Goal: Task Accomplishment & Management: Manage account settings

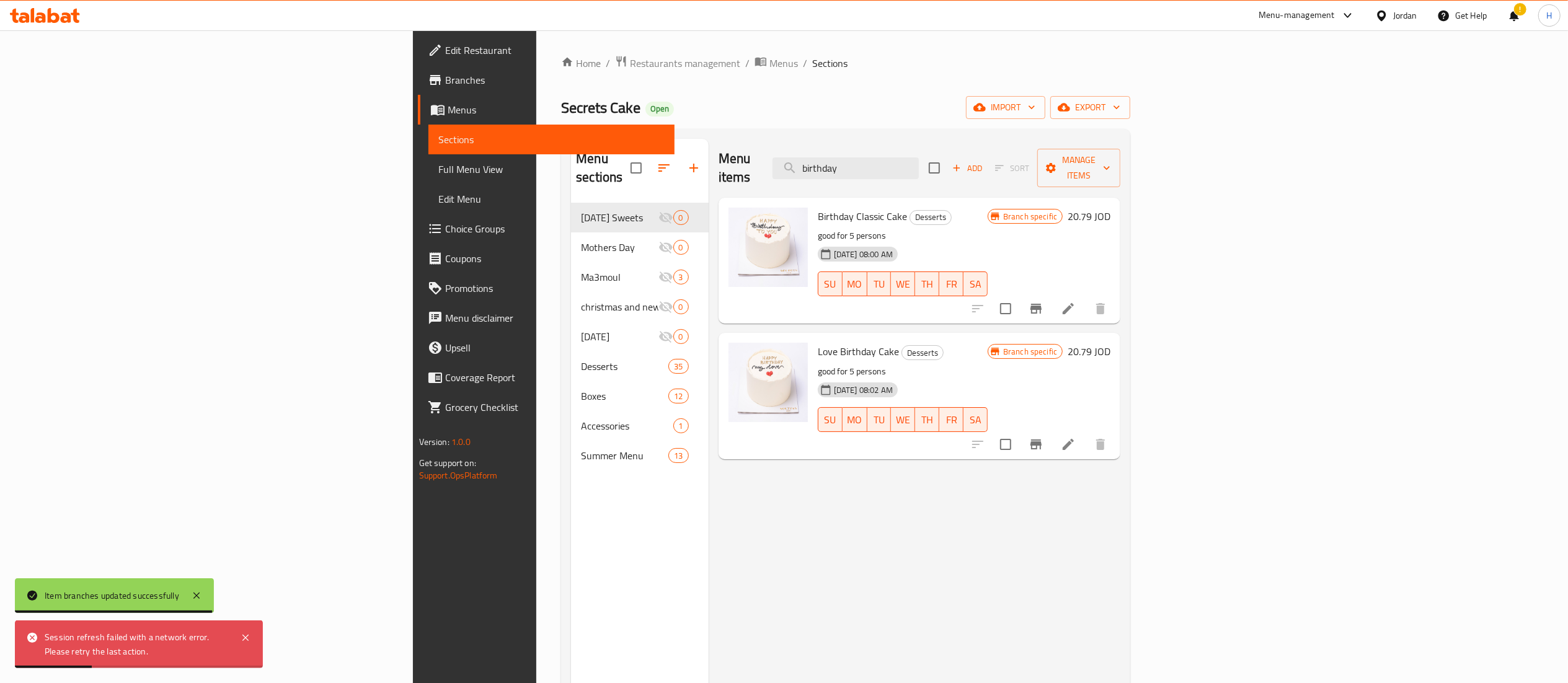
drag, startPoint x: 0, startPoint y: 0, endPoint x: 55, endPoint y: 16, distance: 57.3
click at [55, 16] on icon at bounding box center [54, 16] width 12 height 15
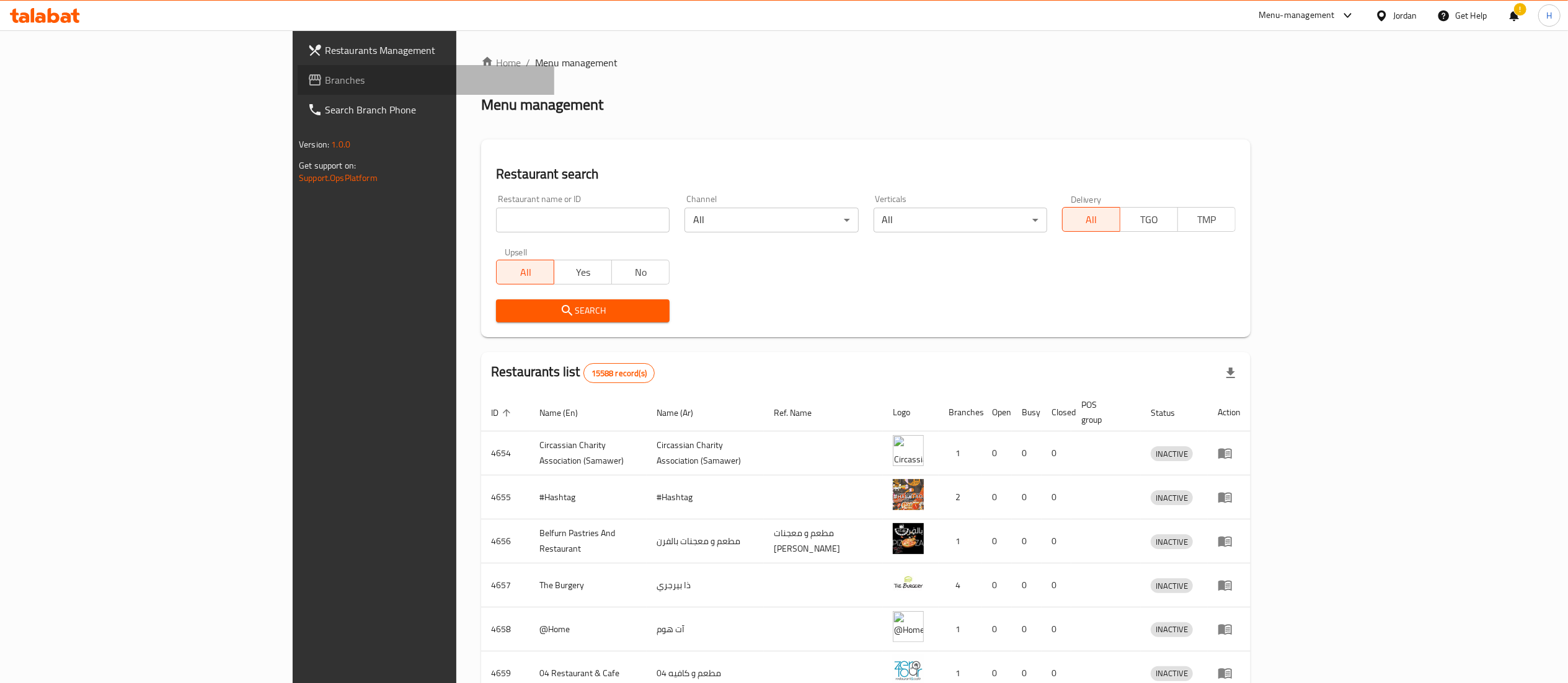
click at [325, 73] on span "Branches" at bounding box center [434, 80] width 219 height 15
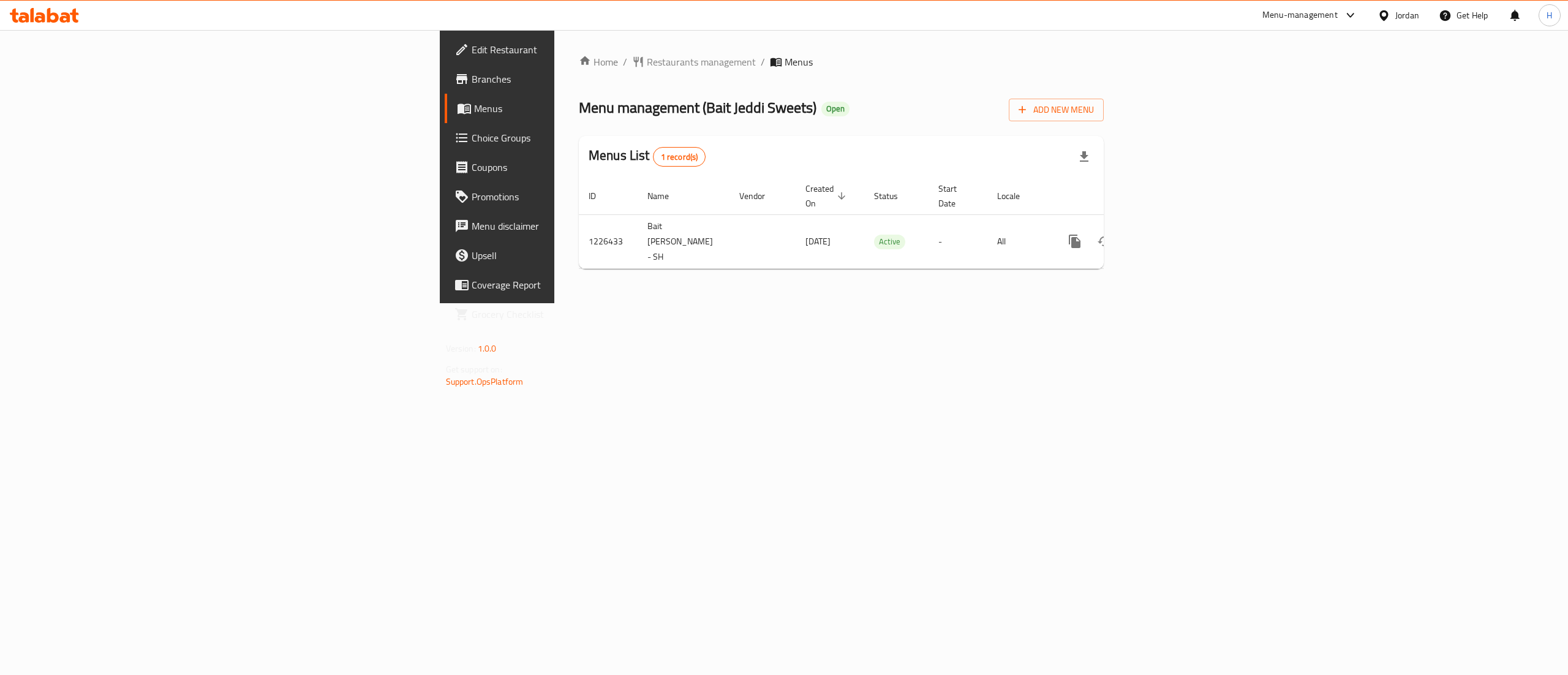
click at [471, 82] on span "Branches" at bounding box center [582, 79] width 220 height 15
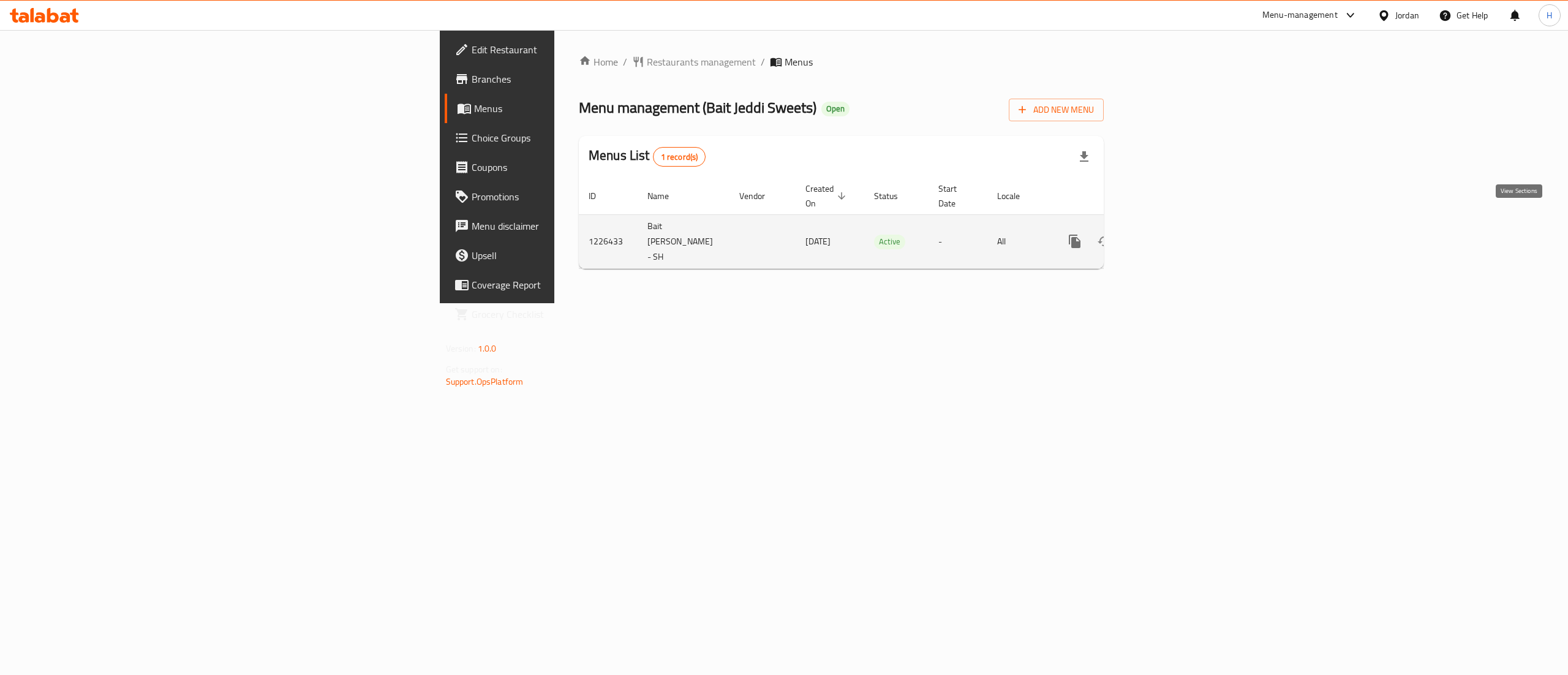
click at [1178, 227] on link "enhanced table" at bounding box center [1163, 242] width 30 height 30
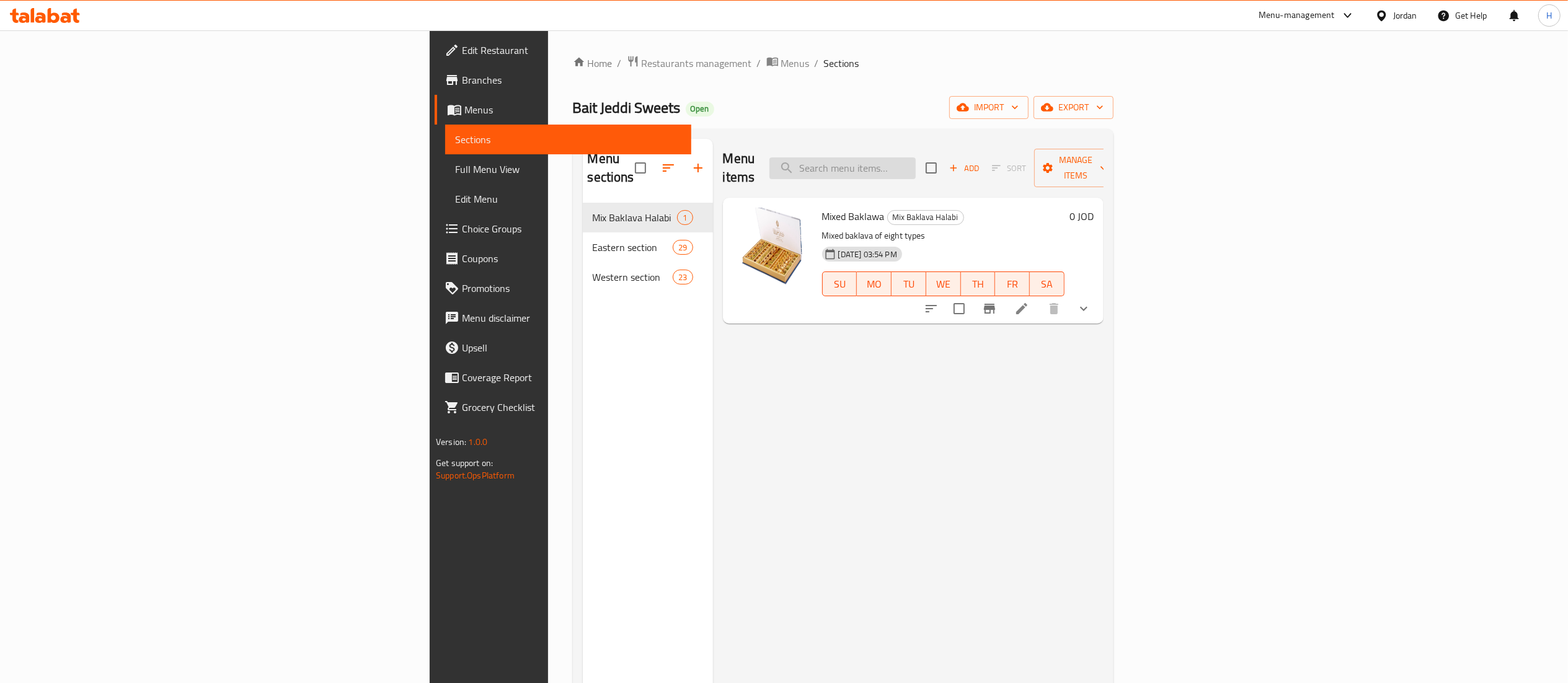
click at [916, 158] on input "search" at bounding box center [843, 168] width 147 height 22
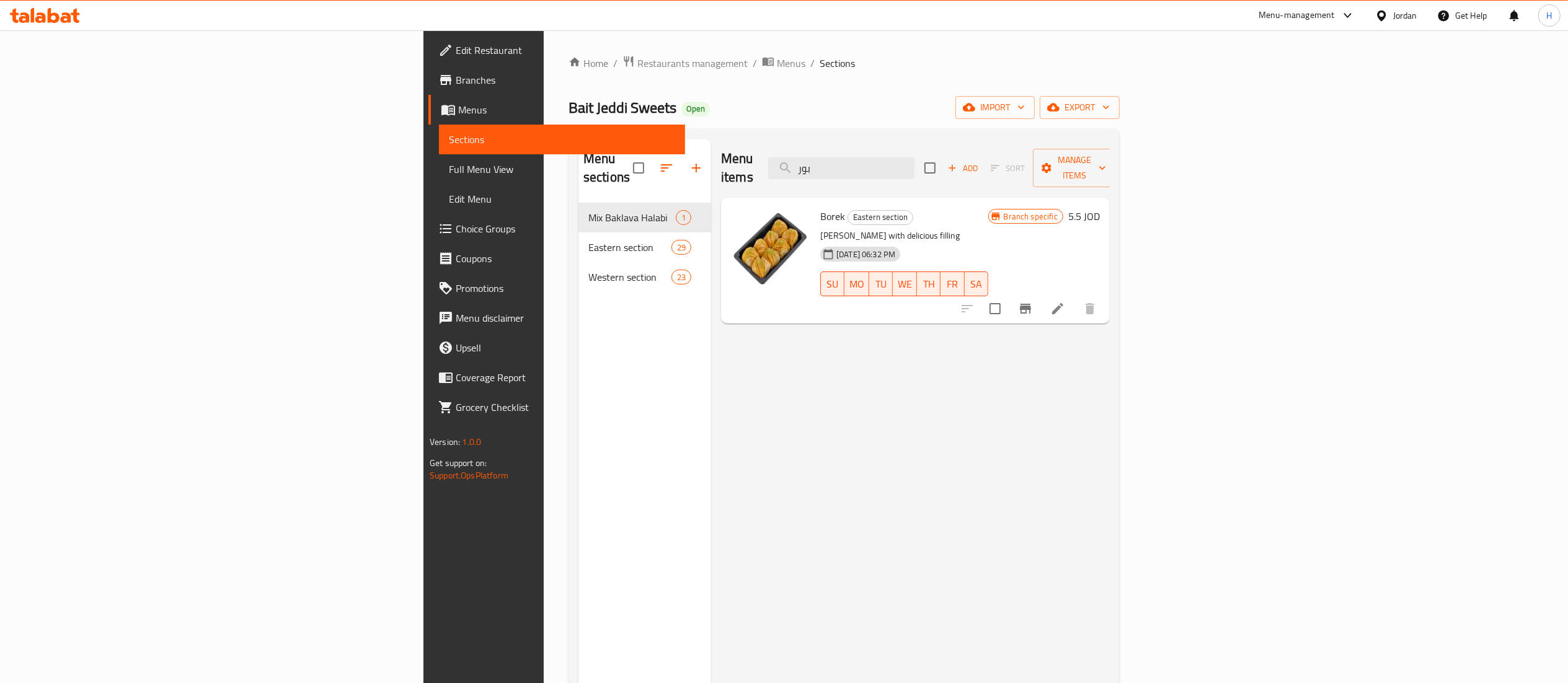
type input "بور"
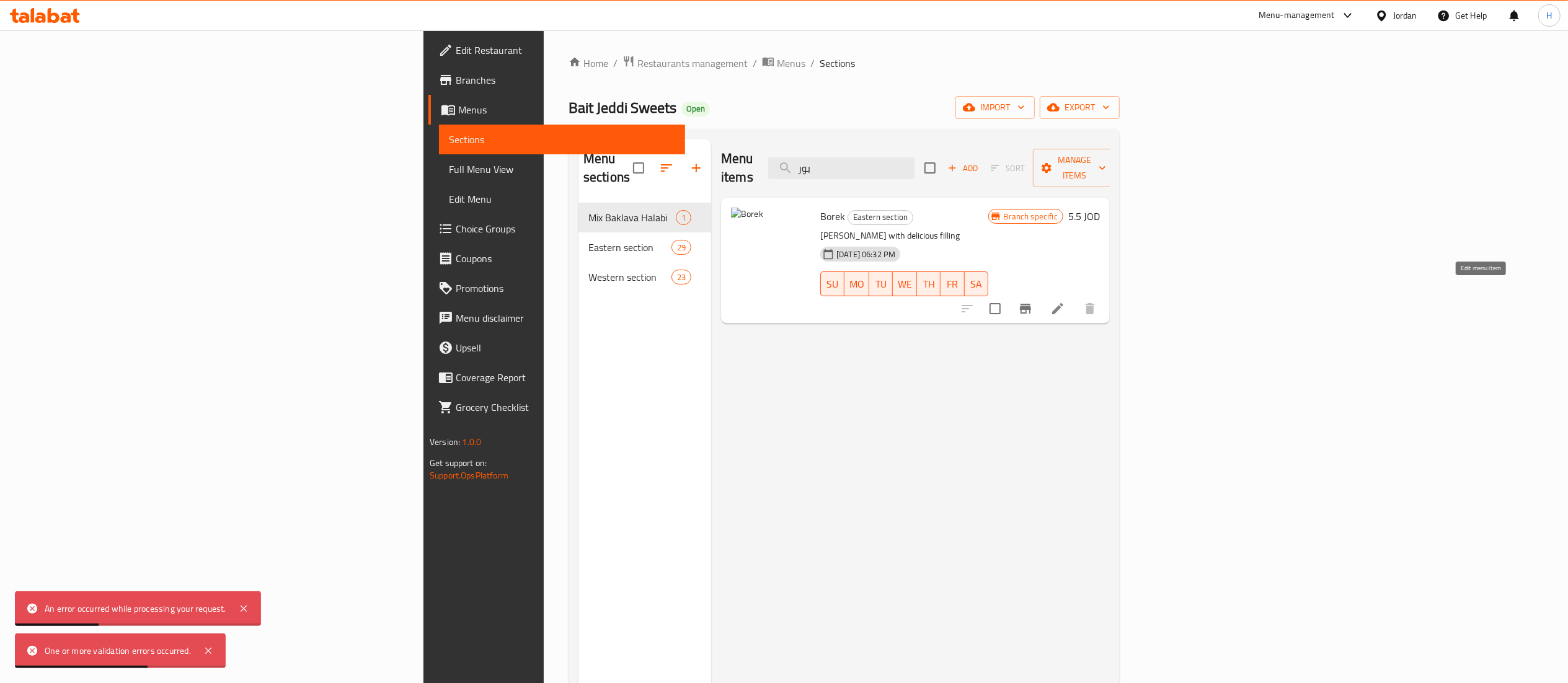
click at [1063, 303] on icon at bounding box center [1057, 308] width 11 height 11
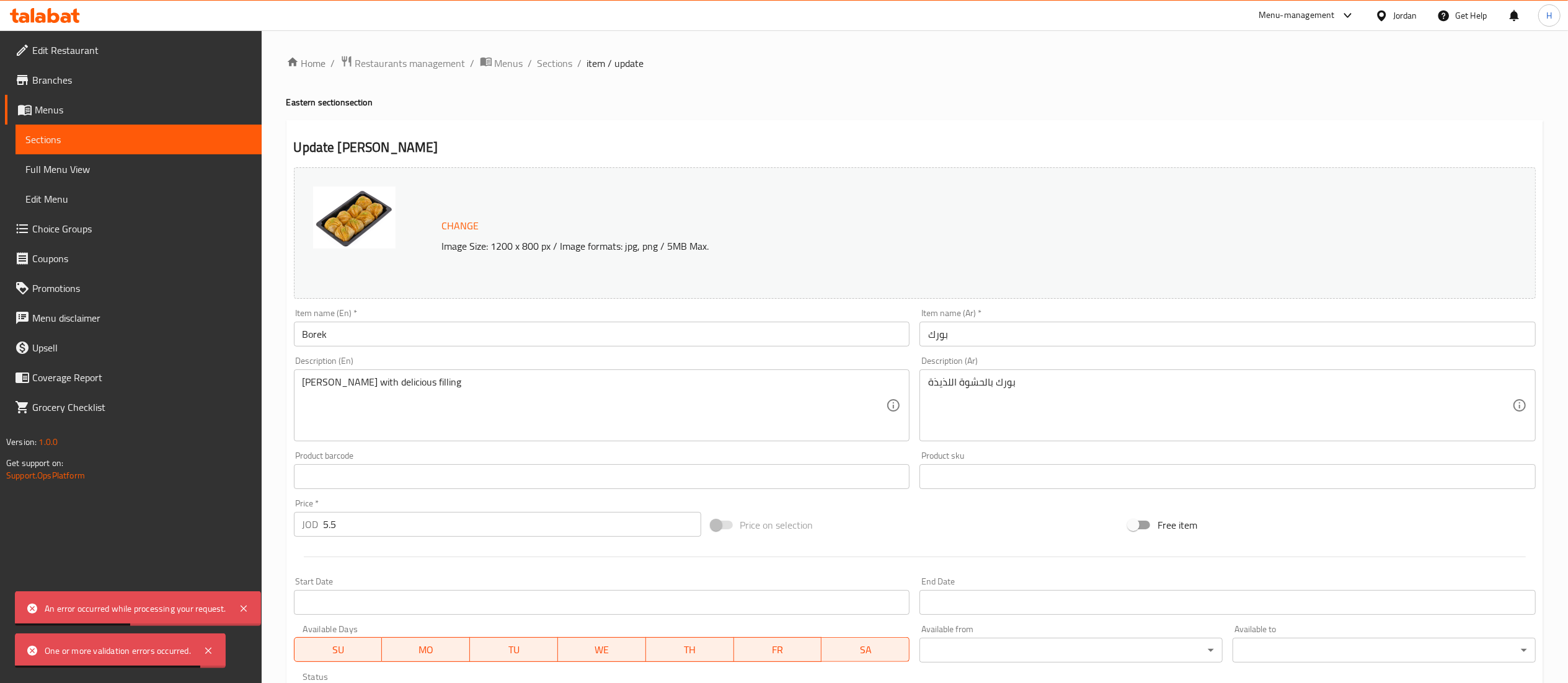
click at [444, 219] on span "Change" at bounding box center [461, 226] width 37 height 18
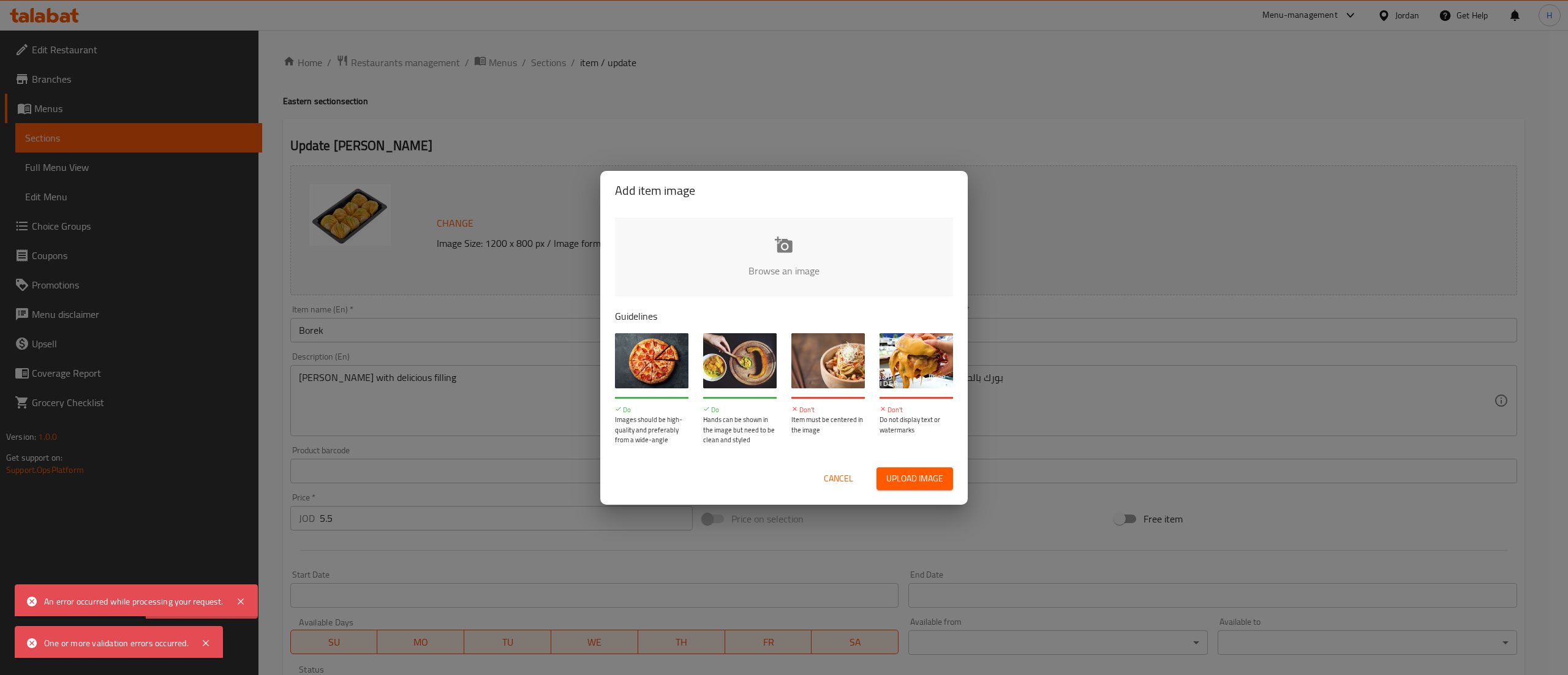
click at [731, 279] on input "file" at bounding box center [1198, 274] width 1166 height 115
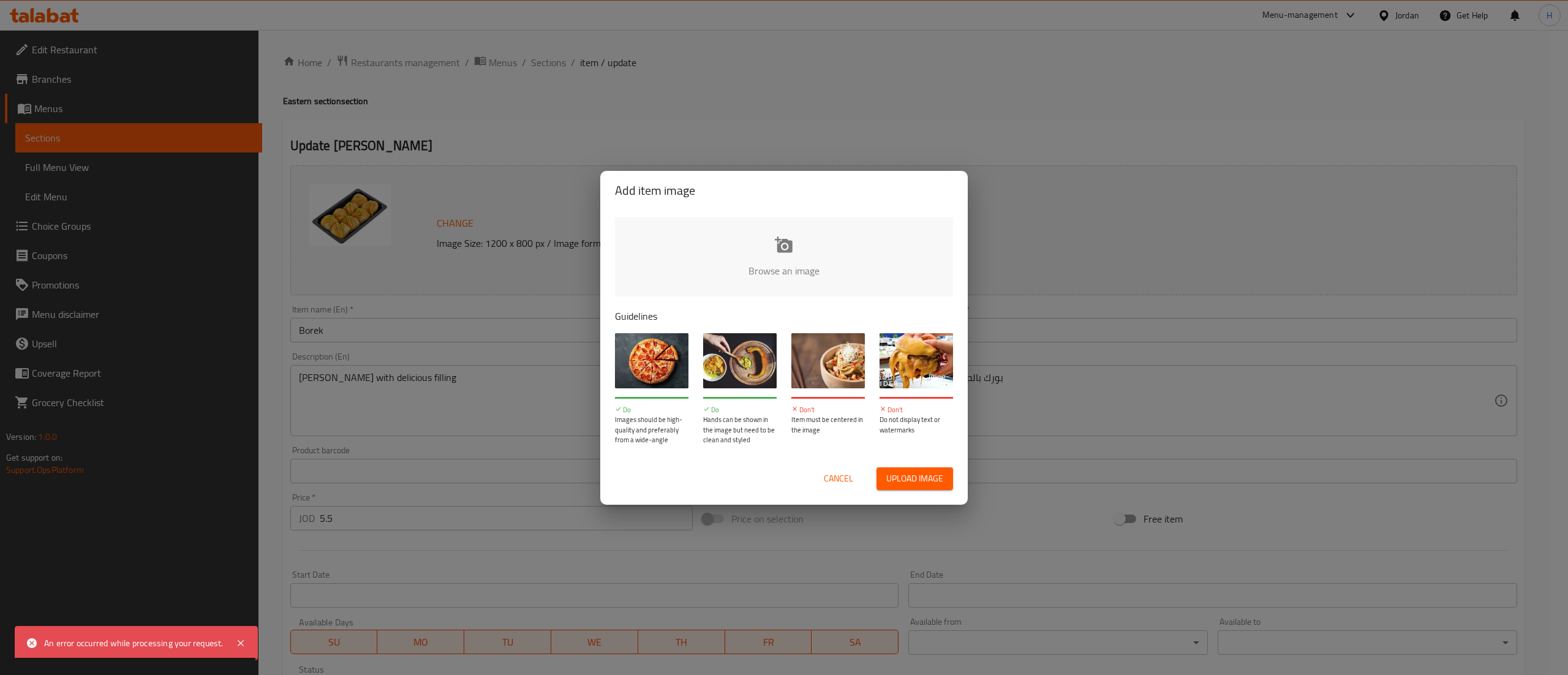
type input "C:\fakepath\برك تركية.png"
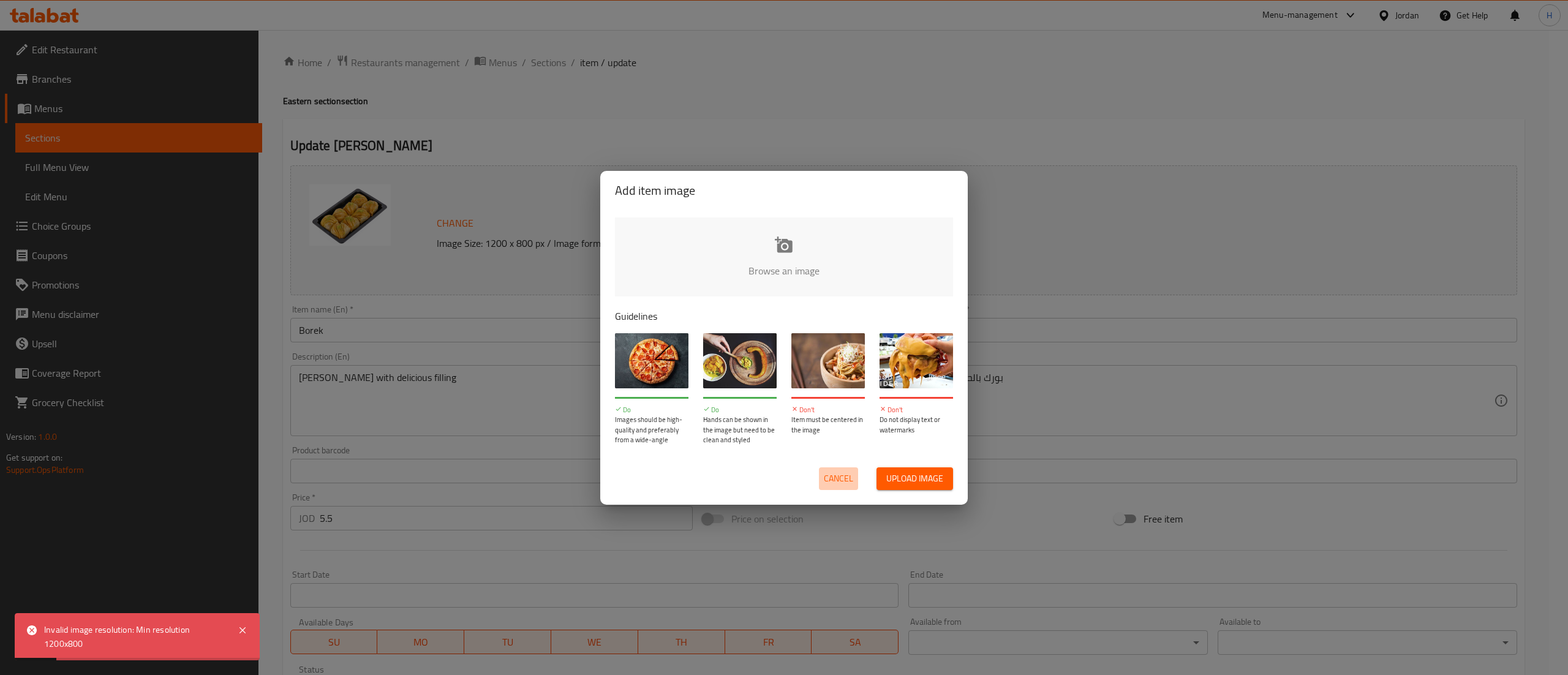
click at [831, 472] on span "Cancel" at bounding box center [839, 478] width 30 height 16
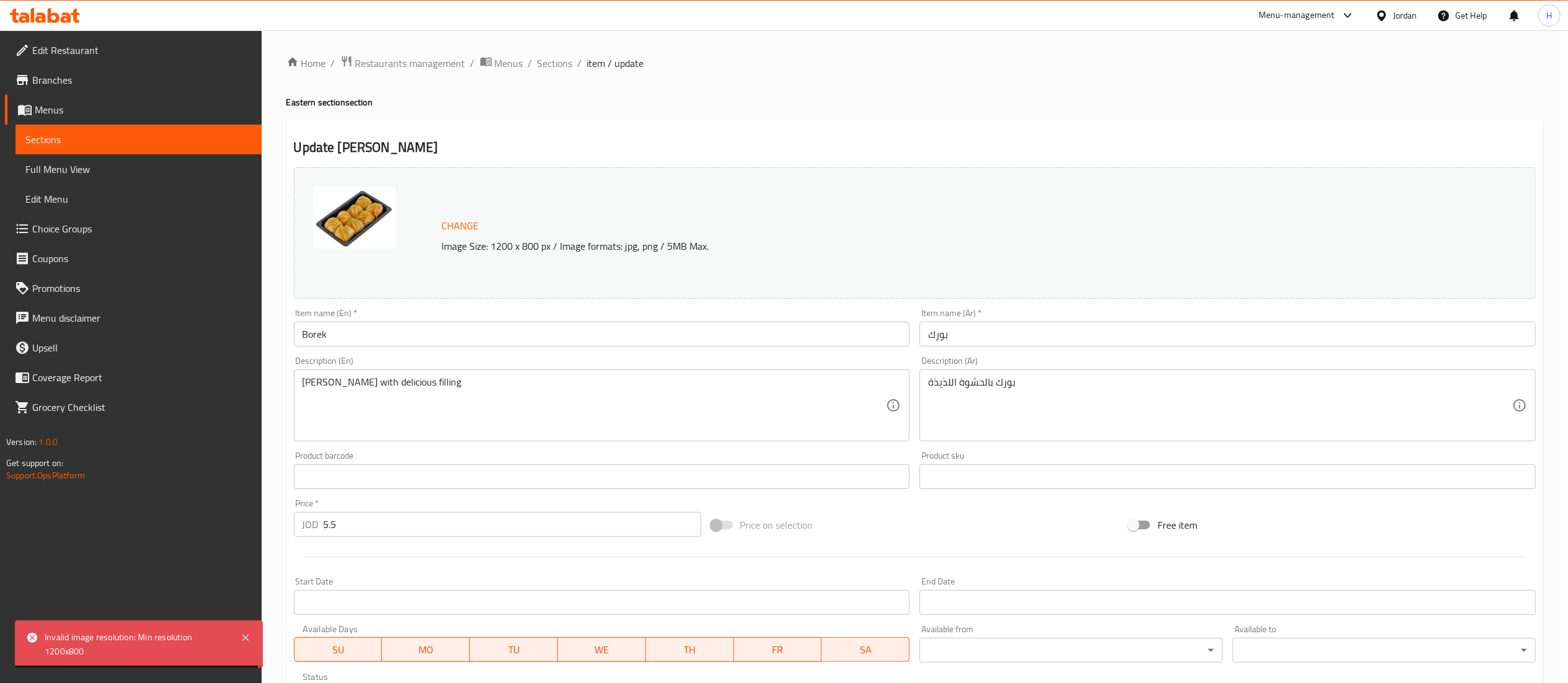
click at [341, 224] on img at bounding box center [355, 217] width 82 height 62
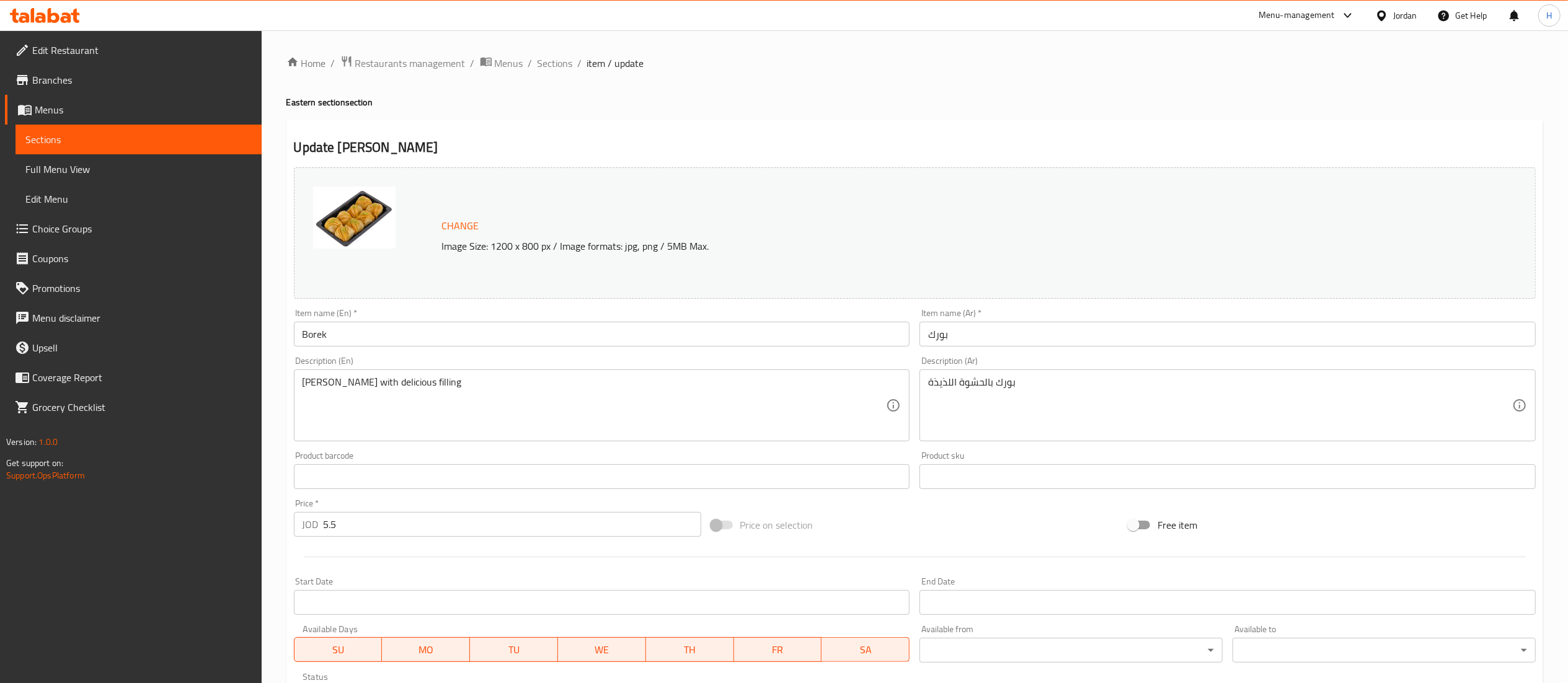
click at [447, 223] on span "Change" at bounding box center [461, 226] width 37 height 18
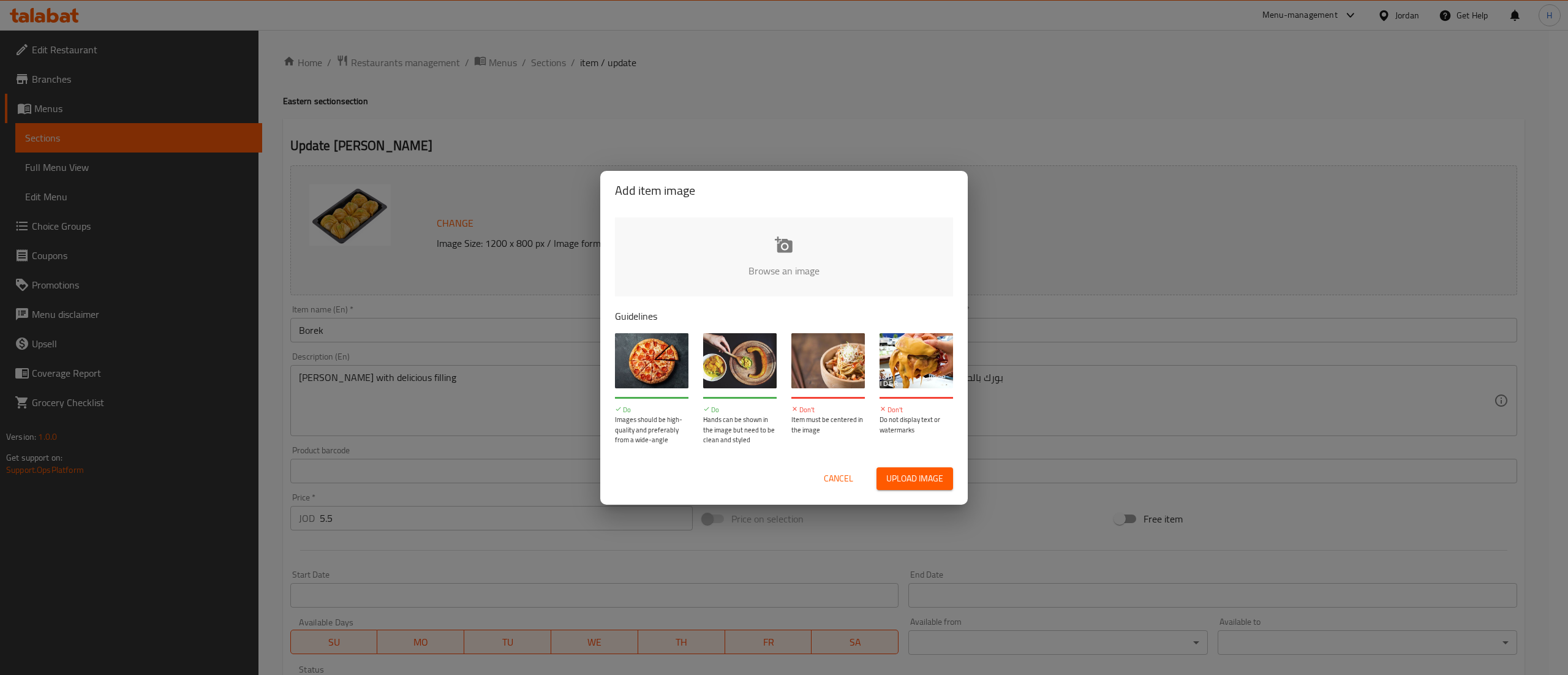
click at [782, 270] on input "file" at bounding box center [1198, 274] width 1166 height 115
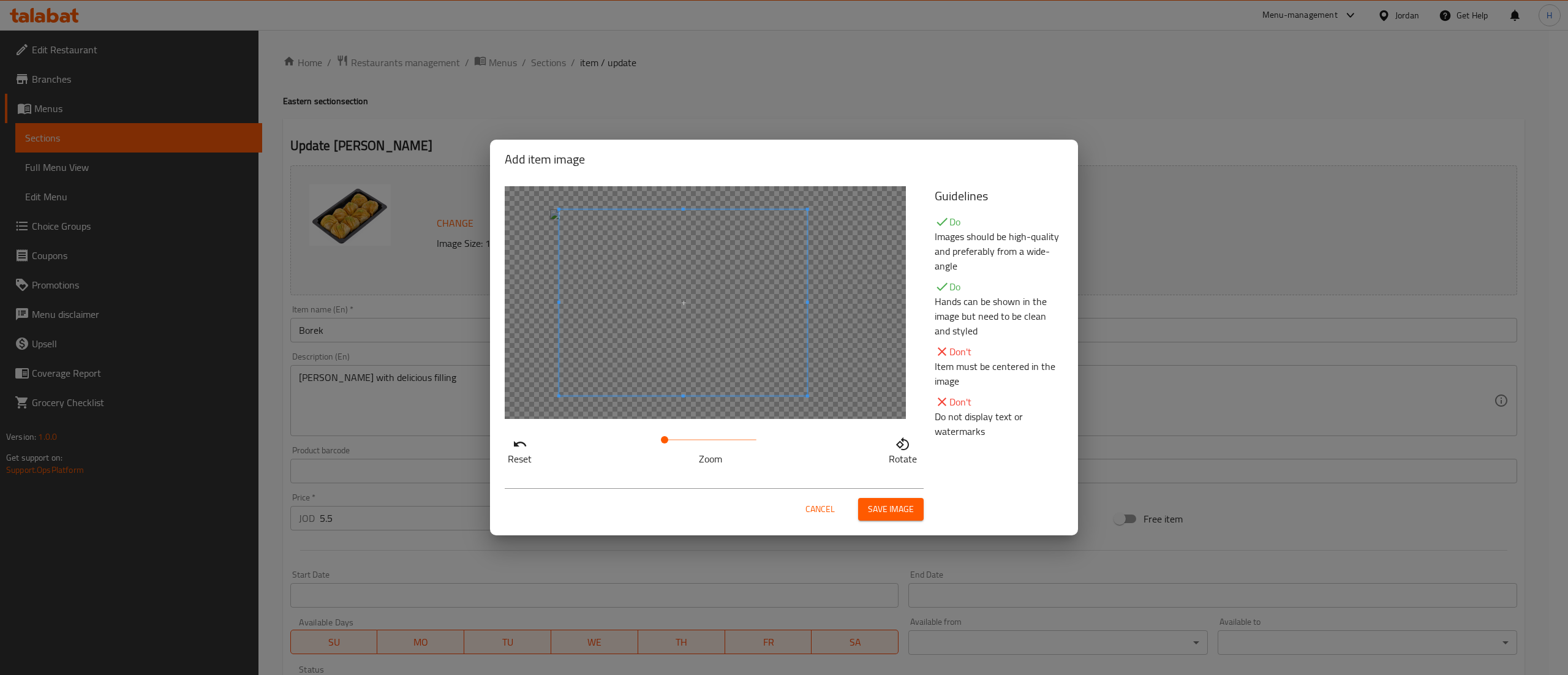
click at [665, 311] on span at bounding box center [684, 302] width 248 height 186
click at [880, 509] on span "Save image" at bounding box center [890, 509] width 46 height 16
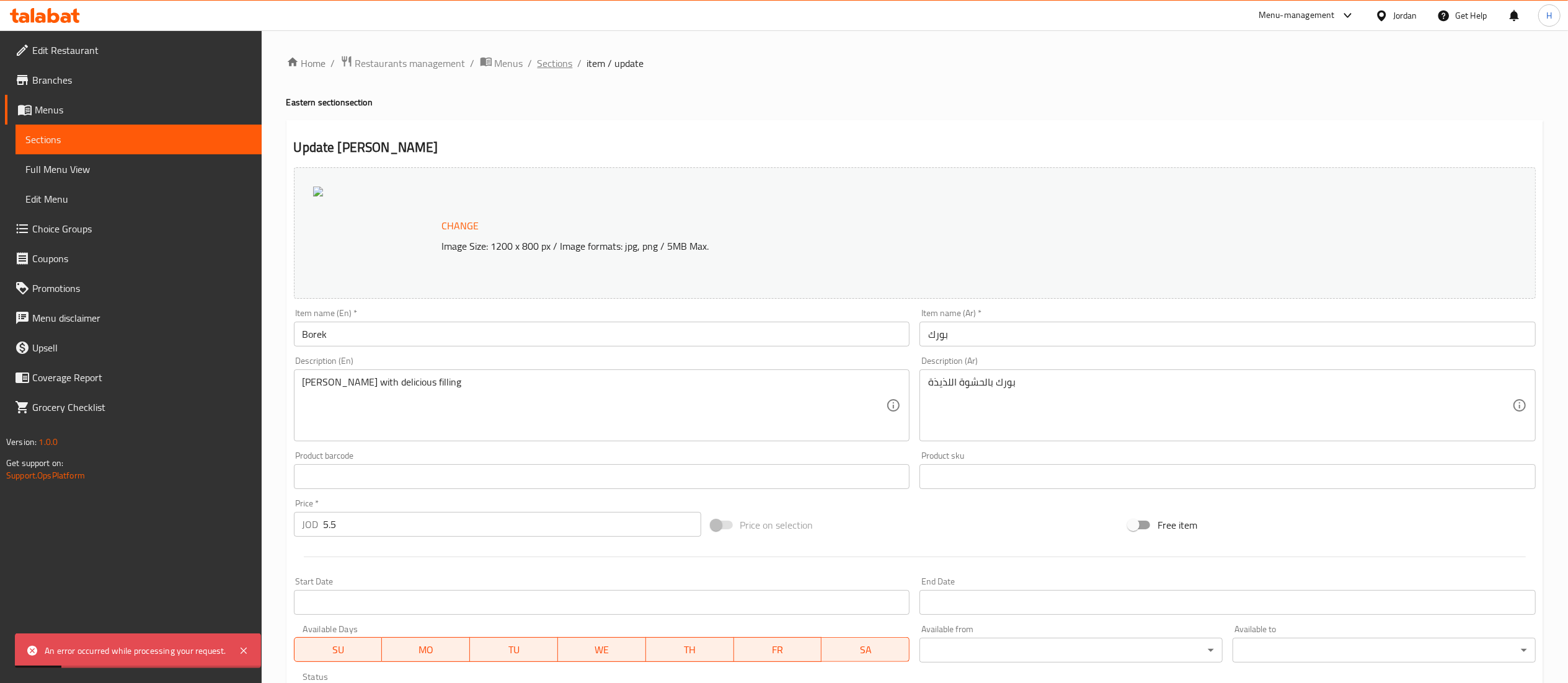
click at [551, 57] on span "Sections" at bounding box center [555, 64] width 35 height 15
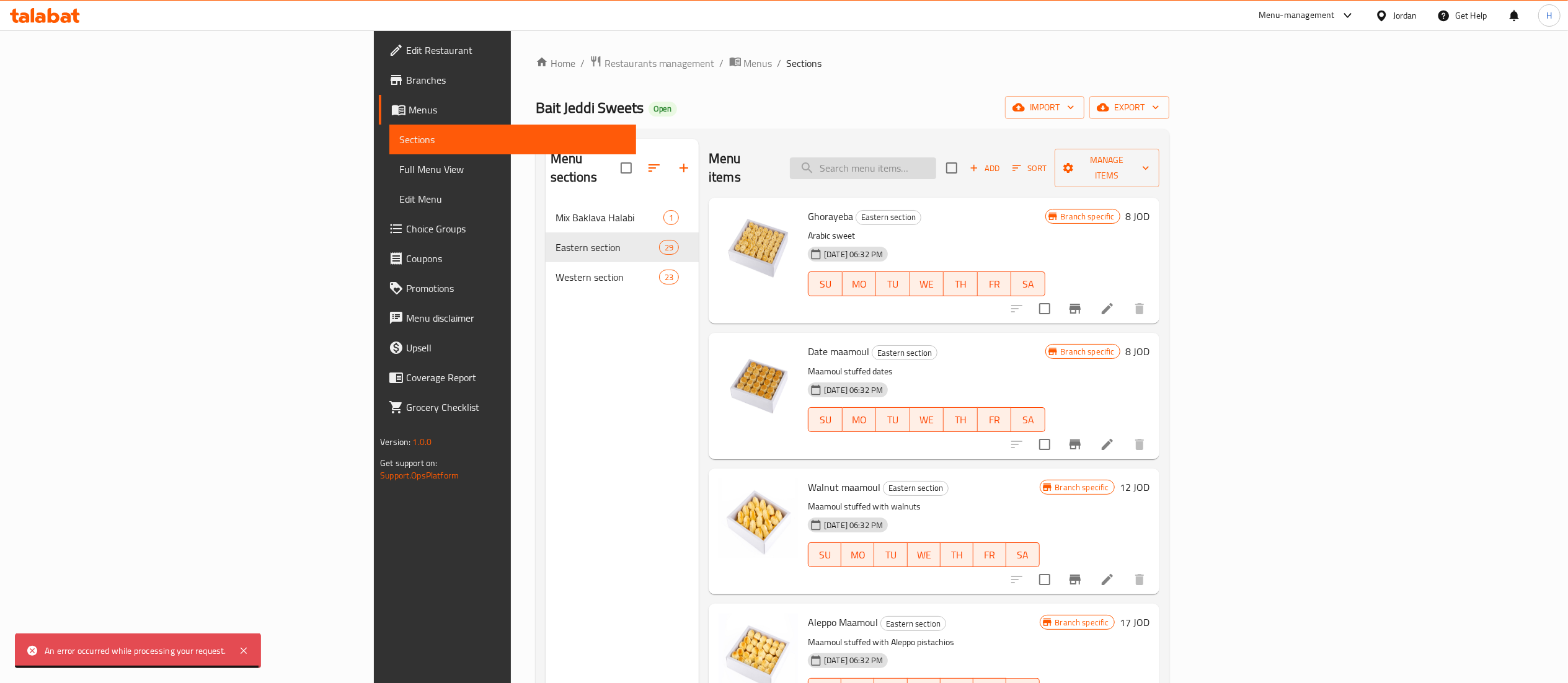
click at [936, 158] on input "search" at bounding box center [863, 168] width 147 height 22
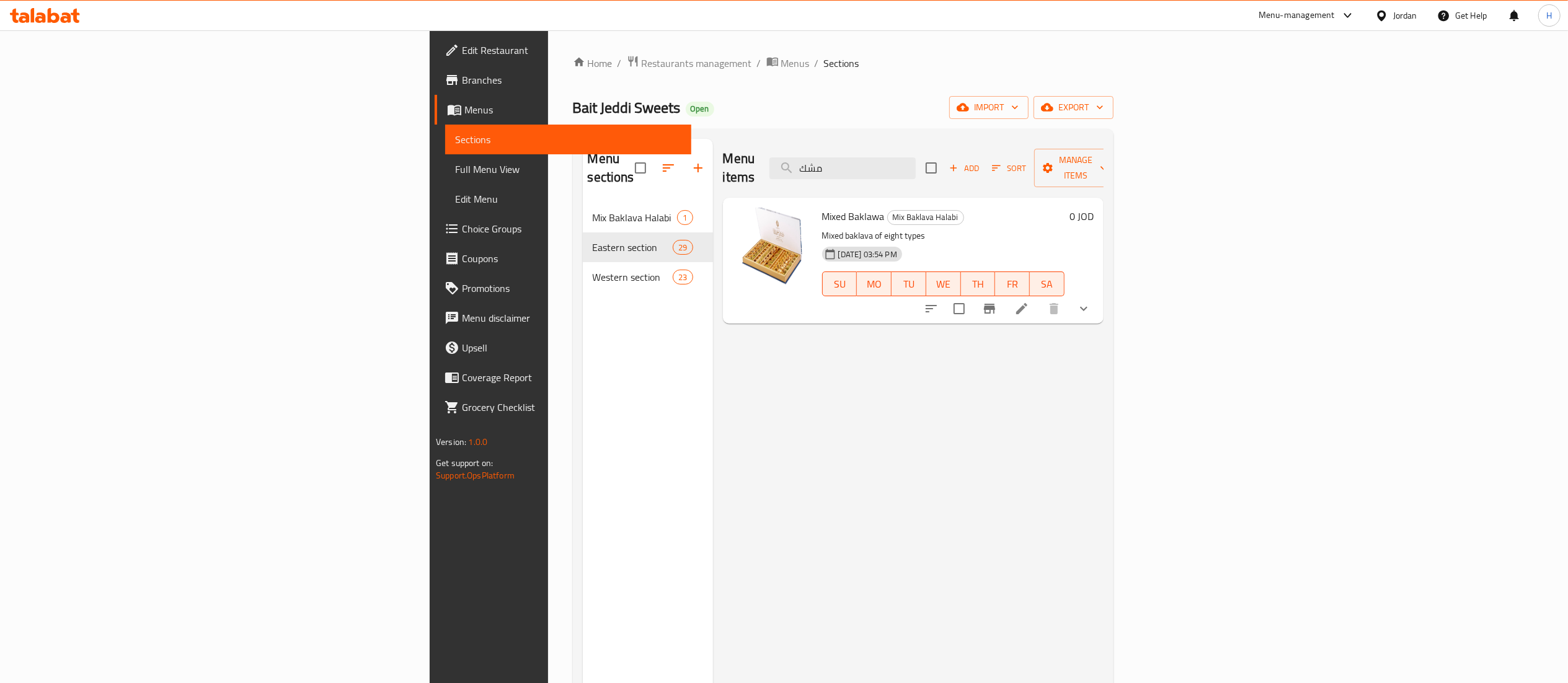
type input "مشك"
click at [768, 396] on div "Menu items مشك Add Sort Manage items Mixed Baklawa Mix Baklava Halabi Mixed bak…" at bounding box center [908, 480] width 391 height 683
click at [1039, 298] on li at bounding box center [1022, 309] width 34 height 22
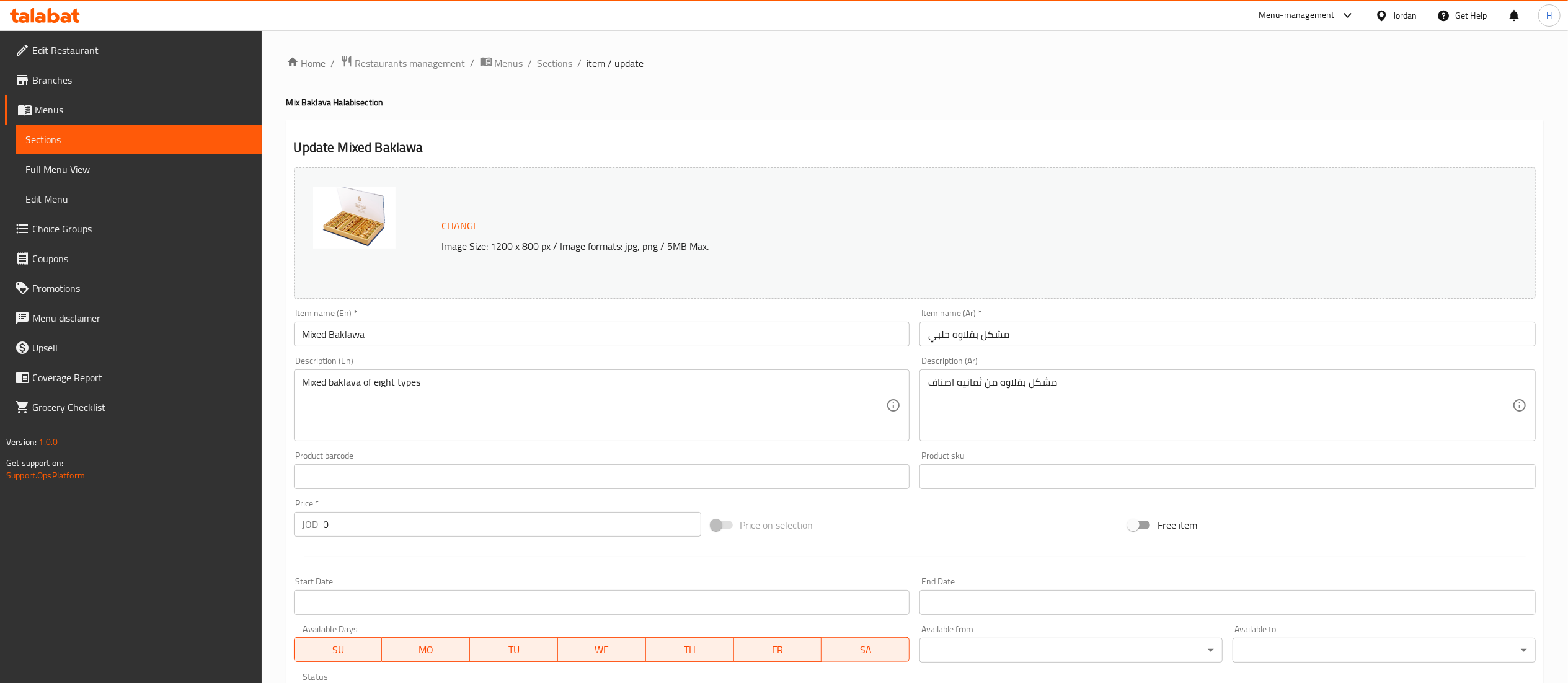
click at [561, 70] on span "Sections" at bounding box center [555, 64] width 35 height 15
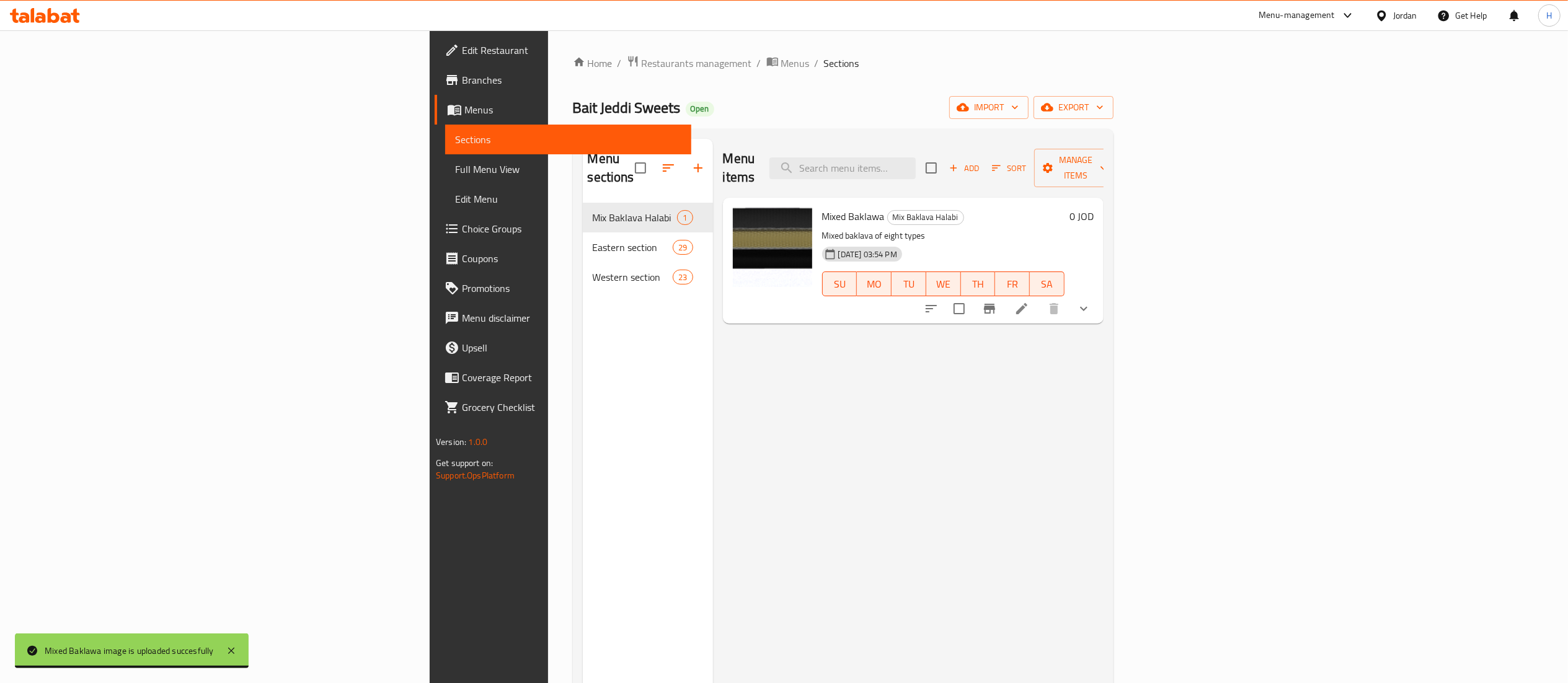
drag, startPoint x: 724, startPoint y: 413, endPoint x: 713, endPoint y: 413, distance: 11.0
click at [724, 413] on div "Menu items Add Sort Manage items Mixed Baklawa Mix Baklava Halabi Mixed baklava…" at bounding box center [908, 480] width 391 height 683
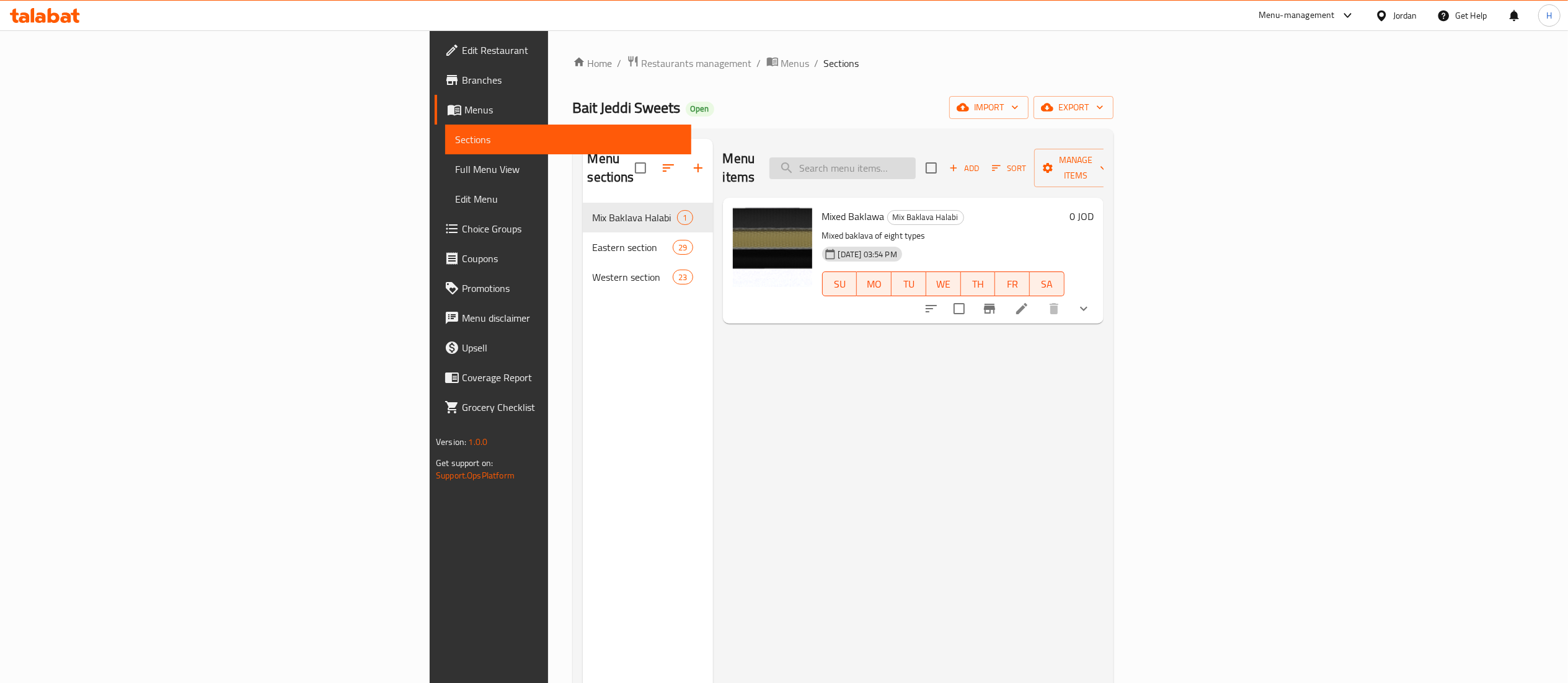
click at [916, 165] on input "search" at bounding box center [843, 168] width 147 height 22
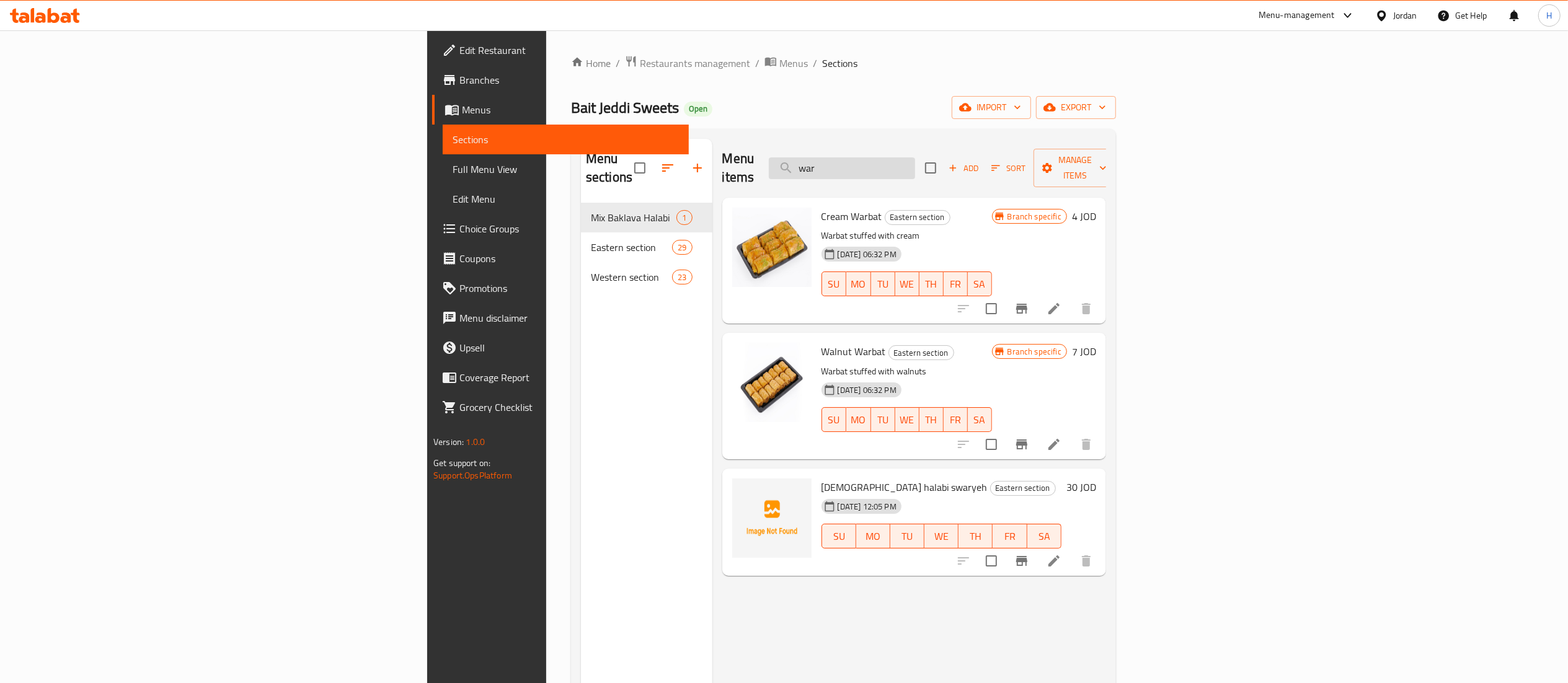
type input "war"
drag, startPoint x: 1016, startPoint y: 163, endPoint x: 789, endPoint y: 150, distance: 227.4
click at [789, 150] on div "Menu items war Add Sort Manage items" at bounding box center [914, 168] width 384 height 59
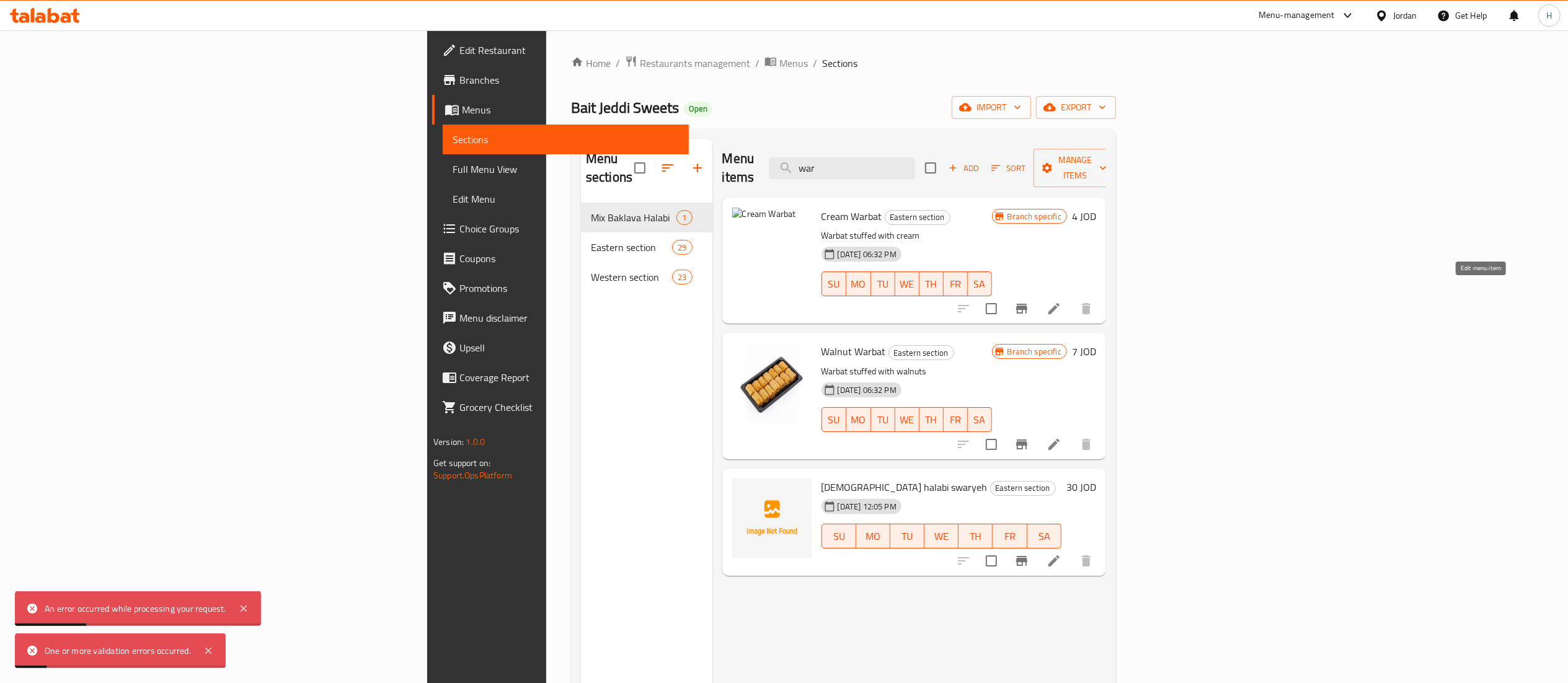
click at [1062, 301] on icon at bounding box center [1054, 309] width 15 height 15
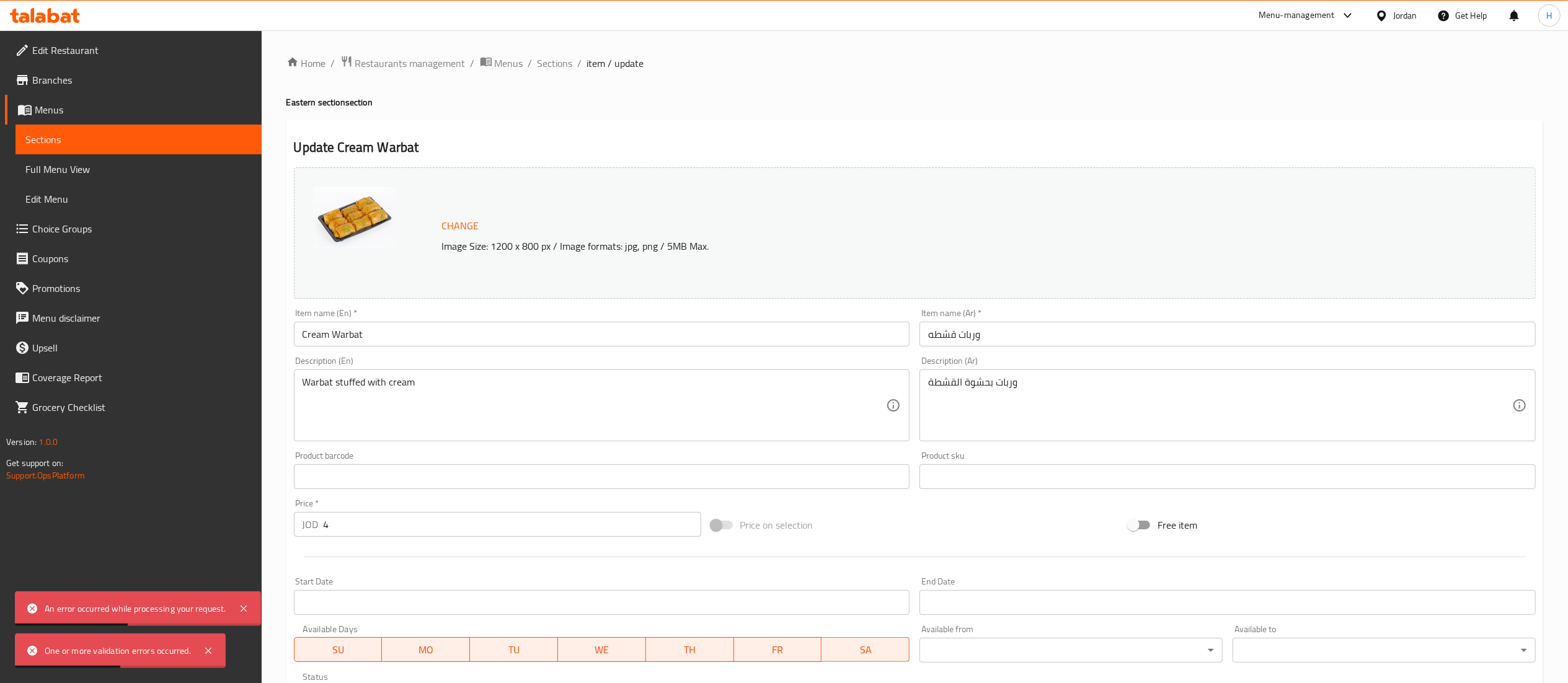
click at [353, 227] on img at bounding box center [355, 217] width 82 height 62
click at [450, 223] on span "Change" at bounding box center [461, 226] width 37 height 18
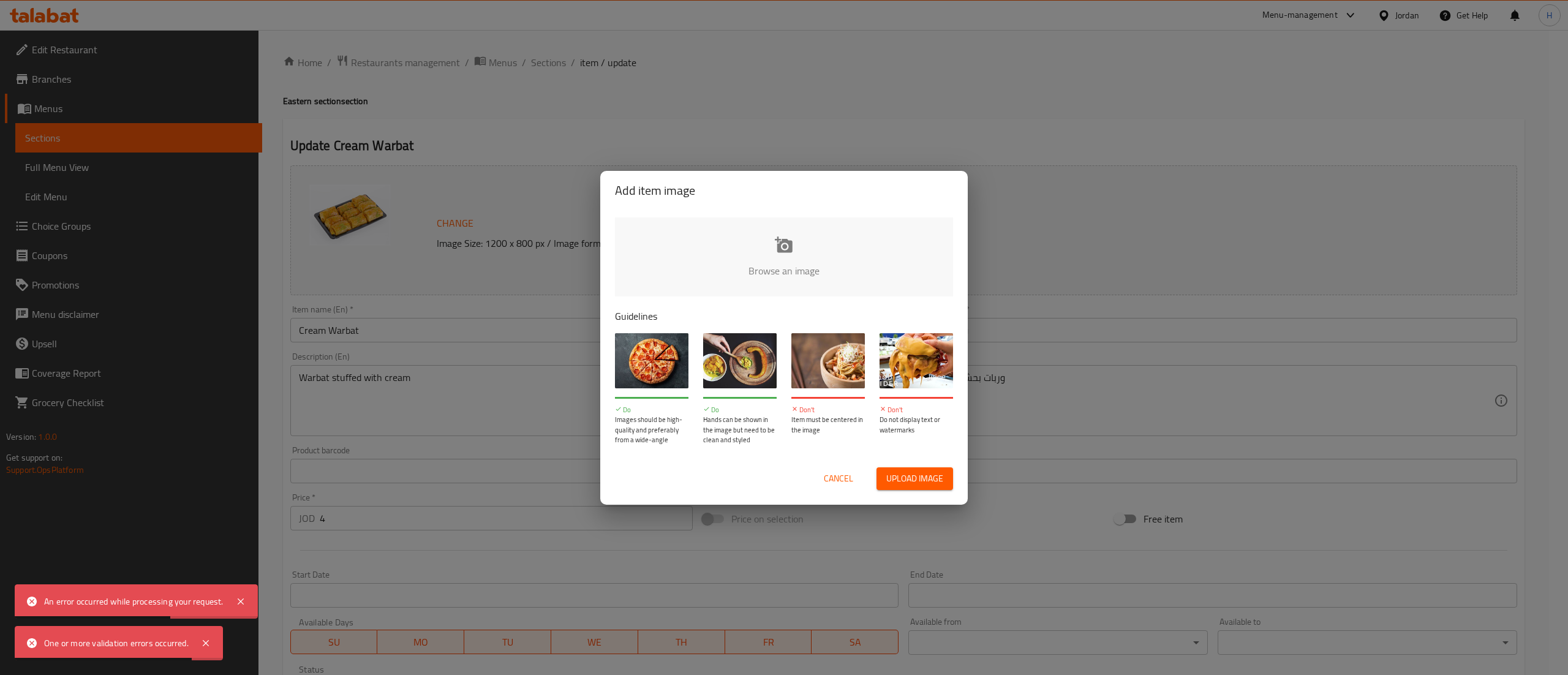
click at [669, 250] on input "file" at bounding box center [1198, 274] width 1166 height 115
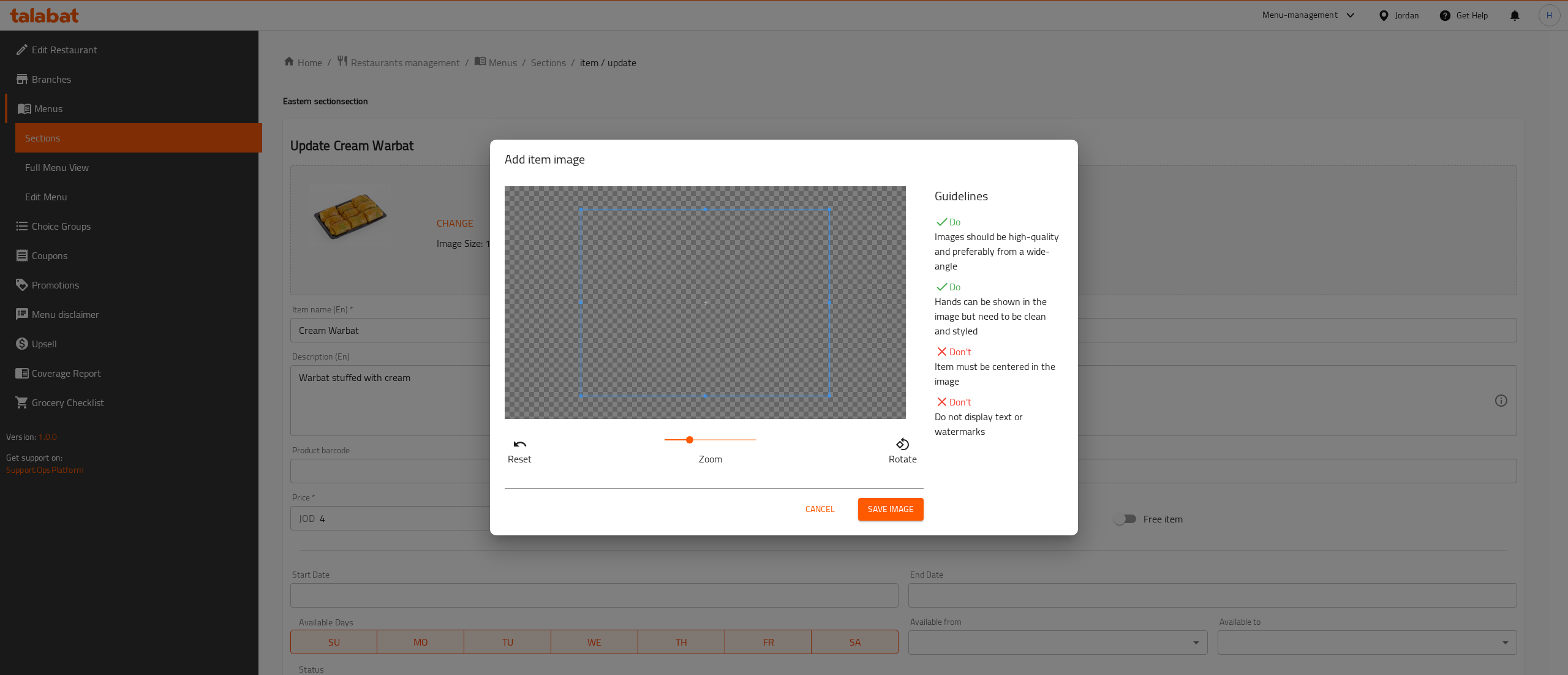
drag, startPoint x: 671, startPoint y: 441, endPoint x: 689, endPoint y: 436, distance: 18.7
click at [689, 436] on span at bounding box center [689, 440] width 7 height 7
click at [650, 375] on span at bounding box center [679, 316] width 248 height 186
click at [879, 506] on span "Save image" at bounding box center [890, 509] width 46 height 16
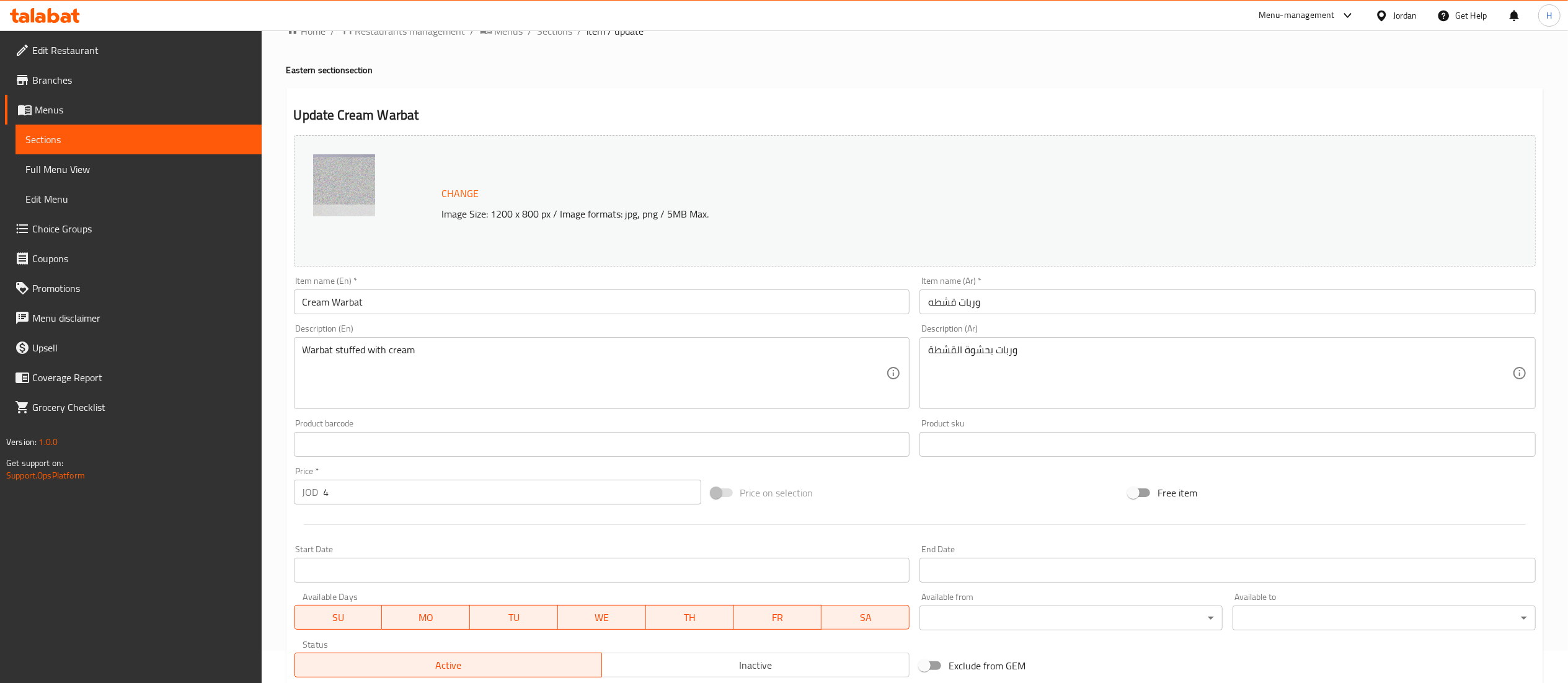
scroll to position [209, 0]
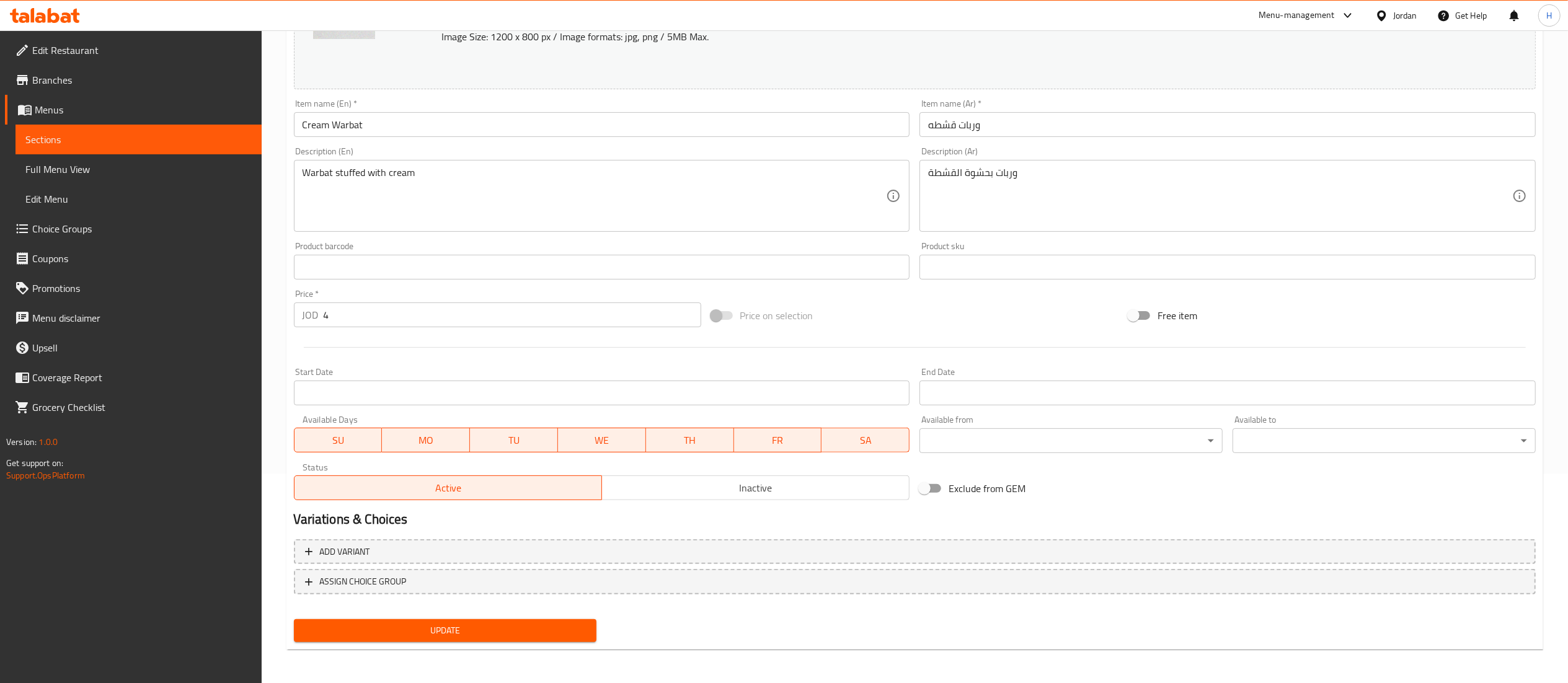
click at [504, 625] on button "Update" at bounding box center [445, 631] width 303 height 23
drag, startPoint x: 496, startPoint y: 652, endPoint x: 496, endPoint y: 637, distance: 15.0
click at [496, 652] on div "Home / Restaurants management / Menus / Sections / item / update Eastern sectio…" at bounding box center [915, 253] width 1257 height 814
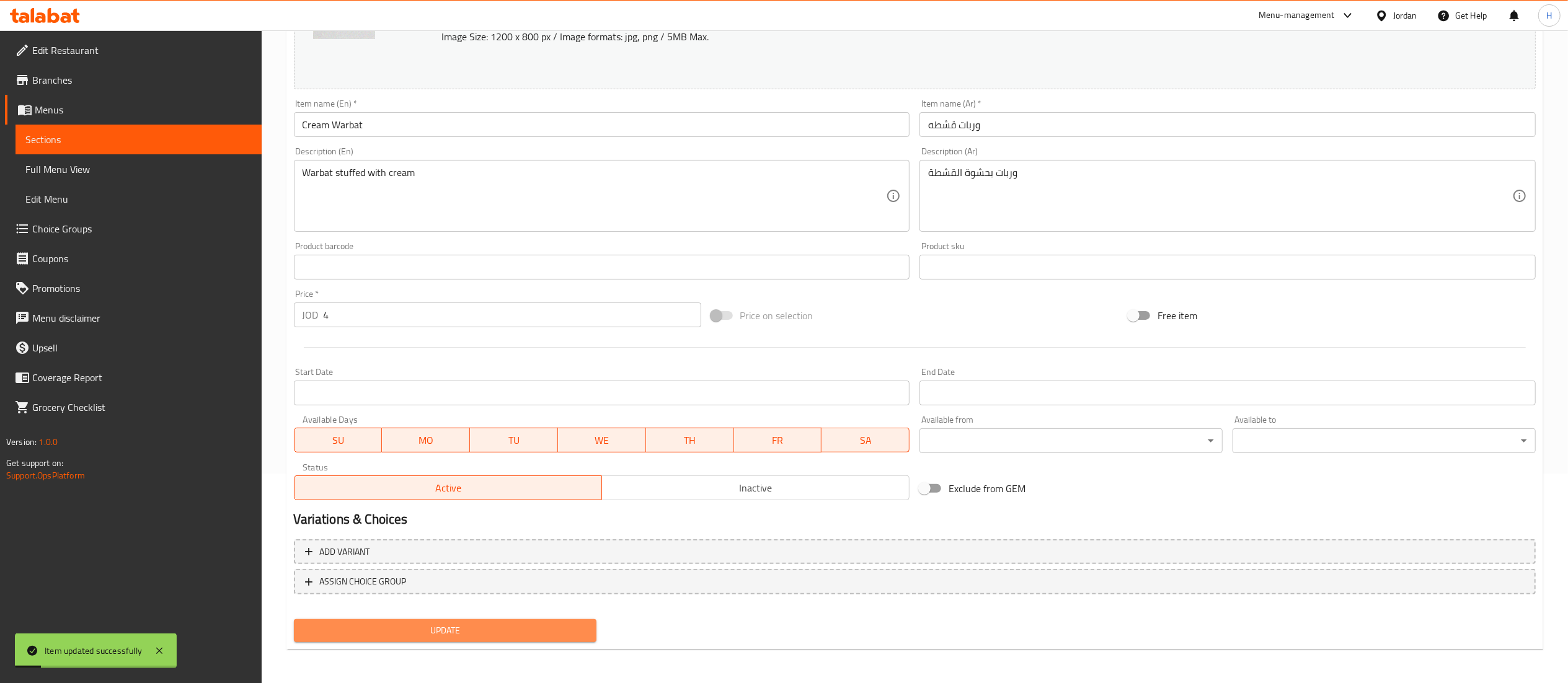
click at [497, 635] on span "Update" at bounding box center [445, 631] width 284 height 16
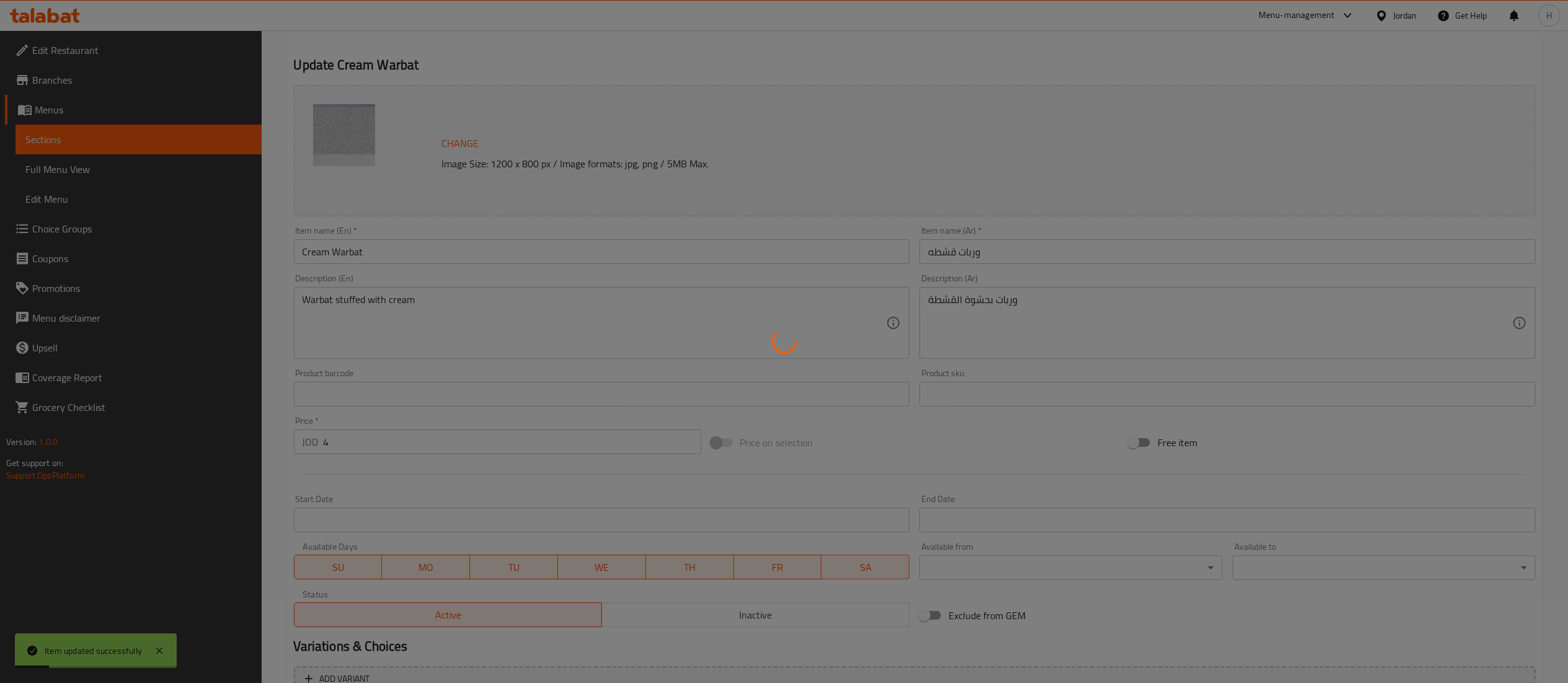
scroll to position [0, 0]
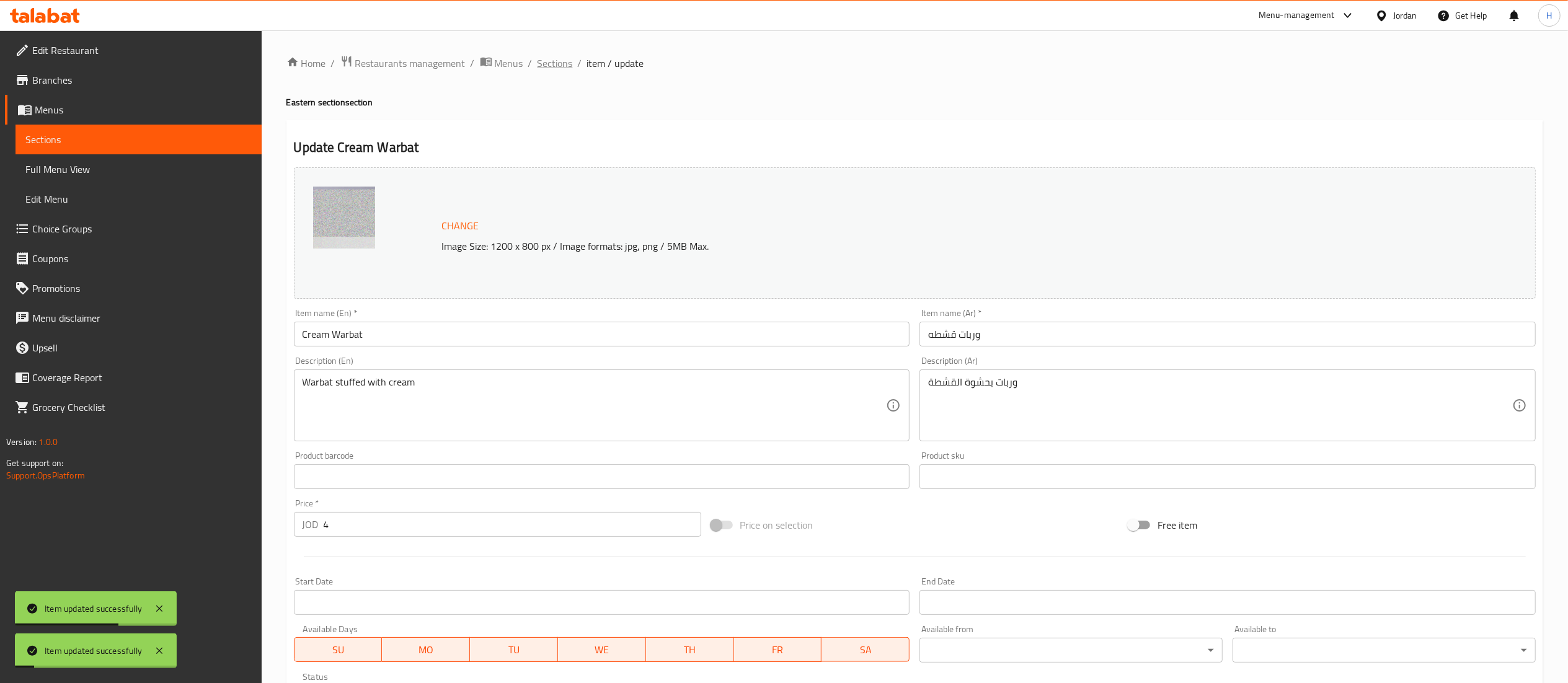
click at [560, 61] on span "Sections" at bounding box center [555, 64] width 35 height 15
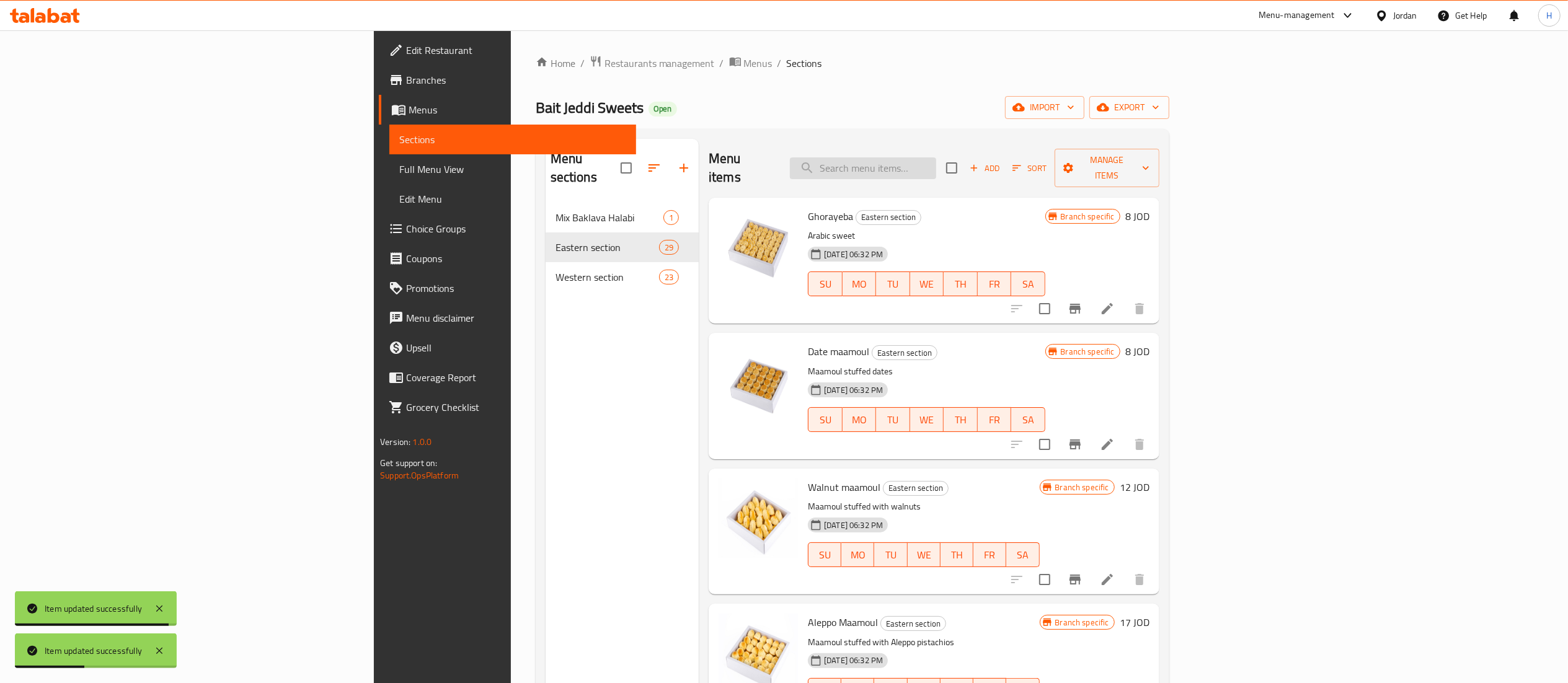
click at [936, 168] on input "search" at bounding box center [863, 168] width 147 height 22
click at [812, 165] on div "Menu items borek Add Sort Manage items" at bounding box center [934, 168] width 451 height 59
drag, startPoint x: 981, startPoint y: 168, endPoint x: 768, endPoint y: 168, distance: 213.0
click at [768, 168] on div "Menu items borek Add Sort Manage items" at bounding box center [934, 168] width 451 height 59
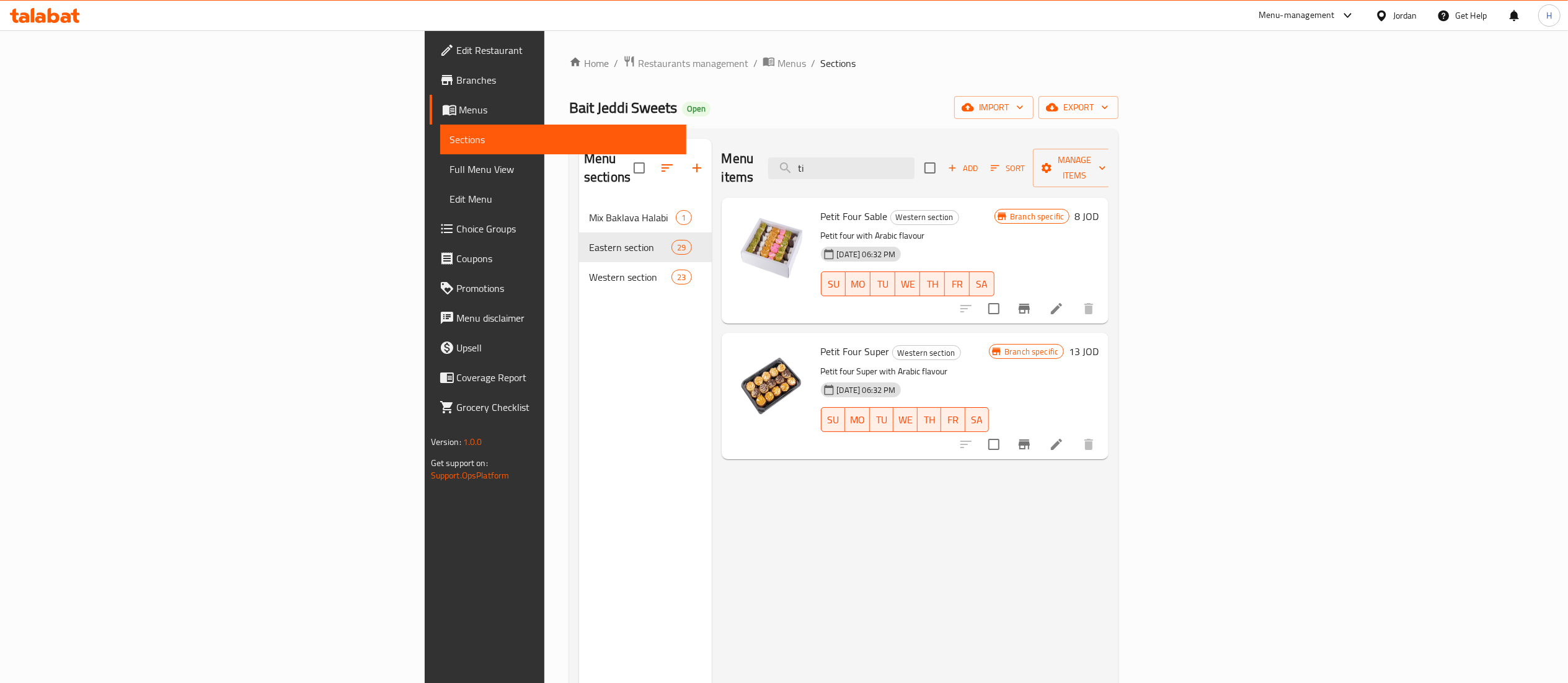
type input "t"
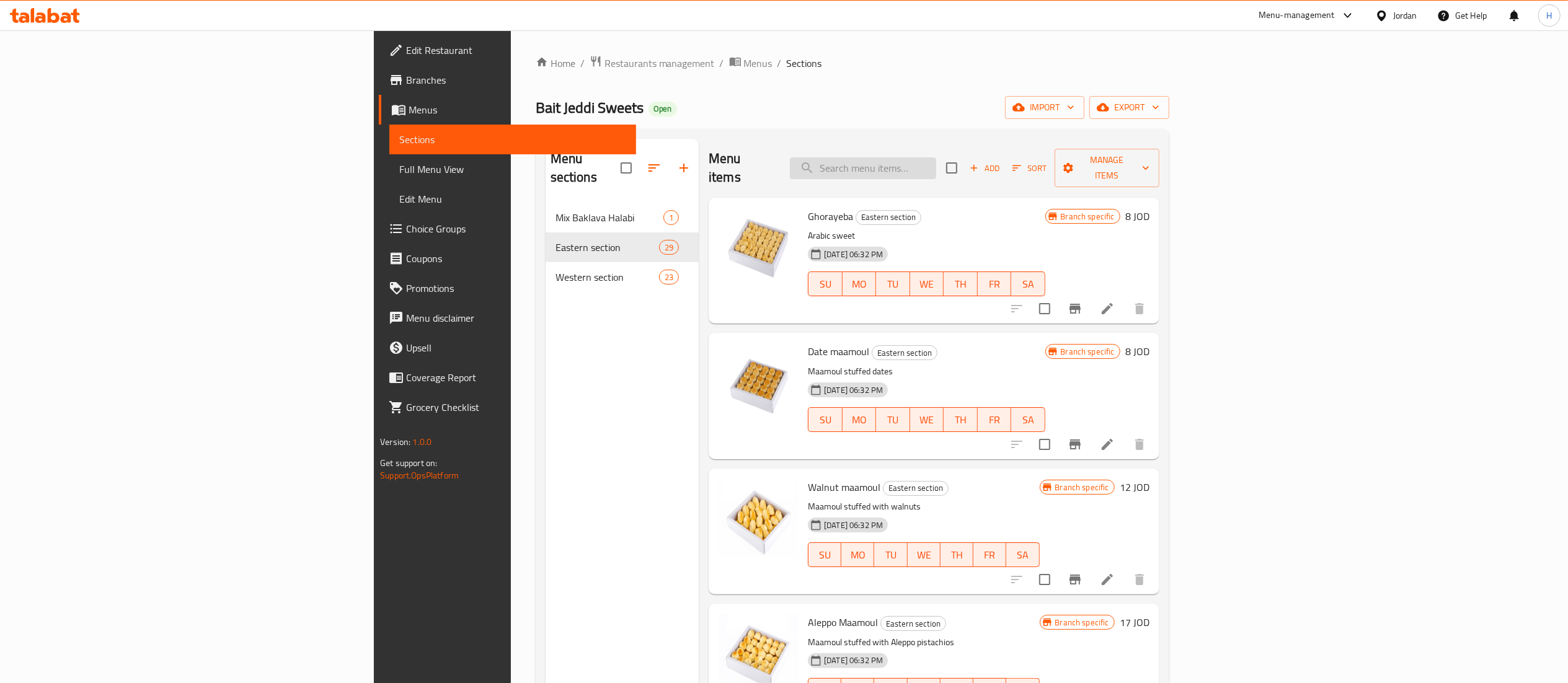
click at [936, 161] on input "search" at bounding box center [863, 168] width 147 height 22
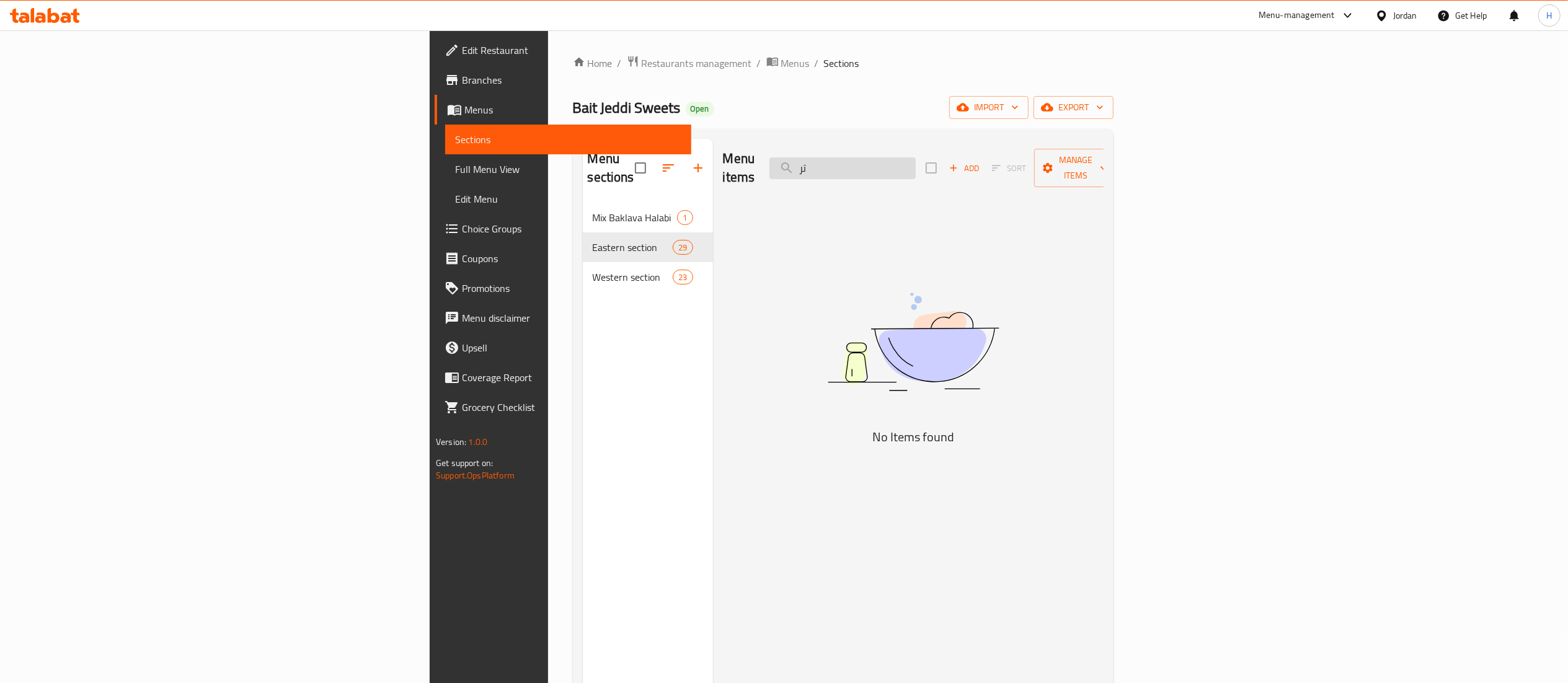
type input "ت"
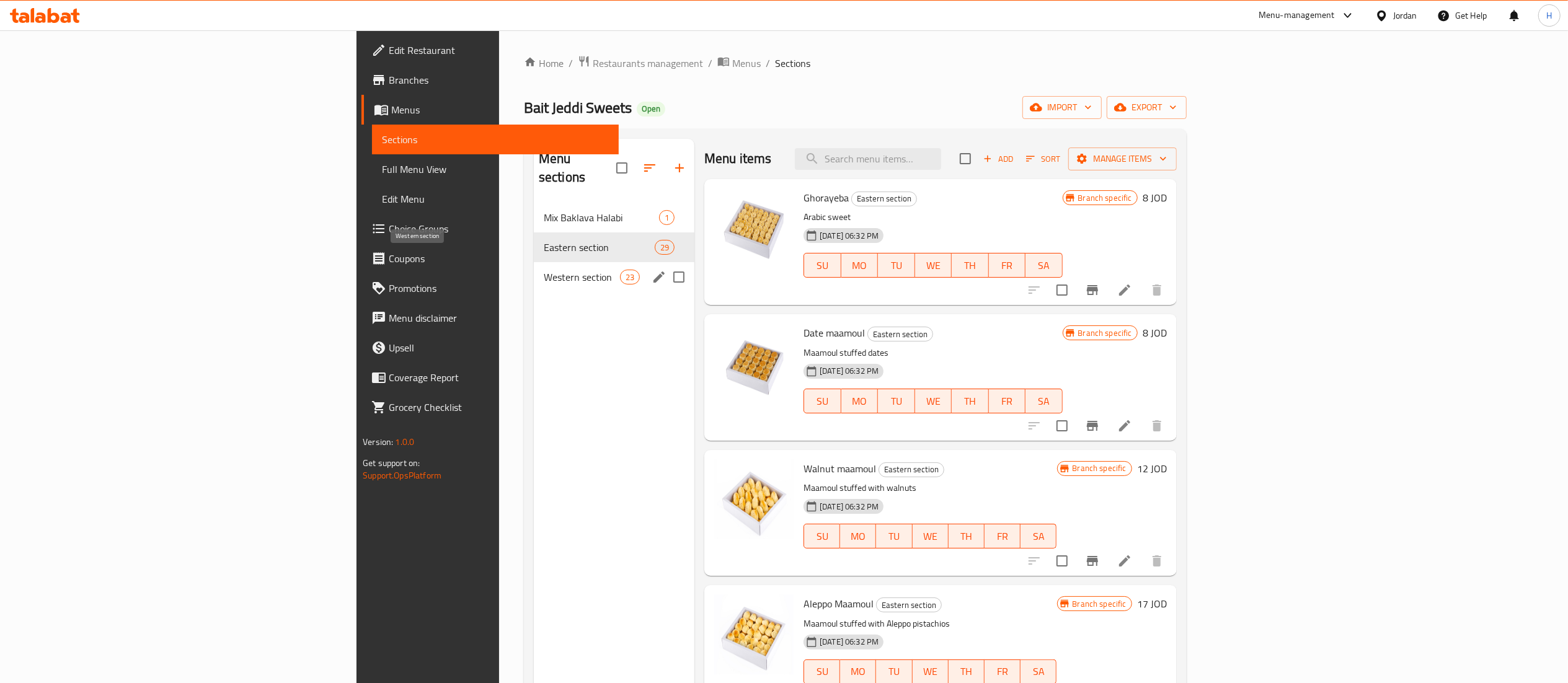
click at [534, 267] on div "Western section 23" at bounding box center [614, 278] width 161 height 30
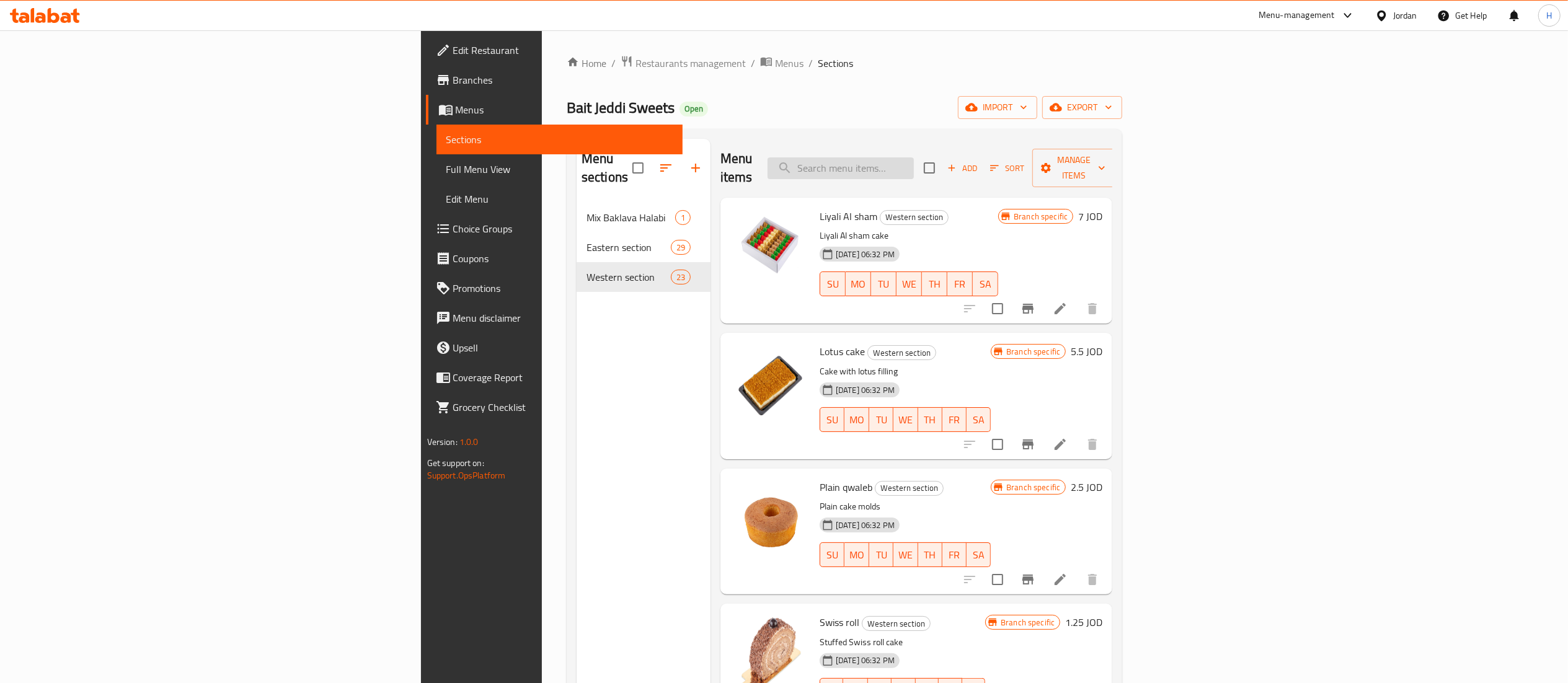
click at [914, 170] on input "search" at bounding box center [841, 168] width 147 height 22
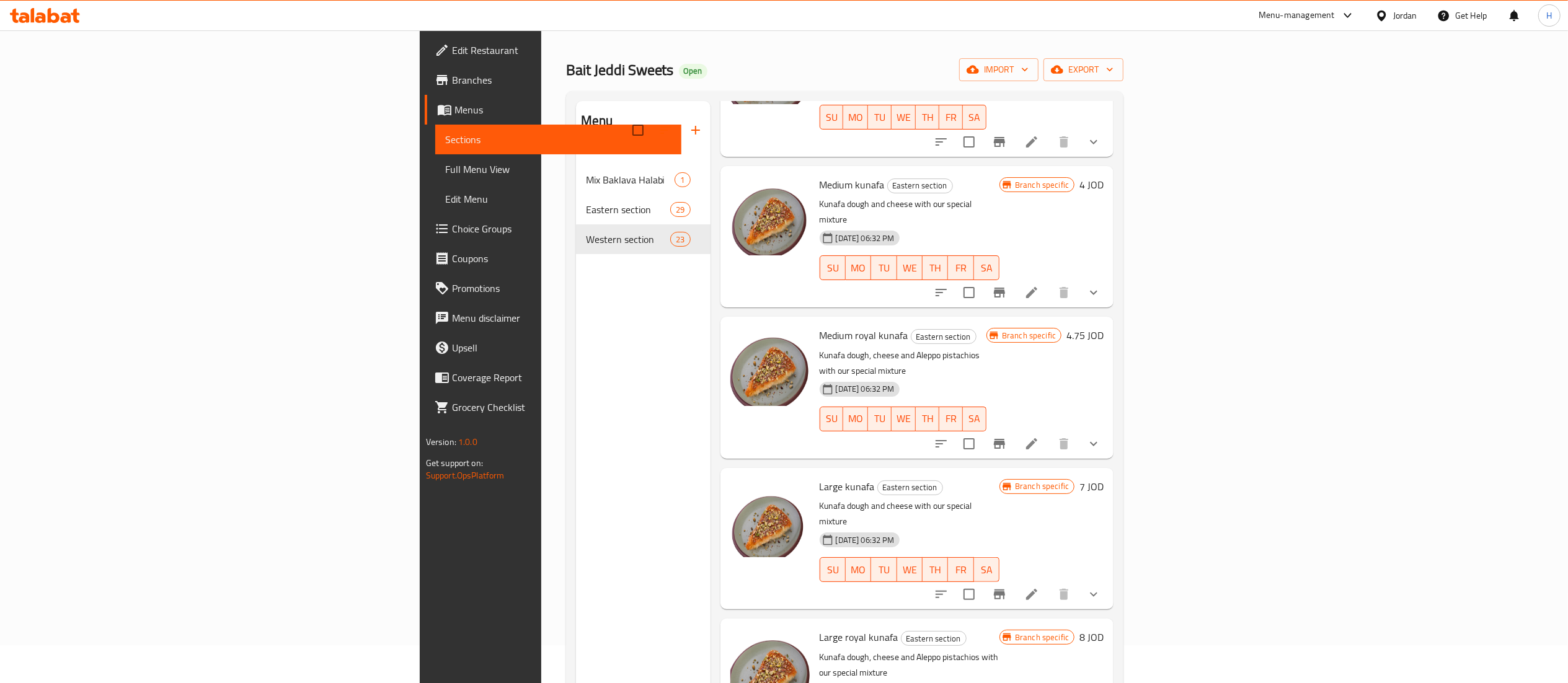
scroll to position [174, 0]
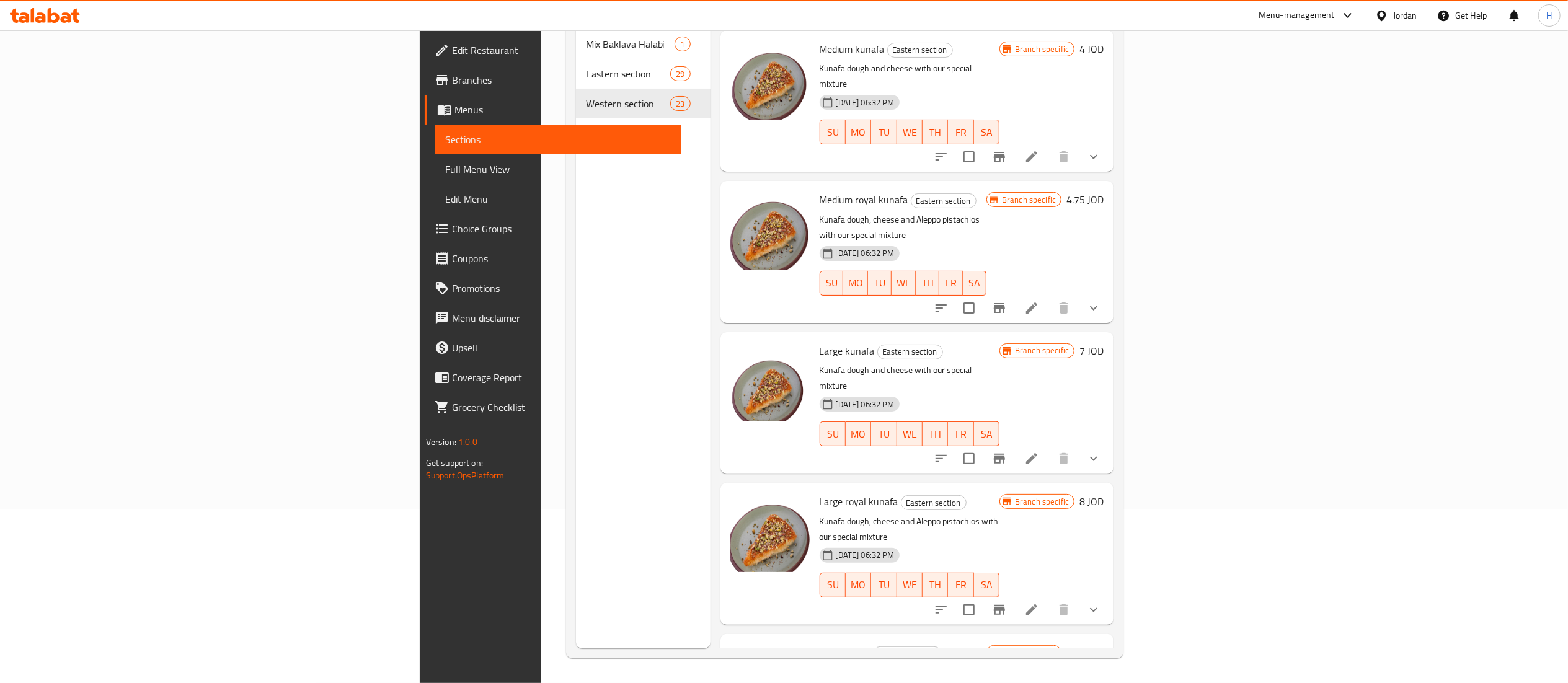
type input "cheese"
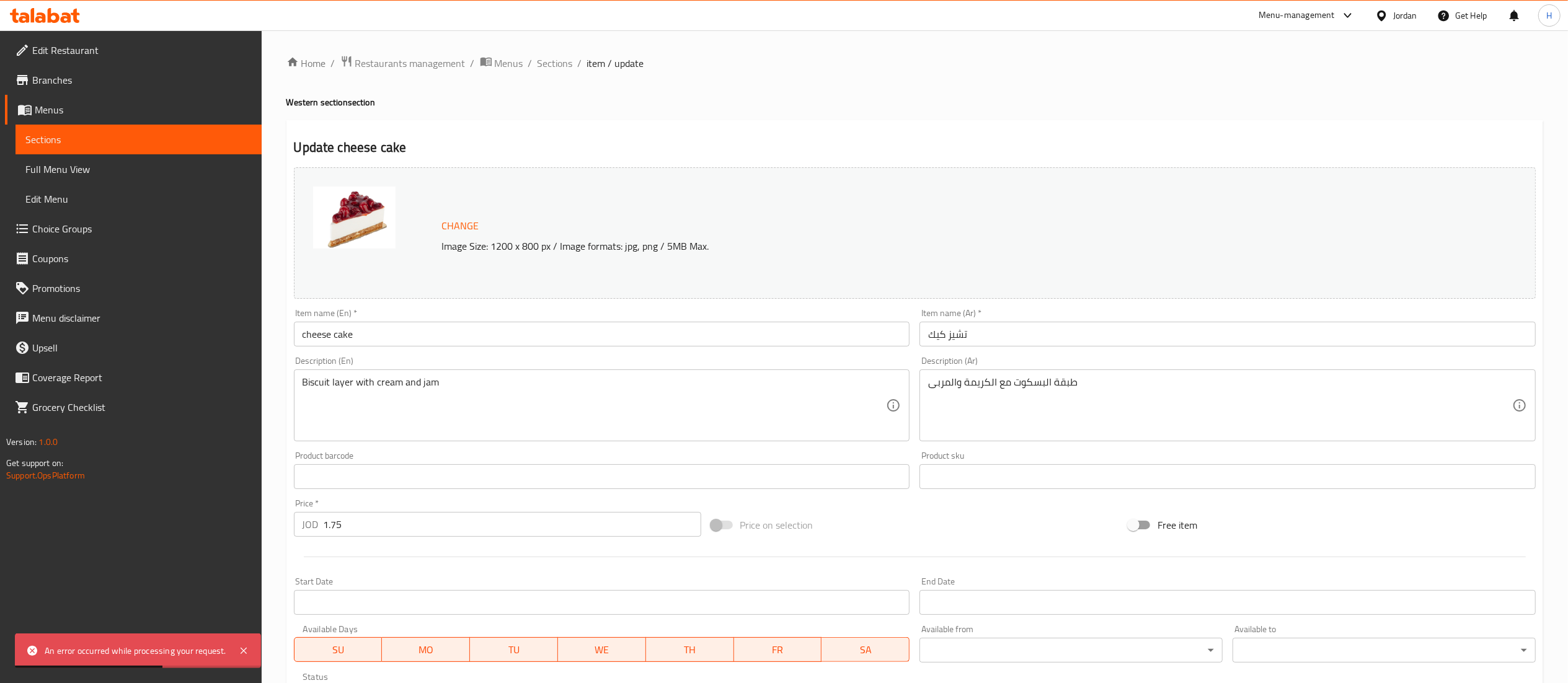
click at [474, 228] on span "Change" at bounding box center [461, 226] width 37 height 18
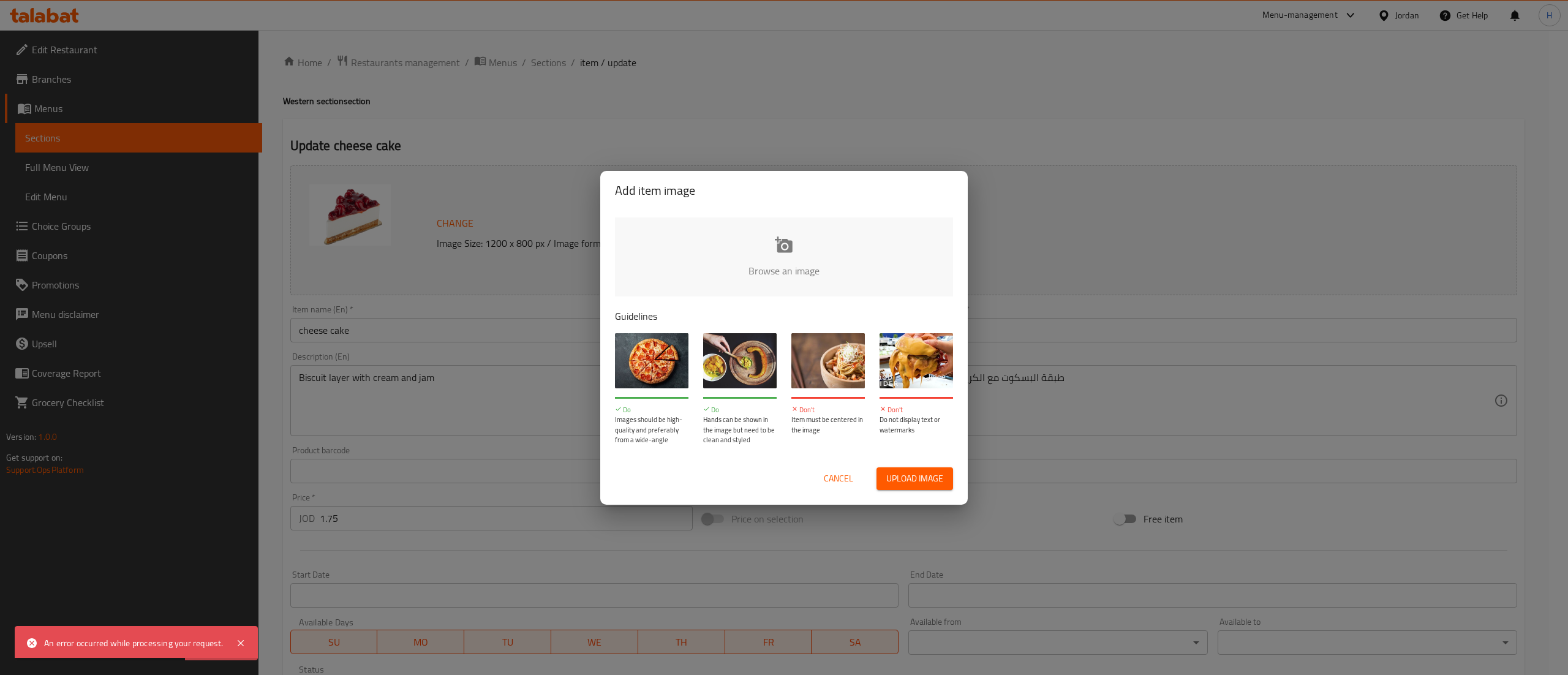
click at [806, 266] on input "file" at bounding box center [1198, 274] width 1166 height 115
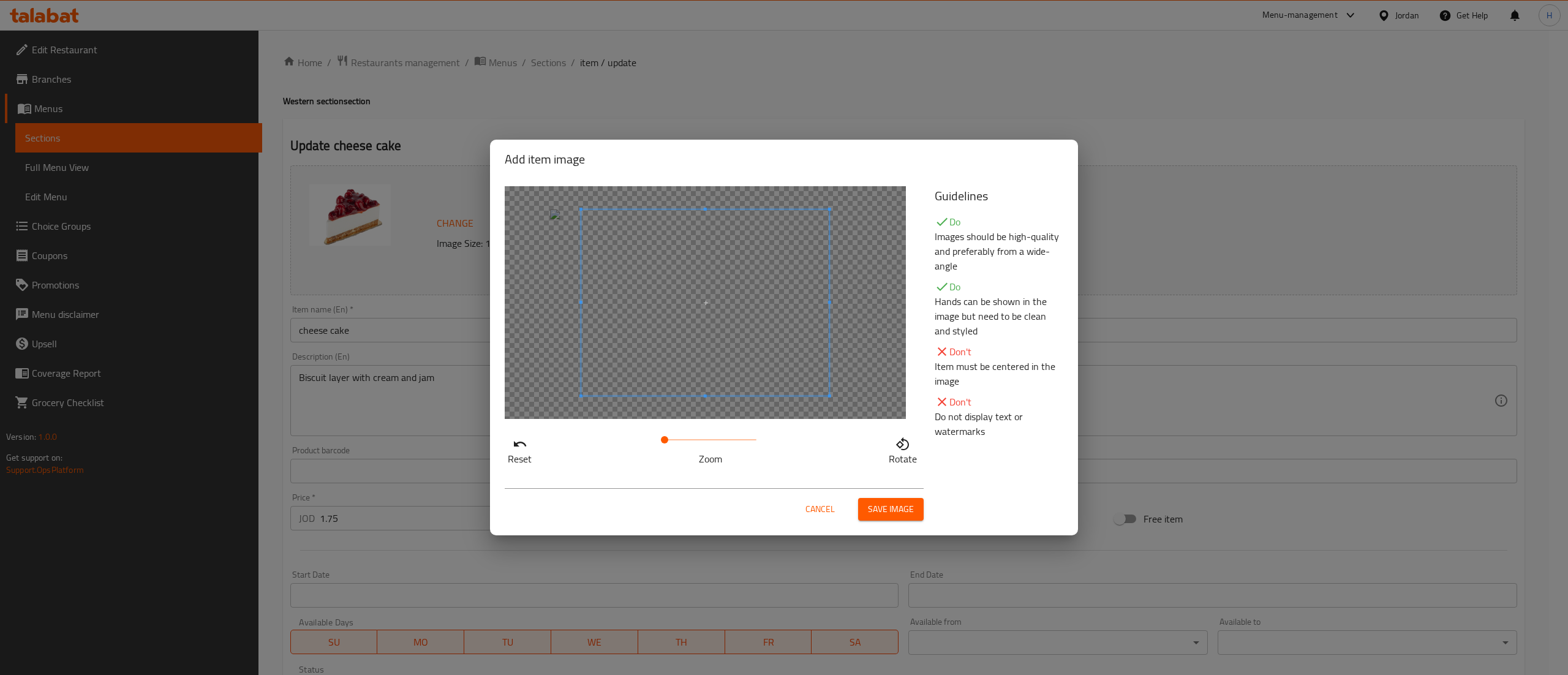
click at [678, 441] on span at bounding box center [710, 439] width 92 height 17
click at [683, 441] on span at bounding box center [679, 440] width 7 height 7
click at [692, 365] on span at bounding box center [681, 302] width 248 height 186
click at [884, 509] on span "Save image" at bounding box center [890, 509] width 46 height 16
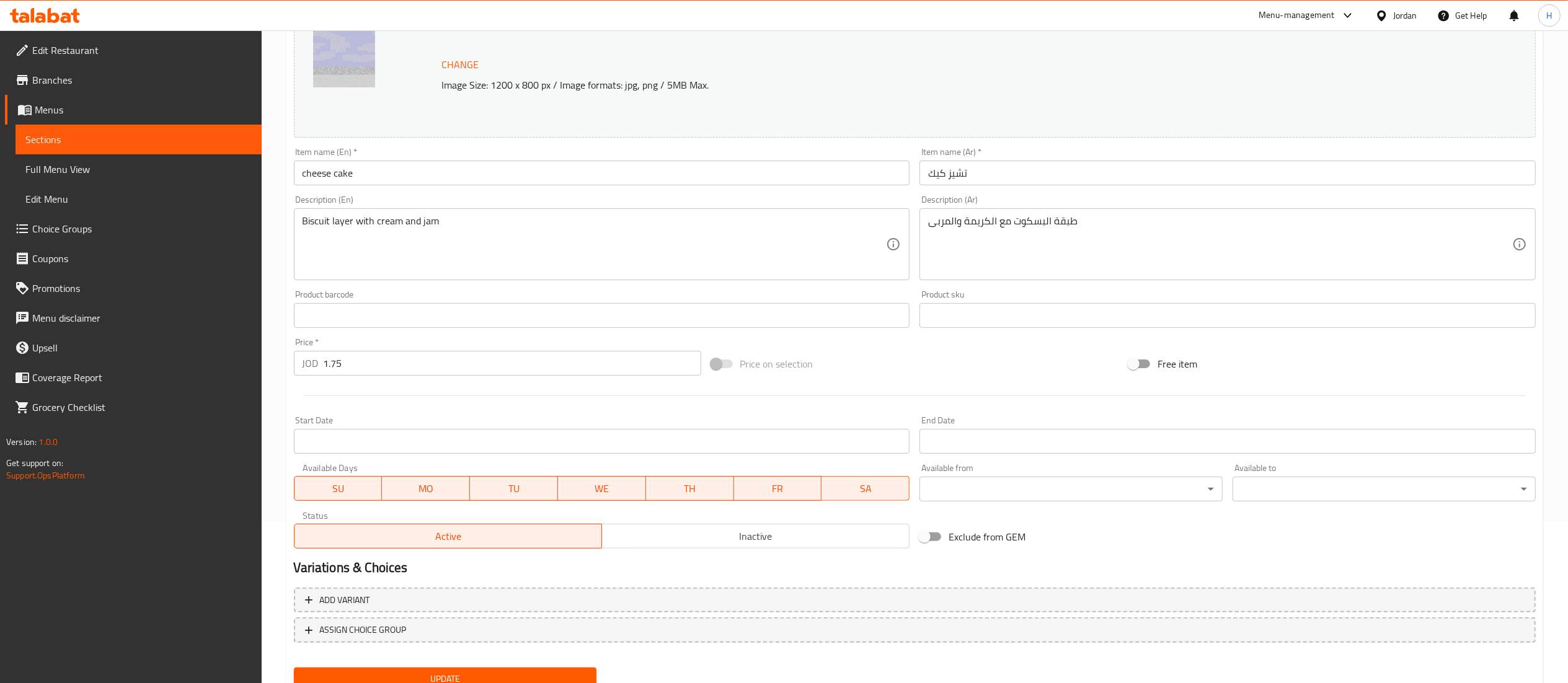
scroll to position [209, 0]
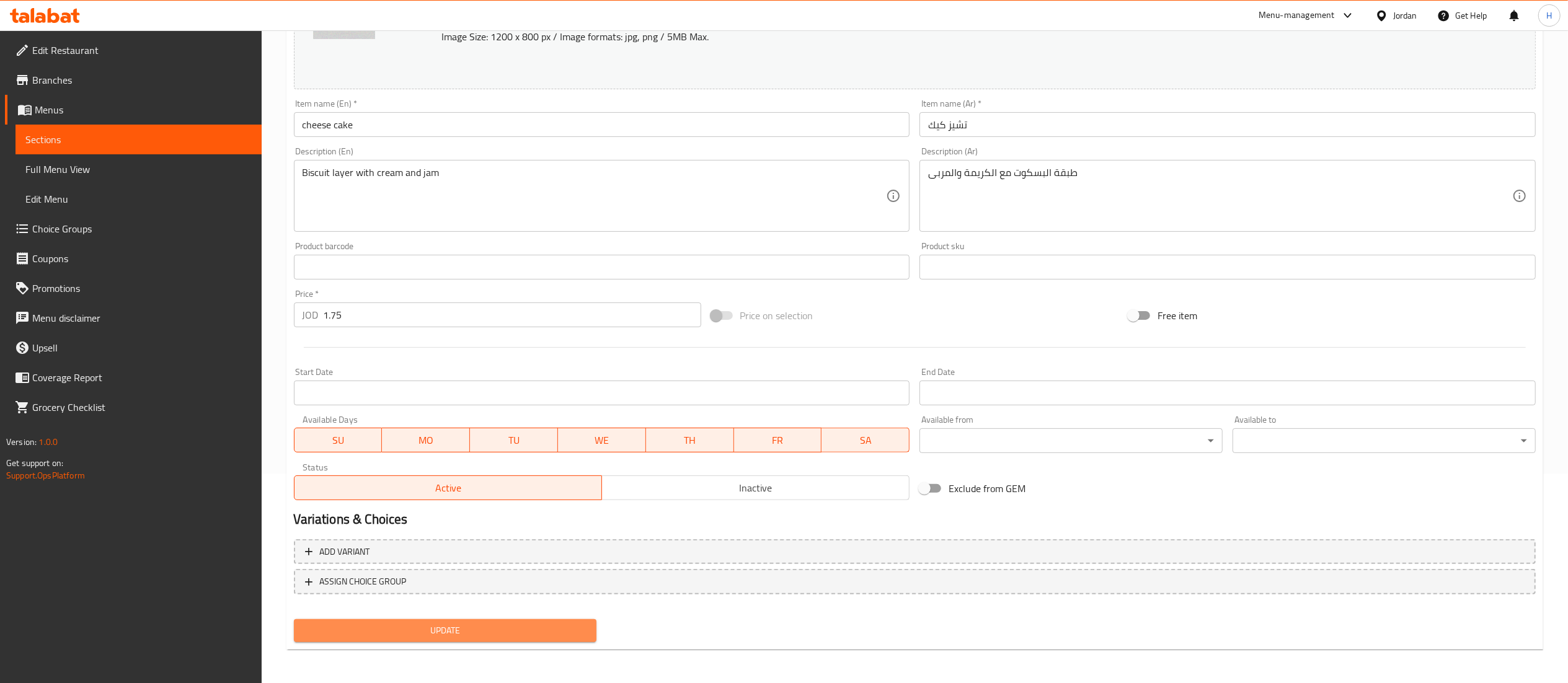
click at [500, 627] on span "Update" at bounding box center [445, 631] width 284 height 16
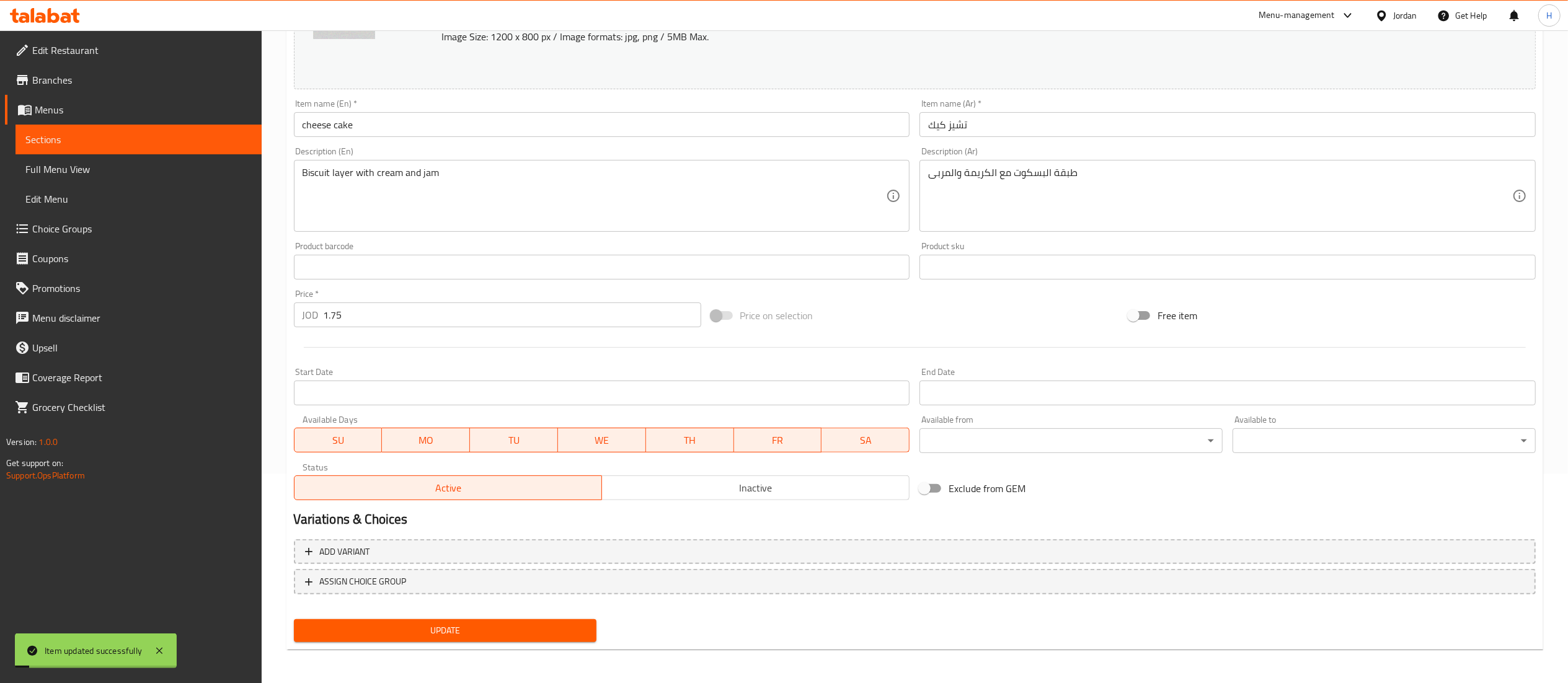
scroll to position [0, 0]
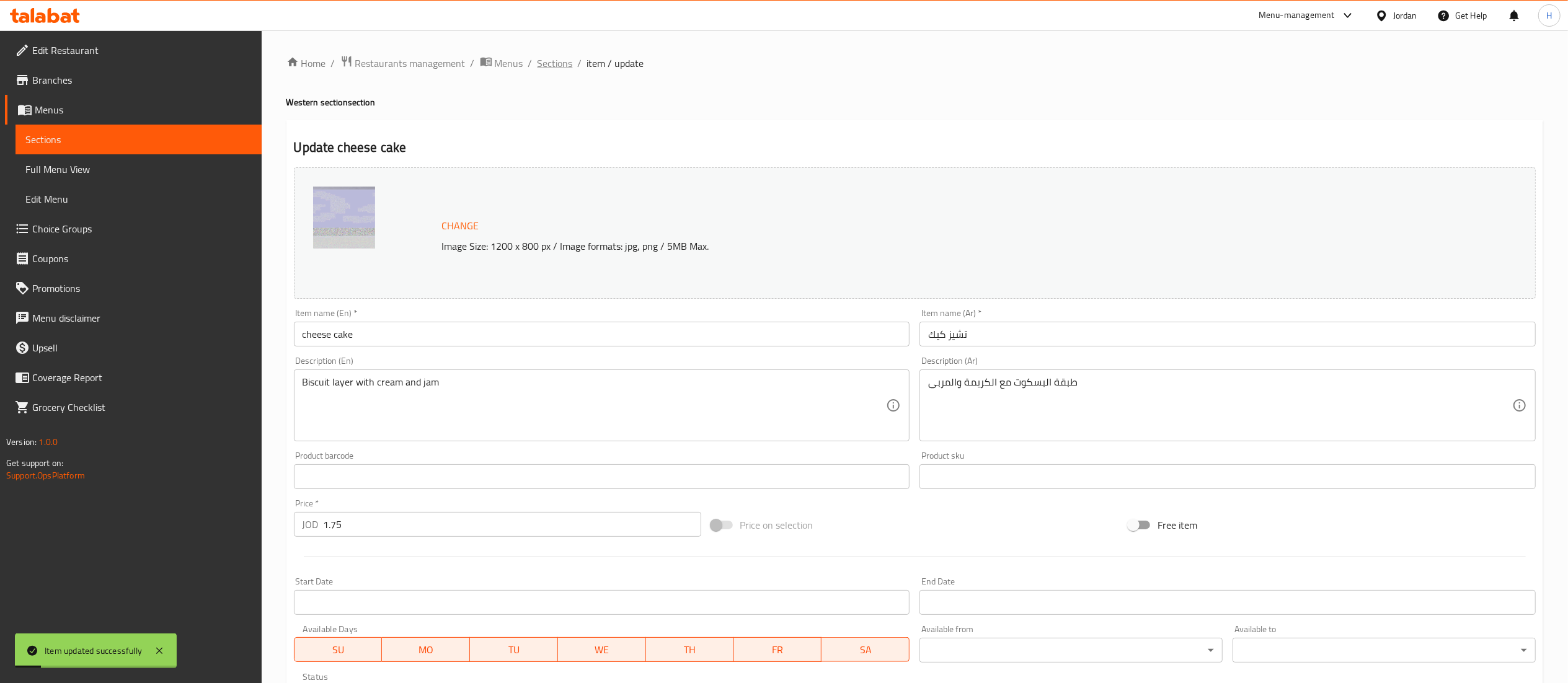
click at [556, 62] on span "Sections" at bounding box center [555, 64] width 35 height 15
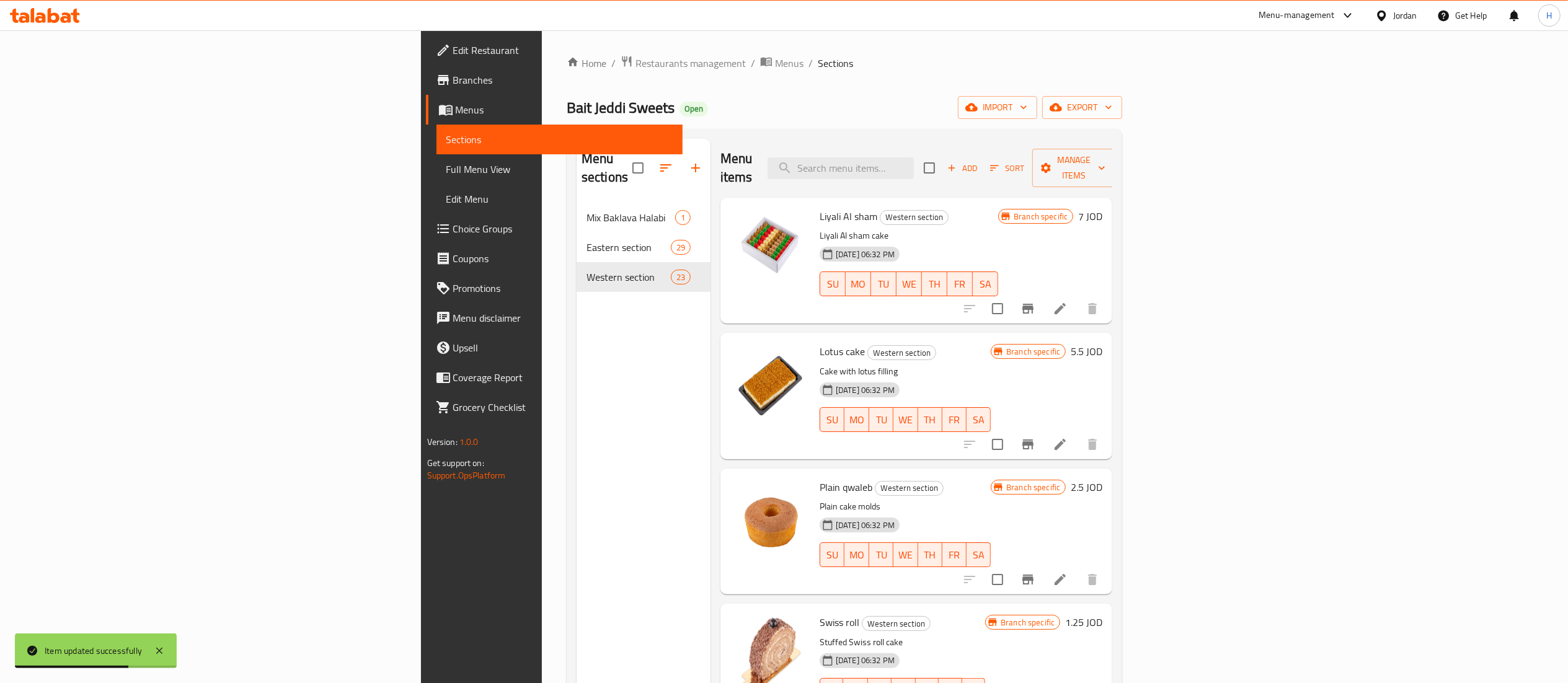
drag, startPoint x: 1008, startPoint y: 156, endPoint x: 1003, endPoint y: 141, distance: 15.8
click at [914, 158] on input "search" at bounding box center [841, 168] width 147 height 22
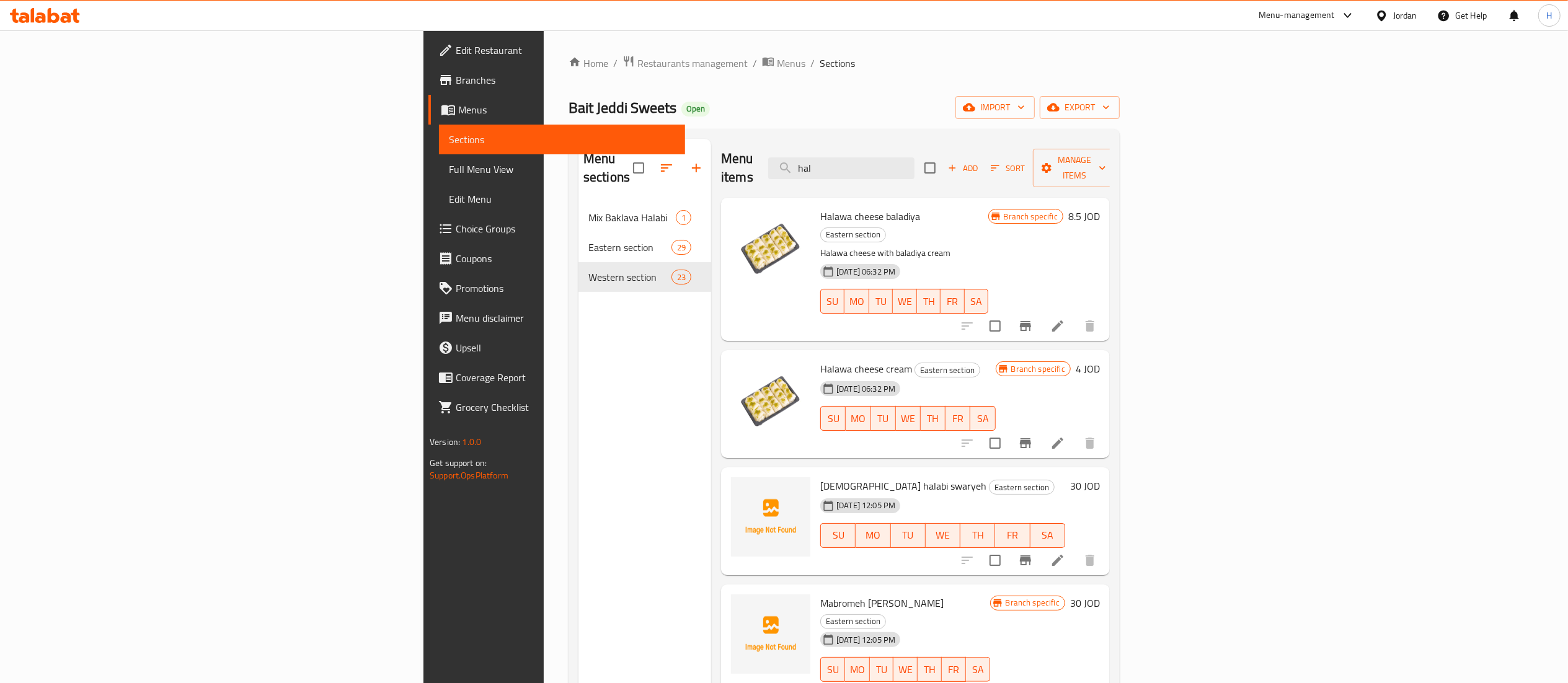
type input "hal"
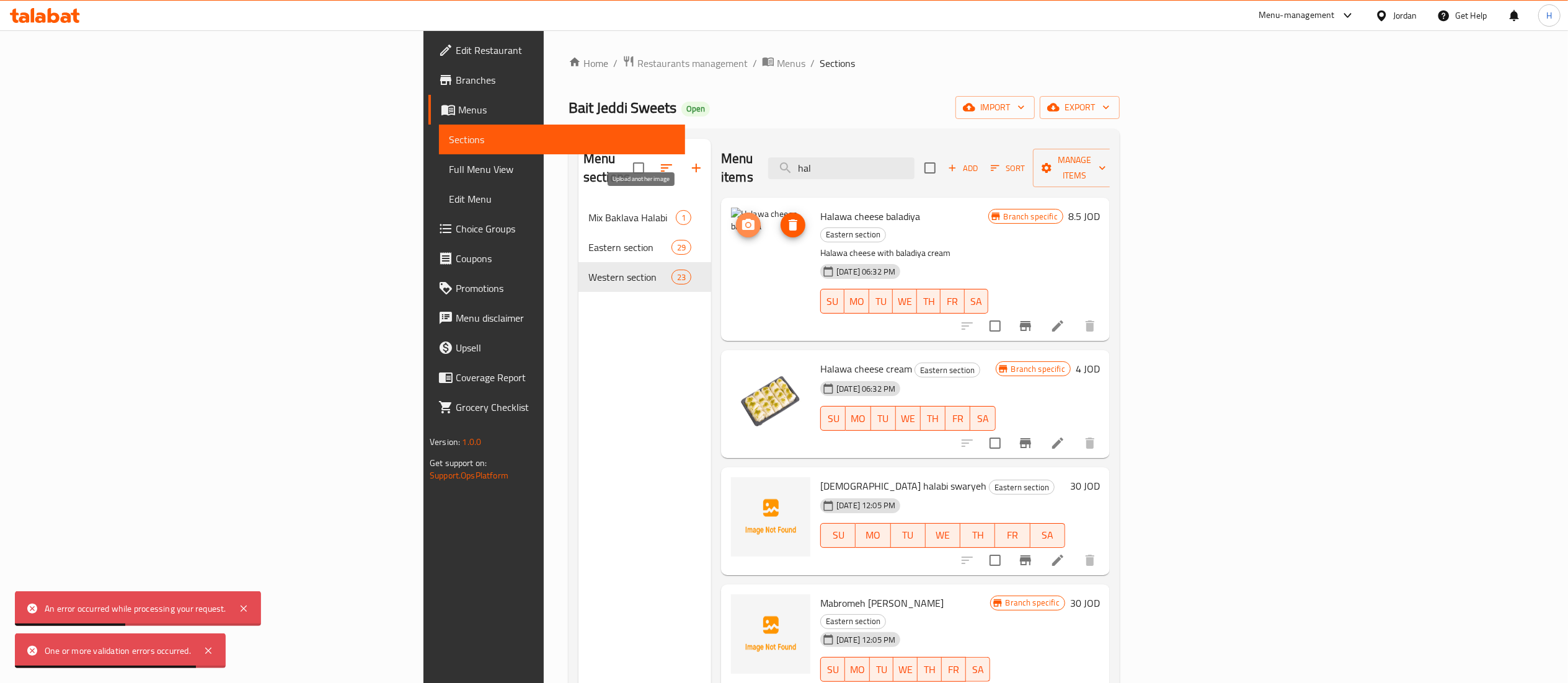
click at [736, 218] on span "upload picture" at bounding box center [748, 225] width 25 height 15
click at [1065, 319] on icon at bounding box center [1058, 326] width 15 height 15
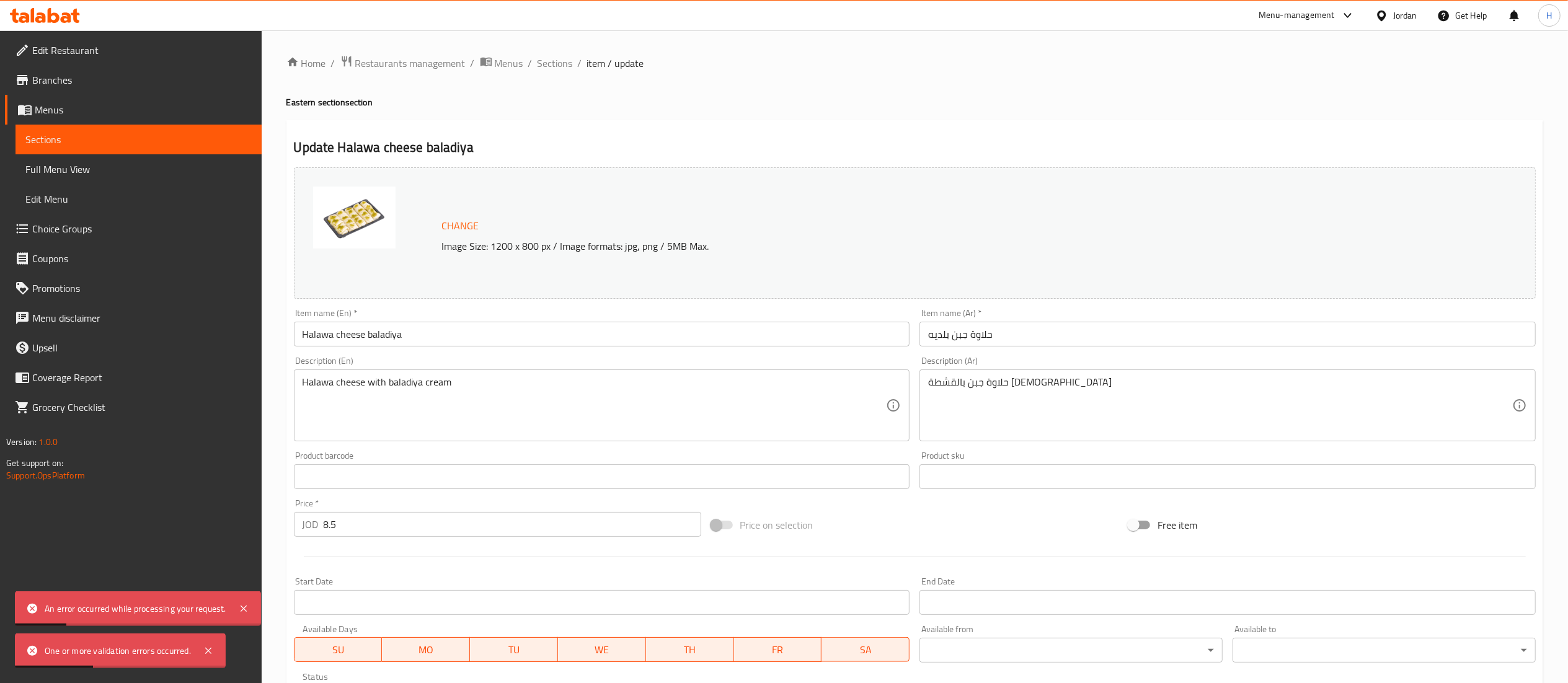
click at [468, 222] on span "Change" at bounding box center [461, 226] width 37 height 18
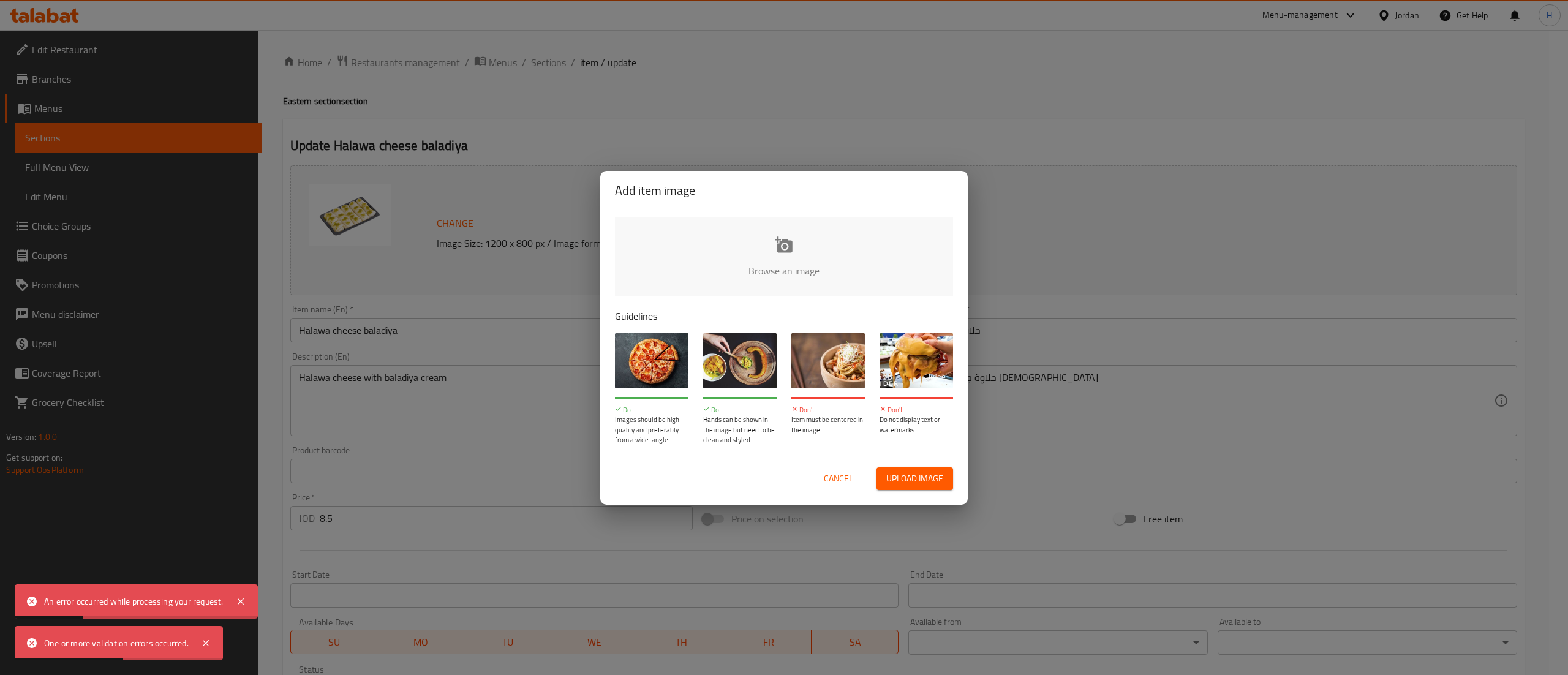
click at [851, 326] on div "Don't Item must be centered in the image" at bounding box center [828, 390] width 88 height 127
click at [853, 284] on input "file" at bounding box center [1198, 274] width 1166 height 115
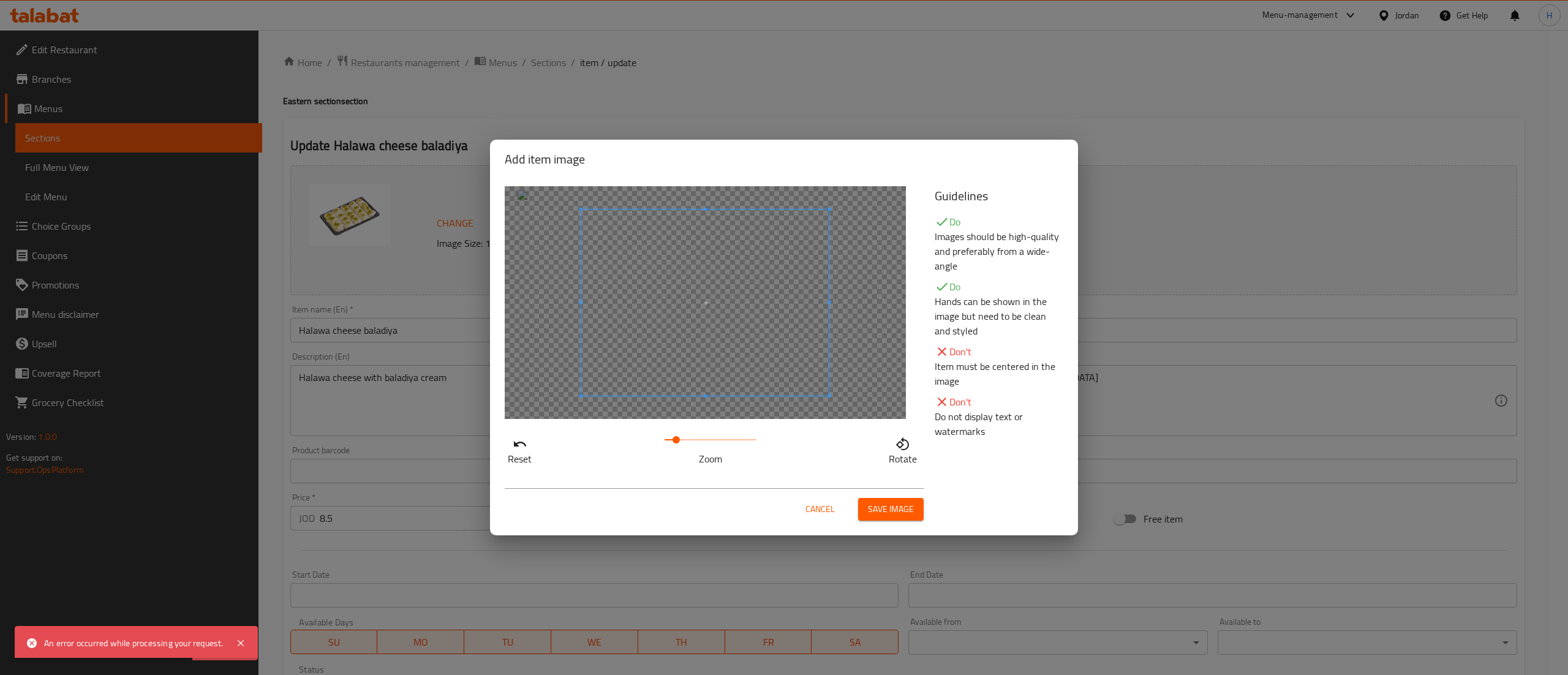
click at [676, 438] on span at bounding box center [676, 440] width 7 height 7
click at [698, 442] on span at bounding box center [710, 439] width 92 height 17
drag, startPoint x: 701, startPoint y: 435, endPoint x: 692, endPoint y: 441, distance: 10.8
click at [692, 441] on span at bounding box center [691, 440] width 7 height 7
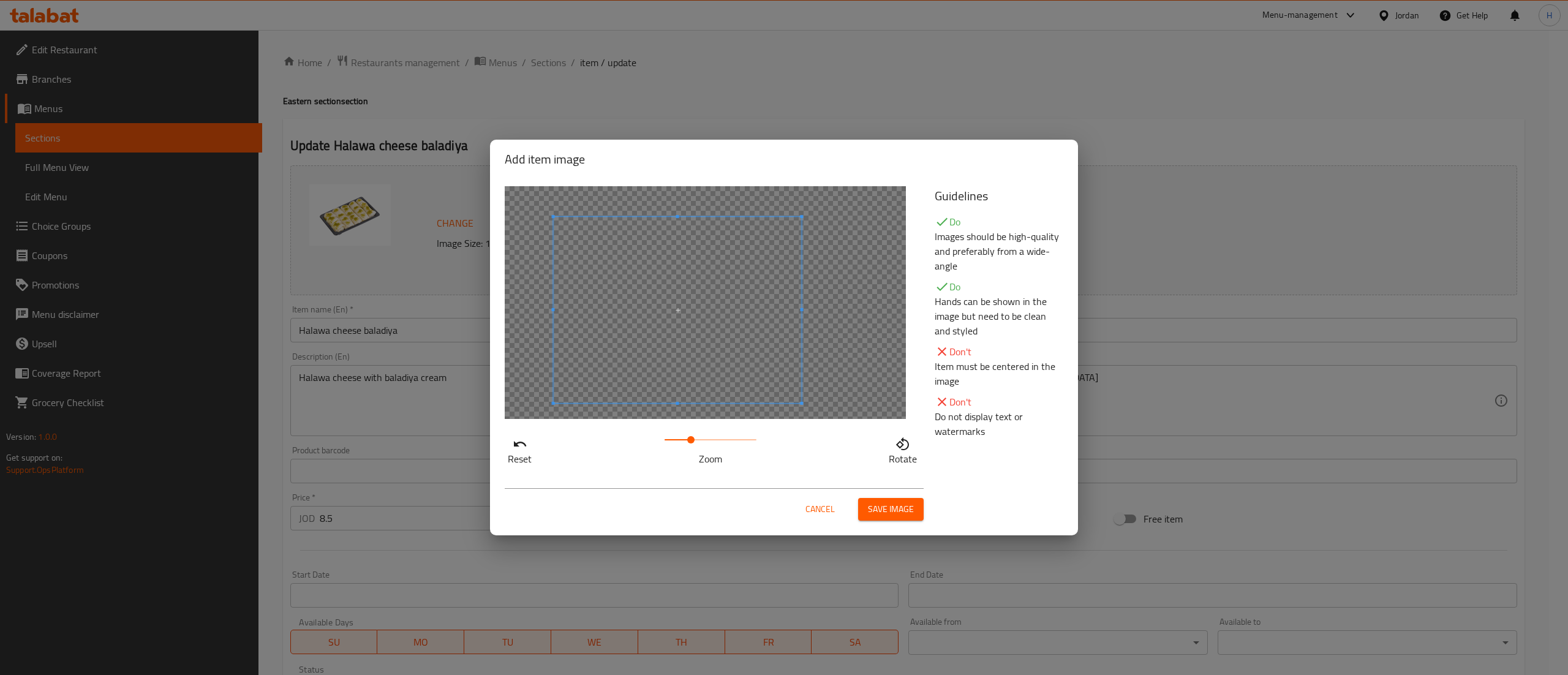
click at [684, 399] on span at bounding box center [678, 310] width 248 height 186
click at [896, 522] on div "Cancel Save image" at bounding box center [784, 504] width 578 height 52
click at [896, 509] on span "Save image" at bounding box center [890, 509] width 46 height 16
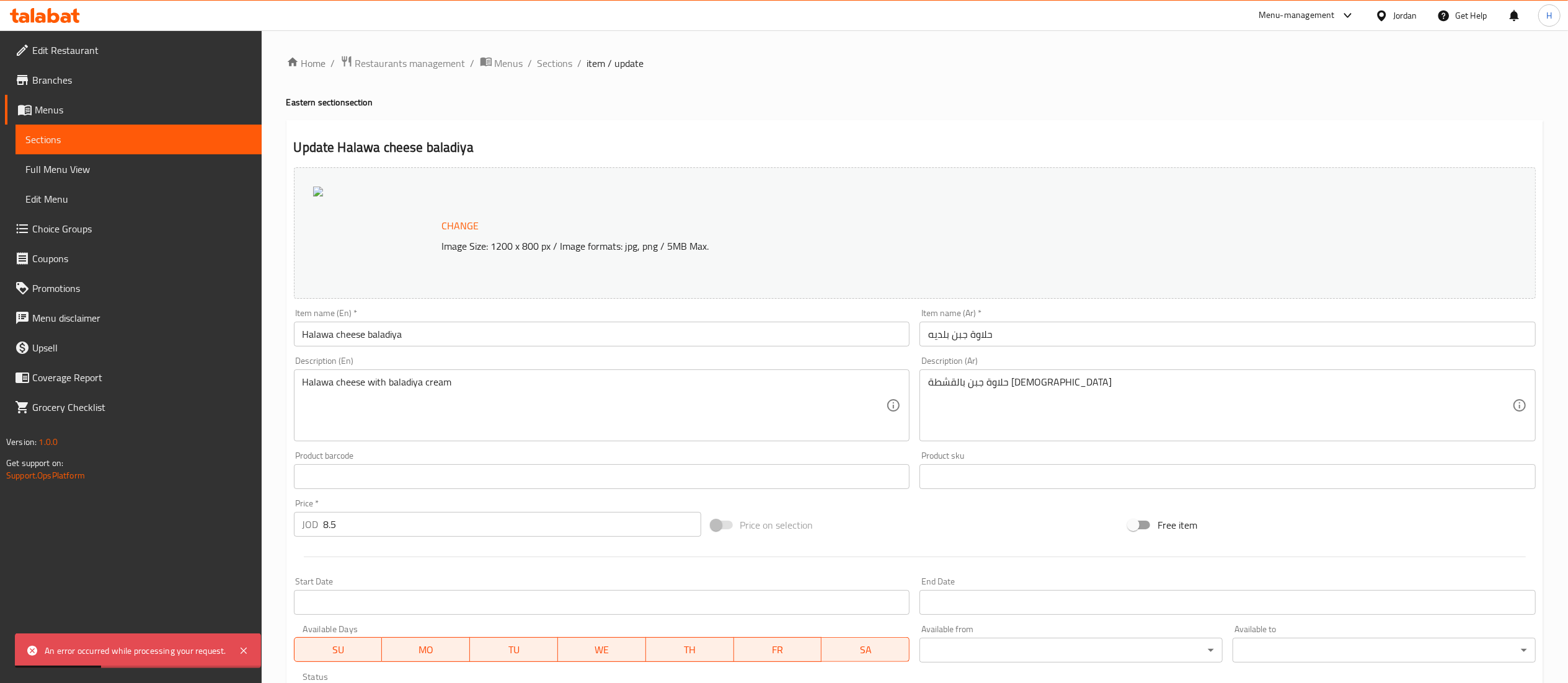
click at [465, 230] on span "Change" at bounding box center [461, 226] width 37 height 18
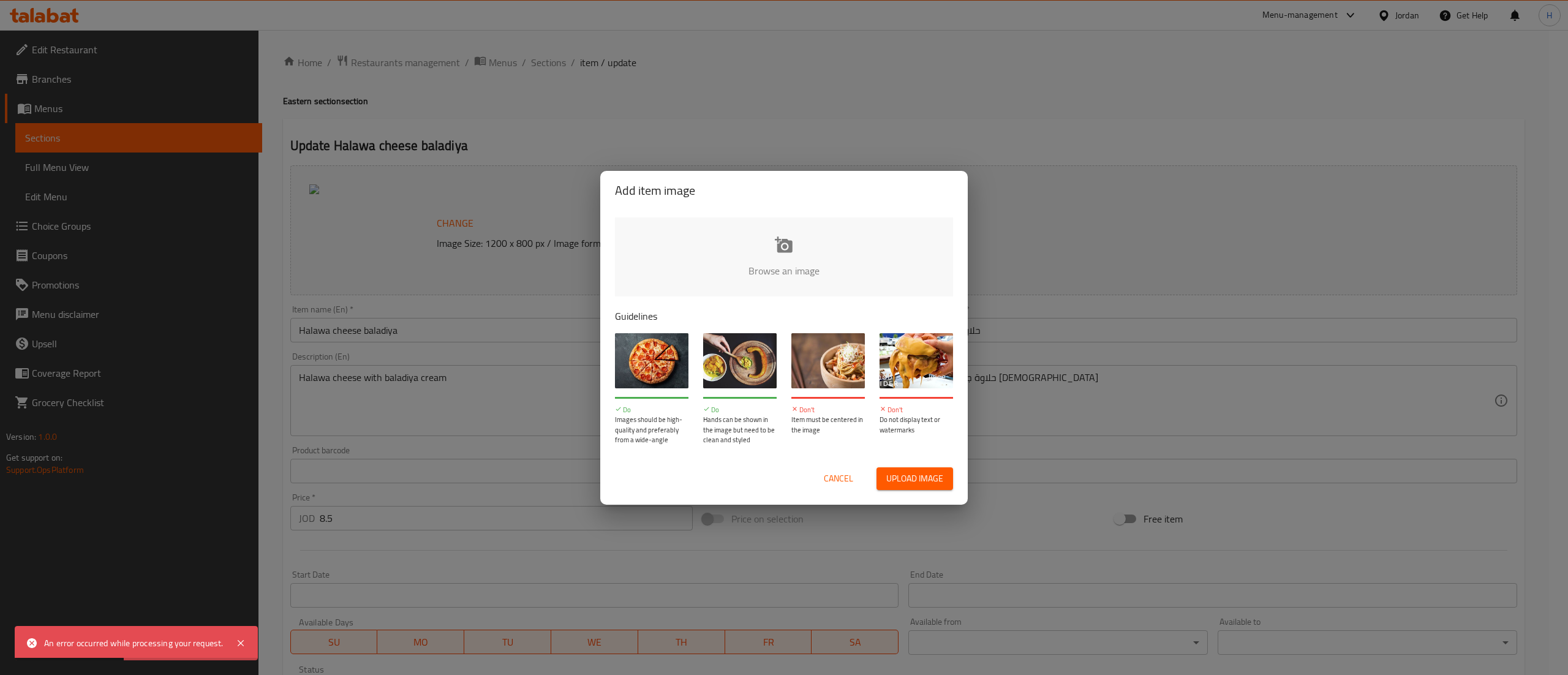
click at [778, 271] on input "file" at bounding box center [1198, 274] width 1166 height 115
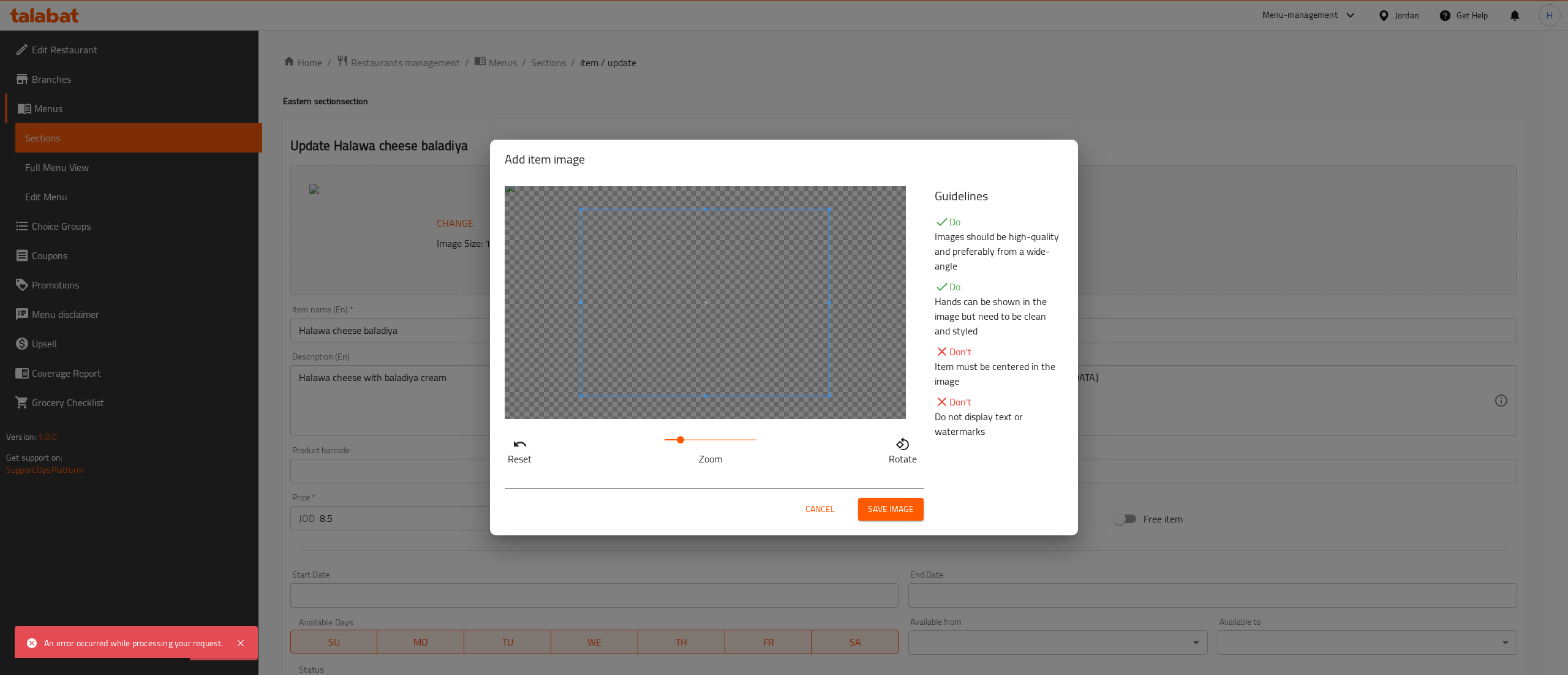
drag, startPoint x: 681, startPoint y: 438, endPoint x: 681, endPoint y: 430, distance: 8.0
click at [678, 438] on span at bounding box center [710, 439] width 92 height 17
click at [684, 380] on span at bounding box center [679, 308] width 248 height 186
click at [692, 438] on span at bounding box center [710, 439] width 92 height 17
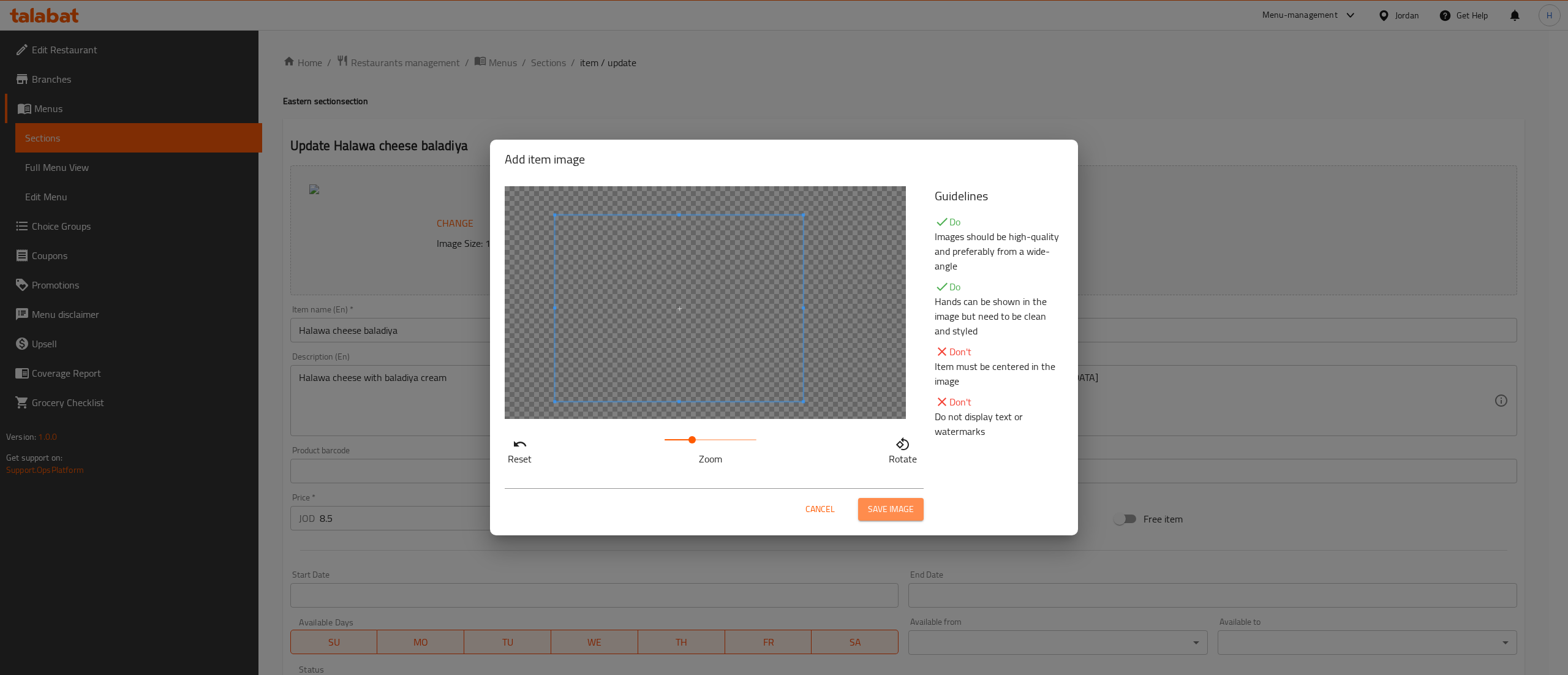
click at [918, 516] on button "Save image" at bounding box center [890, 509] width 66 height 23
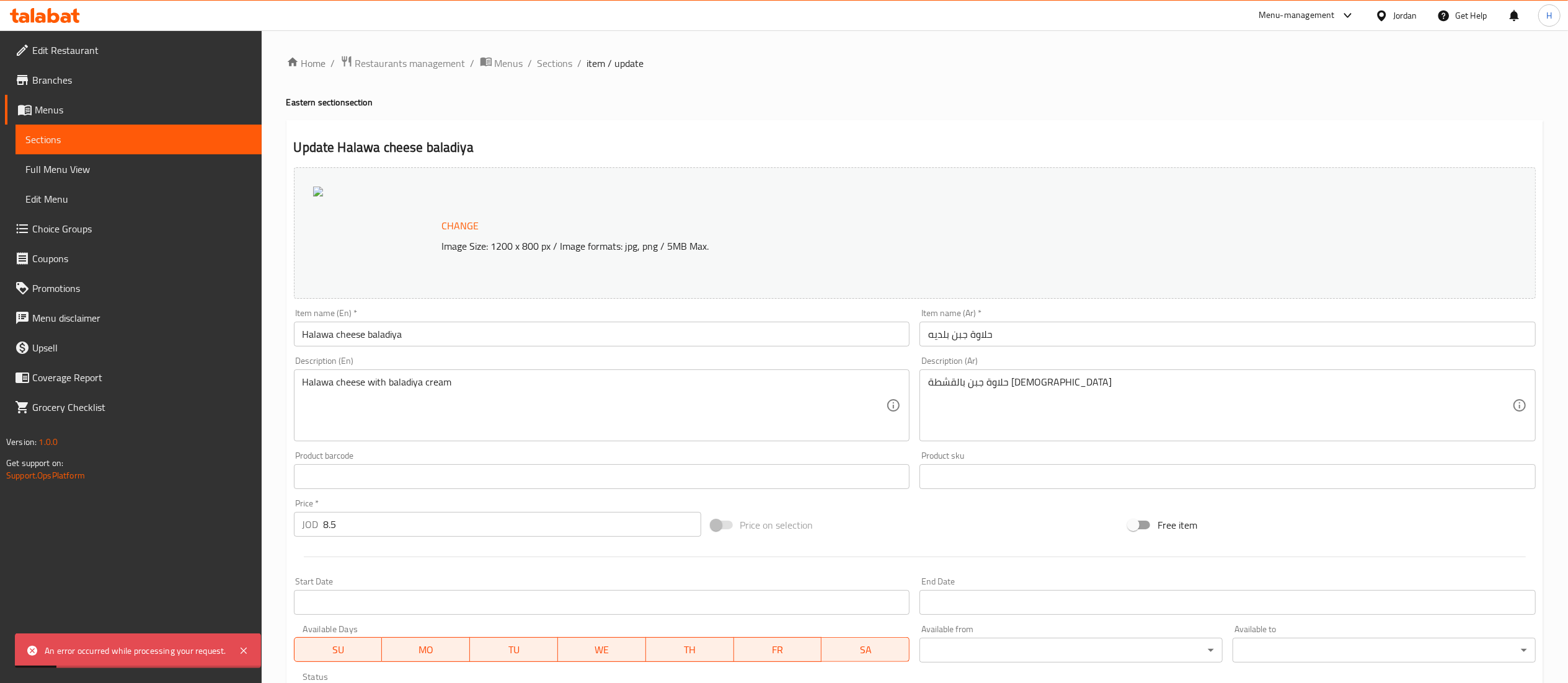
click at [465, 227] on span "Change" at bounding box center [461, 226] width 37 height 18
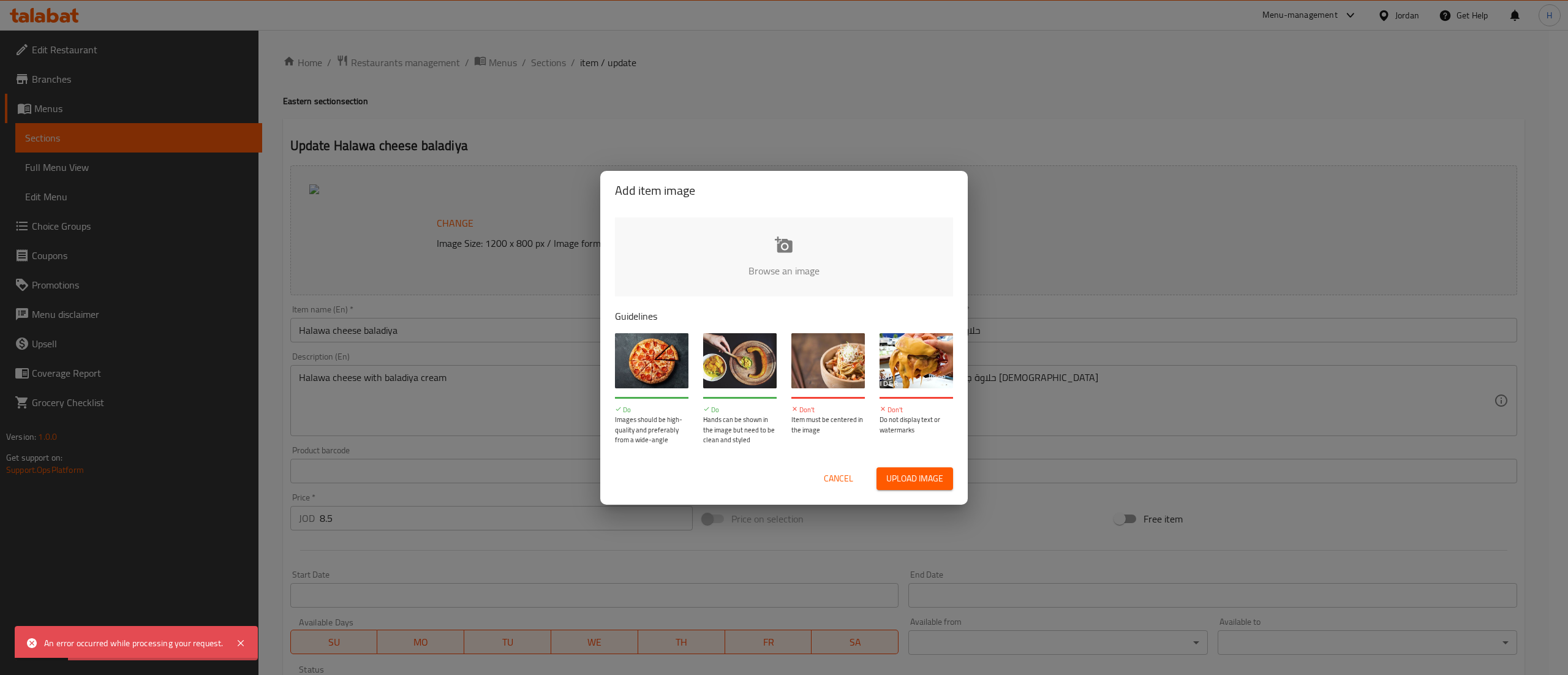
click at [795, 299] on div "Browse an image Guidelines Do Images should be high-quality and preferably from…" at bounding box center [783, 331] width 367 height 242
click at [825, 245] on input "file" at bounding box center [1198, 274] width 1166 height 115
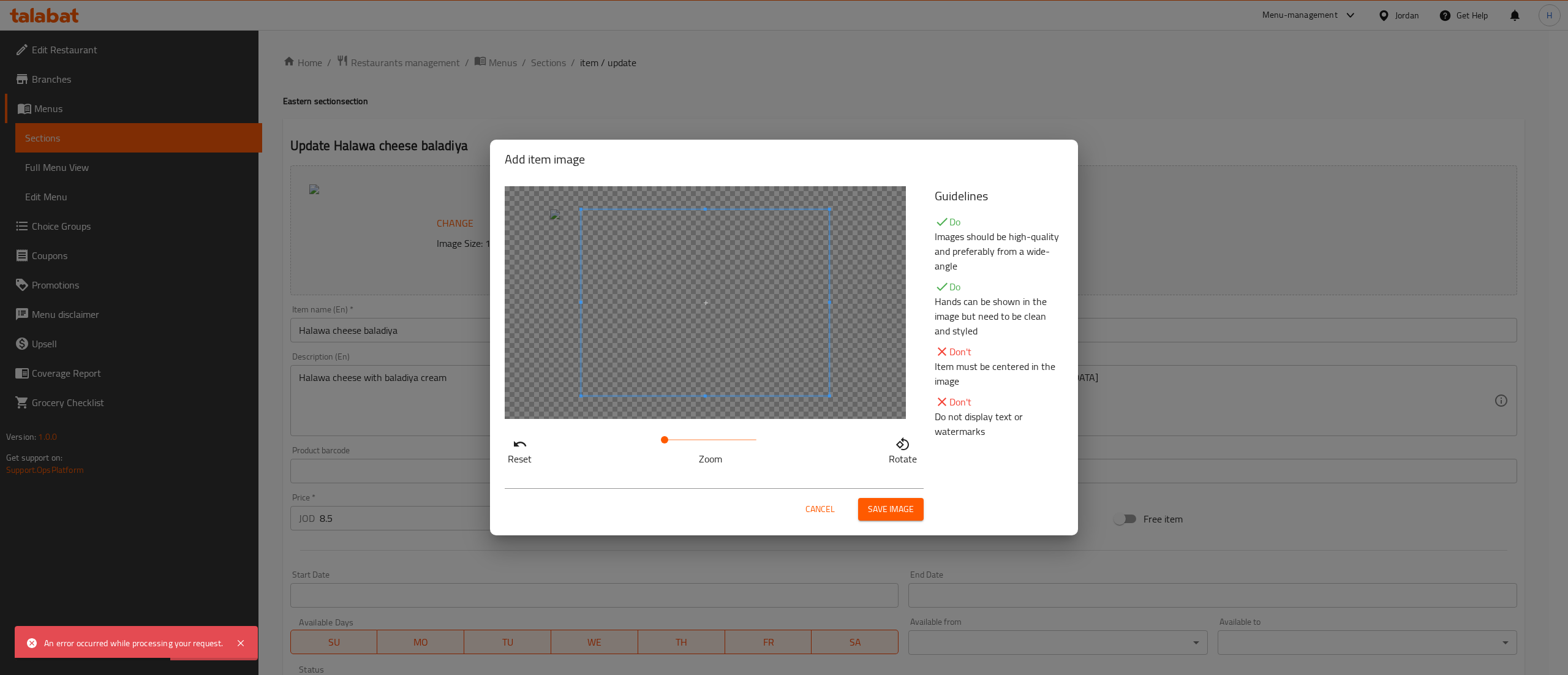
click at [681, 441] on span at bounding box center [710, 439] width 92 height 17
click at [693, 442] on span at bounding box center [710, 439] width 92 height 17
click at [686, 398] on span at bounding box center [669, 325] width 248 height 186
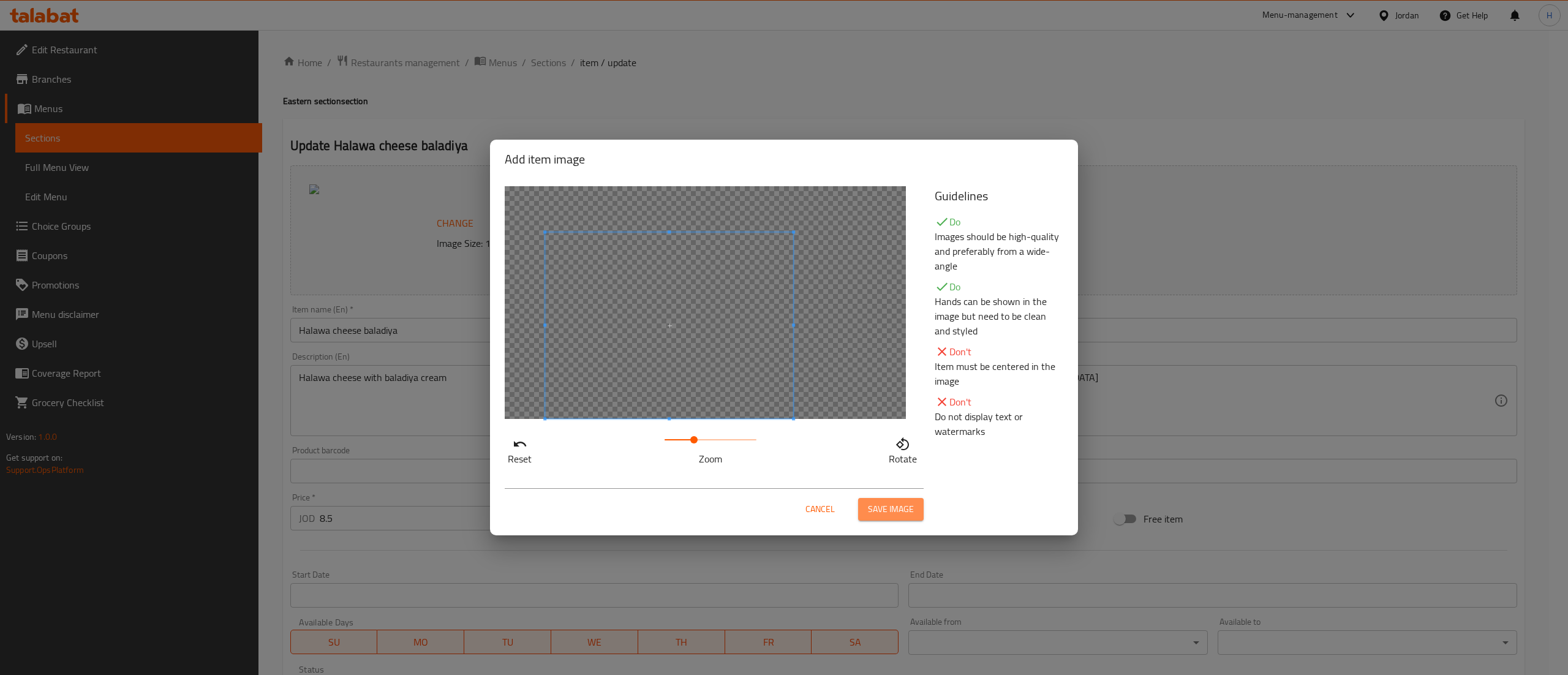
click at [877, 506] on span "Save image" at bounding box center [890, 509] width 46 height 16
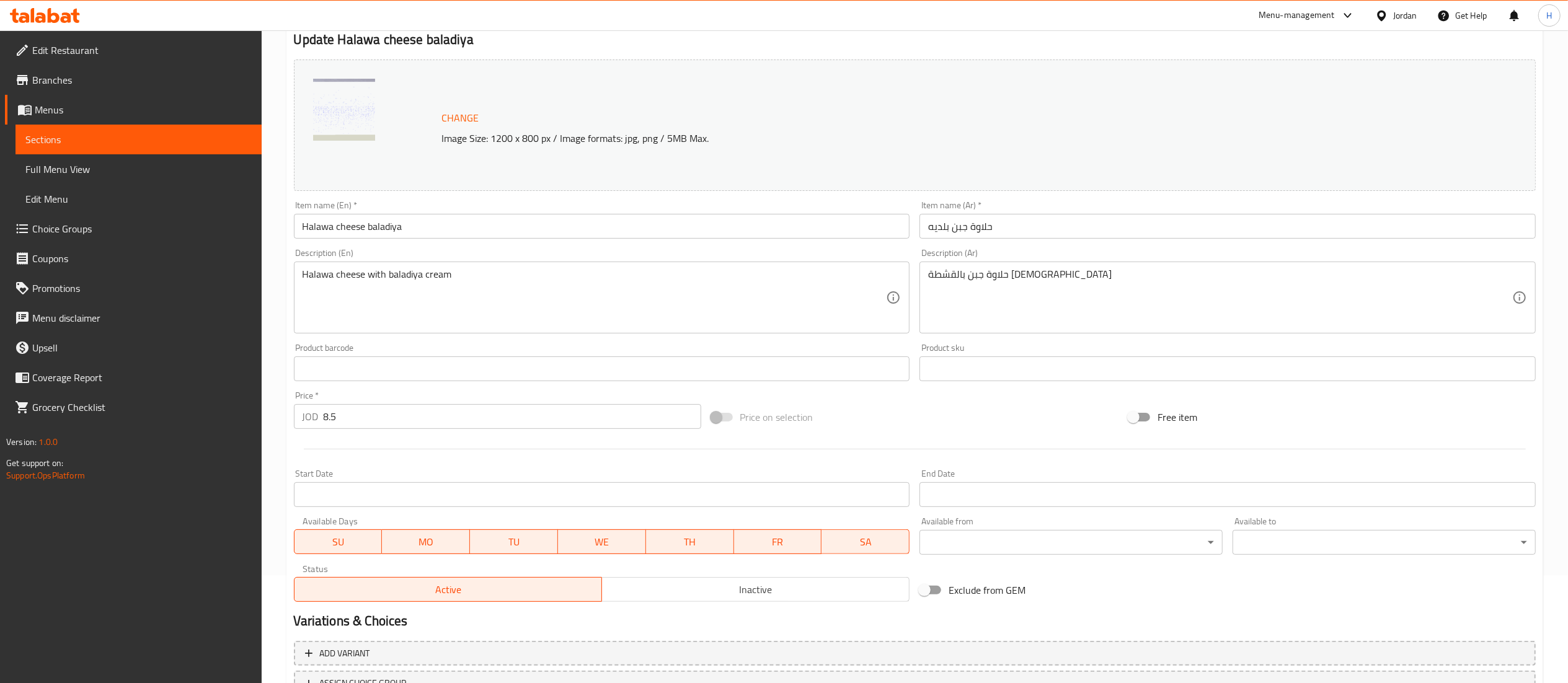
scroll to position [209, 0]
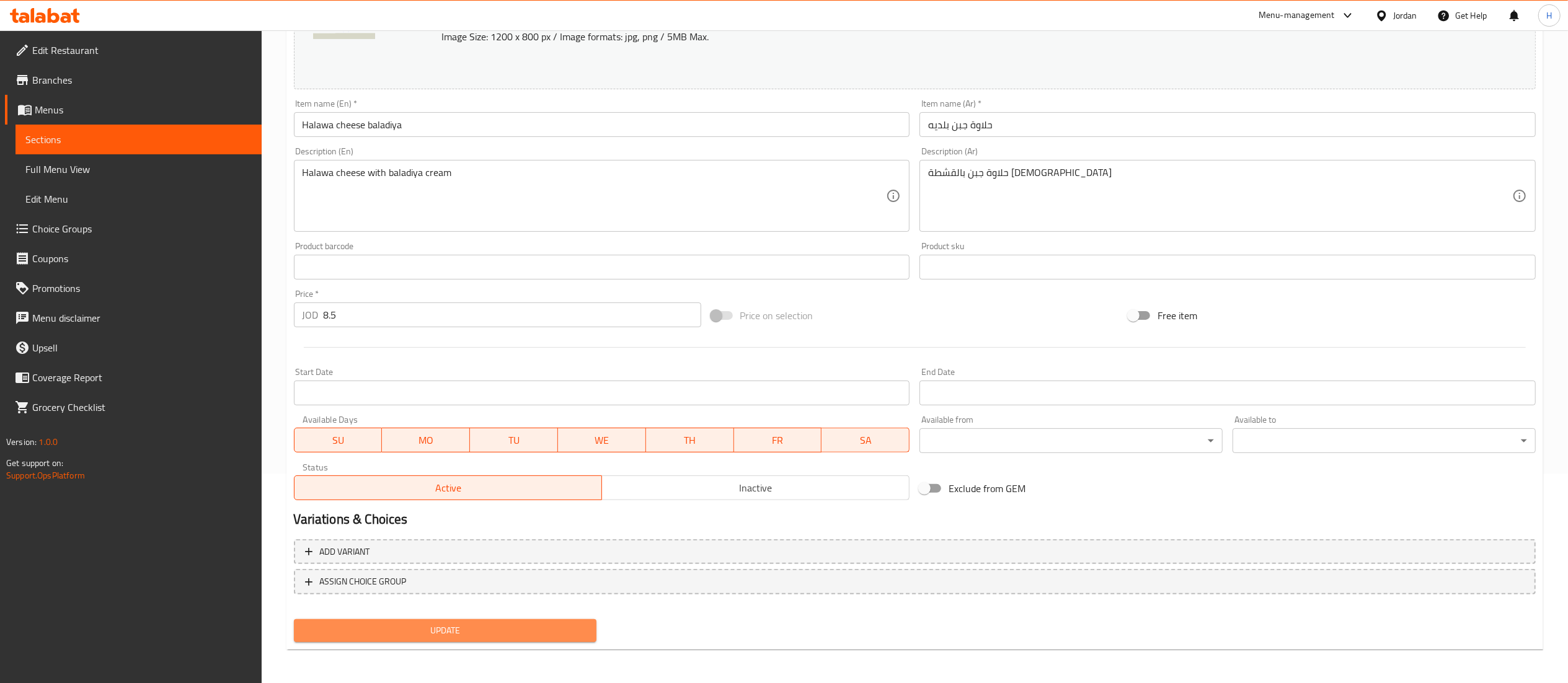
click at [435, 625] on span "Update" at bounding box center [445, 631] width 284 height 16
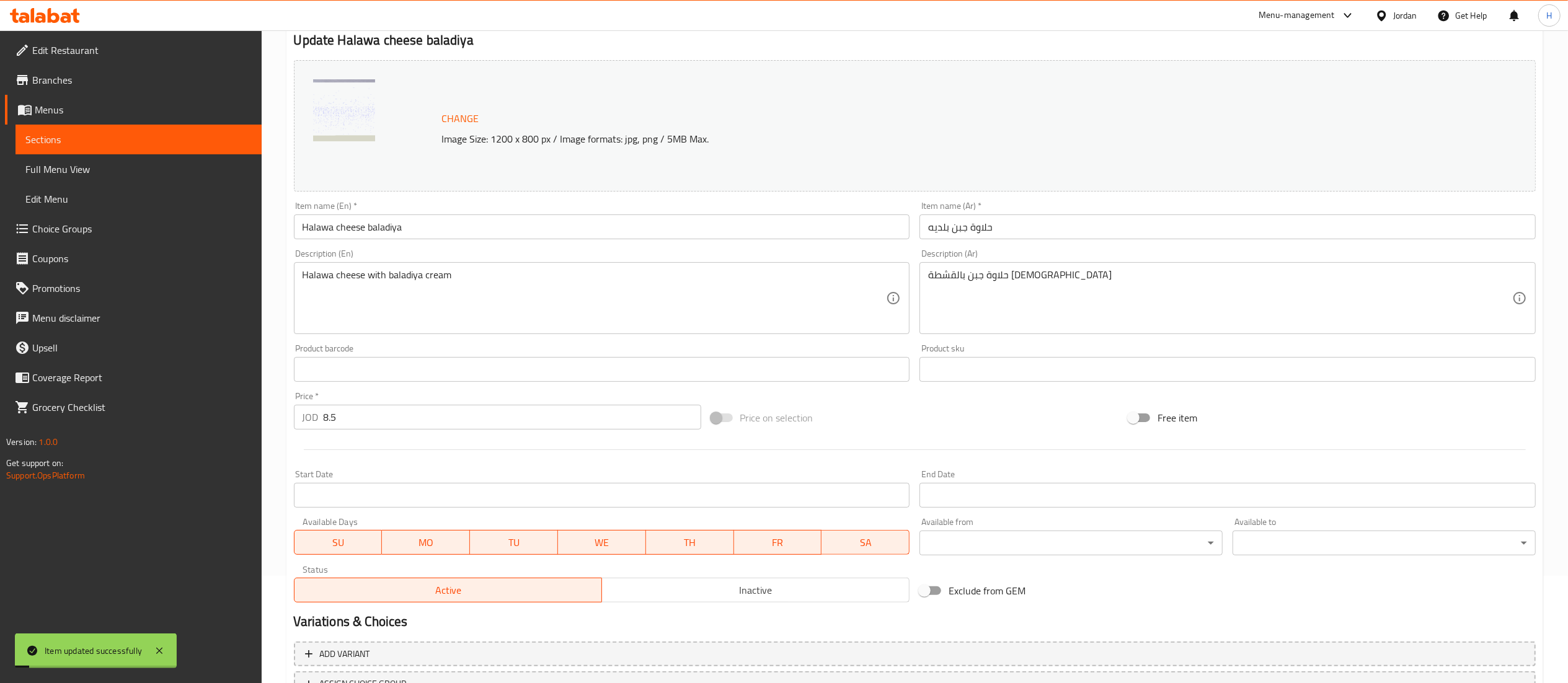
scroll to position [0, 0]
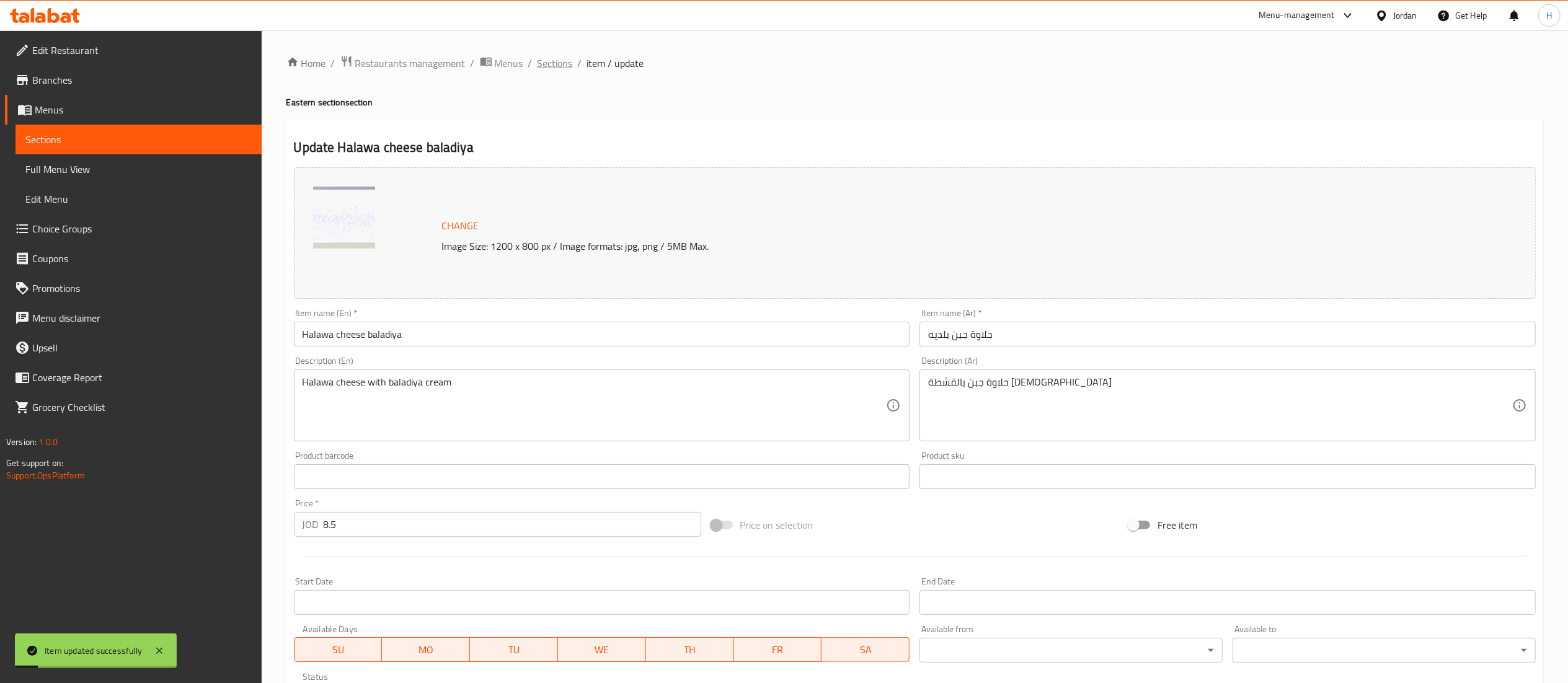
click at [545, 58] on span "Sections" at bounding box center [555, 64] width 35 height 15
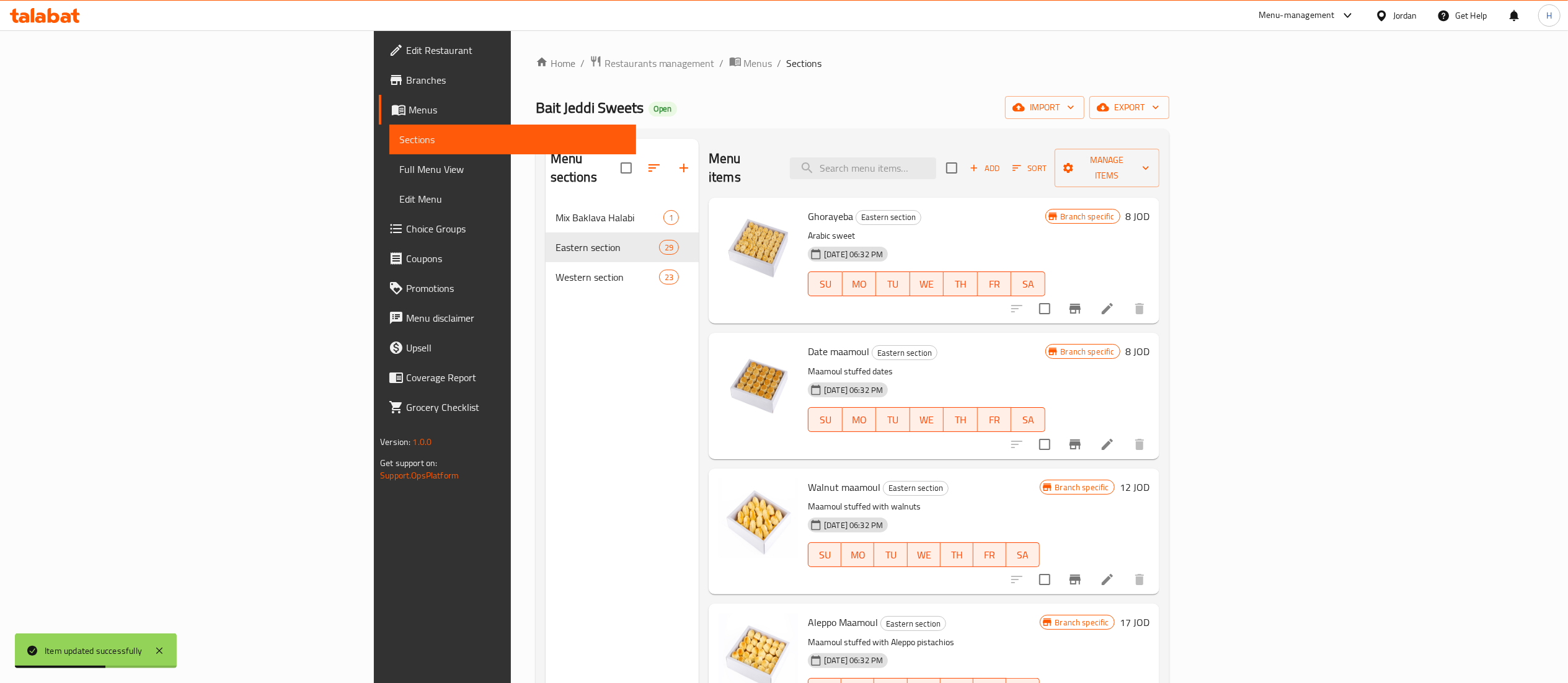
click at [545, 414] on div "Menu sections Mix Baklava Halabi 1 Eastern section 29 Western section 23" at bounding box center [622, 480] width 154 height 683
click at [936, 158] on input "search" at bounding box center [863, 168] width 147 height 22
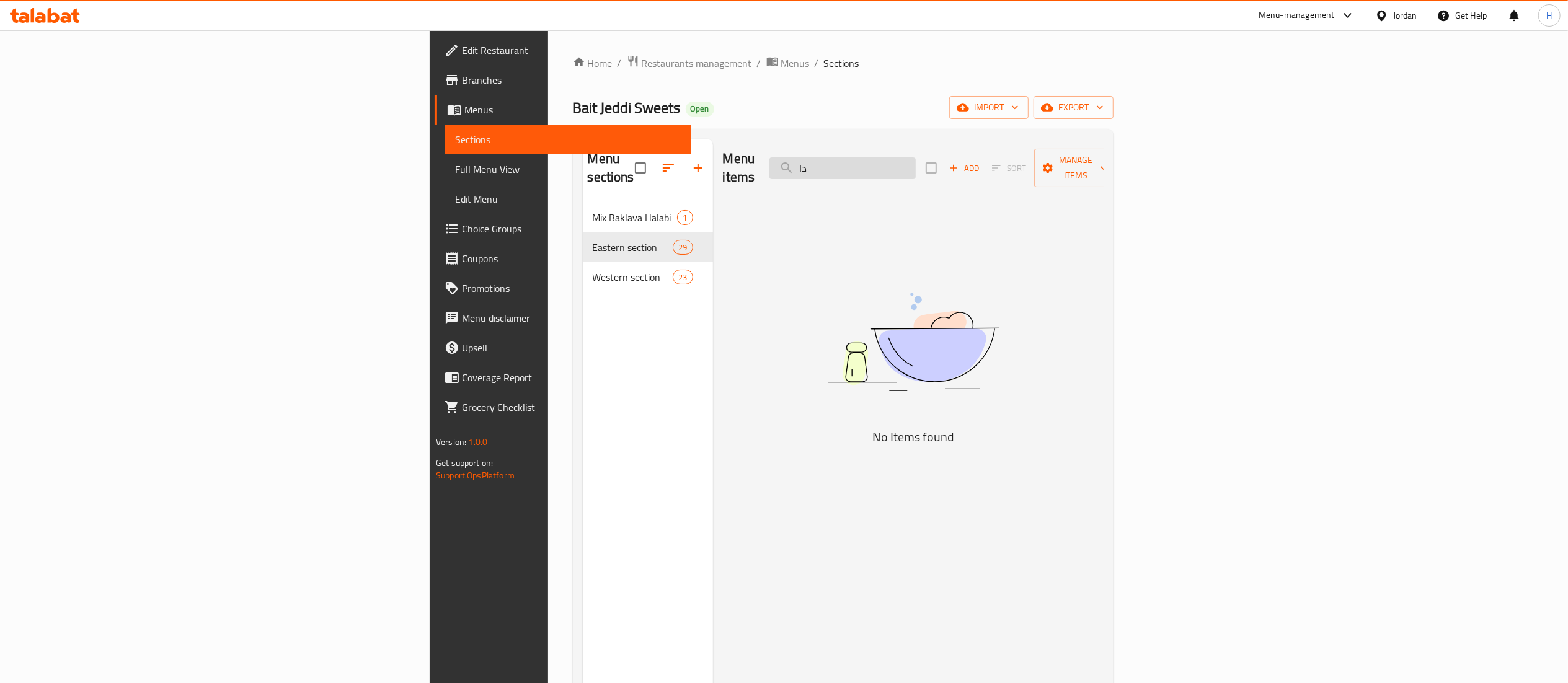
type input "د"
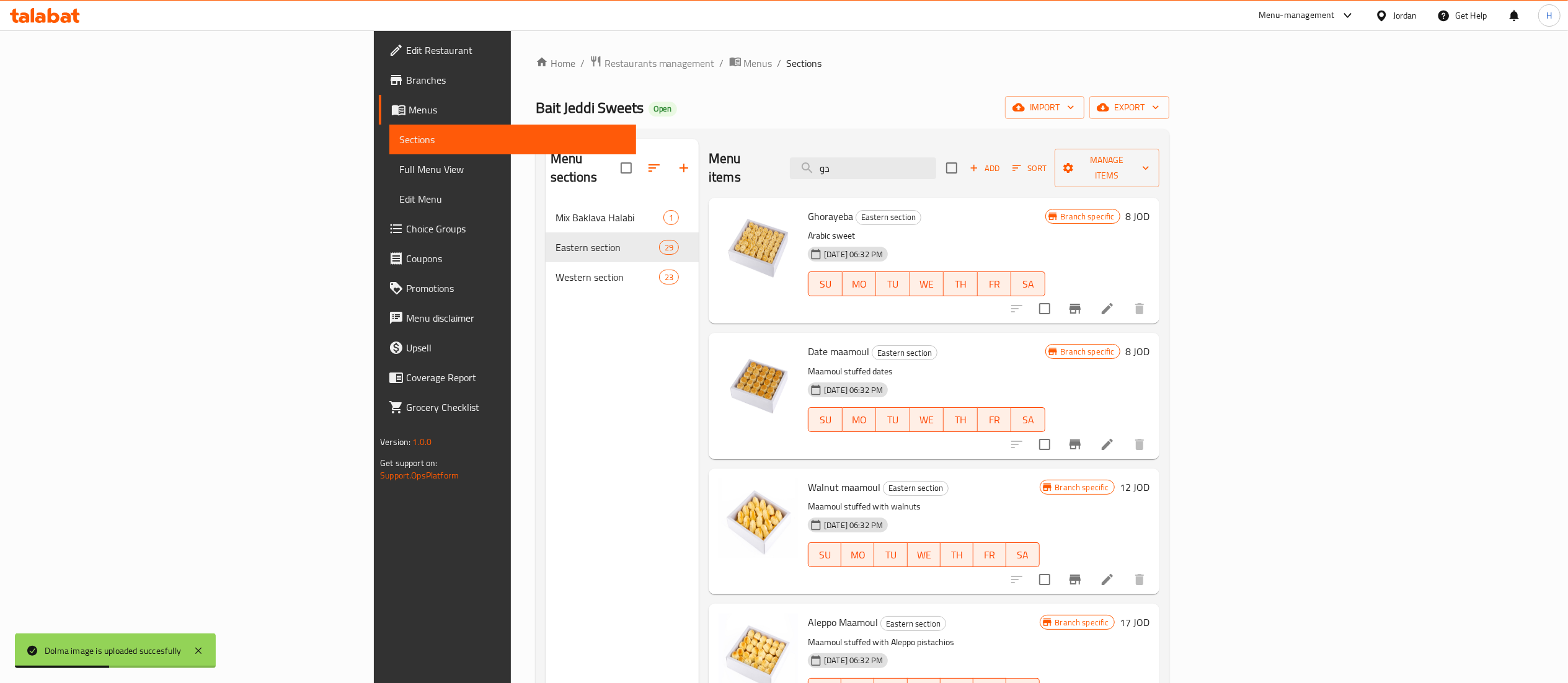
type input "د"
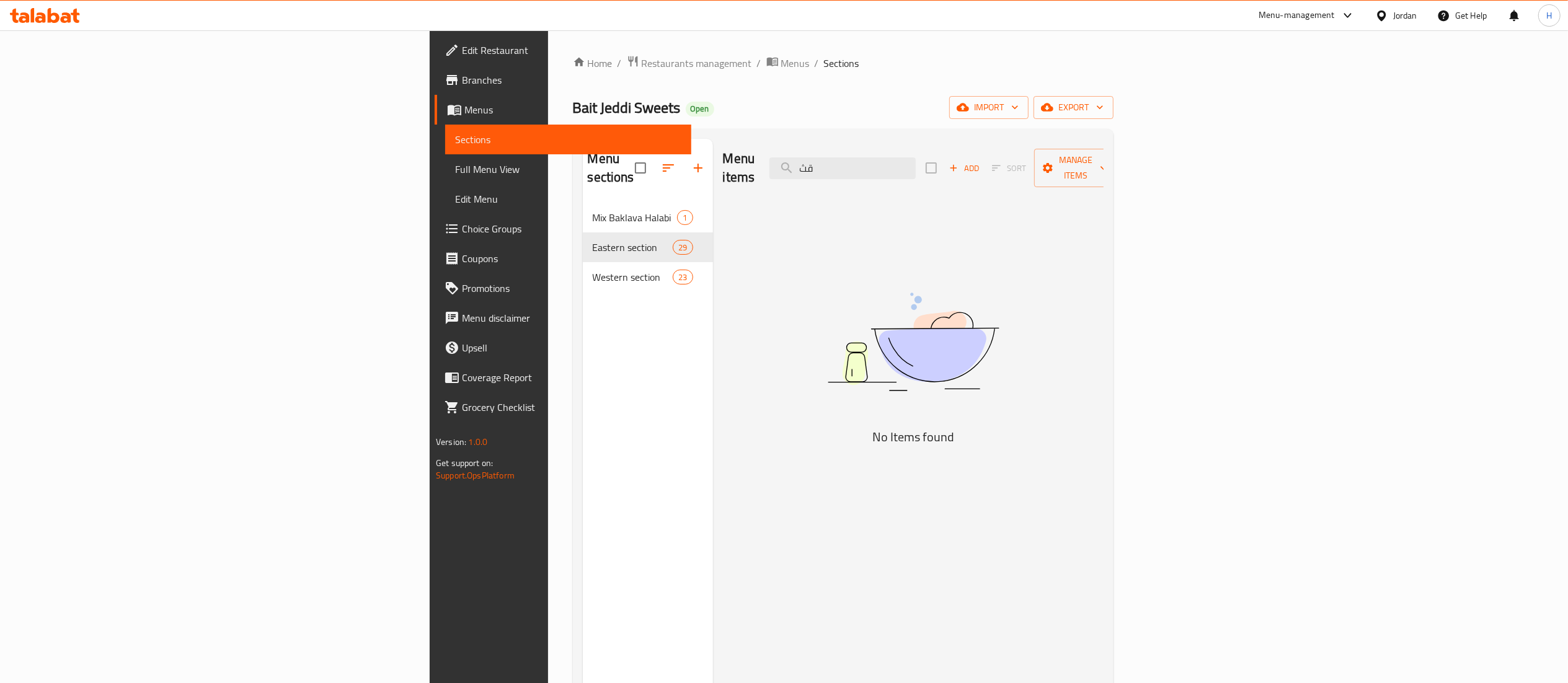
type input "ق"
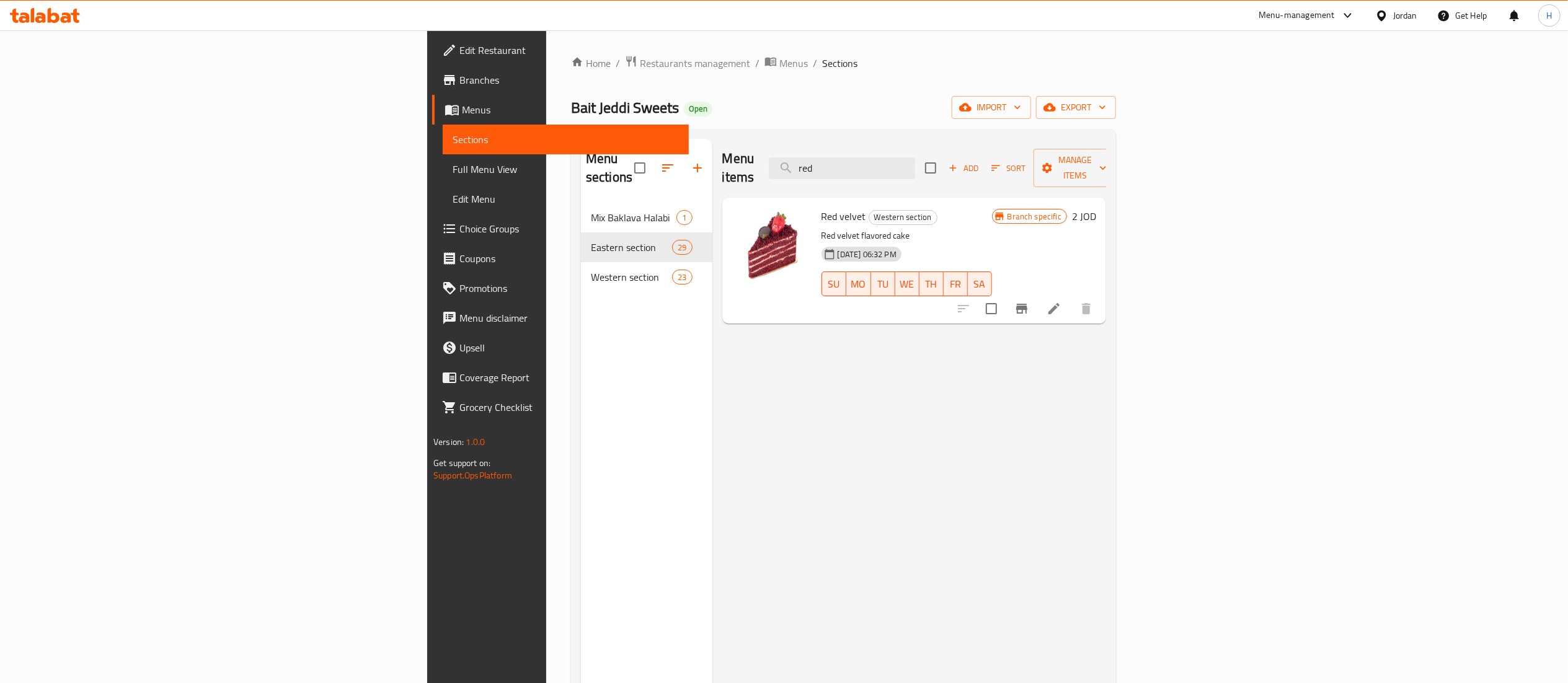
type input "red"
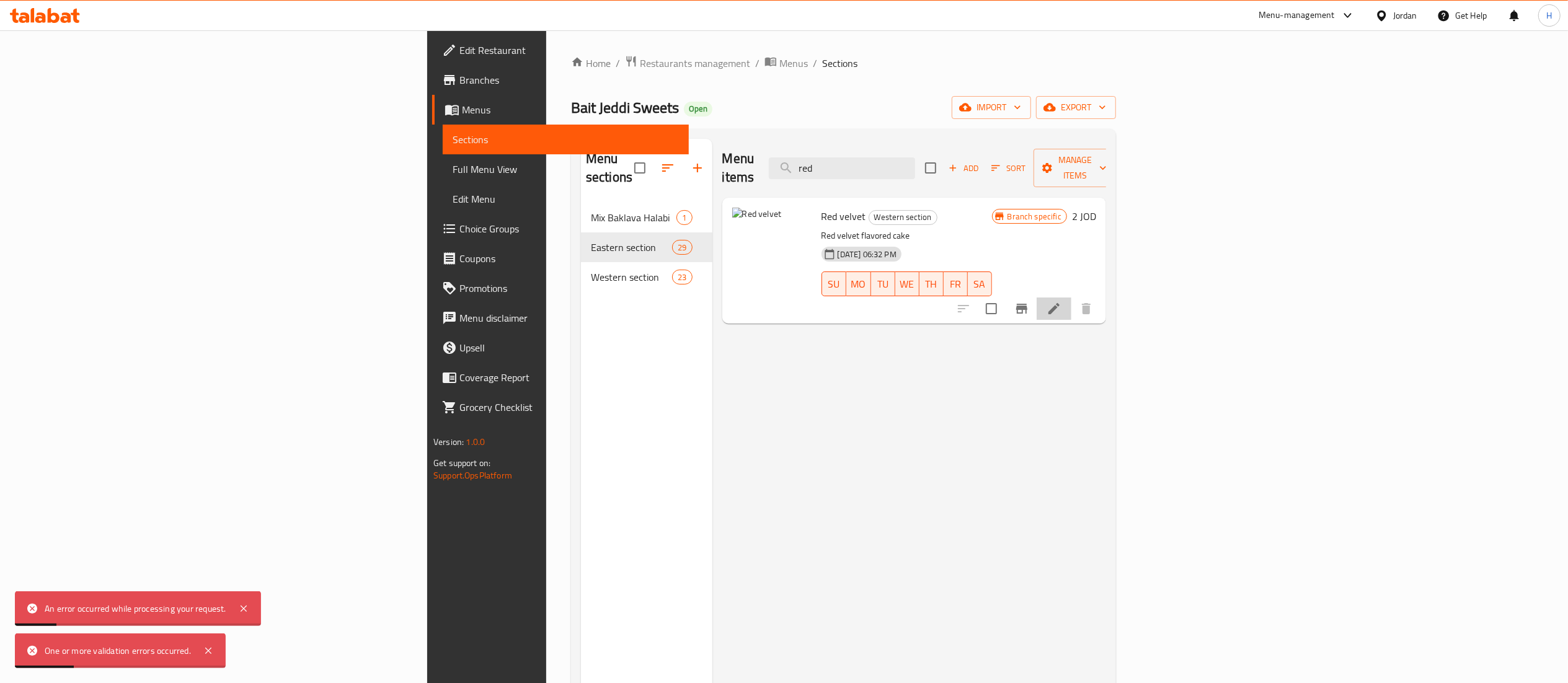
click at [1071, 298] on li at bounding box center [1054, 309] width 34 height 22
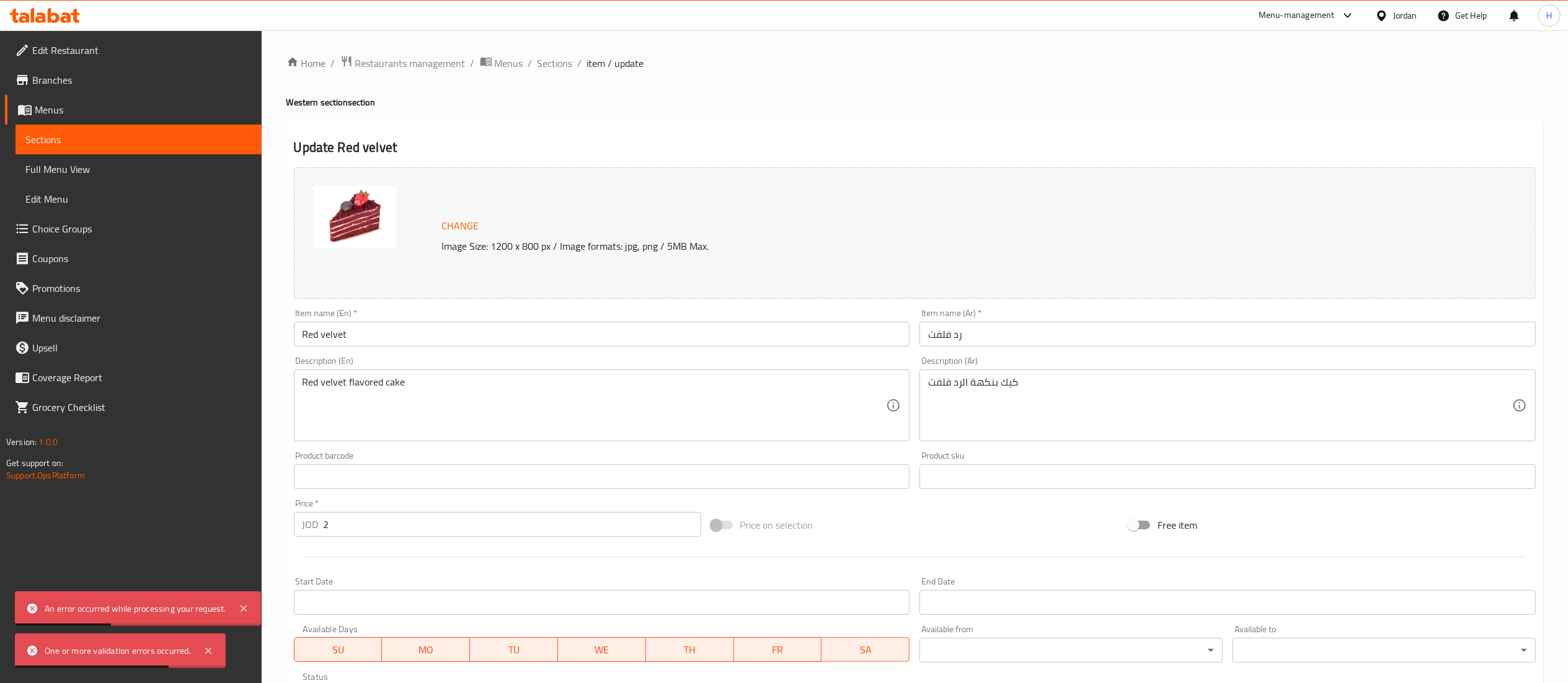
click at [464, 227] on span "Change" at bounding box center [461, 226] width 37 height 18
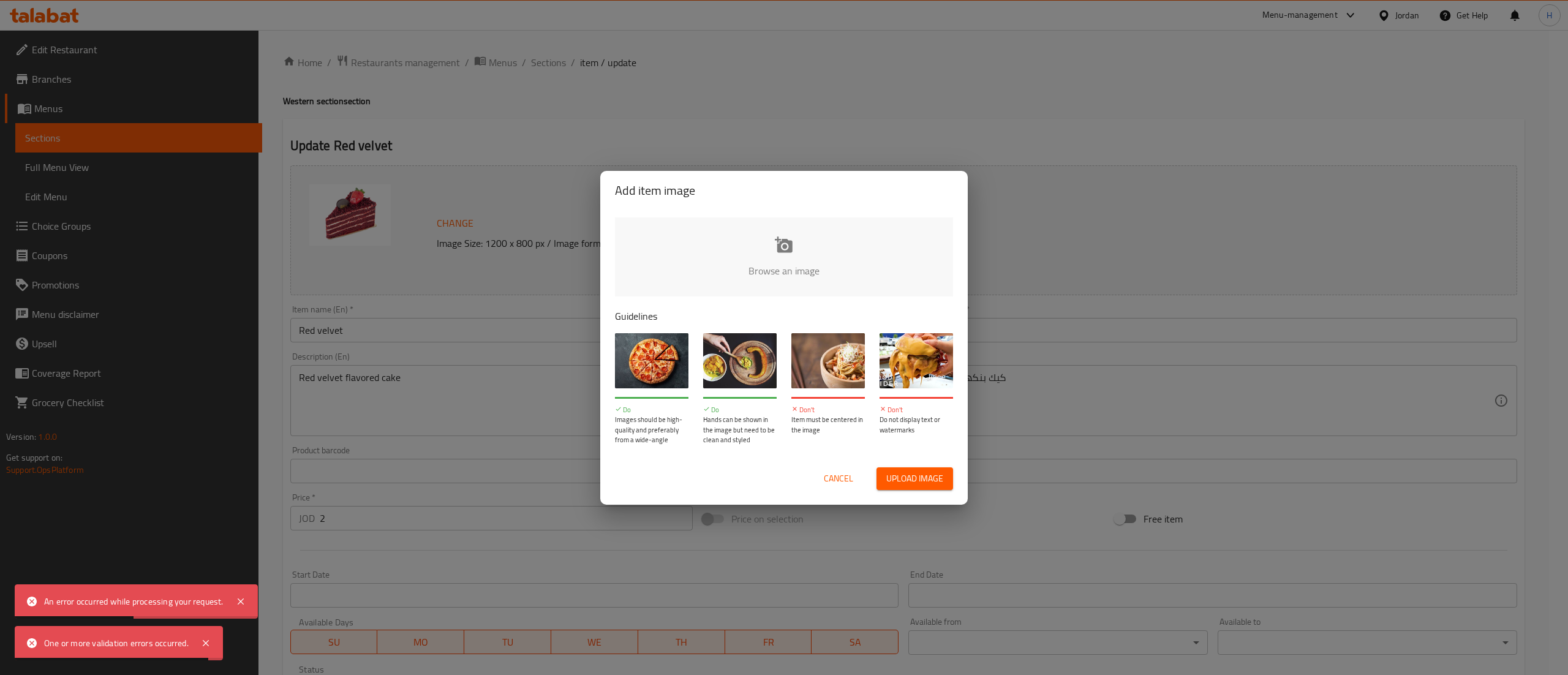
click at [856, 279] on input "file" at bounding box center [1198, 274] width 1166 height 115
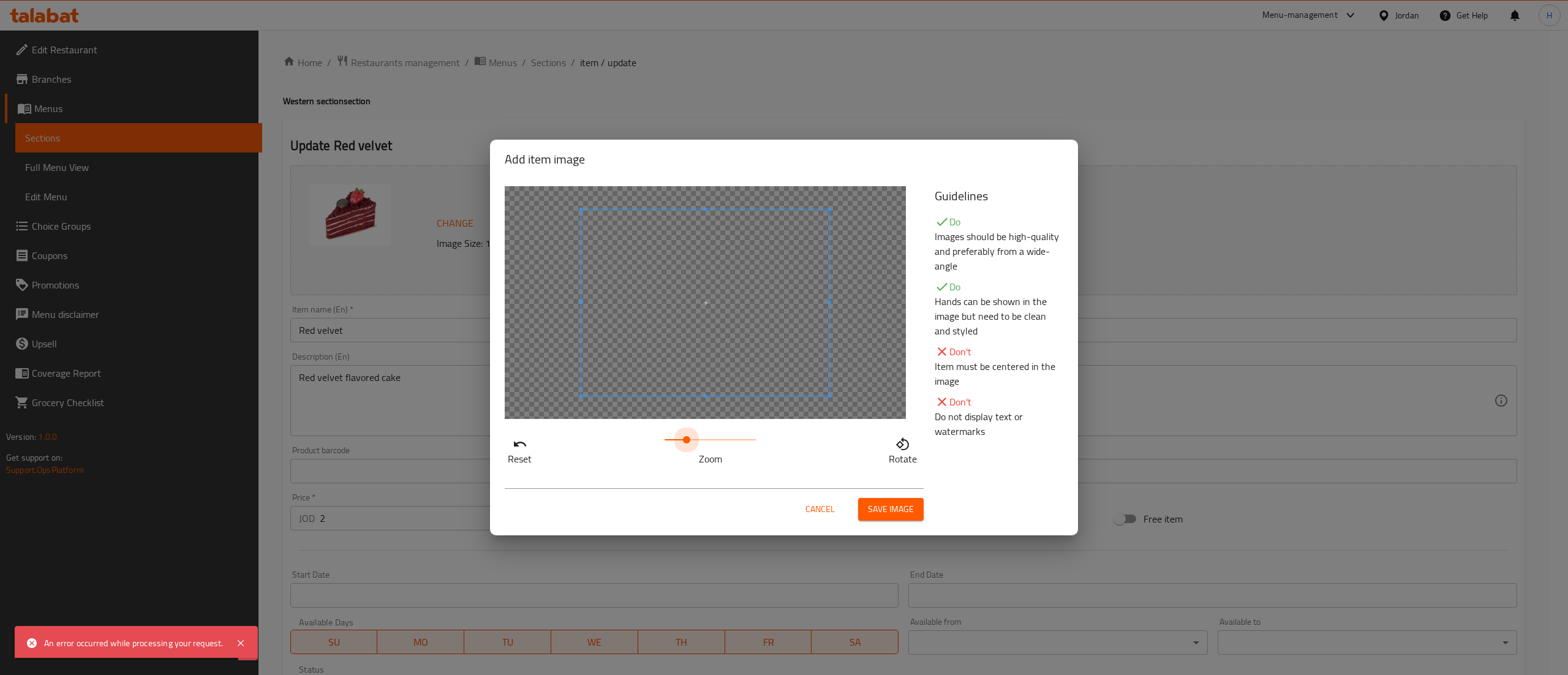
click at [686, 435] on span at bounding box center [710, 439] width 92 height 17
click at [701, 441] on span at bounding box center [710, 439] width 92 height 17
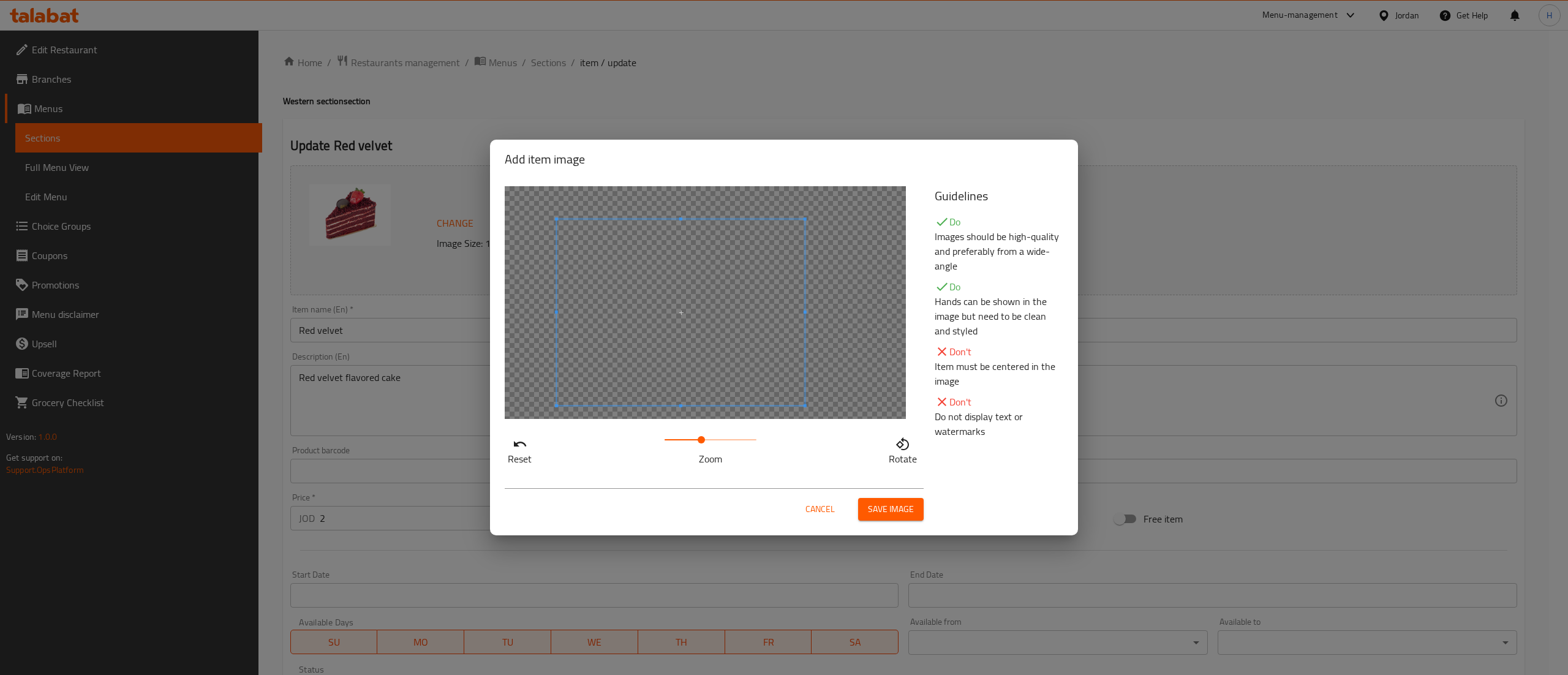
click at [689, 382] on span at bounding box center [681, 313] width 248 height 186
click at [889, 506] on span "Save image" at bounding box center [890, 509] width 46 height 16
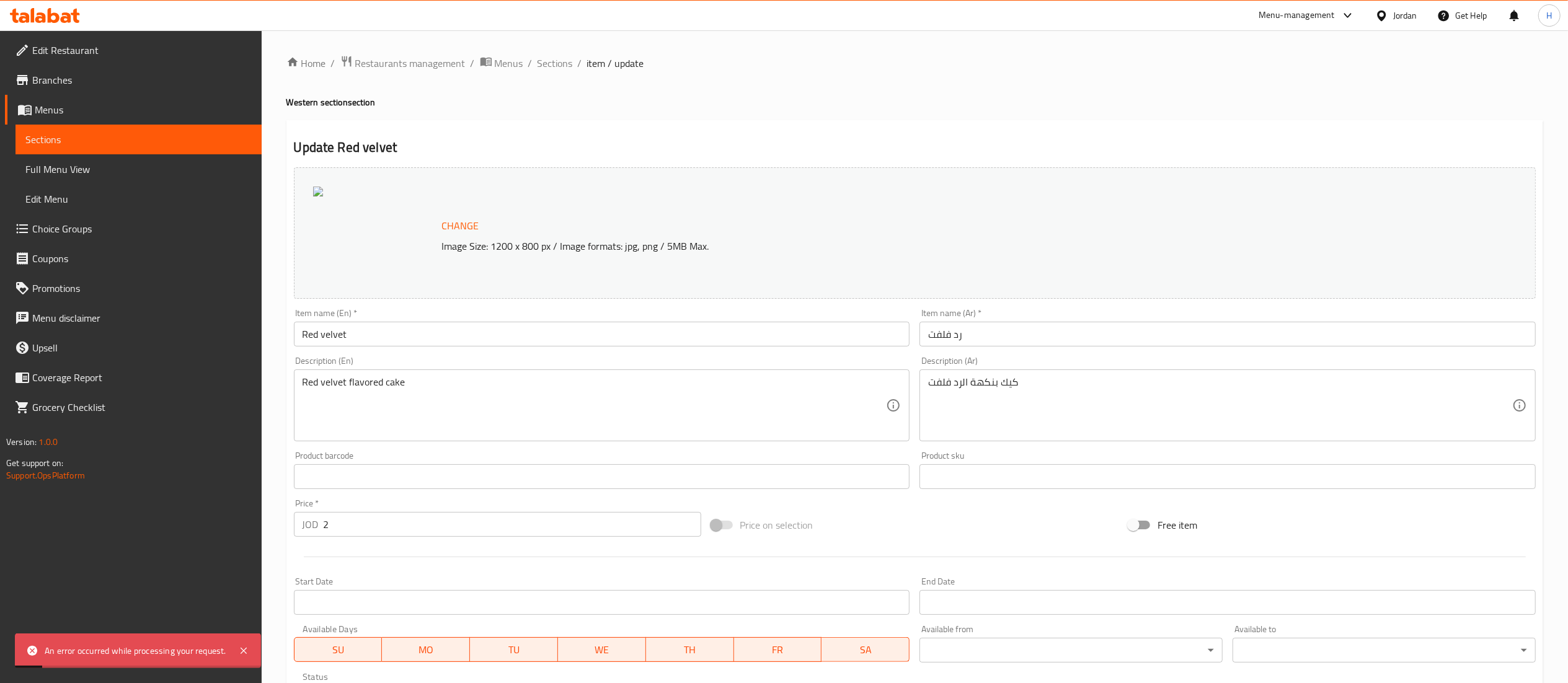
click at [474, 226] on span "Change" at bounding box center [461, 226] width 37 height 18
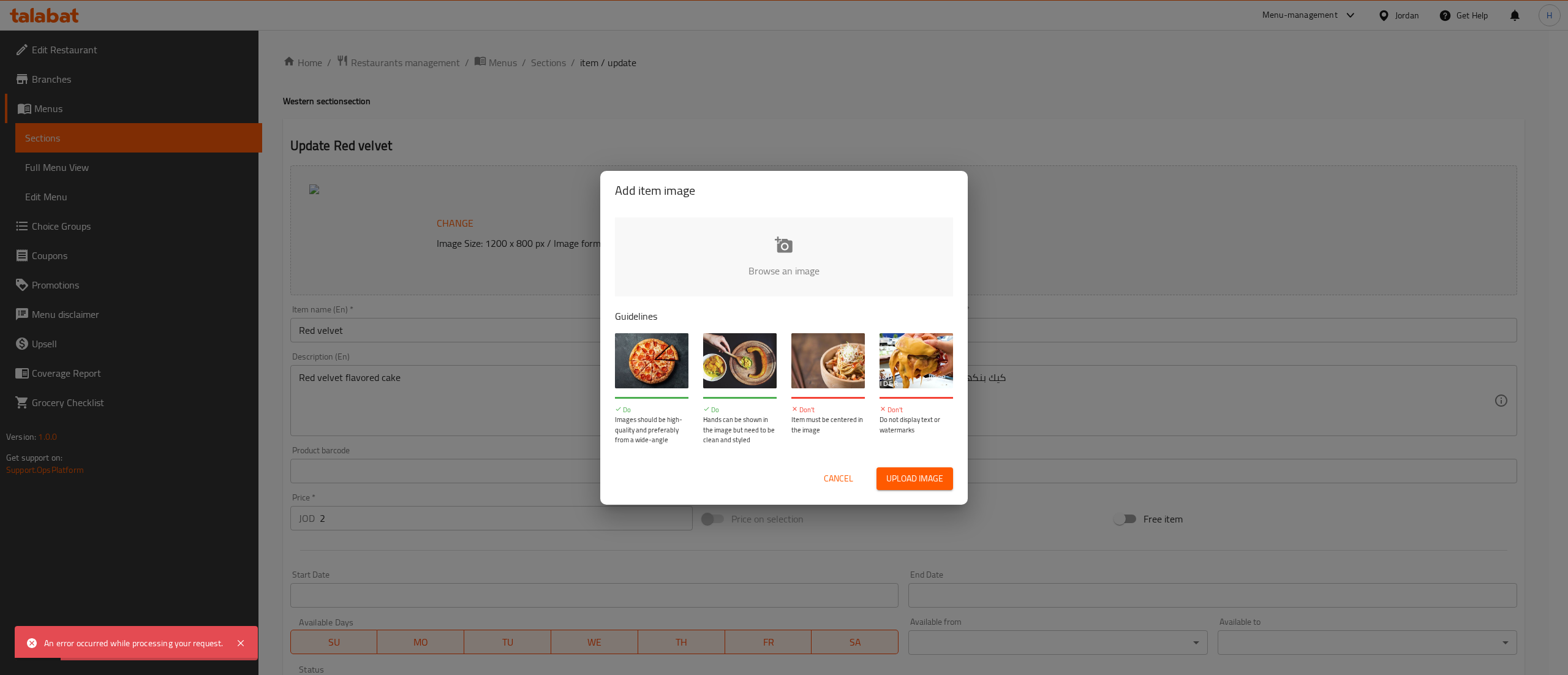
click at [800, 279] on input "file" at bounding box center [1198, 274] width 1166 height 115
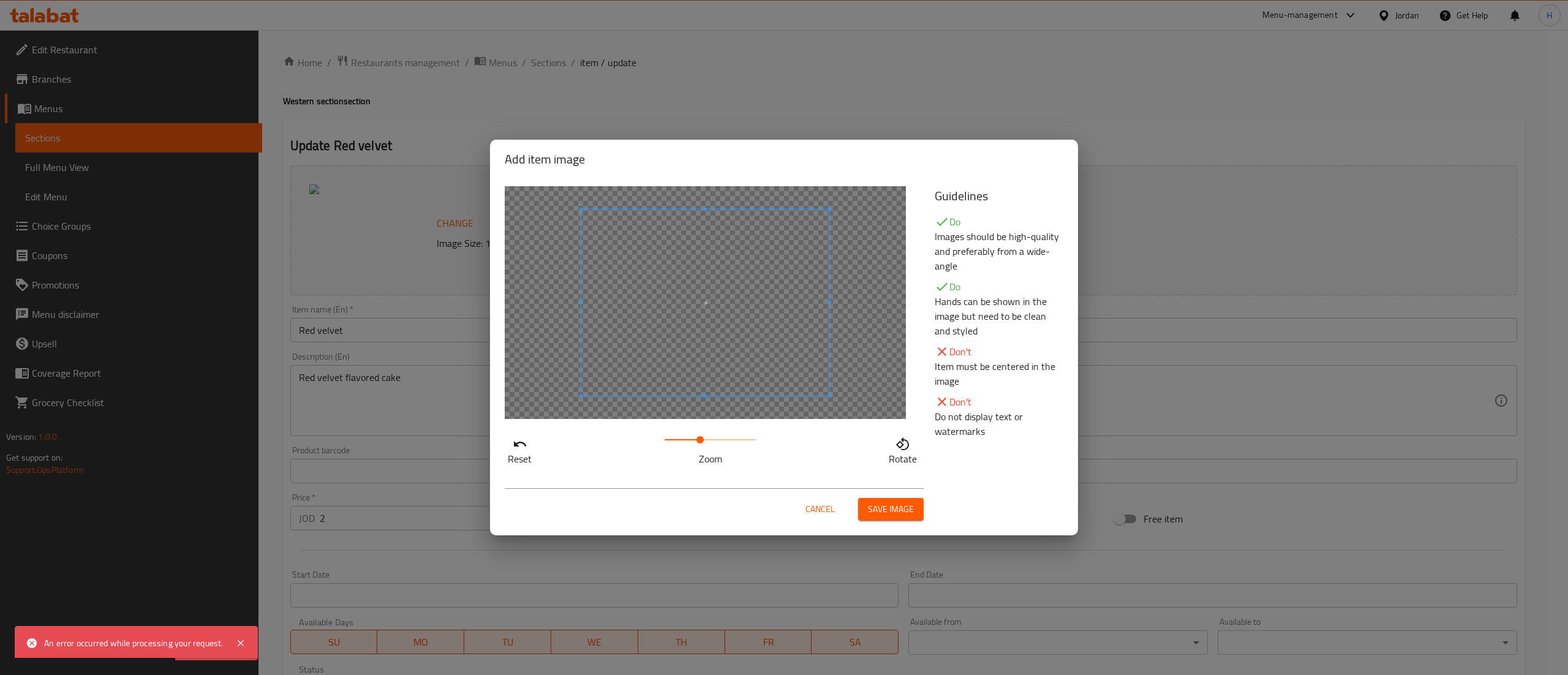
drag, startPoint x: 676, startPoint y: 435, endPoint x: 699, endPoint y: 434, distance: 23.0
click at [699, 436] on span at bounding box center [700, 440] width 7 height 7
click at [678, 373] on span at bounding box center [681, 326] width 248 height 186
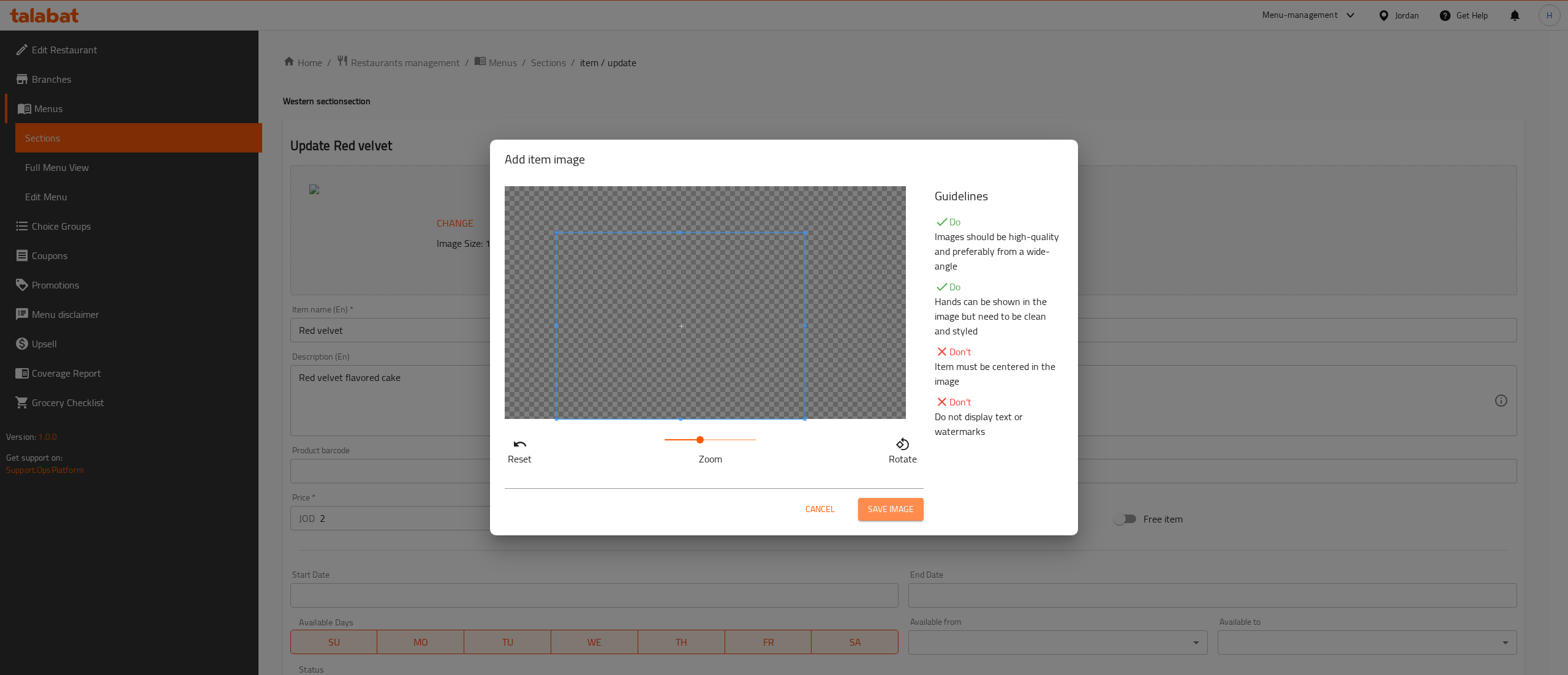
click at [872, 509] on span "Save image" at bounding box center [890, 509] width 46 height 16
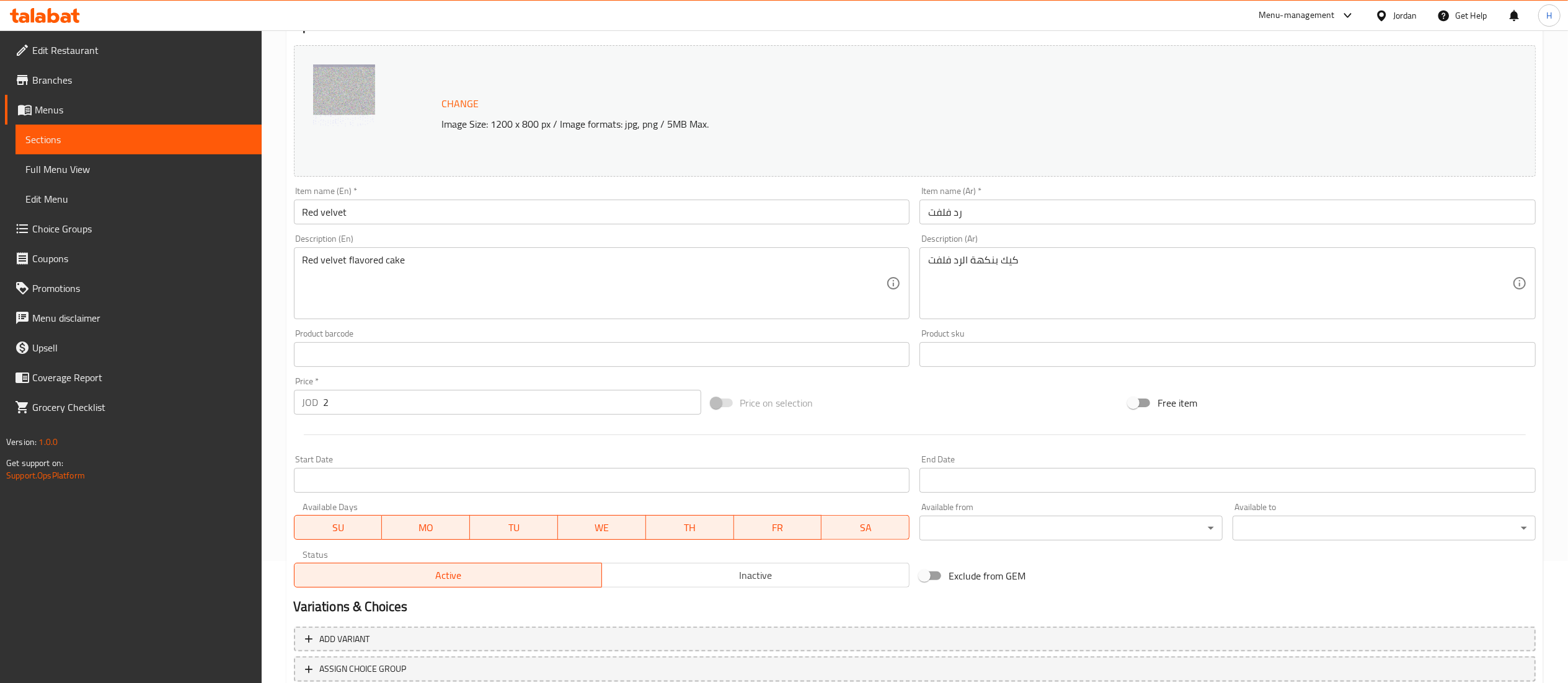
scroll to position [209, 0]
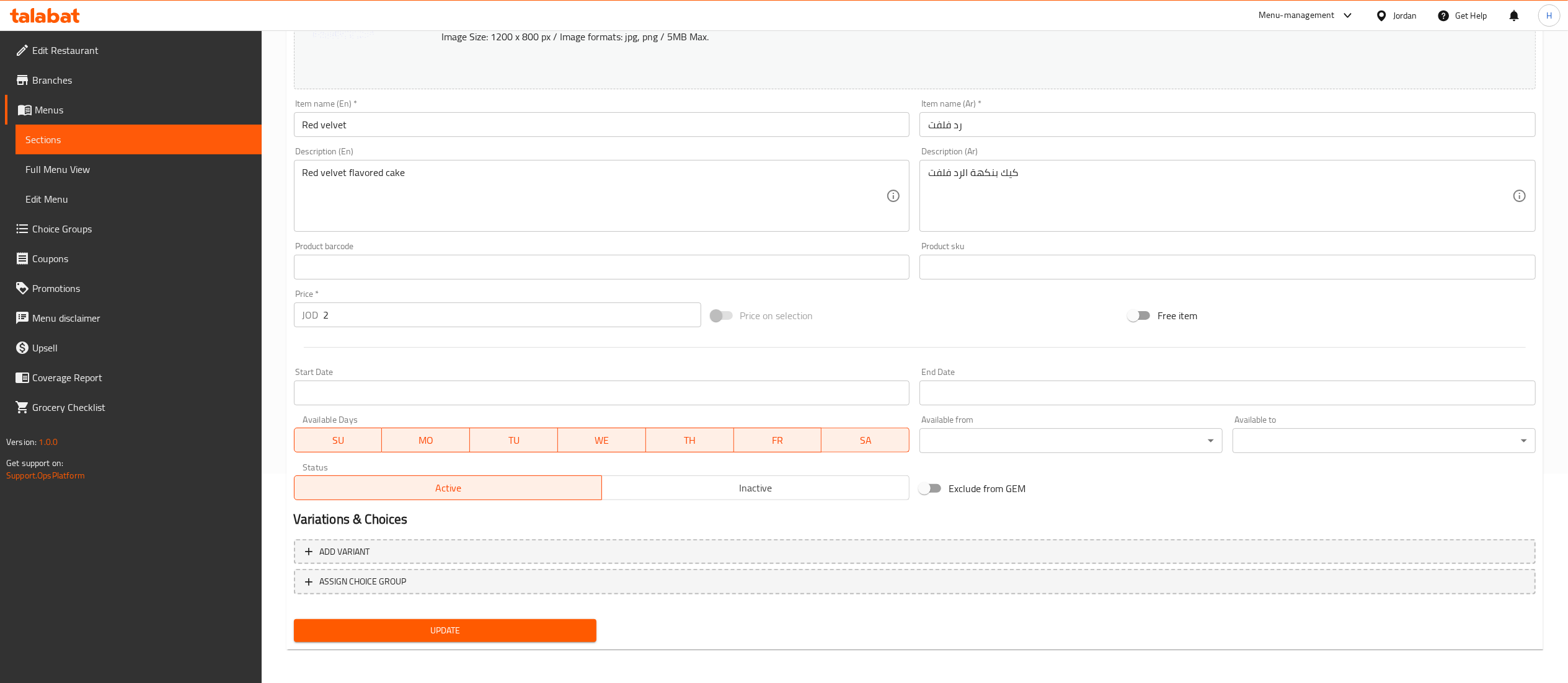
click at [388, 630] on span "Update" at bounding box center [445, 631] width 284 height 16
click at [392, 630] on span "Update" at bounding box center [445, 631] width 284 height 16
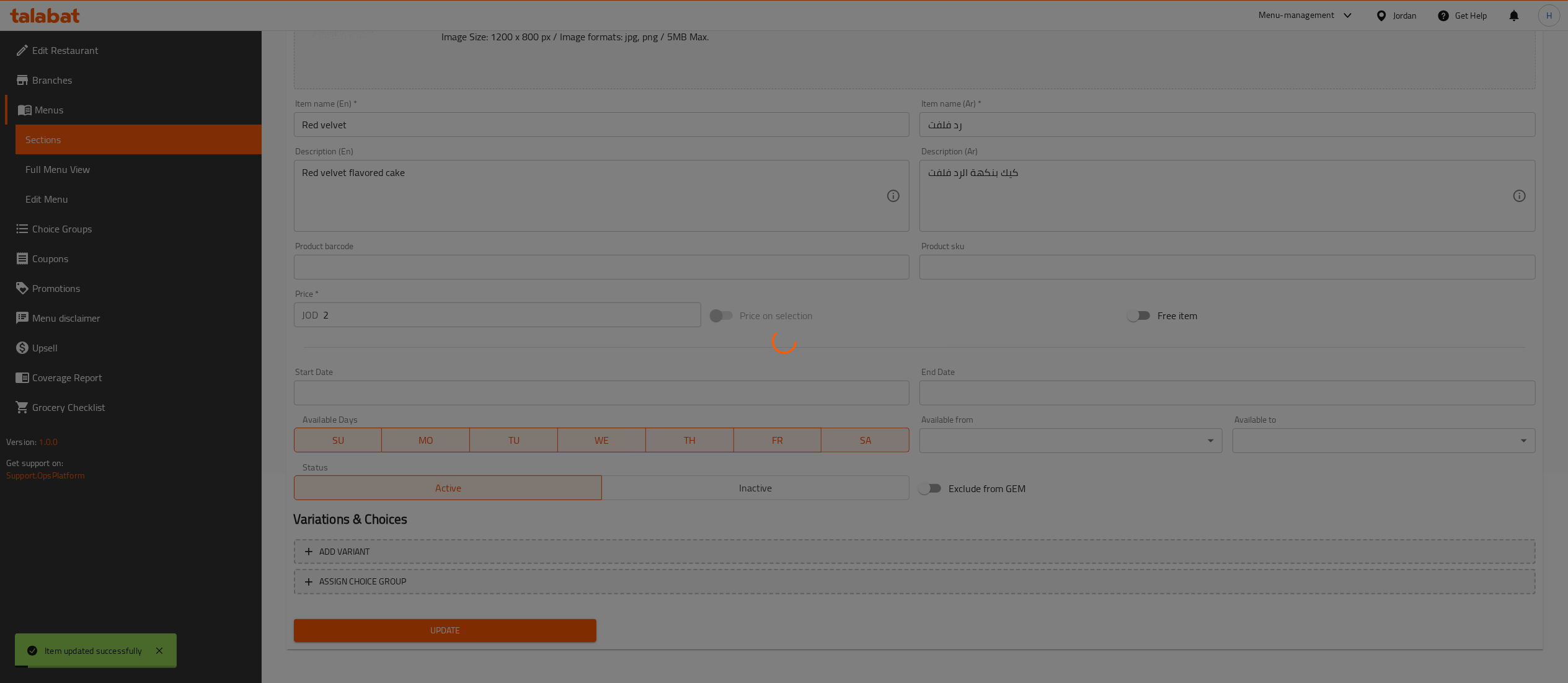
scroll to position [0, 0]
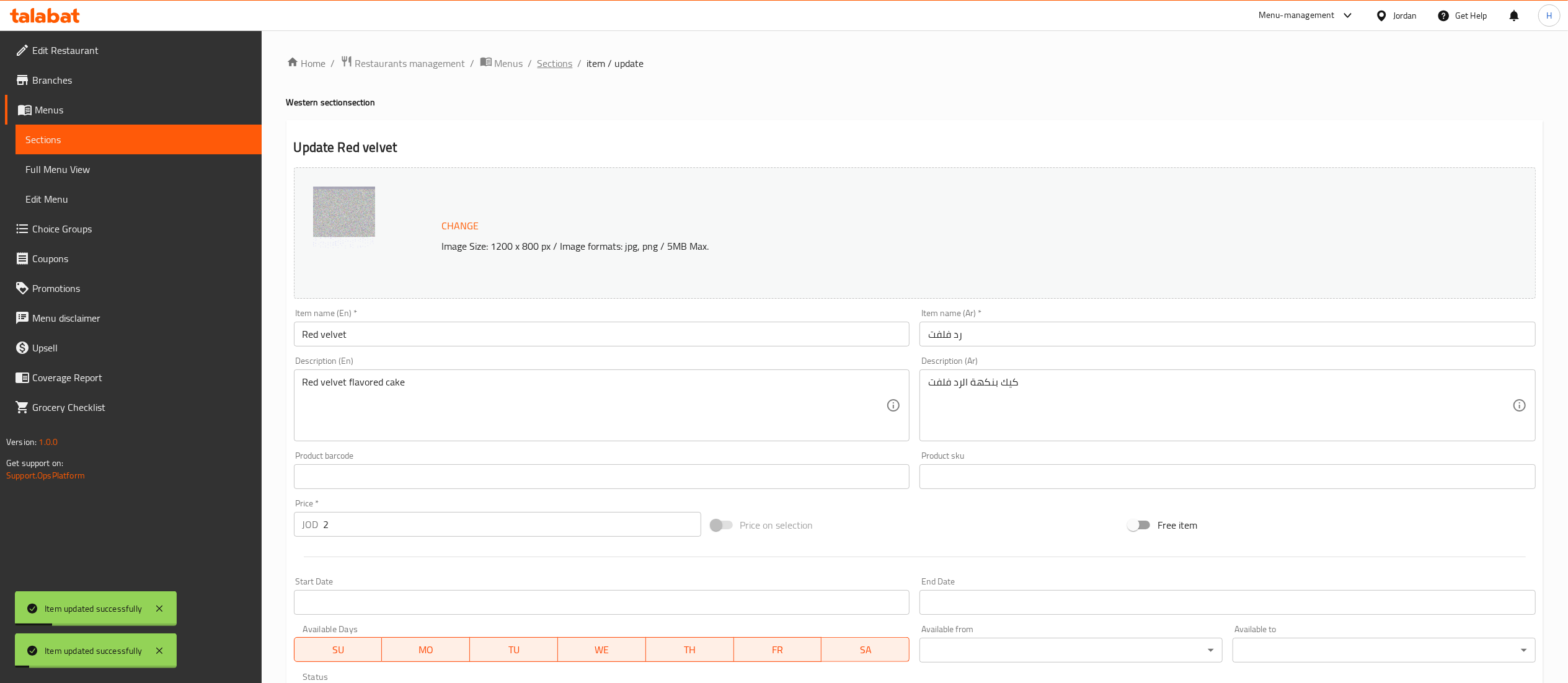
click at [570, 56] on span "Sections" at bounding box center [555, 64] width 35 height 15
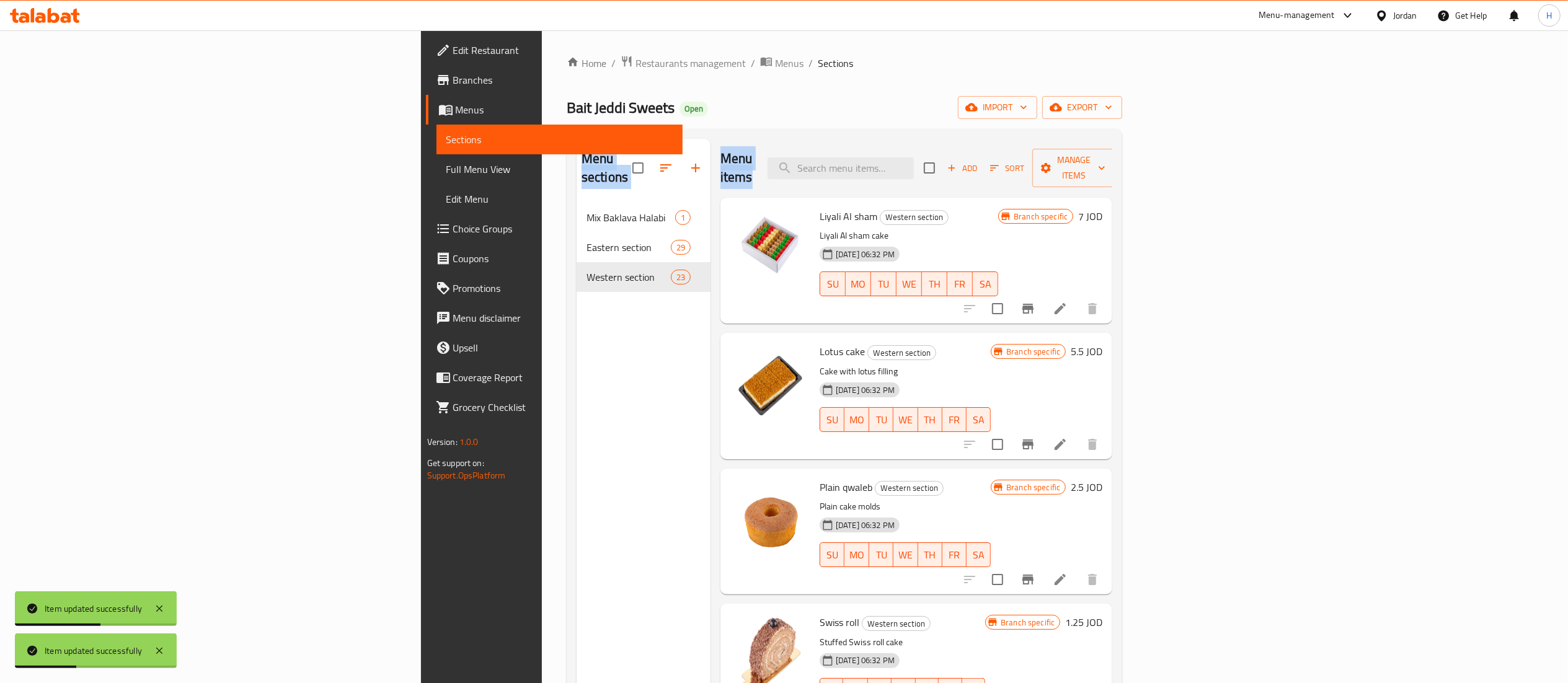
drag, startPoint x: 770, startPoint y: 120, endPoint x: 936, endPoint y: 215, distance: 191.3
click at [770, 123] on div "Home / Restaurants management / Menus / Sections Bait Jeddi Sweets Open import …" at bounding box center [845, 444] width 556 height 777
click at [914, 161] on input "search" at bounding box center [841, 168] width 147 height 22
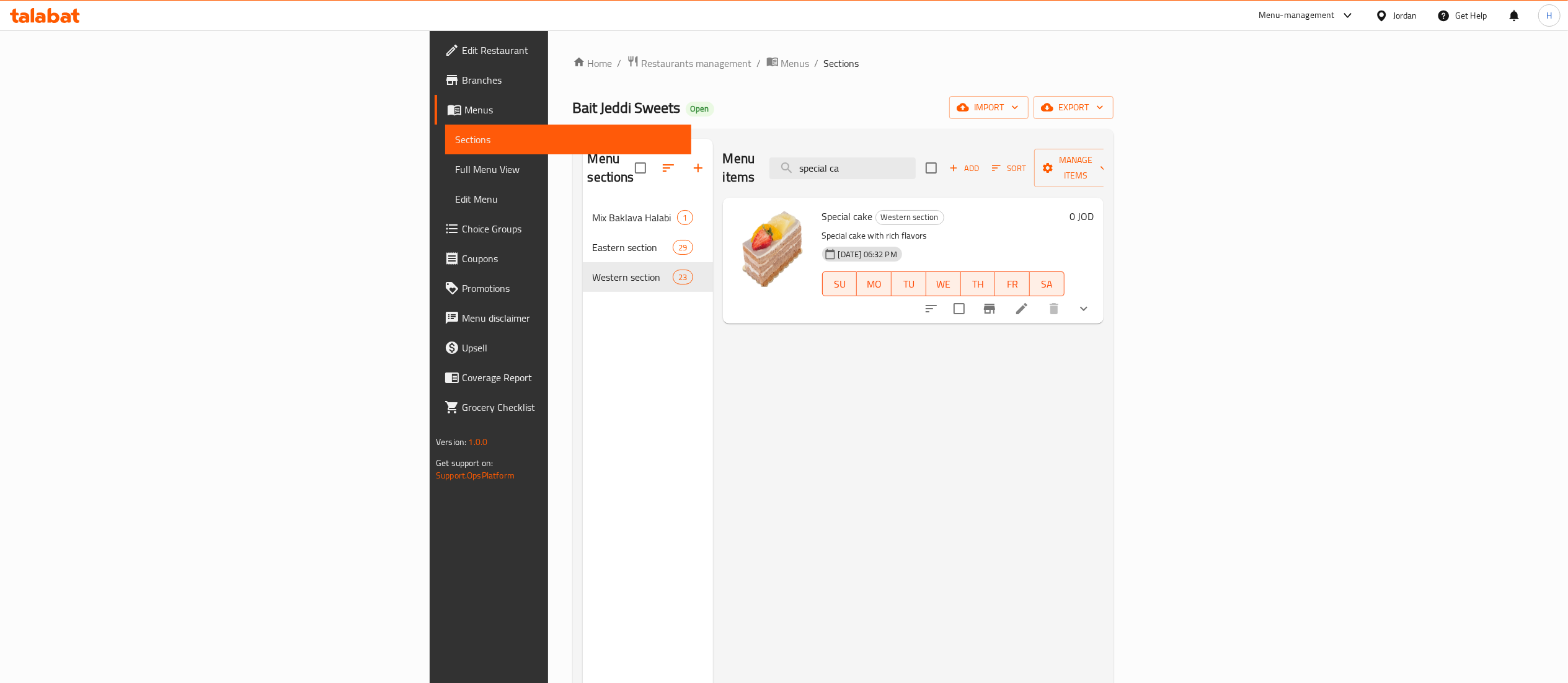
type input "special ca"
click at [1099, 295] on button "show more" at bounding box center [1084, 309] width 30 height 30
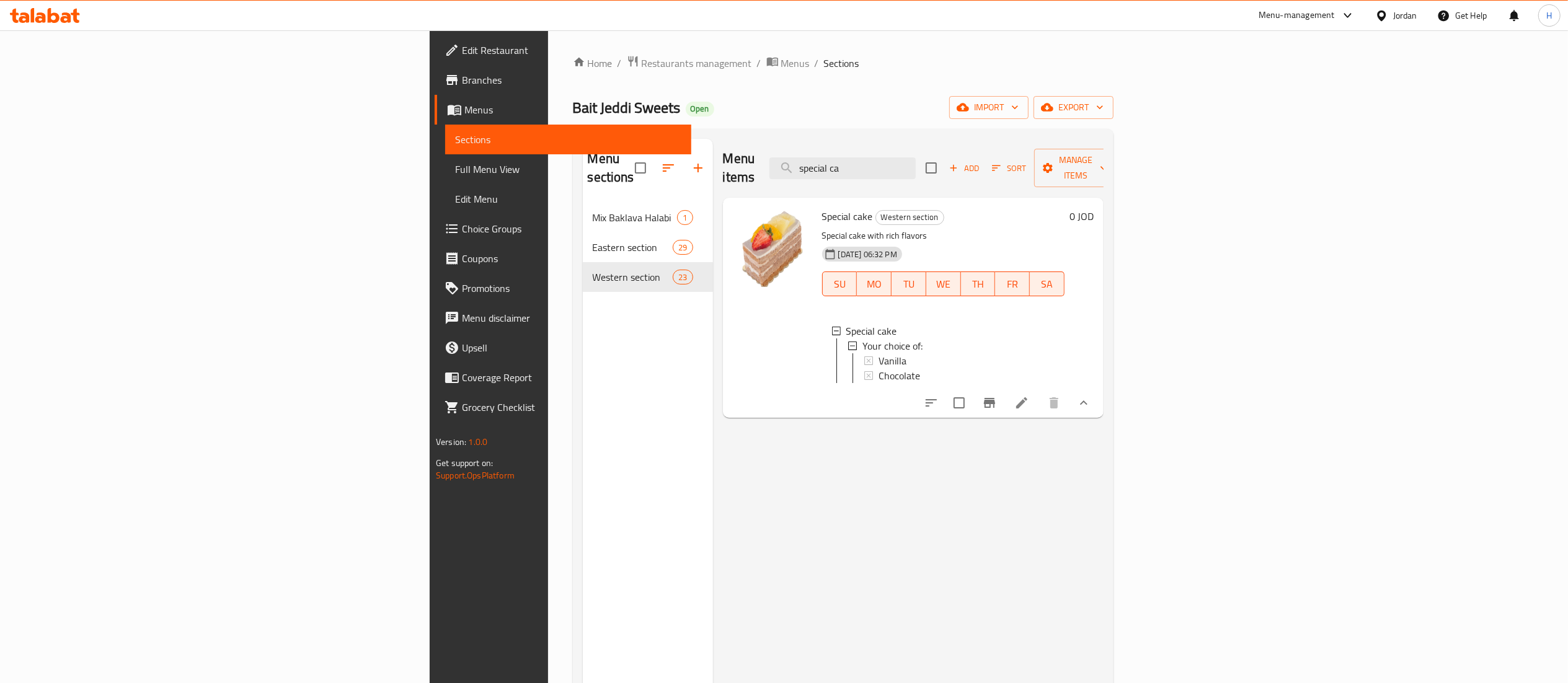
click at [792, 503] on div "Menu items special ca Add Sort Manage items Special cake Western section Specia…" at bounding box center [908, 480] width 391 height 683
click at [1029, 396] on icon at bounding box center [1022, 403] width 15 height 15
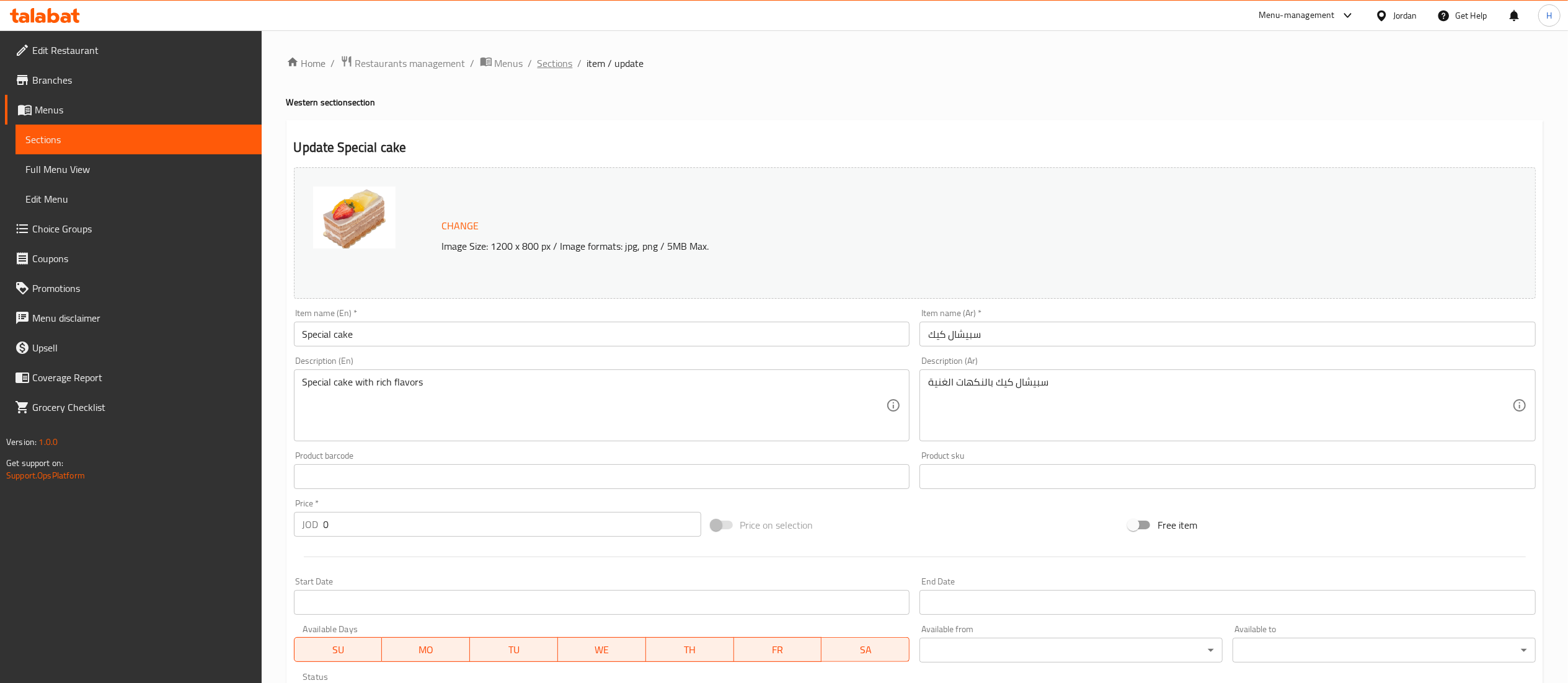
click at [556, 68] on span "Sections" at bounding box center [555, 64] width 35 height 15
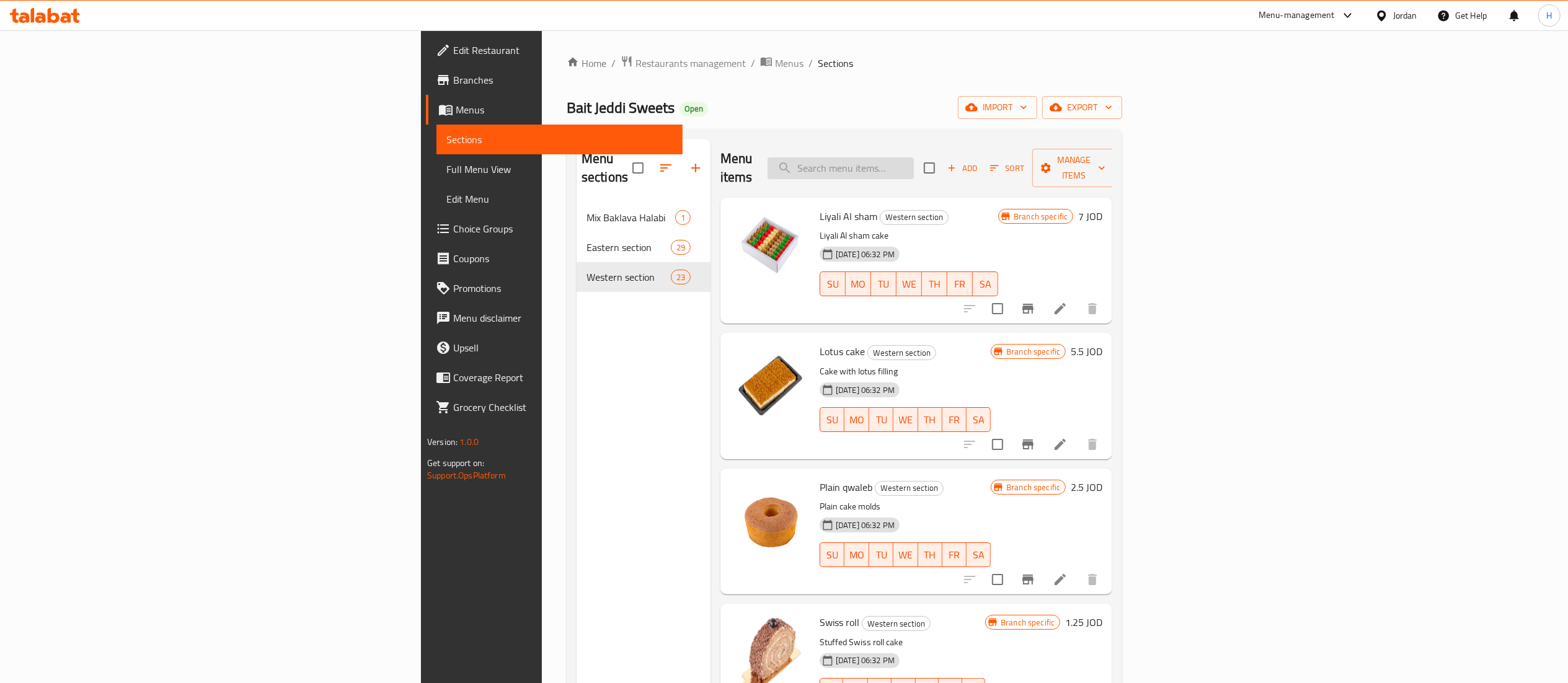
click at [914, 168] on input "search" at bounding box center [841, 168] width 147 height 22
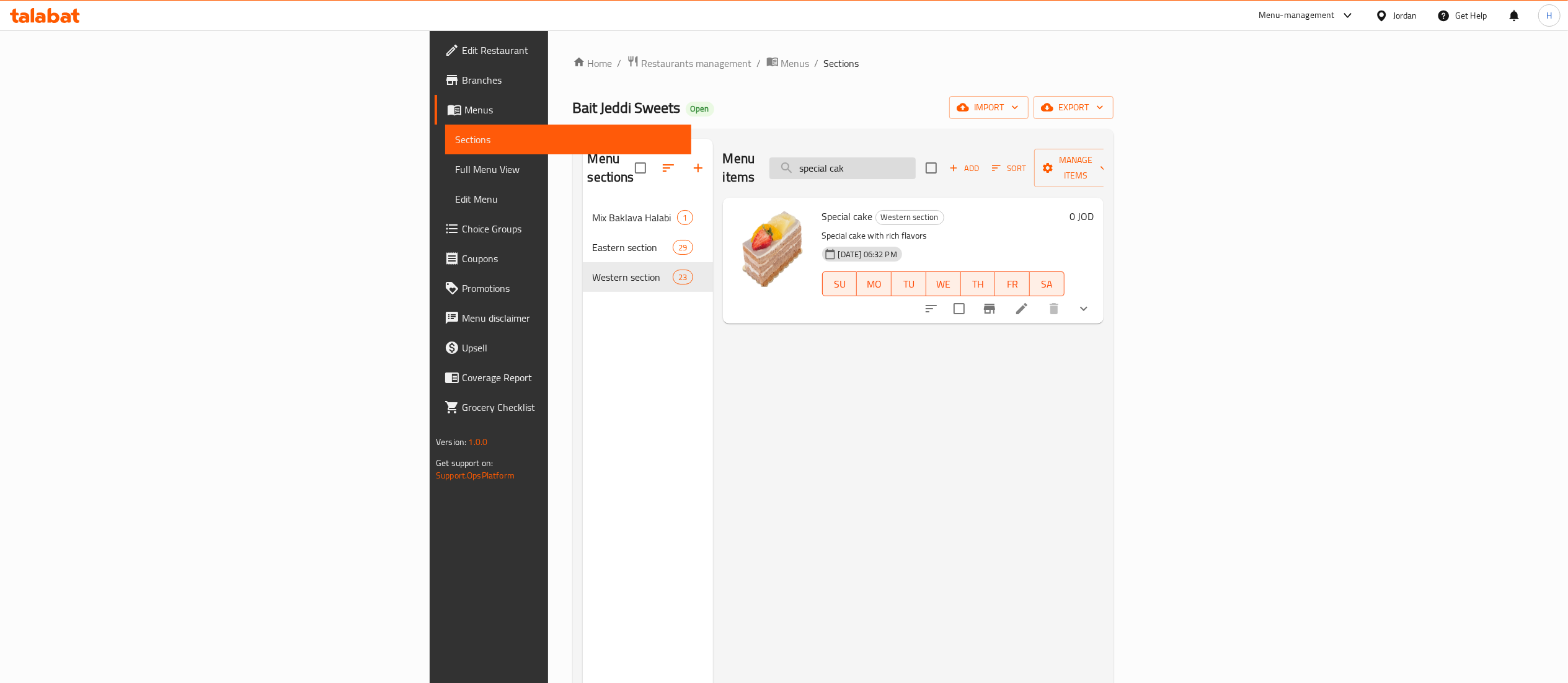
type input "special cak"
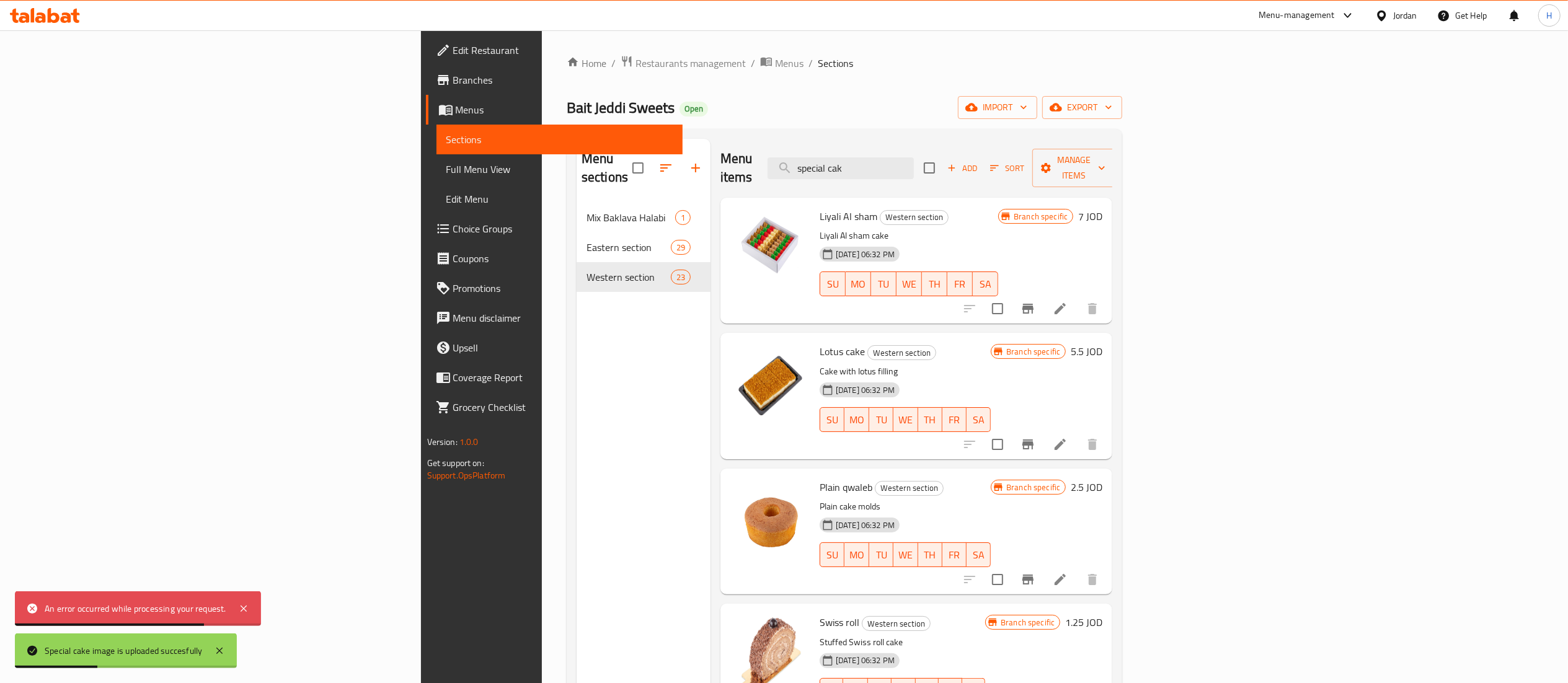
drag, startPoint x: 1011, startPoint y: 154, endPoint x: 537, endPoint y: 125, distance: 474.9
click at [567, 125] on div "Home / Restaurants management / Menus / Sections Bait Jeddi Sweets Open import …" at bounding box center [845, 444] width 556 height 777
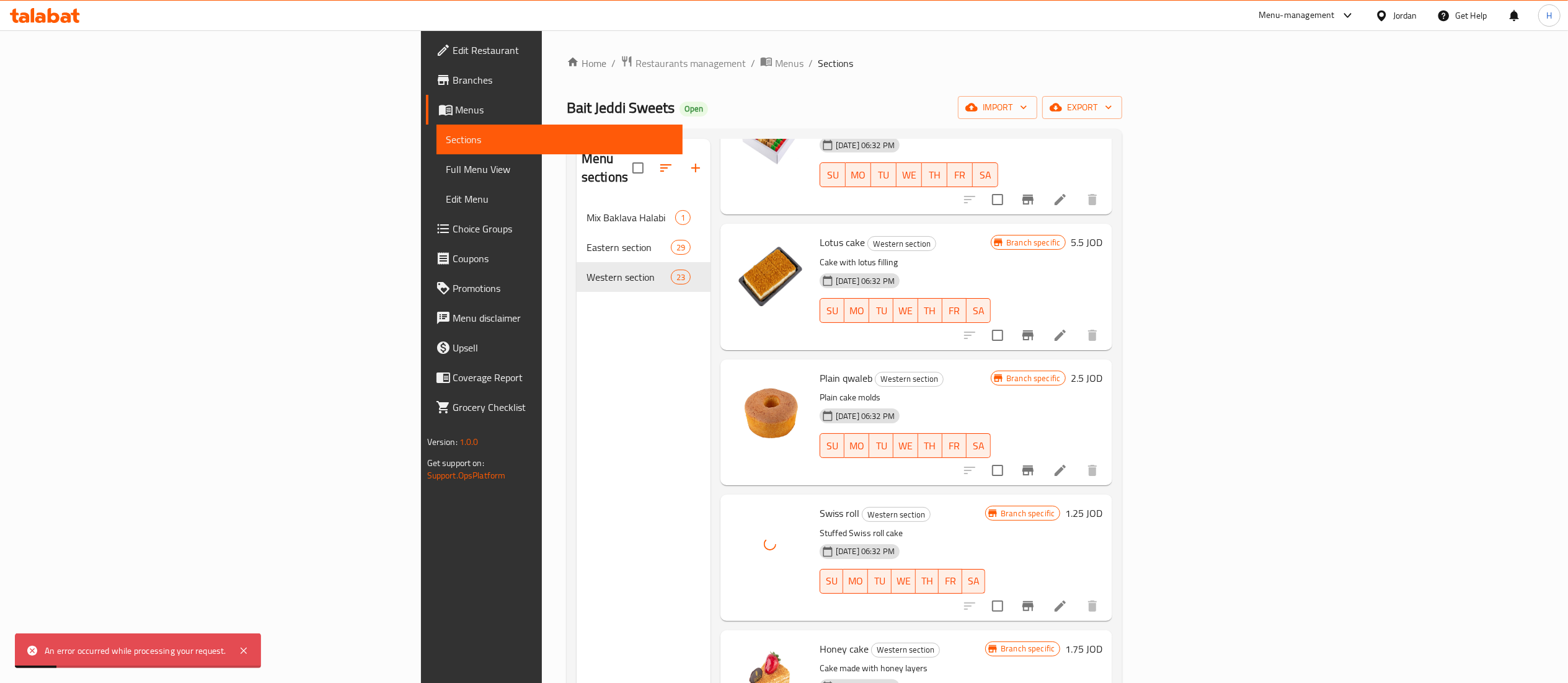
scroll to position [248, 0]
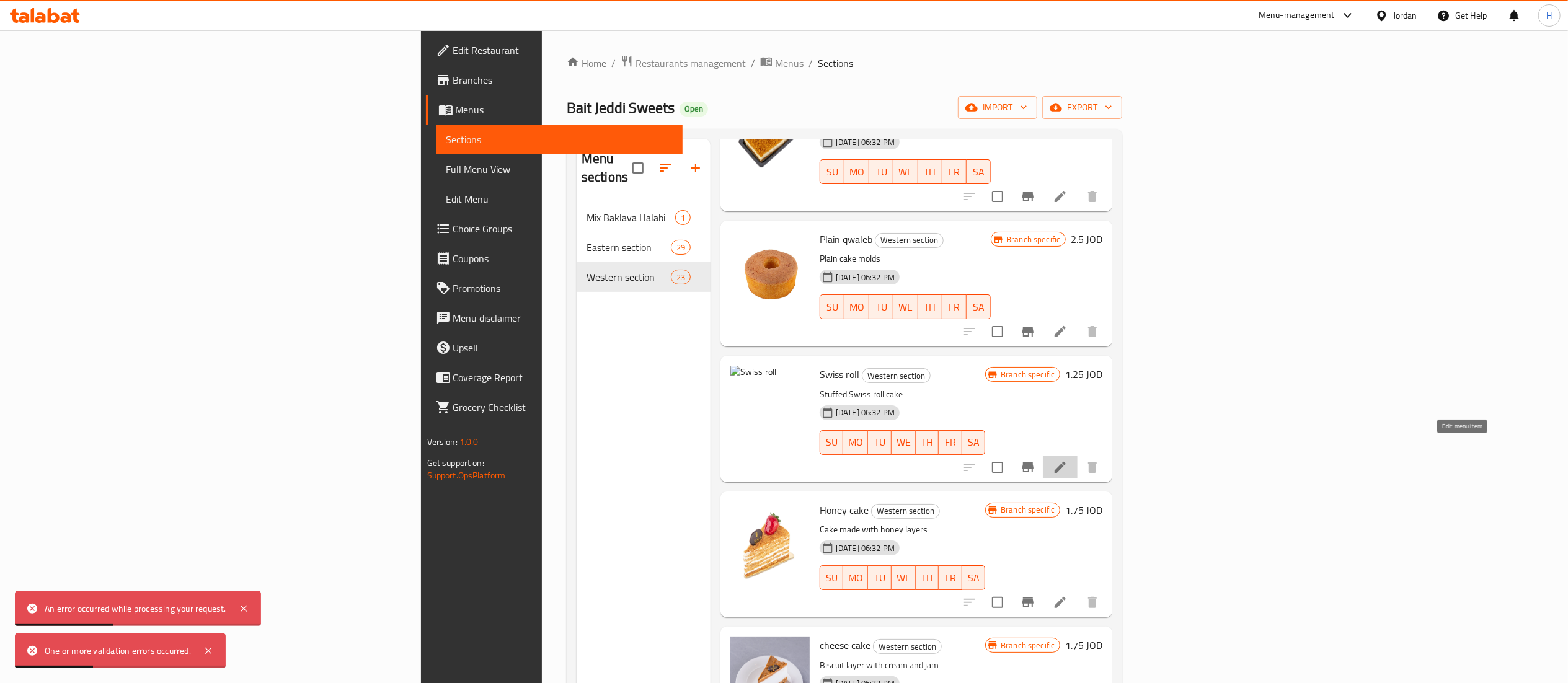
click at [1068, 460] on icon at bounding box center [1060, 468] width 15 height 15
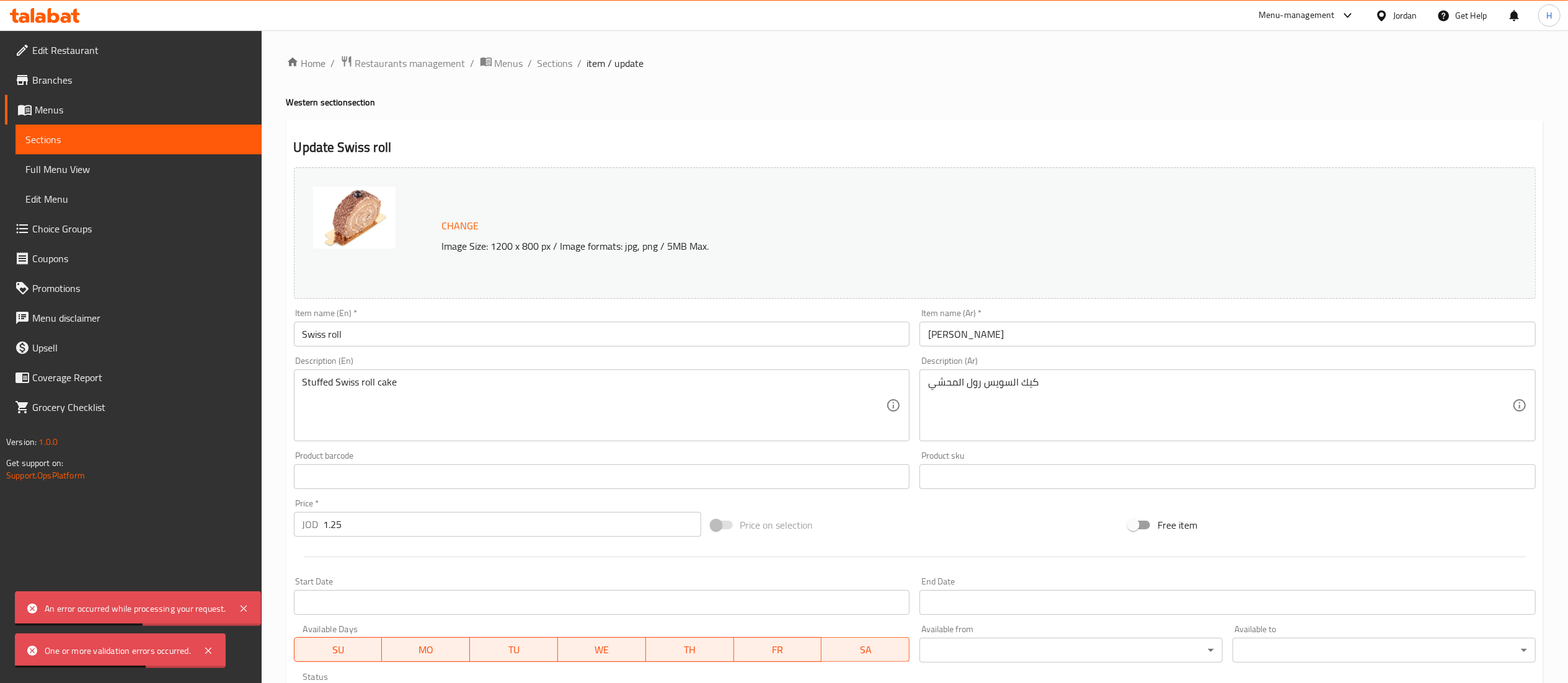
click at [466, 222] on span "Change" at bounding box center [461, 226] width 37 height 18
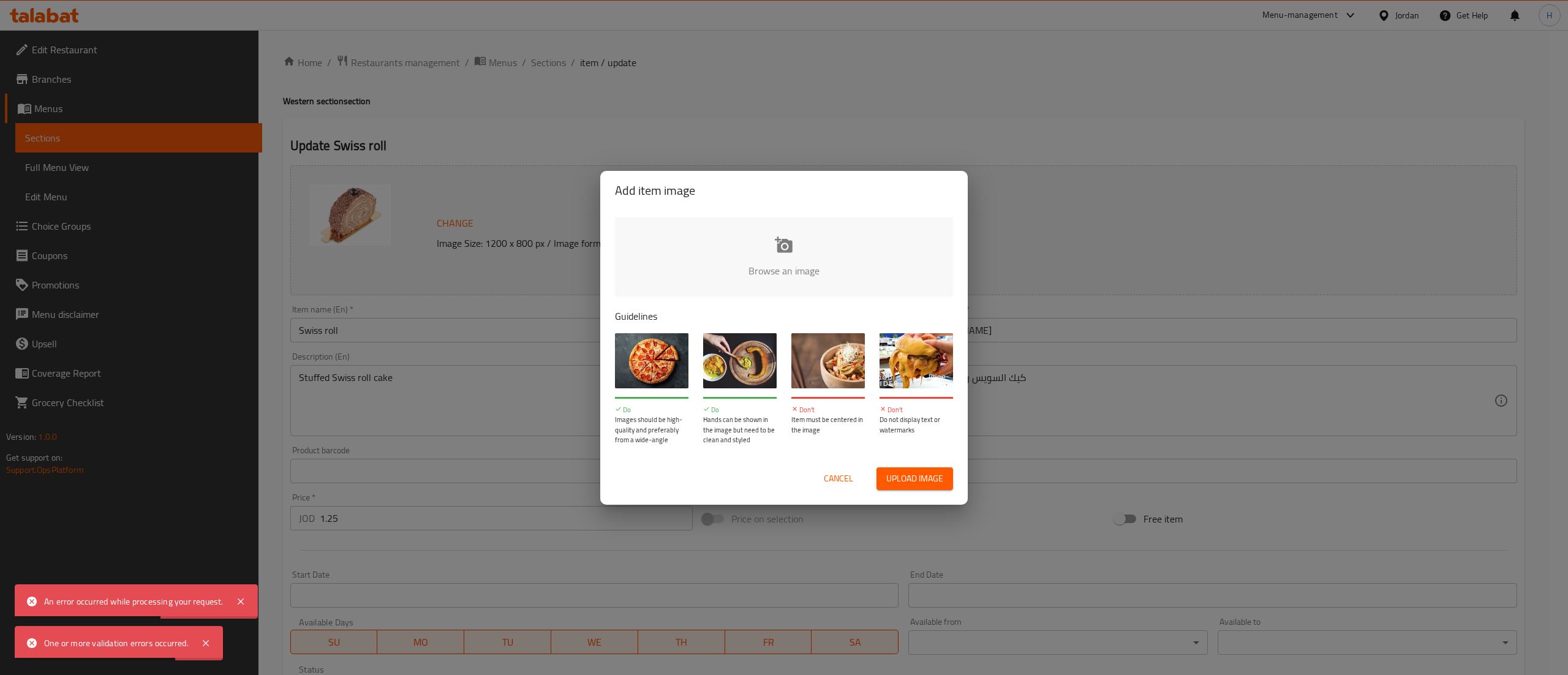
click at [861, 246] on input "file" at bounding box center [1198, 274] width 1166 height 115
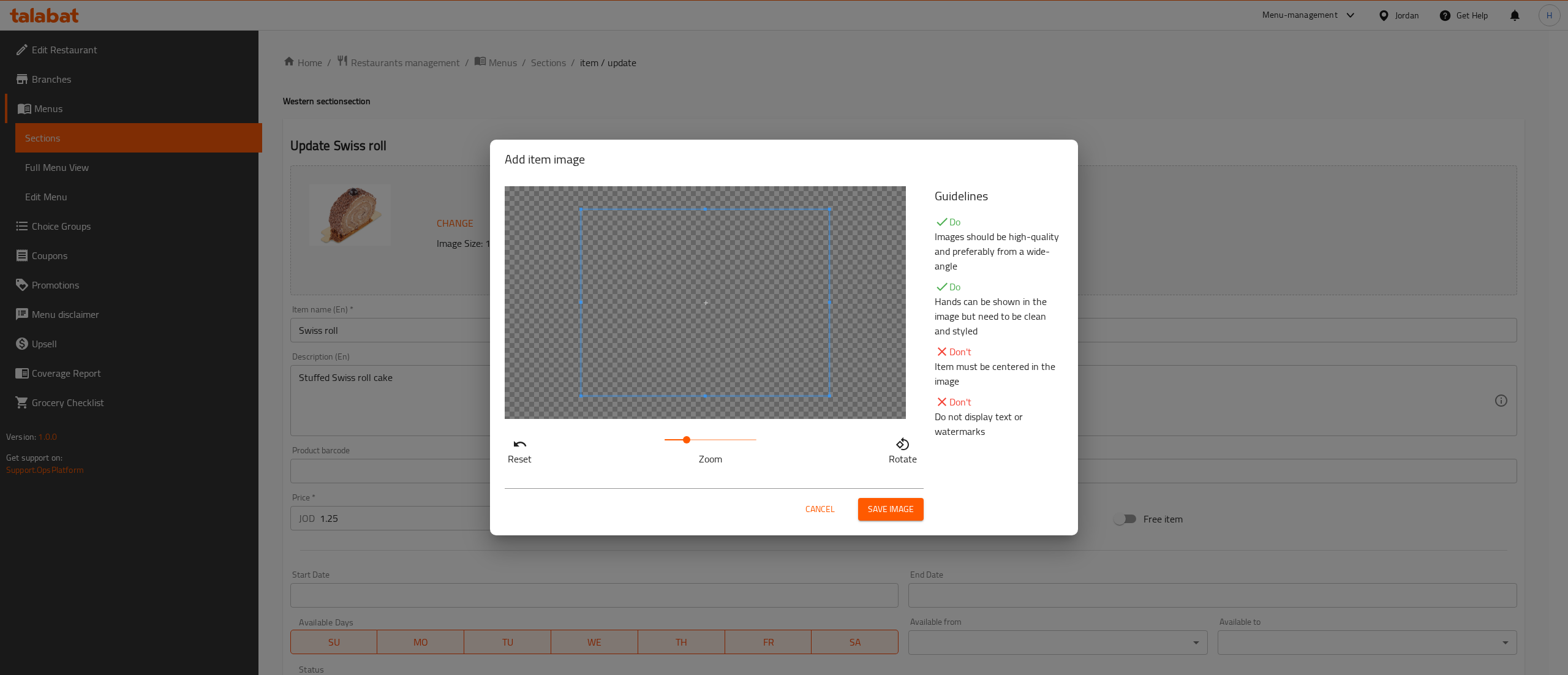
click at [686, 445] on span at bounding box center [710, 439] width 92 height 17
click at [674, 404] on span at bounding box center [686, 325] width 248 height 186
click at [892, 506] on span "Save image" at bounding box center [890, 509] width 46 height 16
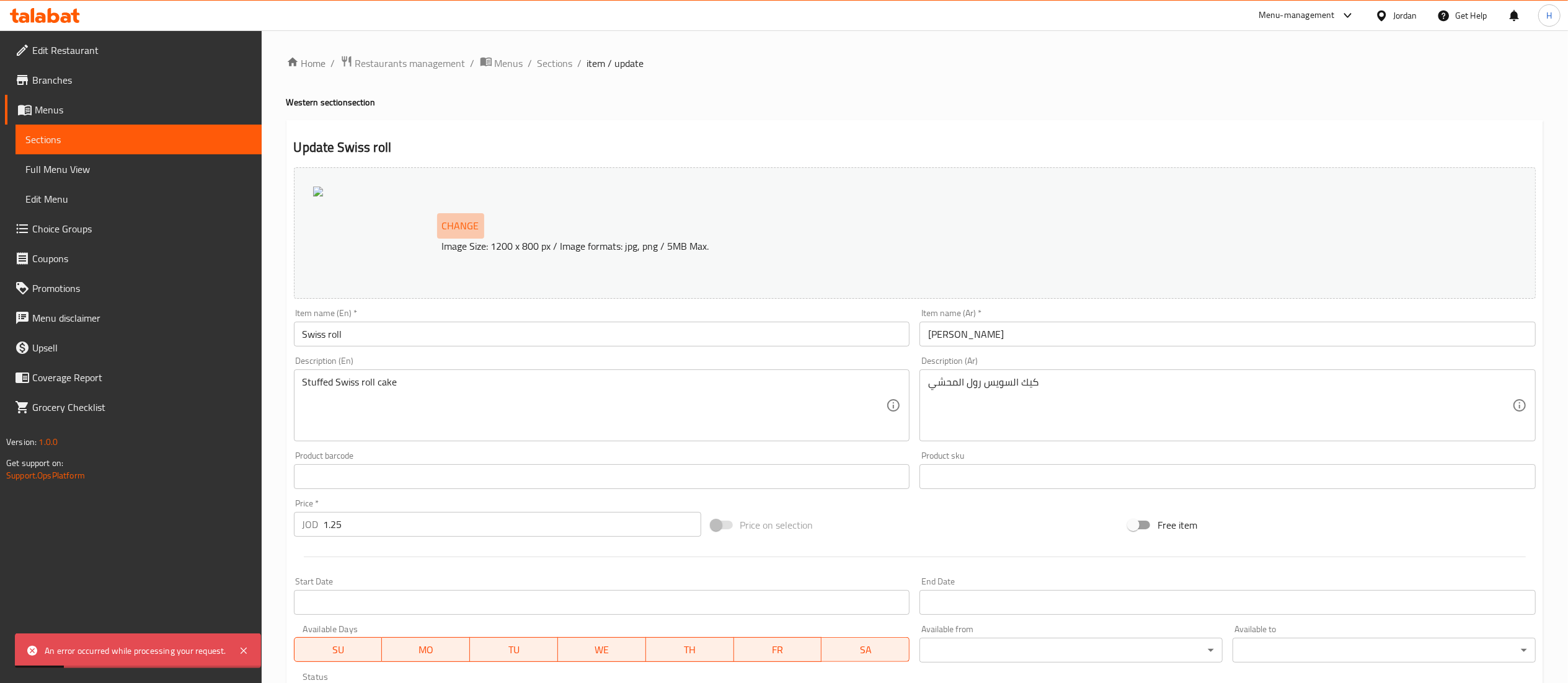
click at [474, 232] on span "Change" at bounding box center [461, 226] width 37 height 18
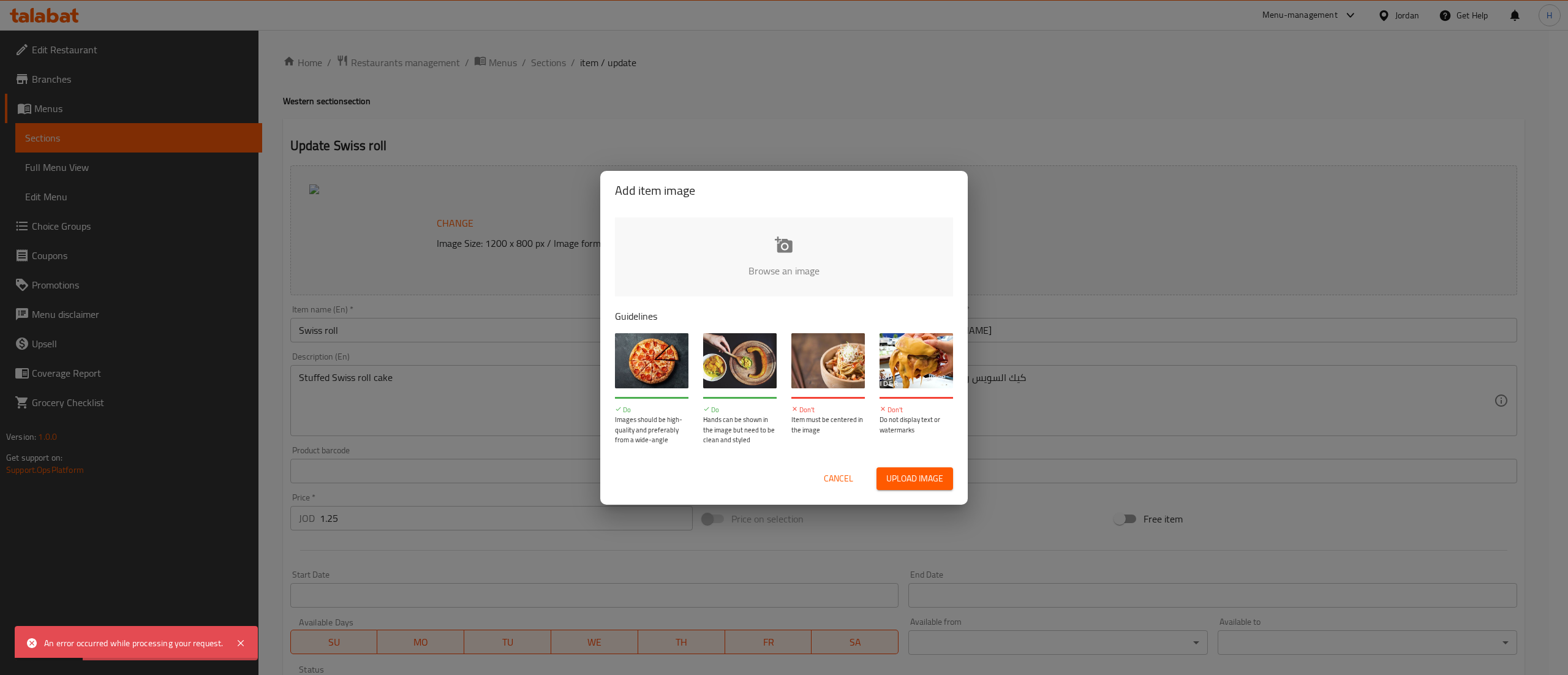
click at [817, 274] on input "file" at bounding box center [1198, 274] width 1166 height 115
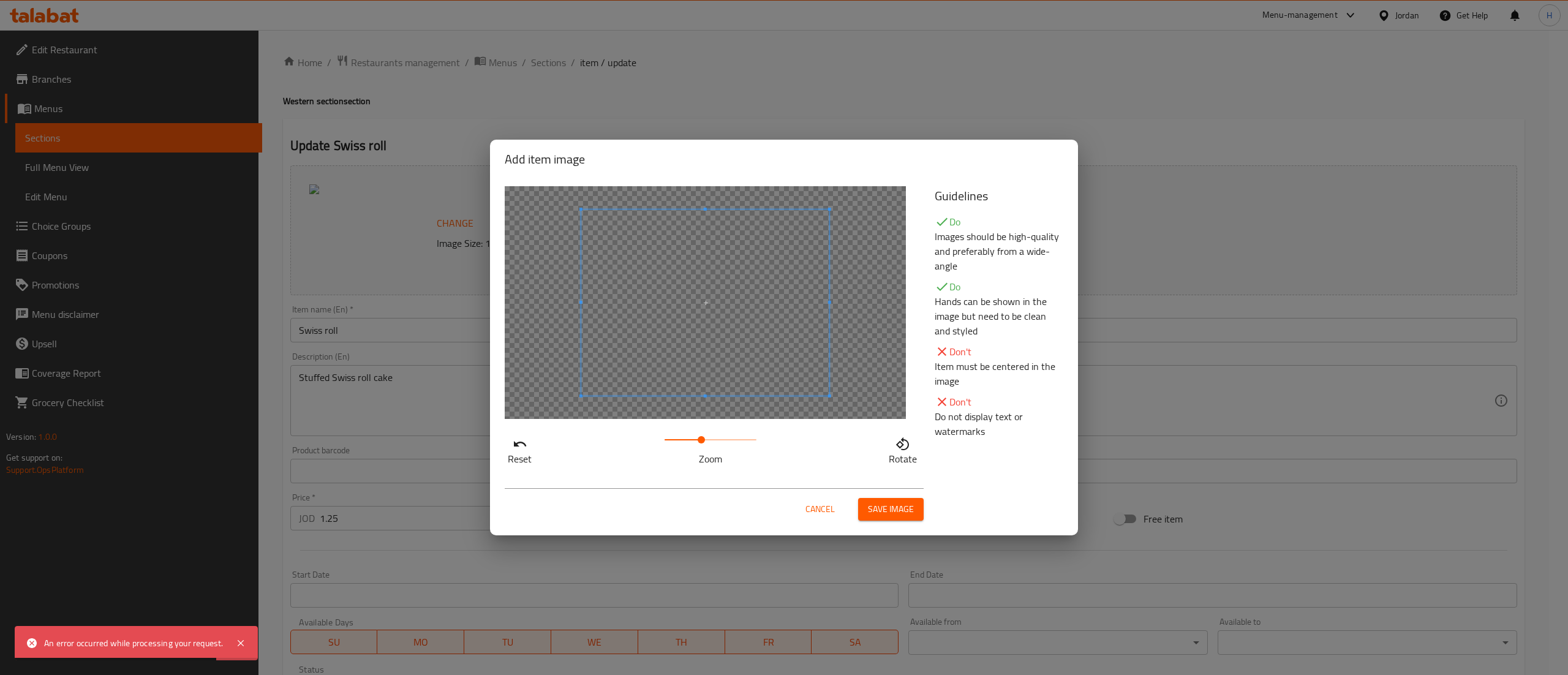
drag, startPoint x: 684, startPoint y: 436, endPoint x: 701, endPoint y: 433, distance: 17.3
click at [701, 433] on span at bounding box center [710, 439] width 92 height 17
click at [667, 362] on span at bounding box center [684, 310] width 248 height 186
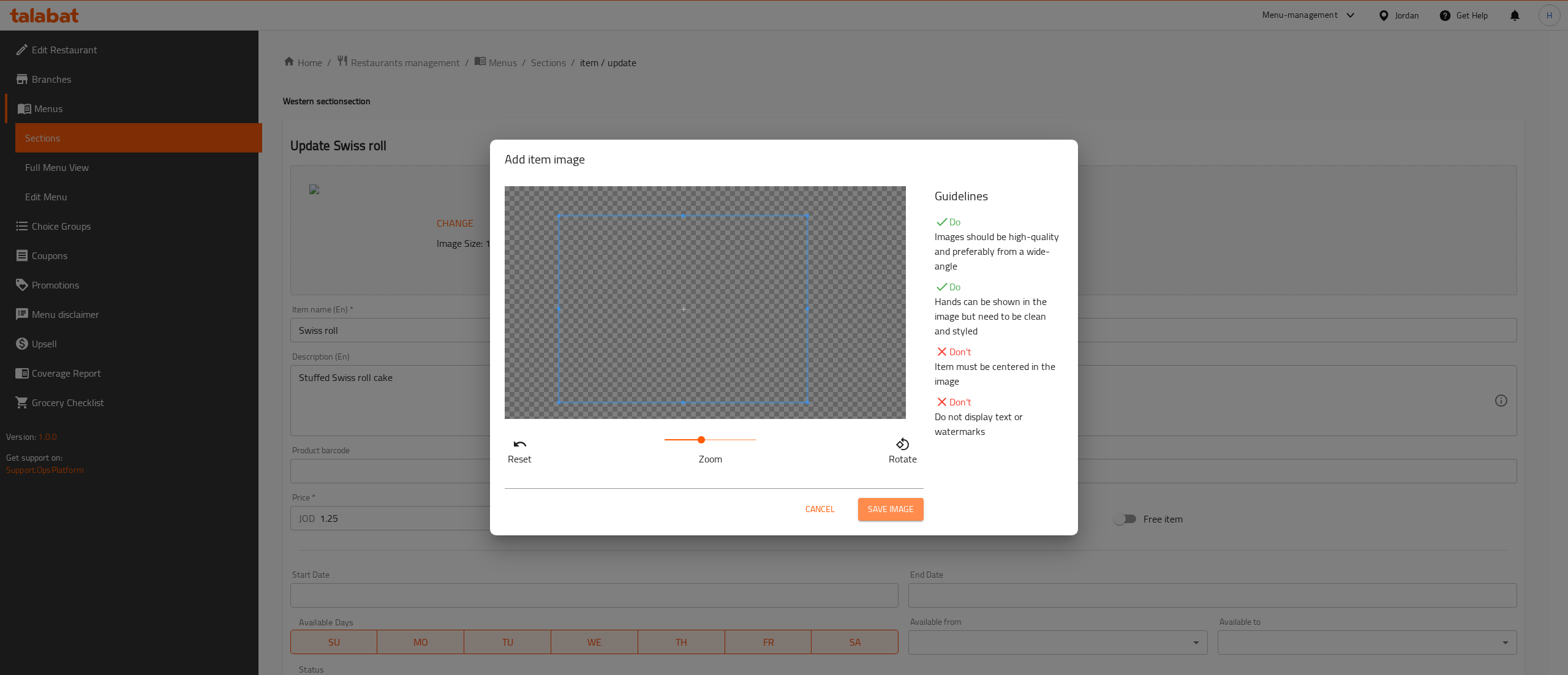
click at [904, 509] on span "Save image" at bounding box center [890, 509] width 46 height 16
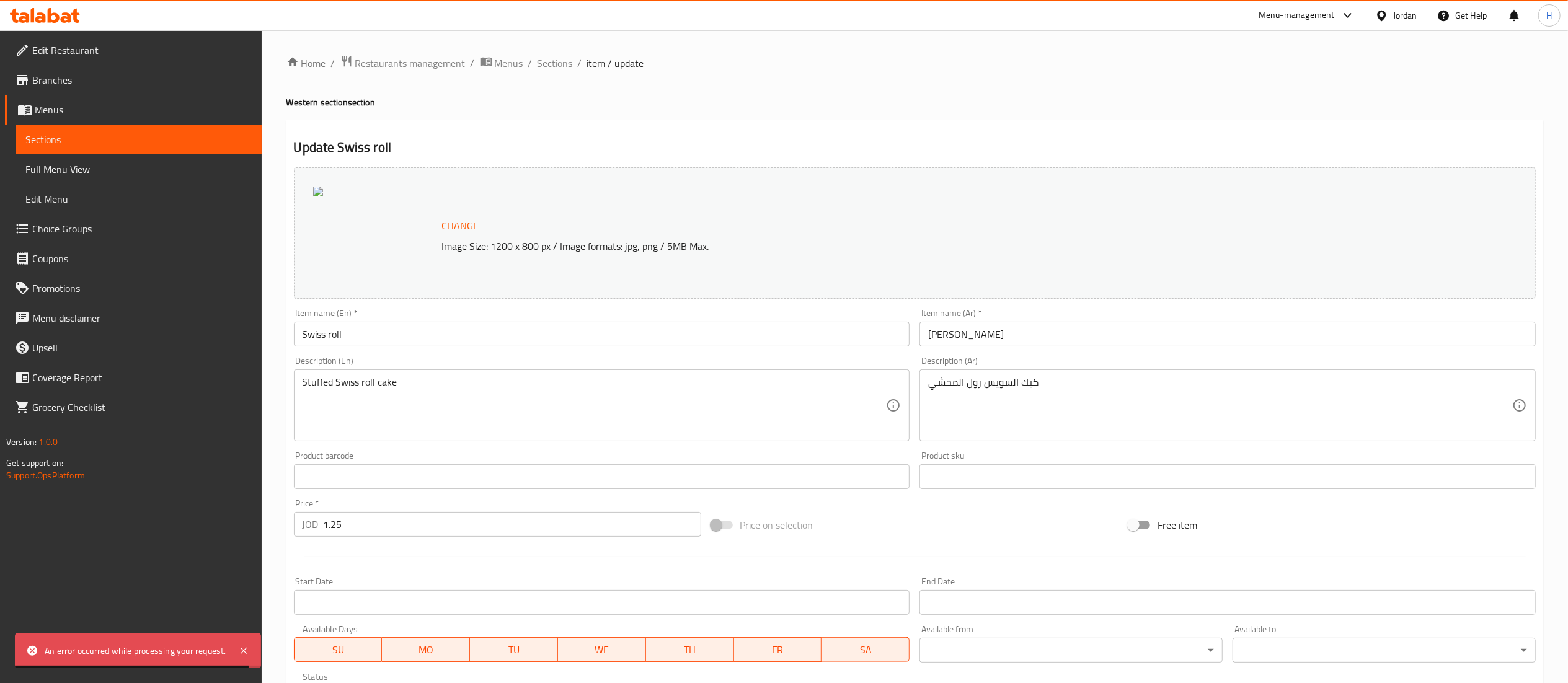
click at [467, 215] on button "Change" at bounding box center [460, 226] width 47 height 25
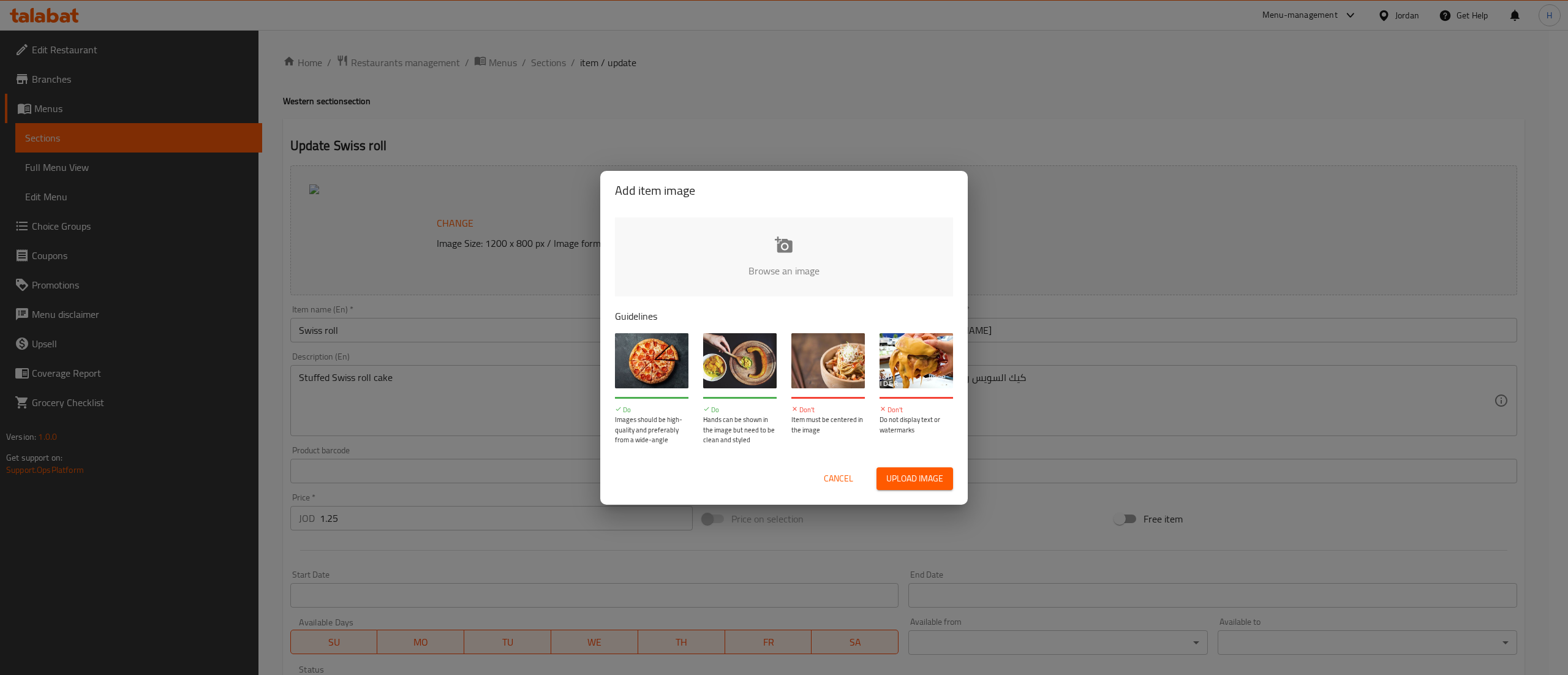
click at [763, 260] on input "file" at bounding box center [1198, 274] width 1166 height 115
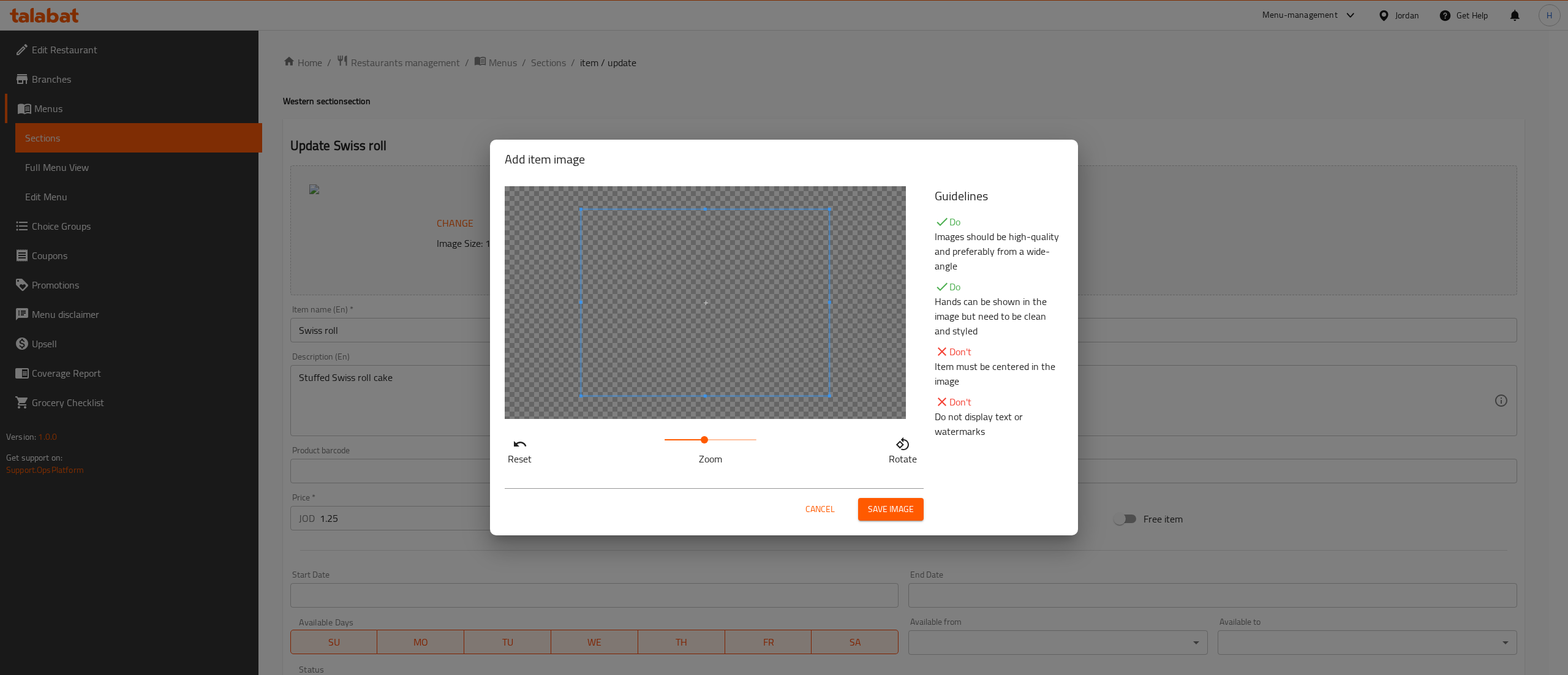
click at [704, 436] on span at bounding box center [710, 439] width 92 height 17
click at [696, 398] on span at bounding box center [678, 322] width 248 height 186
click at [875, 510] on span "Save image" at bounding box center [890, 509] width 46 height 16
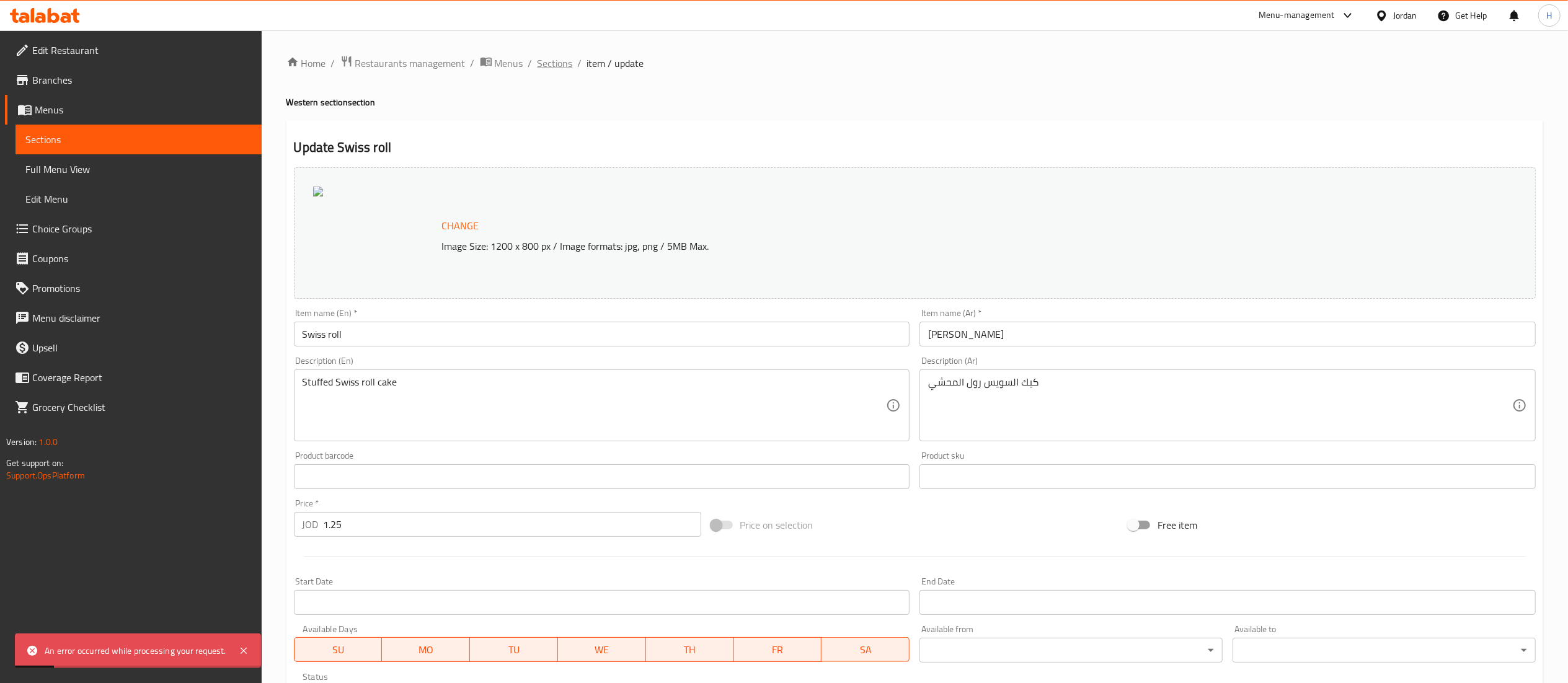
click at [563, 62] on span "Sections" at bounding box center [555, 64] width 35 height 15
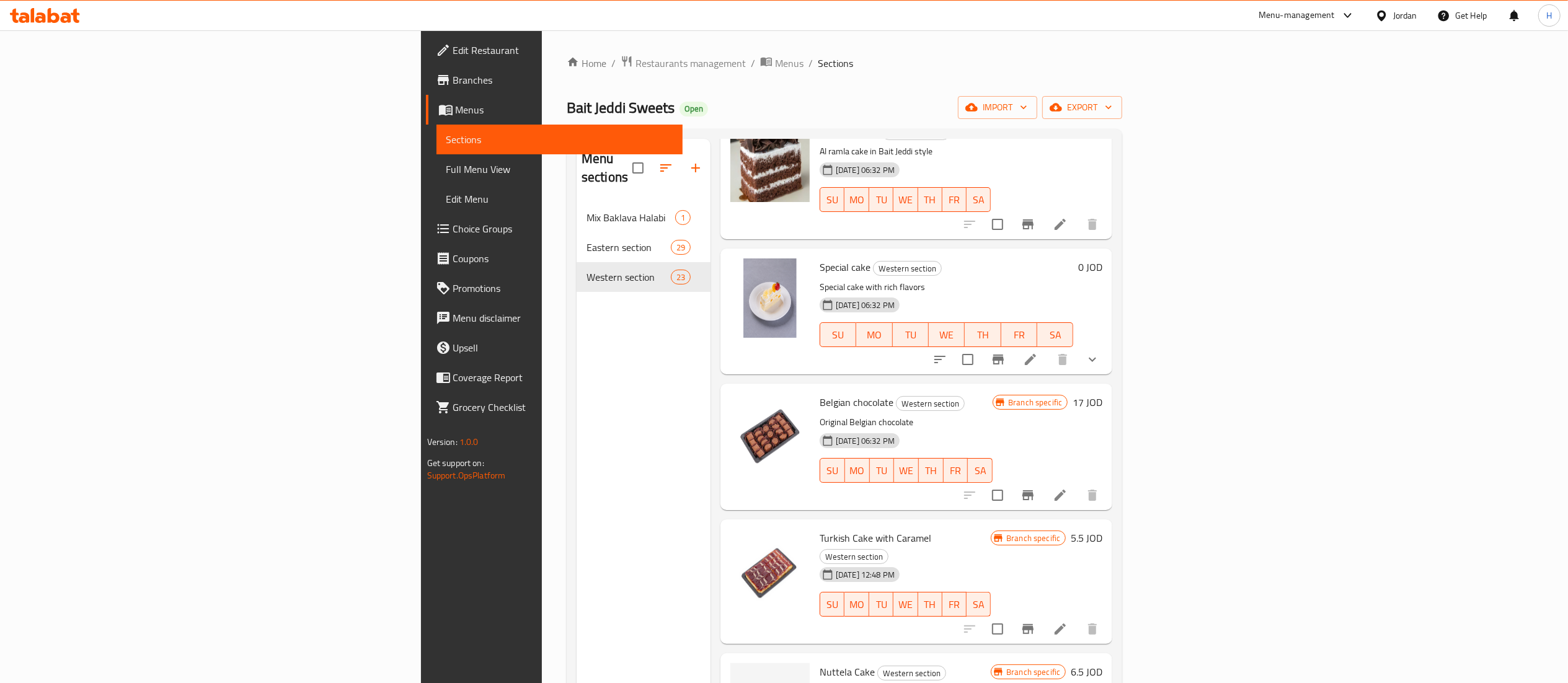
scroll to position [2356, 0]
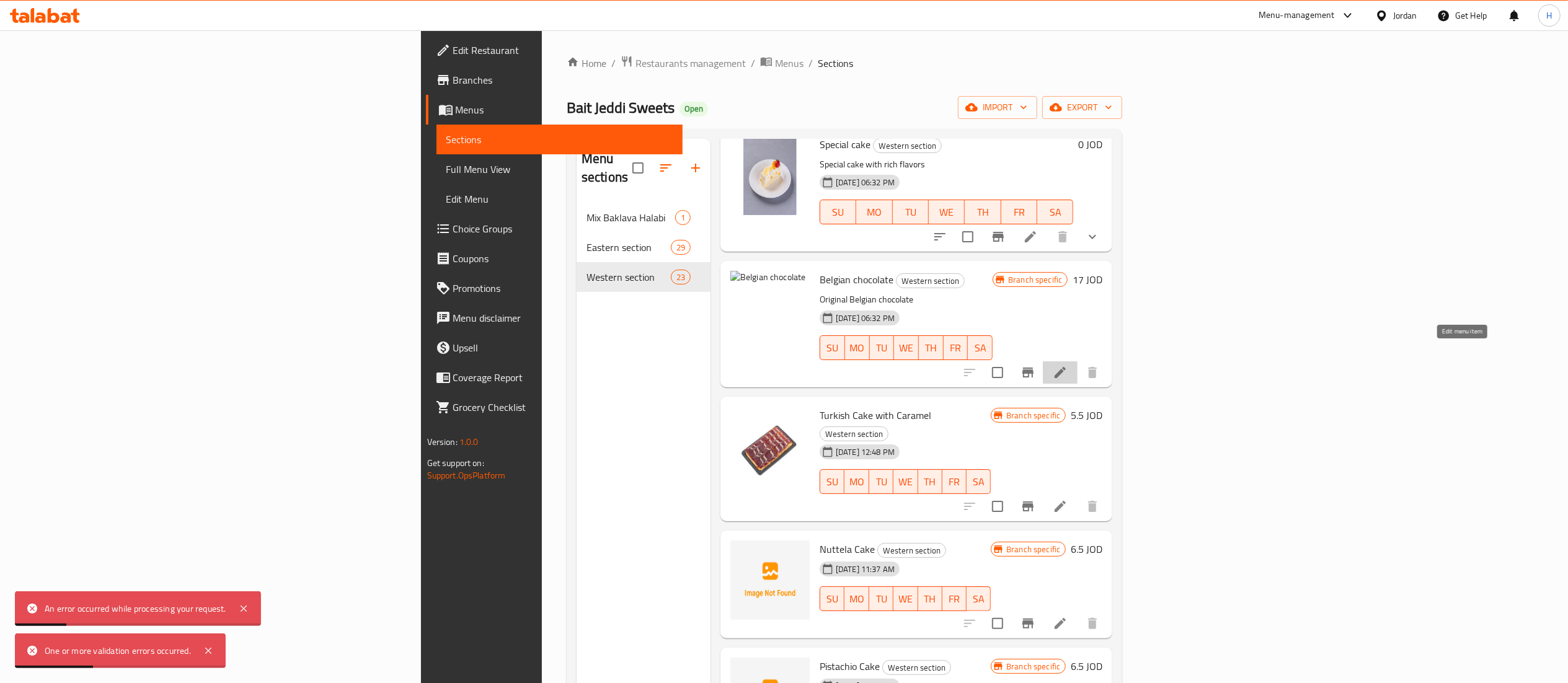
click at [1068, 365] on icon at bounding box center [1060, 373] width 15 height 15
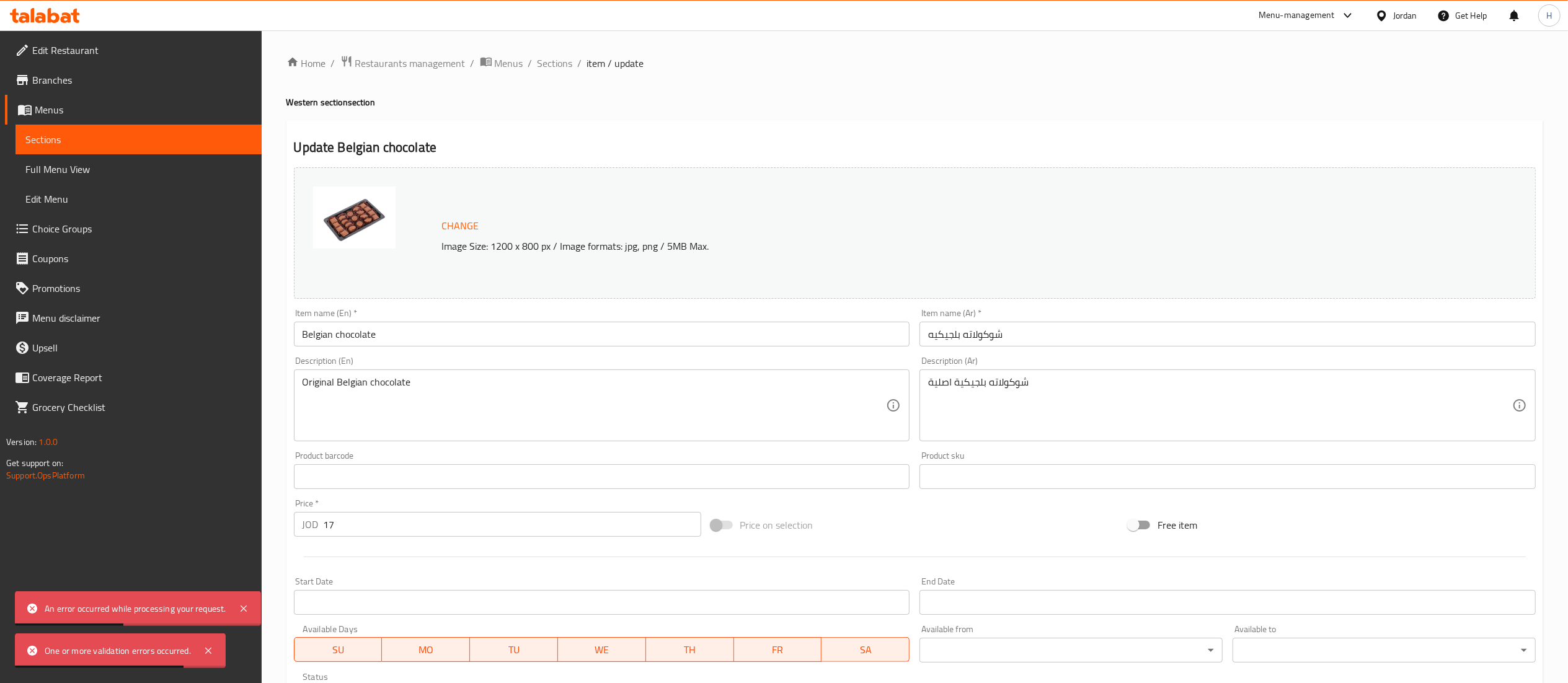
drag, startPoint x: 459, startPoint y: 203, endPoint x: 456, endPoint y: 212, distance: 9.5
click at [459, 203] on div "Change Image Size: 1200 x 800 px / Image formats: jpg, png / 5MB Max." at bounding box center [915, 233] width 1242 height 132
click at [456, 215] on button "Change" at bounding box center [460, 226] width 47 height 25
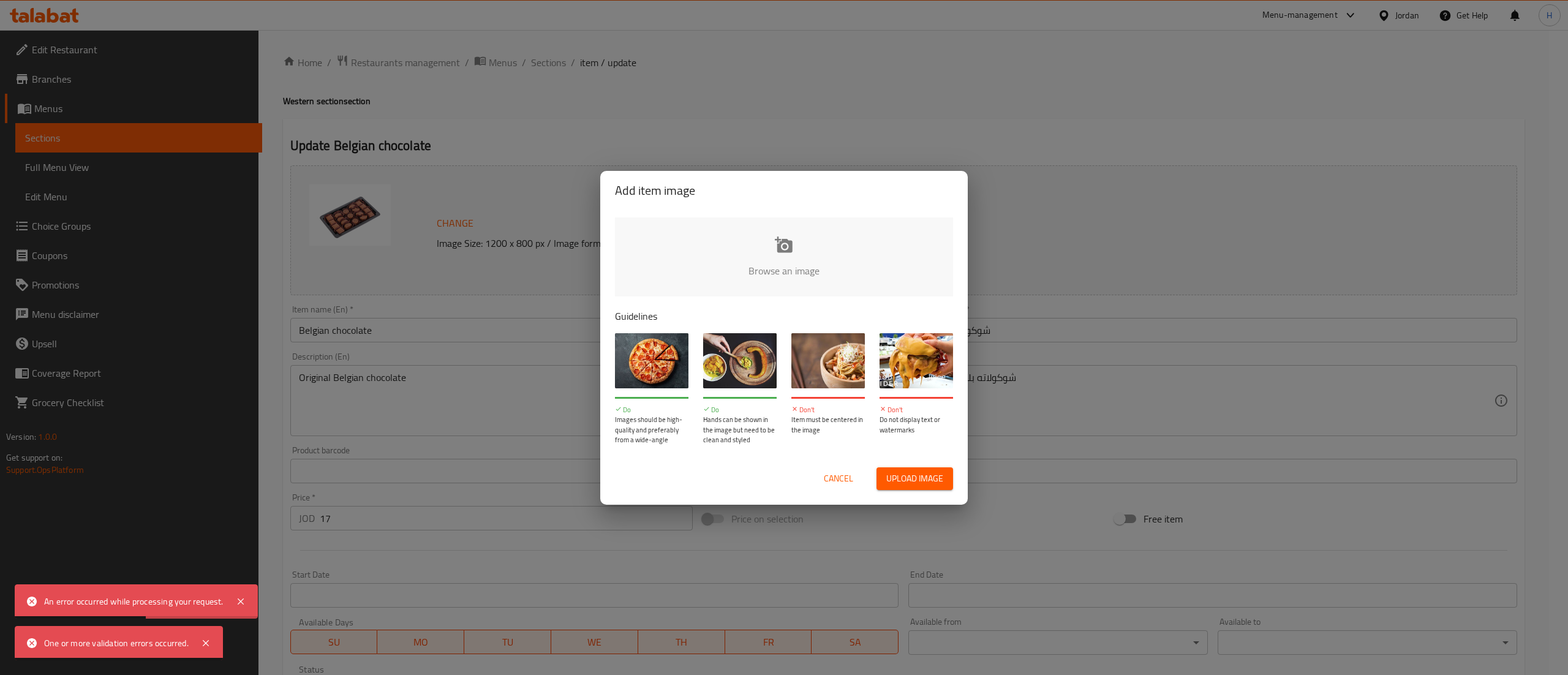
click at [677, 259] on input "file" at bounding box center [1198, 274] width 1166 height 115
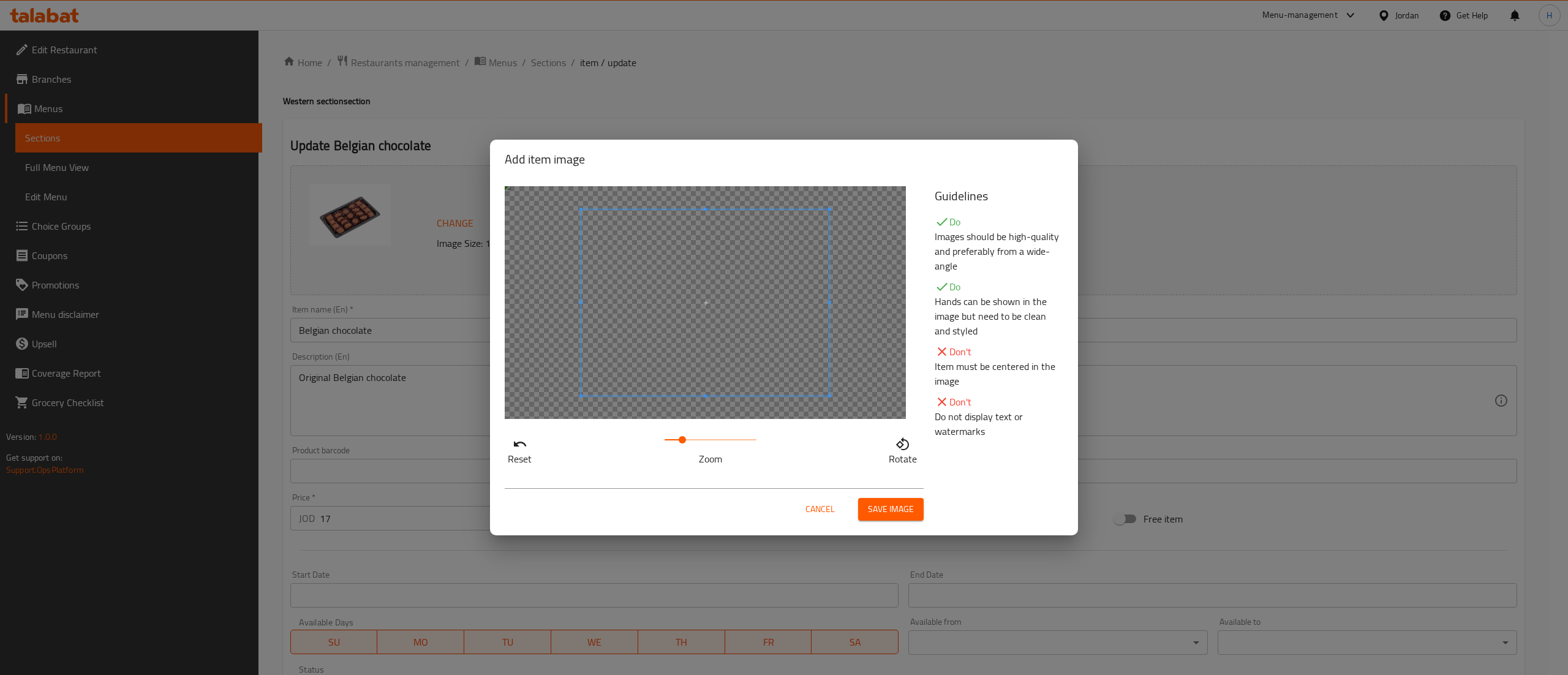
drag, startPoint x: 680, startPoint y: 431, endPoint x: 682, endPoint y: 438, distance: 7.3
click at [682, 438] on span at bounding box center [710, 439] width 92 height 17
click at [684, 384] on span at bounding box center [686, 305] width 248 height 186
click at [682, 386] on span at bounding box center [685, 307] width 248 height 186
drag, startPoint x: 706, startPoint y: 443, endPoint x: 689, endPoint y: 445, distance: 17.1
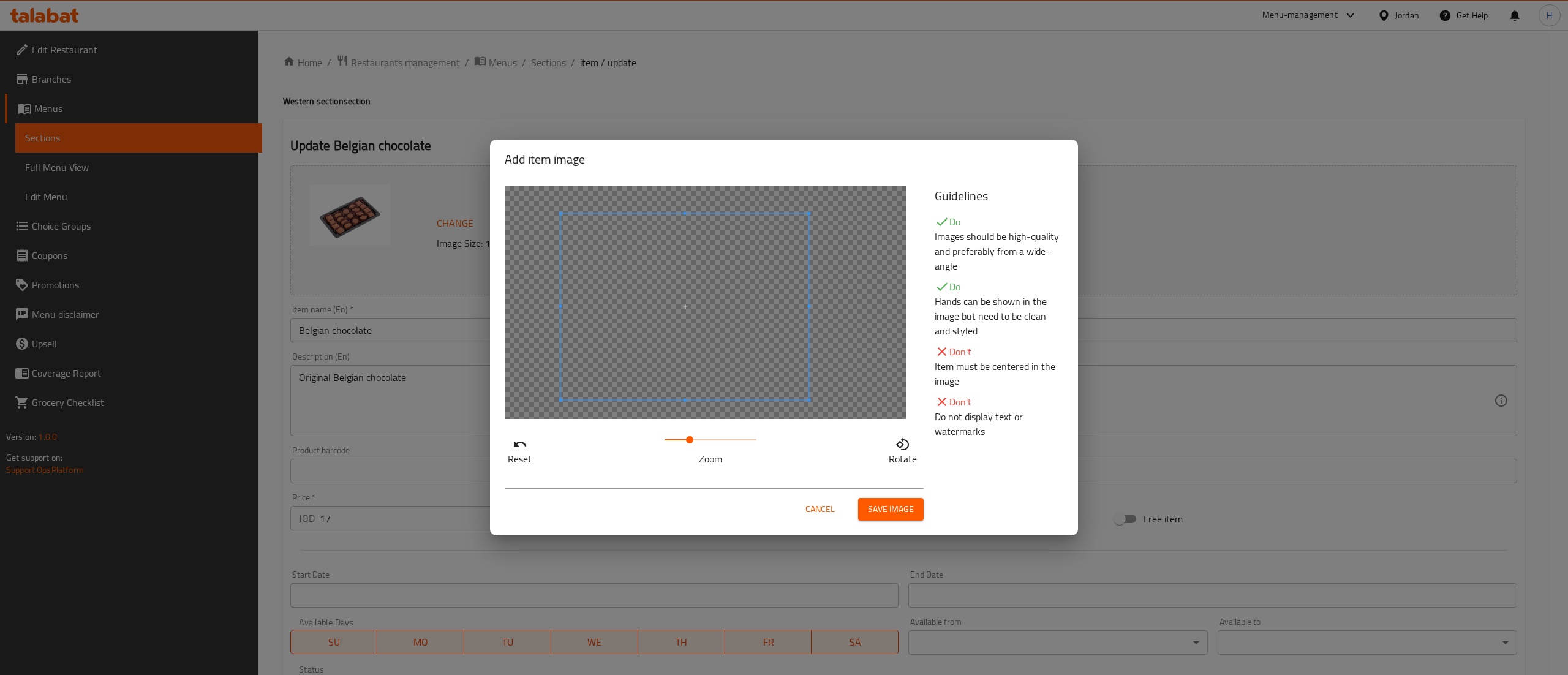
click at [689, 445] on span at bounding box center [710, 439] width 92 height 17
click at [890, 505] on span "Save image" at bounding box center [890, 509] width 46 height 16
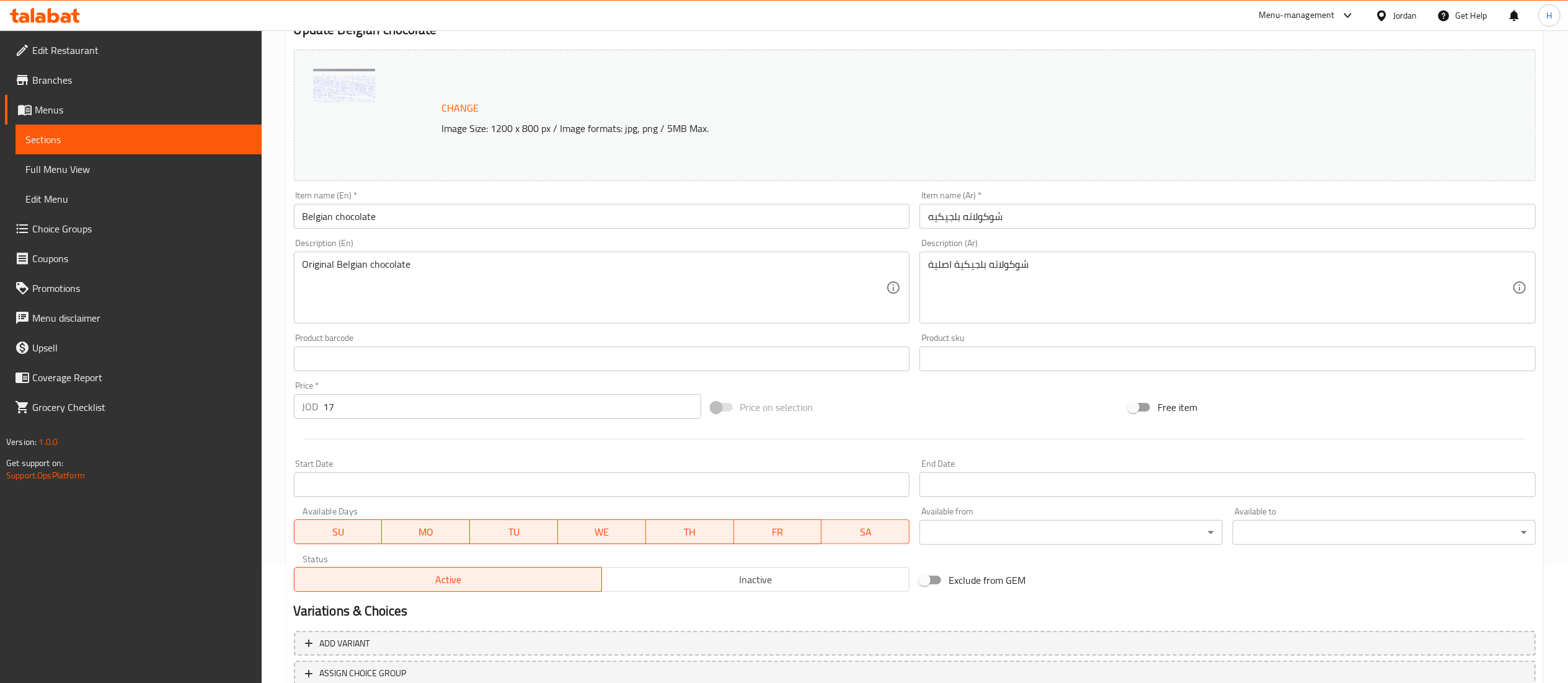
scroll to position [209, 0]
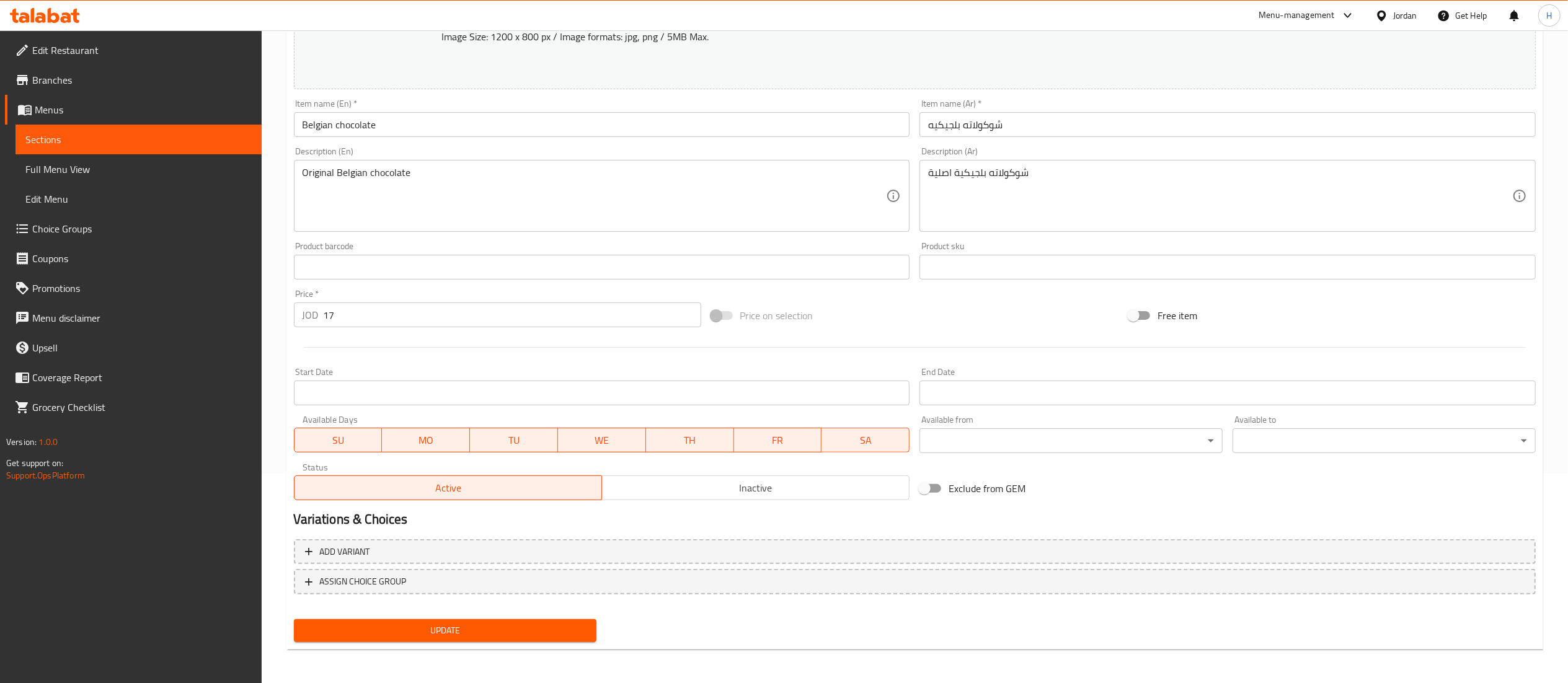
click at [450, 625] on span "Update" at bounding box center [445, 631] width 284 height 16
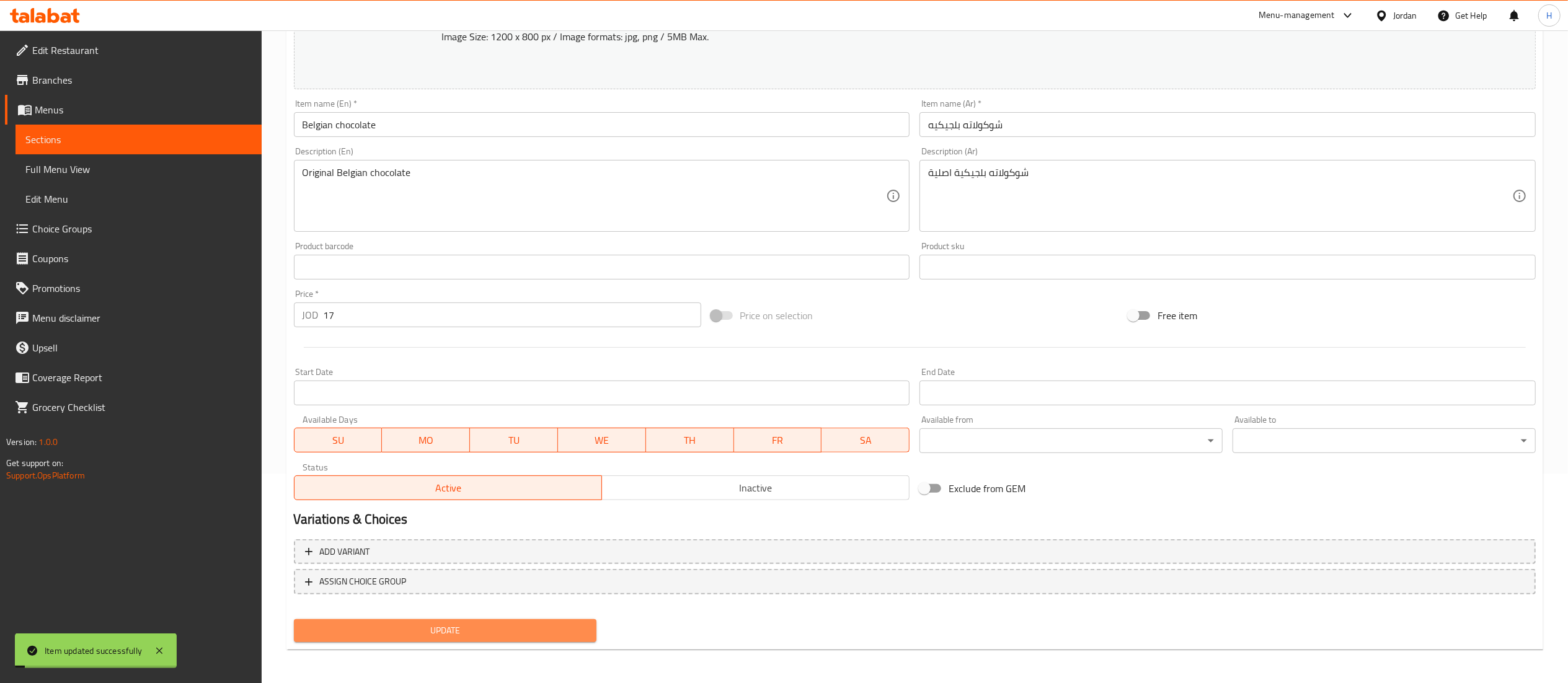
click at [450, 625] on span "Update" at bounding box center [445, 631] width 284 height 16
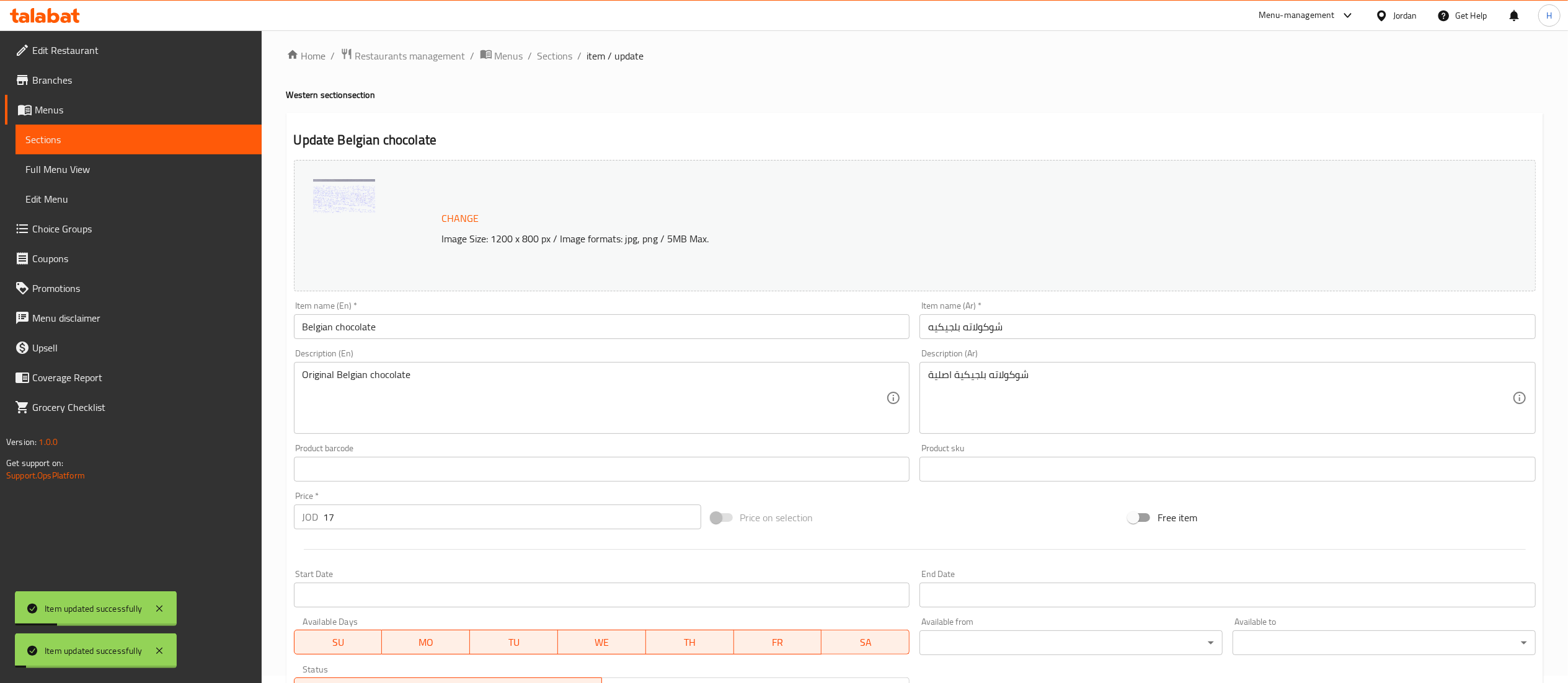
scroll to position [0, 0]
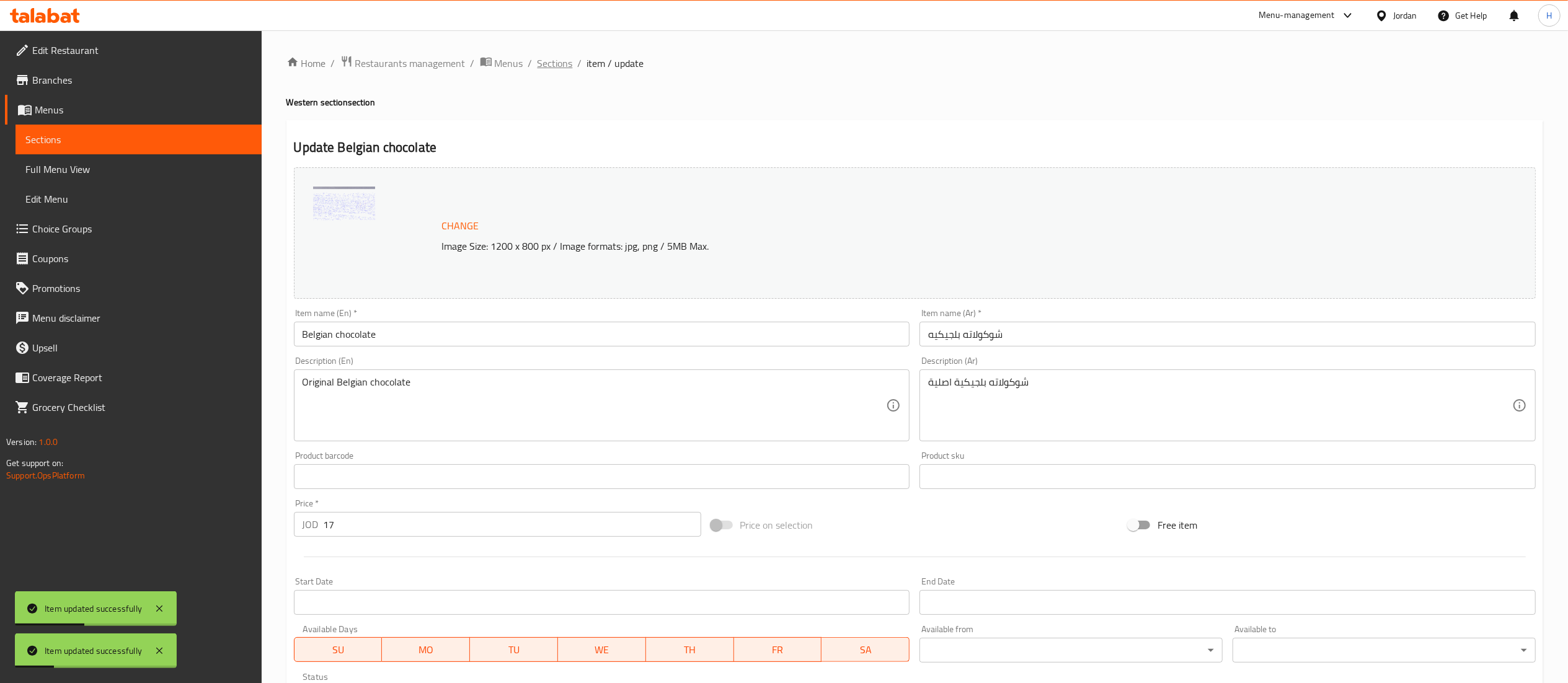
click at [558, 64] on span "Sections" at bounding box center [555, 64] width 35 height 15
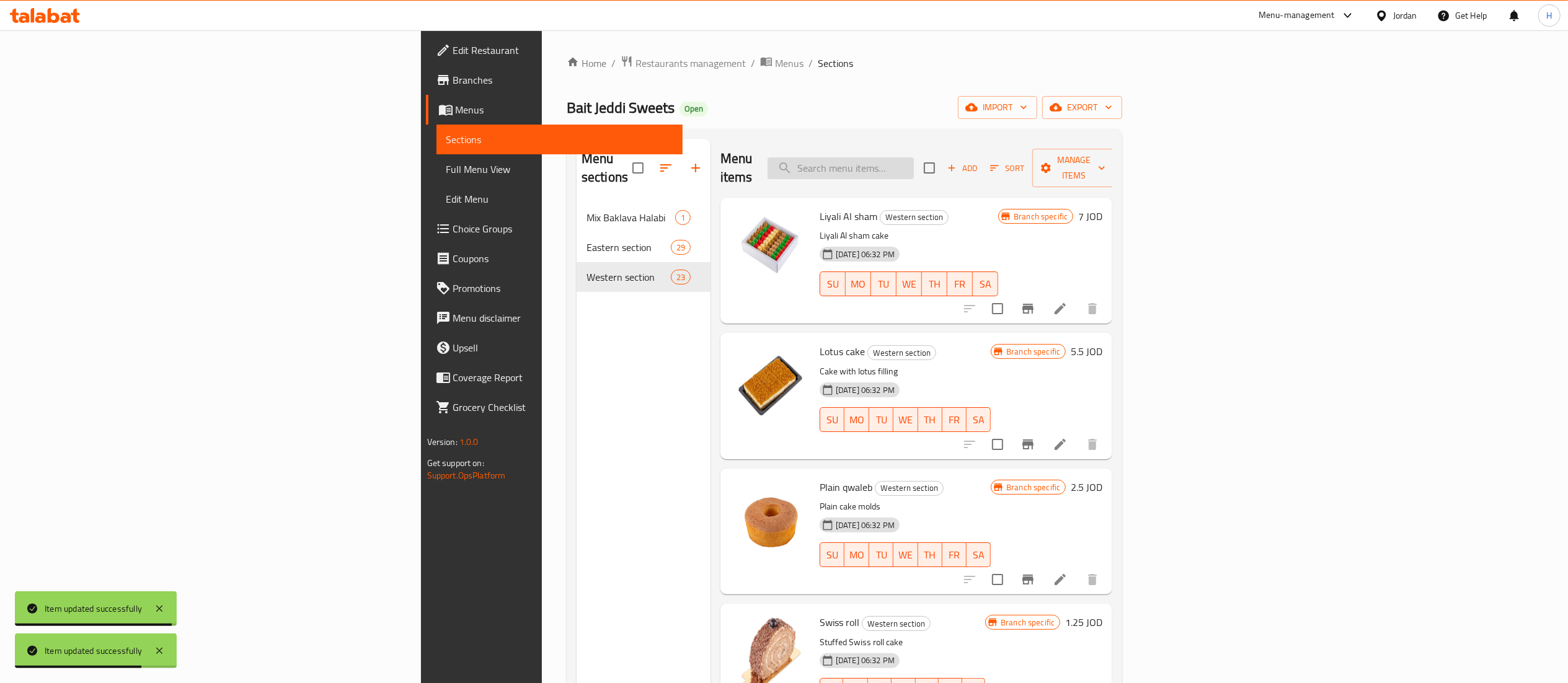
click at [914, 158] on input "search" at bounding box center [841, 168] width 147 height 22
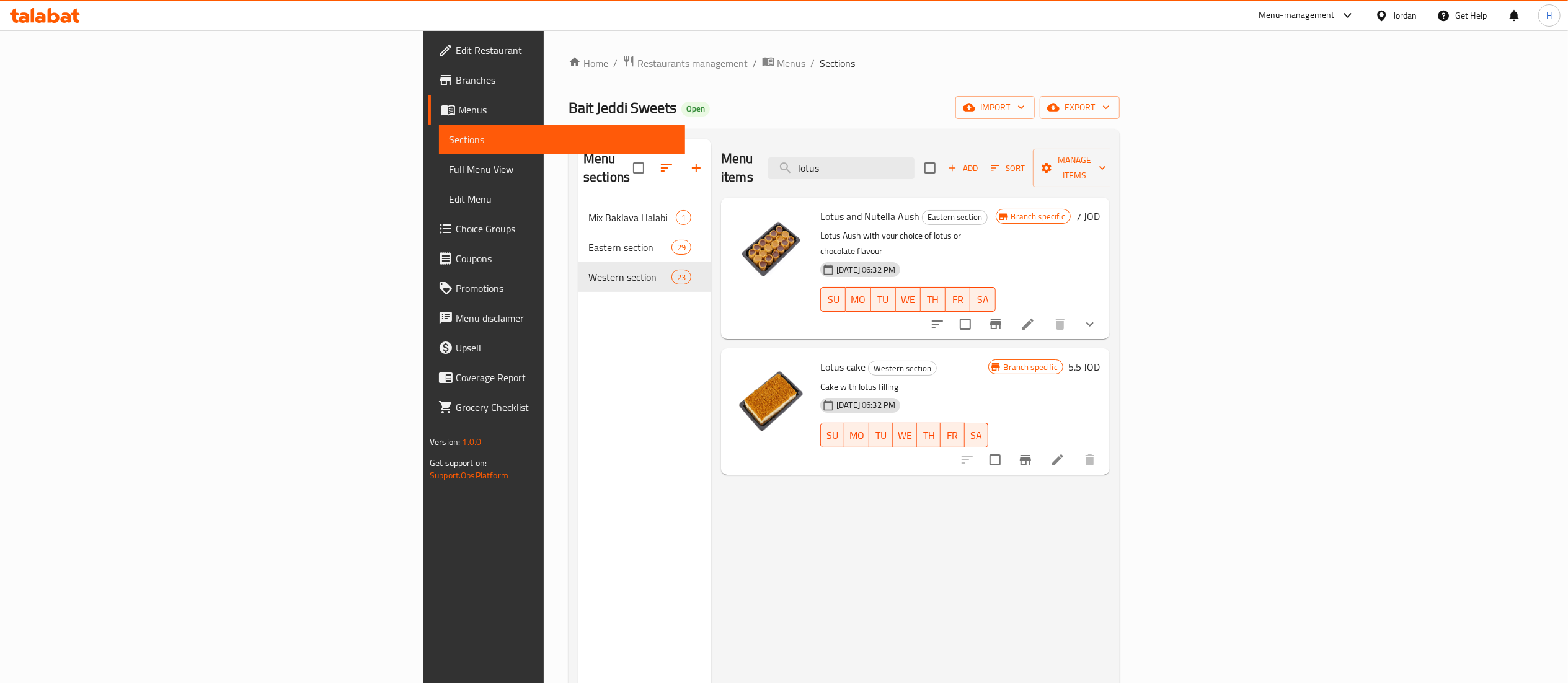
type input "lotus"
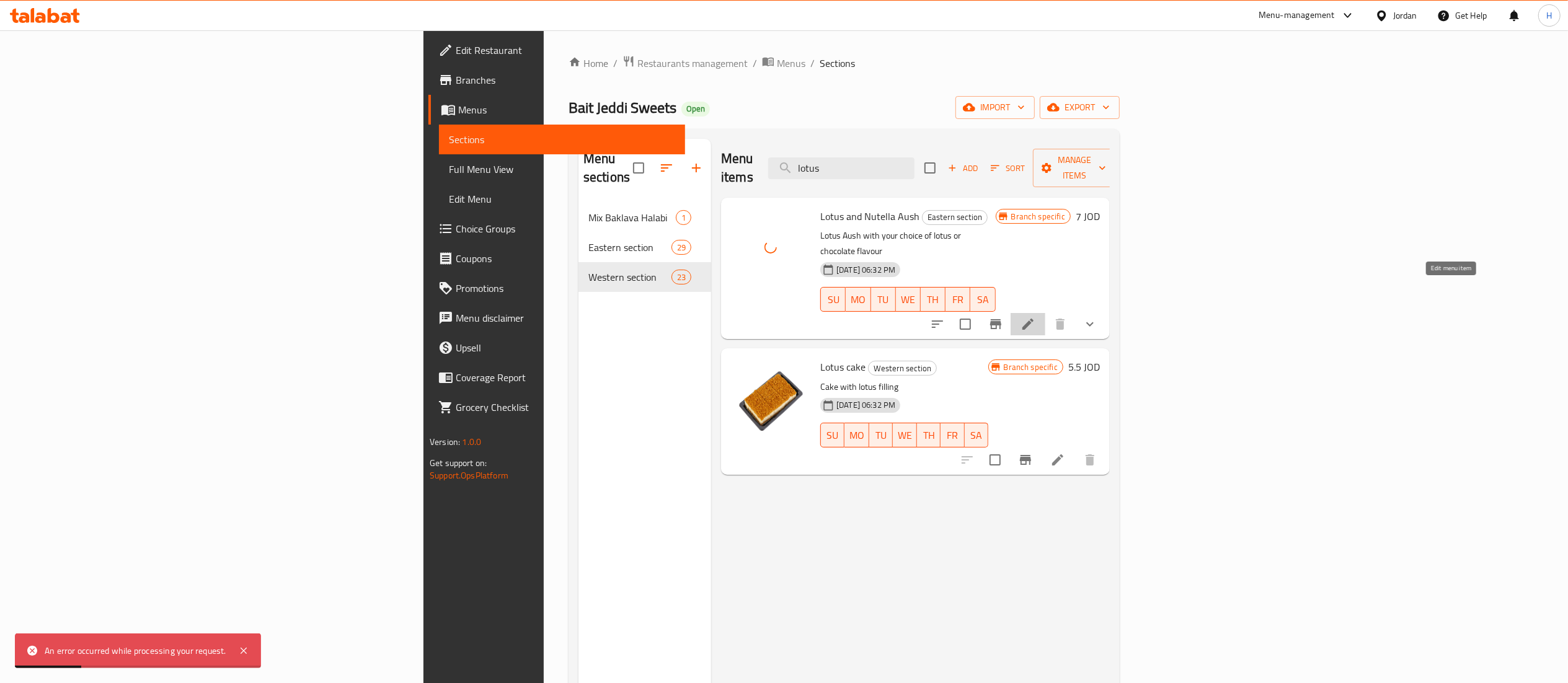
click at [1035, 317] on icon at bounding box center [1028, 325] width 15 height 15
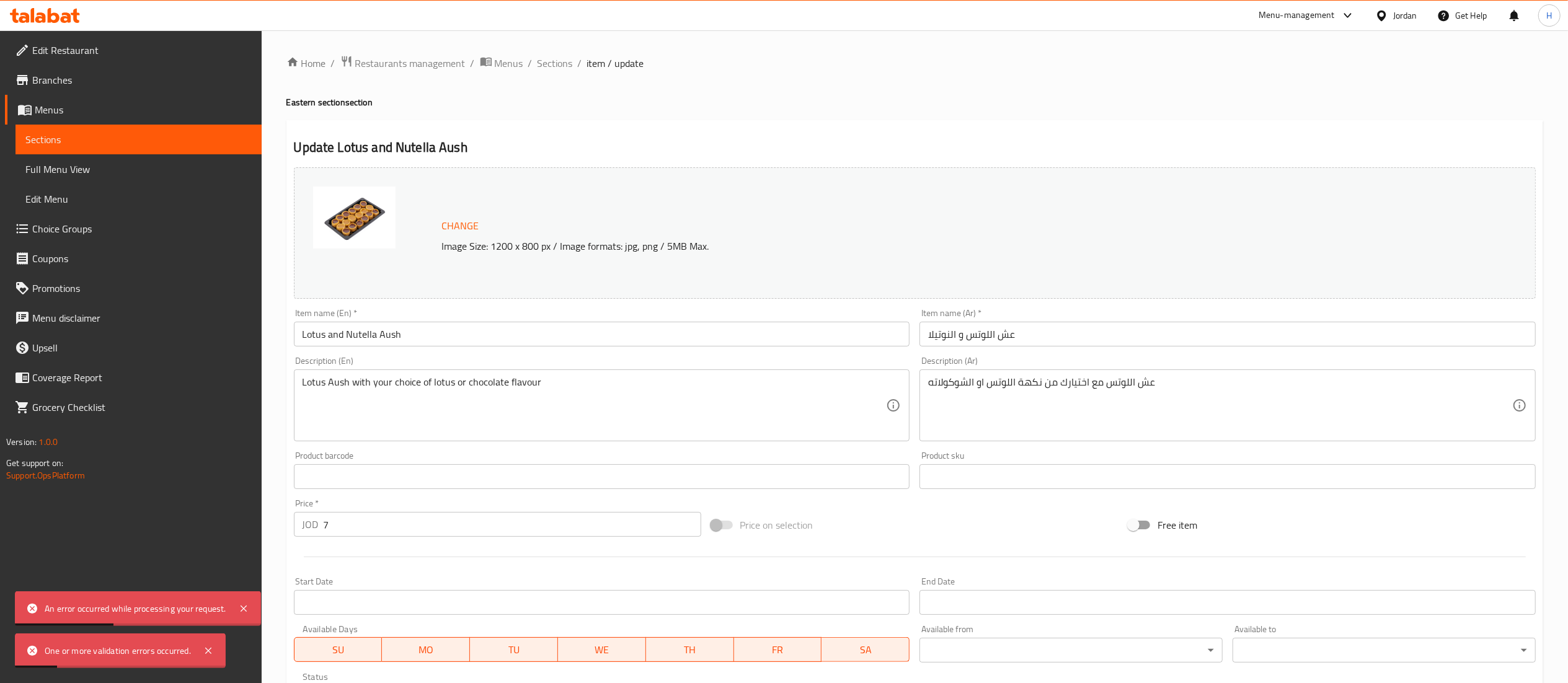
click at [373, 237] on img at bounding box center [355, 217] width 82 height 62
click at [457, 220] on span "Change" at bounding box center [461, 226] width 37 height 18
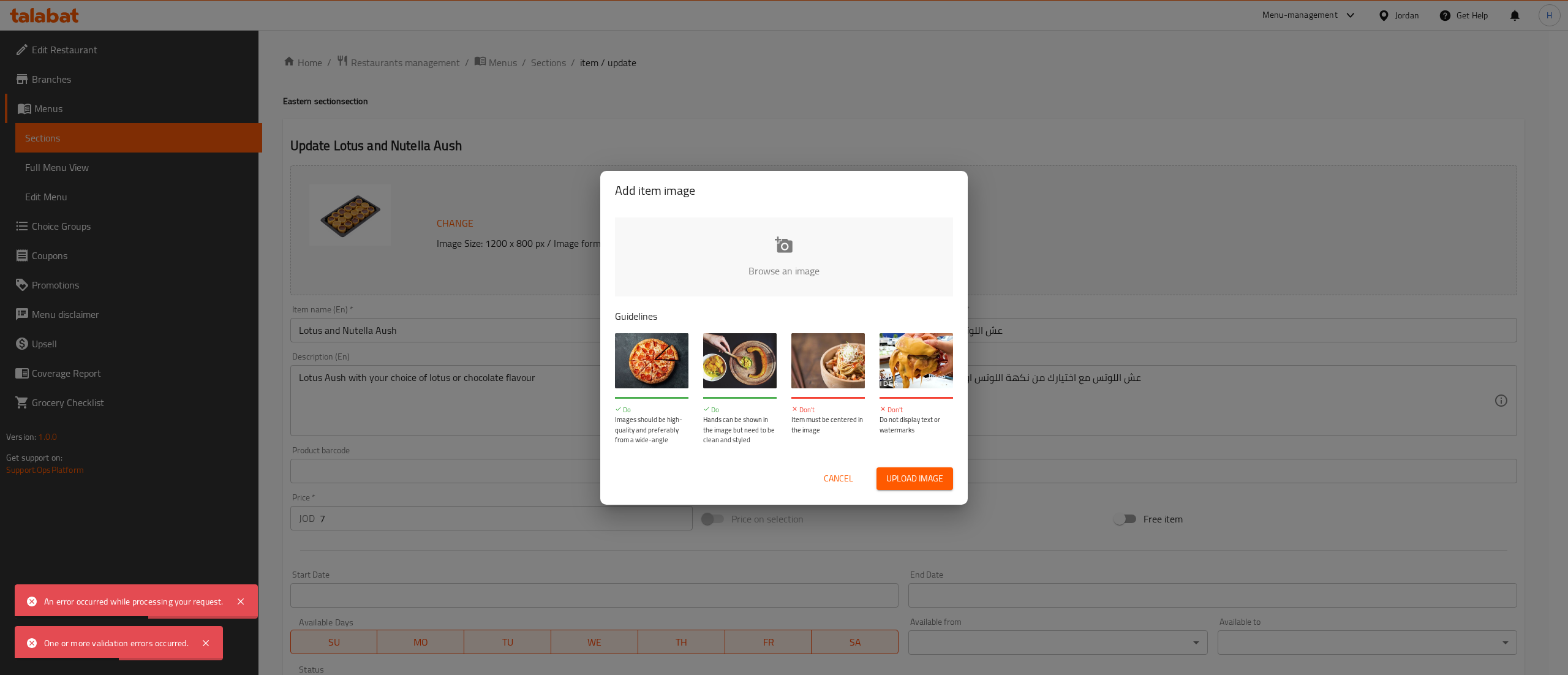
click at [753, 257] on input "file" at bounding box center [1198, 274] width 1166 height 115
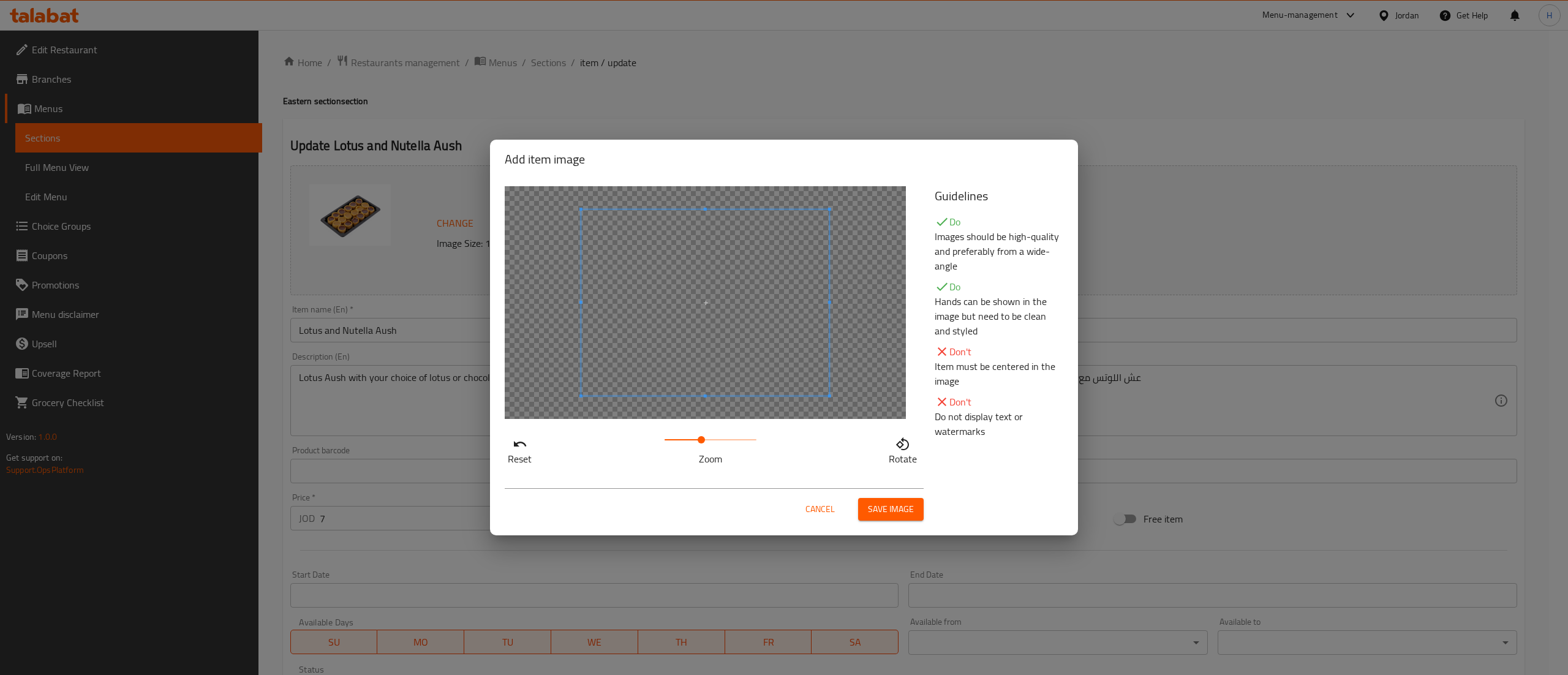
drag, startPoint x: 678, startPoint y: 435, endPoint x: 702, endPoint y: 438, distance: 24.2
click at [702, 438] on span at bounding box center [710, 439] width 92 height 17
click at [681, 353] on span at bounding box center [684, 326] width 248 height 186
click at [898, 506] on span "Save image" at bounding box center [890, 509] width 46 height 16
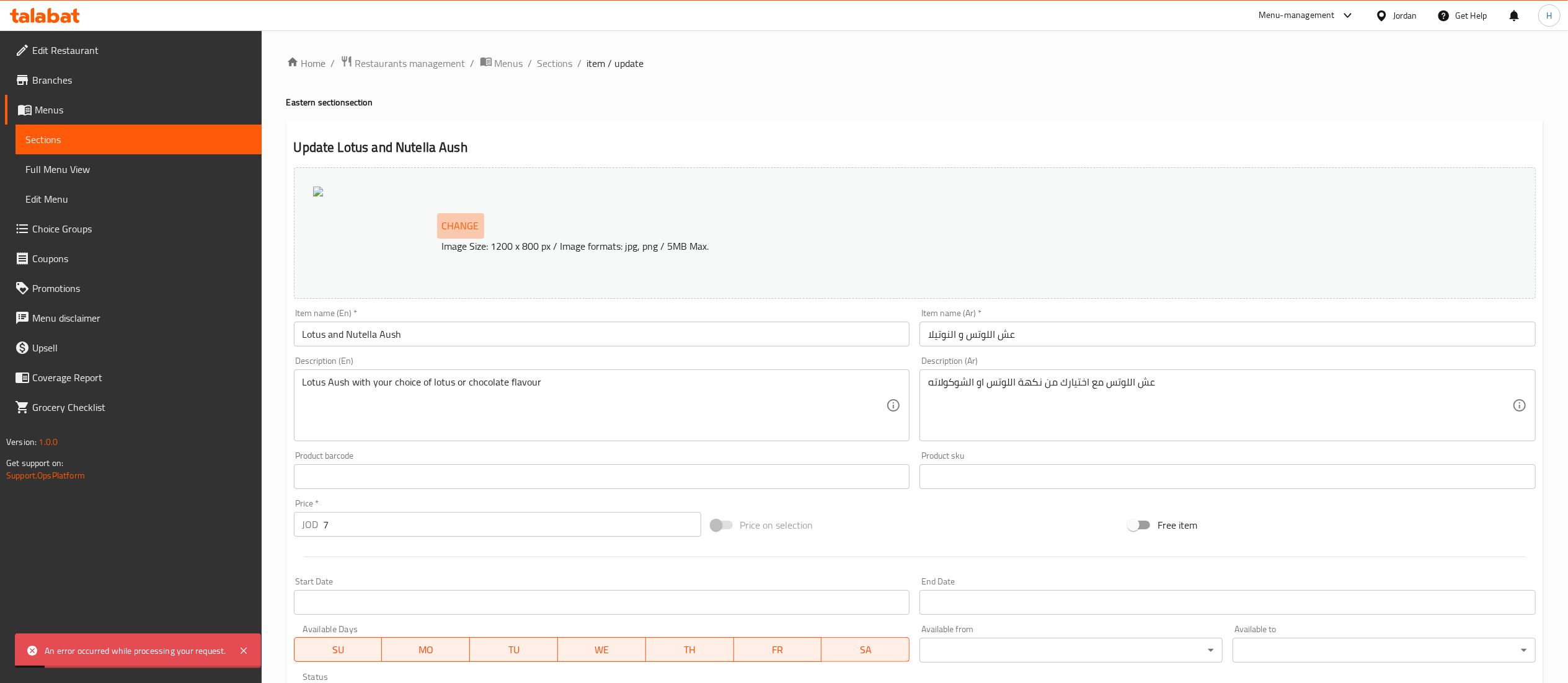
click at [455, 227] on span "Change" at bounding box center [461, 226] width 37 height 18
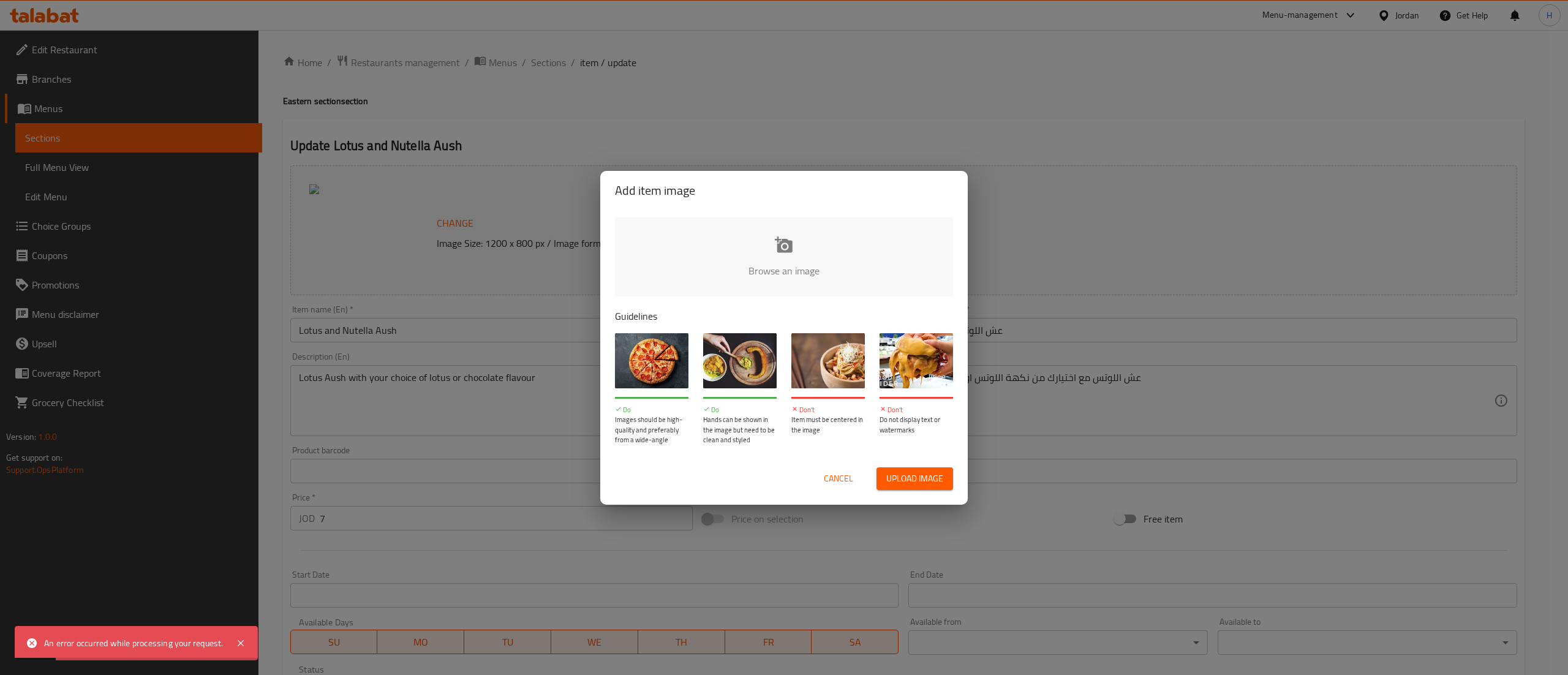
click at [733, 313] on p "Guidelines" at bounding box center [783, 316] width 338 height 15
click at [735, 274] on input "file" at bounding box center [1198, 274] width 1166 height 115
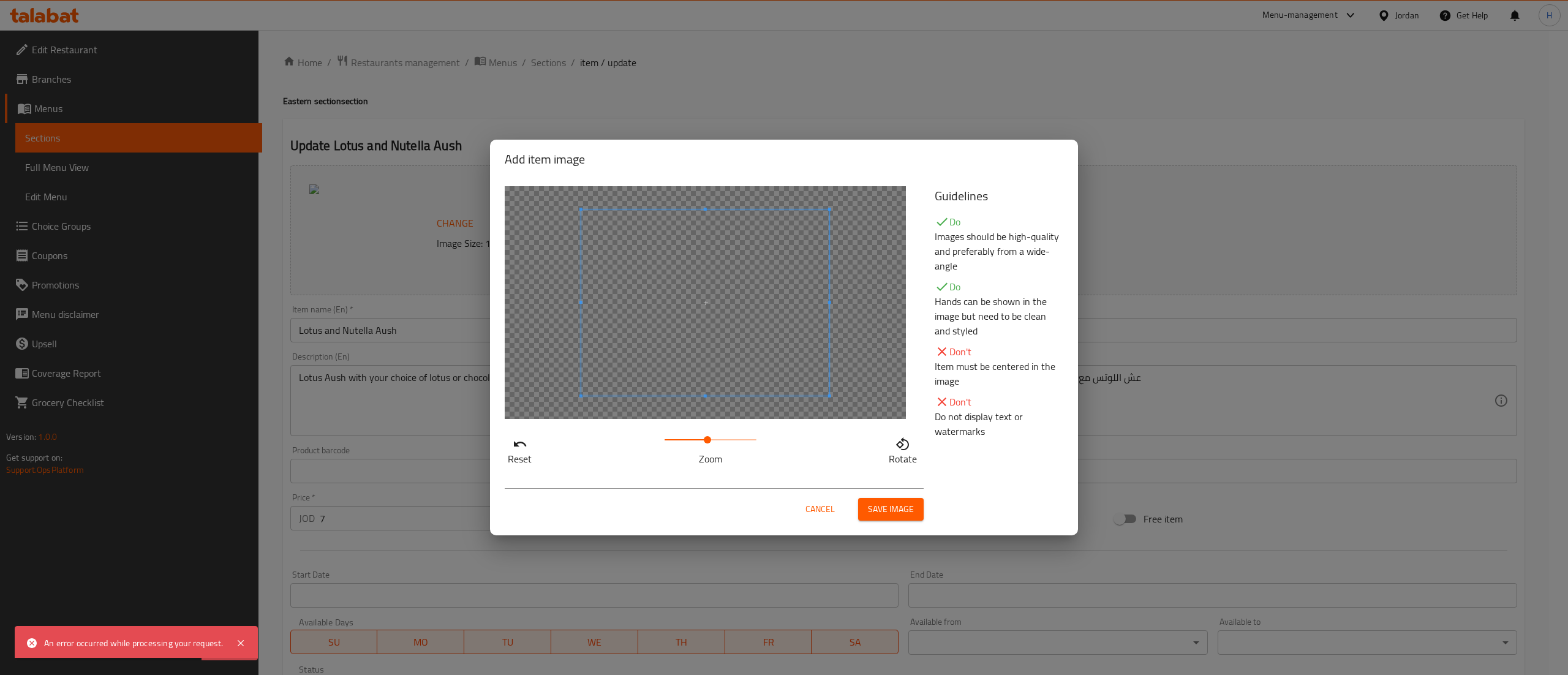
drag, startPoint x: 675, startPoint y: 444, endPoint x: 710, endPoint y: 441, distance: 35.1
click at [710, 441] on span at bounding box center [707, 440] width 7 height 7
click at [689, 376] on span at bounding box center [676, 326] width 248 height 186
click at [892, 509] on span "Save image" at bounding box center [890, 509] width 46 height 16
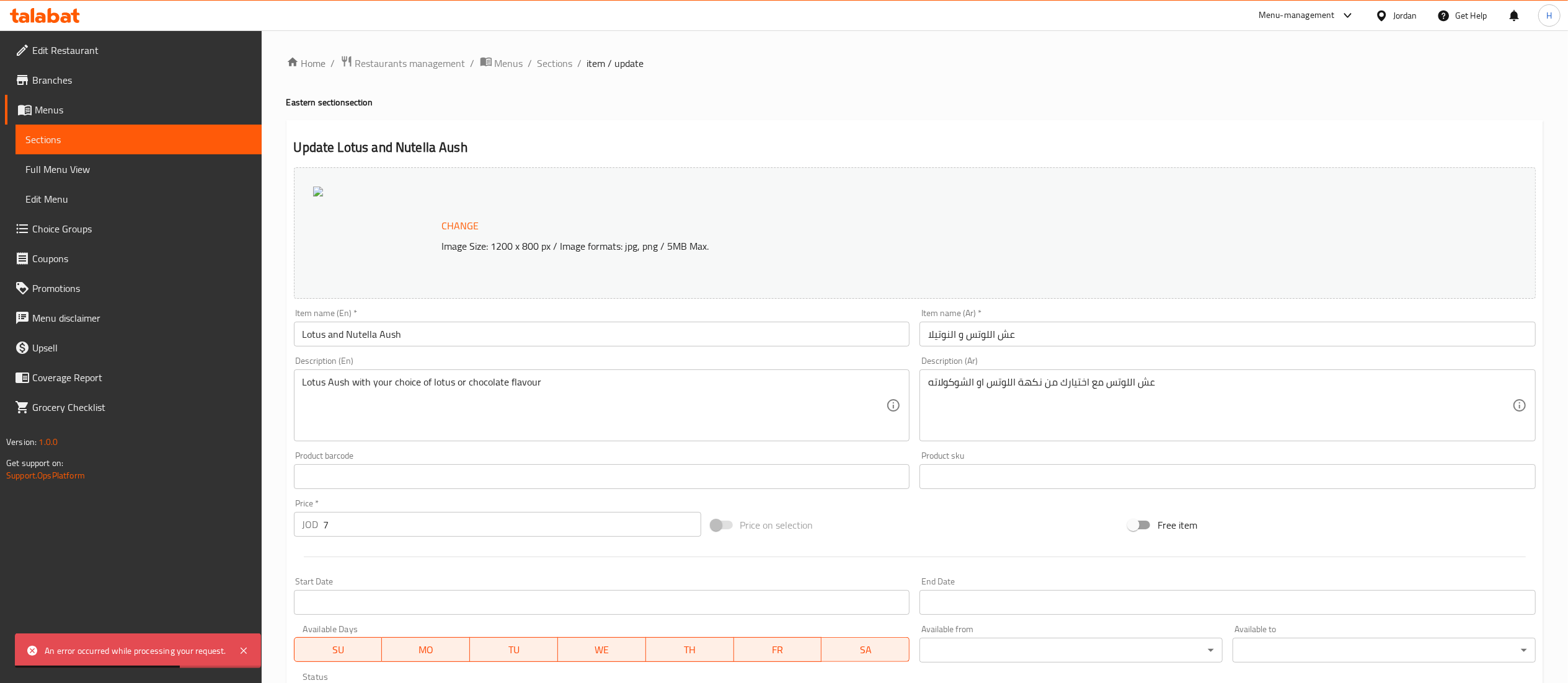
click at [556, 74] on div "Home / Restaurants management / Menus / Sections / item / update Eastern sectio…" at bounding box center [915, 473] width 1257 height 835
click at [557, 61] on span "Sections" at bounding box center [555, 64] width 35 height 15
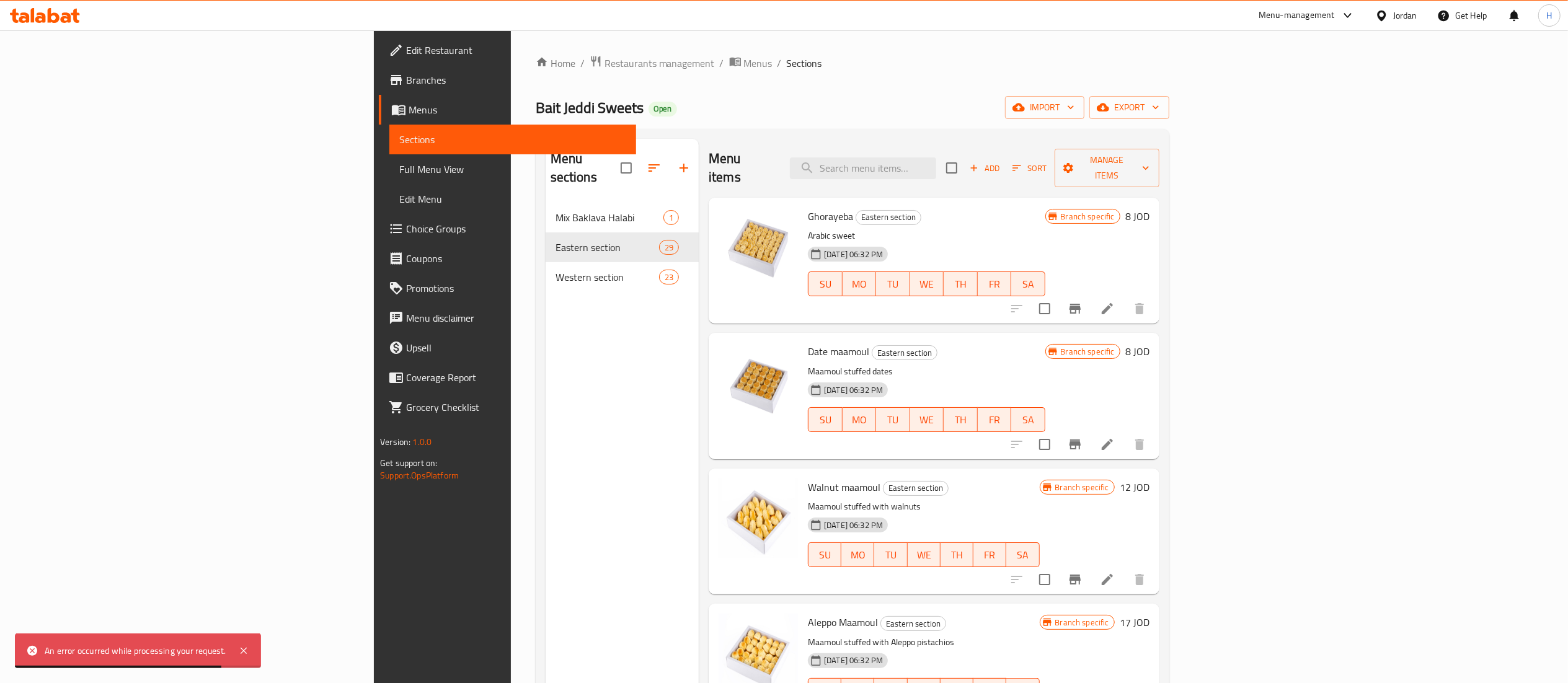
click at [994, 172] on div "Menu items Add Sort Manage items" at bounding box center [934, 168] width 451 height 59
click at [936, 170] on input "search" at bounding box center [863, 168] width 147 height 22
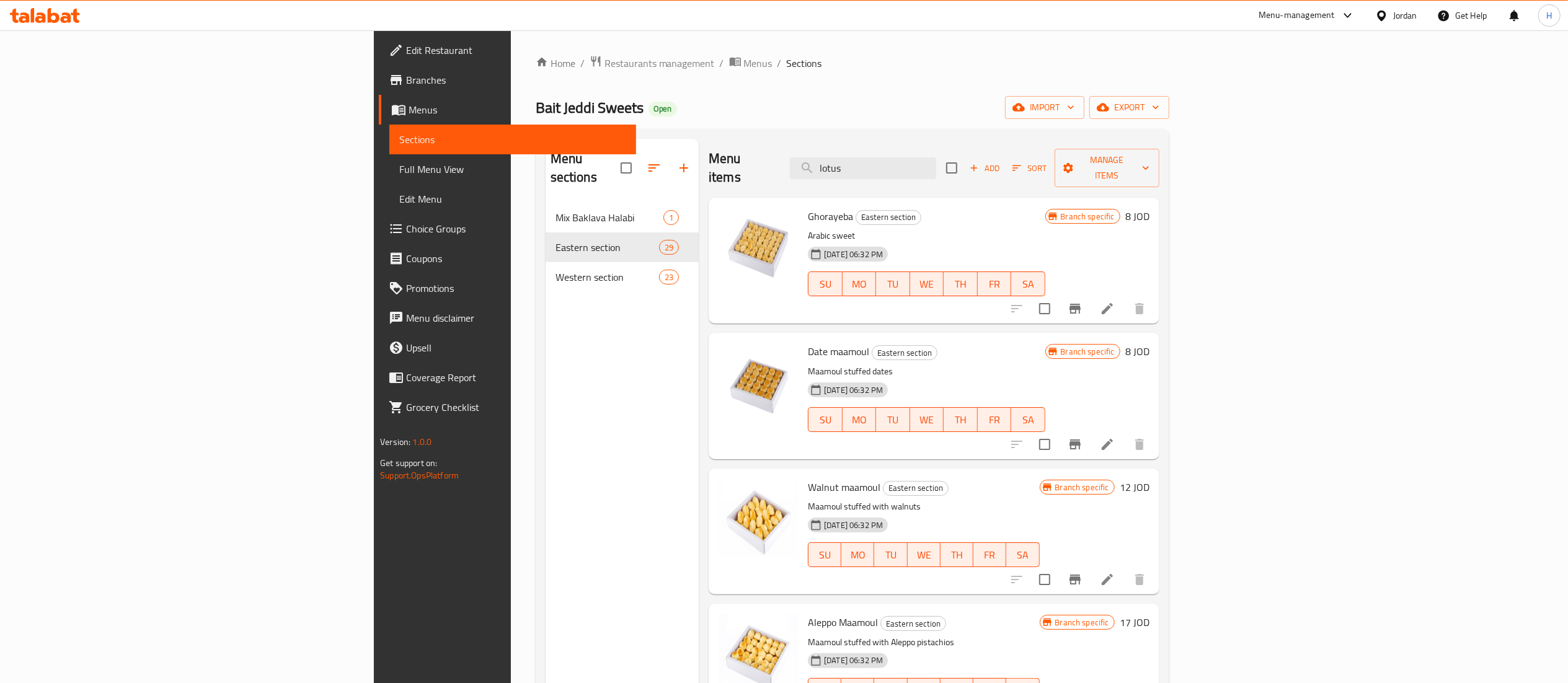
type input "lotus"
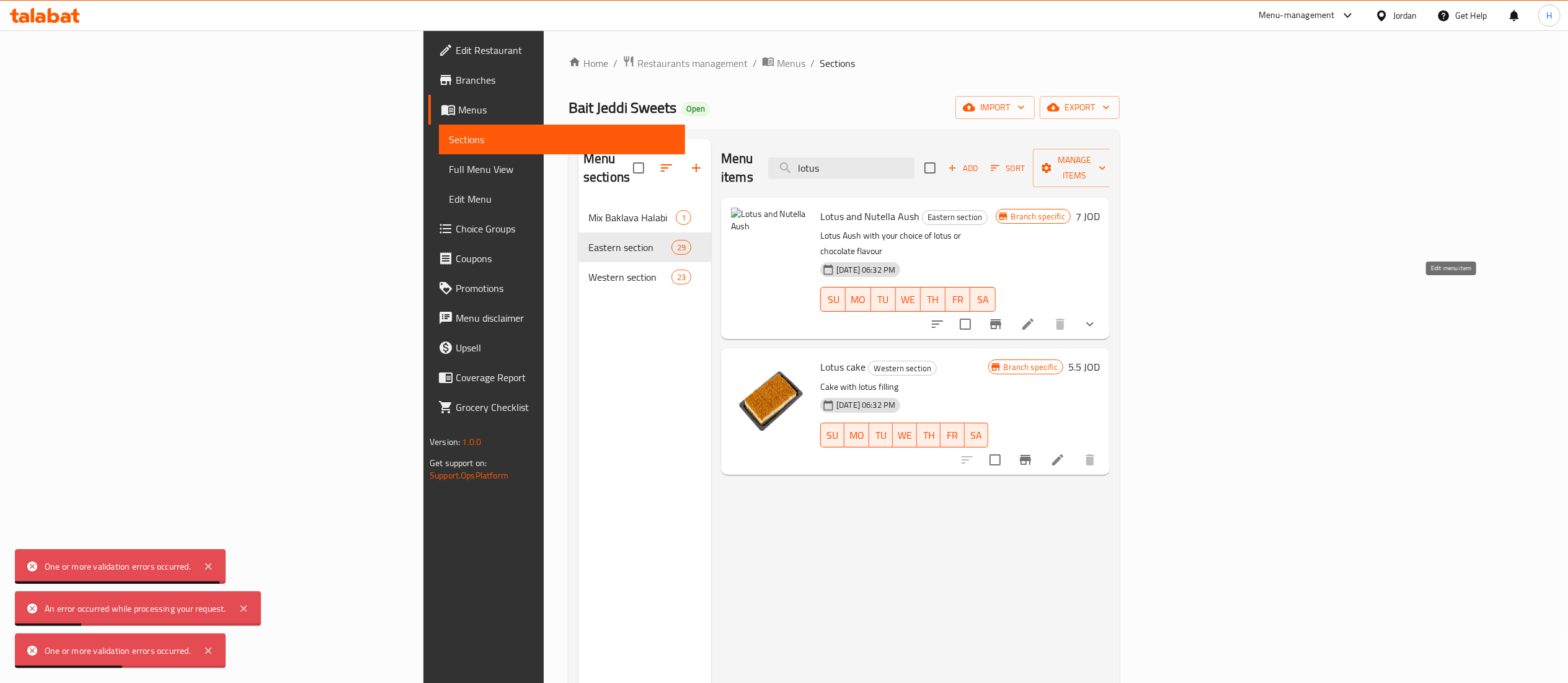
click at [1034, 319] on icon at bounding box center [1028, 324] width 11 height 11
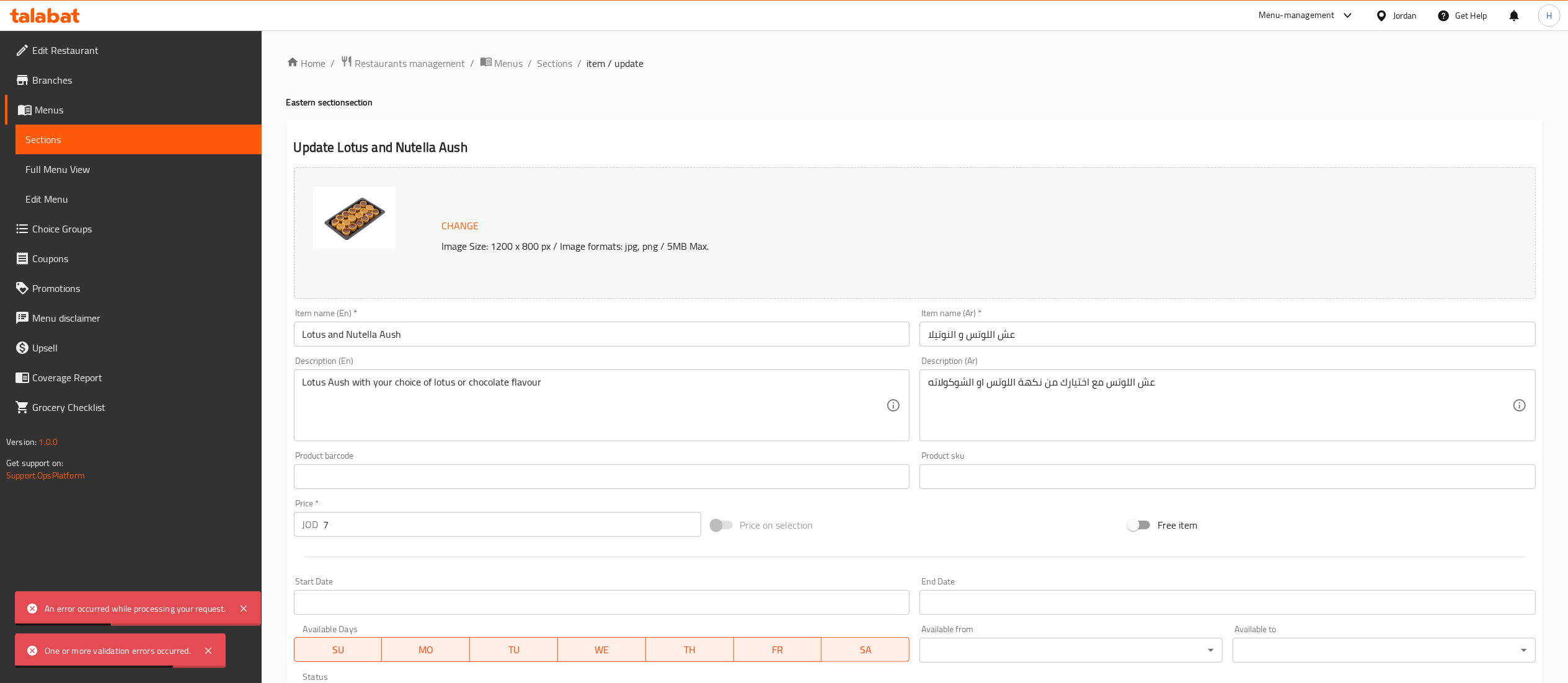
click at [468, 227] on span "Change" at bounding box center [461, 226] width 37 height 18
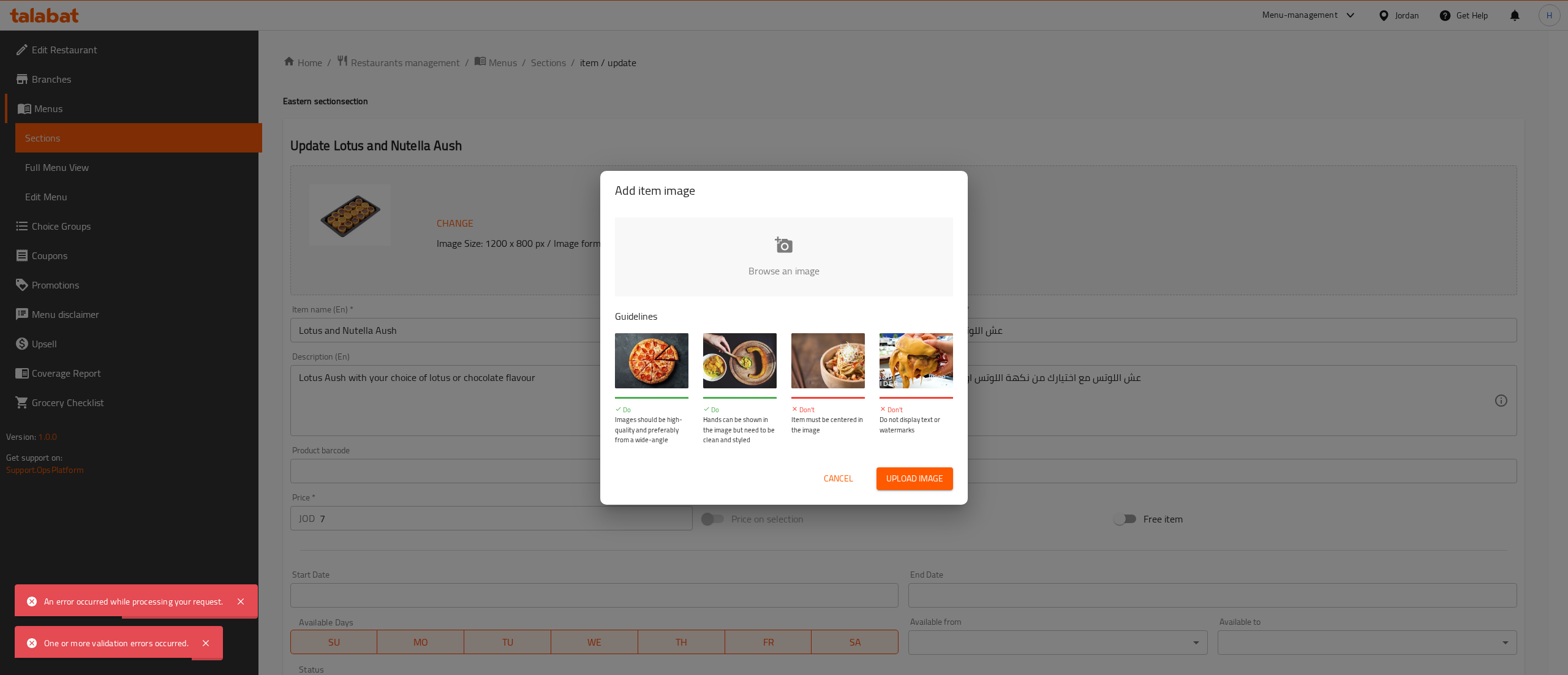
click at [879, 313] on p "Guidelines" at bounding box center [783, 316] width 338 height 15
click at [871, 267] on input "file" at bounding box center [1198, 274] width 1166 height 115
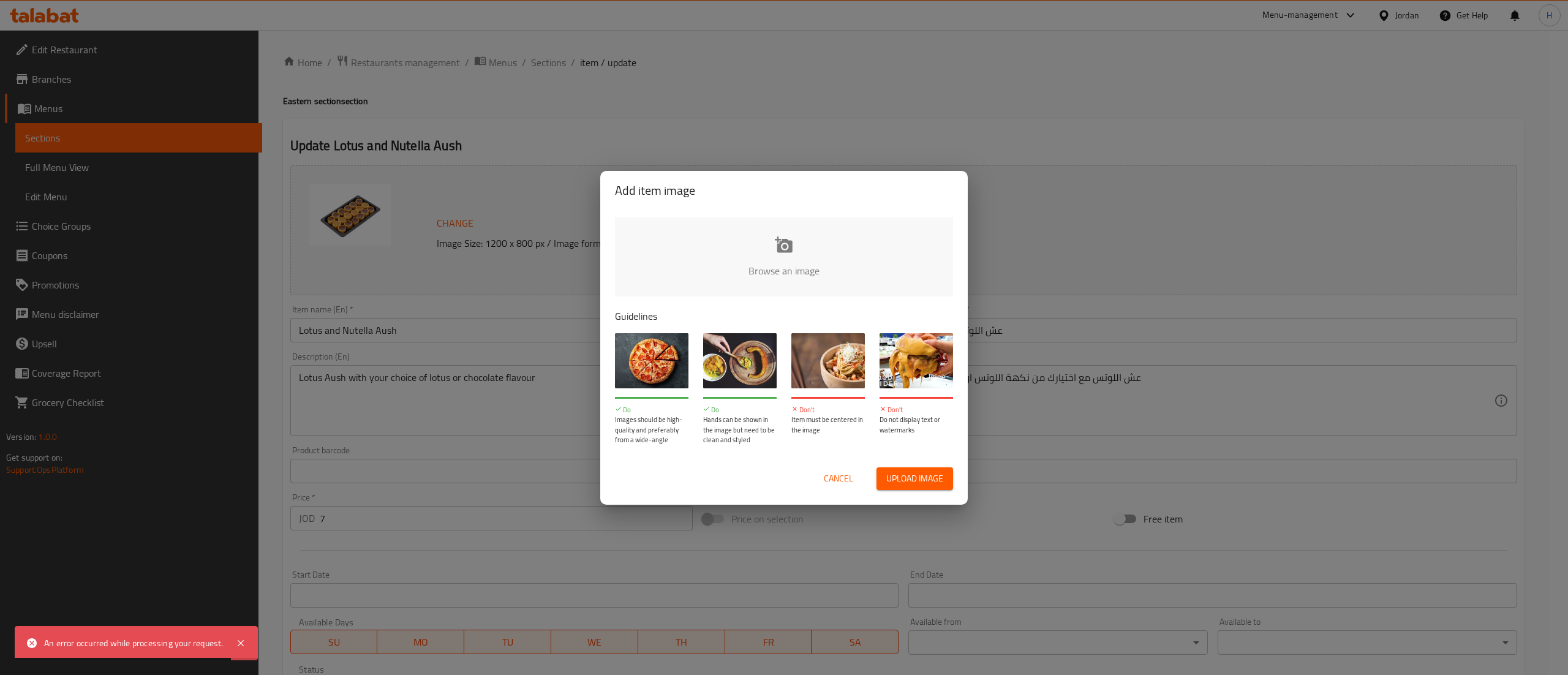
type input "C:\fakepath\عش لوتس ونوتيلا.png"
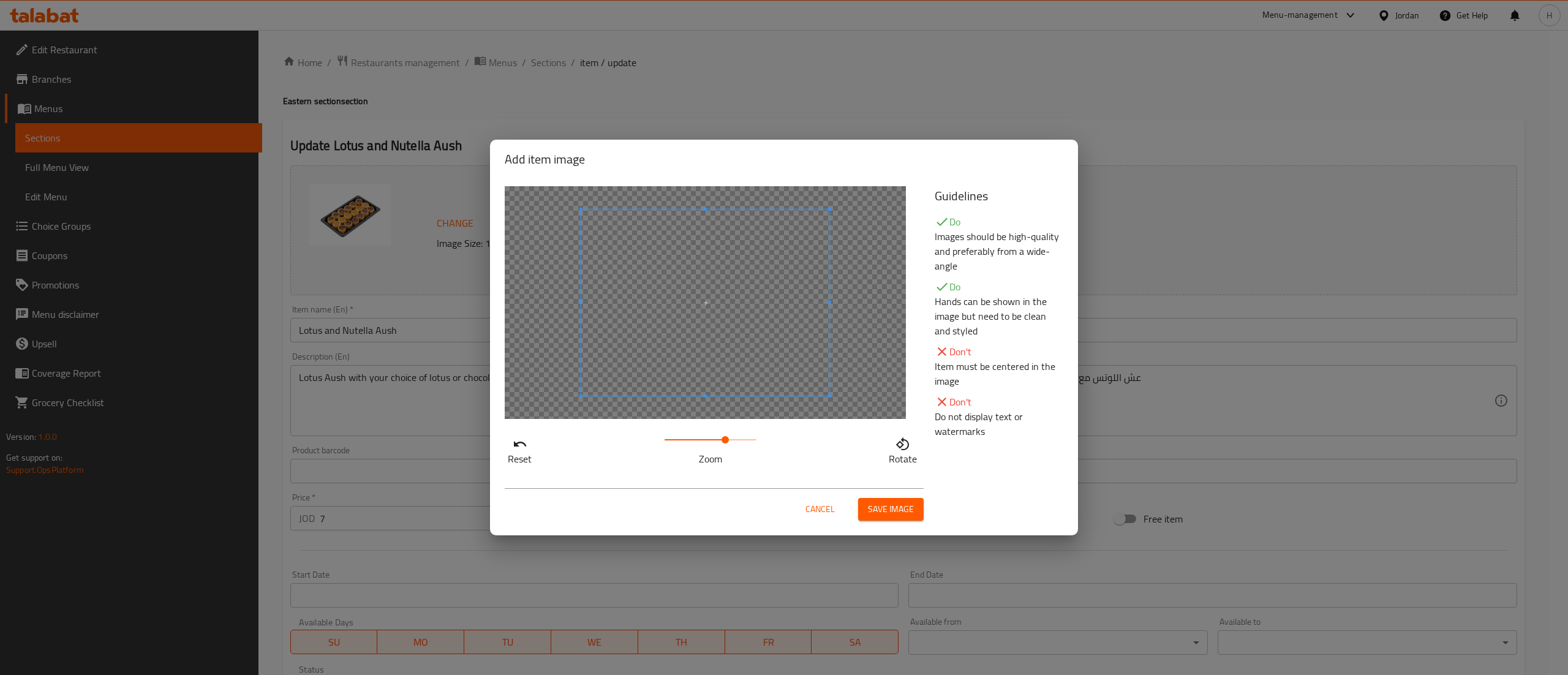
drag, startPoint x: 702, startPoint y: 440, endPoint x: 726, endPoint y: 440, distance: 24.0
click at [726, 440] on span at bounding box center [710, 439] width 92 height 17
click at [686, 387] on span at bounding box center [670, 326] width 248 height 186
click at [882, 516] on span "Save image" at bounding box center [890, 509] width 46 height 16
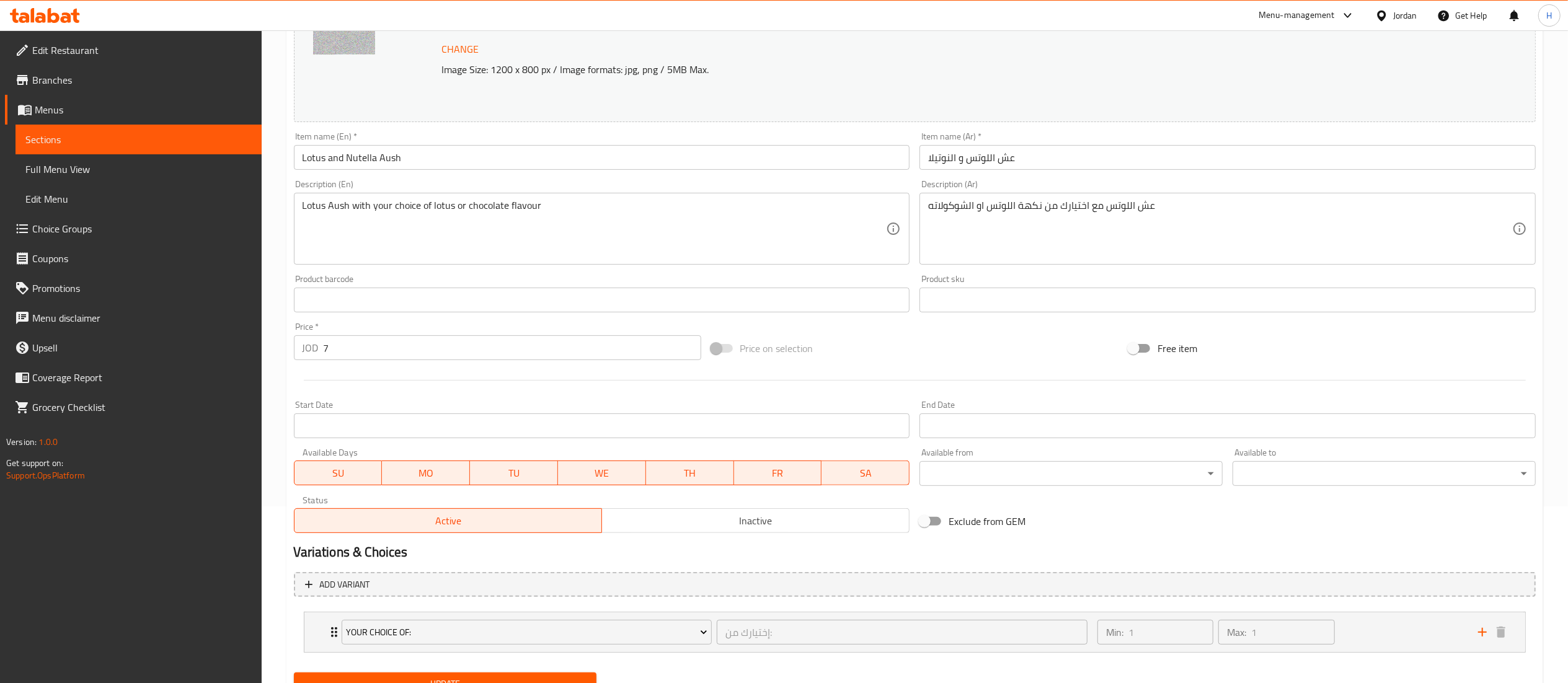
scroll to position [231, 0]
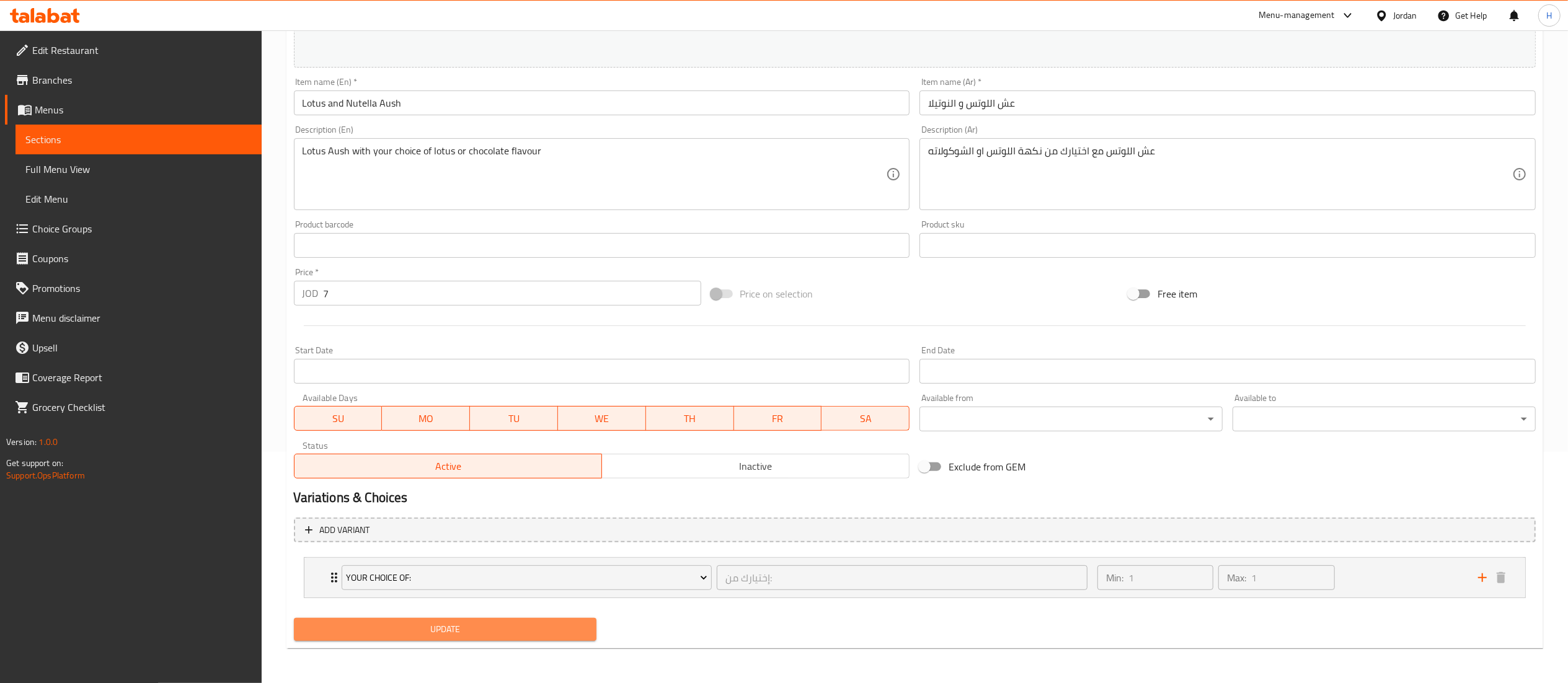
click at [498, 634] on span "Update" at bounding box center [445, 629] width 284 height 16
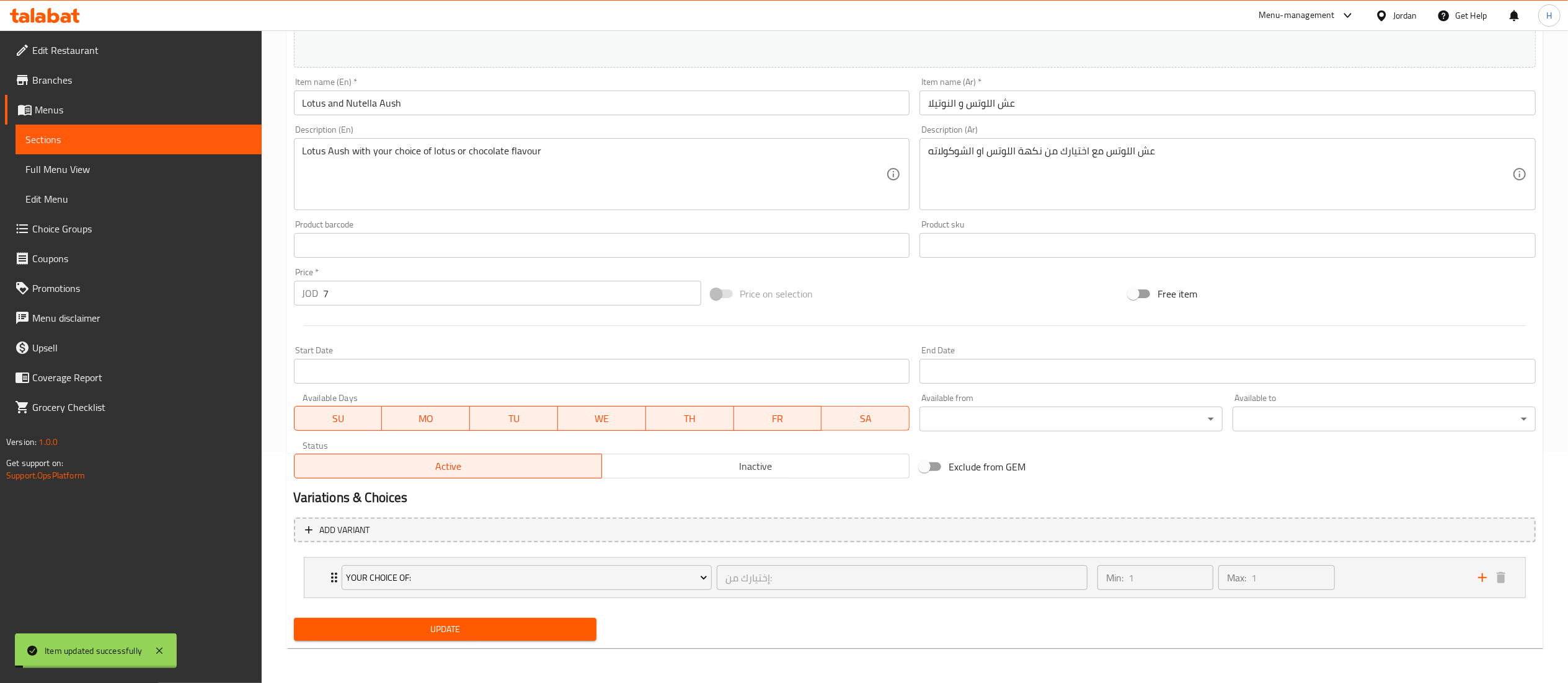
click at [511, 614] on div "Update" at bounding box center [445, 630] width 313 height 33
click at [511, 630] on span "Update" at bounding box center [445, 629] width 284 height 16
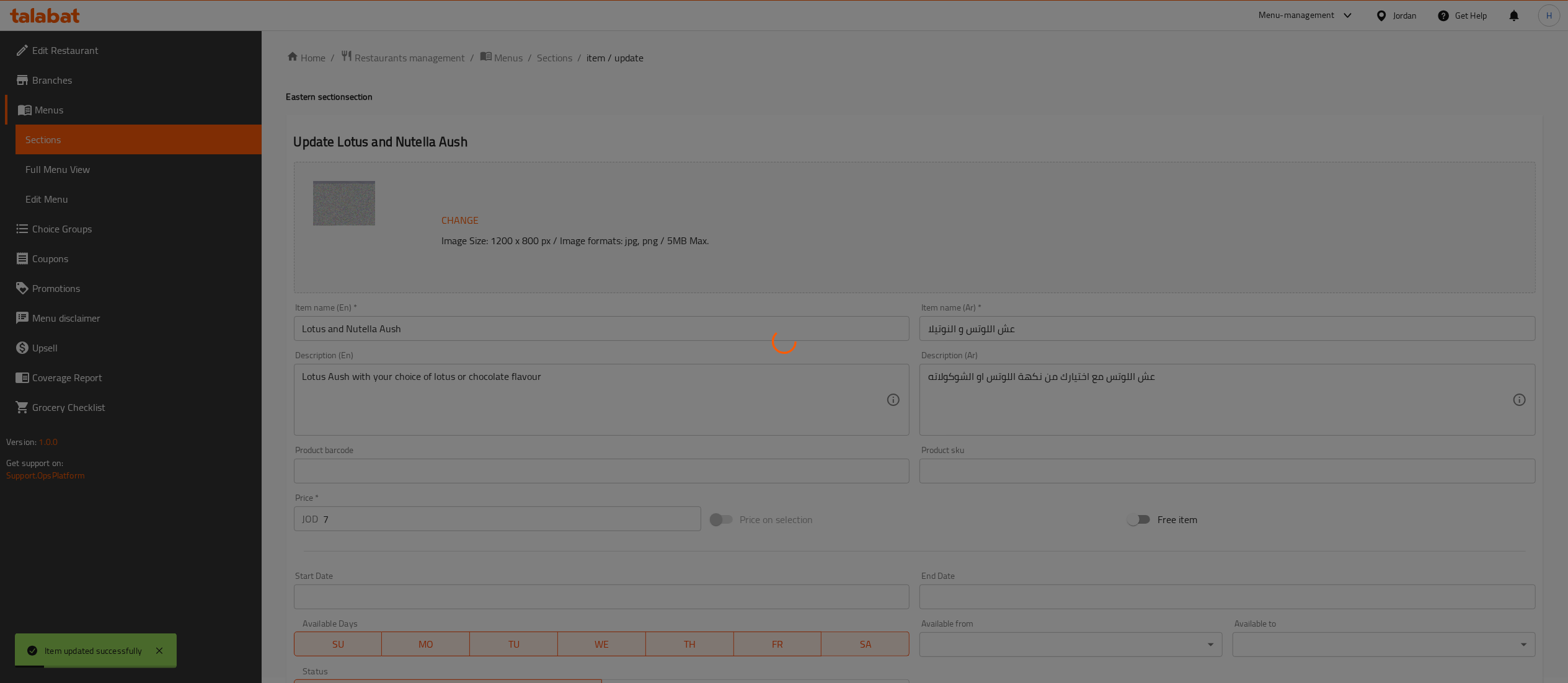
scroll to position [0, 0]
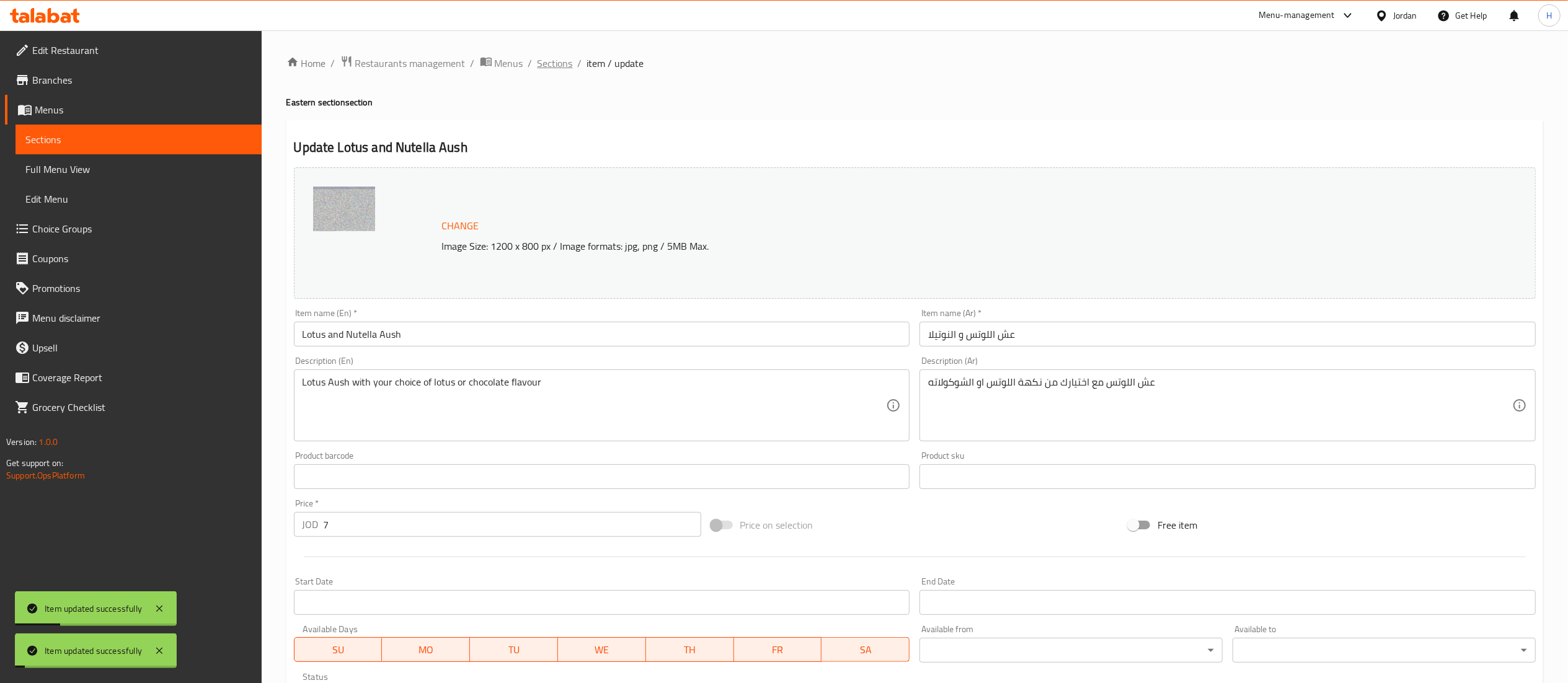
click at [551, 64] on span "Sections" at bounding box center [555, 64] width 35 height 15
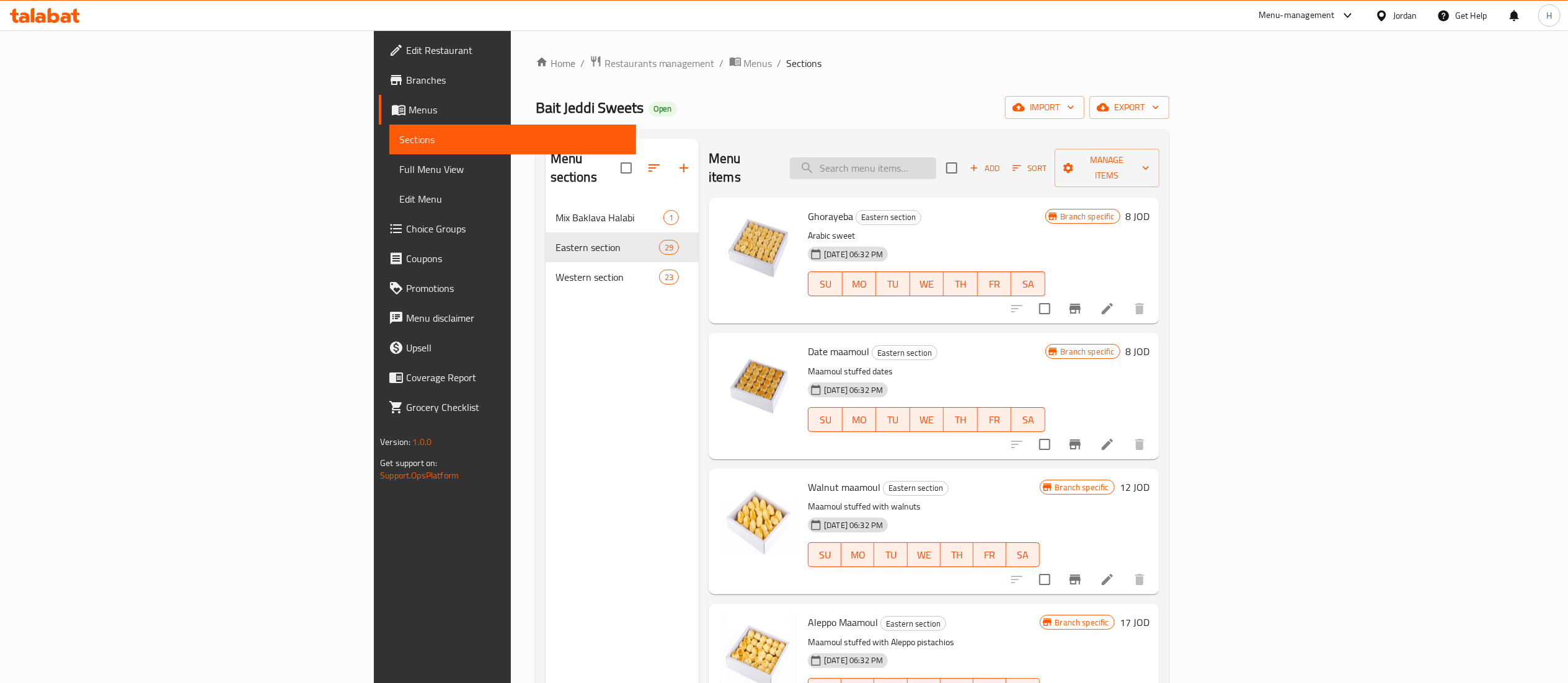
click at [936, 158] on input "search" at bounding box center [863, 168] width 147 height 22
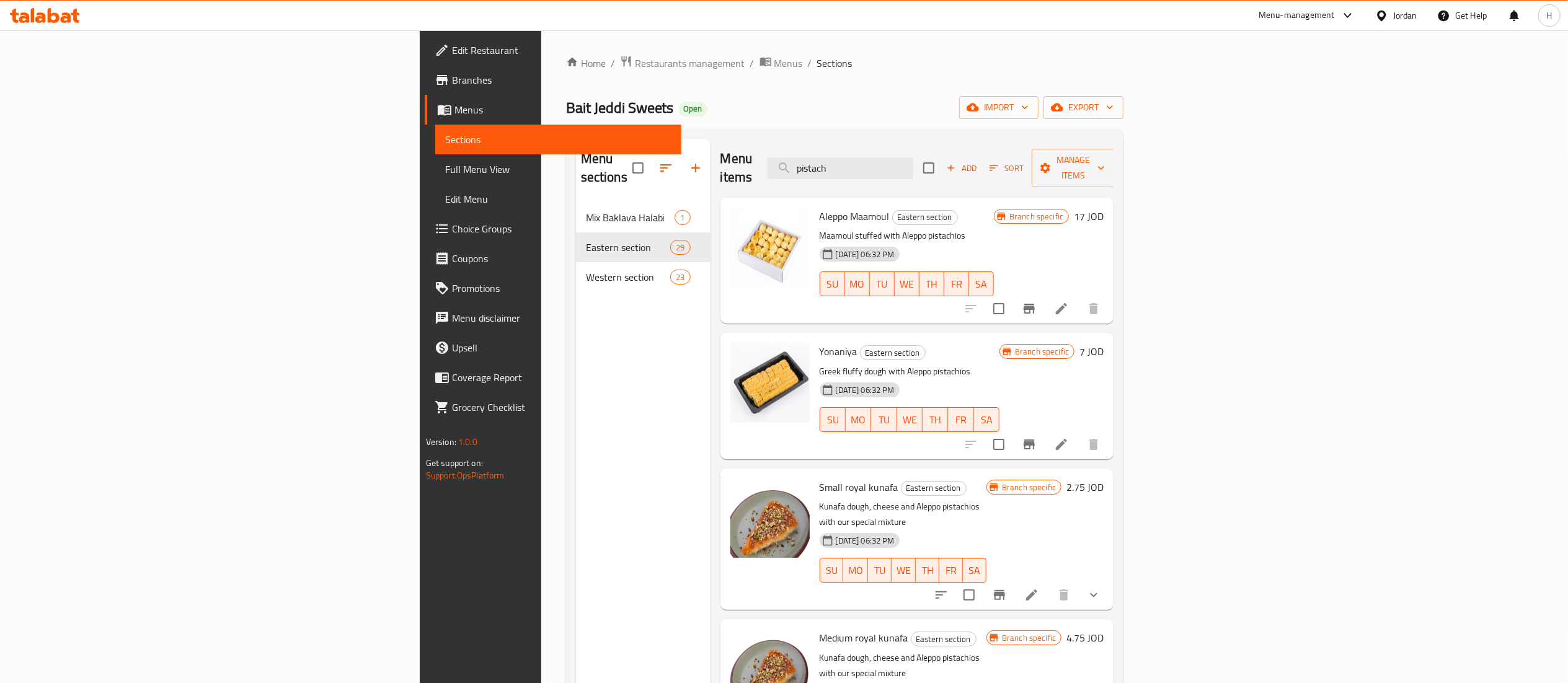
drag, startPoint x: 990, startPoint y: 162, endPoint x: 813, endPoint y: 161, distance: 177.0
click at [816, 162] on div "Menu items pistach Add Sort Manage items" at bounding box center [917, 168] width 393 height 59
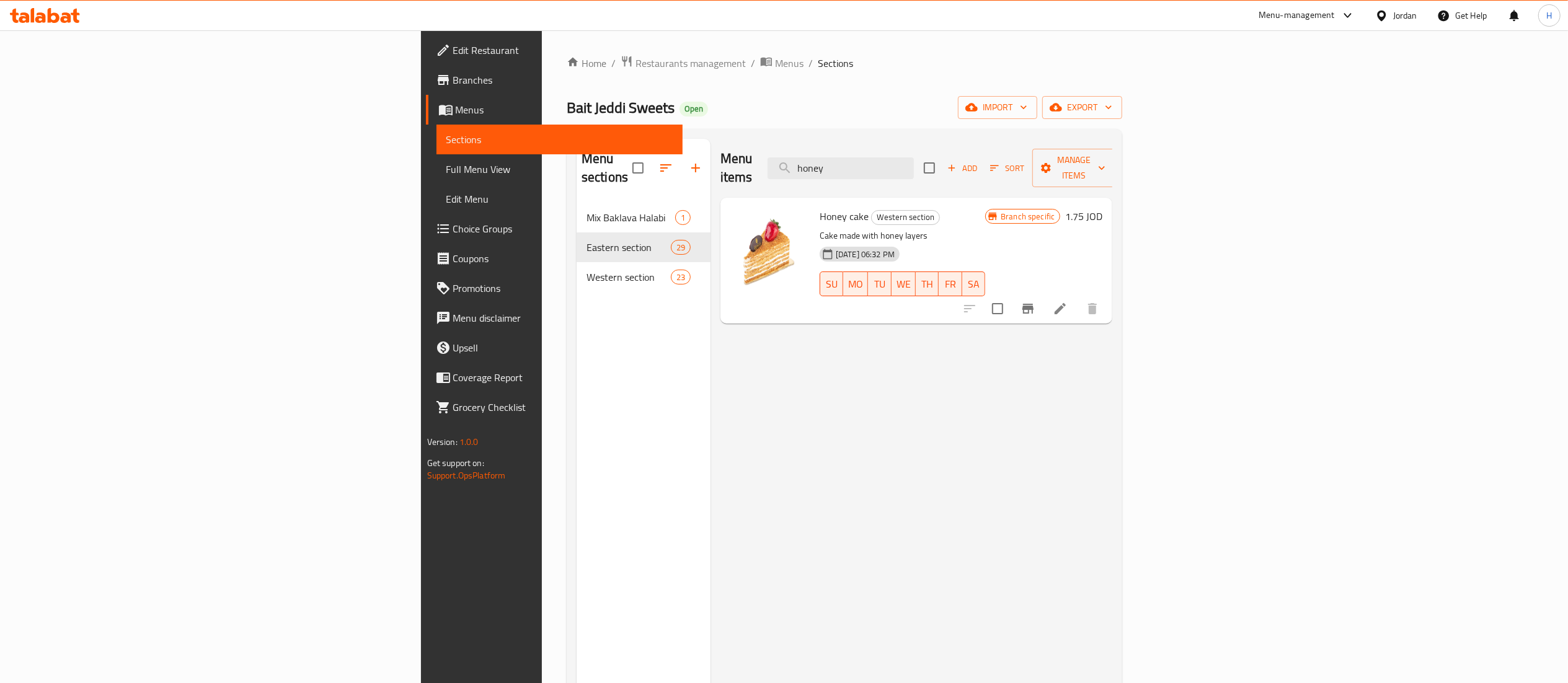
type input "honey"
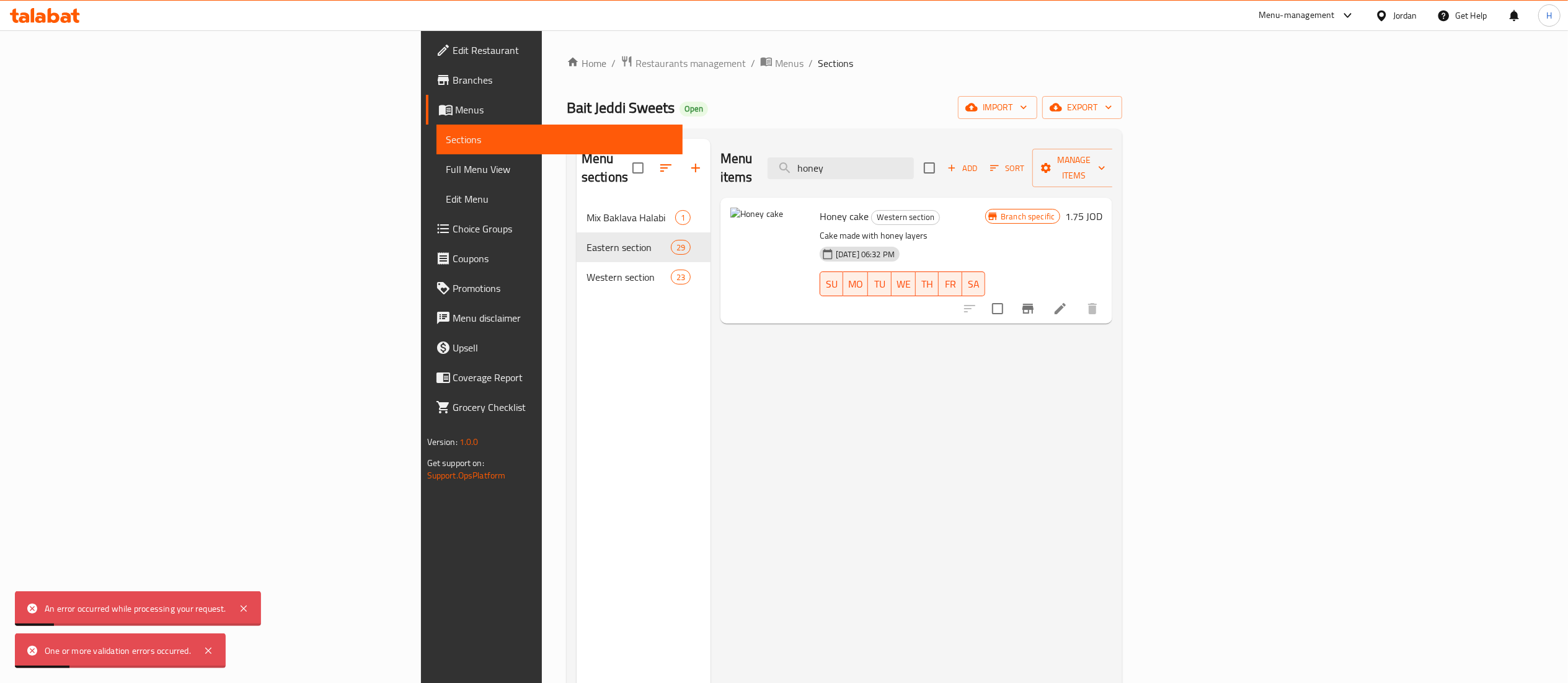
click at [1066, 303] on icon at bounding box center [1060, 308] width 11 height 11
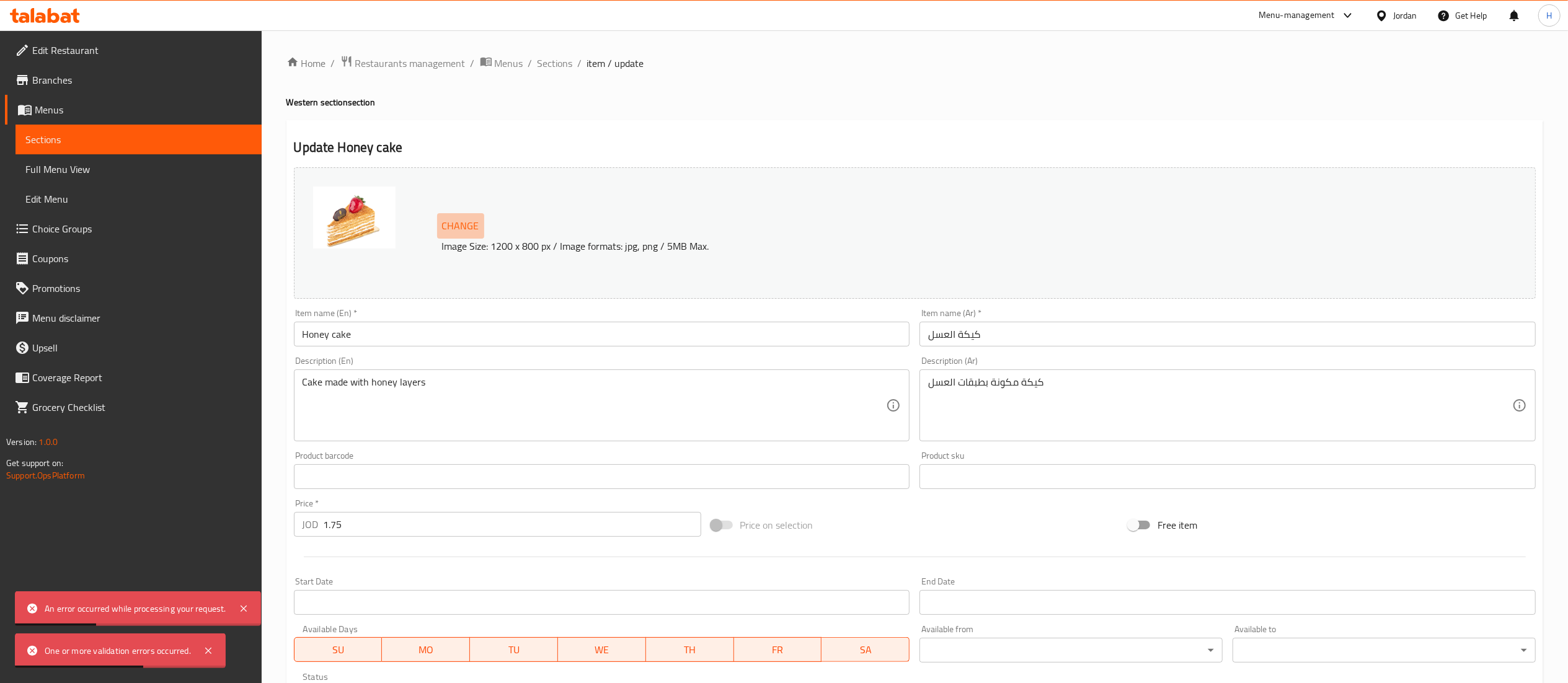
click at [477, 220] on span "Change" at bounding box center [461, 226] width 37 height 18
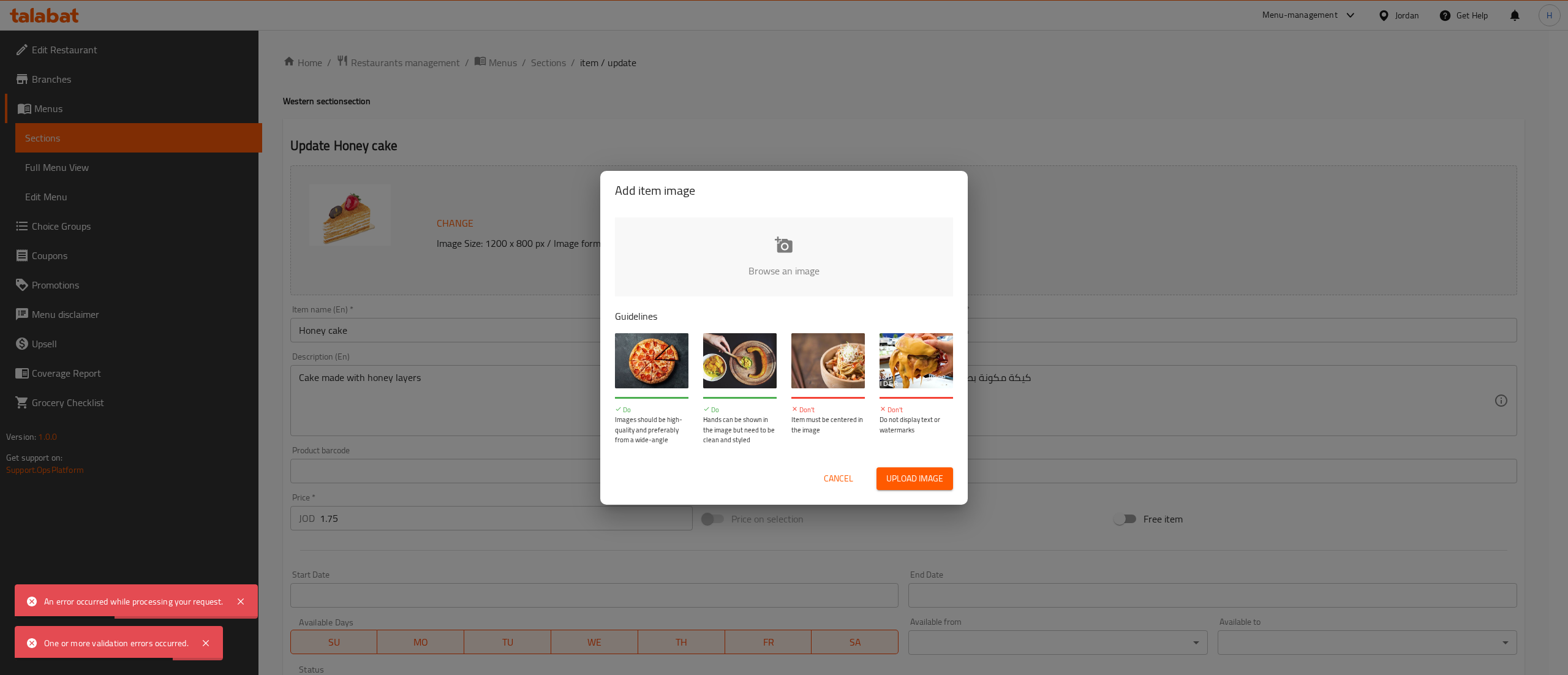
click at [834, 260] on input "file" at bounding box center [1198, 274] width 1166 height 115
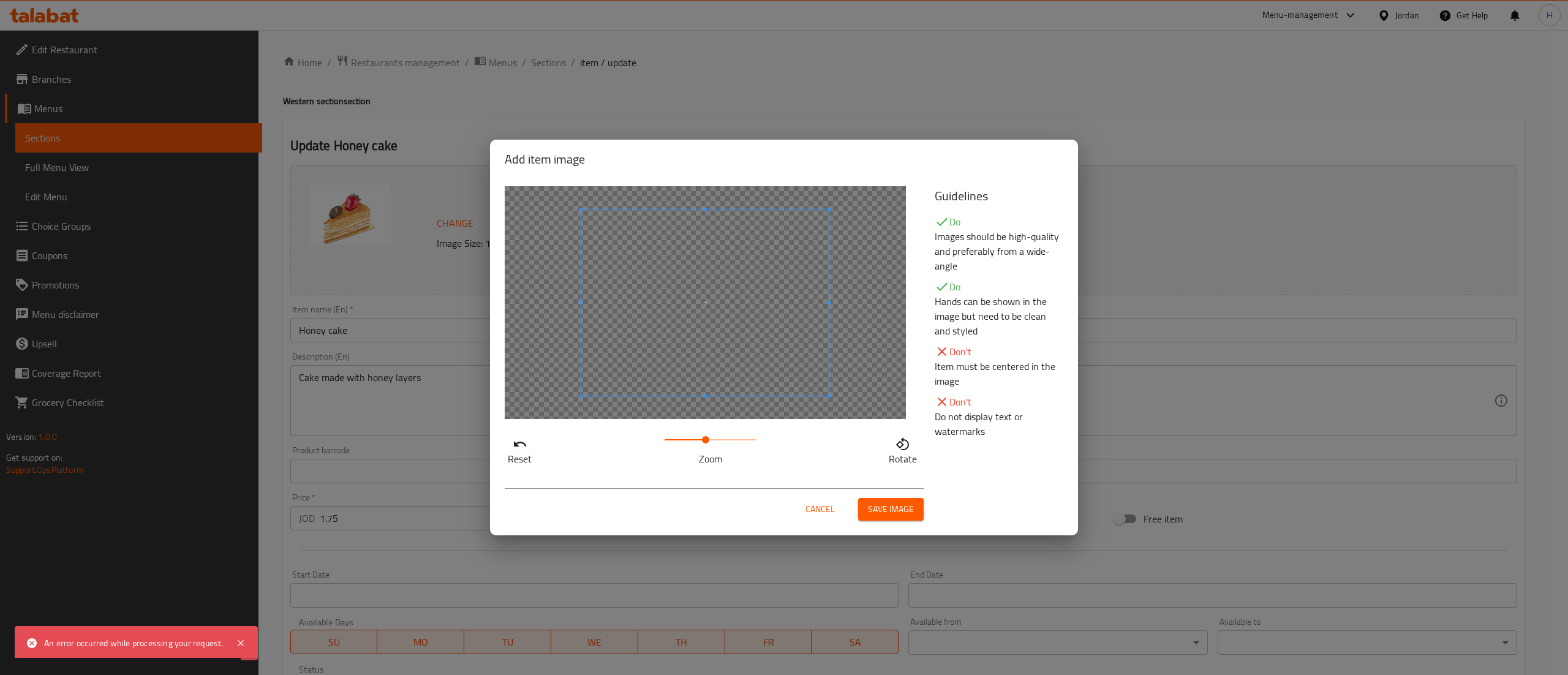
drag, startPoint x: 685, startPoint y: 435, endPoint x: 706, endPoint y: 438, distance: 21.2
click at [706, 438] on span at bounding box center [710, 439] width 92 height 17
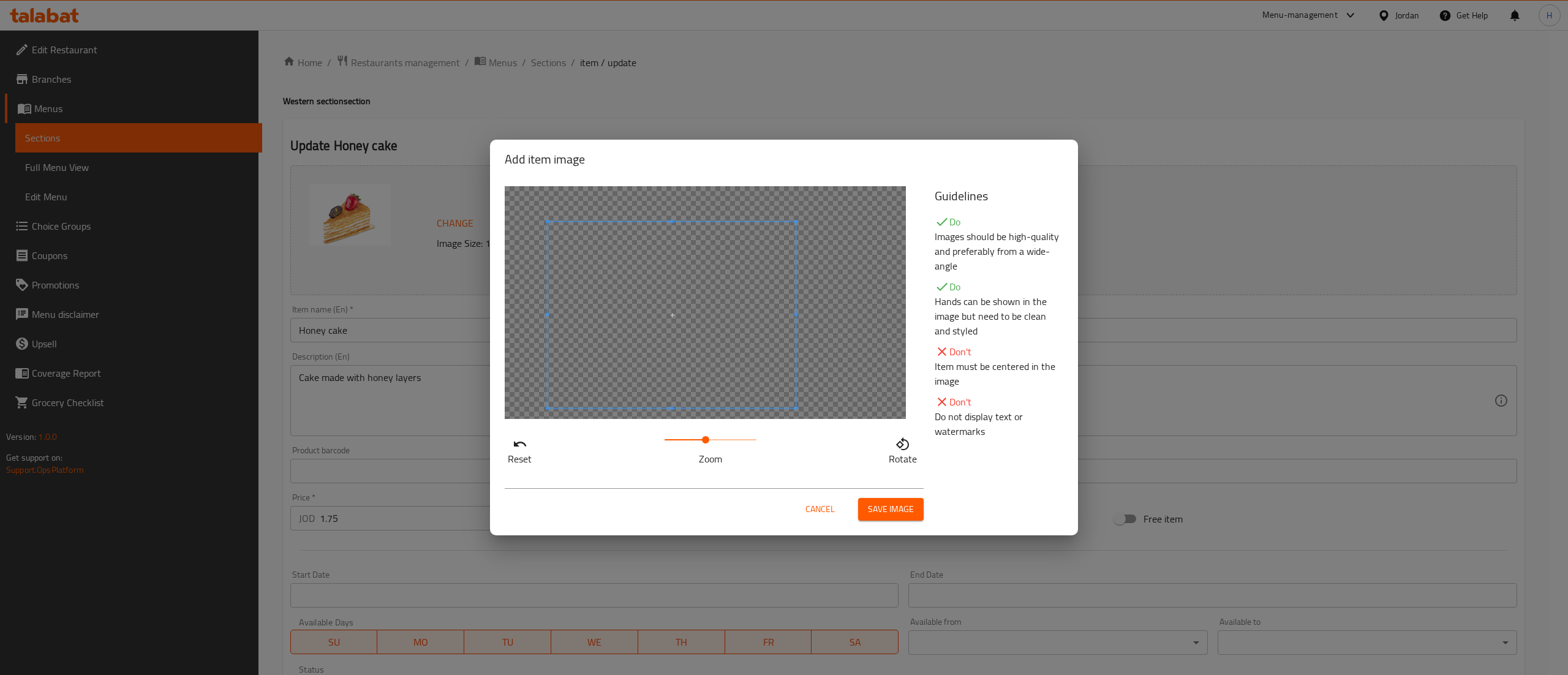
click at [689, 364] on span at bounding box center [672, 315] width 248 height 186
click at [904, 514] on span "Save image" at bounding box center [890, 509] width 46 height 16
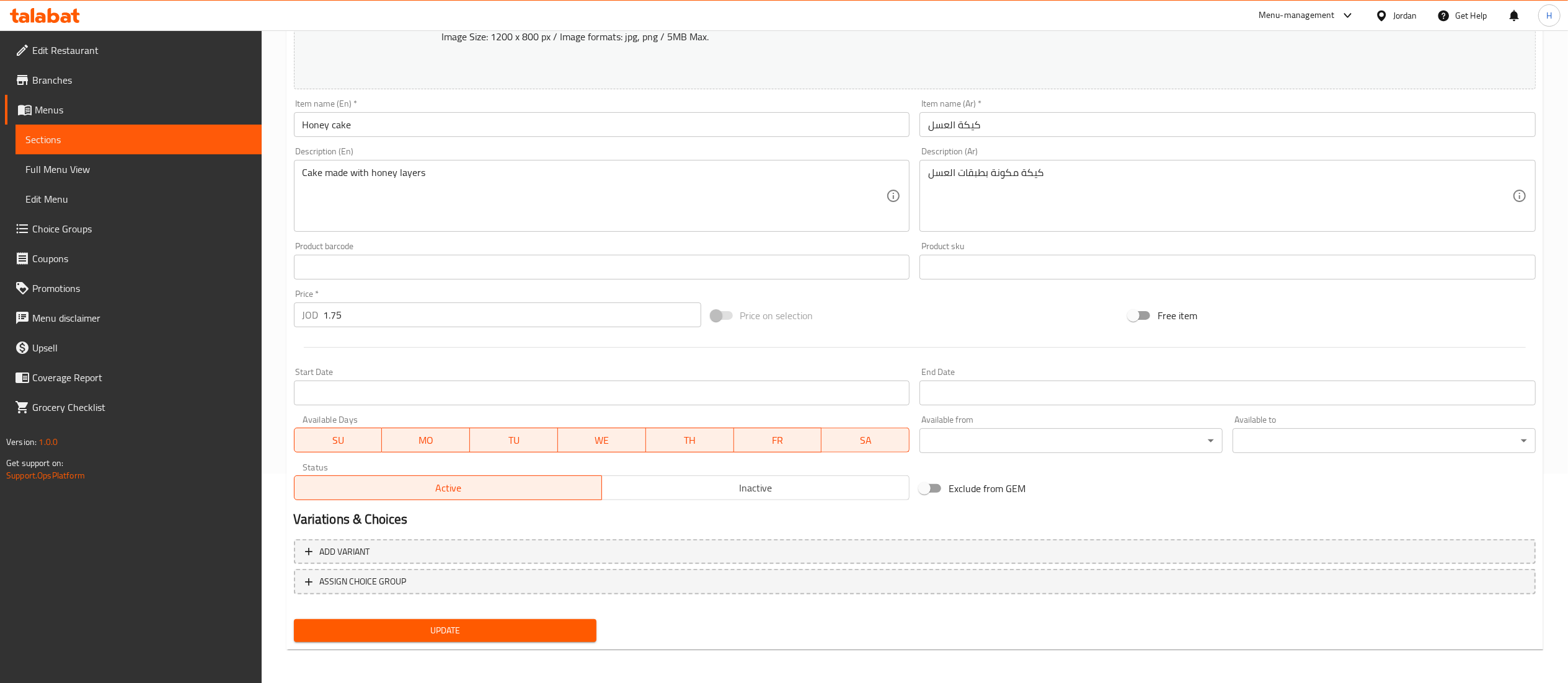
click at [386, 636] on span "Update" at bounding box center [445, 631] width 284 height 16
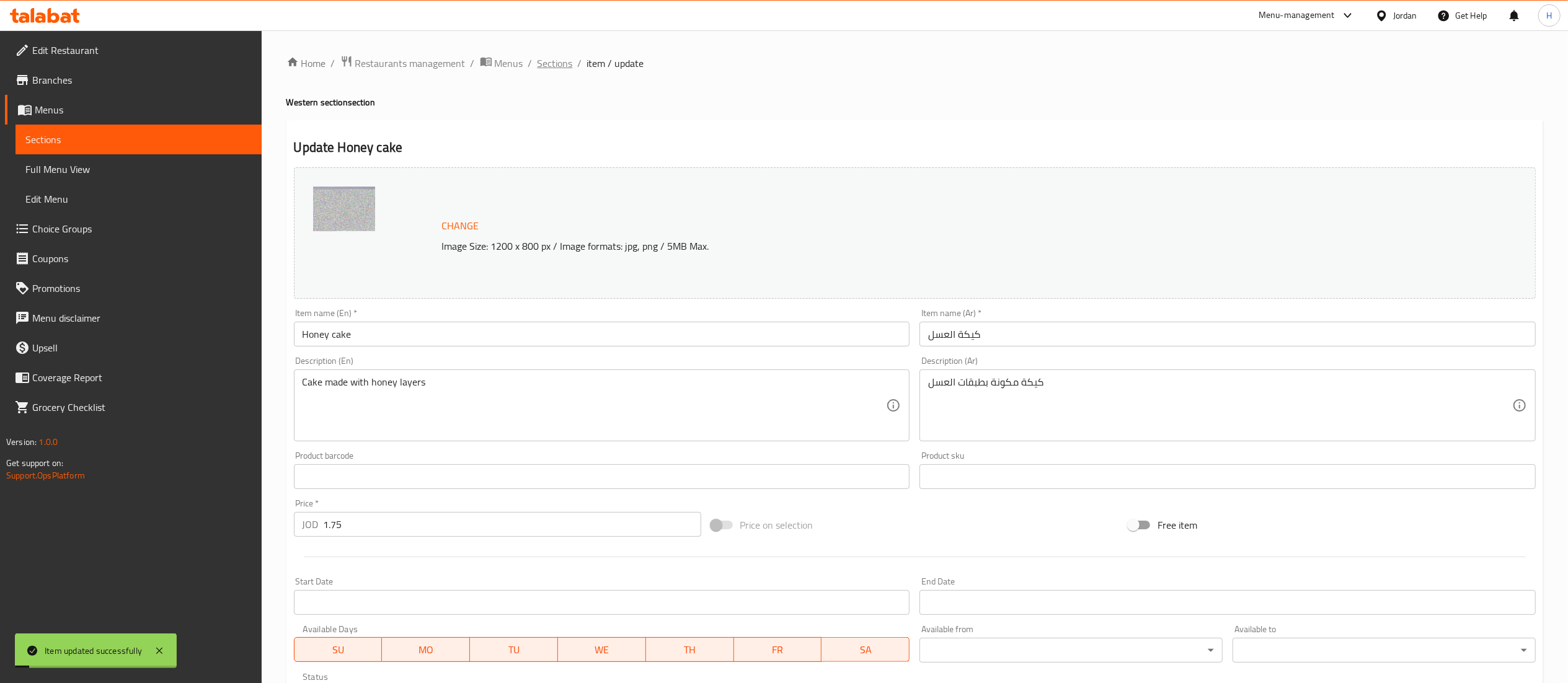
click at [561, 60] on span "Sections" at bounding box center [555, 64] width 35 height 15
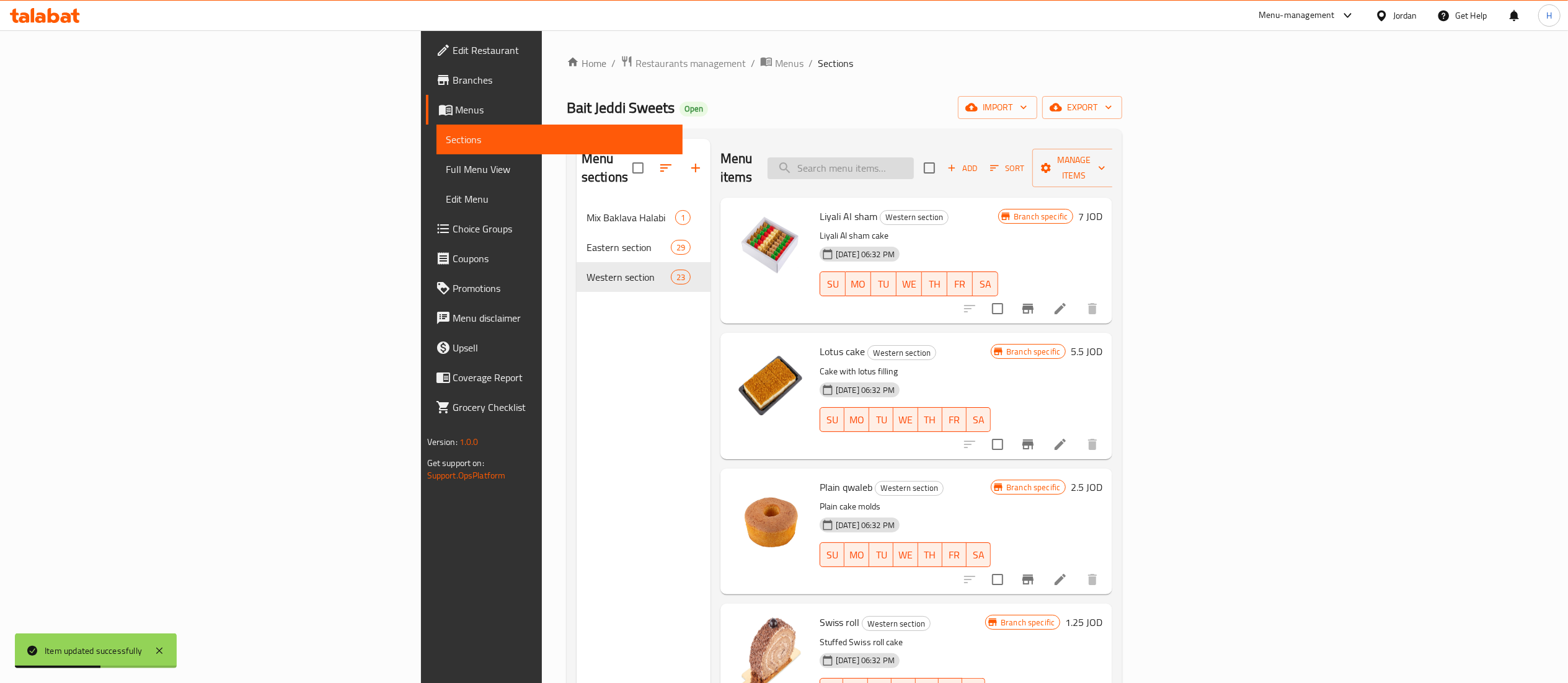
click at [914, 158] on input "search" at bounding box center [841, 168] width 147 height 22
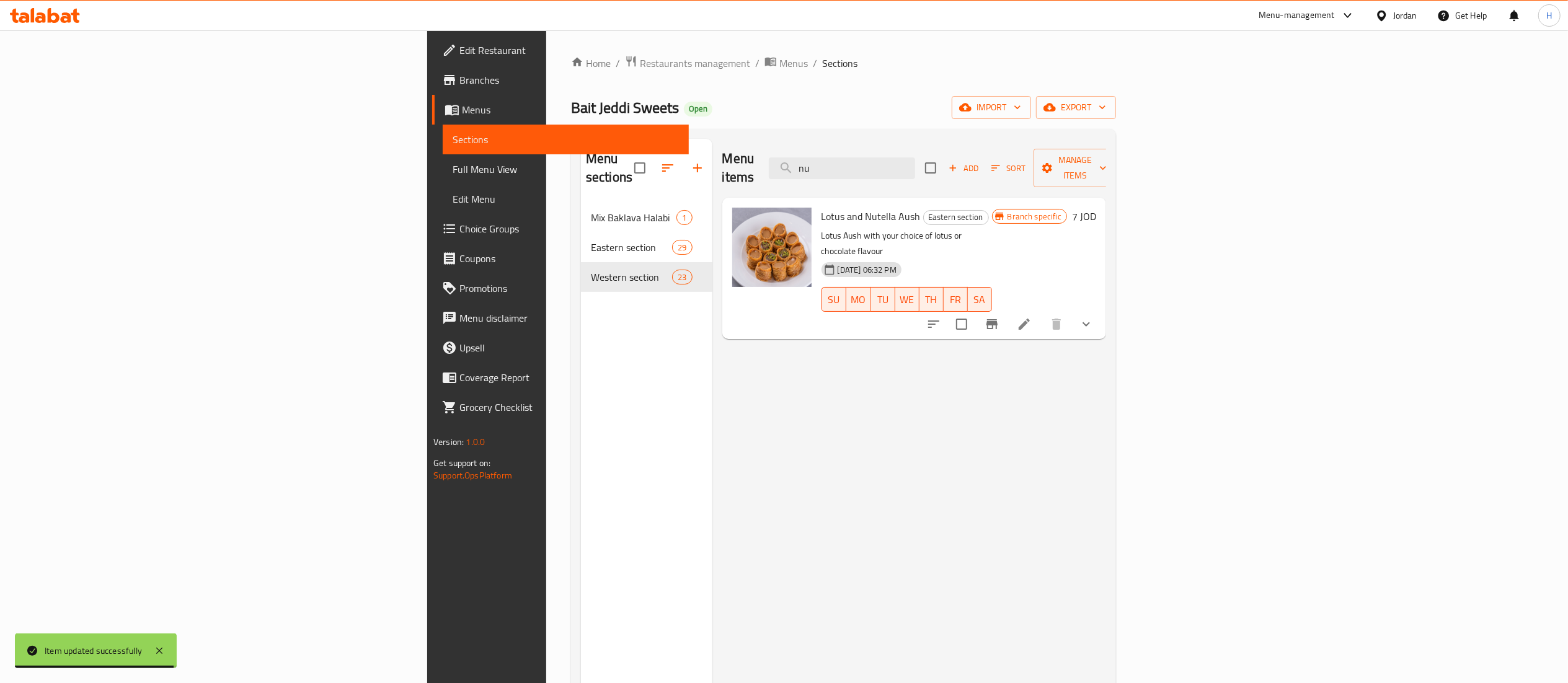
type input "n"
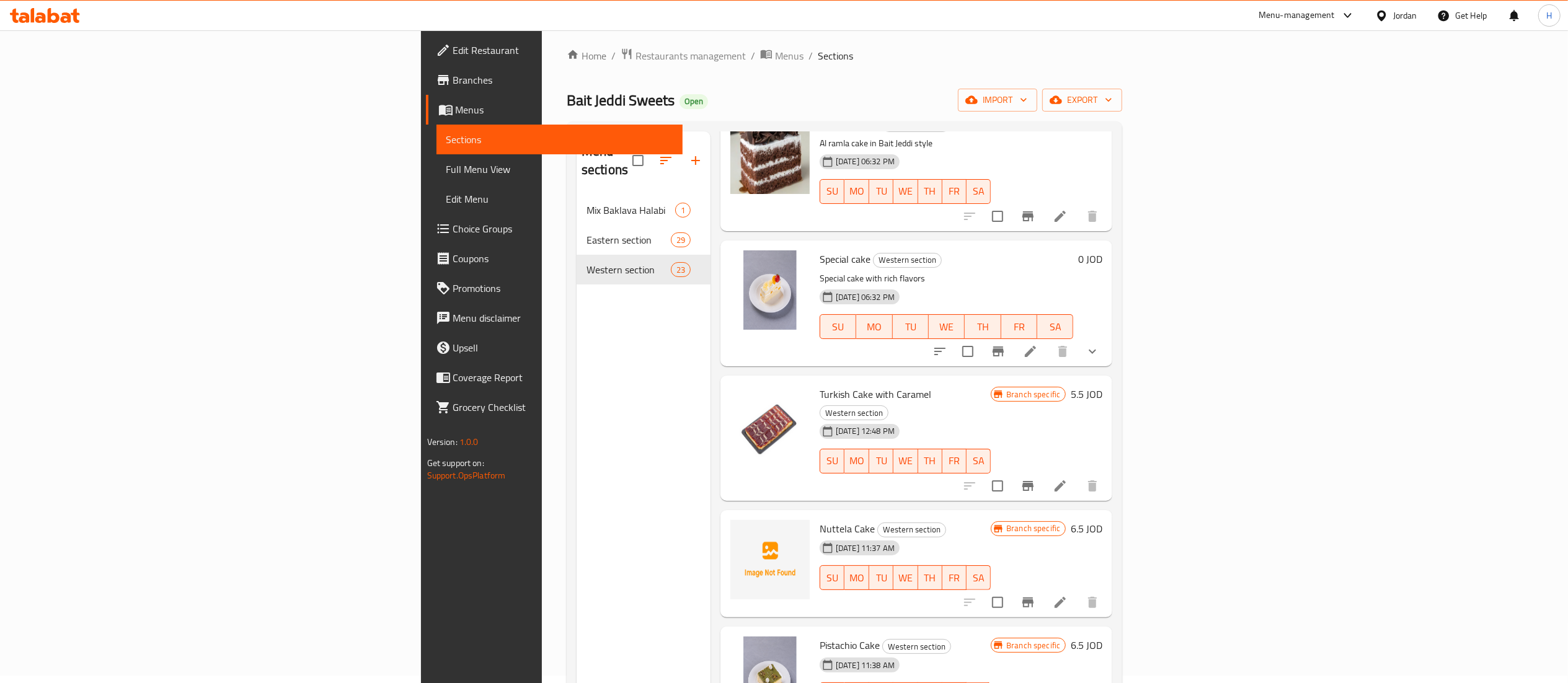
scroll to position [124, 0]
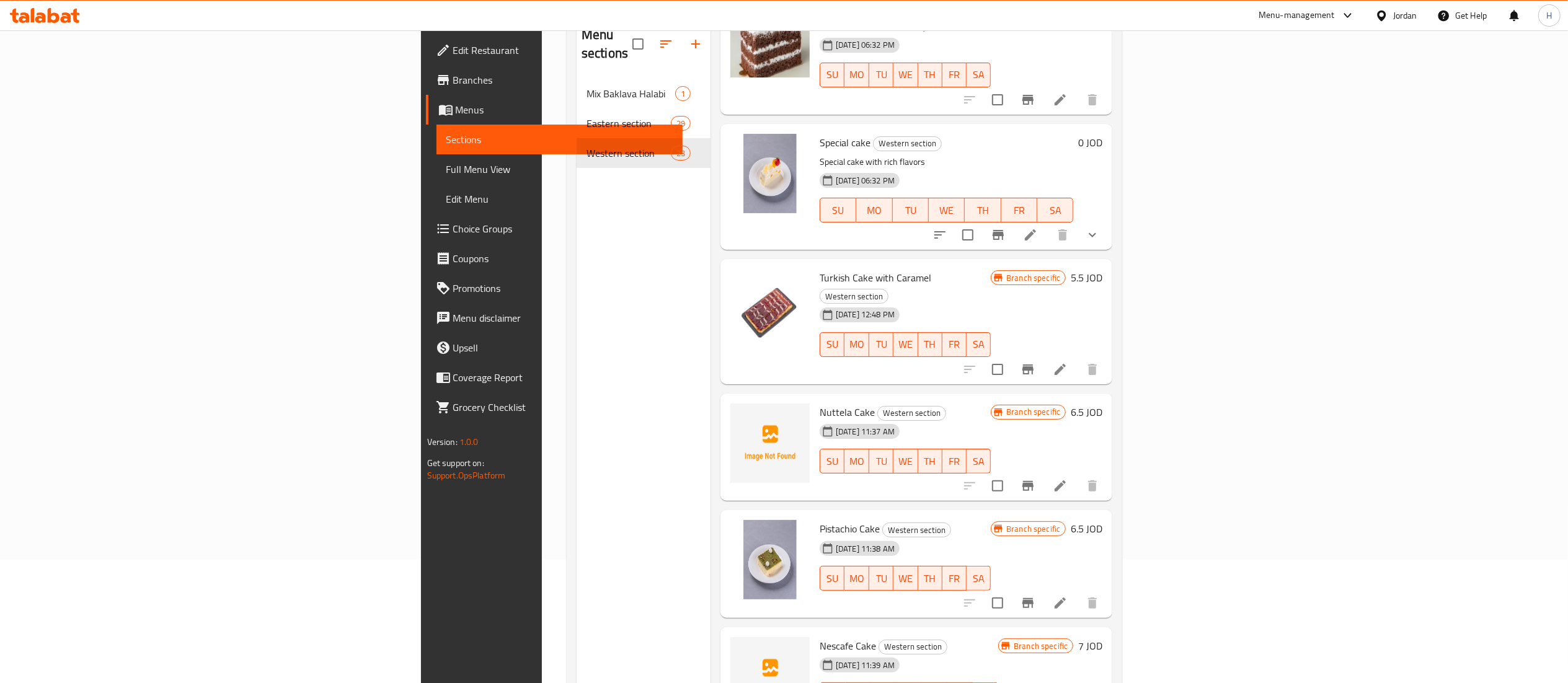
type input "cake"
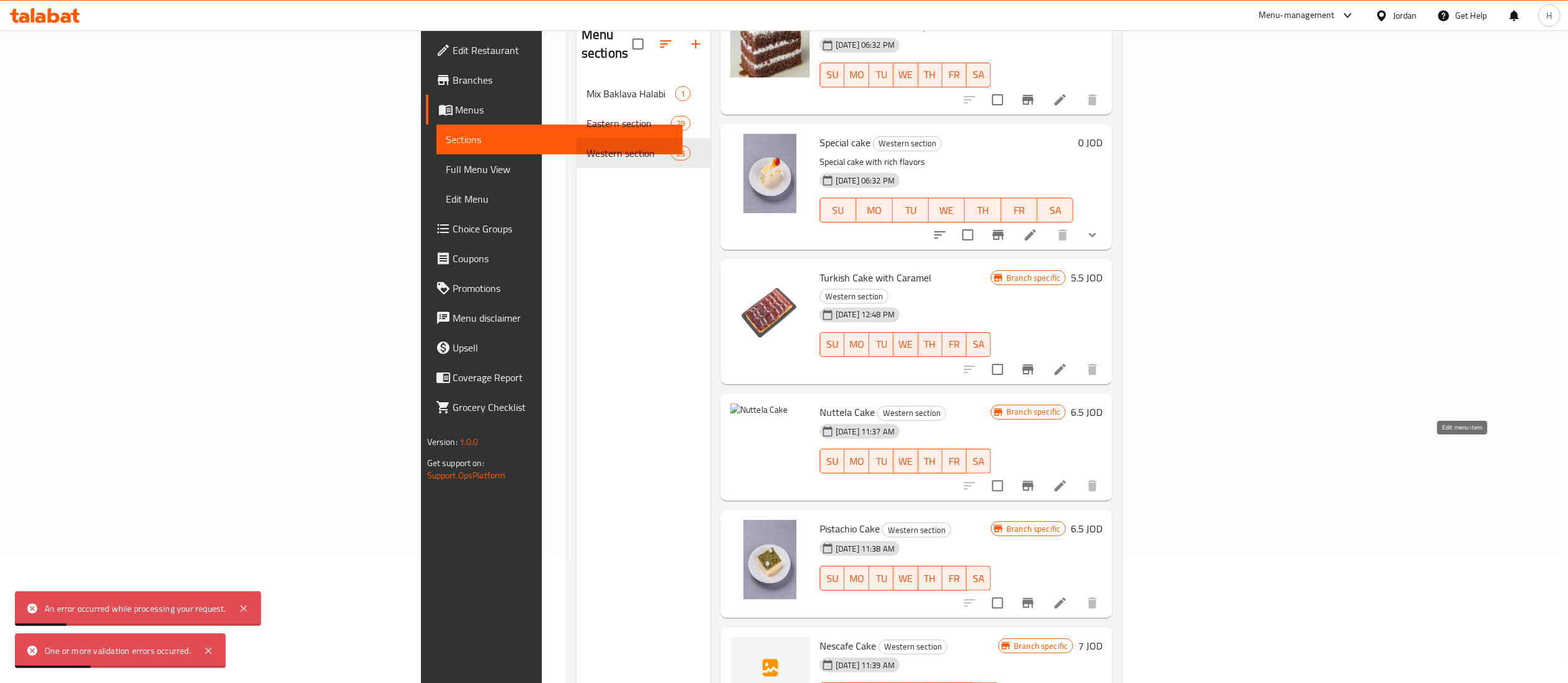
click at [1068, 479] on icon at bounding box center [1060, 486] width 15 height 15
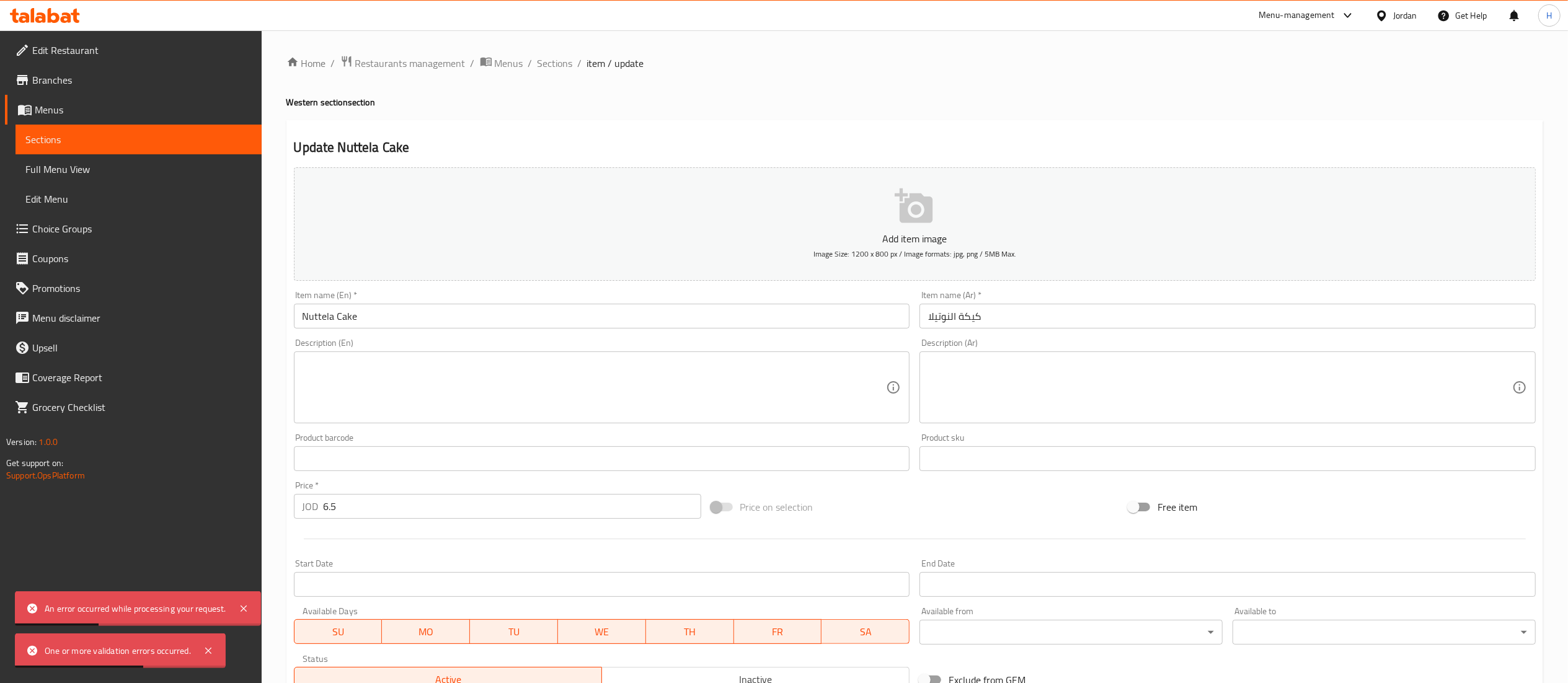
click at [958, 252] on span "Image Size: 1200 x 800 px / Image formats: jpg, png / 5MB Max." at bounding box center [914, 254] width 203 height 14
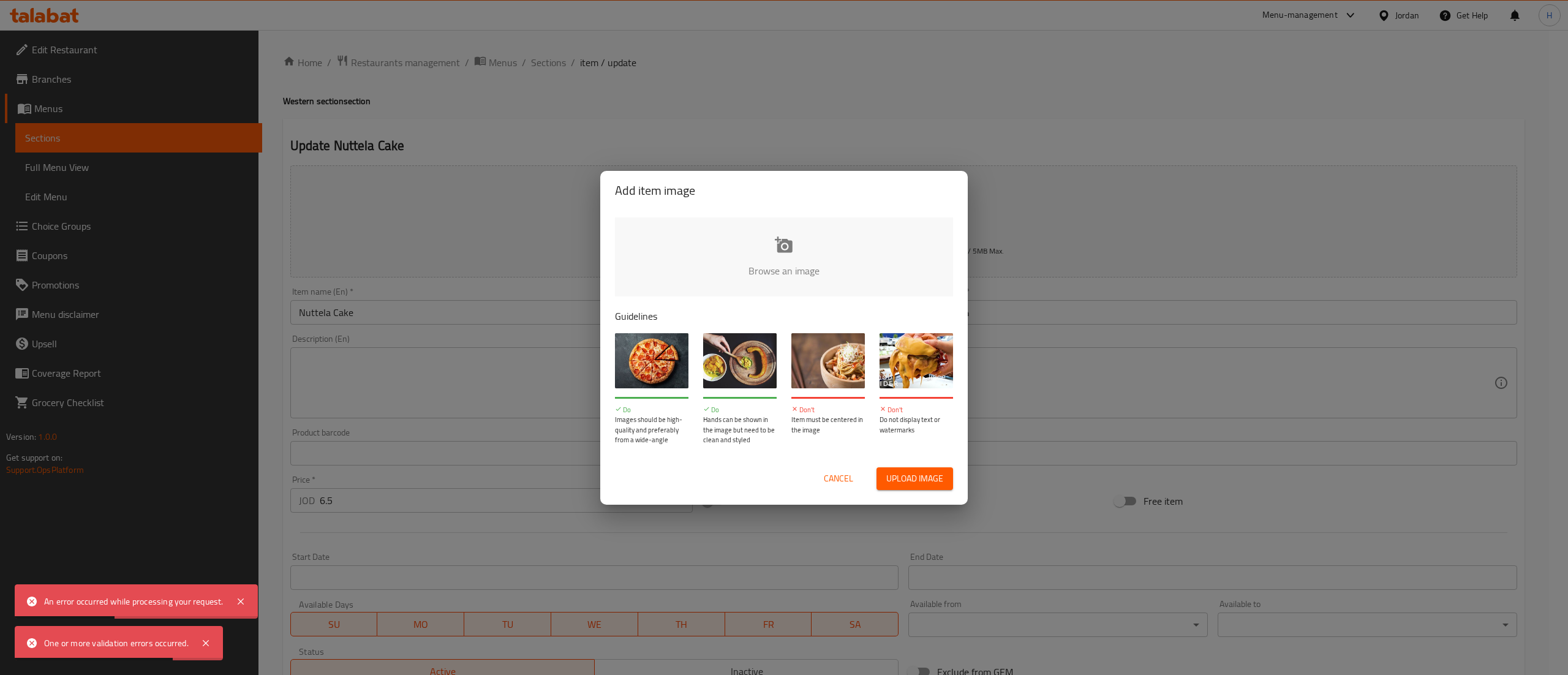
click at [740, 233] on input "file" at bounding box center [1198, 274] width 1166 height 115
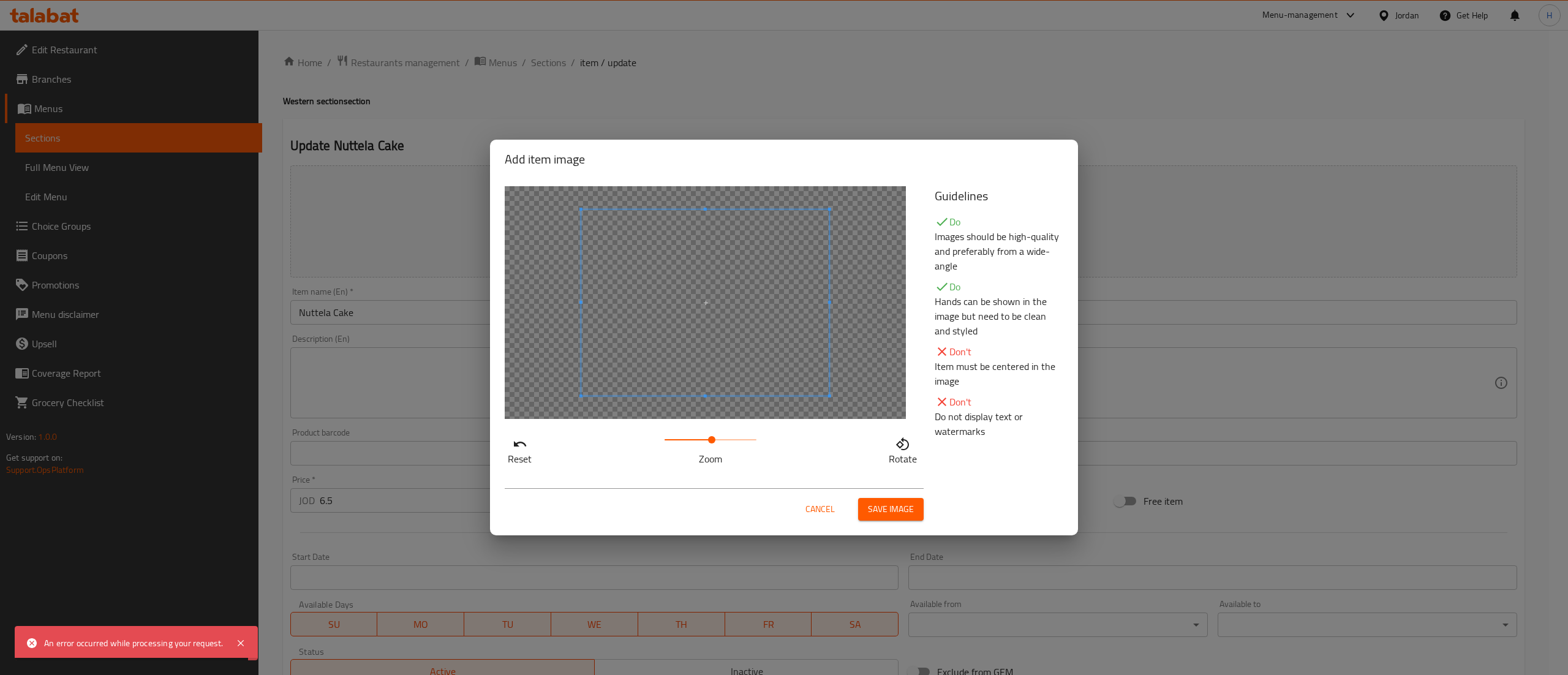
drag, startPoint x: 703, startPoint y: 433, endPoint x: 714, endPoint y: 438, distance: 12.1
click at [714, 438] on span at bounding box center [710, 439] width 92 height 17
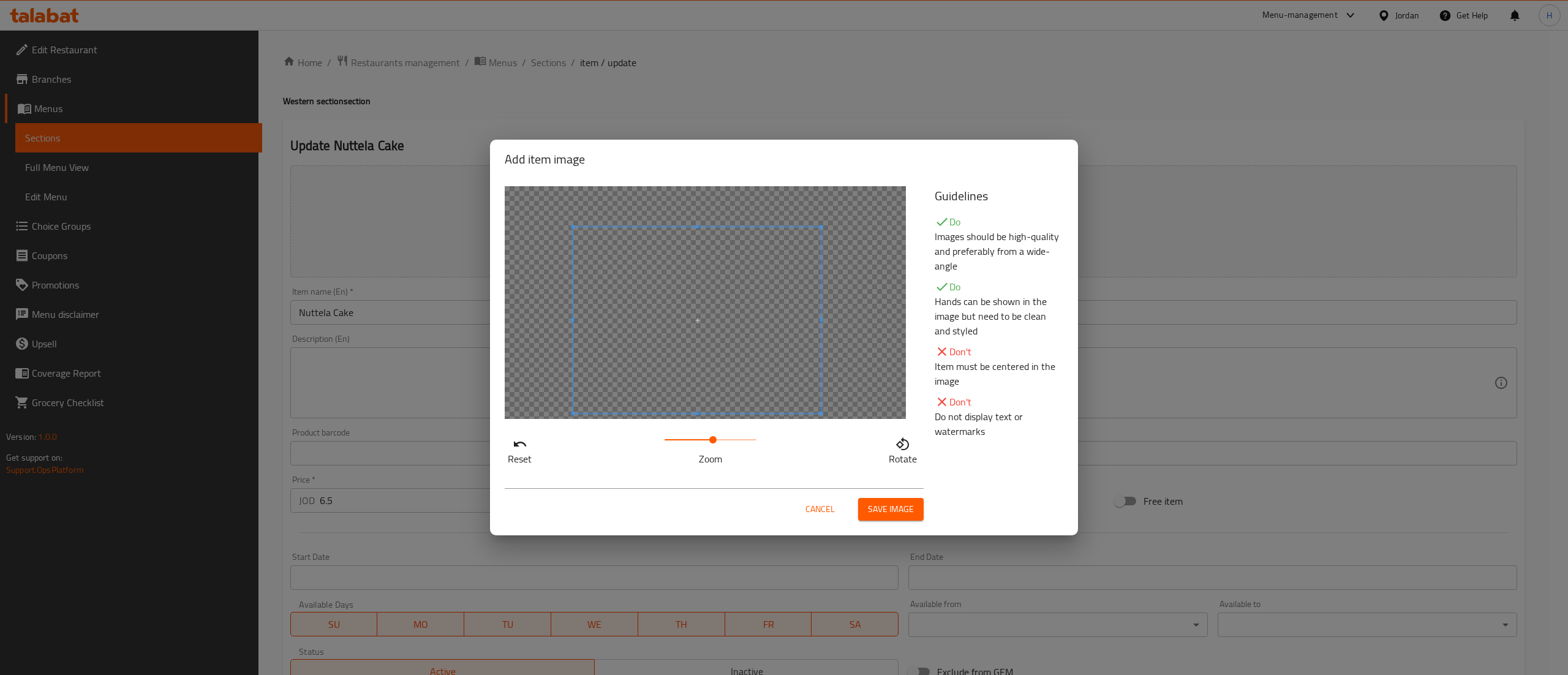
click at [695, 360] on span at bounding box center [698, 320] width 248 height 186
drag, startPoint x: 903, startPoint y: 520, endPoint x: 896, endPoint y: 515, distance: 8.6
click at [902, 520] on button "Save image" at bounding box center [890, 509] width 66 height 23
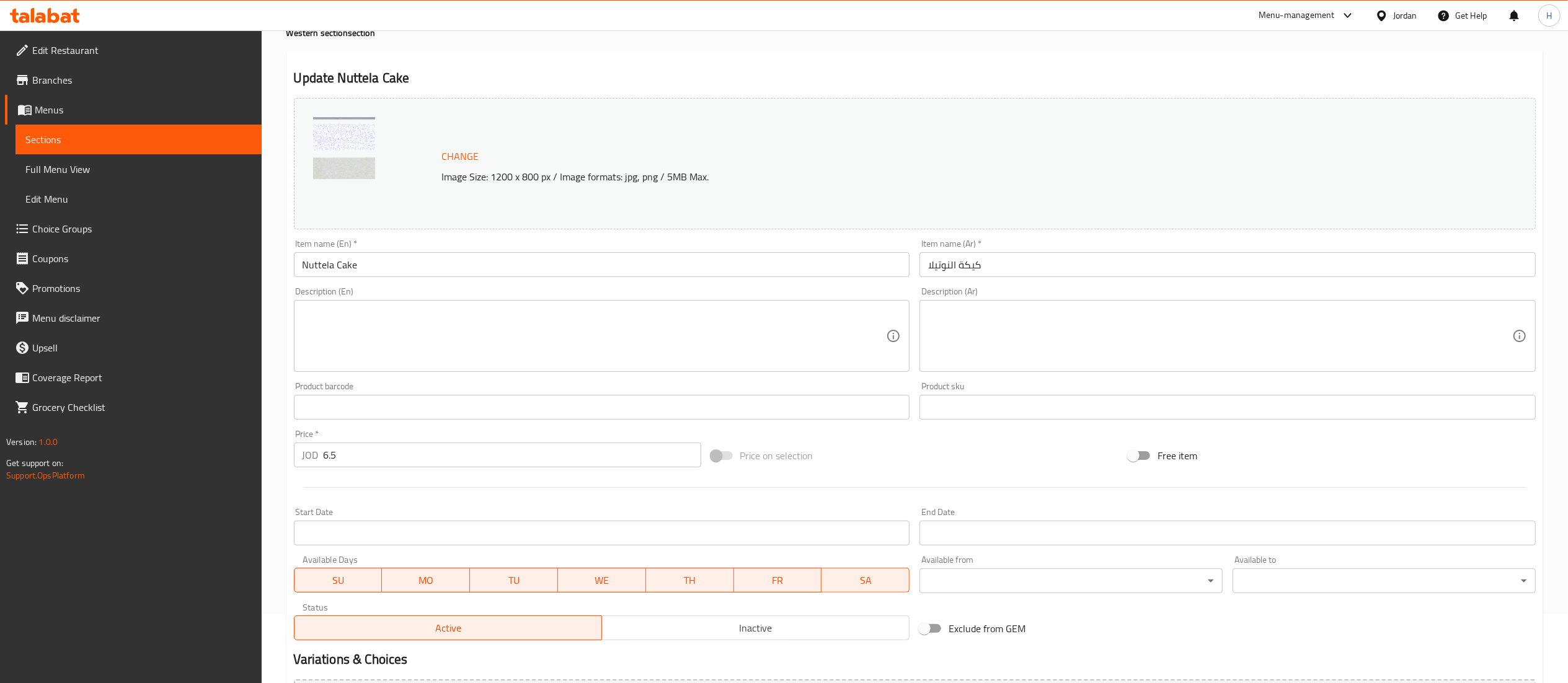
scroll to position [209, 0]
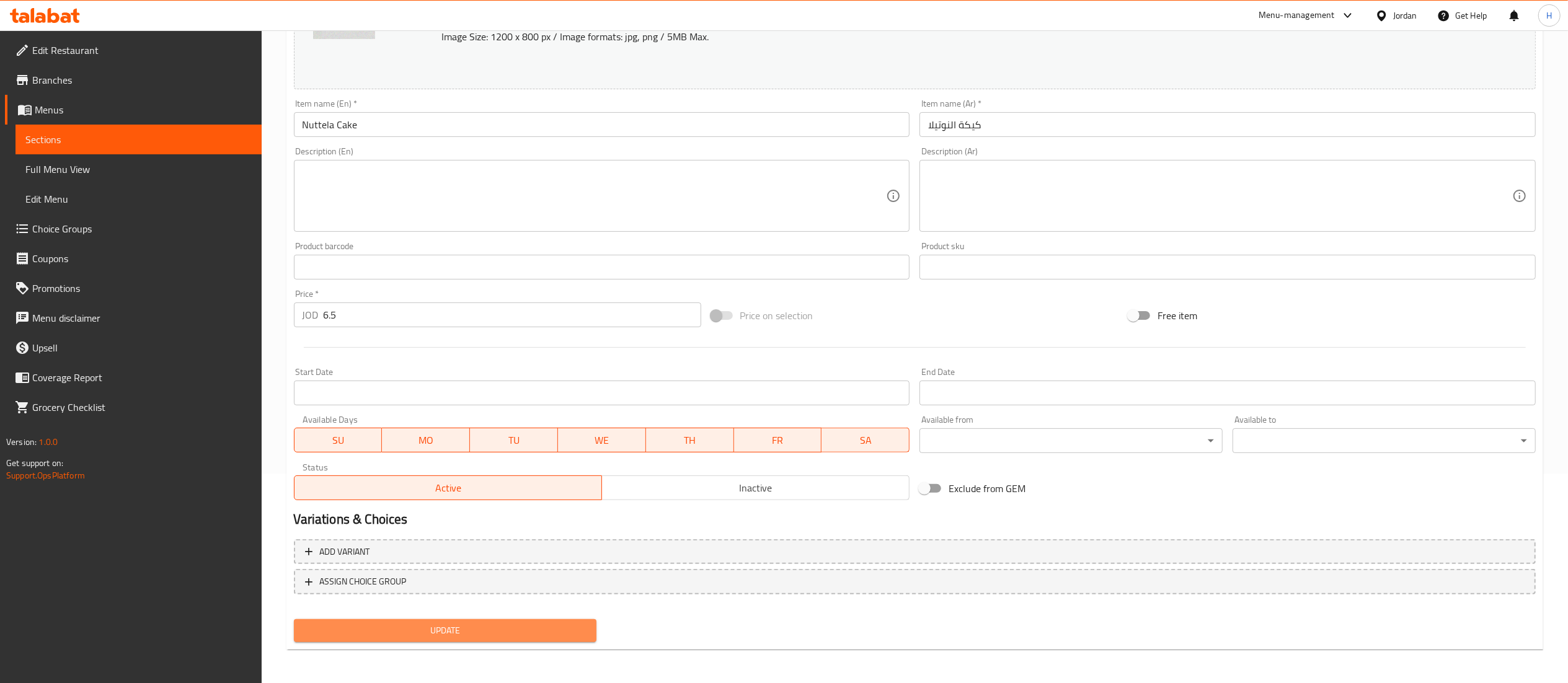
click at [398, 624] on span "Update" at bounding box center [445, 631] width 284 height 16
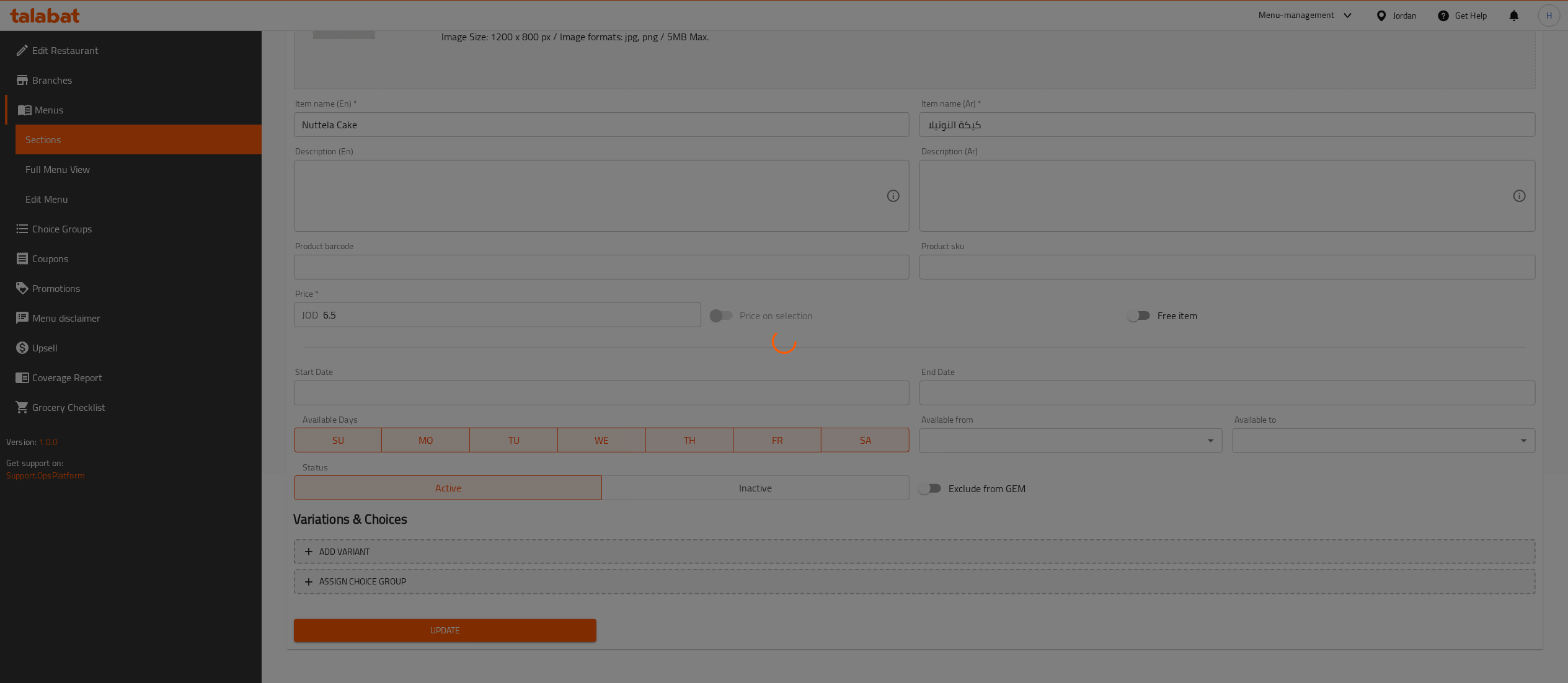
scroll to position [0, 0]
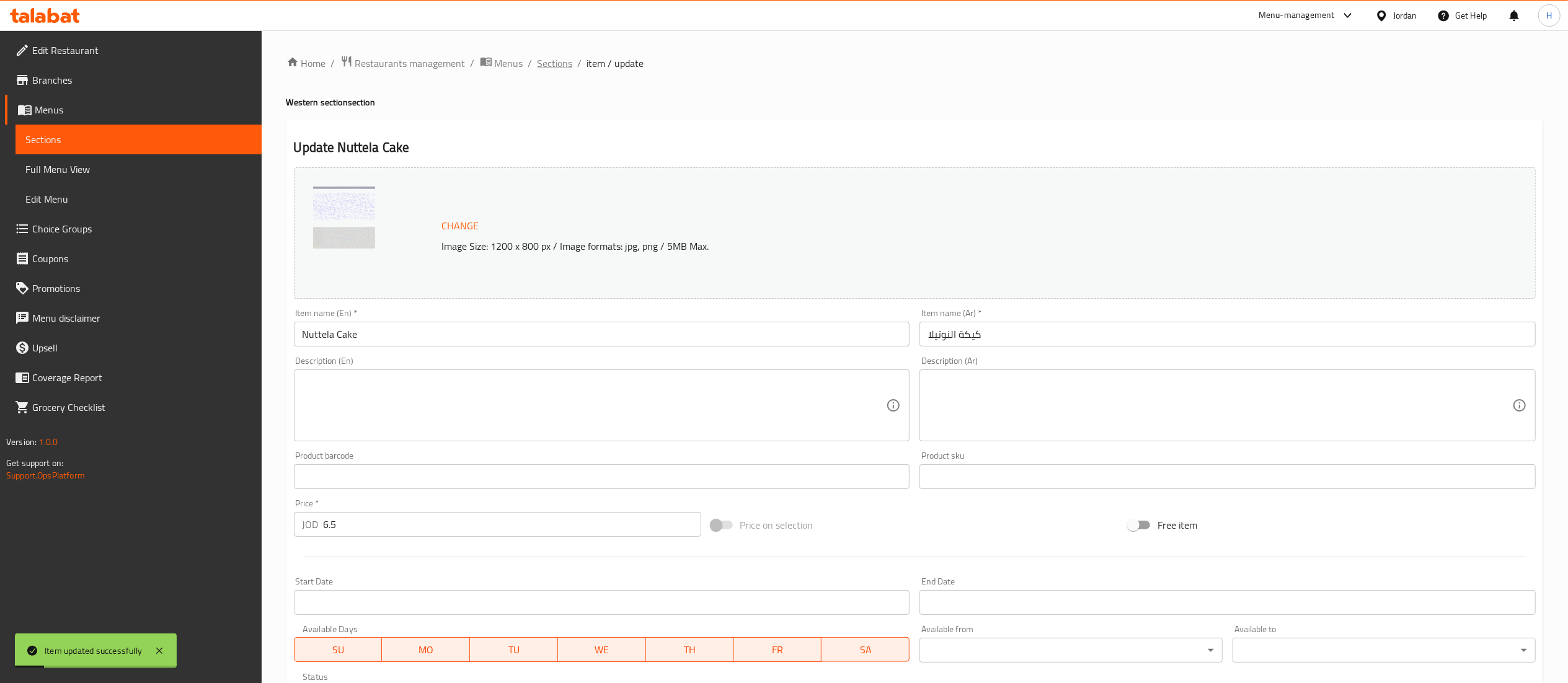
click at [559, 58] on span "Sections" at bounding box center [555, 64] width 35 height 15
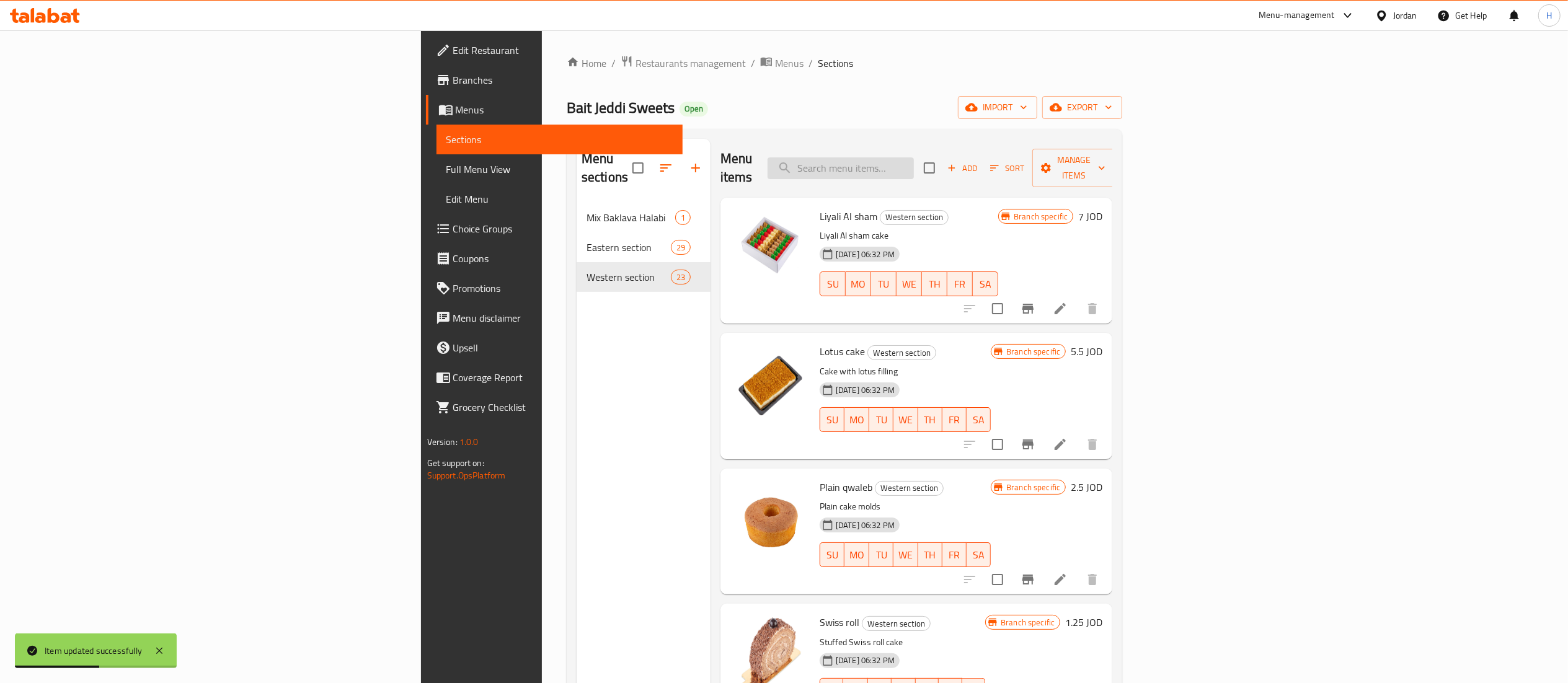
click at [914, 158] on input "search" at bounding box center [841, 168] width 147 height 22
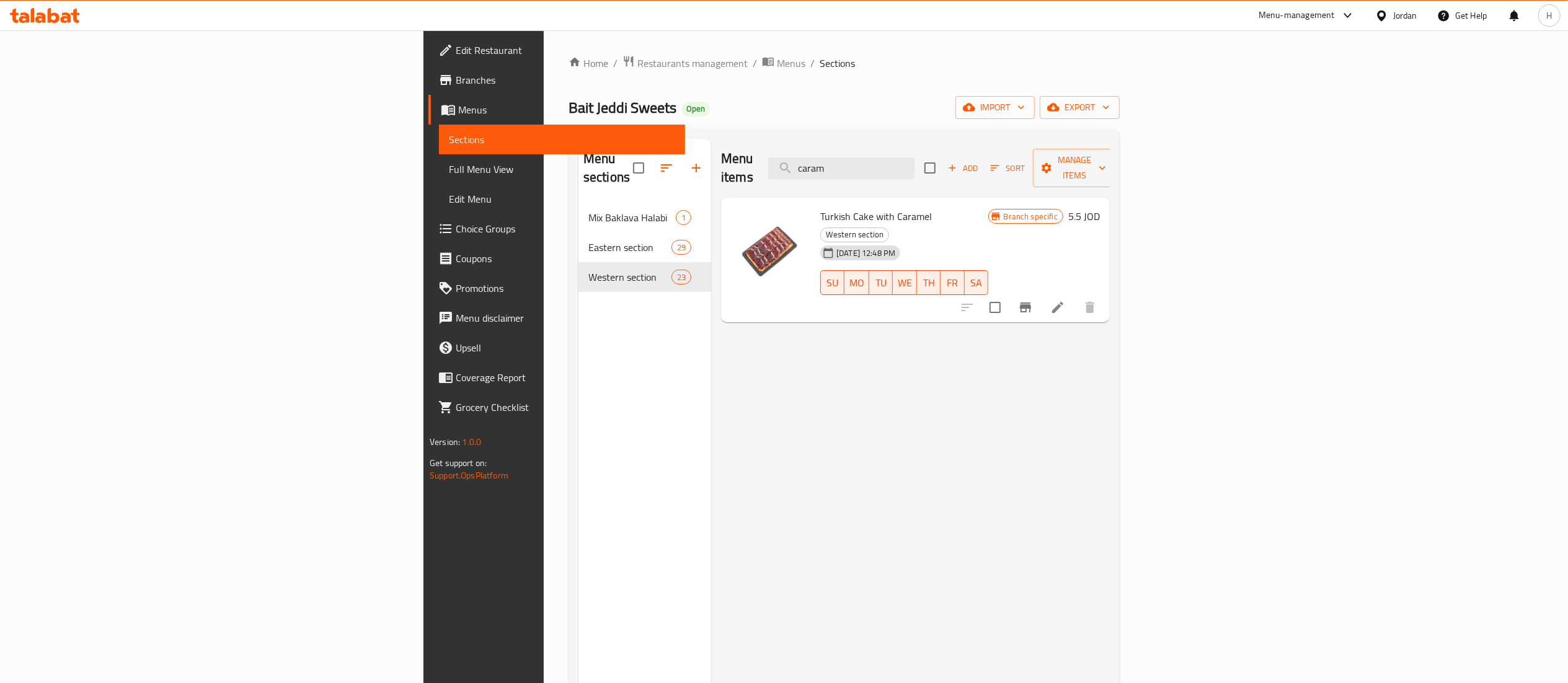
type input "caram"
click at [1063, 302] on icon at bounding box center [1057, 307] width 11 height 11
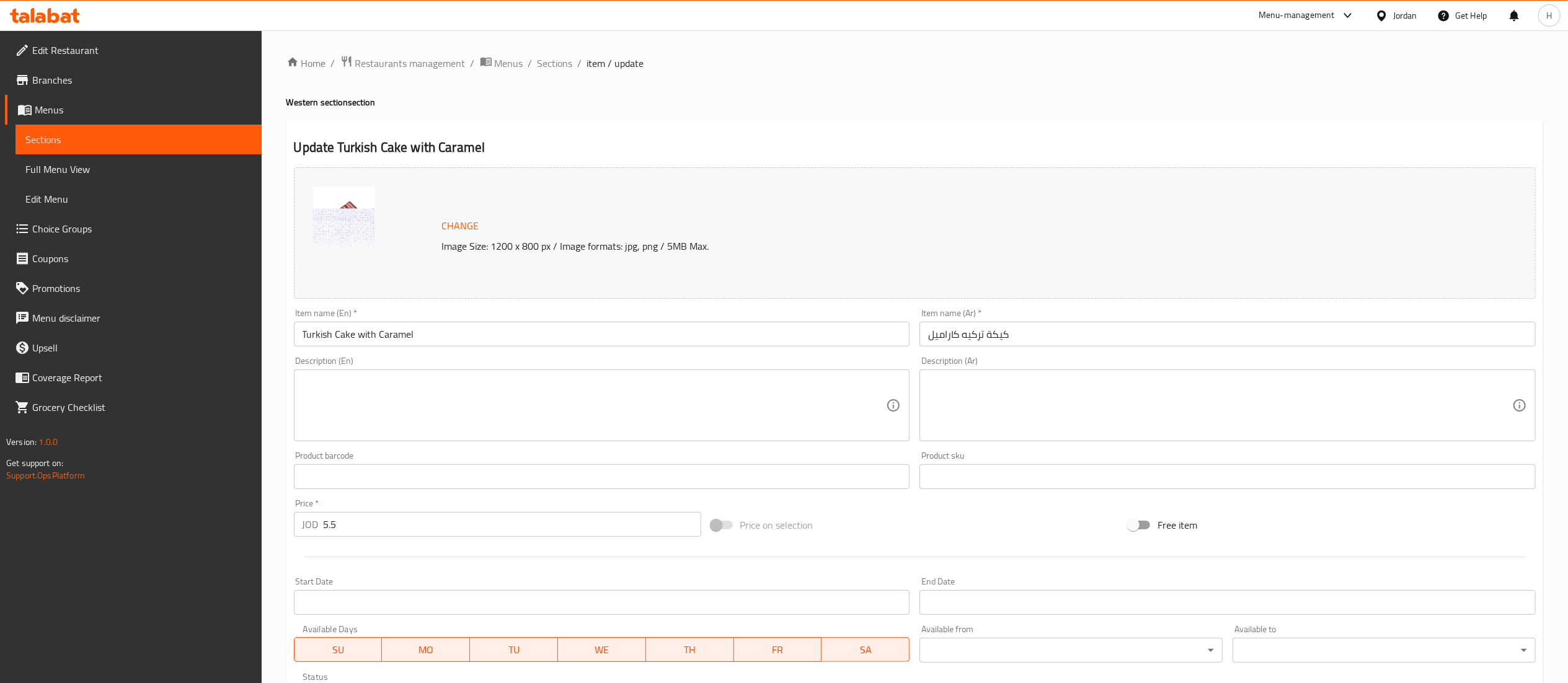
click at [465, 230] on span "Change" at bounding box center [461, 226] width 37 height 18
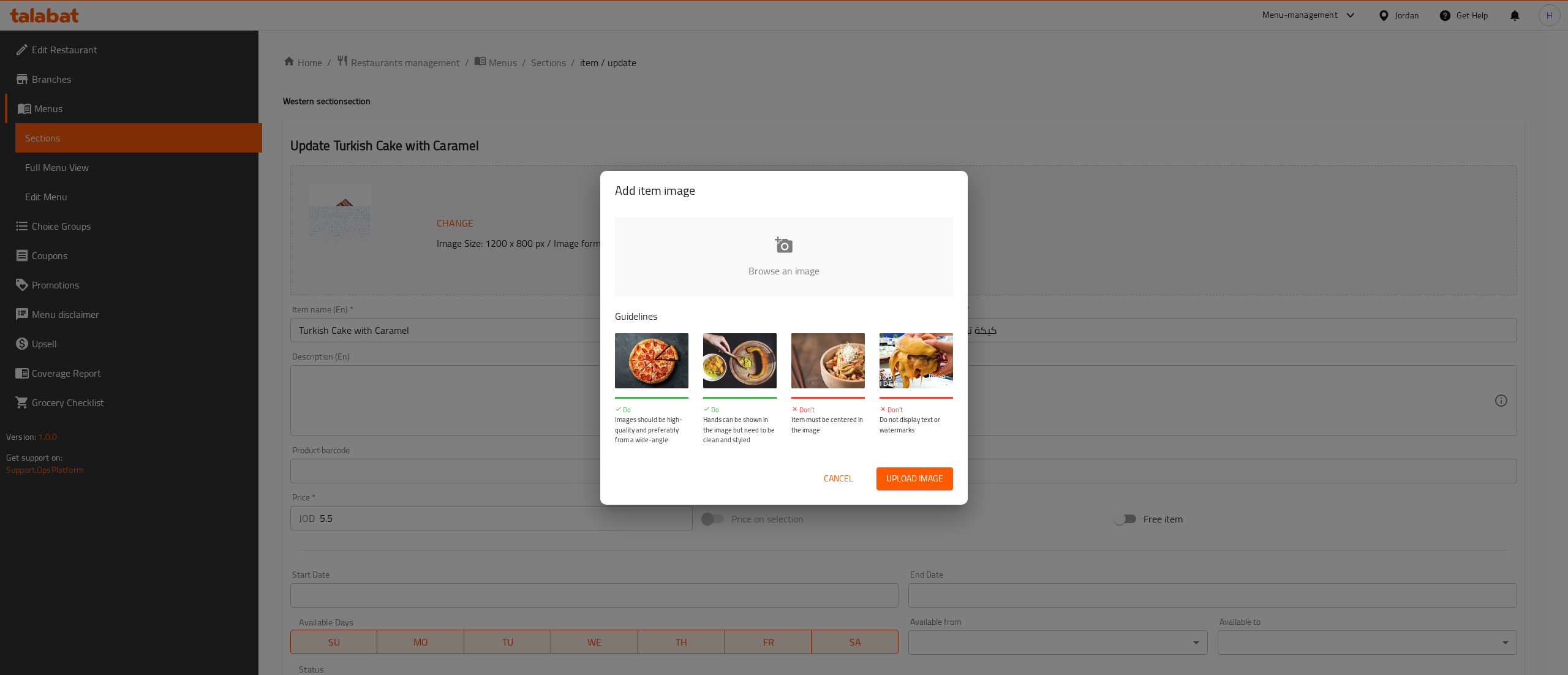
click at [870, 242] on input "file" at bounding box center [1198, 274] width 1166 height 115
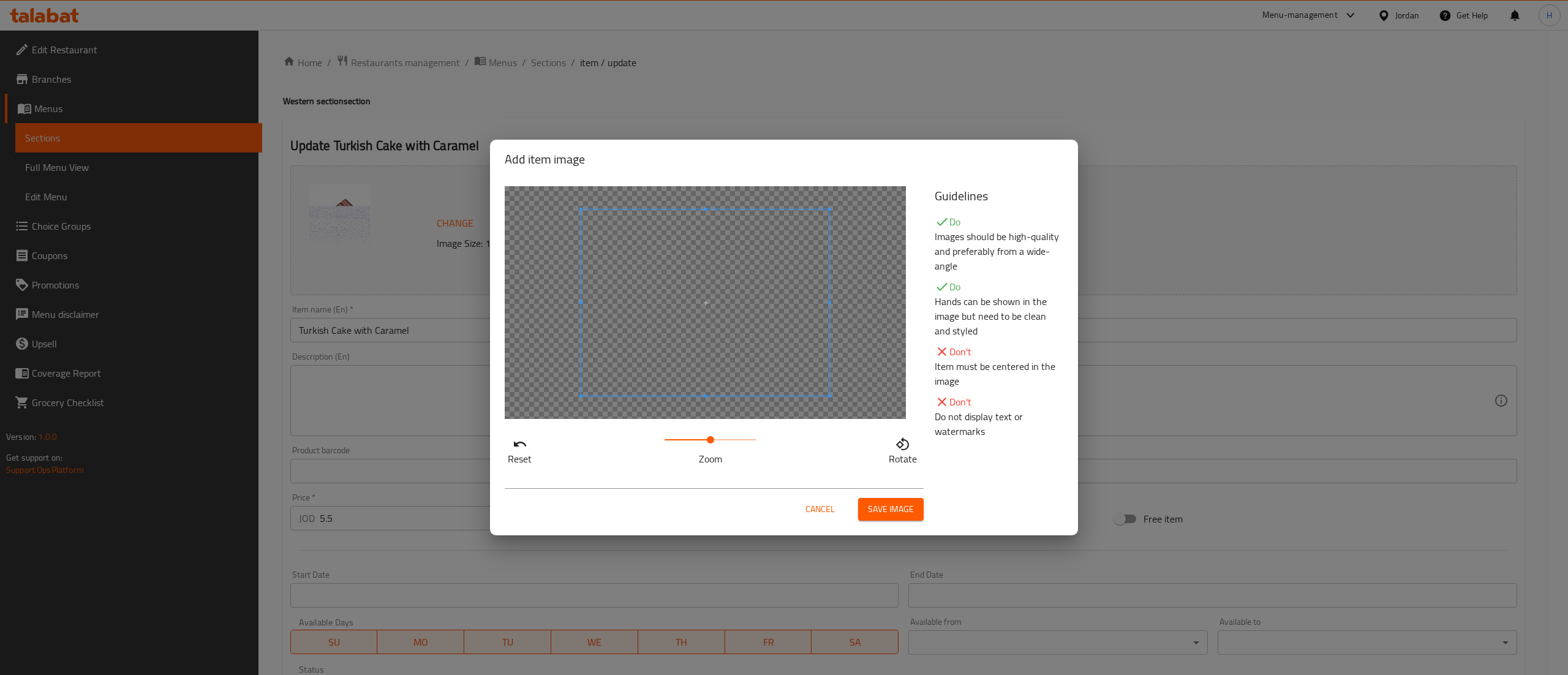
drag, startPoint x: 680, startPoint y: 441, endPoint x: 710, endPoint y: 441, distance: 30.0
click at [710, 441] on span at bounding box center [710, 439] width 92 height 17
click at [892, 510] on span "Save image" at bounding box center [890, 509] width 46 height 16
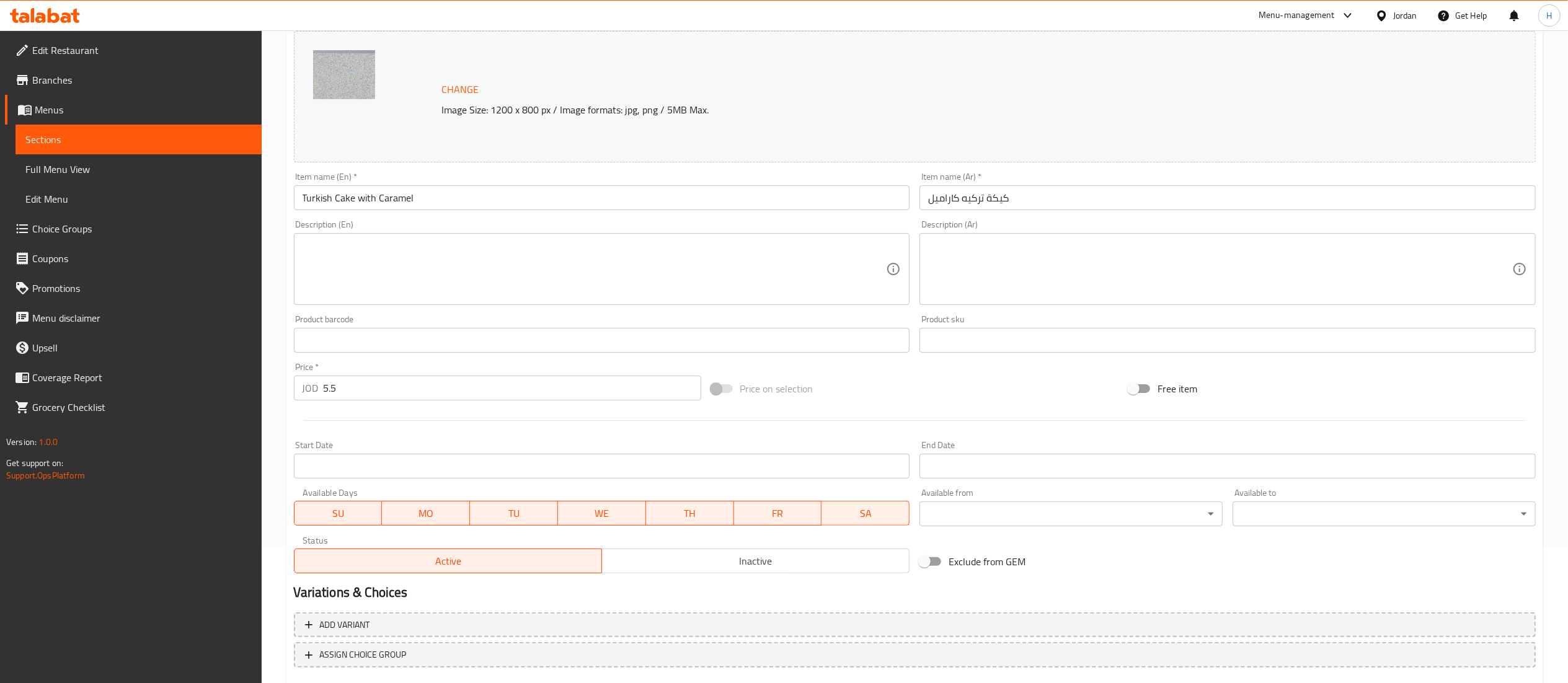
scroll to position [209, 0]
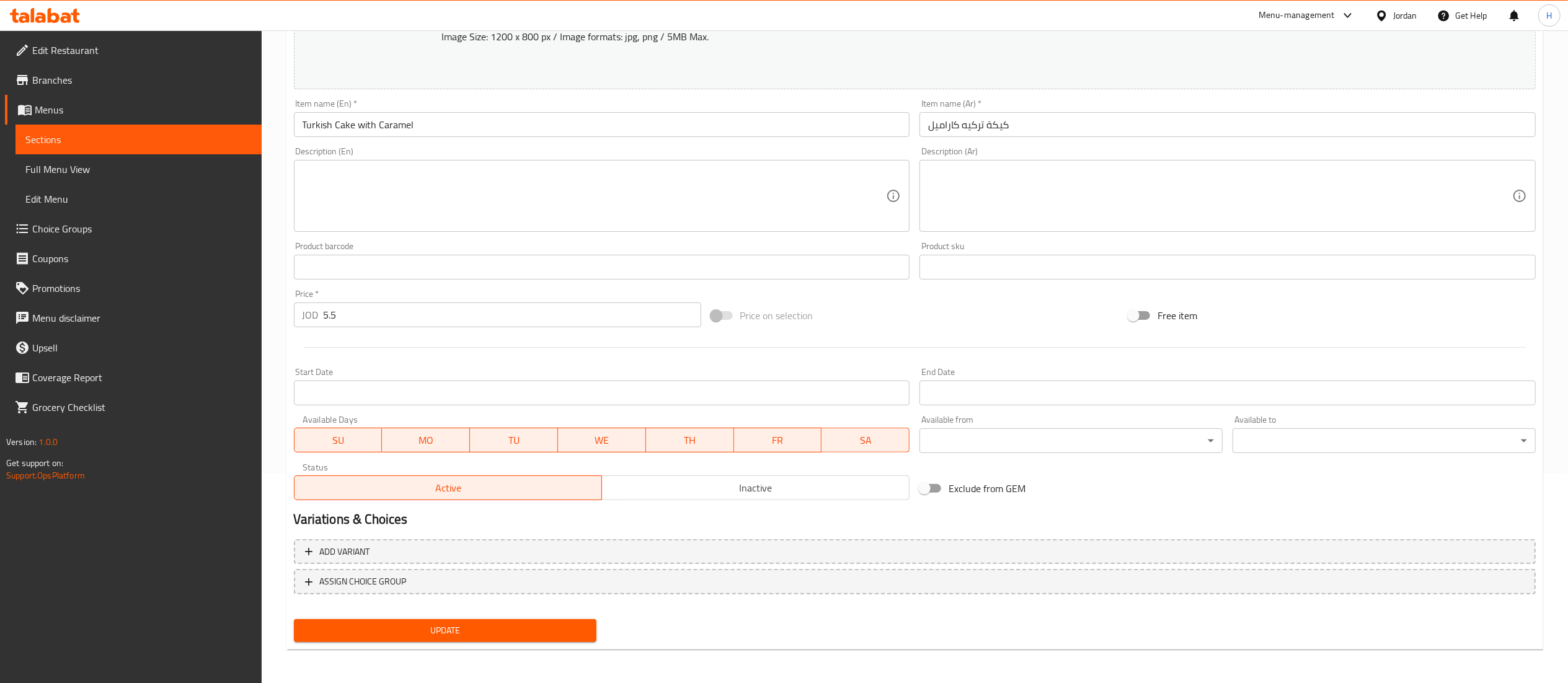
click at [450, 617] on div "Update" at bounding box center [445, 631] width 313 height 33
click at [450, 636] on span "Update" at bounding box center [445, 631] width 284 height 16
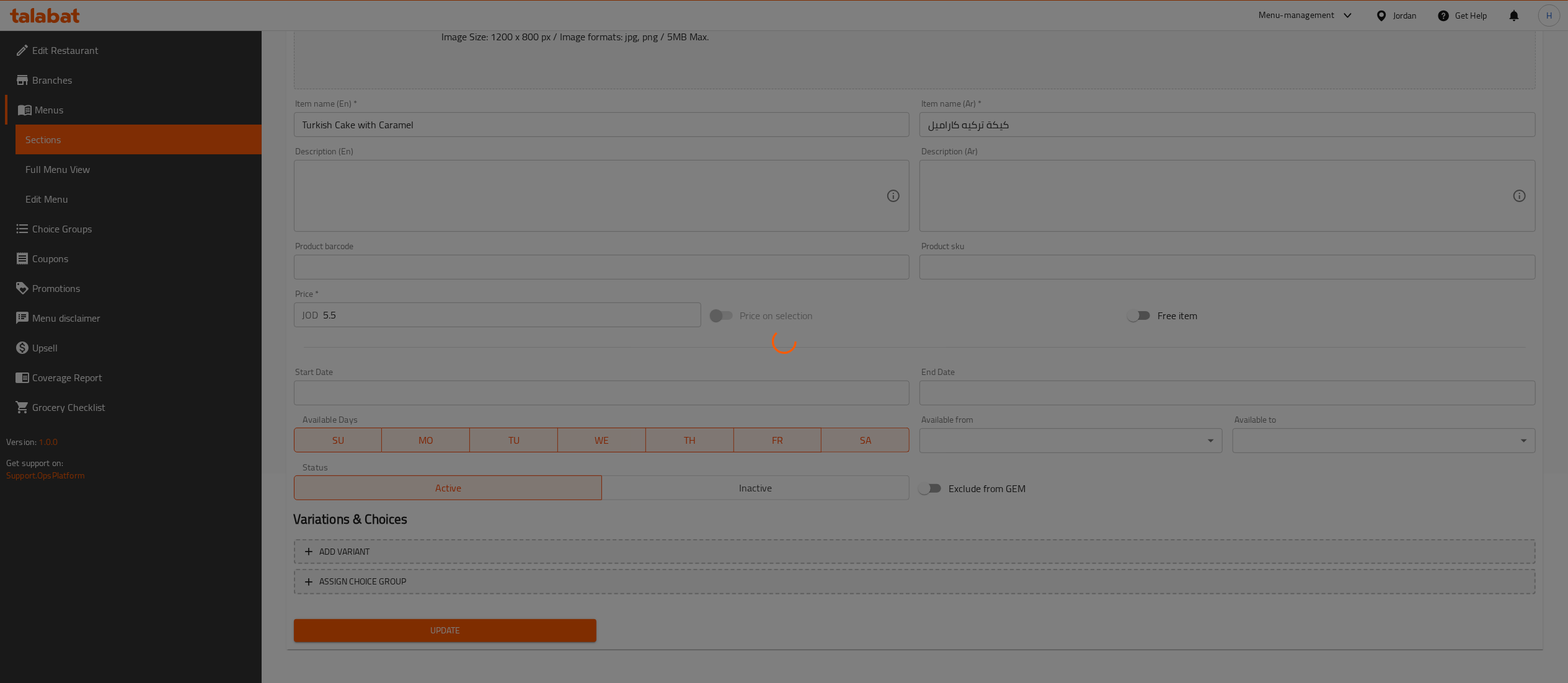
scroll to position [0, 0]
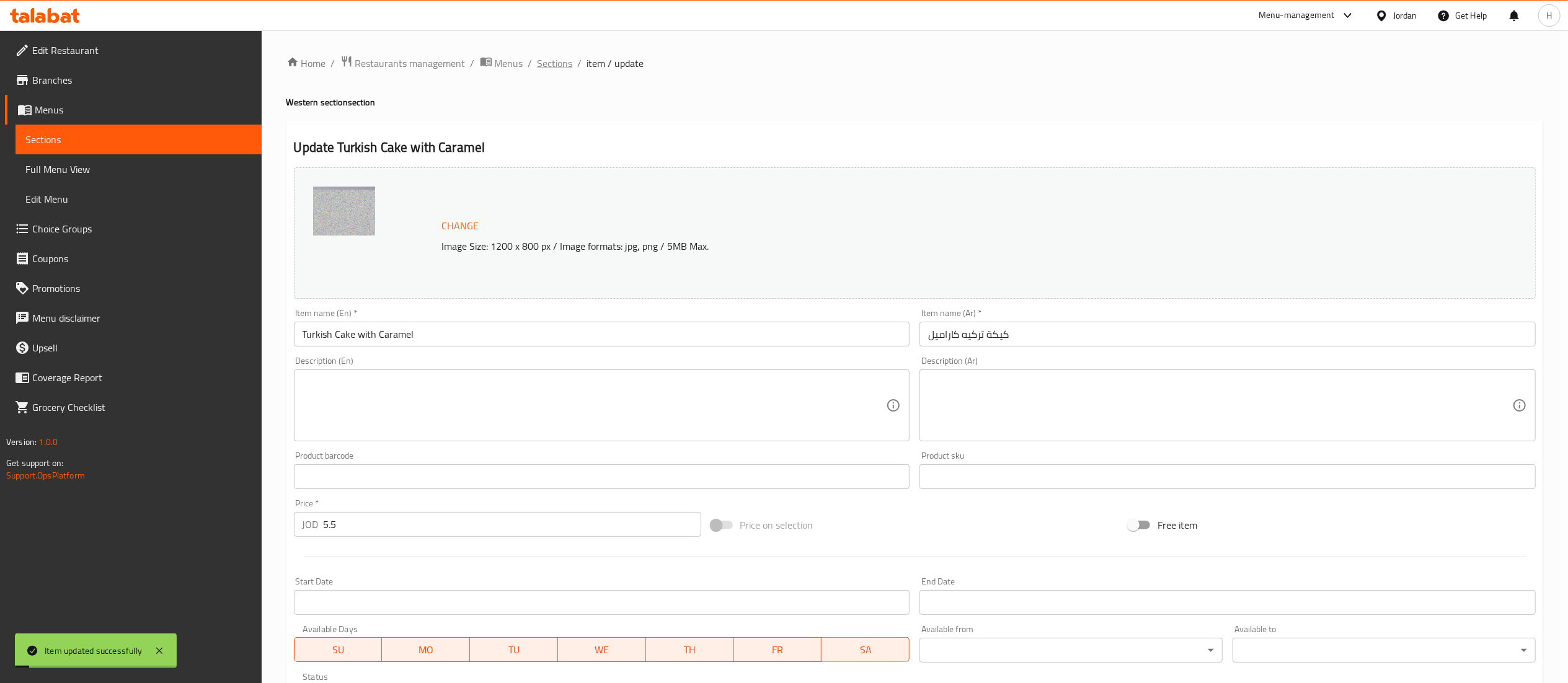
click at [548, 64] on span "Sections" at bounding box center [555, 64] width 35 height 15
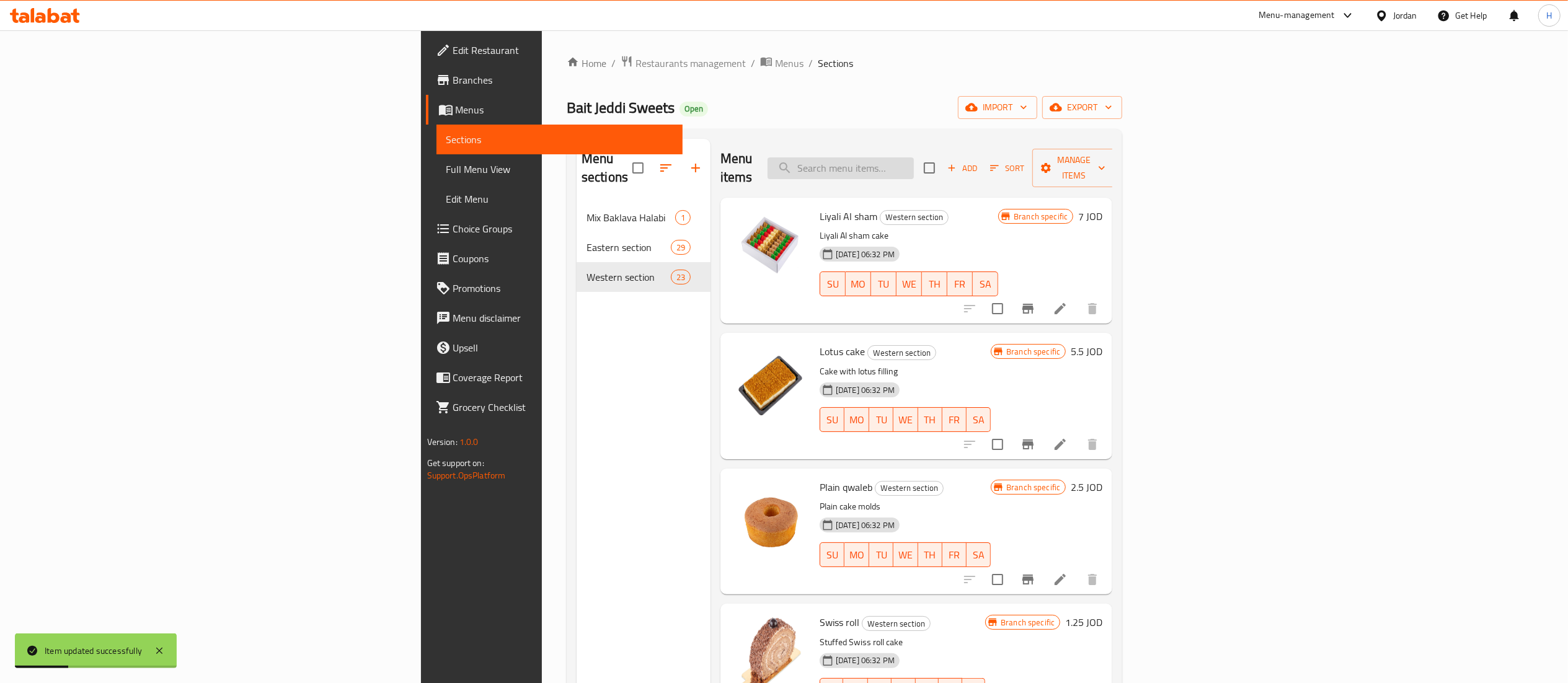
click at [914, 158] on input "search" at bounding box center [841, 168] width 147 height 22
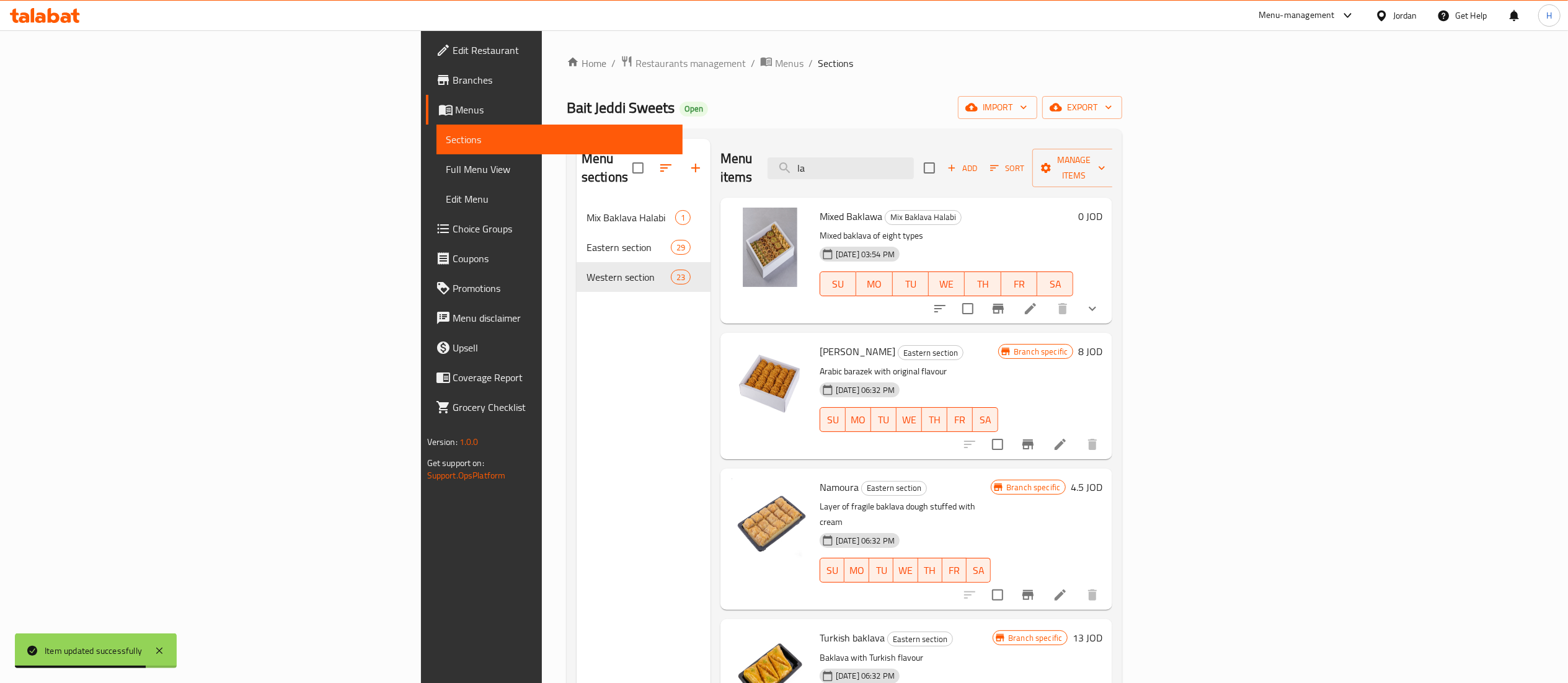
type input "l"
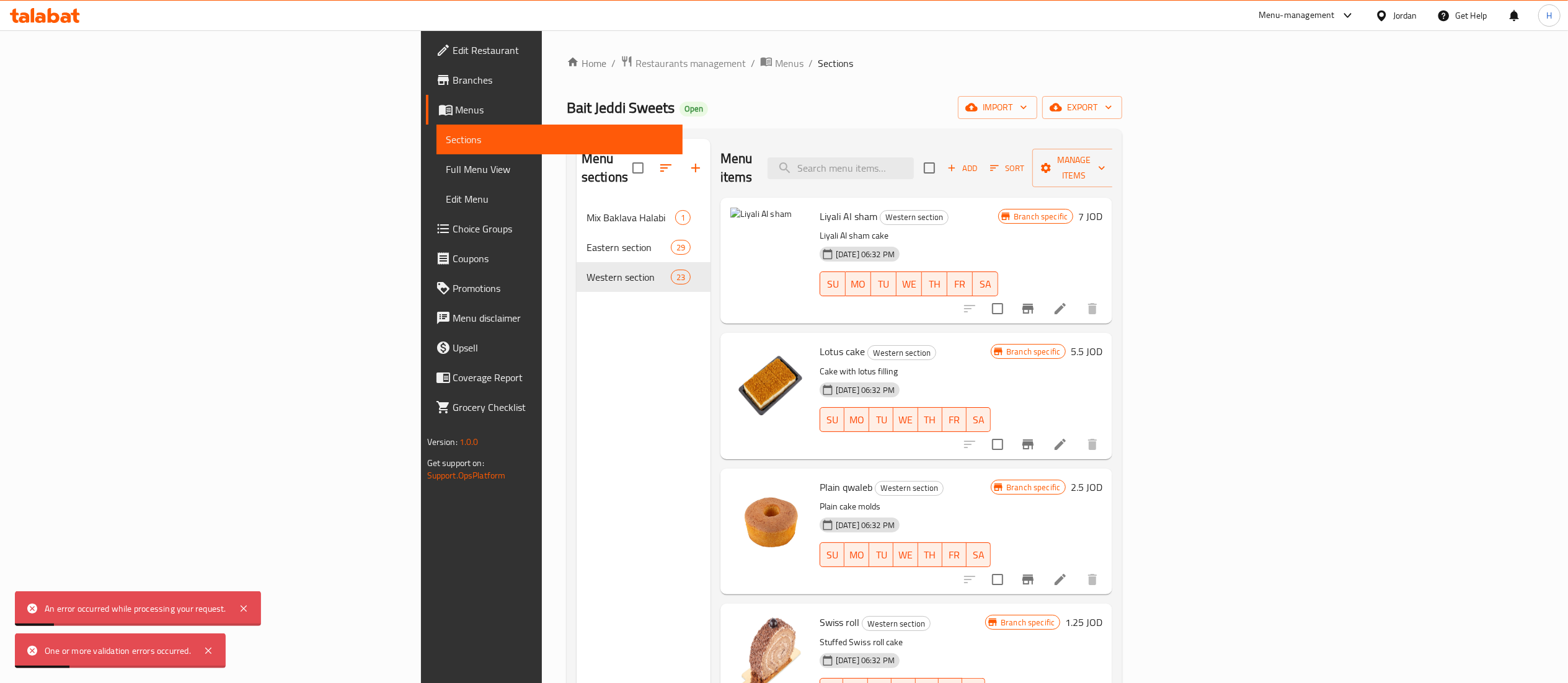
click at [1068, 301] on icon at bounding box center [1060, 309] width 15 height 15
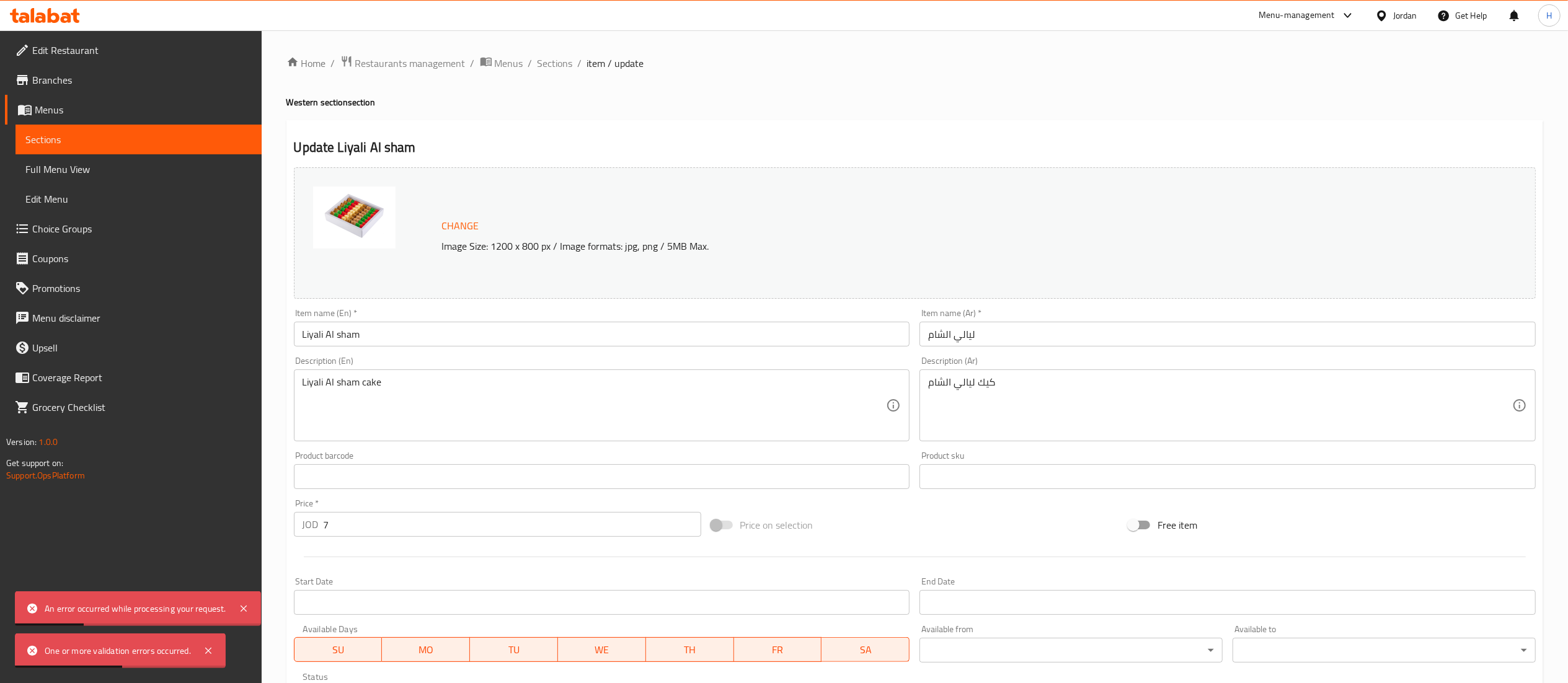
click at [477, 223] on div "Change Image Size: 1200 x 800 px / Image formats: jpg, png / 5MB Max." at bounding box center [888, 233] width 903 height 40
click at [437, 227] on button "Change" at bounding box center [460, 226] width 47 height 25
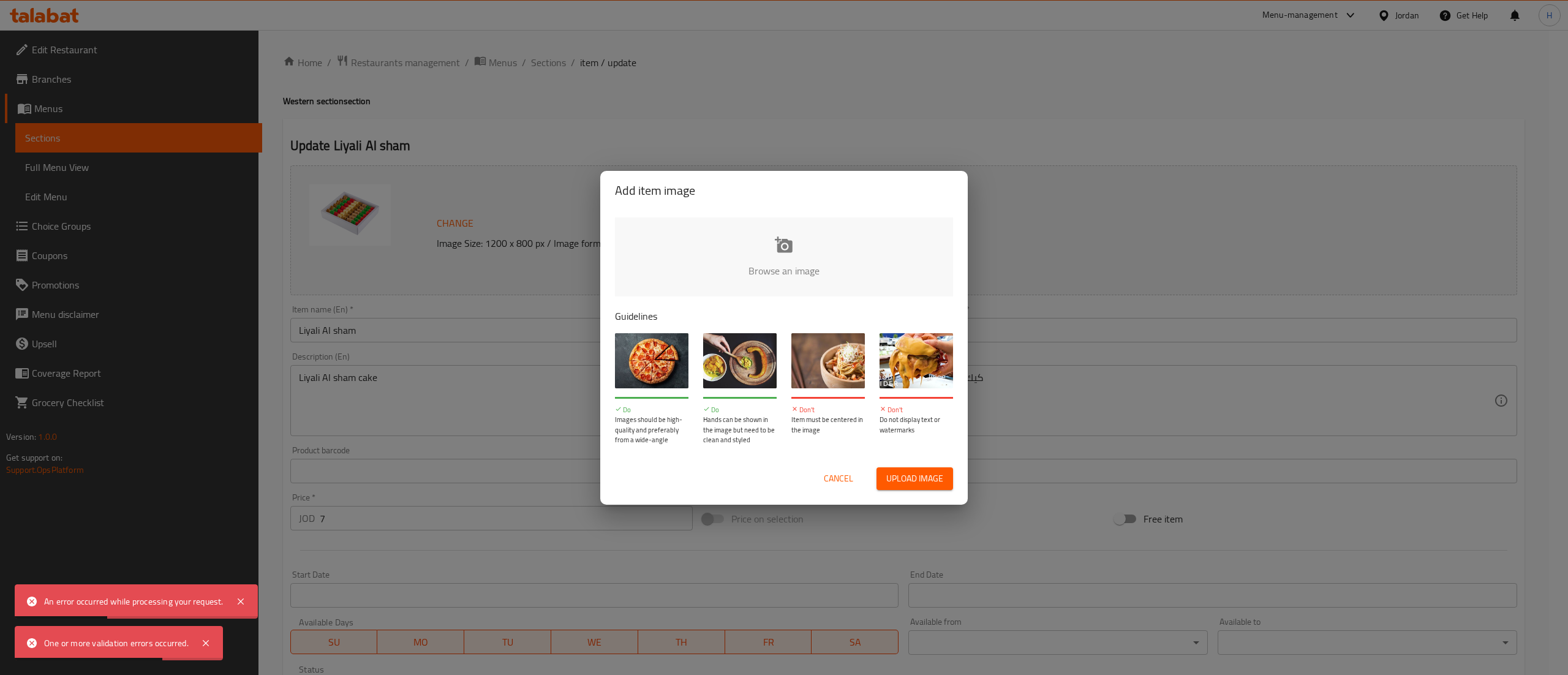
click at [778, 269] on input "file" at bounding box center [1198, 274] width 1166 height 115
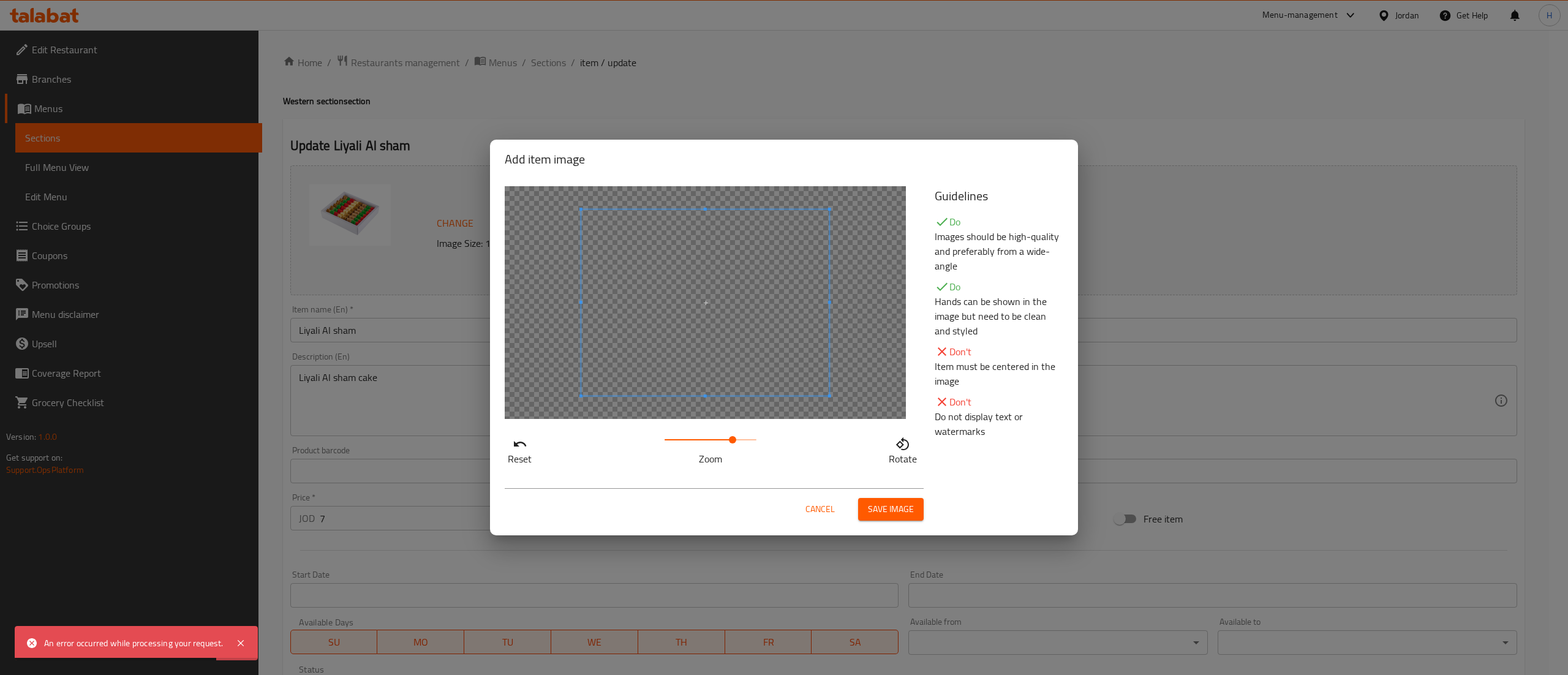
drag, startPoint x: 674, startPoint y: 435, endPoint x: 733, endPoint y: 436, distance: 59.0
click at [733, 436] on span at bounding box center [732, 440] width 7 height 7
click at [697, 381] on span at bounding box center [681, 303] width 248 height 186
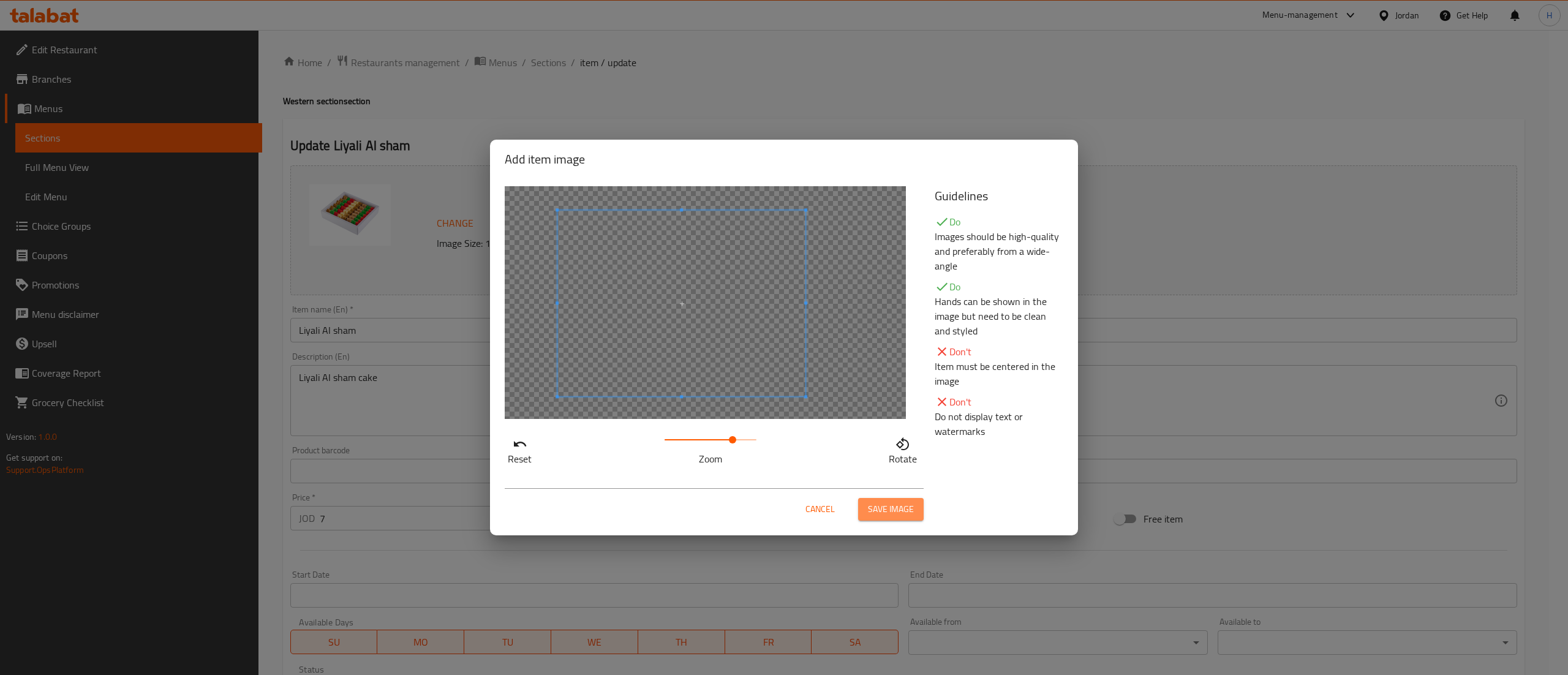
click at [882, 506] on span "Save image" at bounding box center [890, 509] width 46 height 16
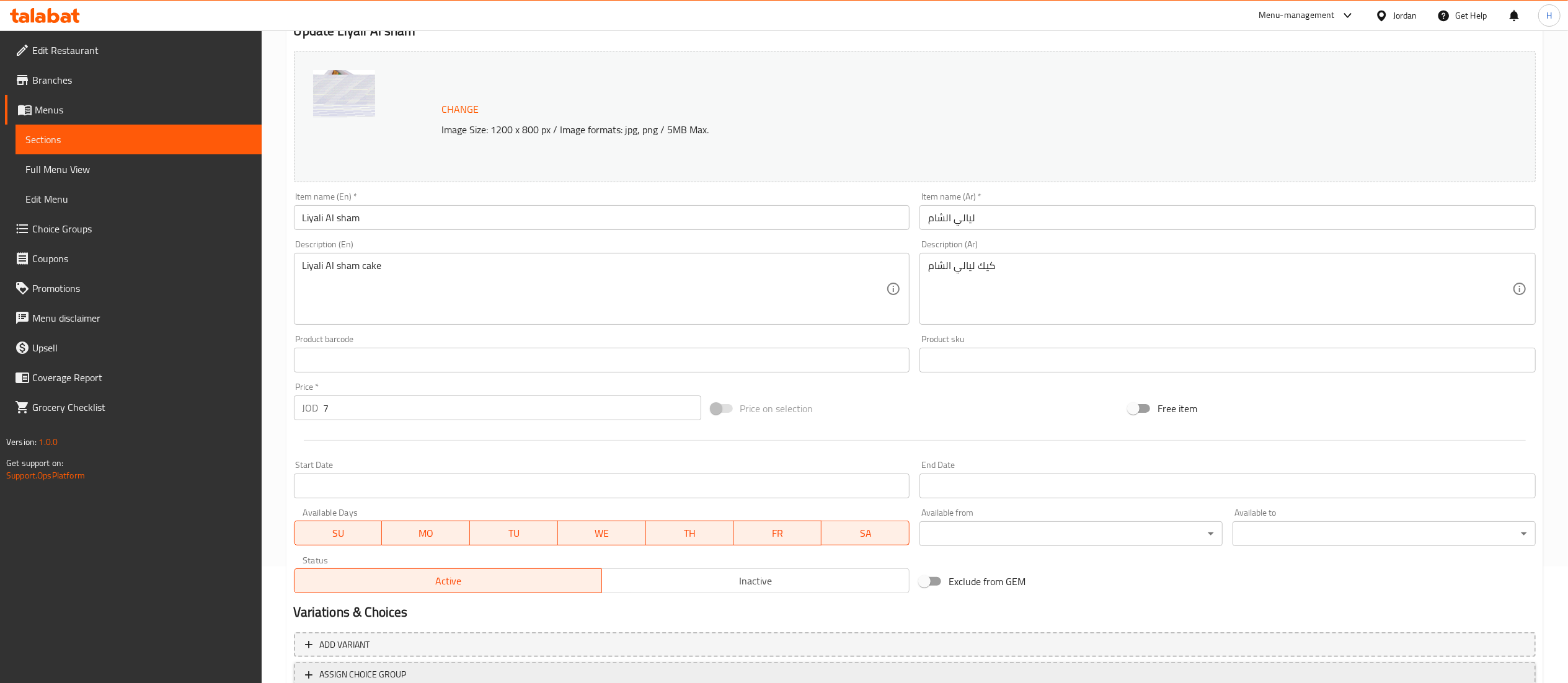
scroll to position [209, 0]
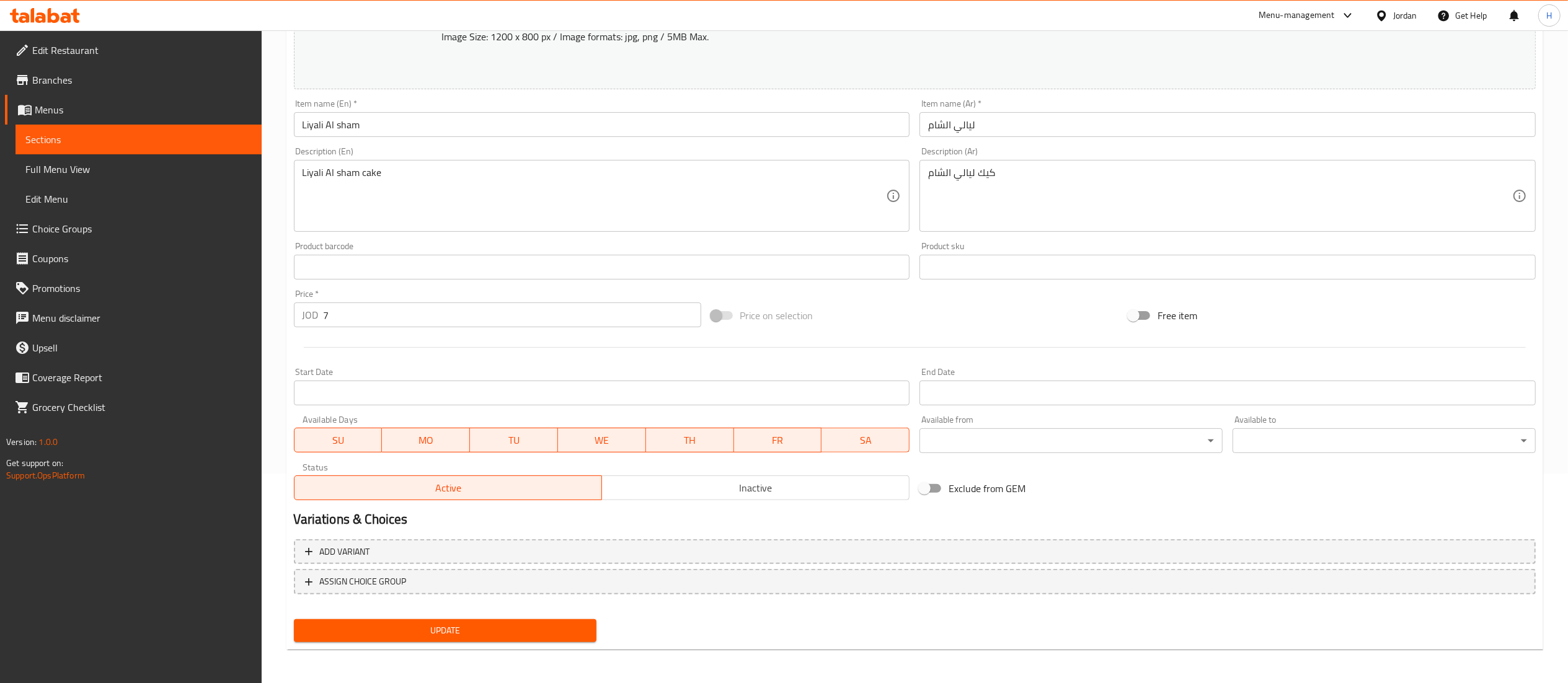
click at [471, 617] on div "Update" at bounding box center [445, 631] width 313 height 33
click at [468, 623] on span "Update" at bounding box center [445, 631] width 284 height 16
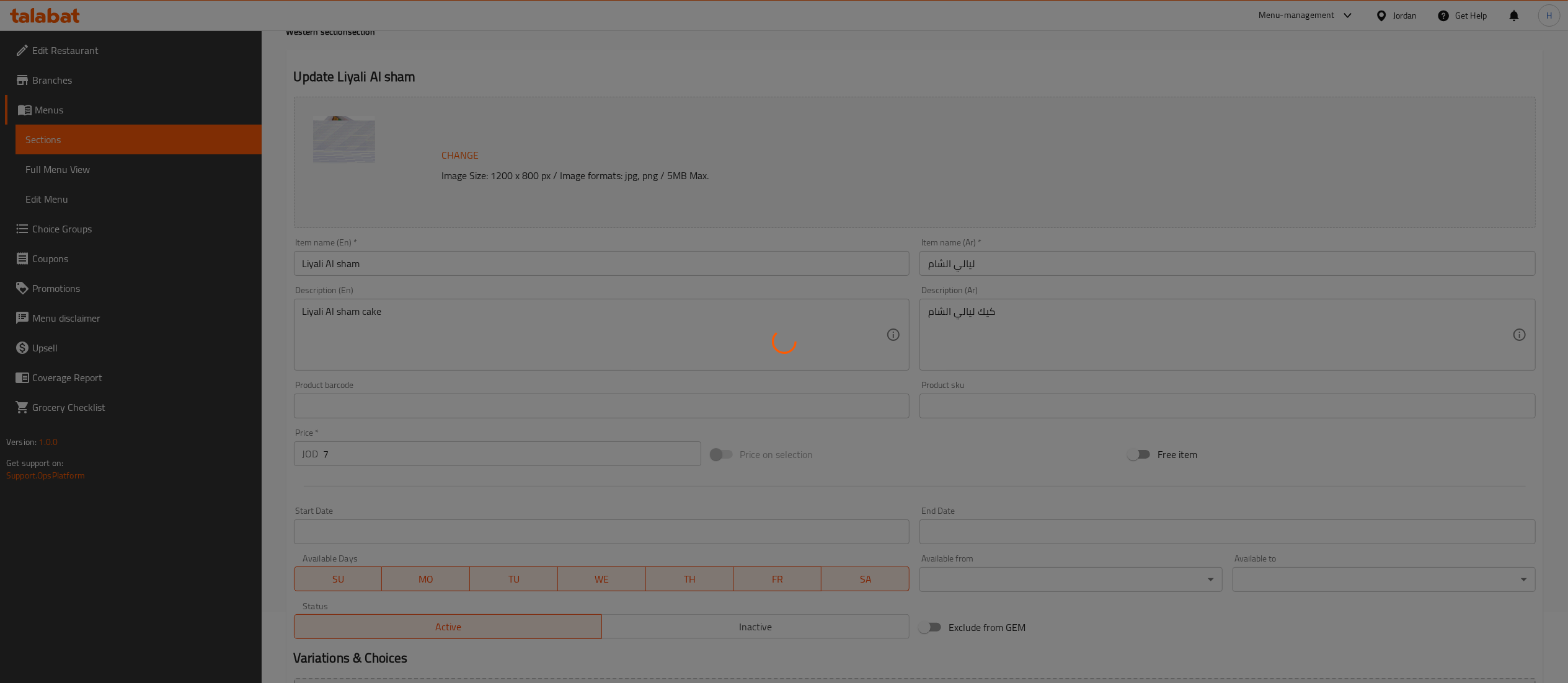
scroll to position [0, 0]
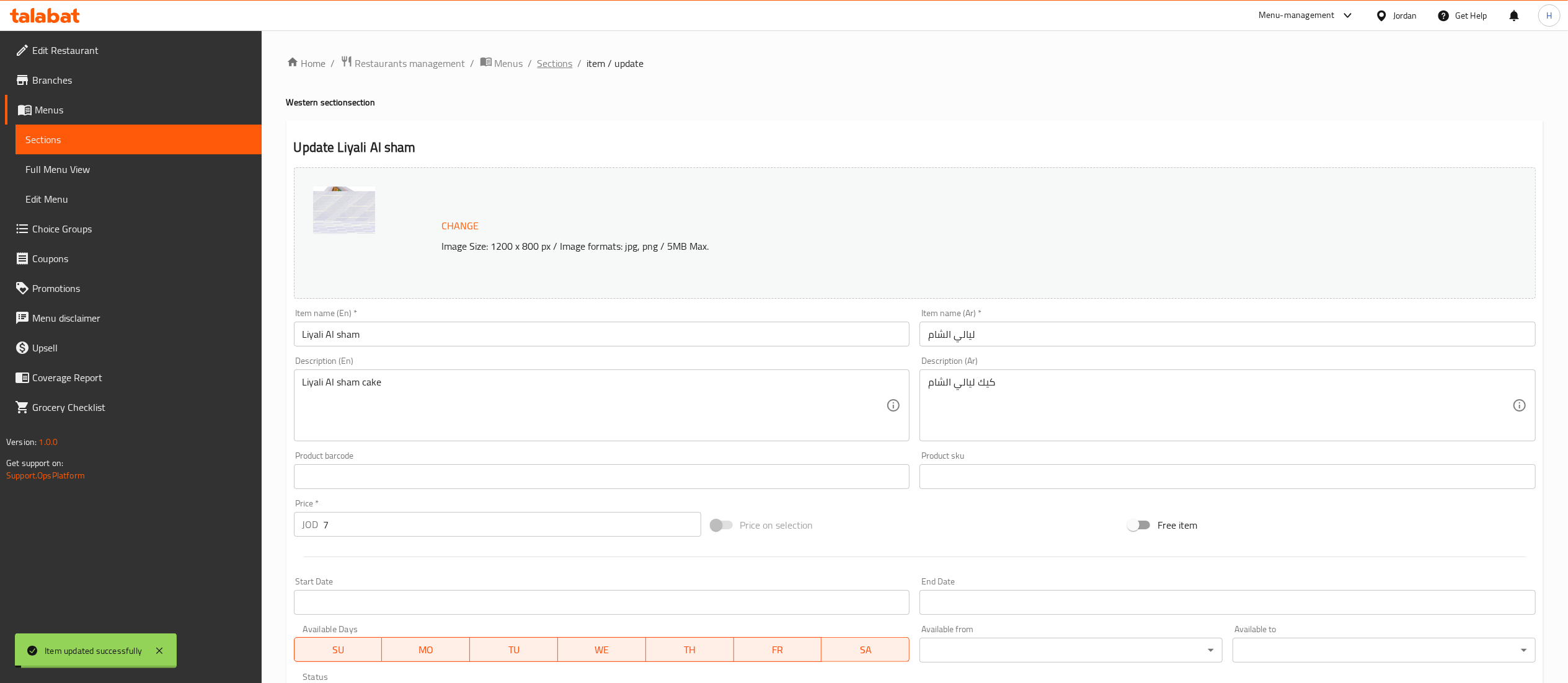
click at [559, 64] on span "Sections" at bounding box center [555, 64] width 35 height 15
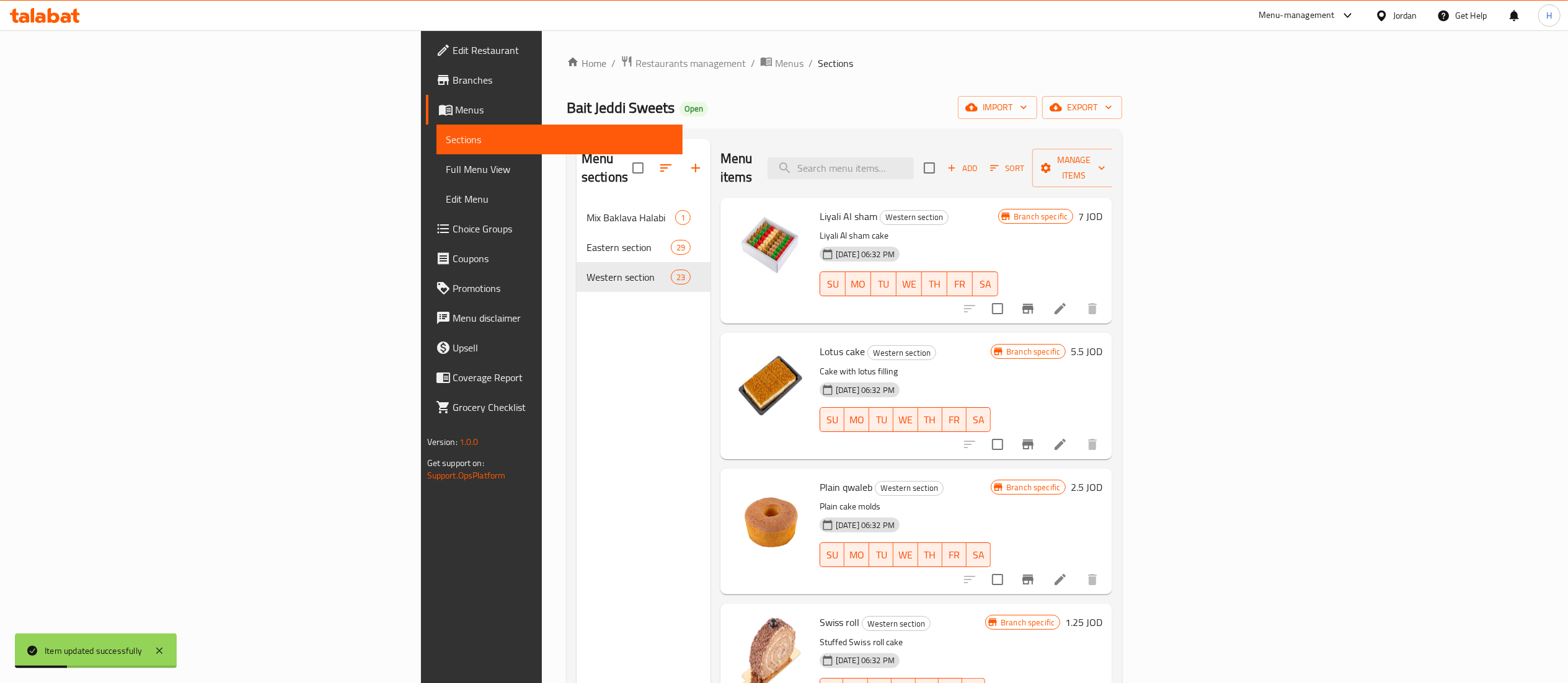
drag, startPoint x: 711, startPoint y: 160, endPoint x: 724, endPoint y: 161, distance: 13.0
click at [720, 160] on div "Menu items Add Sort Manage items" at bounding box center [916, 168] width 392 height 59
click at [914, 159] on input "search" at bounding box center [841, 168] width 147 height 22
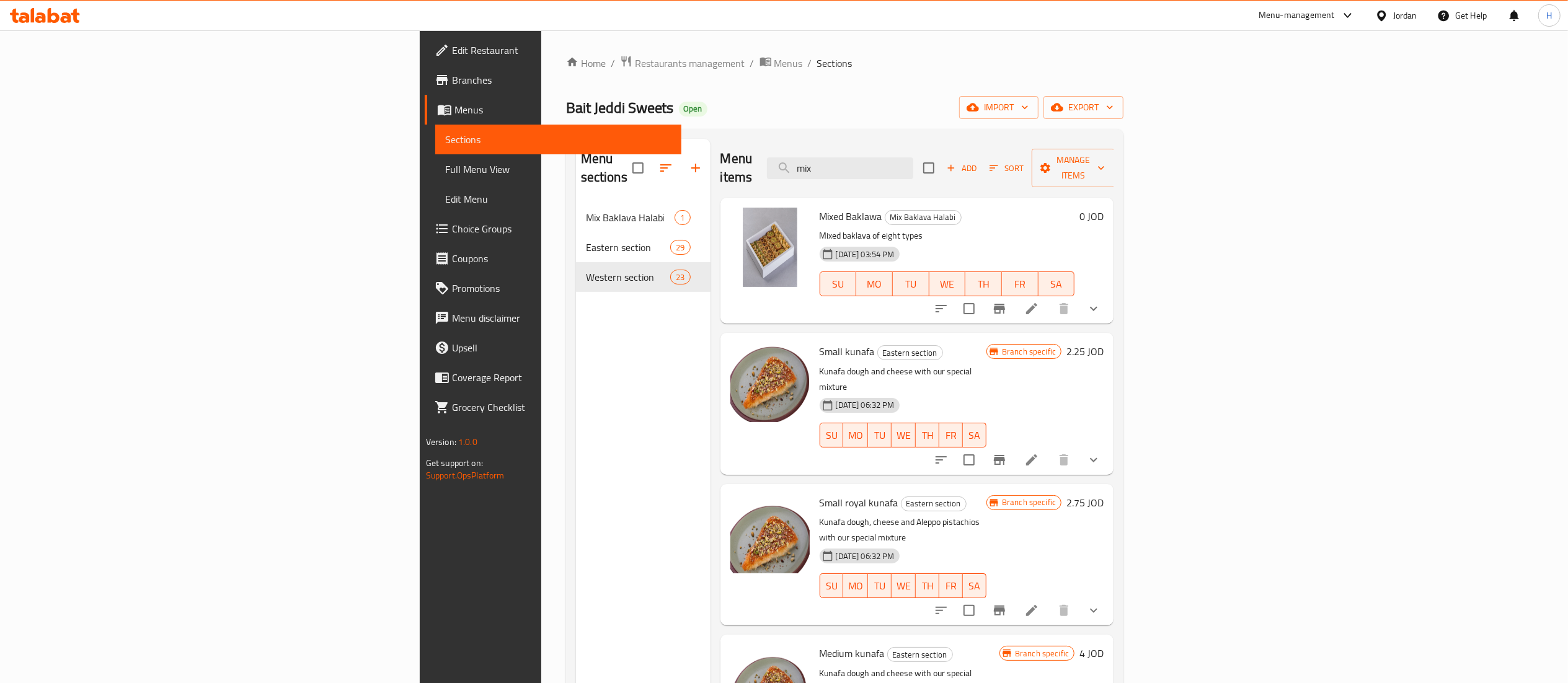
drag, startPoint x: 983, startPoint y: 151, endPoint x: 858, endPoint y: 158, distance: 125.2
click at [858, 155] on div "Menu items mix Add Sort Manage items" at bounding box center [917, 168] width 393 height 59
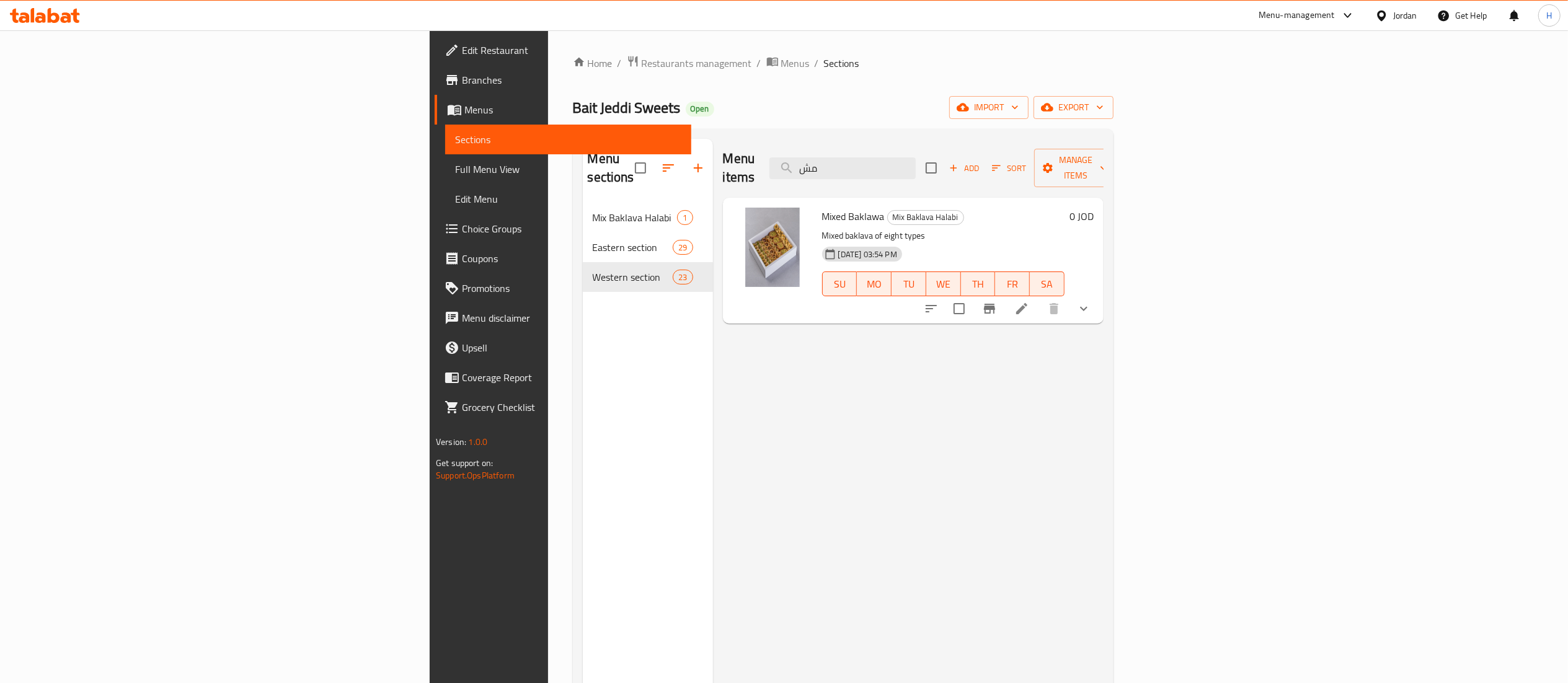
type input "م"
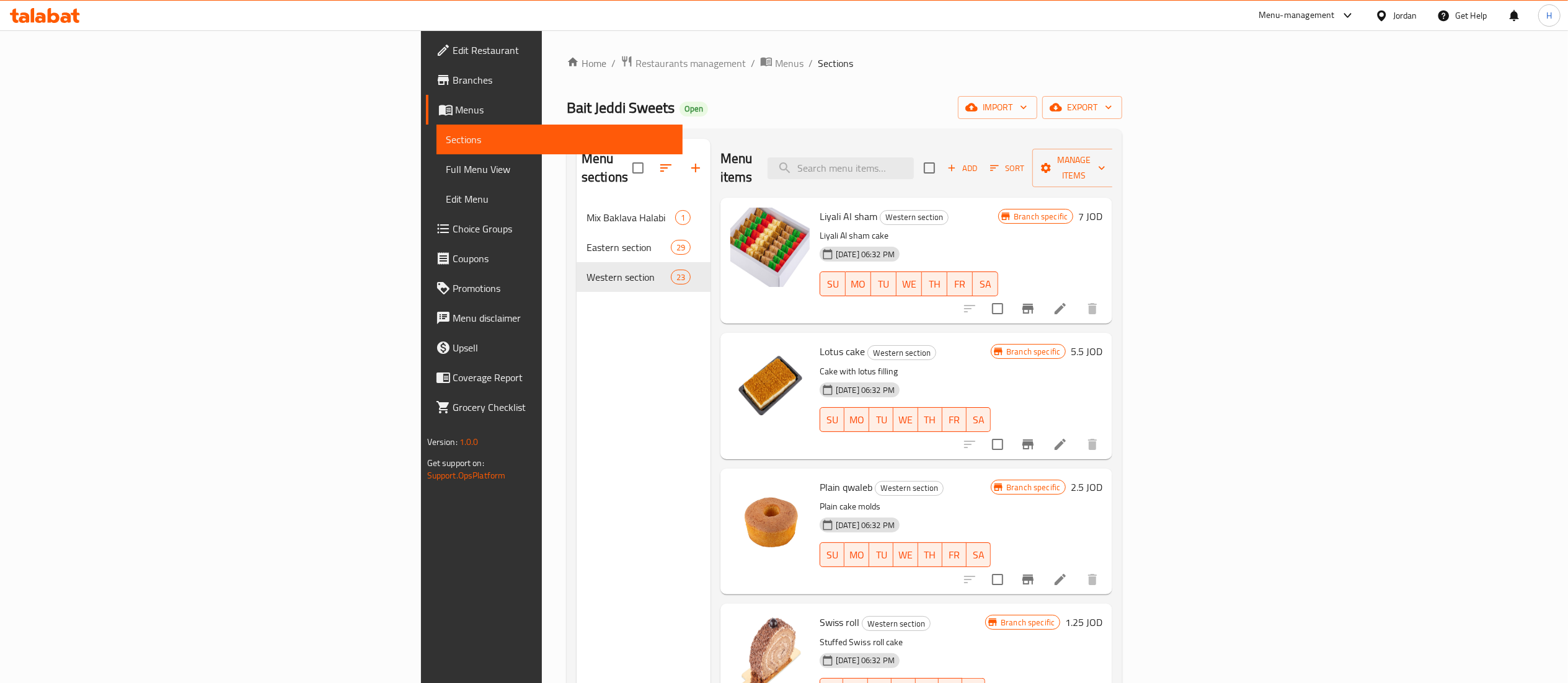
click at [796, 175] on div "Menu items Add Sort Manage items" at bounding box center [916, 168] width 392 height 59
click at [914, 161] on input "search" at bounding box center [841, 168] width 147 height 22
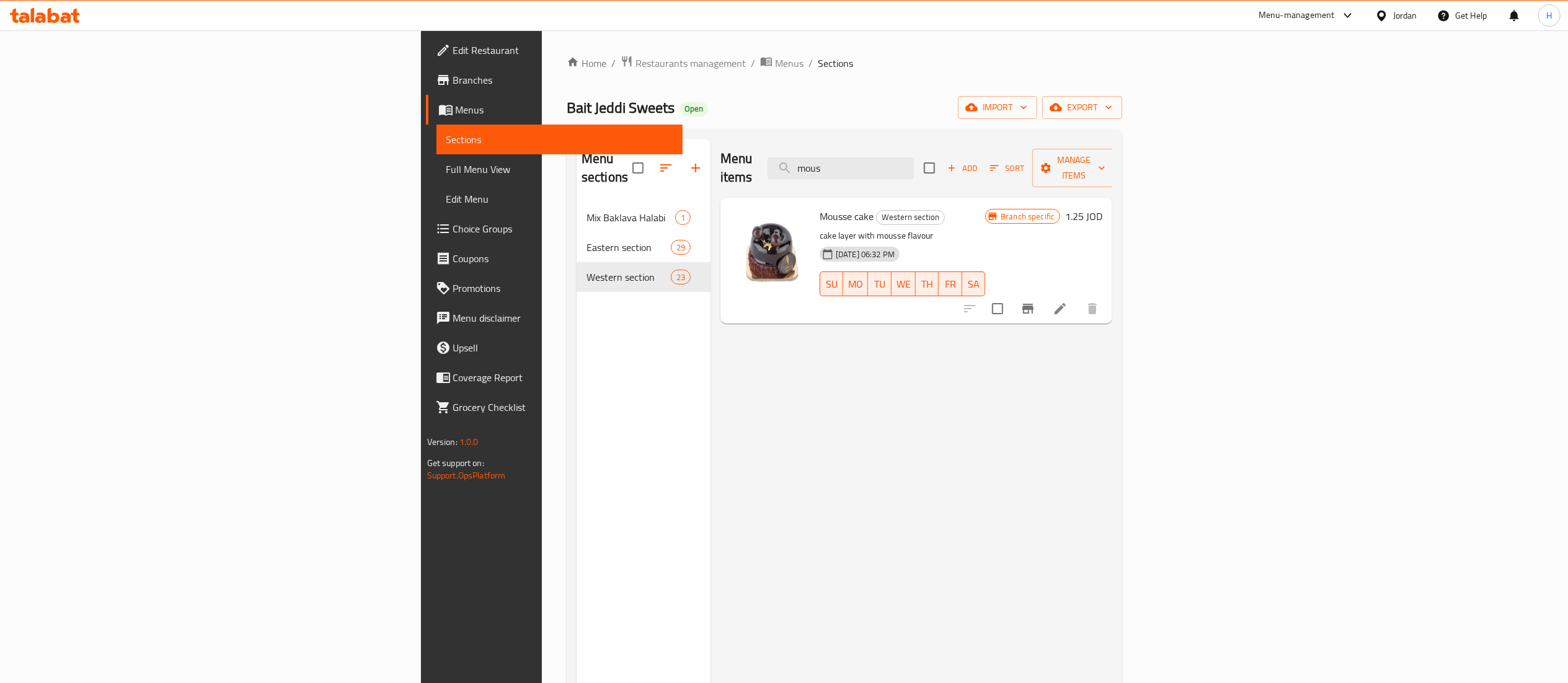
type input "mous"
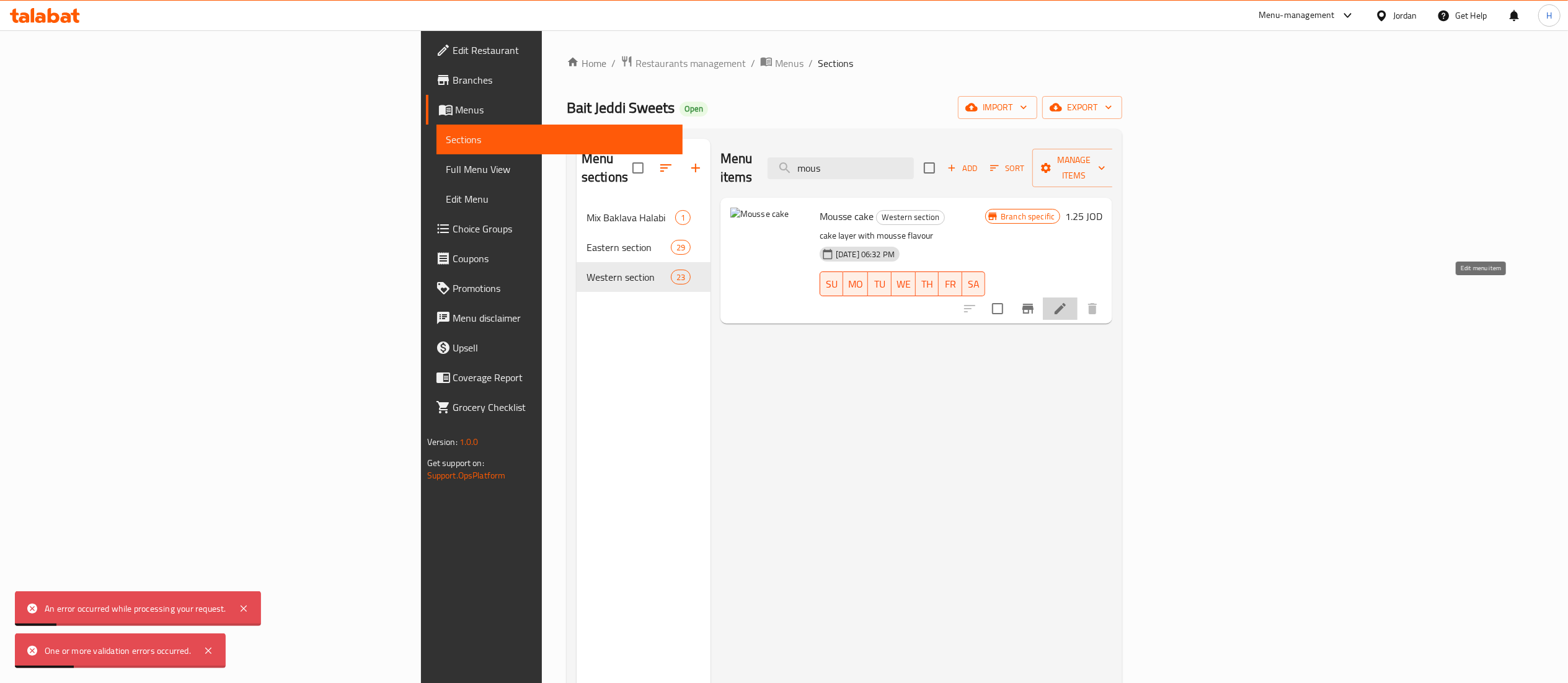
click at [1066, 303] on icon at bounding box center [1060, 308] width 11 height 11
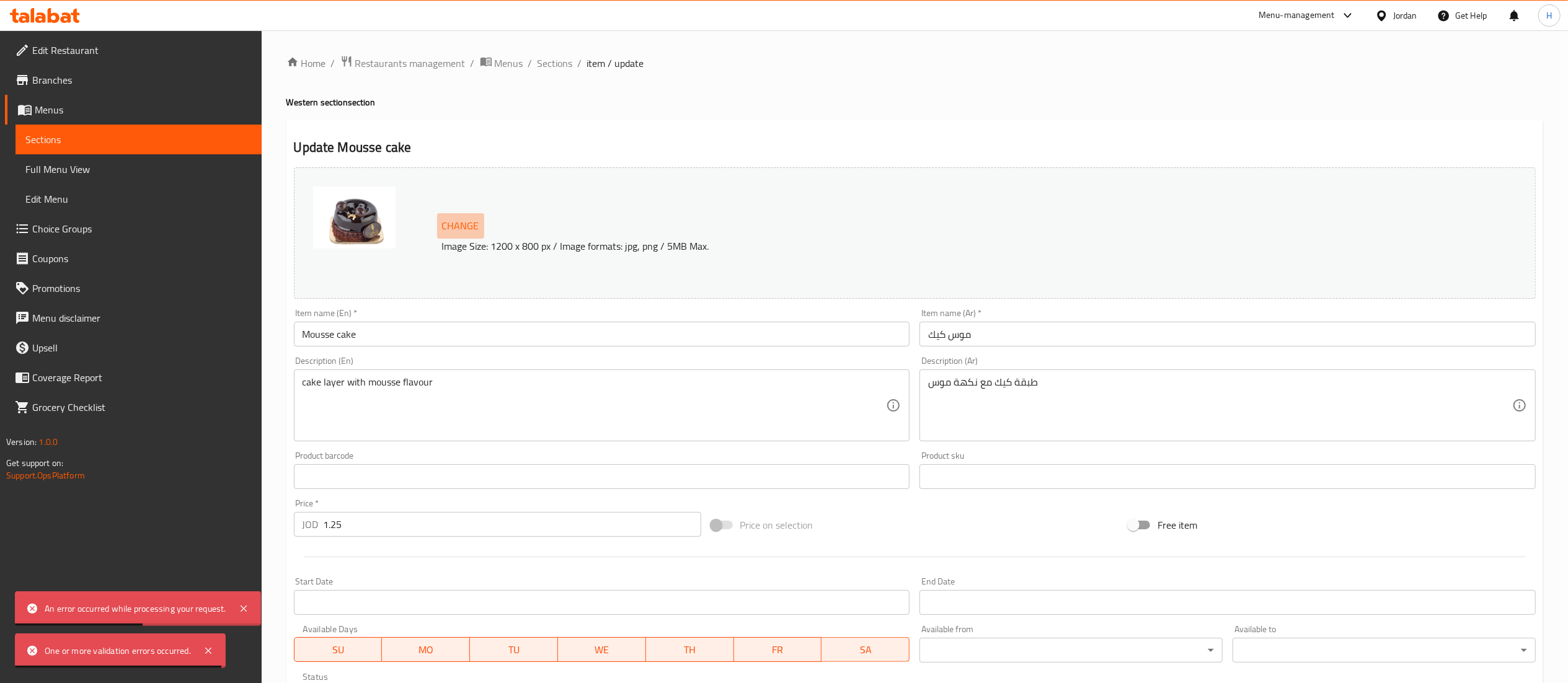
click at [477, 220] on span "Change" at bounding box center [461, 226] width 37 height 18
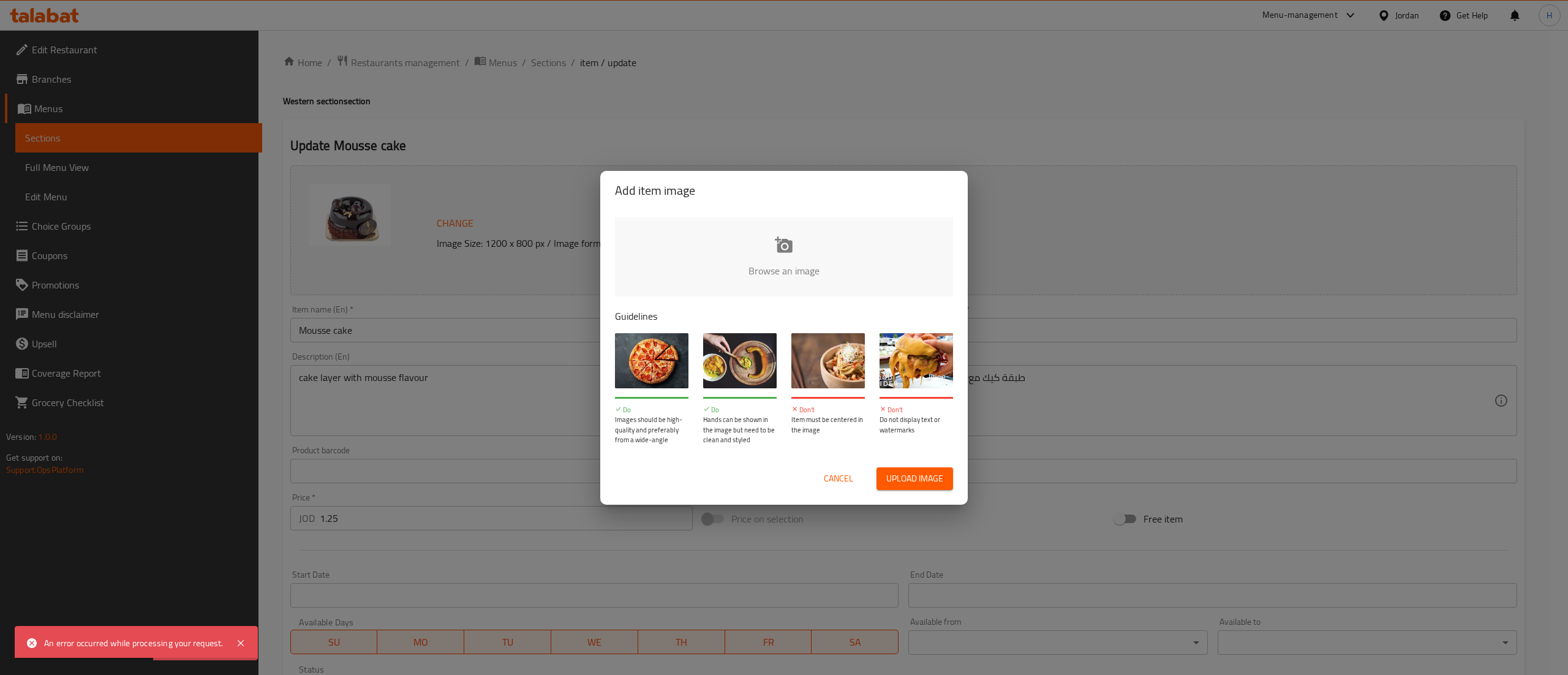
click at [682, 231] on input "file" at bounding box center [1198, 274] width 1166 height 115
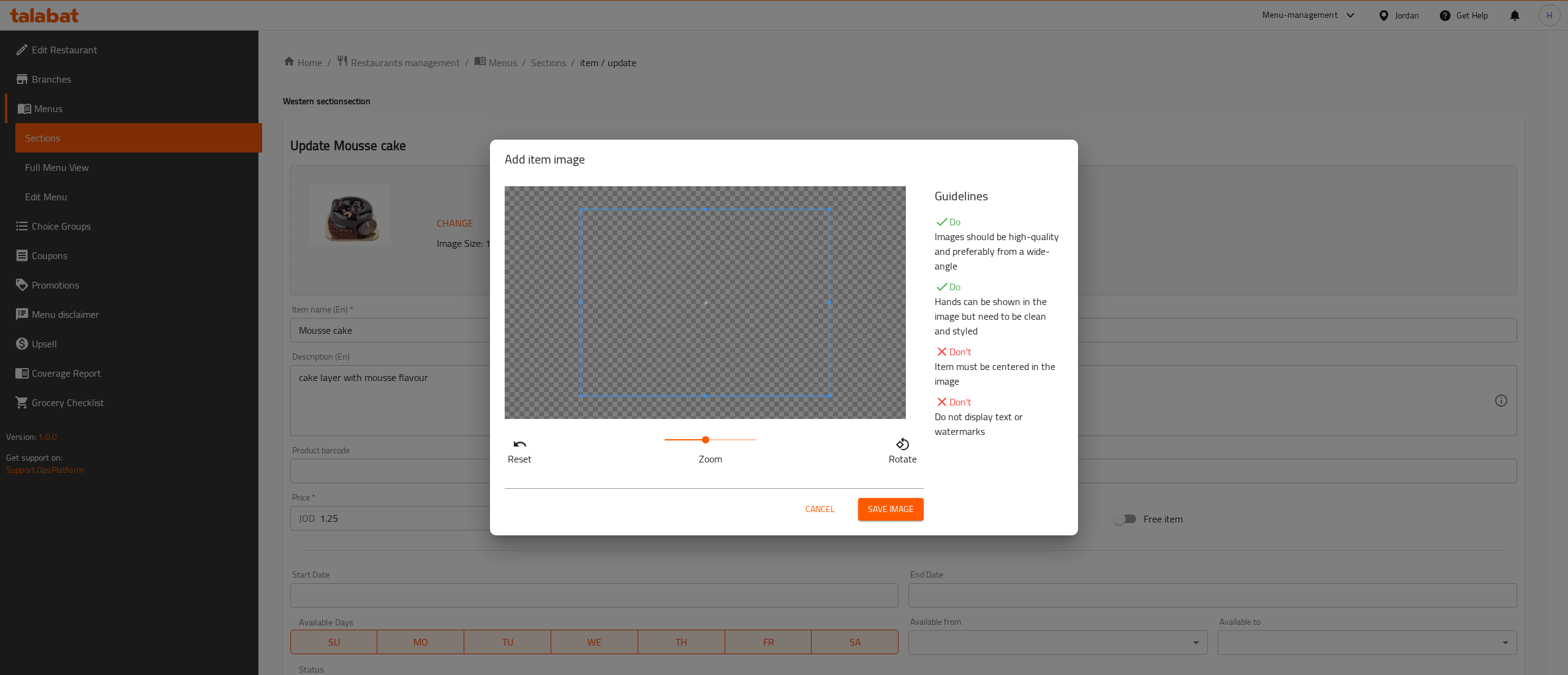
drag, startPoint x: 678, startPoint y: 441, endPoint x: 718, endPoint y: 448, distance: 40.6
click at [718, 447] on span at bounding box center [710, 439] width 92 height 17
click at [701, 396] on span at bounding box center [689, 326] width 248 height 186
click at [909, 514] on span "Save image" at bounding box center [890, 509] width 46 height 16
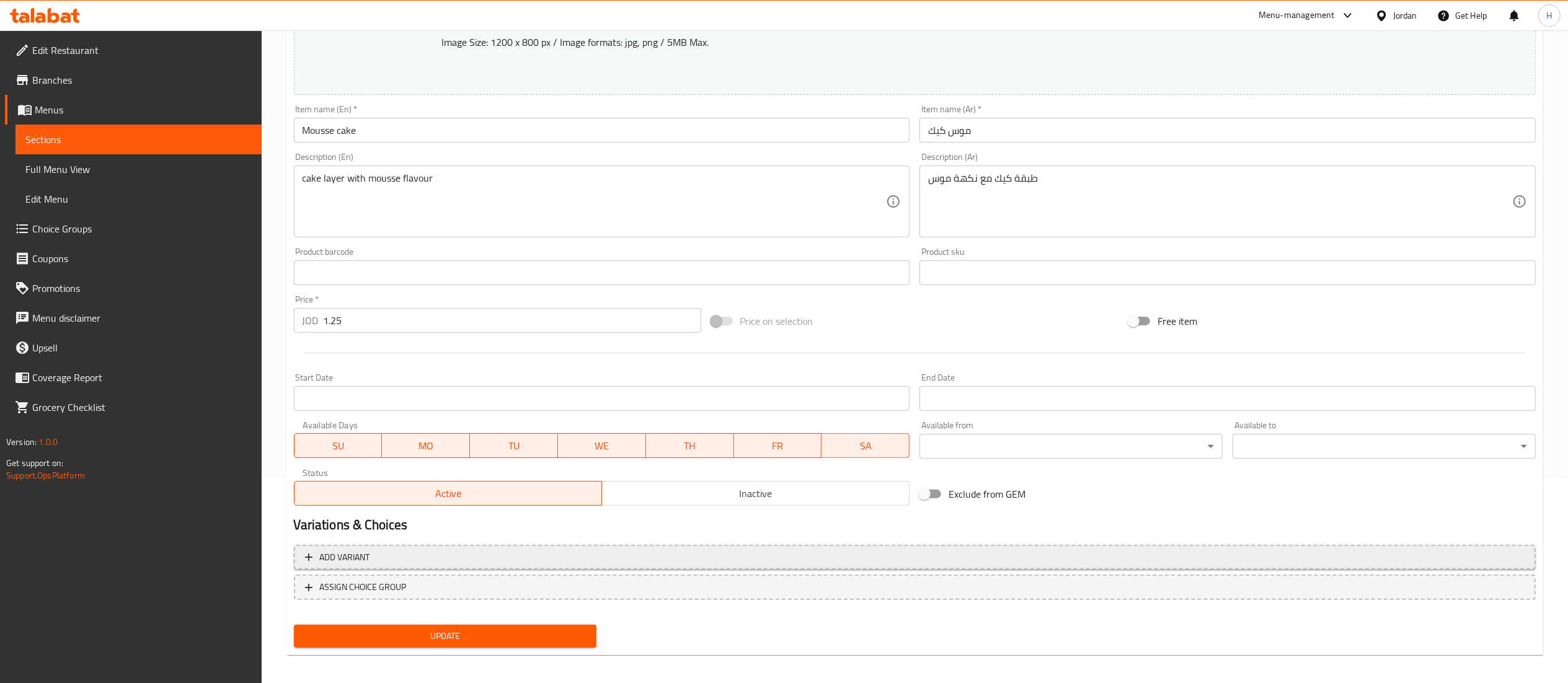
scroll to position [209, 0]
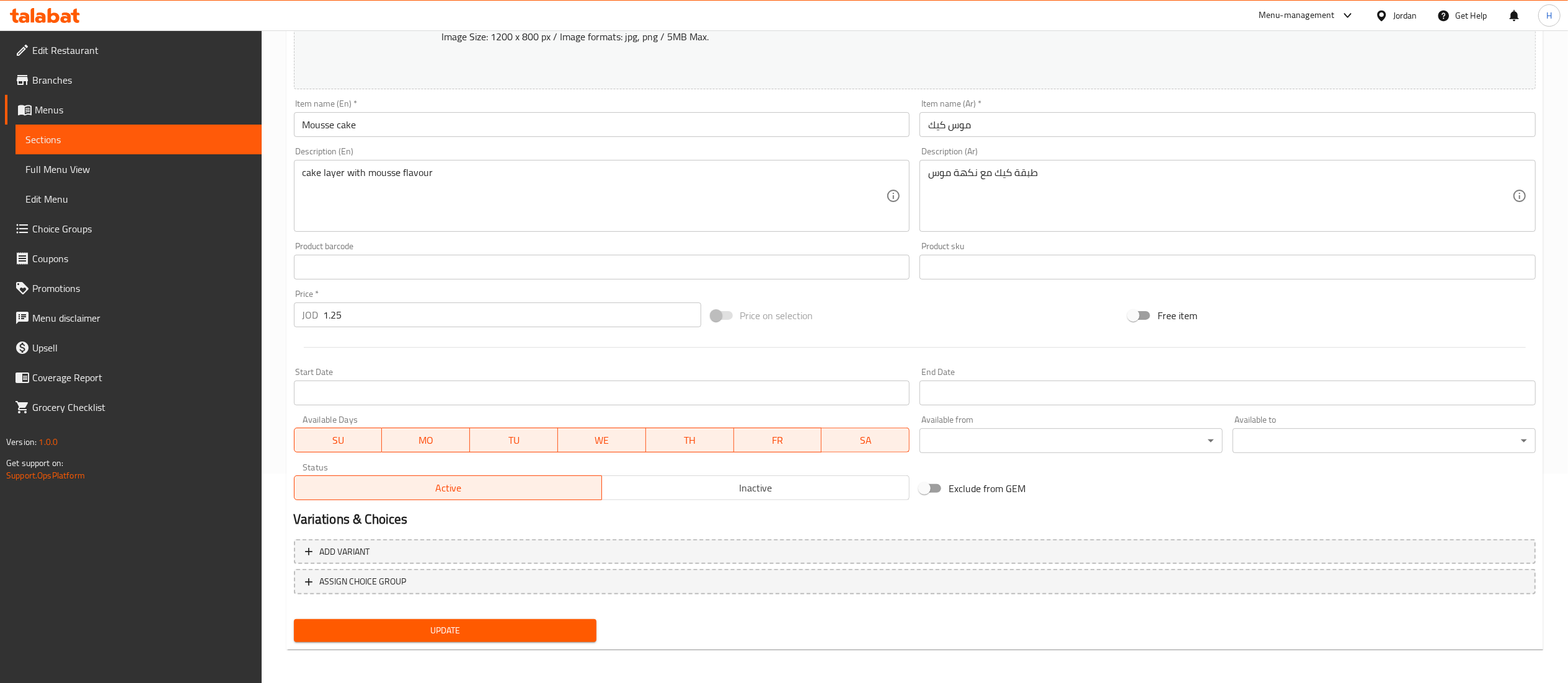
click at [477, 626] on span "Update" at bounding box center [445, 631] width 284 height 16
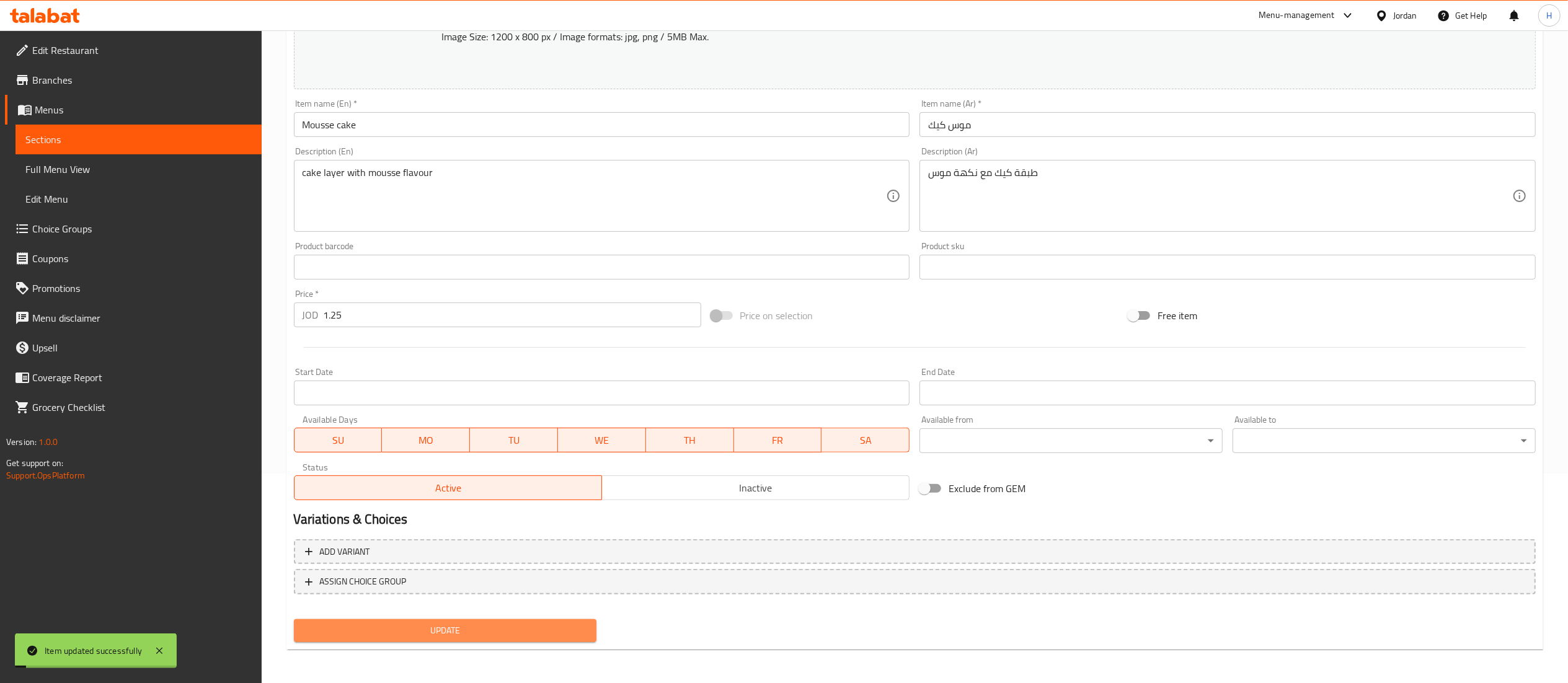
click at [483, 625] on span "Update" at bounding box center [445, 631] width 284 height 16
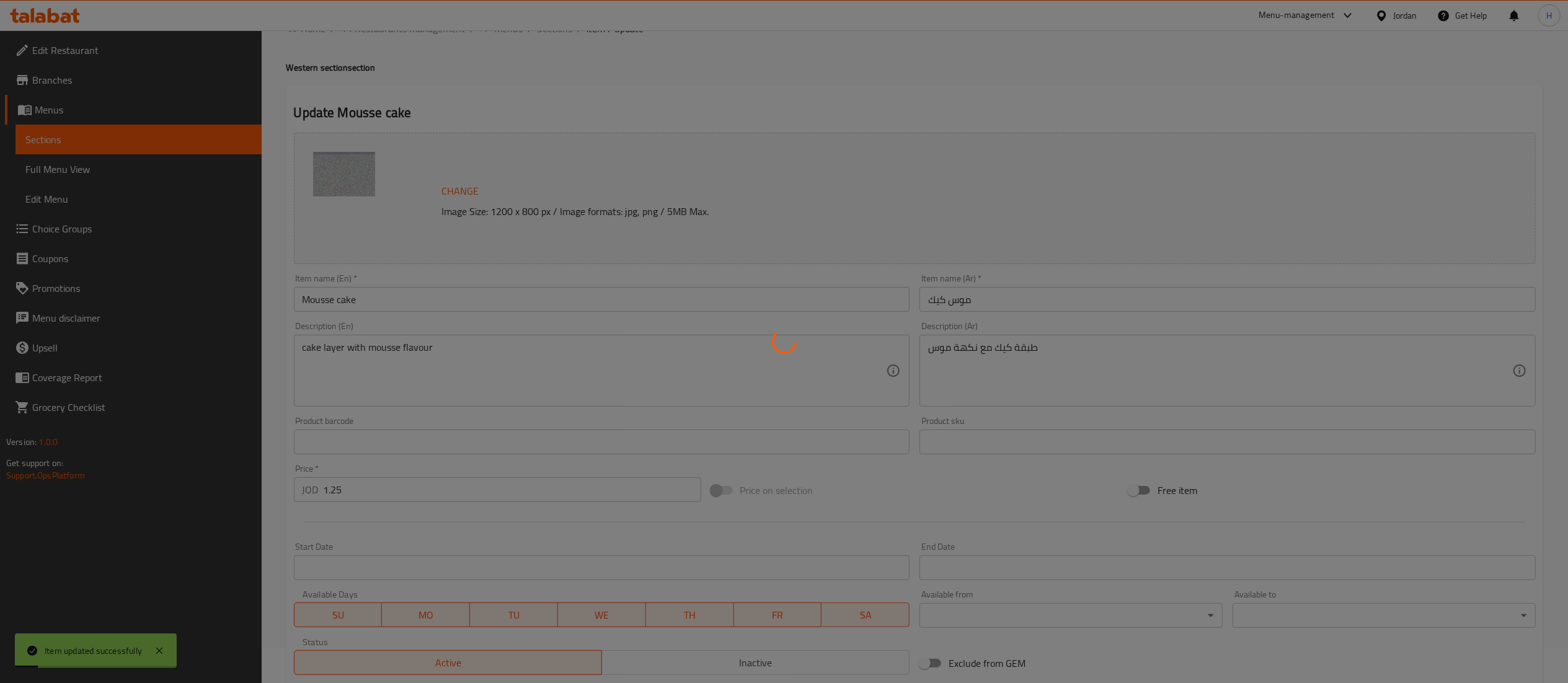
scroll to position [0, 0]
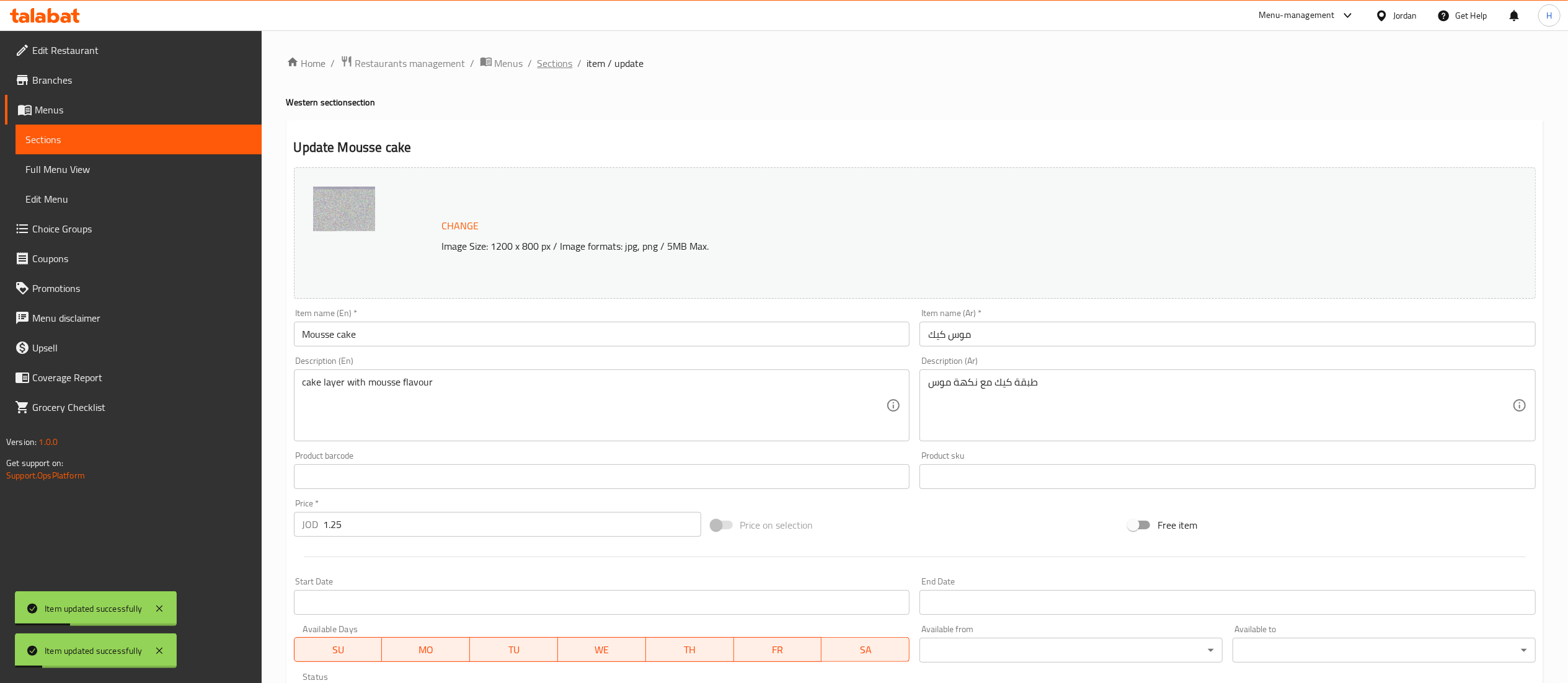
click at [566, 61] on span "Sections" at bounding box center [555, 64] width 35 height 15
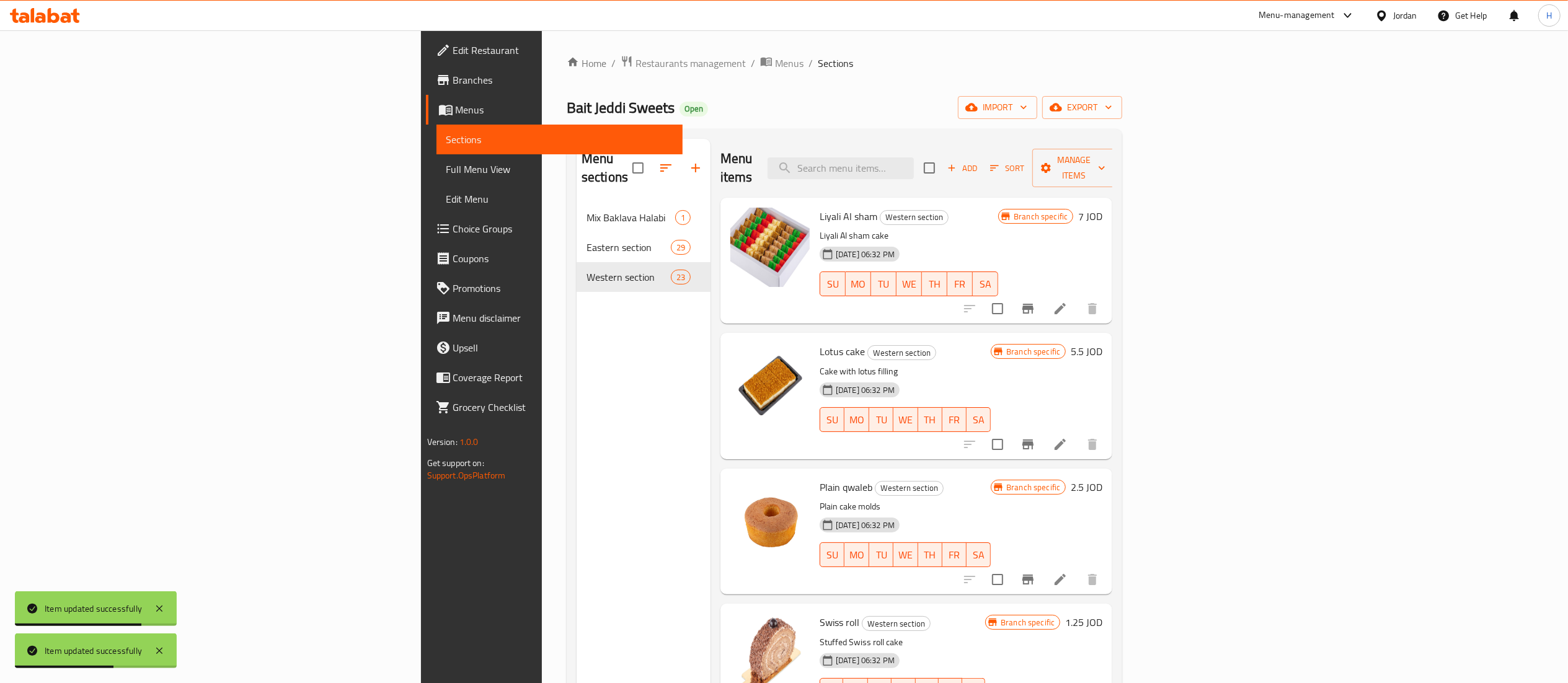
drag, startPoint x: 497, startPoint y: 424, endPoint x: 606, endPoint y: 401, distance: 111.4
click at [577, 424] on div "Menu sections Mix Baklava Halabi 1 Eastern section 29 Western section 23" at bounding box center [643, 480] width 134 height 683
click at [914, 161] on input "search" at bounding box center [841, 168] width 147 height 22
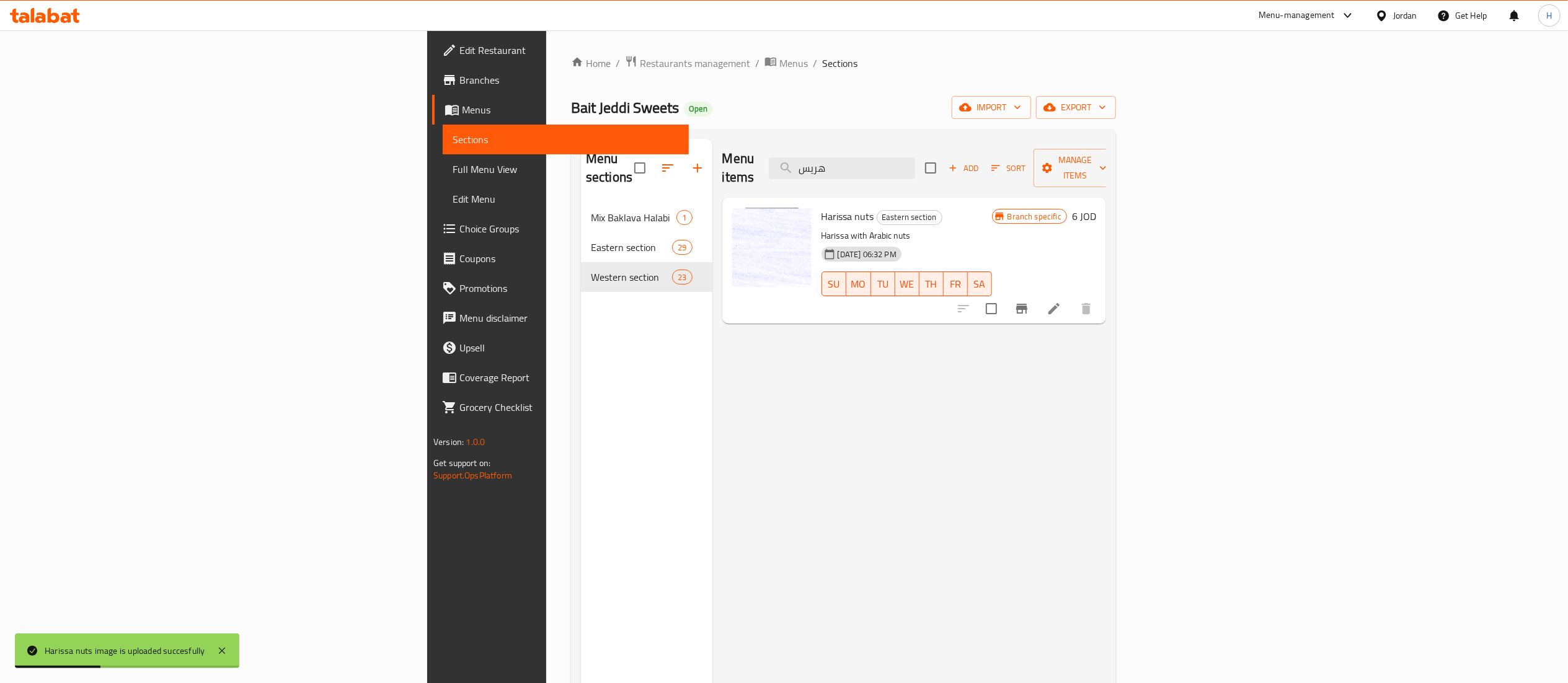
drag, startPoint x: 962, startPoint y: 165, endPoint x: 845, endPoint y: 165, distance: 117.0
click at [845, 165] on div "Menu items هريس Add Sort Manage items" at bounding box center [914, 168] width 384 height 59
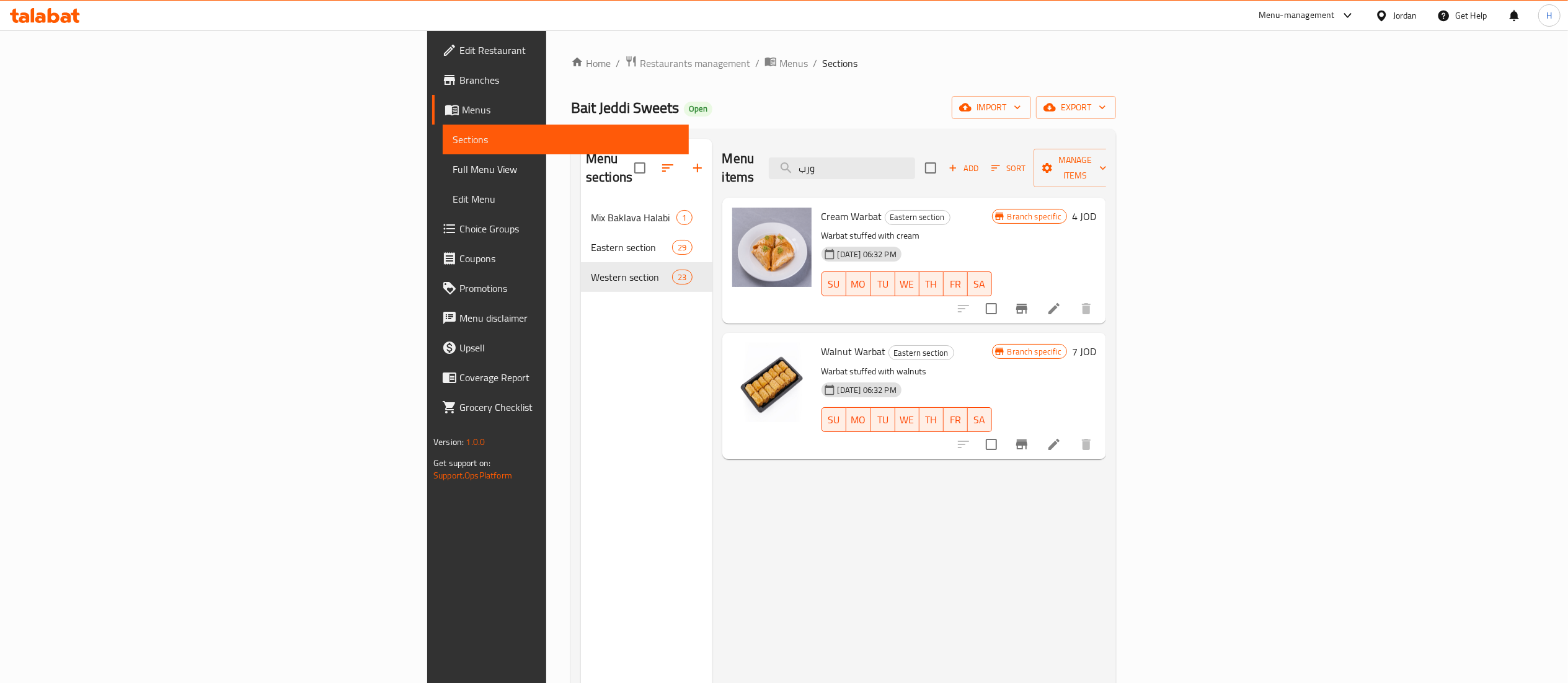
type input "ورب"
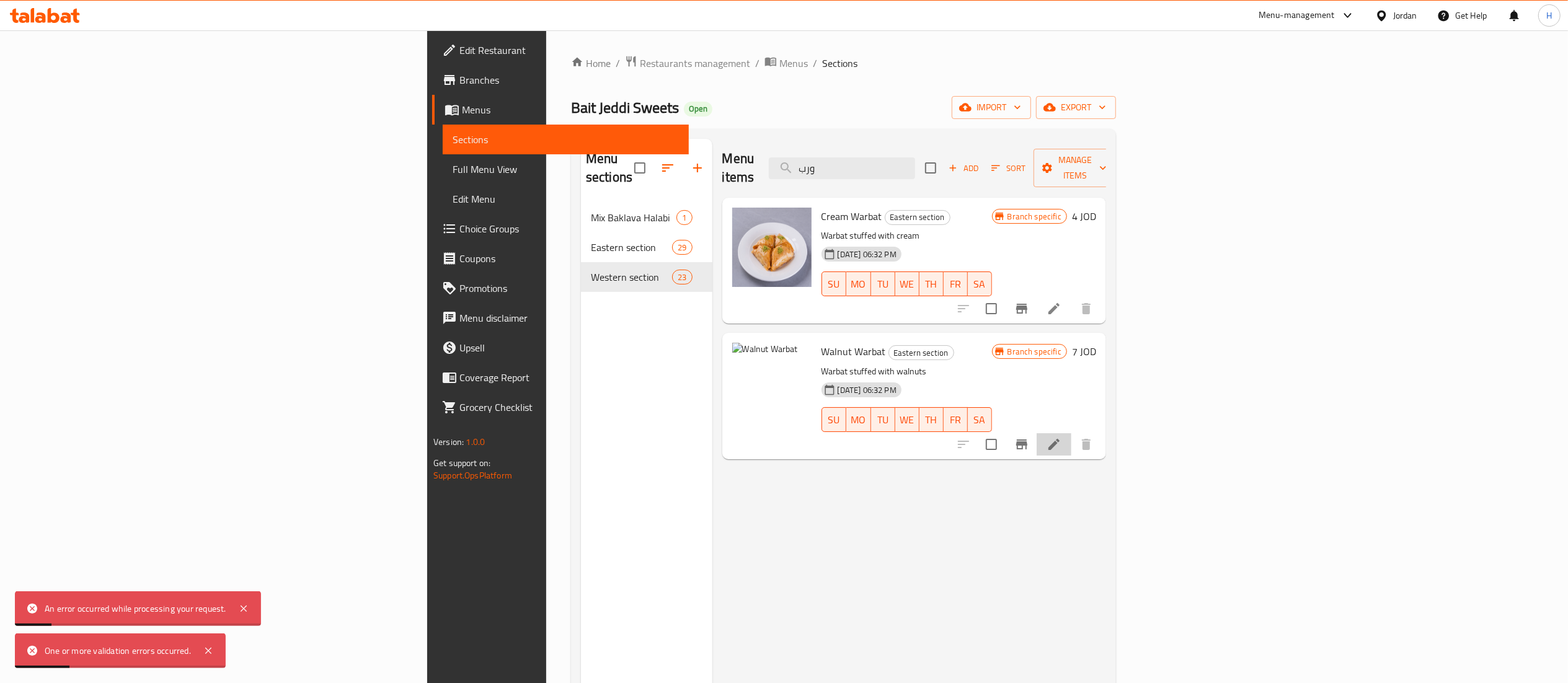
click at [1071, 433] on li at bounding box center [1054, 444] width 34 height 22
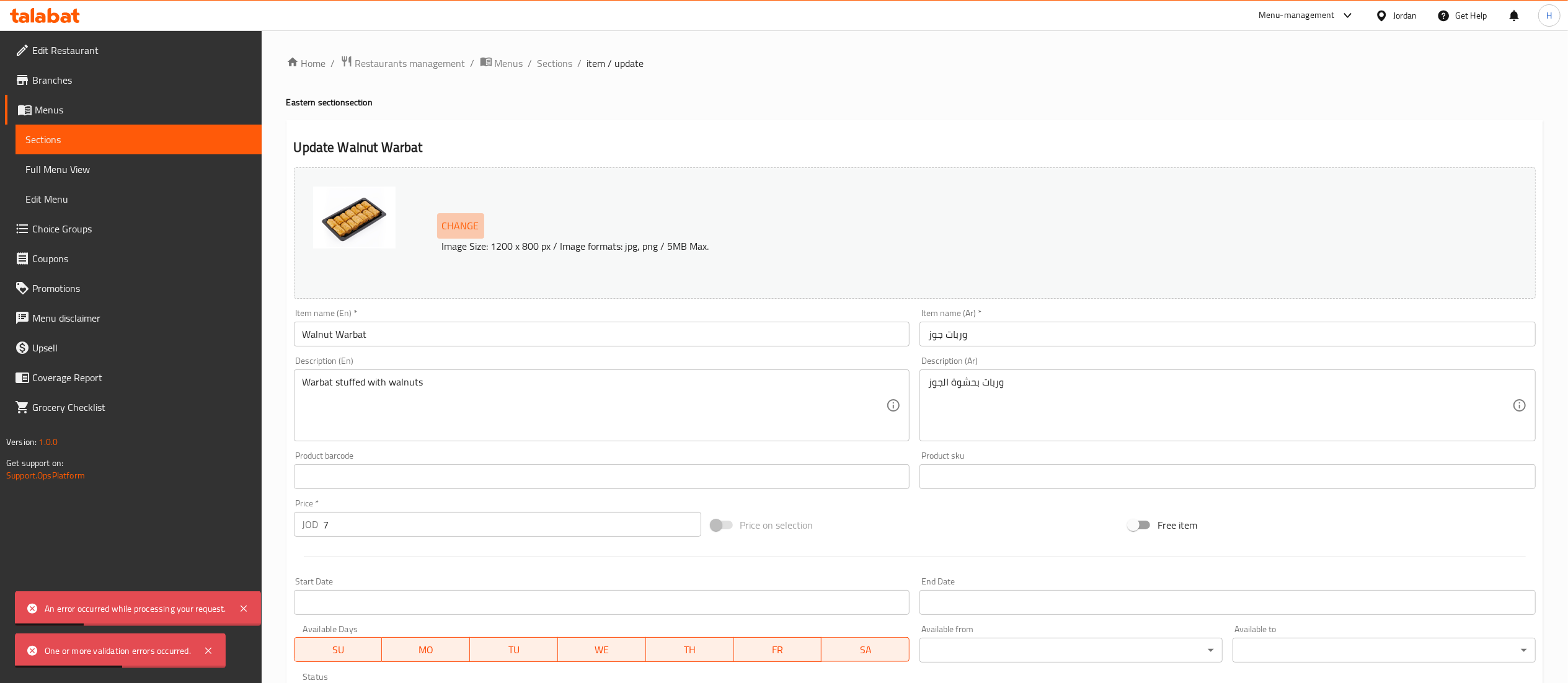
click at [470, 230] on span "Change" at bounding box center [461, 226] width 37 height 18
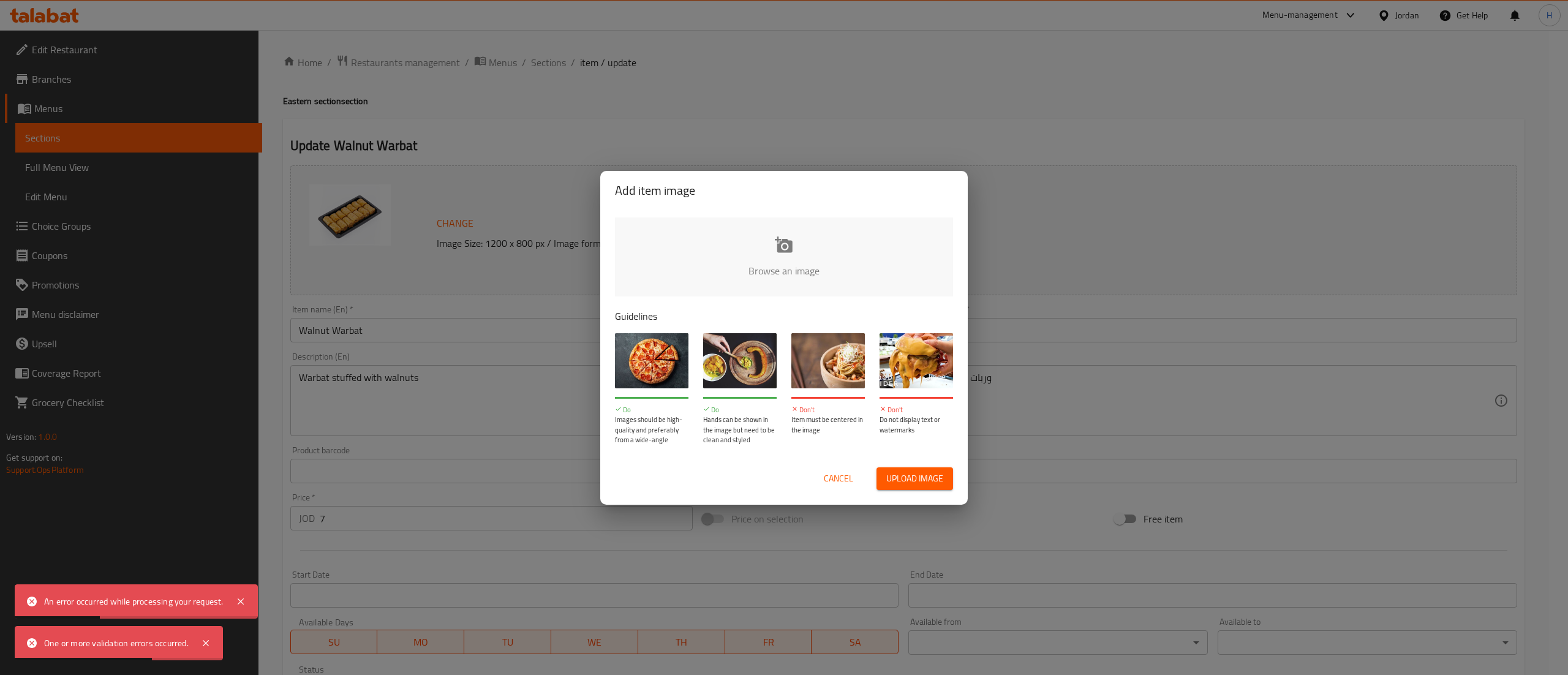
click at [819, 242] on input "file" at bounding box center [1198, 274] width 1166 height 115
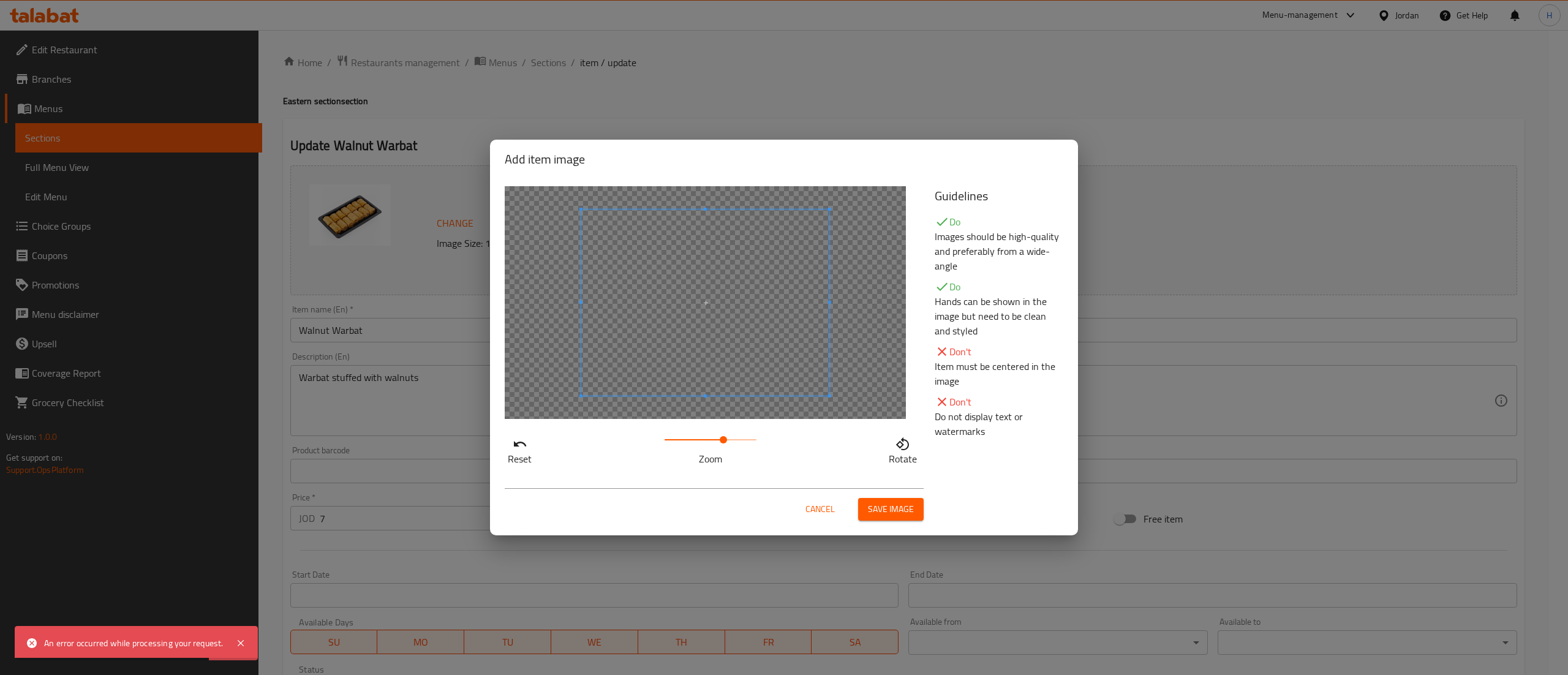
drag, startPoint x: 684, startPoint y: 442, endPoint x: 724, endPoint y: 443, distance: 40.0
click at [724, 443] on span at bounding box center [710, 439] width 92 height 17
click at [720, 390] on span at bounding box center [696, 320] width 248 height 186
click at [878, 503] on span "Save image" at bounding box center [890, 509] width 46 height 16
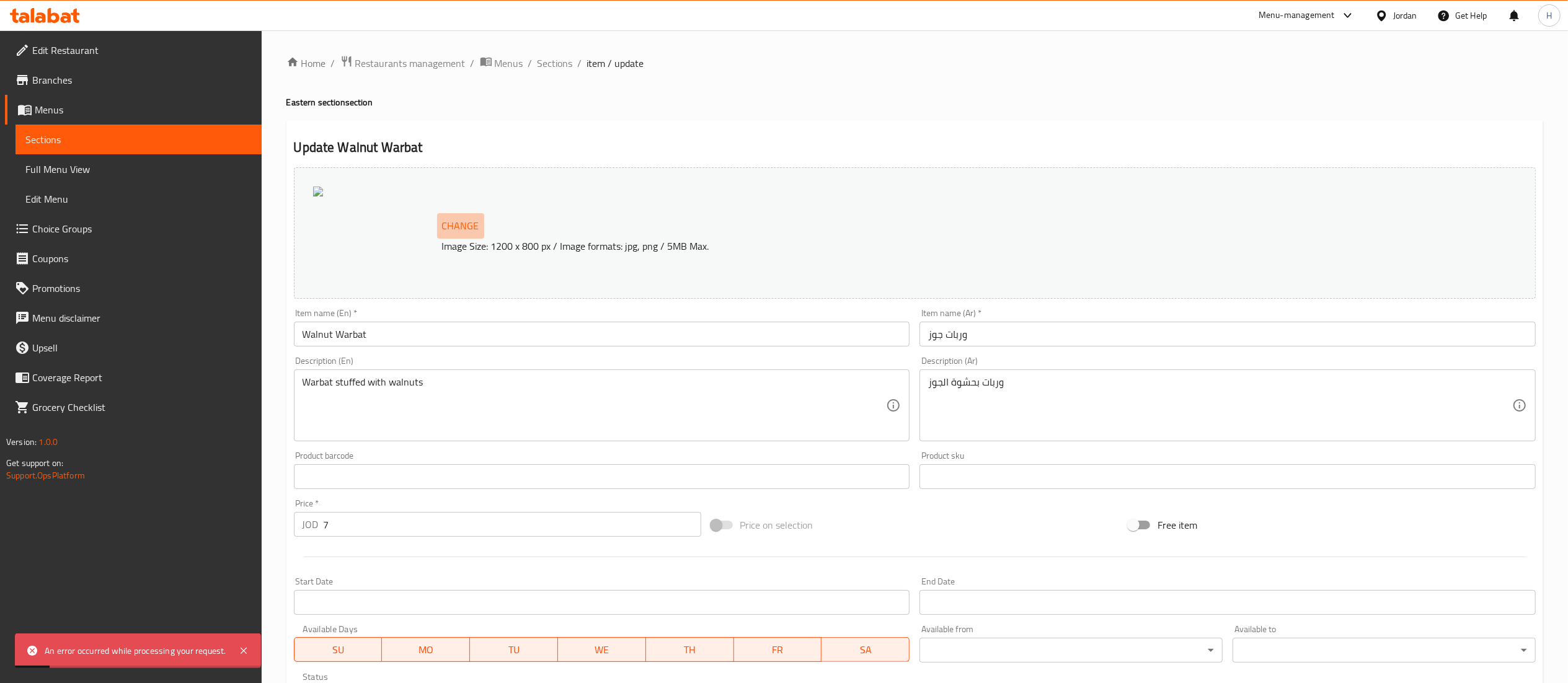
click at [468, 227] on span "Change" at bounding box center [461, 226] width 37 height 18
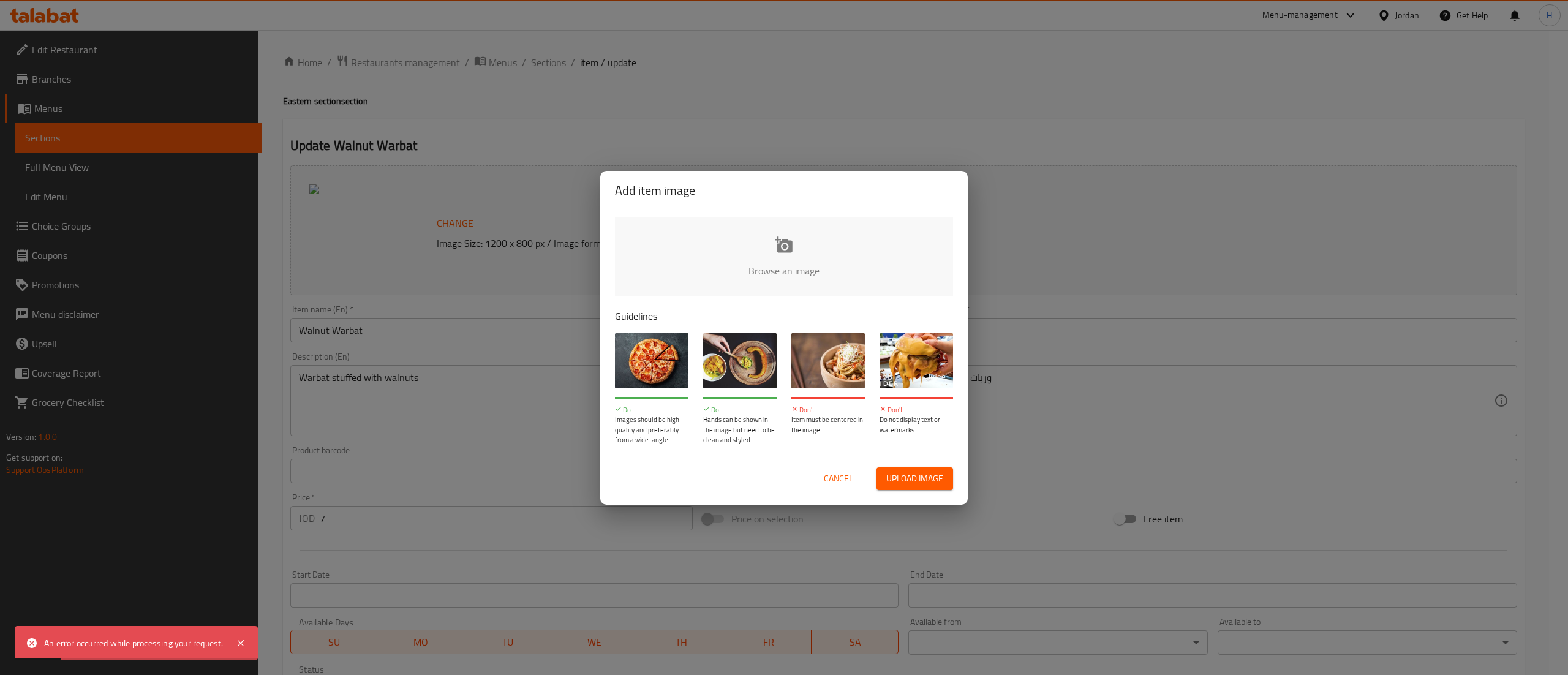
click at [774, 283] on input "file" at bounding box center [1198, 274] width 1166 height 115
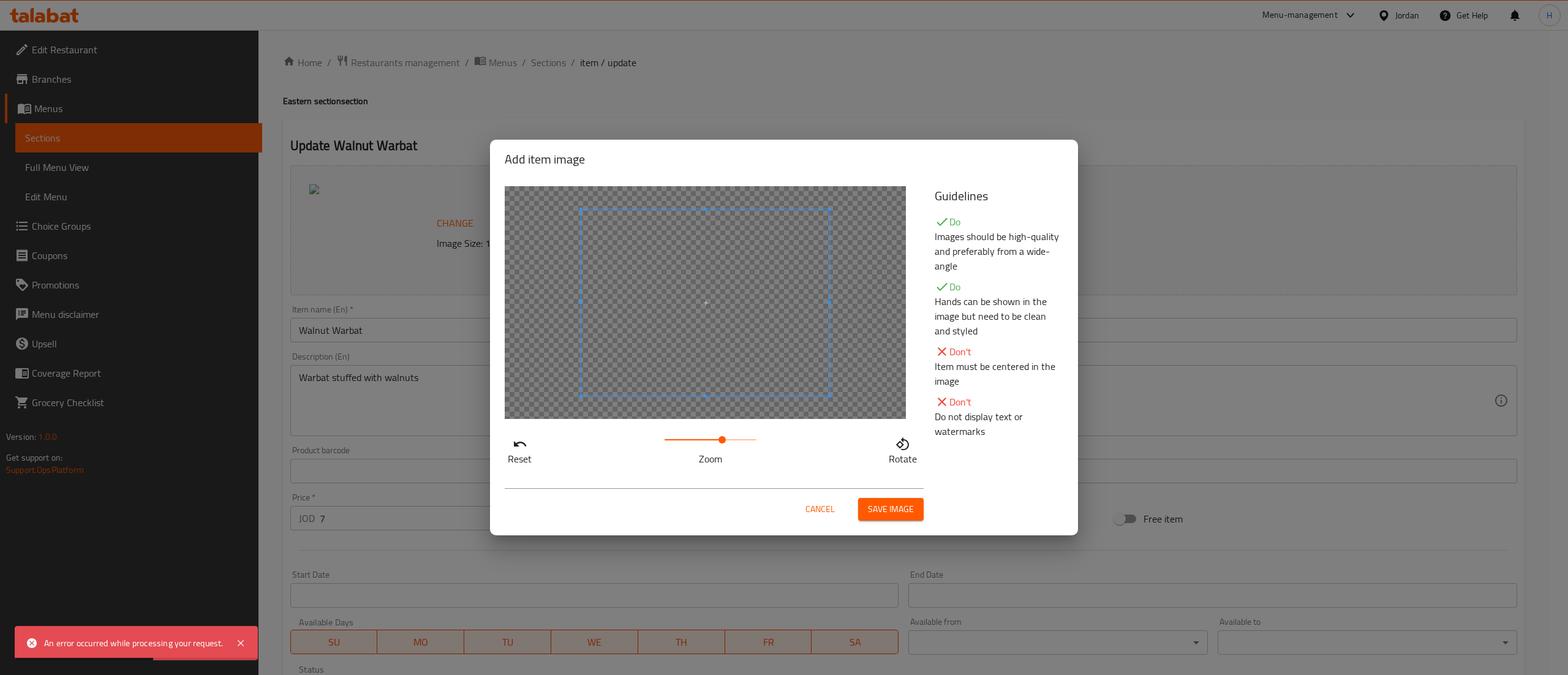
drag, startPoint x: 669, startPoint y: 434, endPoint x: 735, endPoint y: 431, distance: 66.1
click at [726, 436] on span at bounding box center [722, 440] width 7 height 7
click at [689, 345] on span at bounding box center [647, 325] width 248 height 186
click at [890, 512] on span "Save image" at bounding box center [890, 509] width 46 height 16
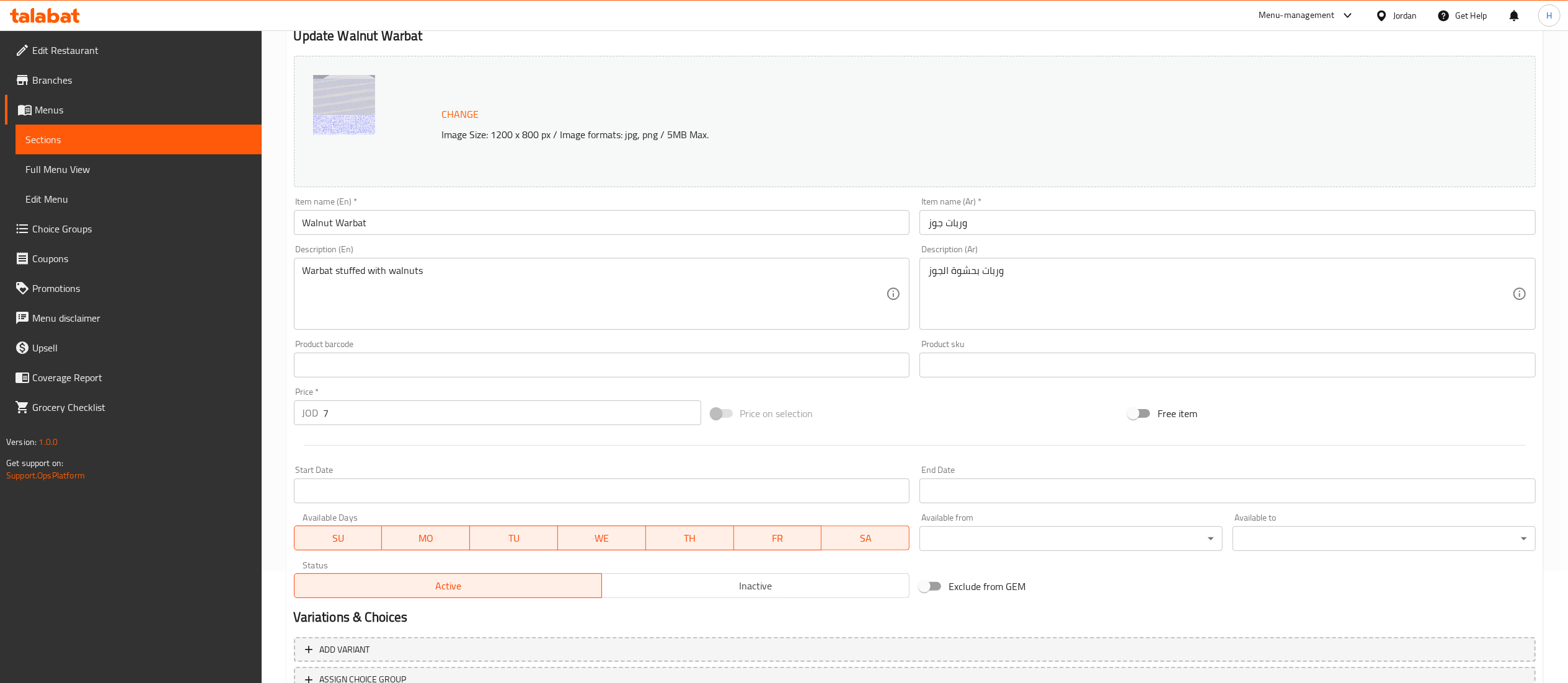
scroll to position [209, 0]
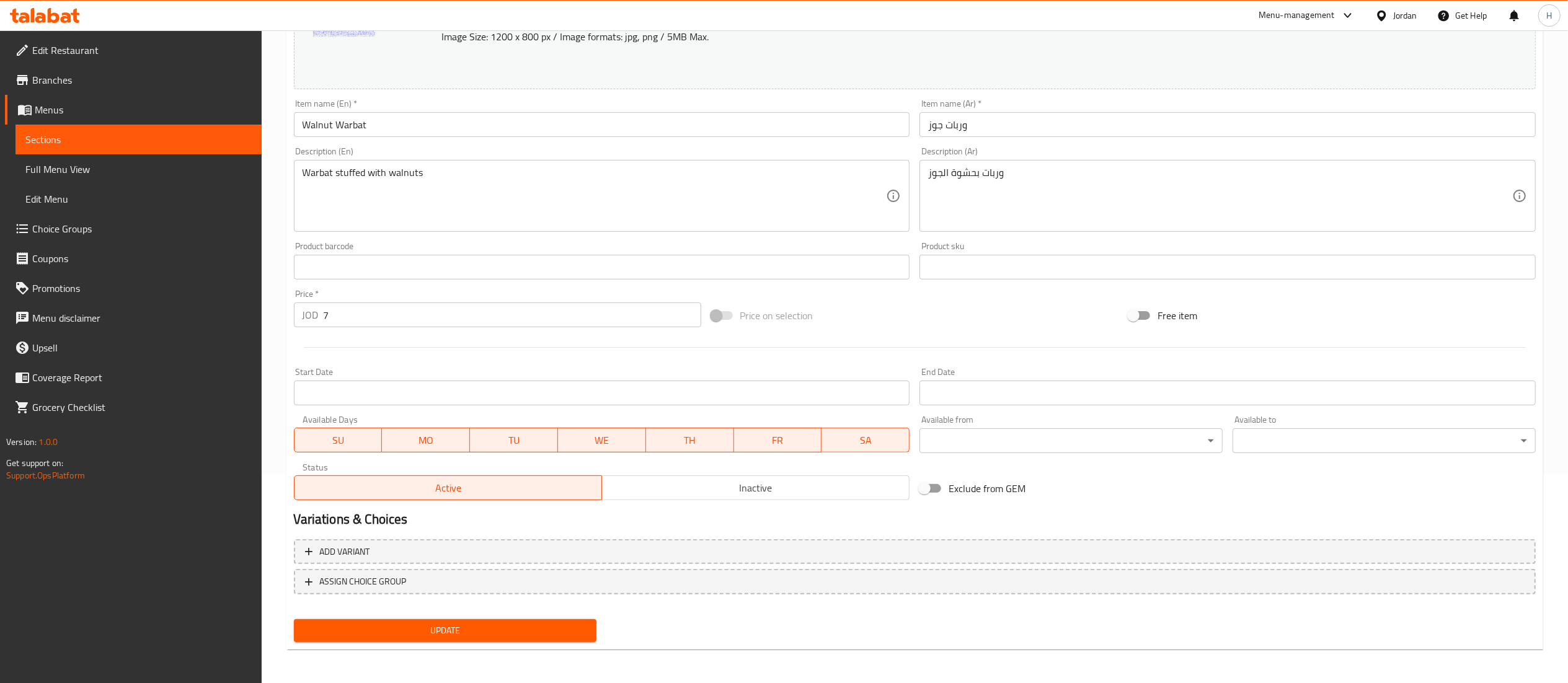
click at [429, 631] on span "Update" at bounding box center [445, 631] width 284 height 16
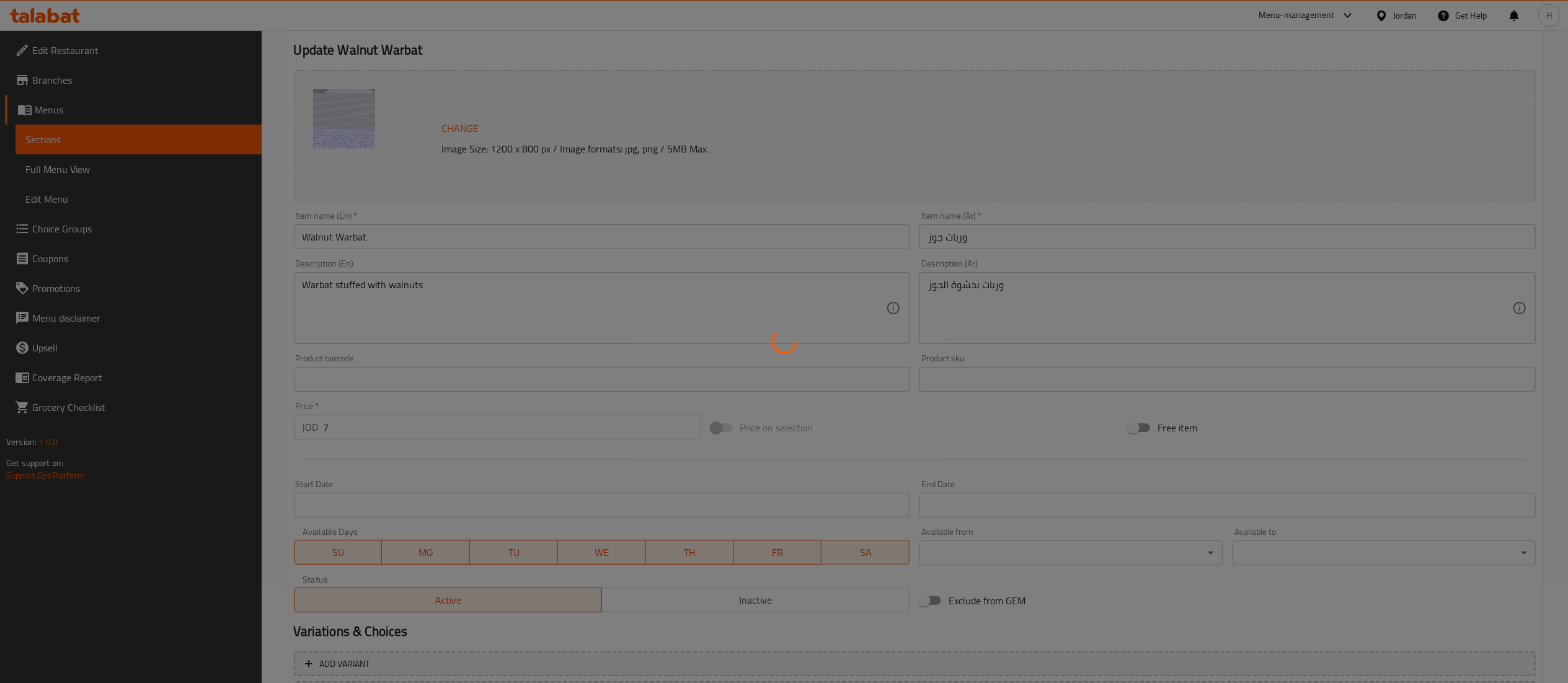
scroll to position [0, 0]
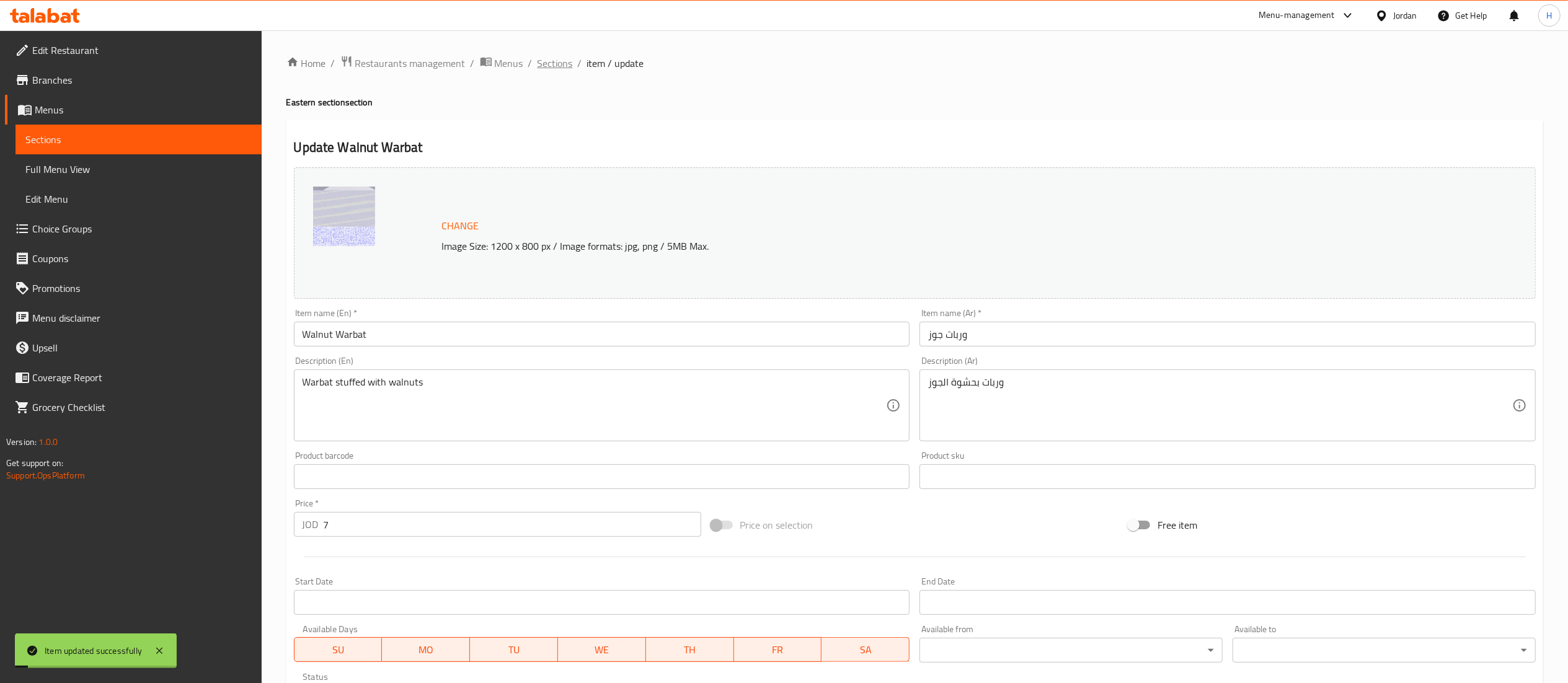
click at [560, 67] on span "Sections" at bounding box center [555, 64] width 35 height 15
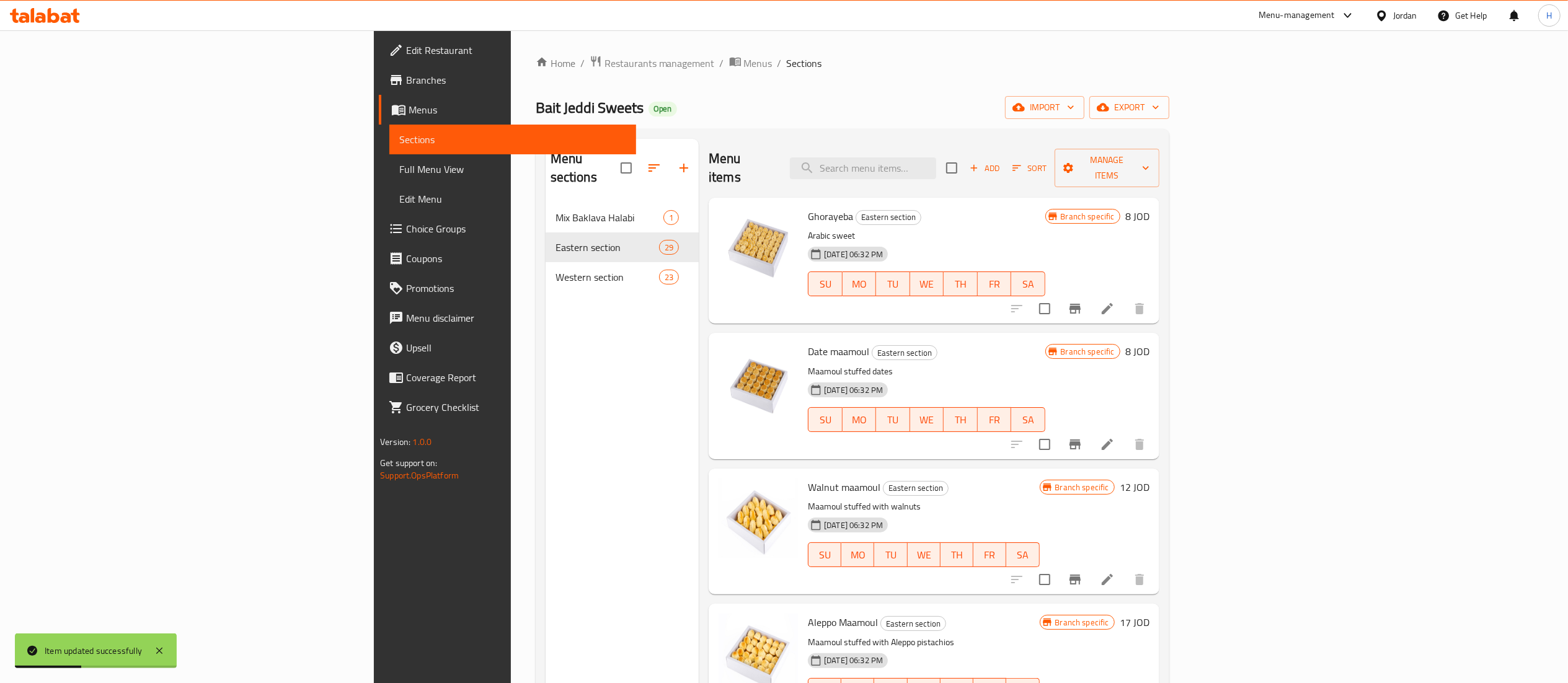
click at [997, 174] on div "Menu items Add Sort Manage items" at bounding box center [934, 168] width 451 height 59
click at [936, 159] on input "search" at bounding box center [863, 168] width 147 height 22
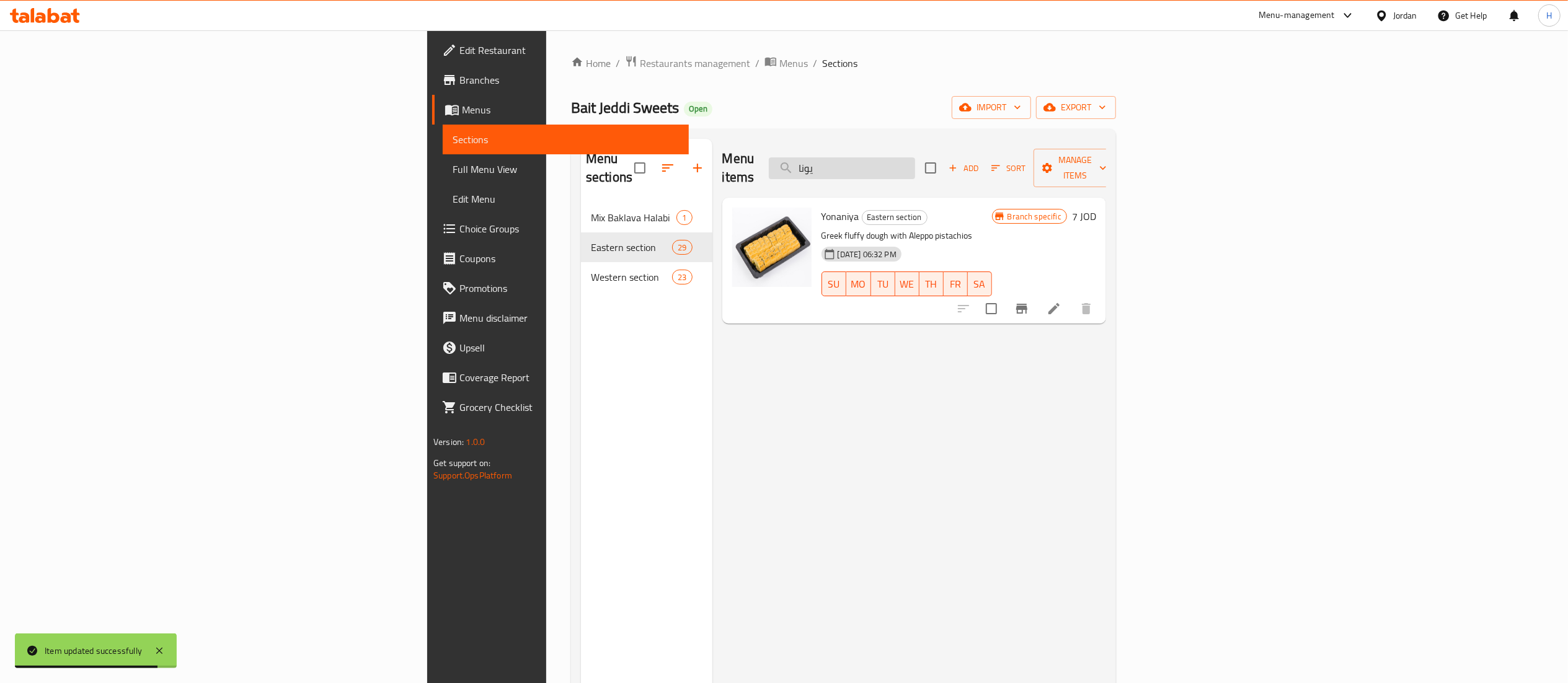
type input "يونا"
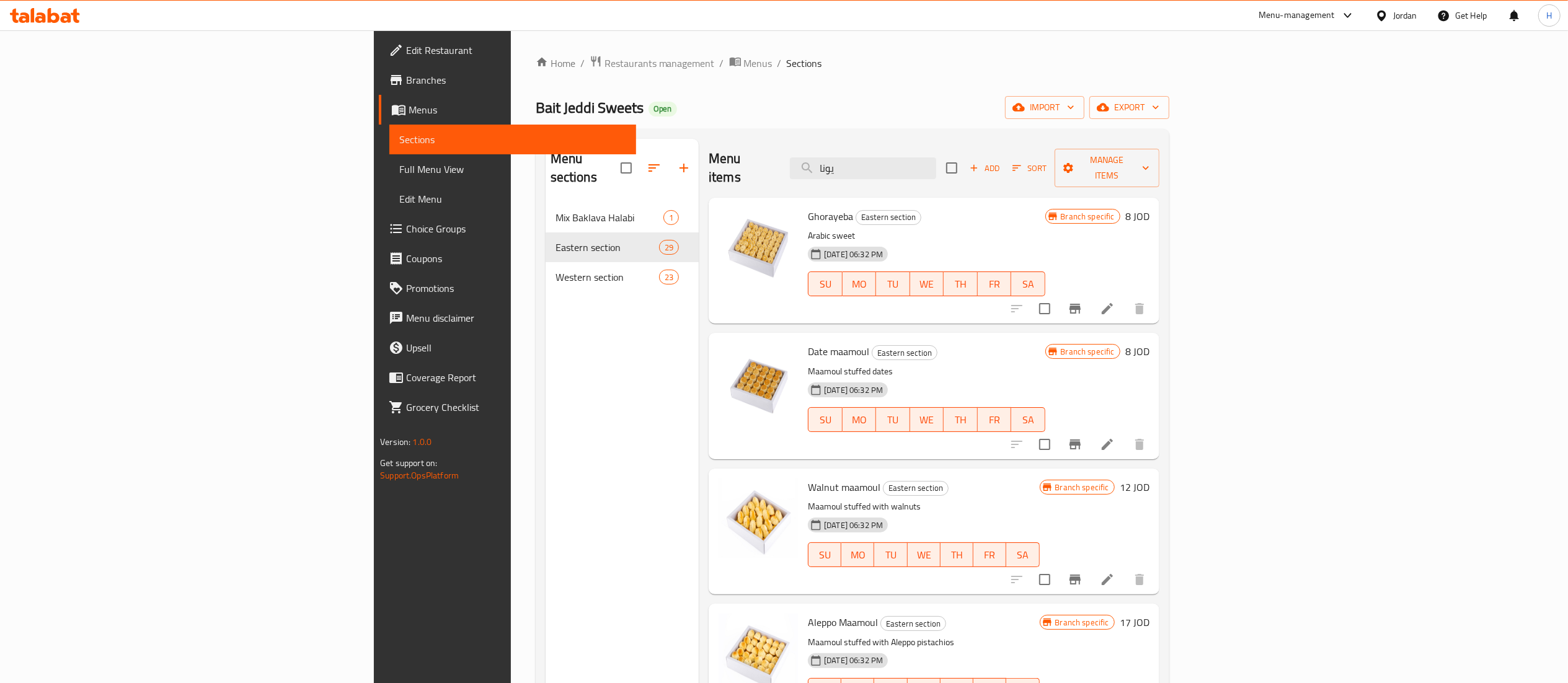
click at [22, 15] on icon at bounding box center [45, 16] width 70 height 15
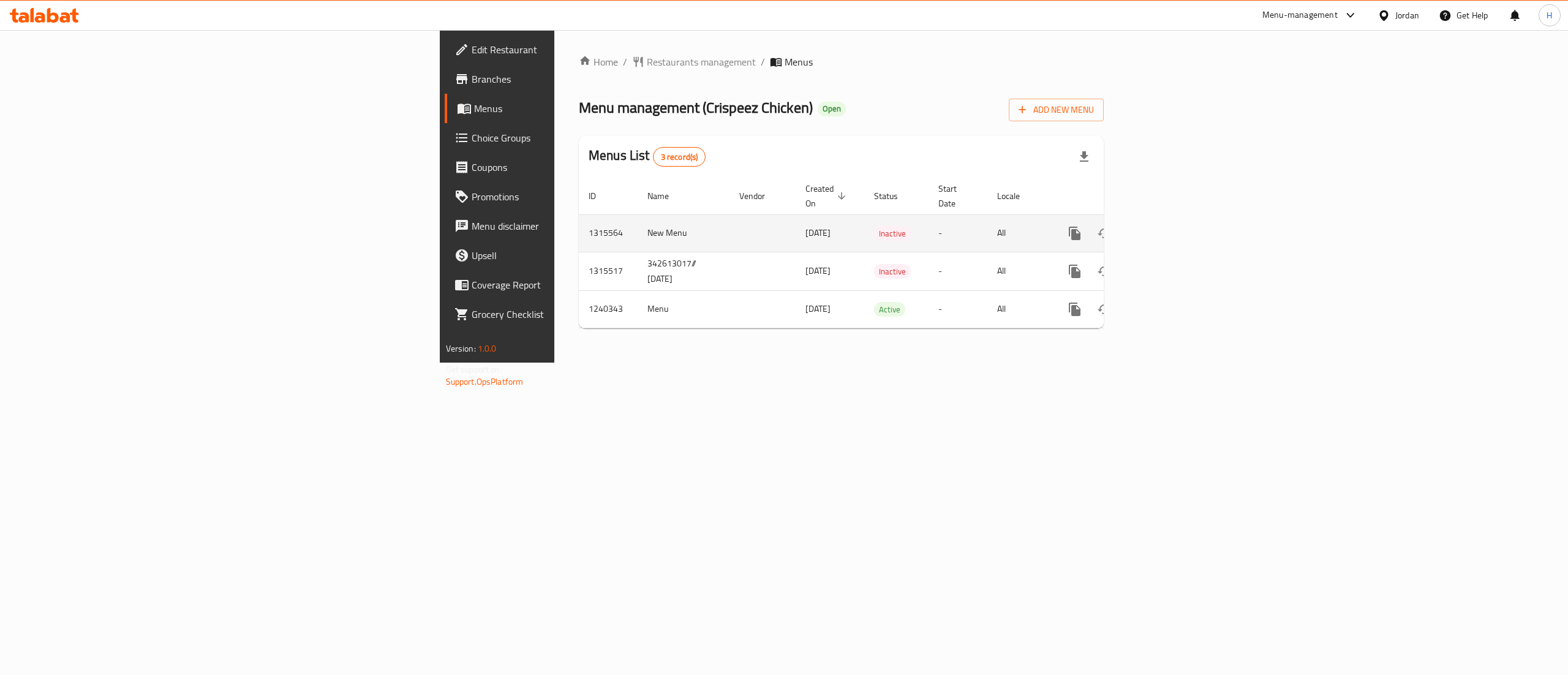
click at [1170, 227] on icon "enhanced table" at bounding box center [1163, 234] width 15 height 15
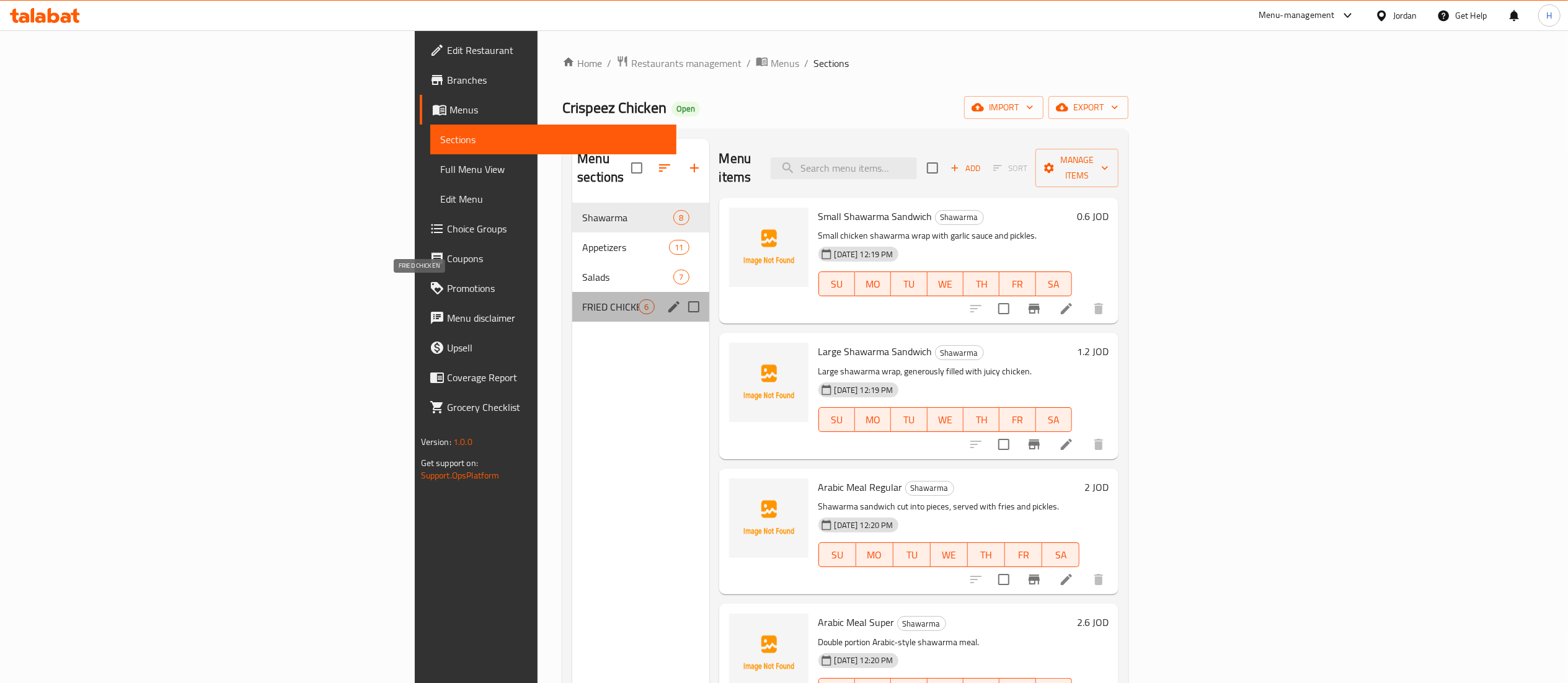
click at [582, 299] on span "FRIED CHICKEN" at bounding box center [610, 307] width 56 height 15
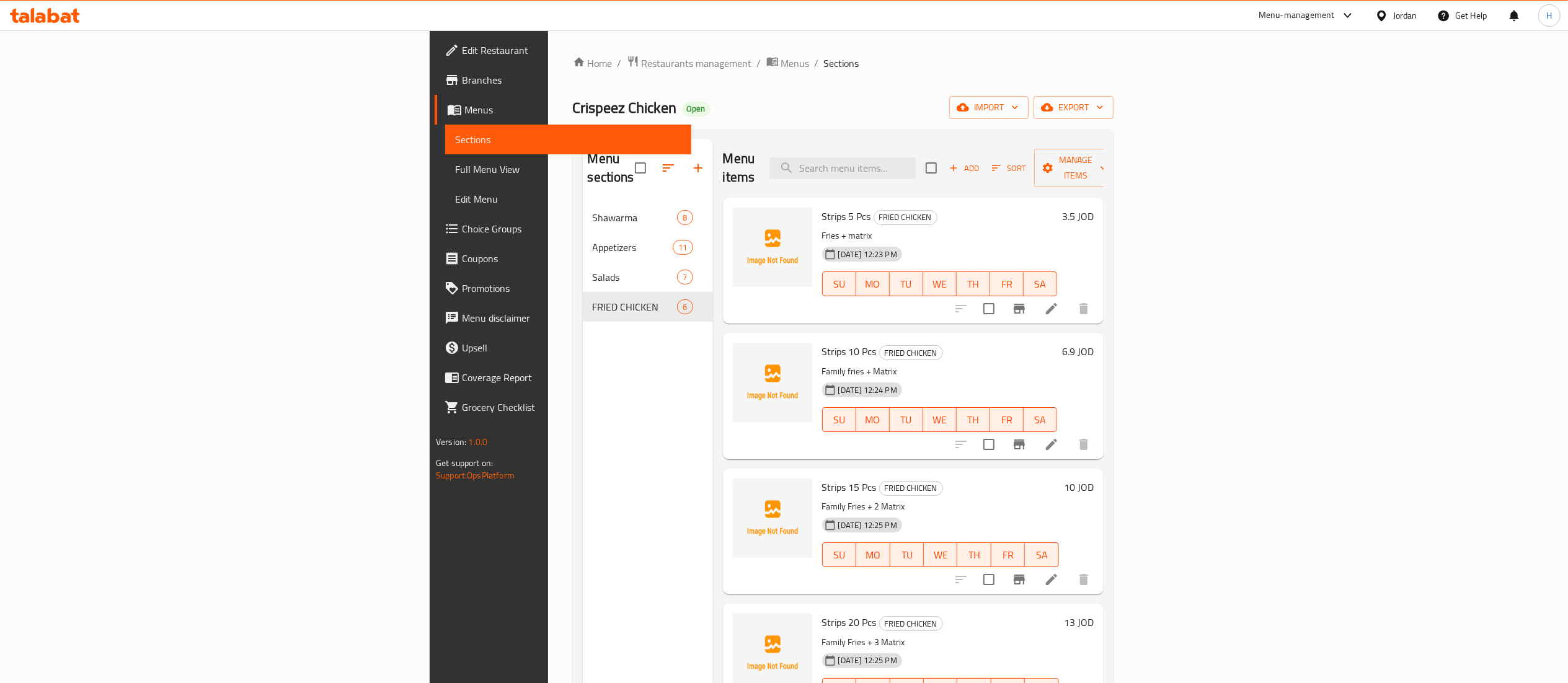
click at [984, 159] on button "Add" at bounding box center [964, 168] width 40 height 19
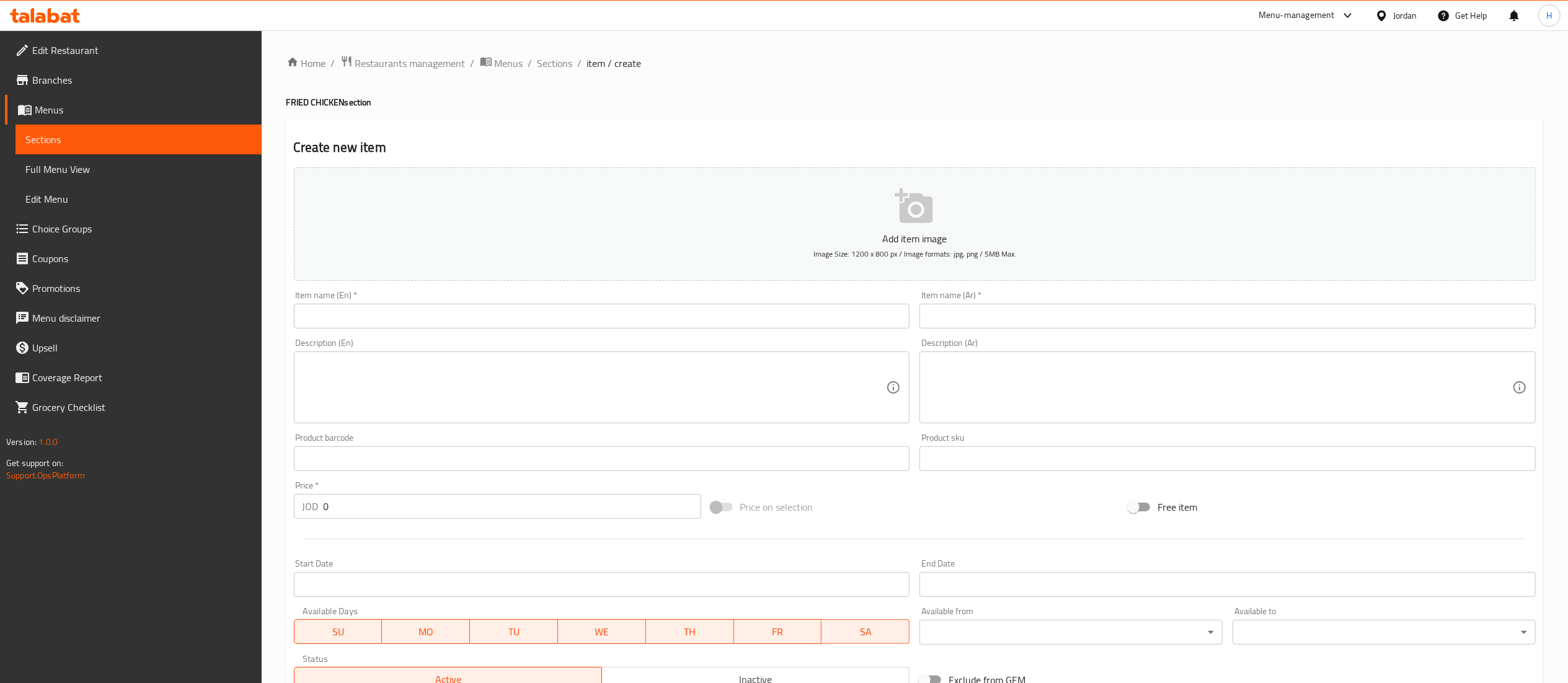
drag, startPoint x: 534, startPoint y: 315, endPoint x: 528, endPoint y: 307, distance: 10.0
click at [534, 315] on input "text" at bounding box center [602, 316] width 616 height 25
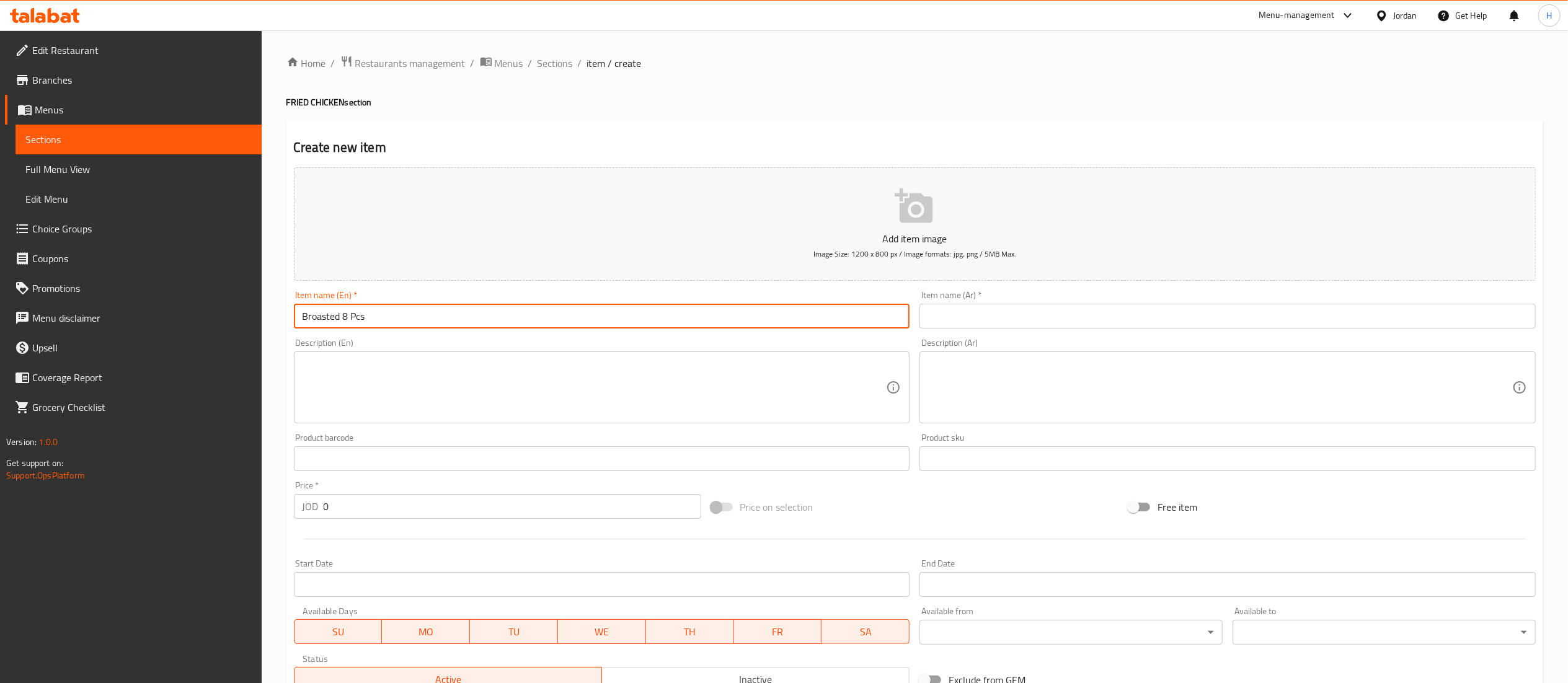
type input "Broasted 8 Pcs"
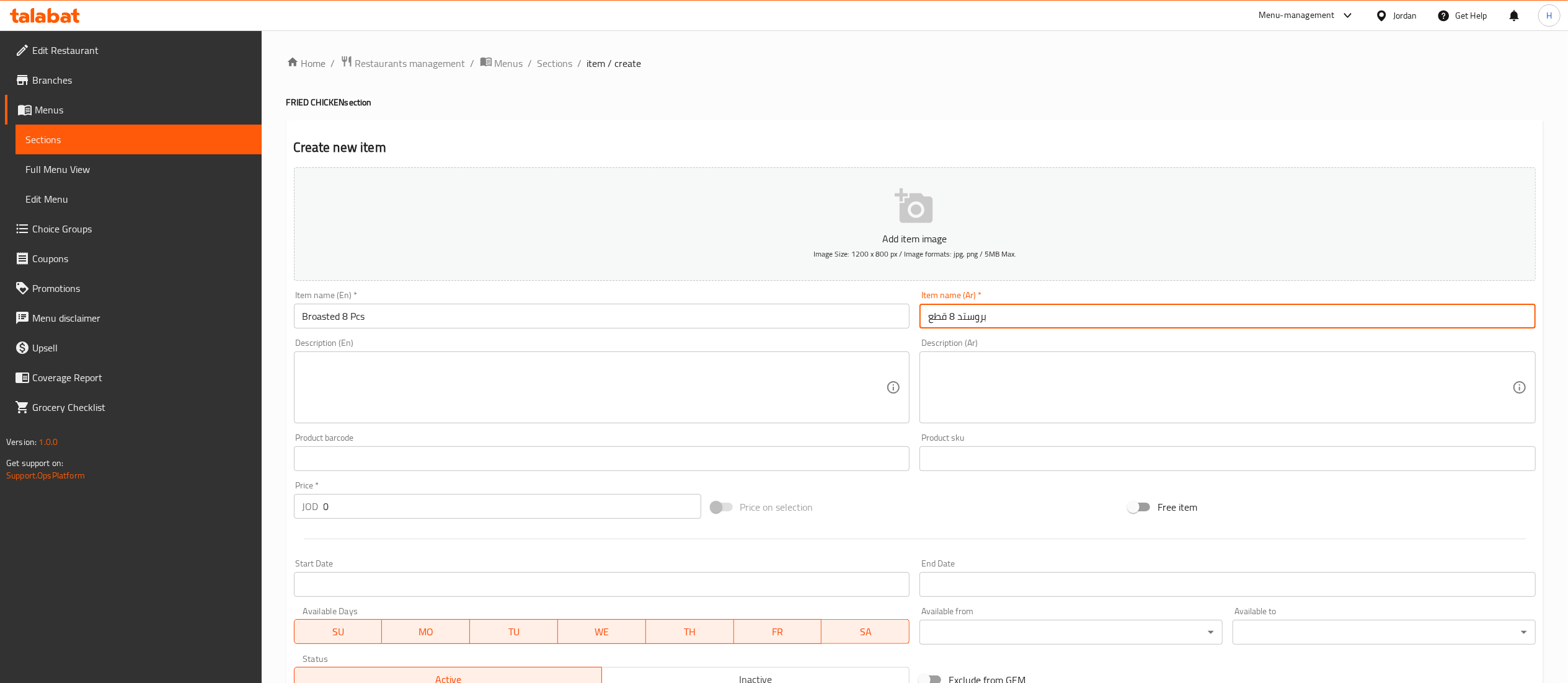
click at [1001, 373] on textarea at bounding box center [1220, 388] width 584 height 59
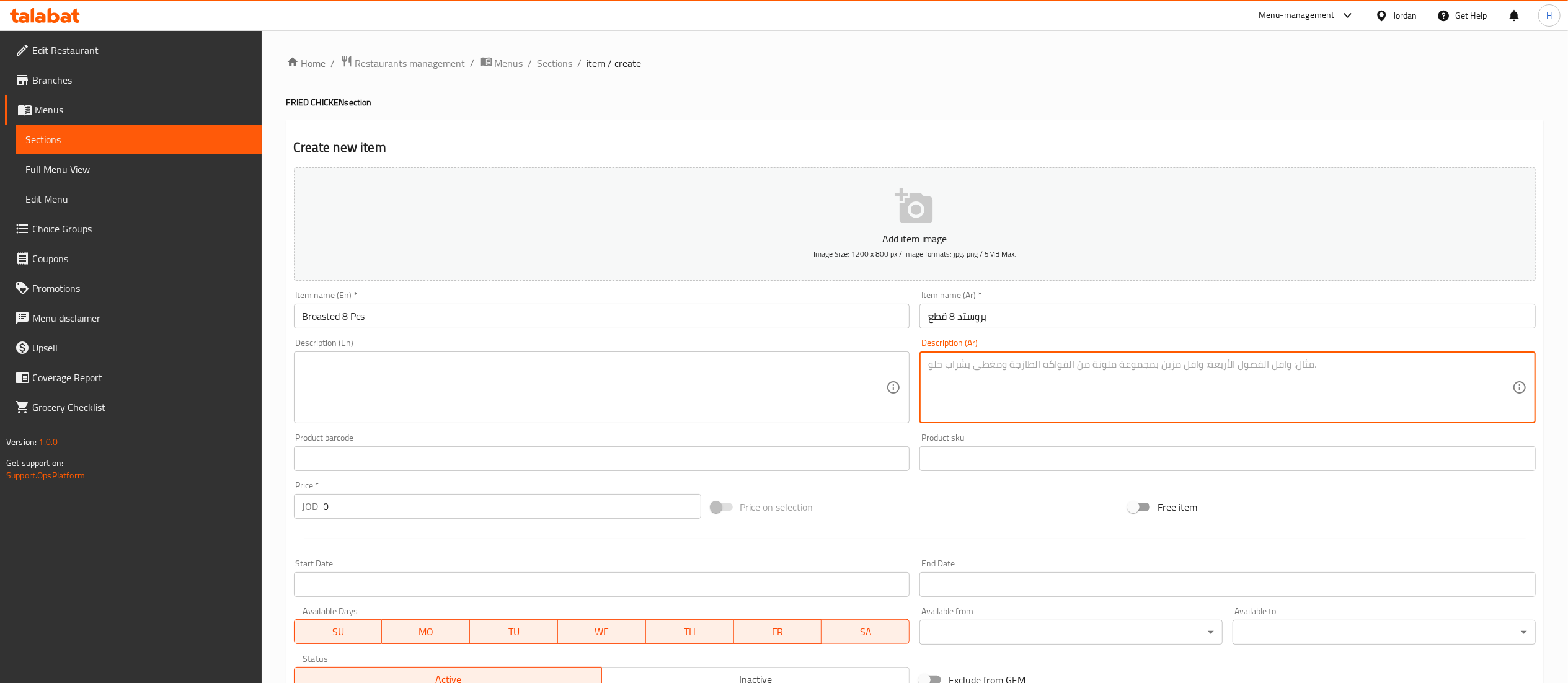
click at [818, 383] on textarea at bounding box center [594, 388] width 584 height 59
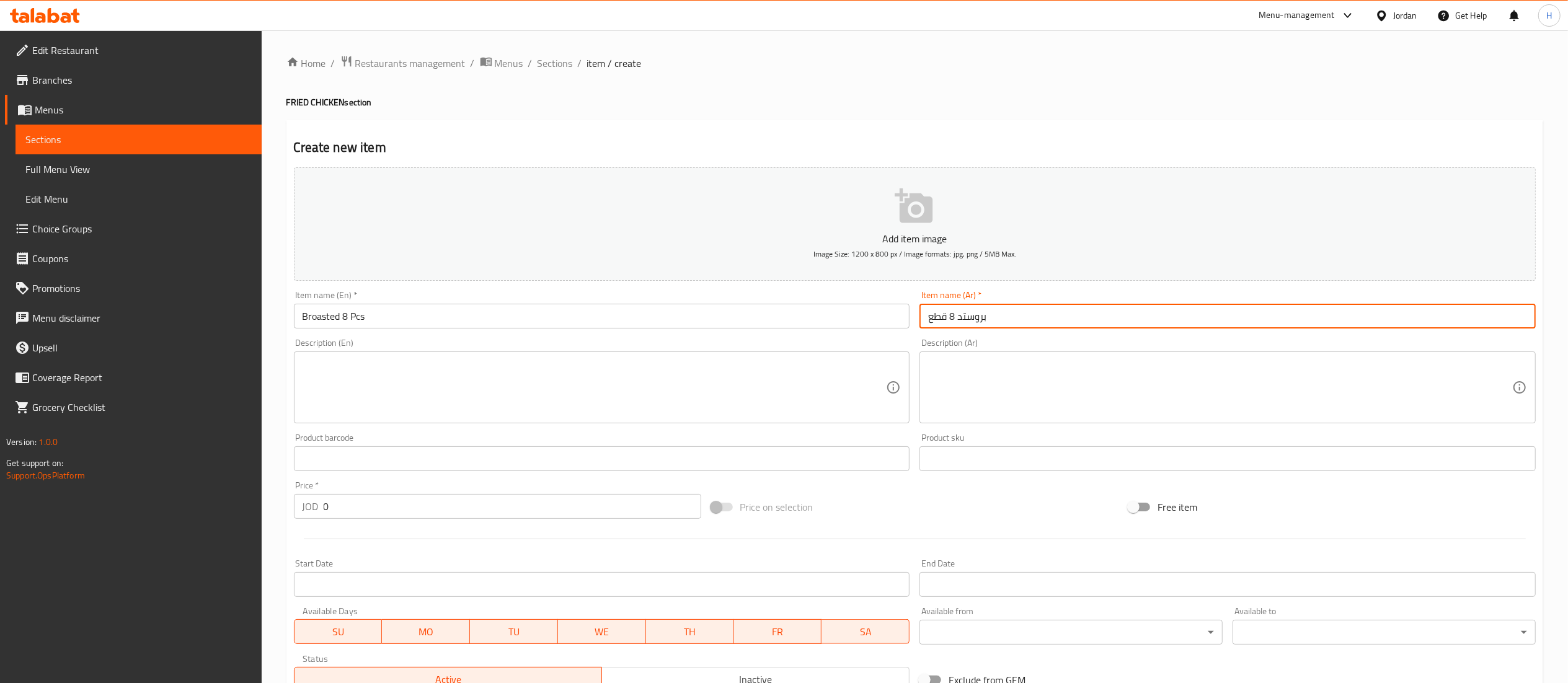
click at [949, 317] on input "بروستد 8 قطع" at bounding box center [1228, 316] width 616 height 25
type input "بروستد 12 قطع"
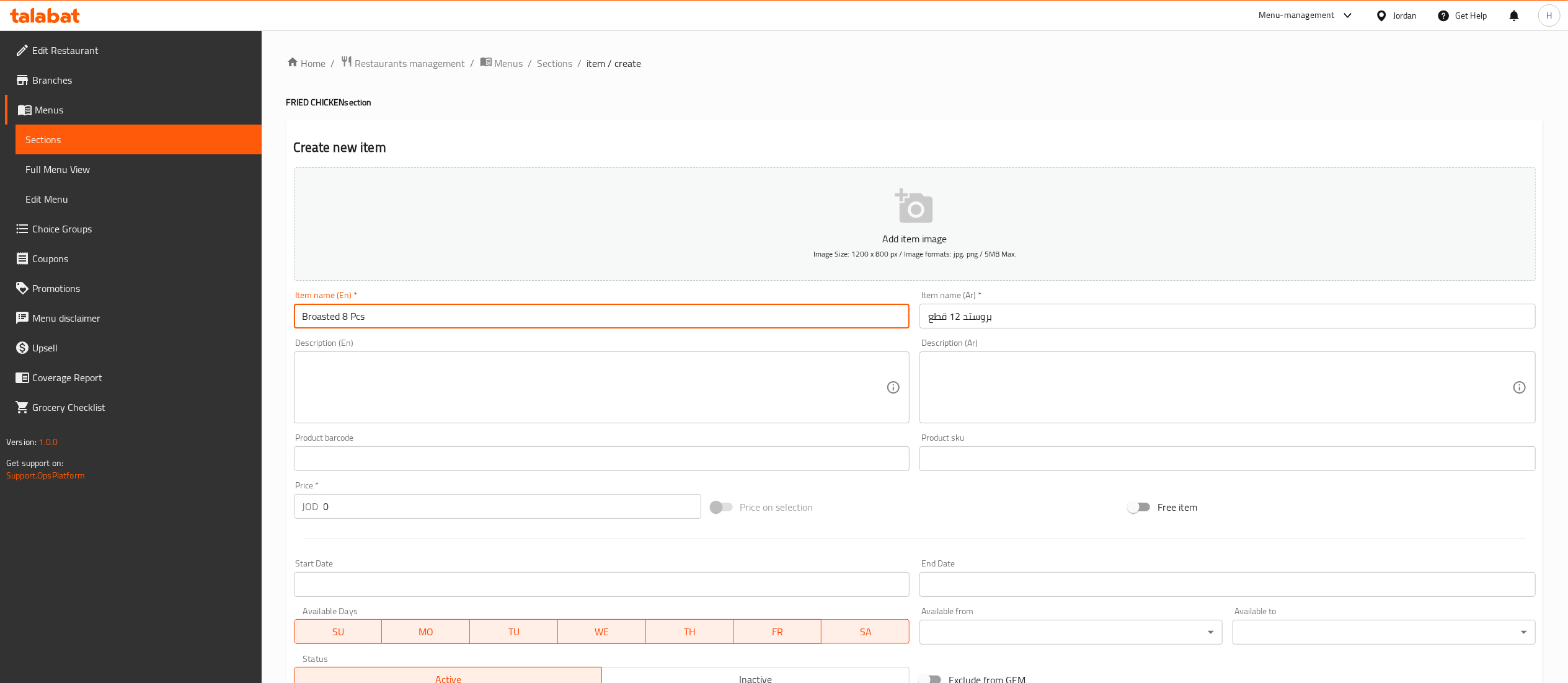
drag, startPoint x: 349, startPoint y: 316, endPoint x: 343, endPoint y: 320, distance: 7.2
click at [343, 320] on input "Broasted 8 Pcs" at bounding box center [602, 316] width 616 height 25
type input "Broasted 12 Pcs"
click at [408, 381] on textarea at bounding box center [594, 388] width 584 height 59
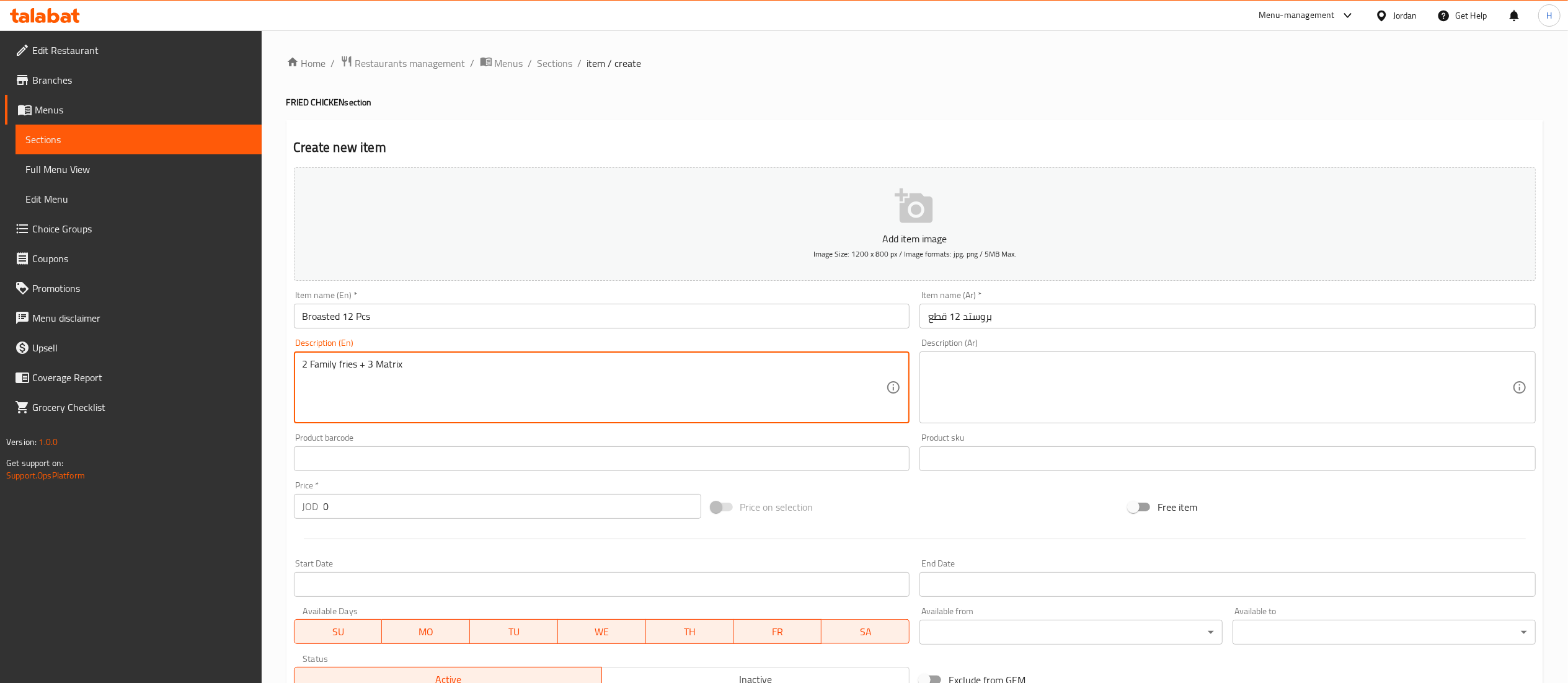
type textarea "2 Family fries + 3 Matrix"
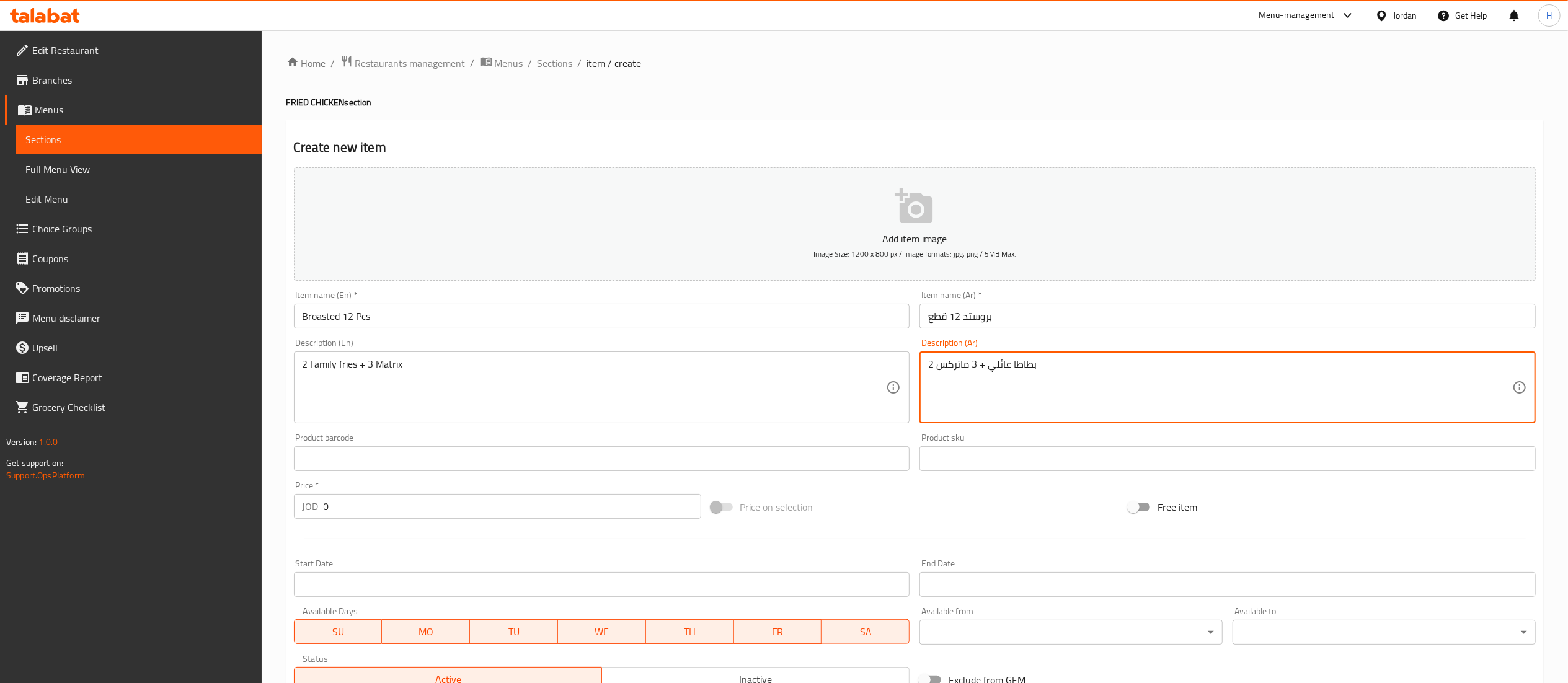
type textarea "2 بطاطا عائلي + 3 ماتركس"
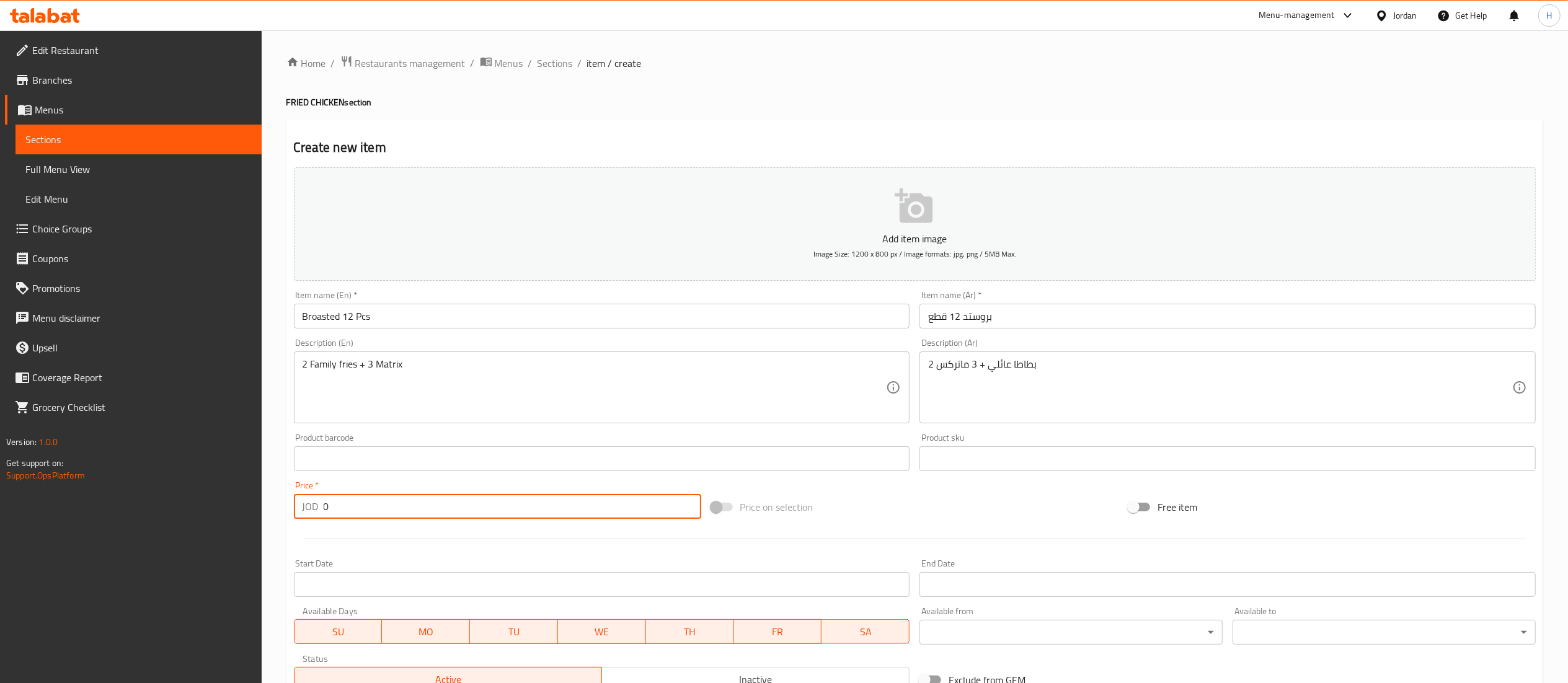
drag, startPoint x: 347, startPoint y: 518, endPoint x: 273, endPoint y: 516, distance: 74.0
click at [273, 516] on div "Home / Restaurants management / Menus / Sections / item / create FRIED CHICKEN …" at bounding box center [915, 453] width 1306 height 845
type input "9.9"
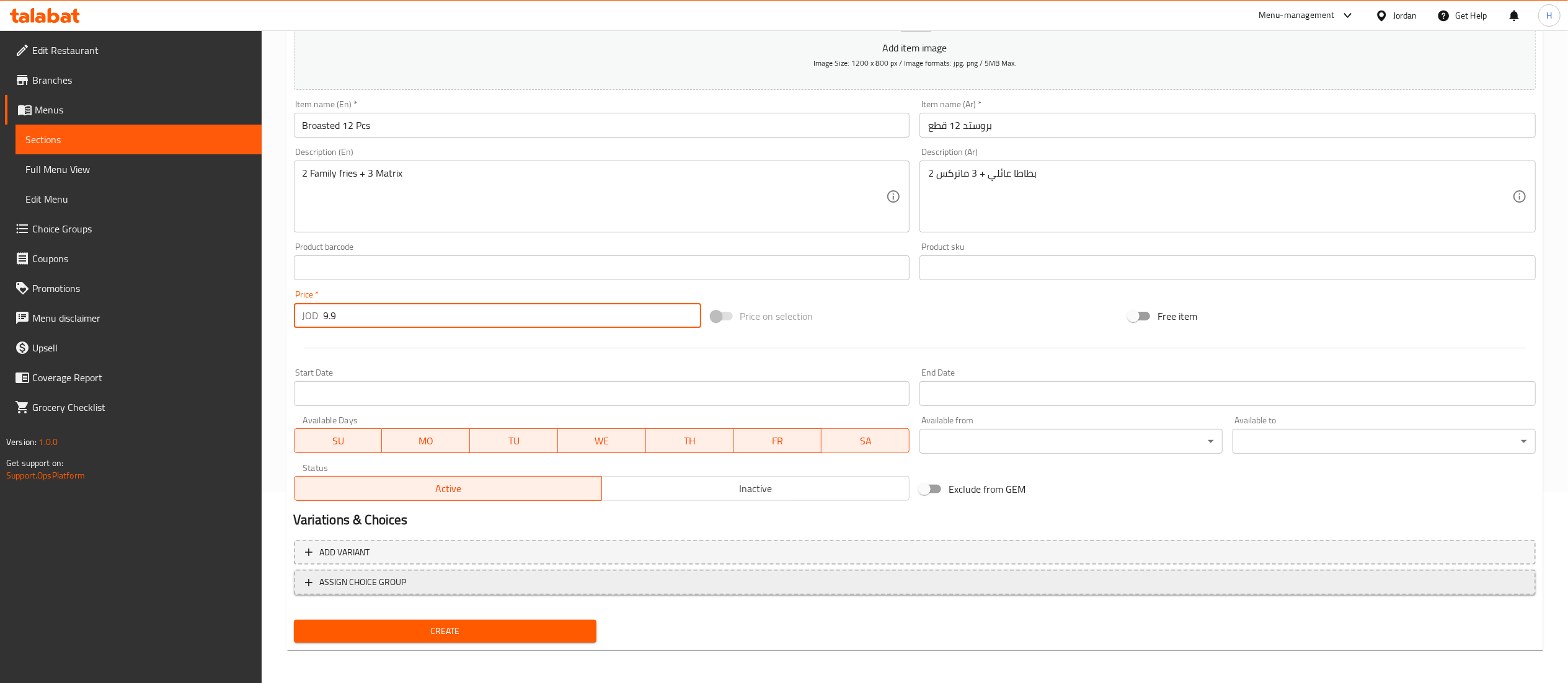
scroll to position [192, 0]
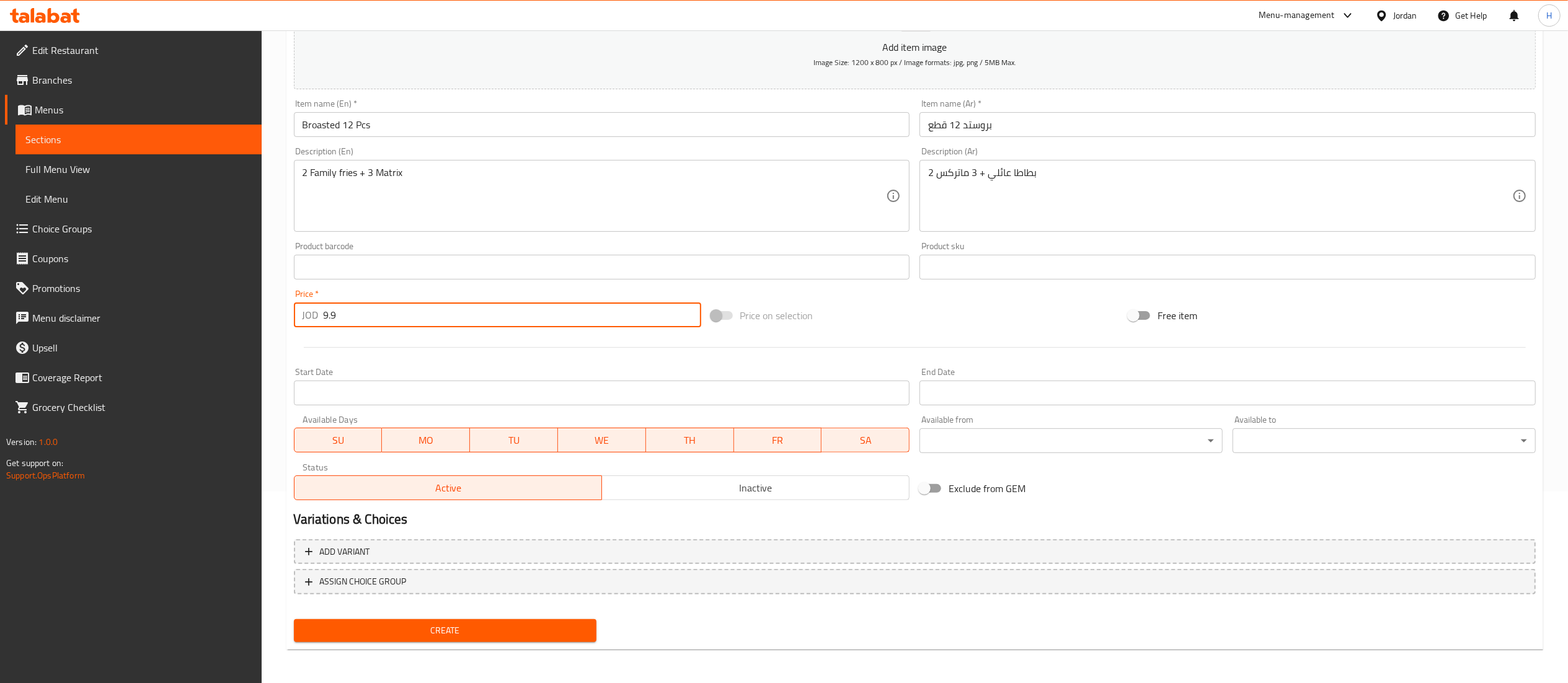
click at [444, 632] on span "Create" at bounding box center [445, 631] width 284 height 16
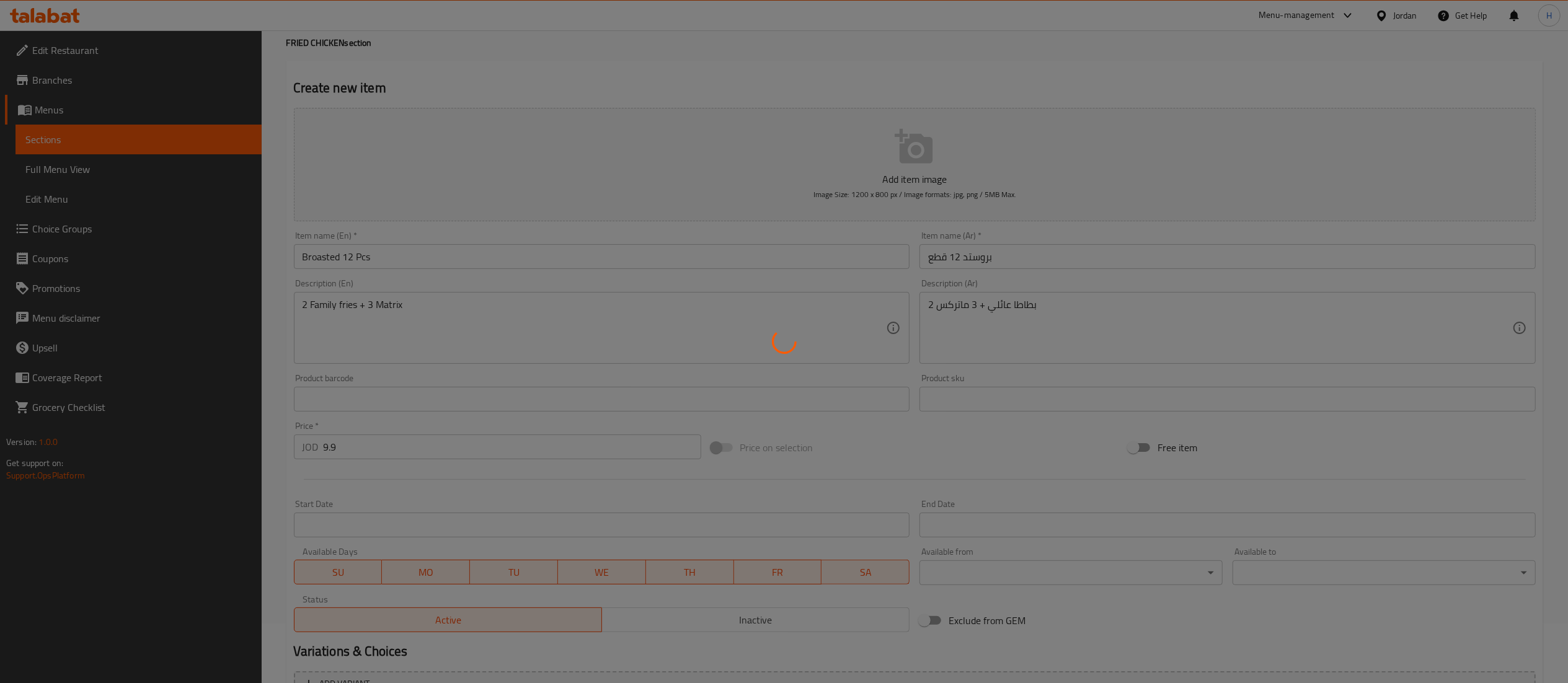
scroll to position [124, 0]
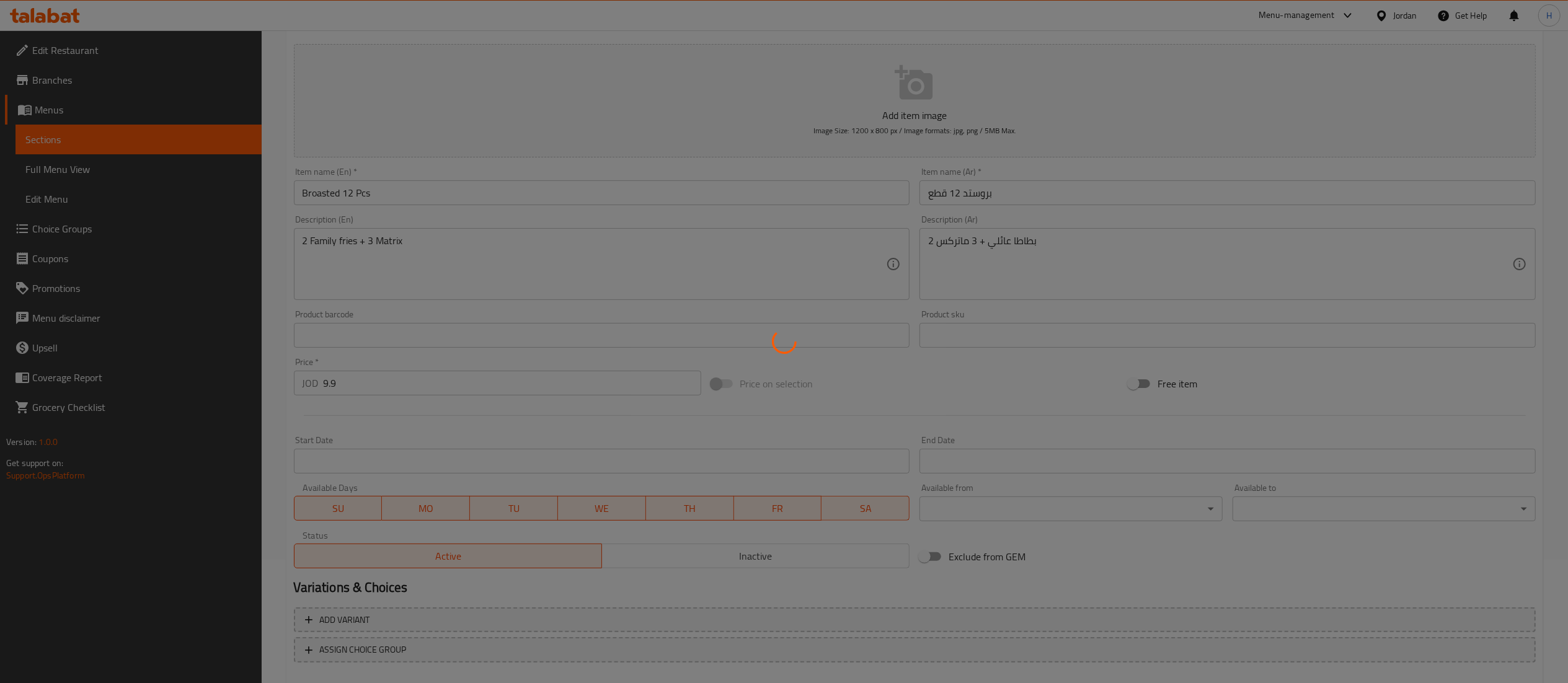
type input "0"
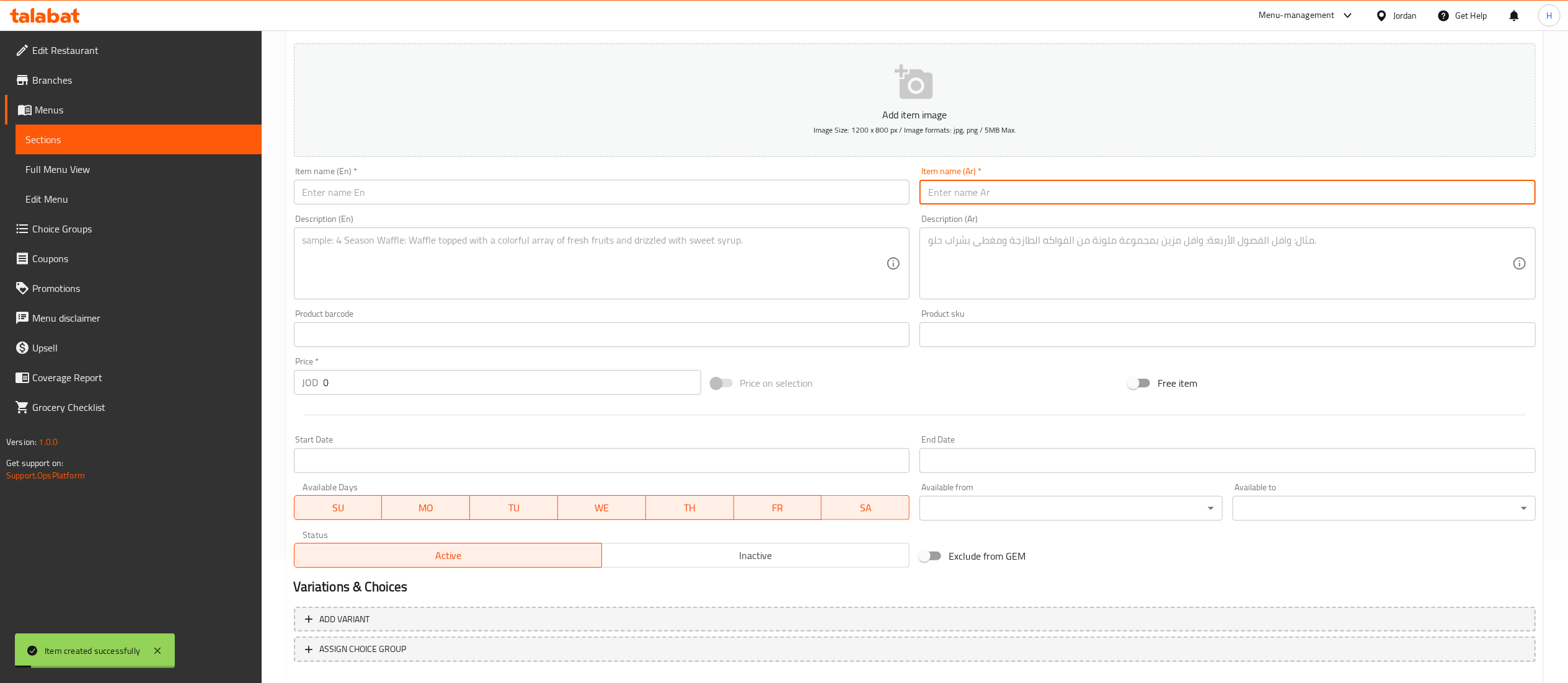
click at [1012, 200] on input "text" at bounding box center [1228, 192] width 616 height 25
type input "بروستد 16 قطع"
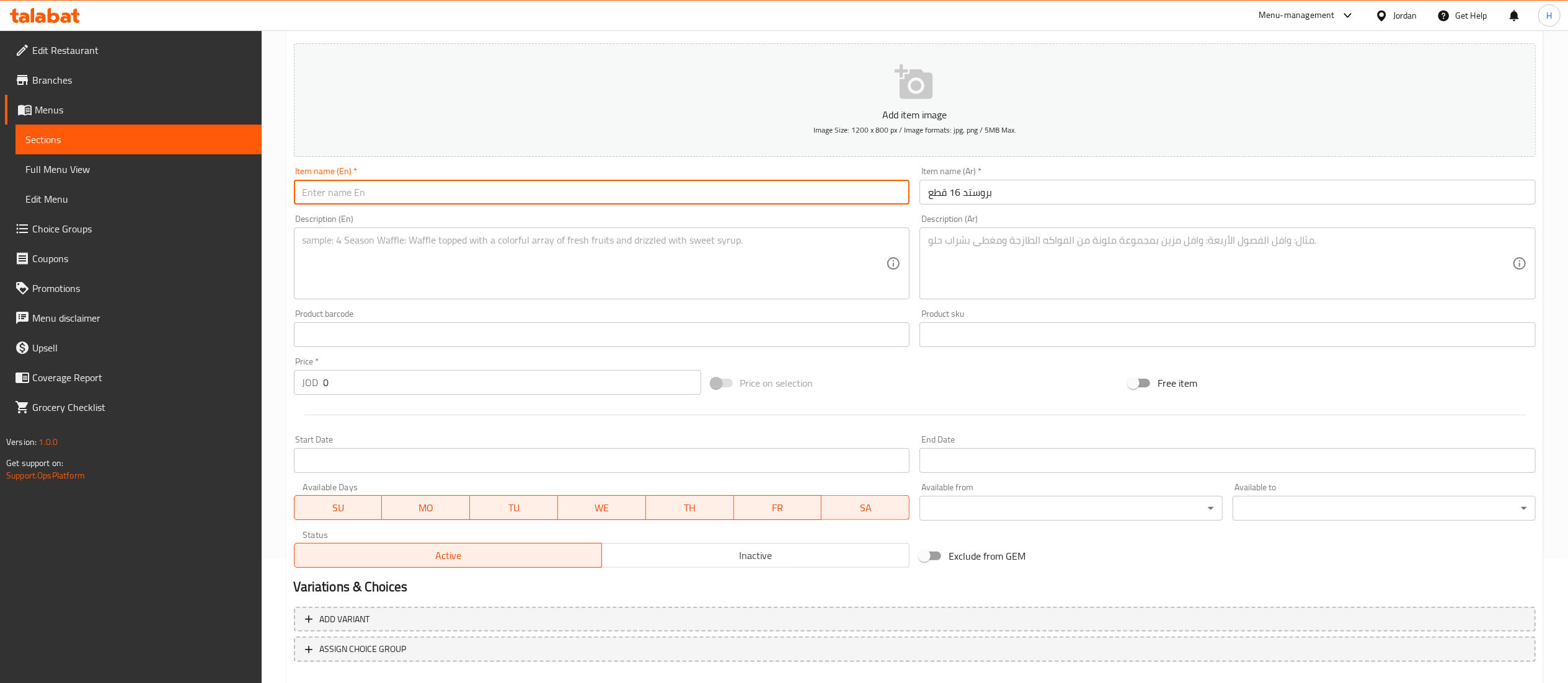
click at [752, 190] on input "text" at bounding box center [602, 192] width 616 height 25
type input "Broasted 16 Pcs"
drag, startPoint x: 310, startPoint y: 187, endPoint x: 679, endPoint y: 275, distance: 379.3
click at [679, 275] on textarea at bounding box center [594, 263] width 584 height 59
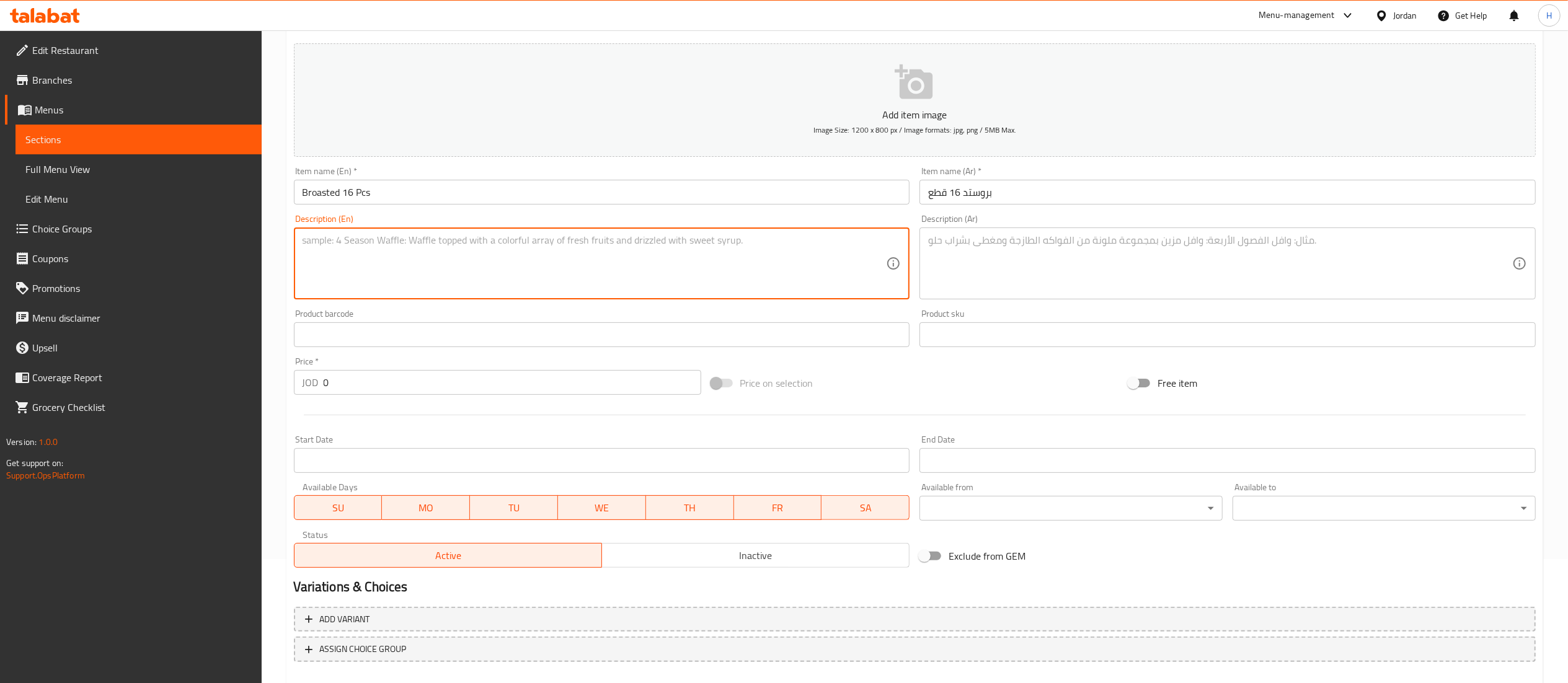
click at [429, 266] on textarea at bounding box center [594, 263] width 584 height 59
type textarea "2Family fries + 4 Matrix"
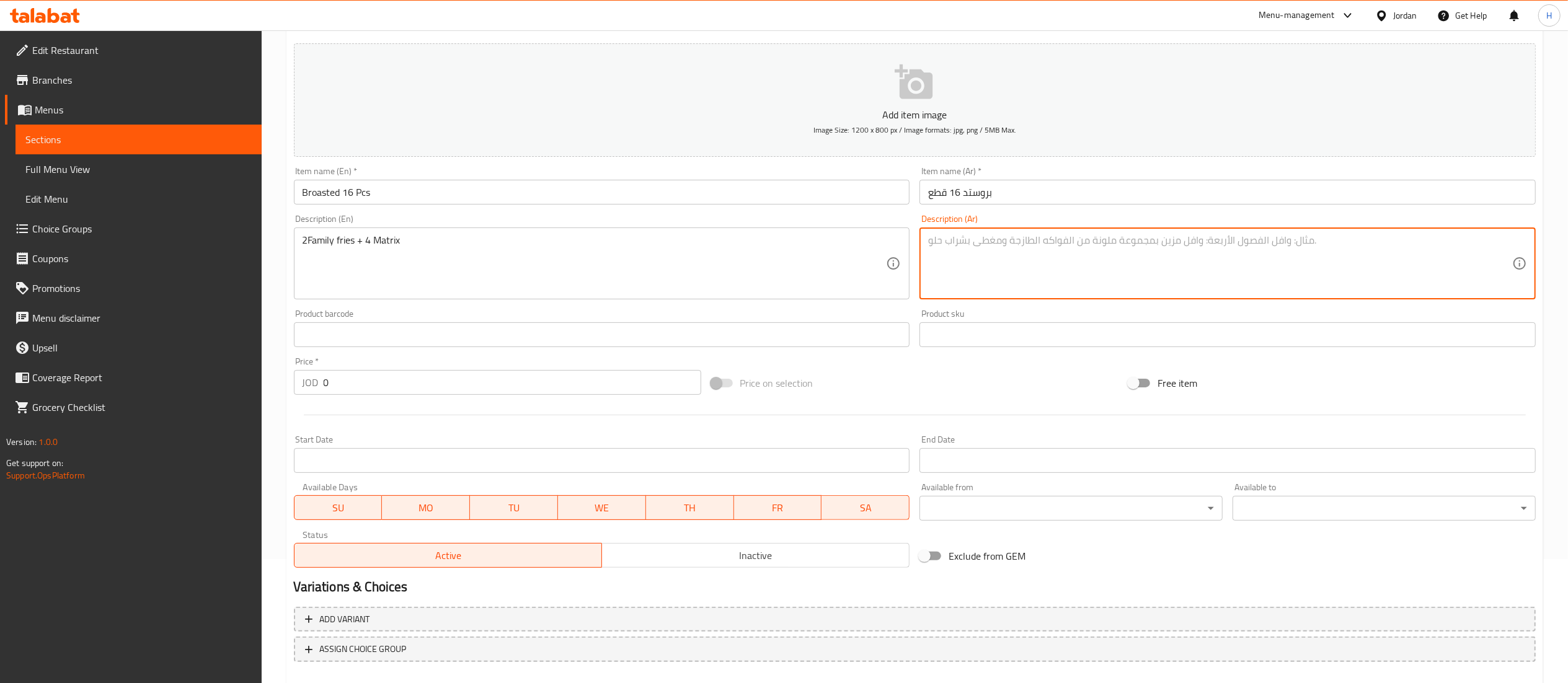
click at [1157, 263] on textarea at bounding box center [1220, 263] width 584 height 59
type textarea "2 بطاطا عائلي + 4 ماتركس"
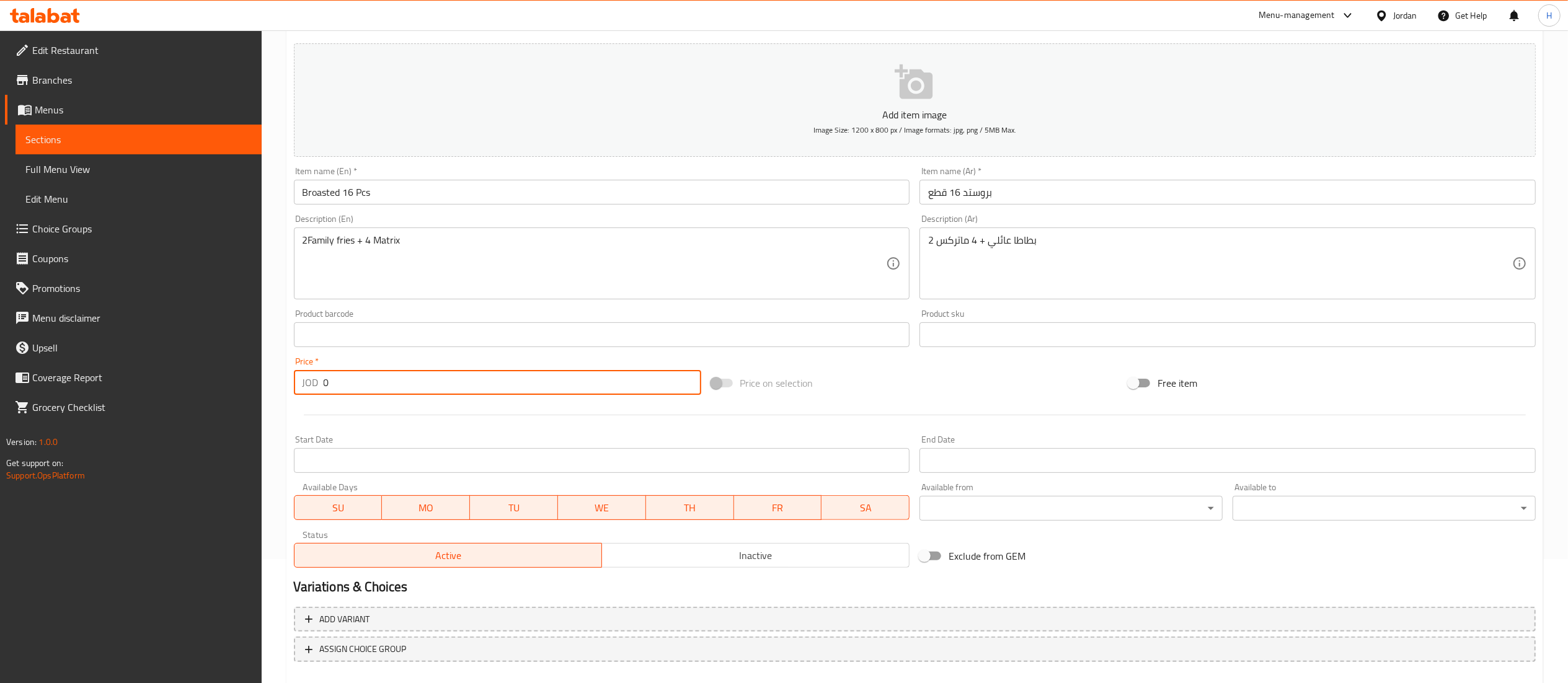
drag, startPoint x: 350, startPoint y: 381, endPoint x: 284, endPoint y: 379, distance: 66.0
click at [284, 379] on div "Home / Restaurants management / Menus / Sections / item / create FRIED CHICKEN …" at bounding box center [915, 329] width 1306 height 845
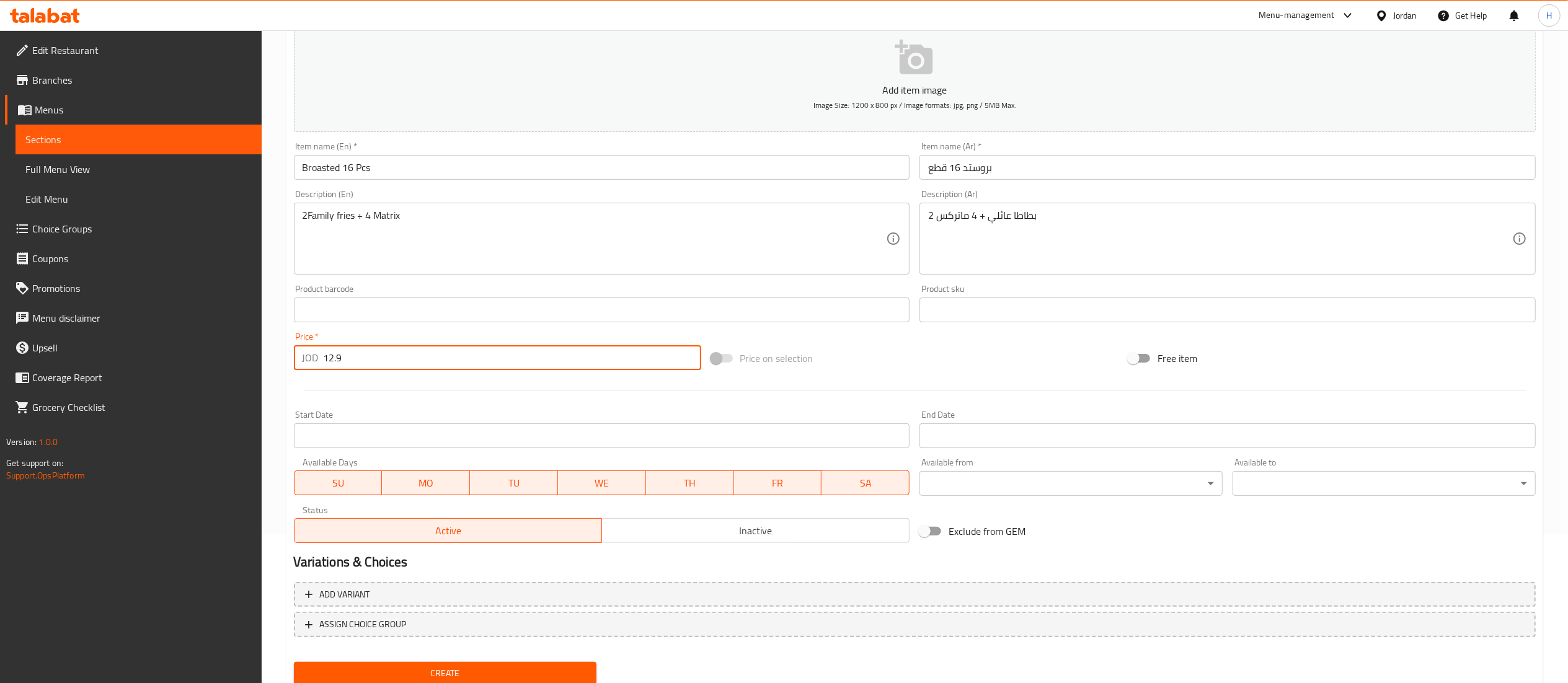
scroll to position [192, 0]
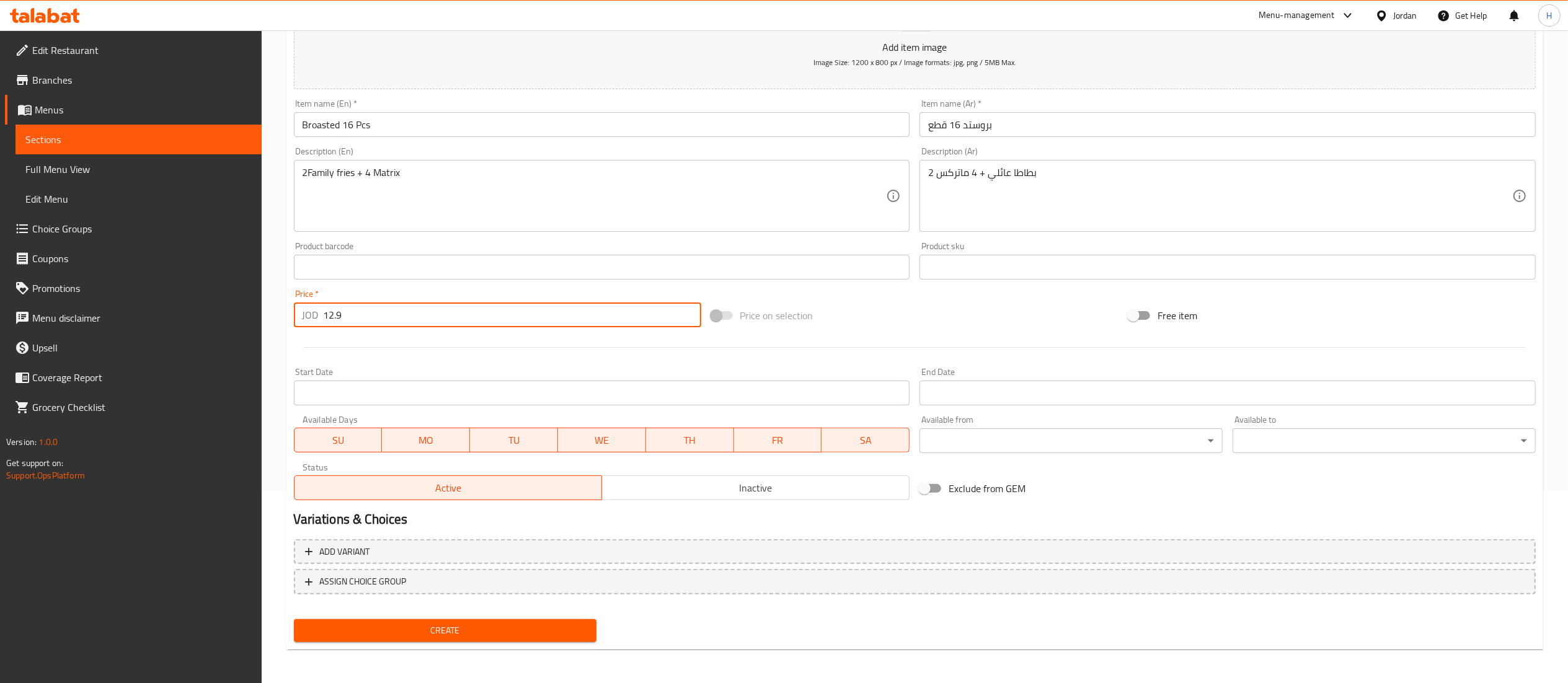
type input "12.9"
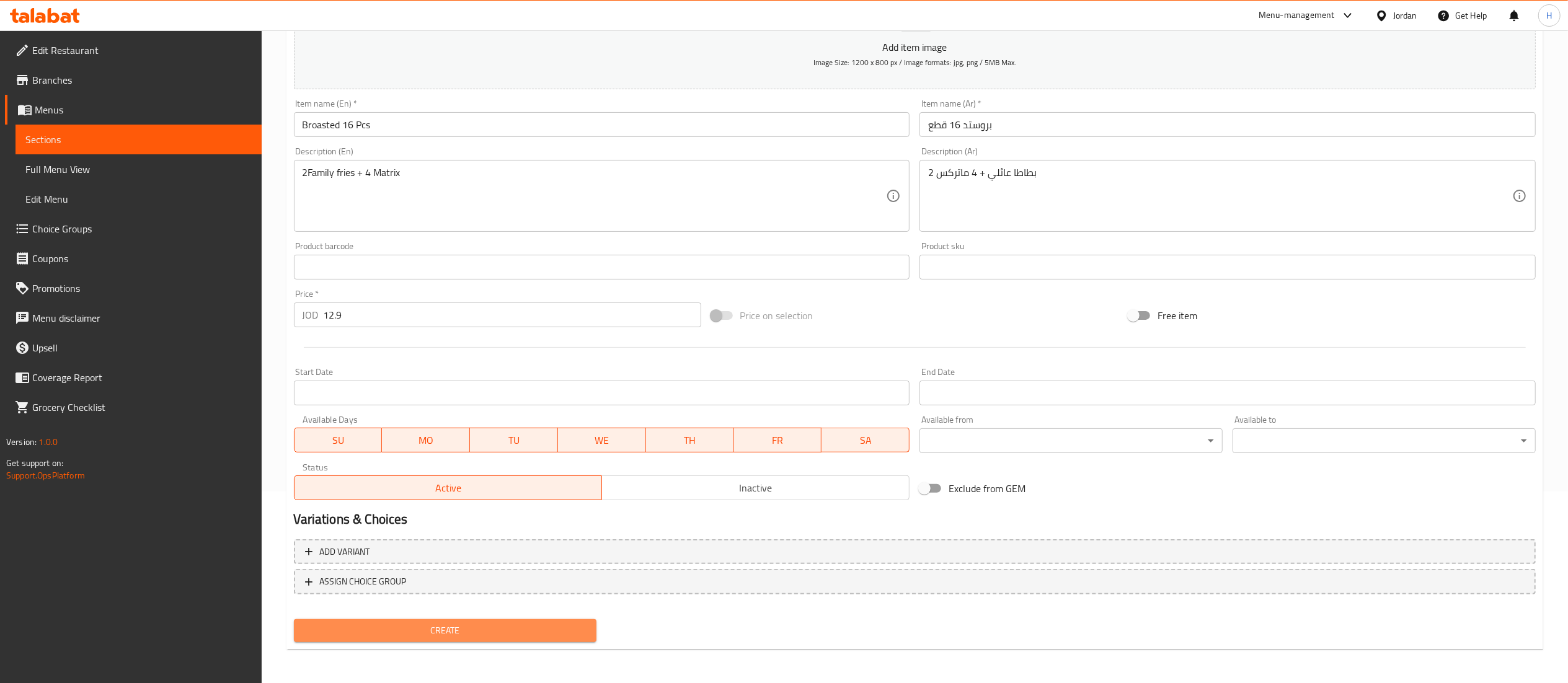
click at [457, 635] on span "Create" at bounding box center [445, 631] width 284 height 16
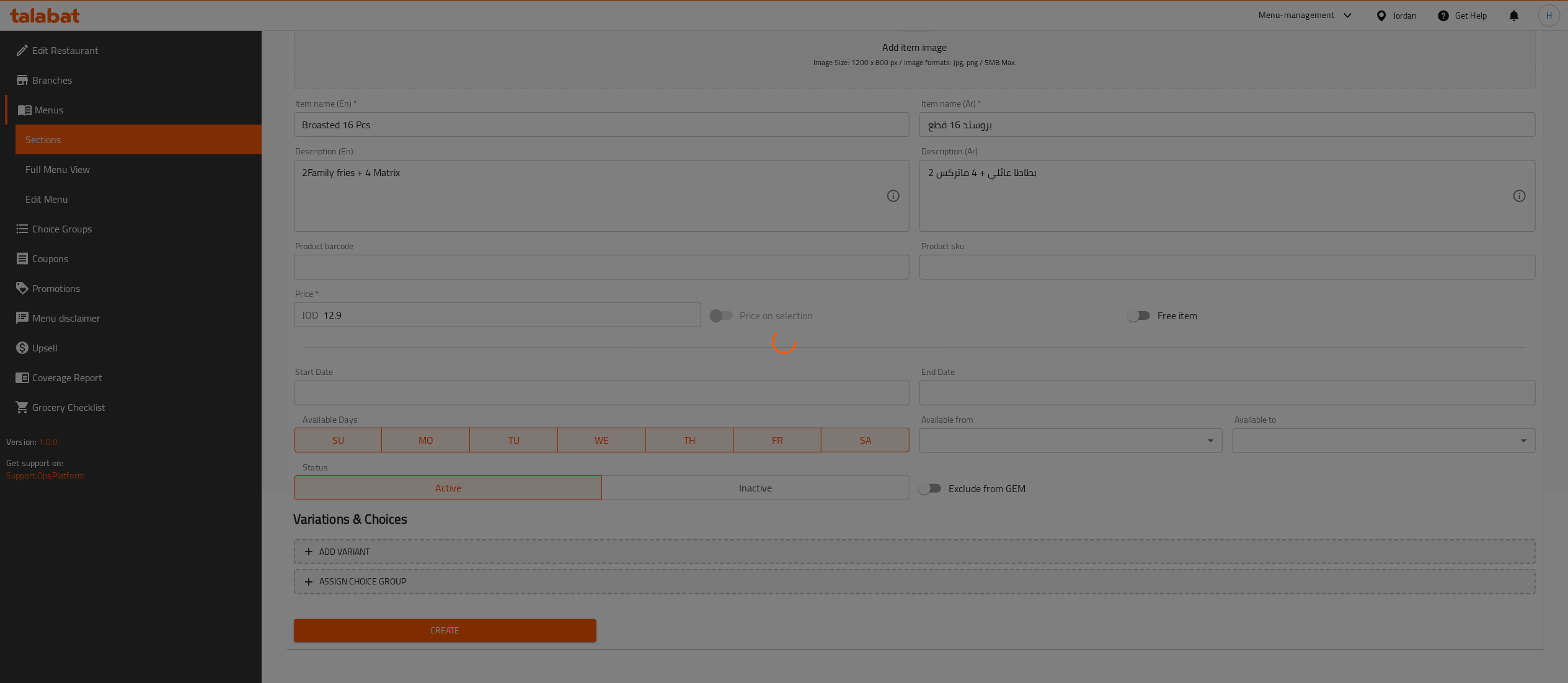
scroll to position [0, 0]
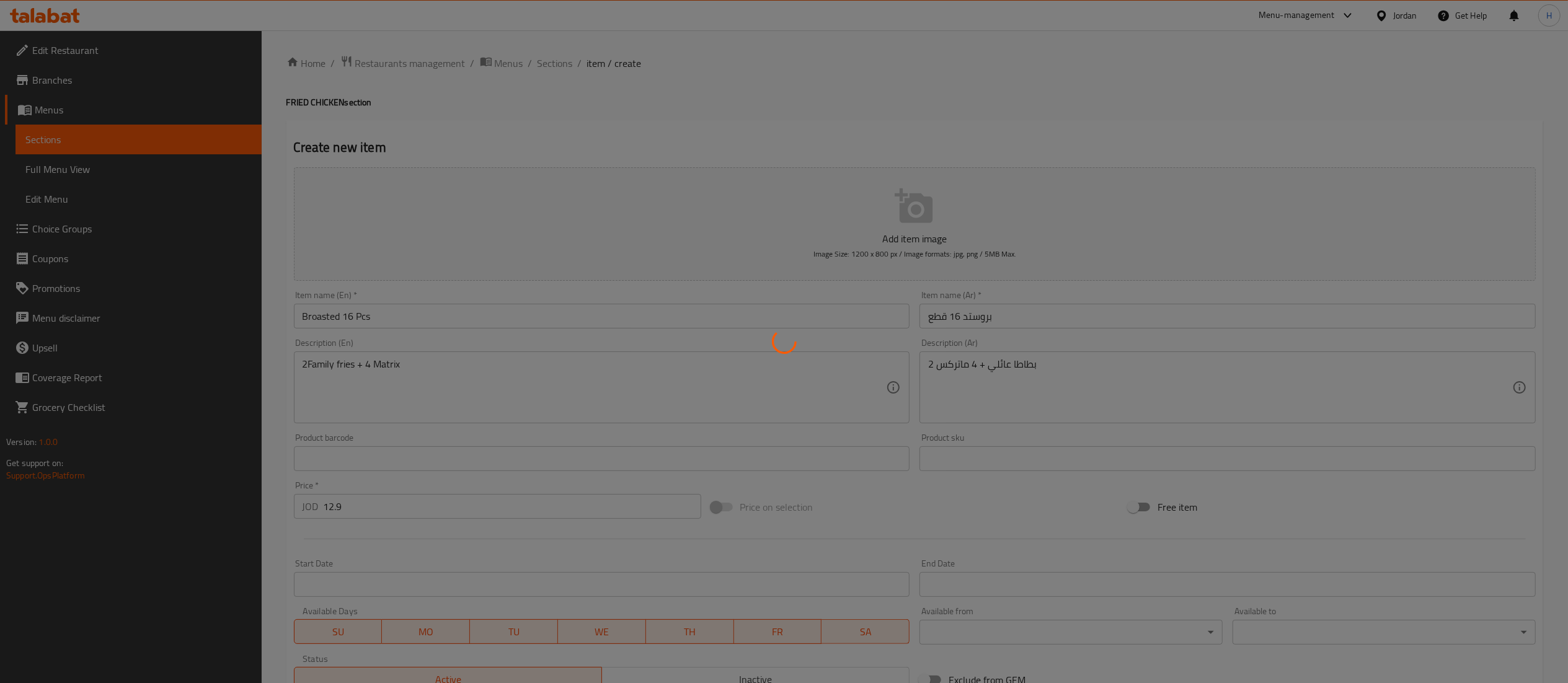
type input "0"
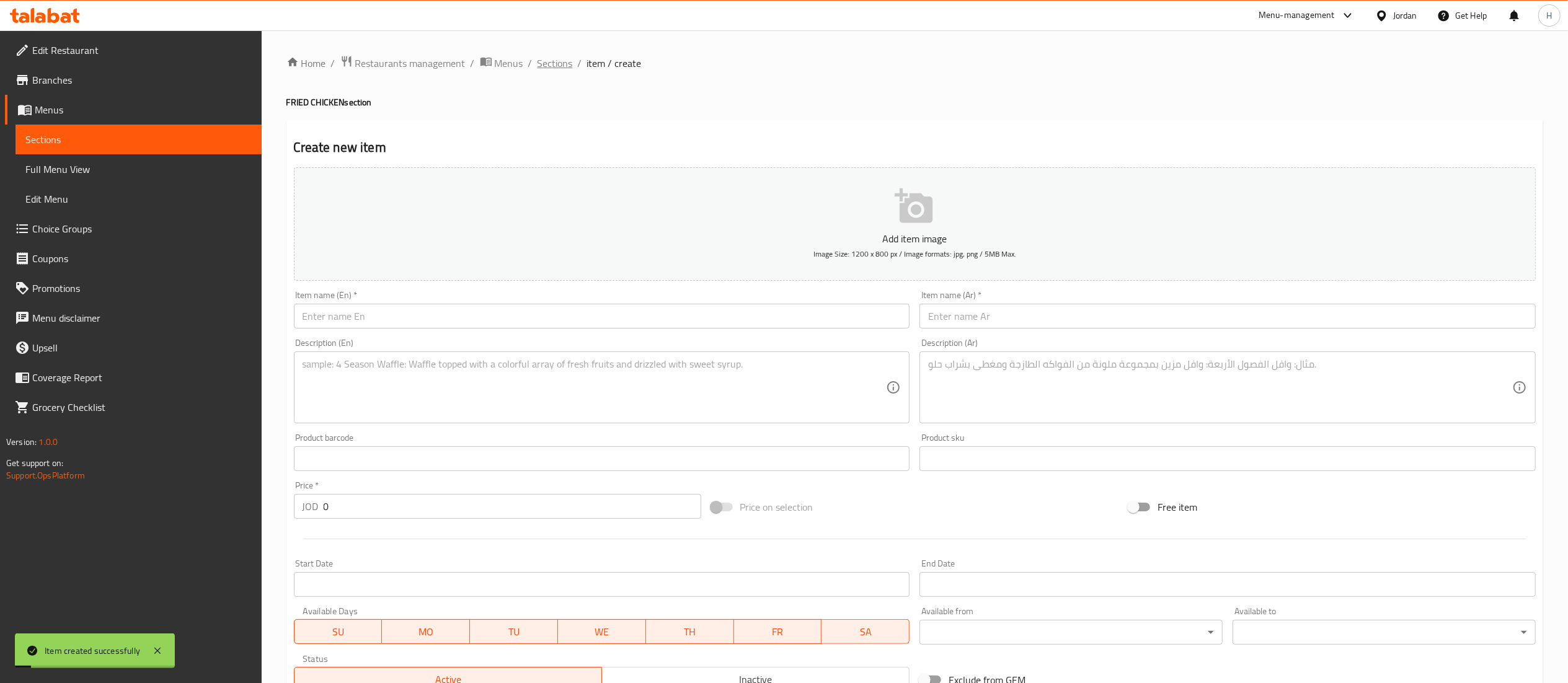
click at [542, 68] on span "Sections" at bounding box center [555, 64] width 35 height 15
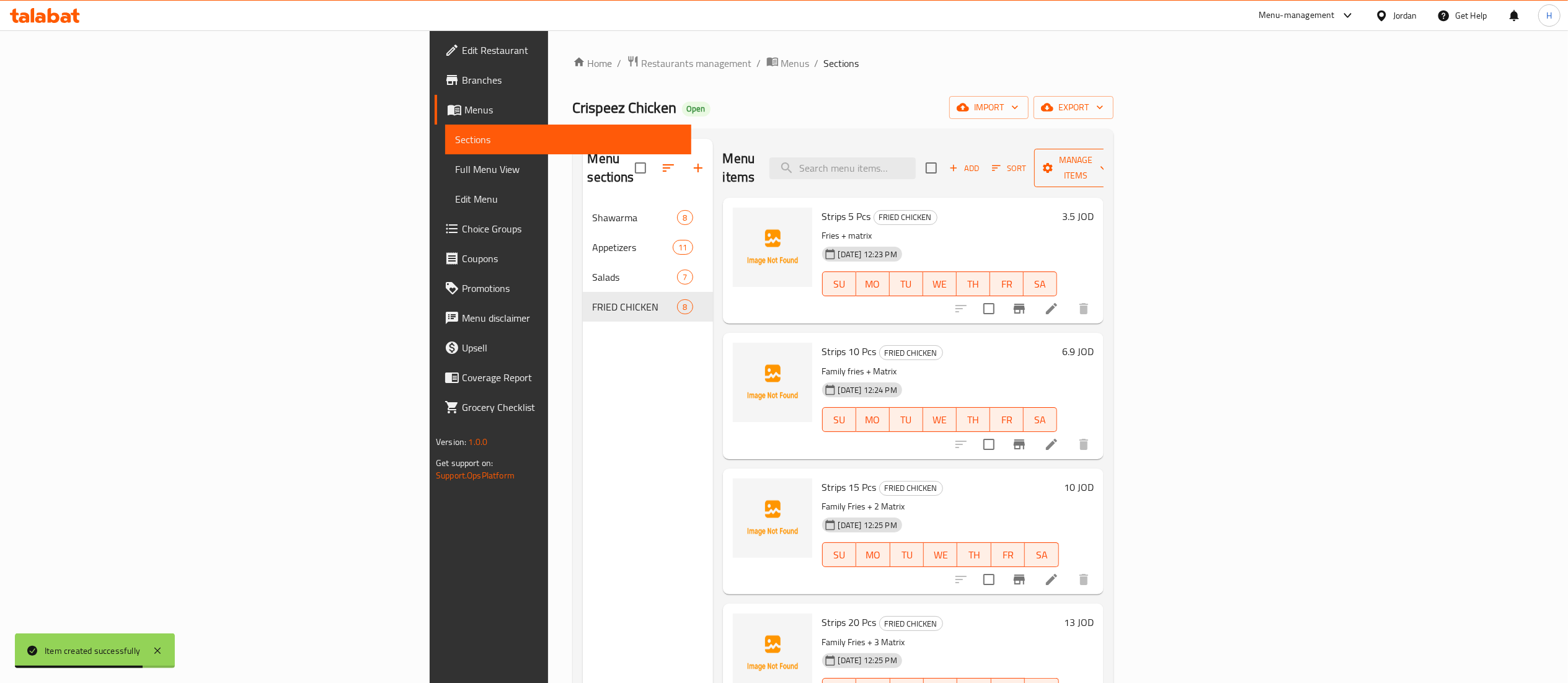
click at [1107, 154] on span "Manage items" at bounding box center [1076, 168] width 64 height 31
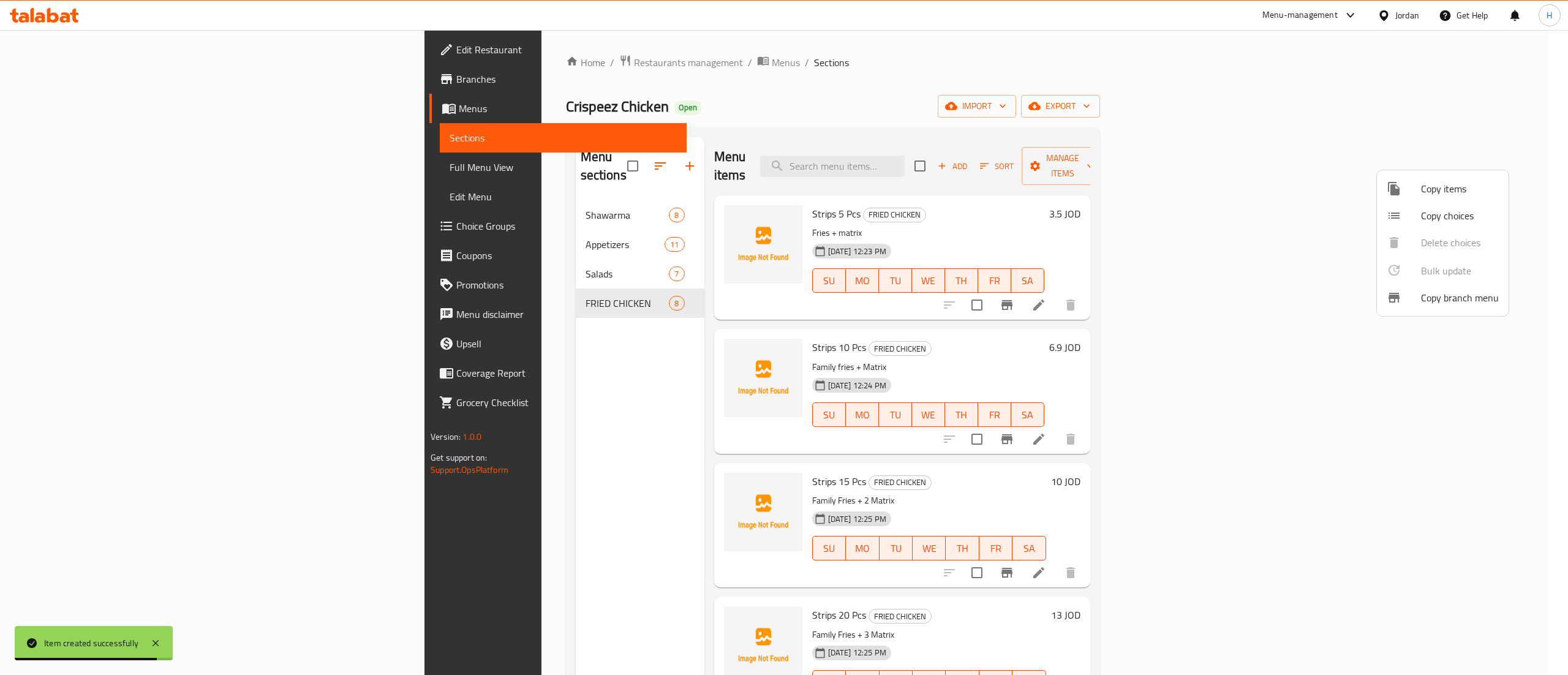
click at [1408, 191] on div at bounding box center [1403, 189] width 34 height 15
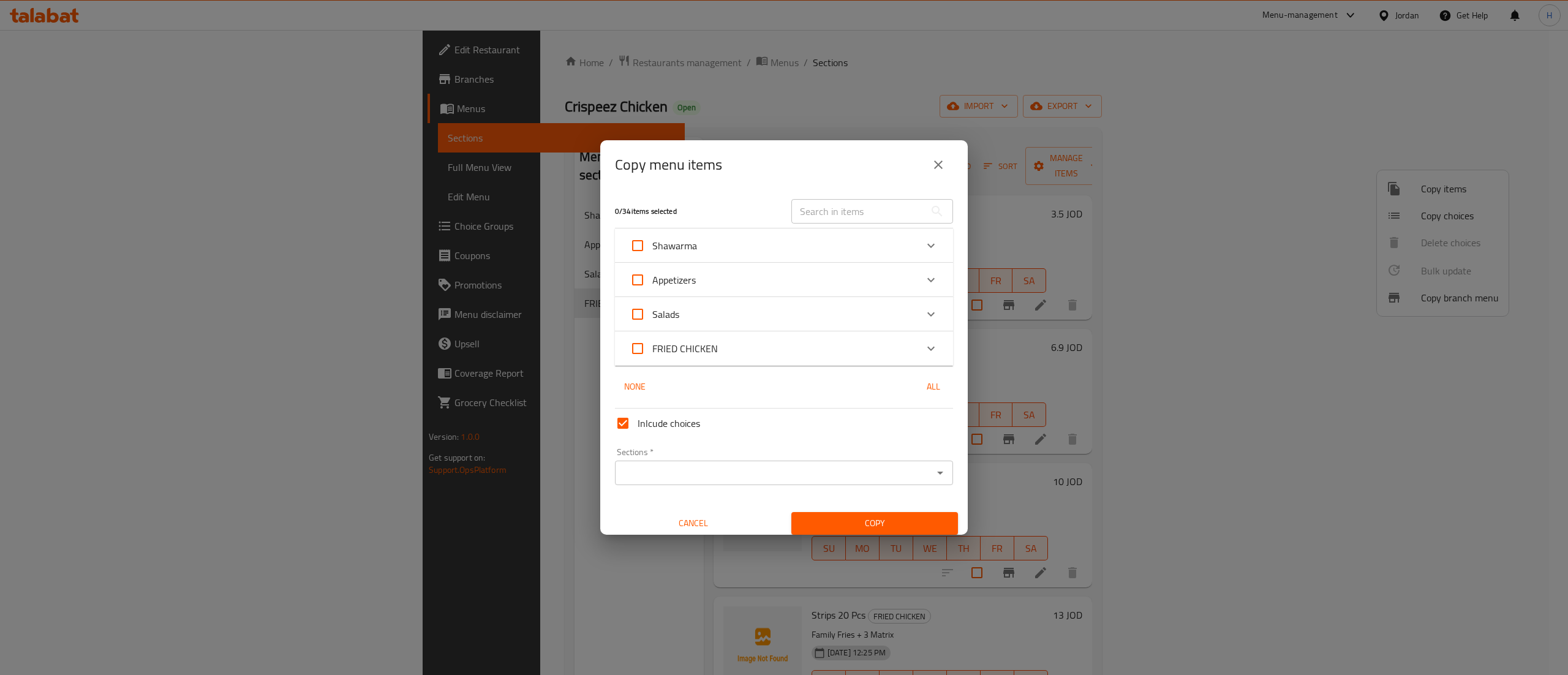
click at [777, 348] on div "FRIED CHICKEN" at bounding box center [773, 349] width 287 height 30
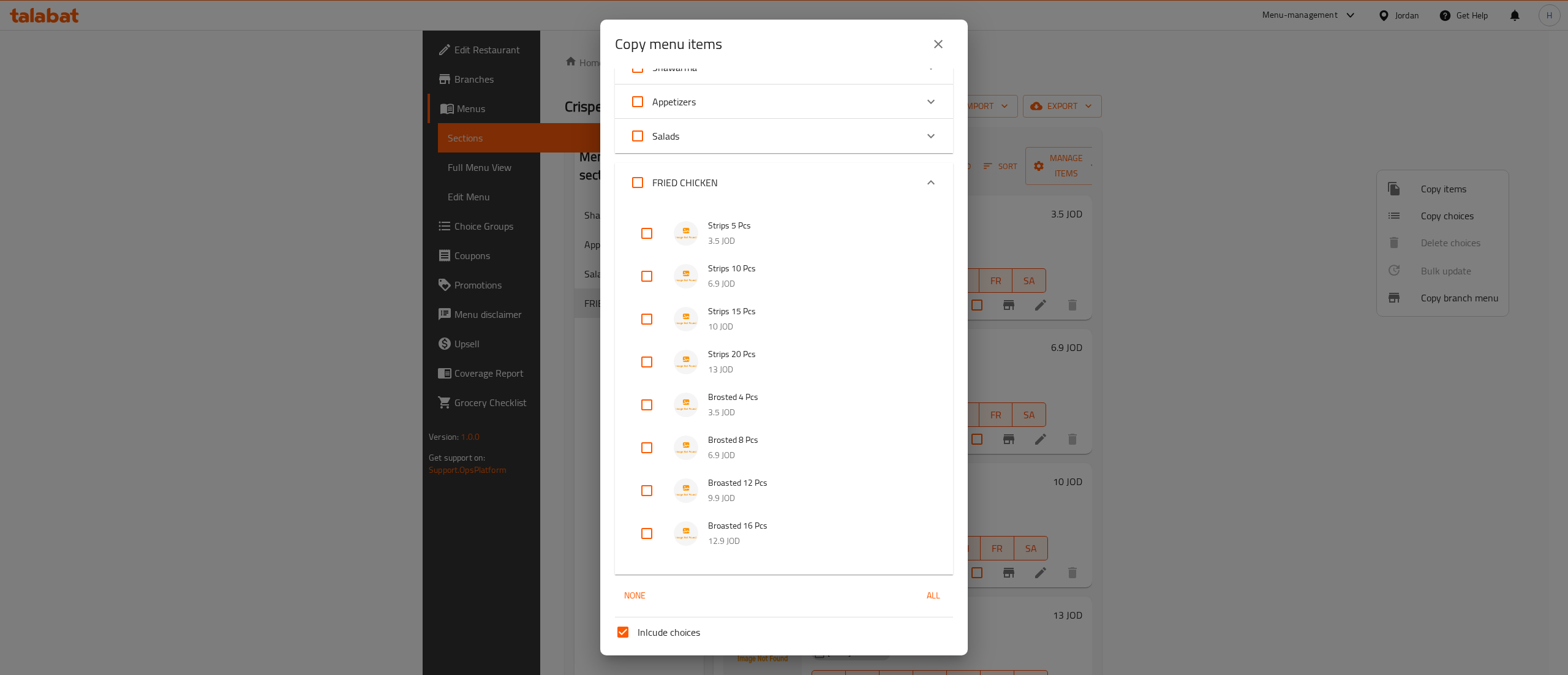
scroll to position [143, 0]
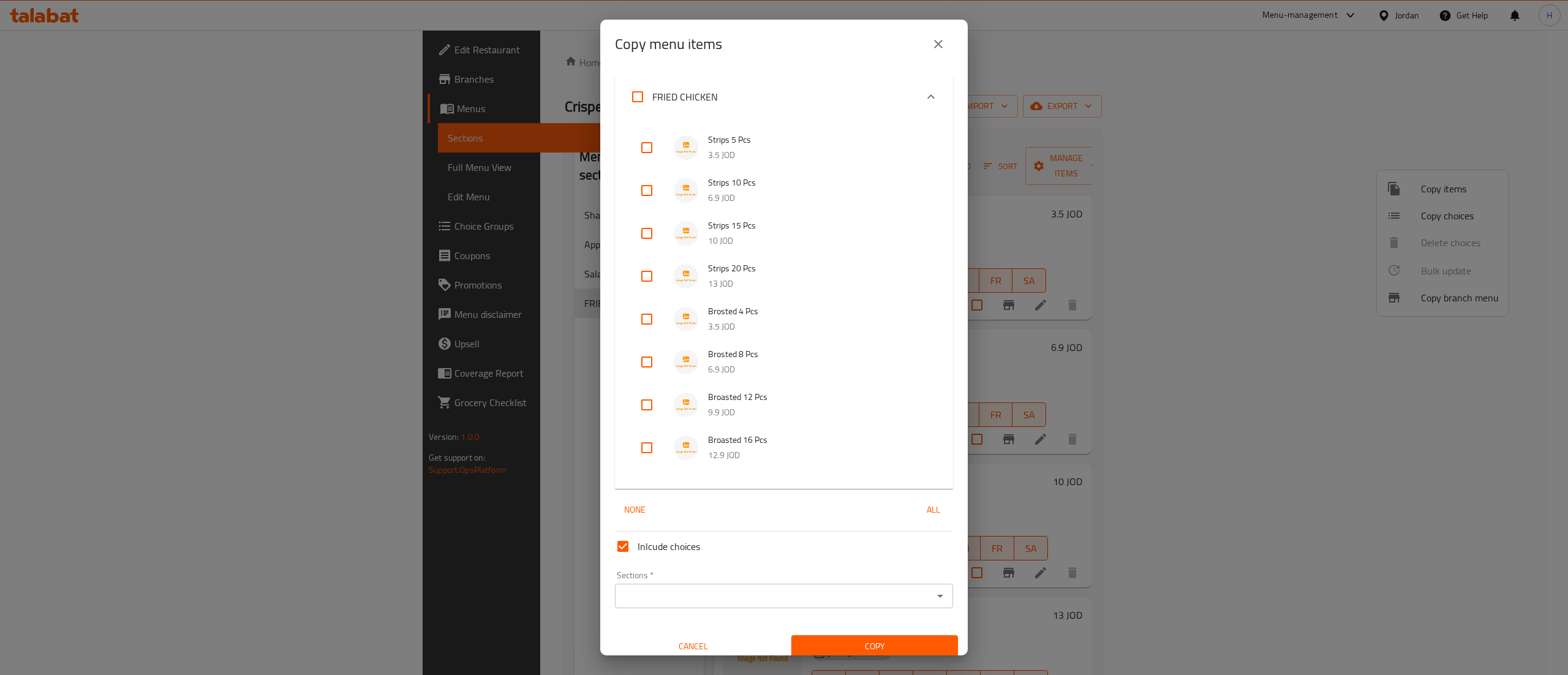
click at [642, 450] on input "checkbox" at bounding box center [647, 448] width 30 height 30
checkbox input "true"
click at [645, 416] on input "checkbox" at bounding box center [647, 405] width 30 height 30
checkbox input "true"
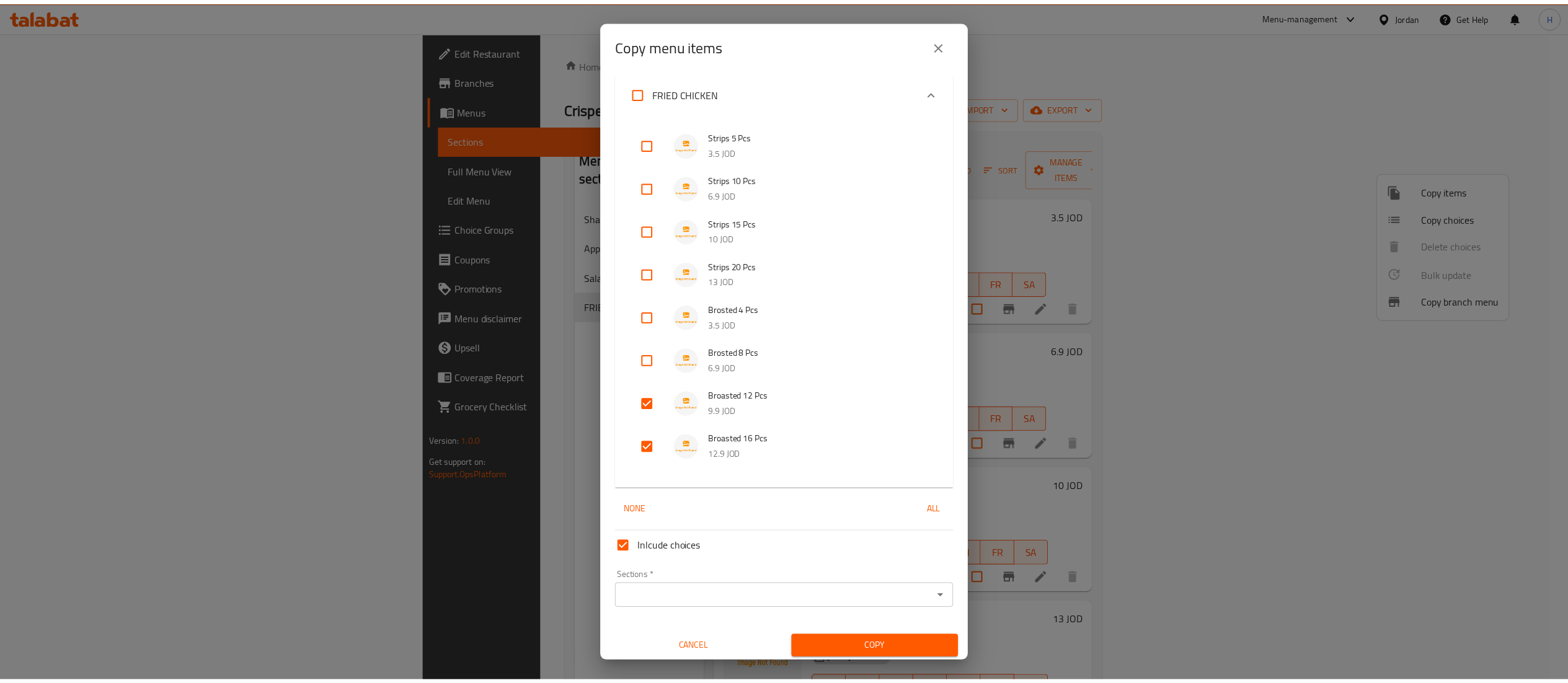
scroll to position [154, 0]
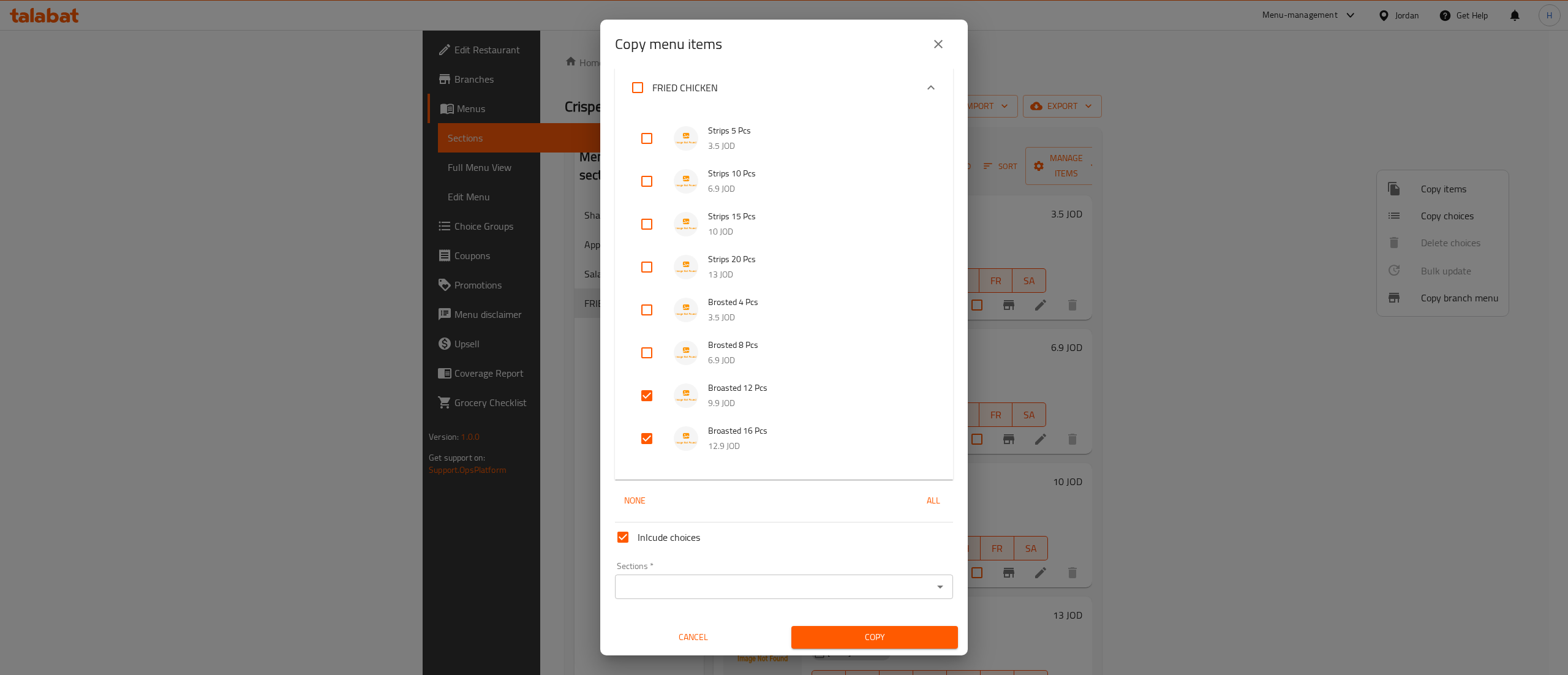
click at [689, 596] on div "Sections *" at bounding box center [783, 586] width 338 height 24
click at [933, 583] on icon "Open" at bounding box center [940, 587] width 15 height 15
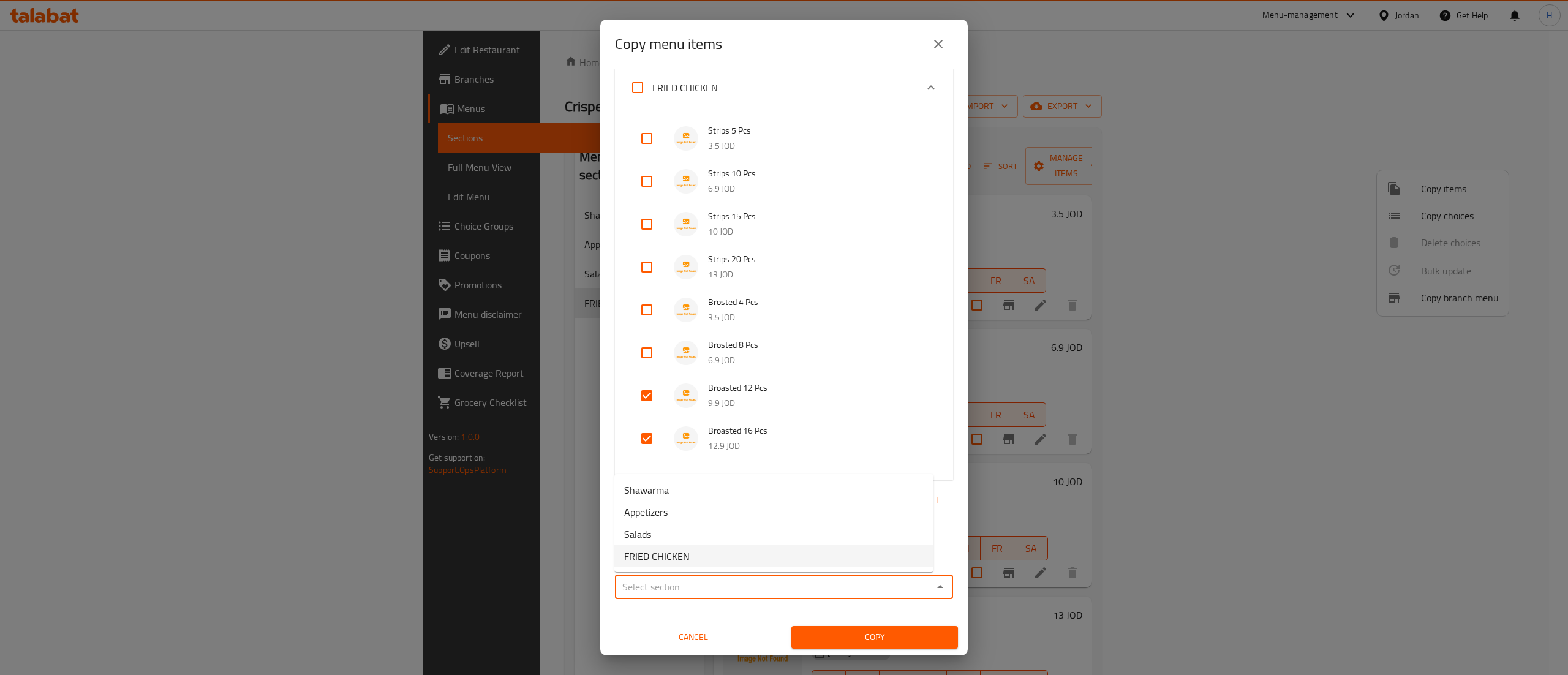
click at [807, 558] on li "FRIED CHICKEN" at bounding box center [774, 557] width 319 height 22
type input "FRIED CHICKEN"
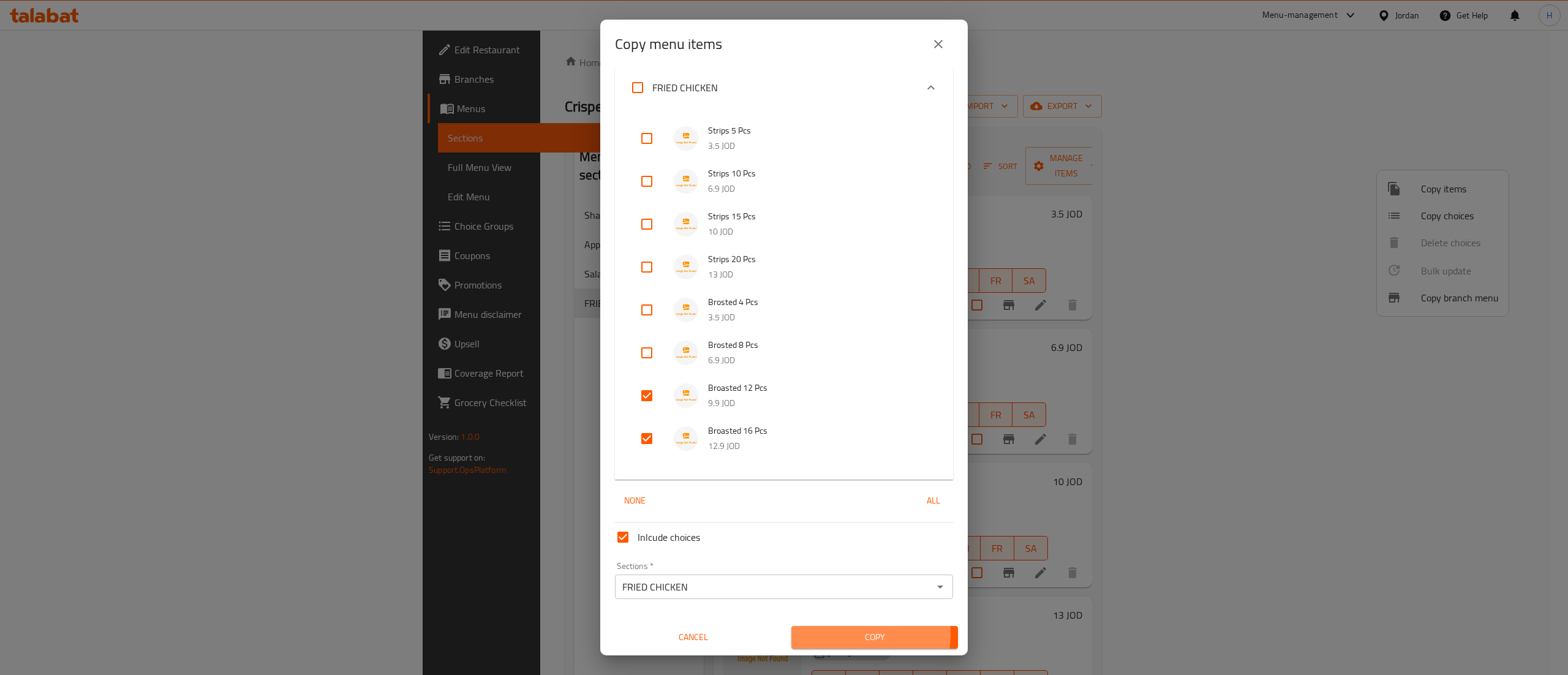
click at [828, 634] on span "Copy" at bounding box center [874, 637] width 147 height 16
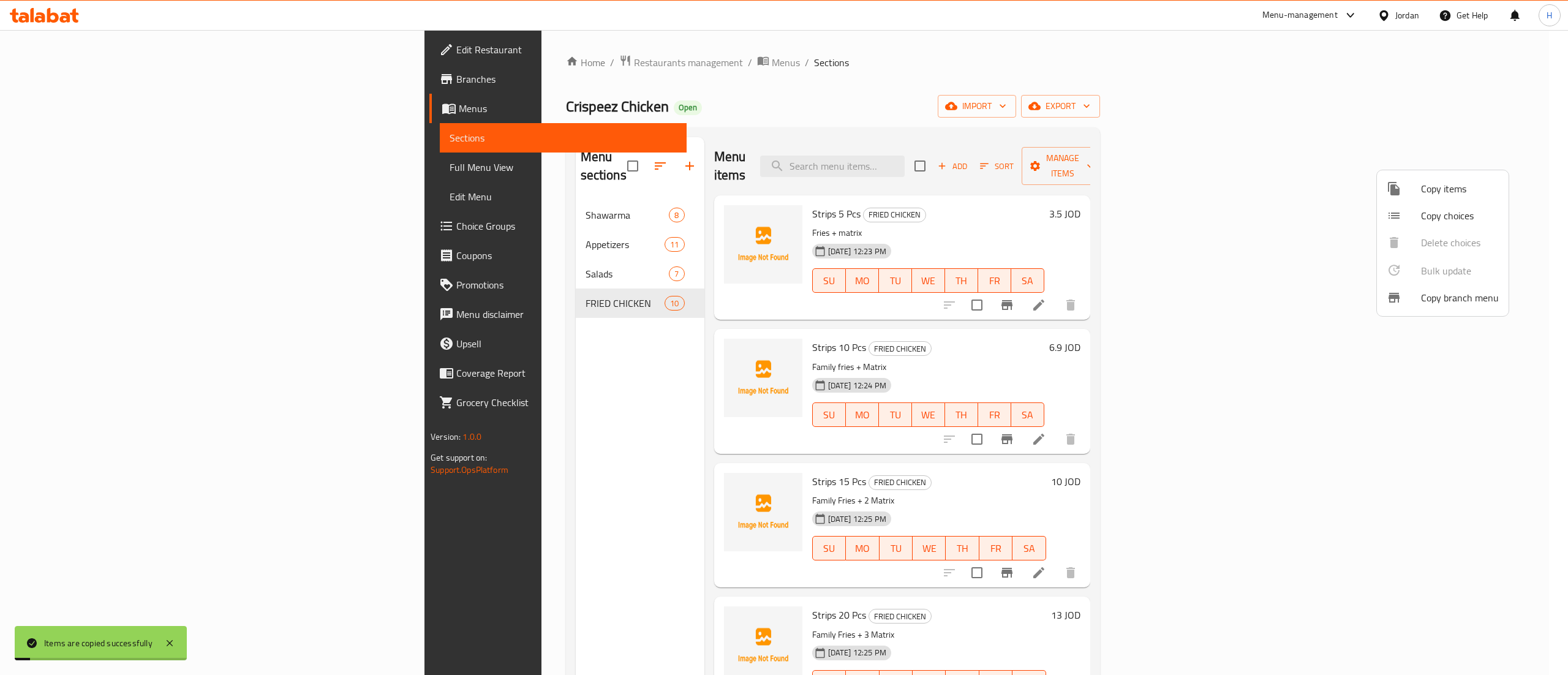
click at [424, 503] on div at bounding box center [784, 337] width 1568 height 675
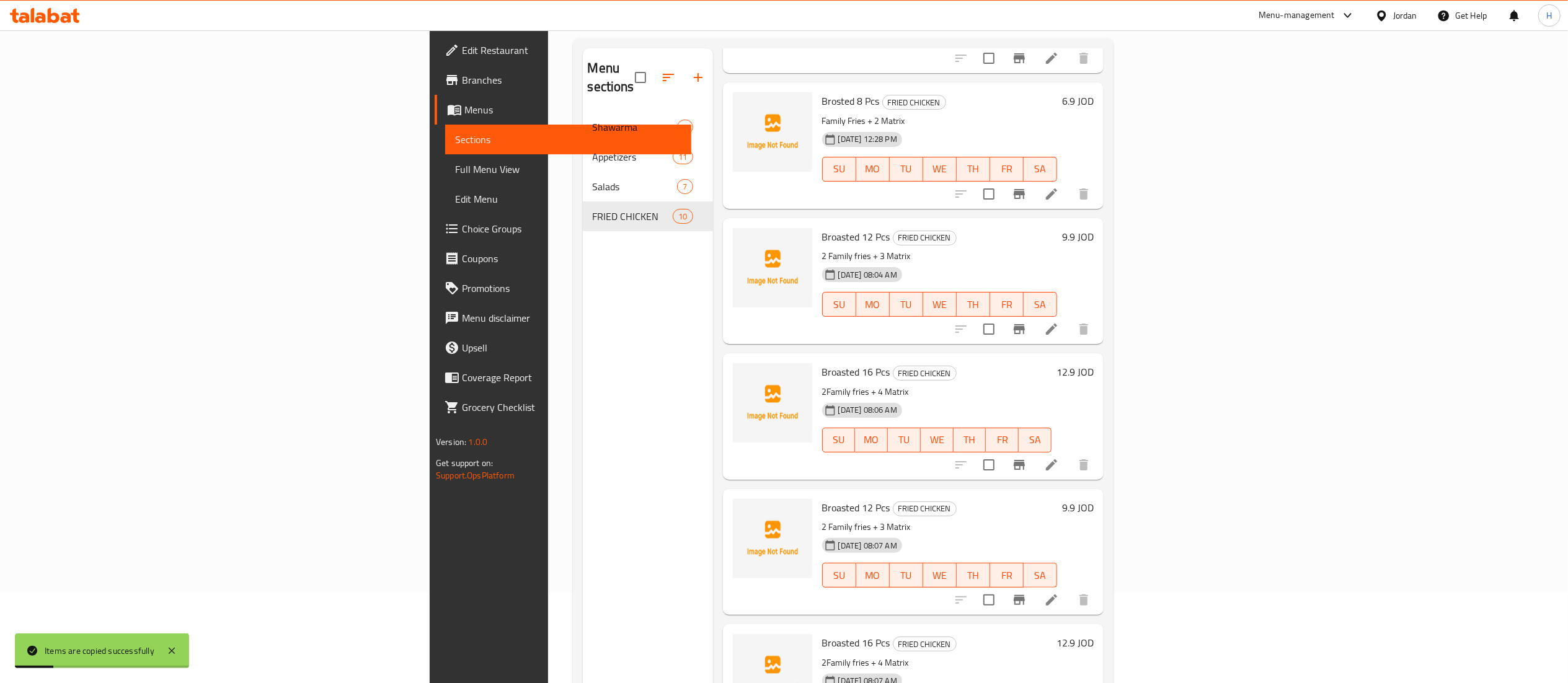
scroll to position [174, 0]
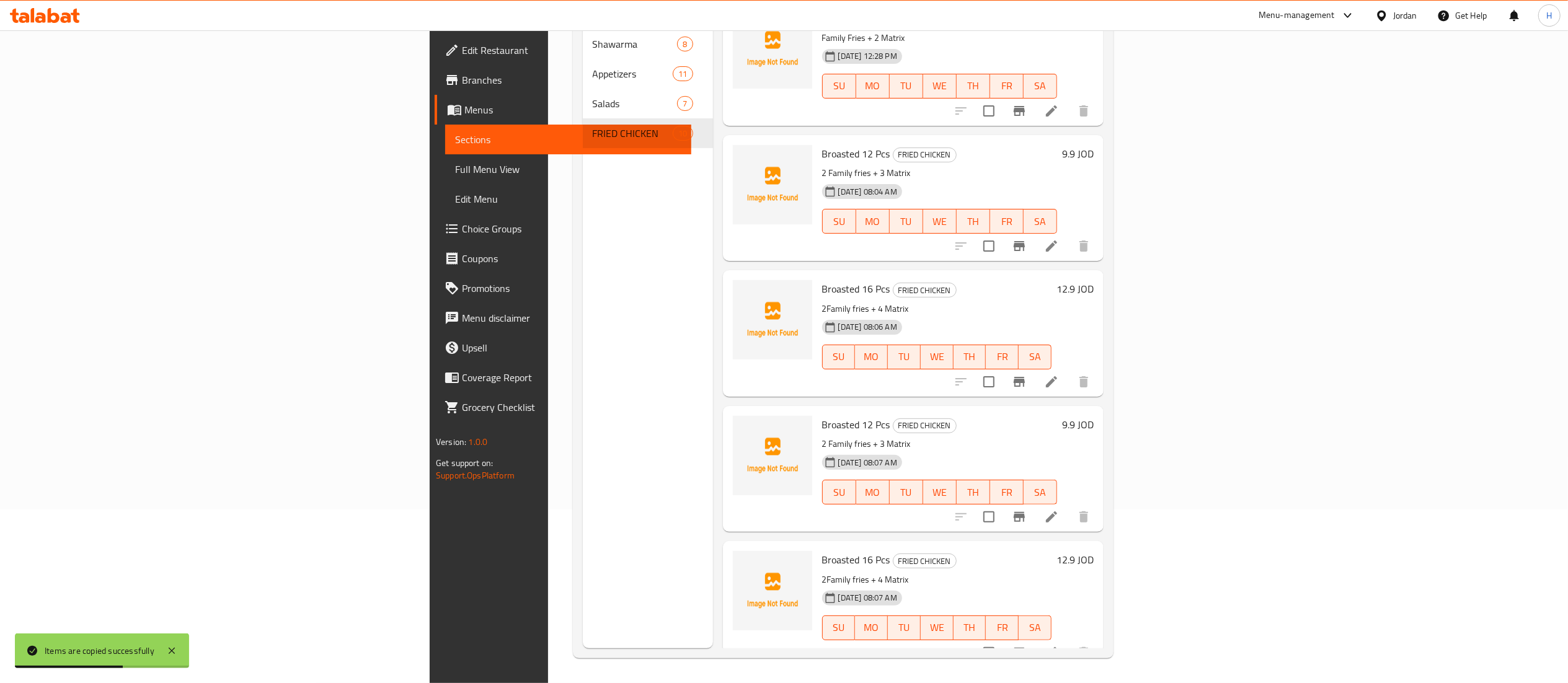
click at [1094, 416] on h6 "9.9 JOD" at bounding box center [1078, 424] width 31 height 17
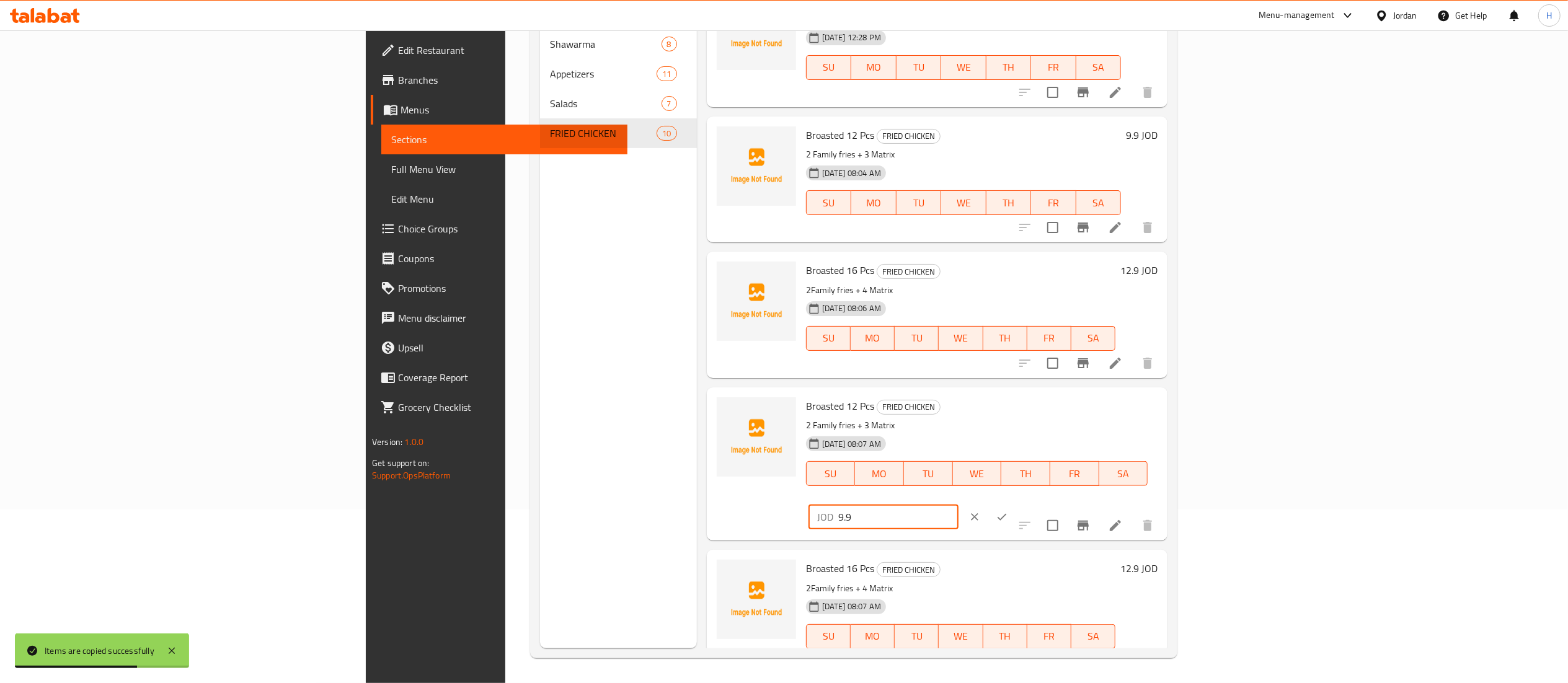
drag, startPoint x: 1298, startPoint y: 394, endPoint x: 1270, endPoint y: 411, distance: 32.8
click at [1163, 394] on div "Broasted 12 Pcs FRIED CHICKEN 2 Family fries + 3 Matrix 06-10-2025 08:07 AM SU …" at bounding box center [981, 464] width 361 height 143
type input "19"
click at [1008, 511] on icon "ok" at bounding box center [1002, 517] width 13 height 13
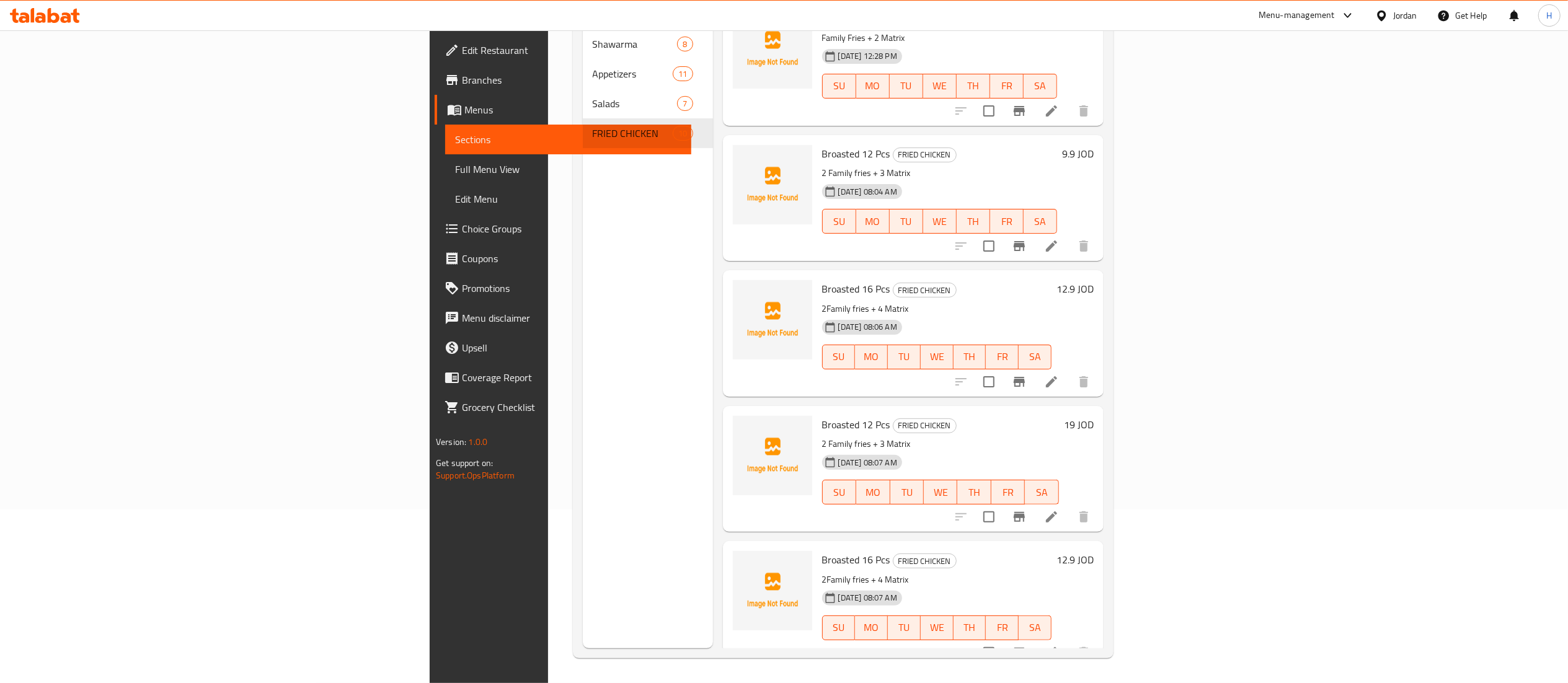
click at [1057, 512] on icon at bounding box center [1051, 517] width 11 height 11
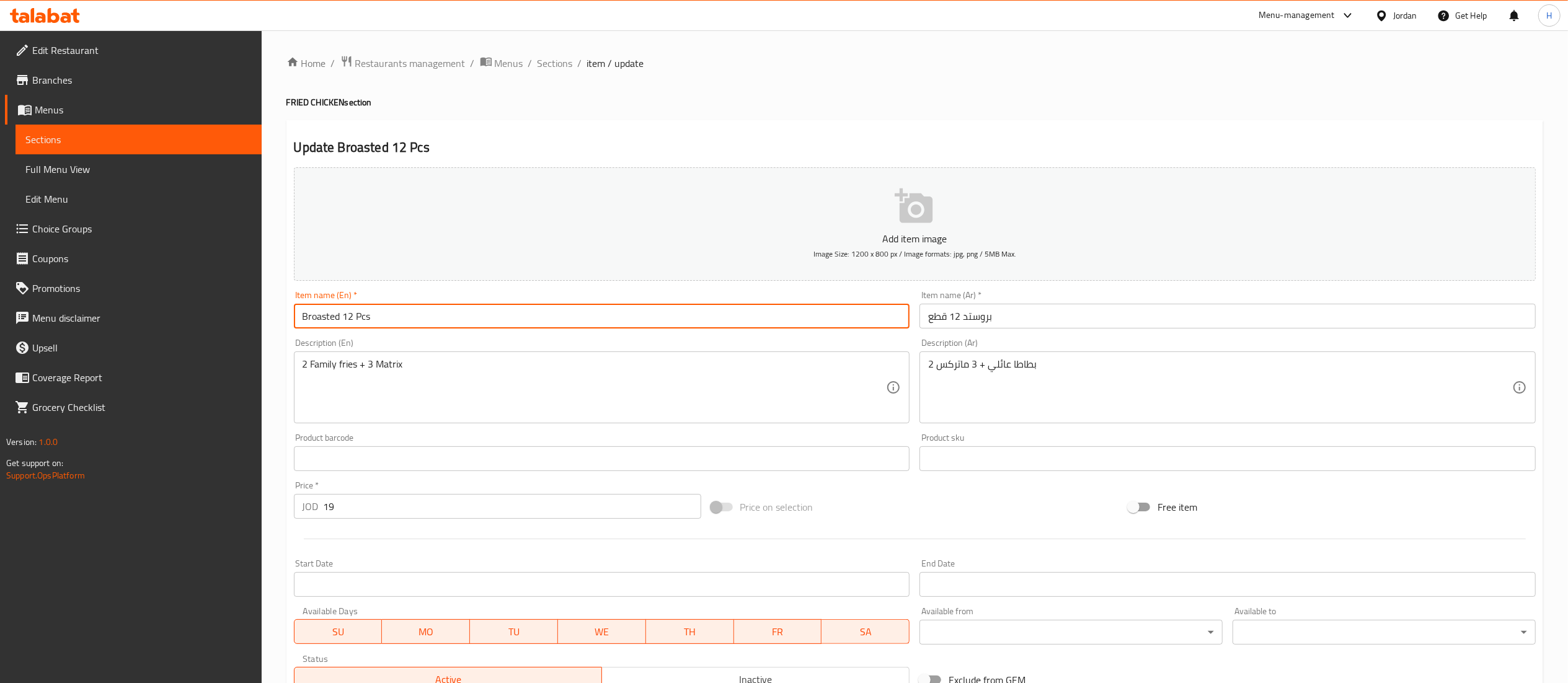
drag, startPoint x: 353, startPoint y: 315, endPoint x: 345, endPoint y: 320, distance: 9.4
click at [345, 320] on input "Broasted 12 Pcs" at bounding box center [602, 316] width 616 height 25
type input "Broasted 24 Pcs"
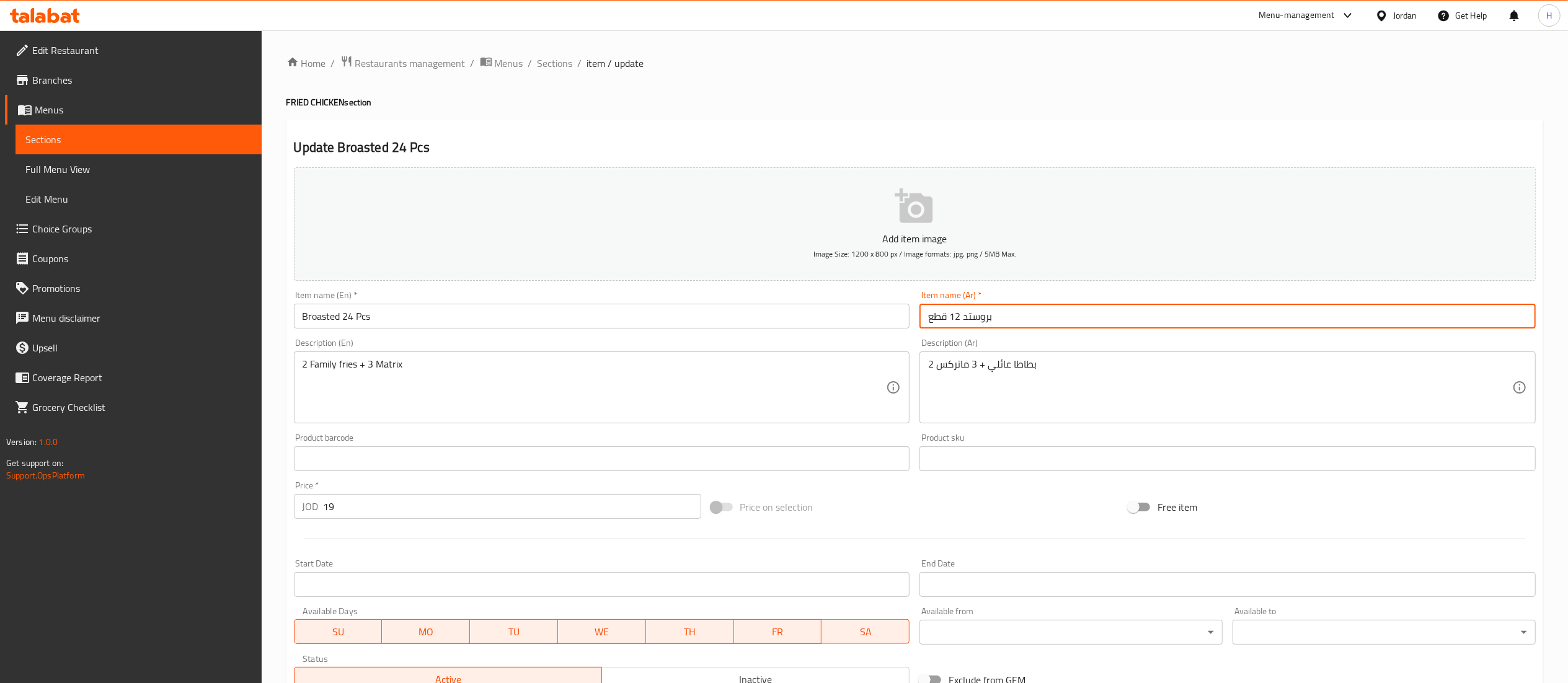
click at [958, 313] on input "بروستد 12 قطع" at bounding box center [1228, 316] width 616 height 25
click at [955, 315] on input "بروستد 12 قطع" at bounding box center [1228, 316] width 616 height 25
click at [961, 327] on input "بروستد 12 قطع" at bounding box center [1228, 316] width 616 height 25
click at [956, 319] on input "بروستد 12 قطع" at bounding box center [1228, 316] width 616 height 25
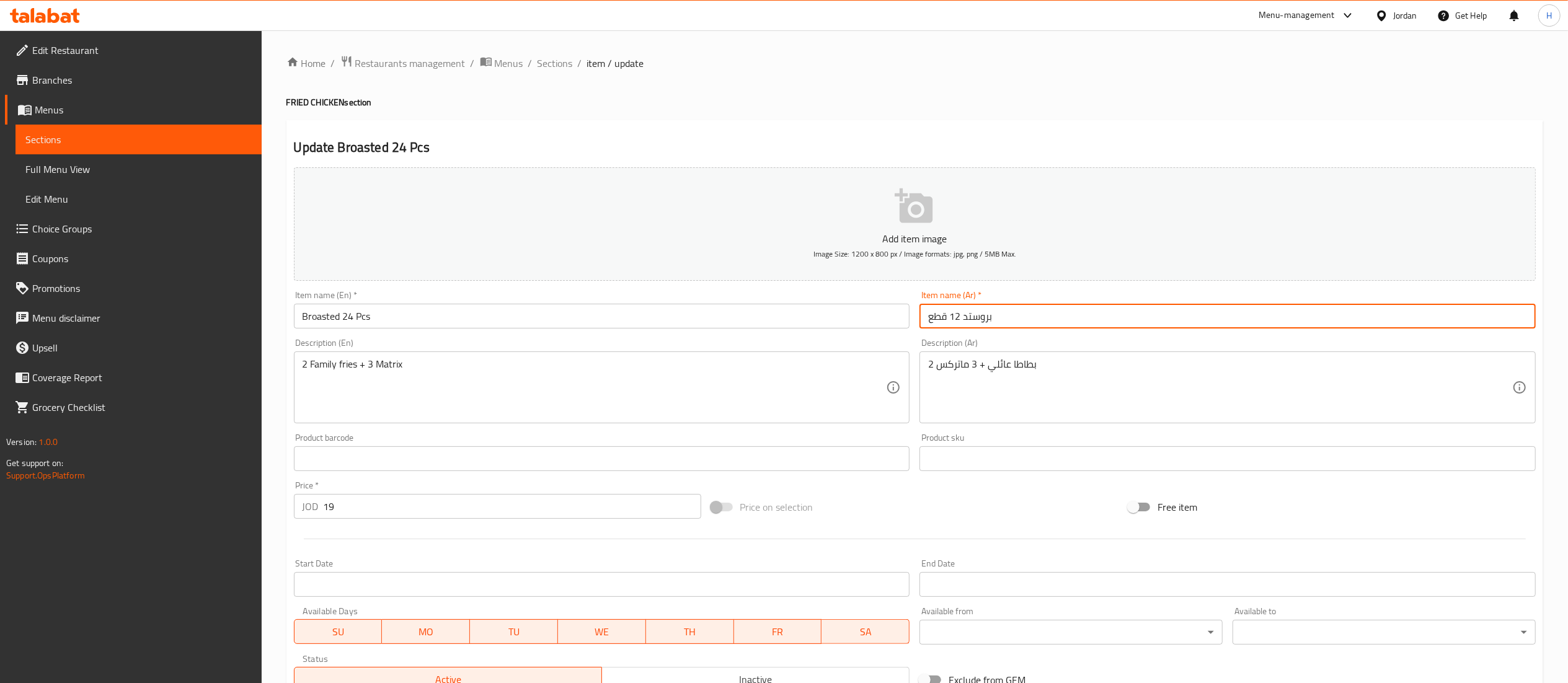
drag, startPoint x: 951, startPoint y: 313, endPoint x: 961, endPoint y: 316, distance: 10.4
click at [961, 316] on input "بروستد 12 قطع" at bounding box center [1228, 316] width 616 height 25
type input "بروستد 24 قطع"
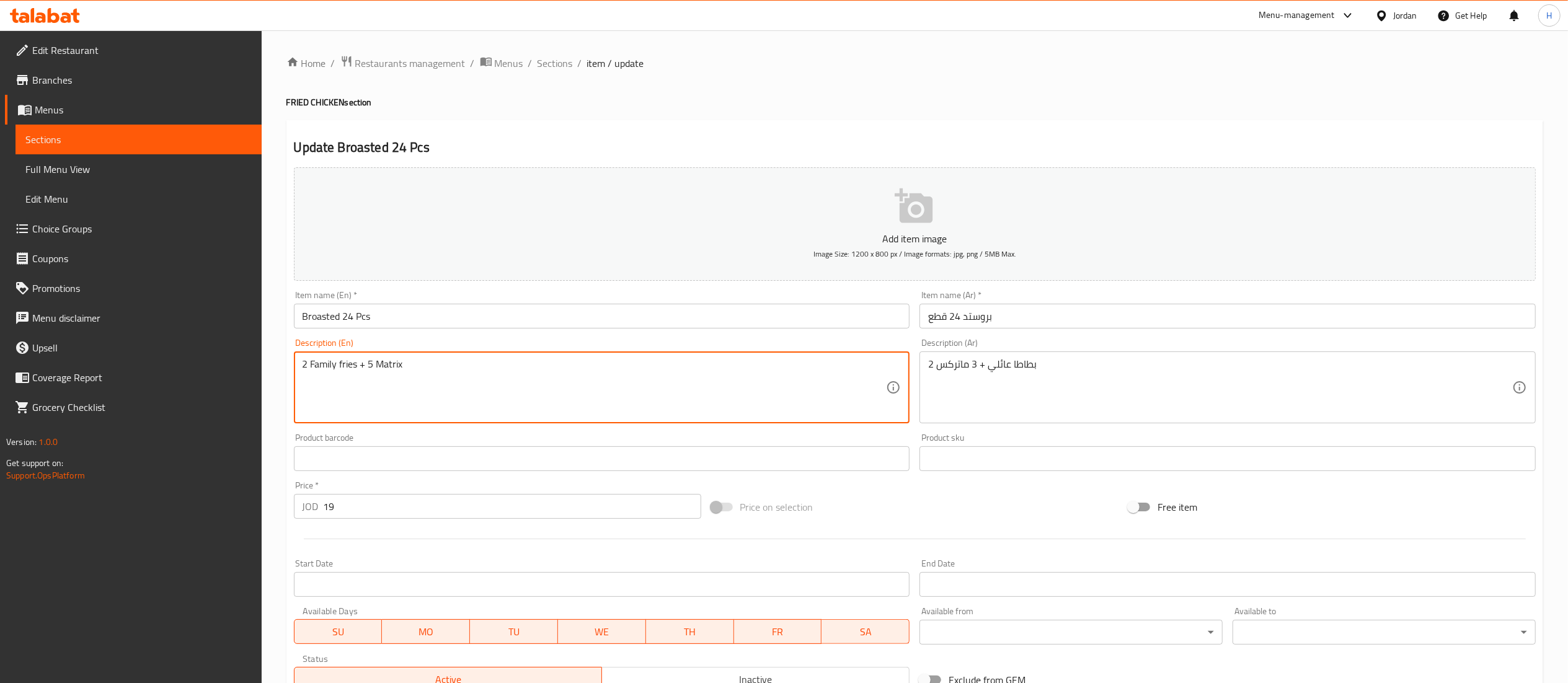
type textarea "2 Family fries + 5 Matrix"
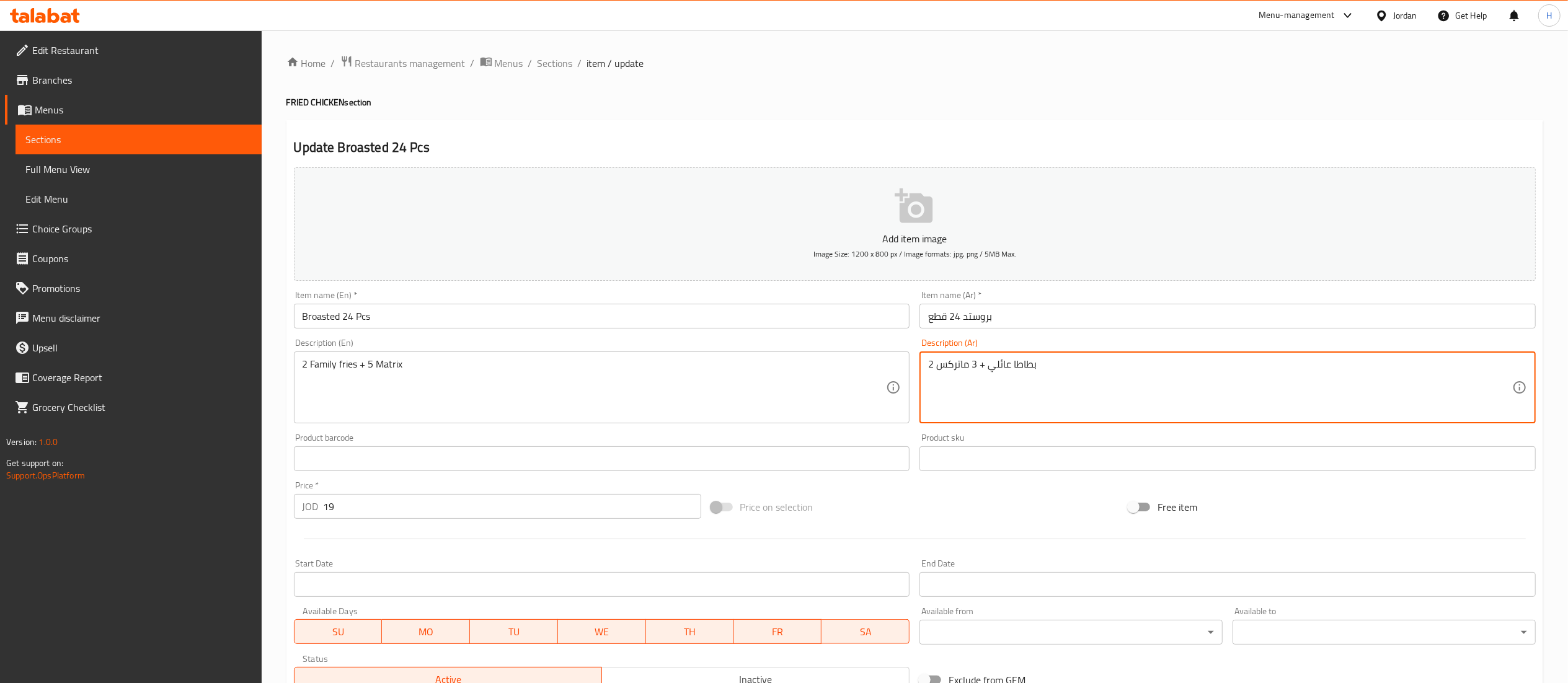
click at [973, 369] on textarea "2 بطاطا عائلي + 3 ماتركس" at bounding box center [1220, 388] width 584 height 59
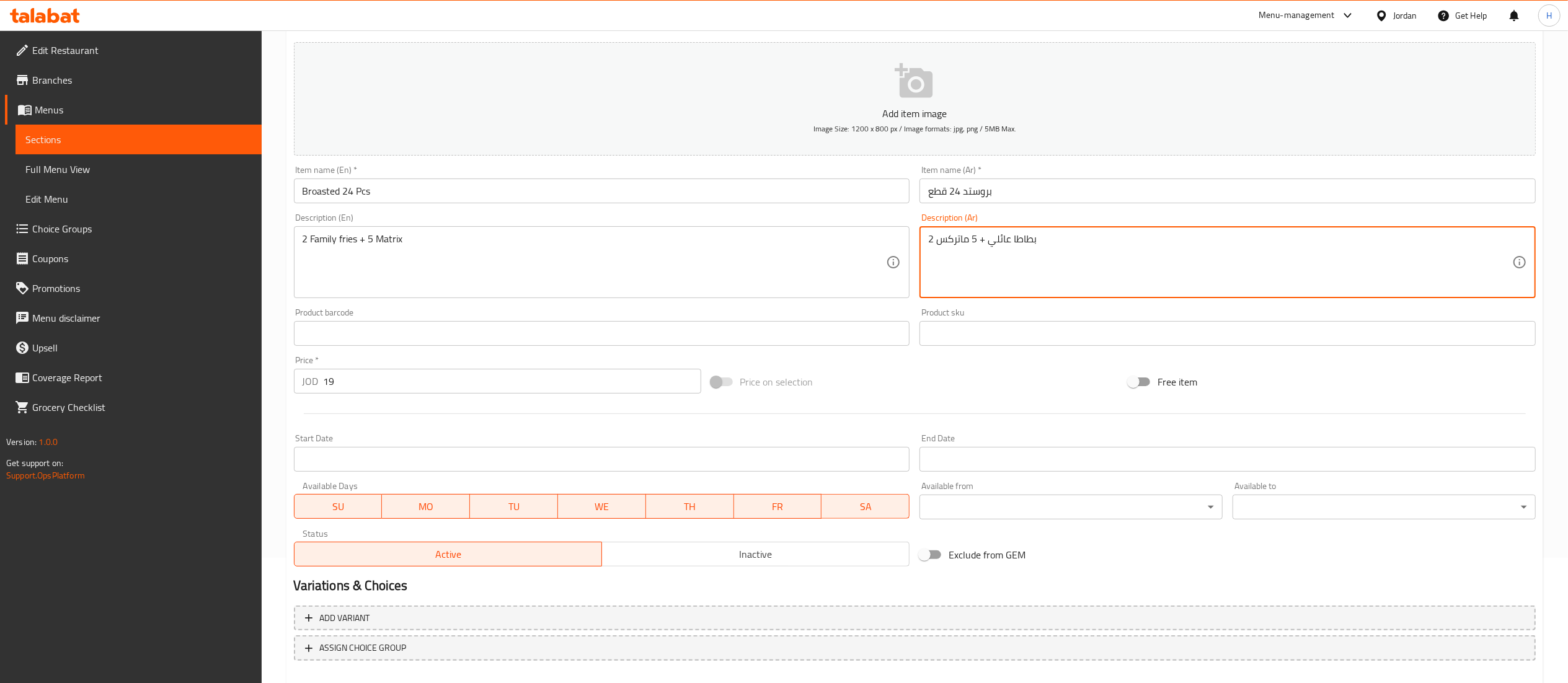
scroll to position [192, 0]
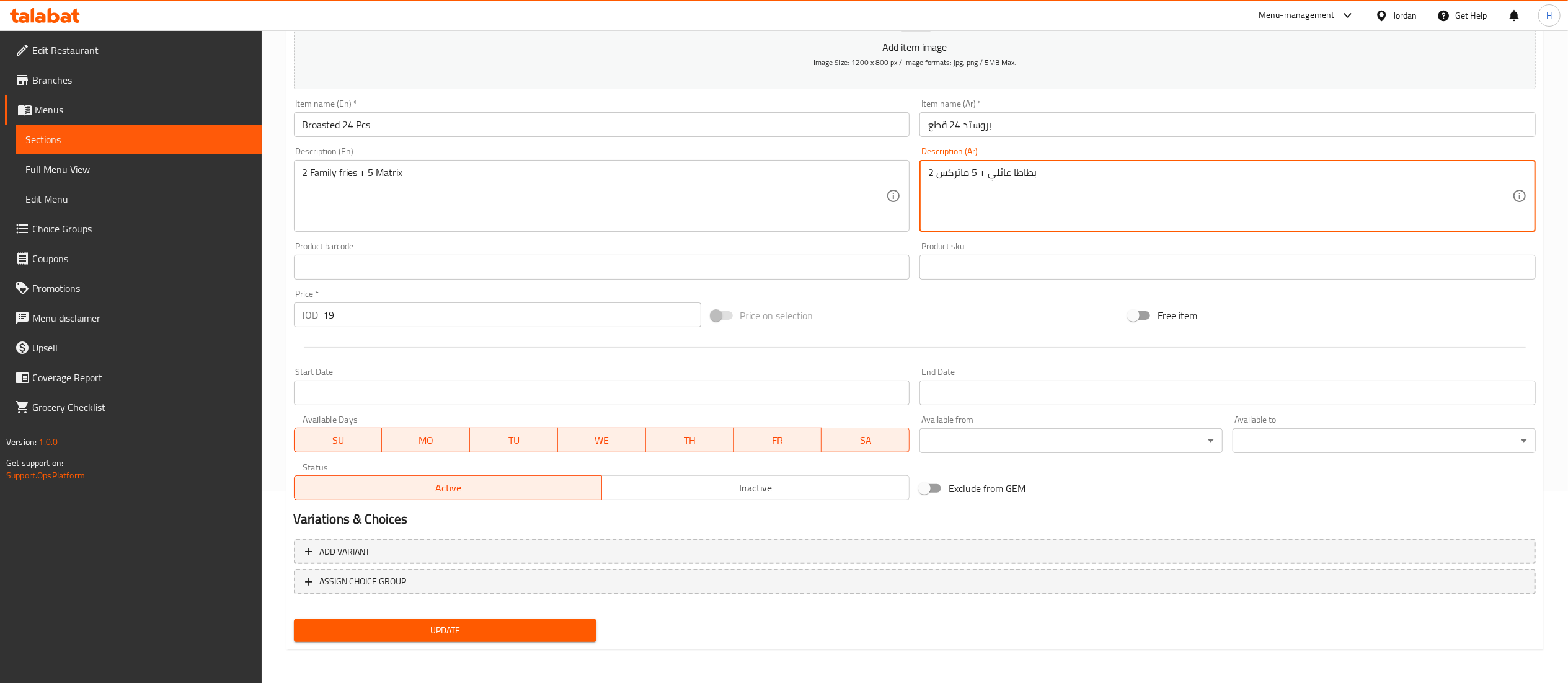
type textarea "2 بطاطا عائلي + 5 ماتركس"
click at [422, 620] on button "Update" at bounding box center [445, 631] width 303 height 23
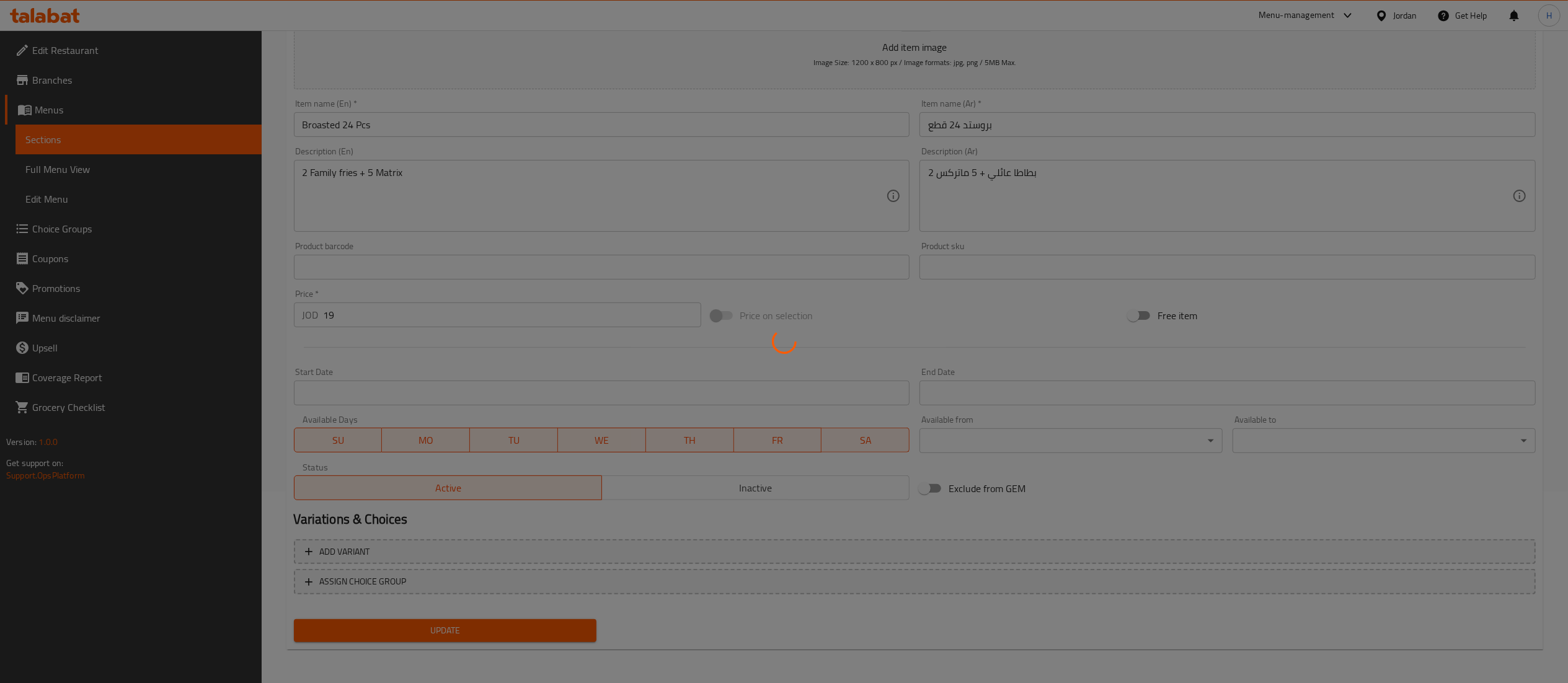
scroll to position [0, 0]
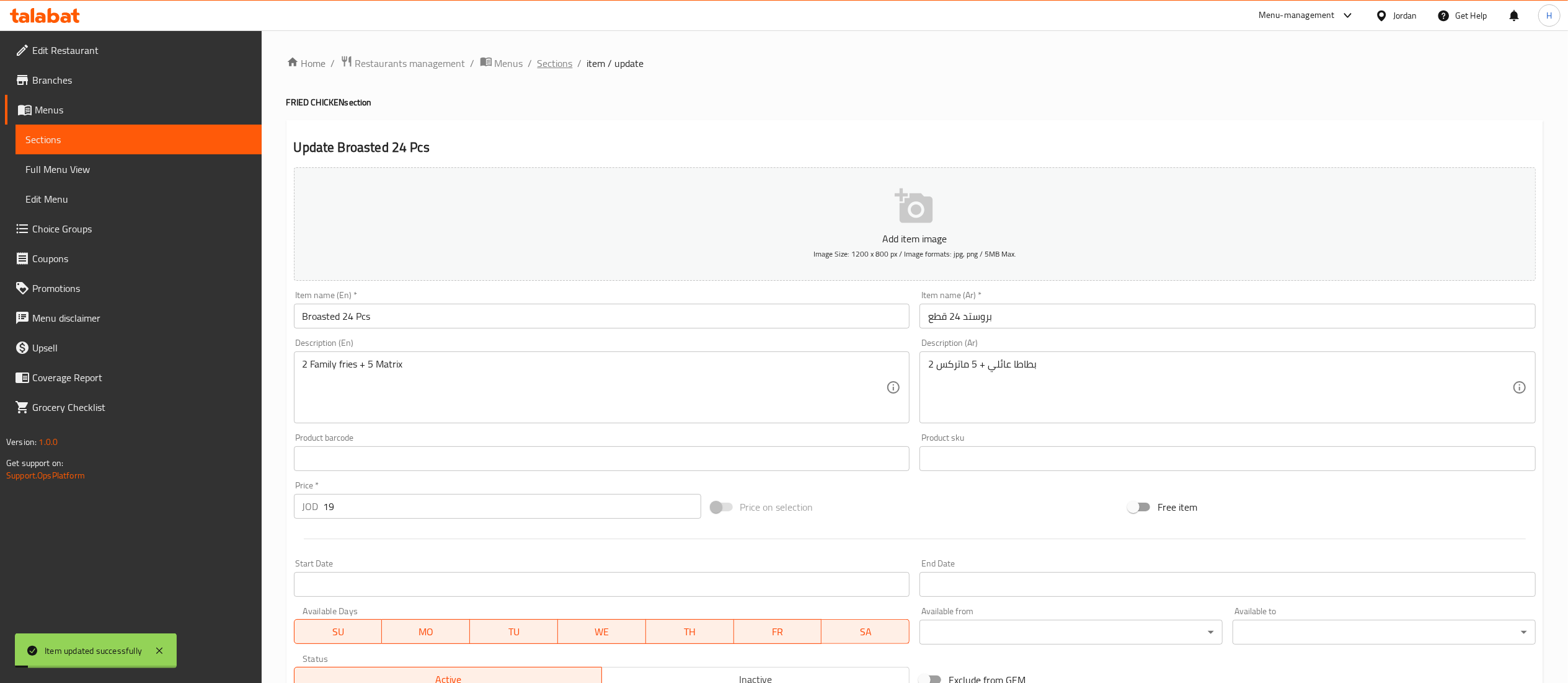
click at [563, 68] on span "Sections" at bounding box center [555, 64] width 35 height 15
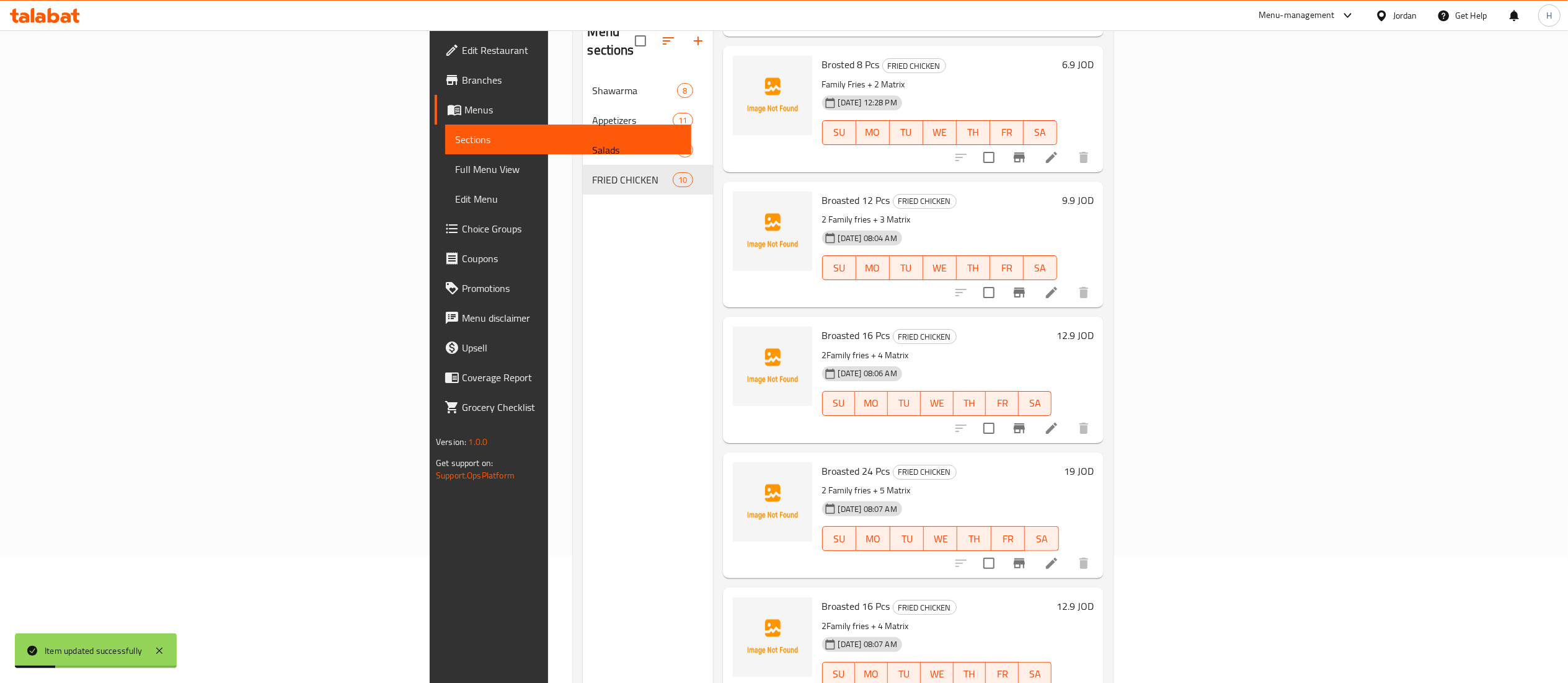
scroll to position [174, 0]
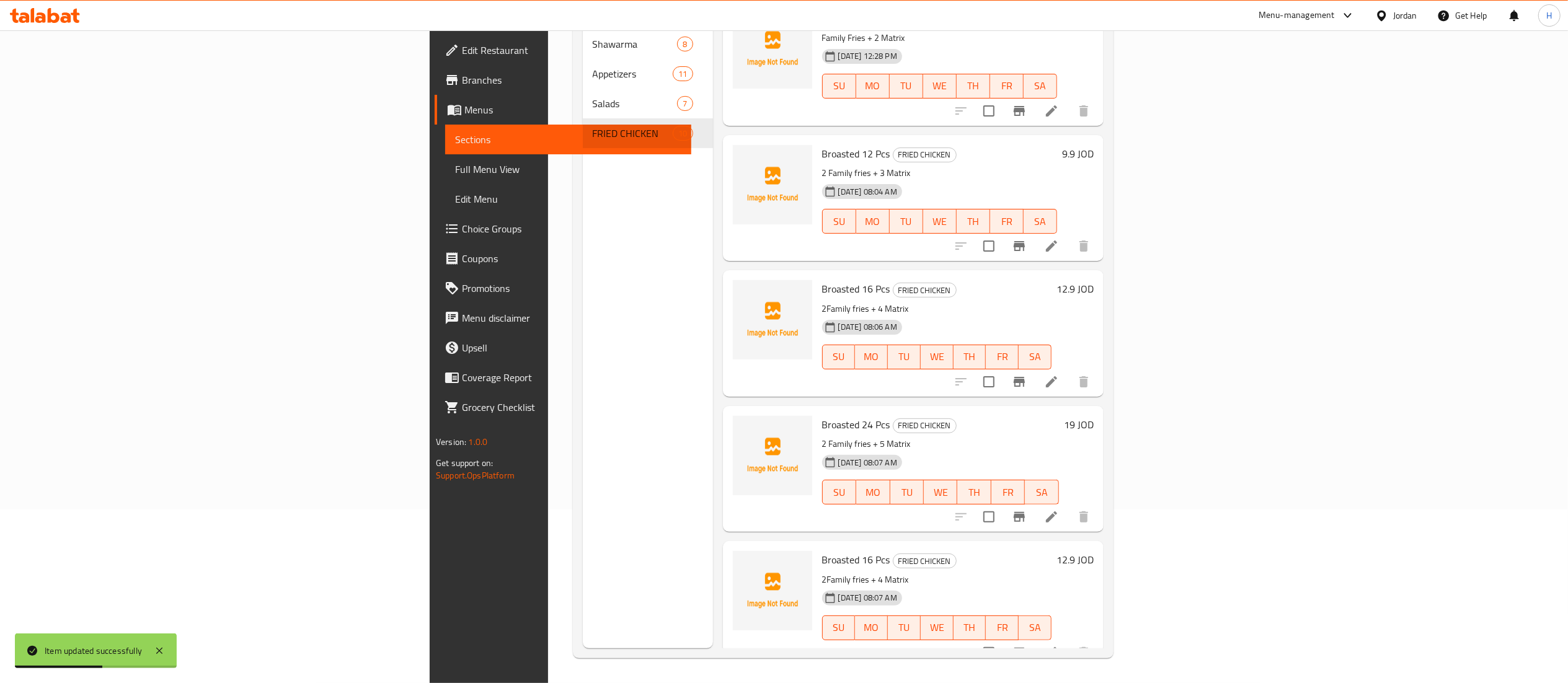
click at [1094, 551] on h6 "12.9 JOD" at bounding box center [1075, 560] width 37 height 17
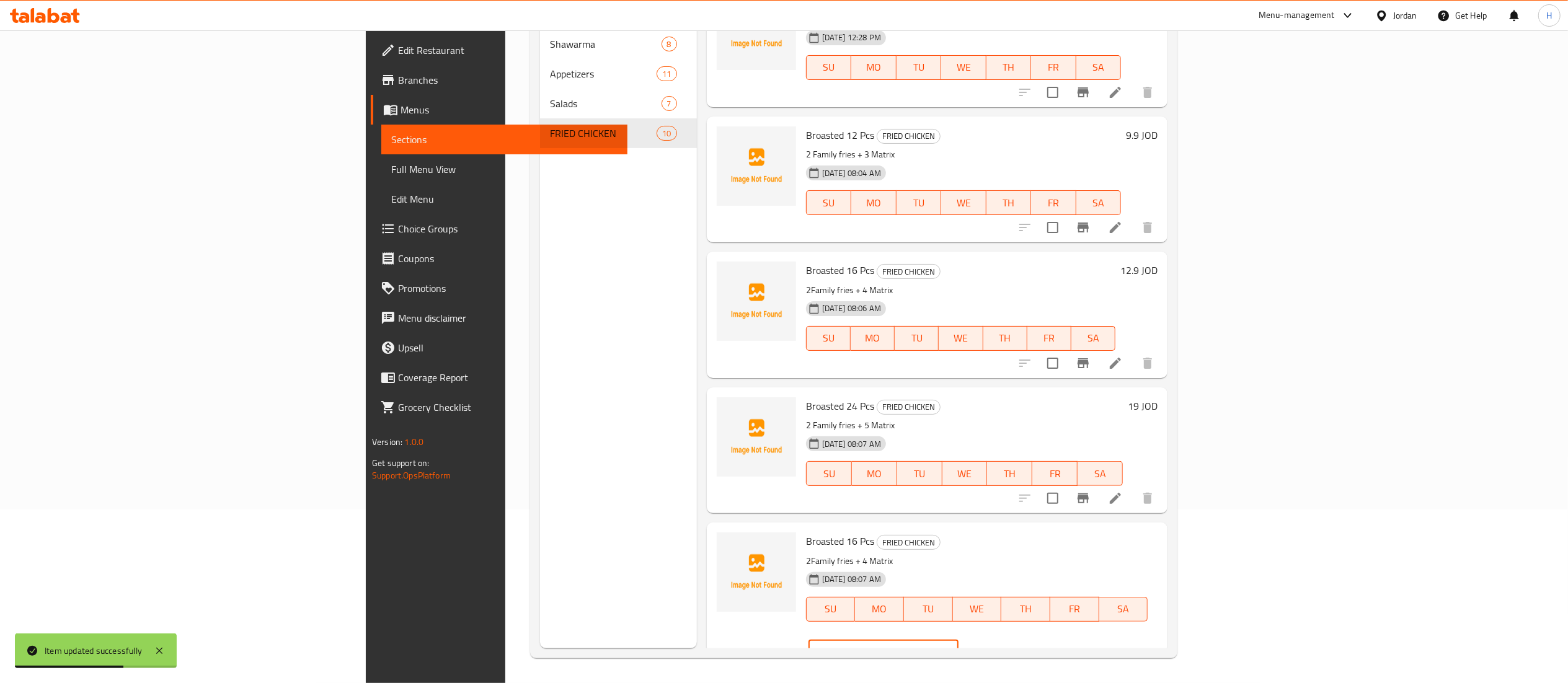
drag, startPoint x: 1382, startPoint y: 539, endPoint x: 1222, endPoint y: 524, distance: 160.7
click at [1168, 524] on div "Broasted 16 Pcs FRIED CHICKEN 2Family fries + 4 Matrix 06-10-2025 08:07 AM SU M…" at bounding box center [937, 599] width 461 height 153
type input "23"
click at [1008, 646] on icon "ok" at bounding box center [1002, 652] width 13 height 13
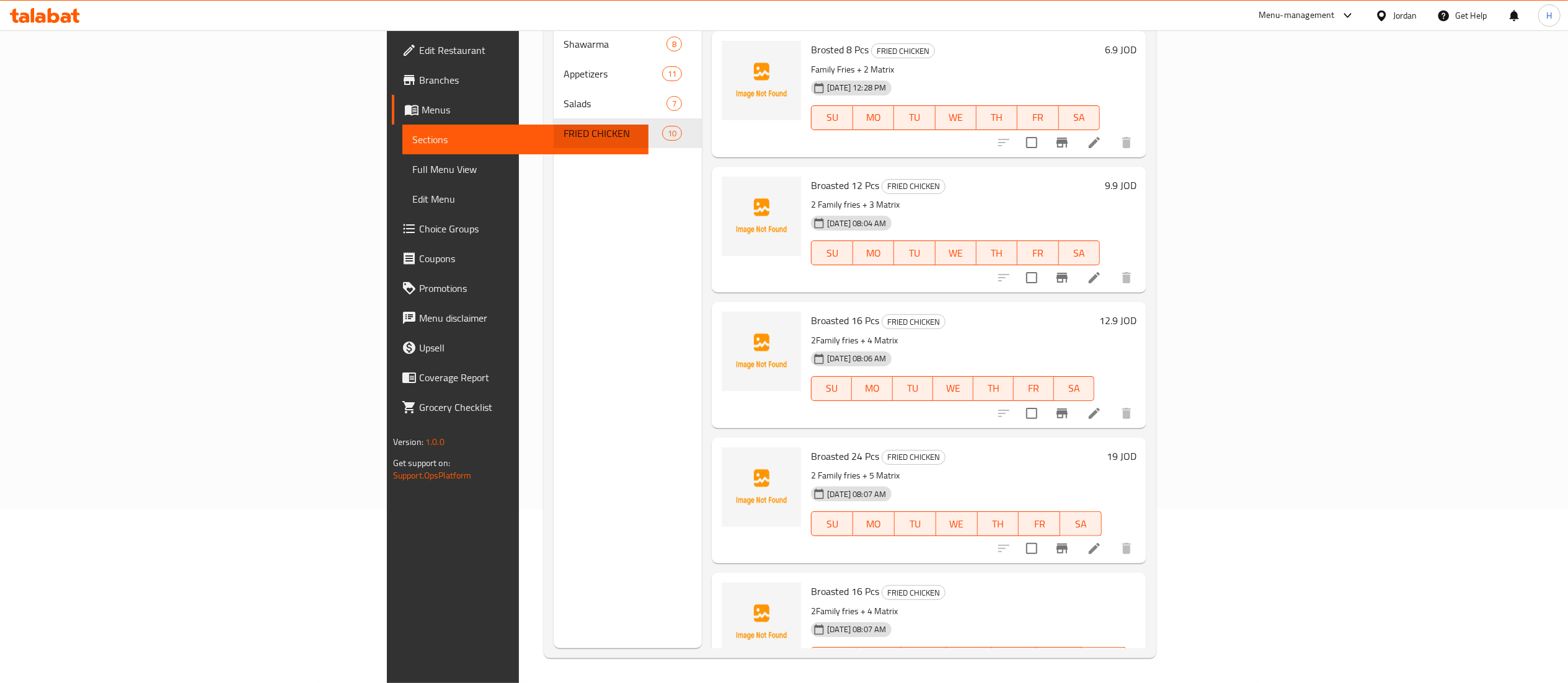
scroll to position [702, 0]
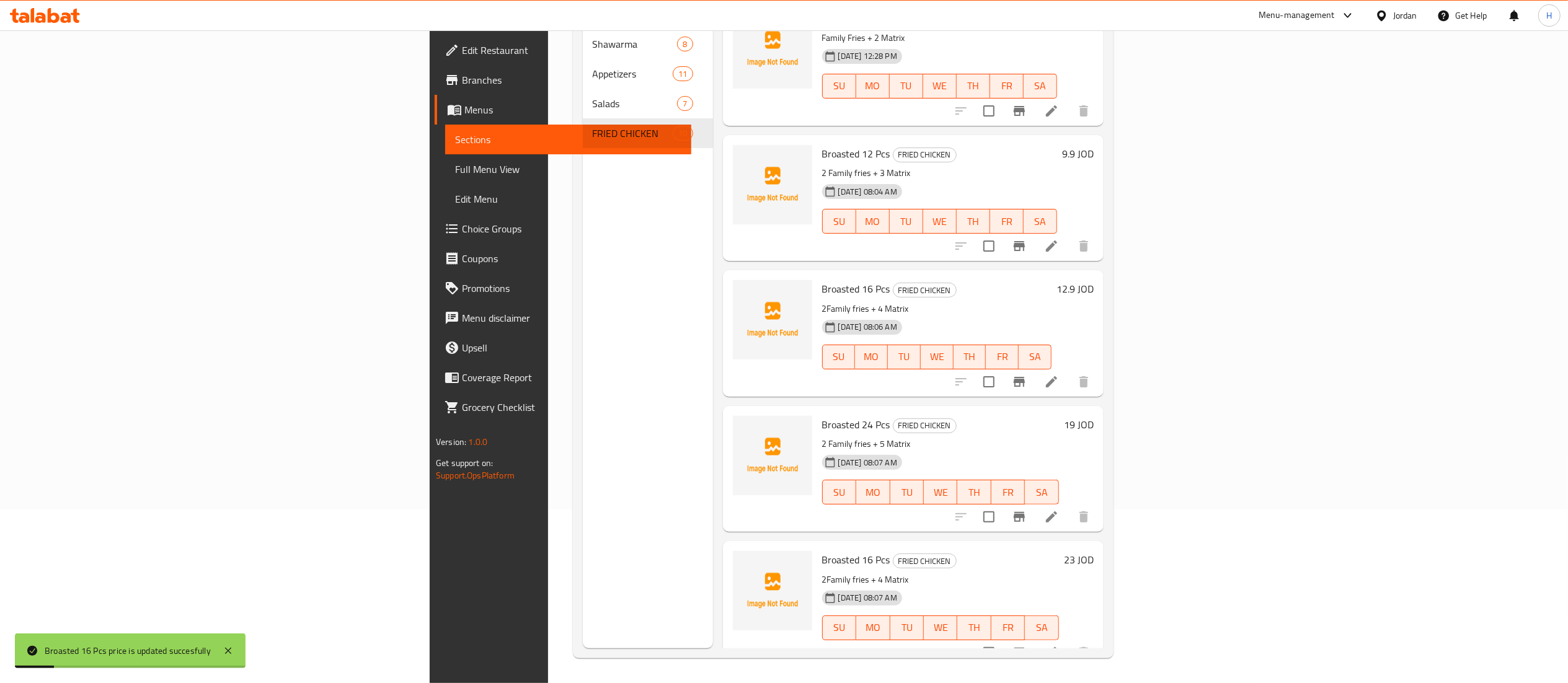
click at [1059, 646] on icon at bounding box center [1052, 653] width 15 height 15
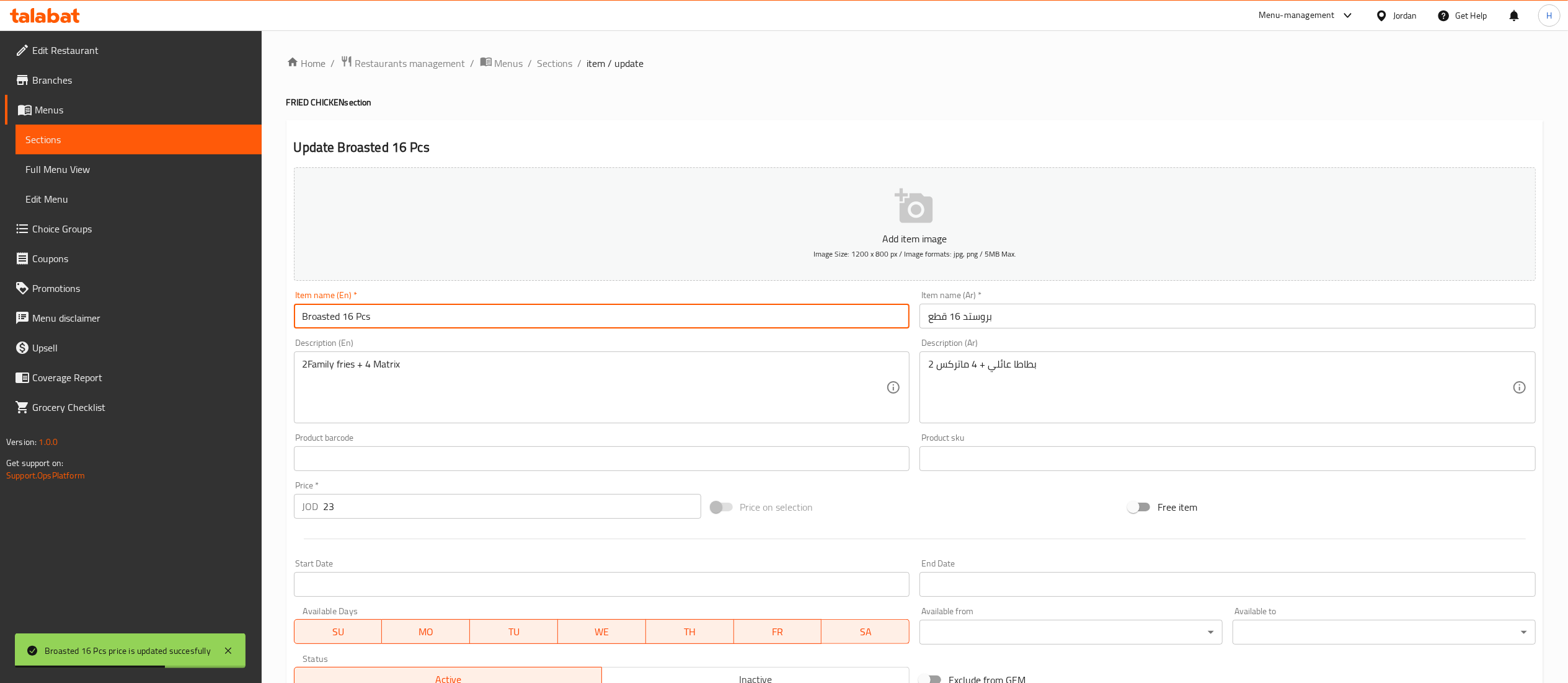
click at [352, 322] on input "Broasted 16 Pcs" at bounding box center [602, 316] width 616 height 25
click at [350, 321] on input "Broasted 16 Pcs" at bounding box center [602, 316] width 616 height 25
drag, startPoint x: 355, startPoint y: 319, endPoint x: 343, endPoint y: 324, distance: 13.0
click at [343, 324] on input "Broasted 16 Pcs" at bounding box center [602, 316] width 616 height 25
type input "Broasted 32 Pcs"
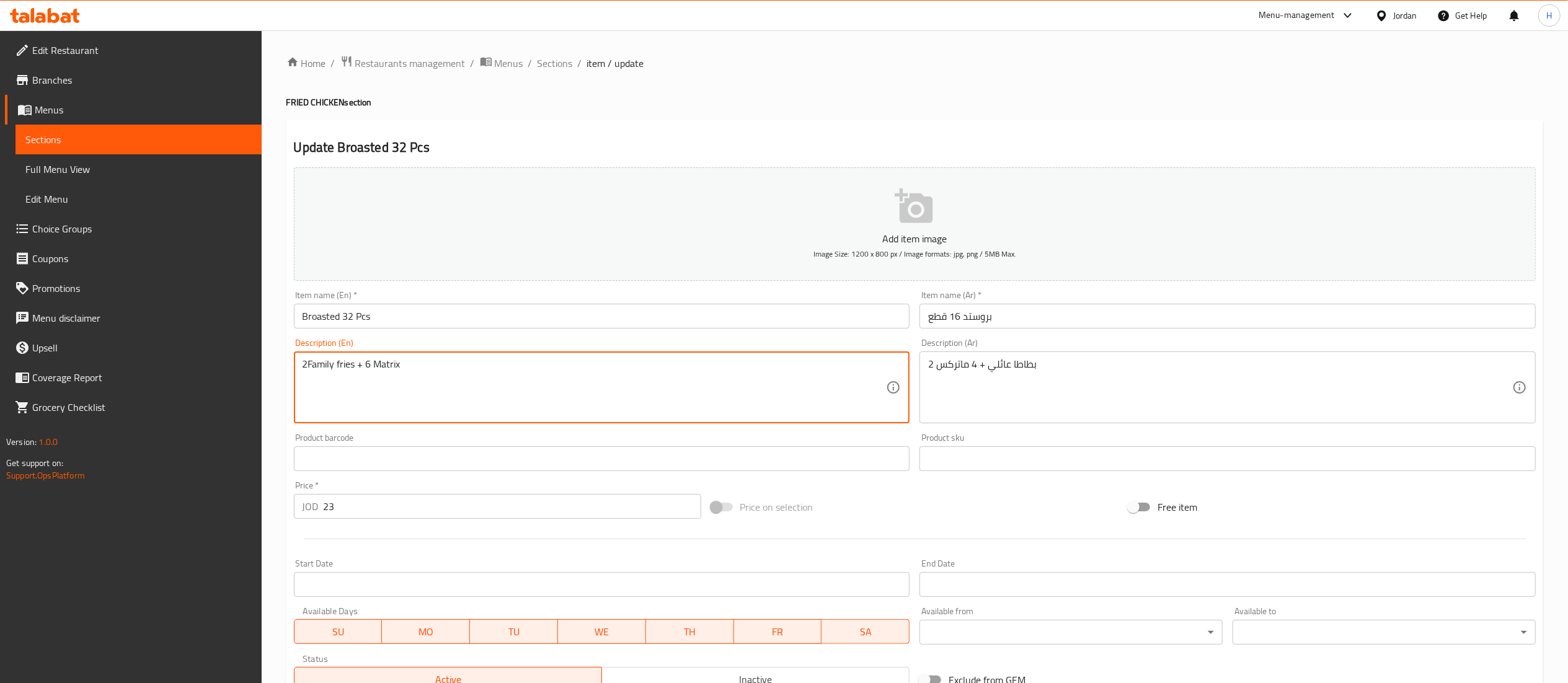
type textarea "2Family fries + 6 Matrix"
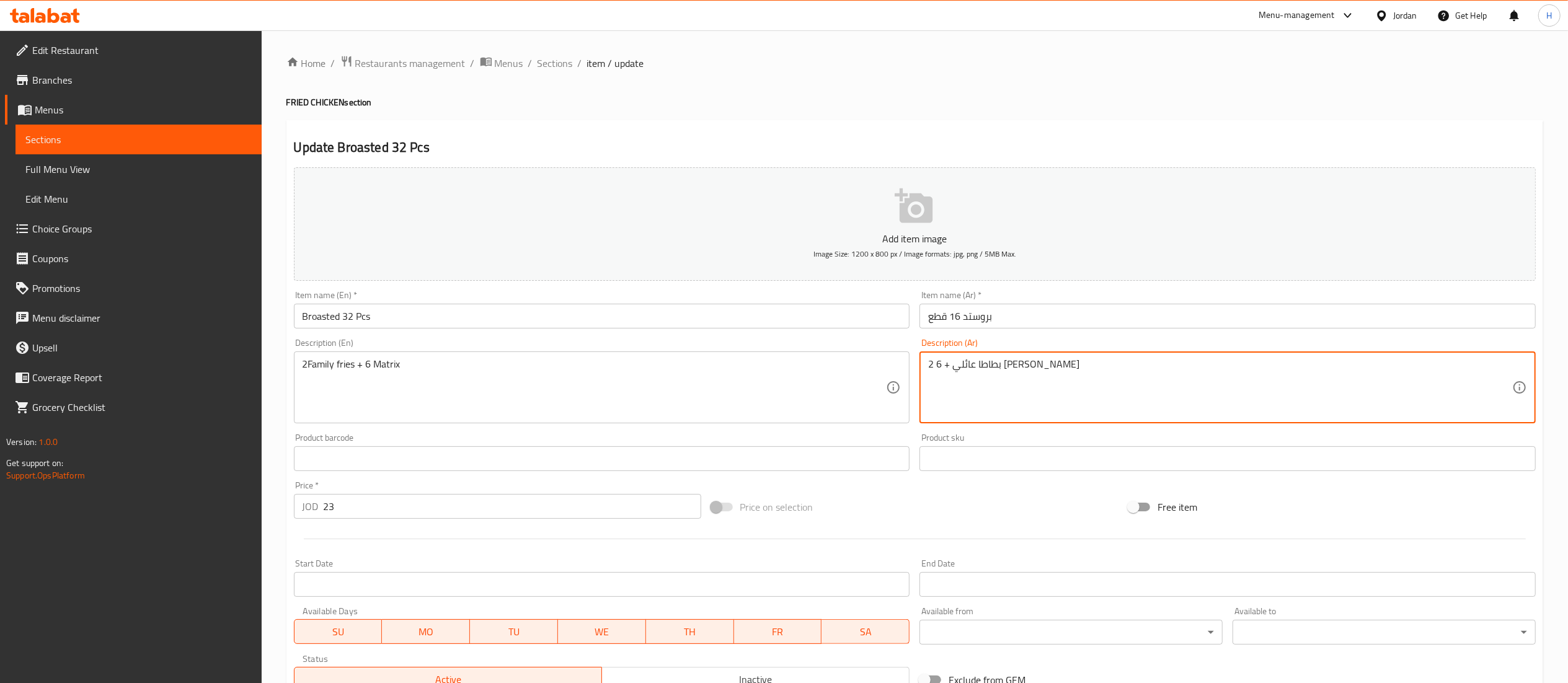
type textarea "2 بطاطا عائلي + 6 ماتركس"
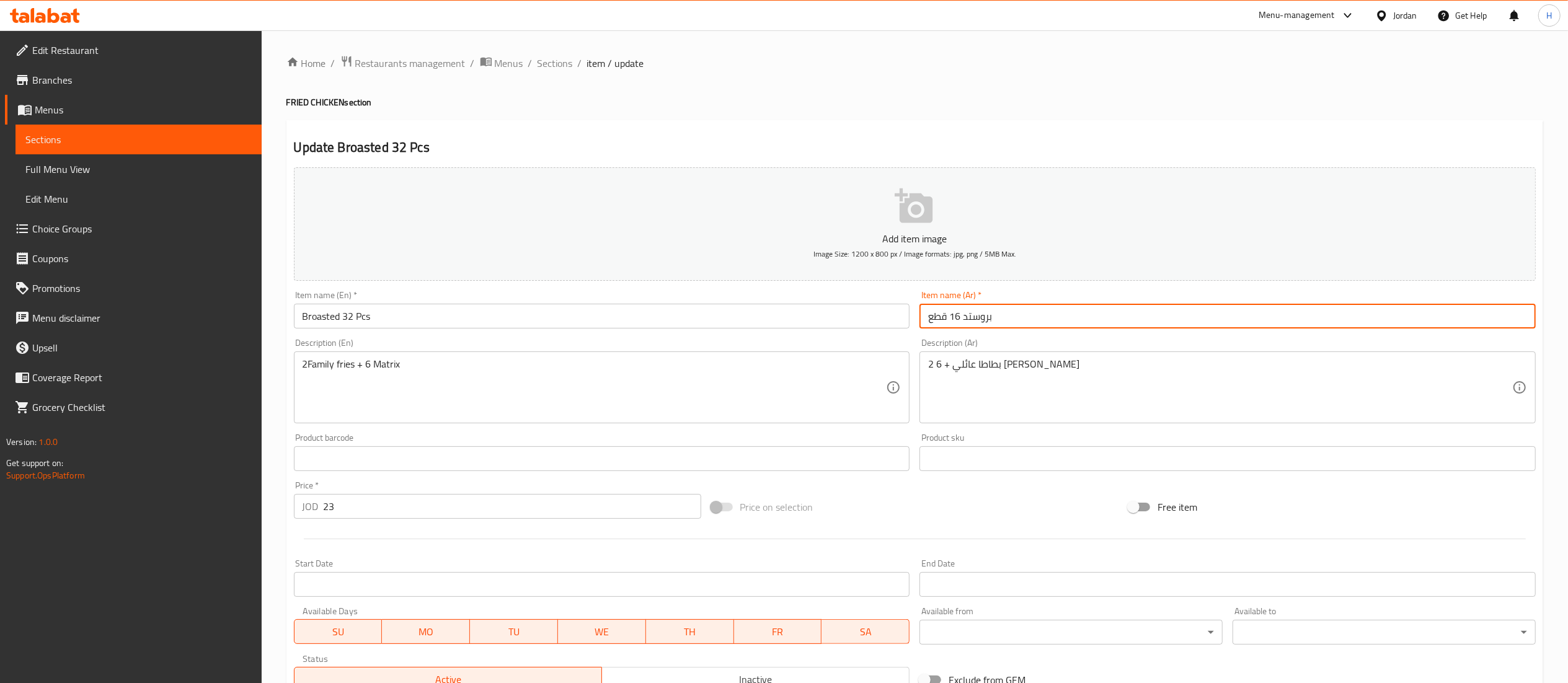
drag, startPoint x: 958, startPoint y: 320, endPoint x: 952, endPoint y: 324, distance: 7.2
click at [952, 324] on input "بروستد 16 قطع" at bounding box center [1228, 316] width 616 height 25
type input "بروستد 32 قطع"
click at [370, 508] on input "23" at bounding box center [512, 506] width 378 height 25
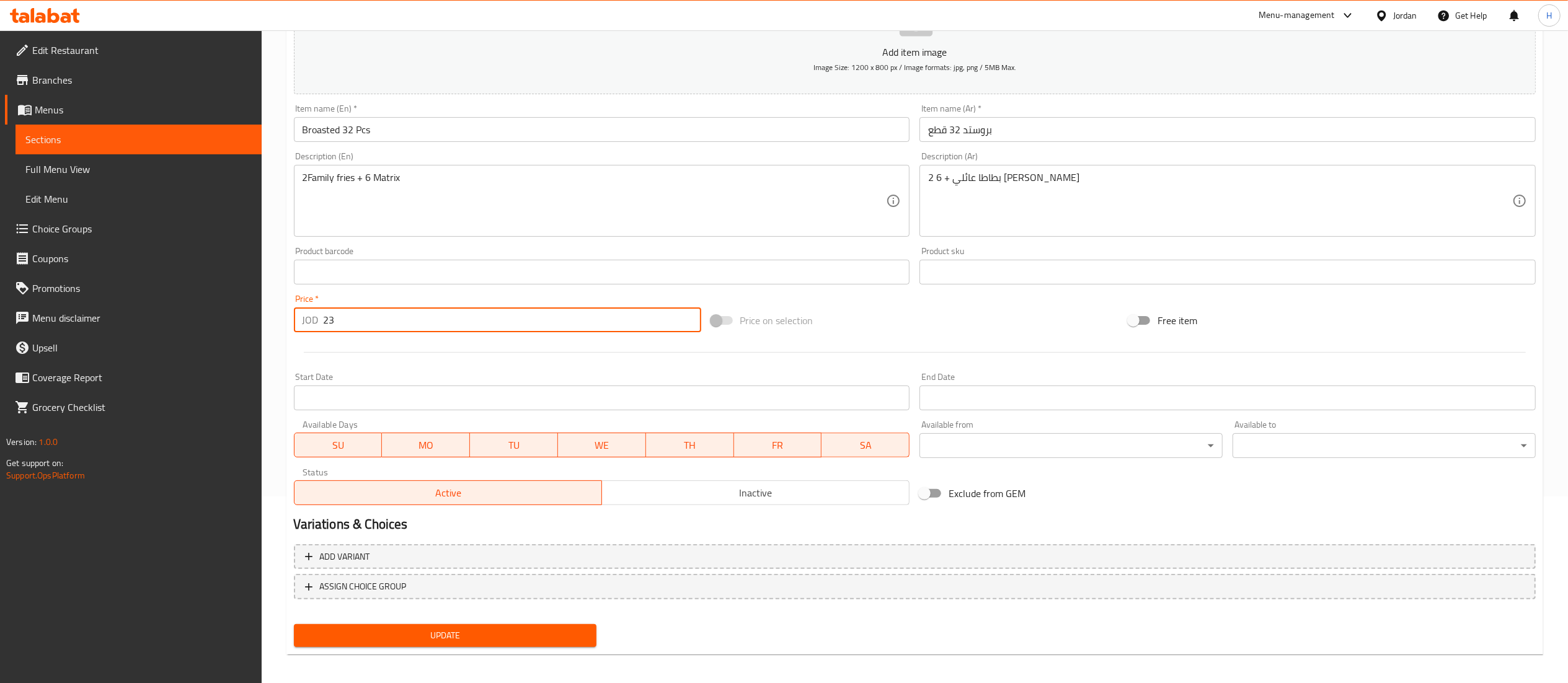
scroll to position [192, 0]
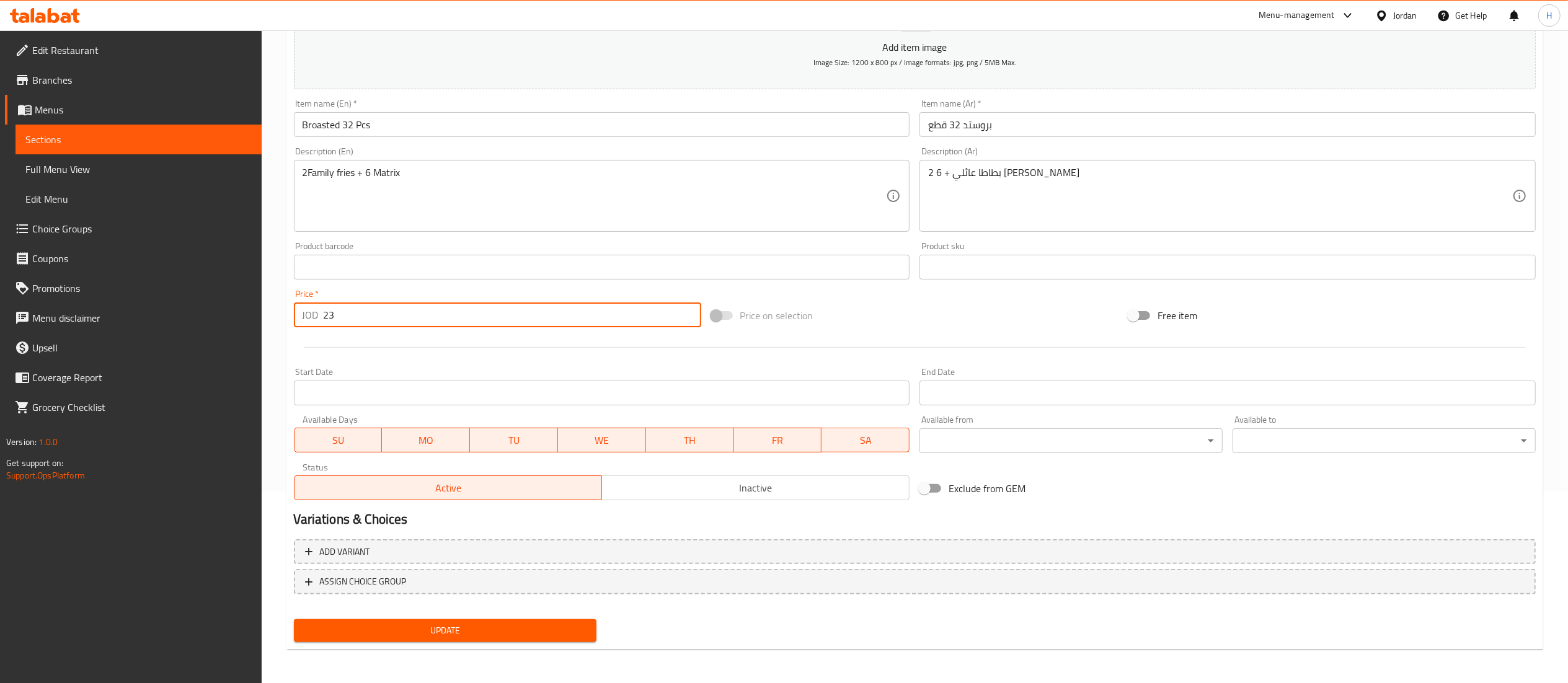
click at [503, 631] on span "Update" at bounding box center [445, 631] width 284 height 16
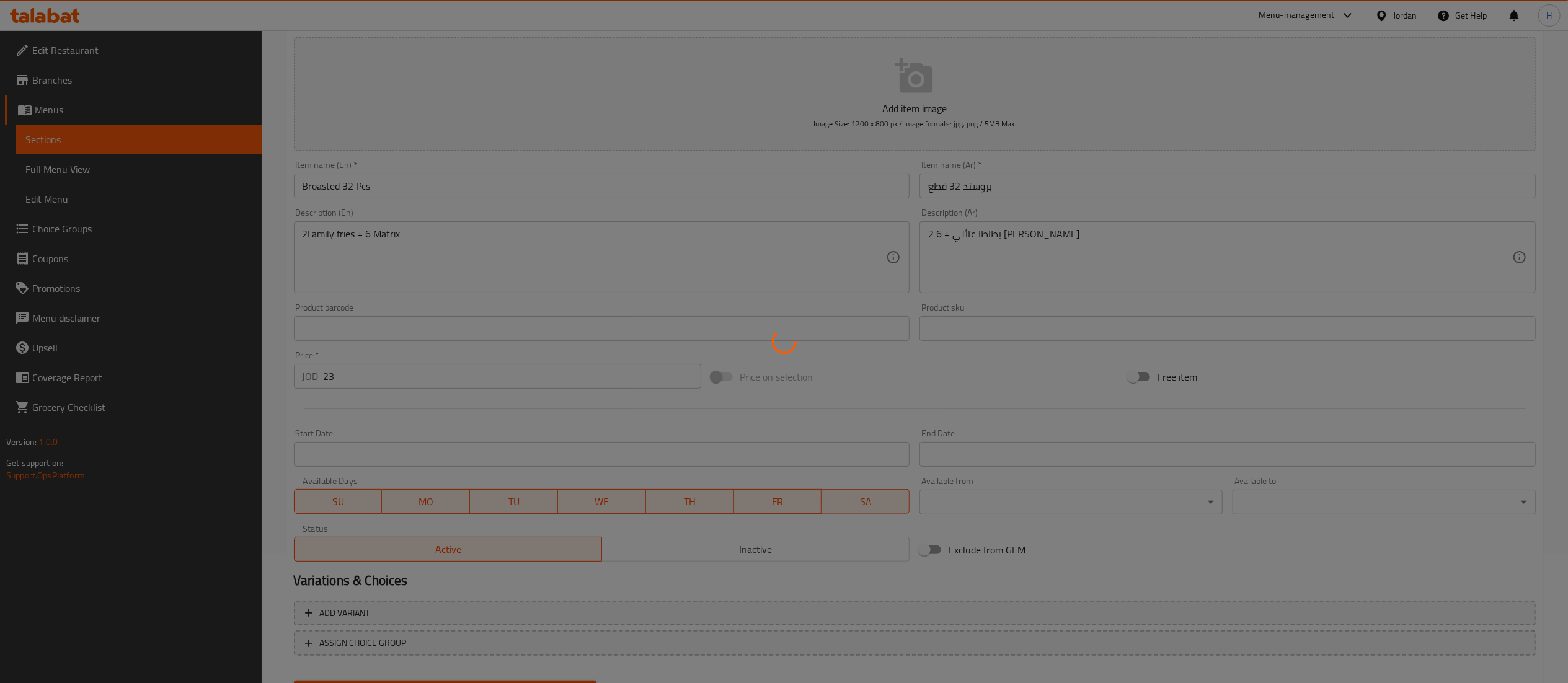
scroll to position [0, 0]
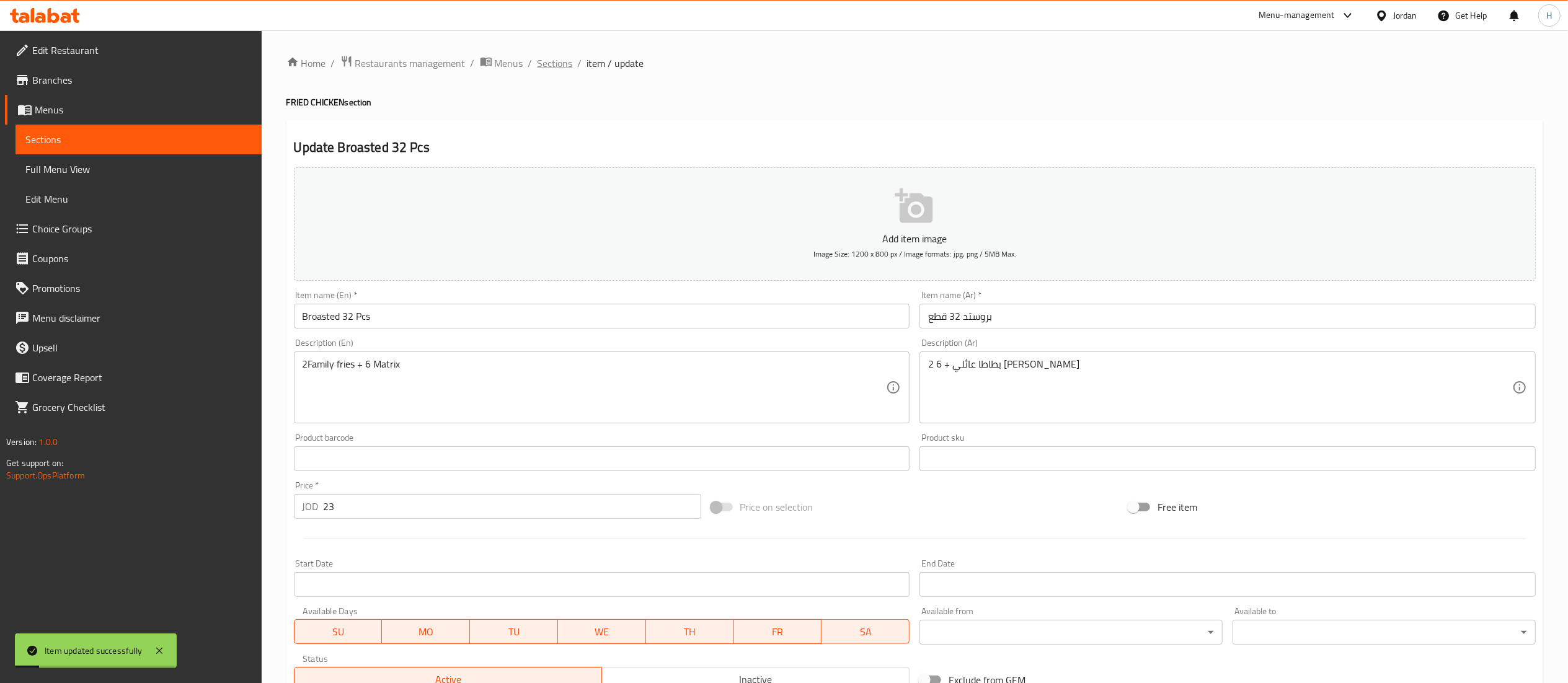
click at [568, 60] on span "Sections" at bounding box center [555, 64] width 35 height 15
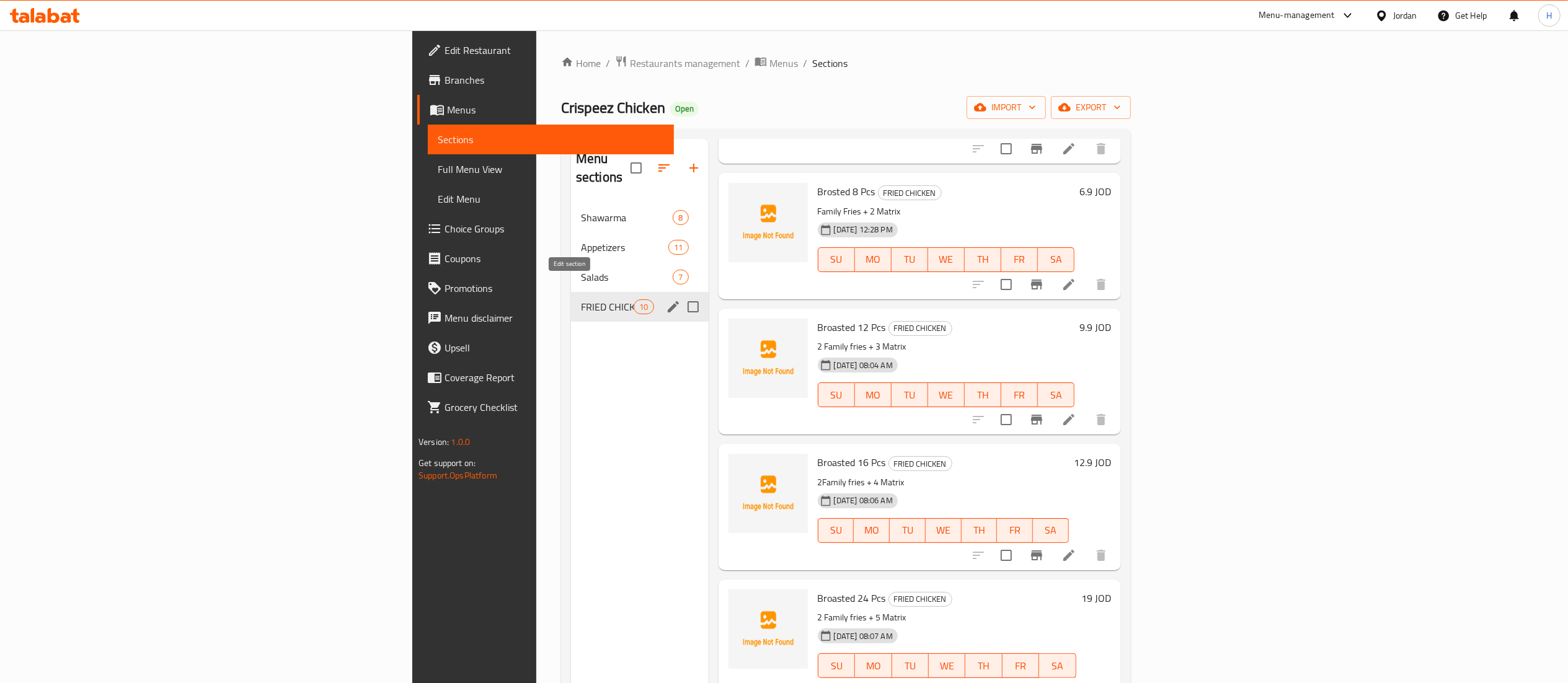
click at [666, 299] on icon "edit" at bounding box center [673, 307] width 15 height 15
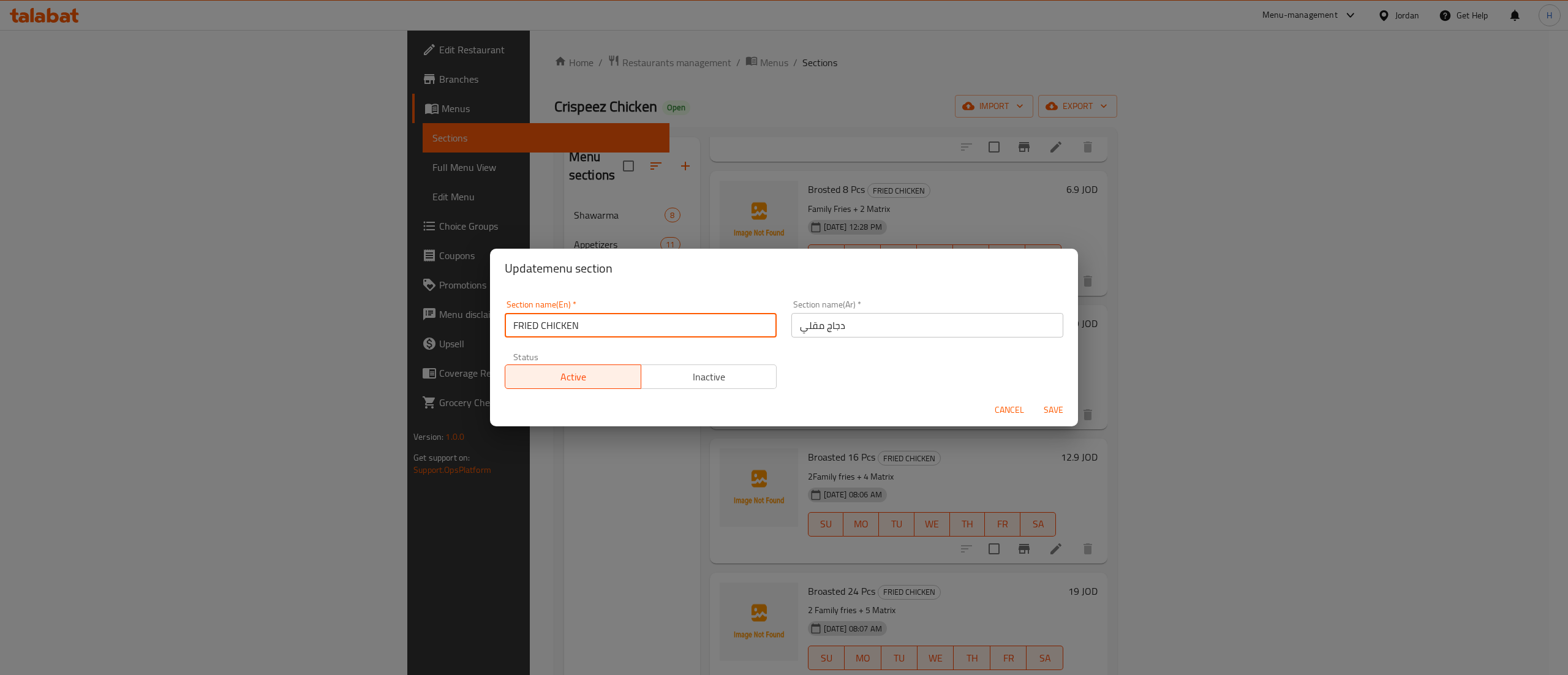
drag, startPoint x: 607, startPoint y: 328, endPoint x: 341, endPoint y: 313, distance: 266.4
click at [341, 313] on div "Update menu section Section name(En)   * FRIED CHICKEN Section name(En) * Secti…" at bounding box center [784, 337] width 1568 height 675
type input "Fried Chicken"
click at [1063, 413] on span "Save" at bounding box center [1054, 410] width 30 height 16
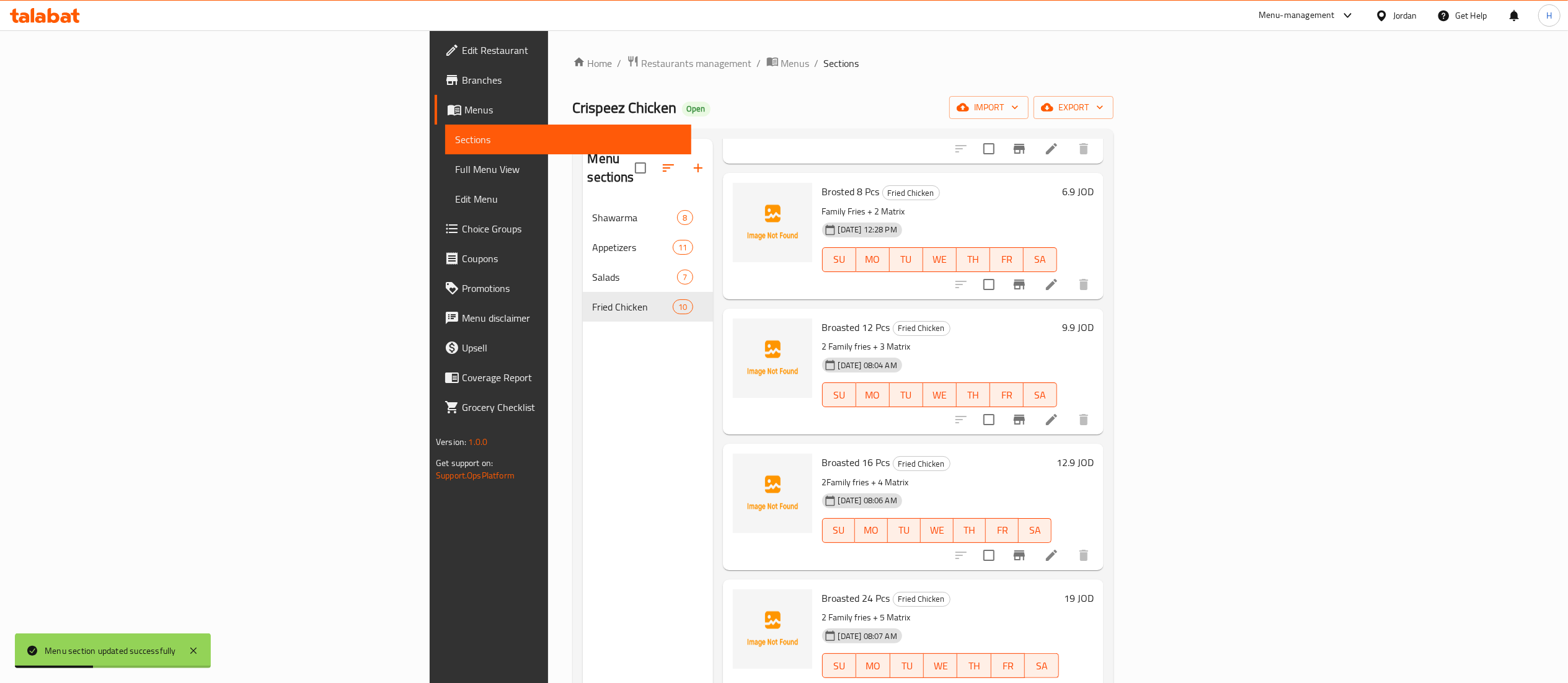
click at [583, 357] on div "Menu sections Shawarma 8 Appetizers 11 Salads 7 Fried Chicken 10" at bounding box center [648, 480] width 130 height 683
click at [693, 164] on icon "button" at bounding box center [698, 168] width 9 height 9
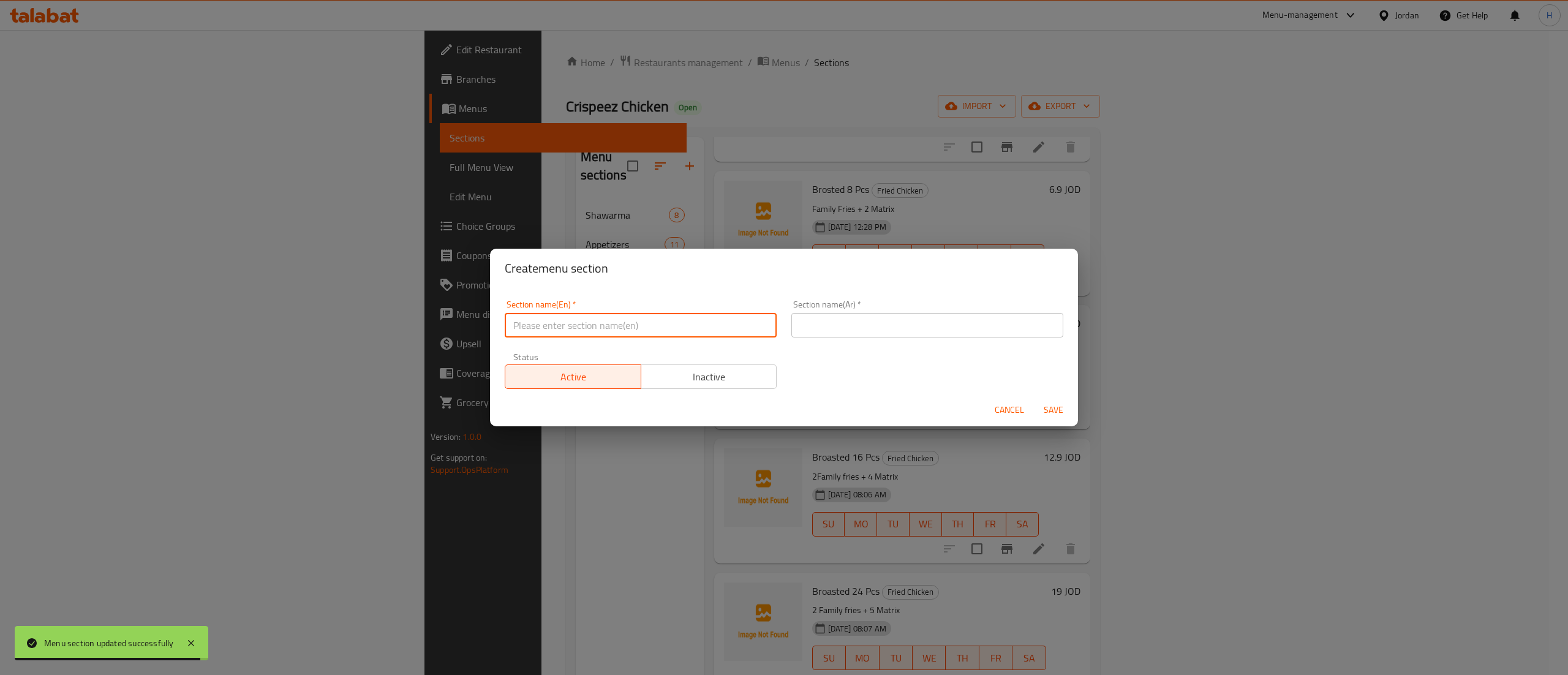
click at [660, 333] on input "text" at bounding box center [641, 325] width 272 height 24
type input "Snacks"
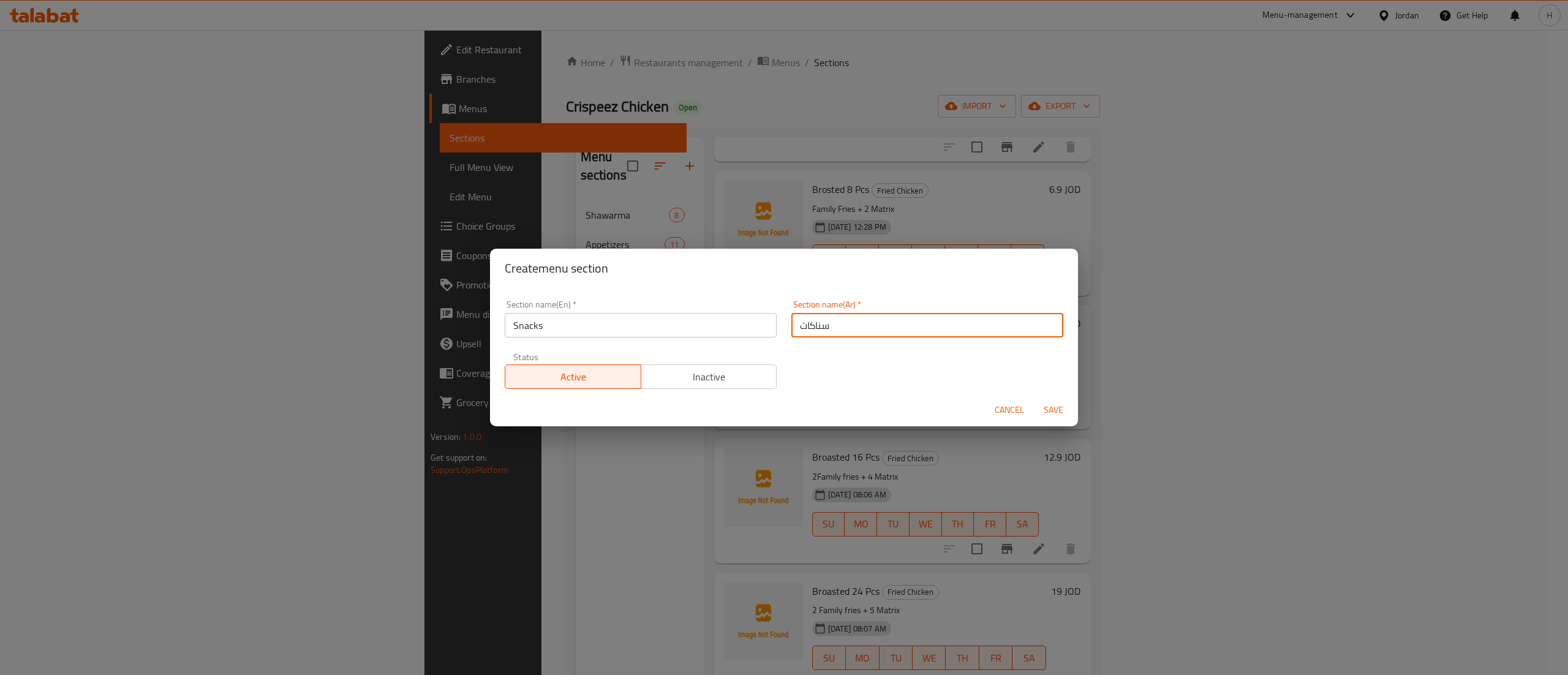
type input "سناكات"
click at [1056, 408] on span "Save" at bounding box center [1054, 410] width 30 height 16
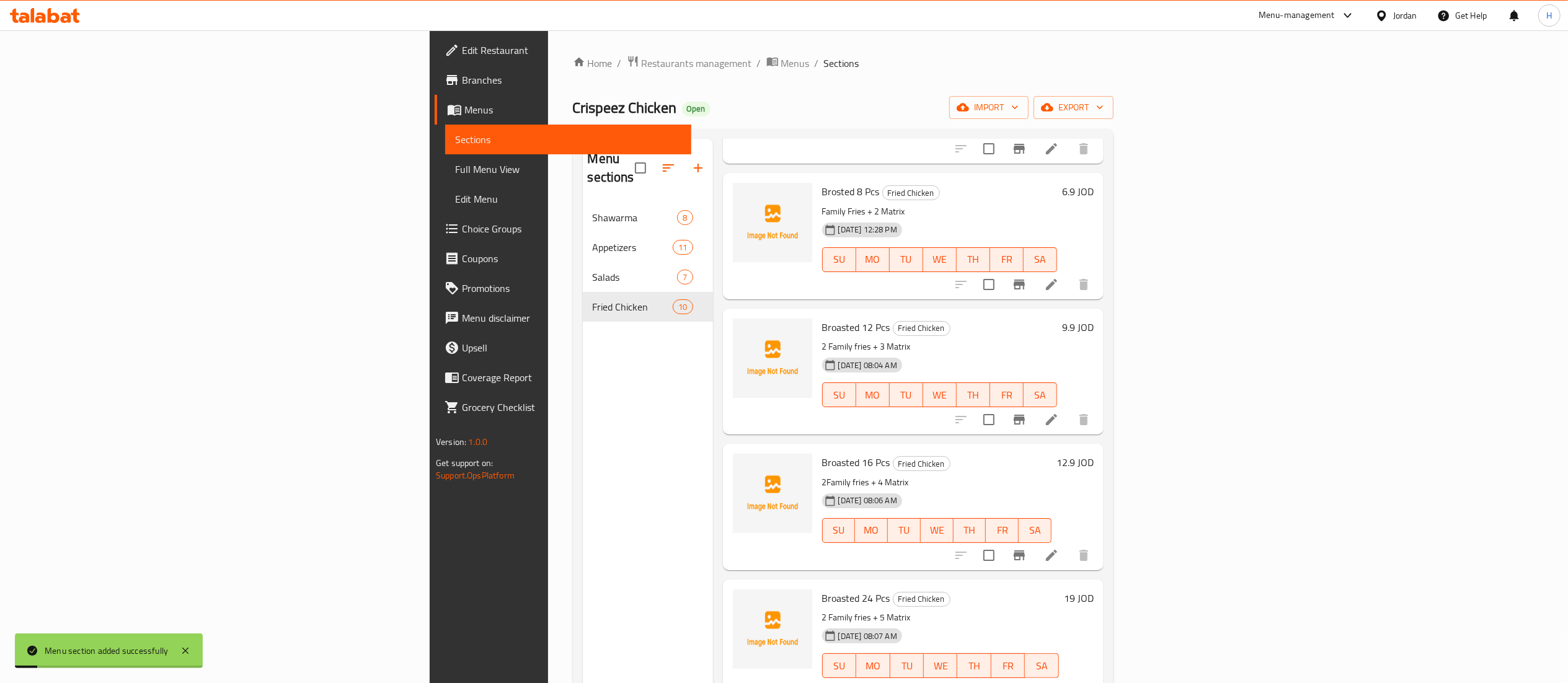
click at [583, 341] on div "Menu sections Shawarma 8 Appetizers 11 Salads 7 Fried Chicken 10" at bounding box center [648, 480] width 130 height 683
click at [583, 342] on div "Menu sections Shawarma 8 Appetizers 11 Salads 7 Fried Chicken 10" at bounding box center [648, 480] width 130 height 683
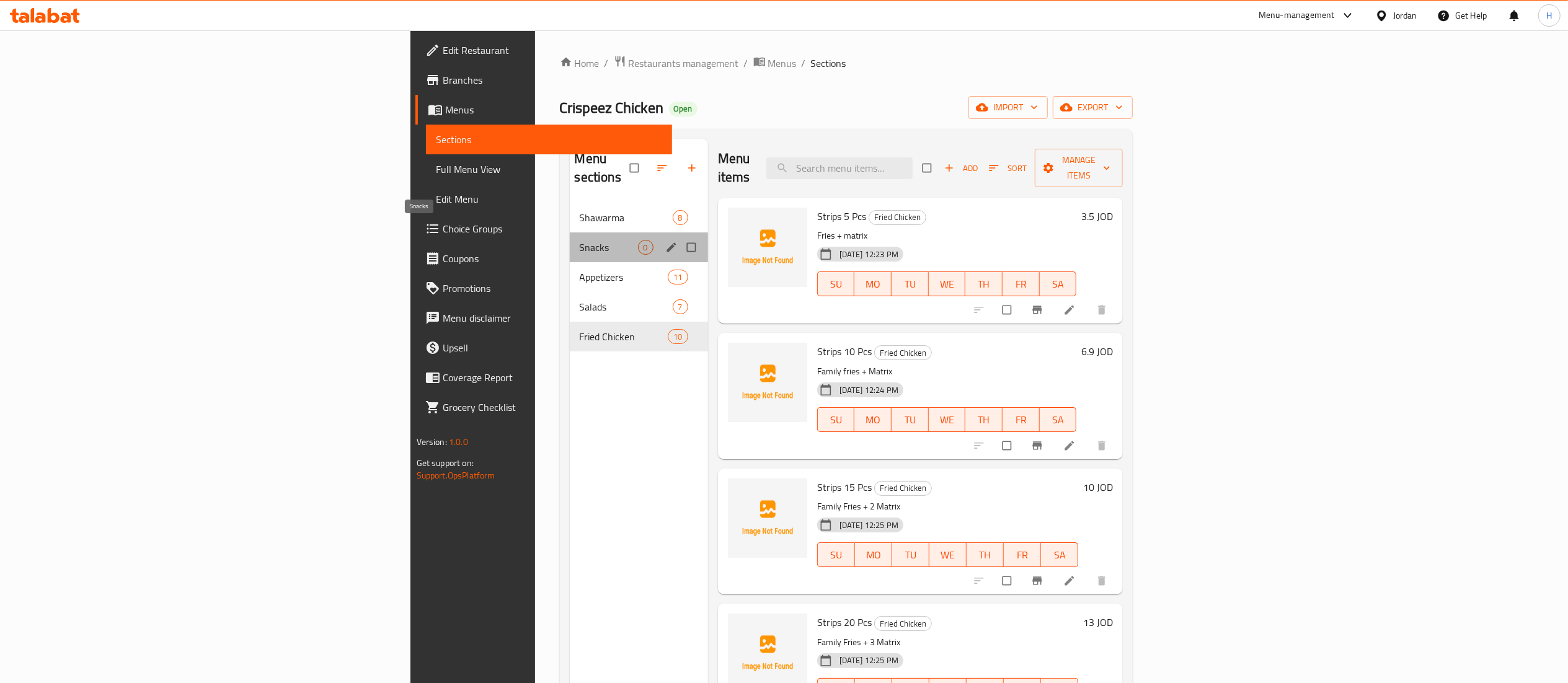
click at [580, 240] on span "Snacks" at bounding box center [609, 248] width 58 height 15
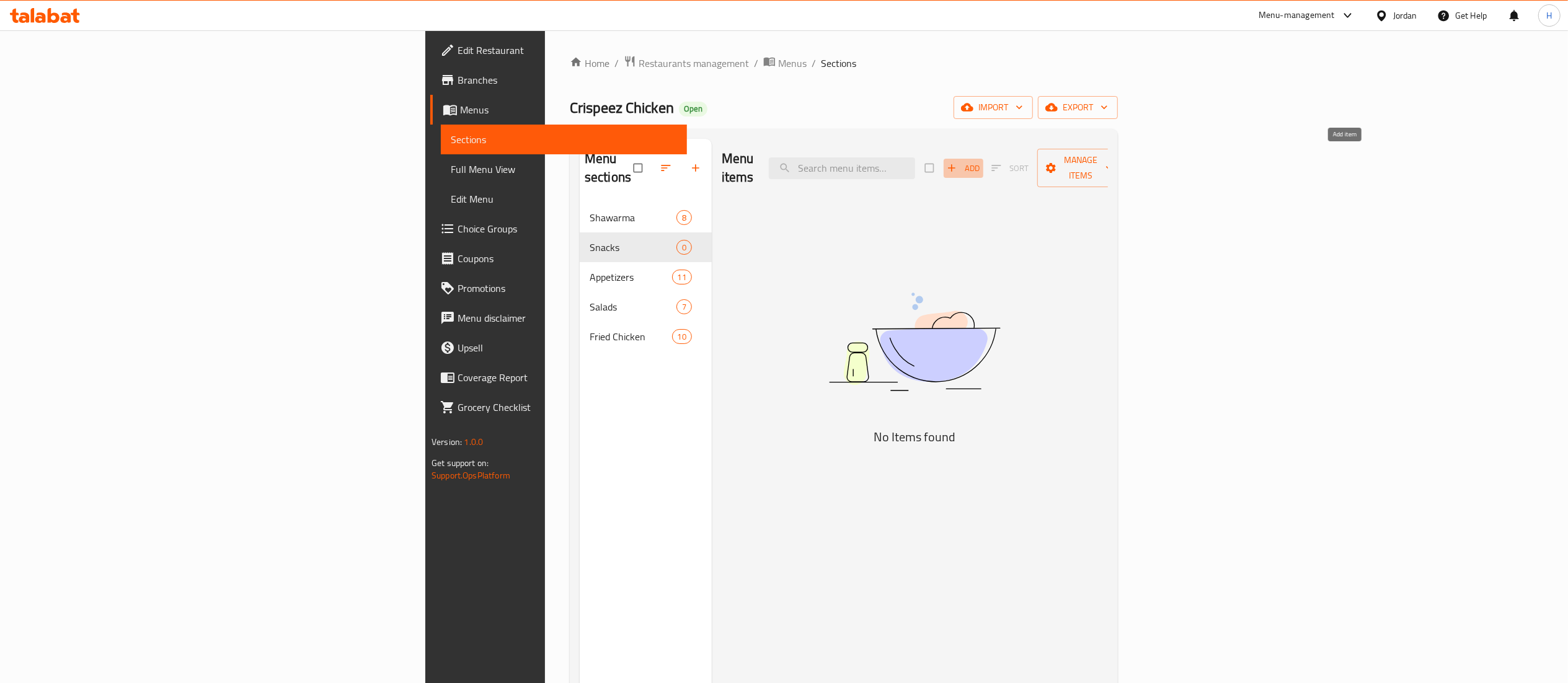
click at [980, 161] on span "Add" at bounding box center [964, 168] width 34 height 14
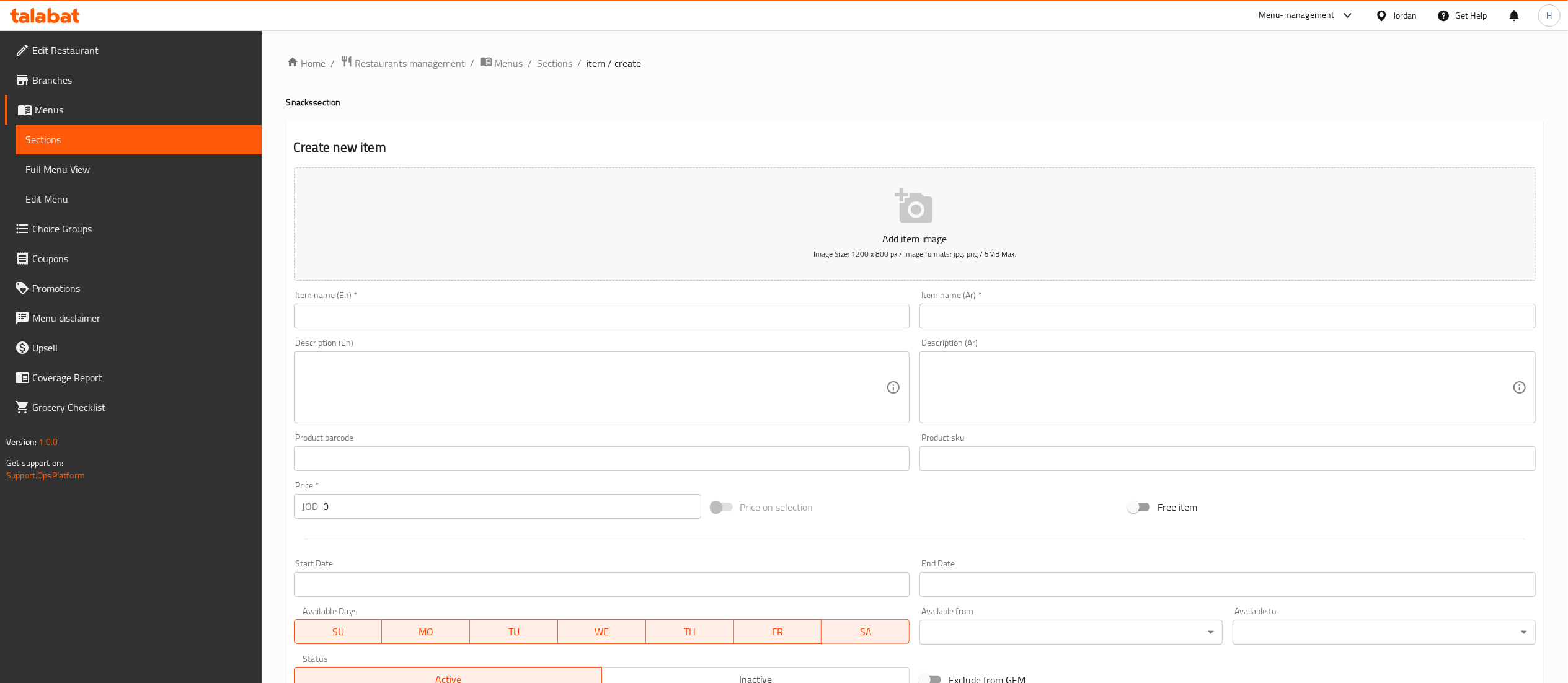
click at [671, 319] on input "text" at bounding box center [602, 316] width 616 height 25
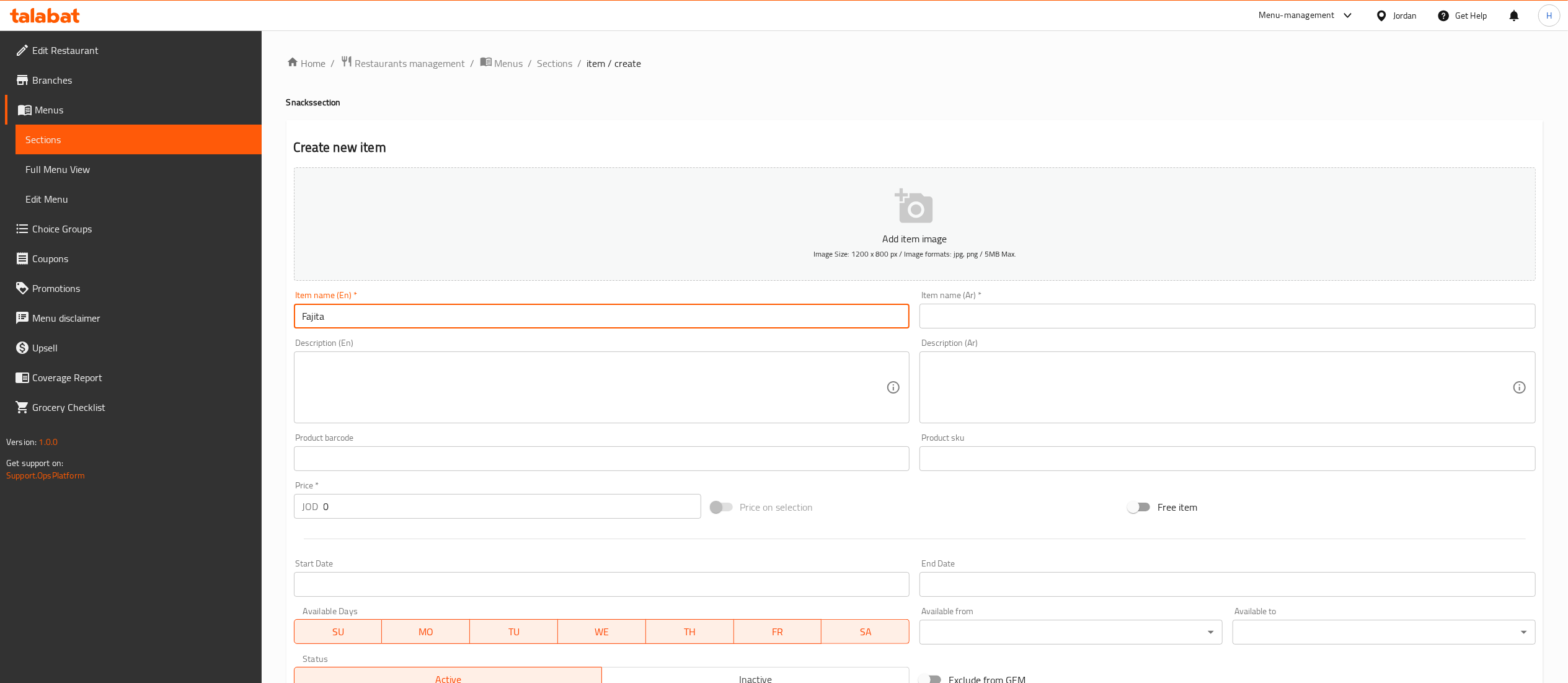
type input "Fajita"
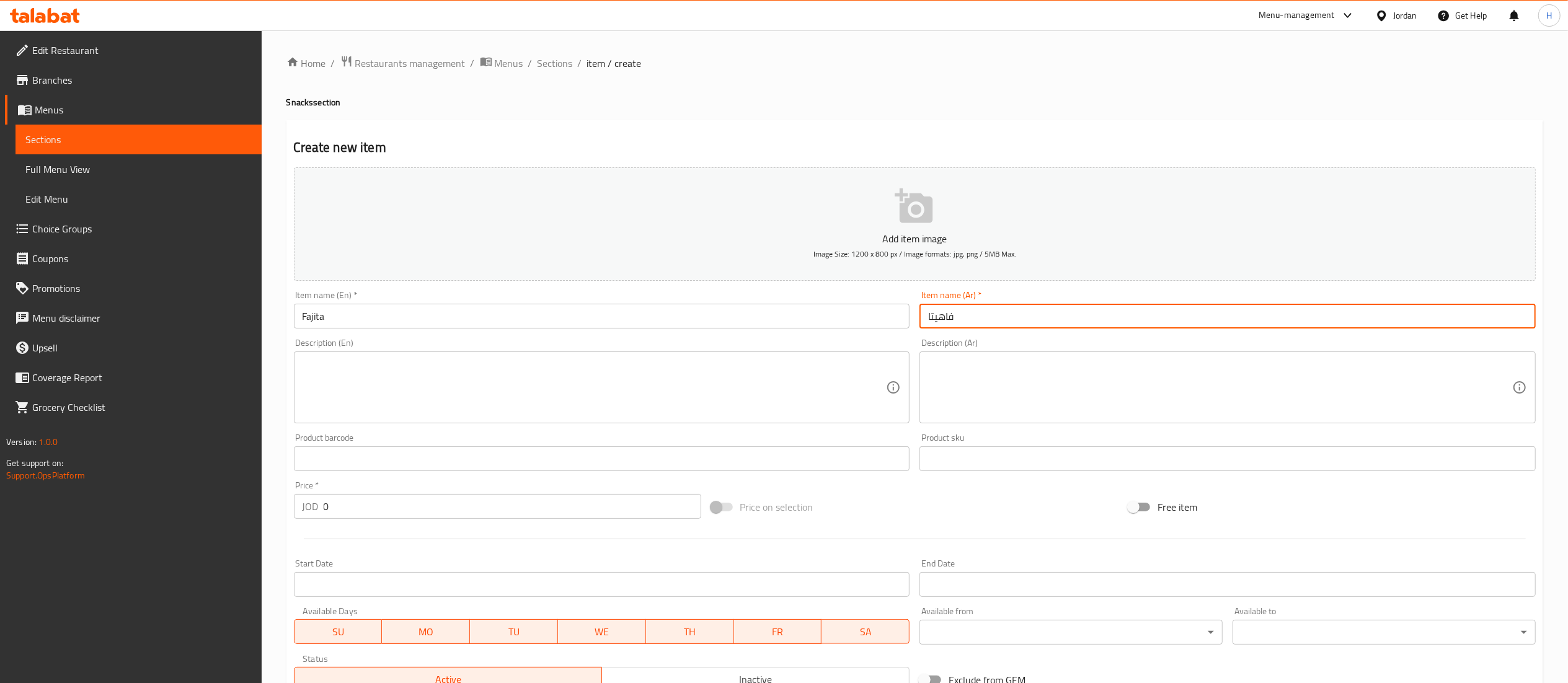
type input "فاهيتا"
click at [452, 389] on textarea at bounding box center [594, 388] width 584 height 59
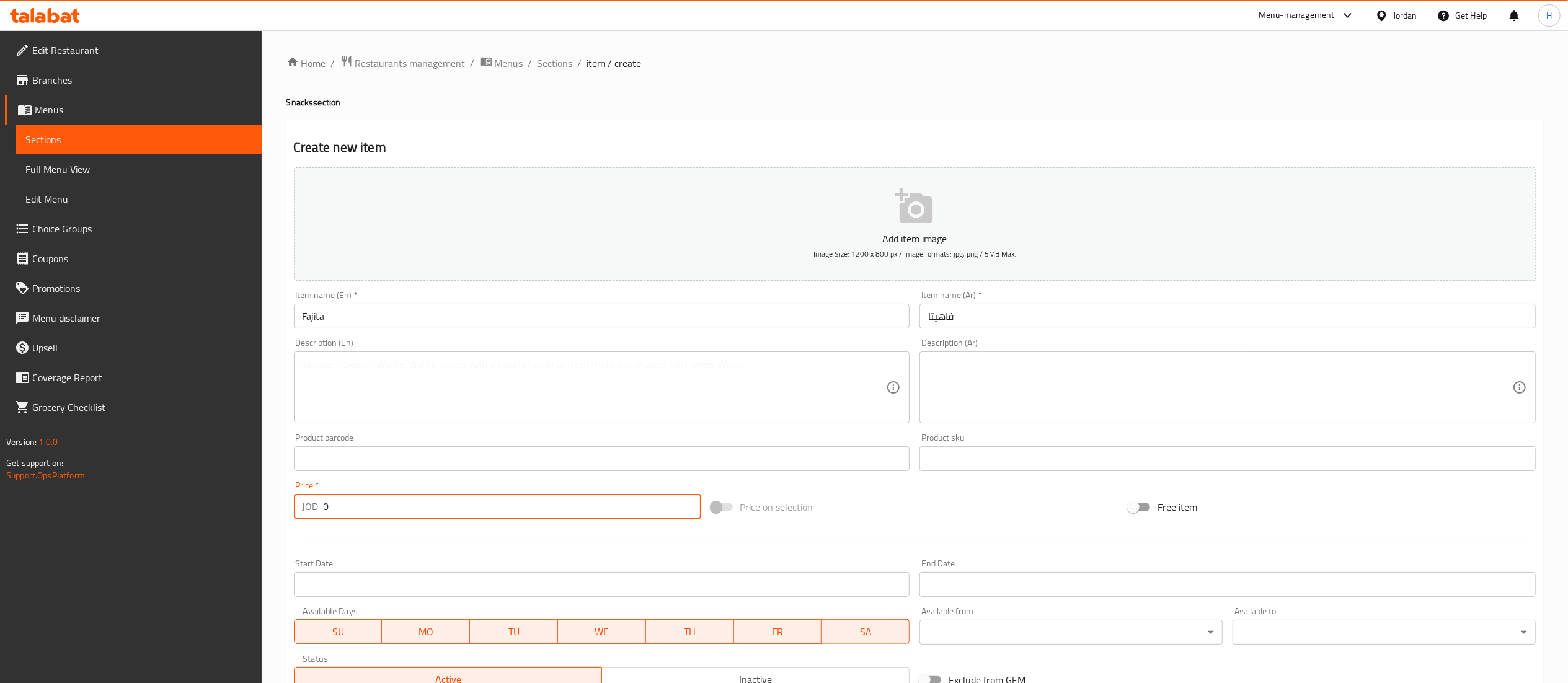
drag, startPoint x: 355, startPoint y: 505, endPoint x: 223, endPoint y: 506, distance: 132.0
click at [223, 506] on div "Edit Restaurant Branches Menus Sections Full Menu View Edit Menu Choice Groups …" at bounding box center [784, 453] width 1568 height 845
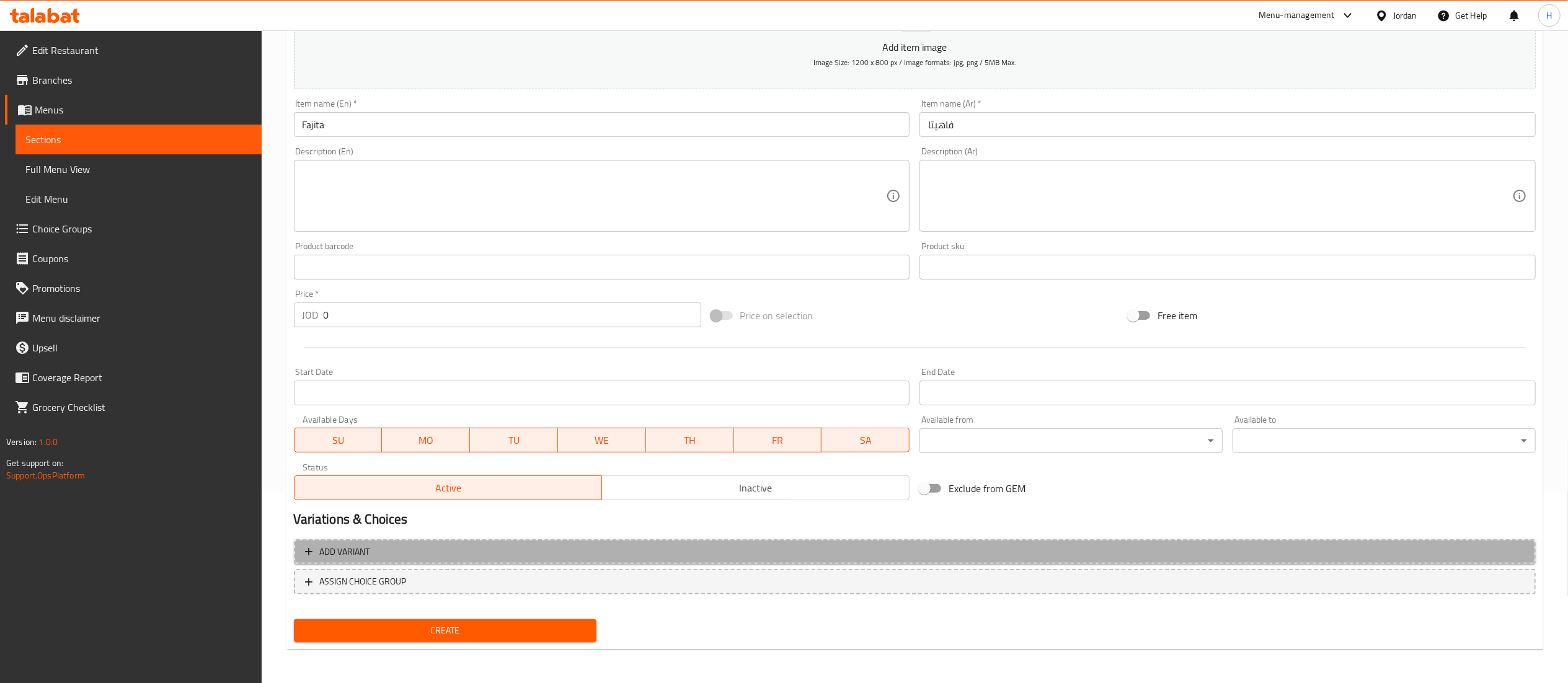
click at [701, 543] on button "Add variant" at bounding box center [915, 552] width 1242 height 25
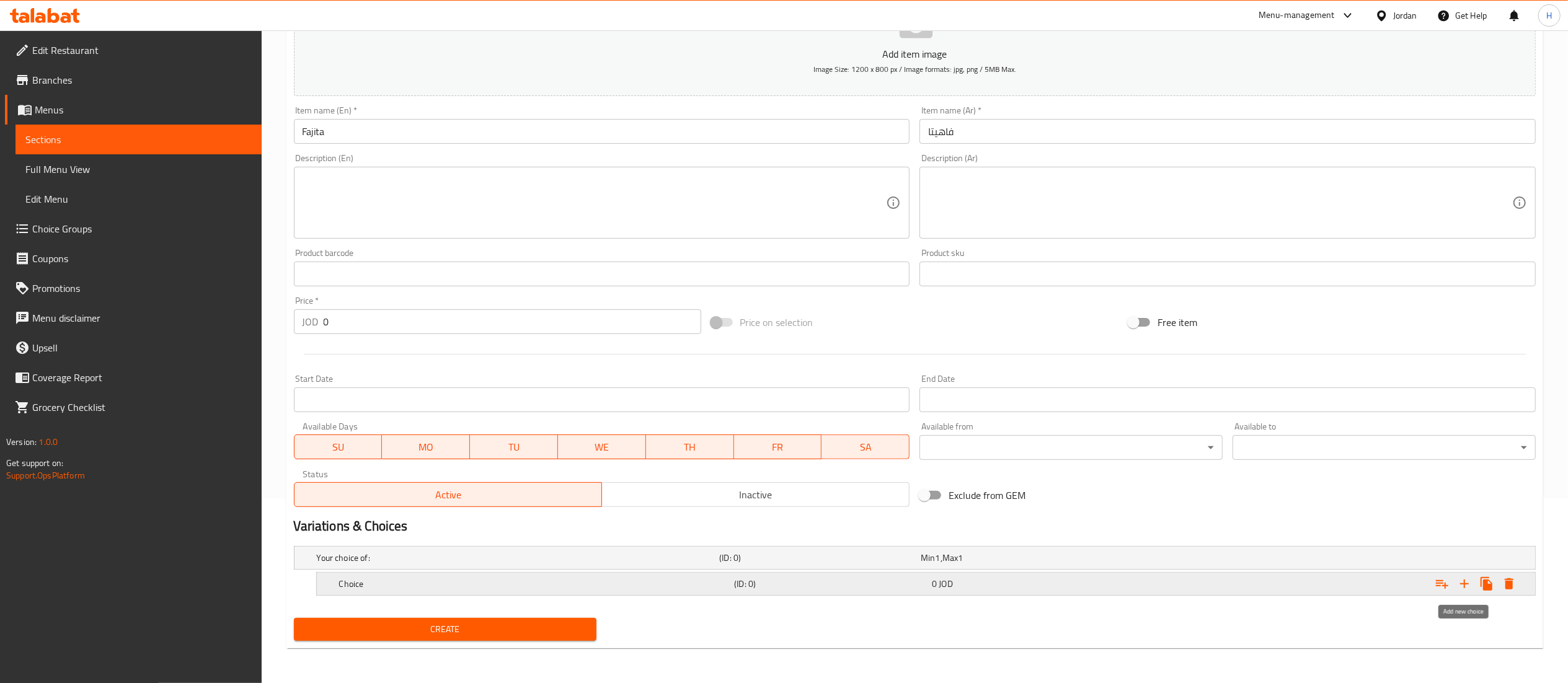
drag, startPoint x: 1469, startPoint y: 585, endPoint x: 1152, endPoint y: 488, distance: 331.5
click at [1467, 585] on icon "Expand" at bounding box center [1465, 584] width 15 height 15
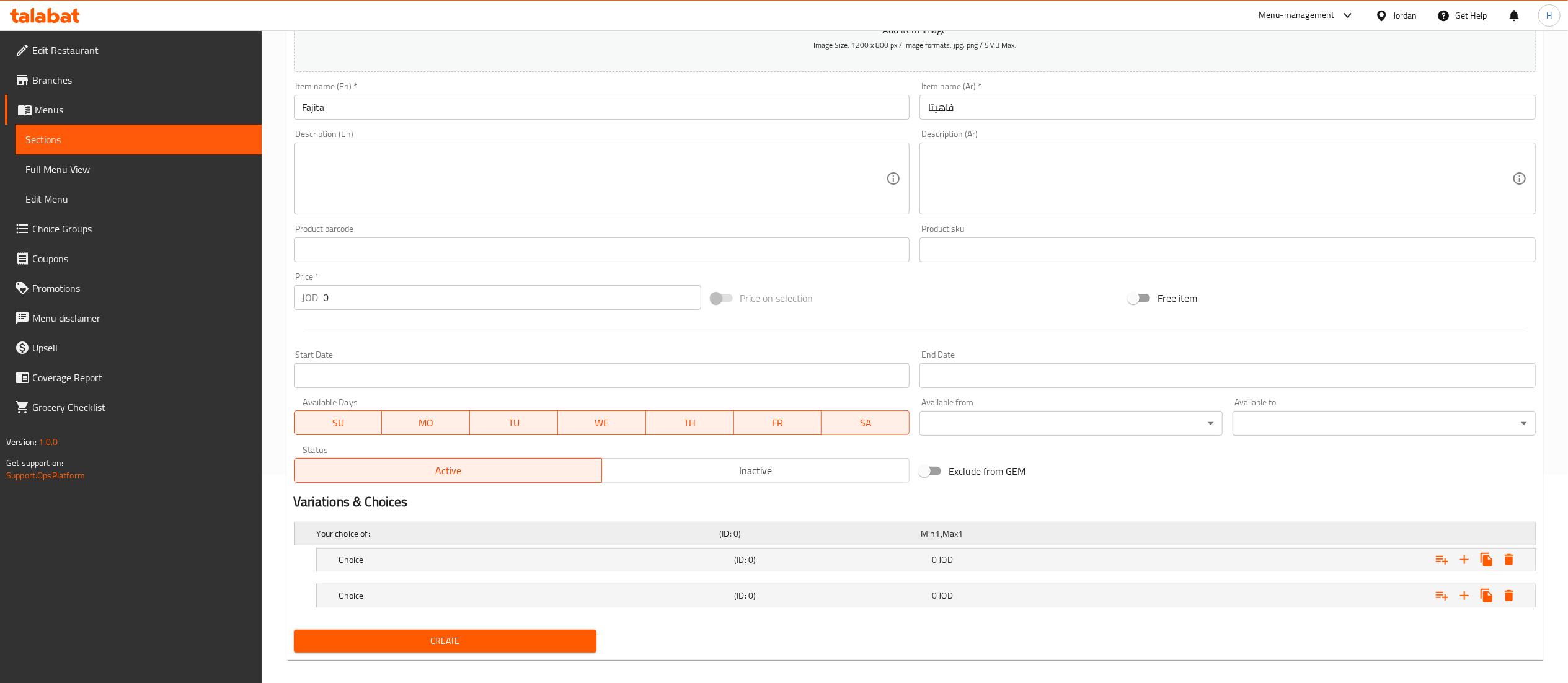
scroll to position [222, 0]
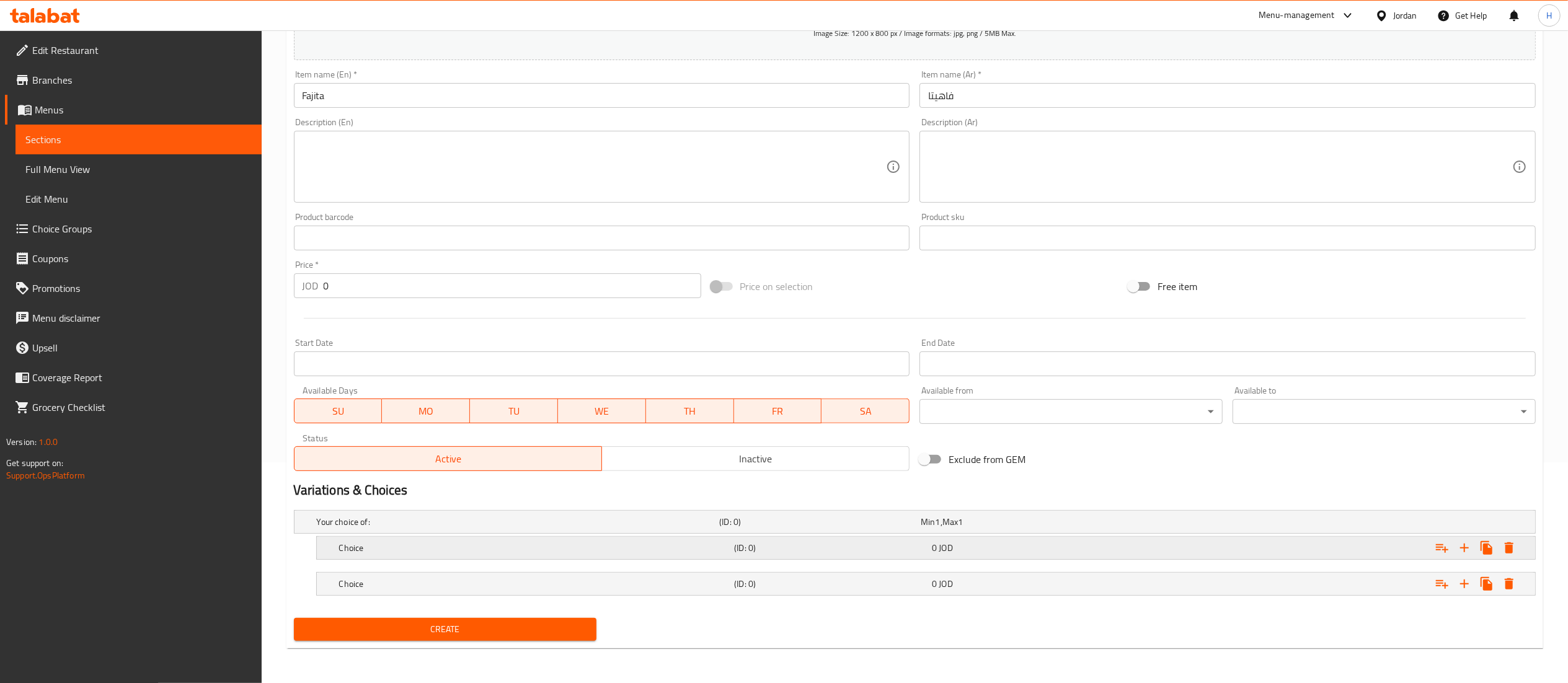
click at [437, 545] on h5 "Choice" at bounding box center [534, 548] width 391 height 13
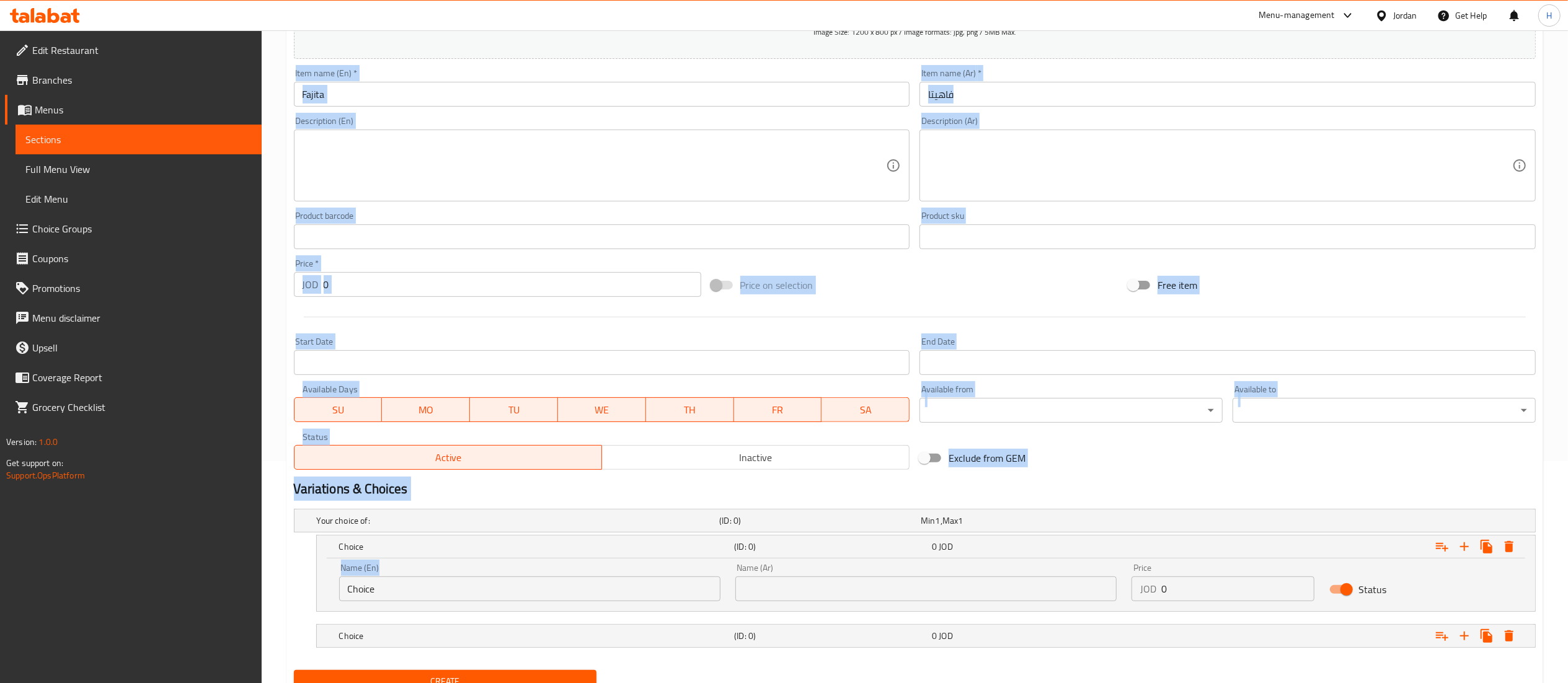
drag, startPoint x: 437, startPoint y: 604, endPoint x: 301, endPoint y: 601, distance: 136.0
click at [269, 601] on div "Home / Restaurants management / Menus / Sections / item / create Snacks section…" at bounding box center [915, 272] width 1306 height 927
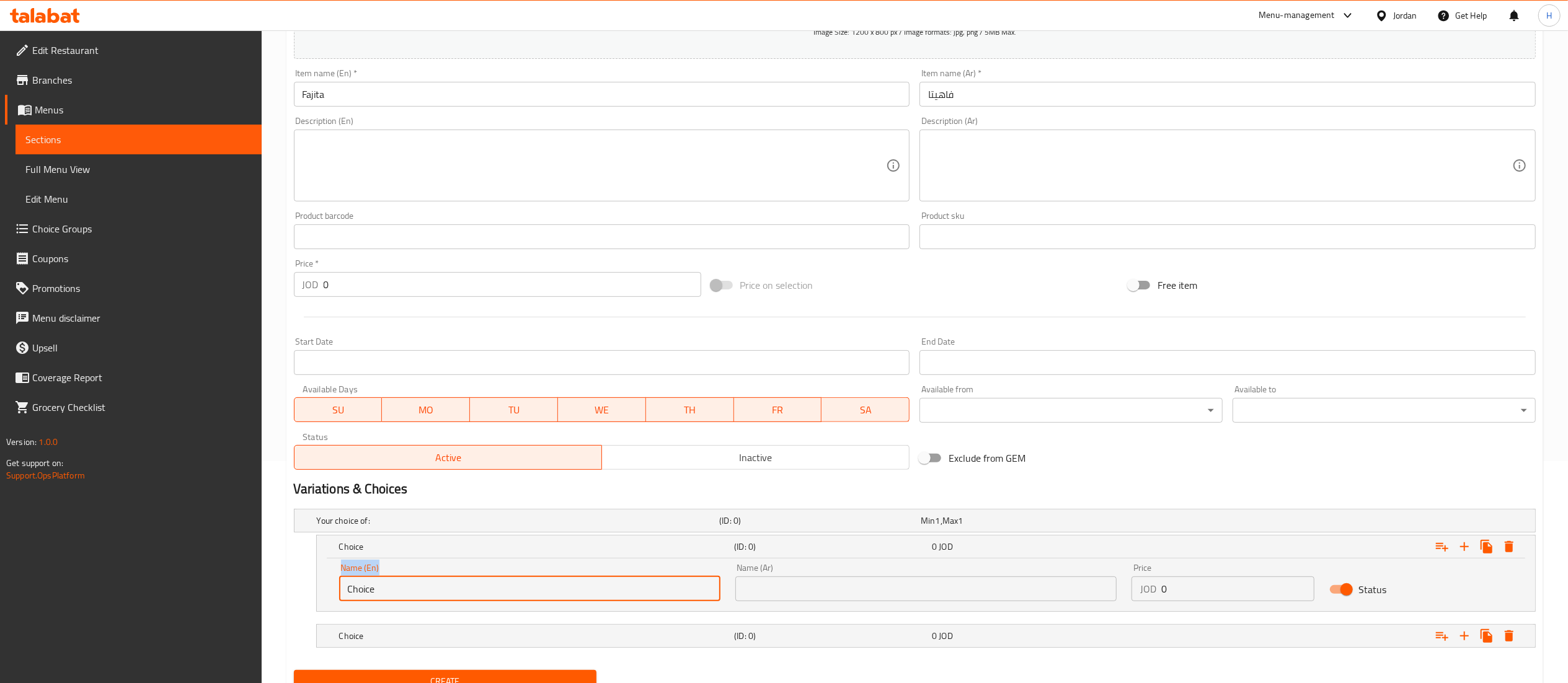
click at [362, 588] on input "Choice" at bounding box center [530, 589] width 382 height 25
type input "Sandwich"
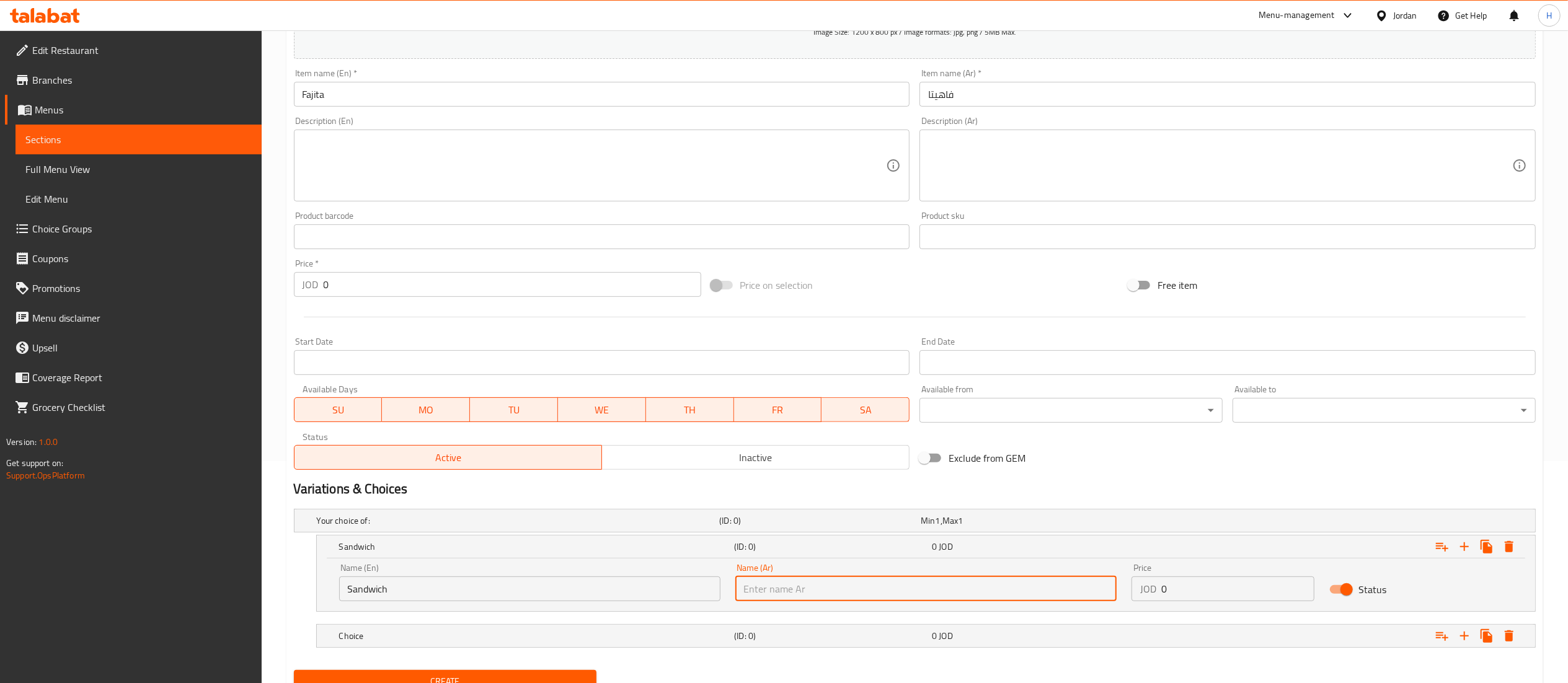
click at [781, 588] on input "text" at bounding box center [926, 589] width 382 height 25
type input "ساندويش"
drag, startPoint x: 1193, startPoint y: 588, endPoint x: 1067, endPoint y: 589, distance: 126.0
click at [1067, 589] on div "Name (En) Sandwich Name (En) Name (Ar) ساندويش Name (Ar) Price JOD 0 Price Stat…" at bounding box center [925, 582] width 1189 height 52
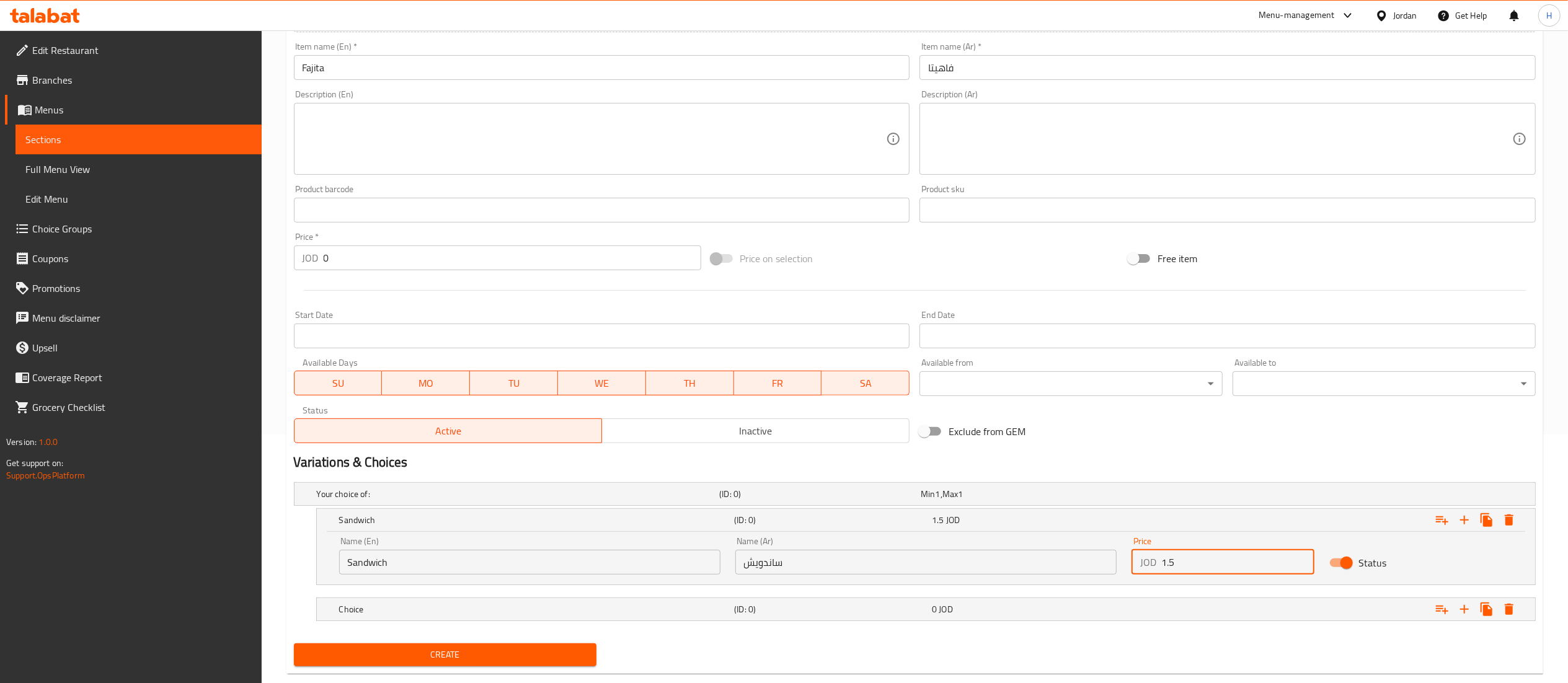
scroll to position [275, 0]
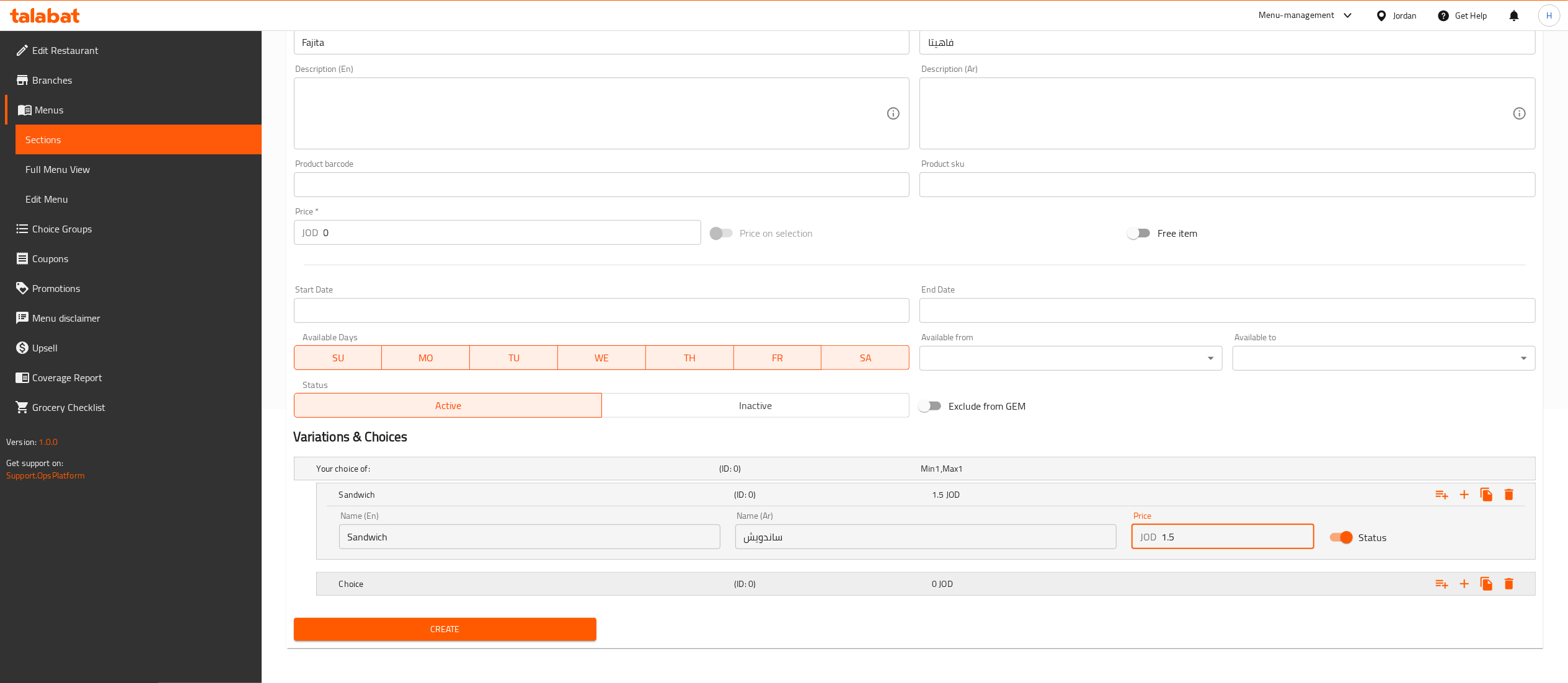
type input "1.5"
click at [817, 589] on h5 "(ID: 0)" at bounding box center [830, 584] width 193 height 13
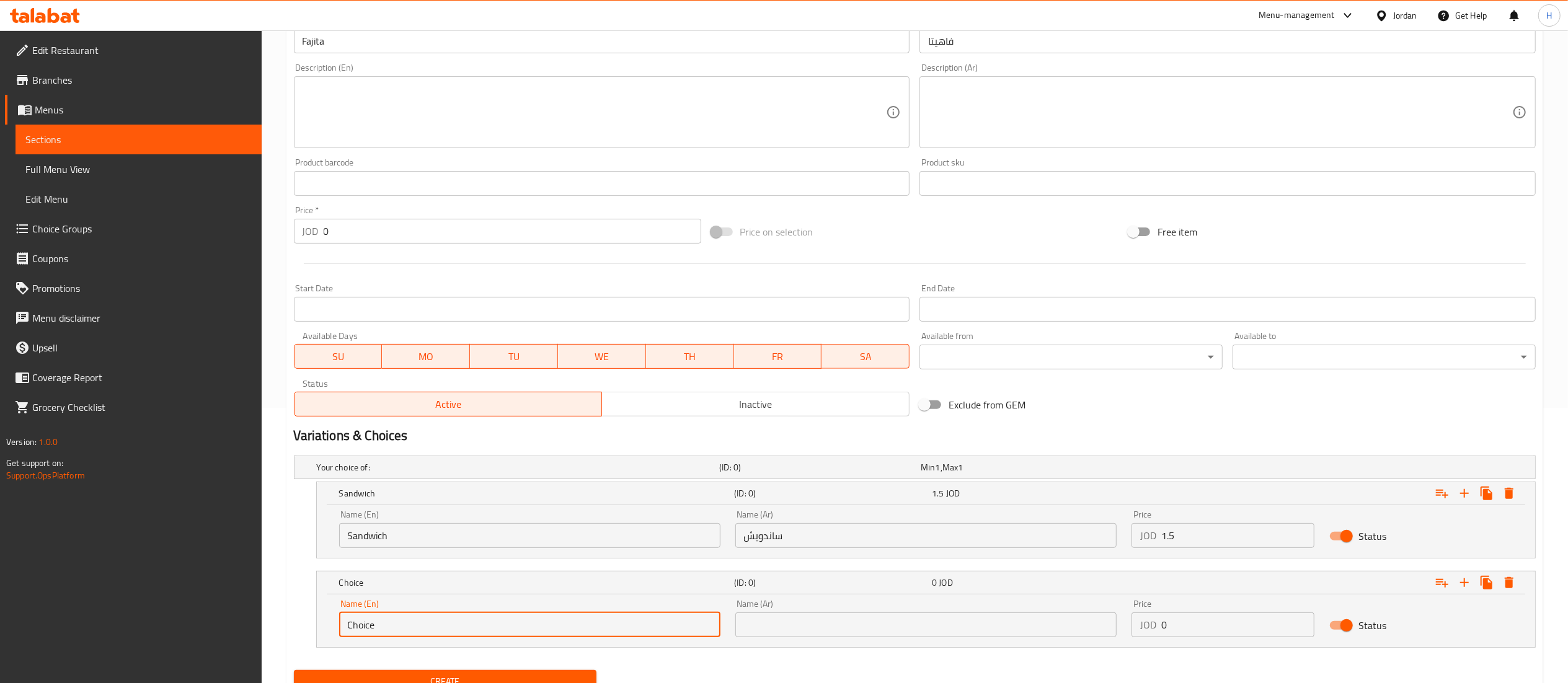
drag, startPoint x: 512, startPoint y: 615, endPoint x: 269, endPoint y: 627, distance: 243.3
click at [269, 627] on div "Home / Restaurants management / Menus / Sections / item / create Snacks section…" at bounding box center [915, 245] width 1306 height 980
type input "Meal"
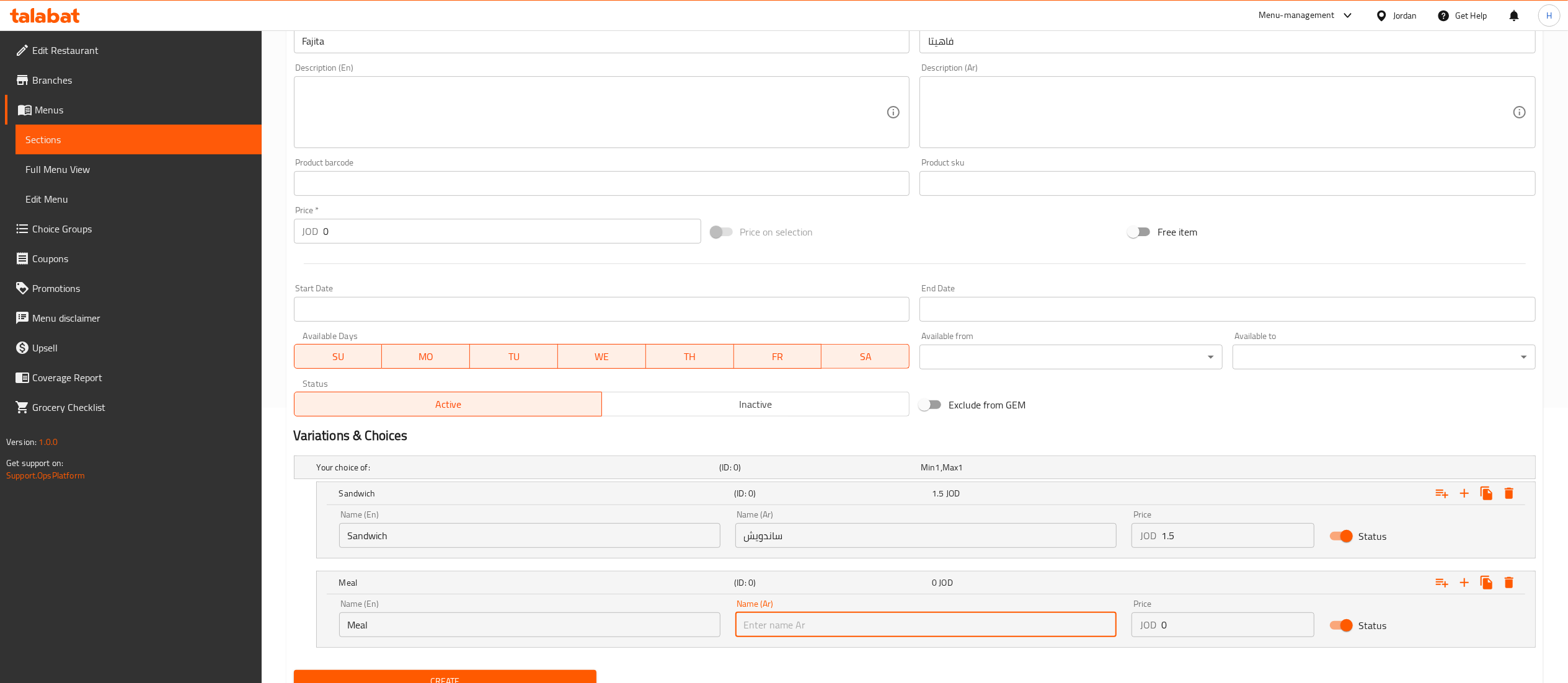
click at [801, 634] on input "text" at bounding box center [926, 625] width 382 height 25
type input "وجبة"
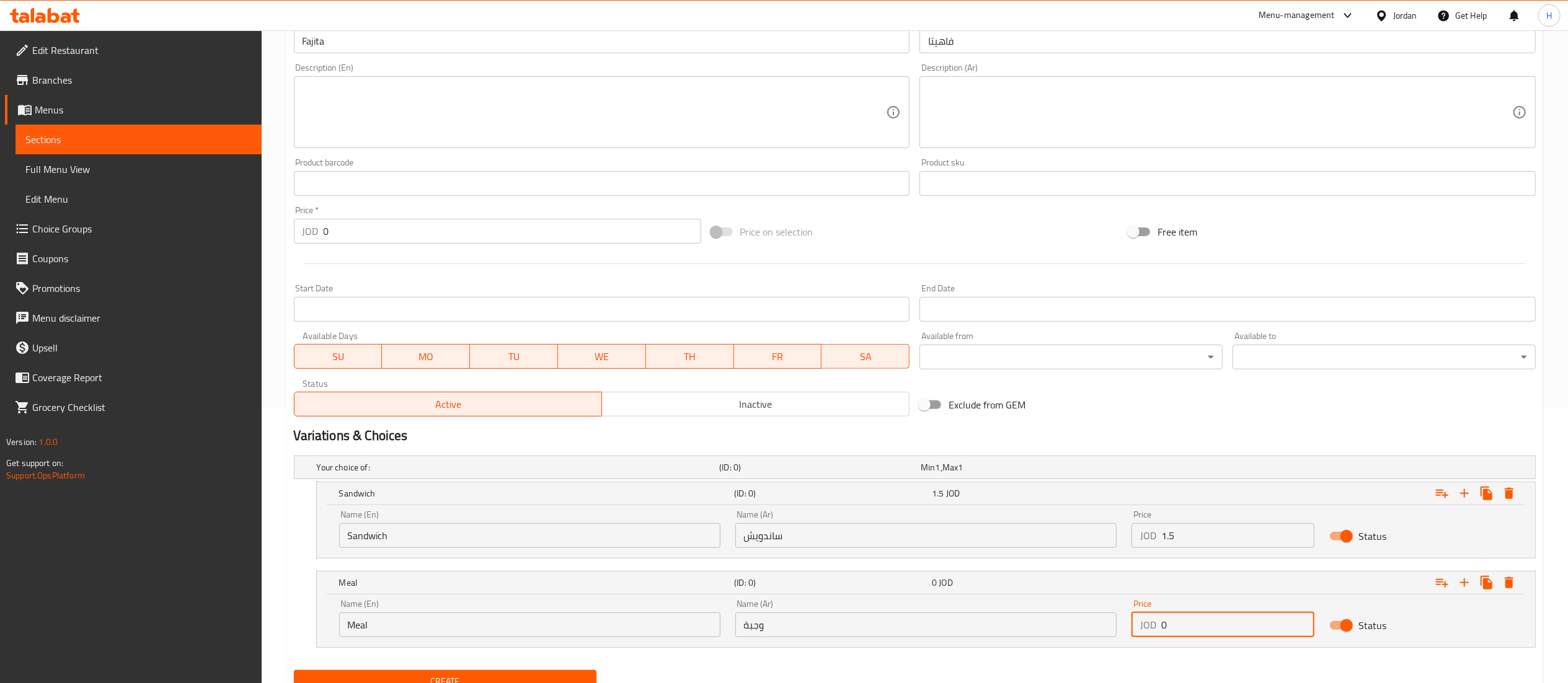
drag, startPoint x: 1191, startPoint y: 637, endPoint x: 1154, endPoint y: 634, distance: 37.1
click at [1154, 634] on div "JOD 0 Price" at bounding box center [1223, 625] width 183 height 25
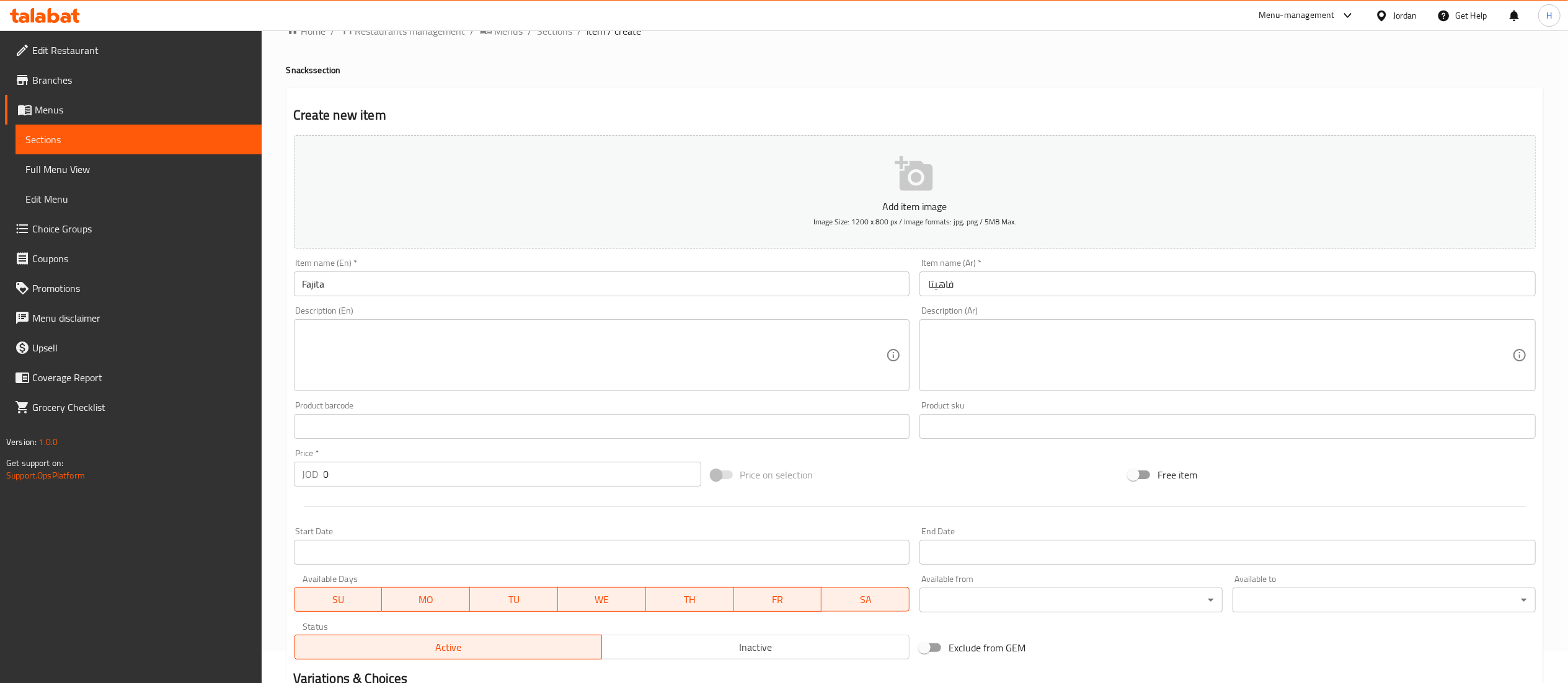
scroll to position [27, 0]
type input "2.5"
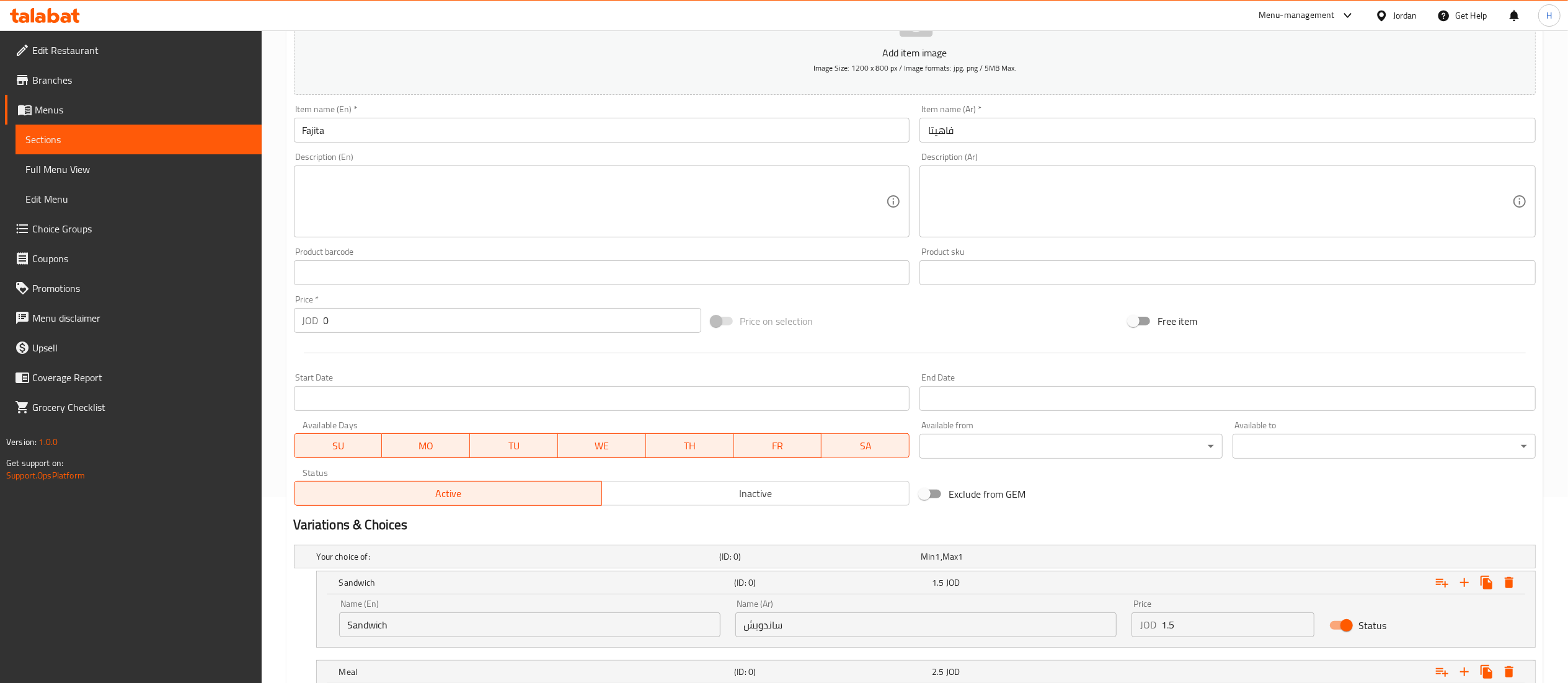
scroll to position [328, 0]
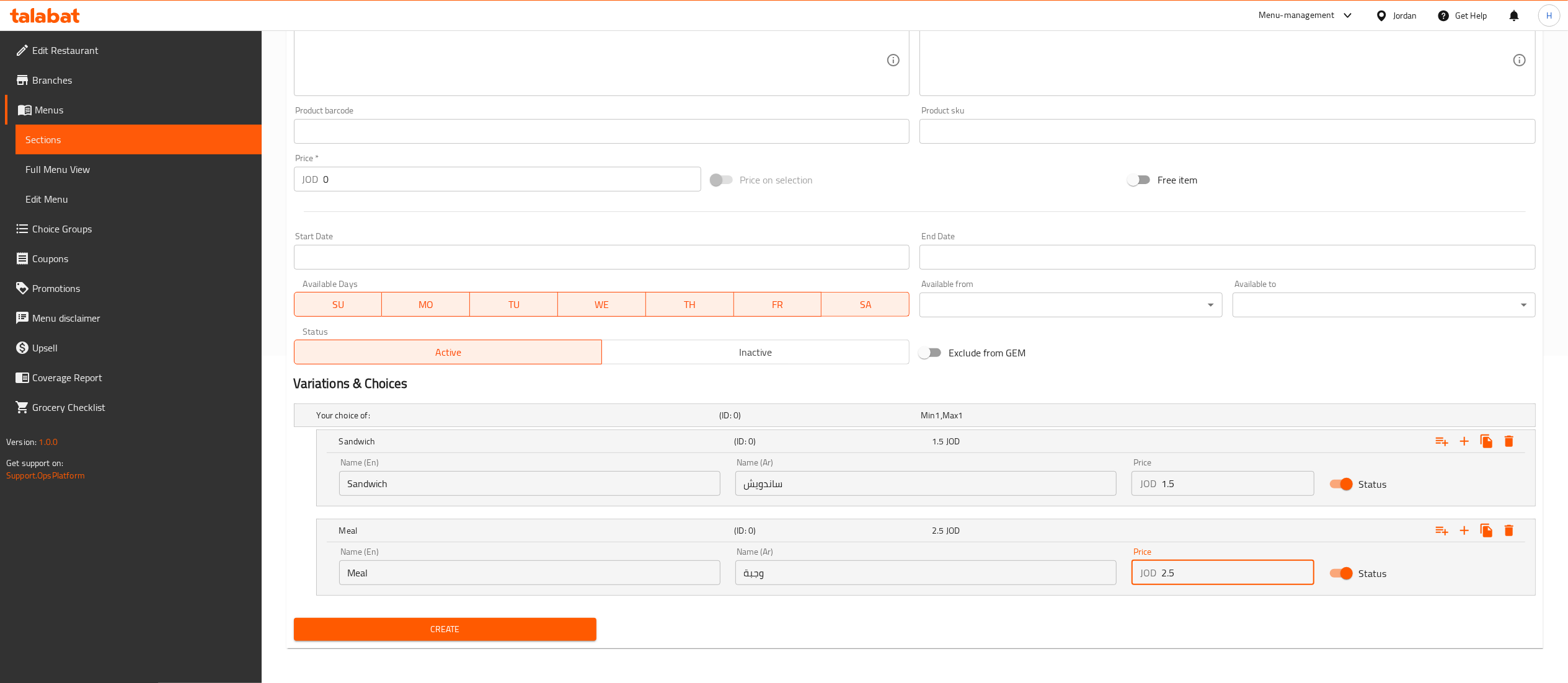
click at [418, 628] on span "Create" at bounding box center [445, 629] width 284 height 16
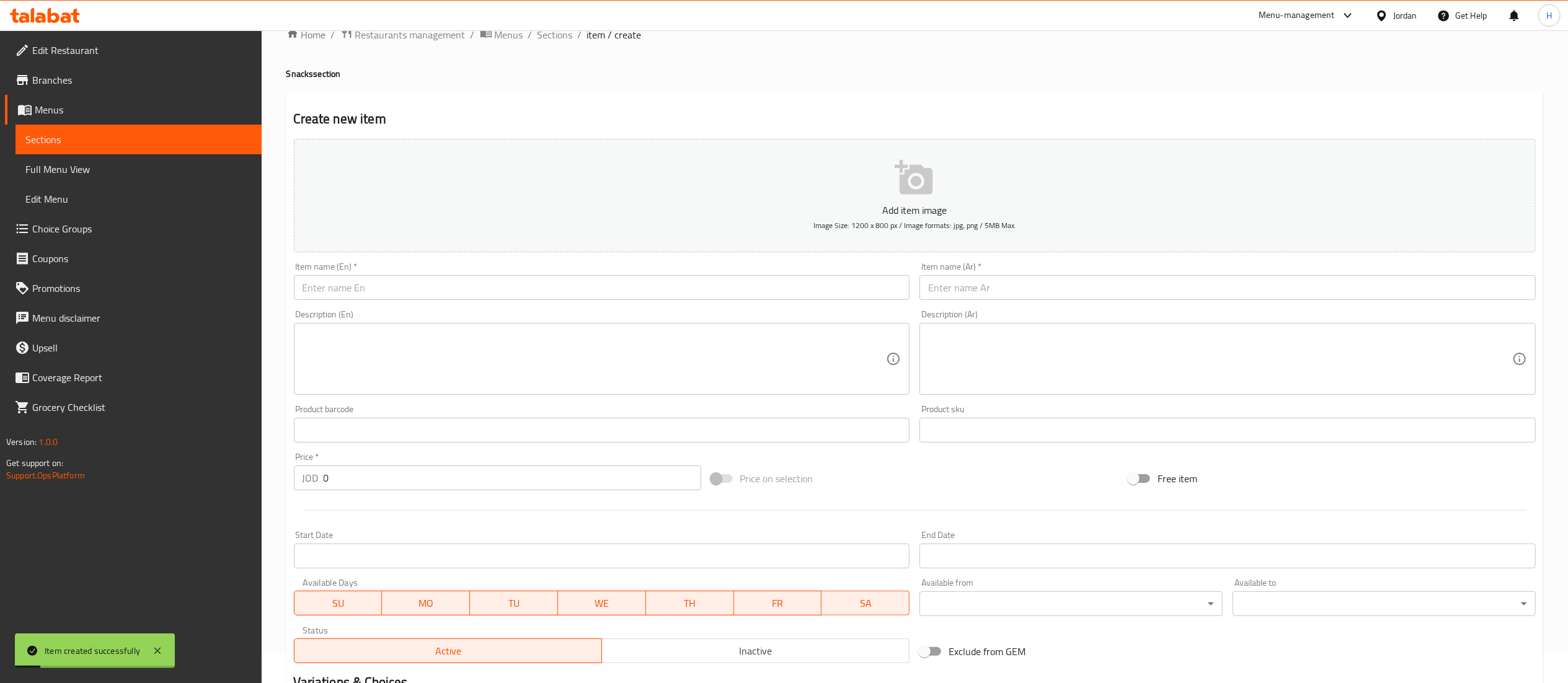
scroll to position [0, 0]
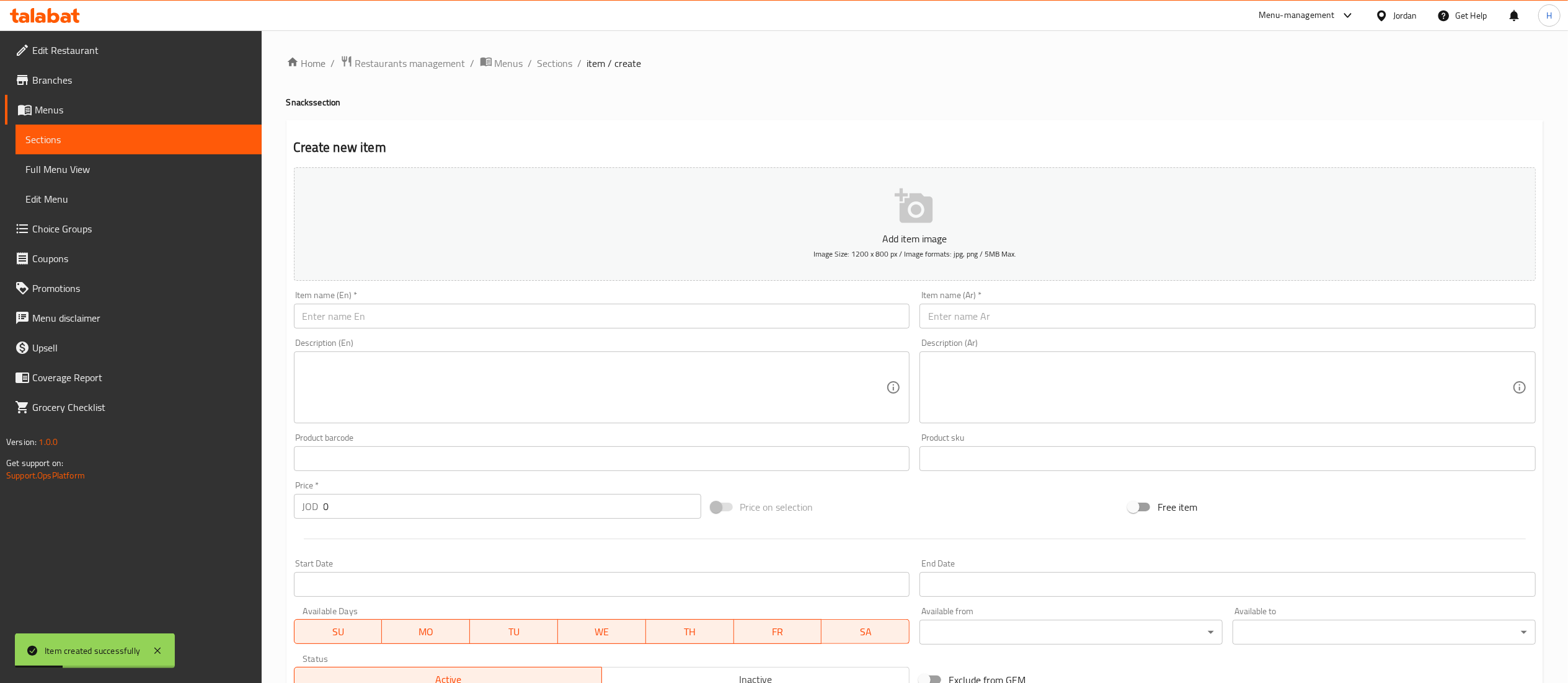
click at [516, 332] on div "Item name (En)   * Item name (En) *" at bounding box center [601, 310] width 626 height 48
click at [524, 322] on input "text" at bounding box center [602, 316] width 616 height 25
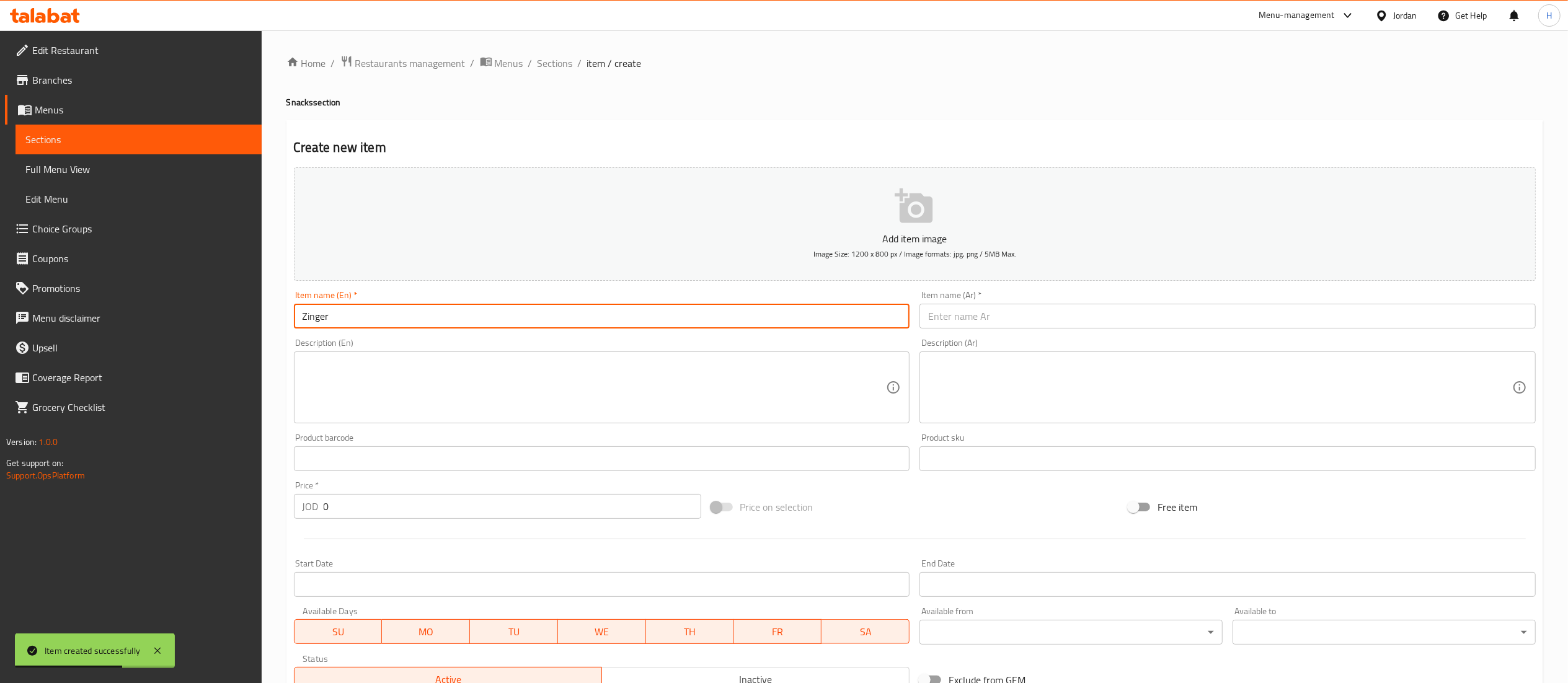
type input "Zinger"
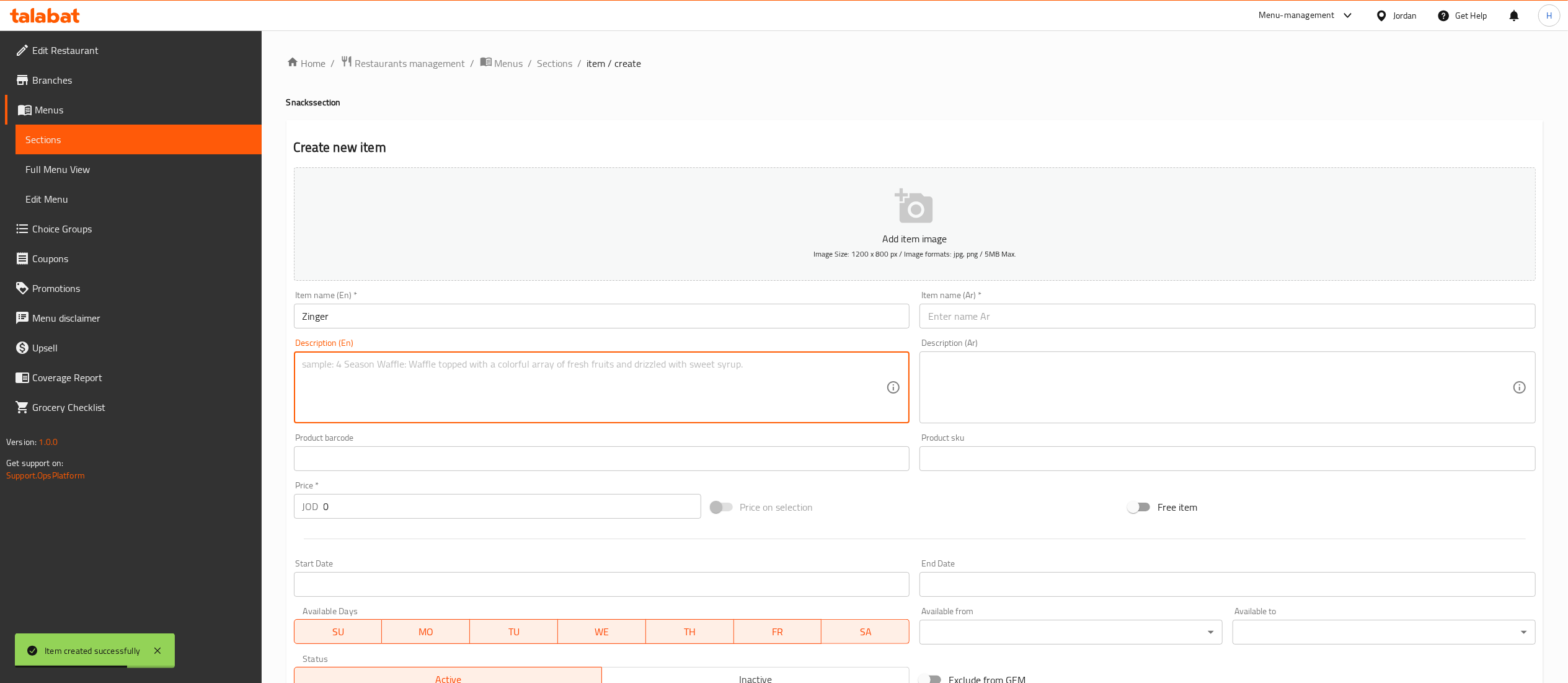
click at [688, 382] on textarea at bounding box center [594, 388] width 584 height 59
click at [1029, 313] on input "text" at bounding box center [1228, 316] width 616 height 25
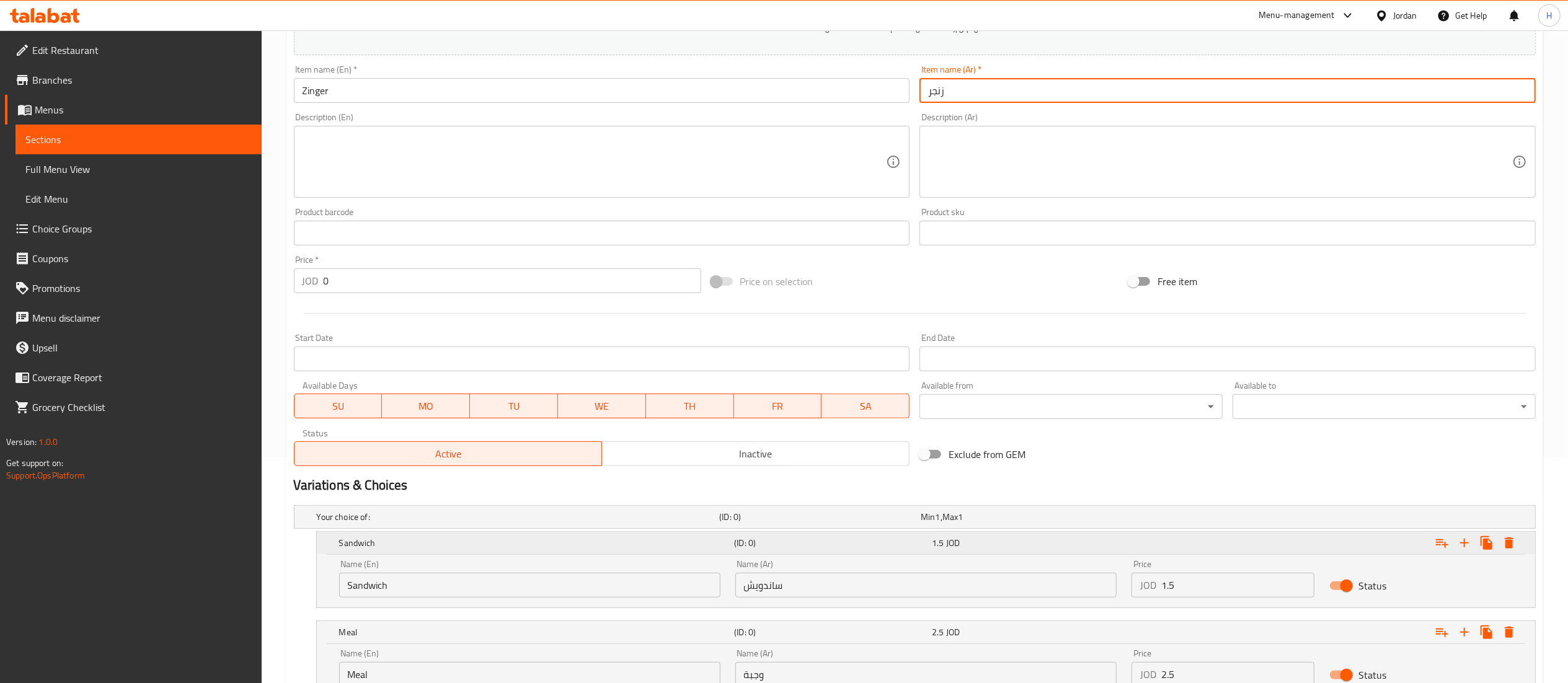
scroll to position [328, 0]
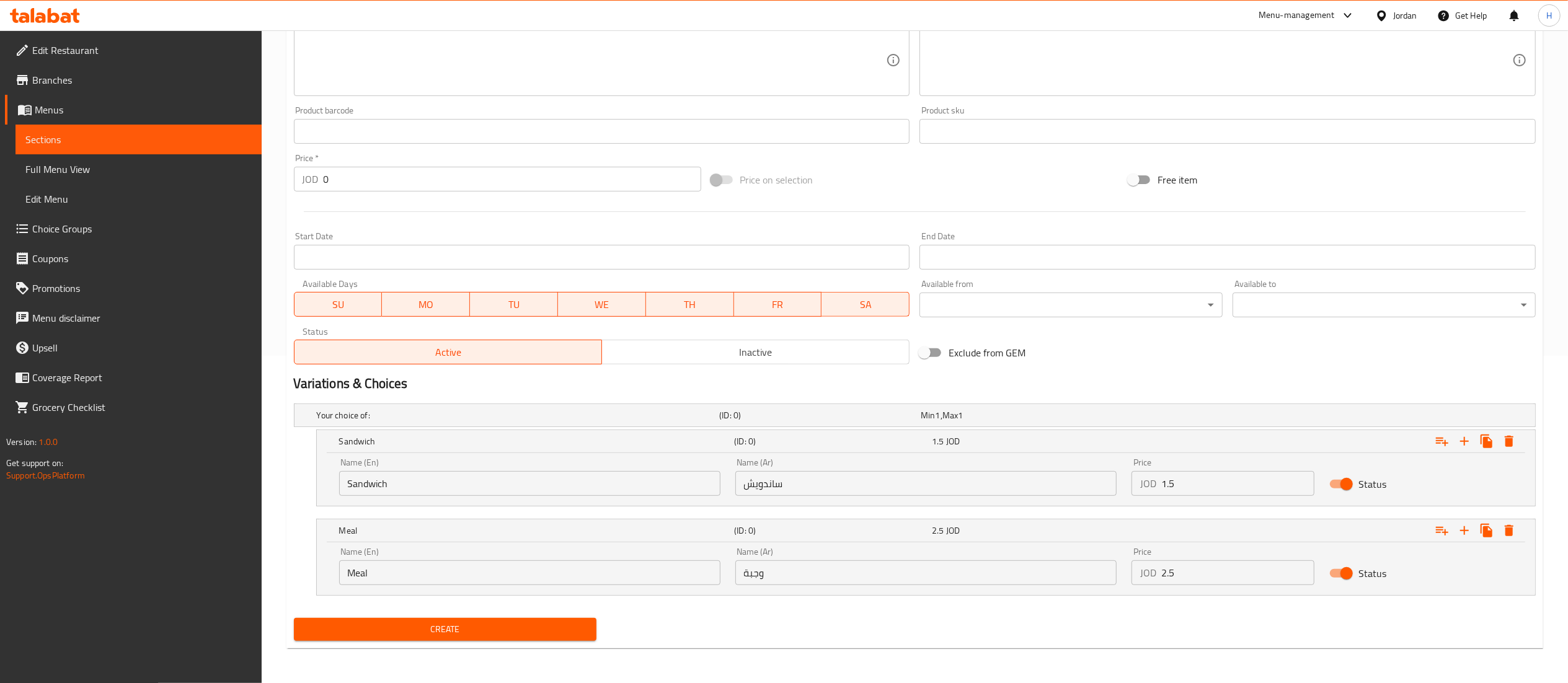
type input "زنجر"
drag, startPoint x: 1195, startPoint y: 481, endPoint x: 1112, endPoint y: 479, distance: 83.0
click at [1112, 479] on div "Name (En) Sandwich Name (En) Name (Ar) ساندويش Name (Ar) Price JOD 1.5 Price St…" at bounding box center [925, 477] width 1189 height 52
type input "1.5"
drag, startPoint x: 1189, startPoint y: 583, endPoint x: 1082, endPoint y: 563, distance: 108.9
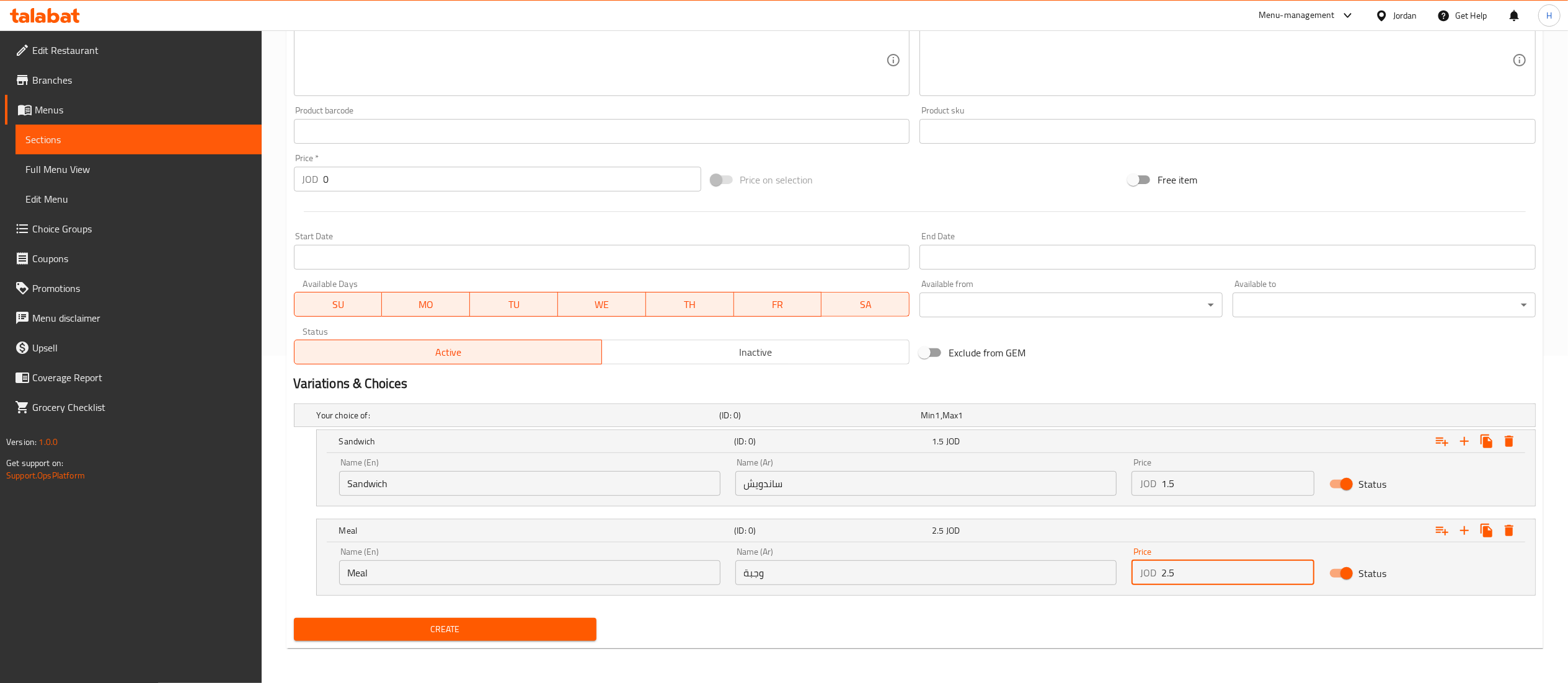
click at [1096, 570] on div "Name (En) Meal Name (En) Name (Ar) وجبة Name (Ar) Price JOD 2.5 Price Status" at bounding box center [925, 566] width 1189 height 52
type input "2.25"
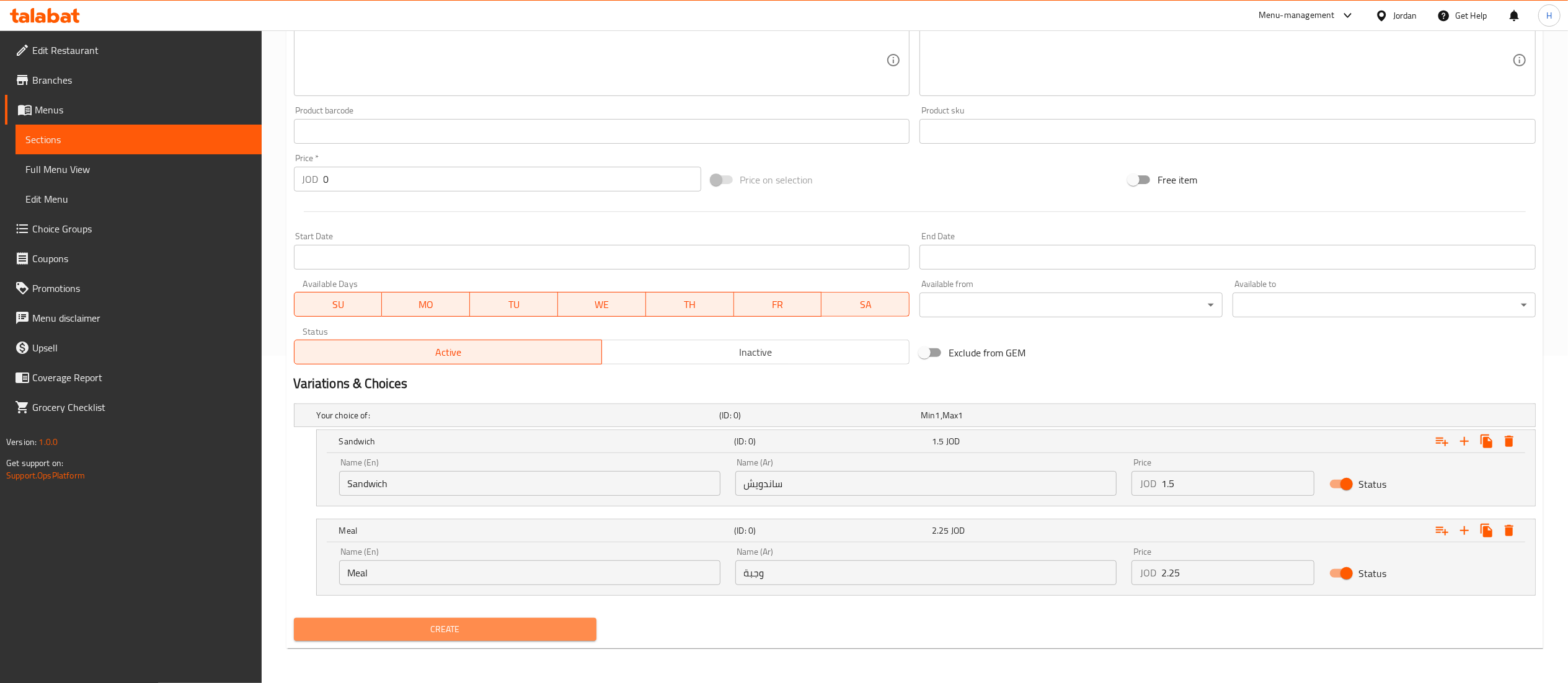
click at [434, 624] on span "Create" at bounding box center [445, 629] width 284 height 16
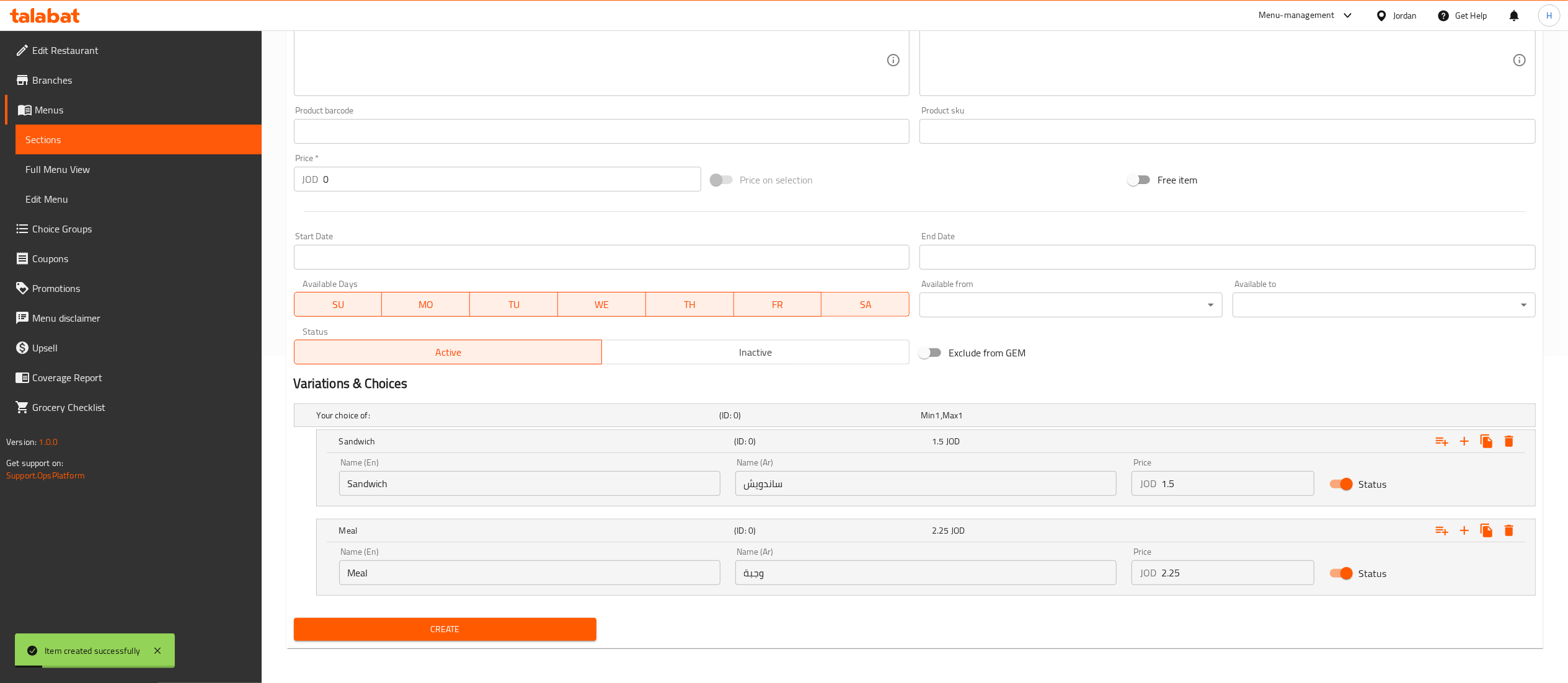
drag, startPoint x: 1206, startPoint y: 486, endPoint x: 1041, endPoint y: 477, distance: 165.2
click at [1041, 477] on div "Name (En) Sandwich Name (En) Name (Ar) ساندويش Name (Ar) Price JOD 1.5 Price St…" at bounding box center [925, 477] width 1189 height 52
type input "1.25"
drag, startPoint x: 1146, startPoint y: 568, endPoint x: 1099, endPoint y: 563, distance: 47.3
click at [1099, 563] on div "Name (En) Meal Name (En) Name (Ar) وجبة Name (Ar) Price JOD 2.25 Price Status" at bounding box center [925, 566] width 1189 height 52
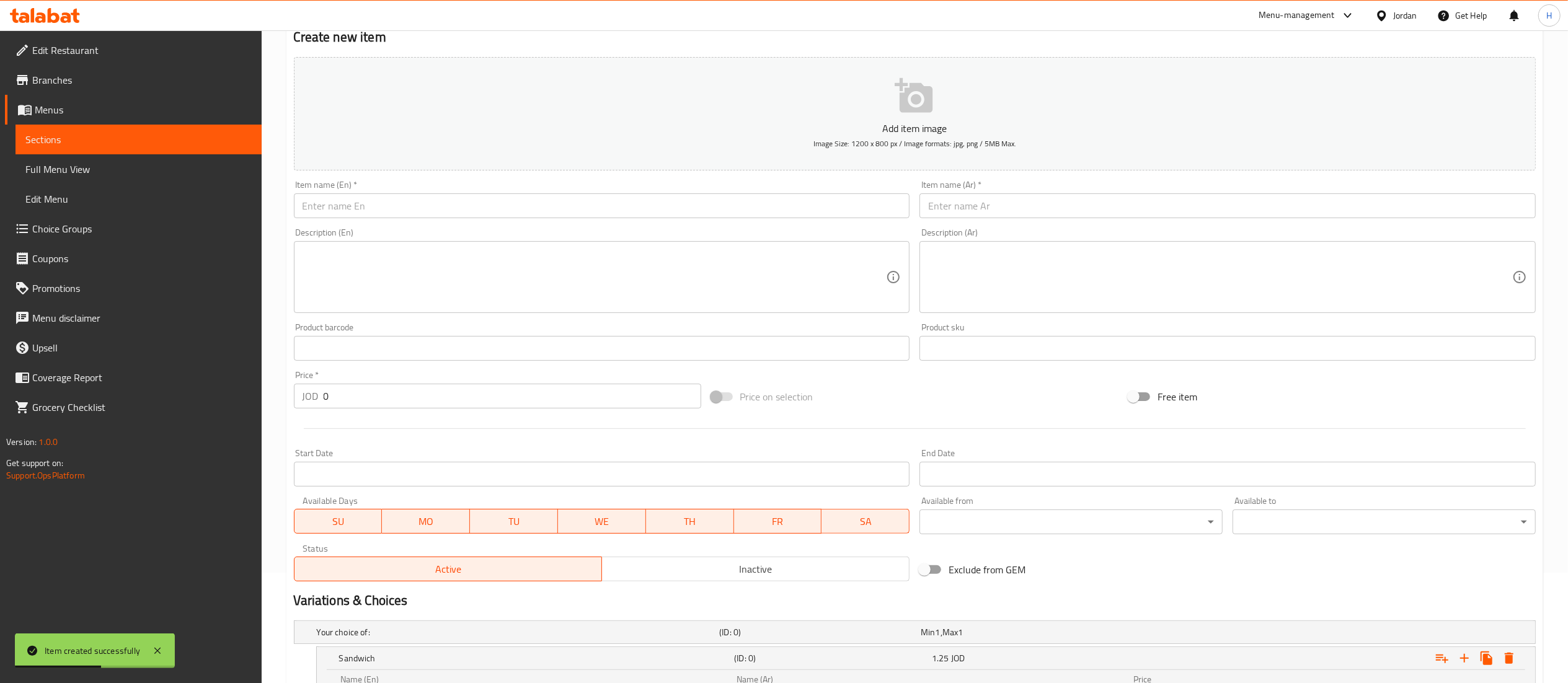
scroll to position [0, 0]
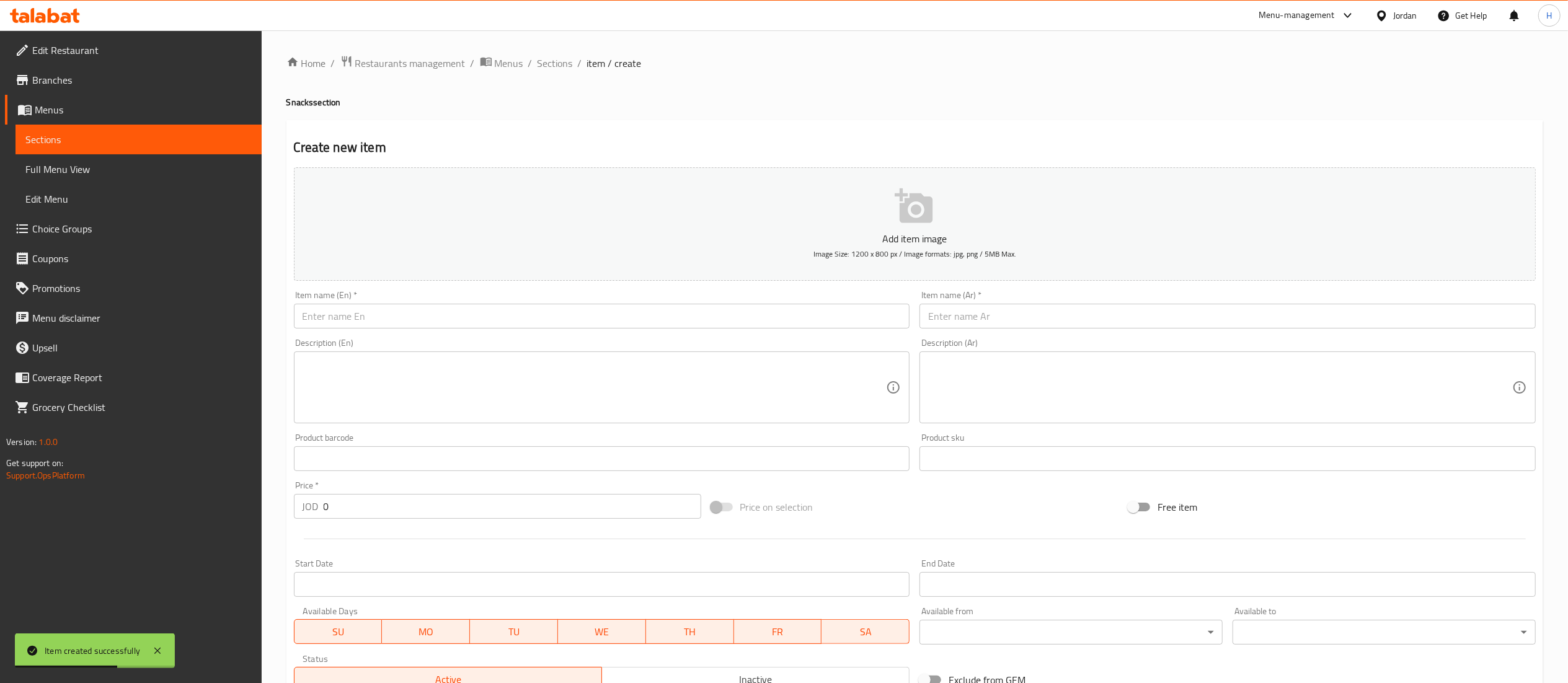
type input "2"
click at [392, 314] on input "text" at bounding box center [602, 316] width 616 height 25
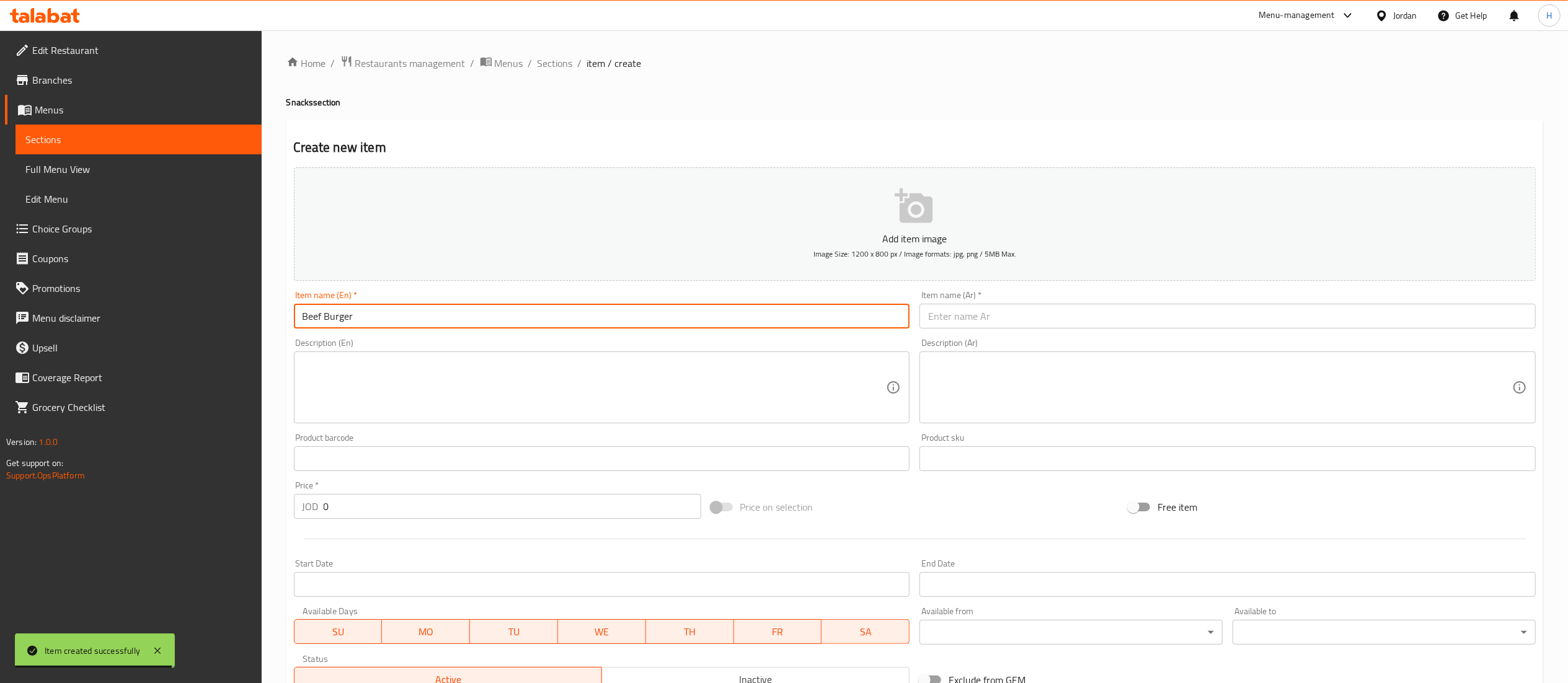
type input "Beef Burger"
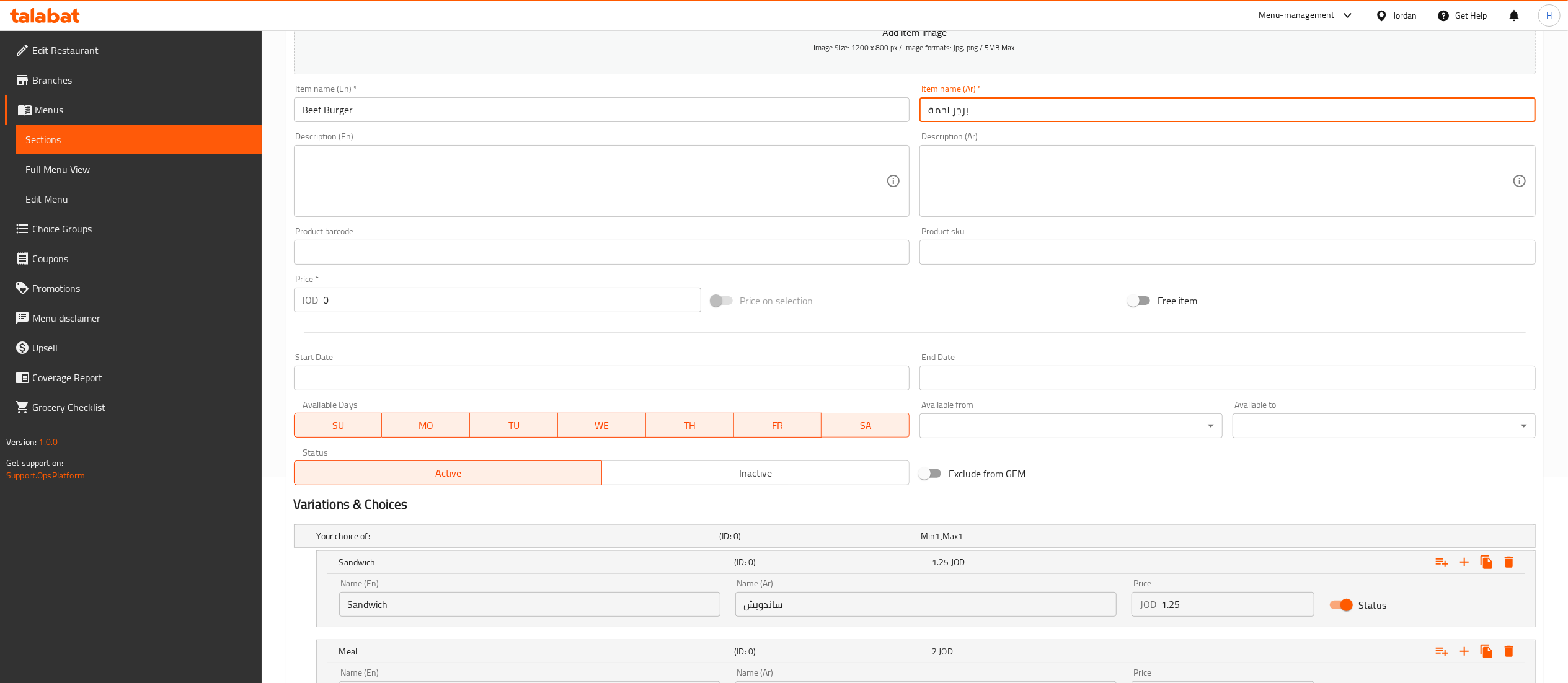
scroll to position [328, 0]
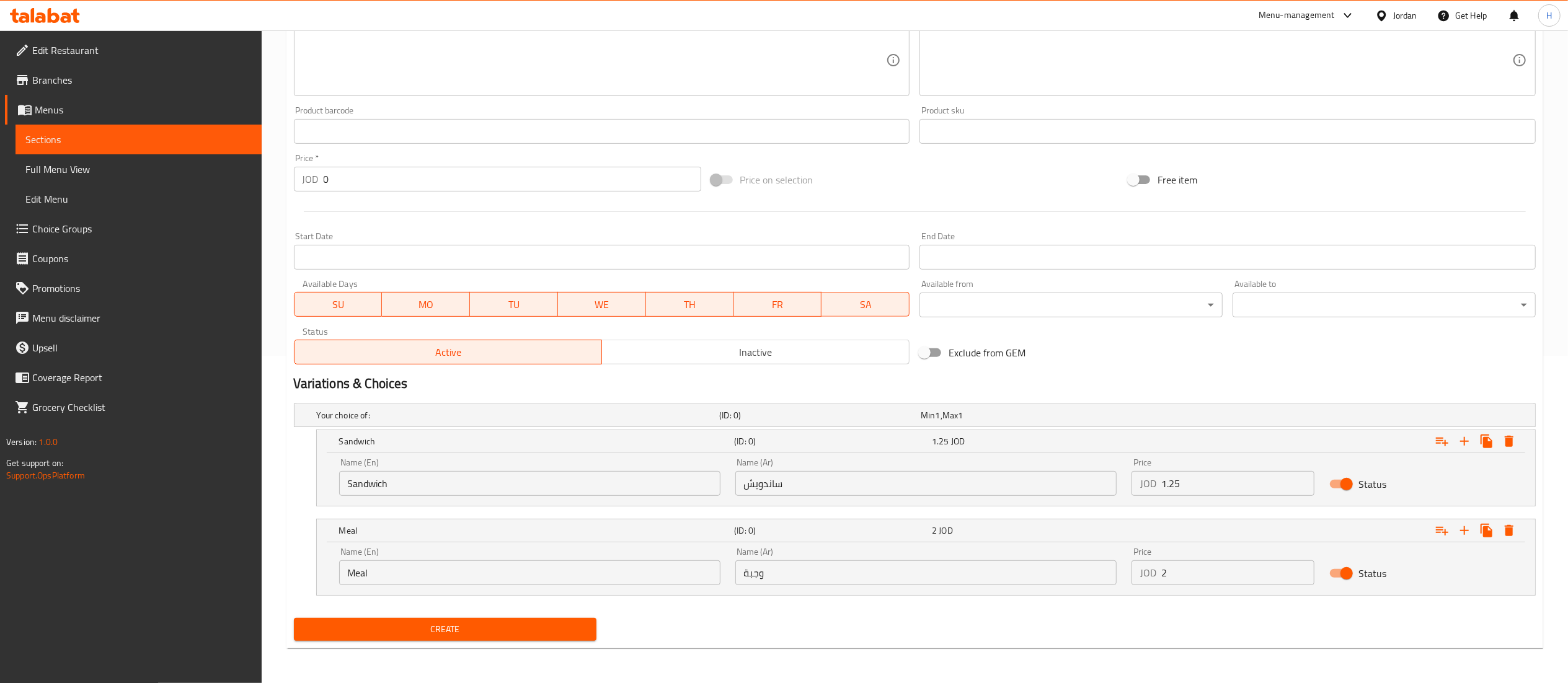
type input "برجر لحمة"
click at [429, 634] on span "Create" at bounding box center [445, 629] width 284 height 16
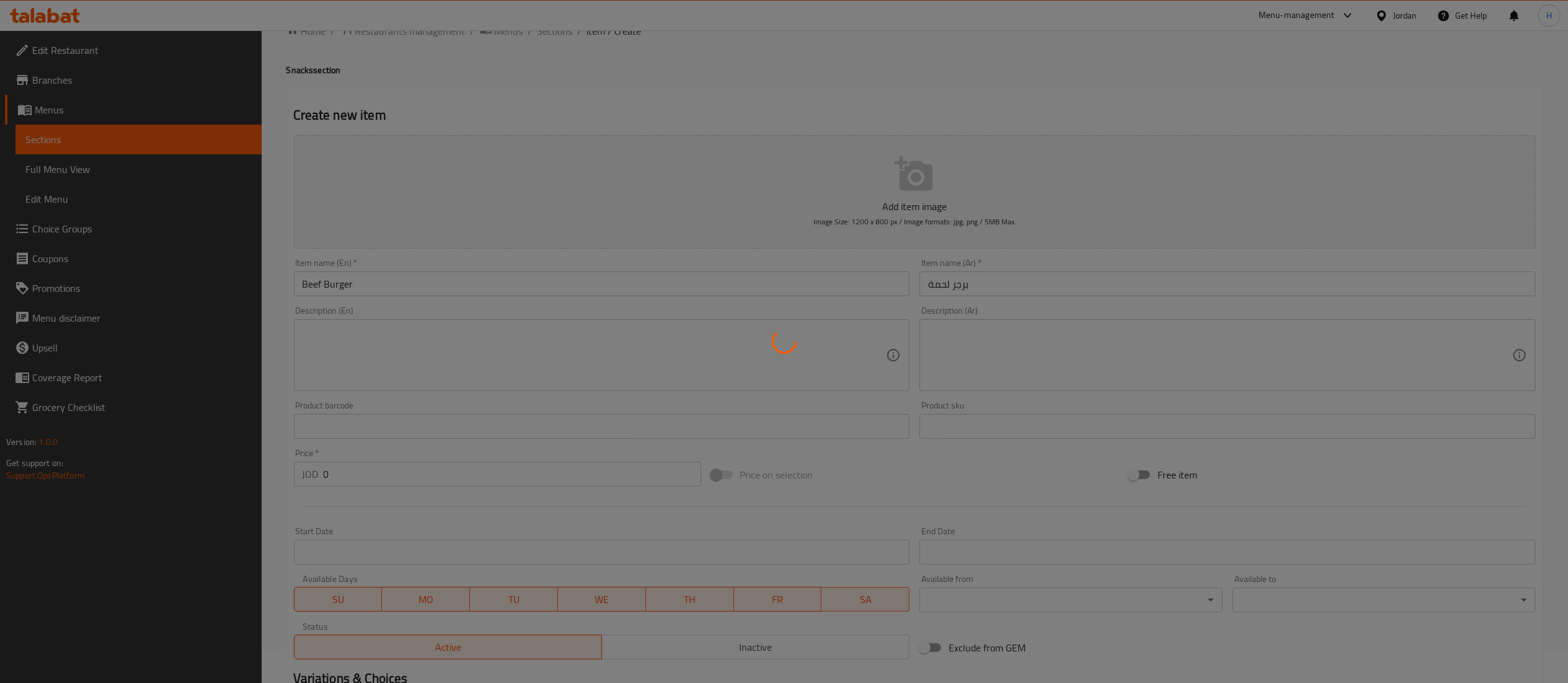
scroll to position [0, 0]
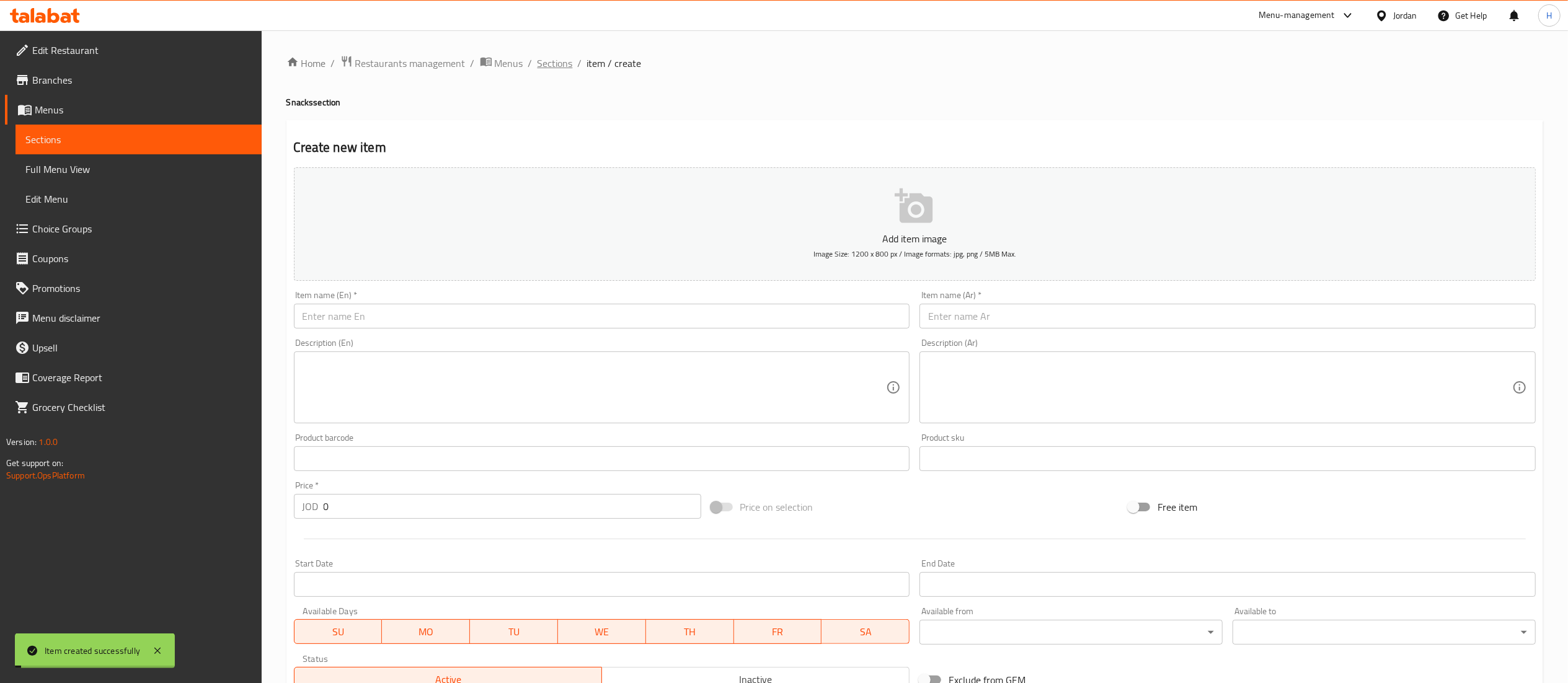
click at [562, 60] on span "Sections" at bounding box center [555, 64] width 35 height 15
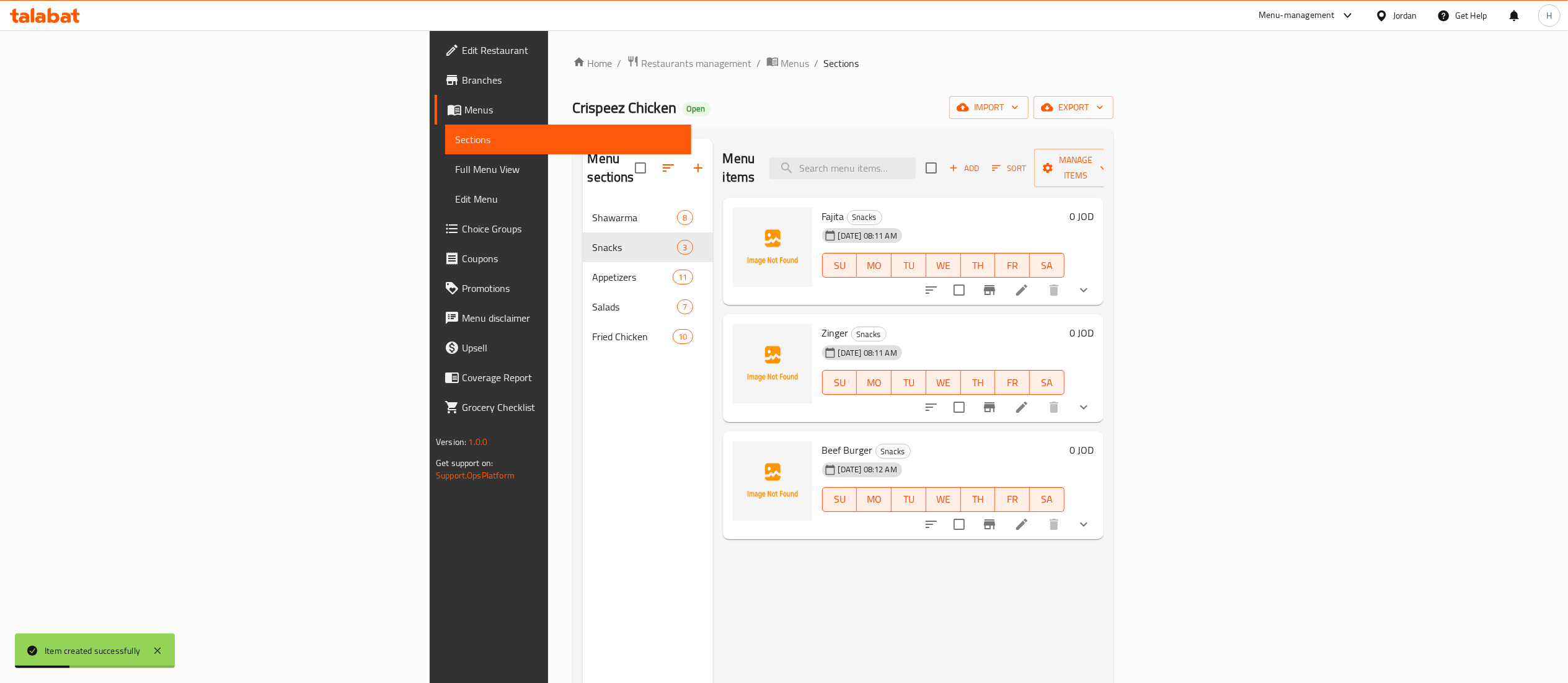
click at [1018, 617] on div "Menu items Add Sort Manage items Fajita Snacks 06-10-2025 08:11 AM SU MO TU WE …" at bounding box center [908, 480] width 391 height 683
click at [981, 162] on span "Add" at bounding box center [964, 168] width 34 height 14
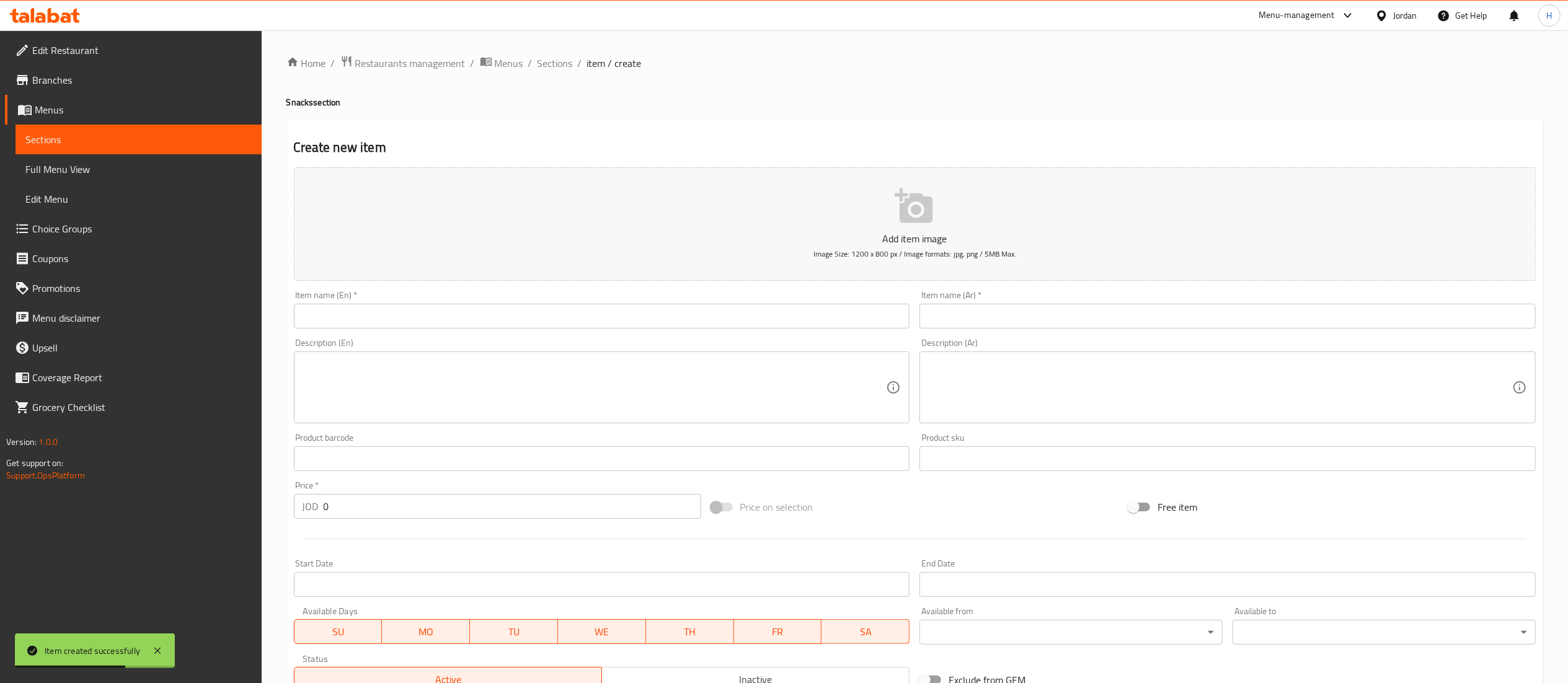
click at [664, 317] on input "text" at bounding box center [602, 316] width 616 height 25
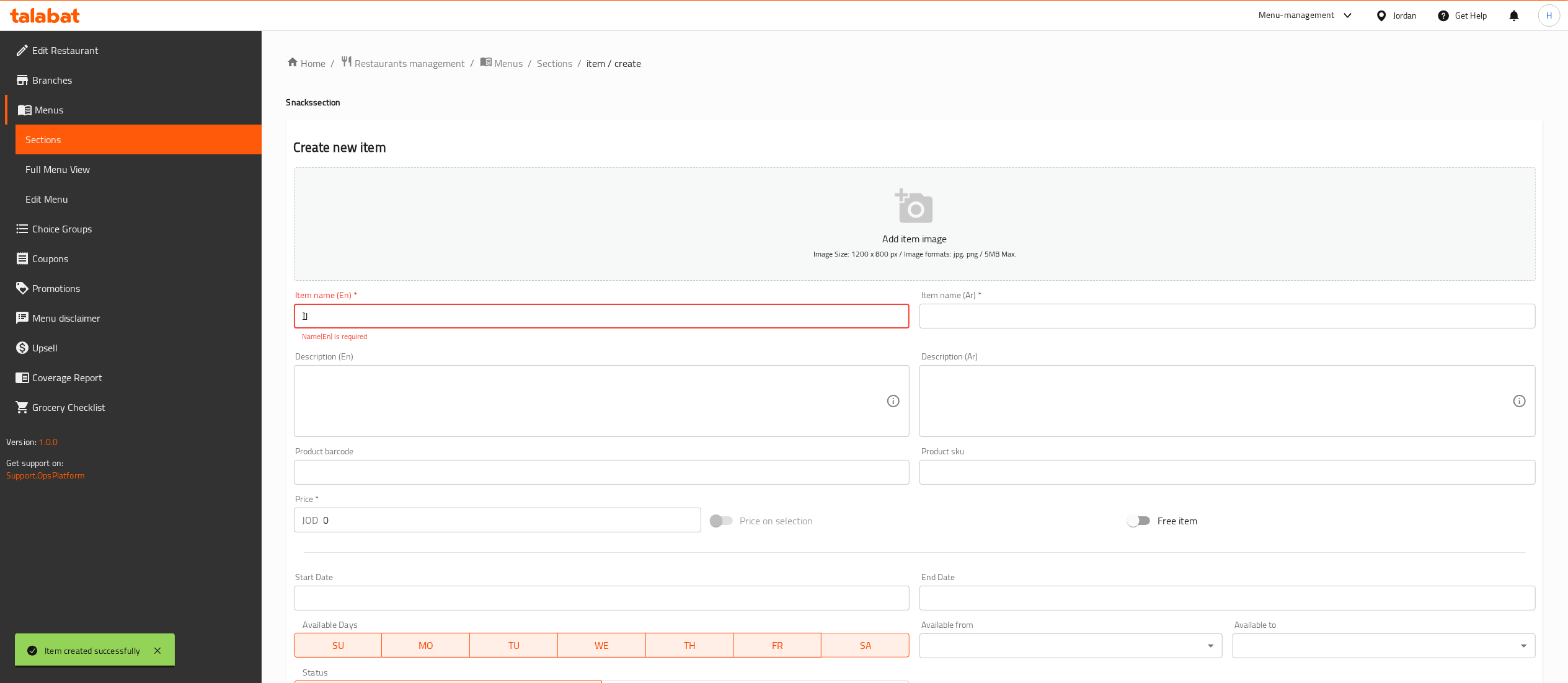
type input "ل"
type input "B"
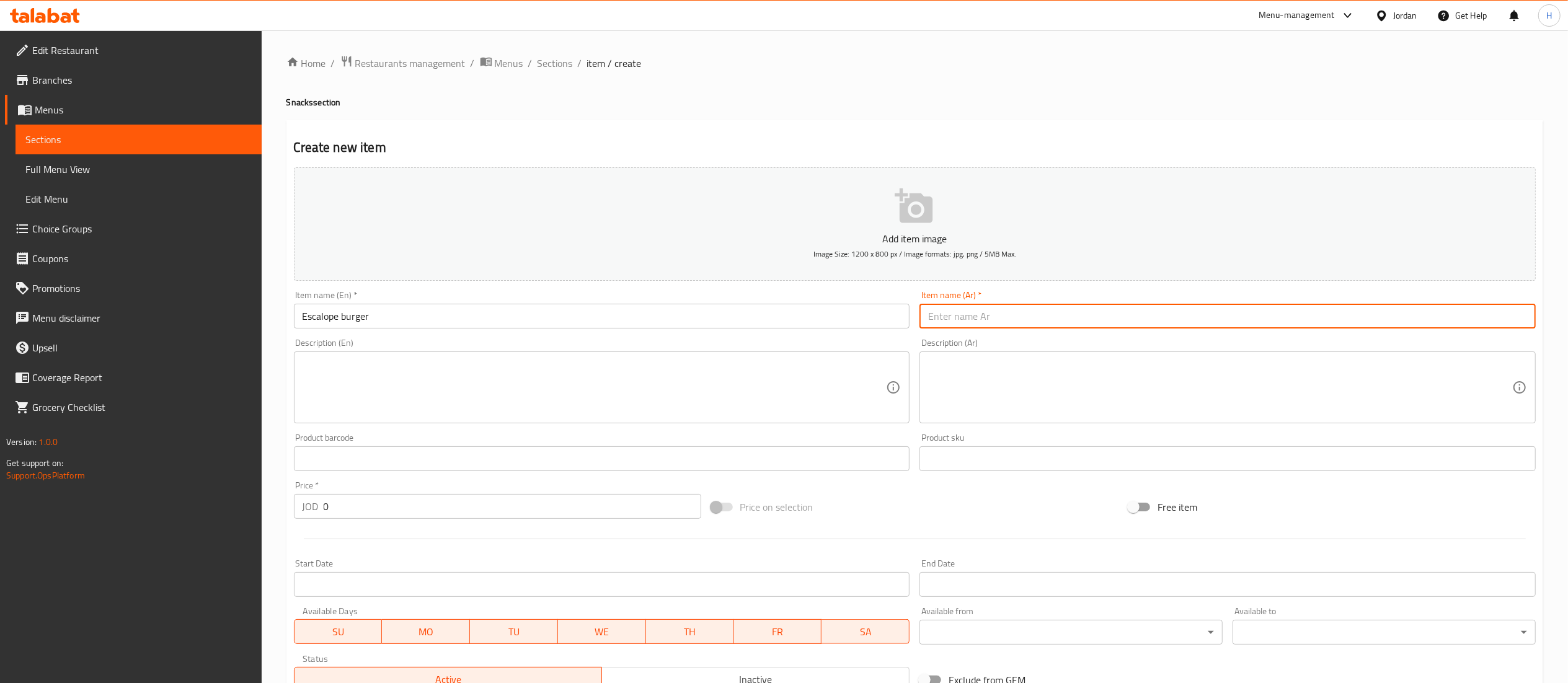
drag, startPoint x: 345, startPoint y: 322, endPoint x: 372, endPoint y: 329, distance: 27.9
click at [345, 322] on input "Escalope burger" at bounding box center [602, 316] width 616 height 25
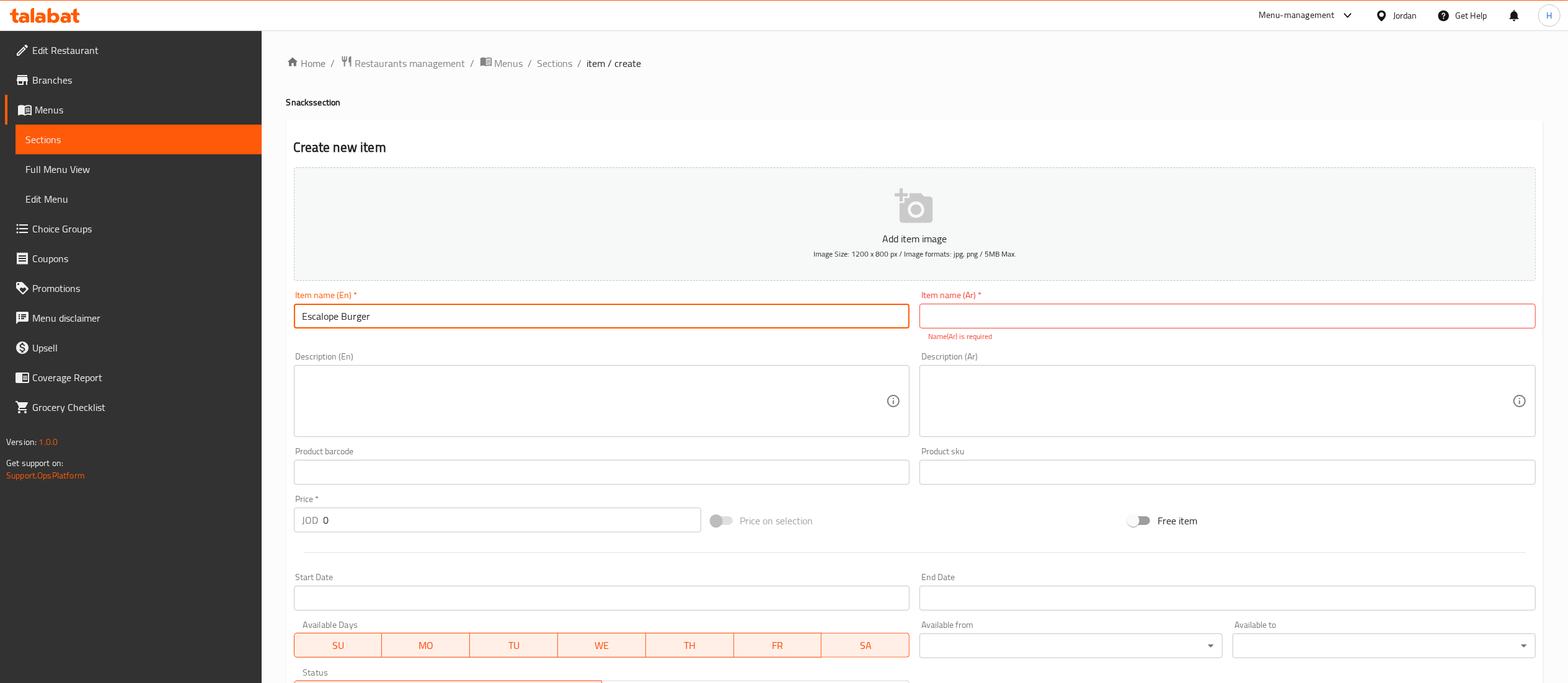
type input "Escalope Burger"
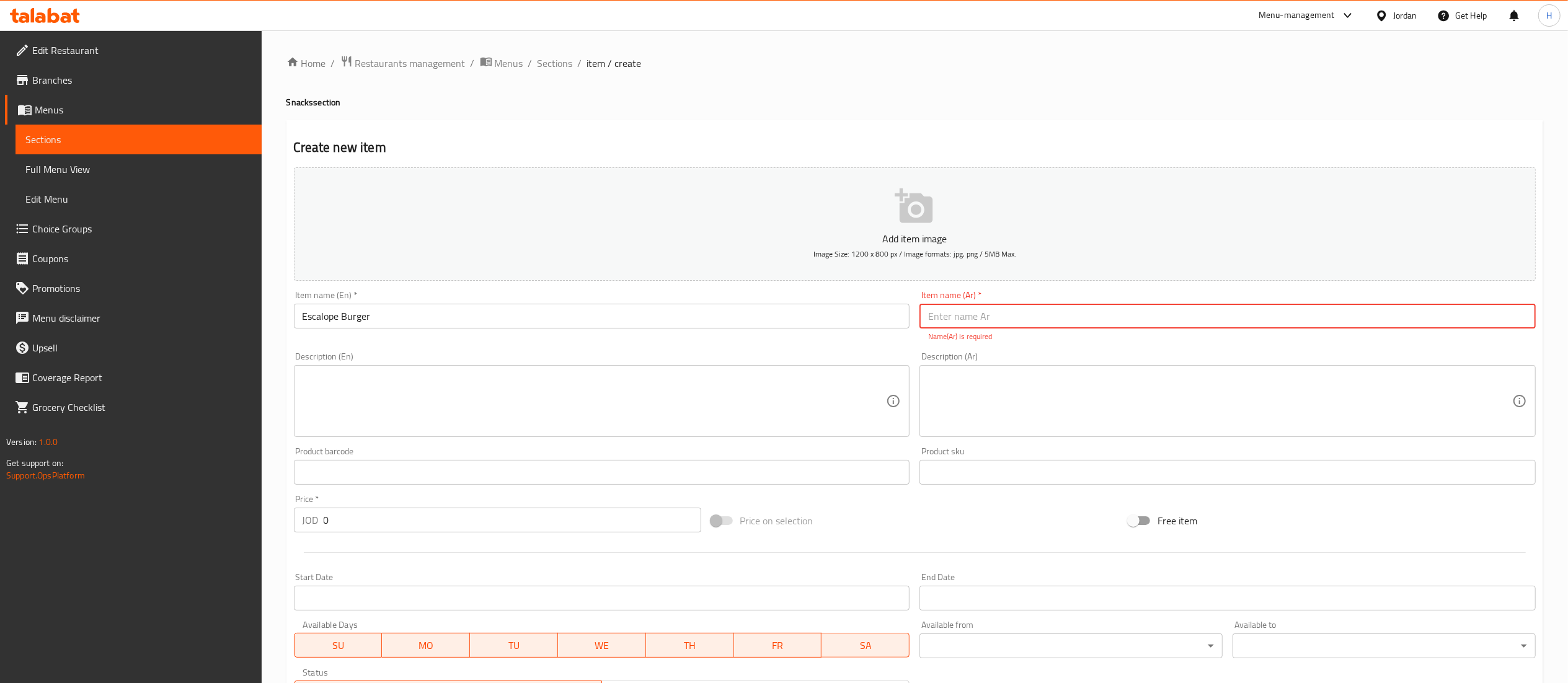
click at [1120, 327] on input "text" at bounding box center [1228, 316] width 616 height 25
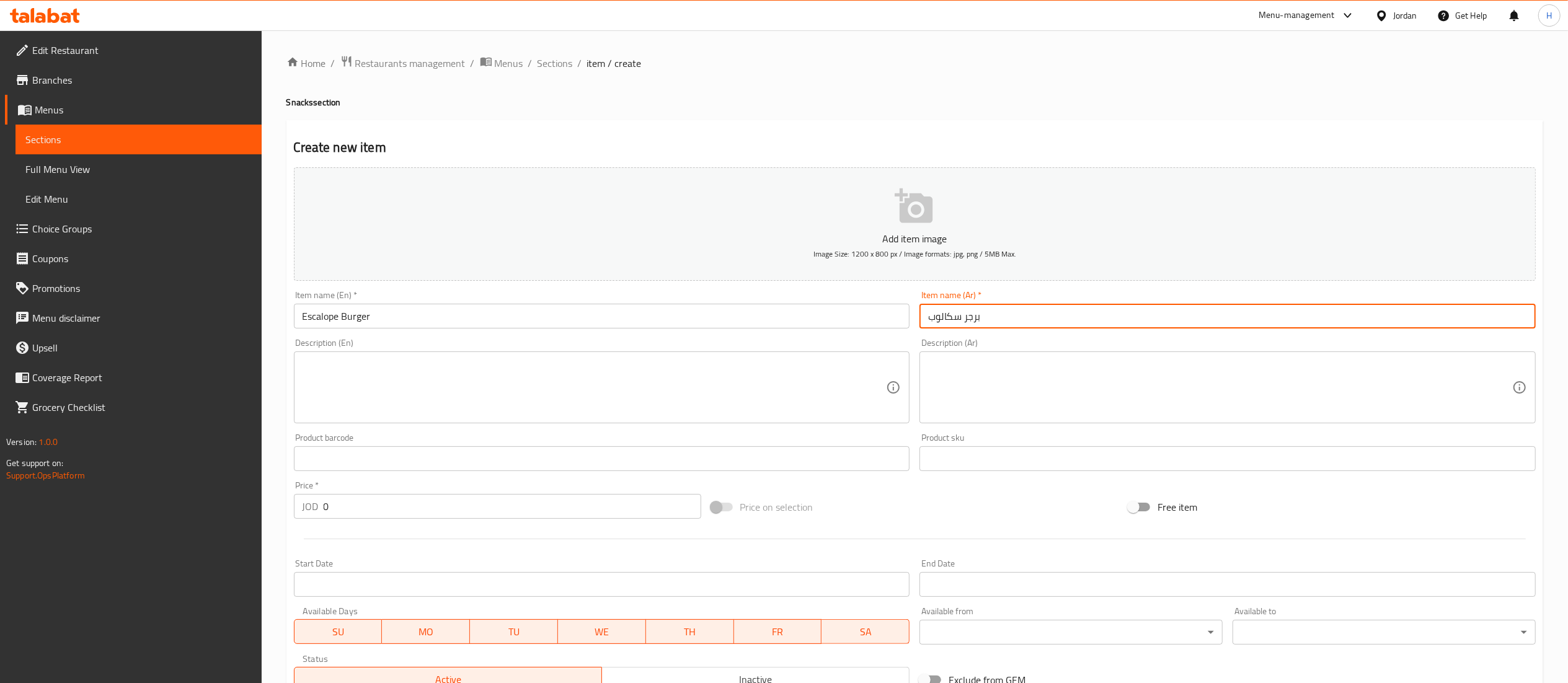
scroll to position [192, 0]
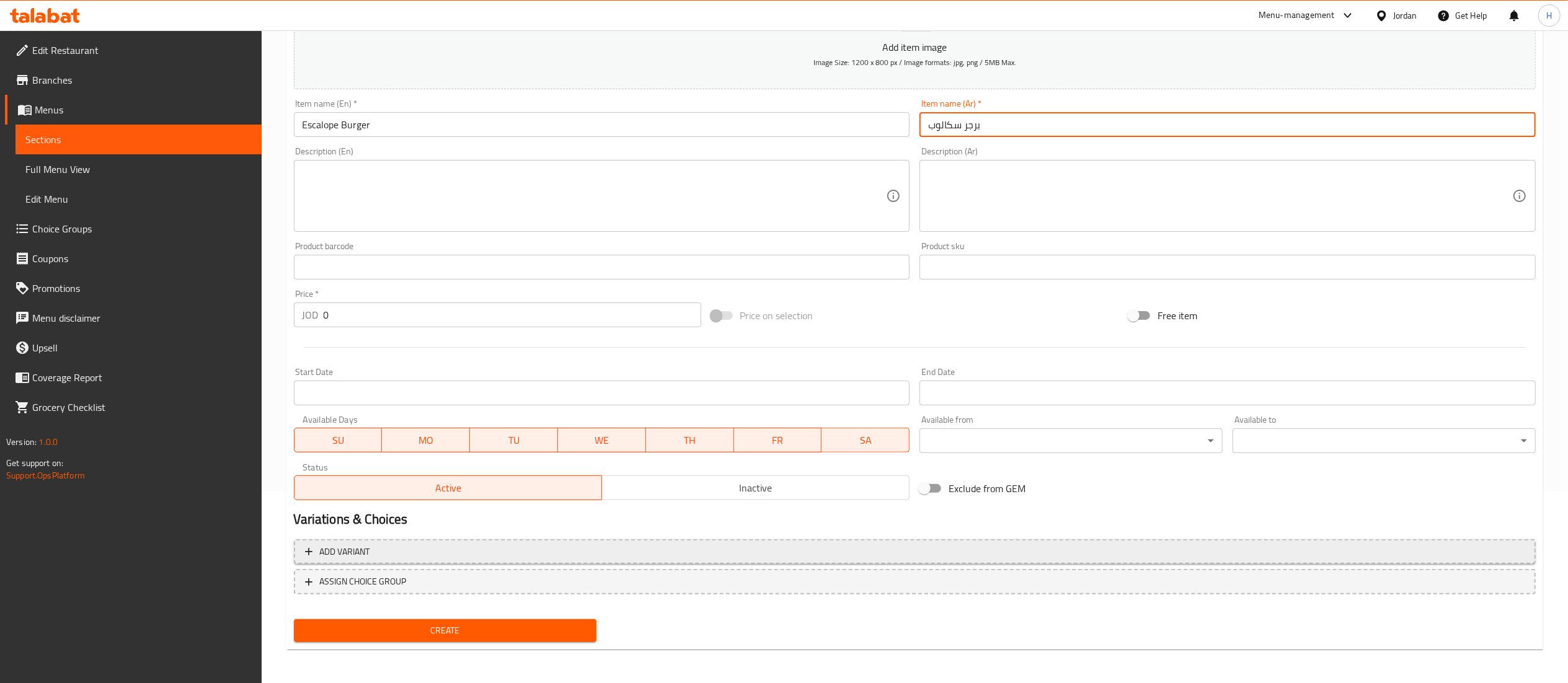
type input "برجر سكالوب"
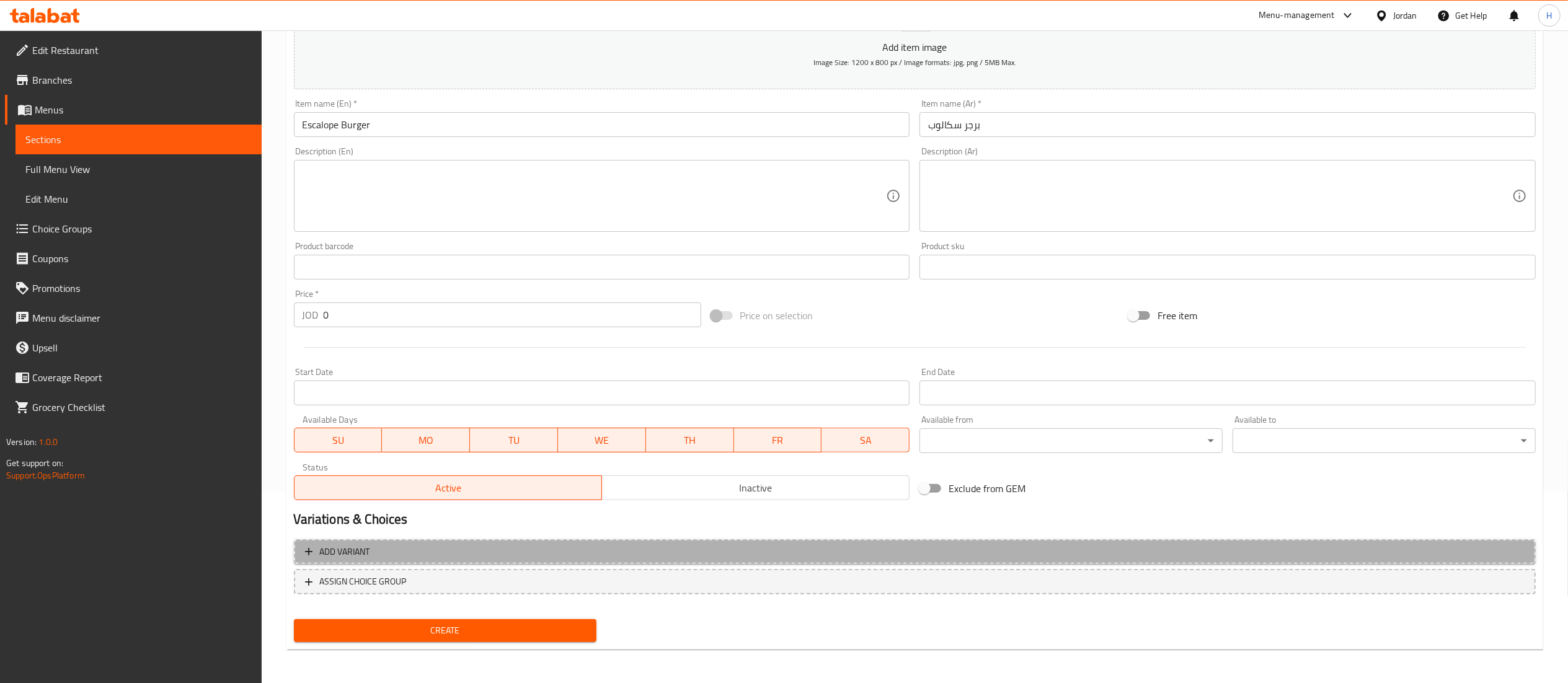
click at [528, 554] on span "Add variant" at bounding box center [915, 552] width 1219 height 16
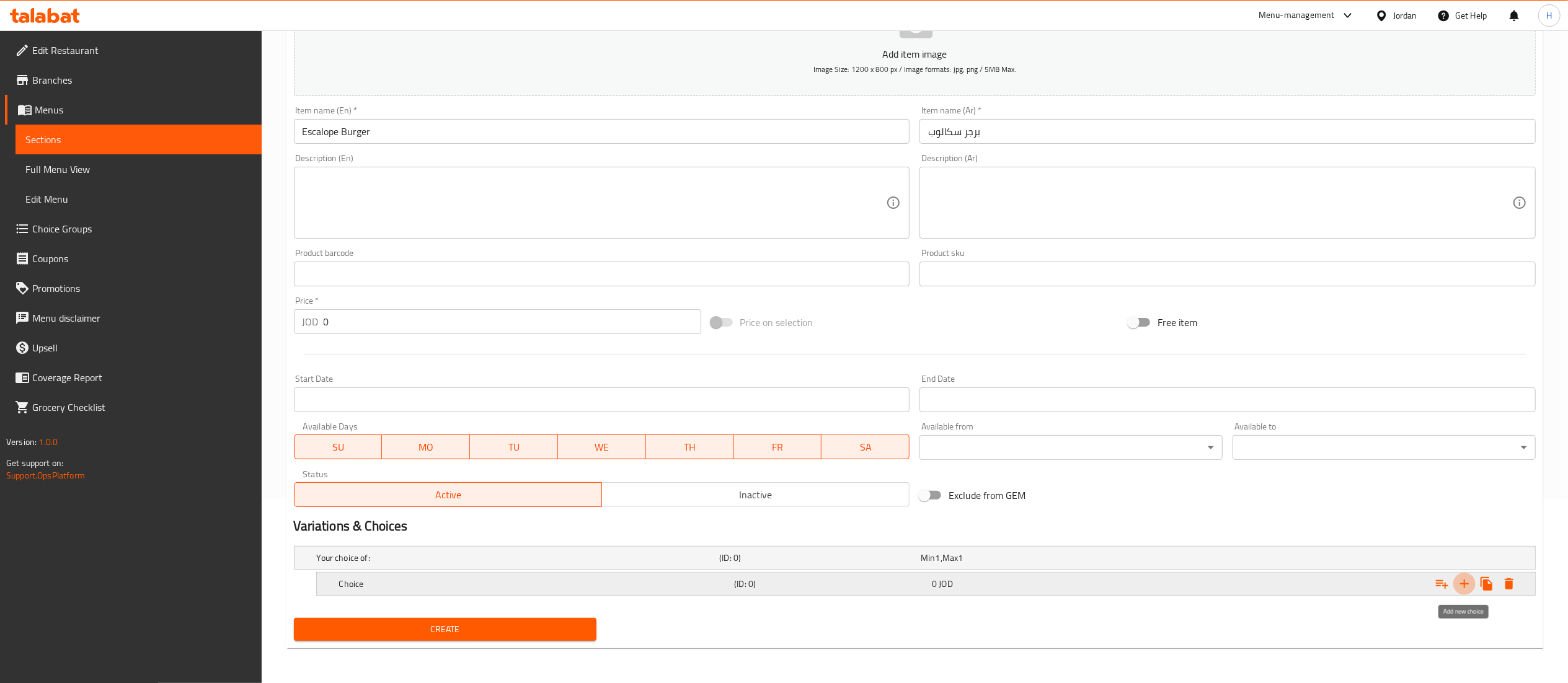
click at [1463, 587] on icon "Expand" at bounding box center [1465, 584] width 15 height 15
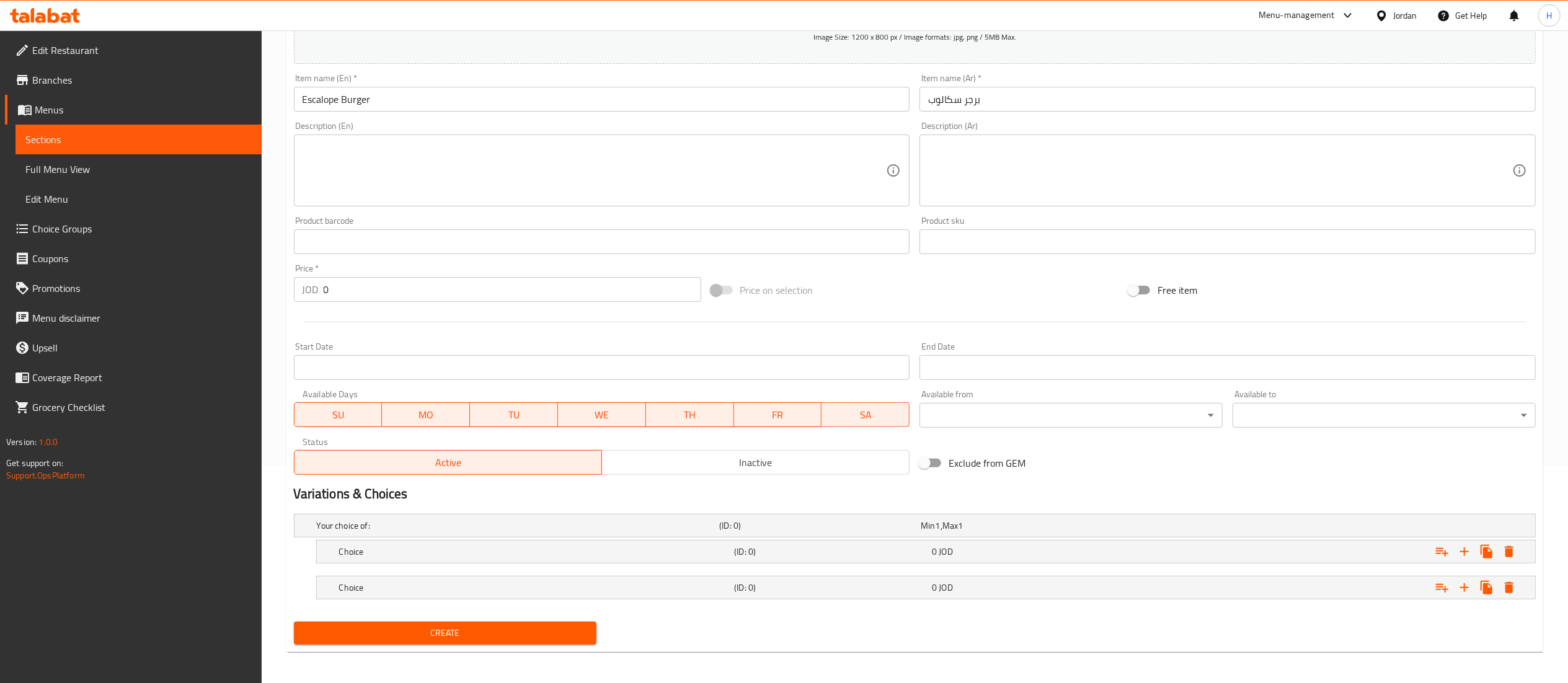
scroll to position [222, 0]
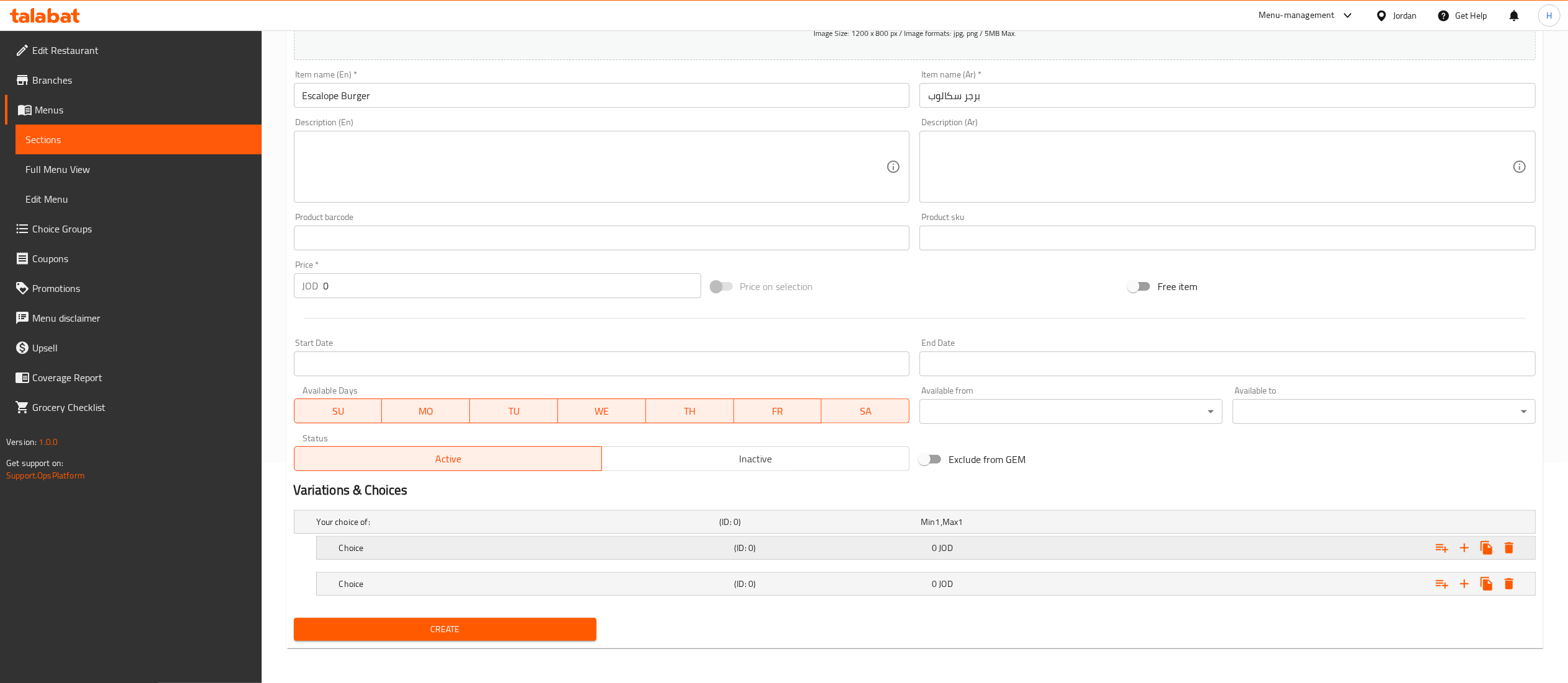
click at [614, 547] on h5 "Choice" at bounding box center [534, 548] width 391 height 13
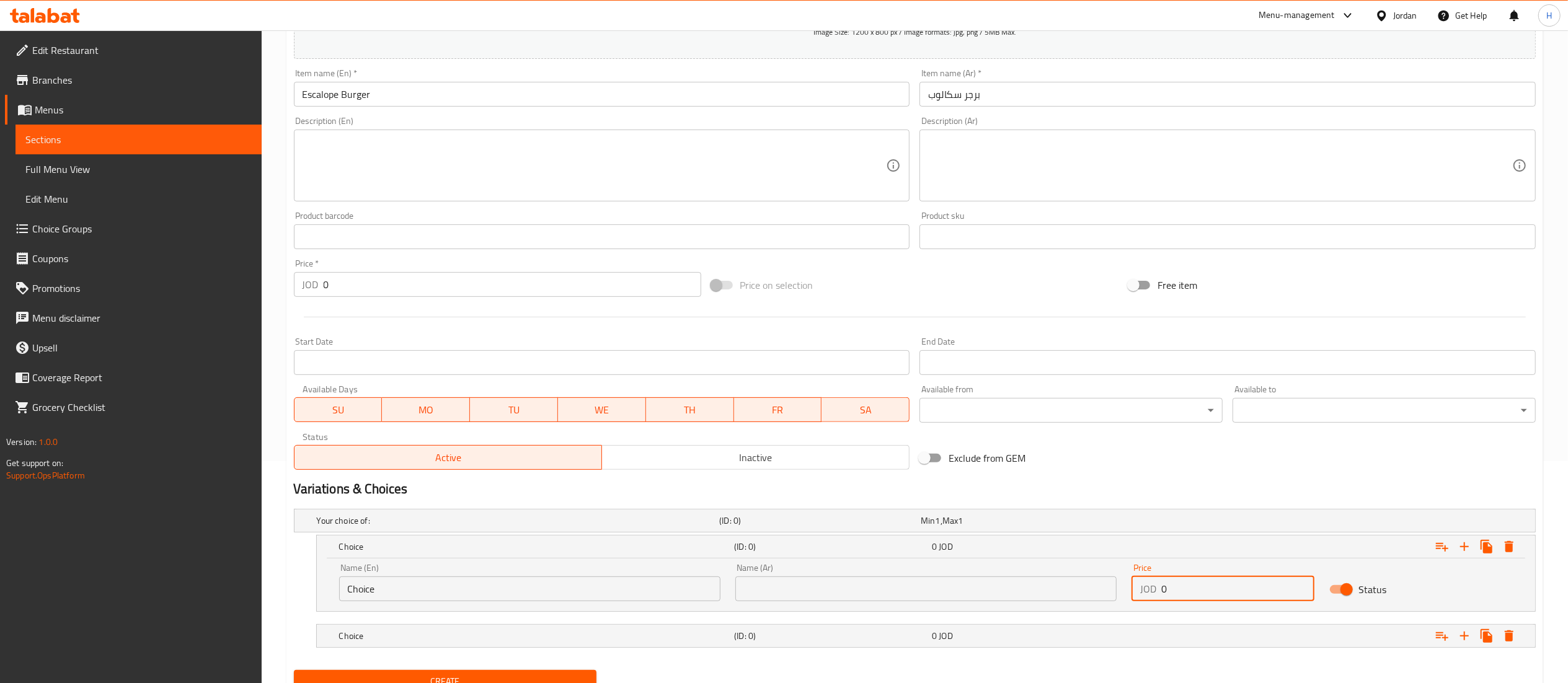
drag, startPoint x: 1206, startPoint y: 592, endPoint x: 1132, endPoint y: 582, distance: 74.7
click at [1132, 582] on div "JOD 0 Price" at bounding box center [1223, 589] width 183 height 25
type input "1.25"
click at [1119, 640] on div "0 JOD" at bounding box center [1029, 636] width 193 height 13
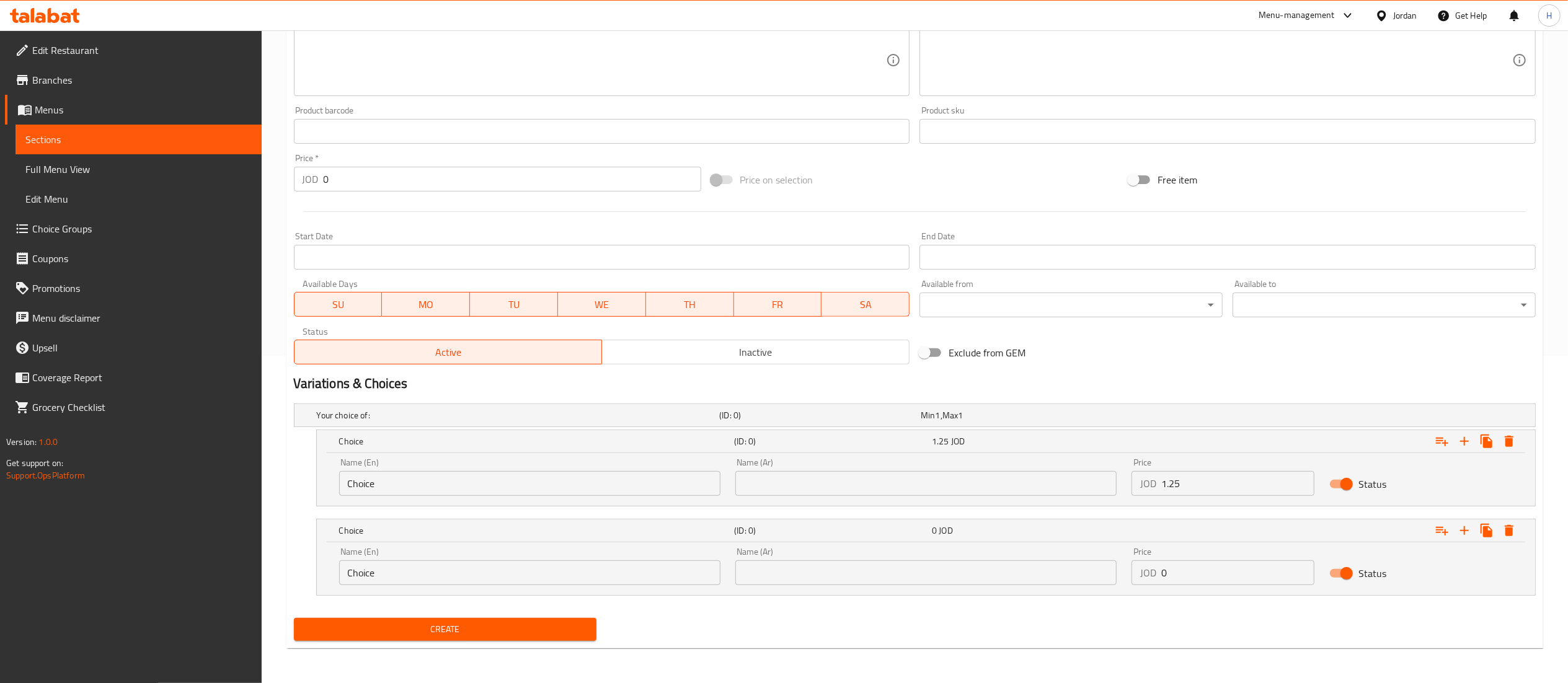
scroll to position [328, 0]
drag, startPoint x: 1204, startPoint y: 575, endPoint x: 1119, endPoint y: 570, distance: 85.1
click at [1119, 570] on div "Name (En) Choice Name (En) Name (Ar) Name (Ar) Price JOD 0 Price Status" at bounding box center [925, 566] width 1189 height 52
type input "2"
drag, startPoint x: 470, startPoint y: 477, endPoint x: 266, endPoint y: 480, distance: 204.0
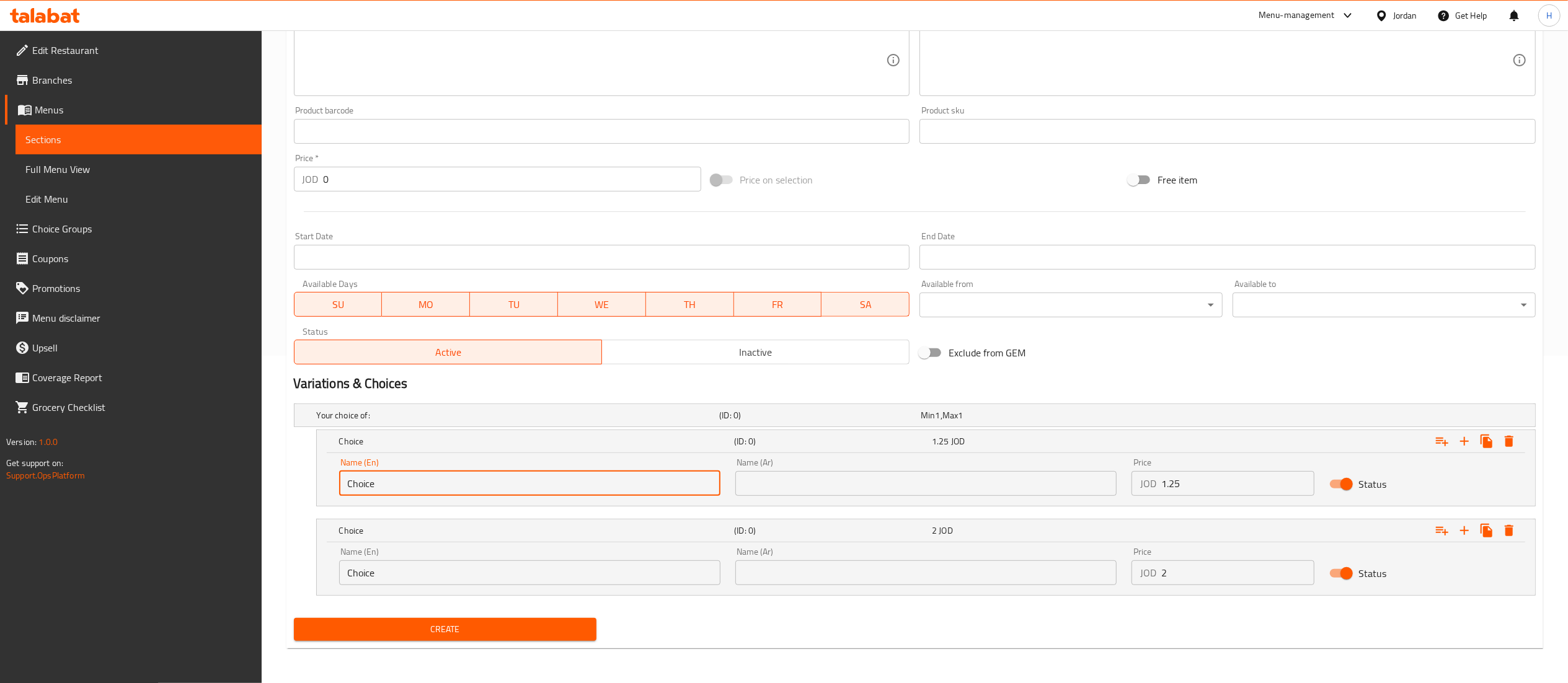
click at [266, 480] on div "Home / Restaurants management / Menus / Sections / item / create Snacks section…" at bounding box center [915, 193] width 1306 height 980
type input "Sandwich"
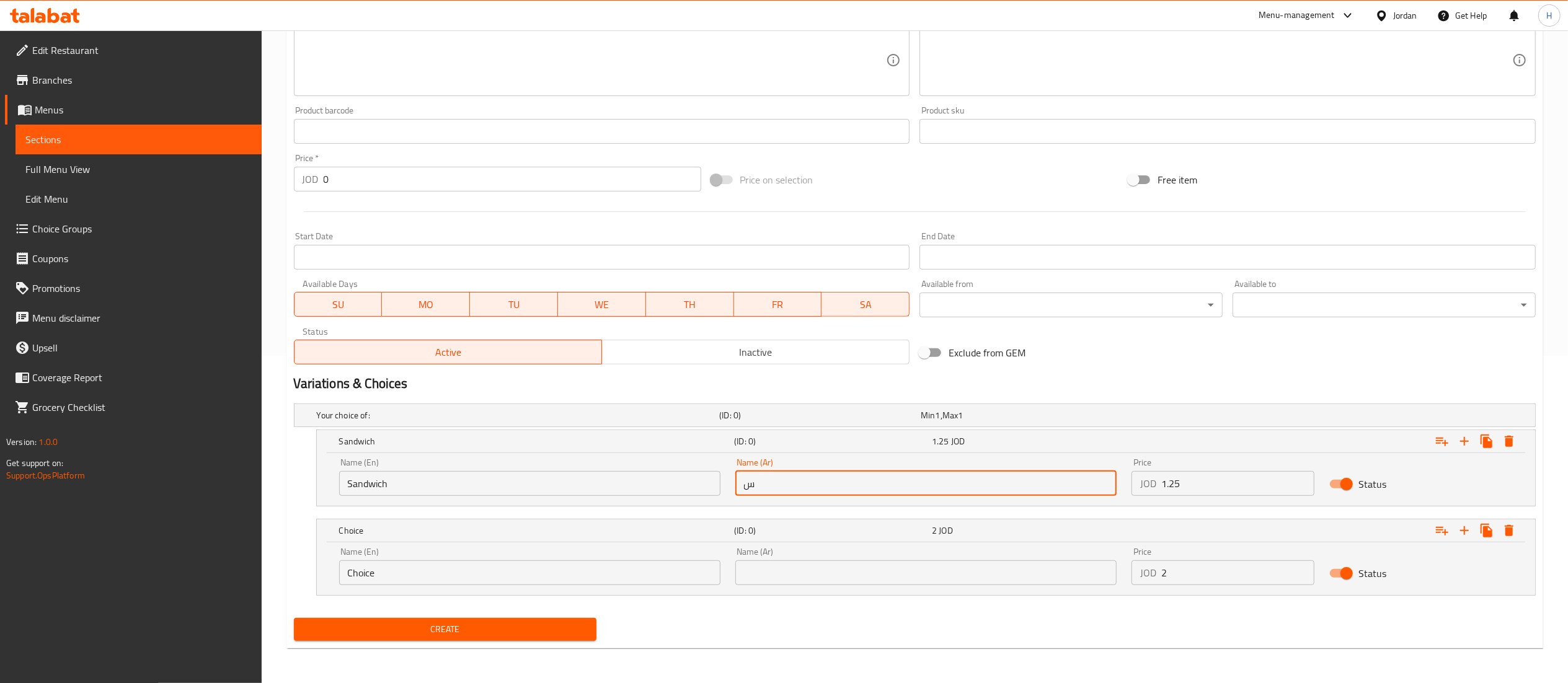
type input "ساندويش"
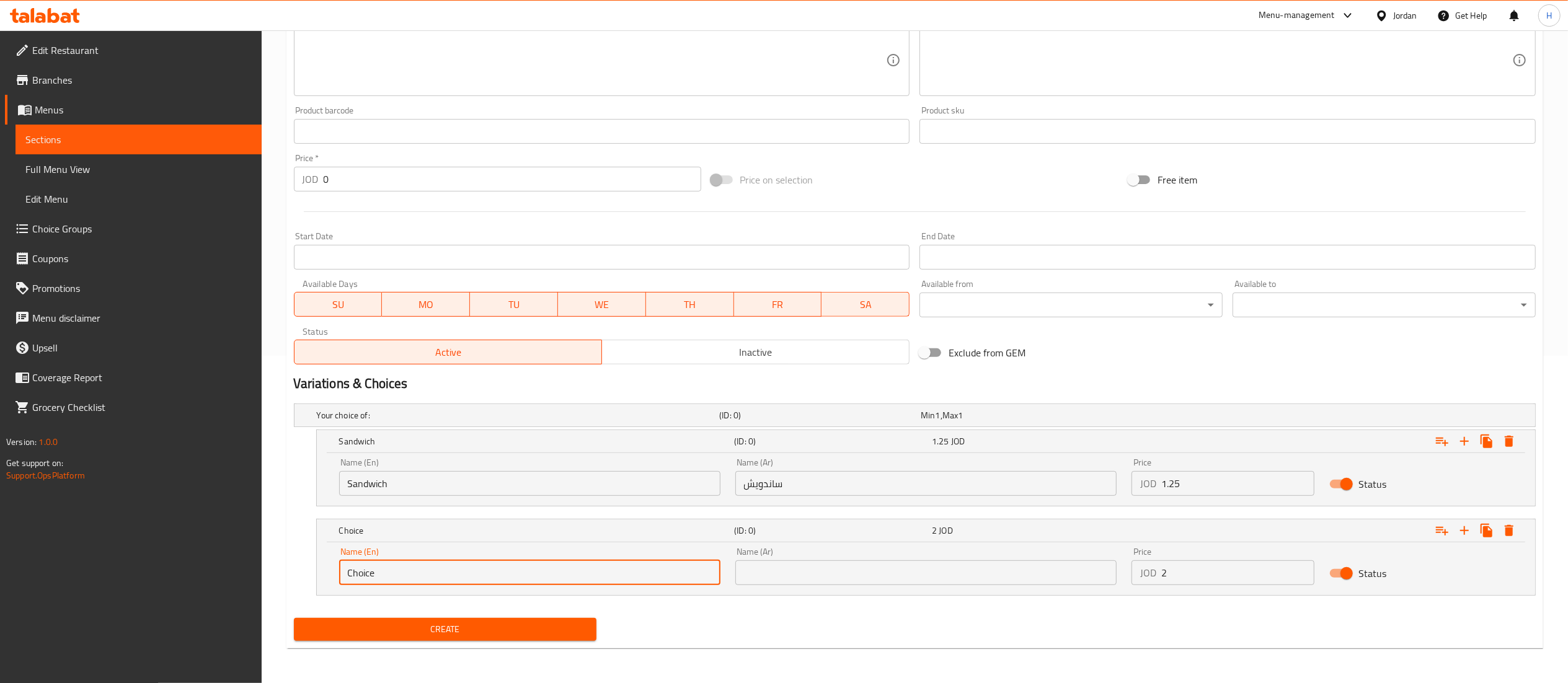
drag, startPoint x: 607, startPoint y: 560, endPoint x: 147, endPoint y: 556, distance: 460.0
click at [147, 556] on div "Edit Restaurant Branches Menus Sections Full Menu View Edit Menu Choice Groups …" at bounding box center [784, 193] width 1568 height 980
type input "Meal"
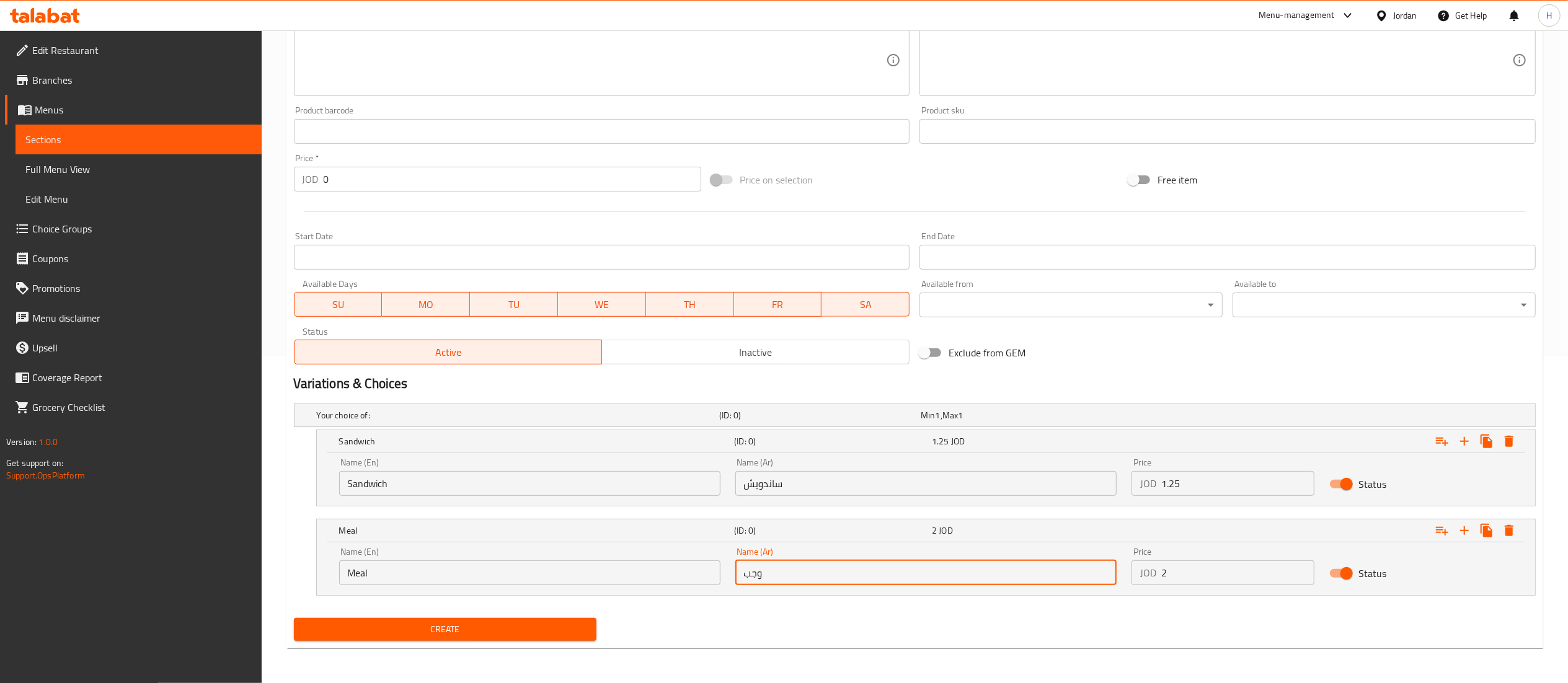
type input "وجبة"
click at [278, 518] on div "Home / Restaurants management / Menus / Sections / item / create Snacks section…" at bounding box center [915, 193] width 1306 height 980
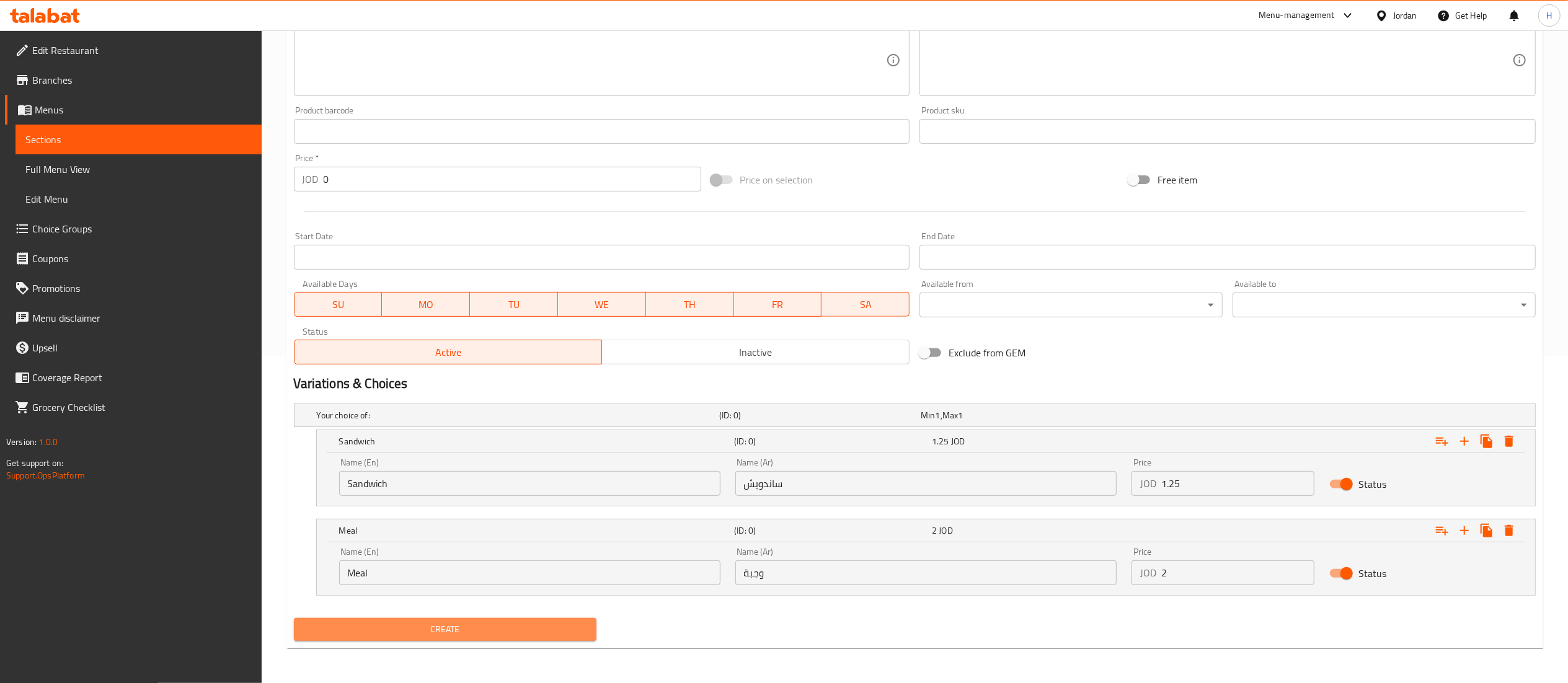
click at [349, 622] on span "Create" at bounding box center [445, 629] width 284 height 16
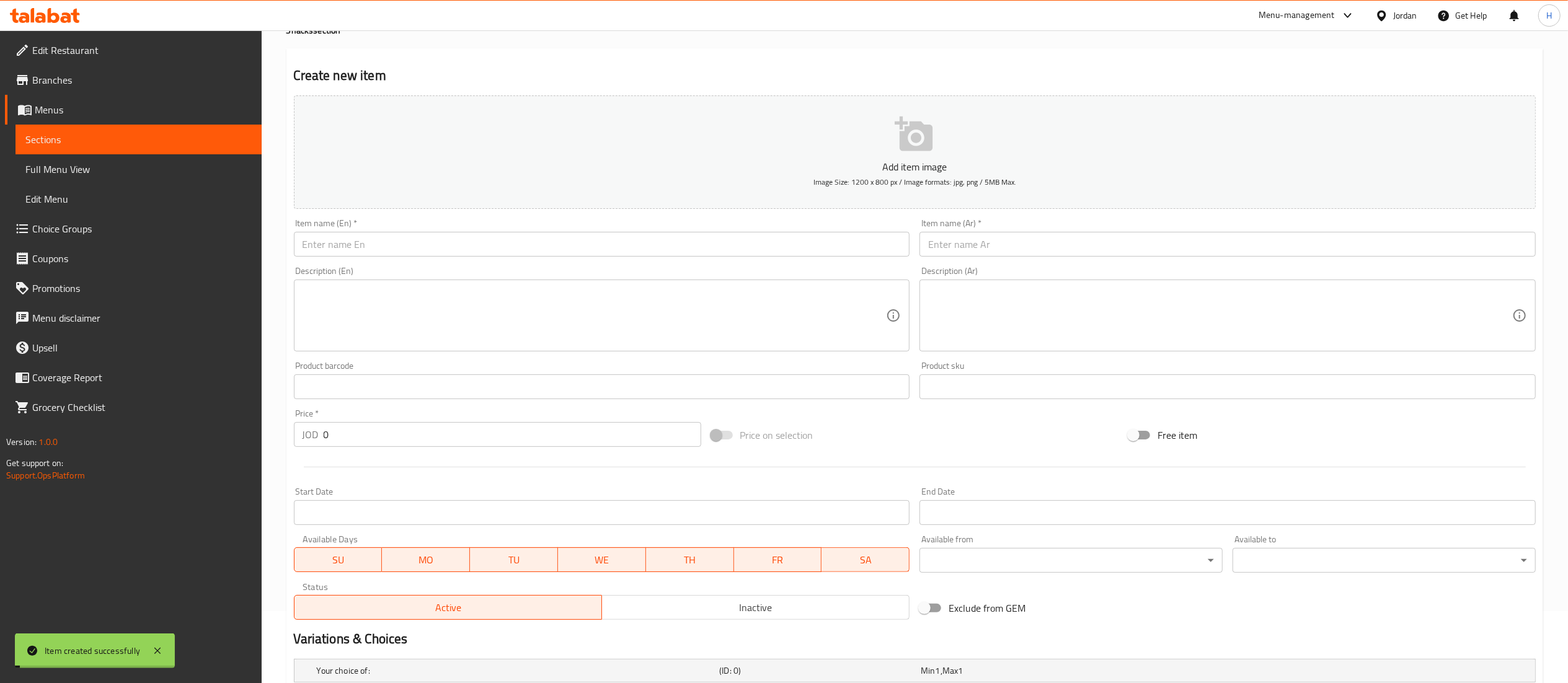
scroll to position [0, 0]
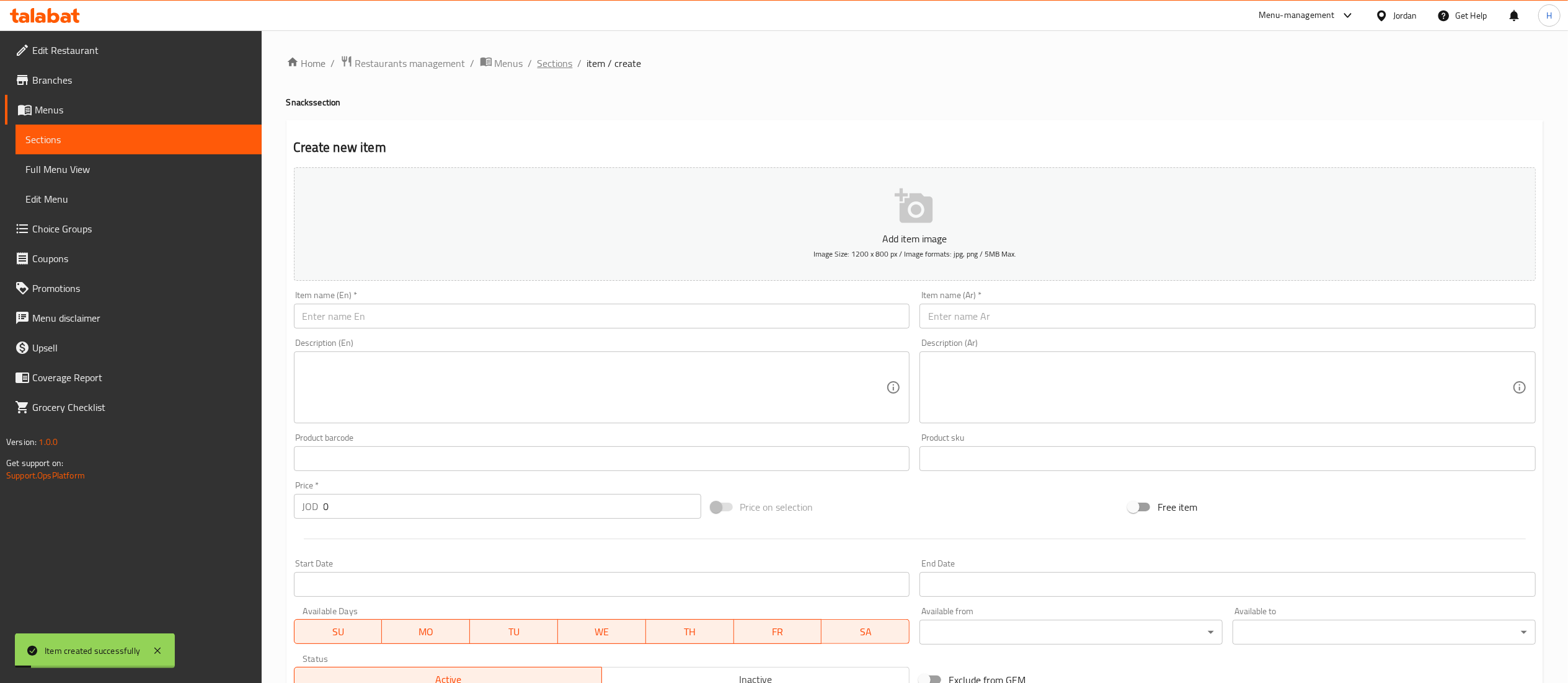
click at [551, 69] on span "Sections" at bounding box center [555, 64] width 35 height 15
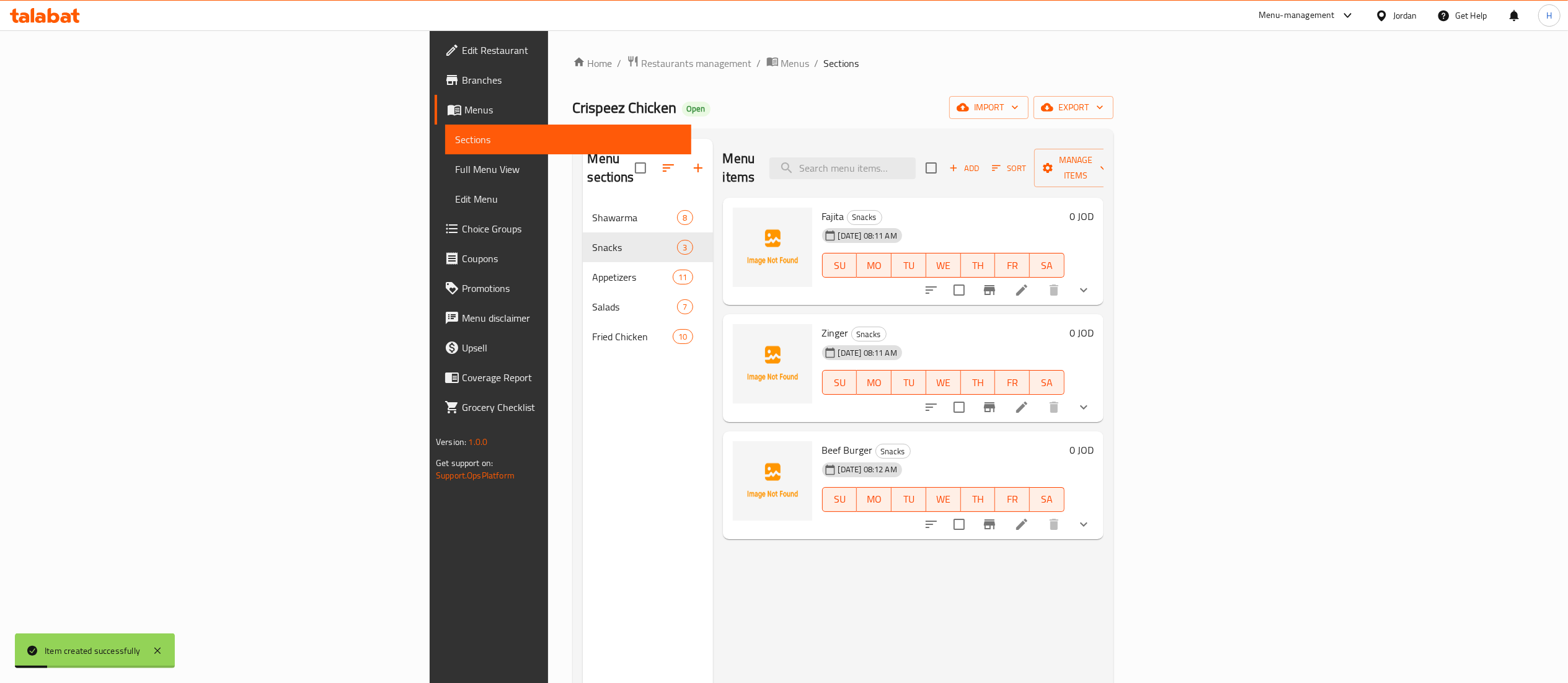
click at [981, 166] on span "Add" at bounding box center [964, 168] width 34 height 14
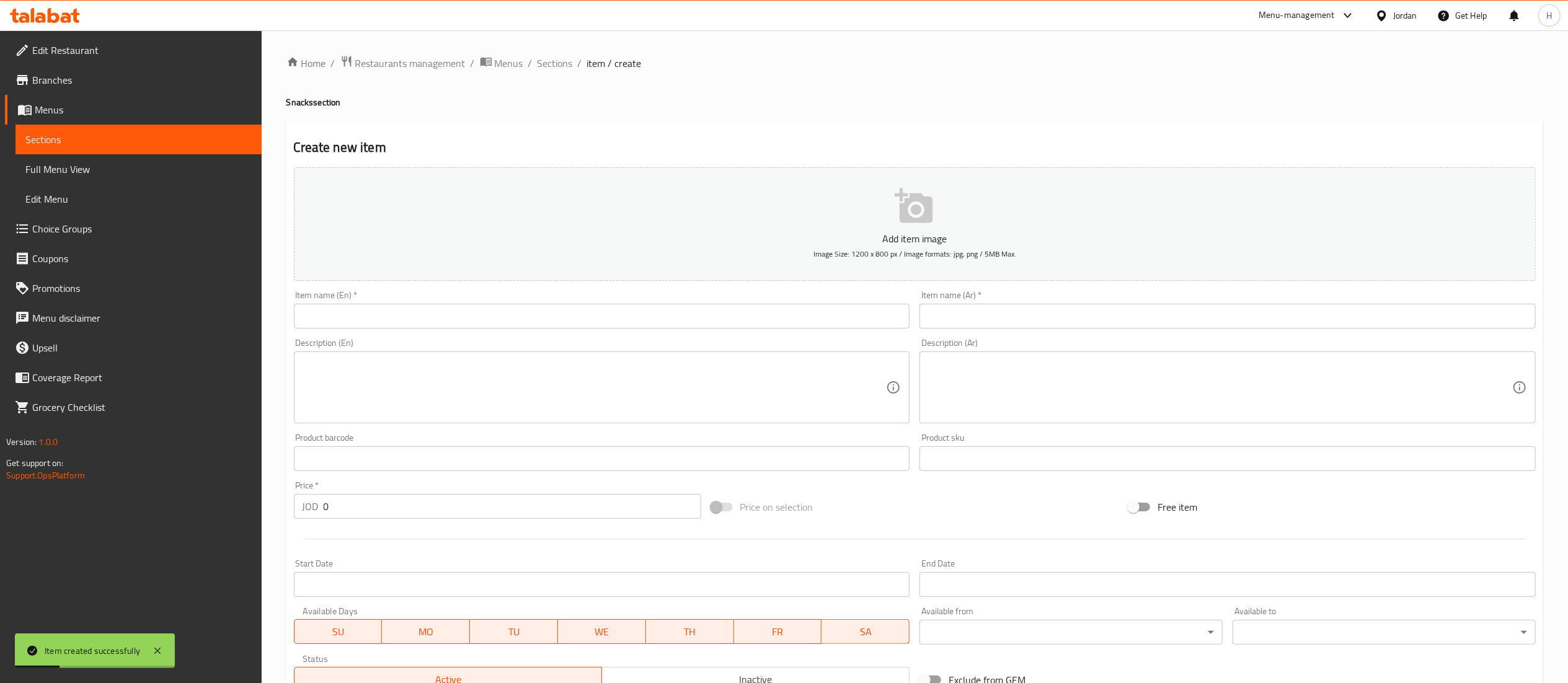
click at [747, 332] on div "Item name (En)   * Item name (En) *" at bounding box center [601, 310] width 626 height 48
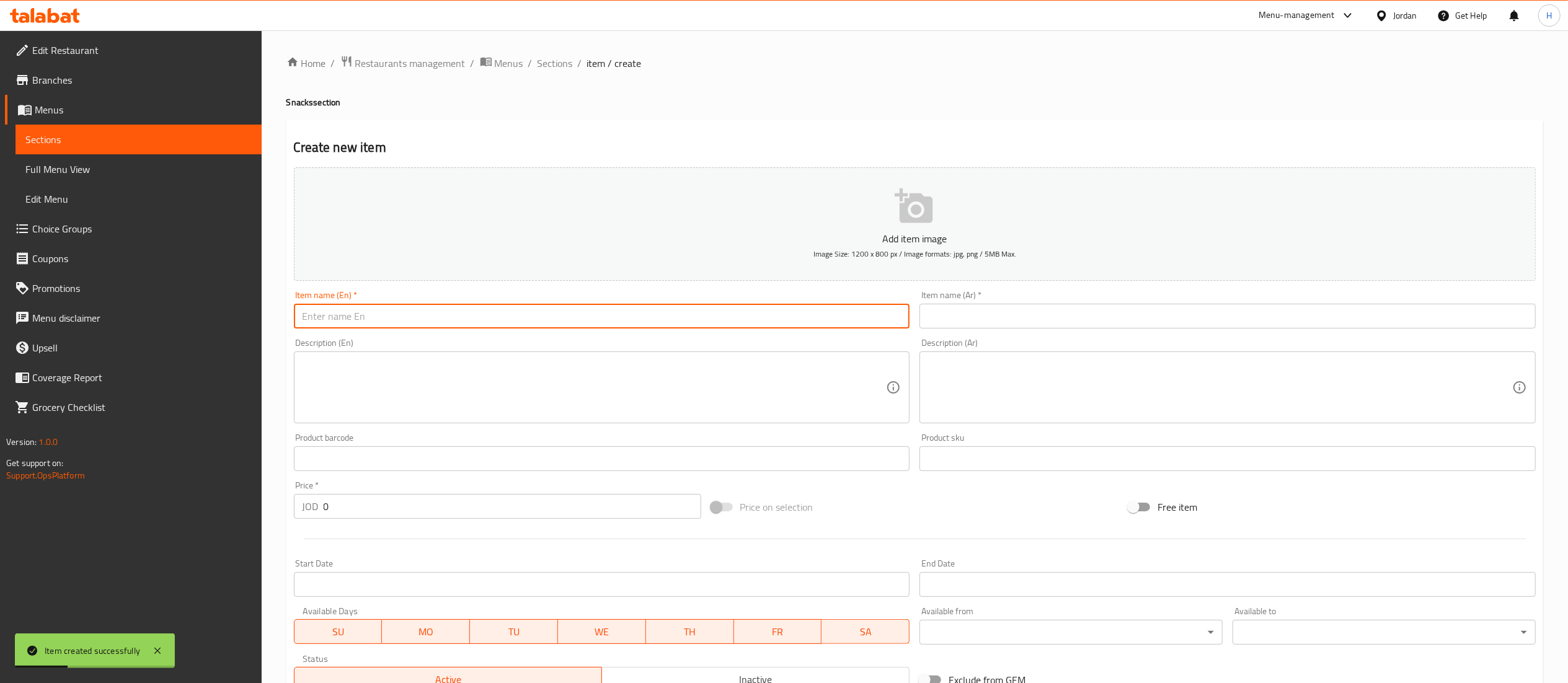
click at [737, 309] on input "text" at bounding box center [602, 316] width 616 height 25
type input "["
type input "Fries"
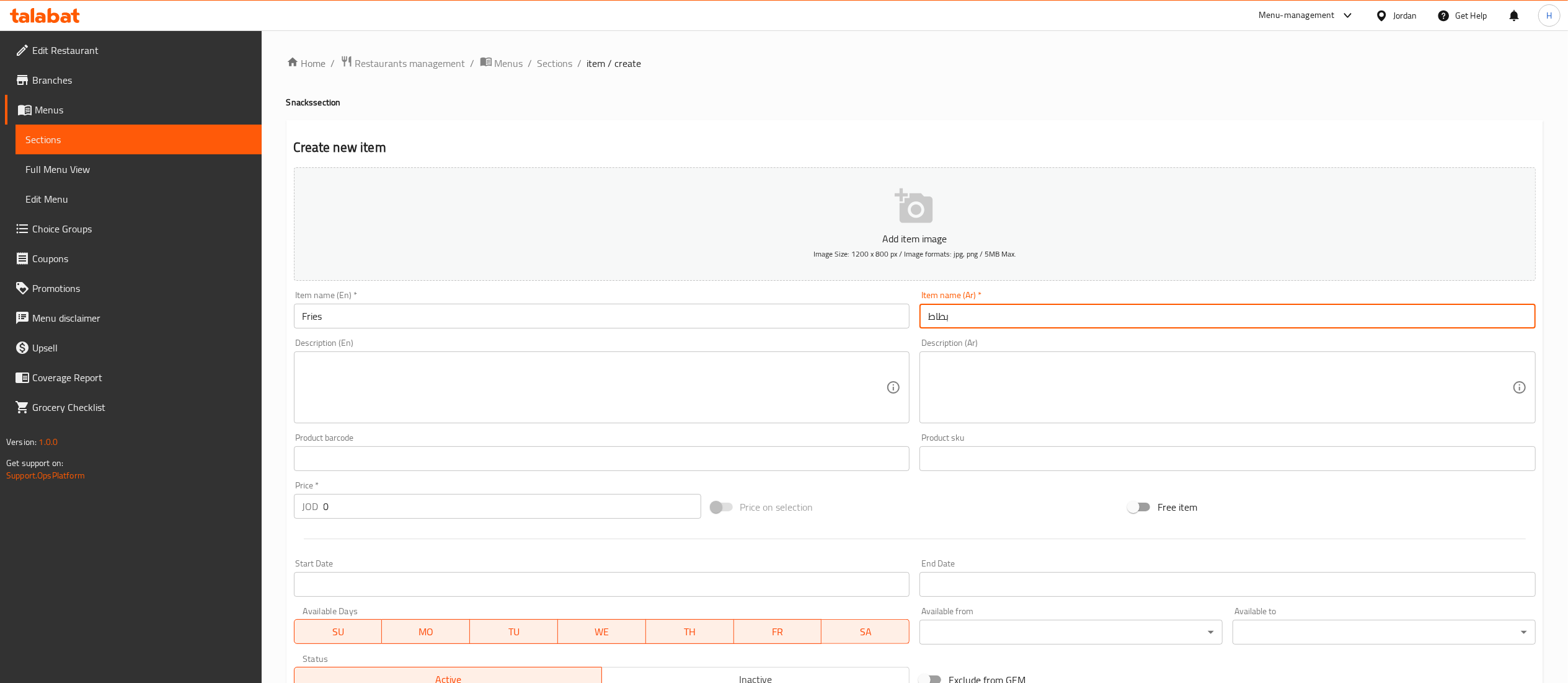
type input "بطاطا"
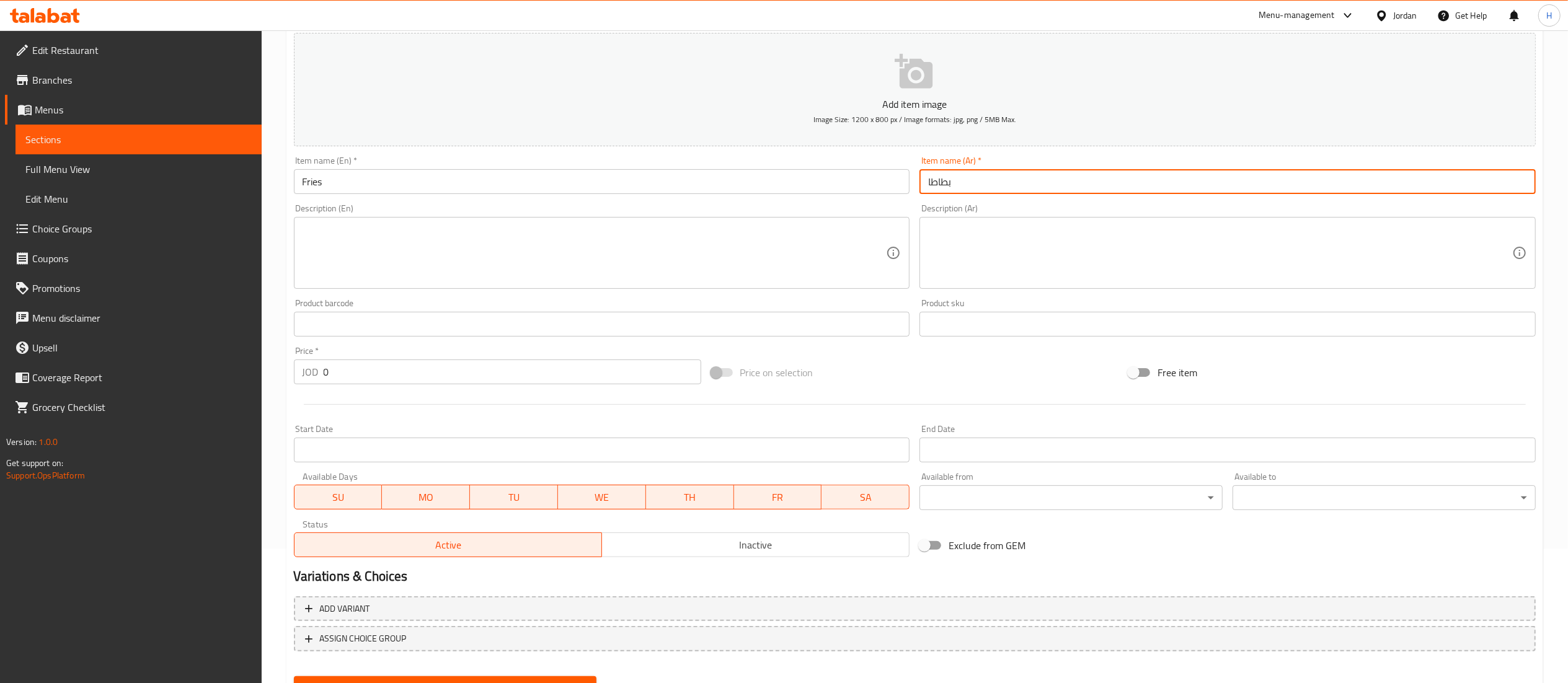
scroll to position [192, 0]
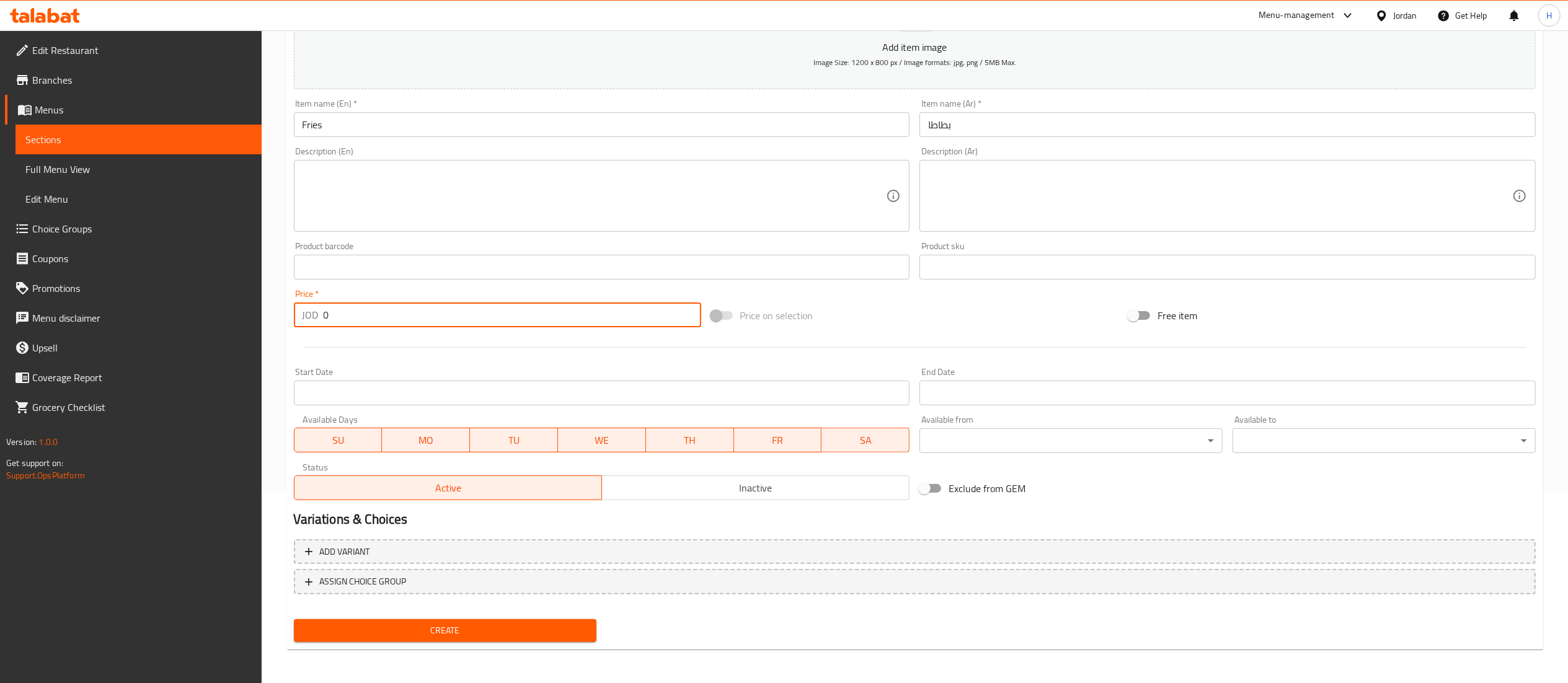
click at [367, 306] on input "0" at bounding box center [512, 314] width 378 height 25
type input "0.9"
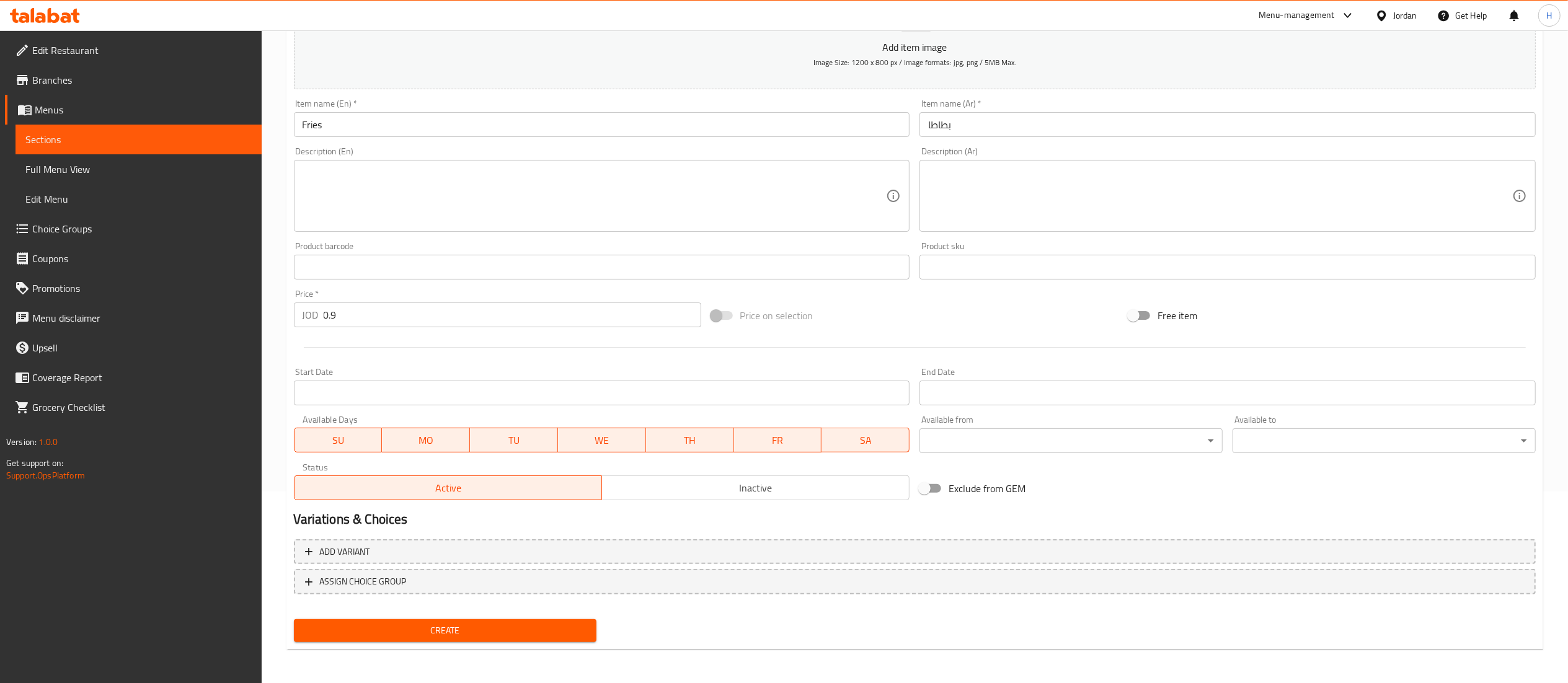
click at [497, 616] on div "Create" at bounding box center [445, 631] width 313 height 33
click at [485, 637] on span "Create" at bounding box center [445, 631] width 284 height 16
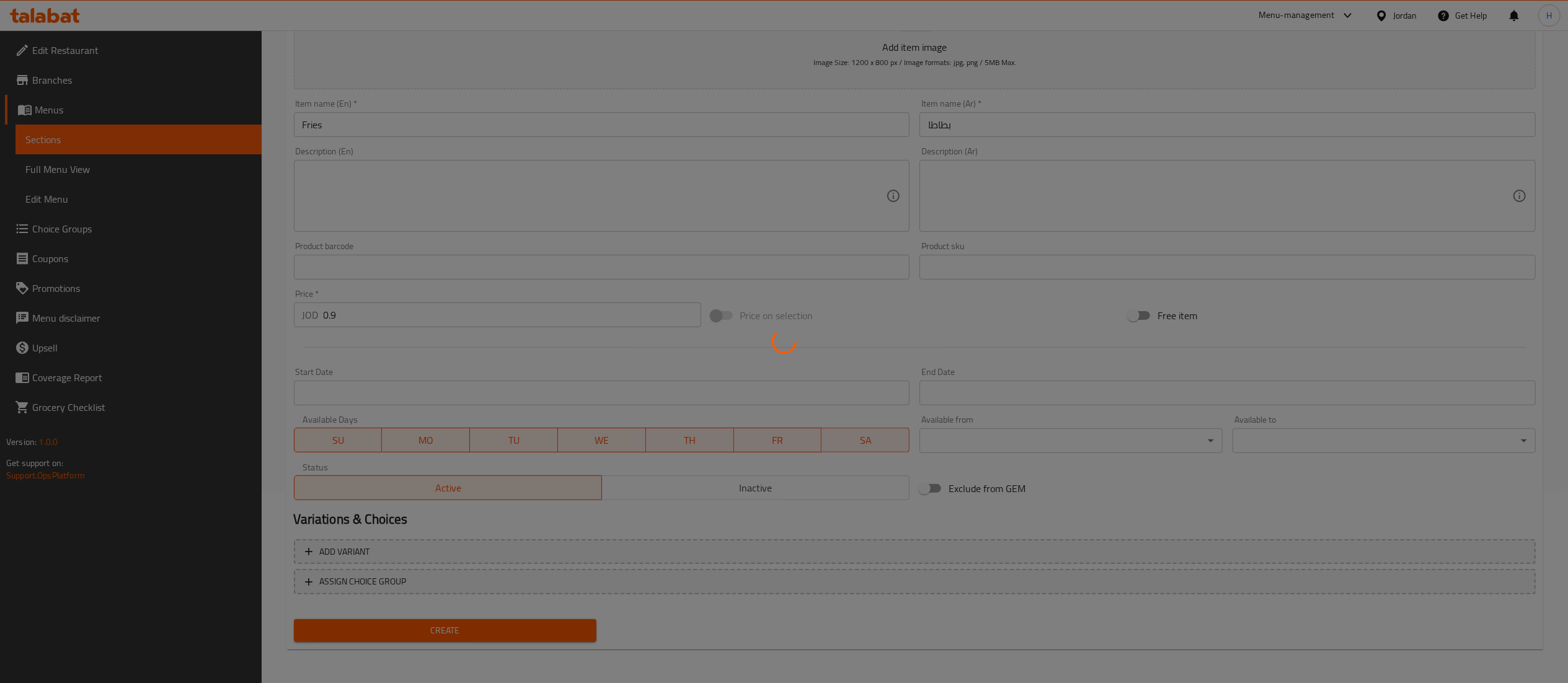
type input "0"
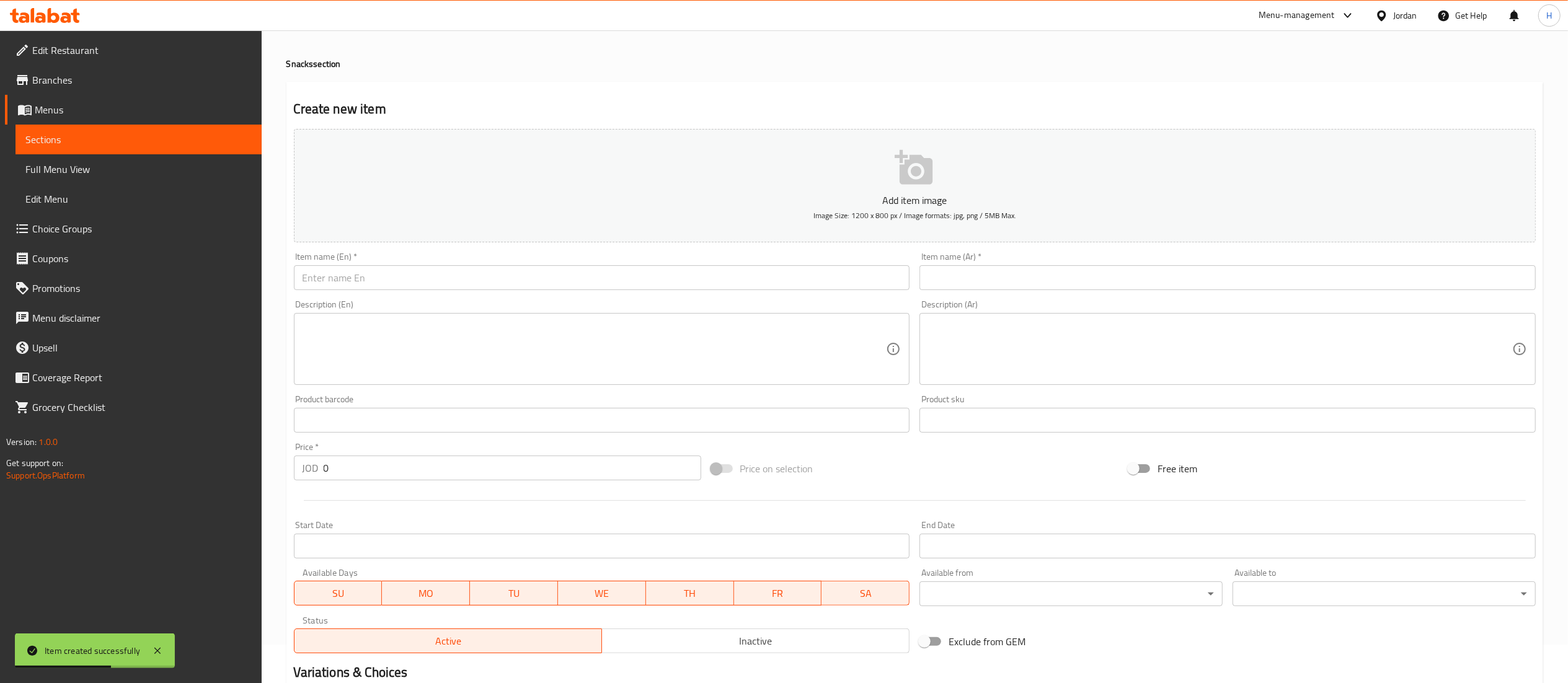
scroll to position [0, 0]
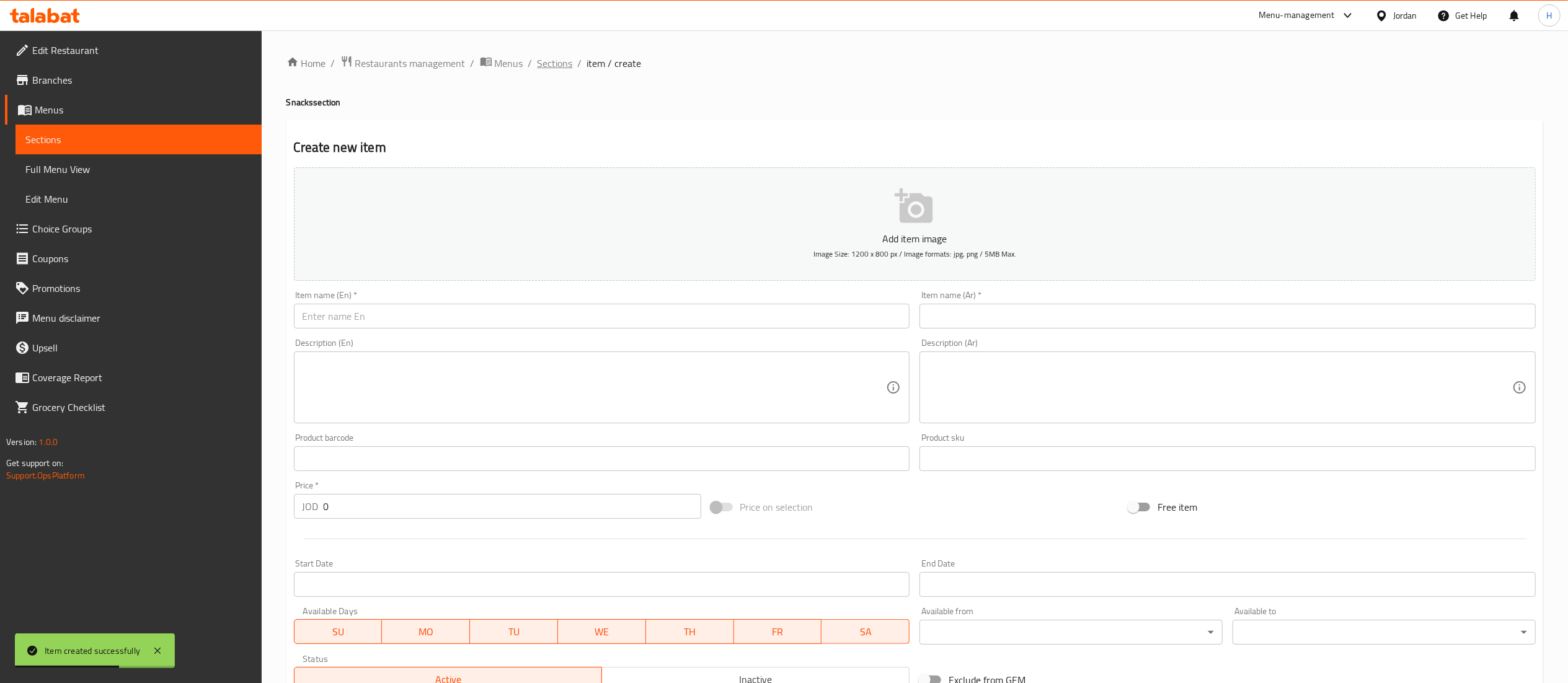
click at [562, 59] on span "Sections" at bounding box center [555, 64] width 35 height 15
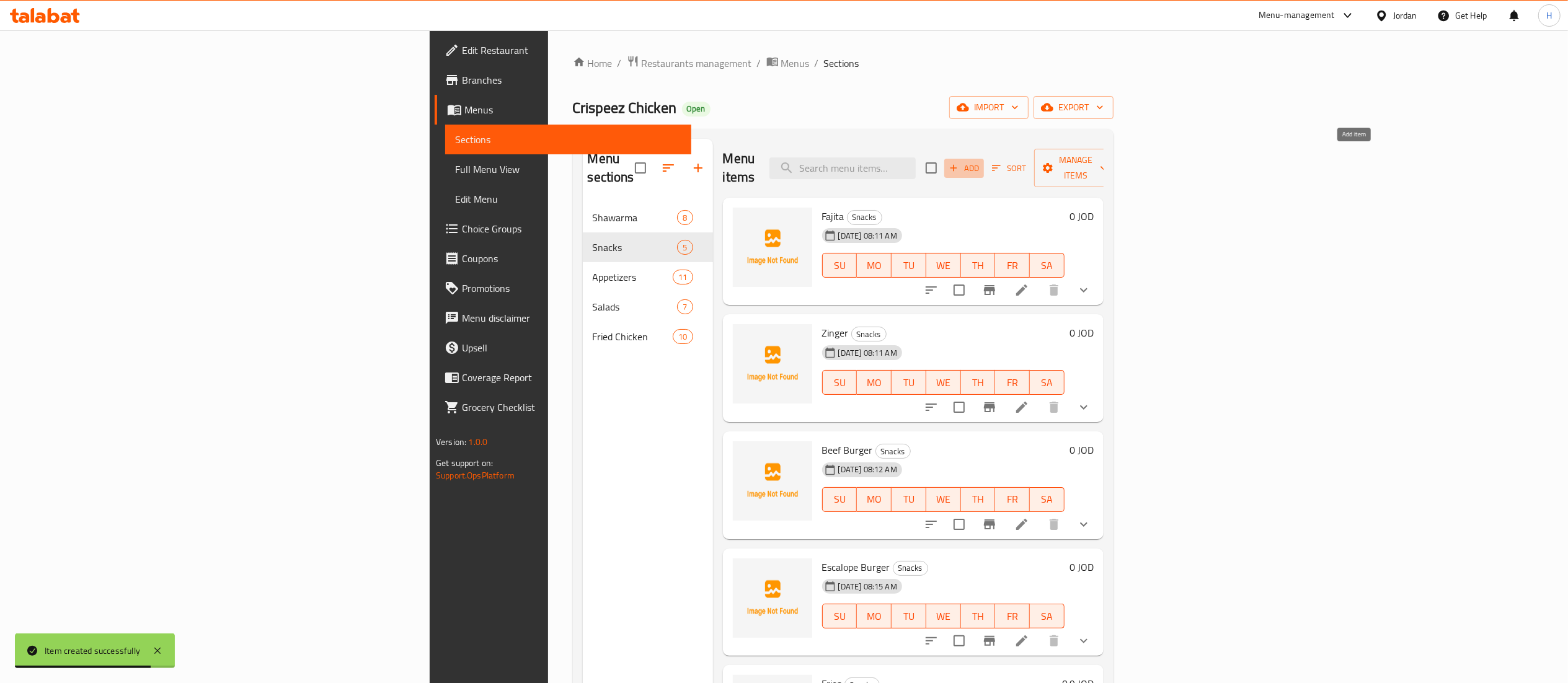
click at [981, 165] on span "Add" at bounding box center [964, 168] width 34 height 14
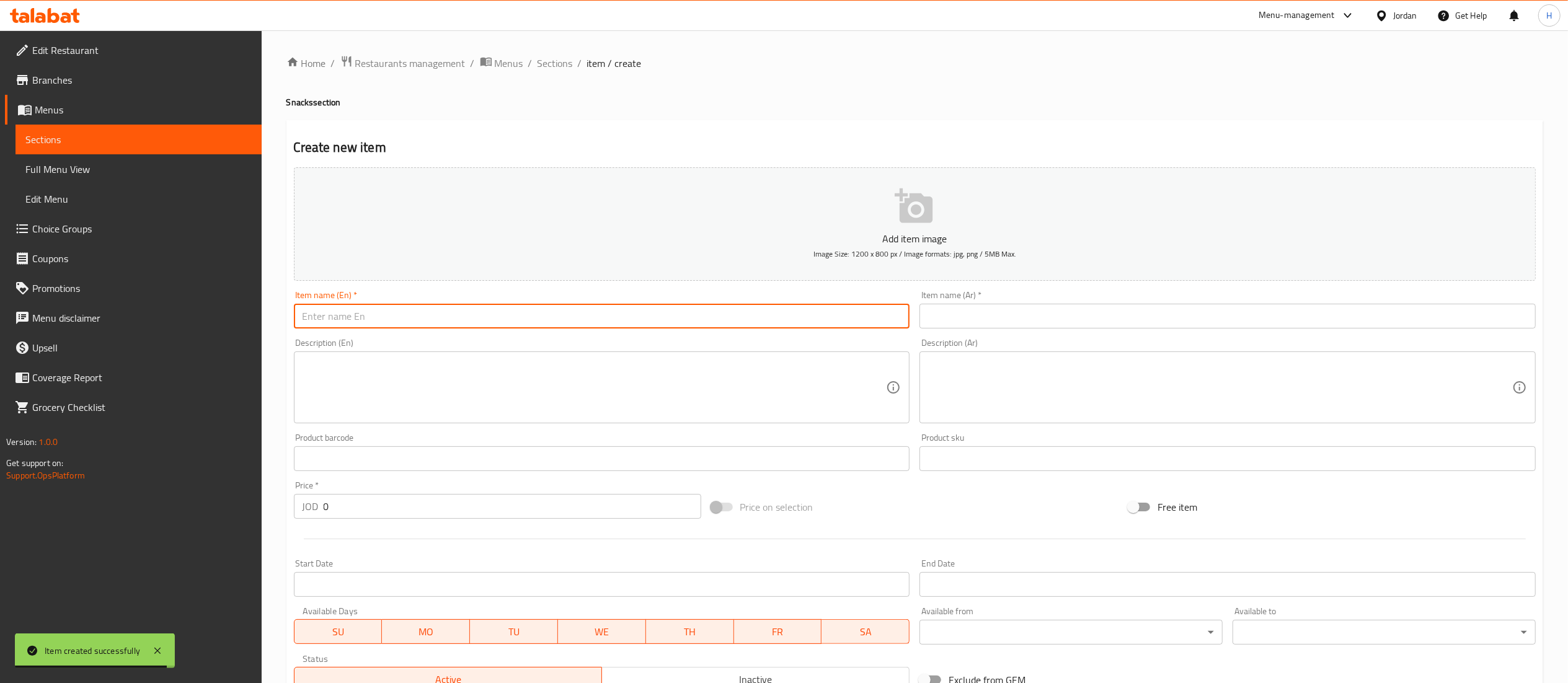
click at [812, 322] on input "text" at bounding box center [602, 316] width 616 height 25
click at [554, 64] on span "Sections" at bounding box center [555, 64] width 35 height 15
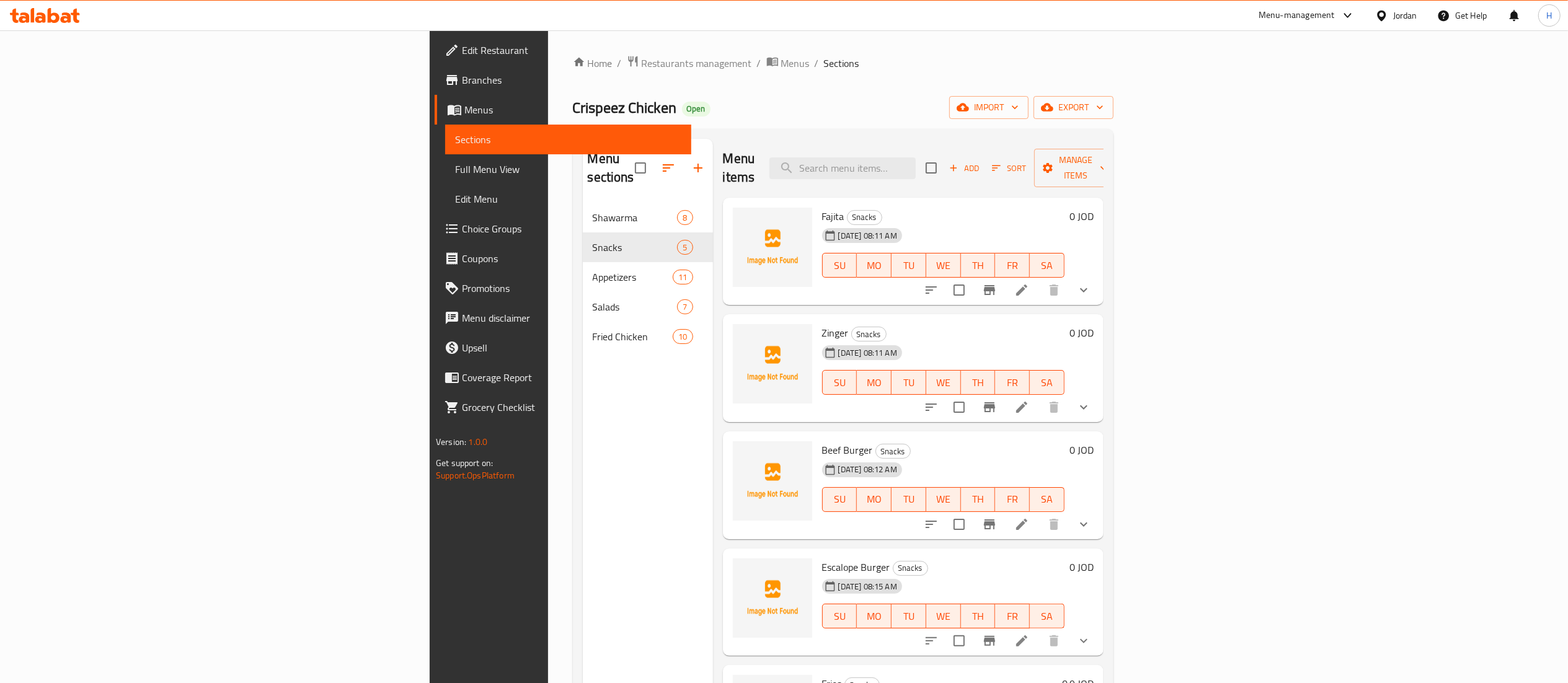
click at [624, 120] on div "Home / Restaurants management / Menus / Sections Crispeez Chicken Open import e…" at bounding box center [843, 444] width 541 height 777
click at [690, 161] on icon "button" at bounding box center [698, 168] width 15 height 15
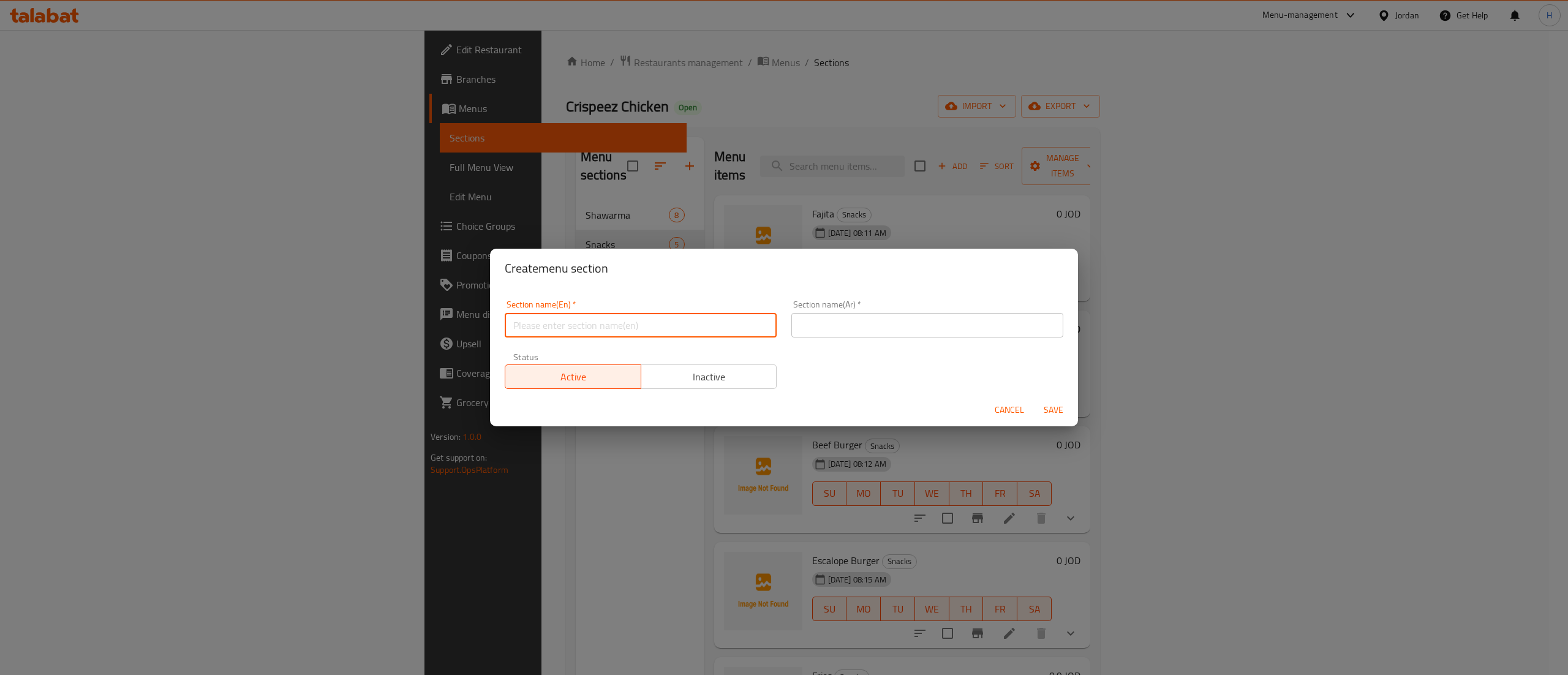
drag, startPoint x: 635, startPoint y: 324, endPoint x: 641, endPoint y: 332, distance: 10.0
click at [638, 330] on input "text" at bounding box center [641, 325] width 272 height 24
type input "Special"
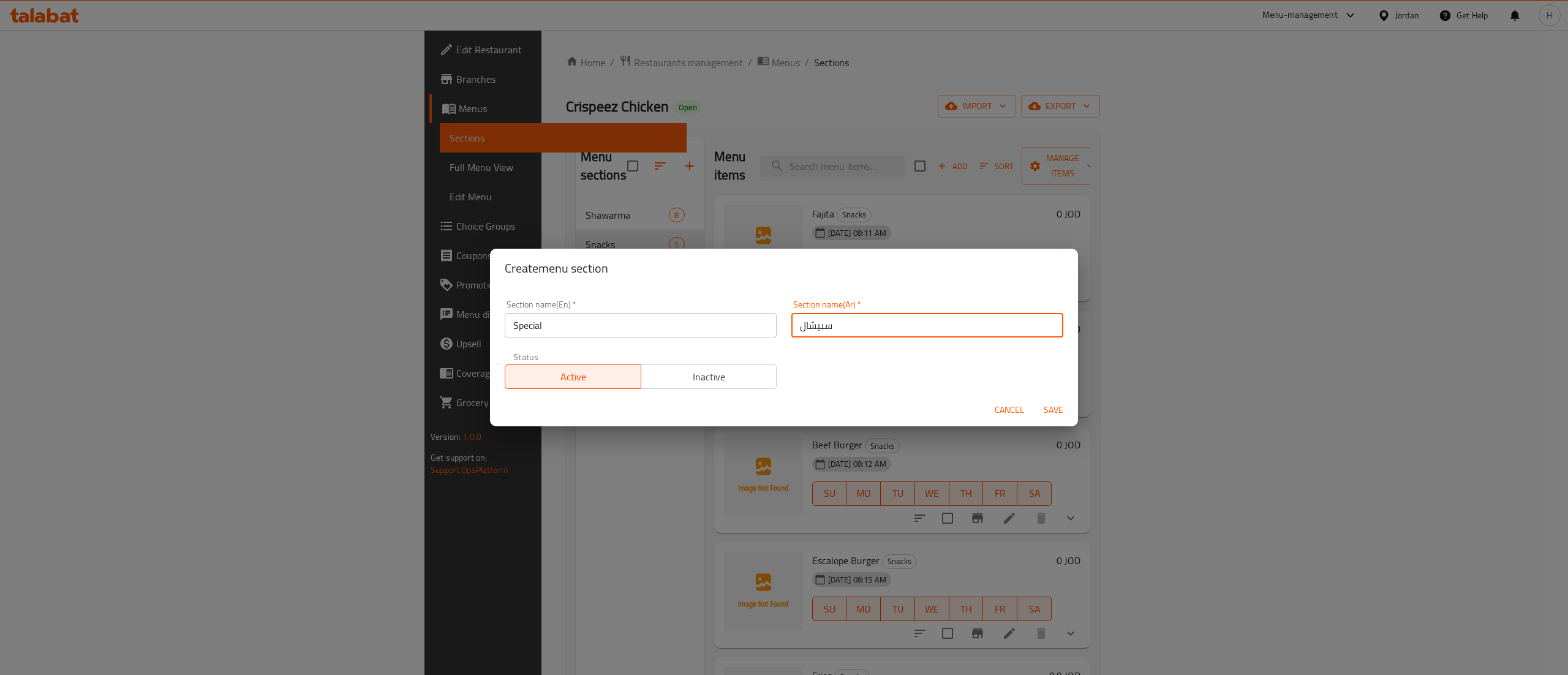
type input "سبيشال"
click at [1049, 411] on span "Save" at bounding box center [1054, 410] width 30 height 16
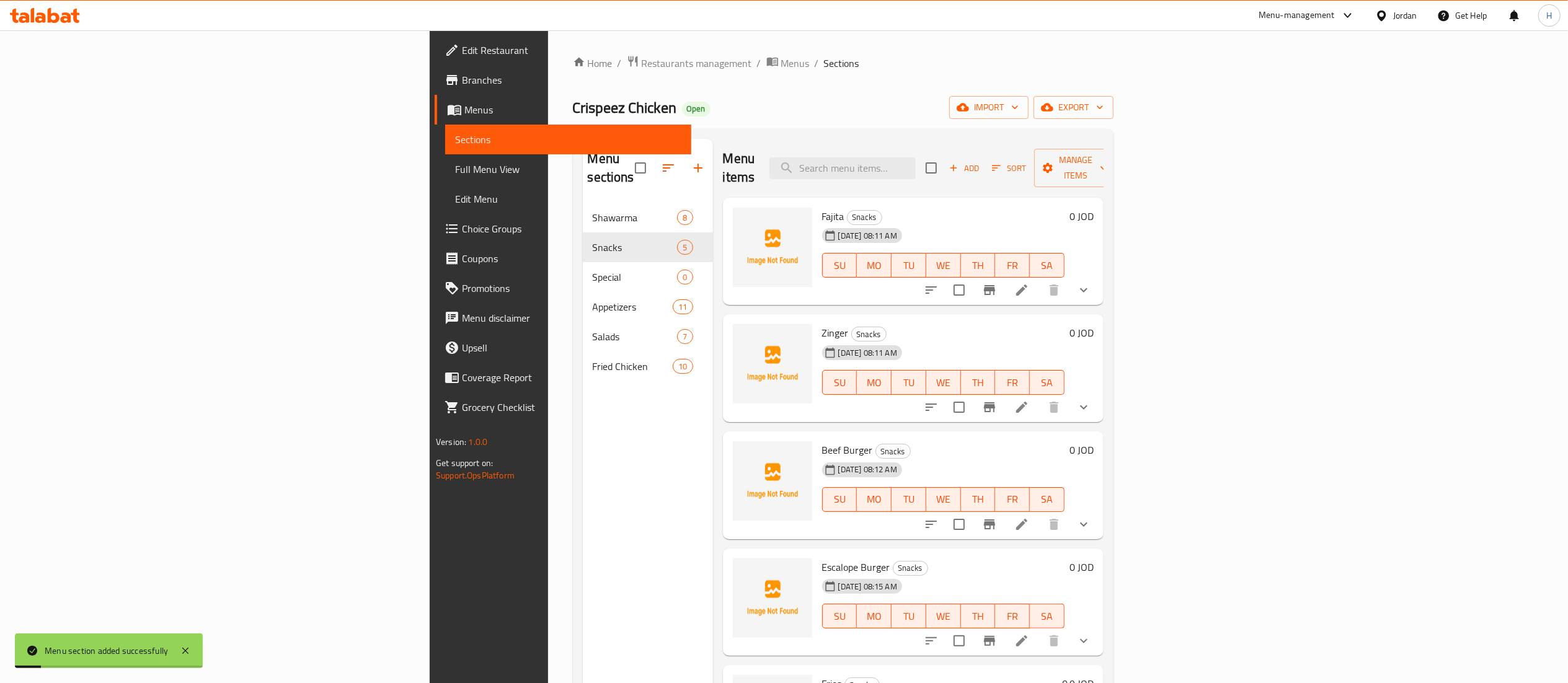
click at [583, 384] on div "Menu sections Shawarma 8 Snacks 5 Special 0 Appetizers 11 Salads 7 Fried Chicke…" at bounding box center [648, 480] width 130 height 683
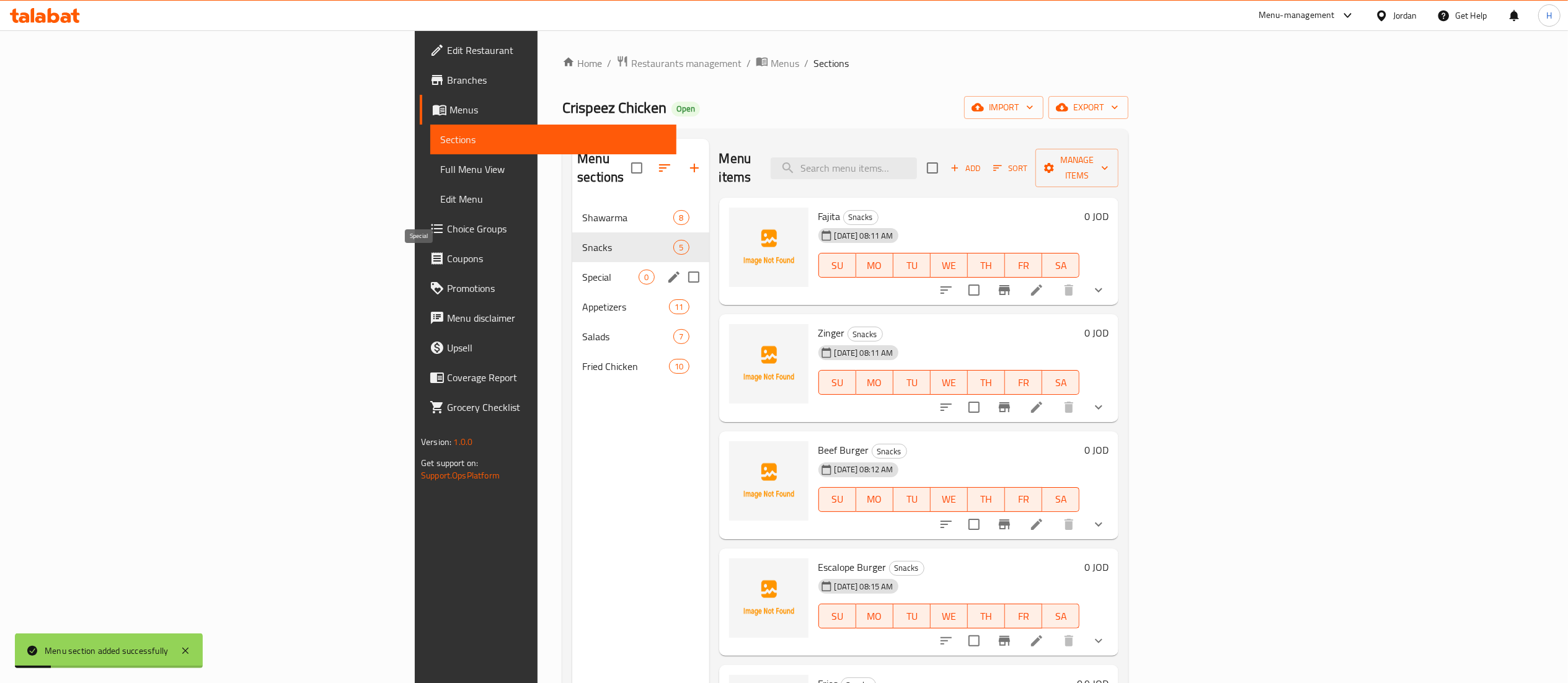
click at [582, 270] on span "Special" at bounding box center [610, 278] width 56 height 15
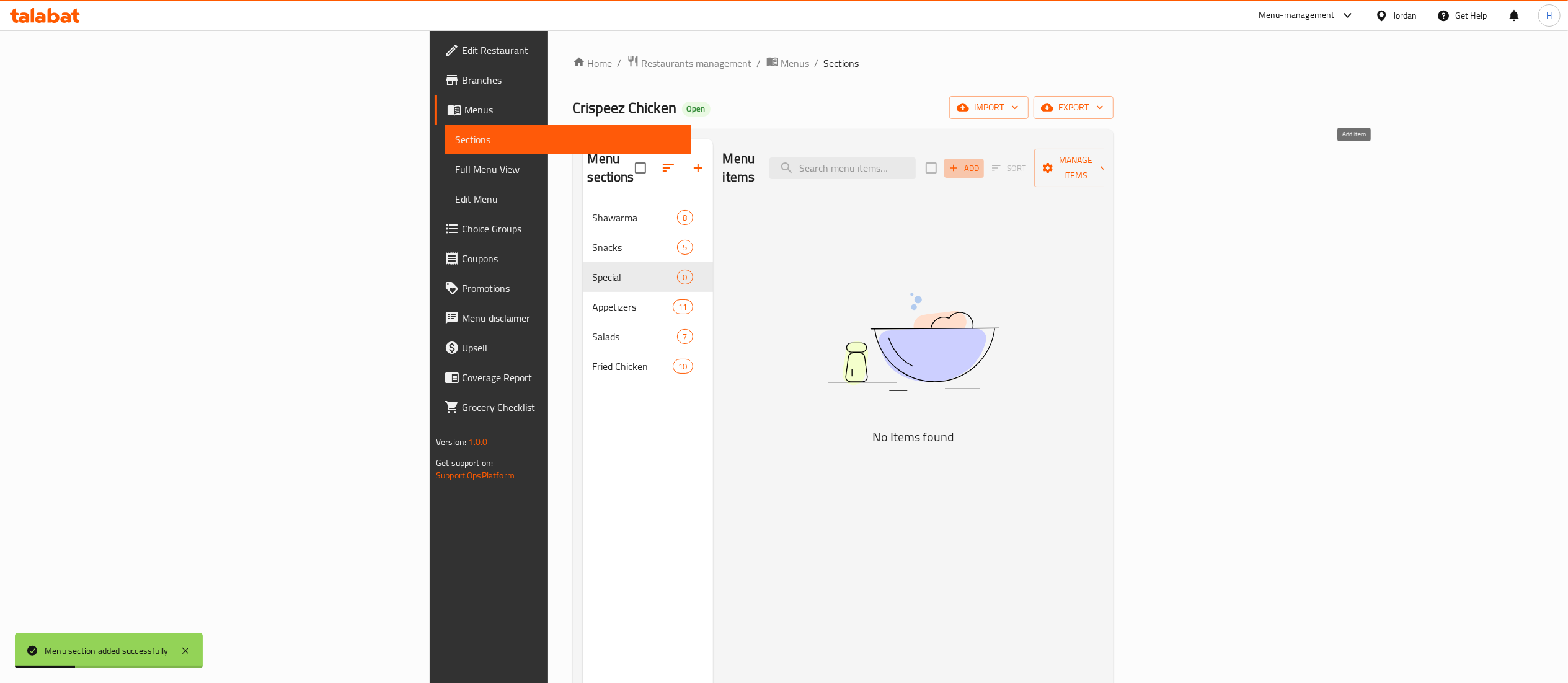
click at [981, 161] on span "Add" at bounding box center [964, 168] width 34 height 14
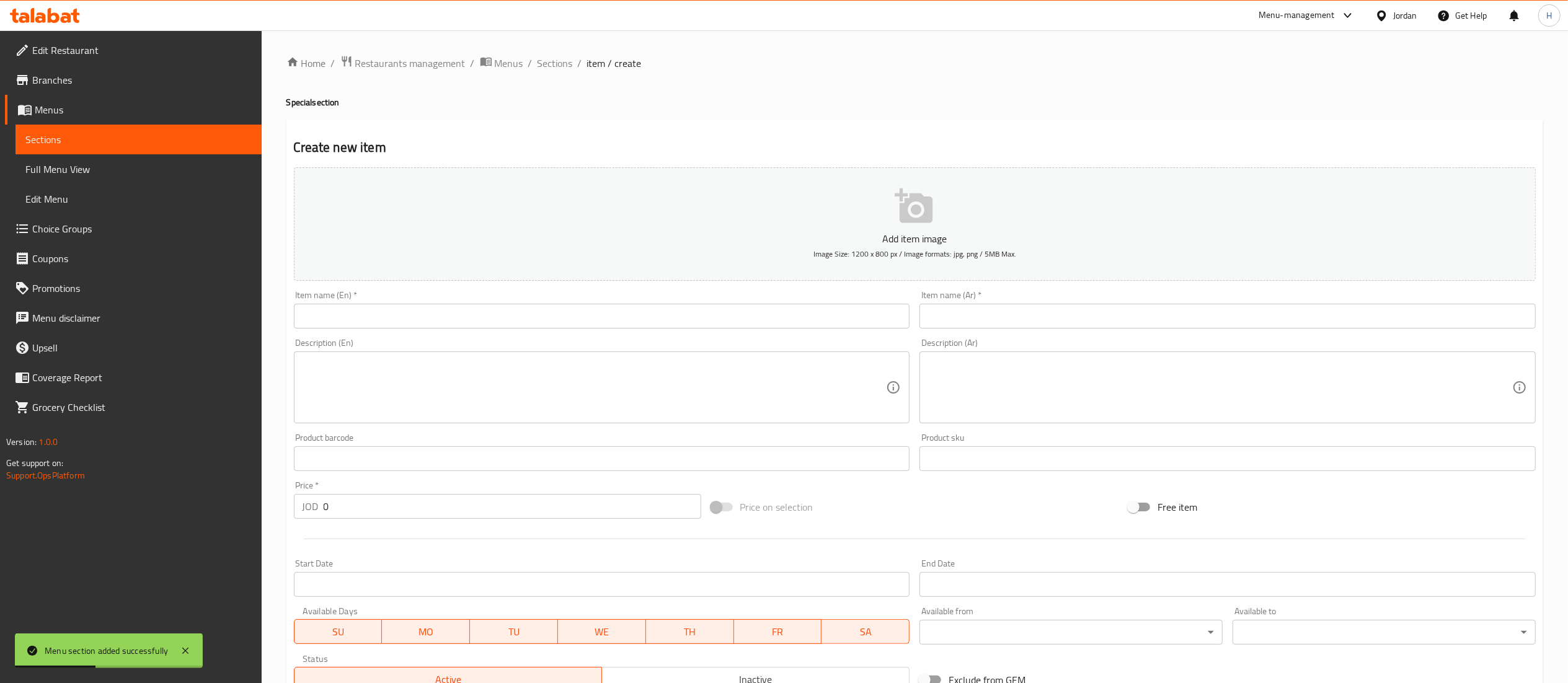
click at [650, 310] on input "text" at bounding box center [602, 316] width 616 height 25
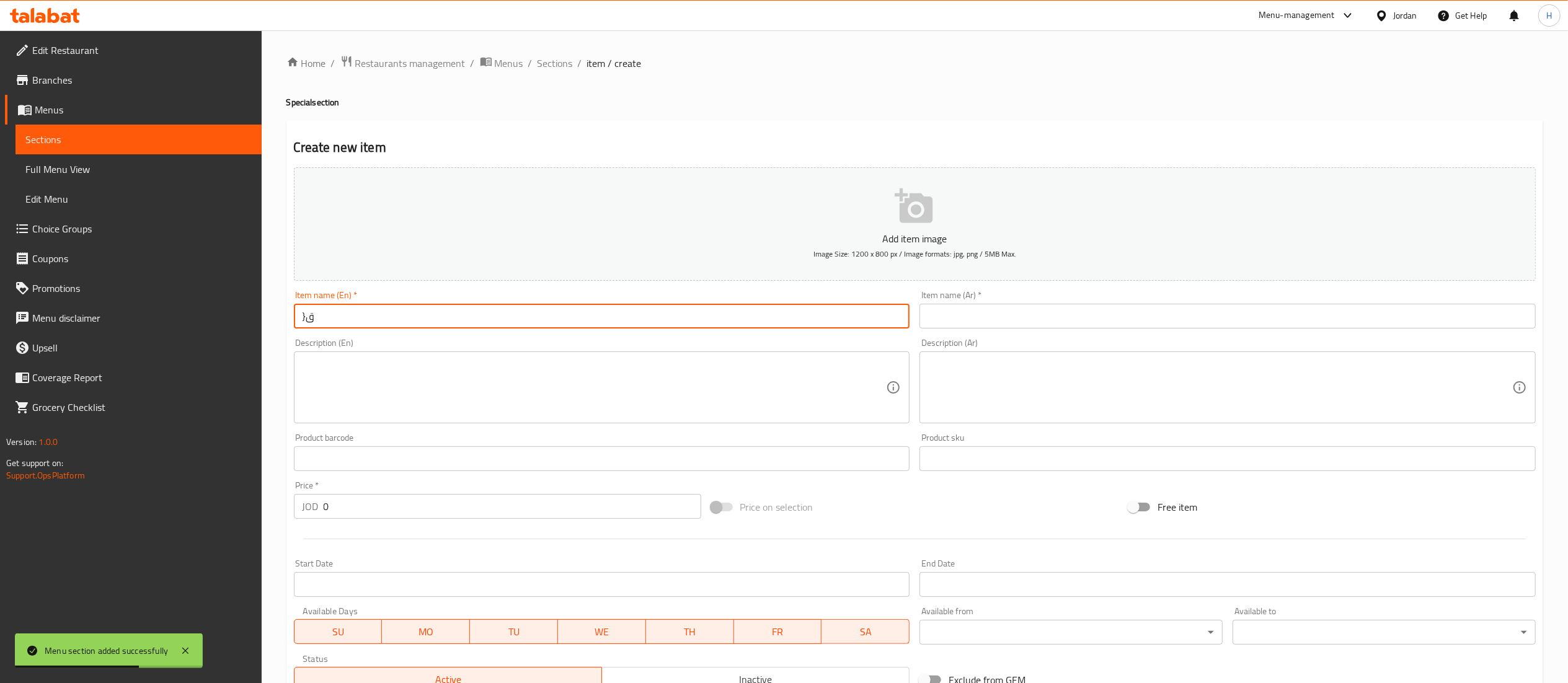
type input "}"
type input "Crispees Box"
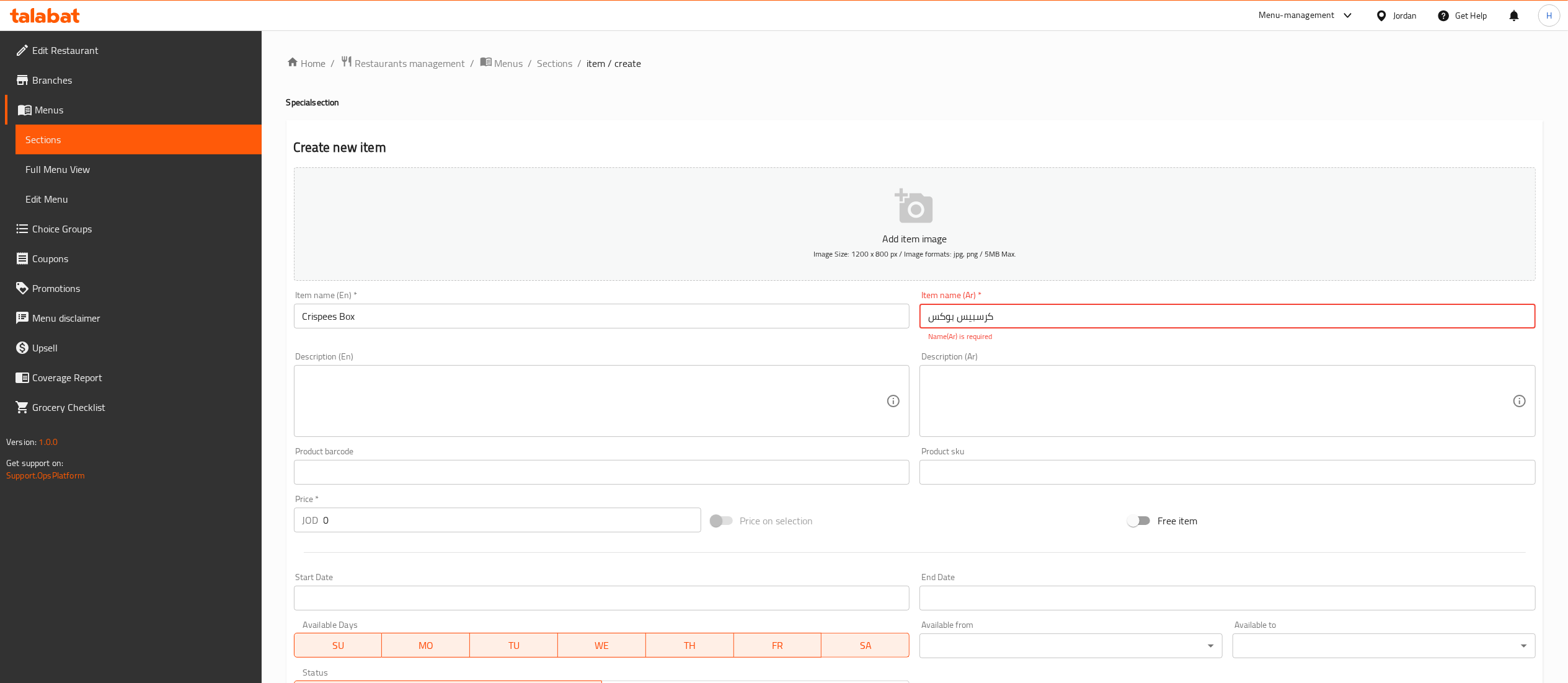
type input "كرسبيس بوكس"
click at [438, 423] on div "Description (En)" at bounding box center [602, 401] width 616 height 72
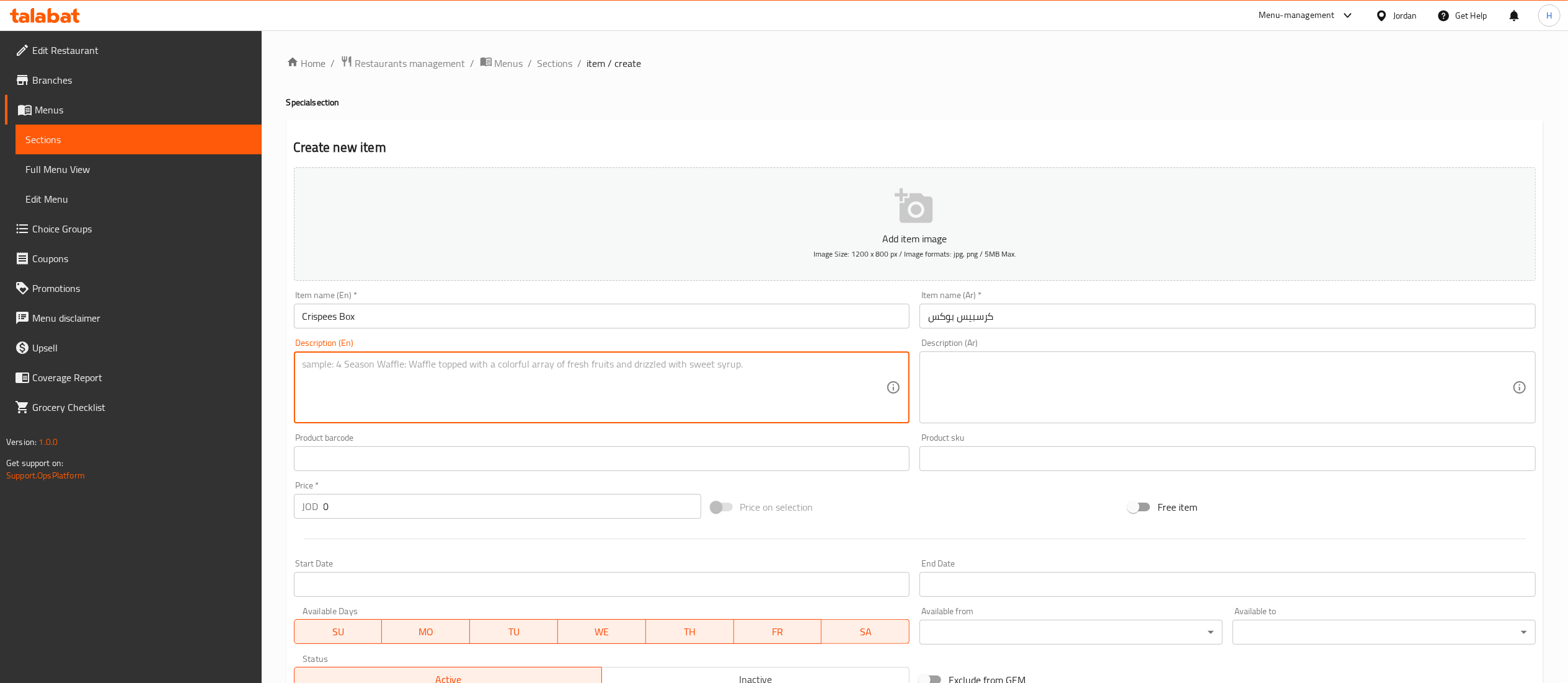
drag, startPoint x: 365, startPoint y: 511, endPoint x: 186, endPoint y: 510, distance: 179.0
click at [186, 510] on div "Edit Restaurant Branches Menus Sections Full Menu View Edit Menu Choice Groups …" at bounding box center [784, 453] width 1568 height 845
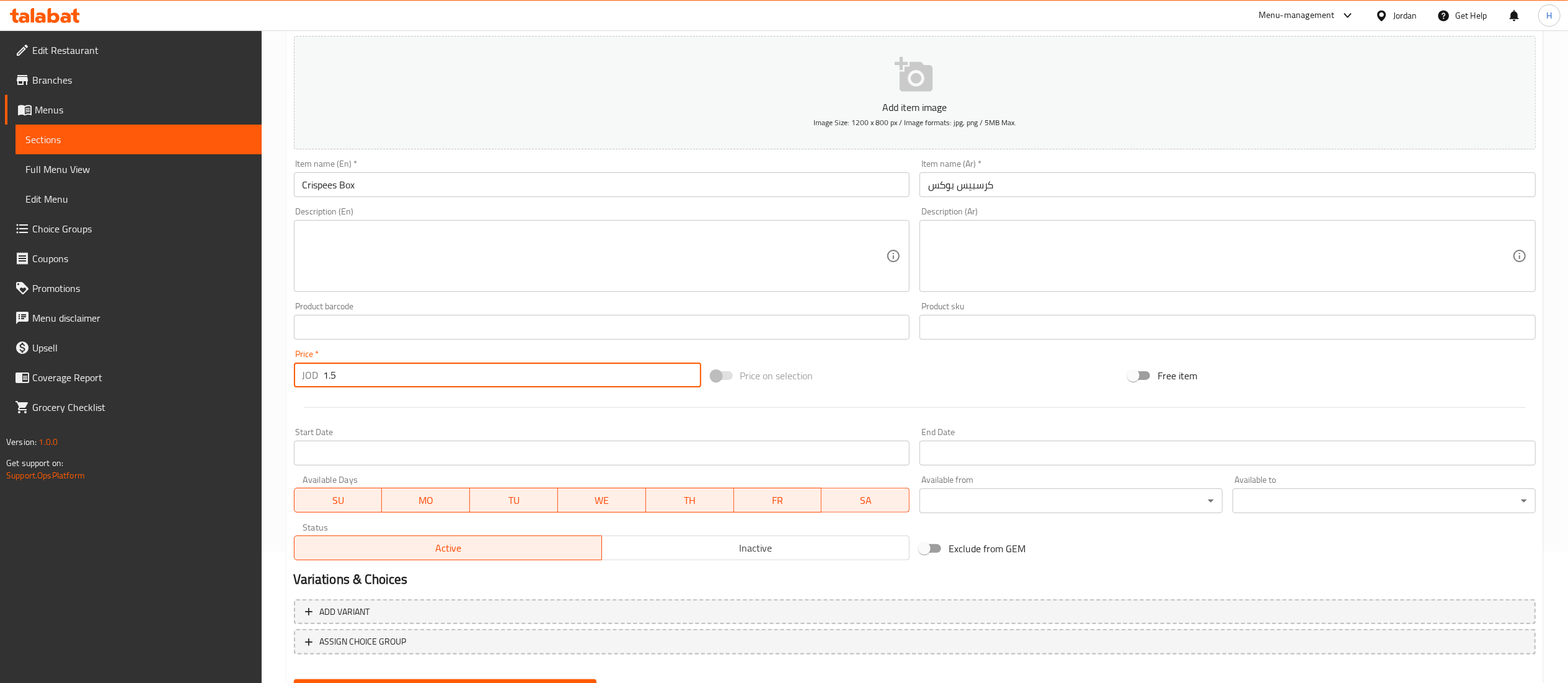
scroll to position [192, 0]
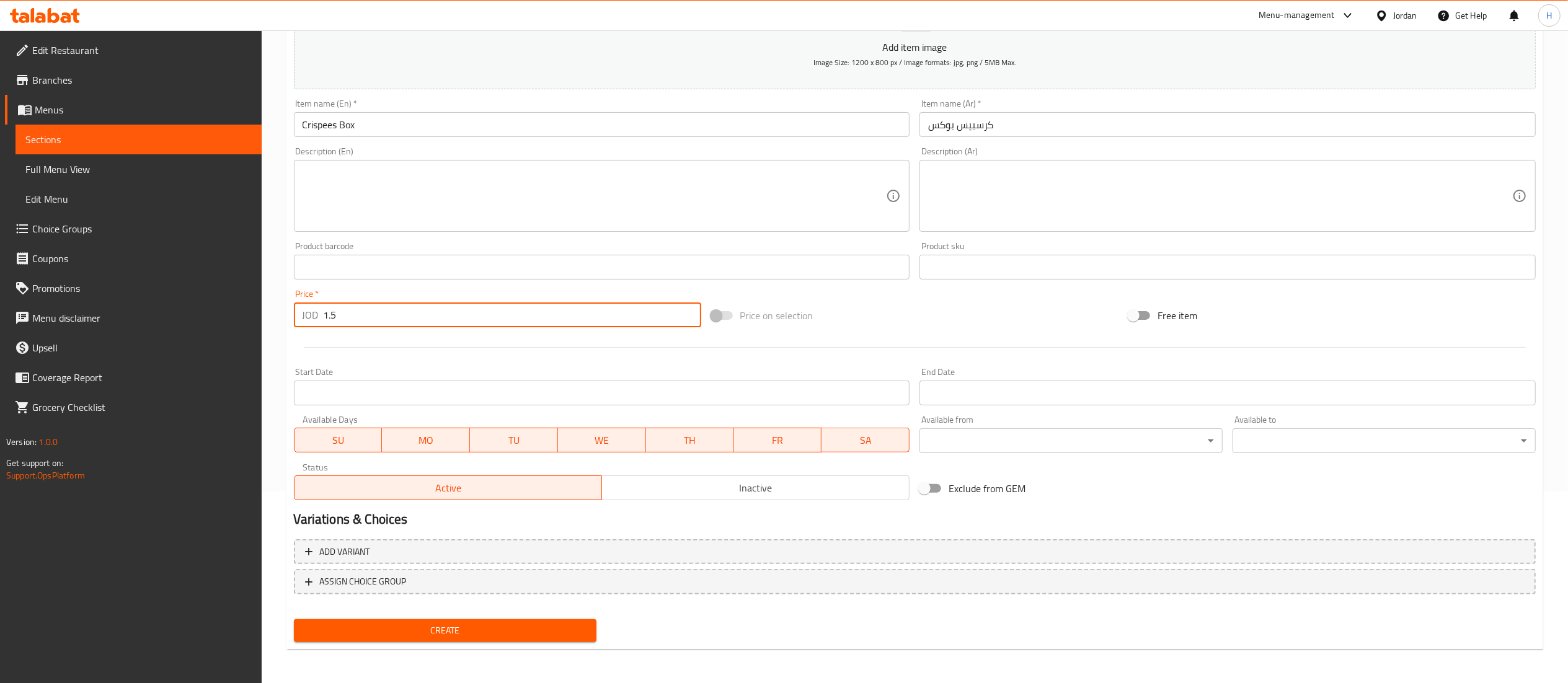
type input "1.5"
click at [414, 639] on button "Create" at bounding box center [445, 631] width 303 height 23
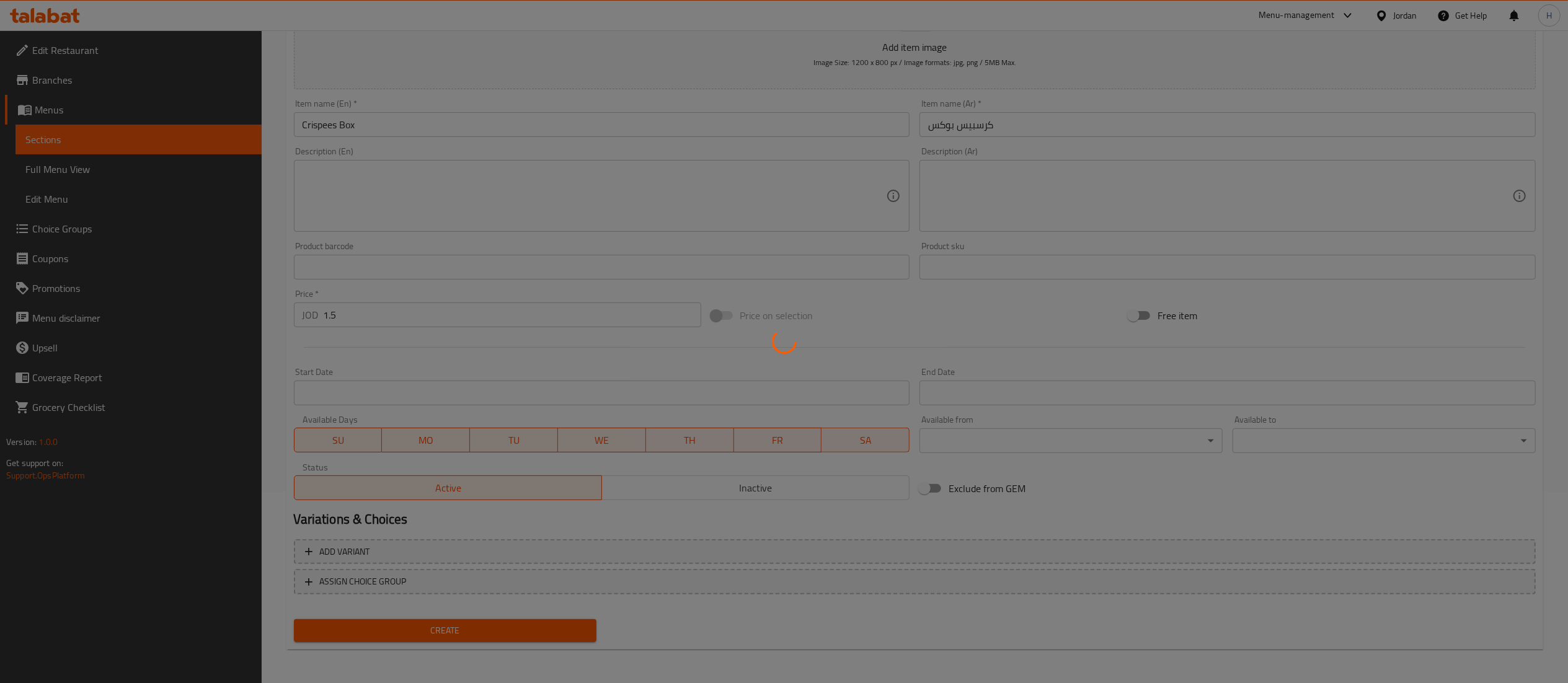
type input "0"
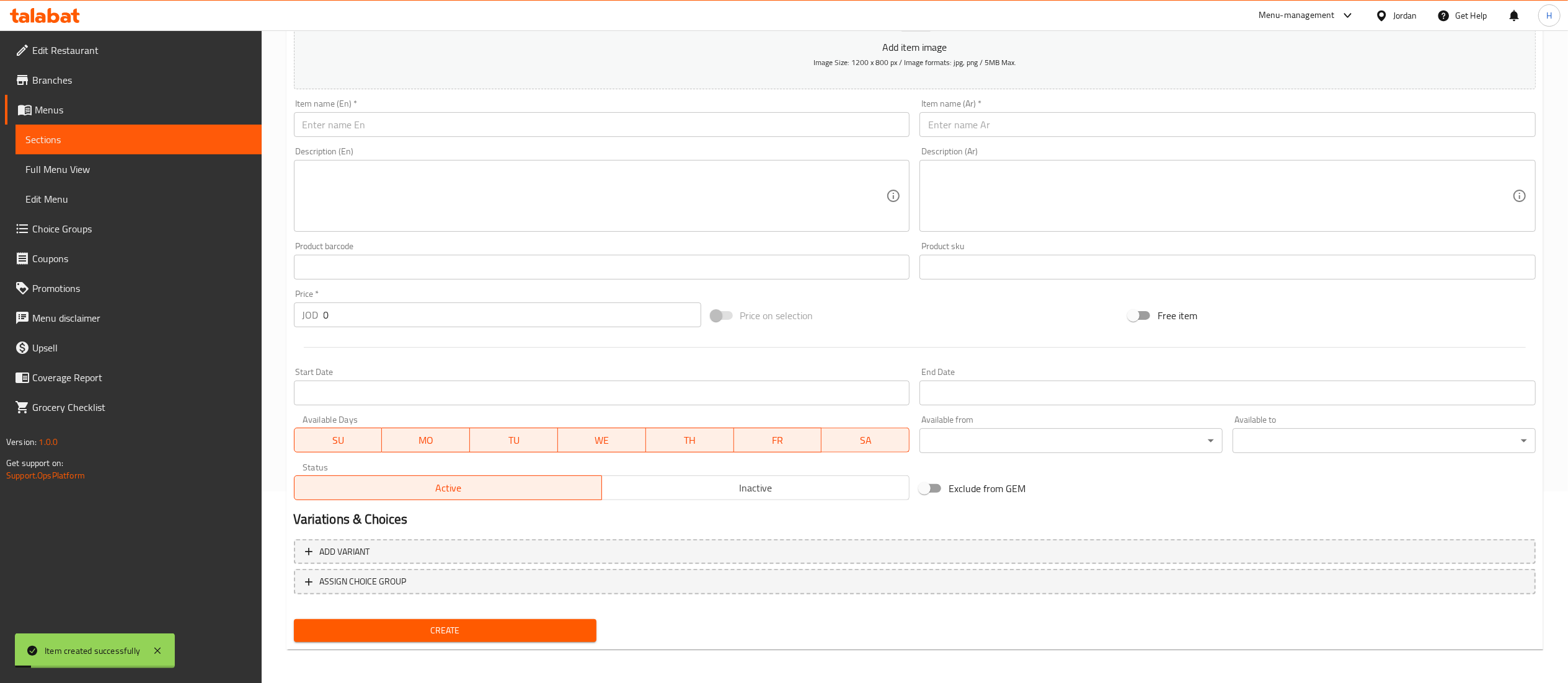
click at [536, 121] on input "text" at bounding box center [602, 124] width 616 height 25
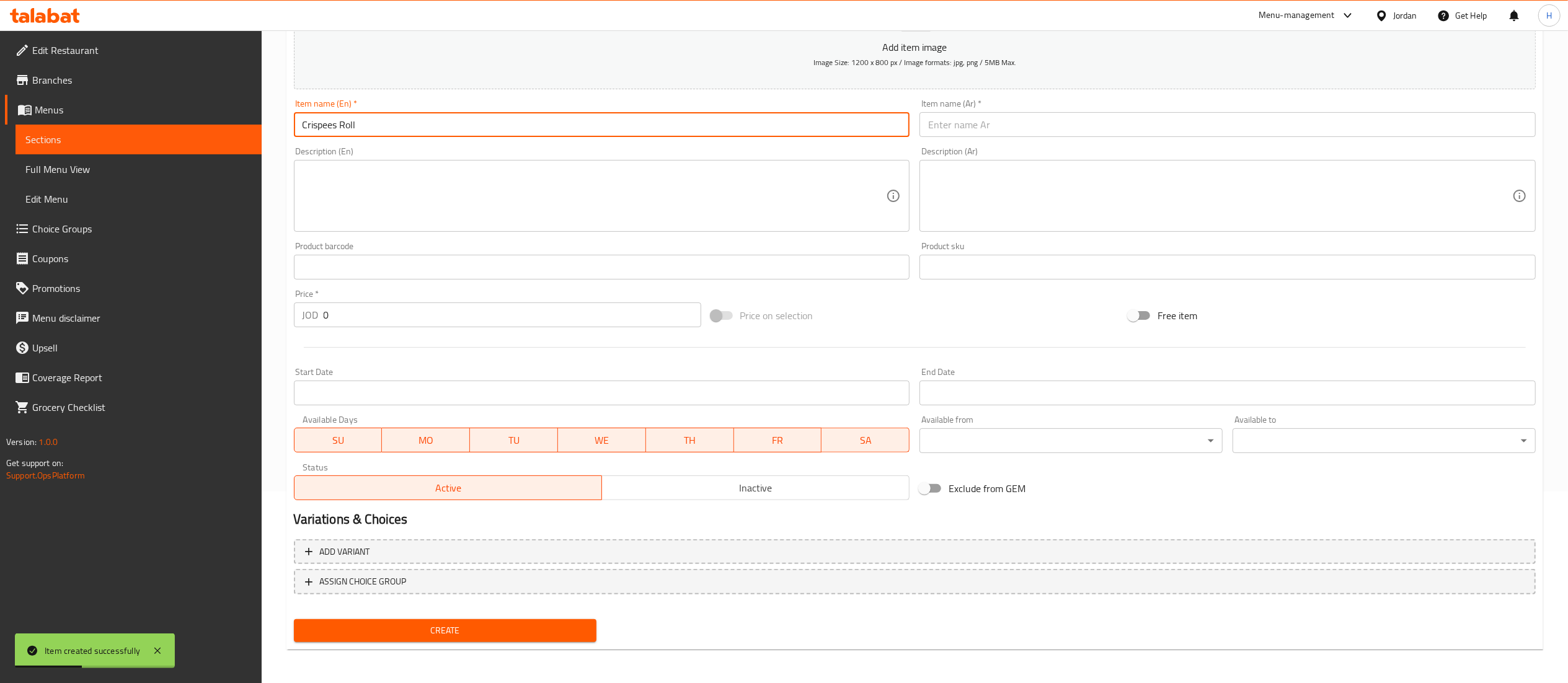
type input "Crispees Roll"
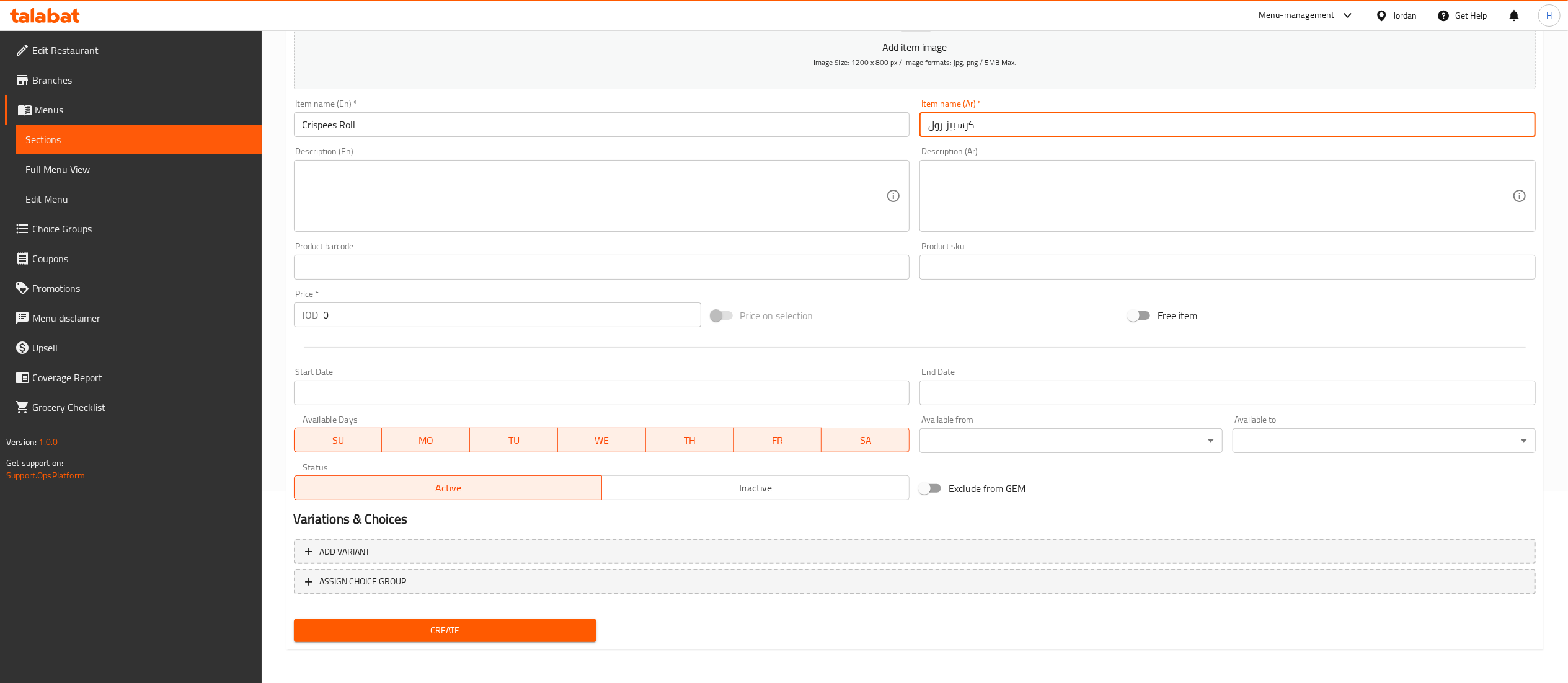
type input "كرسبيز رول"
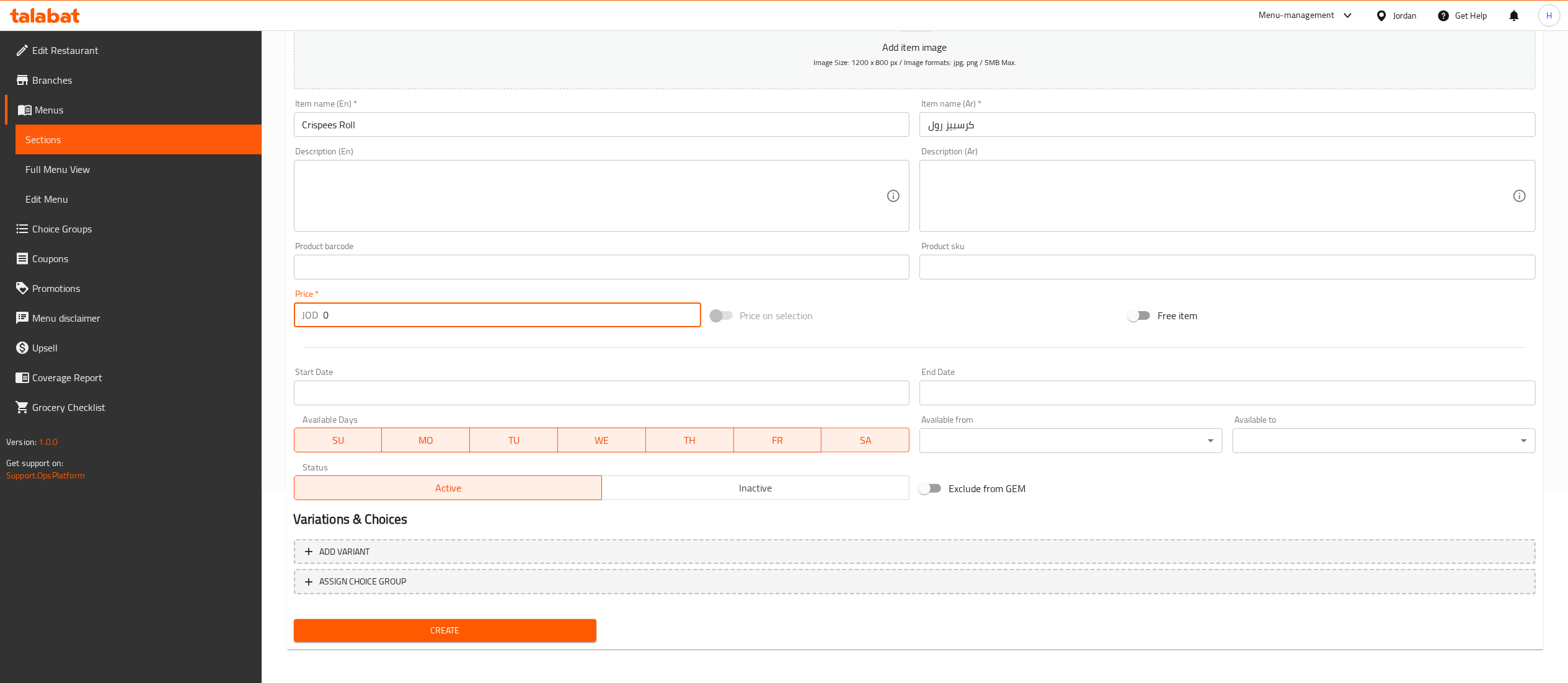
drag, startPoint x: 346, startPoint y: 322, endPoint x: 249, endPoint y: 298, distance: 99.9
click at [249, 298] on div "Edit Restaurant Branches Menus Sections Full Menu View Edit Menu Choice Groups …" at bounding box center [784, 262] width 1568 height 845
type input "1.5"
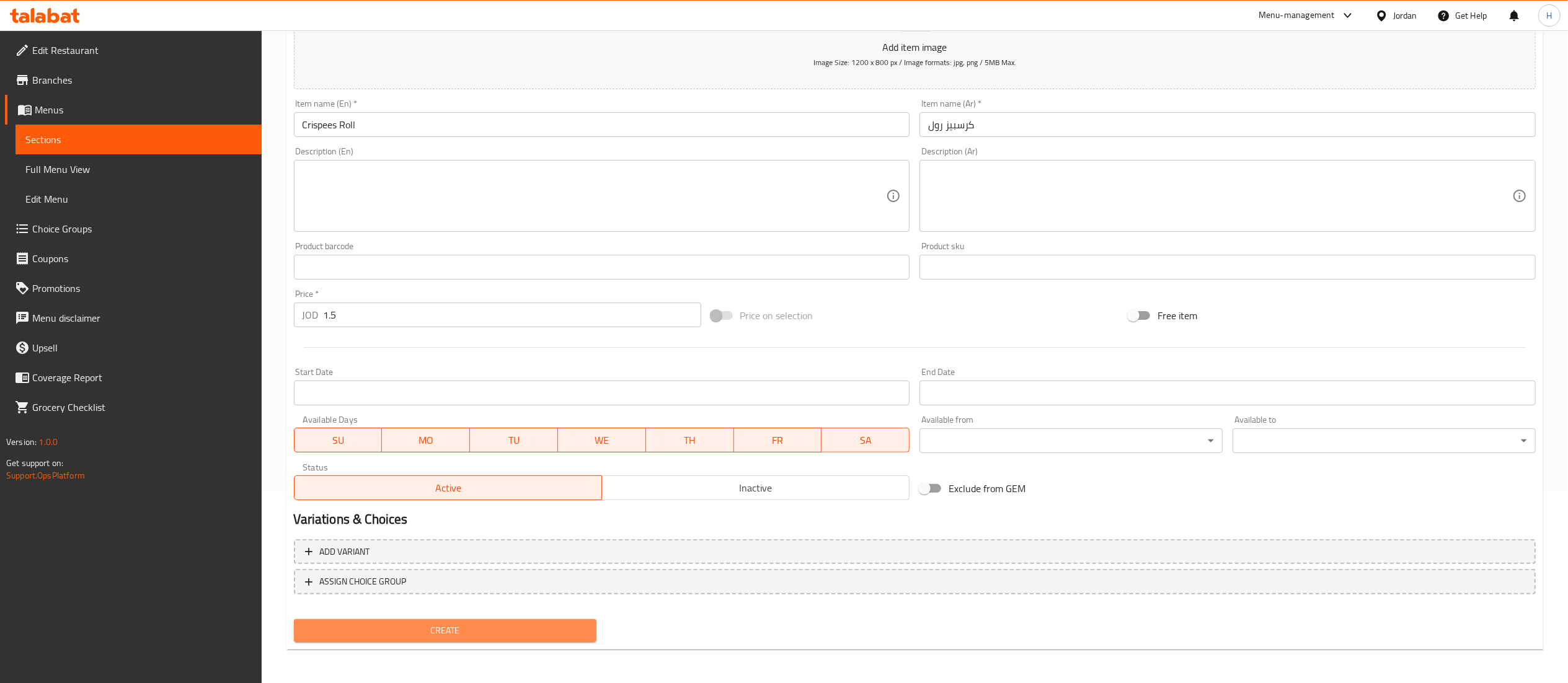
click at [534, 632] on span "Create" at bounding box center [445, 631] width 284 height 16
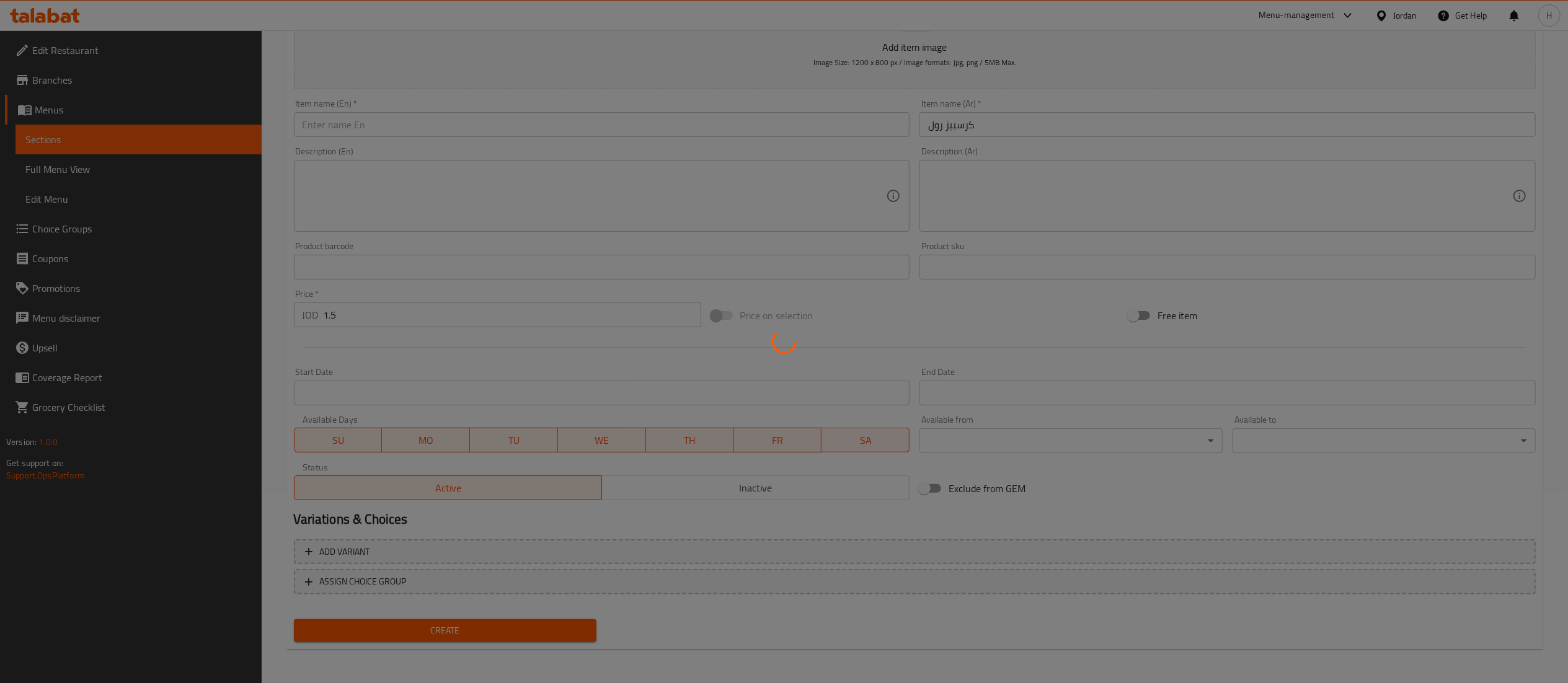
type input "0"
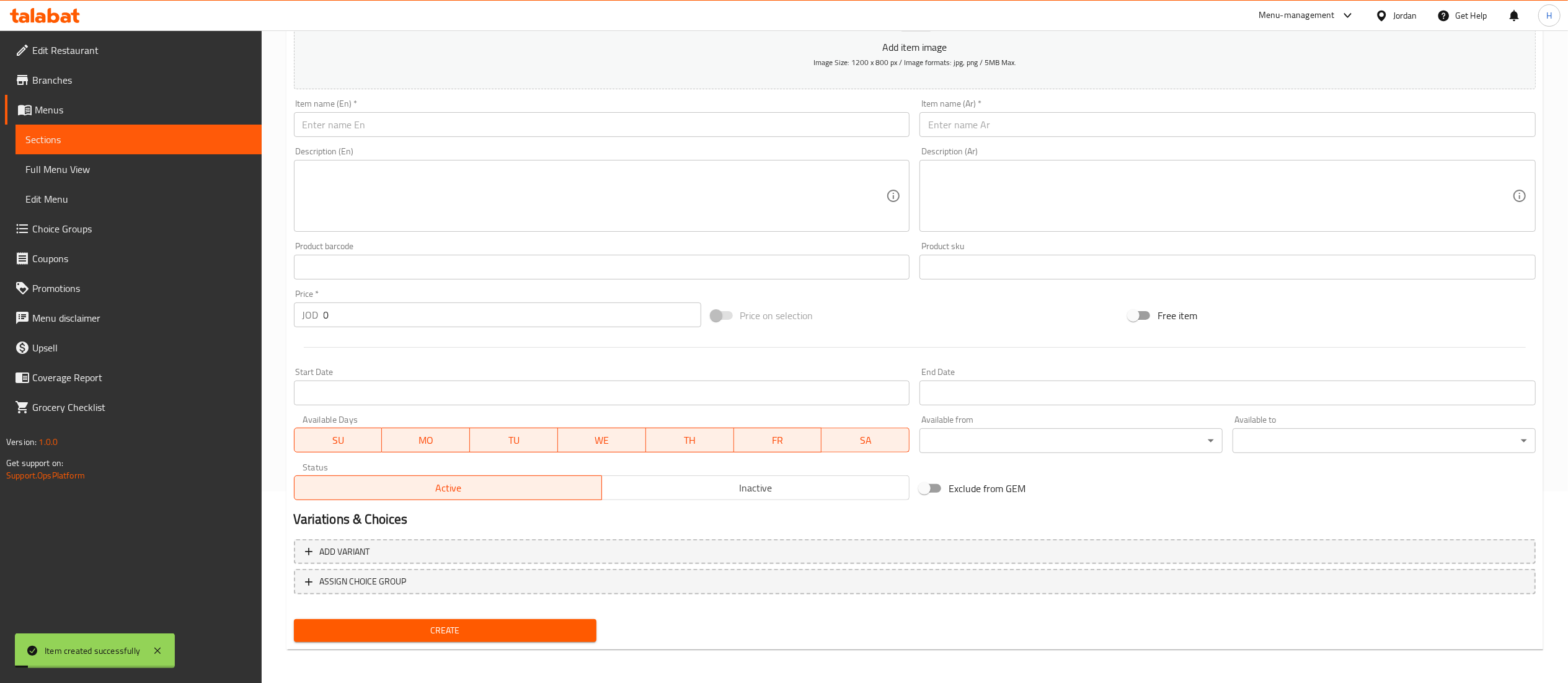
click at [563, 114] on input "text" at bounding box center [602, 124] width 616 height 25
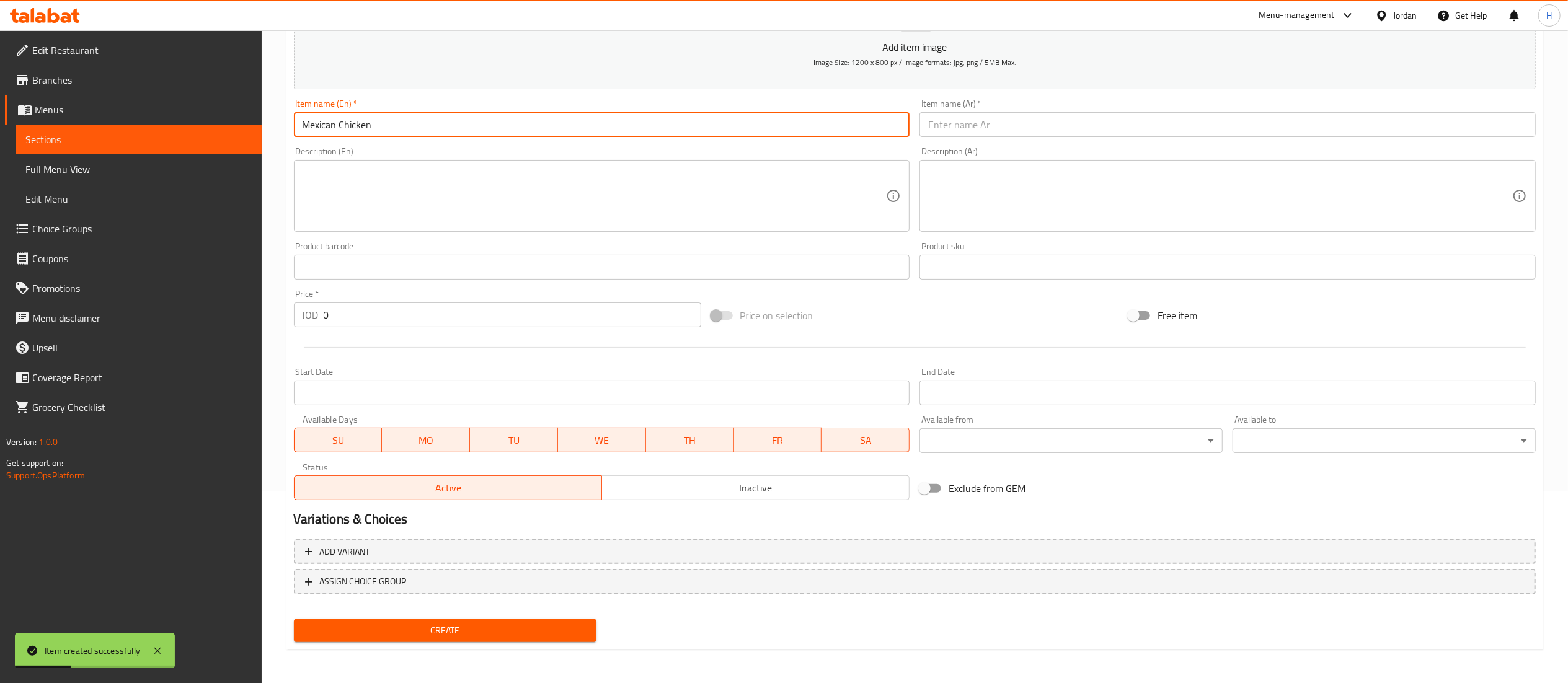
type input "Mexican Chicken"
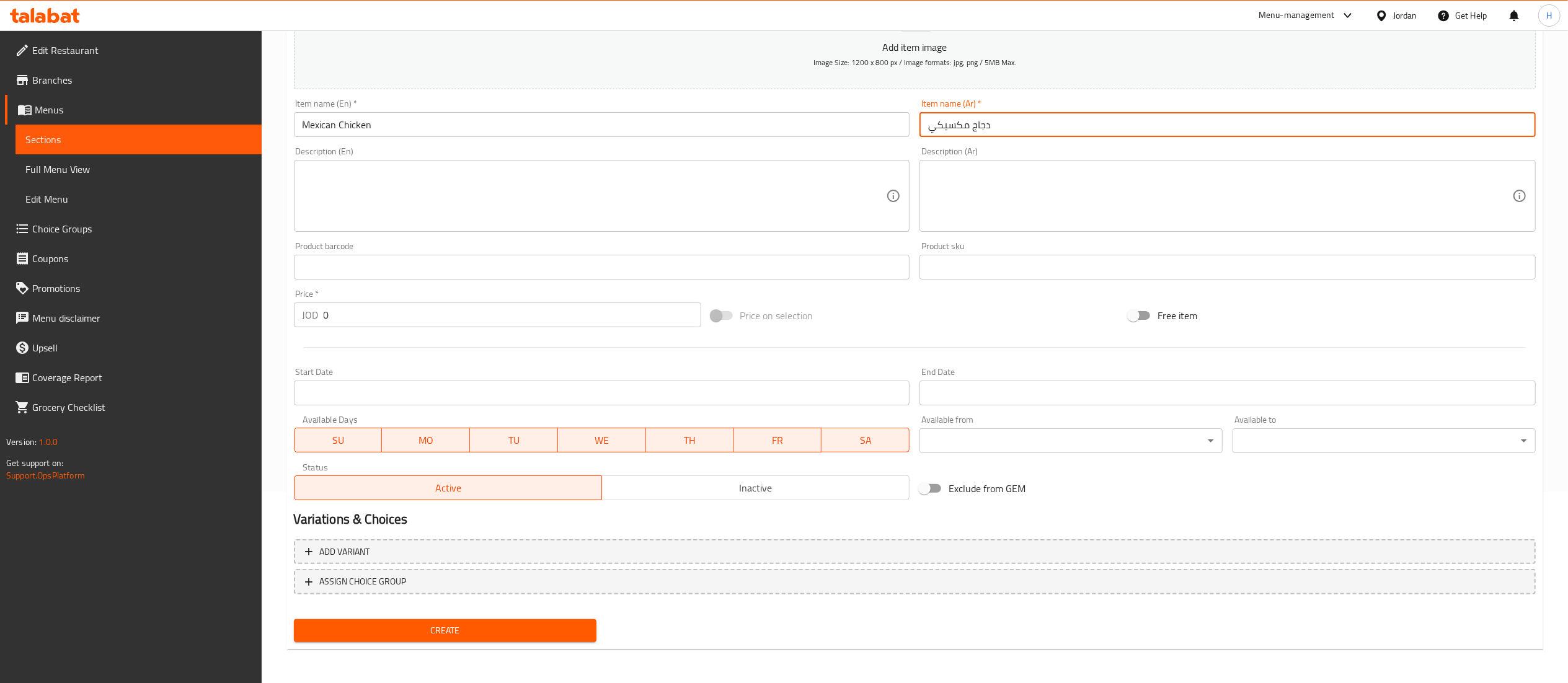
type input "دجاج مكسيكي"
click at [506, 316] on input "0" at bounding box center [512, 314] width 378 height 25
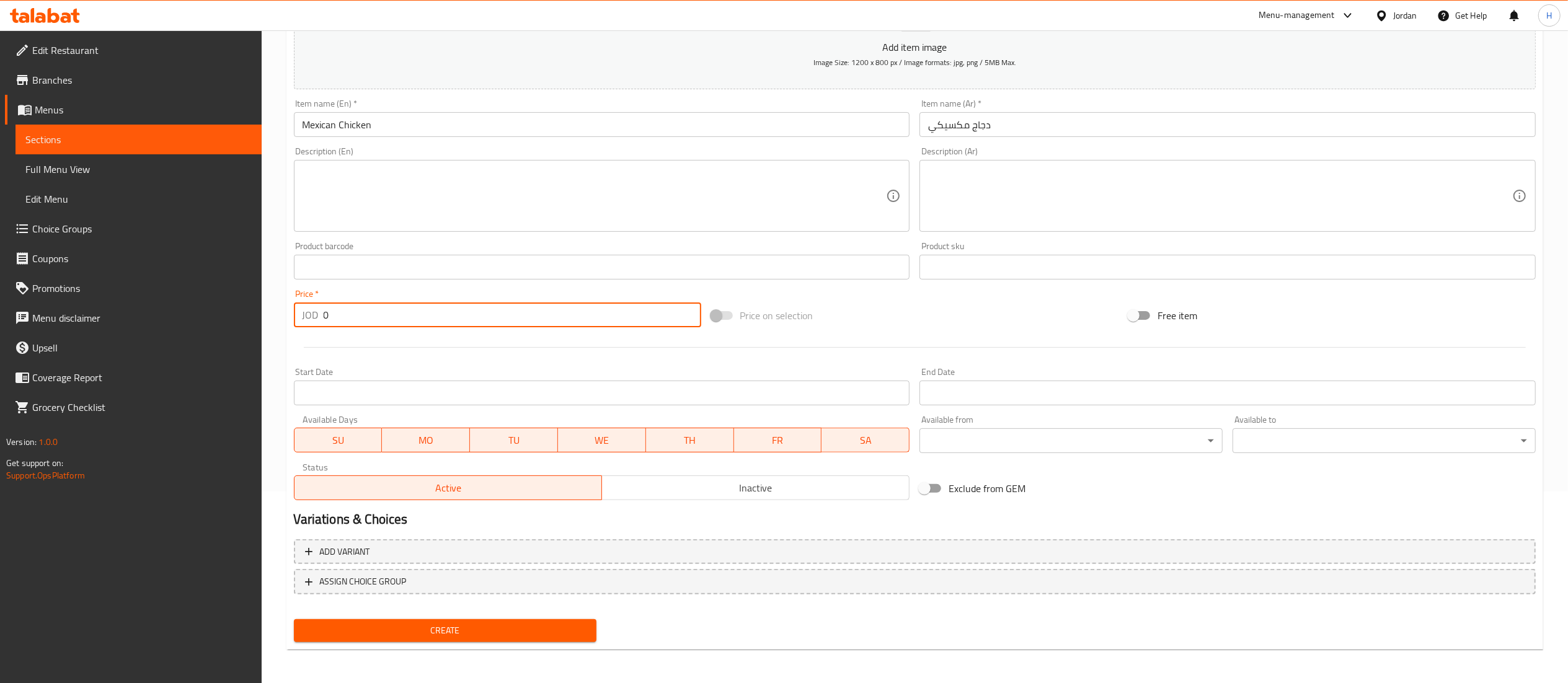
drag, startPoint x: 305, startPoint y: 302, endPoint x: 284, endPoint y: 299, distance: 21.2
click at [284, 299] on div "Home / Restaurants management / Menus / Sections / item / create Special sectio…" at bounding box center [915, 262] width 1306 height 845
type input "1.5"
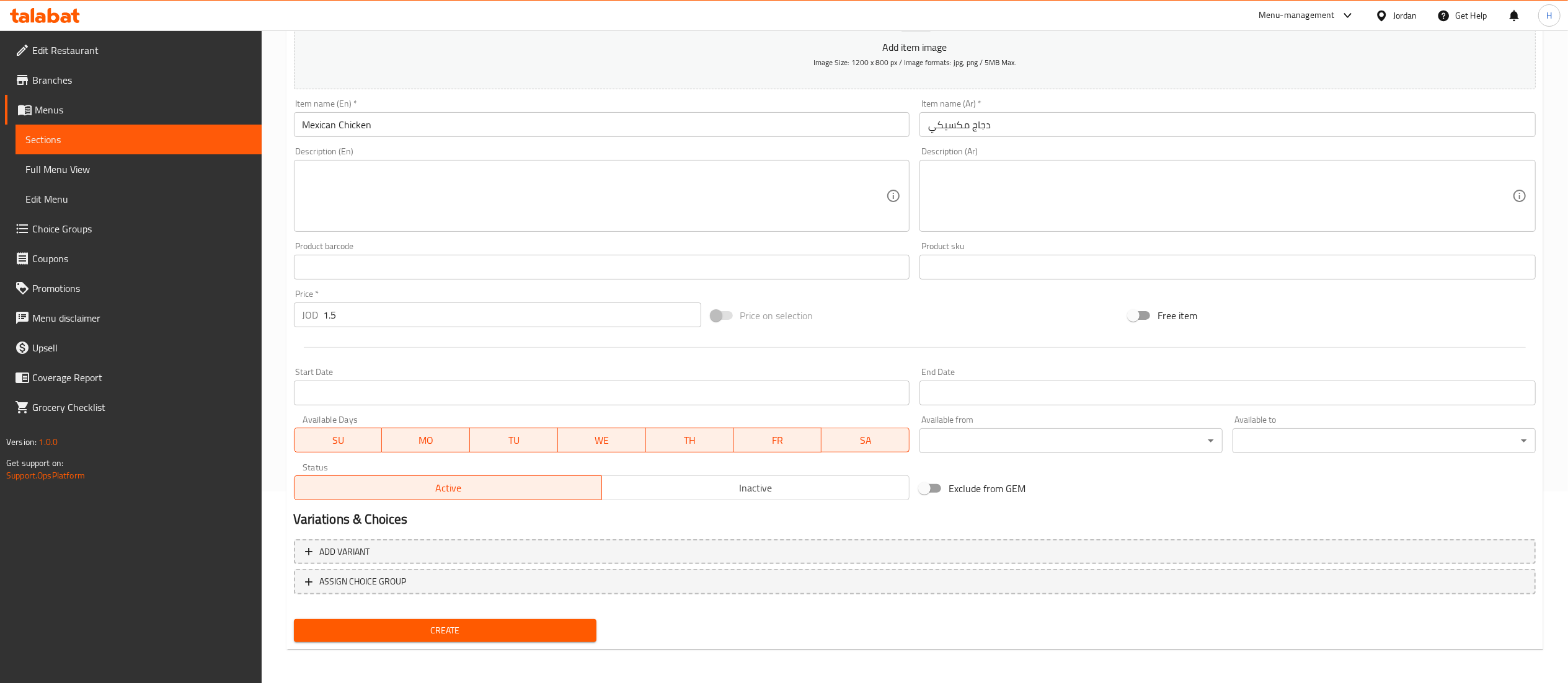
drag, startPoint x: 441, startPoint y: 616, endPoint x: 441, endPoint y: 624, distance: 8.0
click at [441, 617] on div "Create" at bounding box center [445, 631] width 313 height 33
click at [441, 631] on span "Create" at bounding box center [445, 631] width 284 height 16
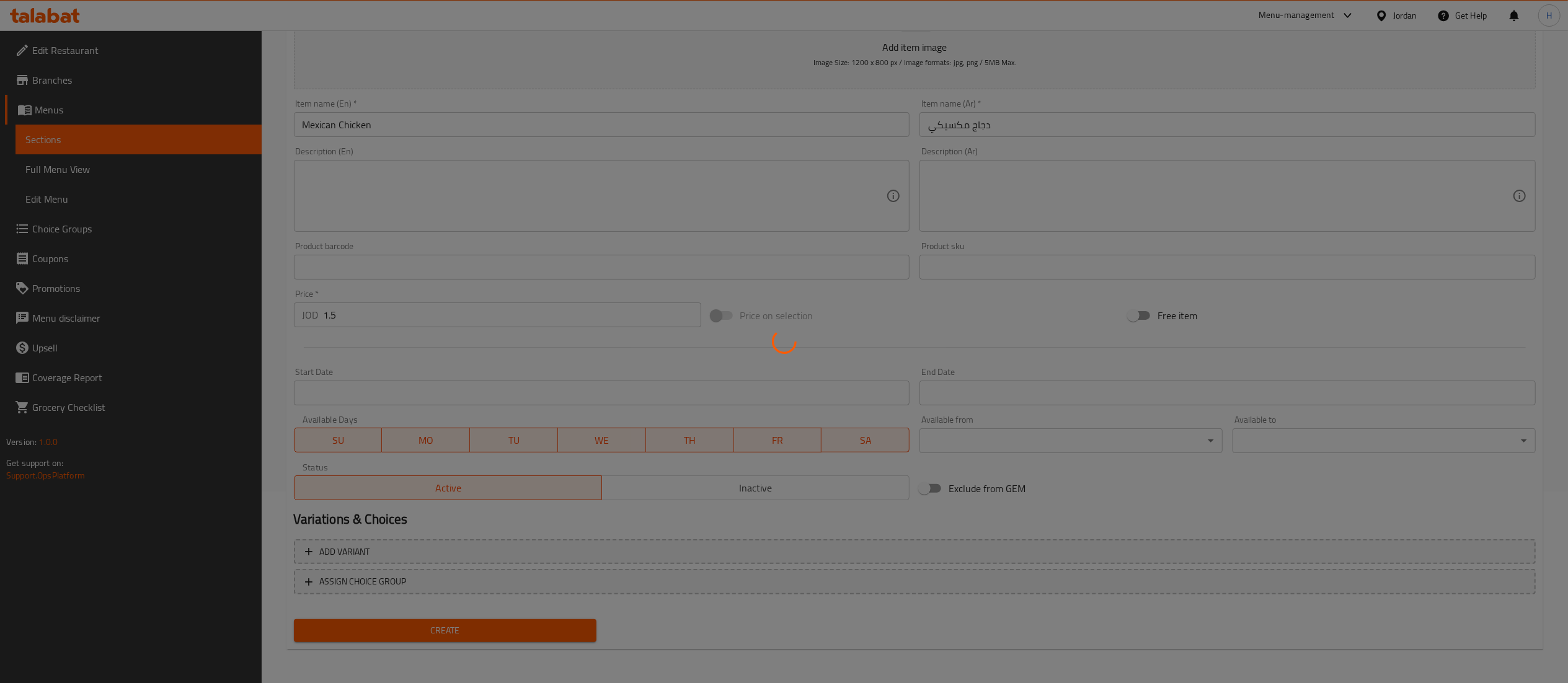
type input "0"
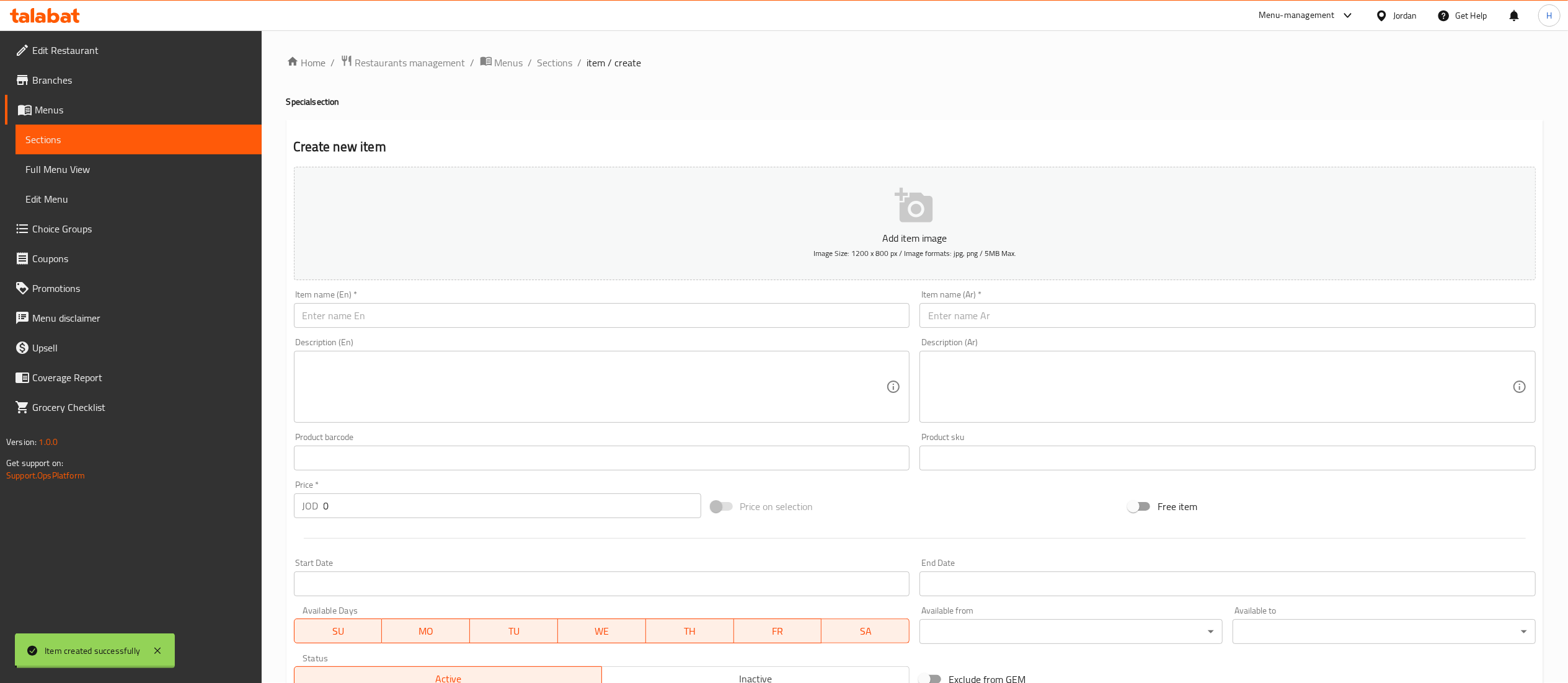
scroll to position [0, 0]
click at [568, 64] on span "Sections" at bounding box center [555, 64] width 35 height 15
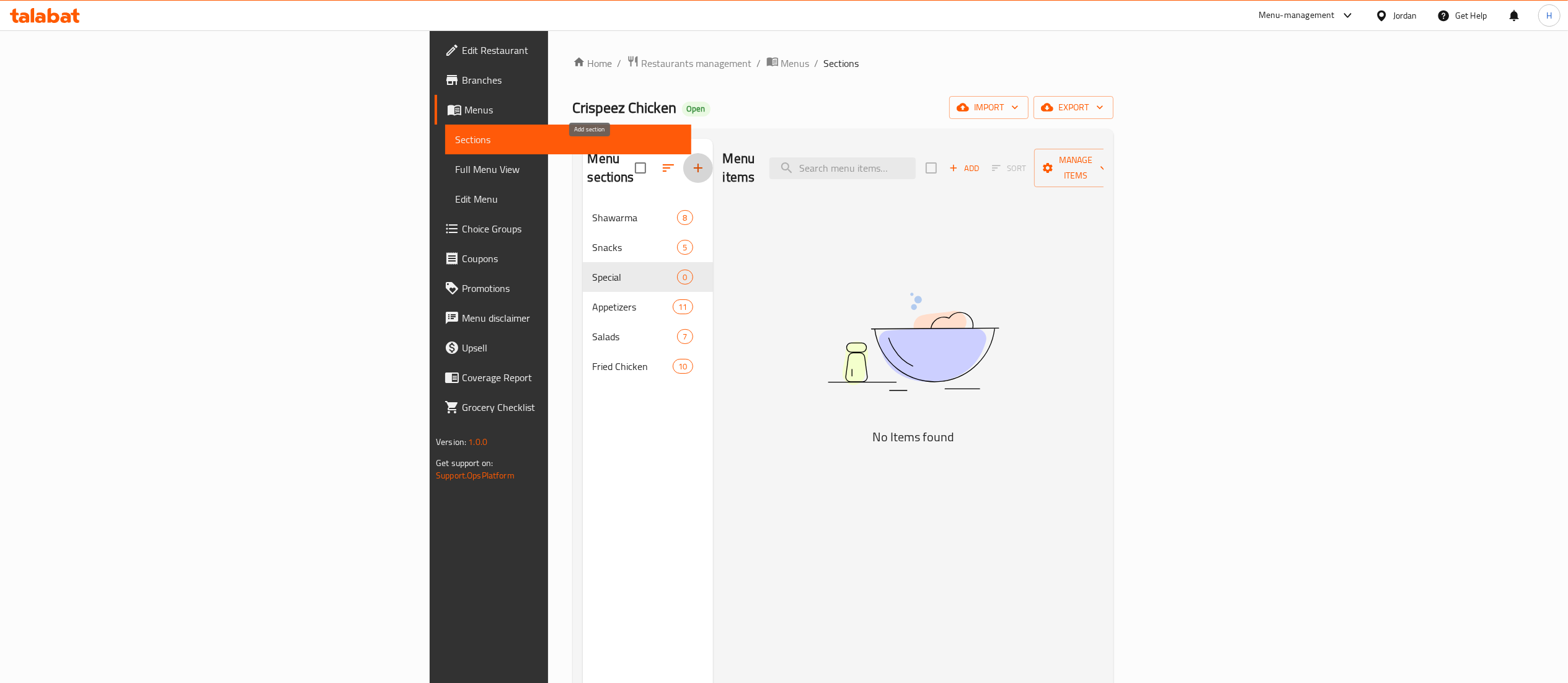
click at [693, 164] on icon "button" at bounding box center [698, 168] width 9 height 9
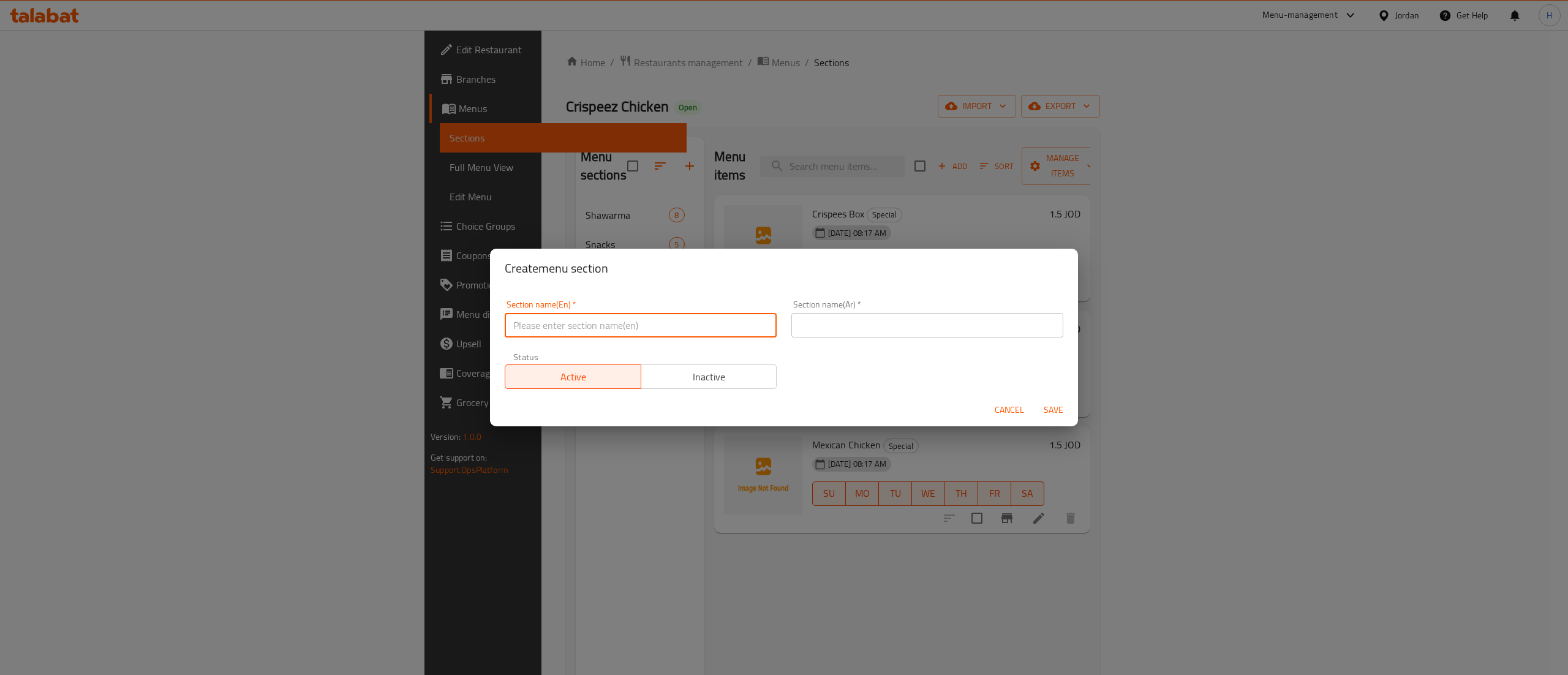
click at [657, 333] on input "text" at bounding box center [641, 325] width 272 height 24
type input "Charcoal"
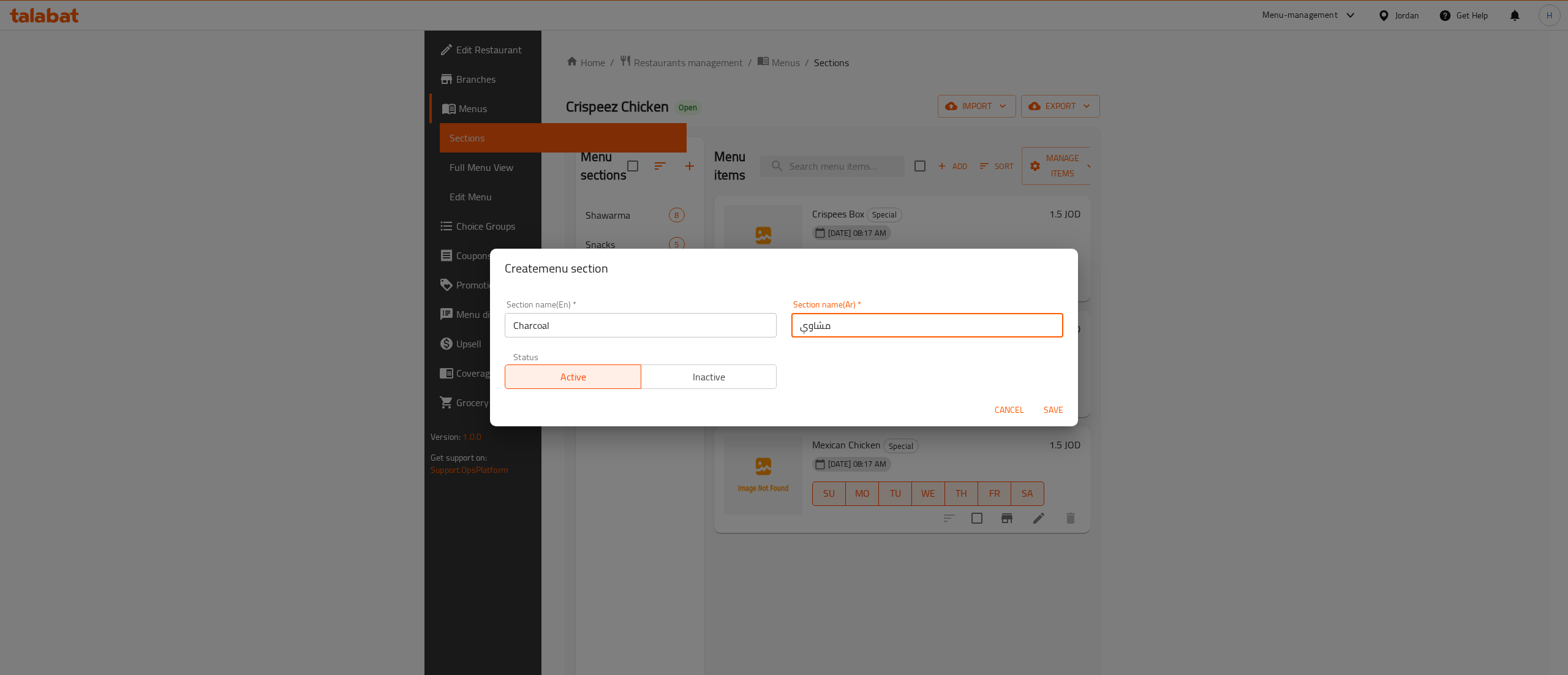
type input "مشاوي"
click at [1057, 419] on button "Save" at bounding box center [1053, 410] width 39 height 23
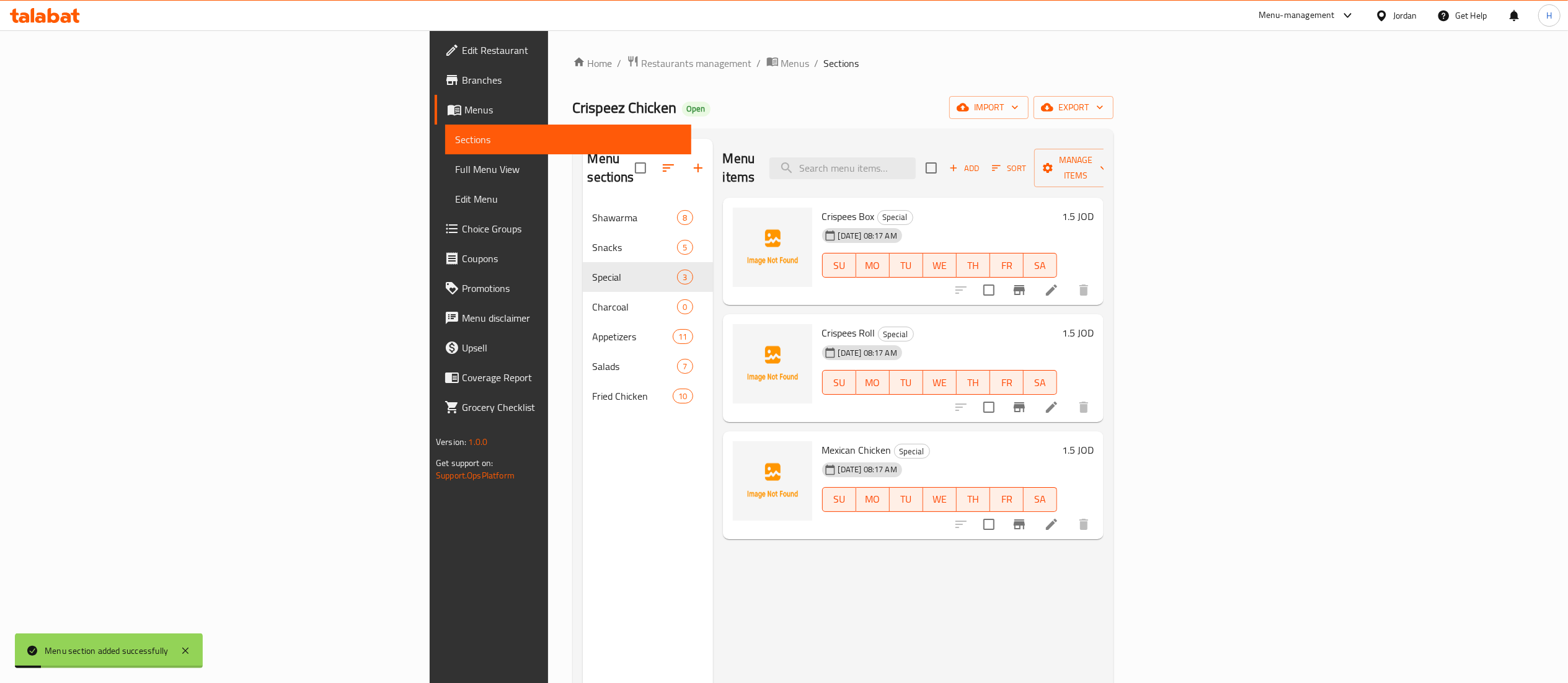
click at [583, 447] on div "Menu sections Shawarma 8 Snacks 5 Special 3 Charcoal 0 Appetizers 11 Salads 7 F…" at bounding box center [648, 480] width 130 height 683
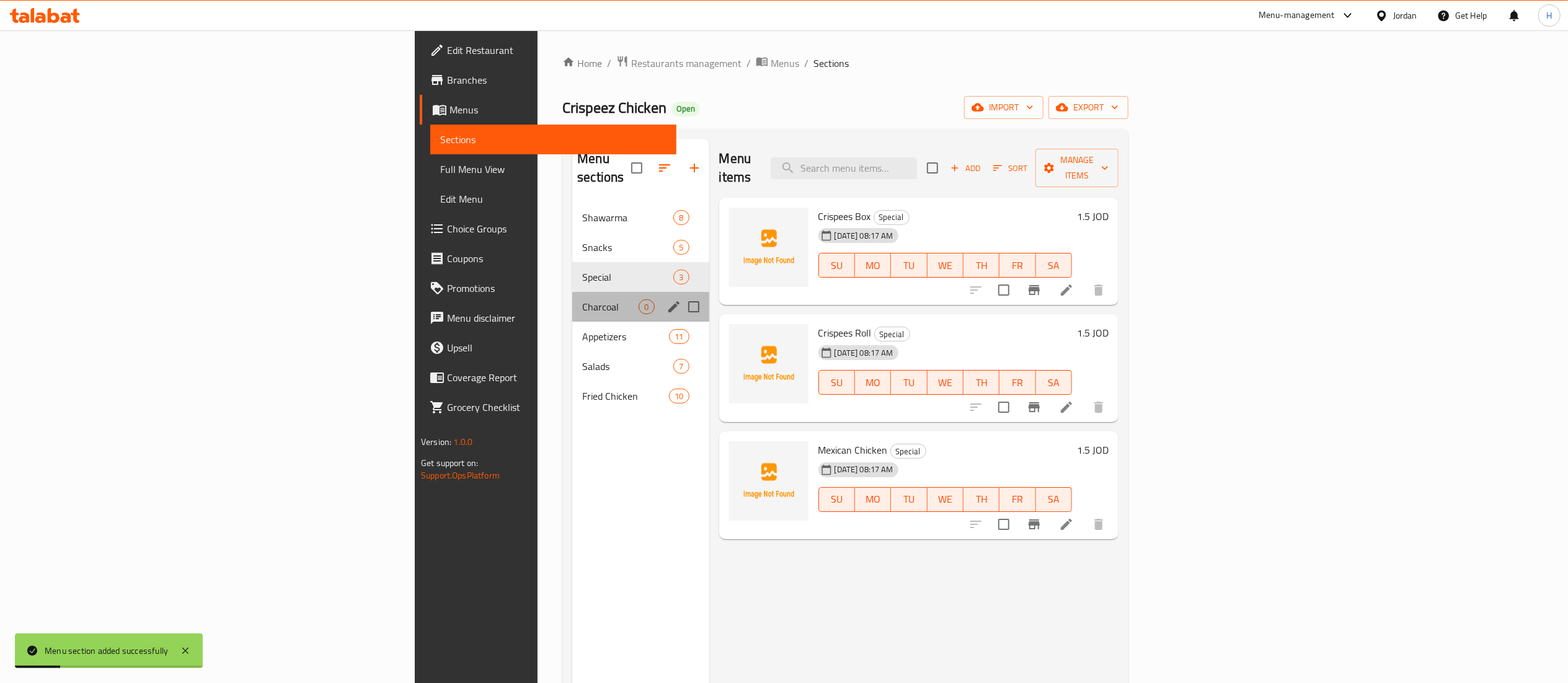
click at [582, 299] on span "Charcoal" at bounding box center [610, 307] width 56 height 15
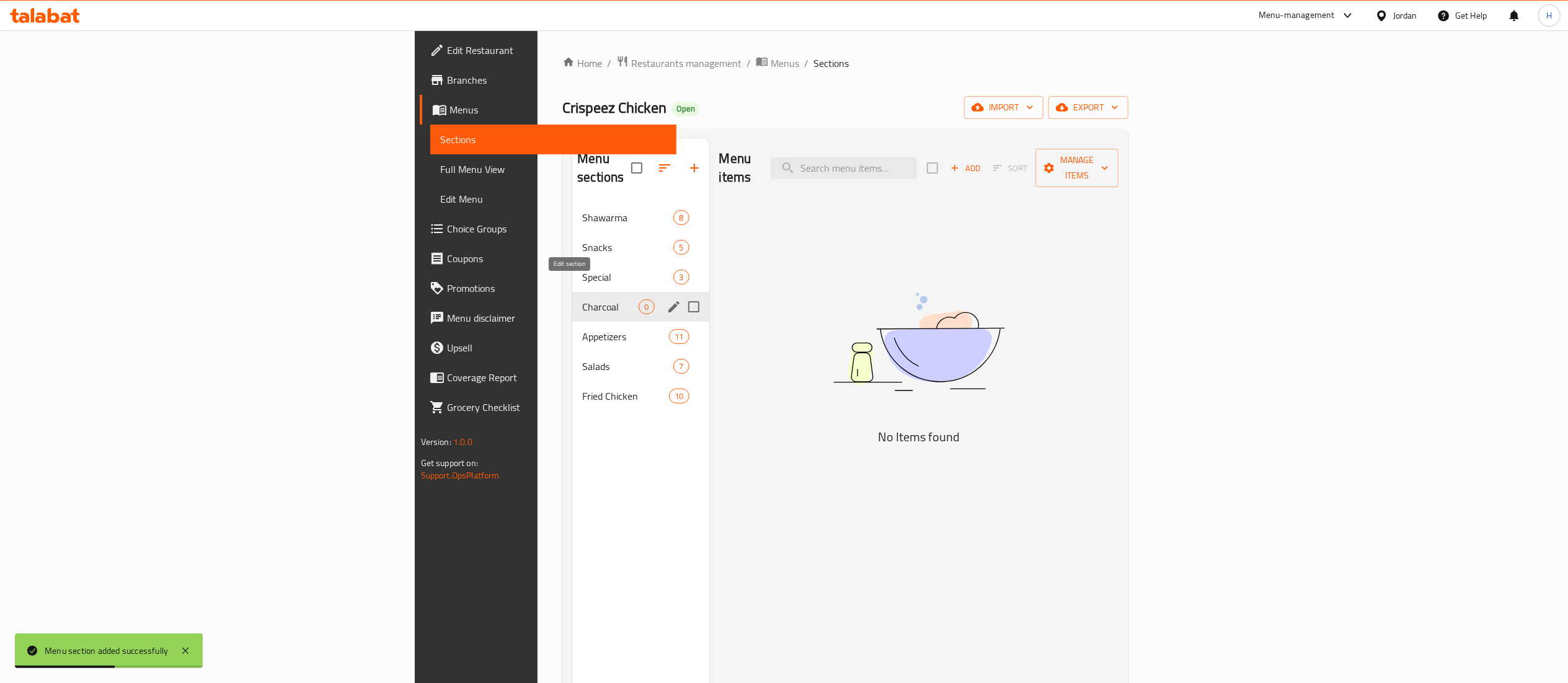
click at [667, 299] on icon "edit" at bounding box center [674, 307] width 15 height 15
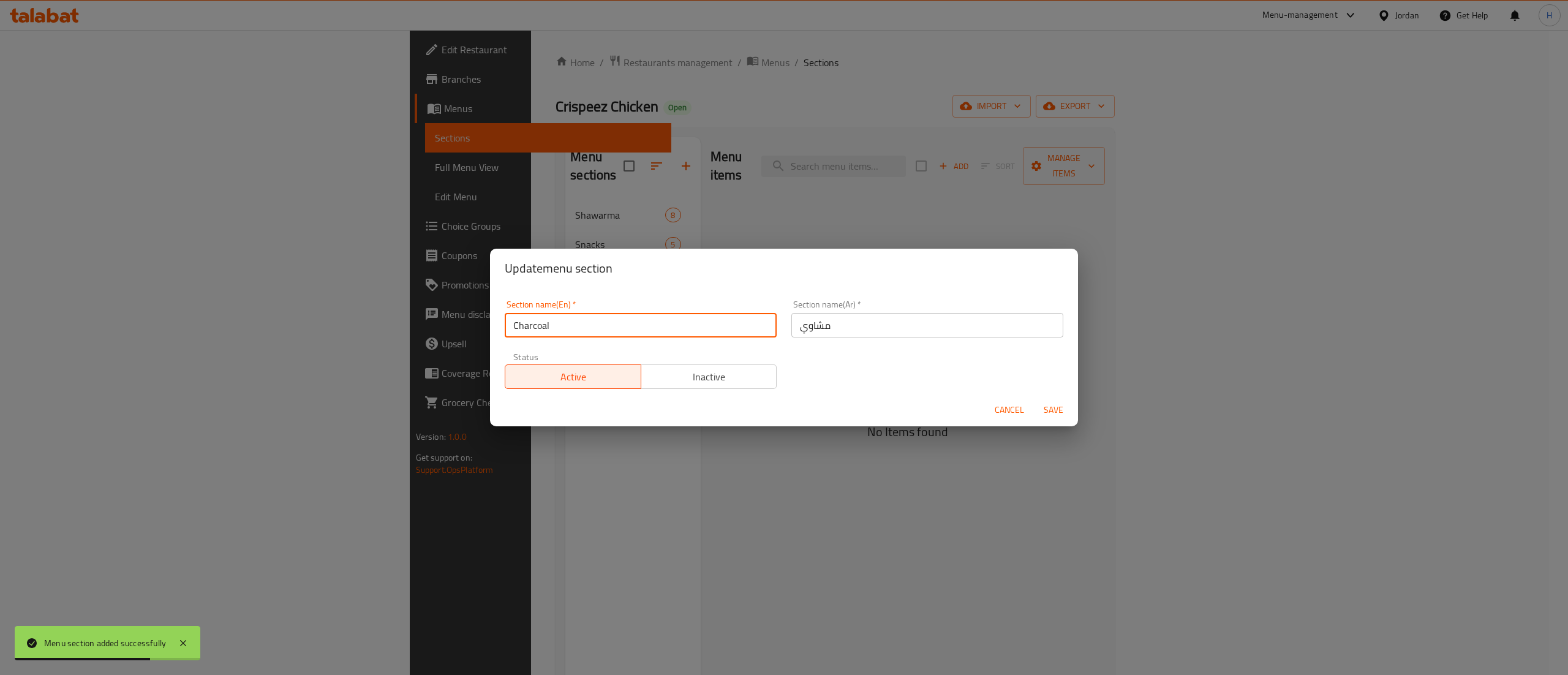
click at [506, 326] on input "Charcoal" at bounding box center [641, 325] width 272 height 24
type input "Chicken Charcoal"
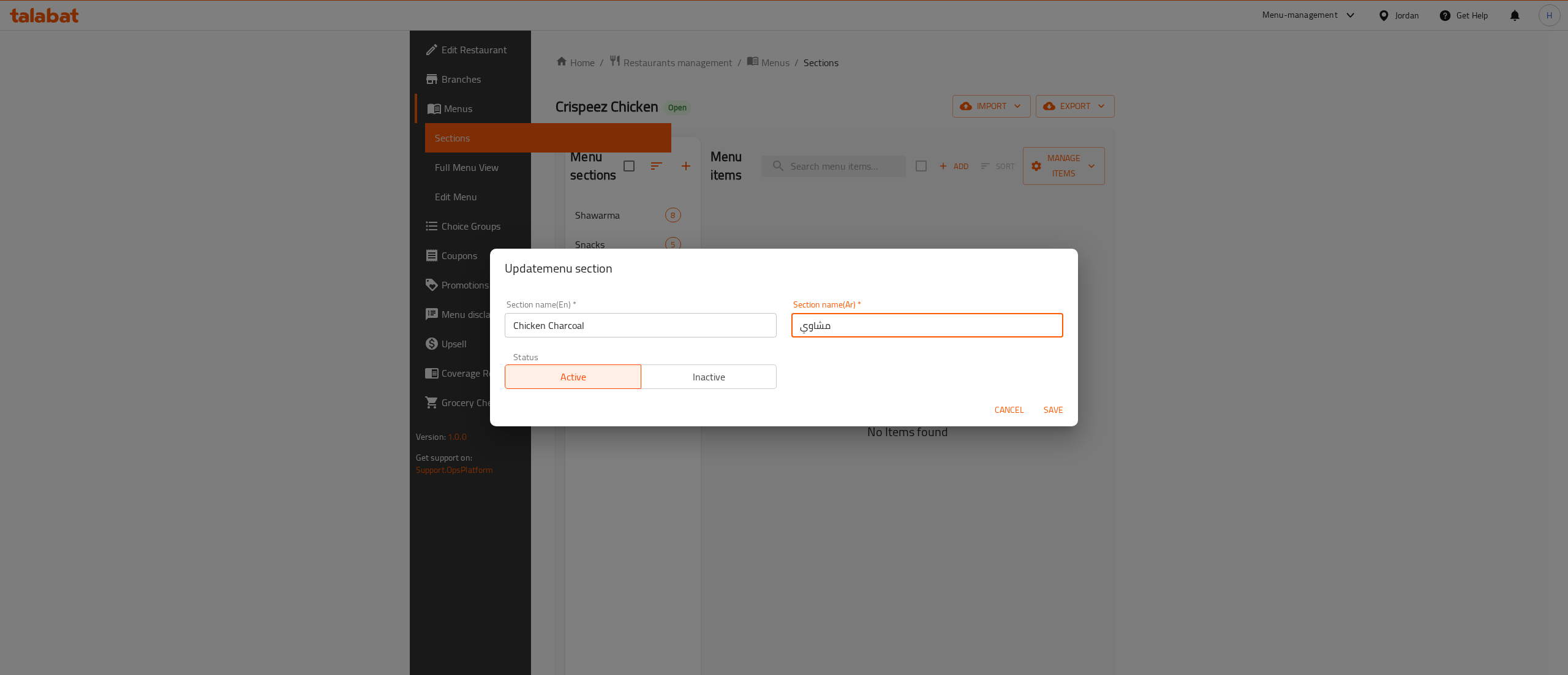
click at [858, 328] on input "مشاوي" at bounding box center [927, 325] width 272 height 24
type input "مشاوي دجاج"
click at [1059, 407] on span "Save" at bounding box center [1054, 410] width 30 height 16
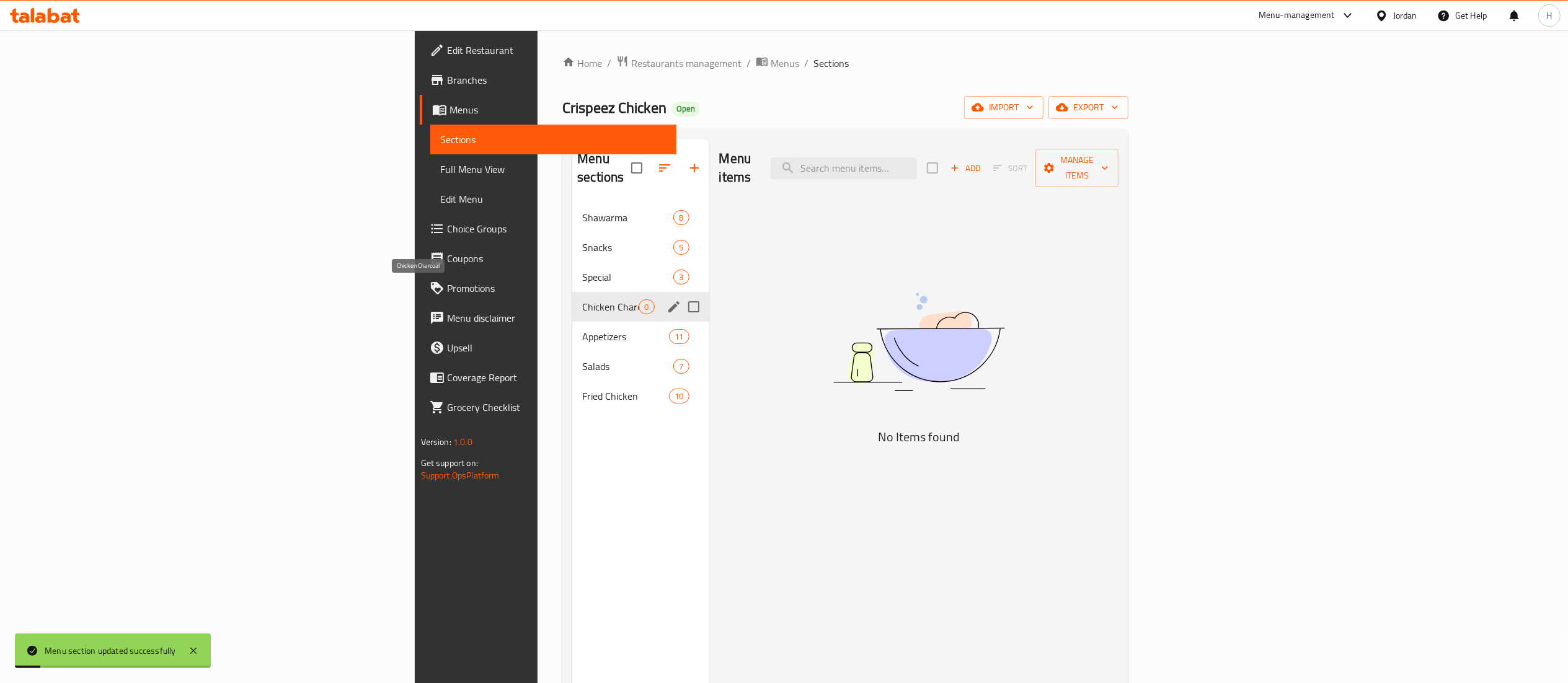
click at [582, 299] on span "Chicken Charcoal" at bounding box center [610, 307] width 56 height 15
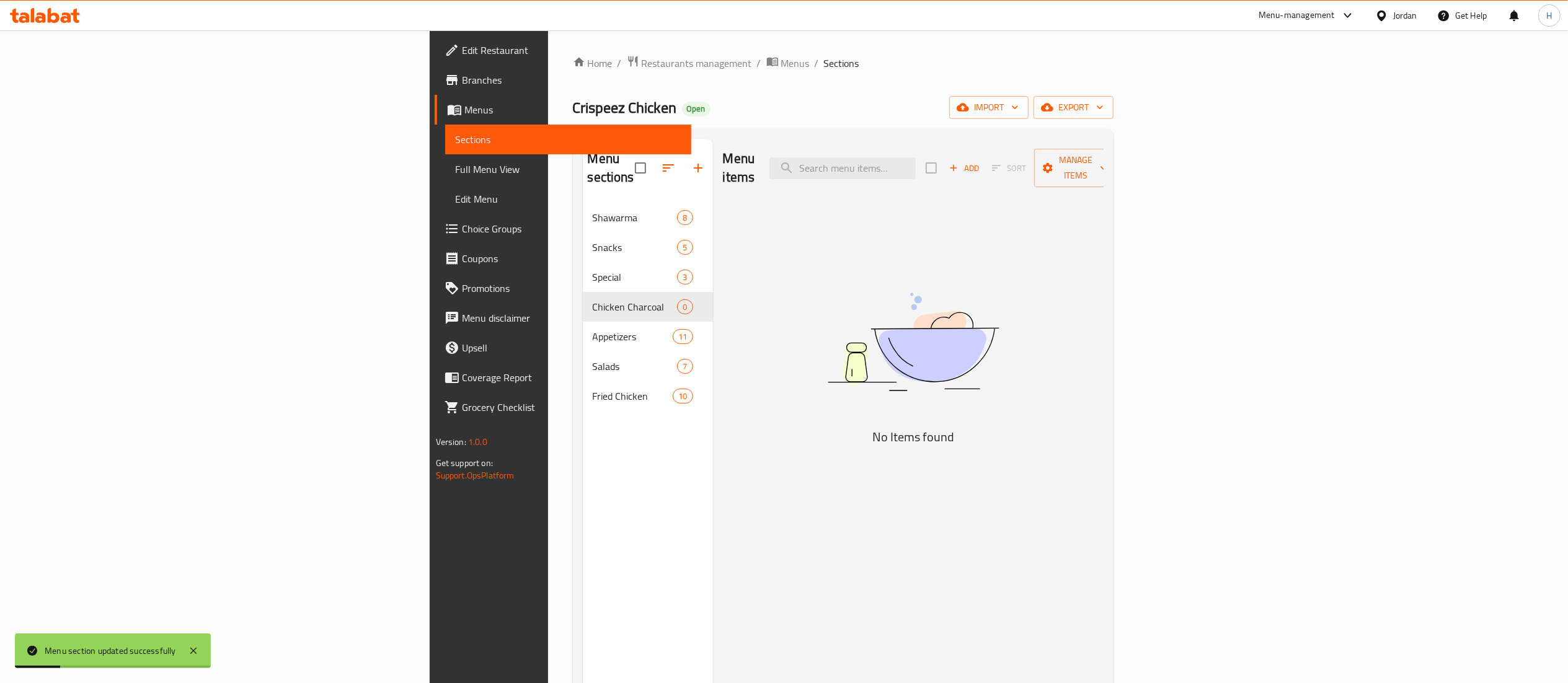
click at [1118, 149] on div "Add Sort Manage items" at bounding box center [1021, 168] width 192 height 38
click at [984, 159] on button "Add" at bounding box center [964, 168] width 40 height 19
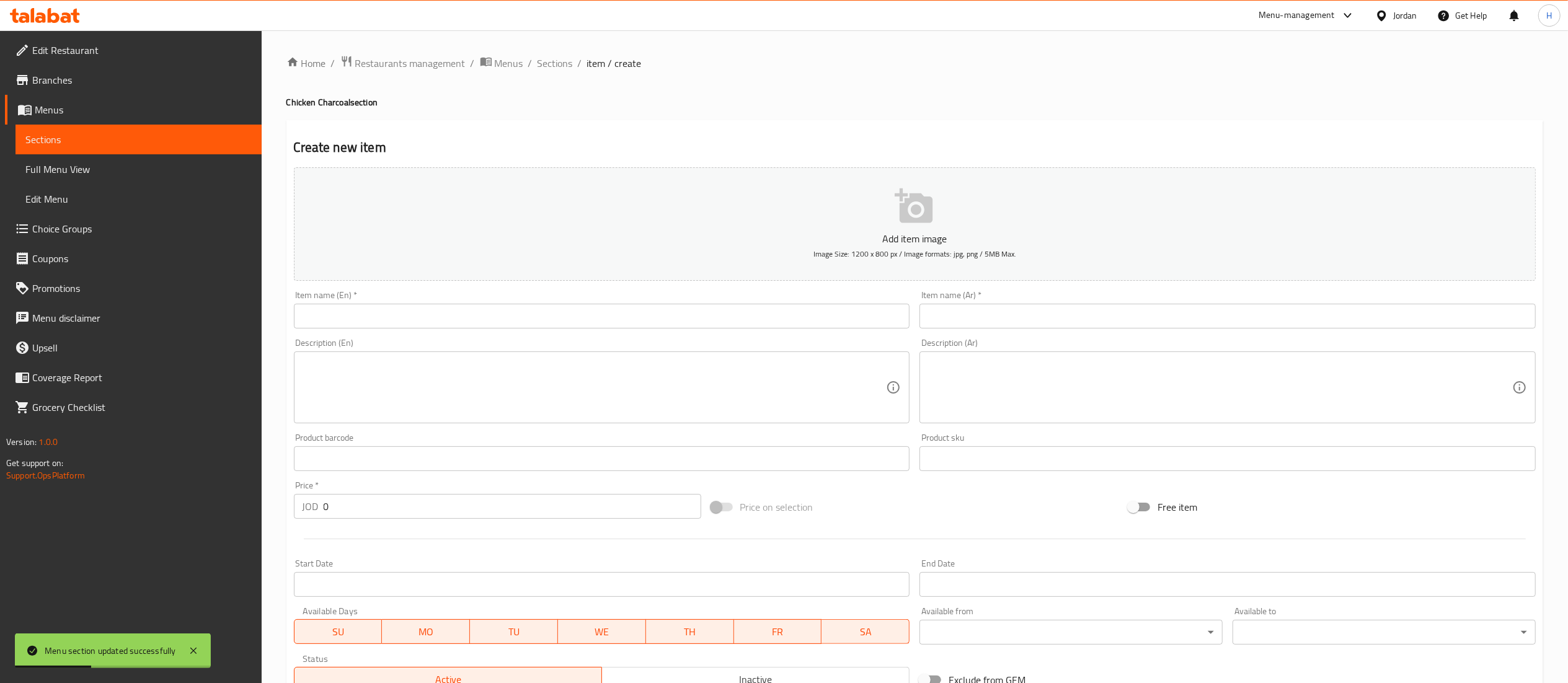
click at [1086, 319] on input "text" at bounding box center [1228, 316] width 616 height 25
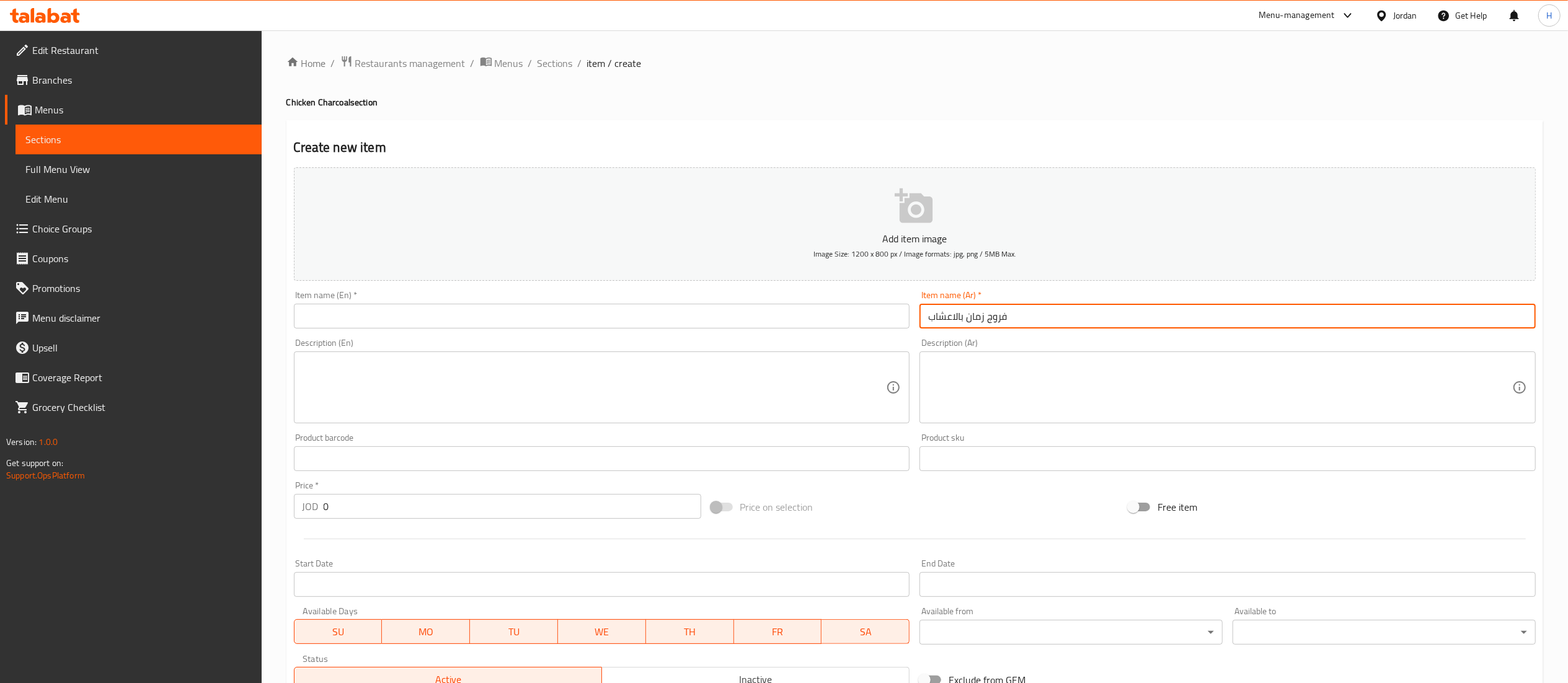
type input "فروج زمان بالاعشاب"
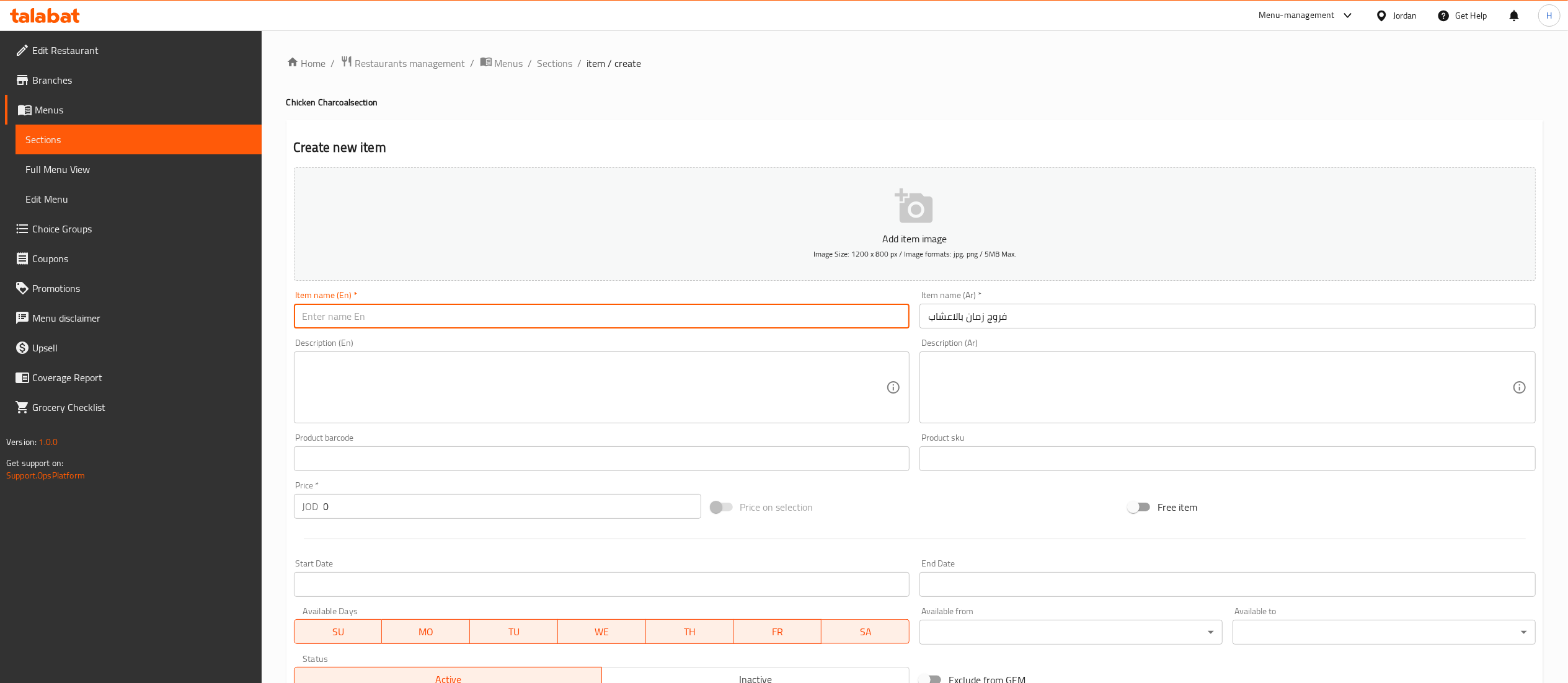
click at [705, 311] on input "text" at bounding box center [602, 316] width 616 height 25
type input "Farooj Zaman with Herbs"
click at [661, 376] on textarea at bounding box center [594, 388] width 584 height 59
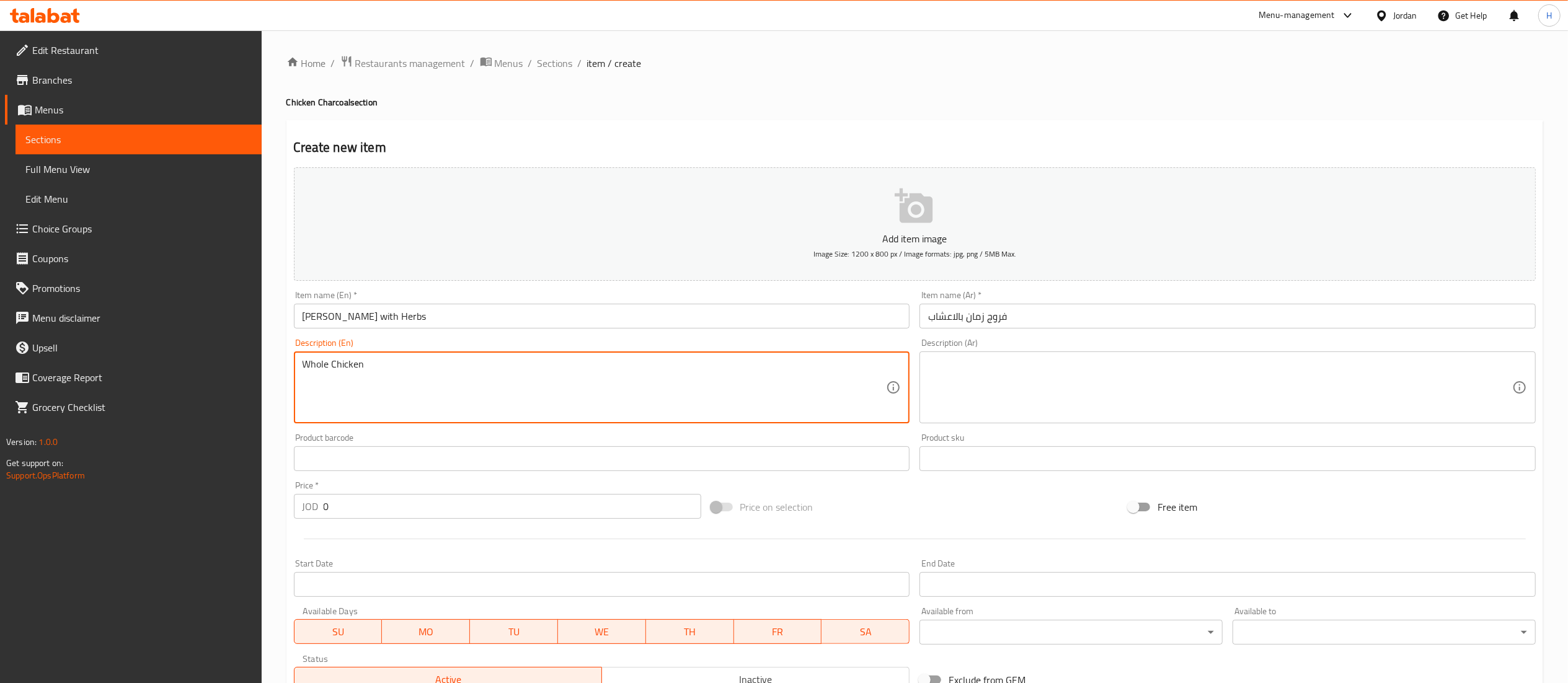
type textarea "Whole Chicken"
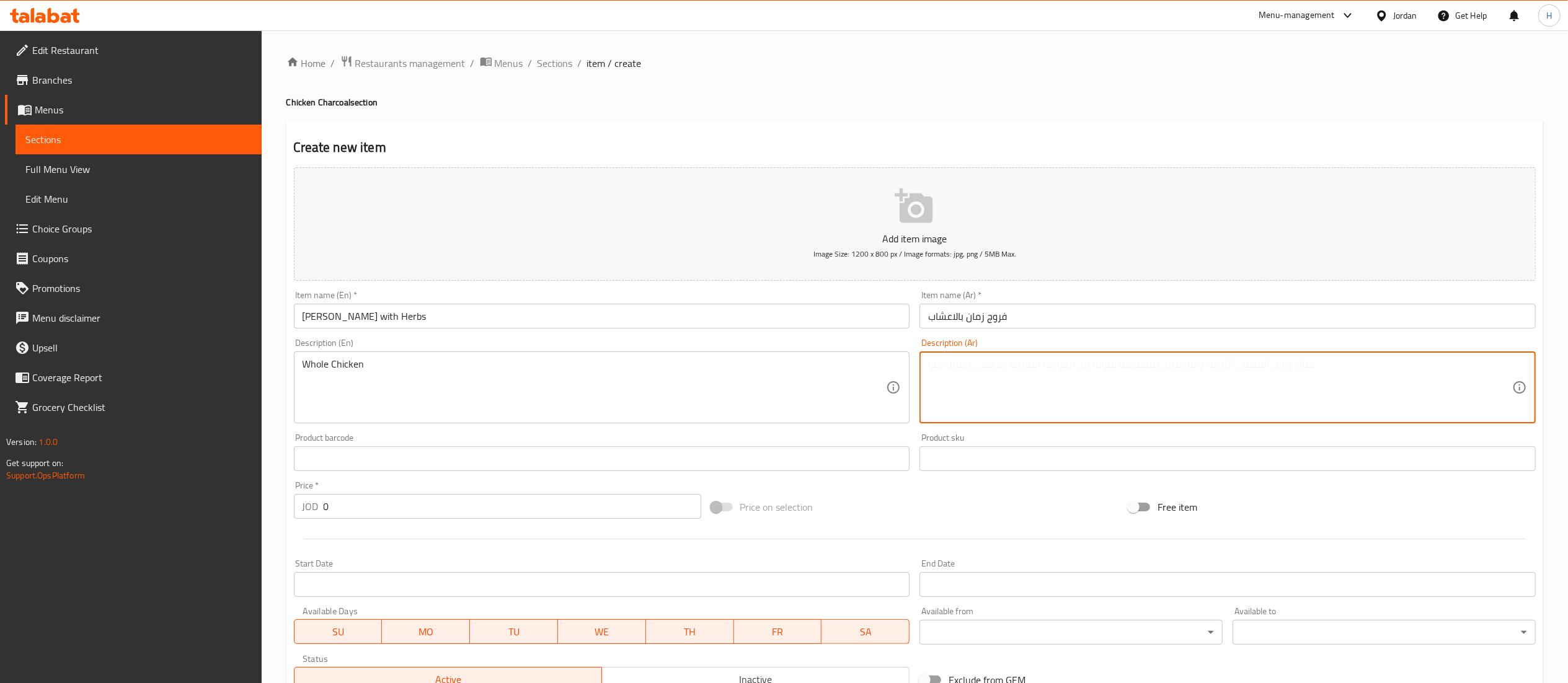
type textarea "د"
type textarea "فروجة كاملة"
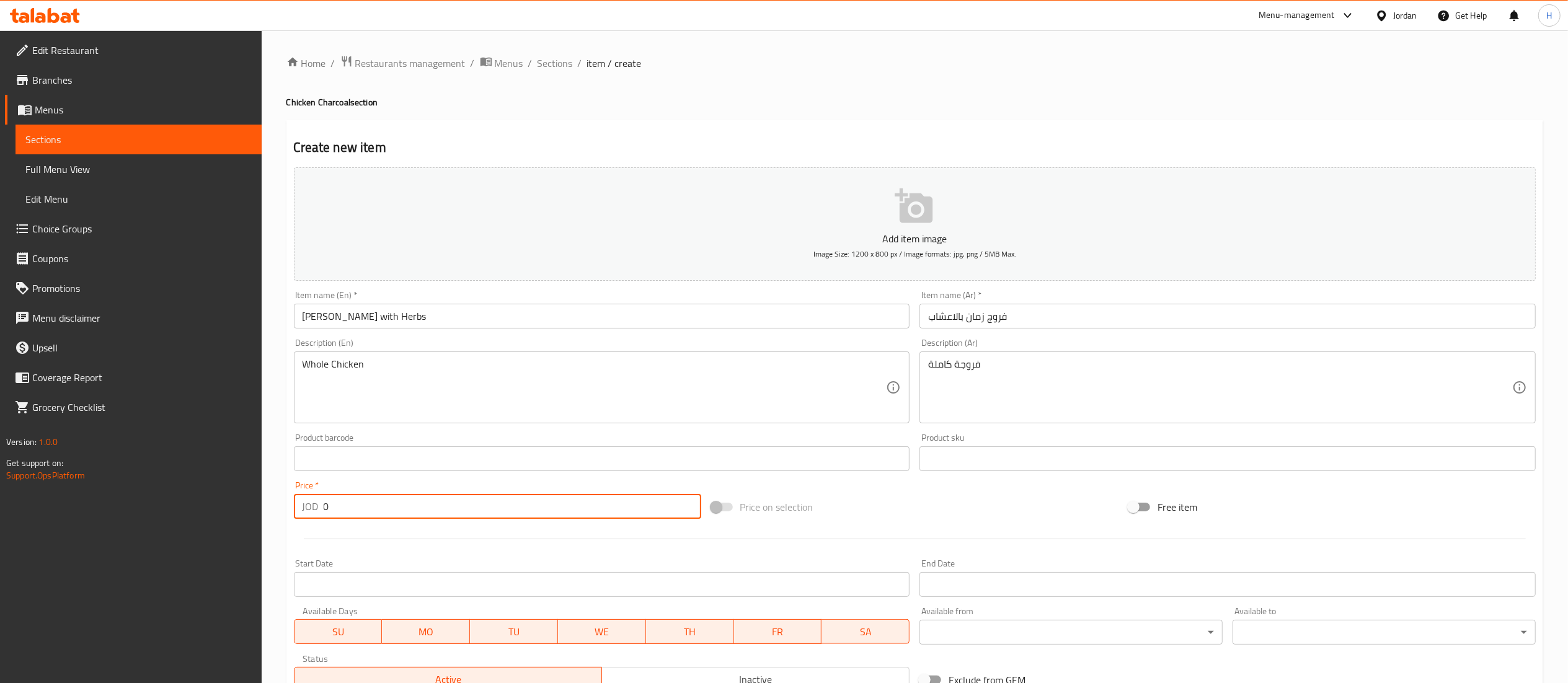
drag, startPoint x: 355, startPoint y: 509, endPoint x: 243, endPoint y: 496, distance: 112.8
click at [241, 498] on div "Edit Restaurant Branches Menus Sections Full Menu View Edit Menu Choice Groups …" at bounding box center [784, 453] width 1568 height 845
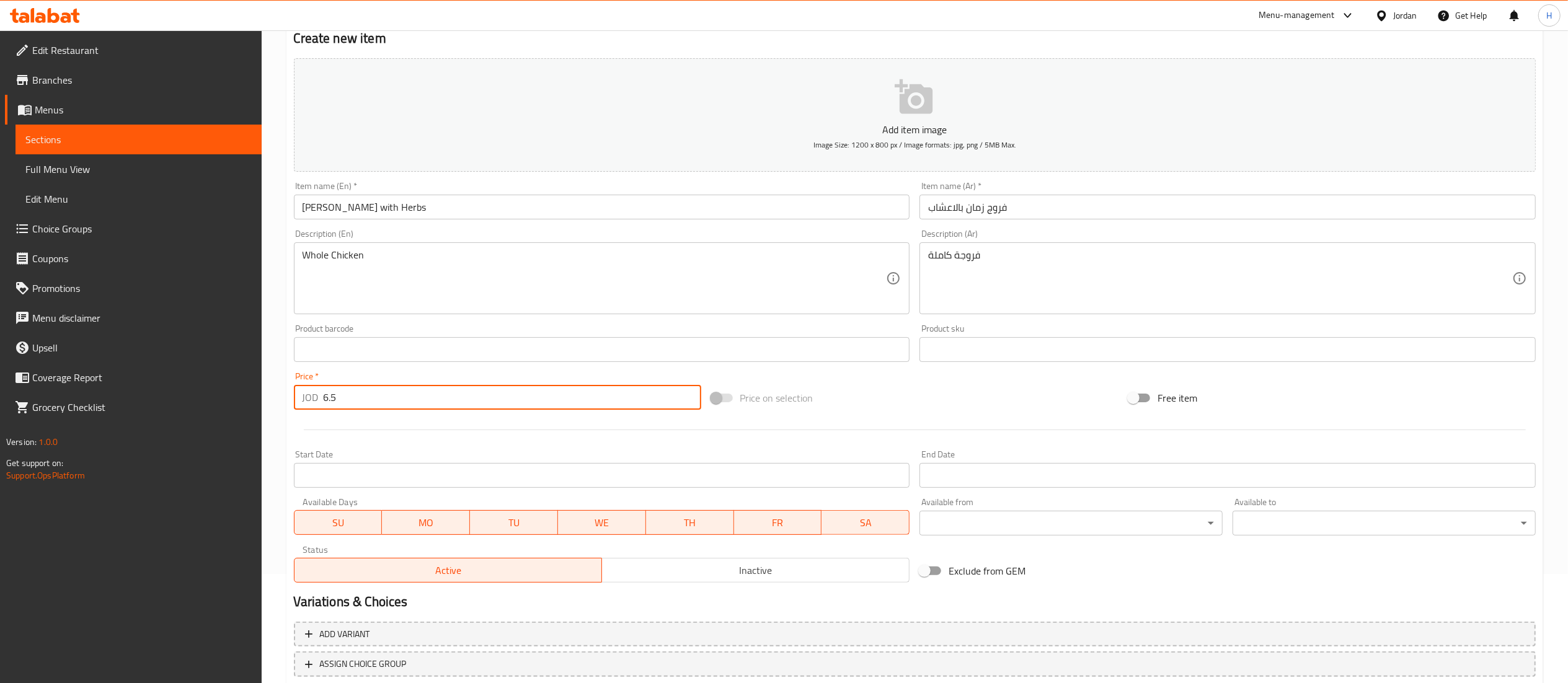
scroll to position [192, 0]
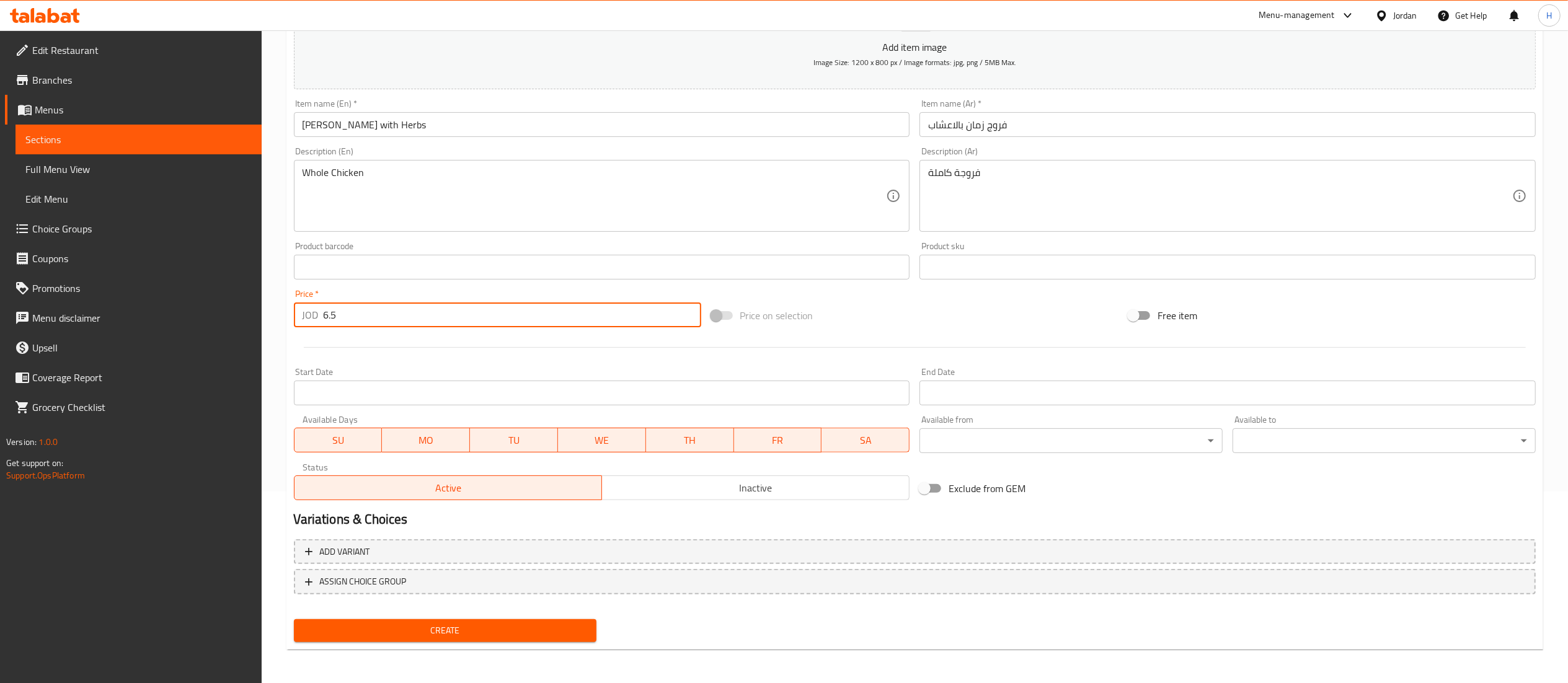
type input "6.5"
click at [509, 639] on button "Create" at bounding box center [445, 631] width 303 height 23
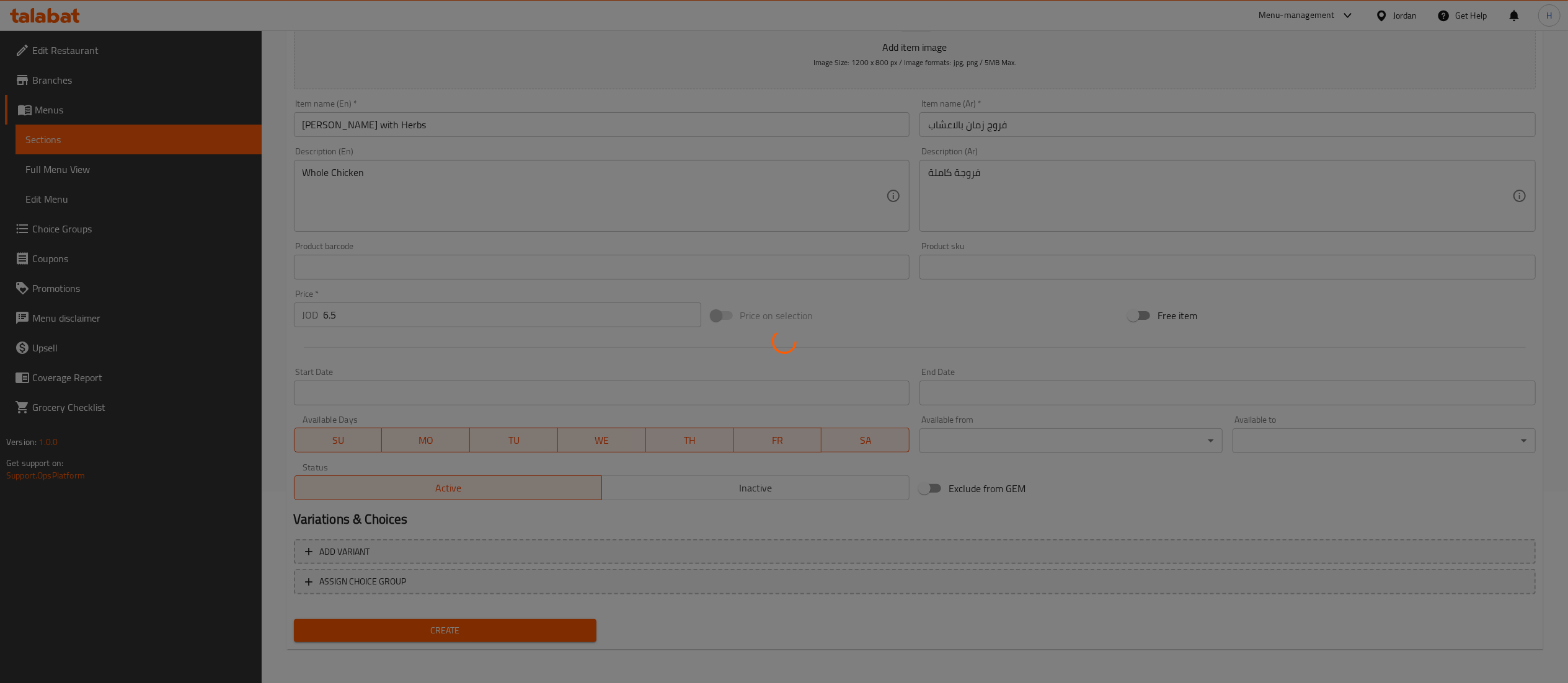
type input "0"
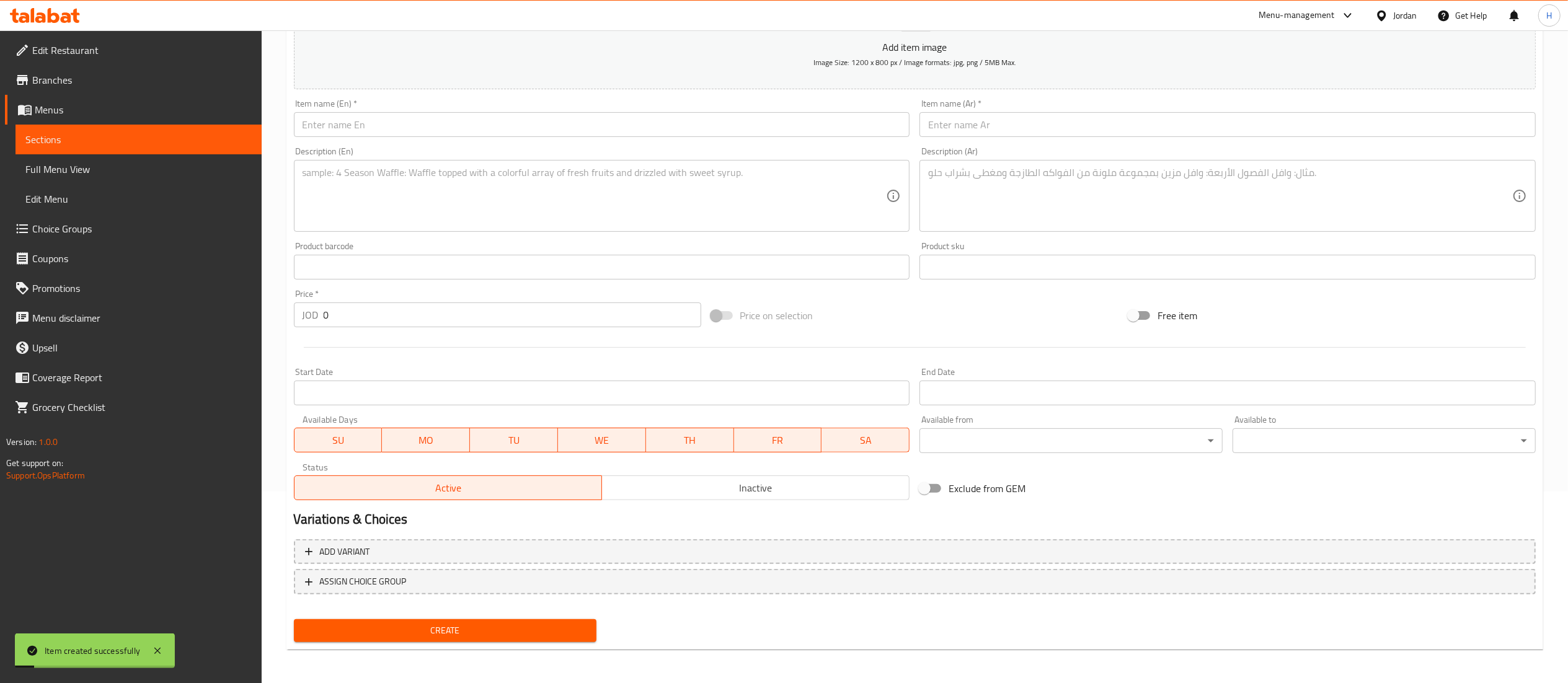
click at [956, 129] on input "text" at bounding box center [1228, 124] width 616 height 25
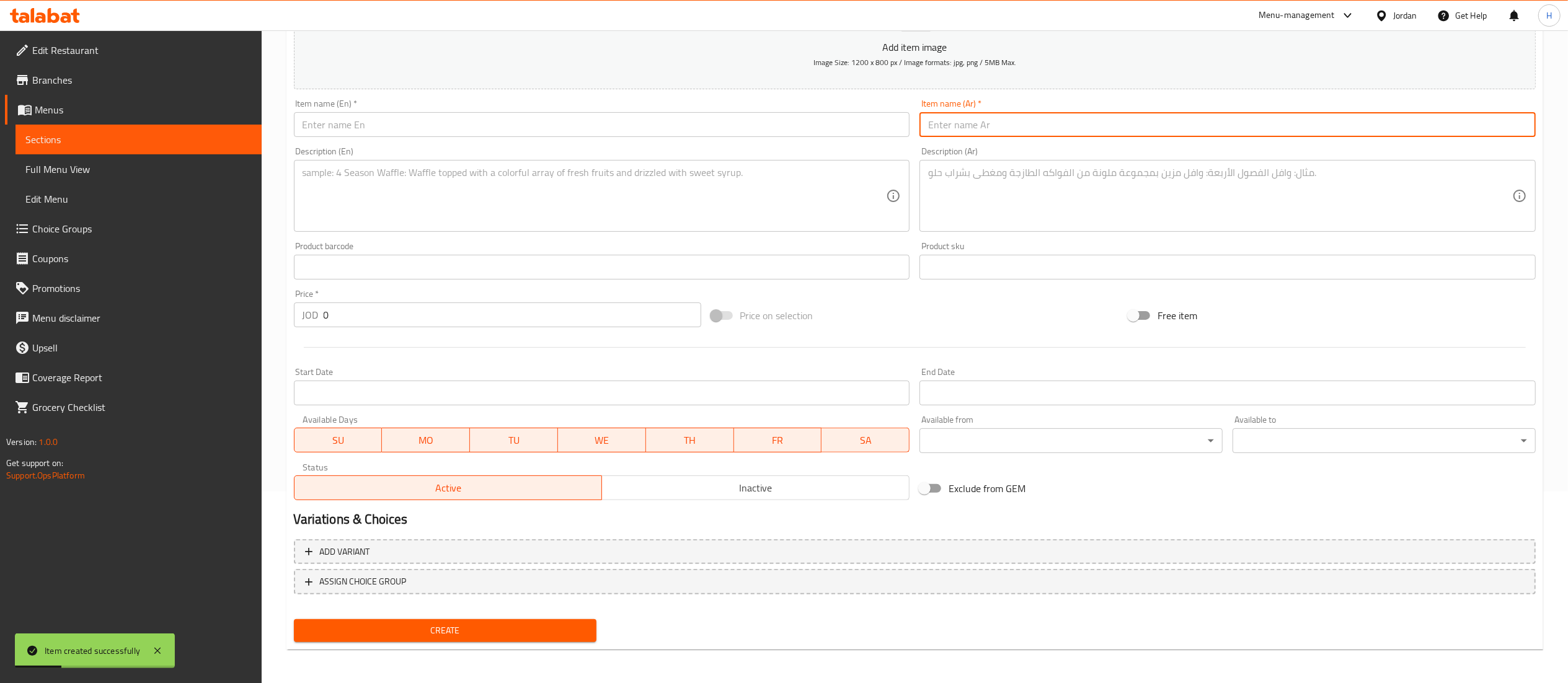
type input "F"
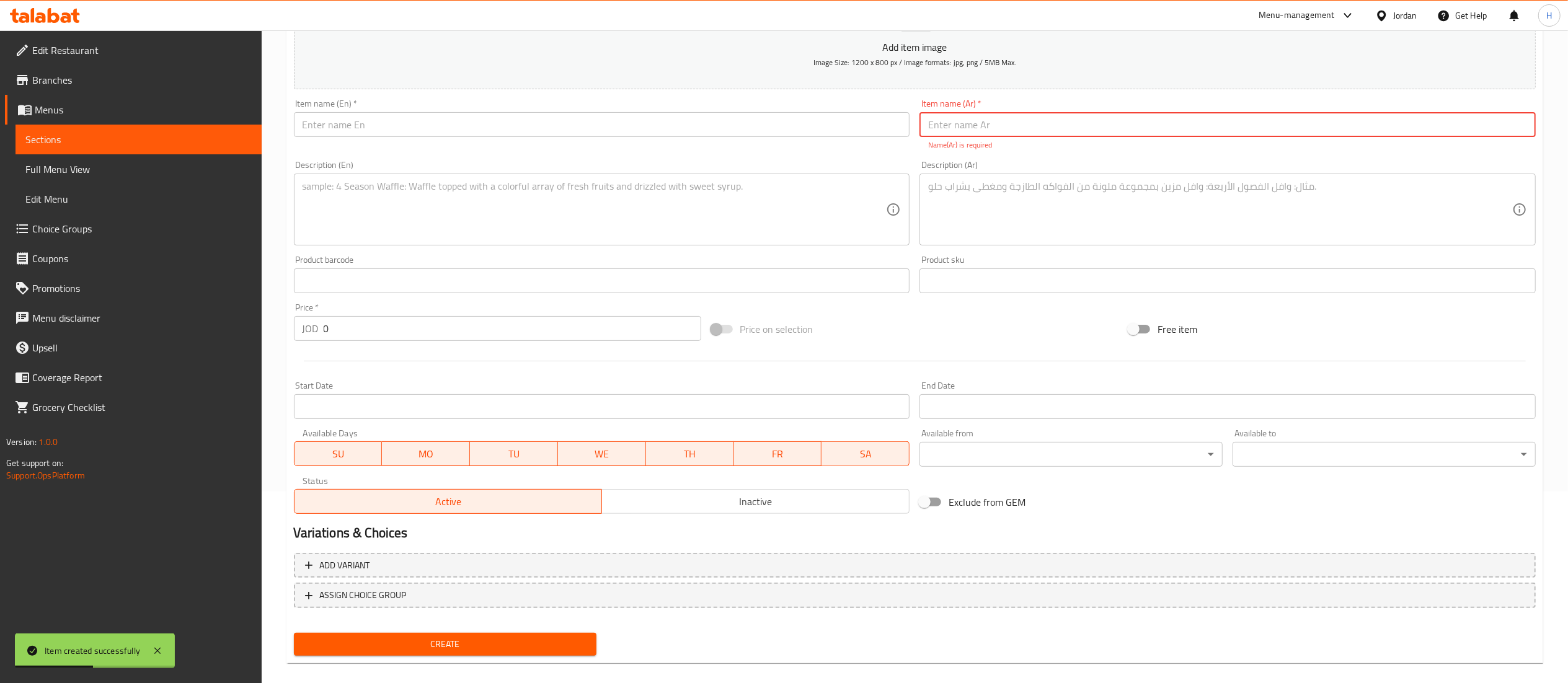
click at [774, 132] on input "text" at bounding box center [602, 124] width 616 height 25
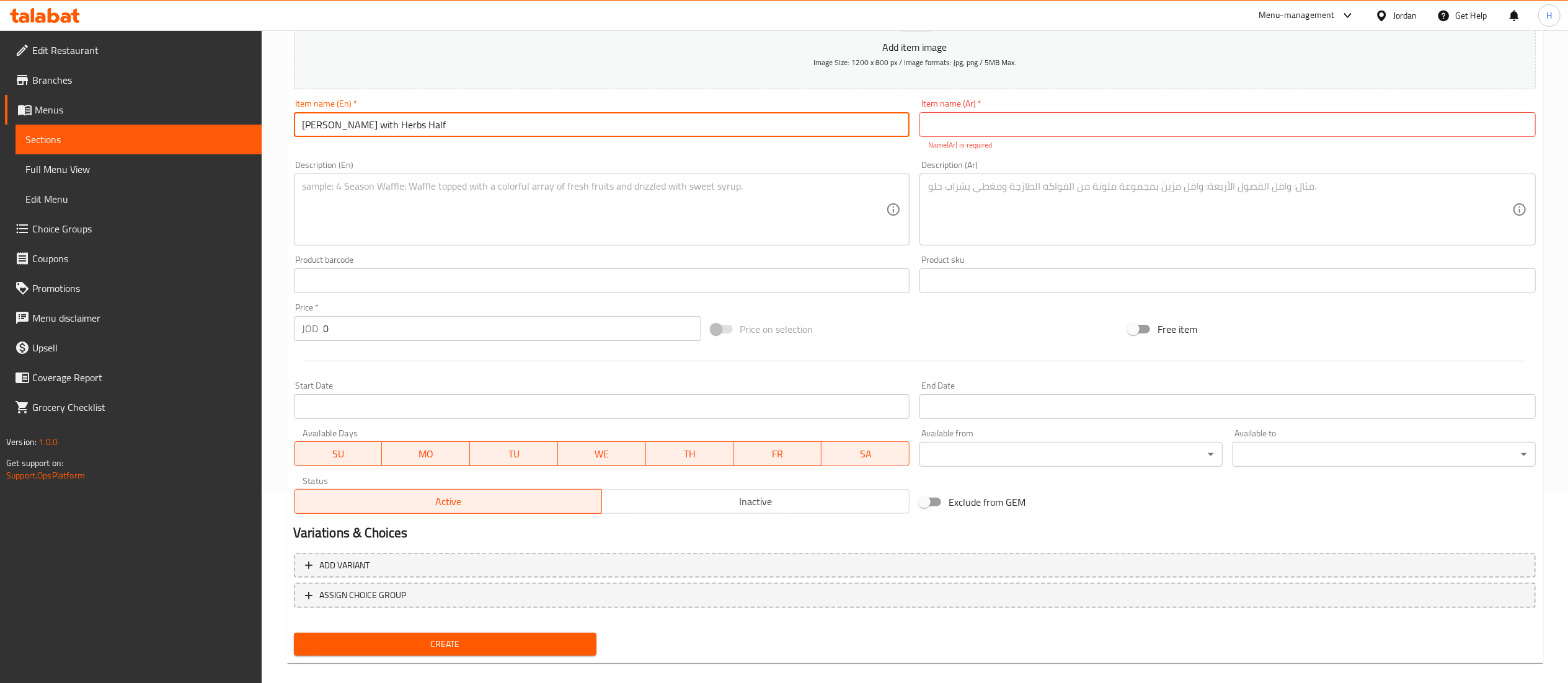
type input "Farooj Zaman with Herbs Half"
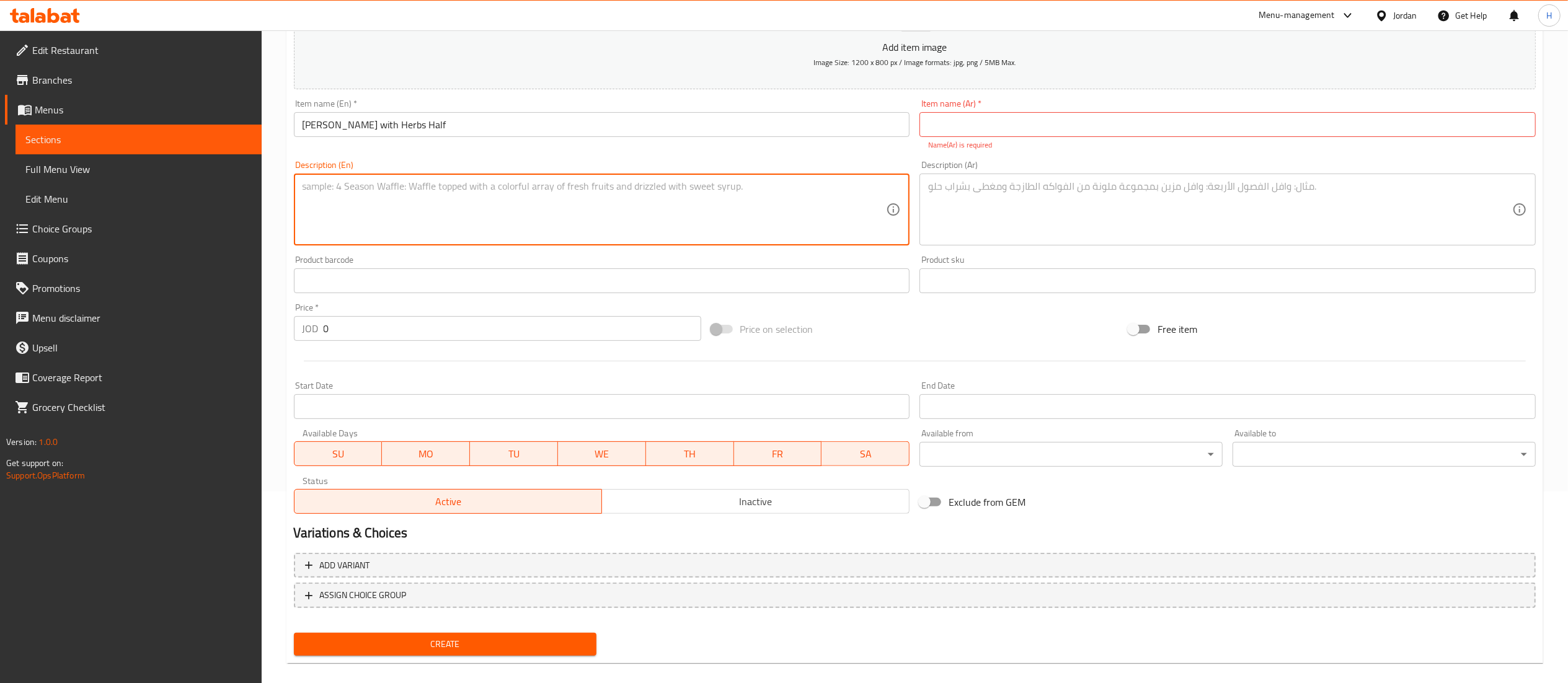
click at [670, 194] on textarea at bounding box center [594, 209] width 584 height 59
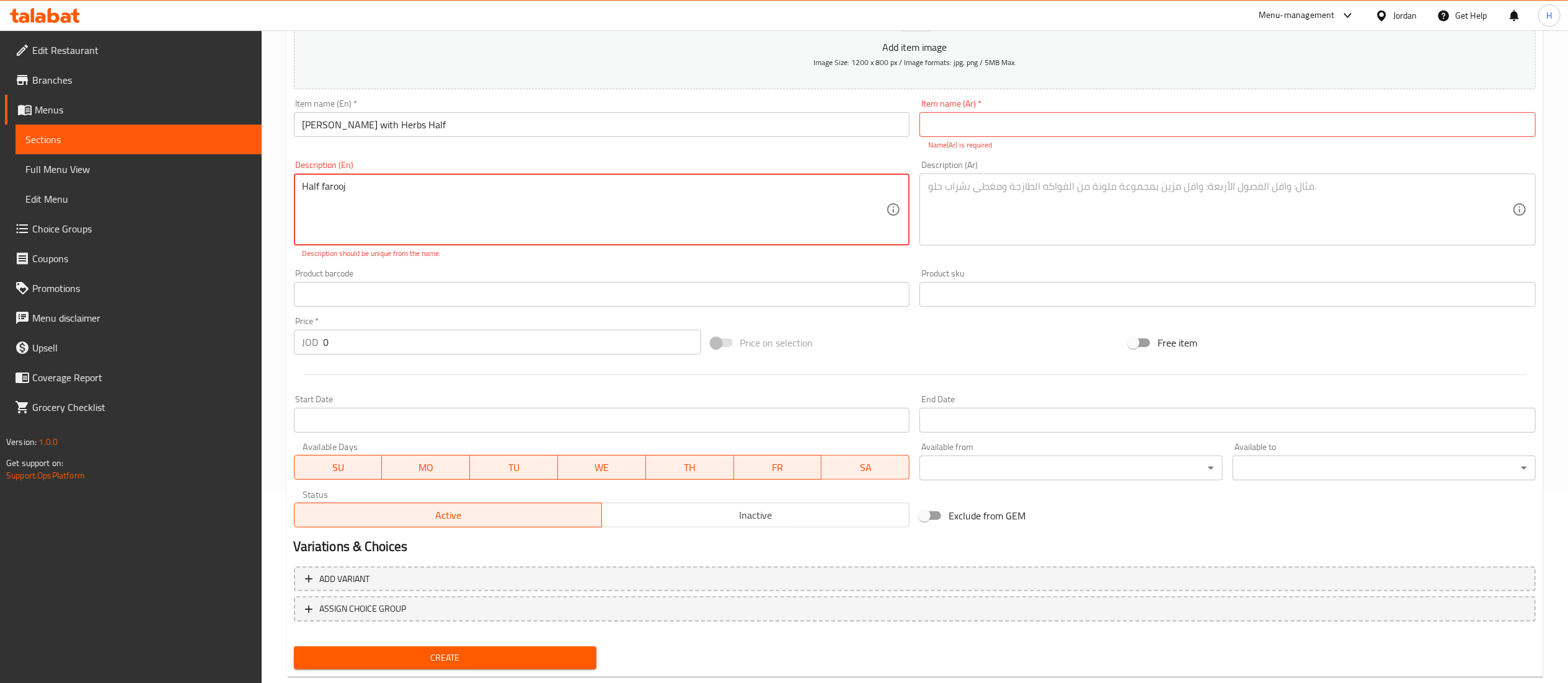
type textarea "Half farooj"
click at [1034, 123] on input "text" at bounding box center [1228, 124] width 616 height 25
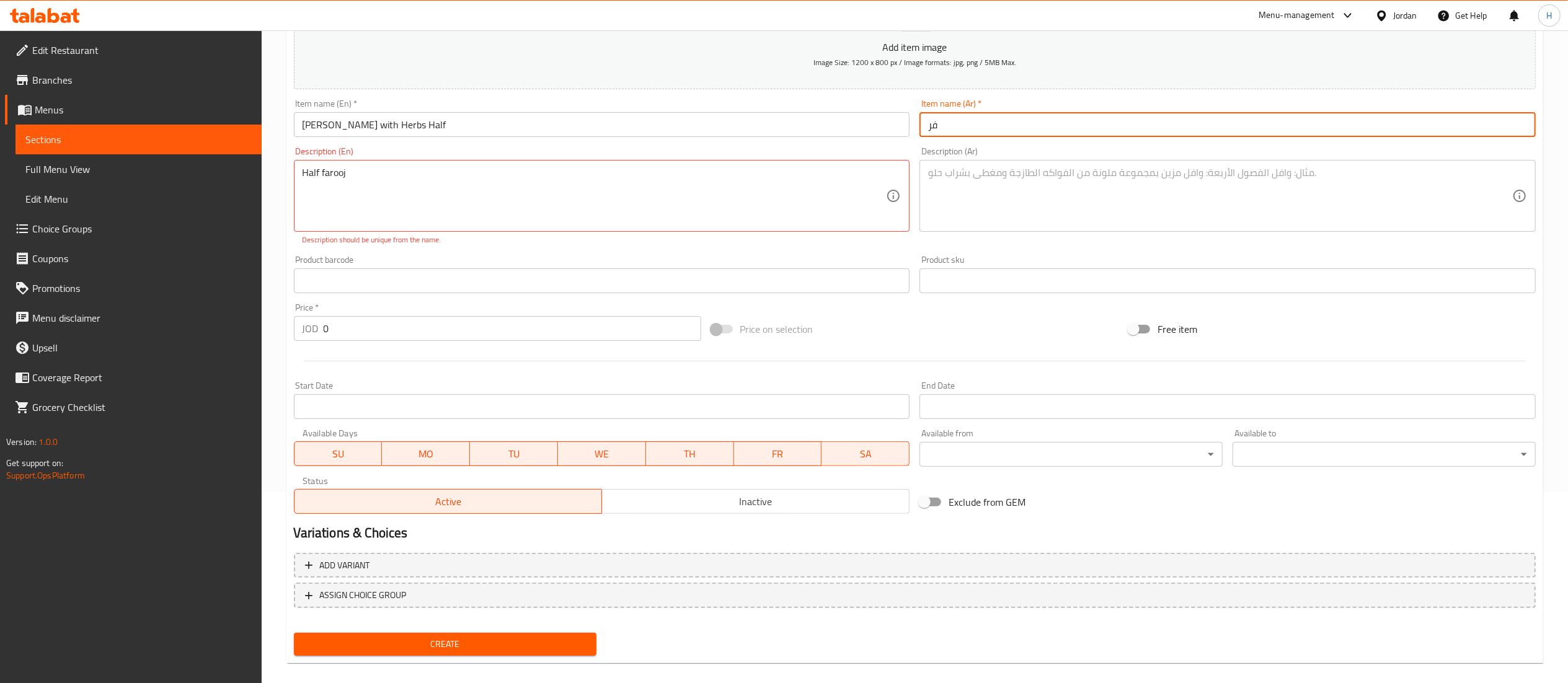
type input "ف"
type input "نصف فروج زمان بالاعشاب"
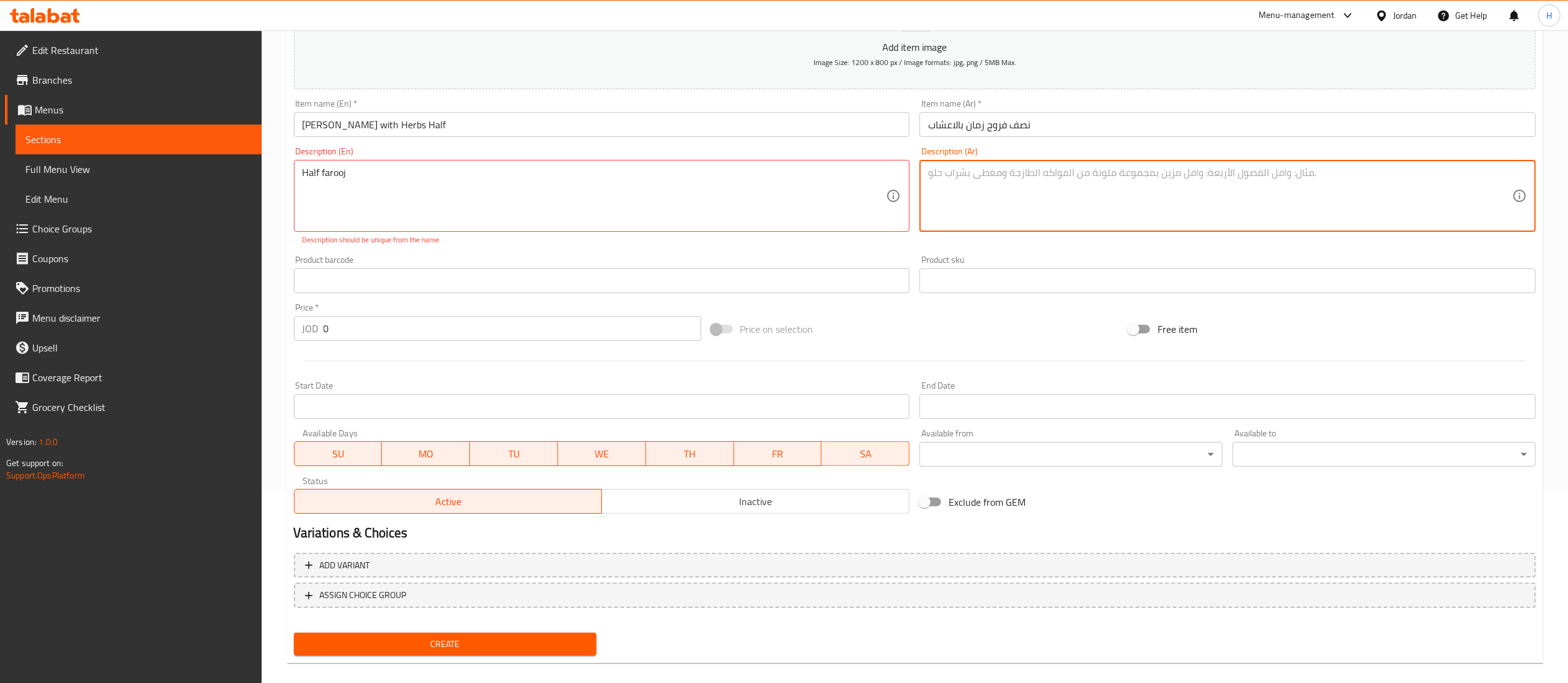
click at [1080, 215] on textarea at bounding box center [1220, 196] width 584 height 59
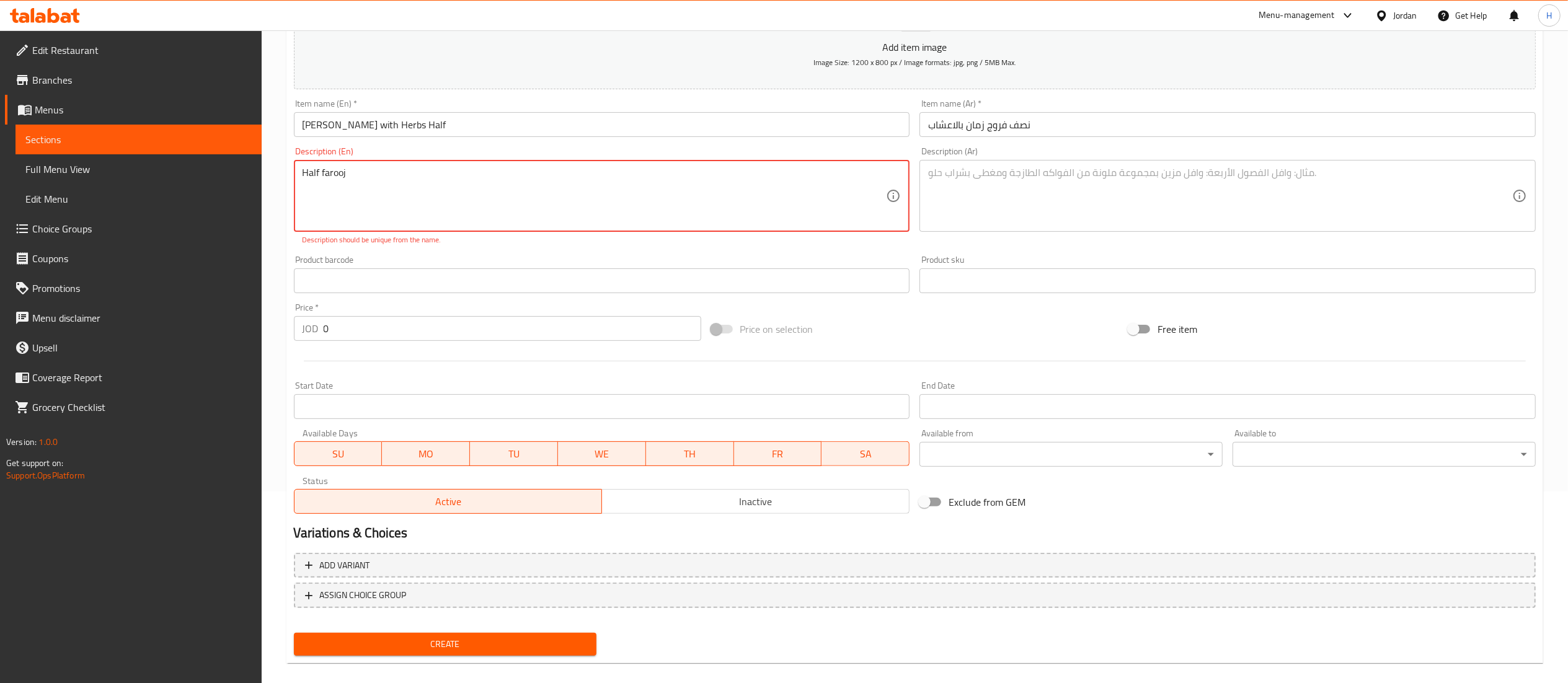
drag, startPoint x: 417, startPoint y: 168, endPoint x: 404, endPoint y: 175, distance: 14.8
click at [404, 175] on textarea "Half farooj" at bounding box center [594, 196] width 584 height 59
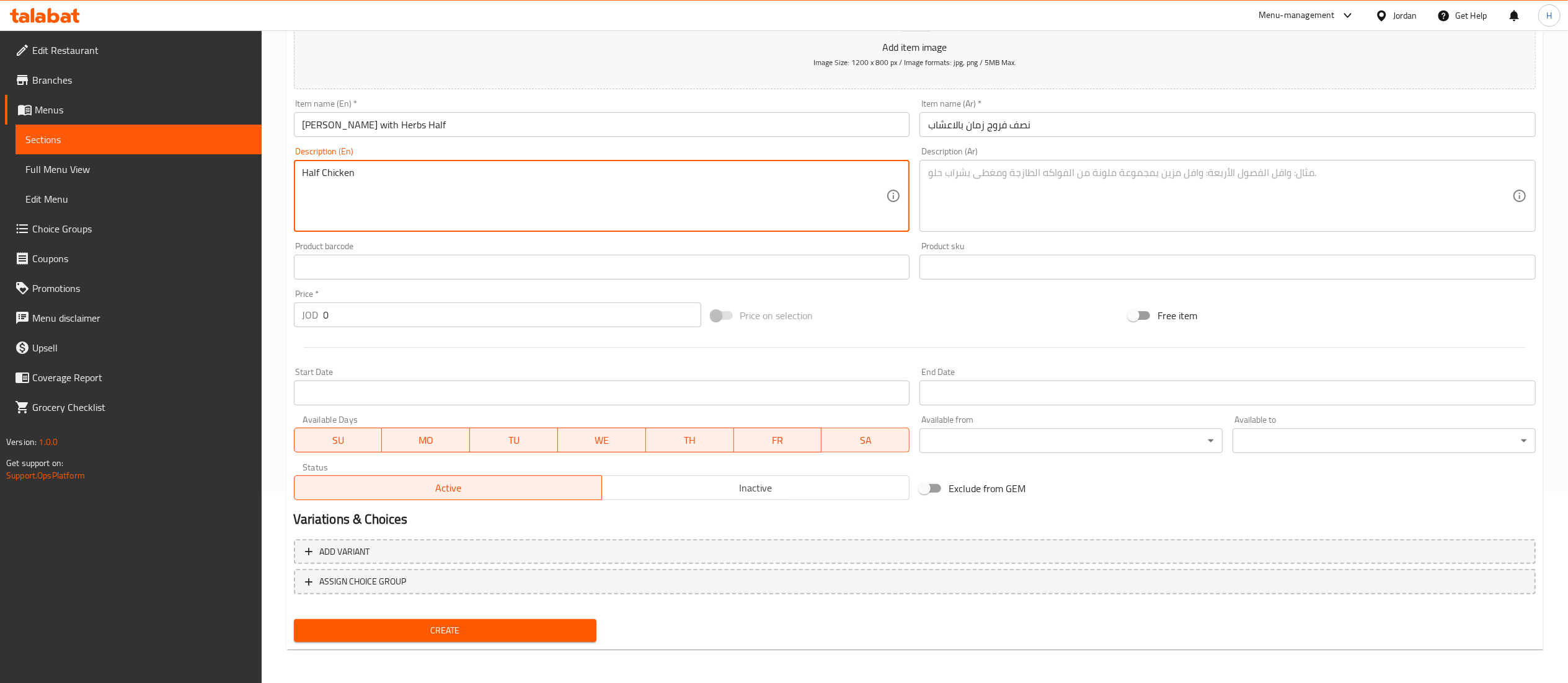
type textarea "Half Chicken"
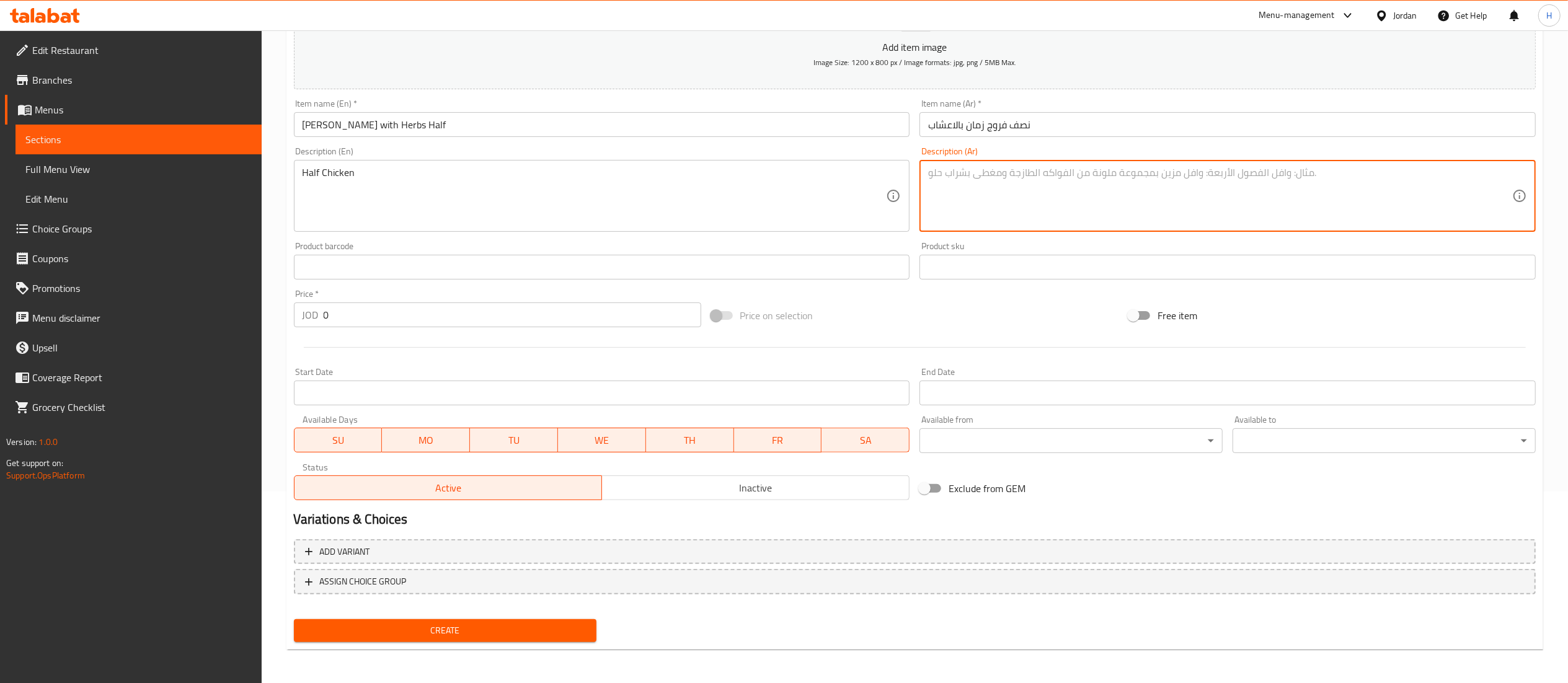
click at [1035, 188] on textarea at bounding box center [1220, 196] width 584 height 59
type textarea "نصف فروجة"
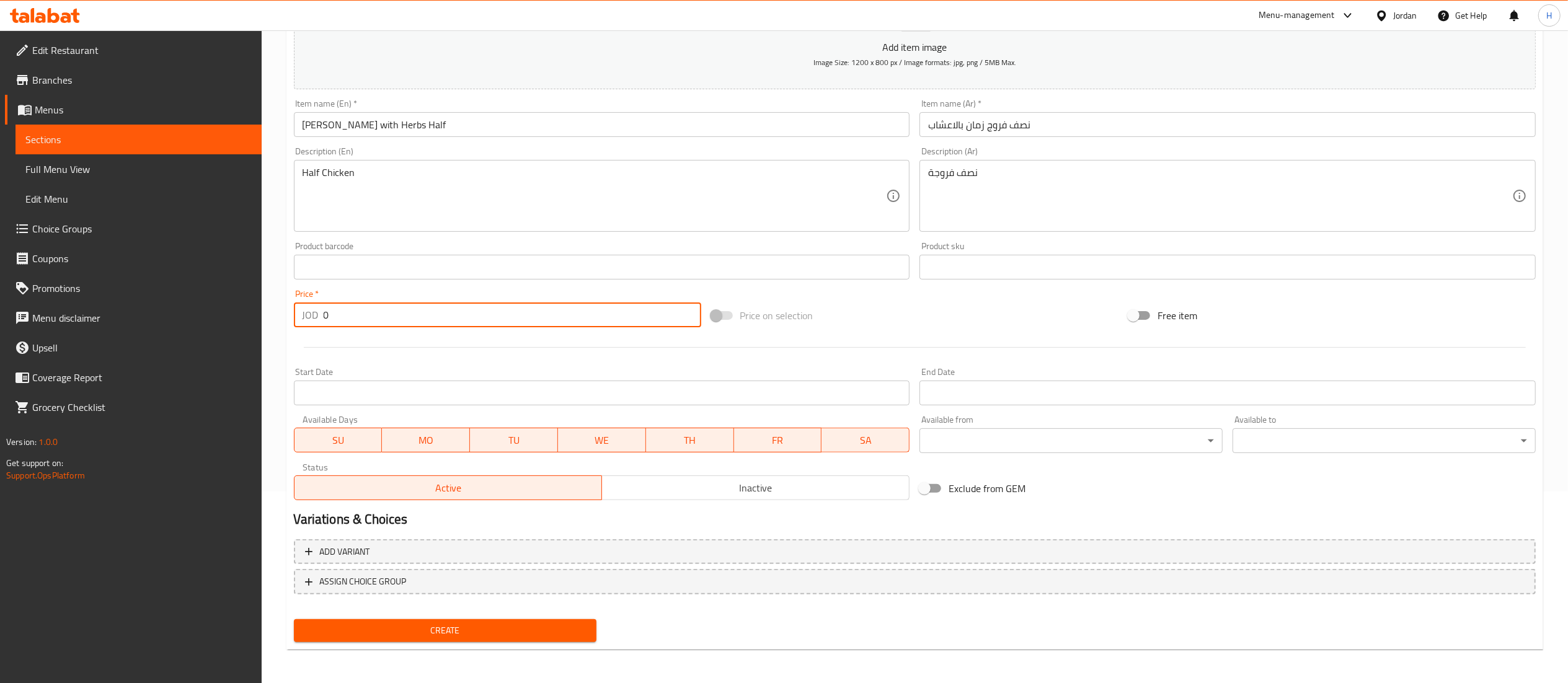
drag, startPoint x: 343, startPoint y: 322, endPoint x: 263, endPoint y: 320, distance: 80.0
click at [263, 320] on div "Home / Restaurants management / Menus / Sections / item / create Chicken Charco…" at bounding box center [915, 262] width 1306 height 845
type input "3.75"
click at [545, 627] on span "Create" at bounding box center [445, 631] width 284 height 16
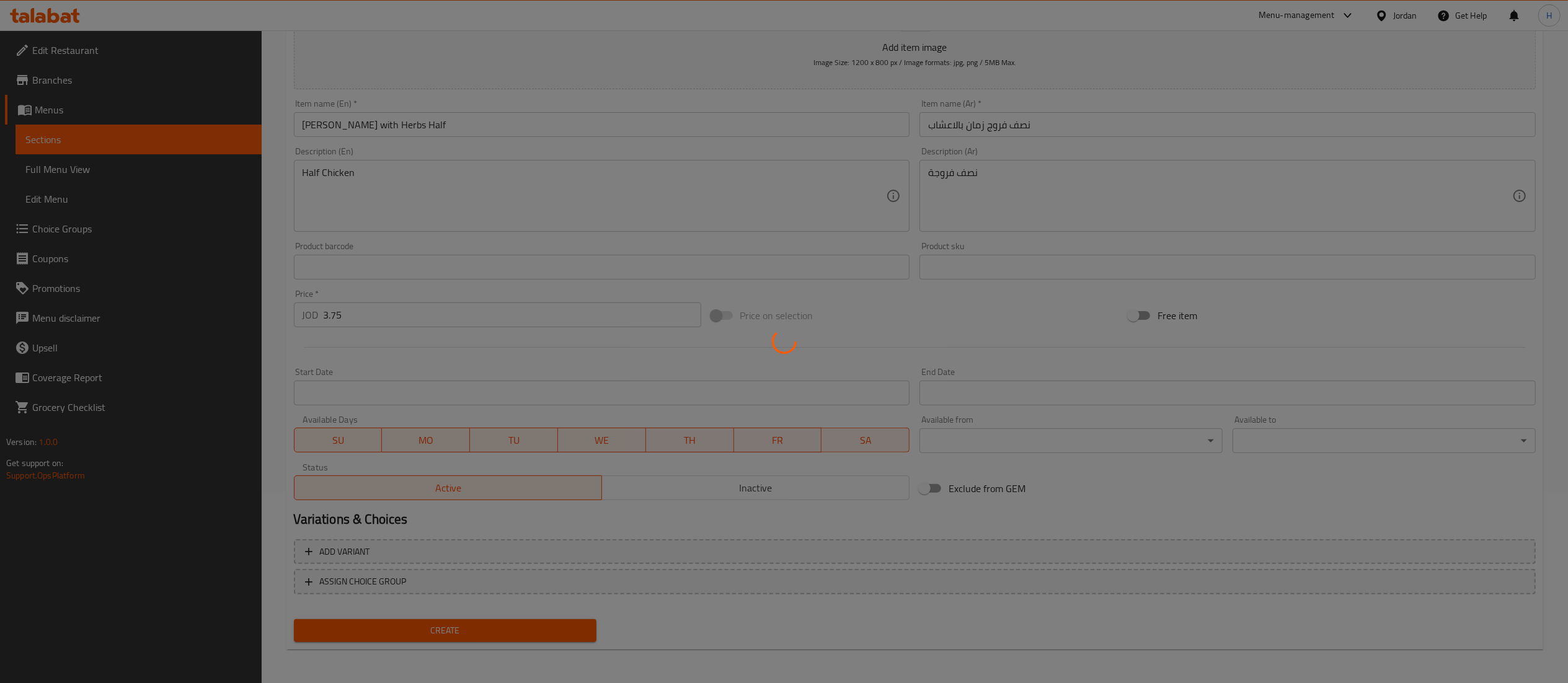
type input "0"
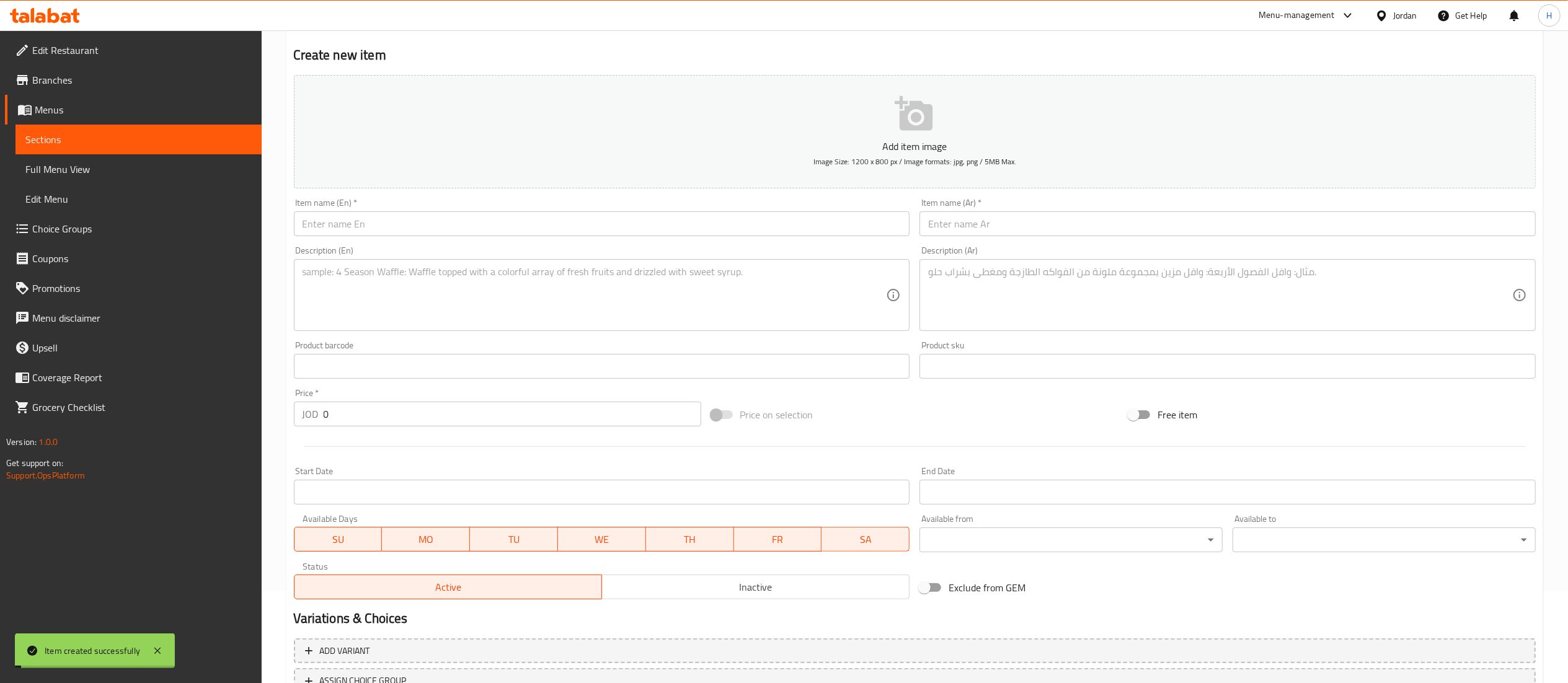
scroll to position [0, 0]
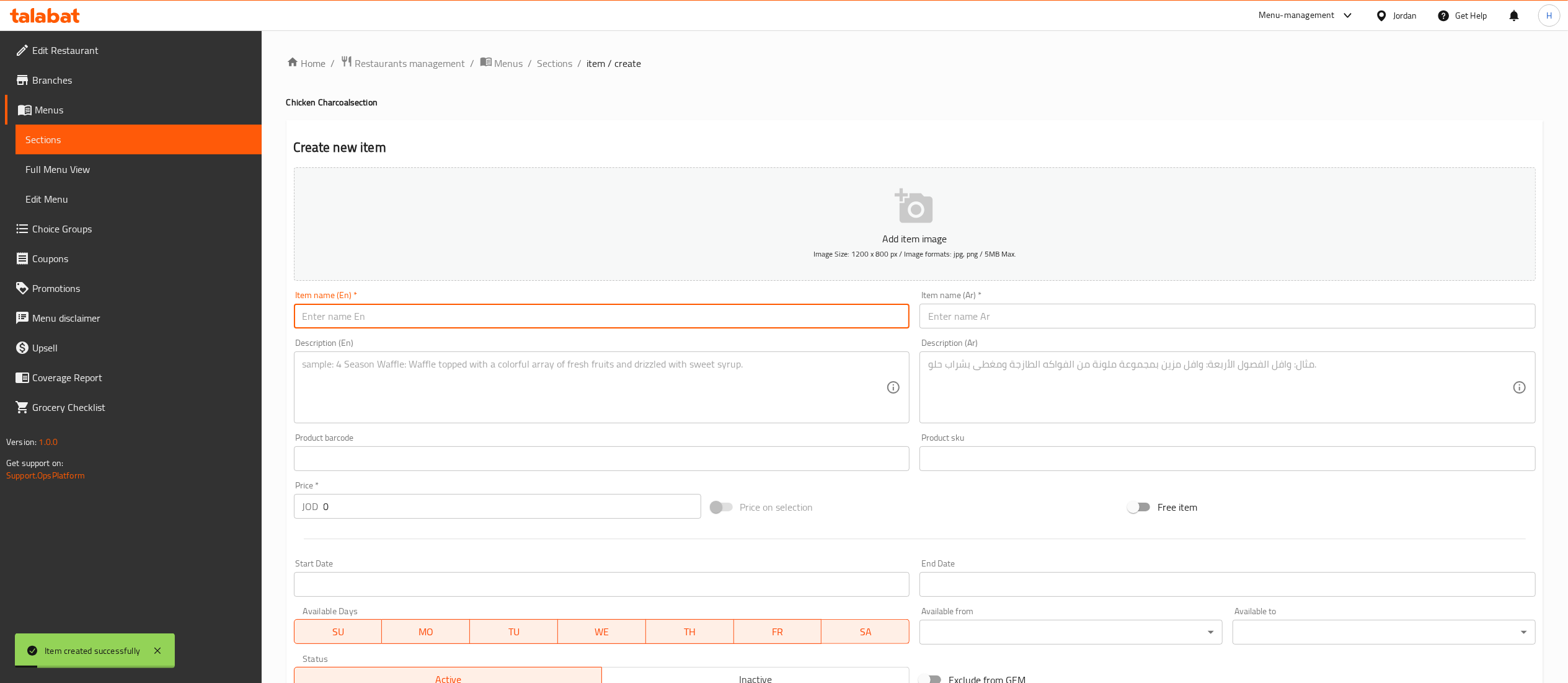
click at [551, 324] on input "text" at bounding box center [602, 316] width 616 height 25
type input "Farooj Tikka"
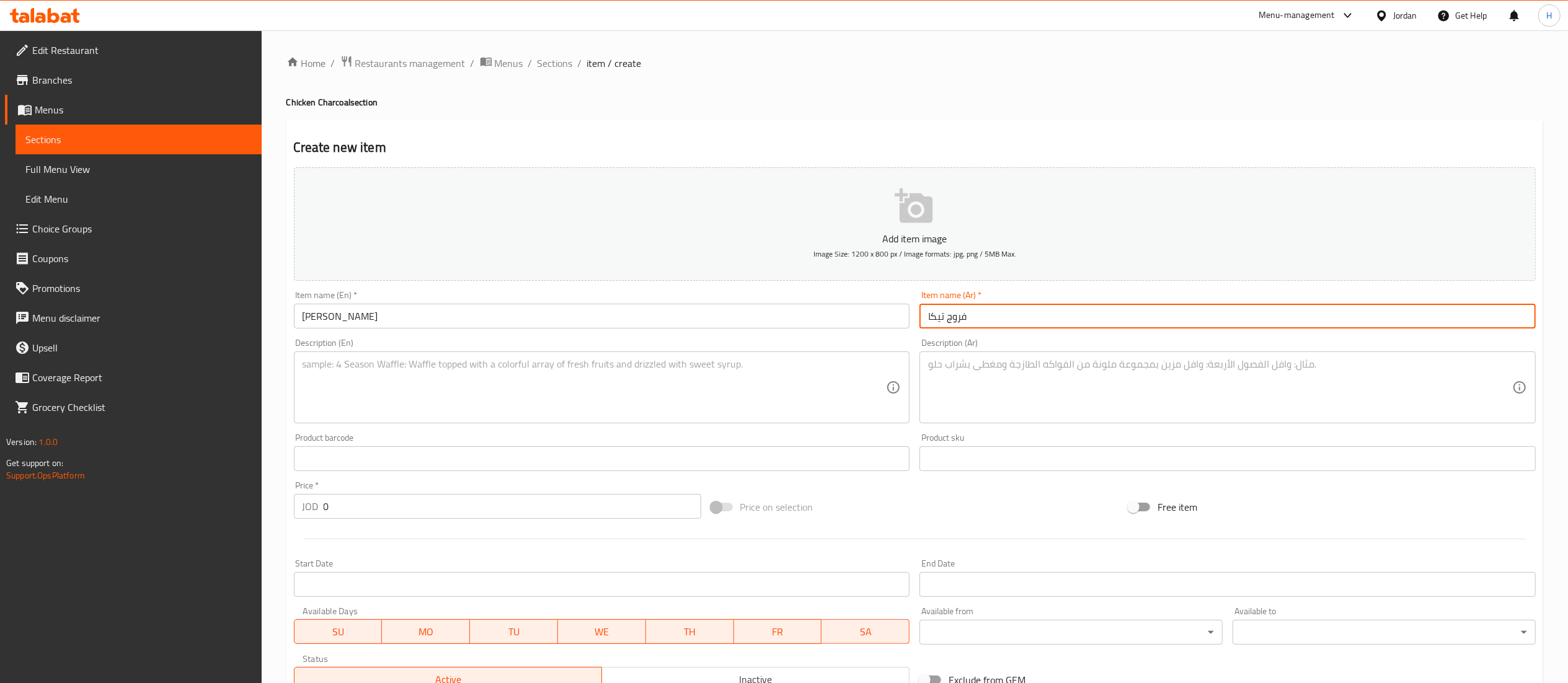
type input "فروج تيكا"
drag, startPoint x: 584, startPoint y: 396, endPoint x: 585, endPoint y: 403, distance: 7.1
click at [585, 403] on textarea at bounding box center [594, 388] width 584 height 59
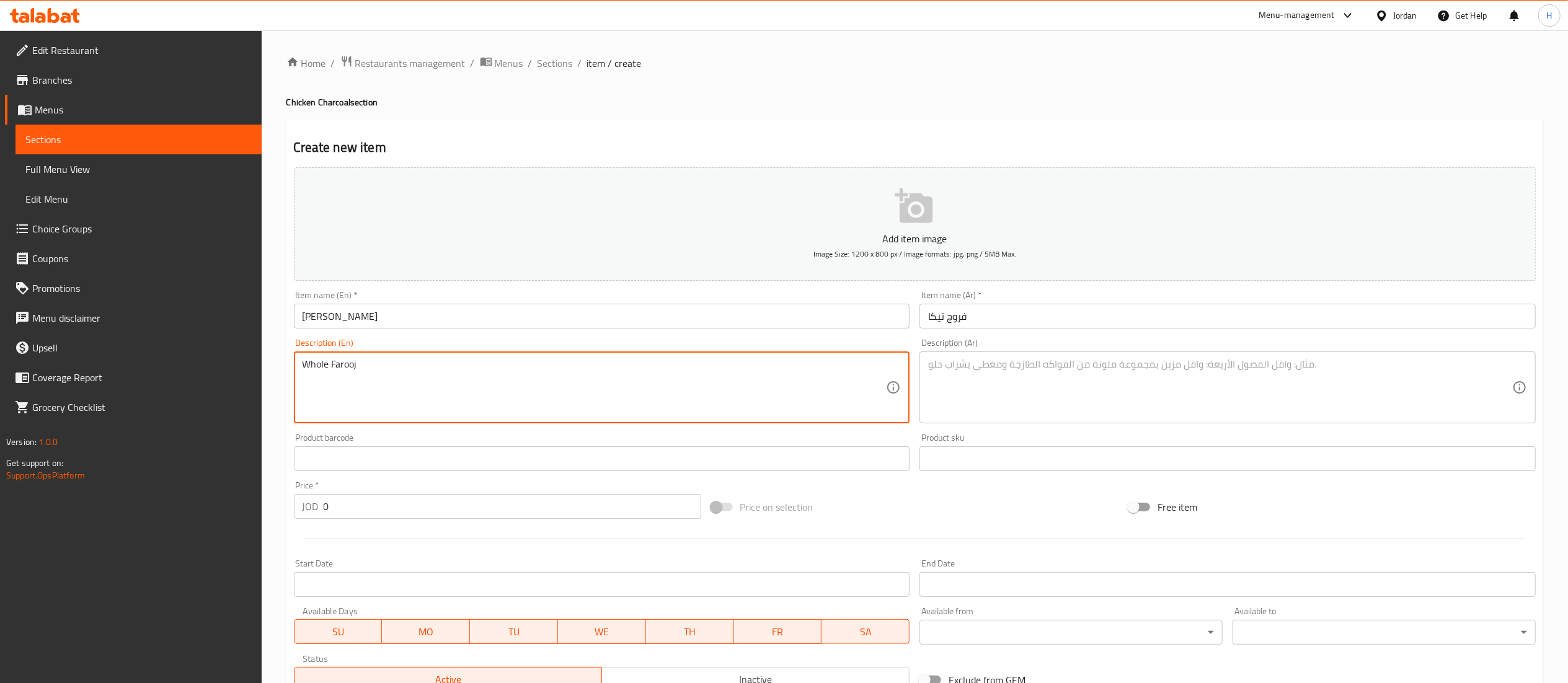
type textarea "Whole Farooj"
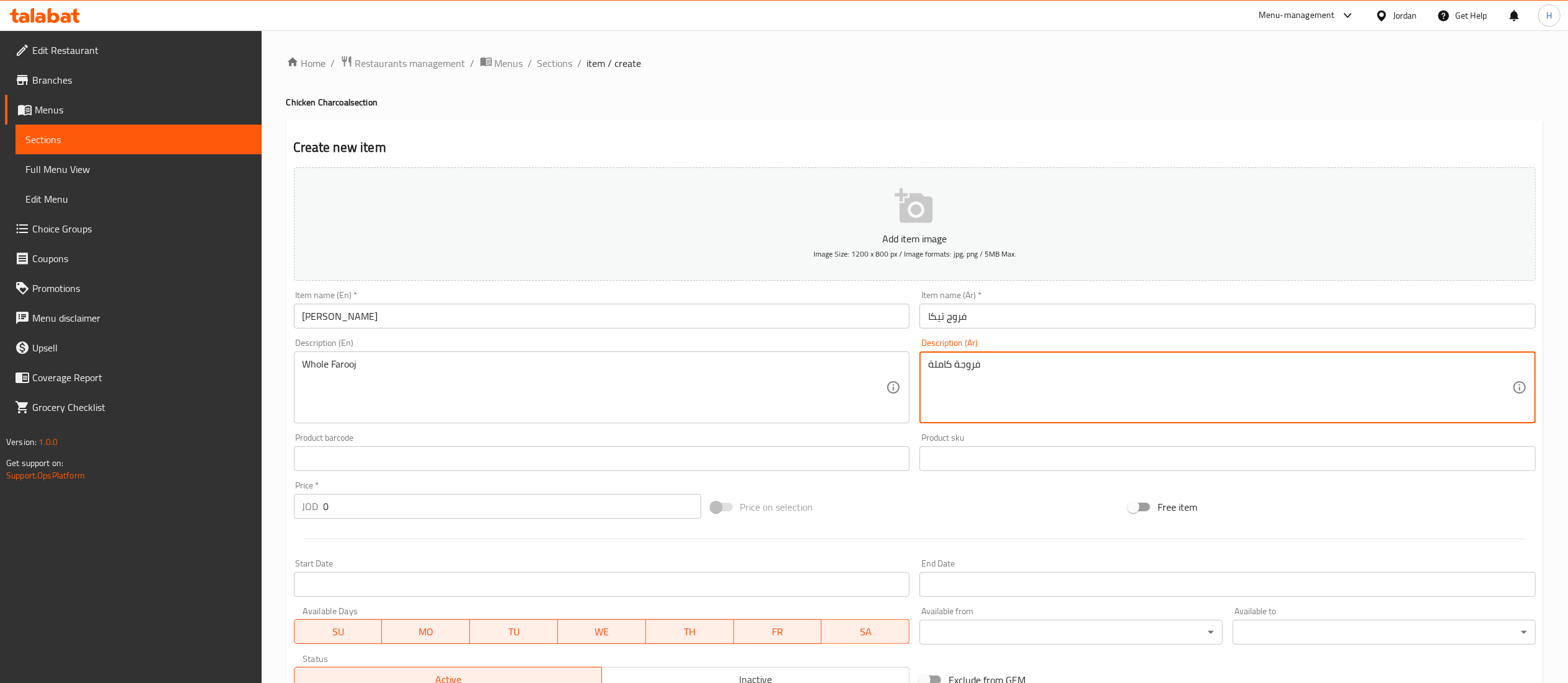
type textarea "فروجة كاملة"
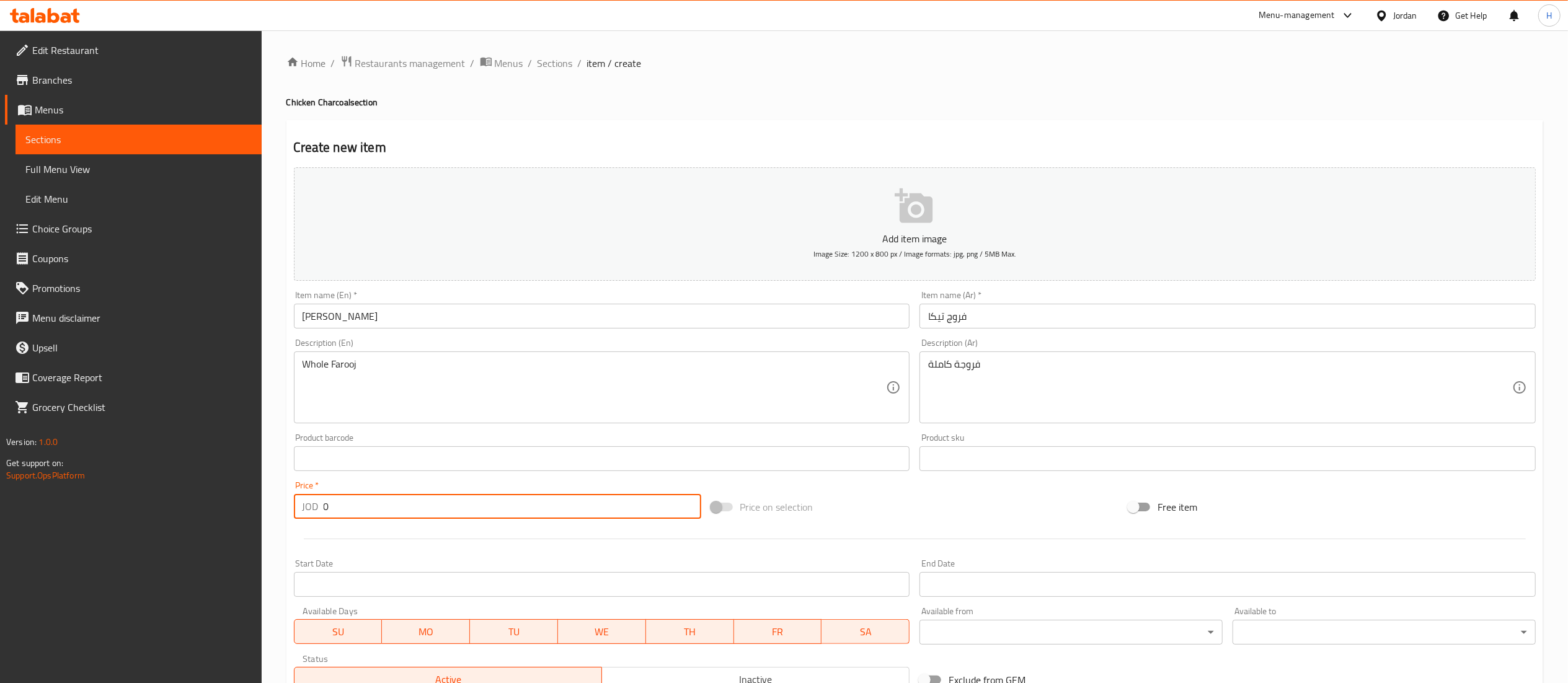
drag, startPoint x: 334, startPoint y: 518, endPoint x: 296, endPoint y: 518, distance: 38.0
click at [296, 518] on div "JOD 0 Price *" at bounding box center [497, 506] width 408 height 25
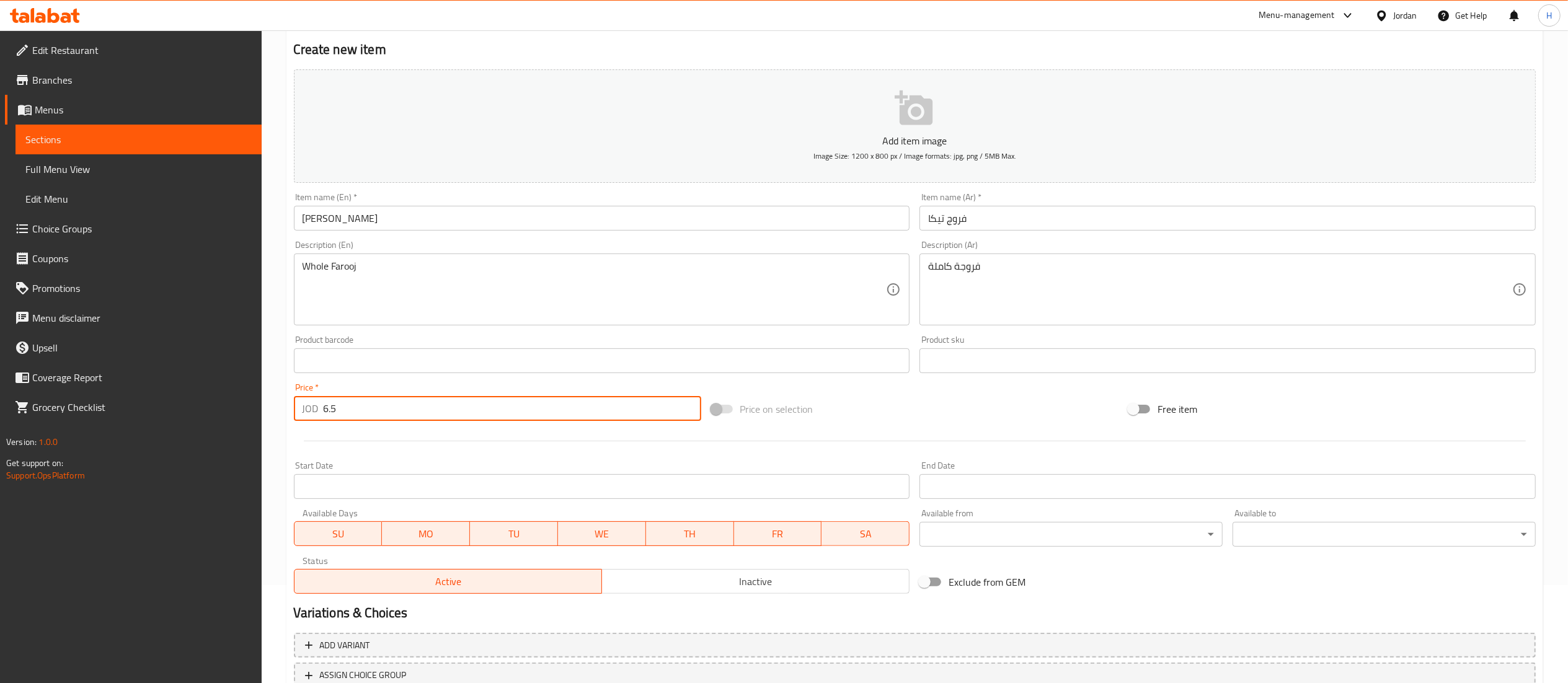
scroll to position [192, 0]
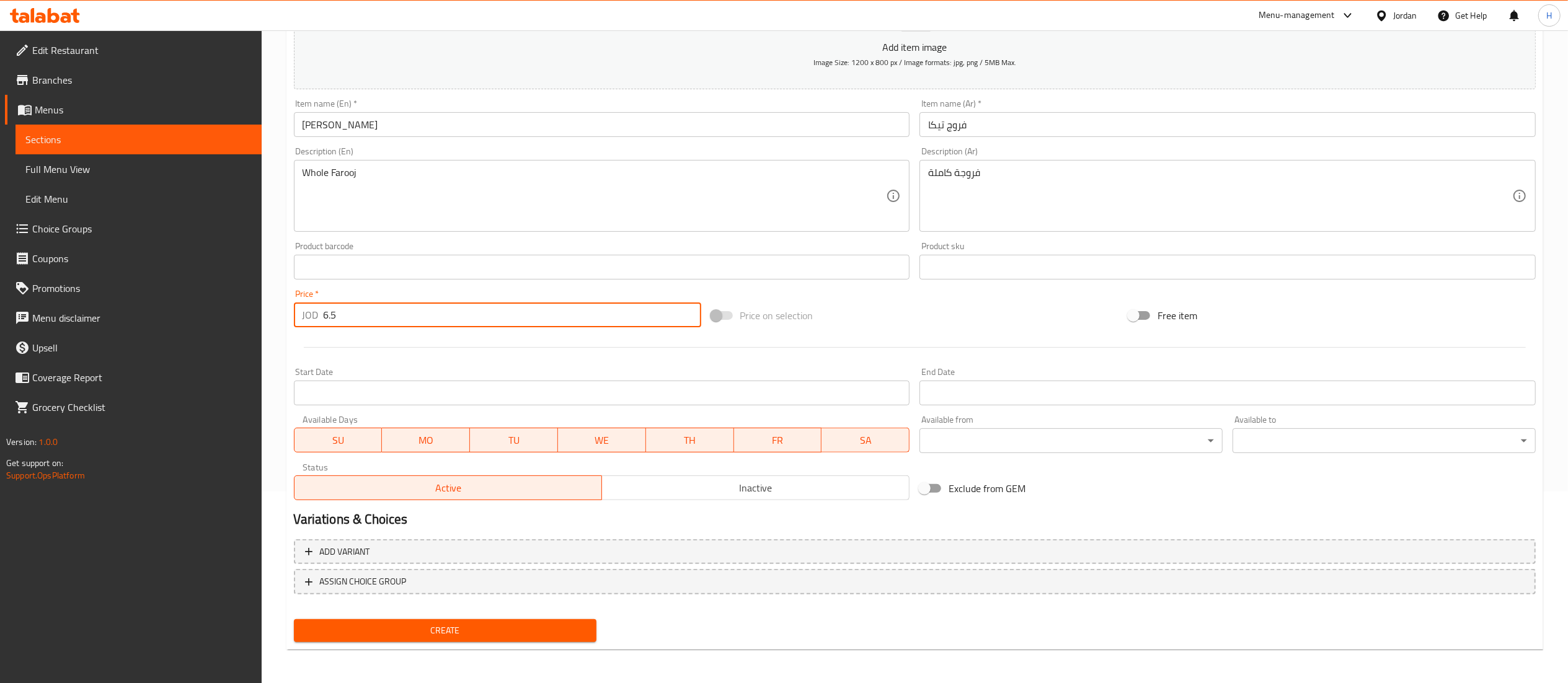
type input "6.5"
click at [530, 624] on span "Create" at bounding box center [445, 631] width 284 height 16
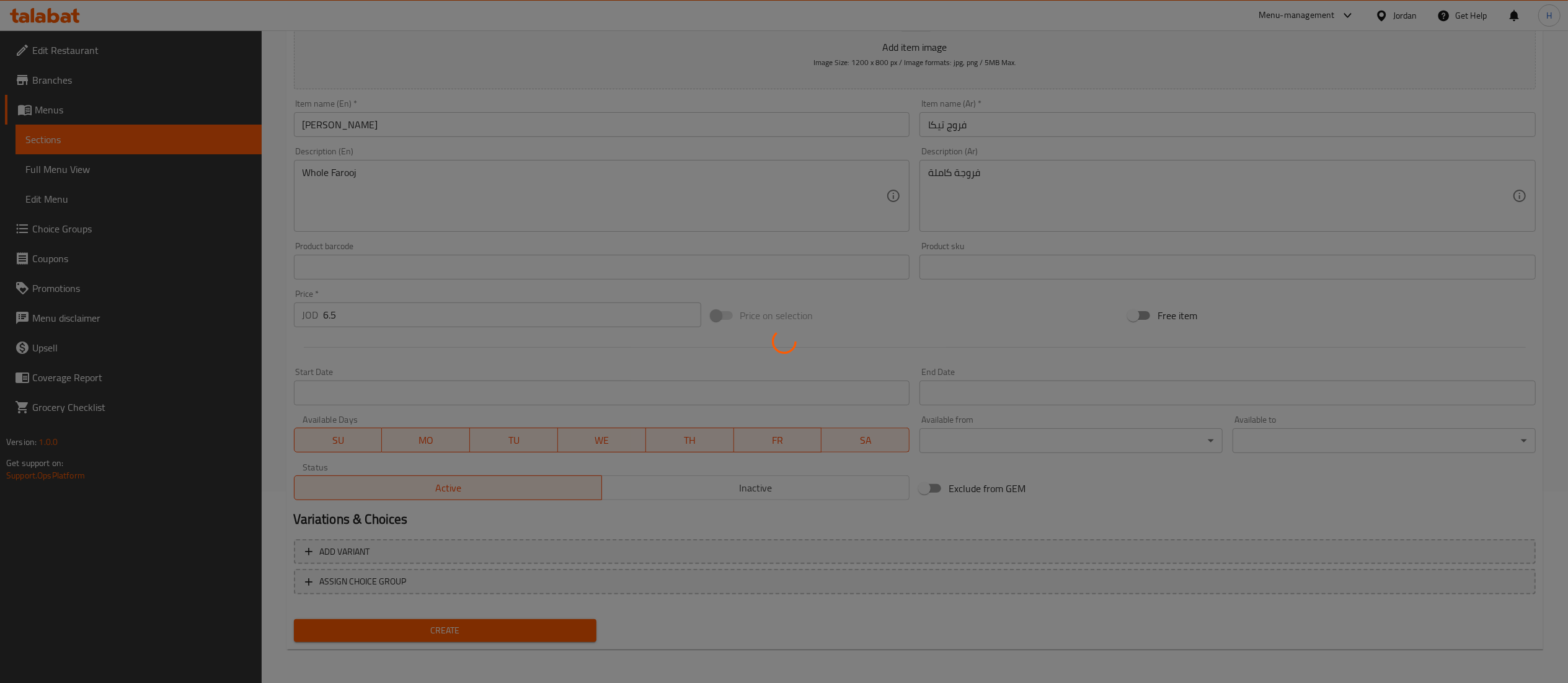
type input "0"
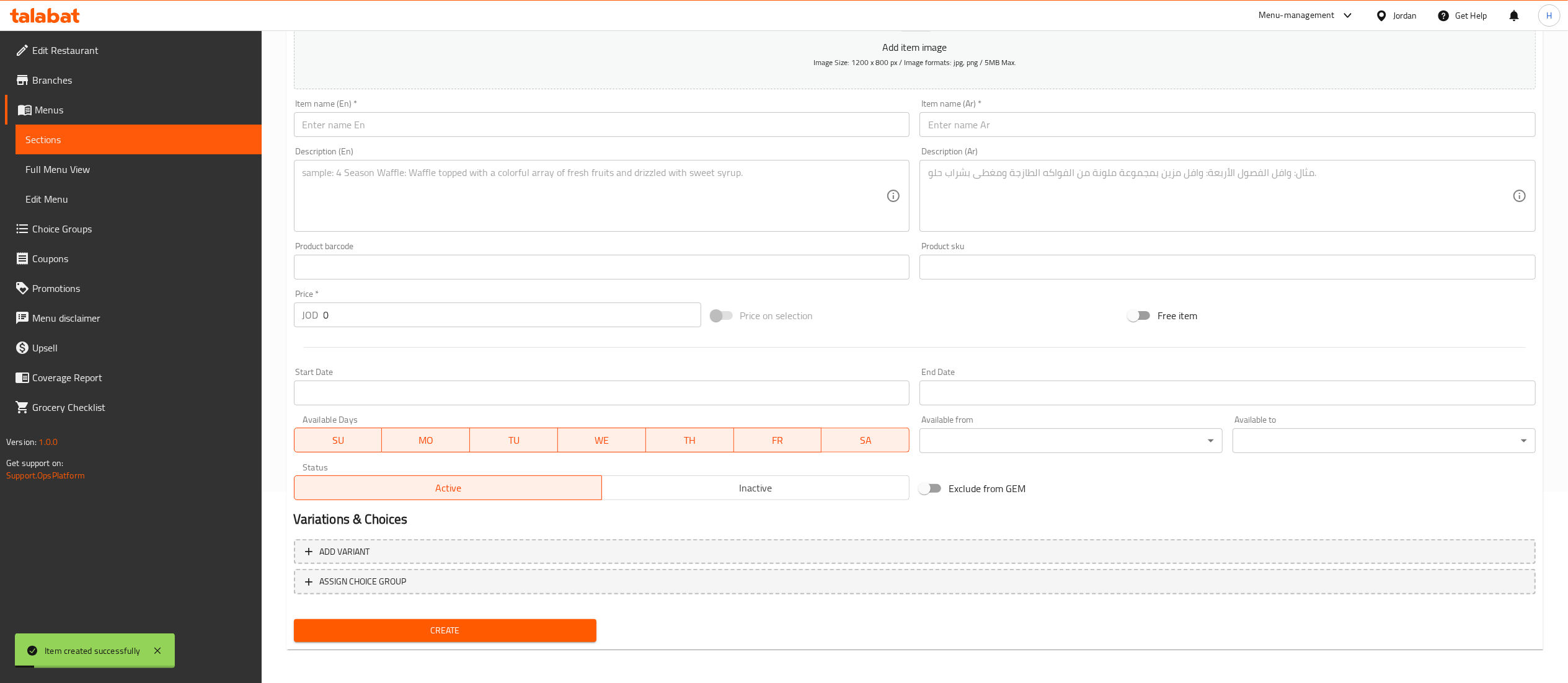
click at [695, 126] on input "text" at bounding box center [602, 124] width 616 height 25
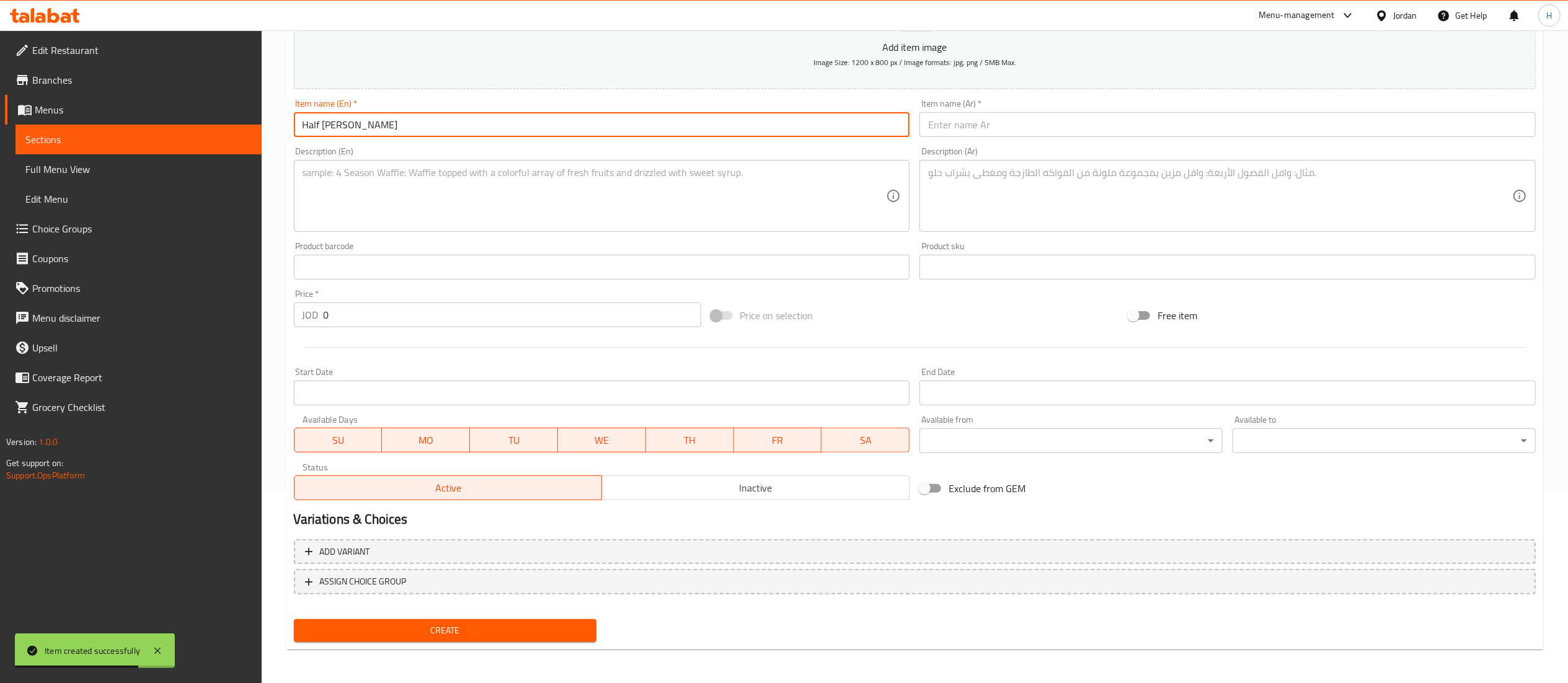
type input "Half Farooj Tikka"
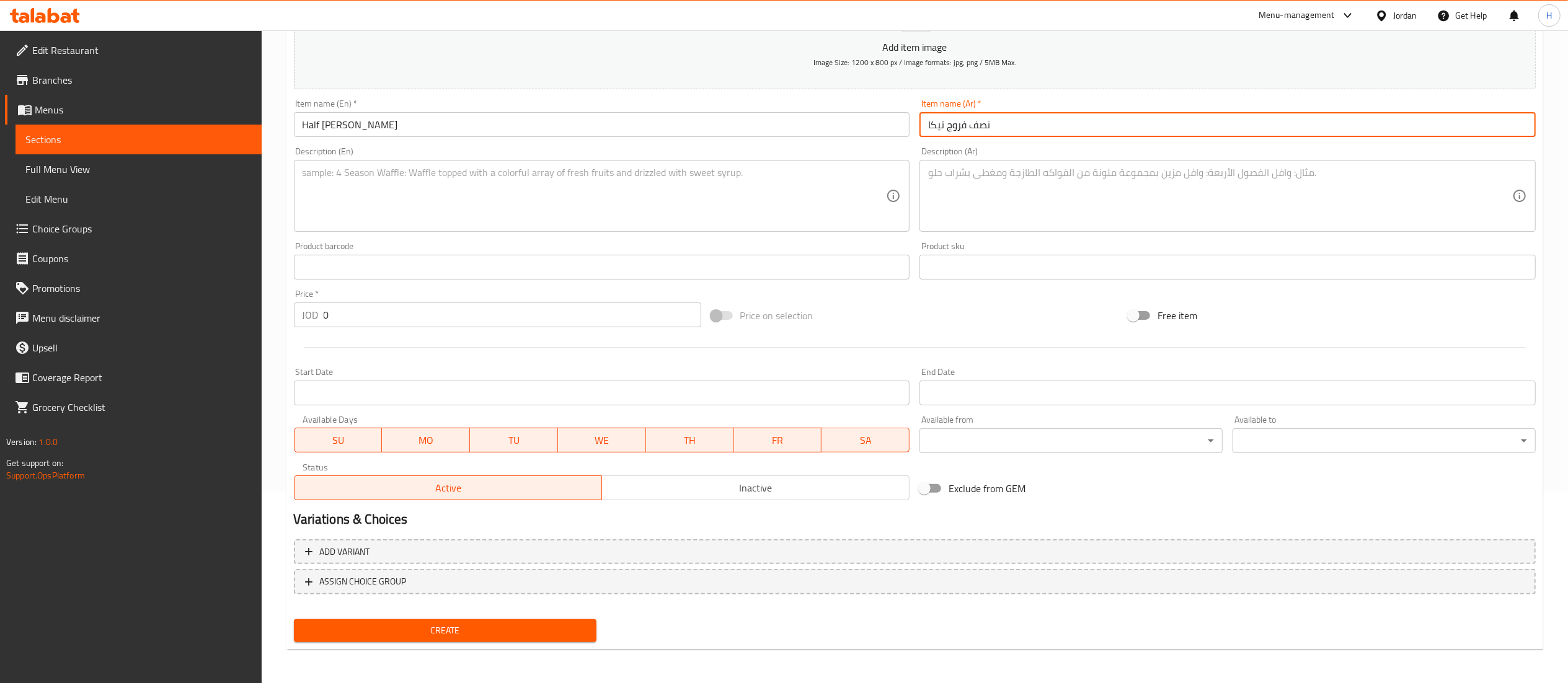
type input "نصف فروج تيكا"
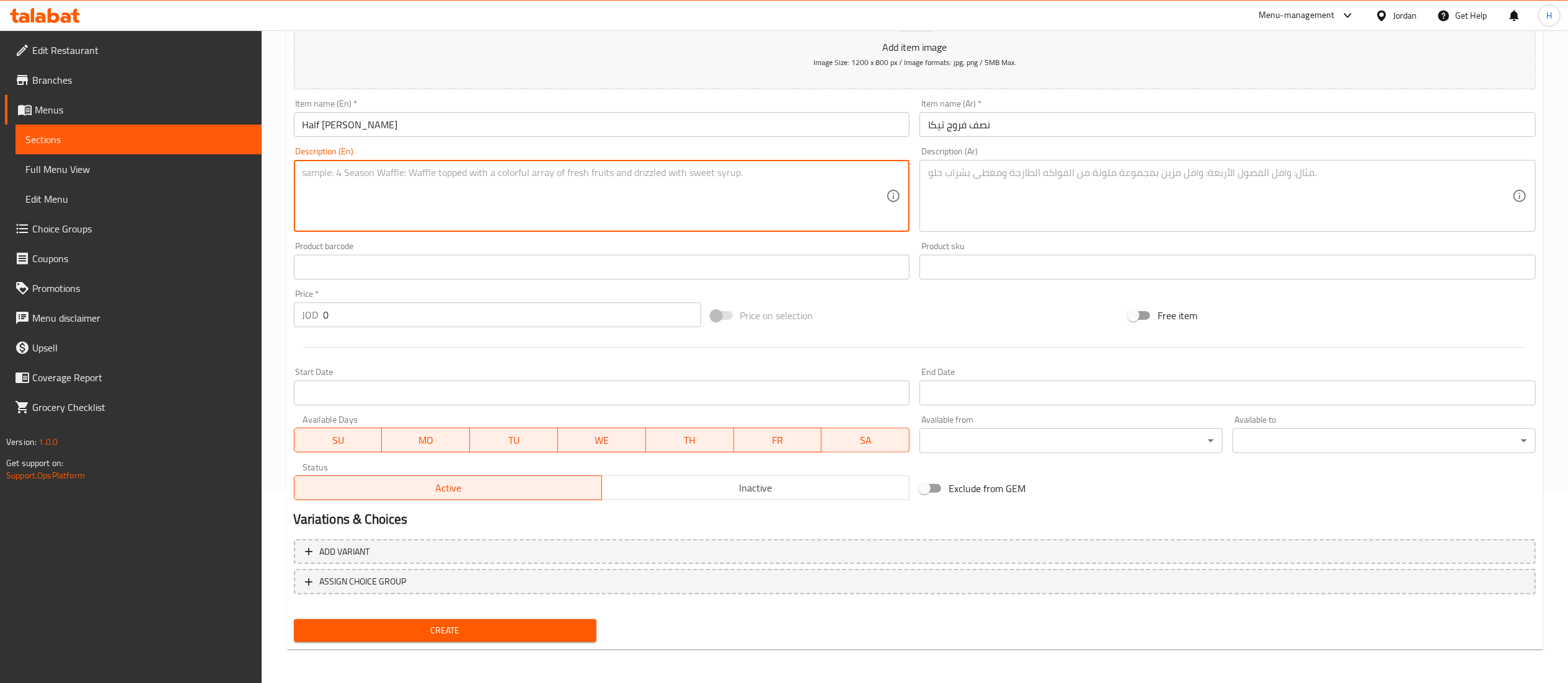
click at [668, 200] on textarea at bounding box center [594, 196] width 584 height 59
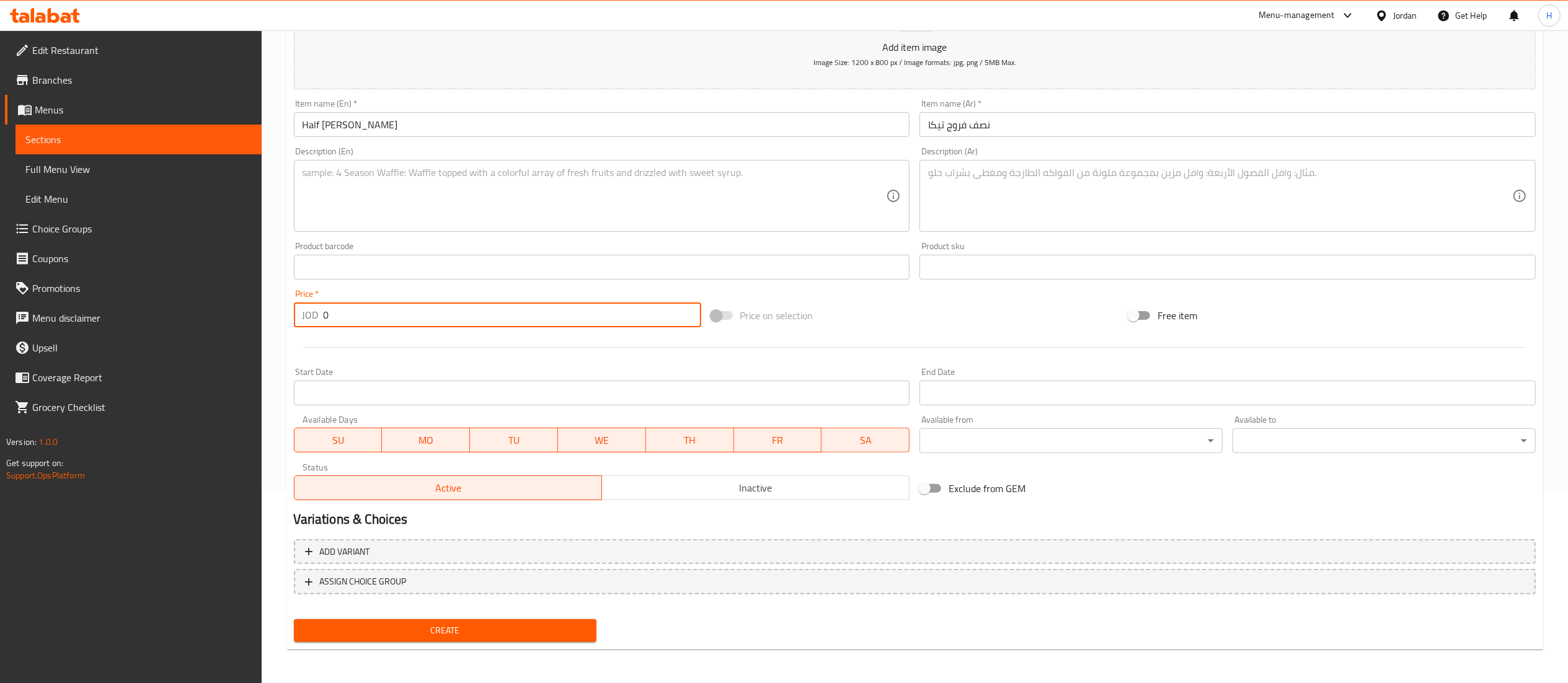
drag, startPoint x: 353, startPoint y: 310, endPoint x: 5, endPoint y: 293, distance: 348.4
click at [5, 293] on div "Edit Restaurant Branches Menus Sections Full Menu View Edit Menu Choice Groups …" at bounding box center [784, 262] width 1568 height 845
type input "3.75"
click at [437, 632] on span "Create" at bounding box center [445, 631] width 284 height 16
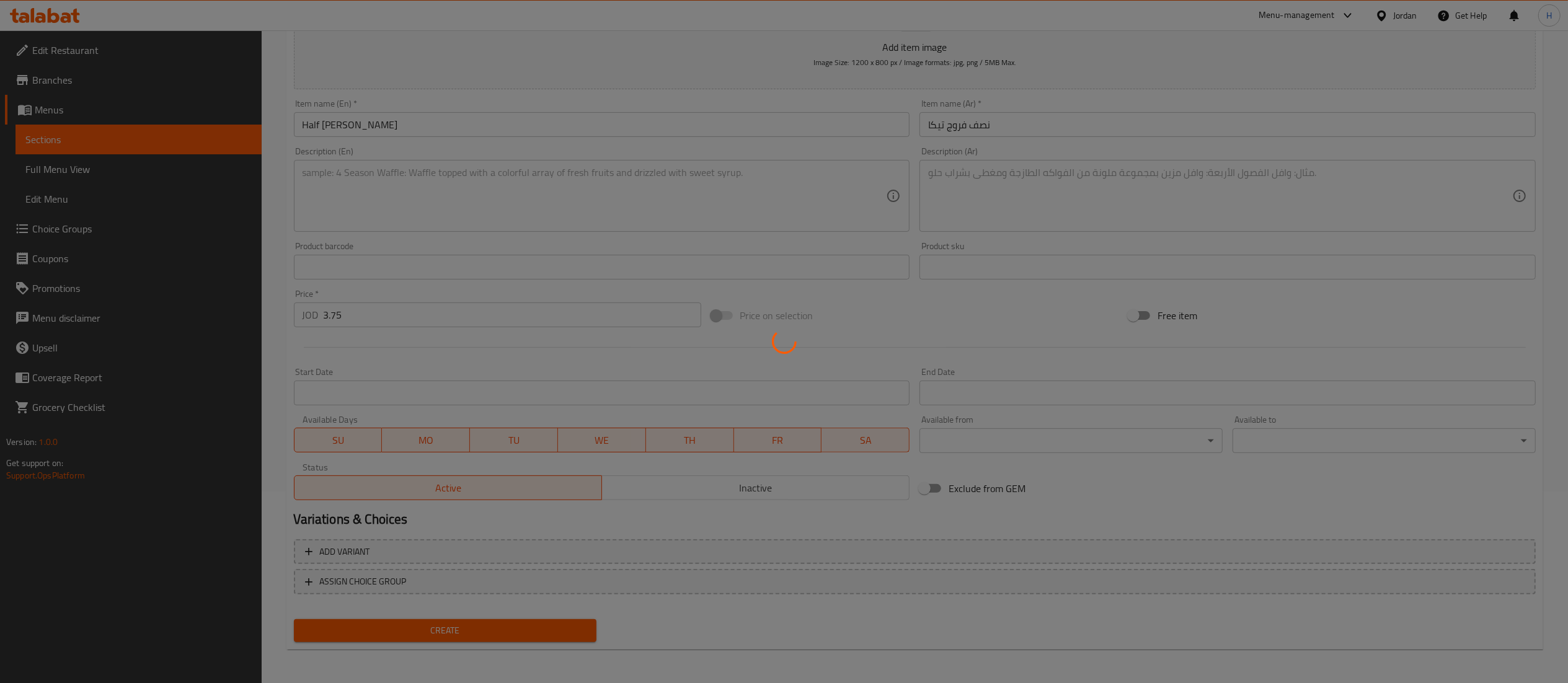
type input "0"
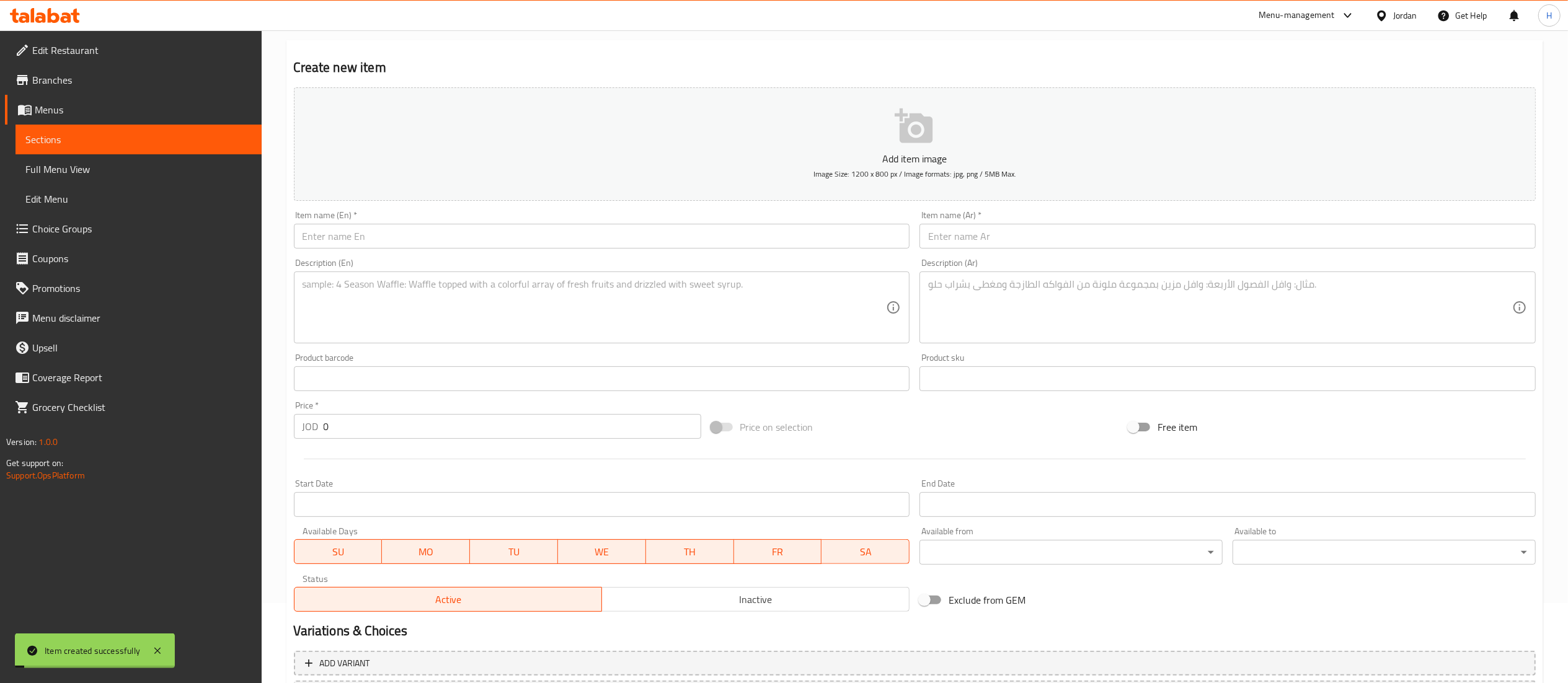
scroll to position [0, 0]
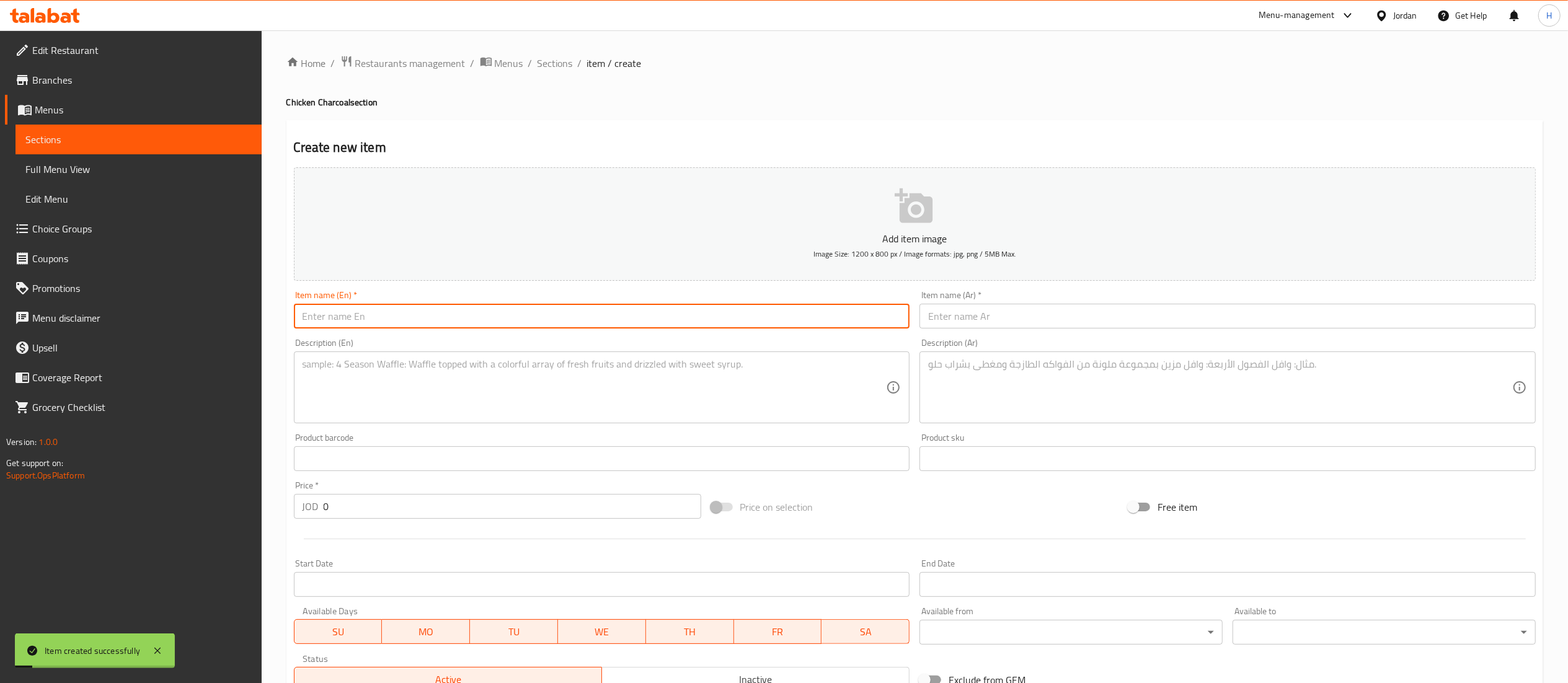
click at [489, 317] on input "text" at bounding box center [602, 316] width 616 height 25
type input "1K Chicken Wings"
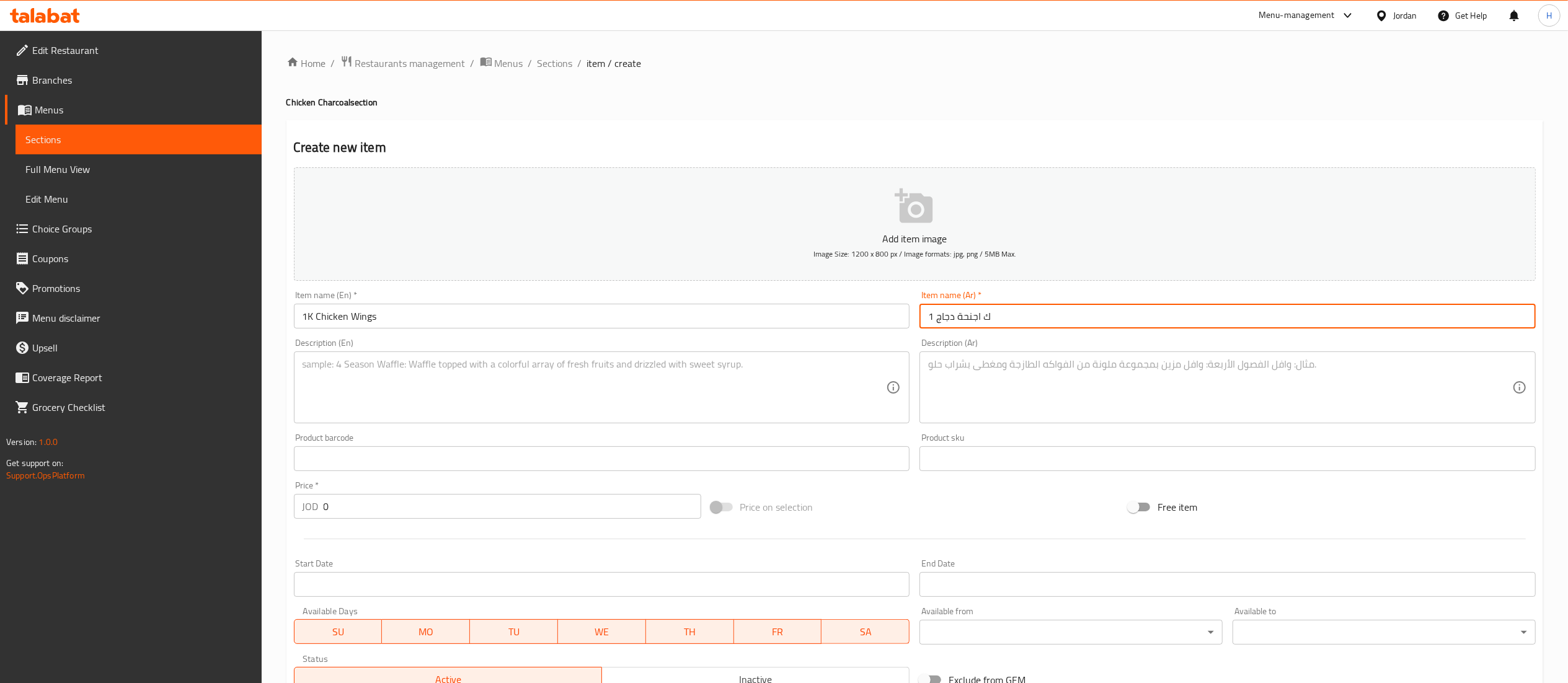
type input "1 ك اجنحة دجاج"
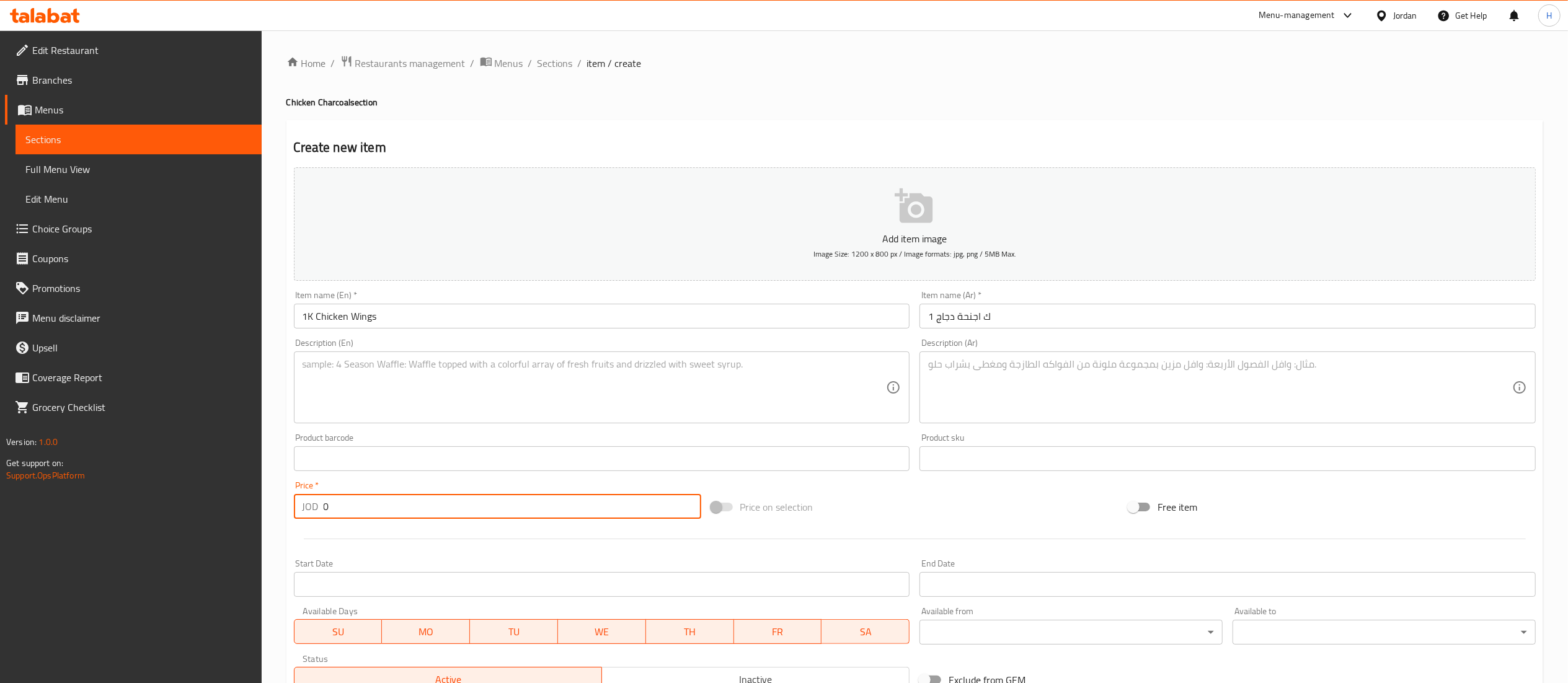
drag, startPoint x: 337, startPoint y: 510, endPoint x: 277, endPoint y: 506, distance: 60.1
click at [277, 506] on div "Home / Restaurants management / Menus / Sections / item / create Chicken Charco…" at bounding box center [915, 453] width 1306 height 845
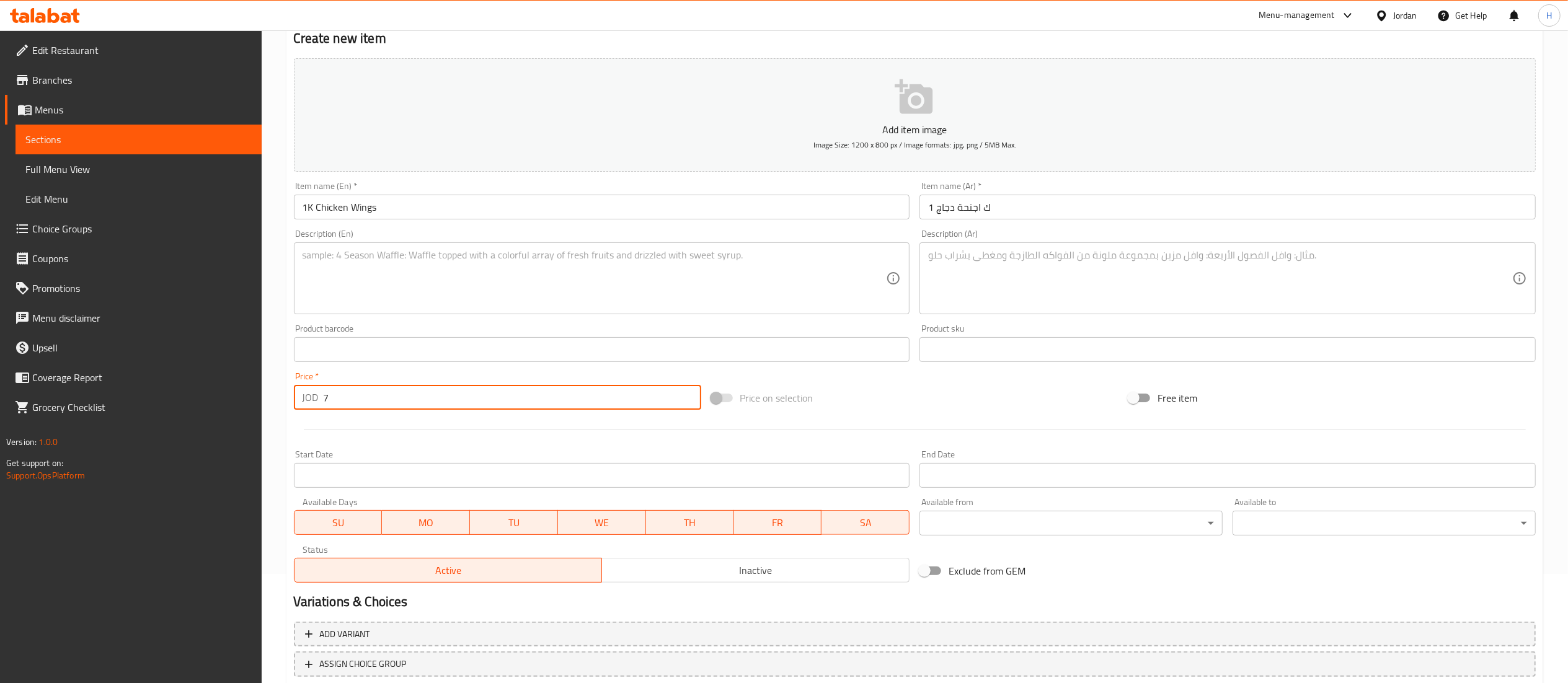
scroll to position [192, 0]
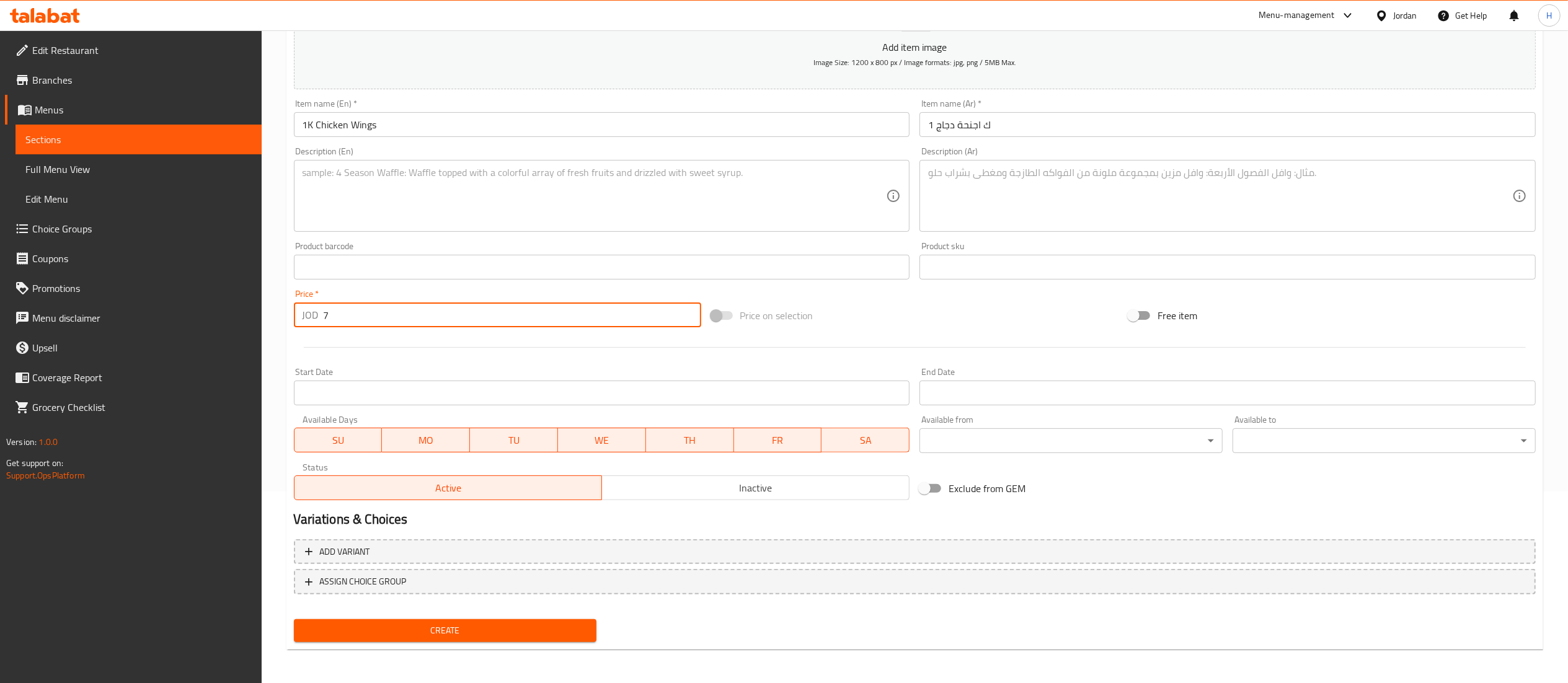
type input "7"
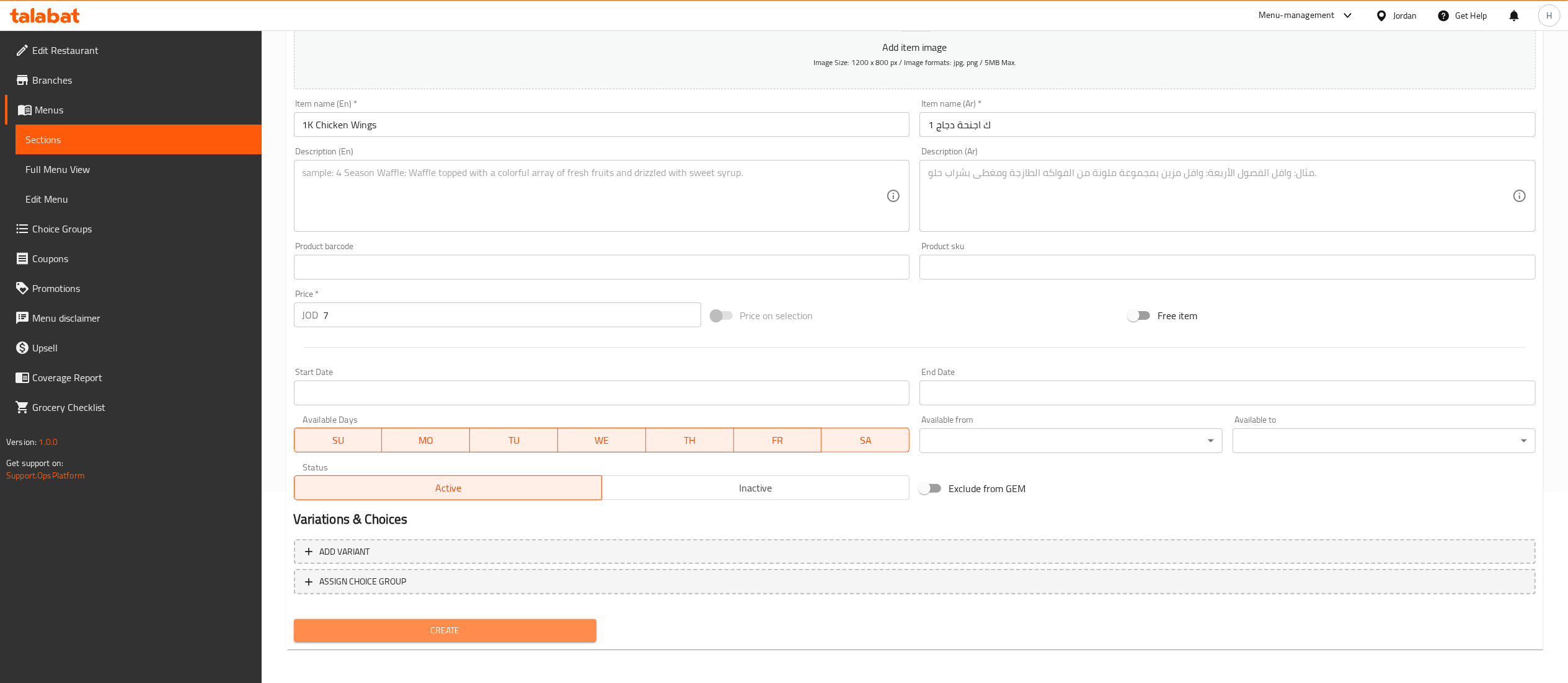
click at [545, 627] on span "Create" at bounding box center [445, 631] width 284 height 16
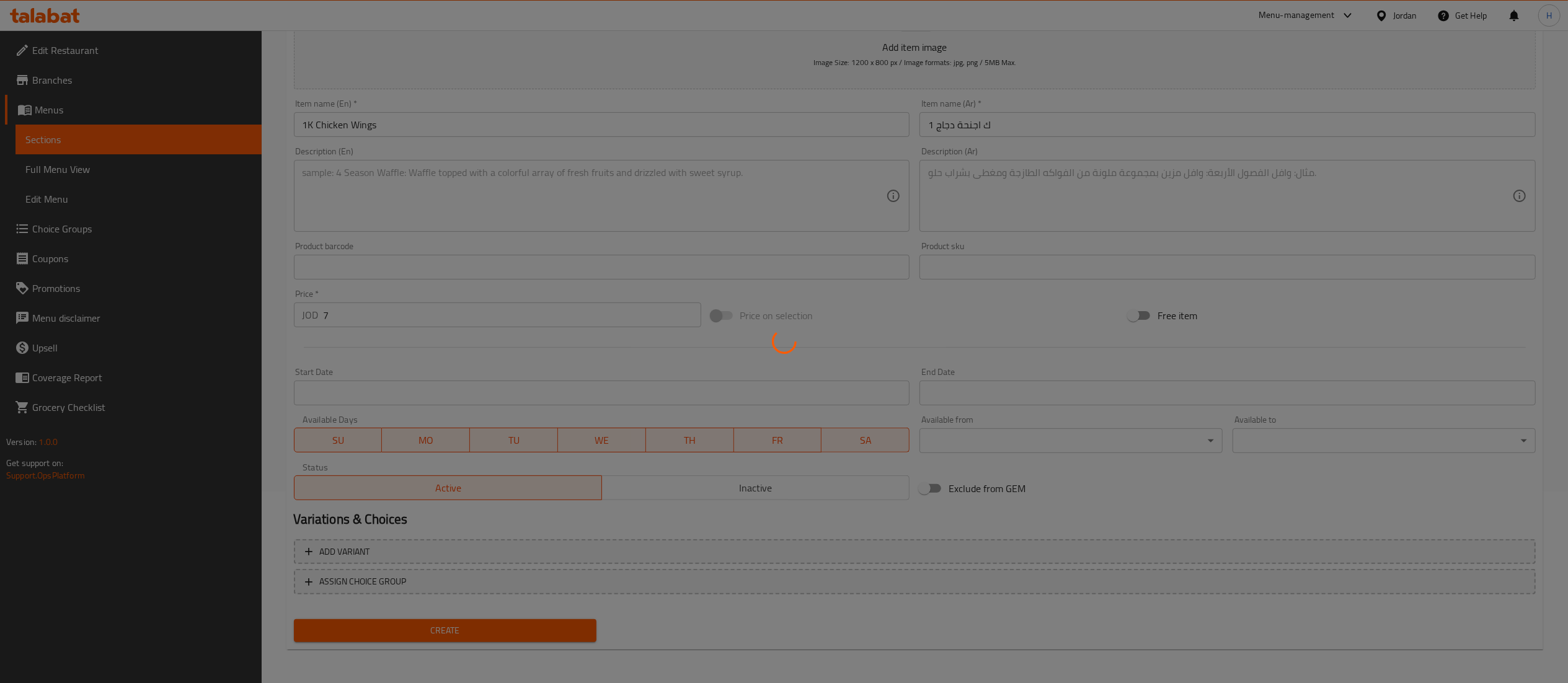
type input "0"
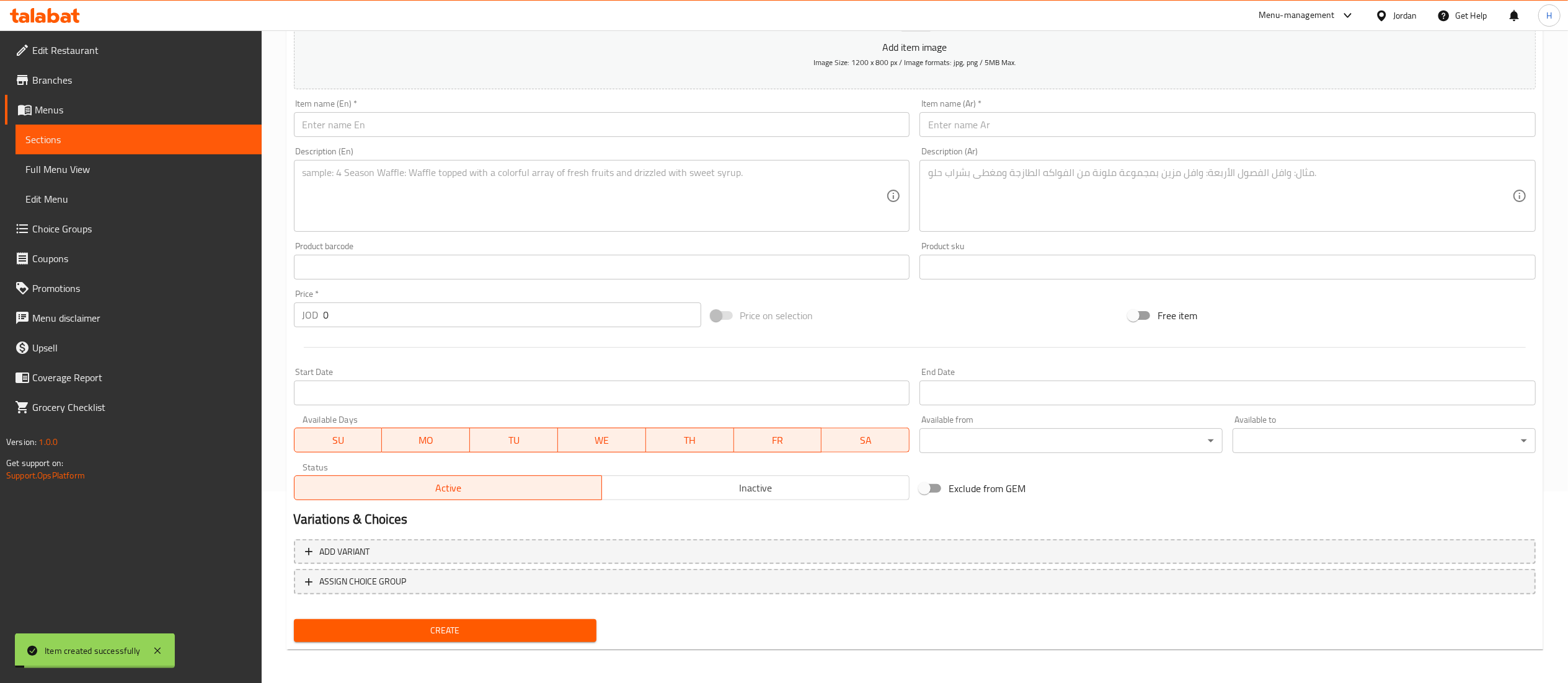
scroll to position [0, 0]
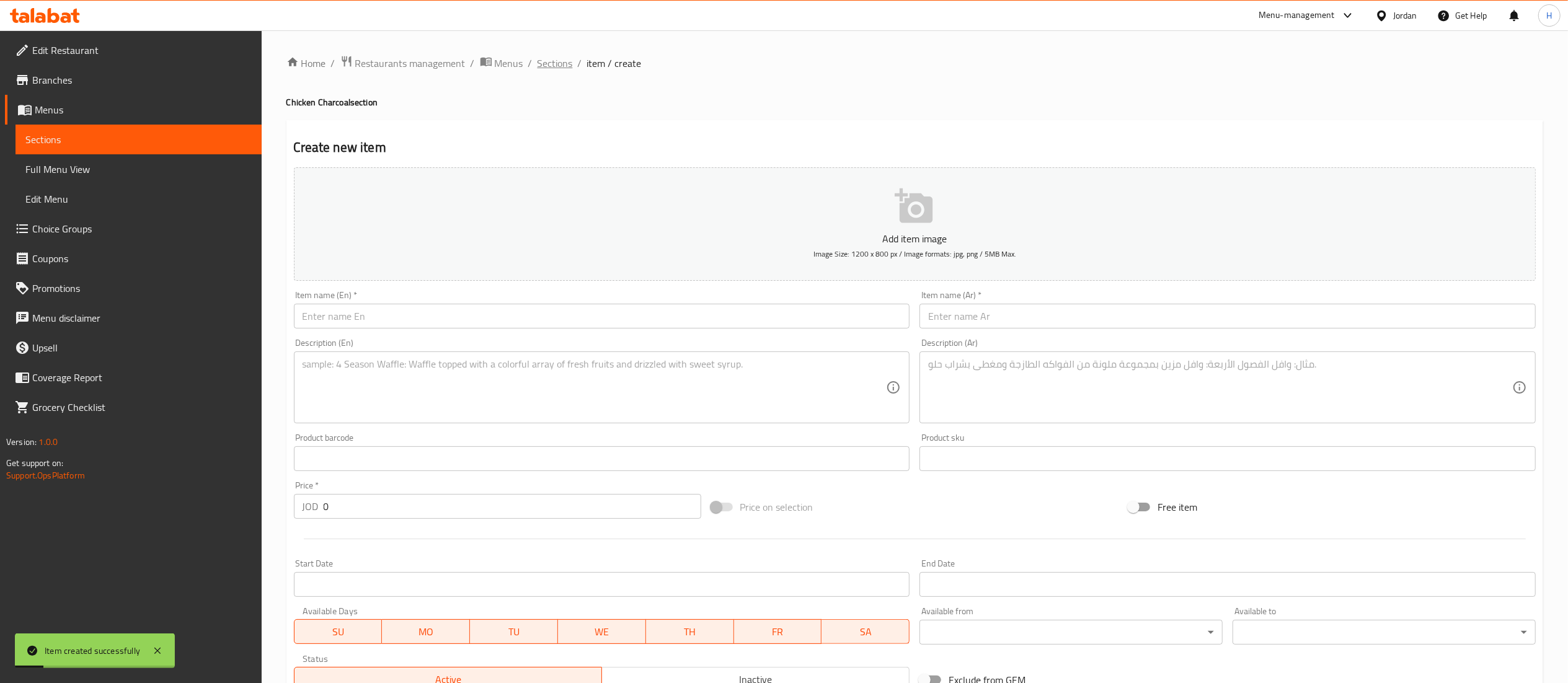
click at [541, 64] on span "Sections" at bounding box center [555, 64] width 35 height 15
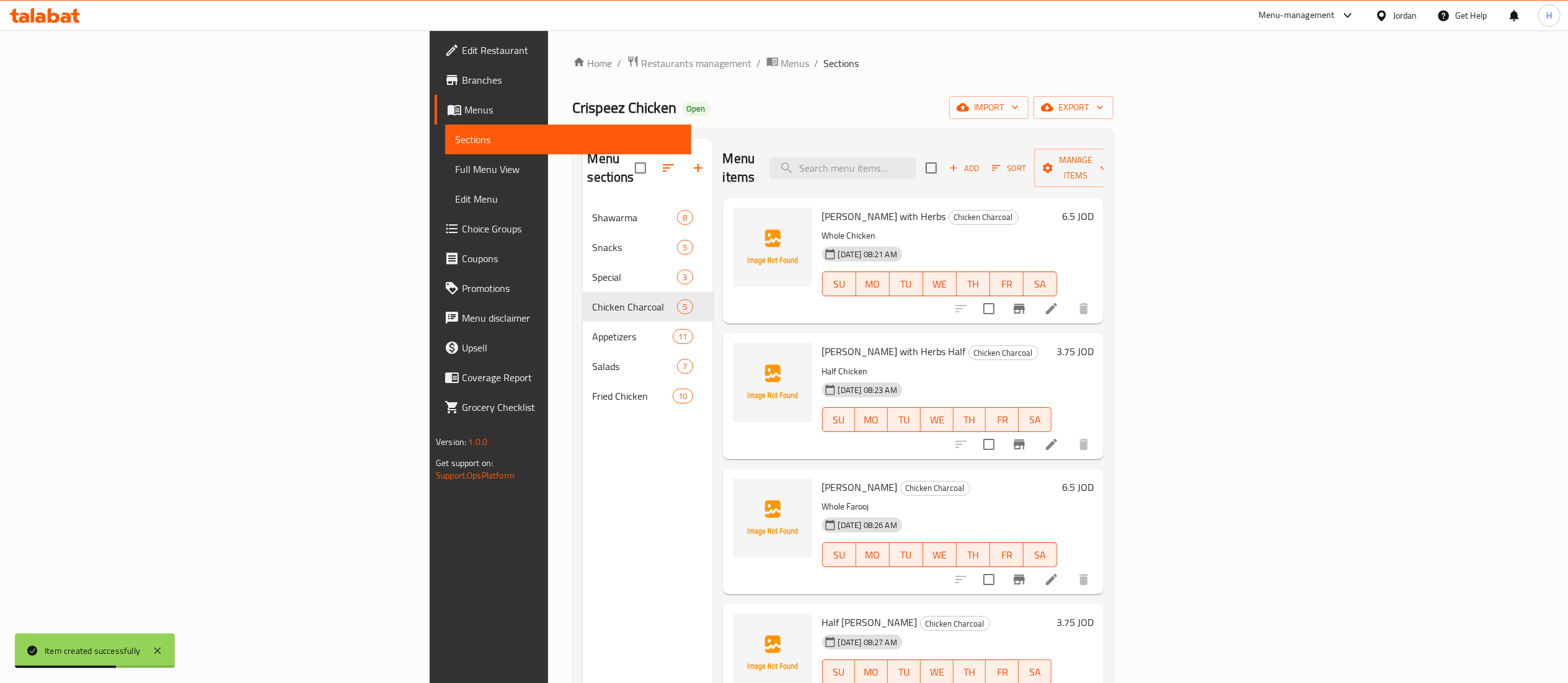
click at [583, 465] on div "Menu sections Shawarma 8 Snacks 5 Special 3 Chicken Charcoal 5 Appetizers 11 Sa…" at bounding box center [648, 480] width 130 height 683
click at [583, 462] on div "Menu sections Shawarma 8 Snacks 5 Special 3 Chicken Charcoal 5 Appetizers 11 Sa…" at bounding box center [648, 480] width 130 height 683
click at [690, 161] on icon "button" at bounding box center [698, 168] width 15 height 15
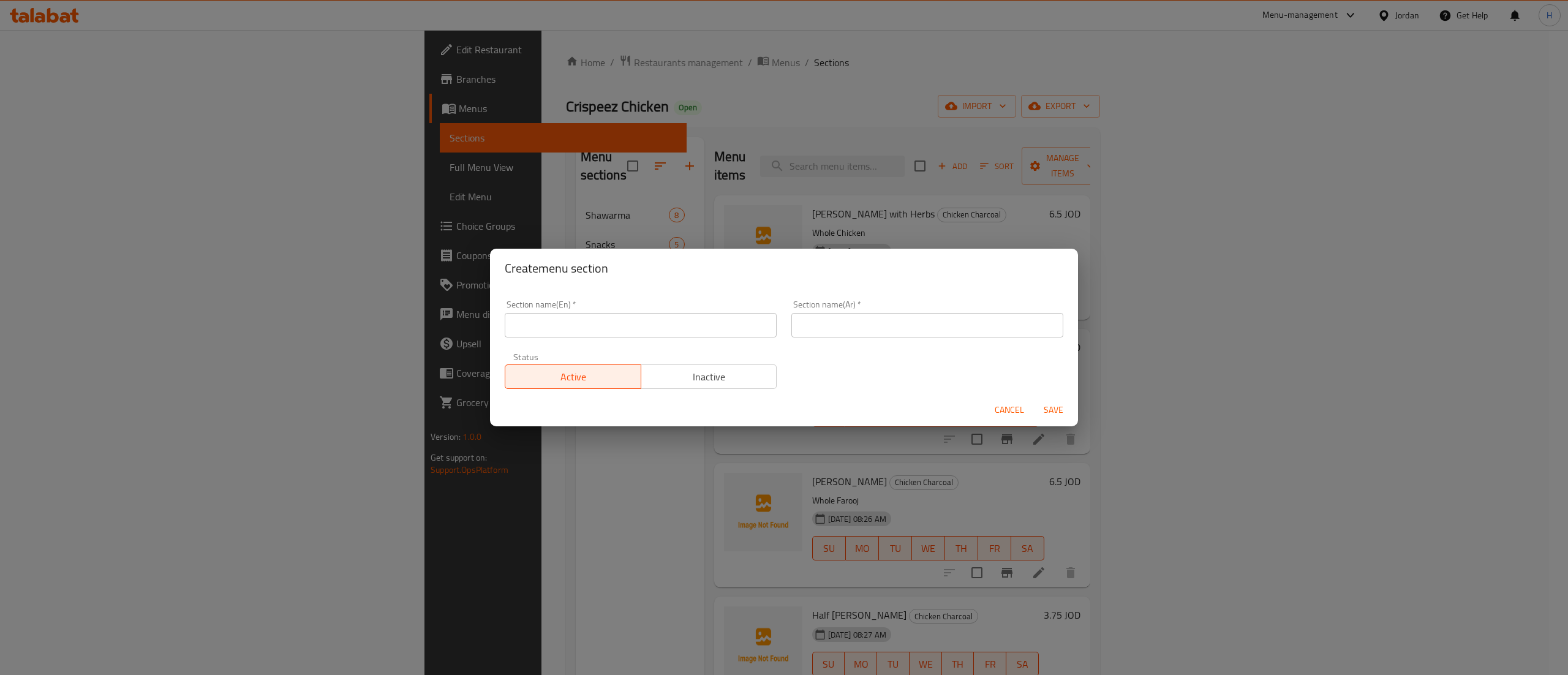
click at [617, 333] on input "text" at bounding box center [641, 325] width 272 height 24
type input "ل"
type input "Beed Charcoal"
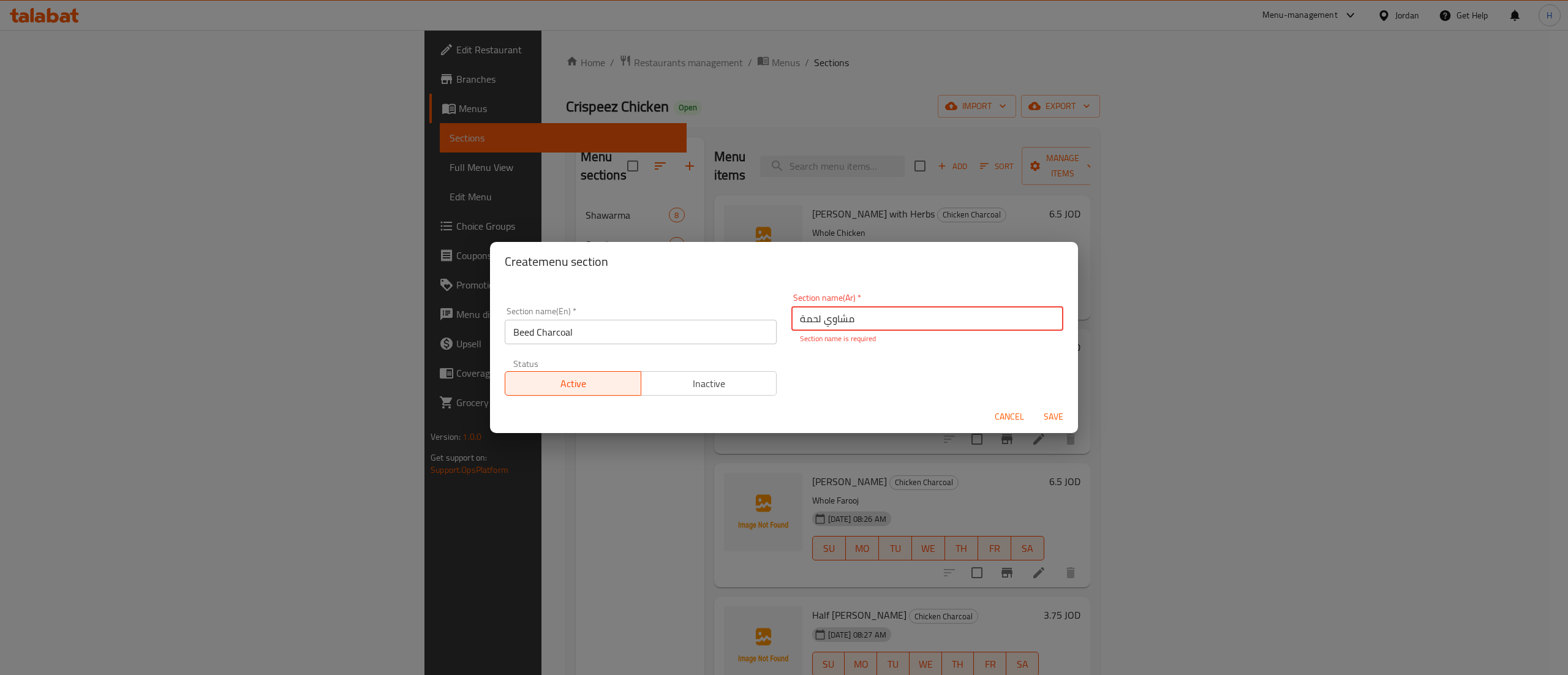
type input "مشاوي لحمة"
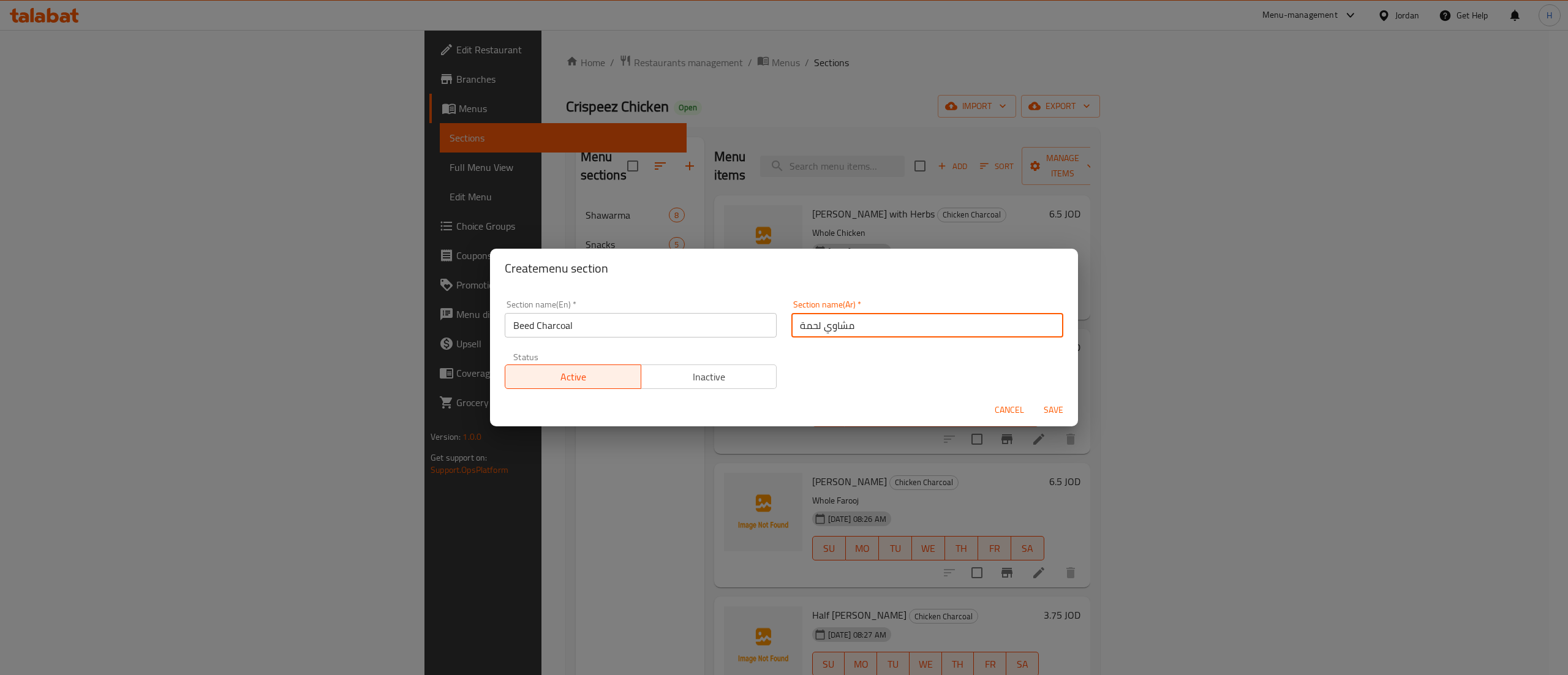
click at [1060, 413] on span "Save" at bounding box center [1054, 410] width 30 height 16
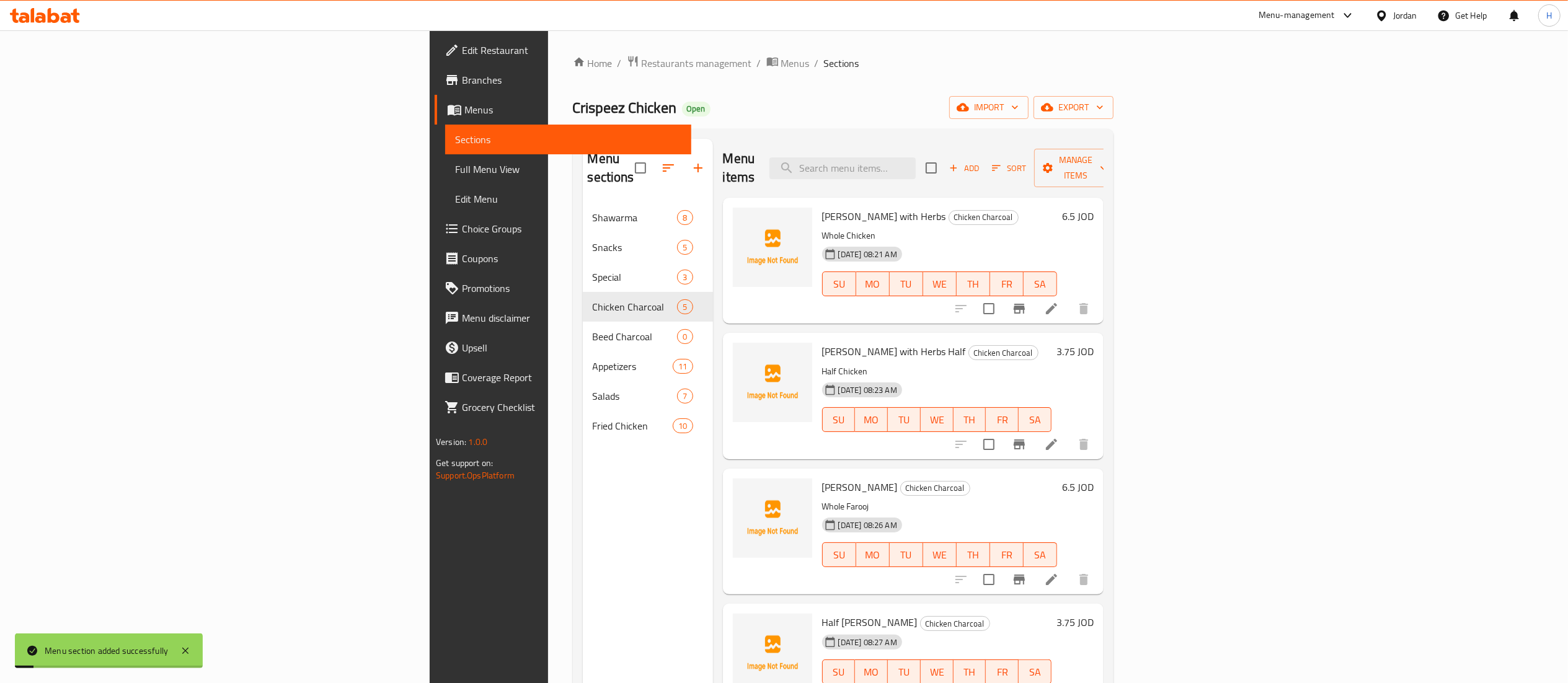
click at [583, 444] on div "Menu sections Shawarma 8 Snacks 5 Special 3 Chicken Charcoal 5 Beed Charcoal 0 …" at bounding box center [648, 480] width 130 height 683
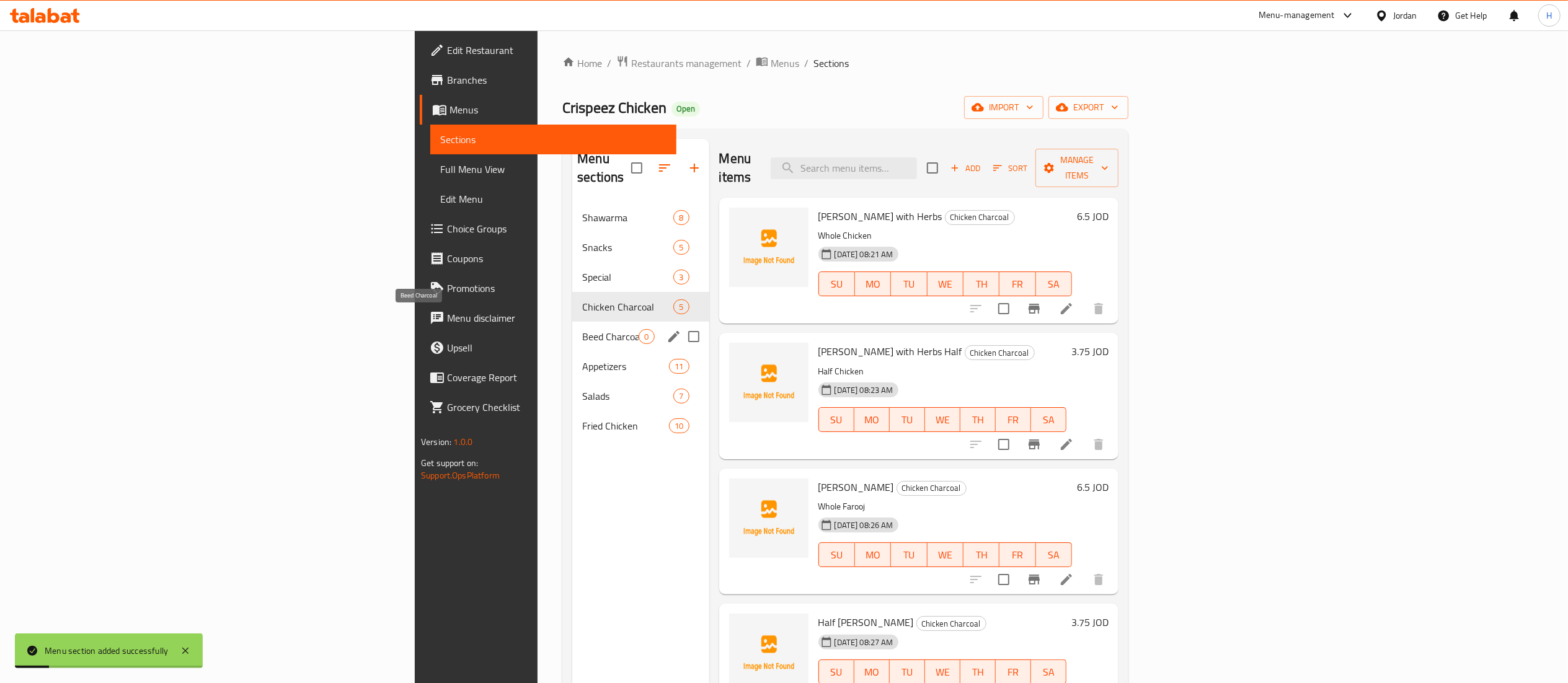
click at [582, 329] on span "Beed Charcoal" at bounding box center [610, 337] width 56 height 15
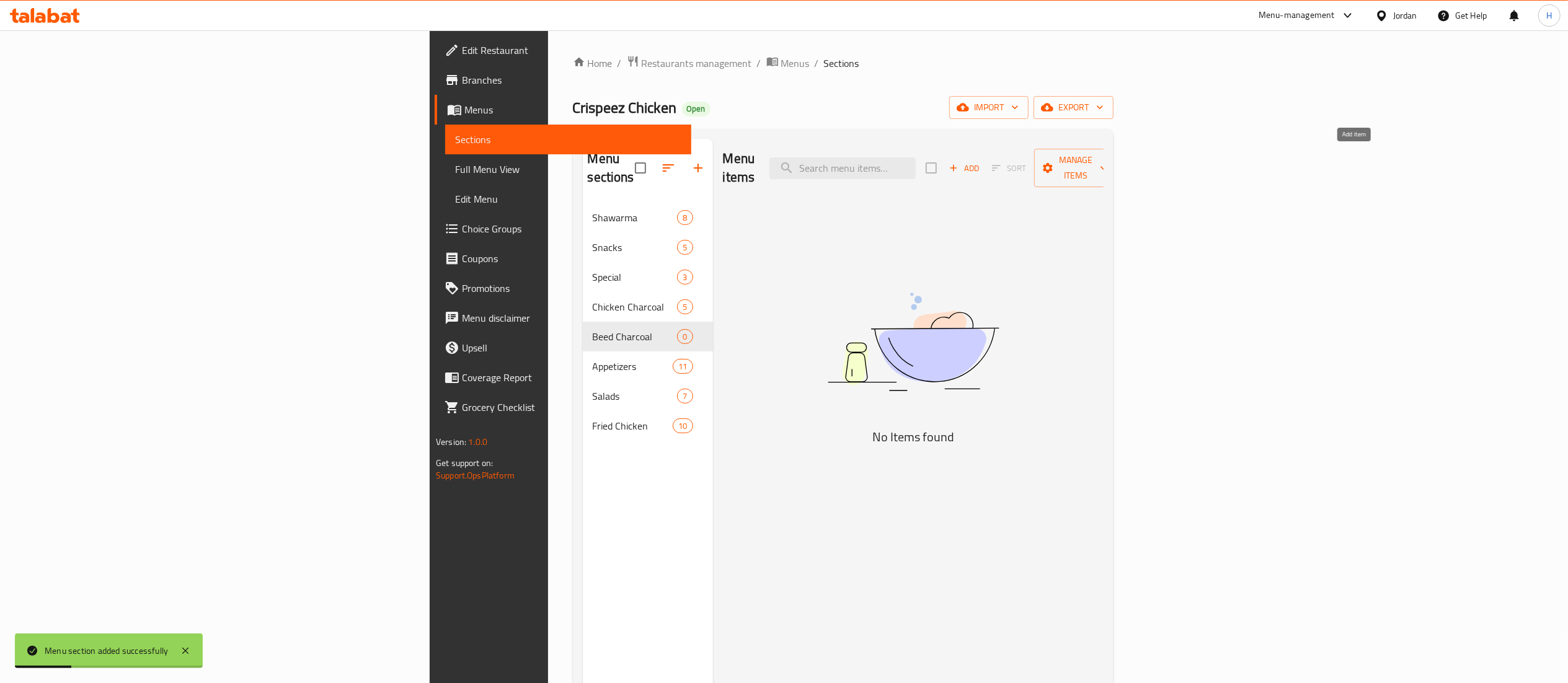
click at [981, 166] on span "Add" at bounding box center [964, 168] width 34 height 14
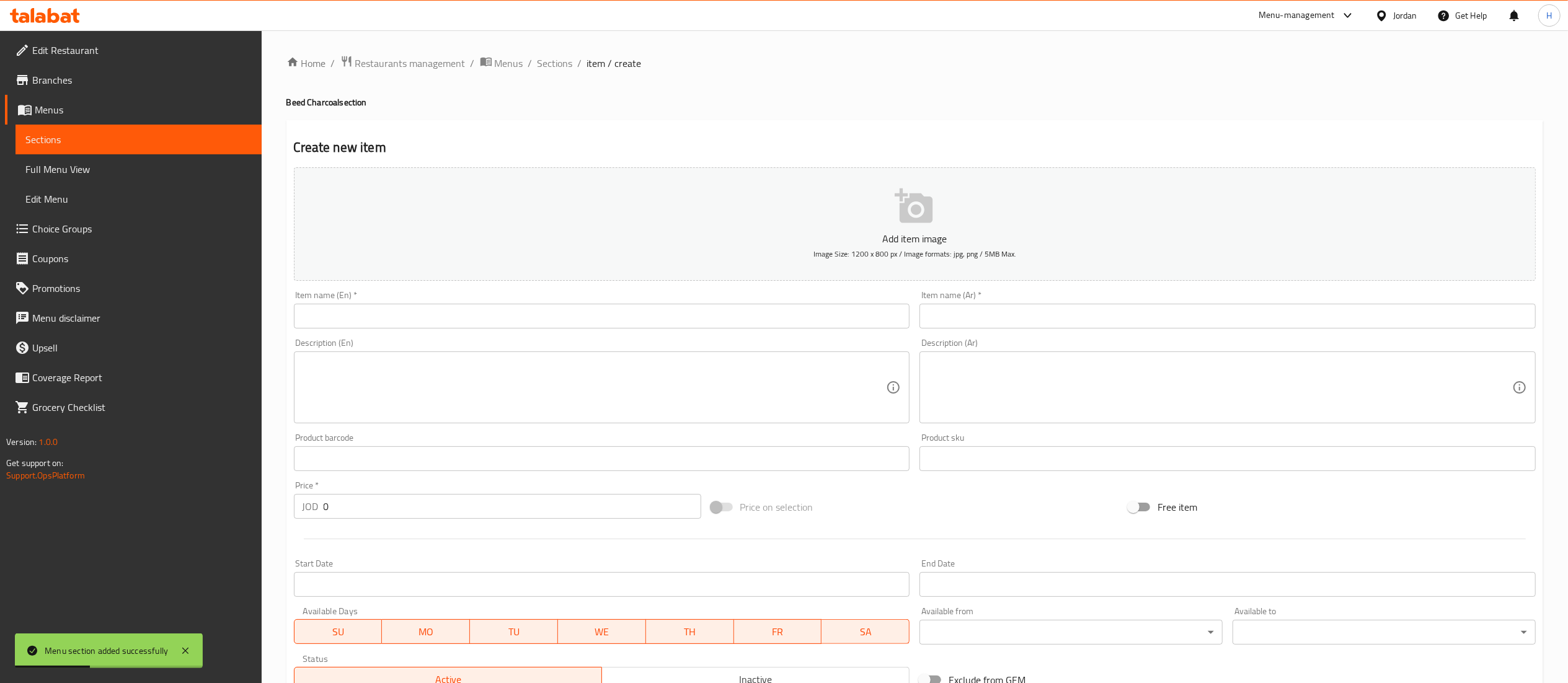
click at [762, 301] on div "Item name (En)   * Item name (En) *" at bounding box center [602, 310] width 616 height 38
click at [739, 339] on div "Description (En) Description (En)" at bounding box center [601, 381] width 626 height 95
click at [744, 315] on input "text" at bounding box center [602, 316] width 616 height 25
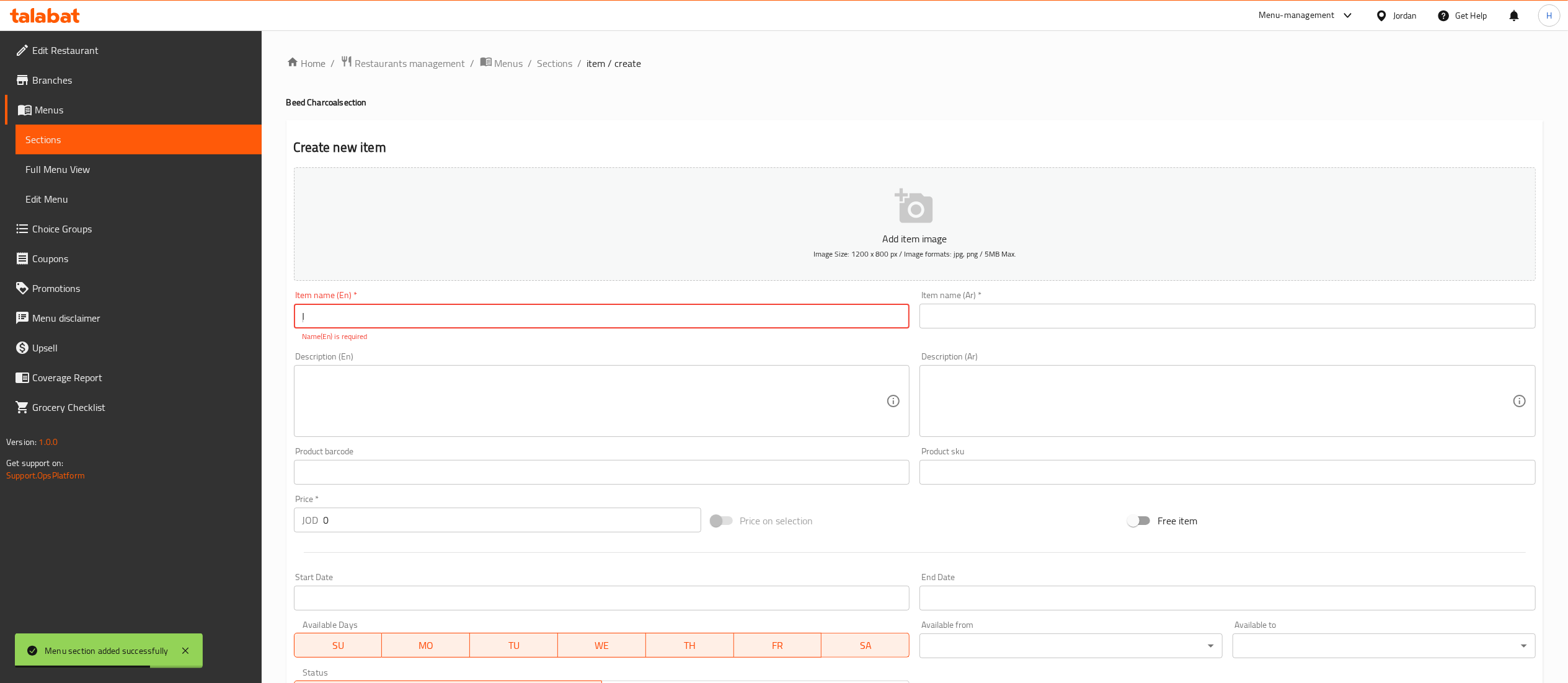
type input "ٍ"
type input "Shuqaf 1 K"
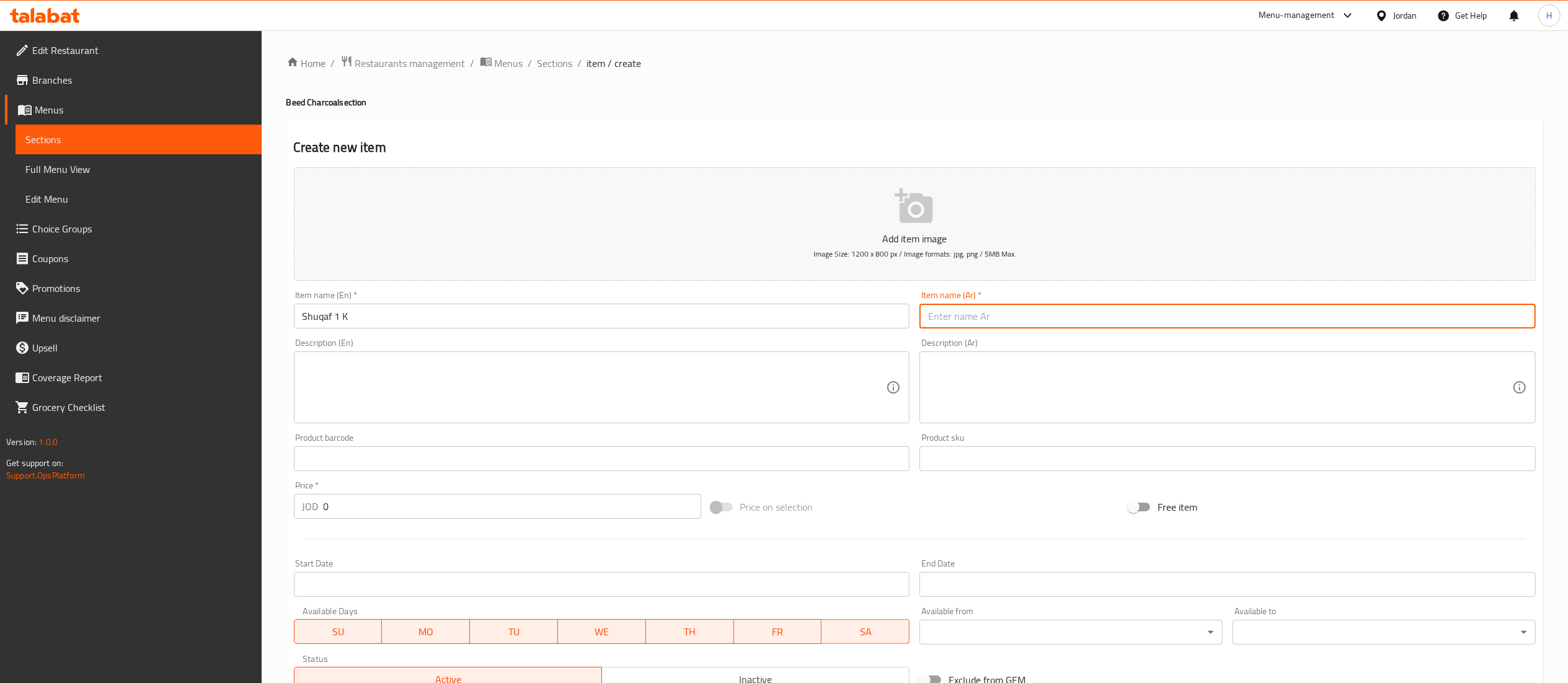
click at [993, 324] on input "text" at bounding box center [1228, 316] width 616 height 25
type input "شقف 1ك"
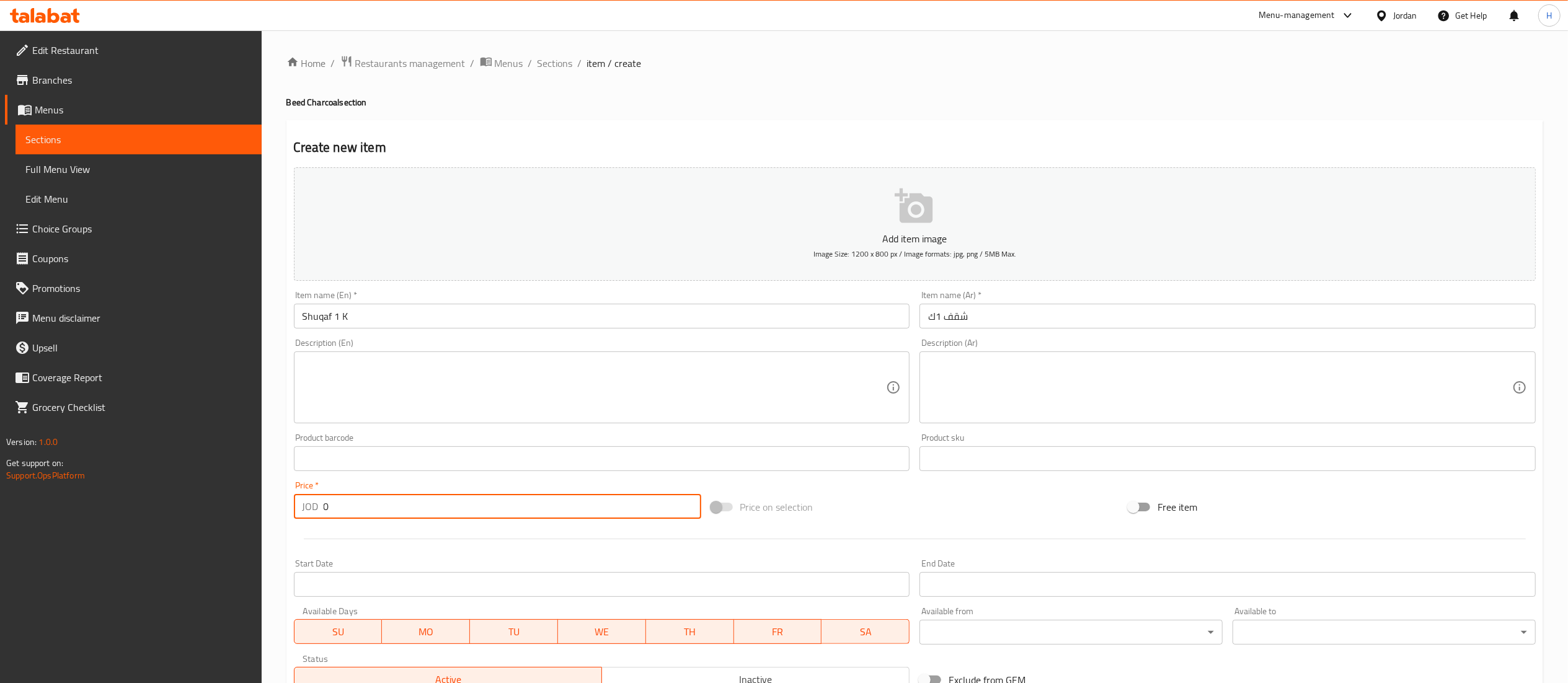
drag, startPoint x: 266, startPoint y: 506, endPoint x: 239, endPoint y: 506, distance: 27.0
click at [239, 506] on div "Edit Restaurant Branches Menus Sections Full Menu View Edit Menu Choice Groups …" at bounding box center [784, 453] width 1568 height 845
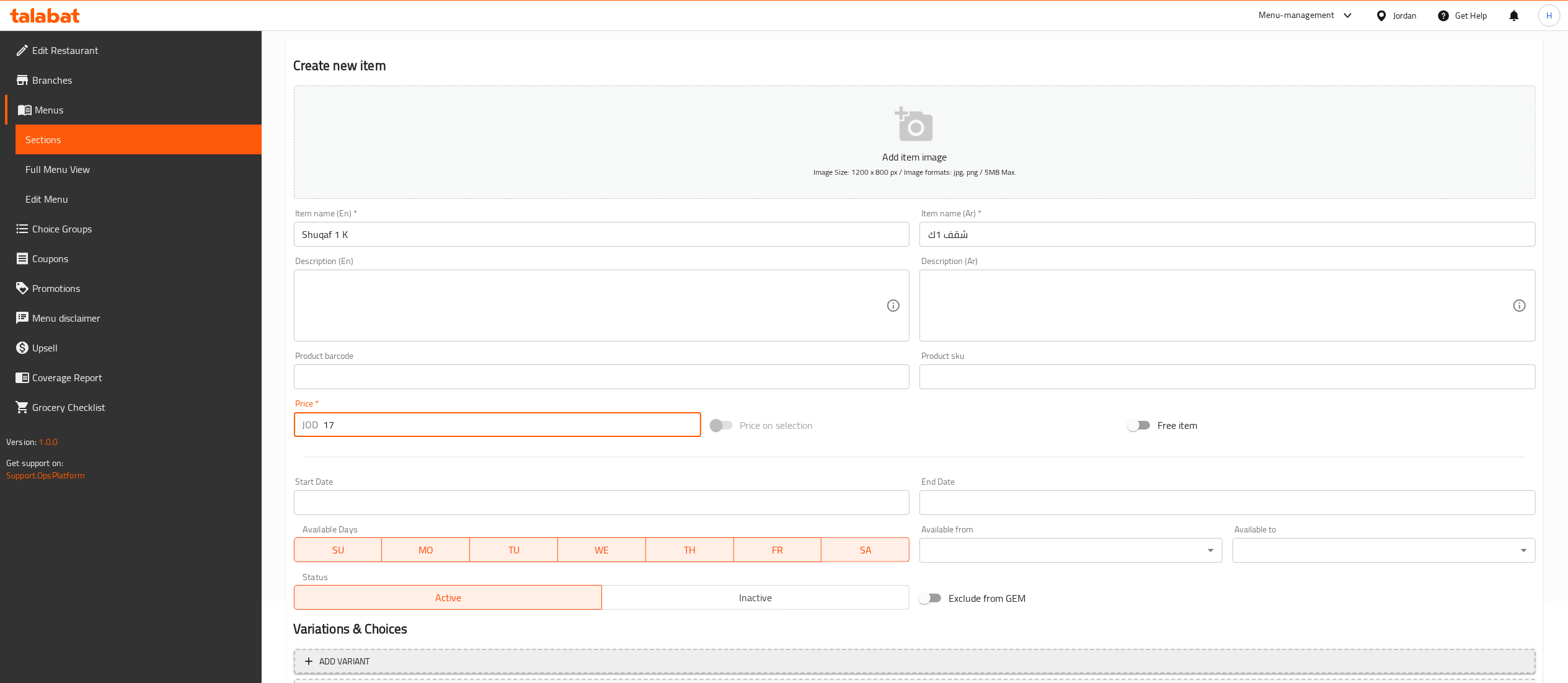
scroll to position [192, 0]
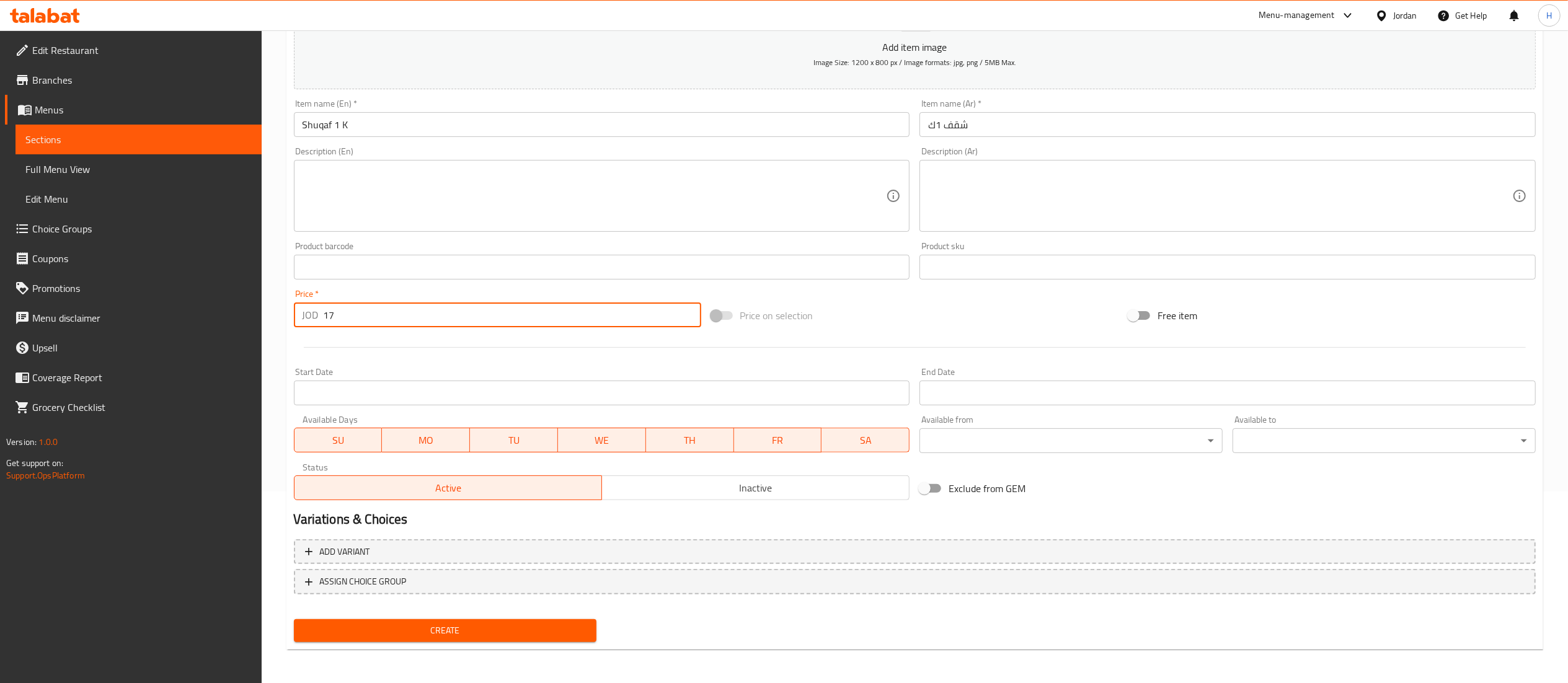
type input "17"
click at [404, 632] on span "Create" at bounding box center [445, 631] width 284 height 16
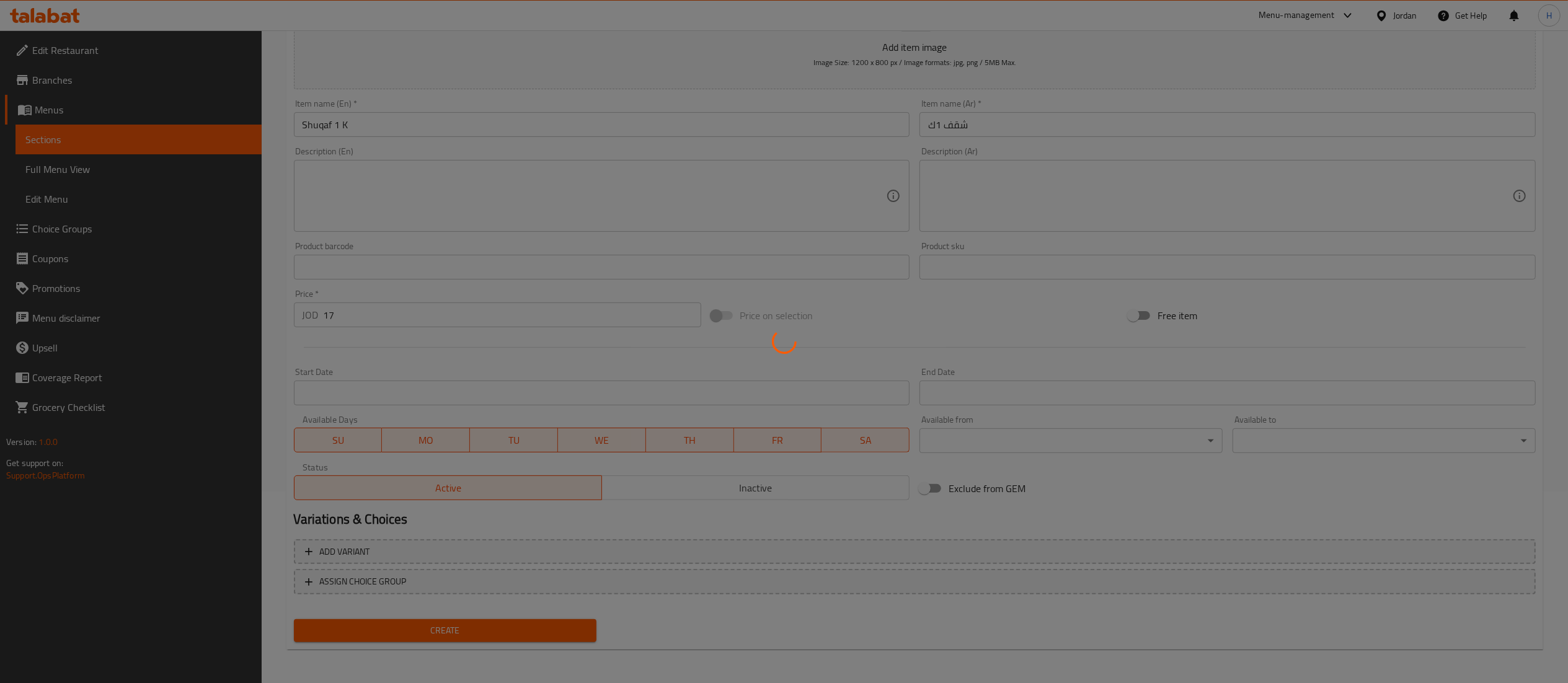
type input "0"
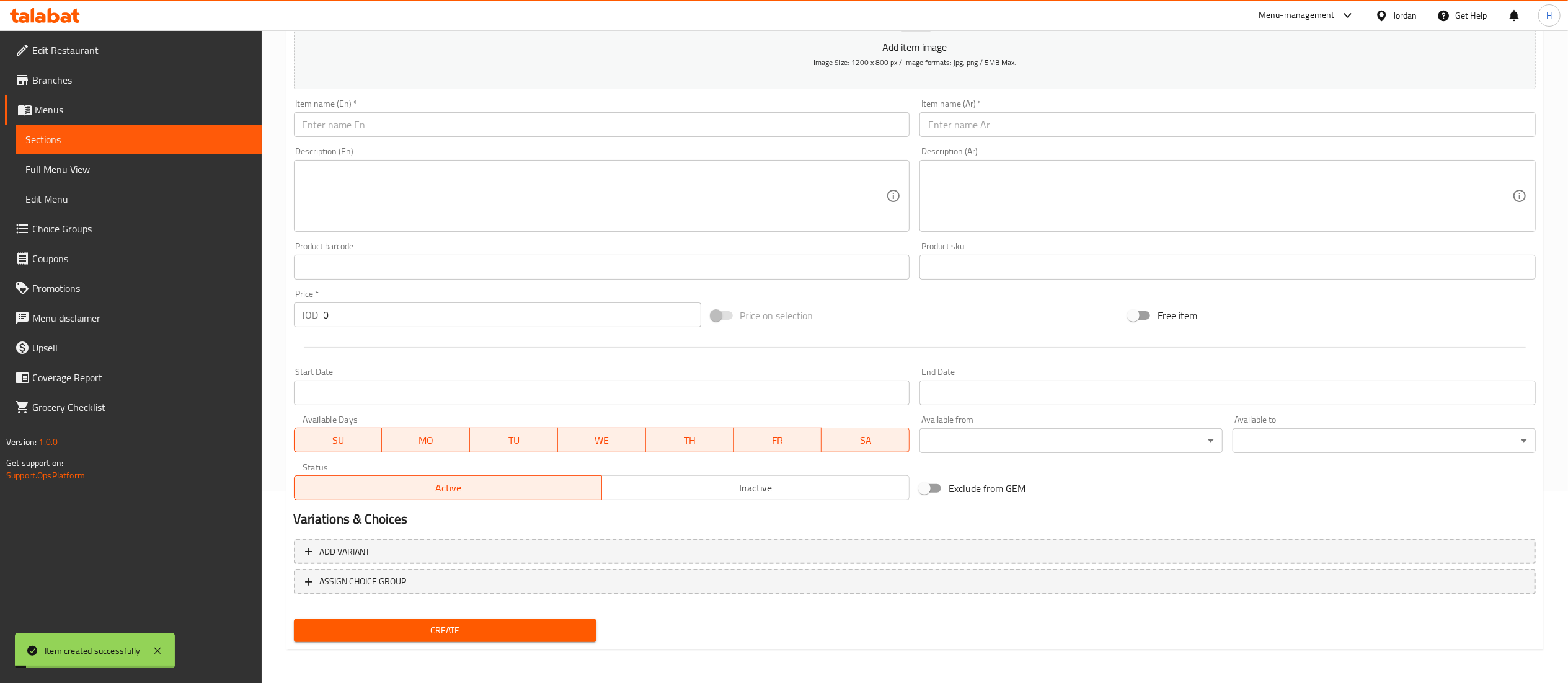
click at [483, 133] on input "text" at bounding box center [602, 124] width 616 height 25
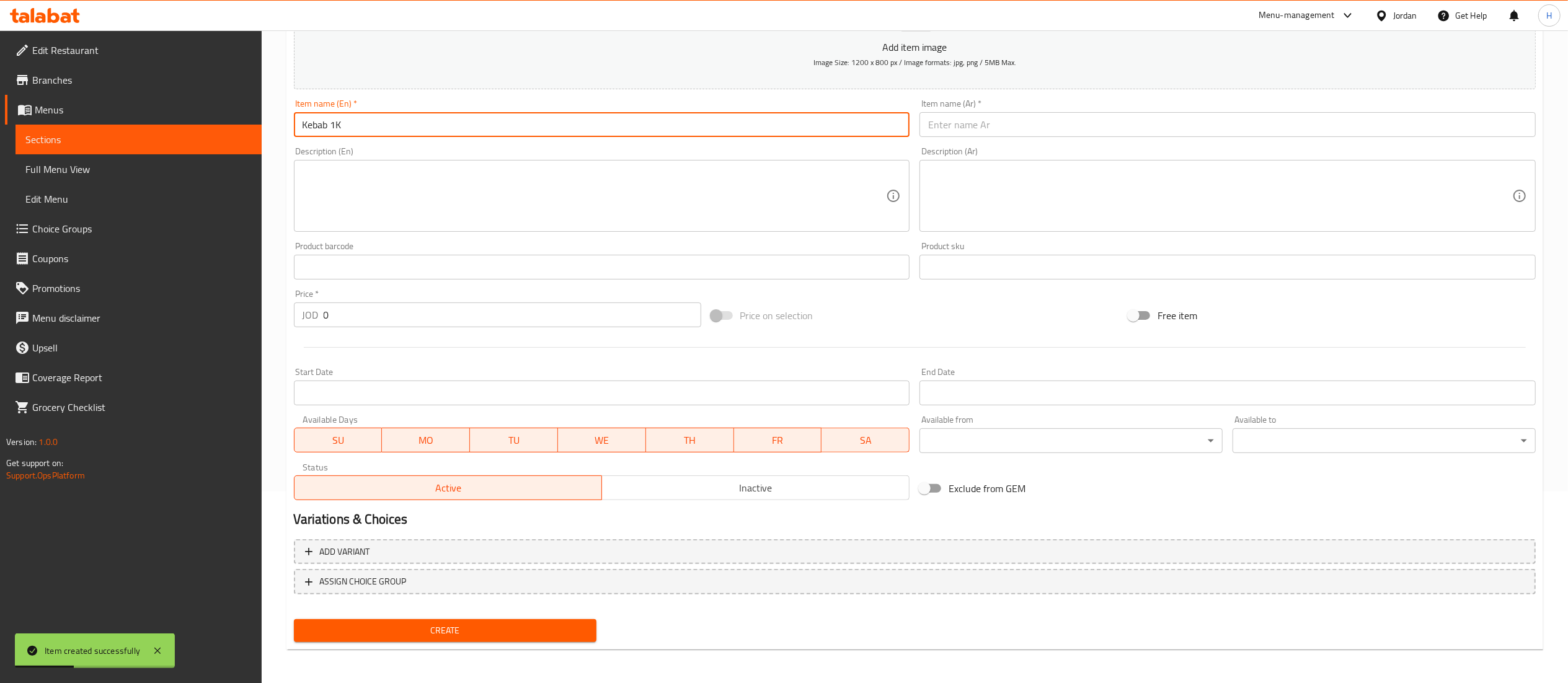
type input "Kebab 1K"
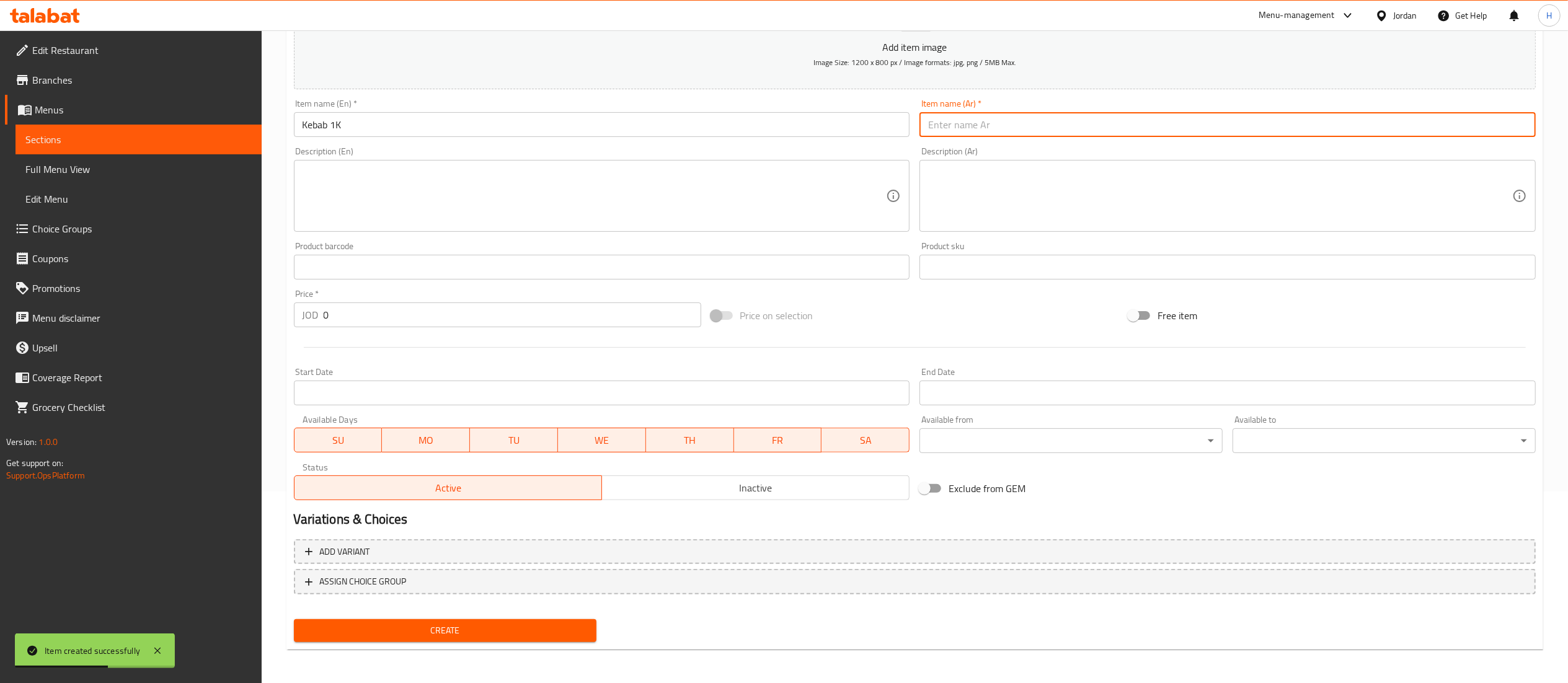
type input "1"
type input "كباب 1ك"
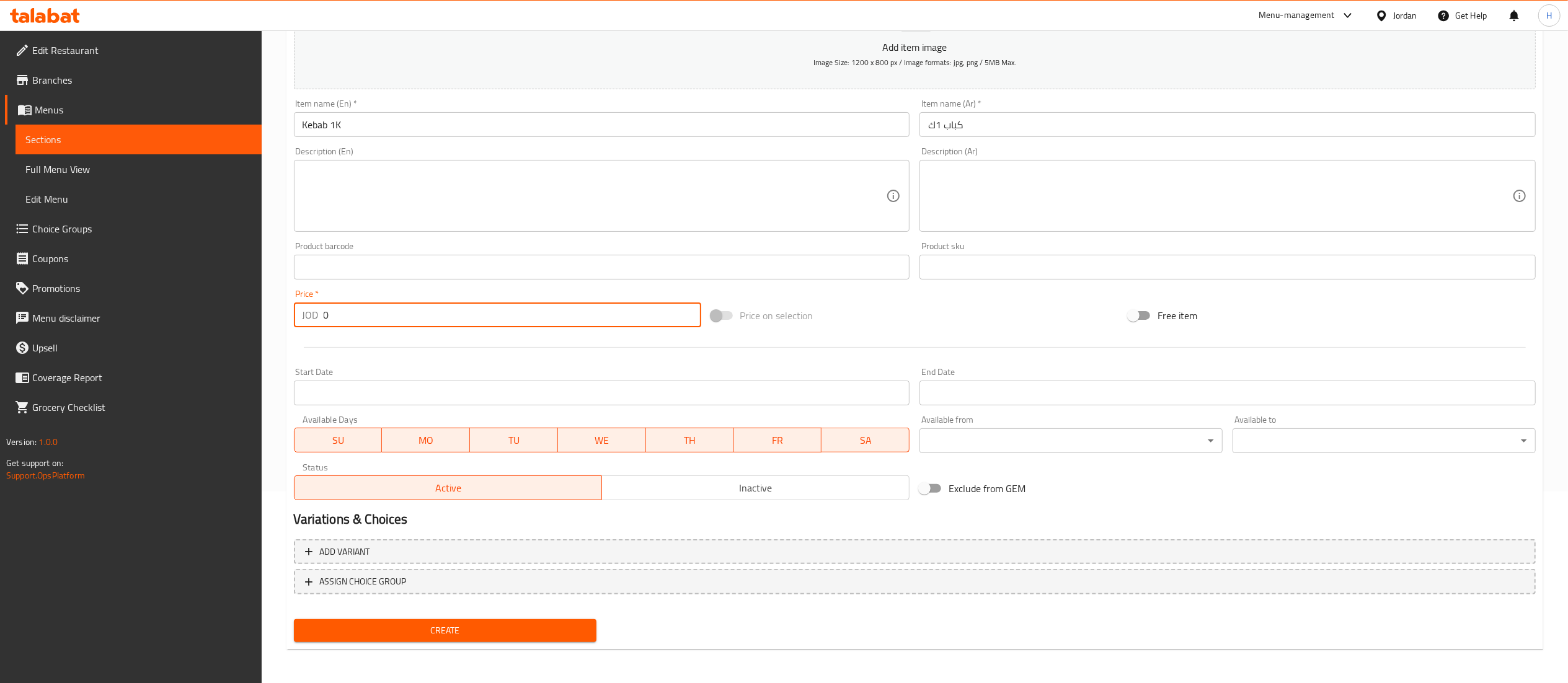
drag, startPoint x: 351, startPoint y: 317, endPoint x: 259, endPoint y: 322, distance: 92.1
click at [259, 322] on div "Edit Restaurant Branches Menus Sections Full Menu View Edit Menu Choice Groups …" at bounding box center [784, 262] width 1568 height 845
type input "14"
click at [484, 619] on button "Create" at bounding box center [445, 631] width 303 height 23
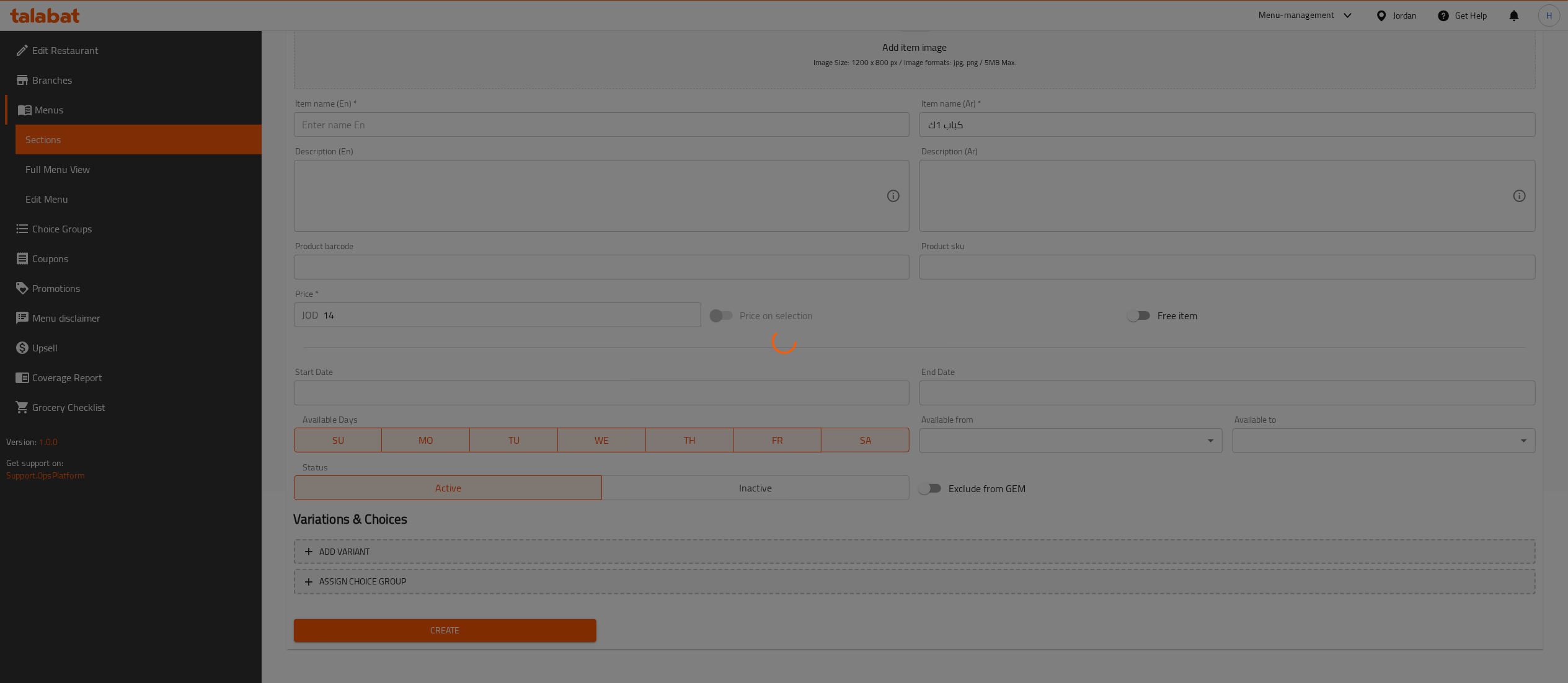
type input "0"
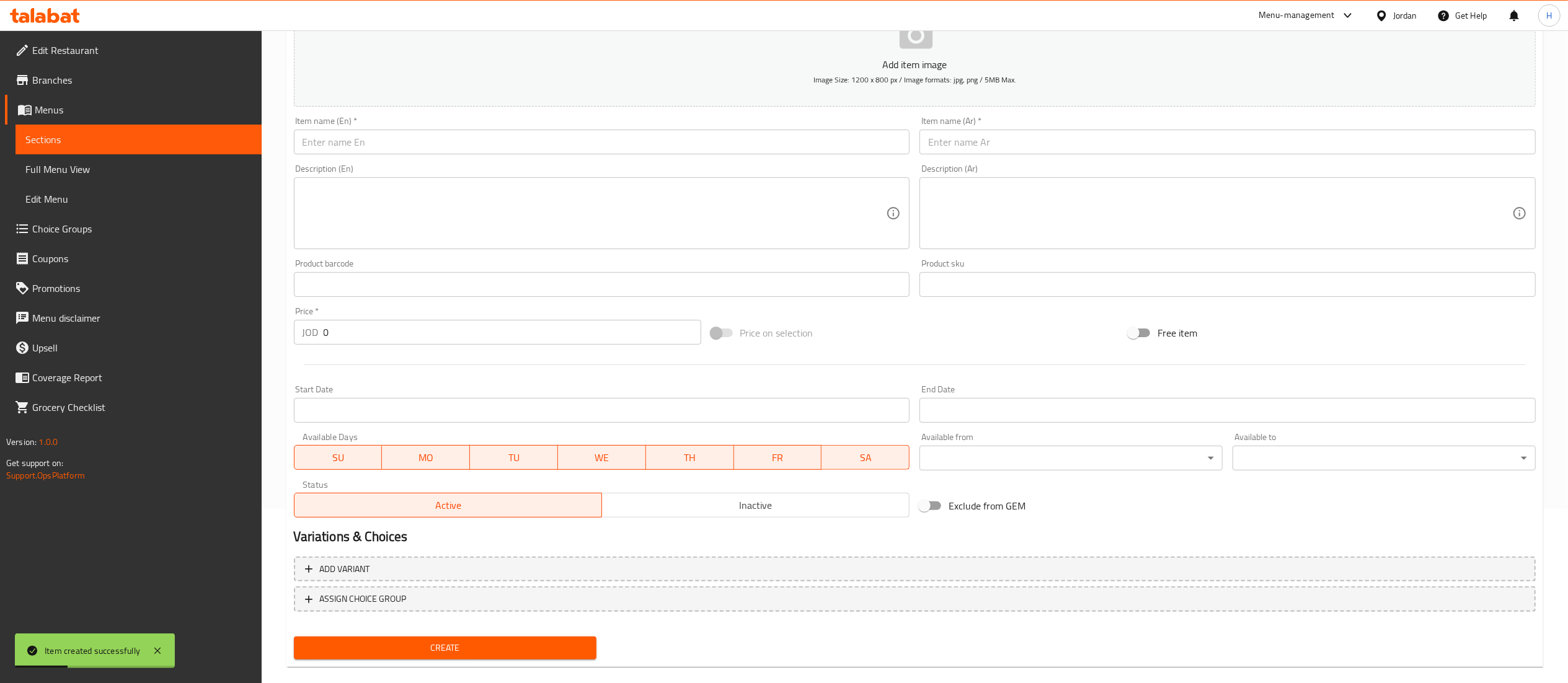
scroll to position [0, 0]
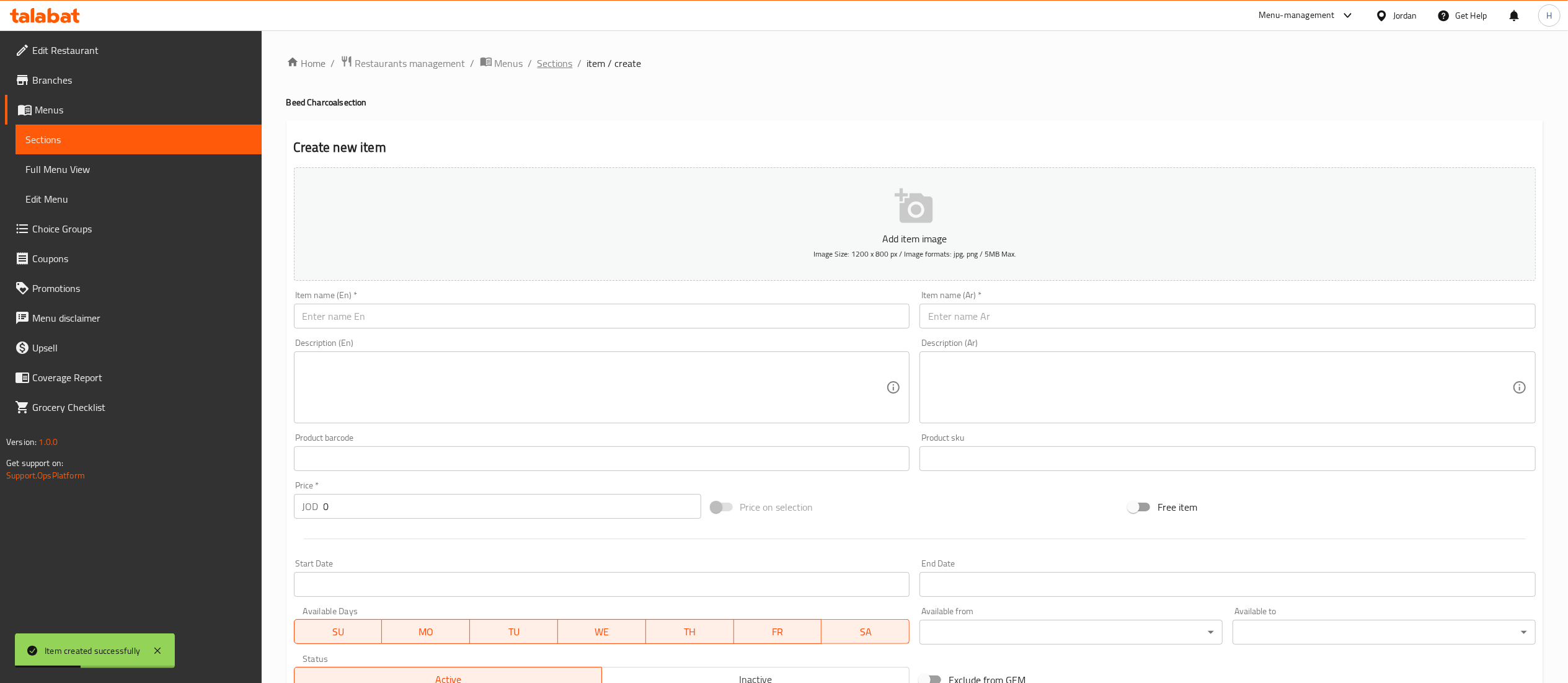
click at [545, 70] on span "Sections" at bounding box center [555, 64] width 35 height 15
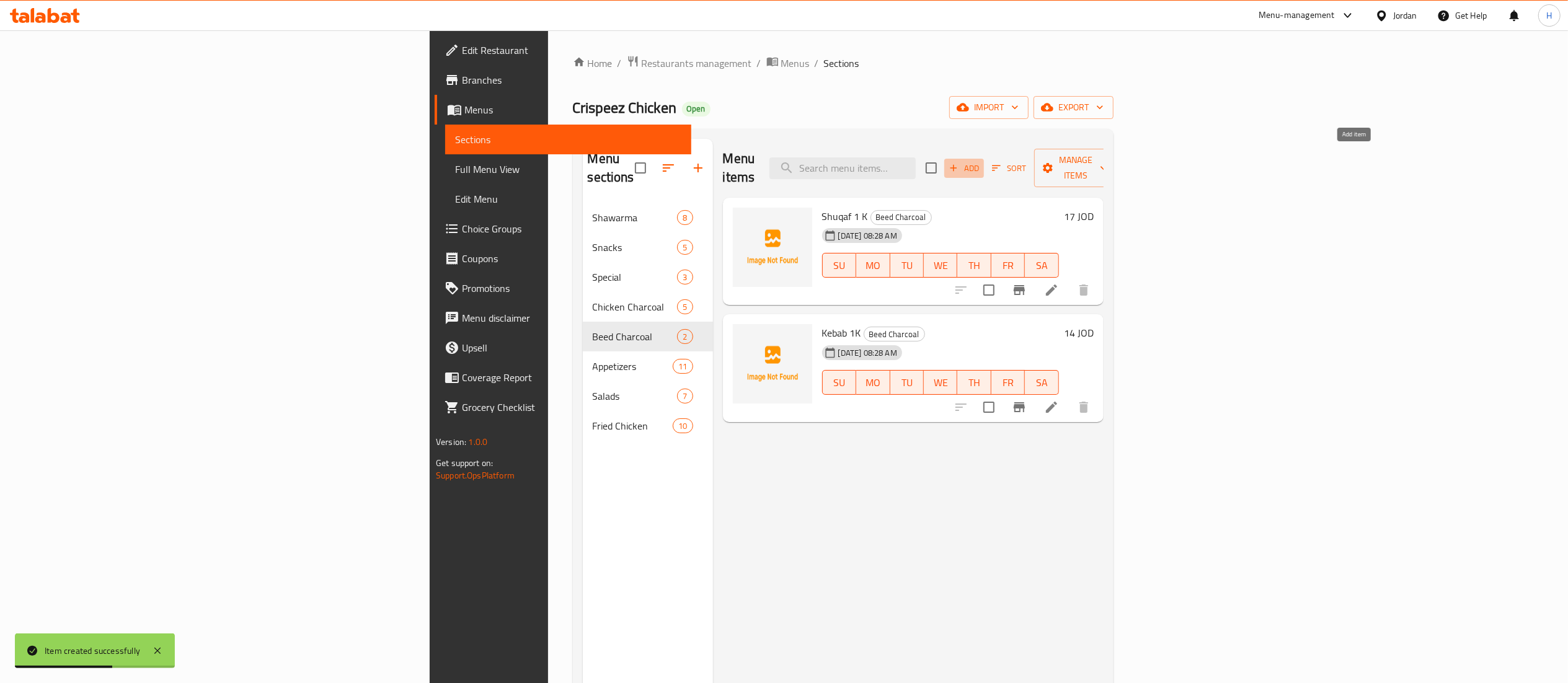
click at [981, 161] on span "Add" at bounding box center [964, 168] width 34 height 14
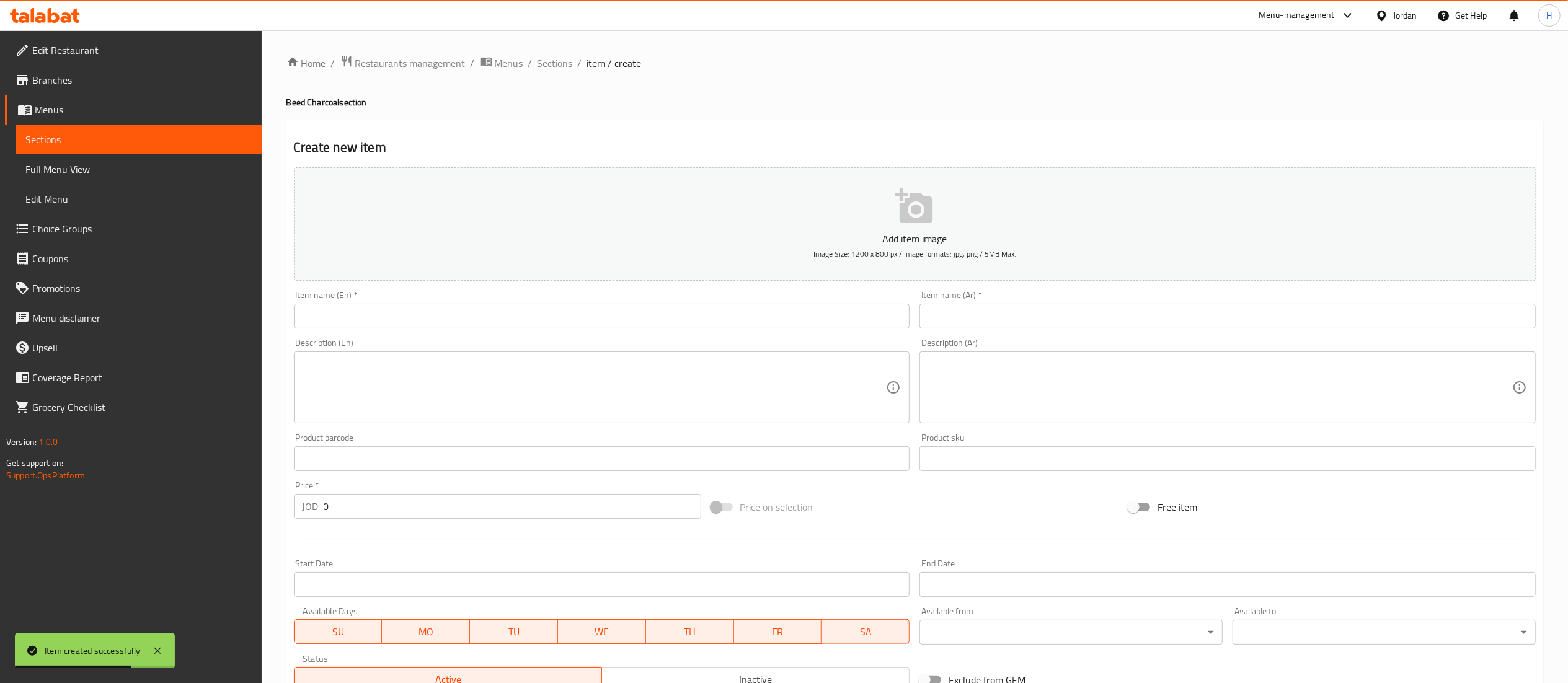
click at [595, 313] on input "text" at bounding box center [602, 316] width 616 height 25
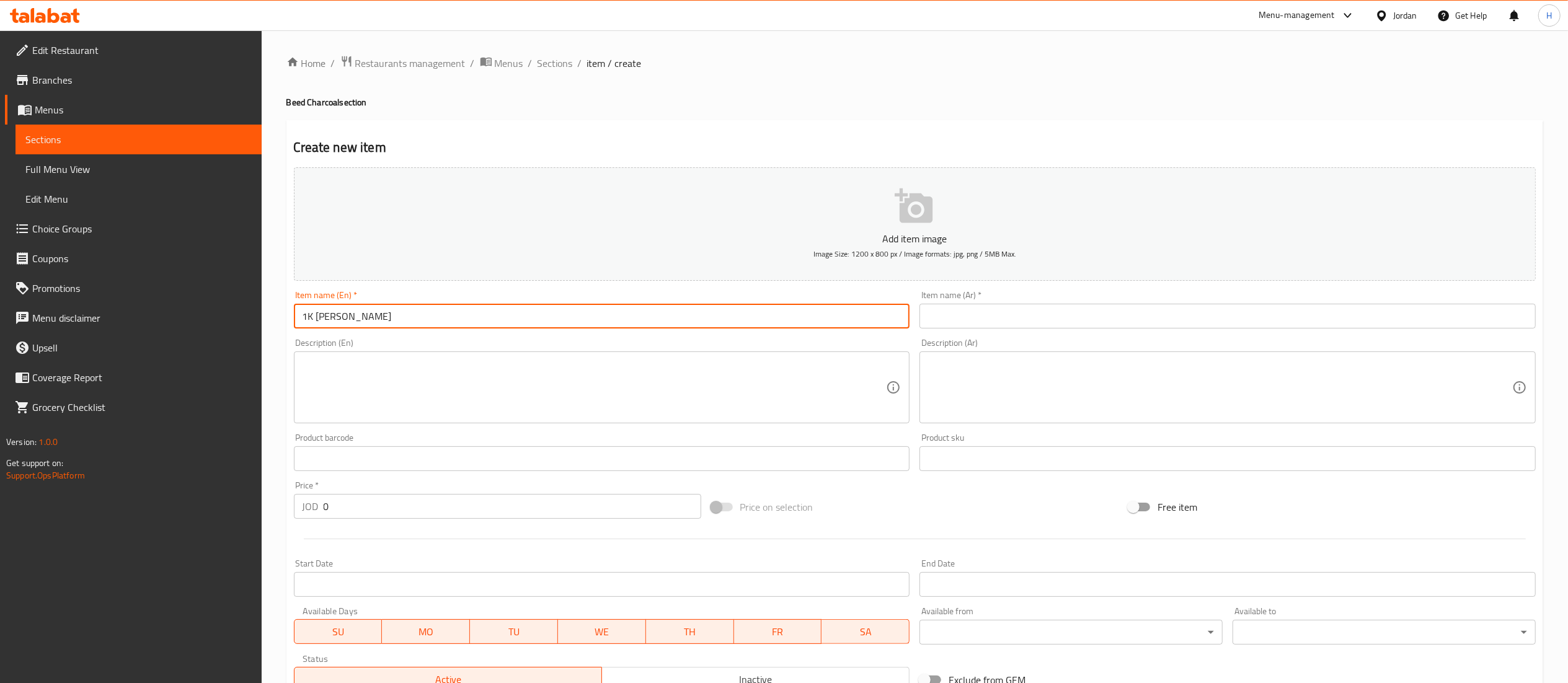
type input "1K Shish Tawooq"
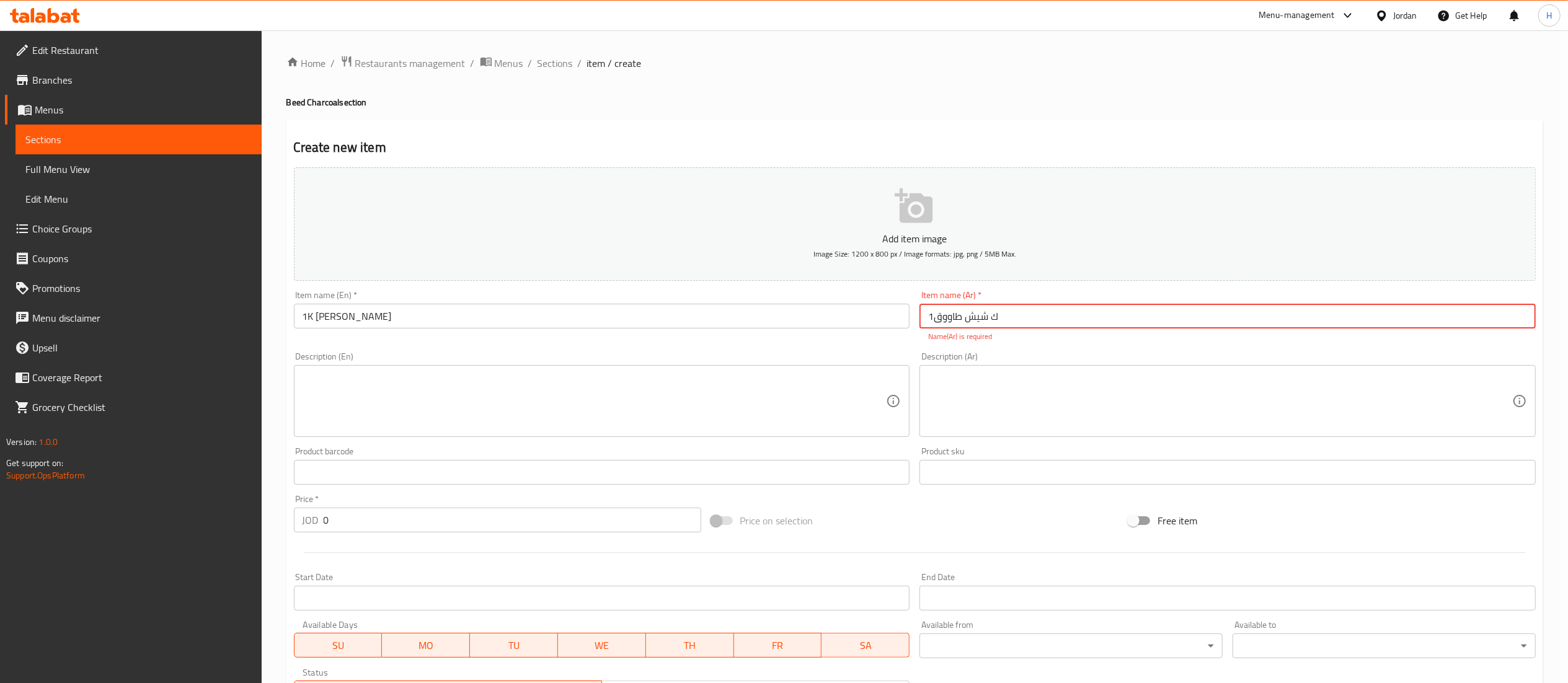
type input "1ك شيش طاووق"
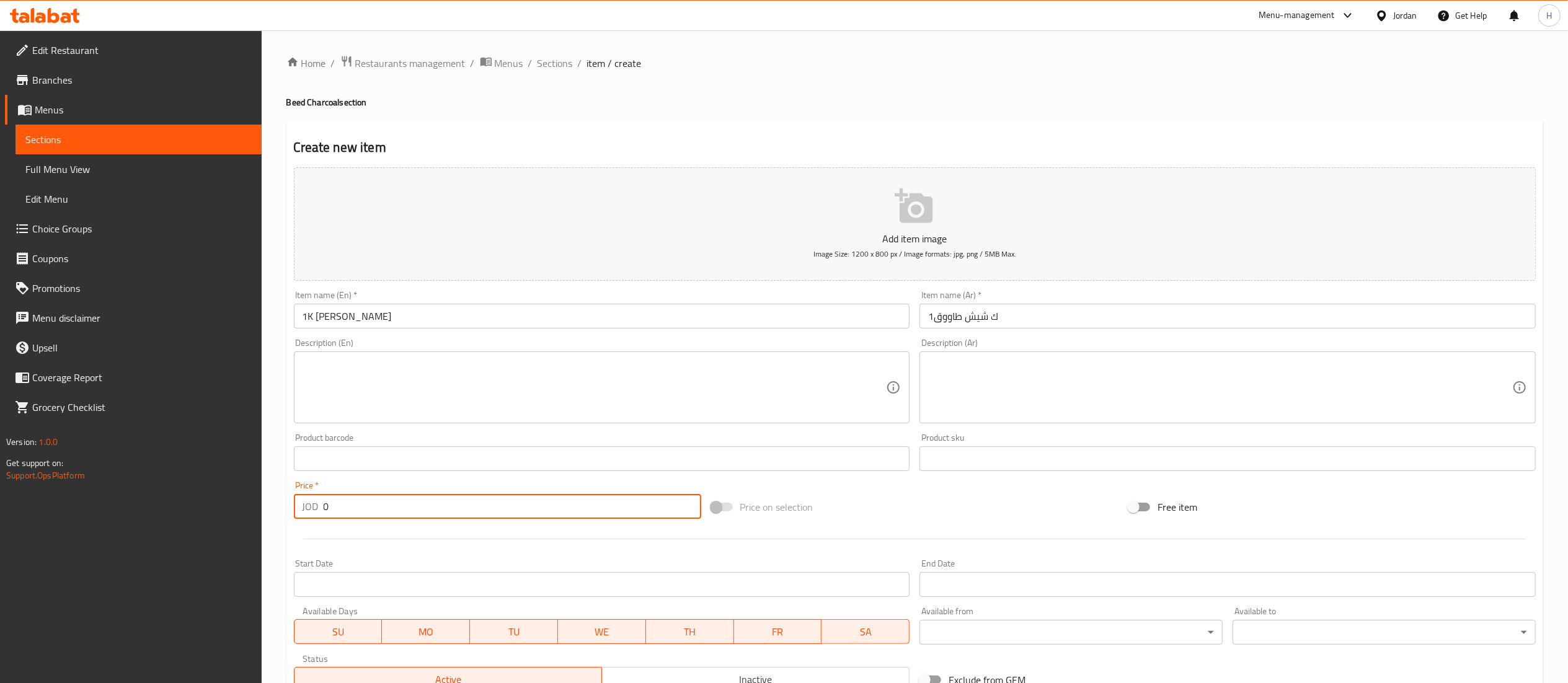
drag, startPoint x: 348, startPoint y: 508, endPoint x: 241, endPoint y: 508, distance: 107.0
click at [241, 508] on div "Edit Restaurant Branches Menus Sections Full Menu View Edit Menu Choice Groups …" at bounding box center [784, 453] width 1568 height 845
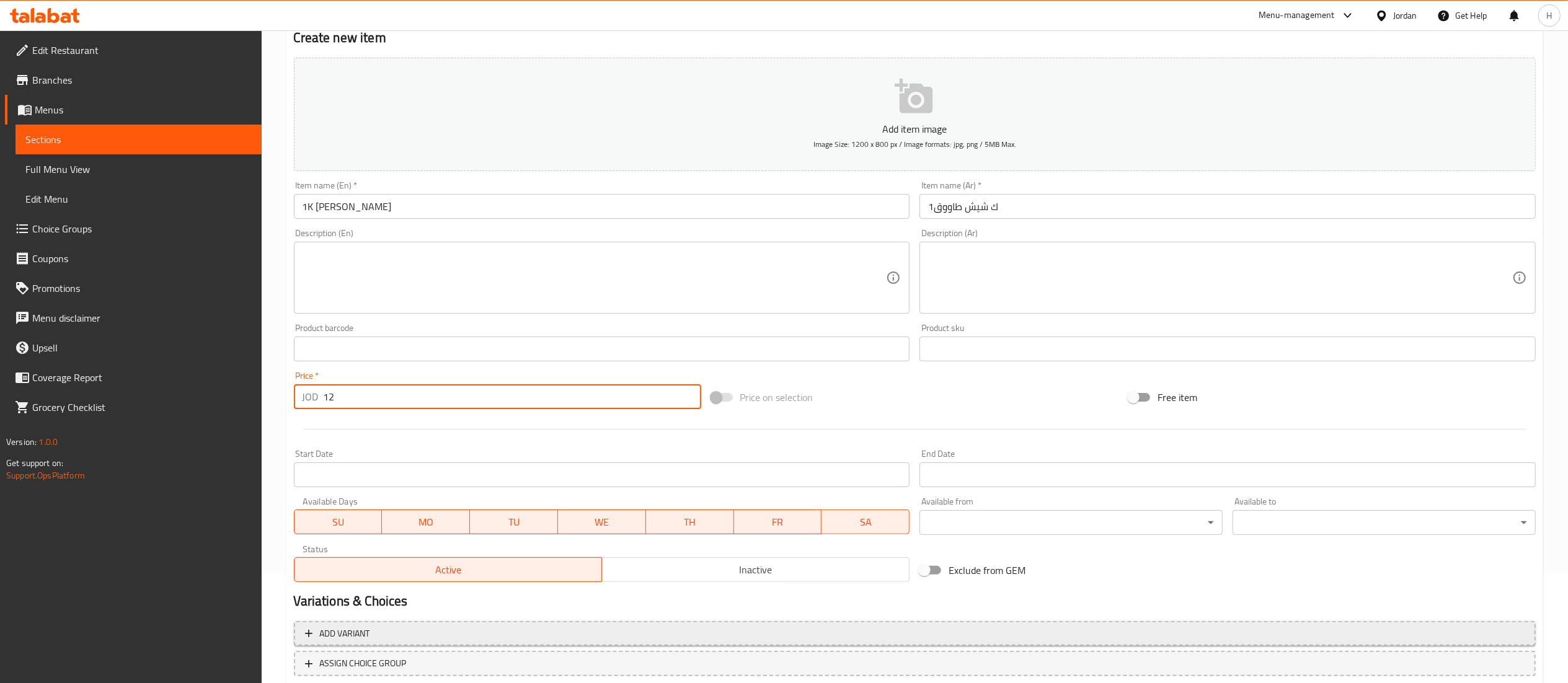
scroll to position [192, 0]
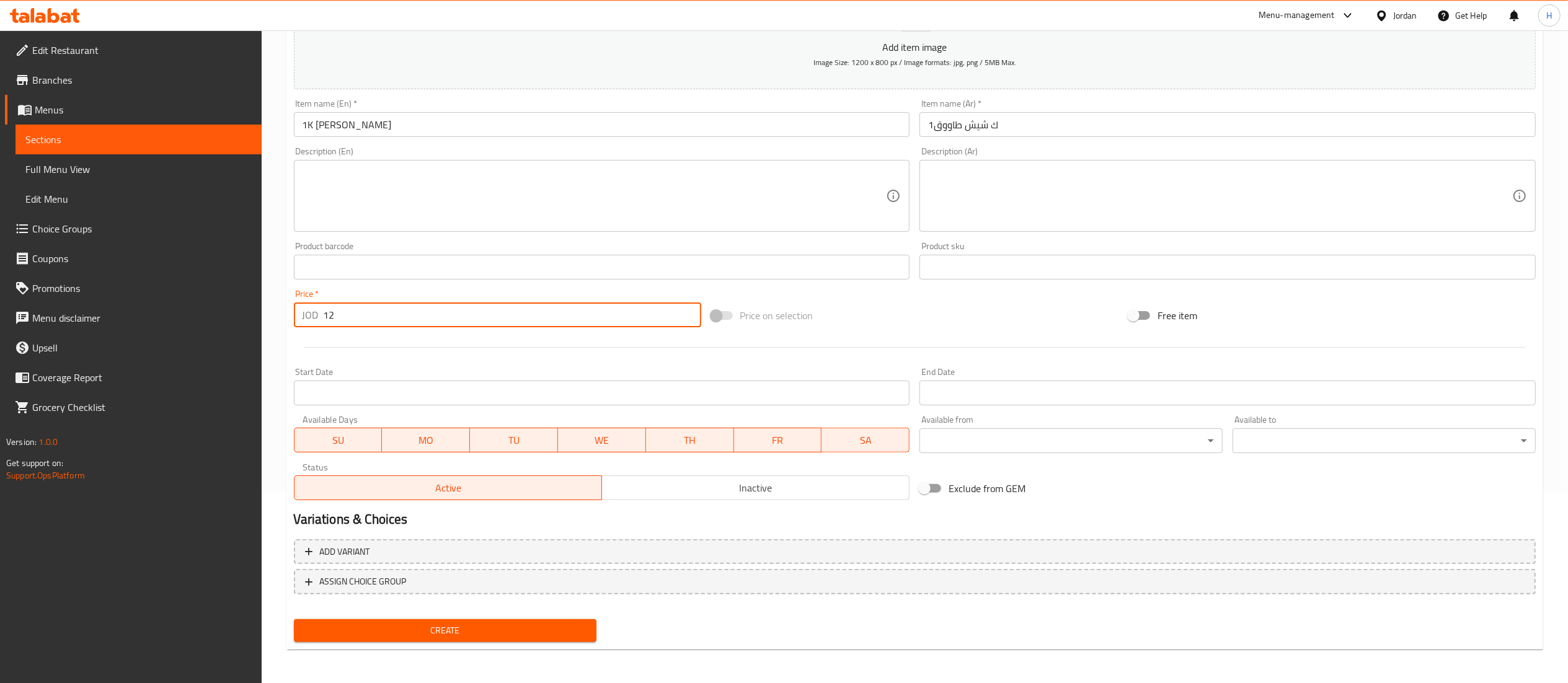
type input "12"
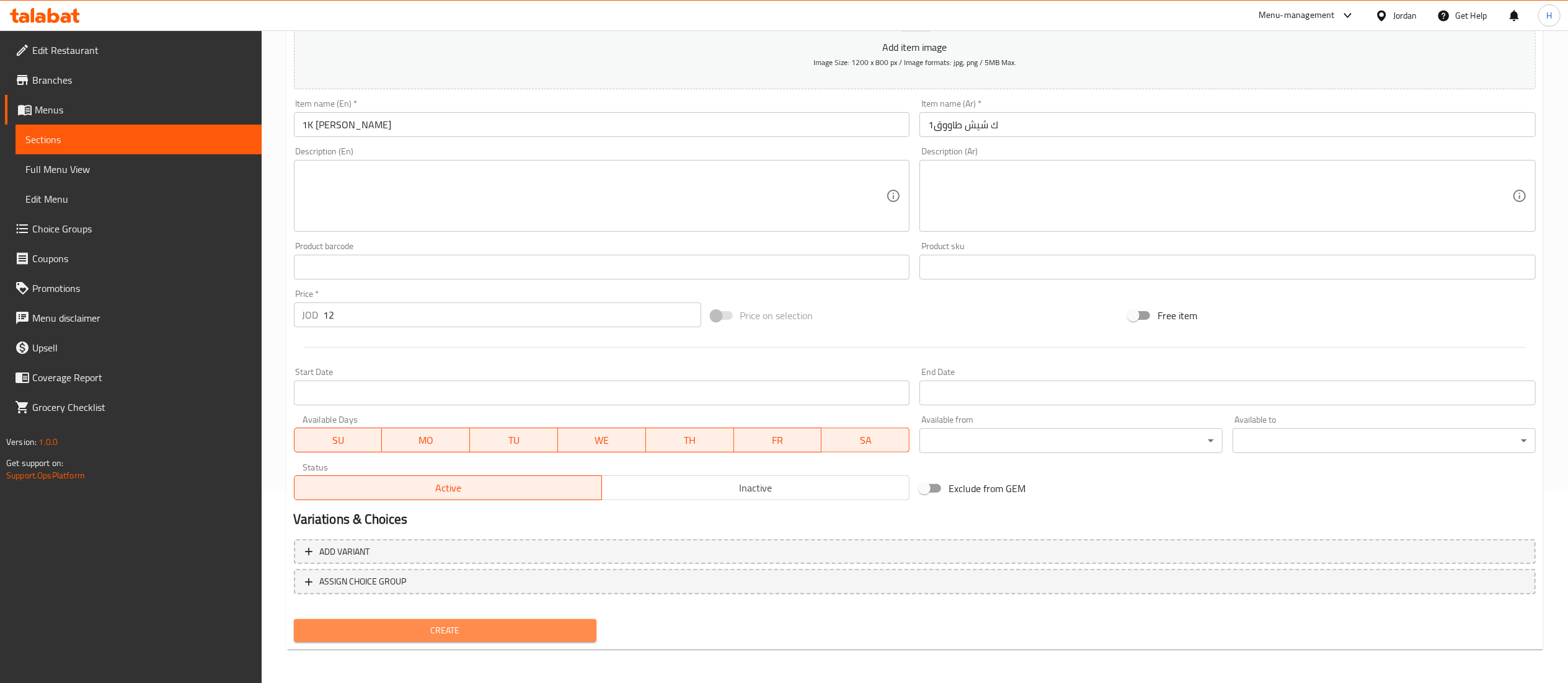
click at [412, 621] on button "Create" at bounding box center [445, 631] width 303 height 23
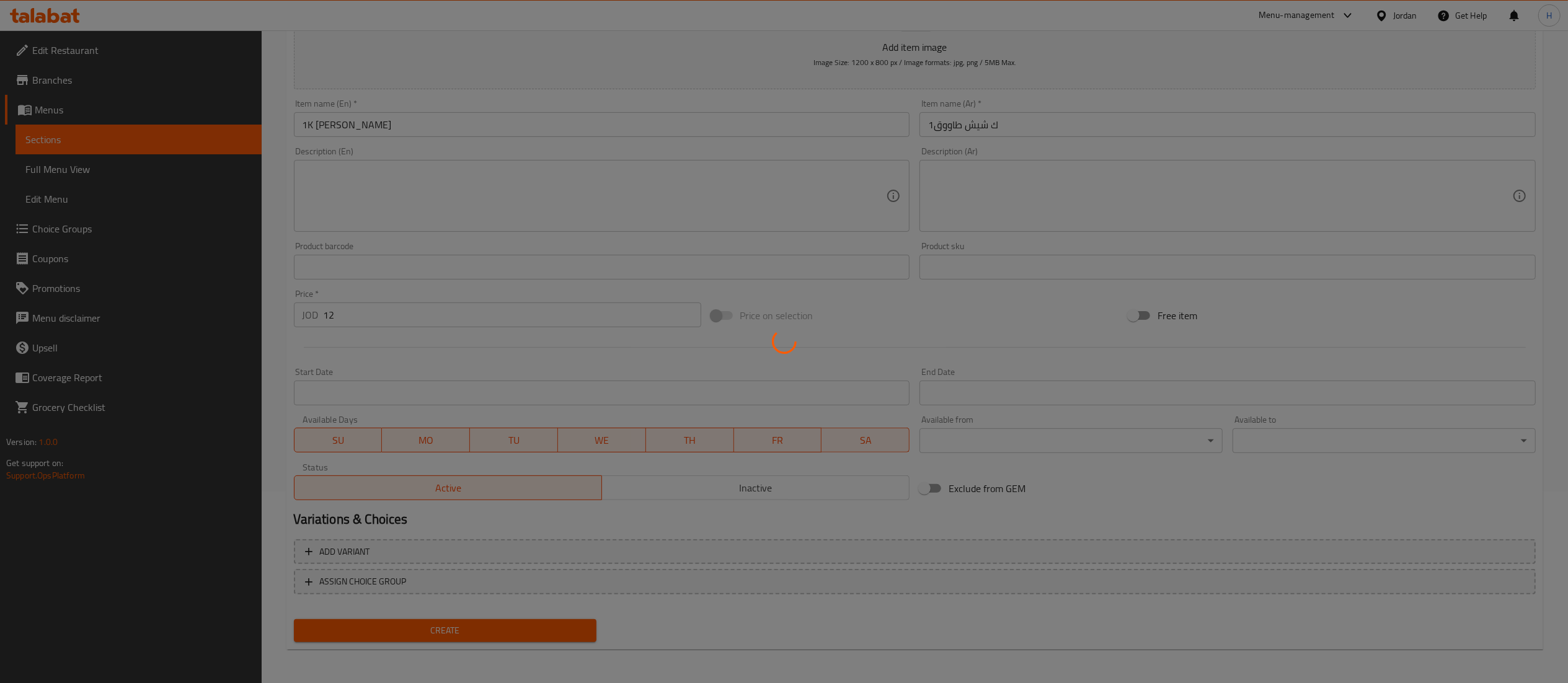
type input "0"
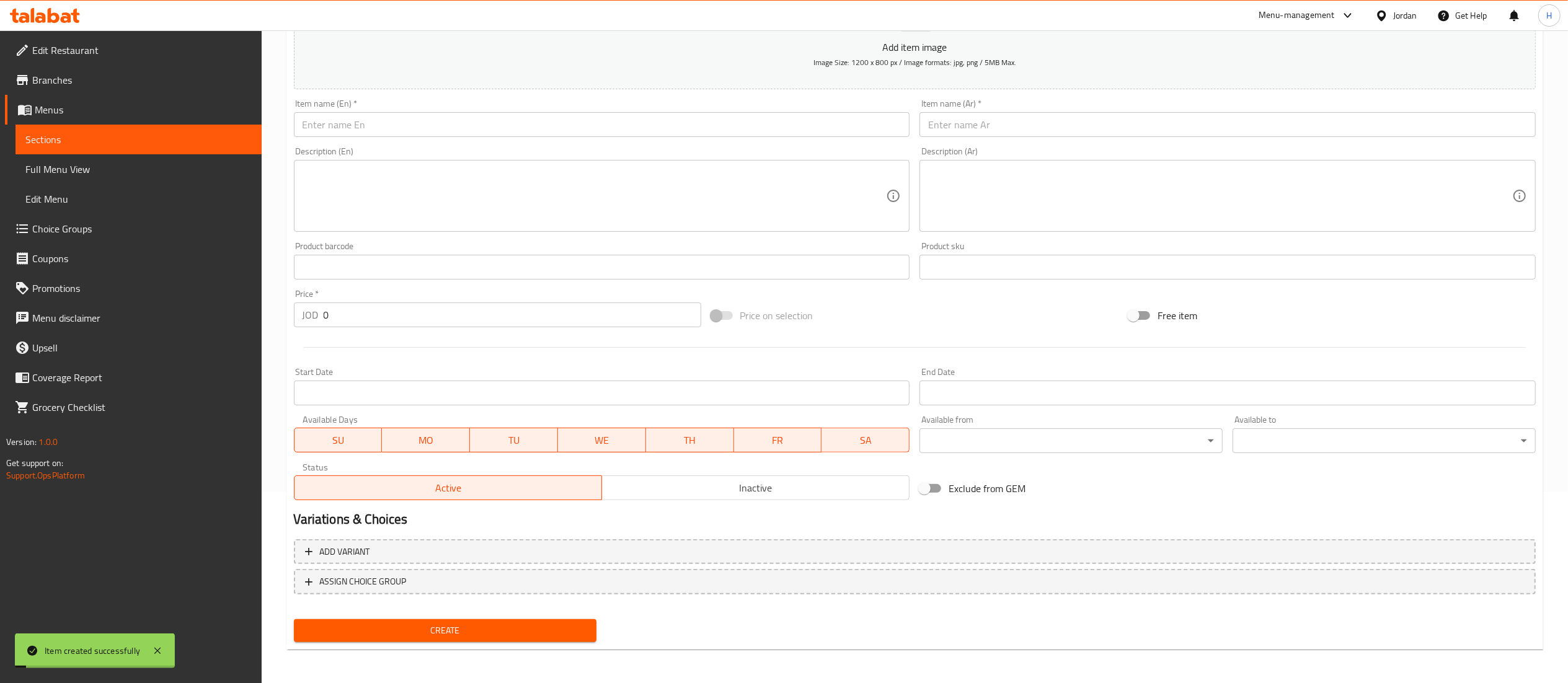
click at [429, 143] on div "Description (En) Description (En)" at bounding box center [601, 189] width 626 height 95
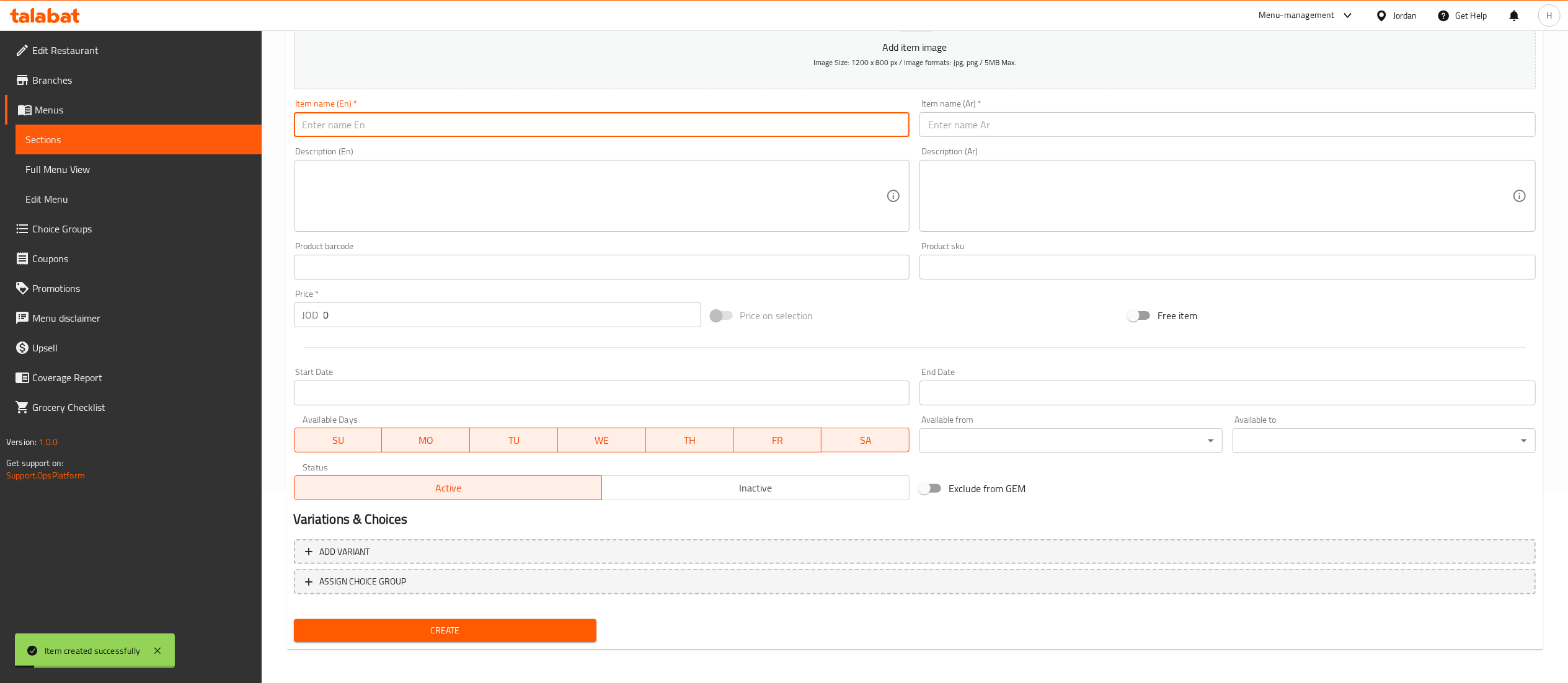
click at [419, 131] on input "text" at bounding box center [602, 124] width 616 height 25
click at [418, 131] on input "1K Kastaleta" at bounding box center [602, 124] width 616 height 25
type input "1K Kastaleta"
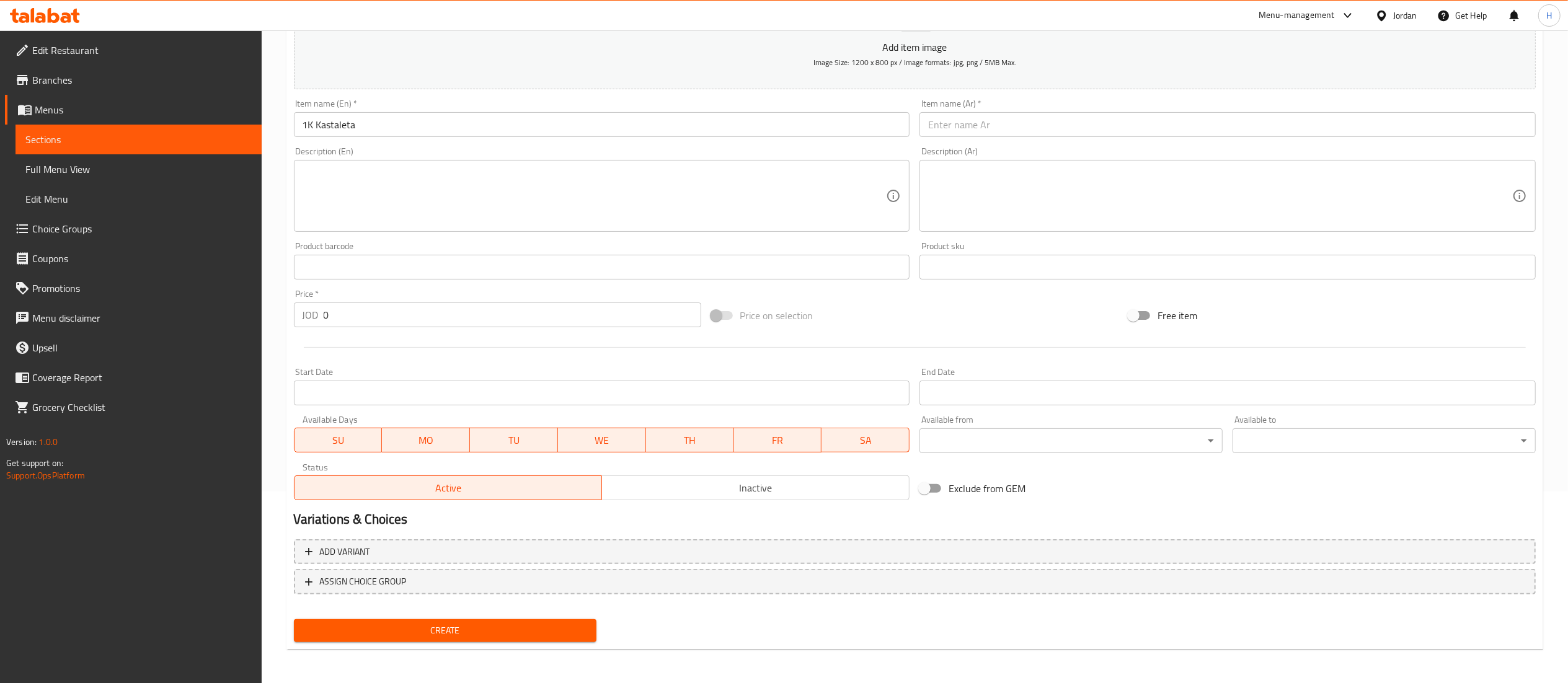
click at [1011, 138] on div "Item name (Ar)   * Item name (Ar) *" at bounding box center [1227, 118] width 626 height 48
click at [1016, 128] on input "text" at bounding box center [1228, 124] width 616 height 25
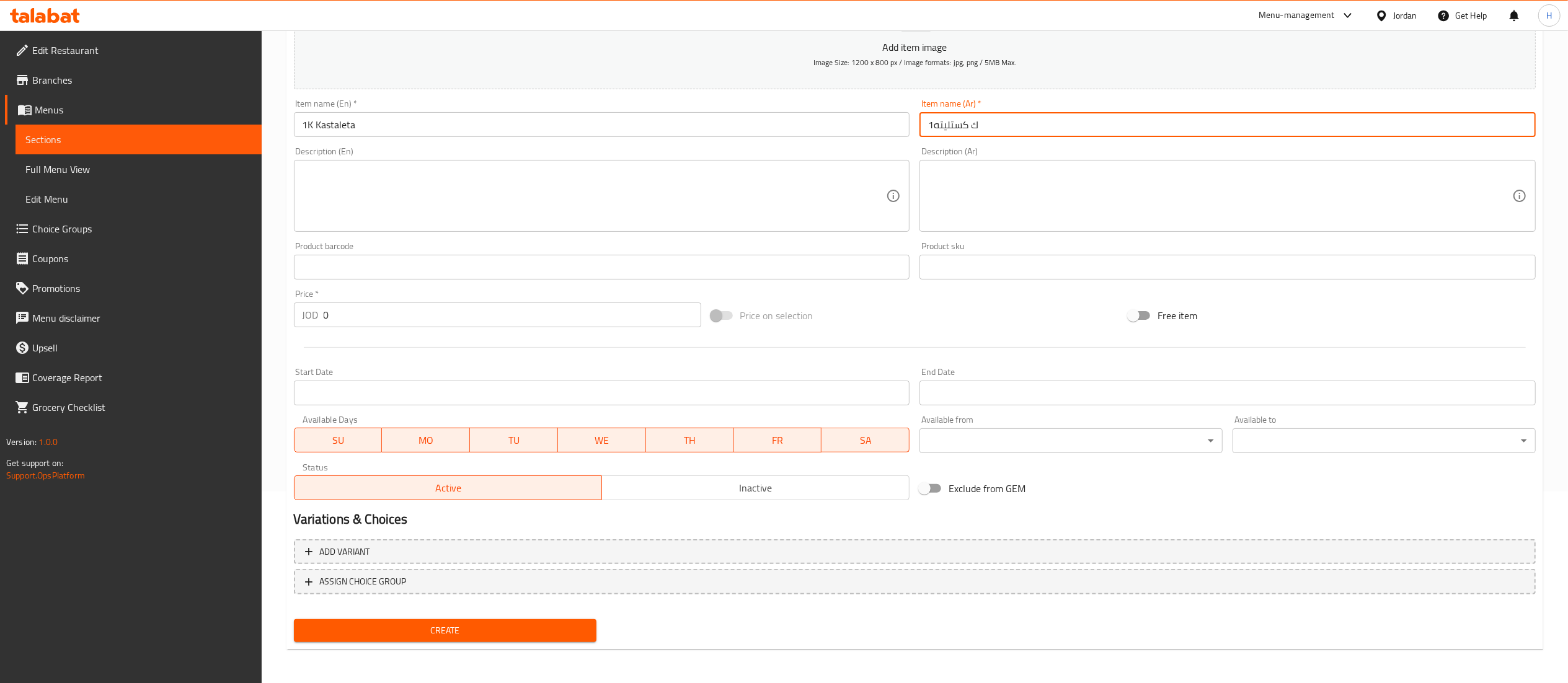
drag, startPoint x: 931, startPoint y: 123, endPoint x: 941, endPoint y: 128, distance: 11.2
click at [931, 124] on input "1ك كستليته" at bounding box center [1228, 124] width 616 height 25
click at [935, 126] on input "1ك كستليته" at bounding box center [1228, 124] width 616 height 25
click at [759, 188] on textarea at bounding box center [594, 196] width 584 height 59
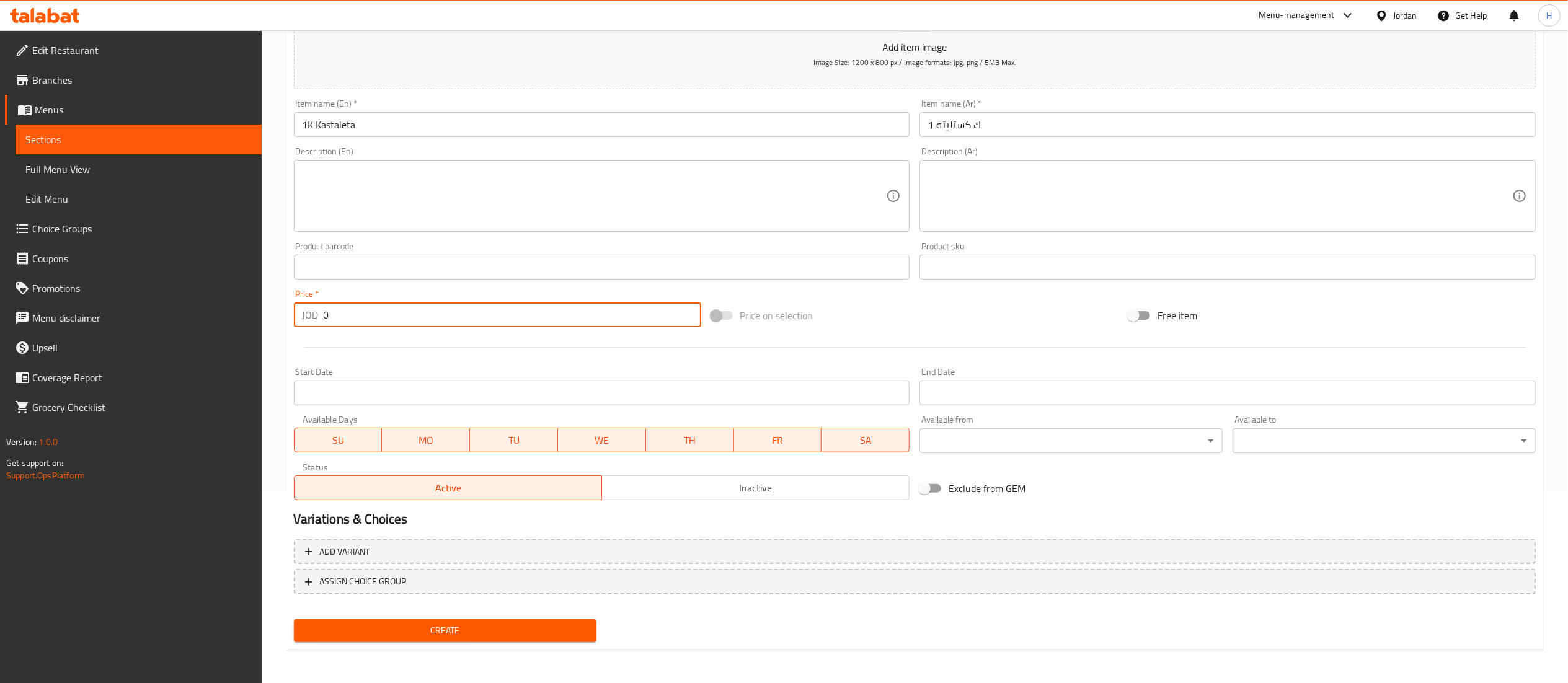
drag, startPoint x: 377, startPoint y: 314, endPoint x: 195, endPoint y: 330, distance: 182.7
click at [195, 330] on div "Edit Restaurant Branches Menus Sections Full Menu View Edit Menu Choice Groups …" at bounding box center [784, 262] width 1568 height 845
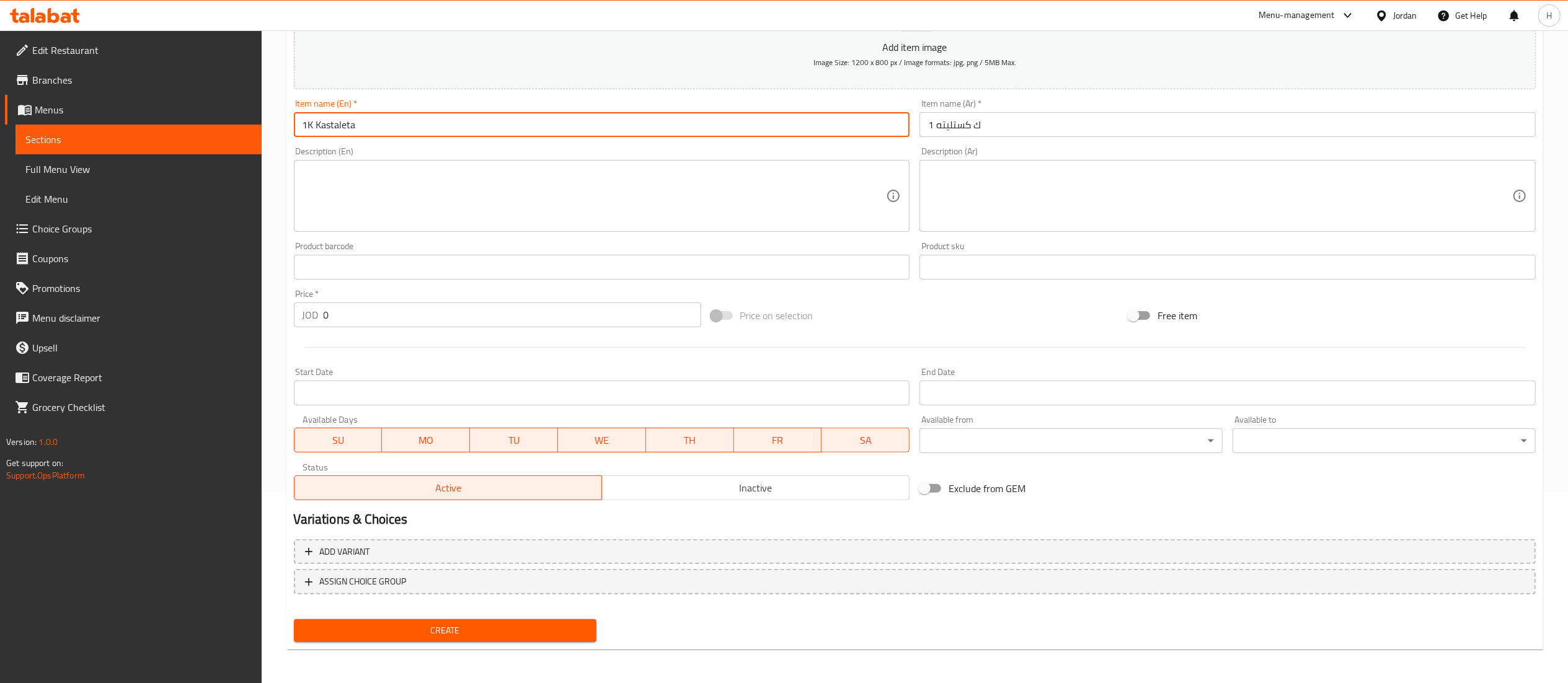
click at [315, 125] on input "1K Kastaleta" at bounding box center [602, 124] width 616 height 25
click at [969, 130] on input "1 ك كستليته" at bounding box center [1228, 124] width 616 height 25
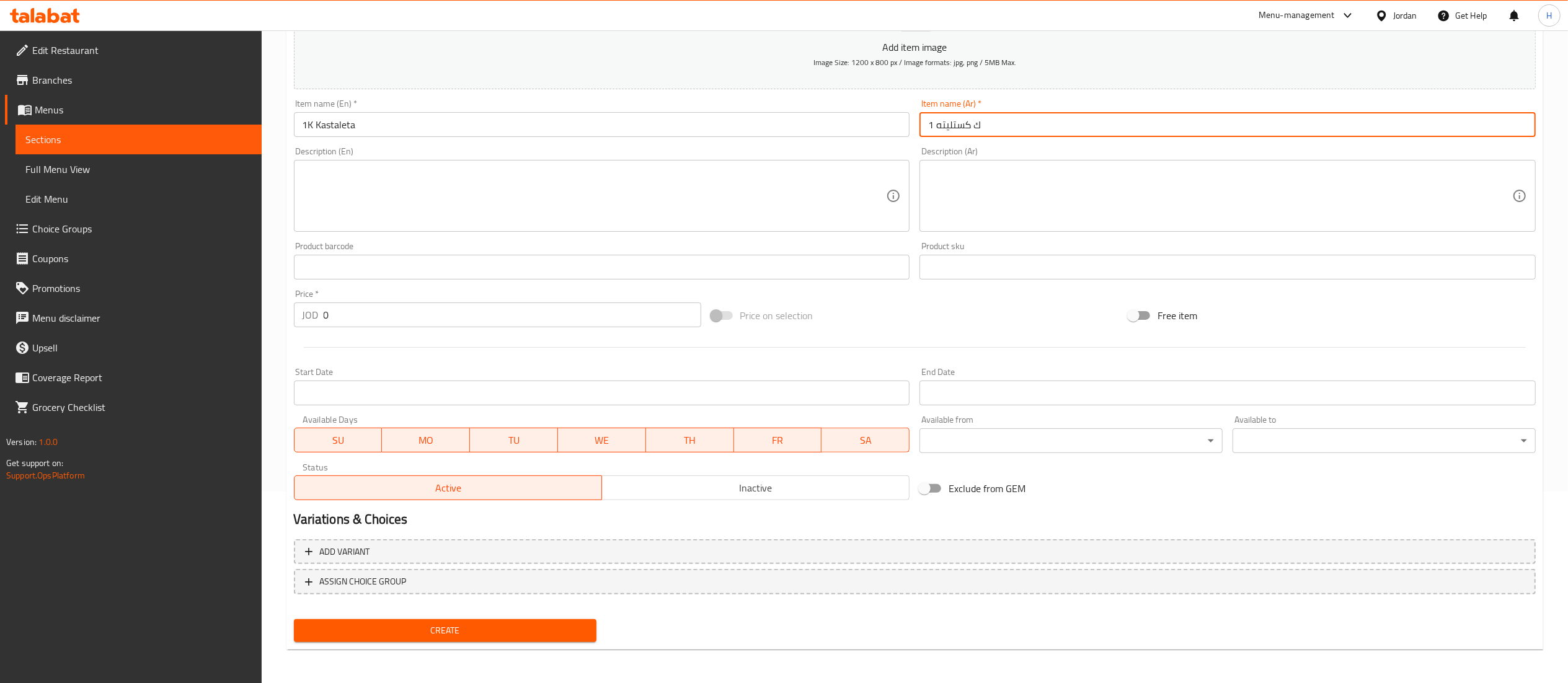
click at [933, 128] on input "1 ك كستليته" at bounding box center [1228, 124] width 616 height 25
type input "1 ر ك كستليته"
drag, startPoint x: 1009, startPoint y: 126, endPoint x: 688, endPoint y: 111, distance: 321.4
click at [688, 111] on div "Add item image Image Size: 1200 x 800 px / Image formats: jpg, png / 5MB Max. I…" at bounding box center [914, 238] width 1252 height 534
type input "ريش كستليته 1ك"
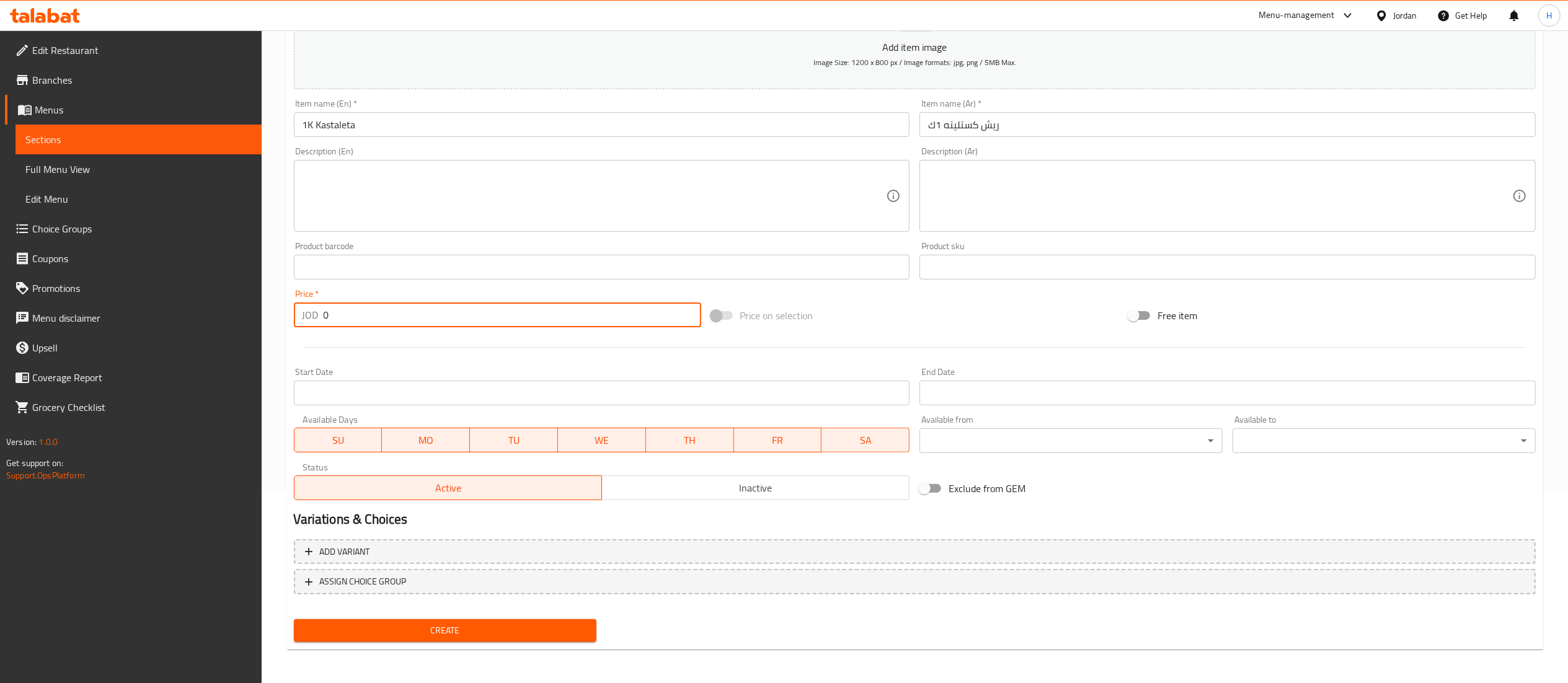
drag, startPoint x: 353, startPoint y: 313, endPoint x: 206, endPoint y: 300, distance: 147.6
click at [206, 300] on div "Edit Restaurant Branches Menus Sections Full Menu View Edit Menu Choice Groups …" at bounding box center [784, 262] width 1568 height 845
type input "18"
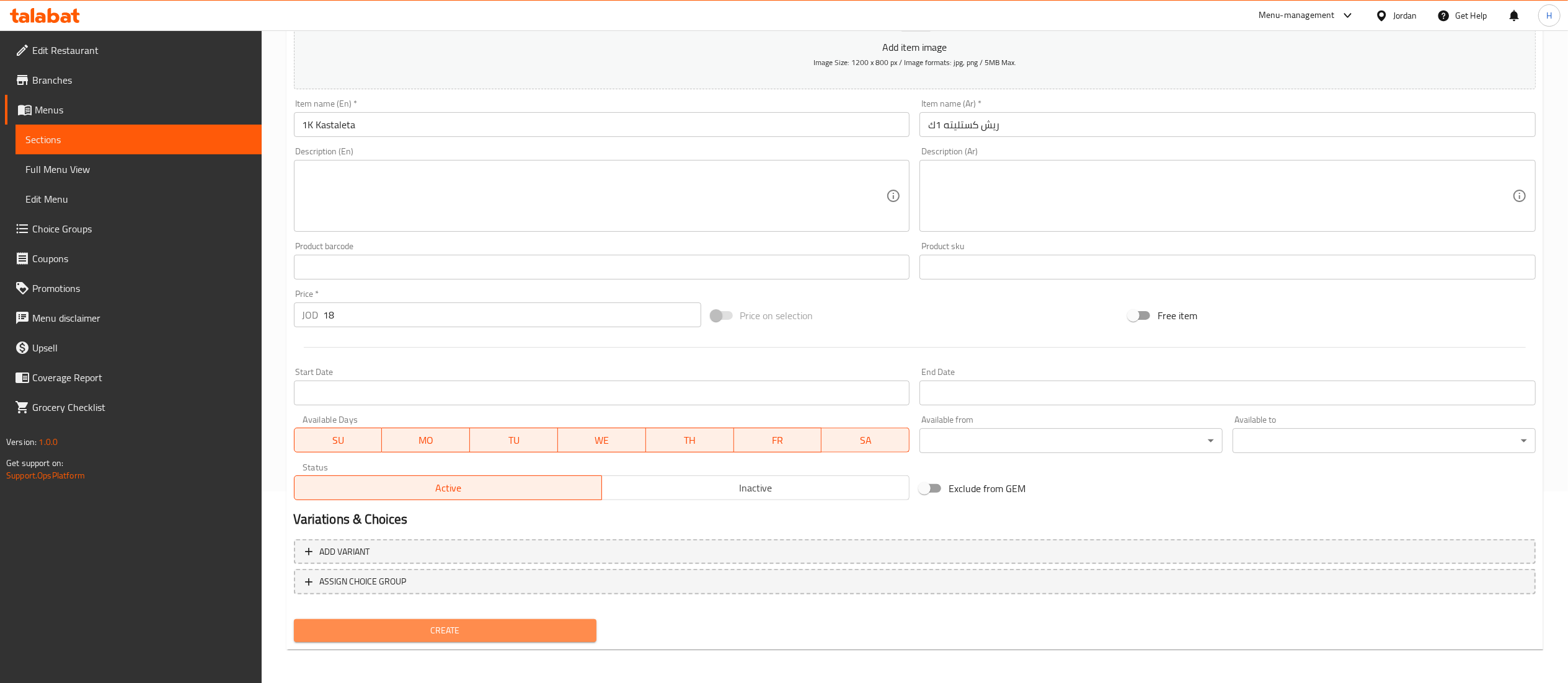
click at [410, 623] on span "Create" at bounding box center [445, 631] width 284 height 16
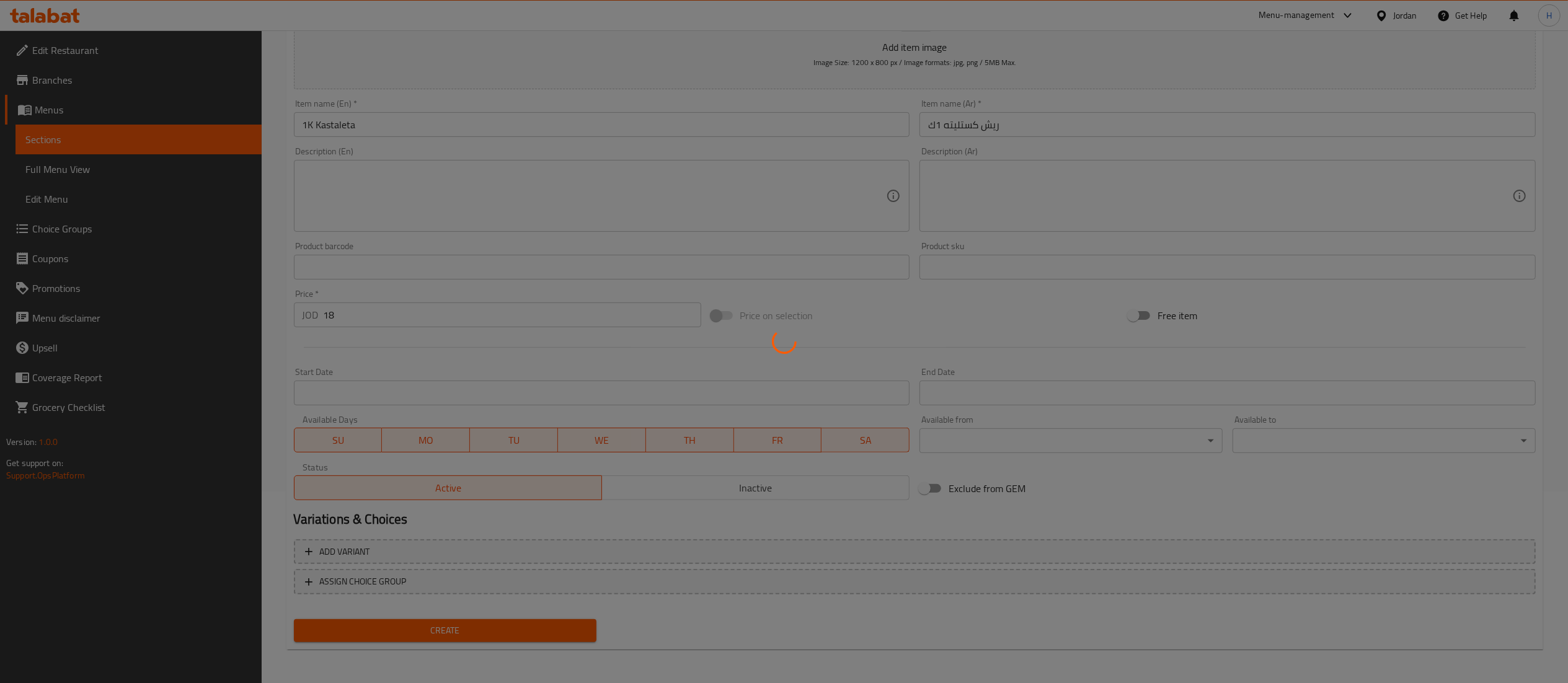
type input "0"
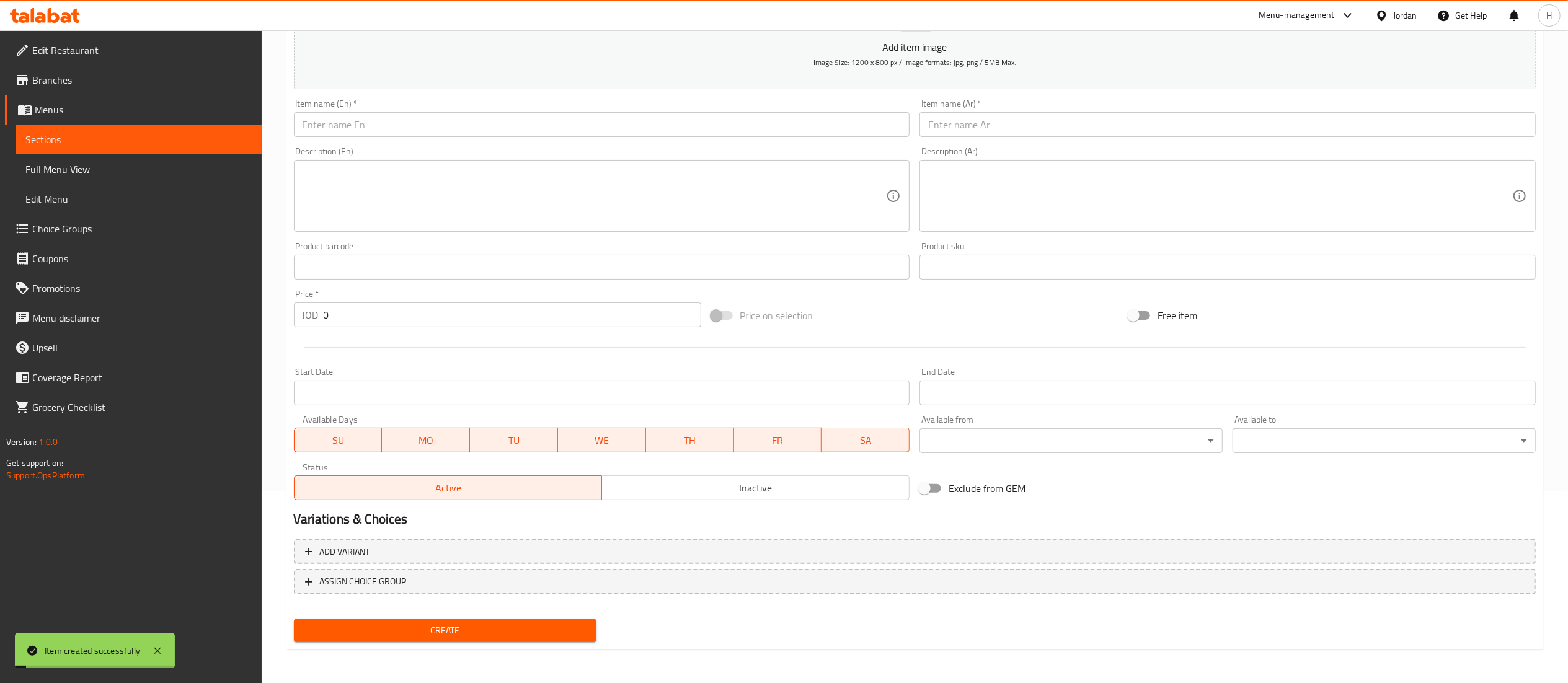
click at [717, 117] on input "text" at bounding box center [602, 124] width 616 height 25
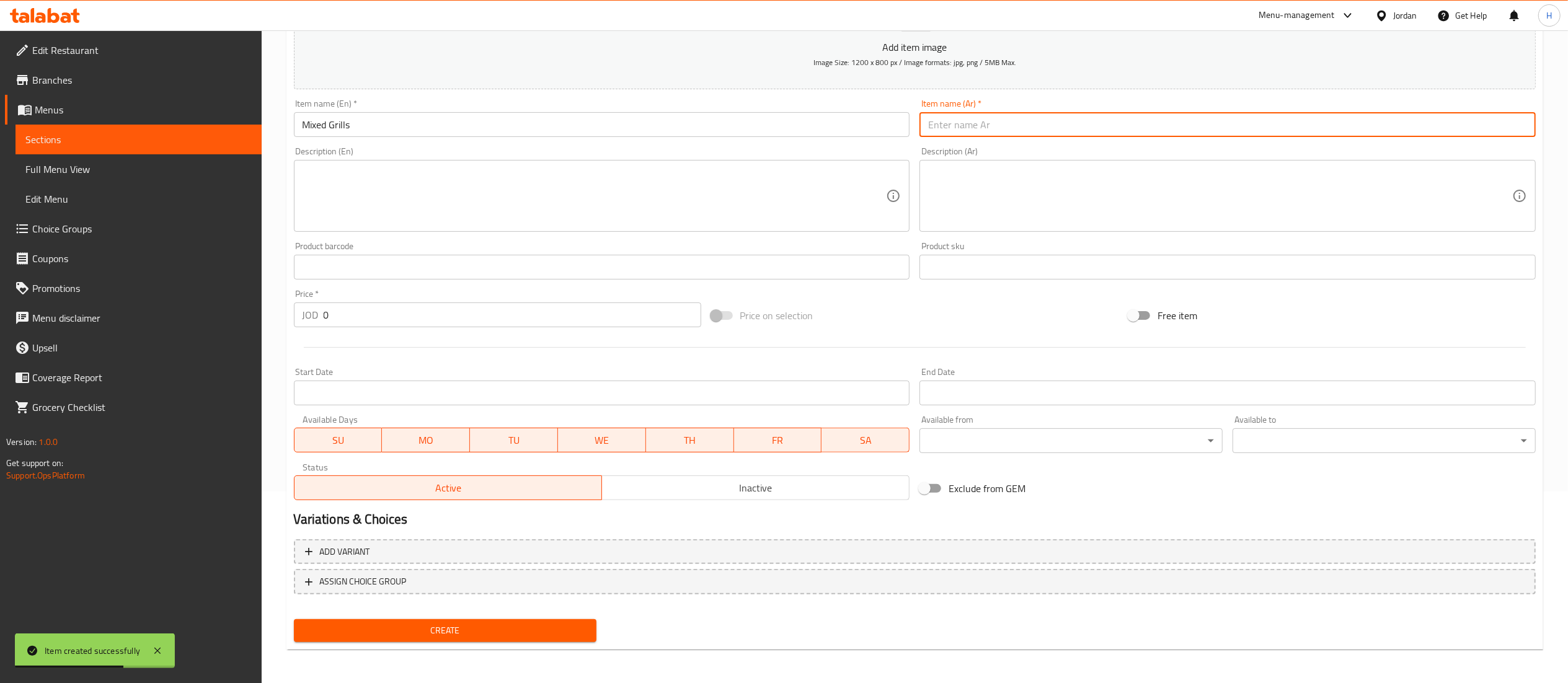
click at [404, 129] on input "Mixed Grills" at bounding box center [602, 124] width 616 height 25
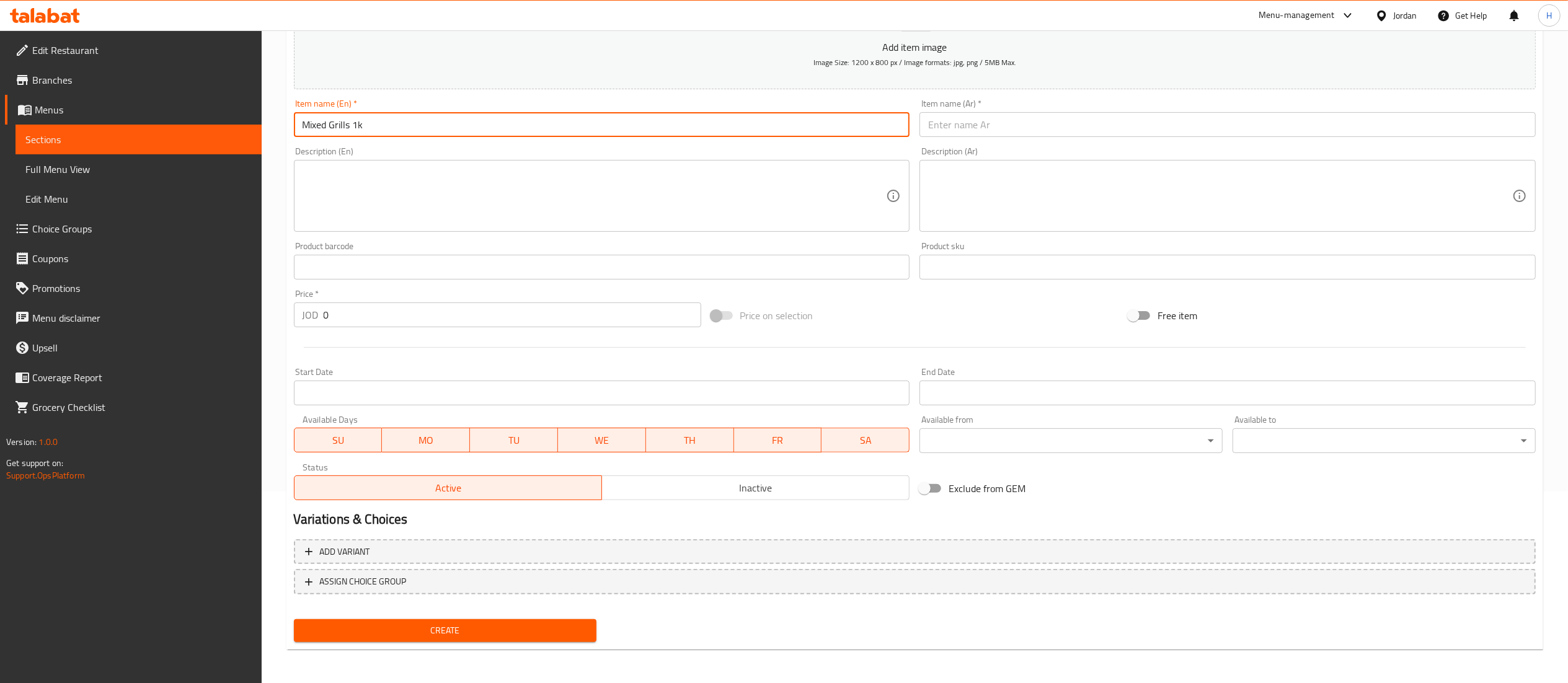
type input "Mixed Grills 1k"
click at [976, 129] on input "text" at bounding box center [1228, 124] width 616 height 25
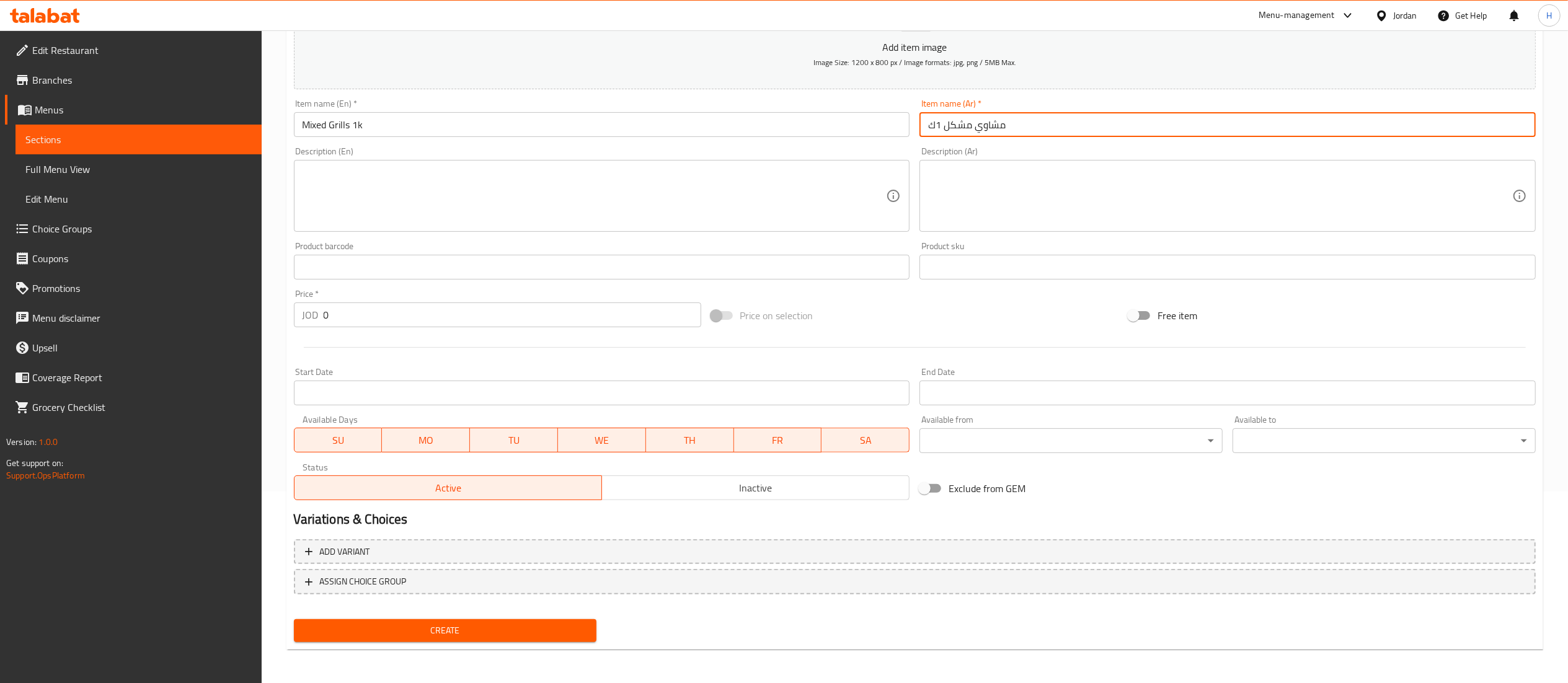
type input "مشاوي مشكل 1ك"
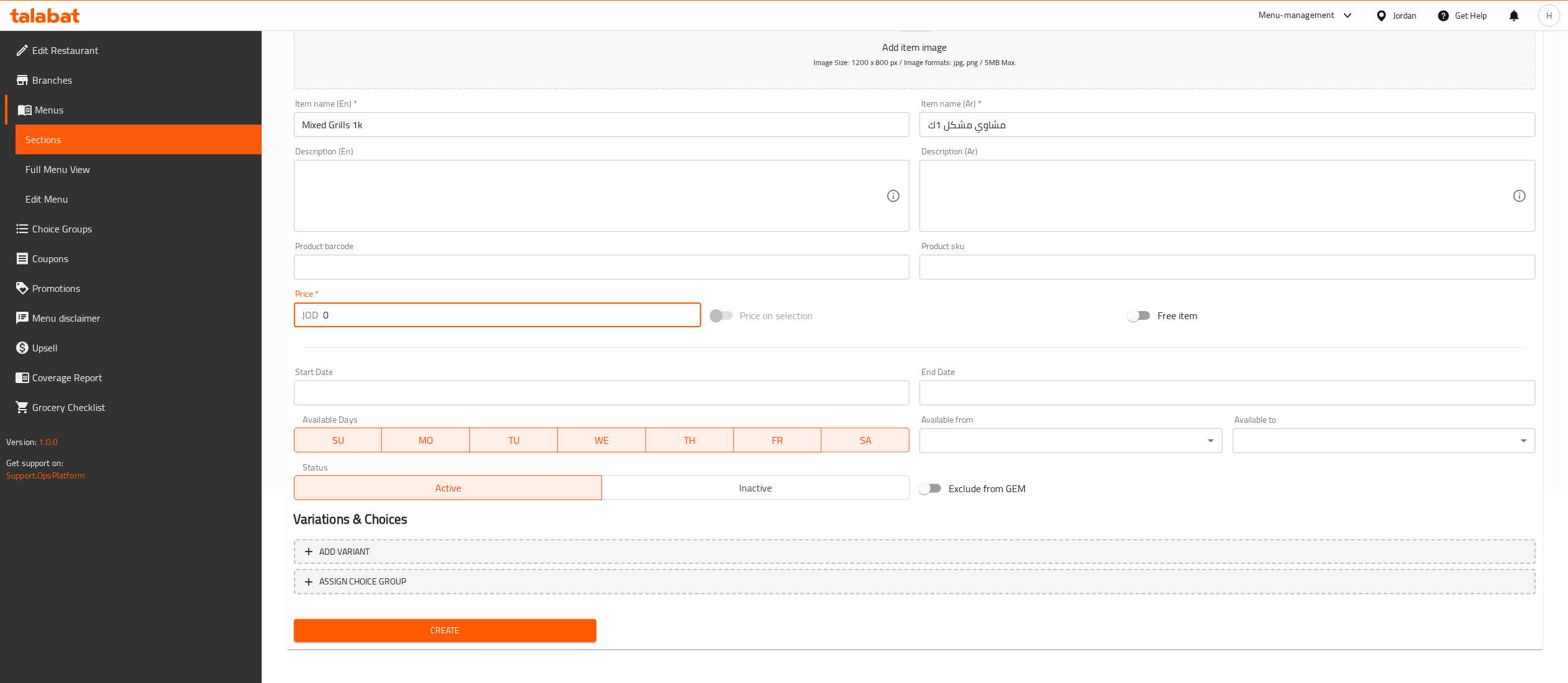
drag, startPoint x: 364, startPoint y: 317, endPoint x: 181, endPoint y: 319, distance: 183.0
click at [181, 317] on div "Edit Restaurant Branches Menus Sections Full Menu View Edit Menu Choice Groups …" at bounding box center [784, 262] width 1568 height 845
type input "15"
click at [464, 626] on span "Create" at bounding box center [445, 631] width 284 height 16
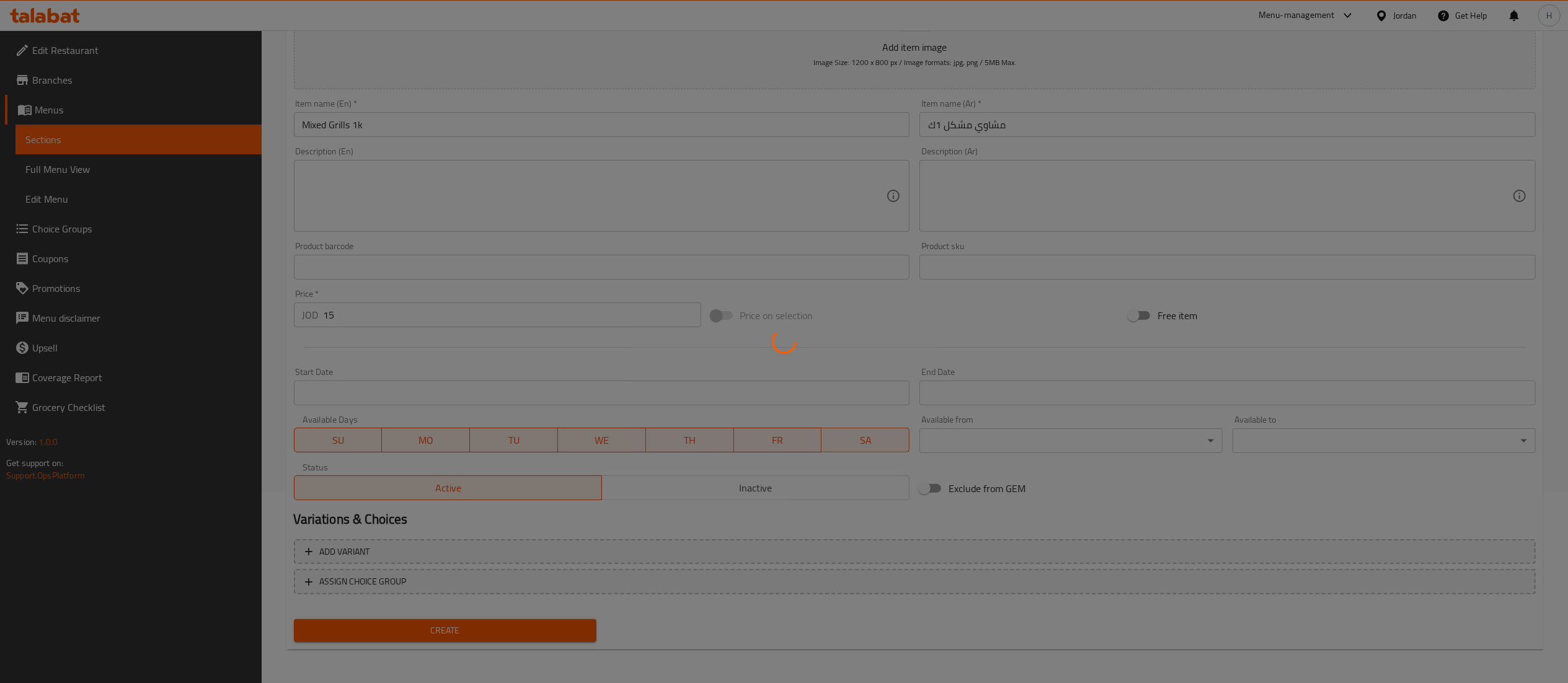
type input "0"
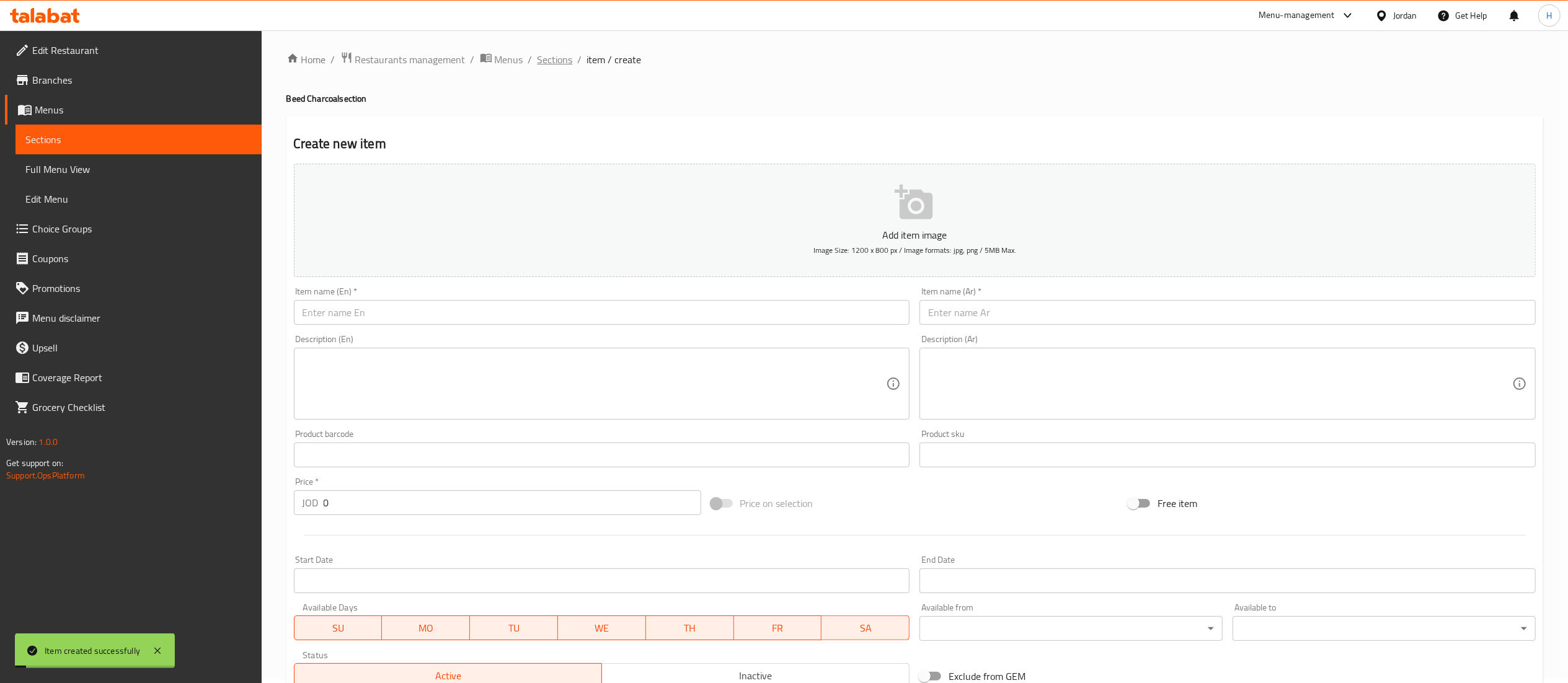
scroll to position [0, 0]
click at [539, 56] on span "Sections" at bounding box center [555, 64] width 35 height 15
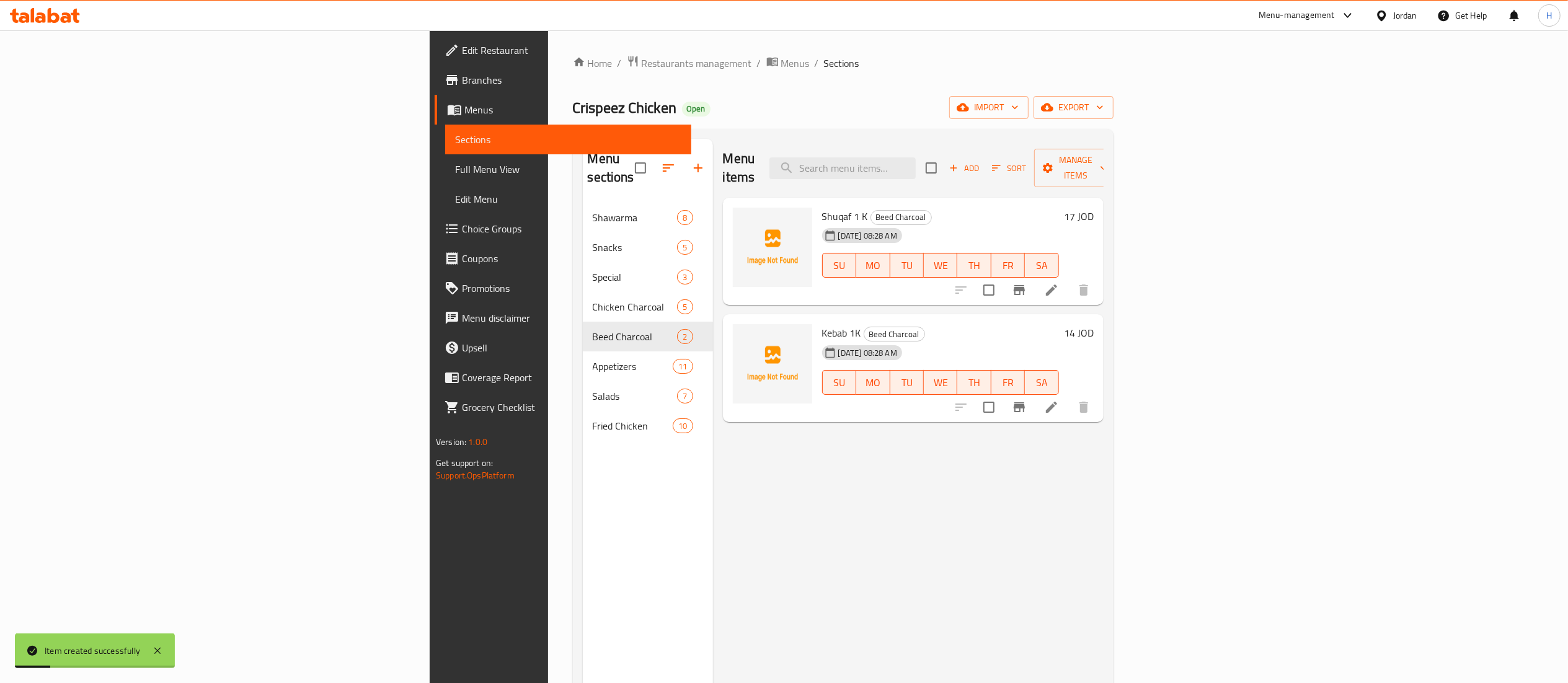
click at [583, 503] on div "Menu sections Shawarma 8 Snacks 5 Special 3 Chicken Charcoal 5 Beed Charcoal 2 …" at bounding box center [648, 480] width 130 height 683
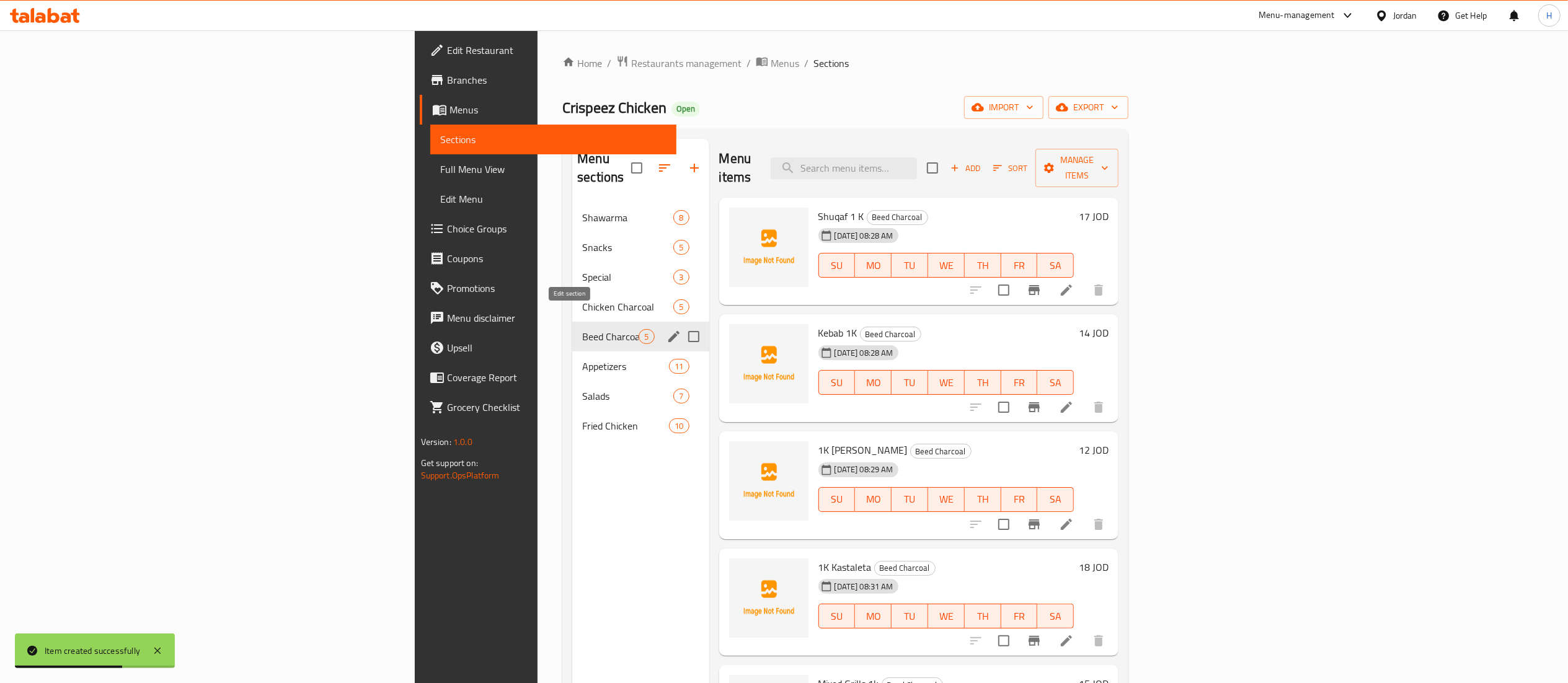
click at [668, 331] on icon "edit" at bounding box center [673, 337] width 11 height 11
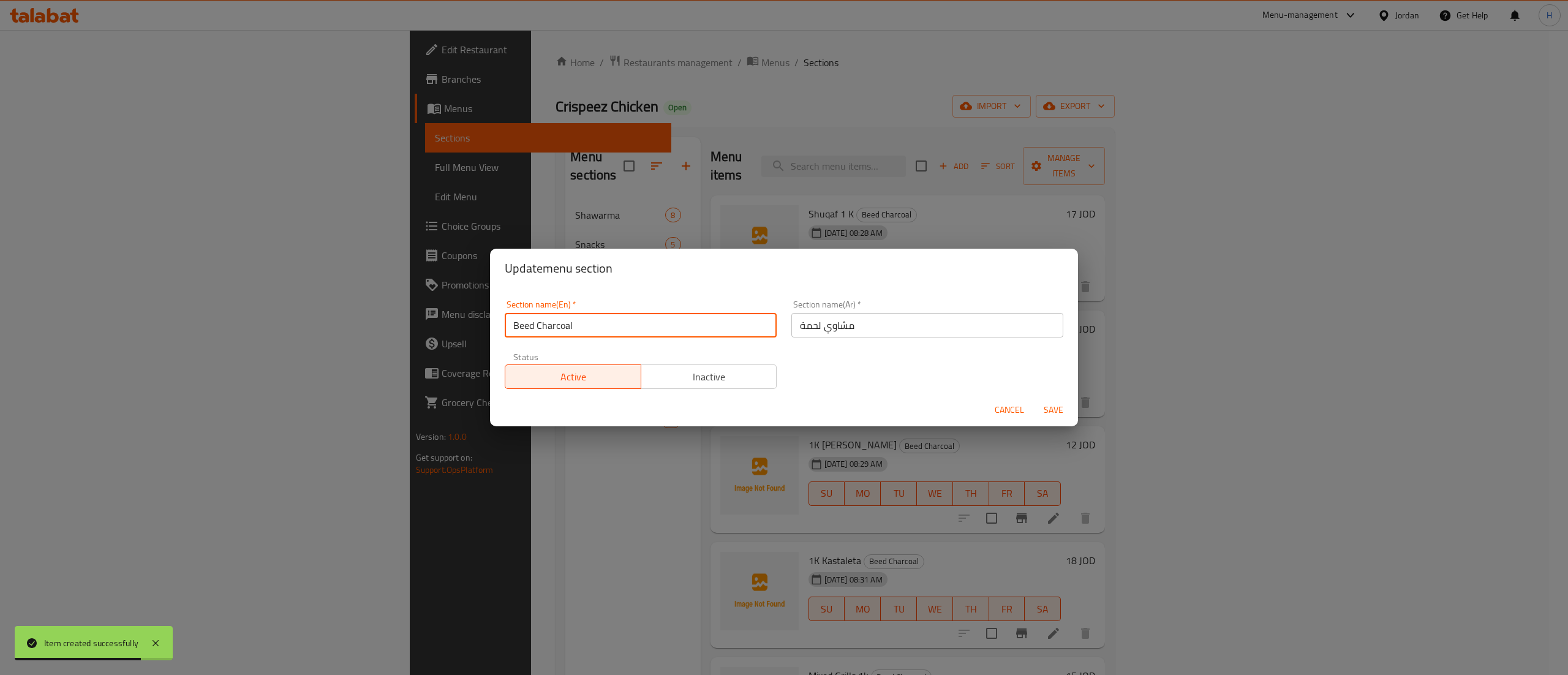
drag, startPoint x: 538, startPoint y: 321, endPoint x: 559, endPoint y: 342, distance: 29.7
click at [535, 325] on input "Beed Charcoal" at bounding box center [641, 325] width 272 height 24
type input "Beef Charcoal"
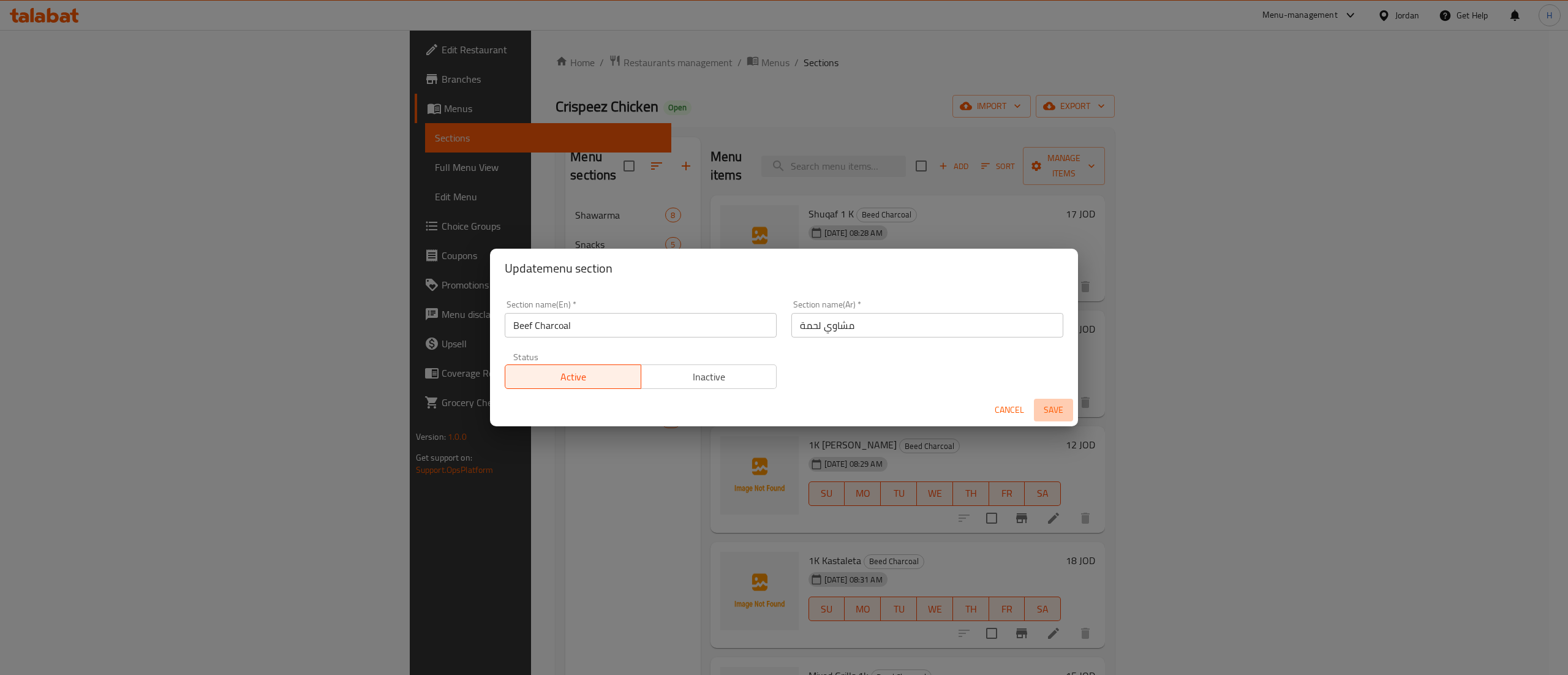
click at [1043, 403] on span "Save" at bounding box center [1054, 410] width 30 height 16
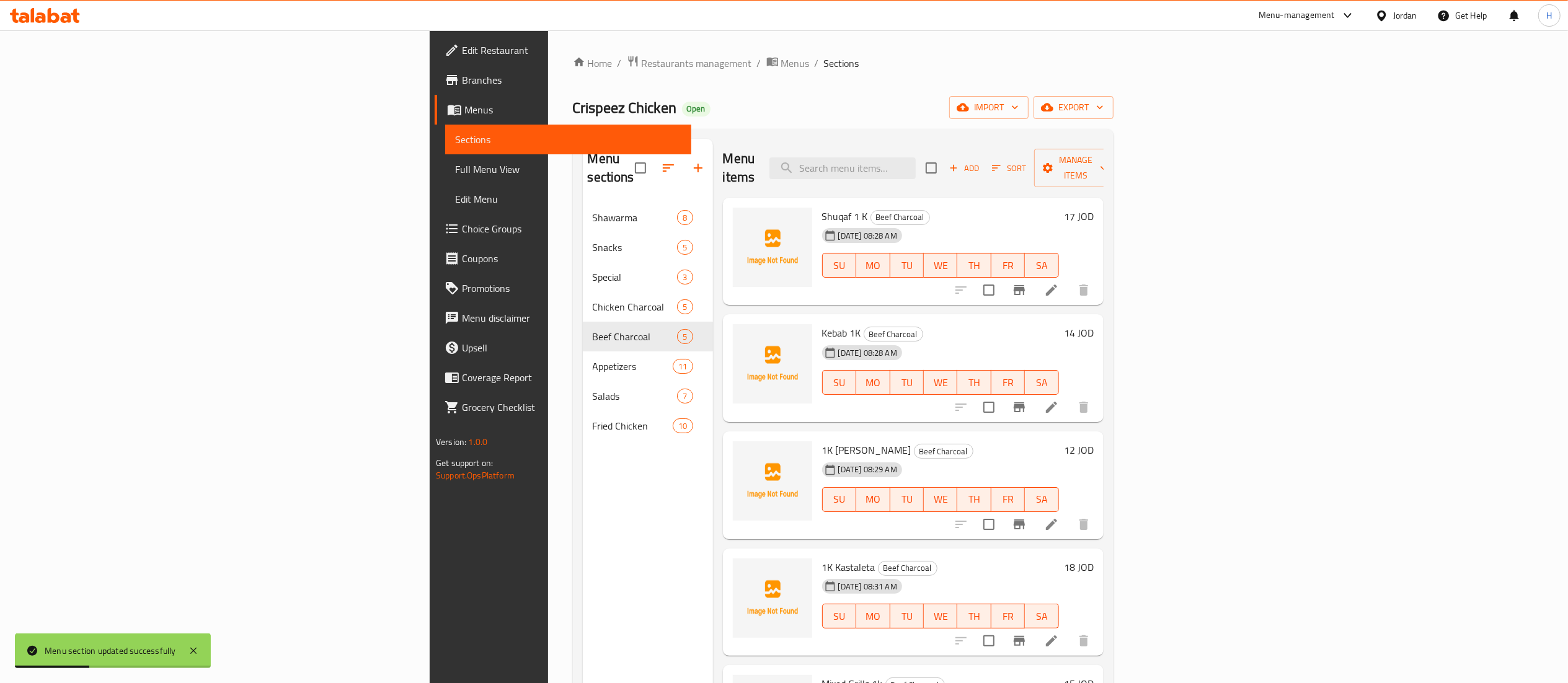
click at [583, 542] on div "Menu sections Shawarma 8 Snacks 5 Special 3 Chicken Charcoal 5 Beef Charcoal 5 …" at bounding box center [648, 480] width 130 height 683
click at [683, 153] on button "button" at bounding box center [698, 168] width 30 height 30
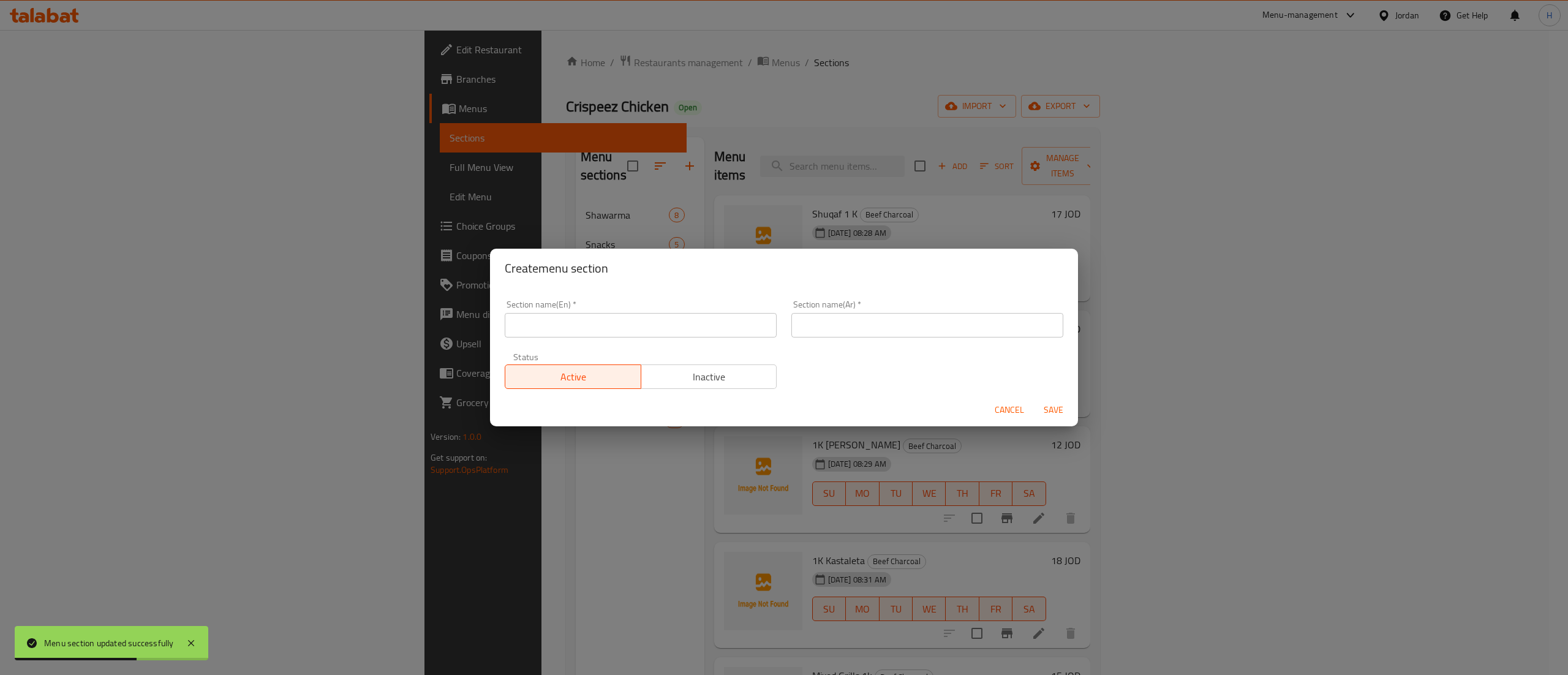
click at [640, 335] on input "text" at bounding box center [641, 325] width 272 height 24
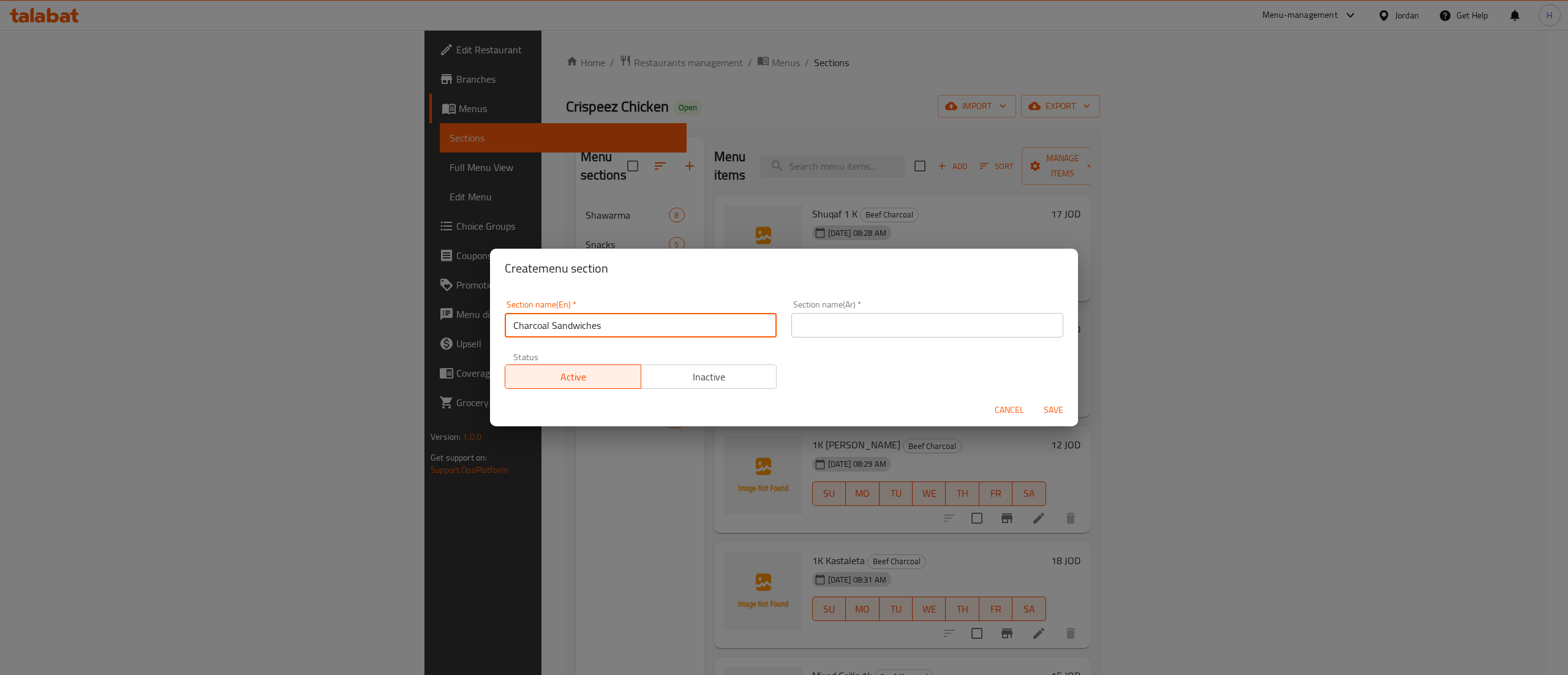
type input "Charcoal Sandwiches"
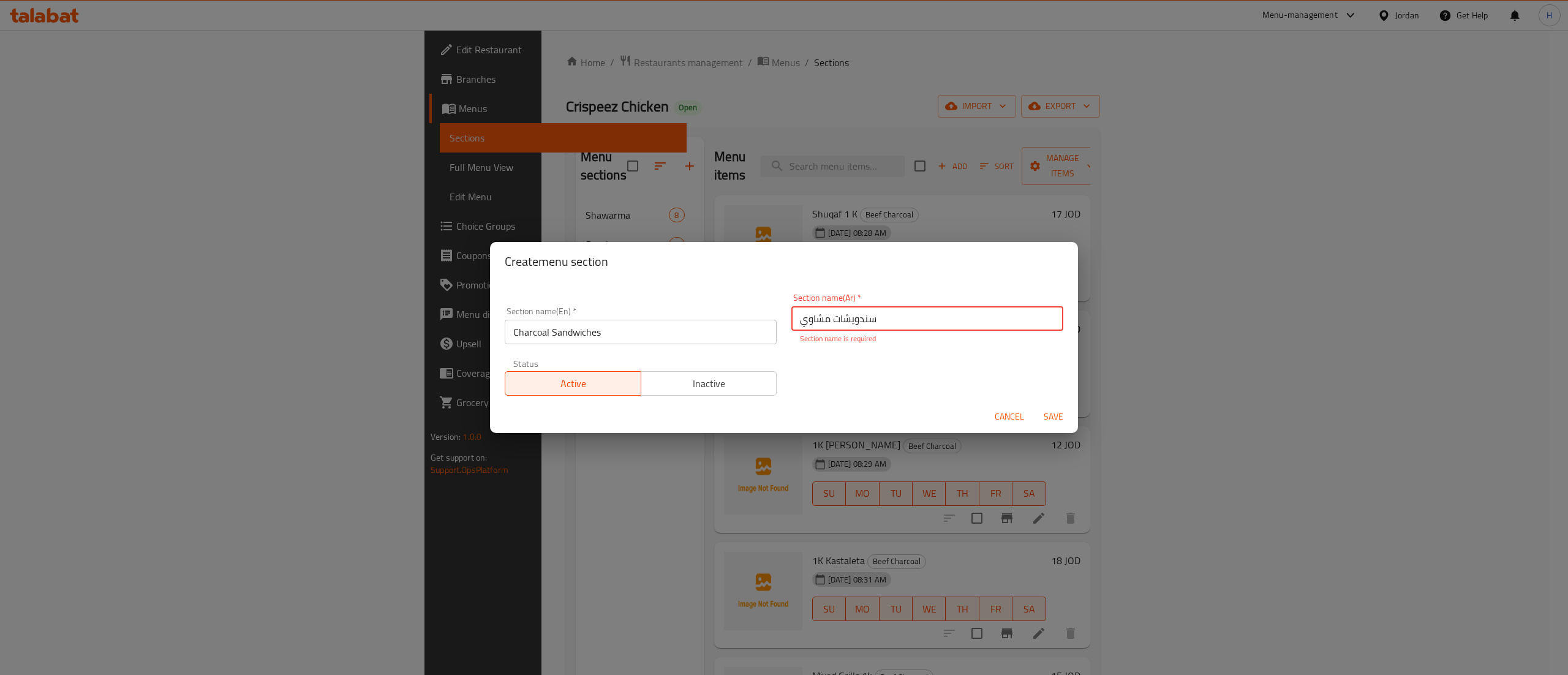
type input "سندويشات مشاوي"
click at [1000, 374] on div "Section name(En)   * Charcoal Sandwiches Section name(En) * Section name(Ar)   …" at bounding box center [784, 345] width 573 height 117
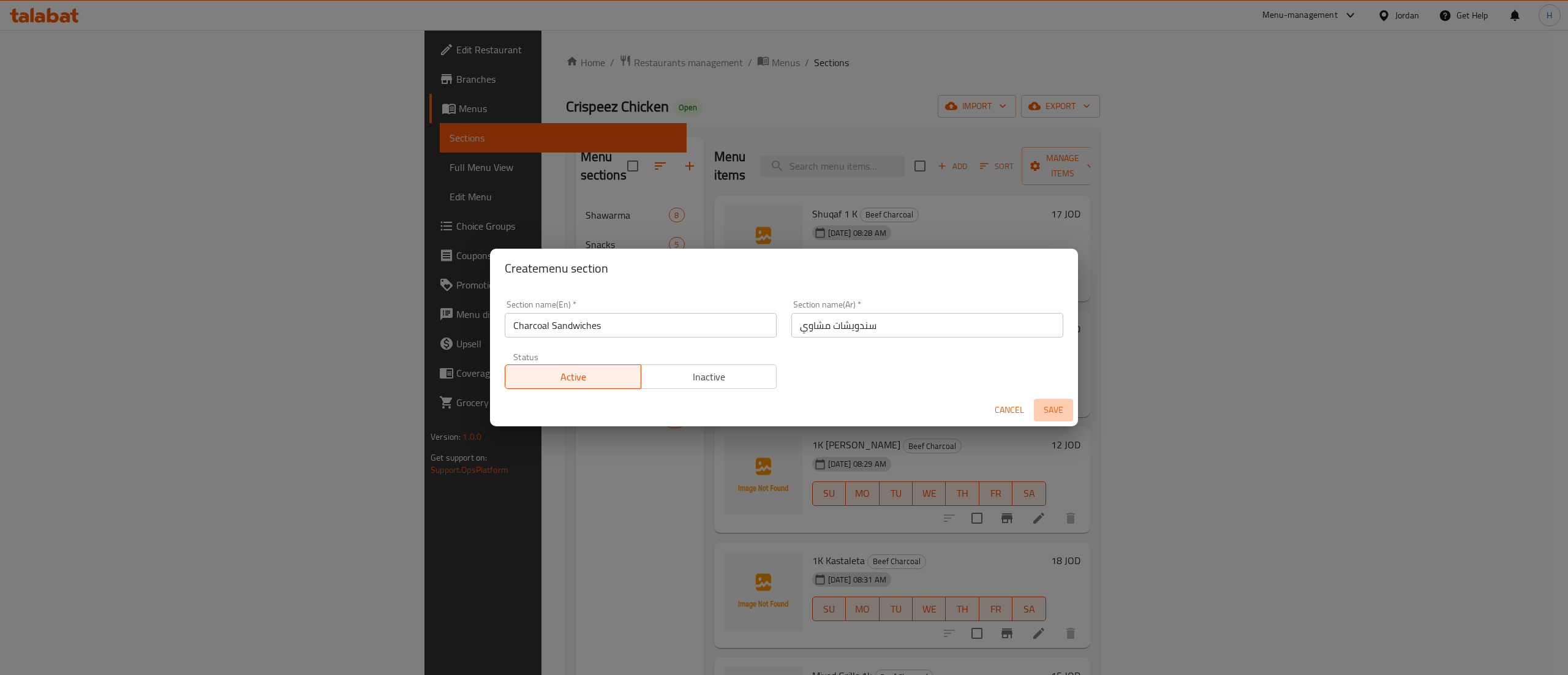
click at [1049, 411] on span "Save" at bounding box center [1054, 410] width 30 height 16
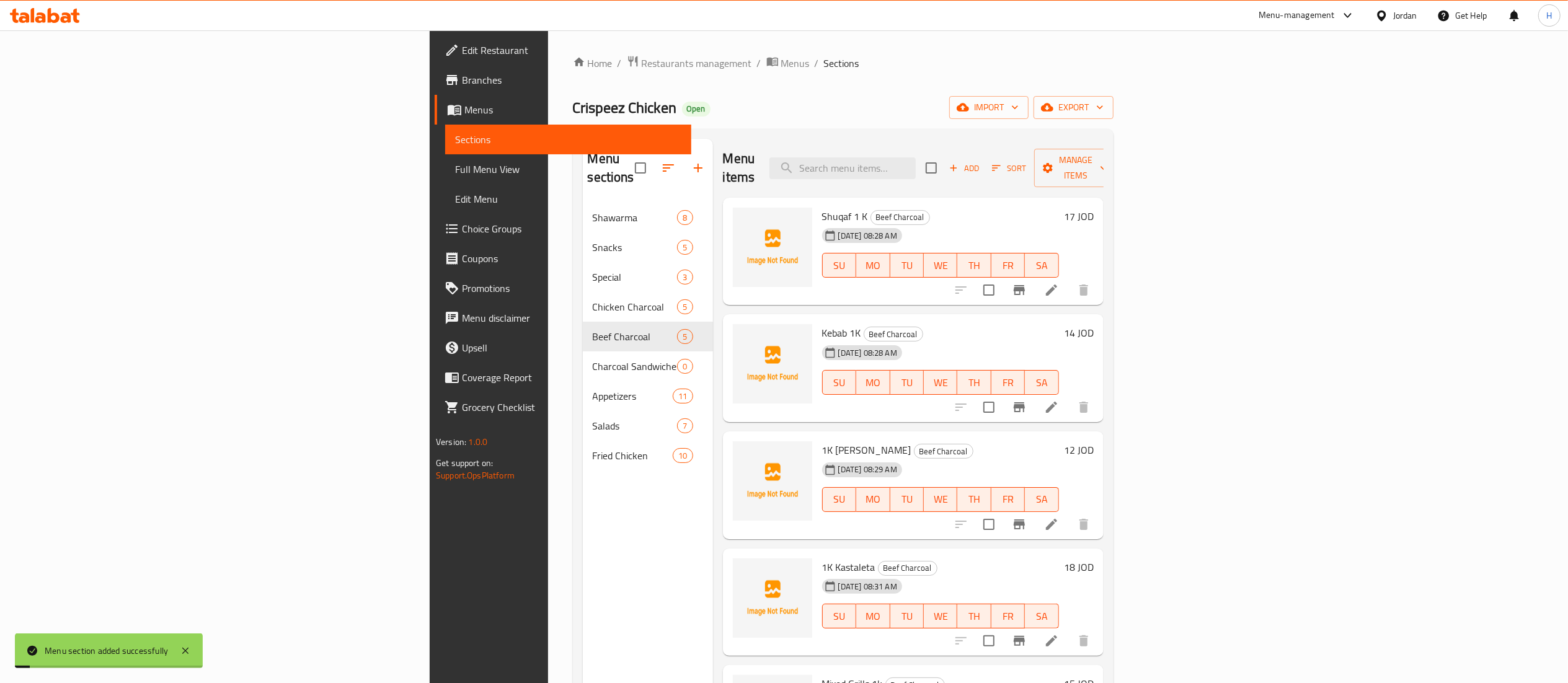
click at [583, 552] on div "Menu sections Shawarma 8 Snacks 5 Special 3 Chicken Charcoal 5 Beef Charcoal 5 …" at bounding box center [648, 480] width 130 height 683
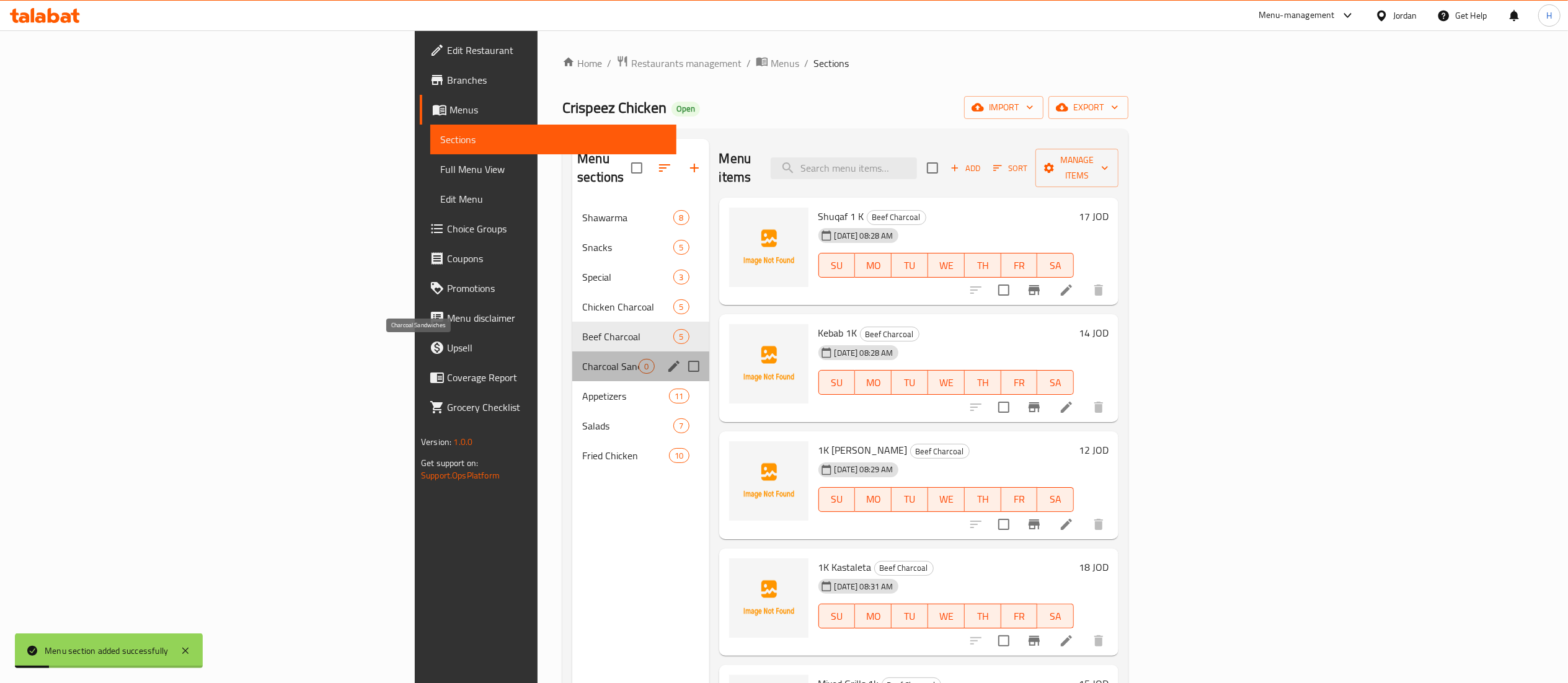
click at [582, 359] on span "Charcoal Sandwiches" at bounding box center [610, 367] width 56 height 15
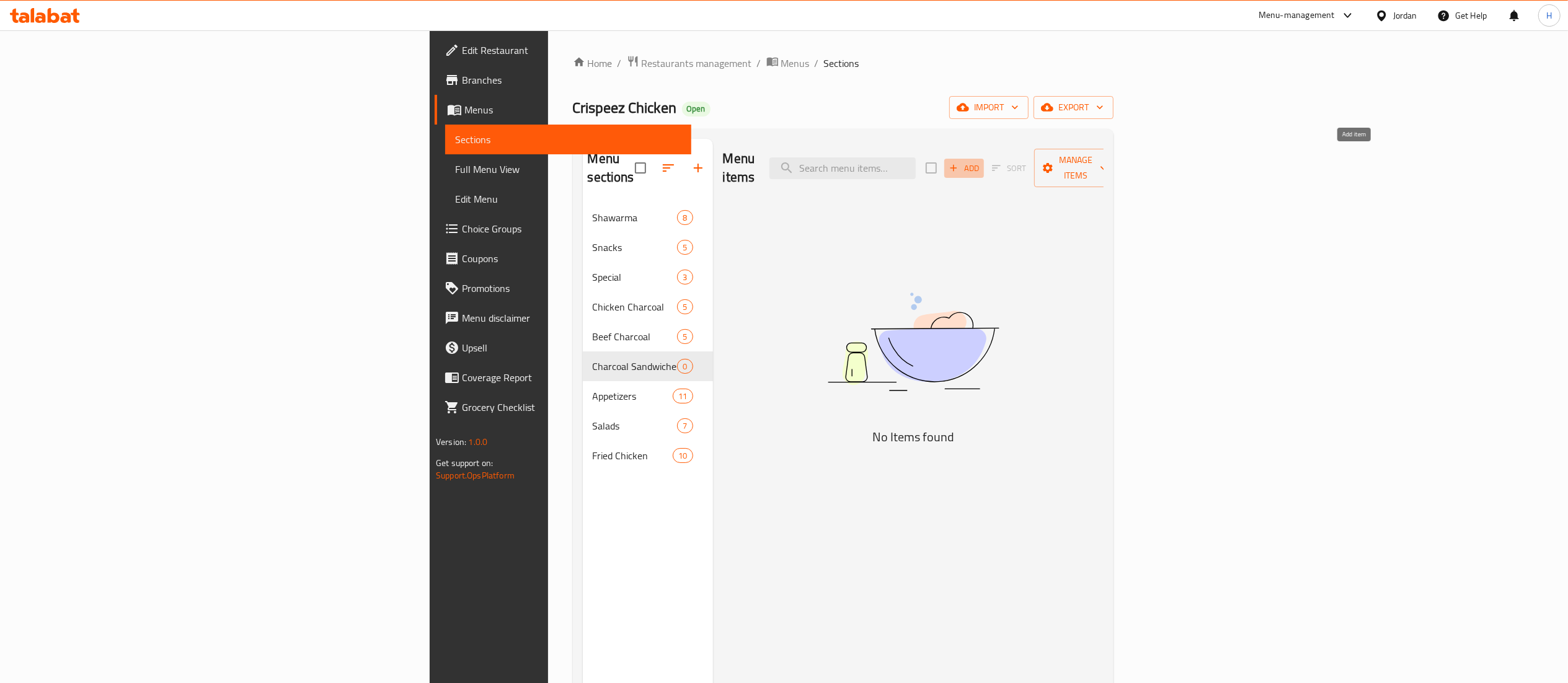
click at [981, 161] on span "Add" at bounding box center [964, 168] width 34 height 14
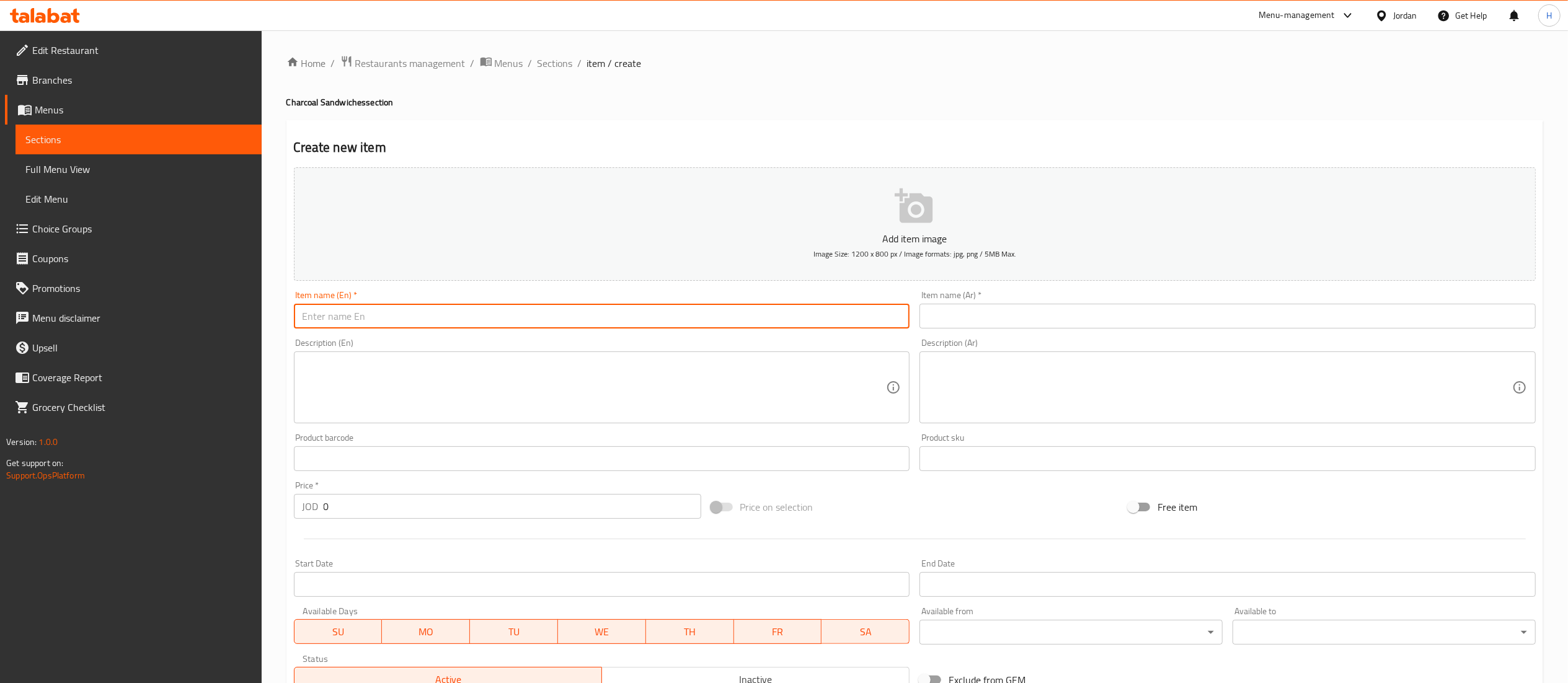
click at [584, 322] on input "text" at bounding box center [602, 316] width 616 height 25
type input "ٍ"
type input "Shuqaf Sandwich"
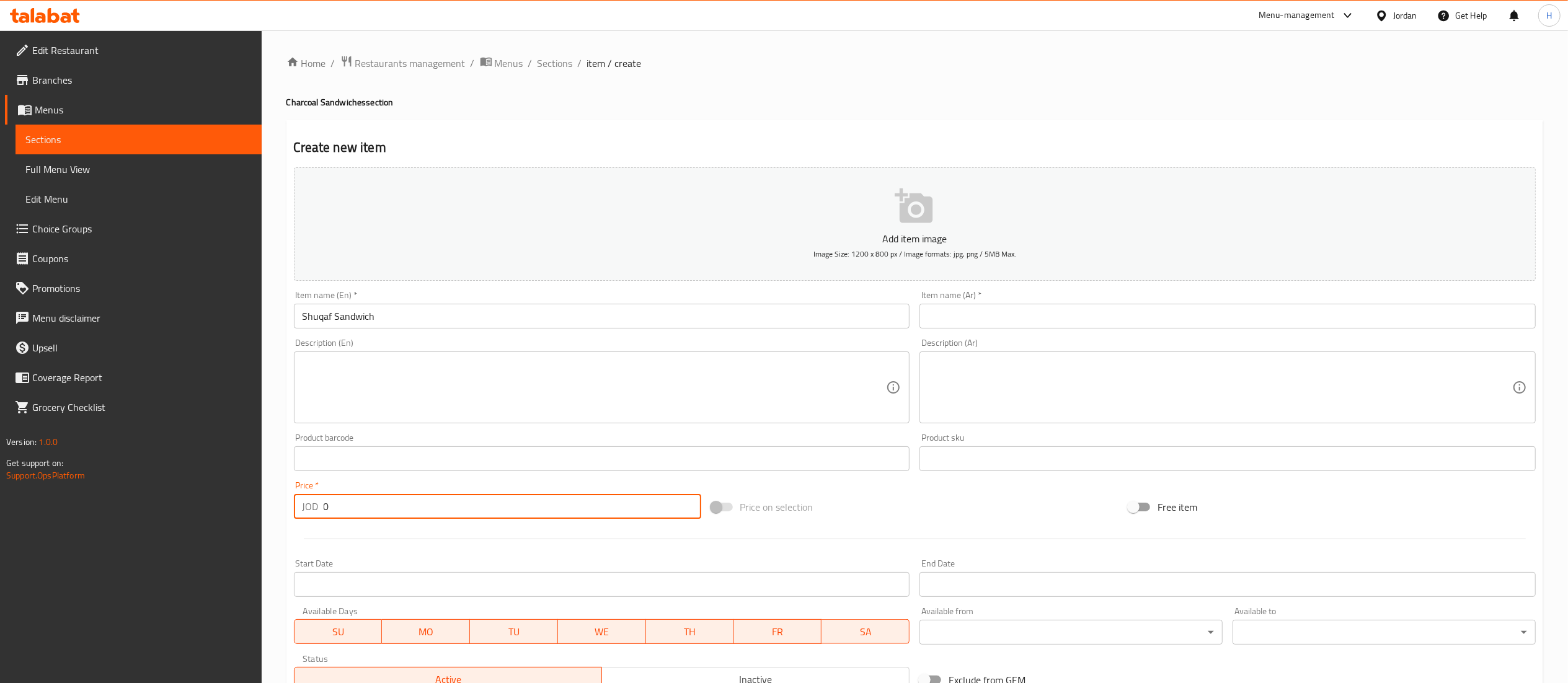
click at [255, 509] on div "Edit Restaurant Branches Menus Sections Full Menu View Edit Menu Choice Groups …" at bounding box center [784, 453] width 1568 height 845
type input "2"
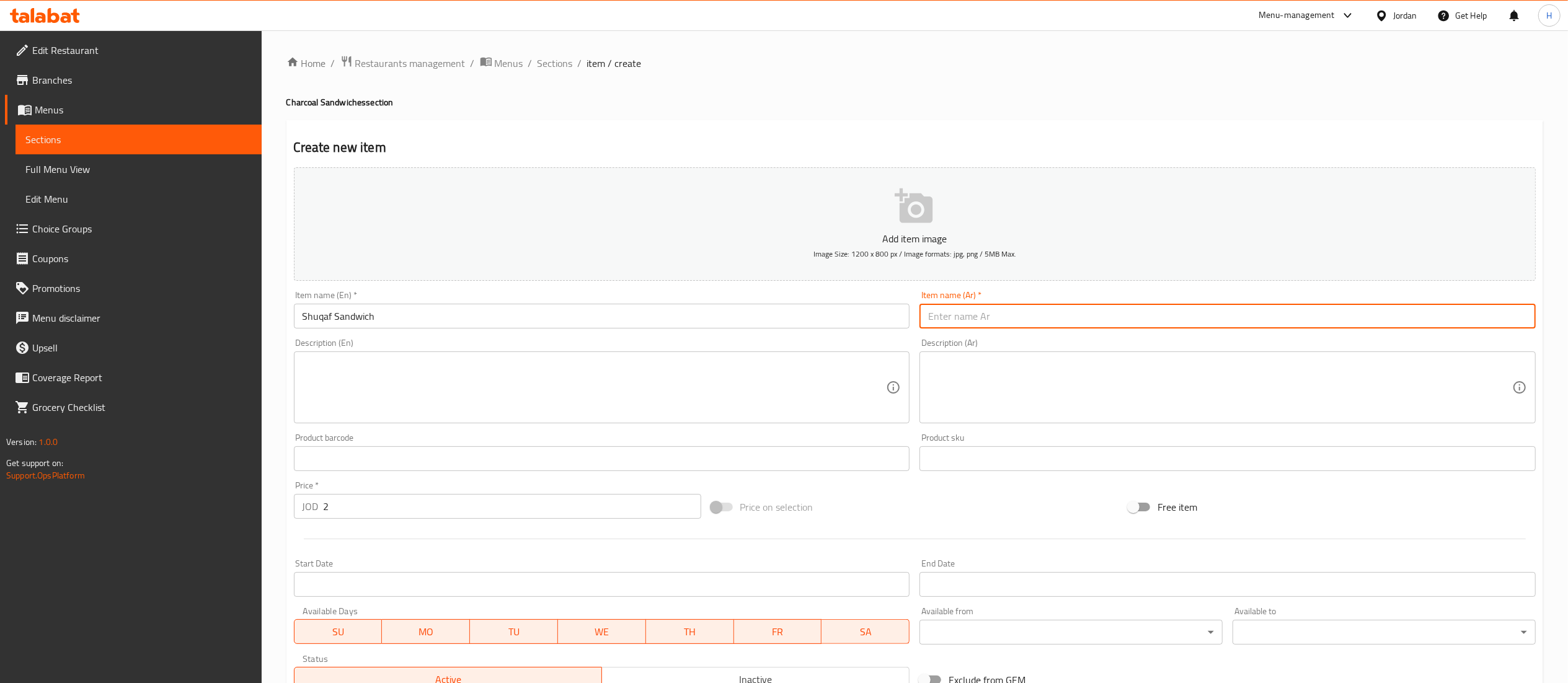
click at [1030, 321] on input "text" at bounding box center [1228, 316] width 616 height 25
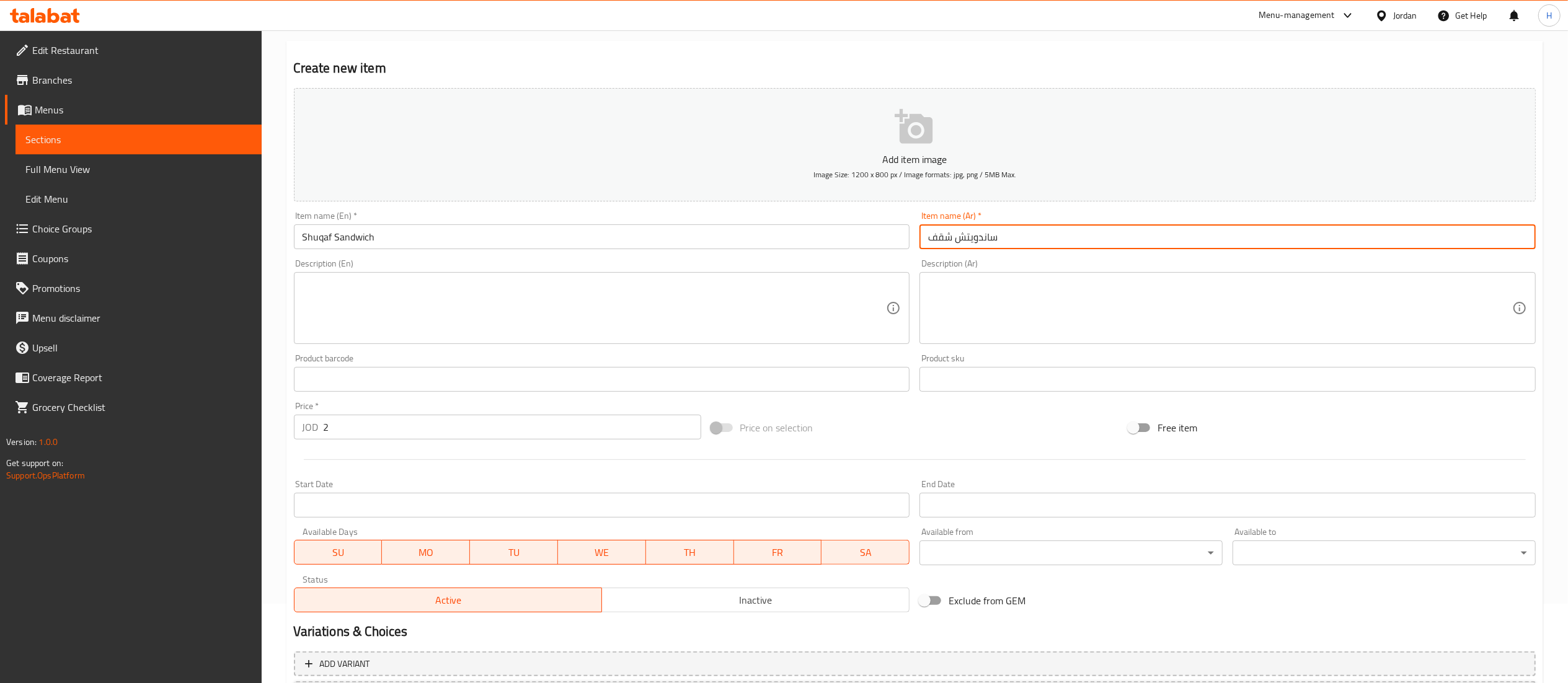
scroll to position [192, 0]
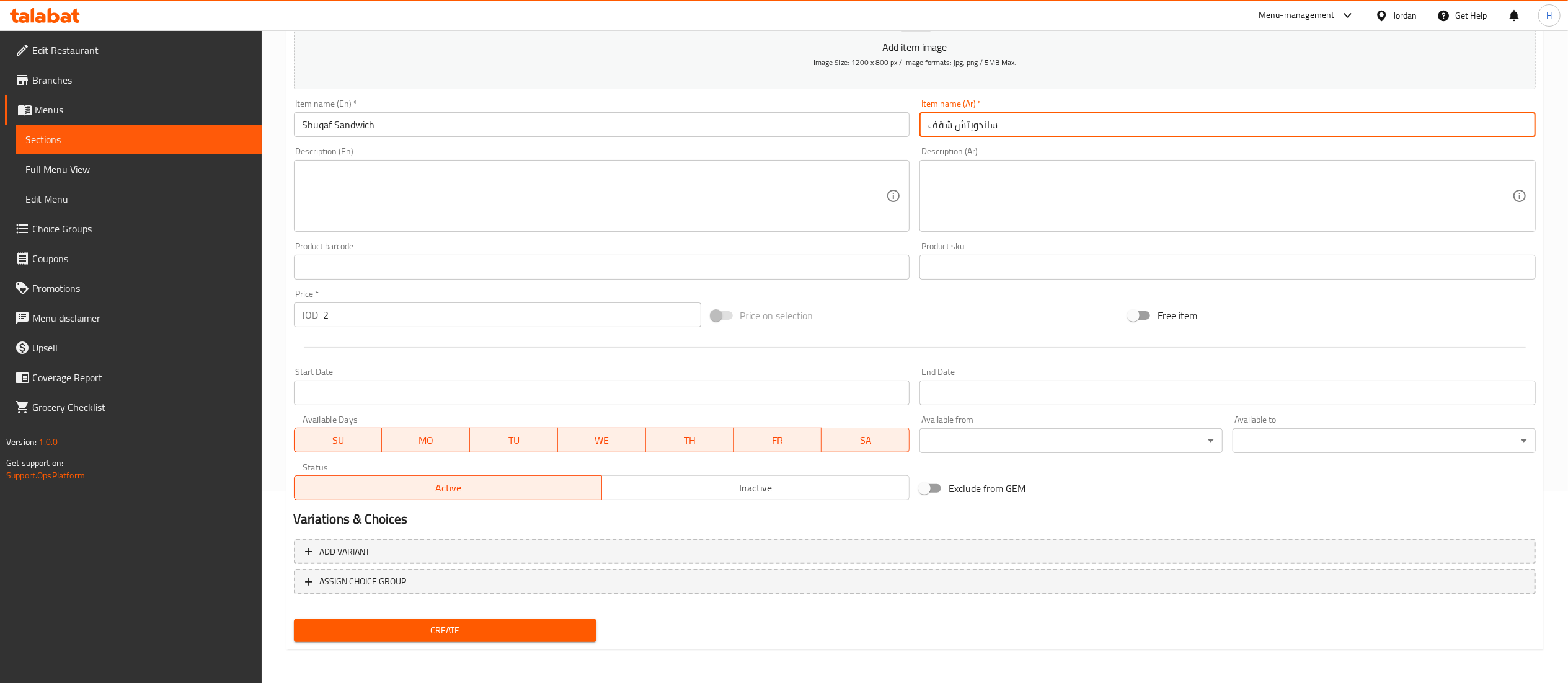
type input "ساندويتش شقف"
click at [439, 644] on div "Create" at bounding box center [445, 631] width 313 height 33
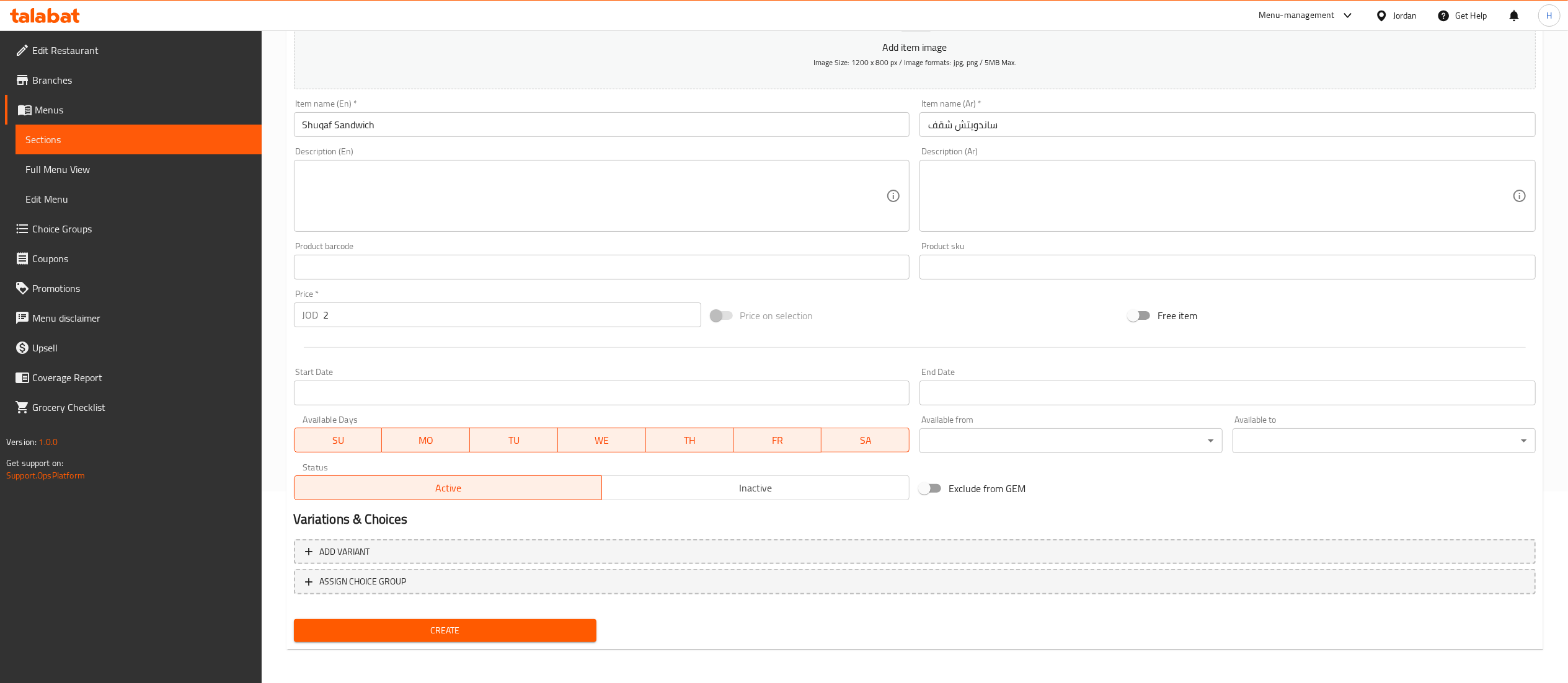
click at [455, 612] on div "Add variant ASSIGN CHOICE GROUP" at bounding box center [914, 575] width 1252 height 81
click at [456, 623] on span "Create" at bounding box center [445, 631] width 284 height 16
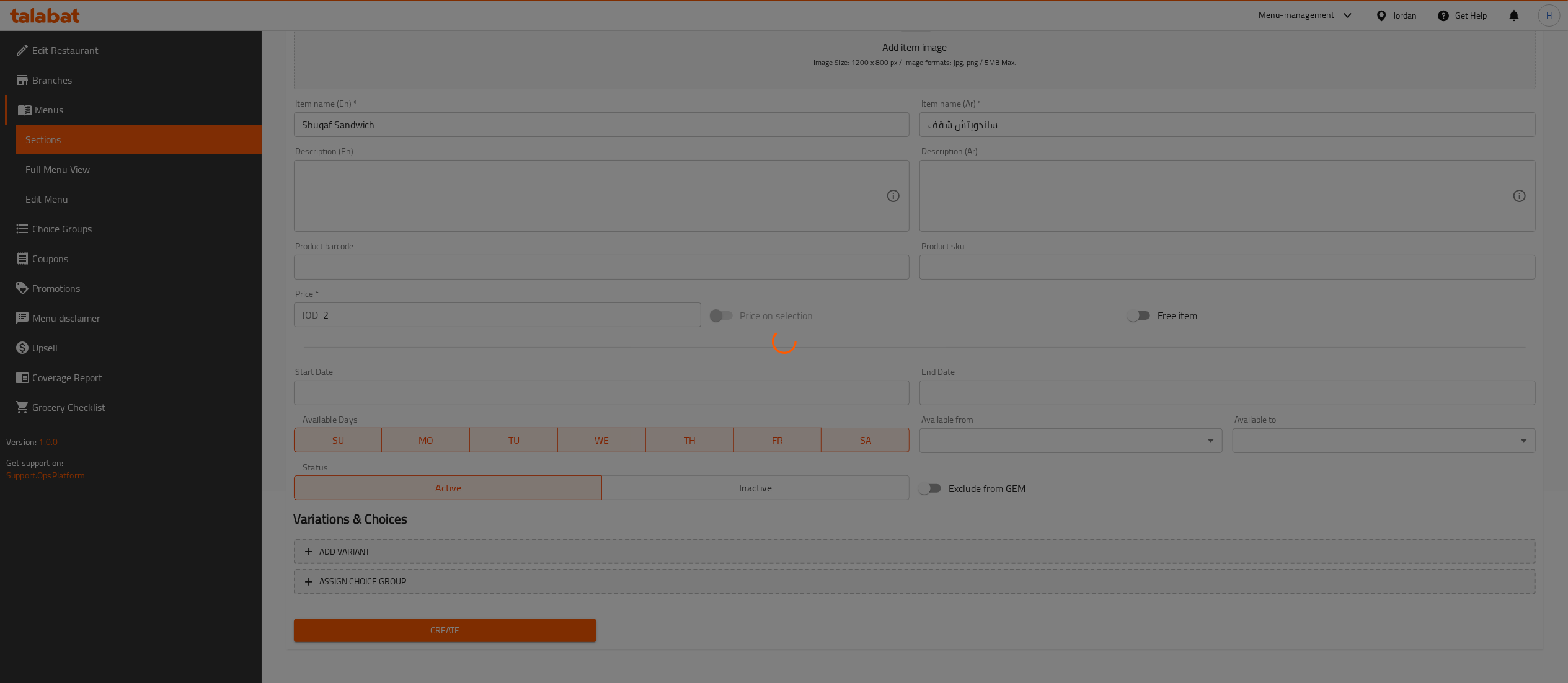
type input "0"
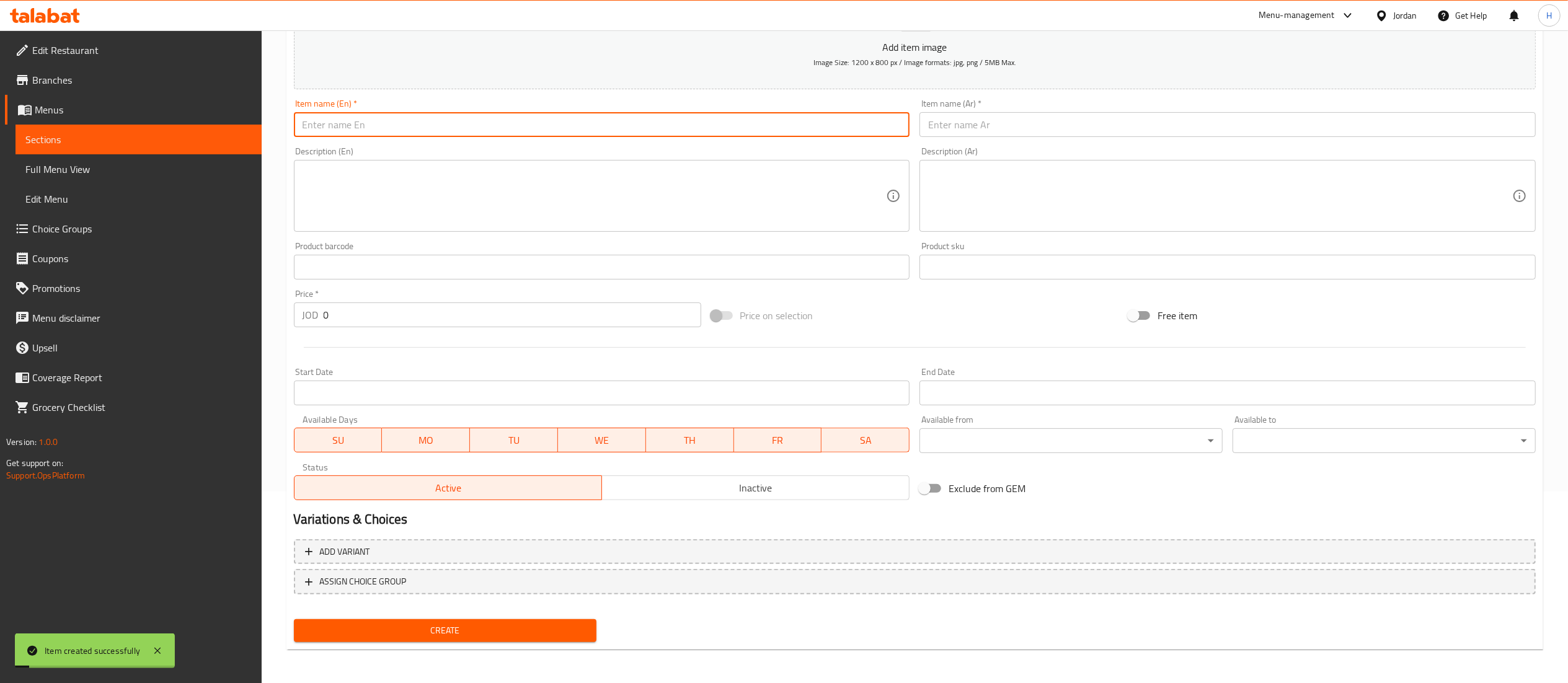
click at [496, 126] on input "text" at bounding box center [602, 124] width 616 height 25
type input "Kebab Sandwich"
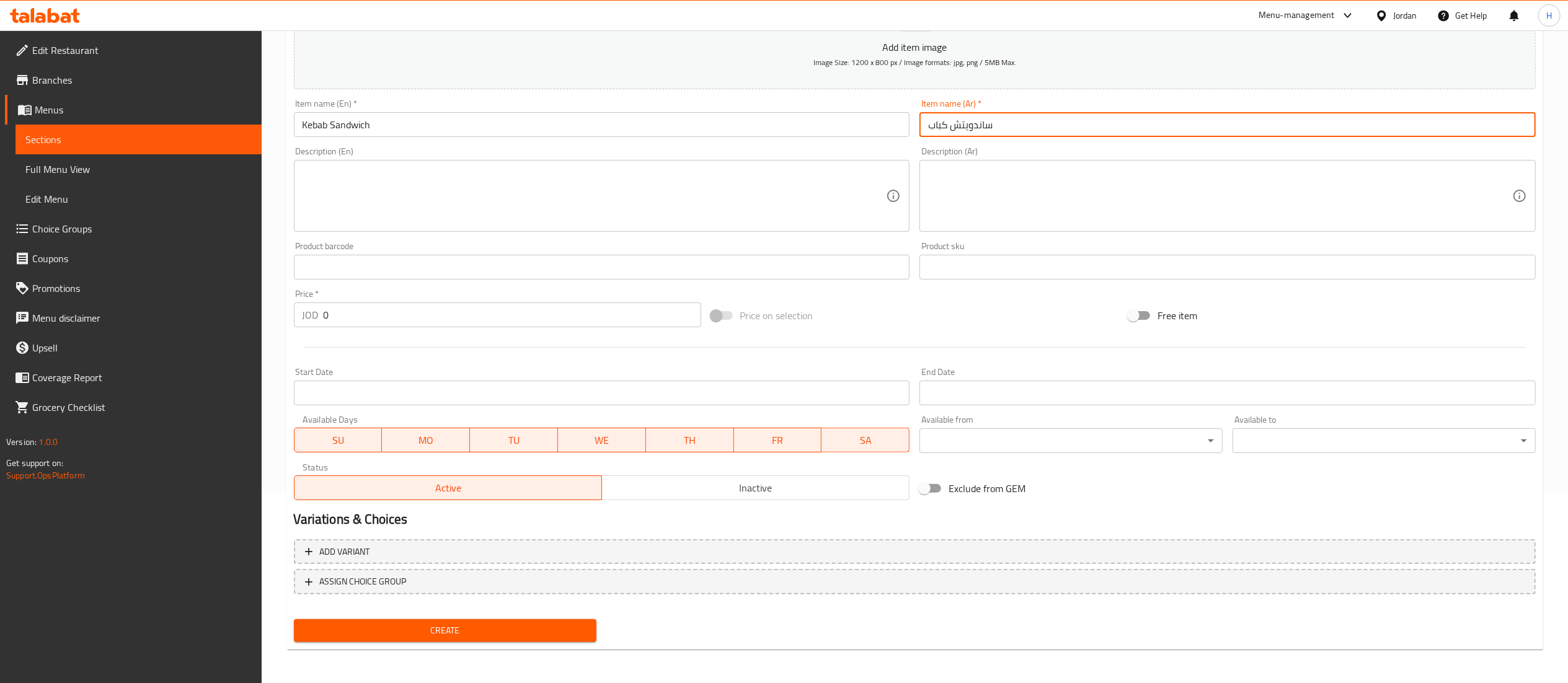
type input "ساندويتش كباب"
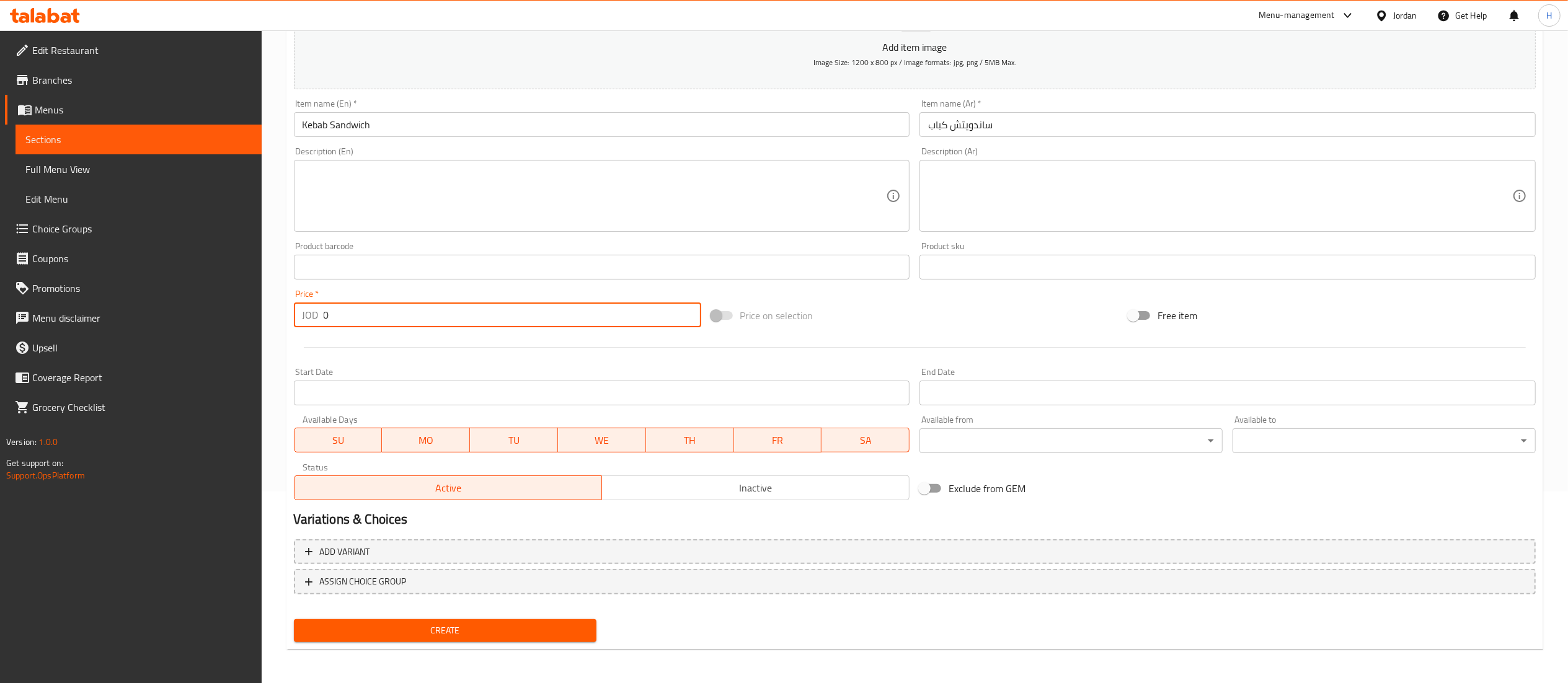
drag, startPoint x: 349, startPoint y: 317, endPoint x: 179, endPoint y: 300, distance: 170.8
click at [179, 300] on div "Edit Restaurant Branches Menus Sections Full Menu View Edit Menu Choice Groups …" at bounding box center [784, 262] width 1568 height 845
type input "1.5"
click at [430, 628] on span "Create" at bounding box center [445, 631] width 284 height 16
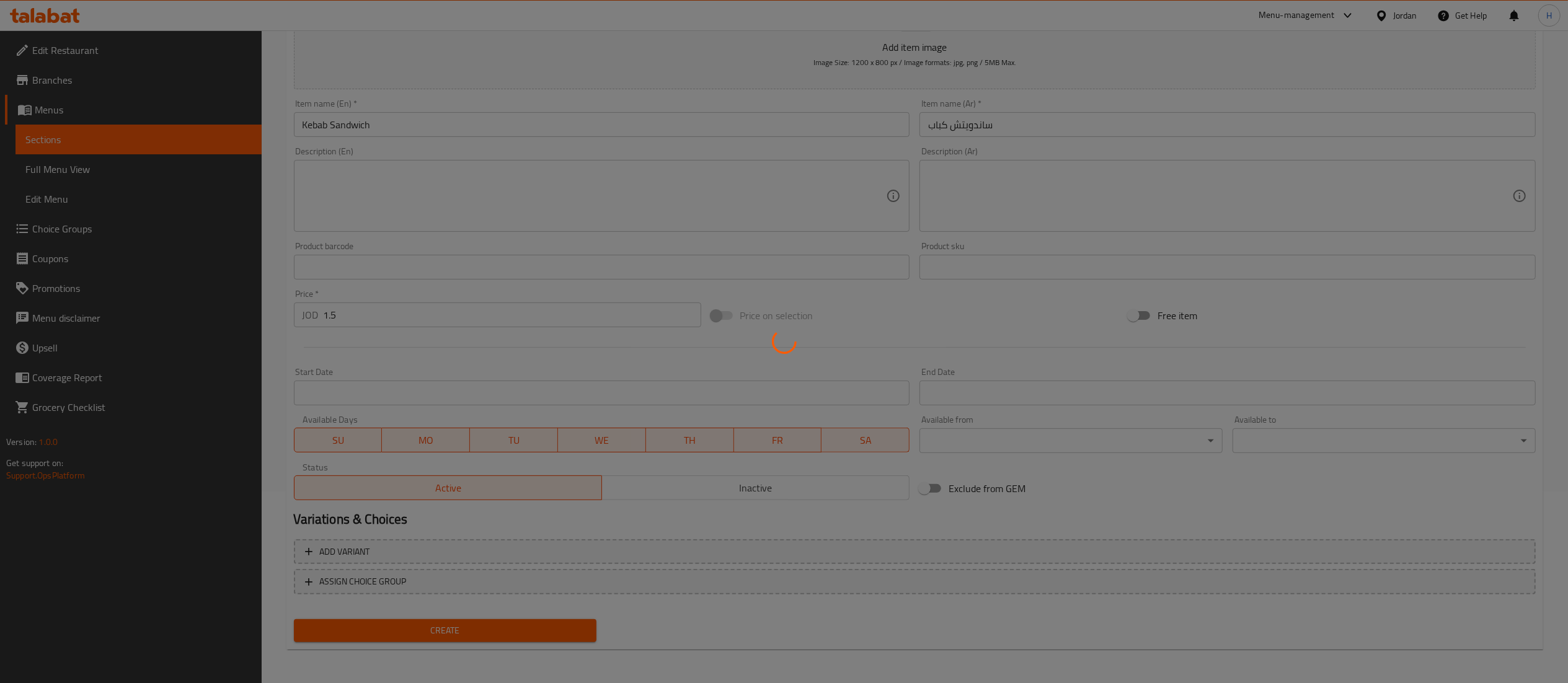
type input "0"
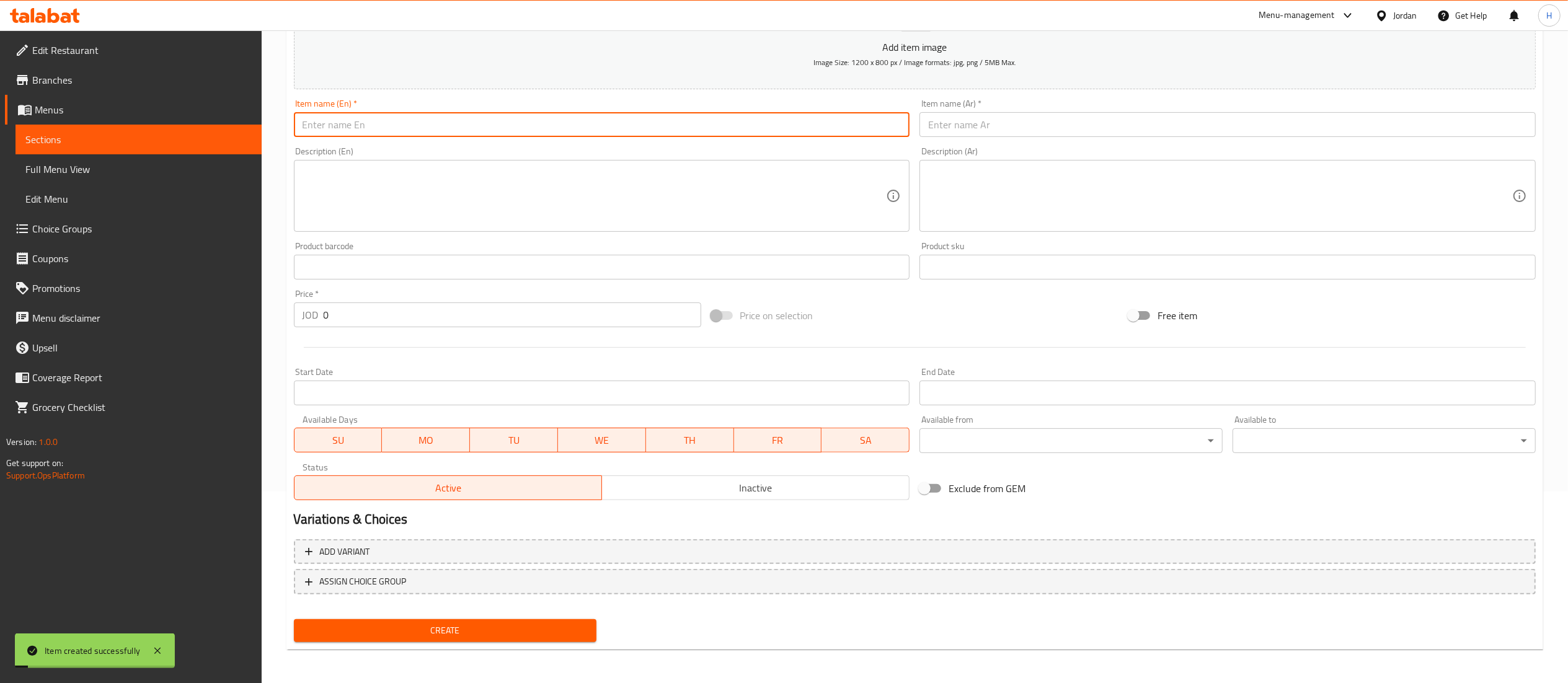
click at [640, 126] on input "text" at bounding box center [602, 124] width 616 height 25
type input "Chicken Kebab"
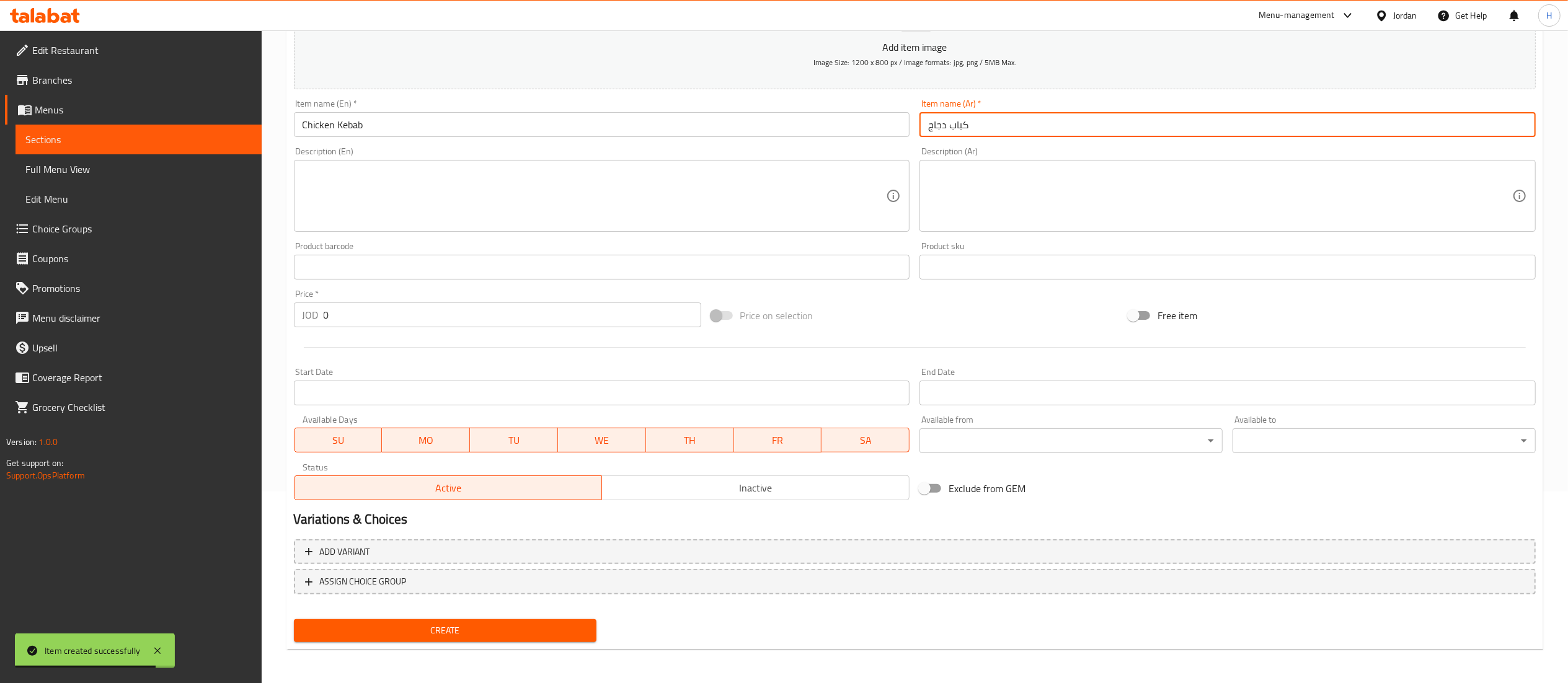
type input "كباب دجاج"
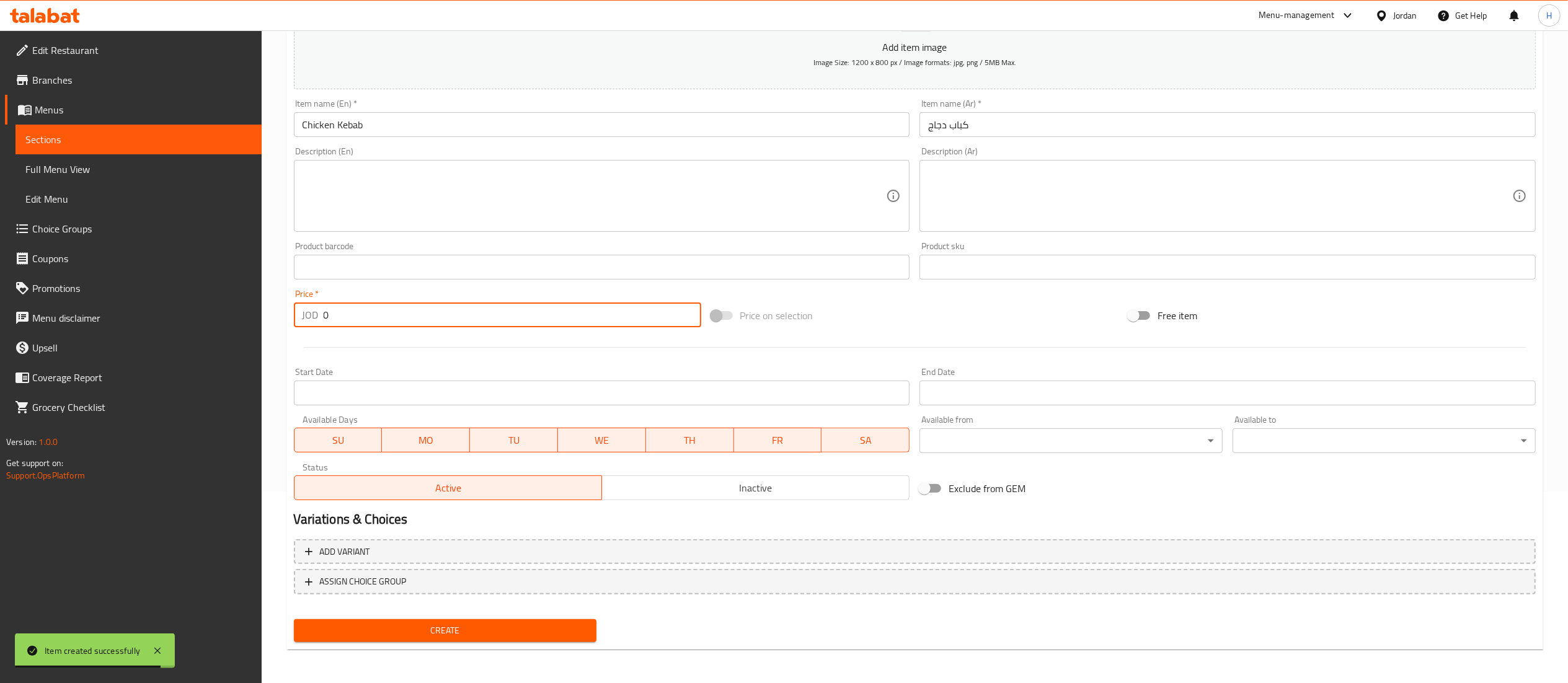
drag, startPoint x: 361, startPoint y: 319, endPoint x: 274, endPoint y: 299, distance: 89.3
click at [274, 299] on div "Home / Restaurants management / Menus / Sections / item / create Charcoal Sandw…" at bounding box center [915, 262] width 1306 height 845
type input "1.5"
click at [545, 627] on span "Create" at bounding box center [445, 631] width 284 height 16
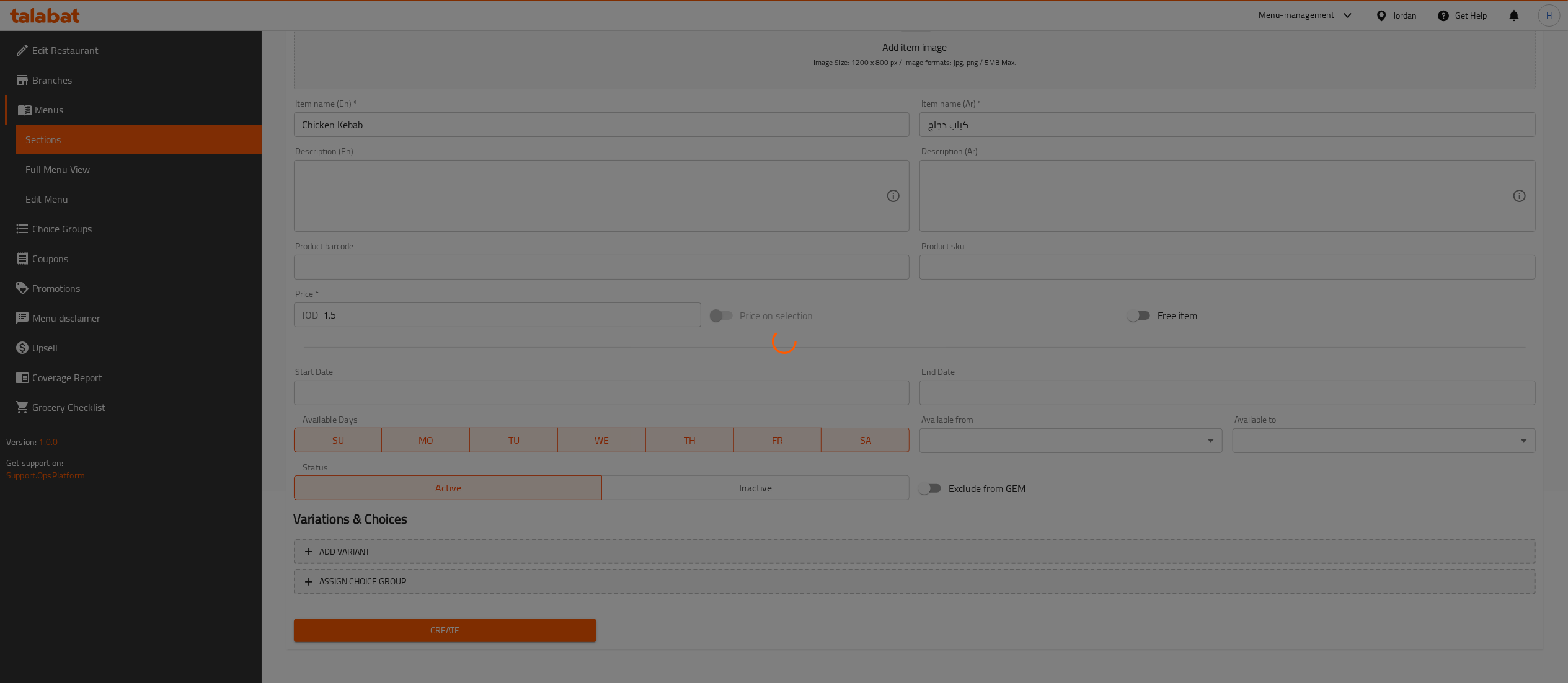
type input "0"
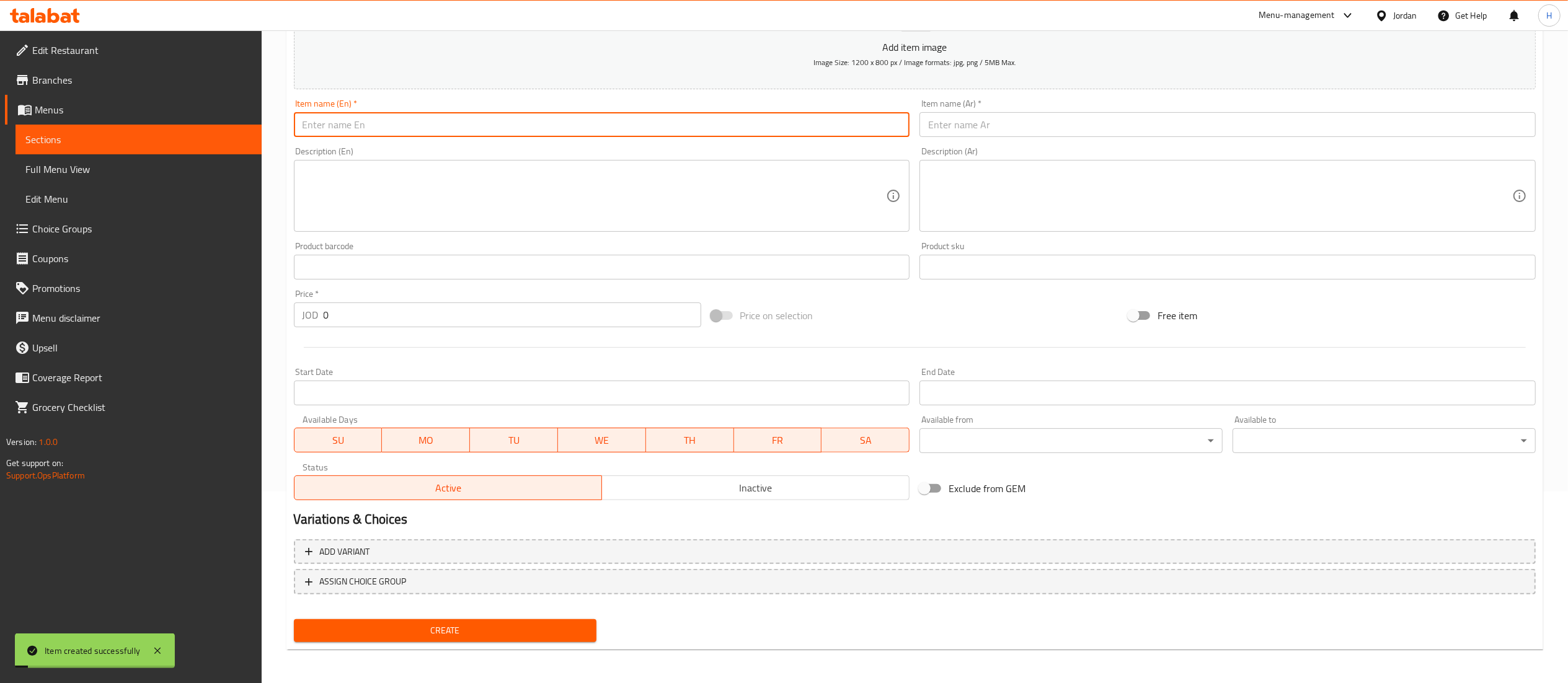
click at [572, 113] on input "text" at bounding box center [602, 124] width 616 height 25
type input "Shish Tawooq Sandwich"
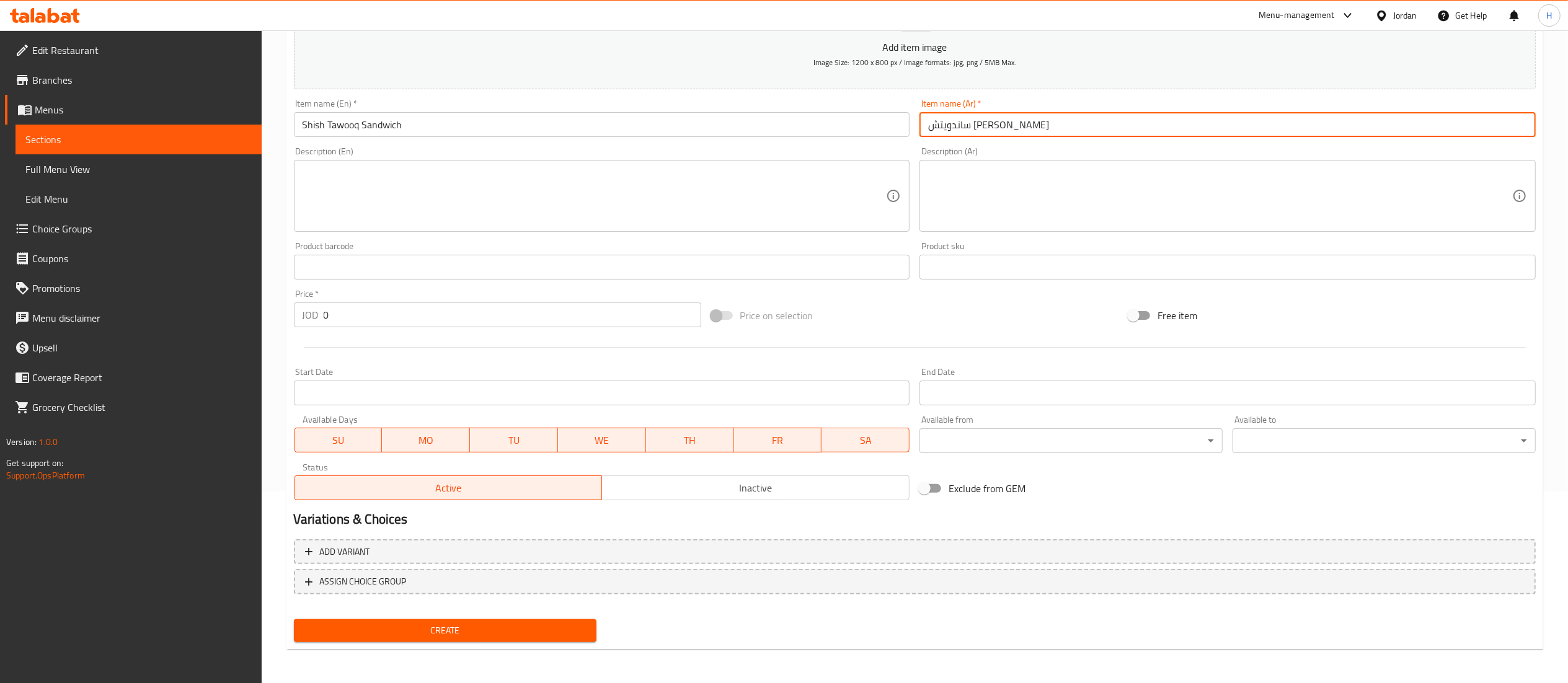
type input "ساندويتش شيش طاووق"
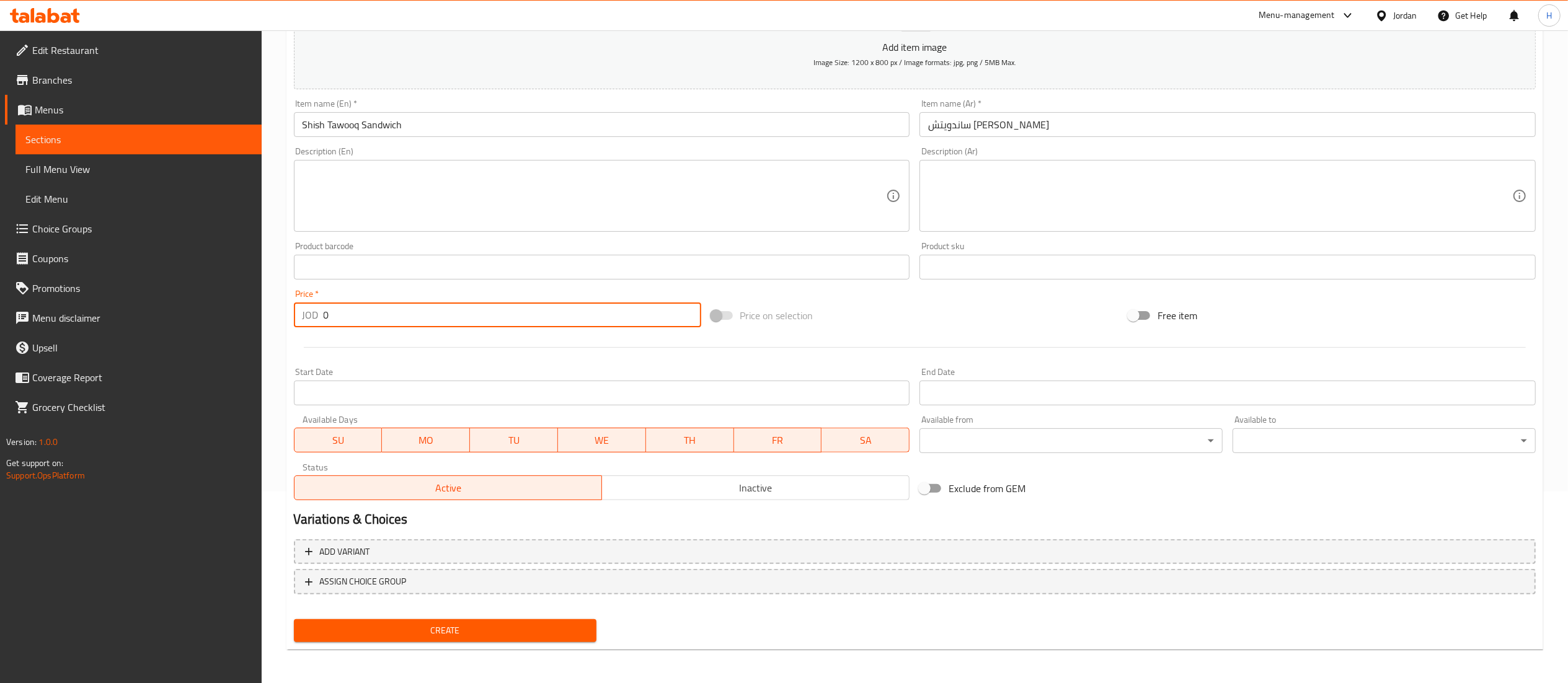
drag, startPoint x: 363, startPoint y: 322, endPoint x: 275, endPoint y: 324, distance: 88.0
click at [275, 324] on div "Home / Restaurants management / Menus / Sections / item / create Charcoal Sandw…" at bounding box center [915, 262] width 1306 height 845
type input "1.5"
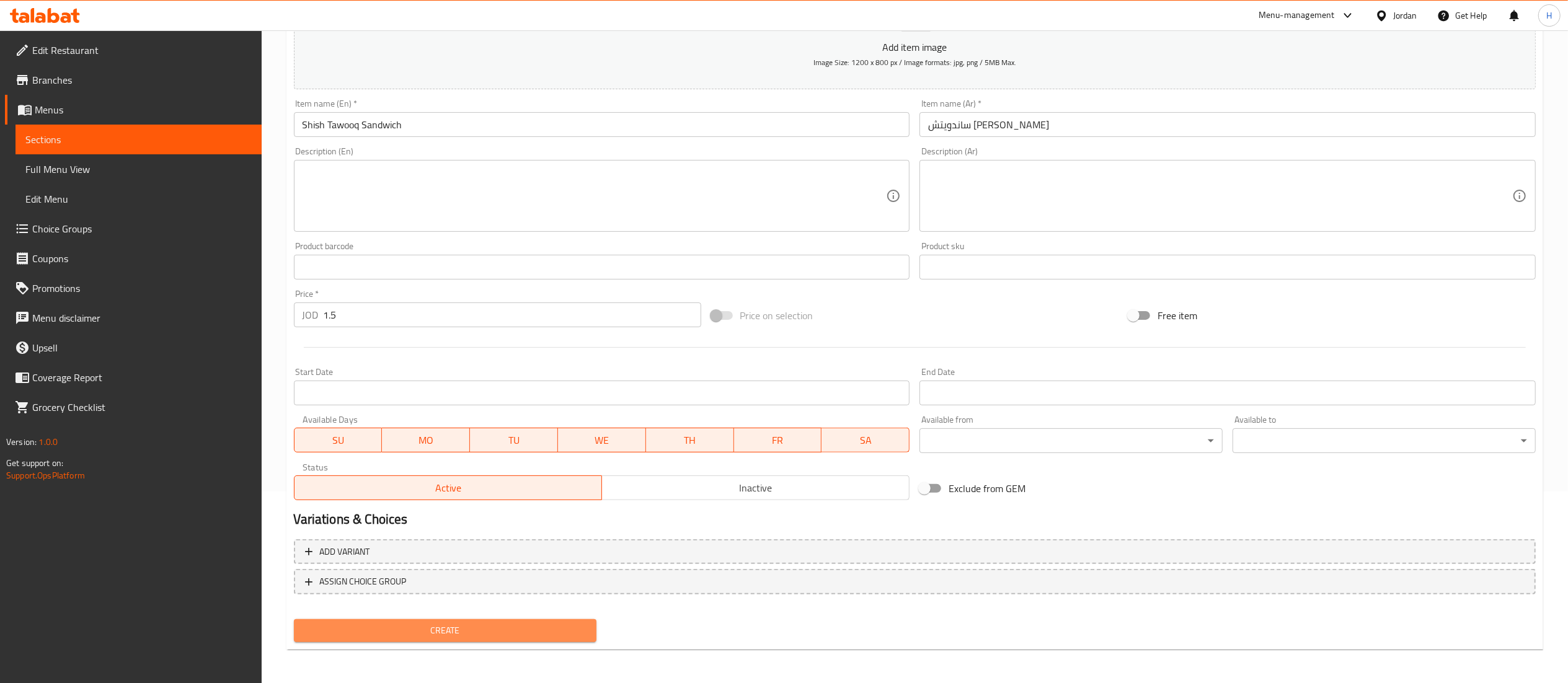
click at [443, 640] on button "Create" at bounding box center [445, 631] width 303 height 23
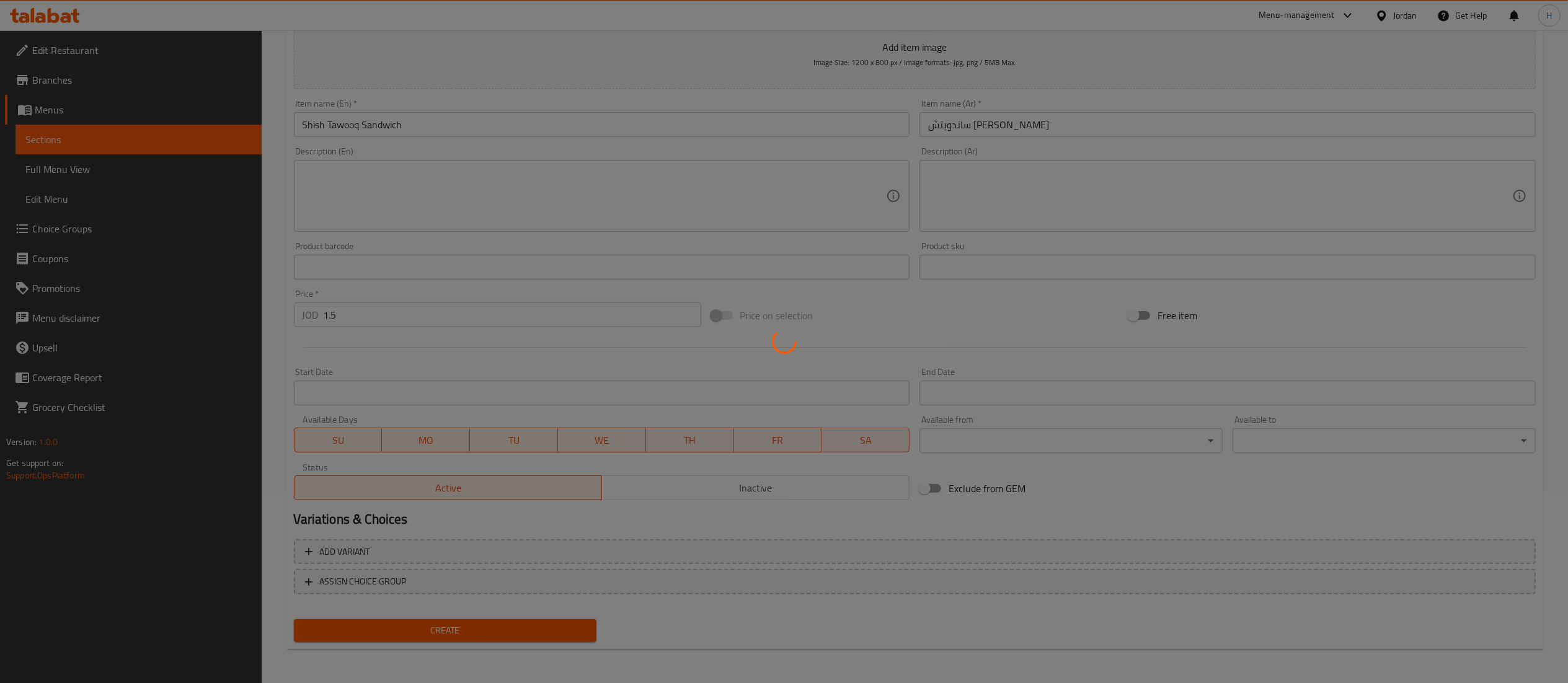
type input "0"
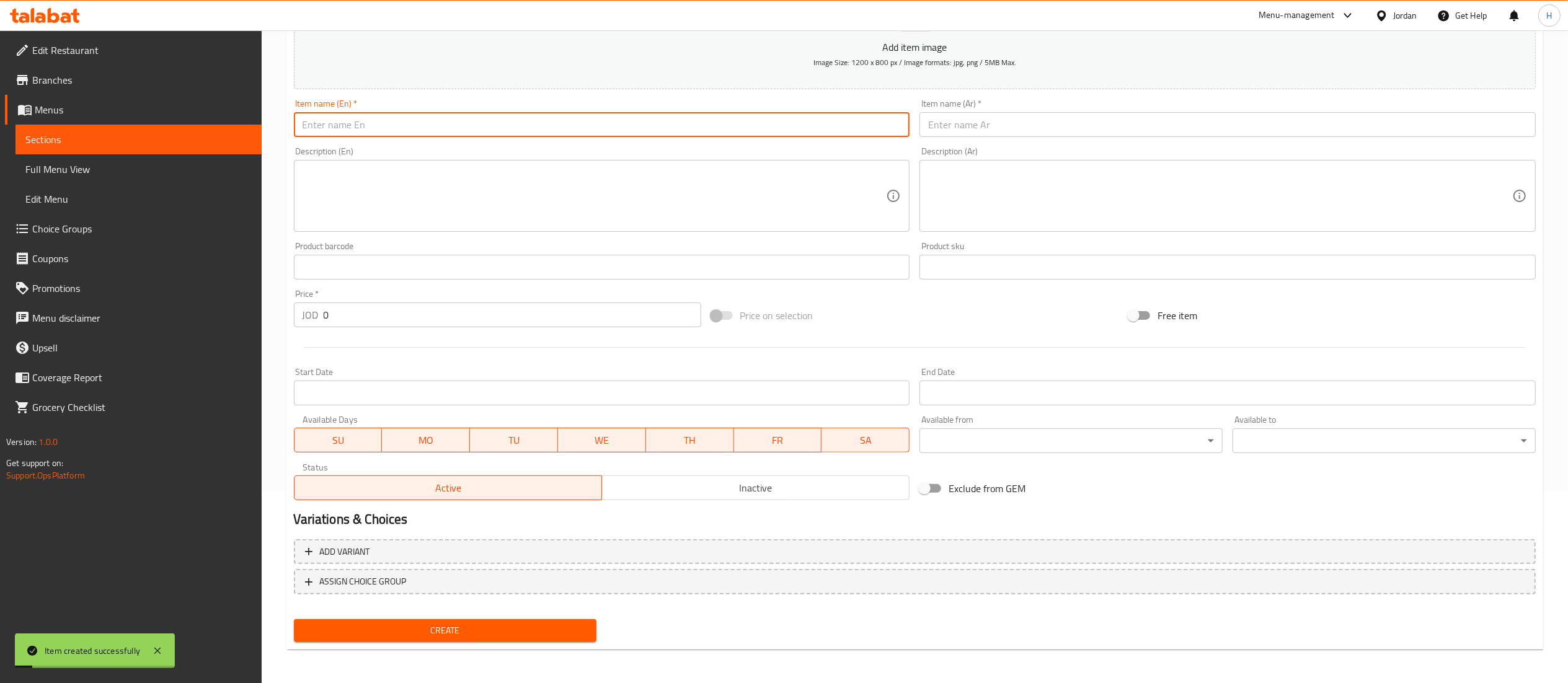
click at [417, 134] on input "text" at bounding box center [602, 124] width 616 height 25
type input "Arayes Beef"
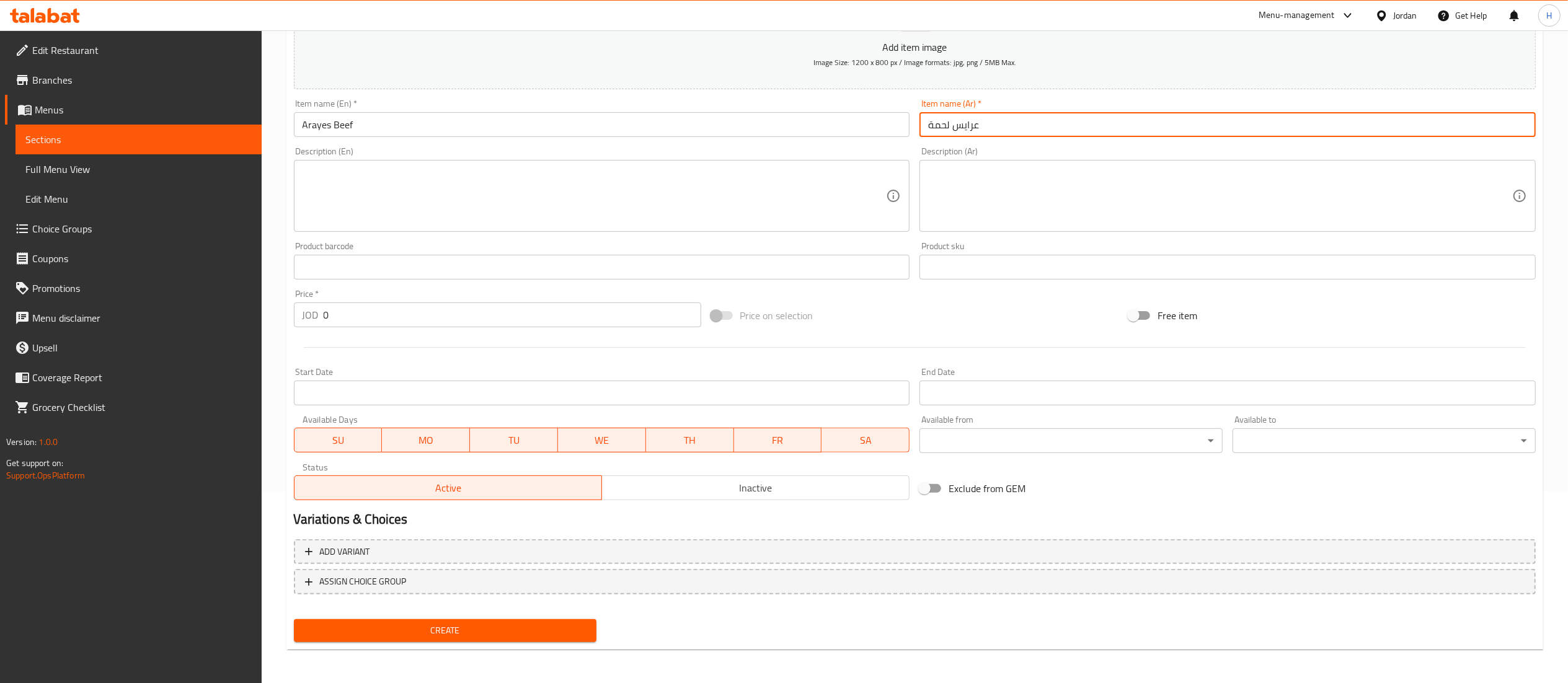
type input "عرايس لحمة"
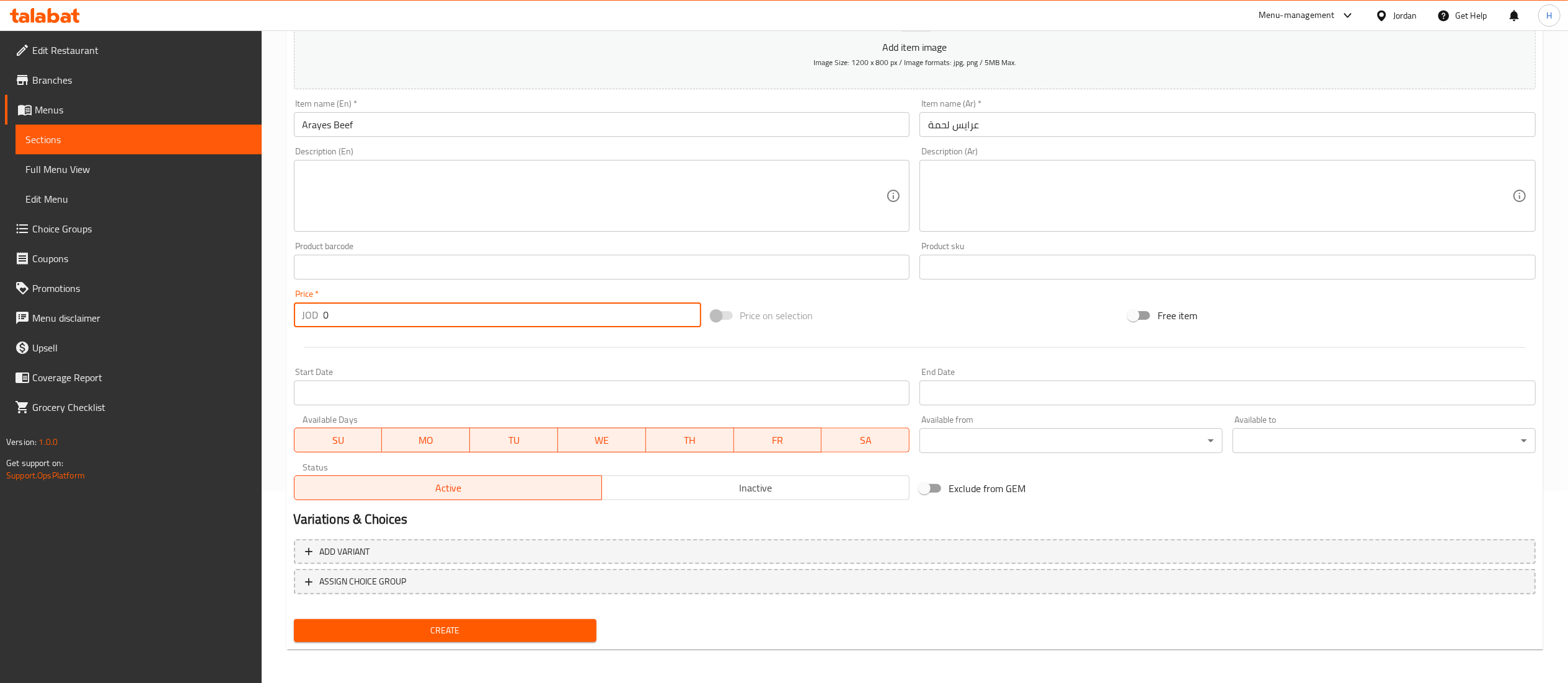
drag, startPoint x: 296, startPoint y: 317, endPoint x: 287, endPoint y: 319, distance: 9.2
click at [288, 319] on div "Create new item Add item image Image Size: 1200 x 800 px / Image formats: jpg, …" at bounding box center [915, 290] width 1257 height 722
type input "1"
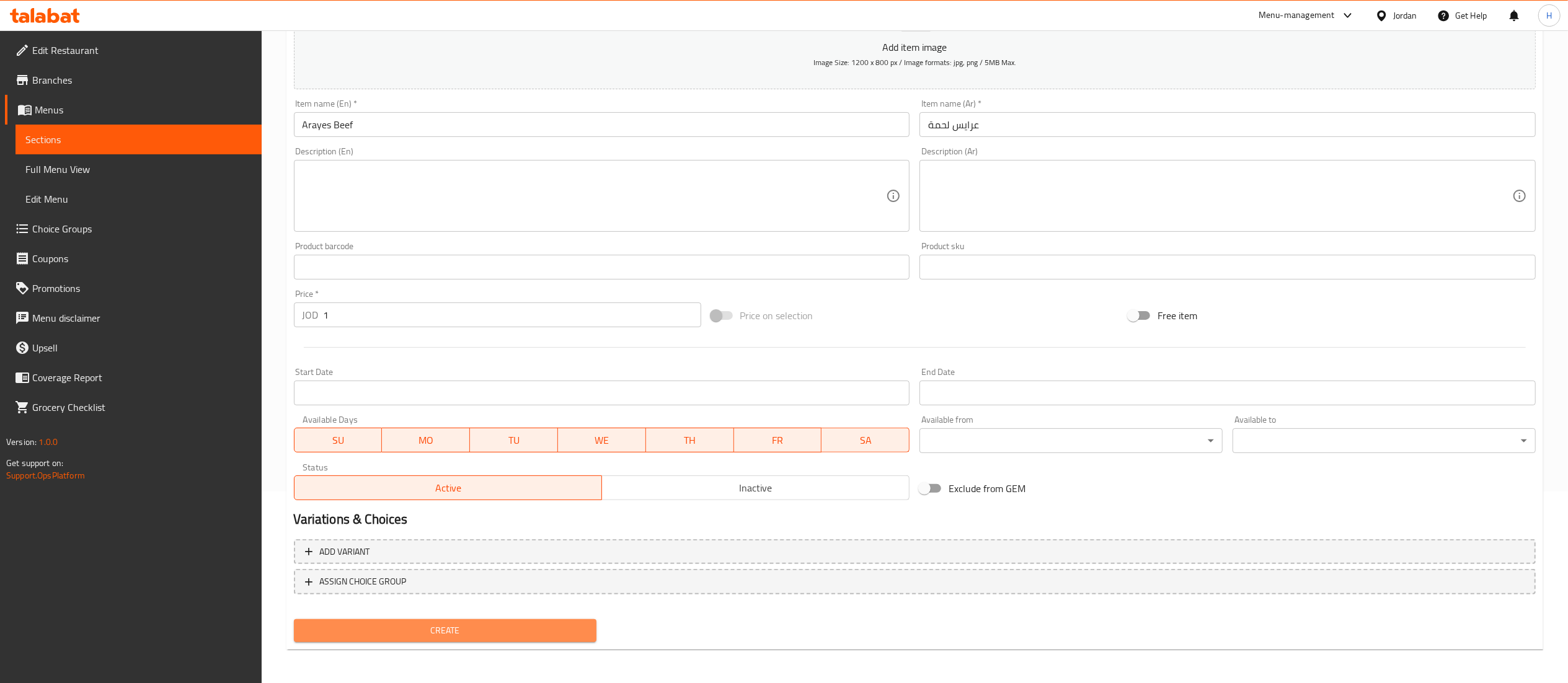
click at [494, 619] on button "Create" at bounding box center [445, 631] width 303 height 23
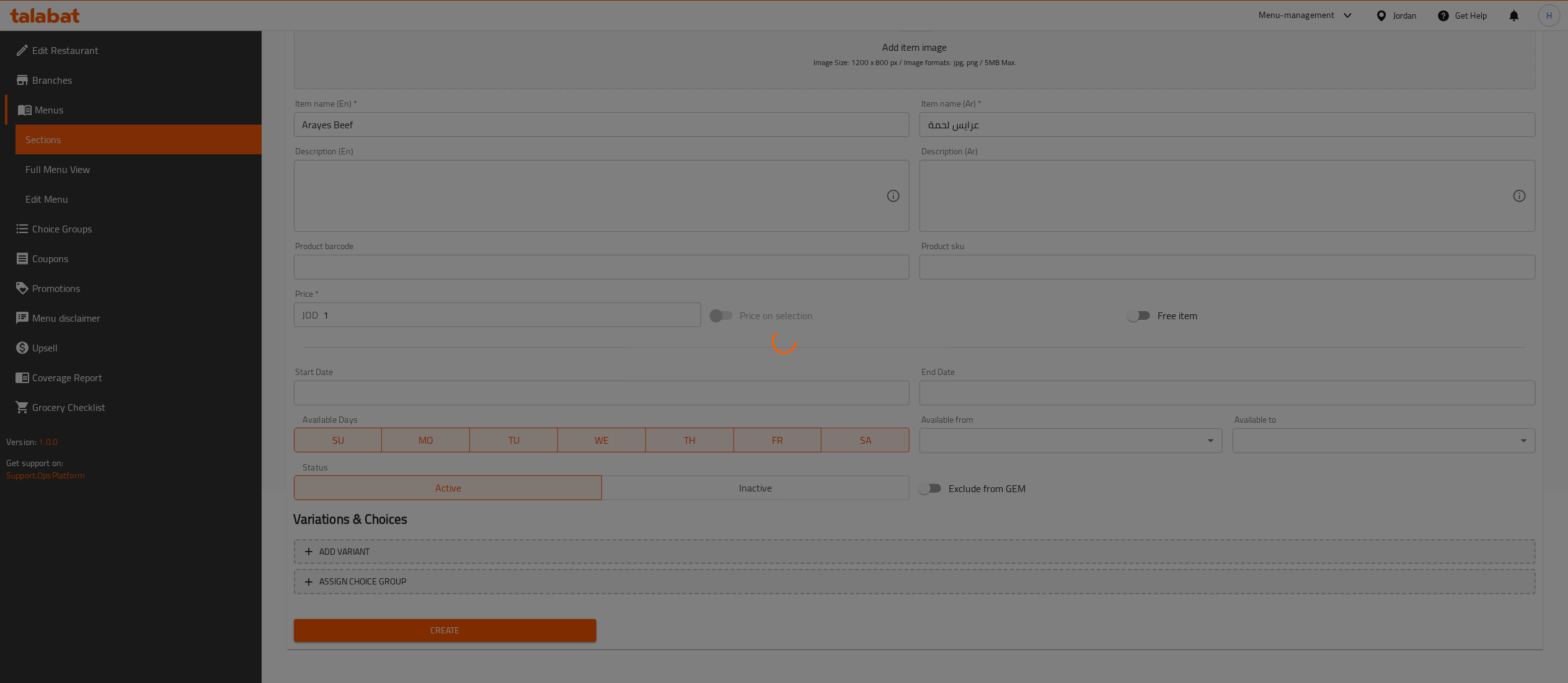
type input "0"
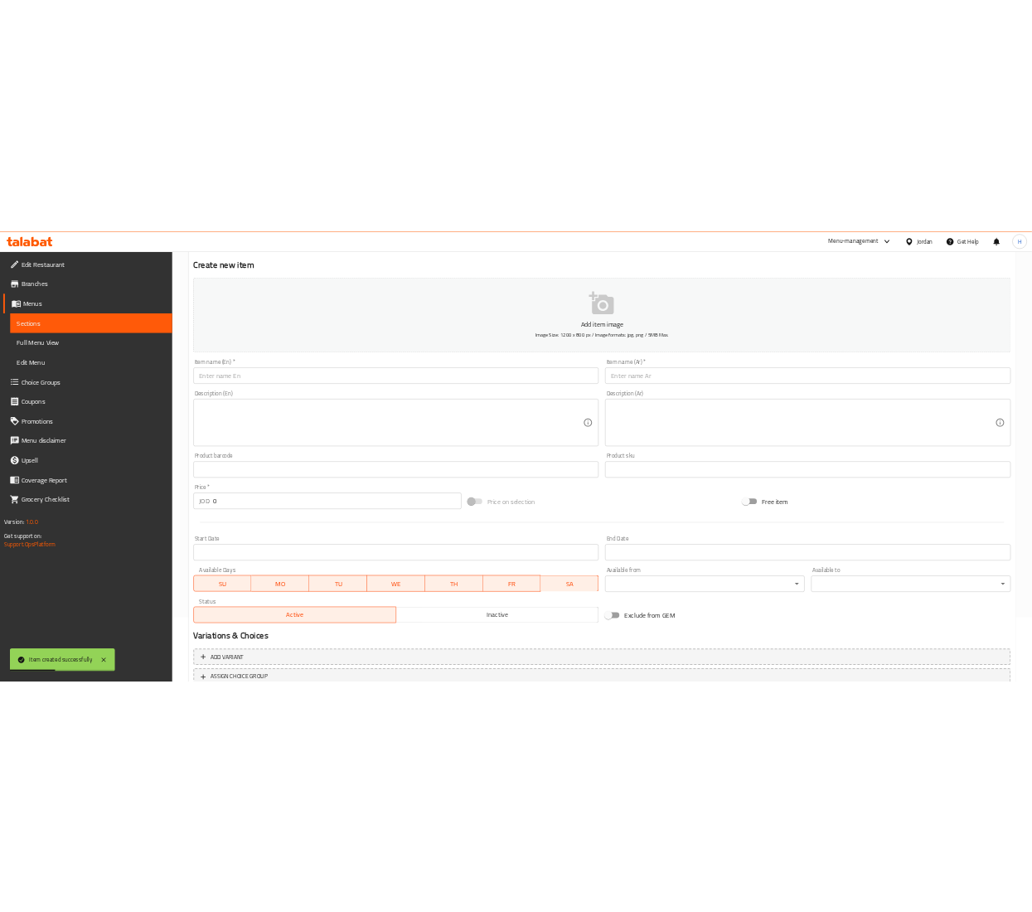
scroll to position [0, 0]
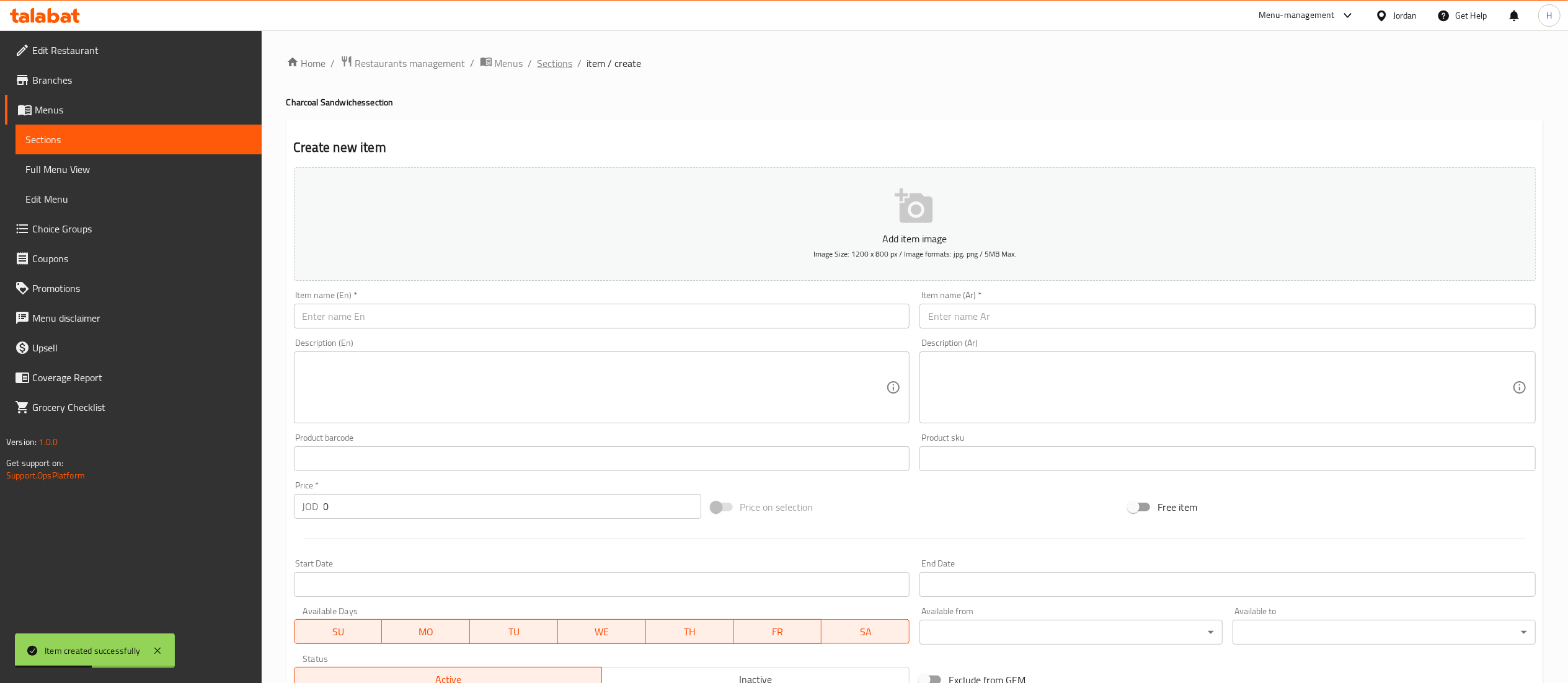
click at [556, 57] on span "Sections" at bounding box center [555, 64] width 35 height 15
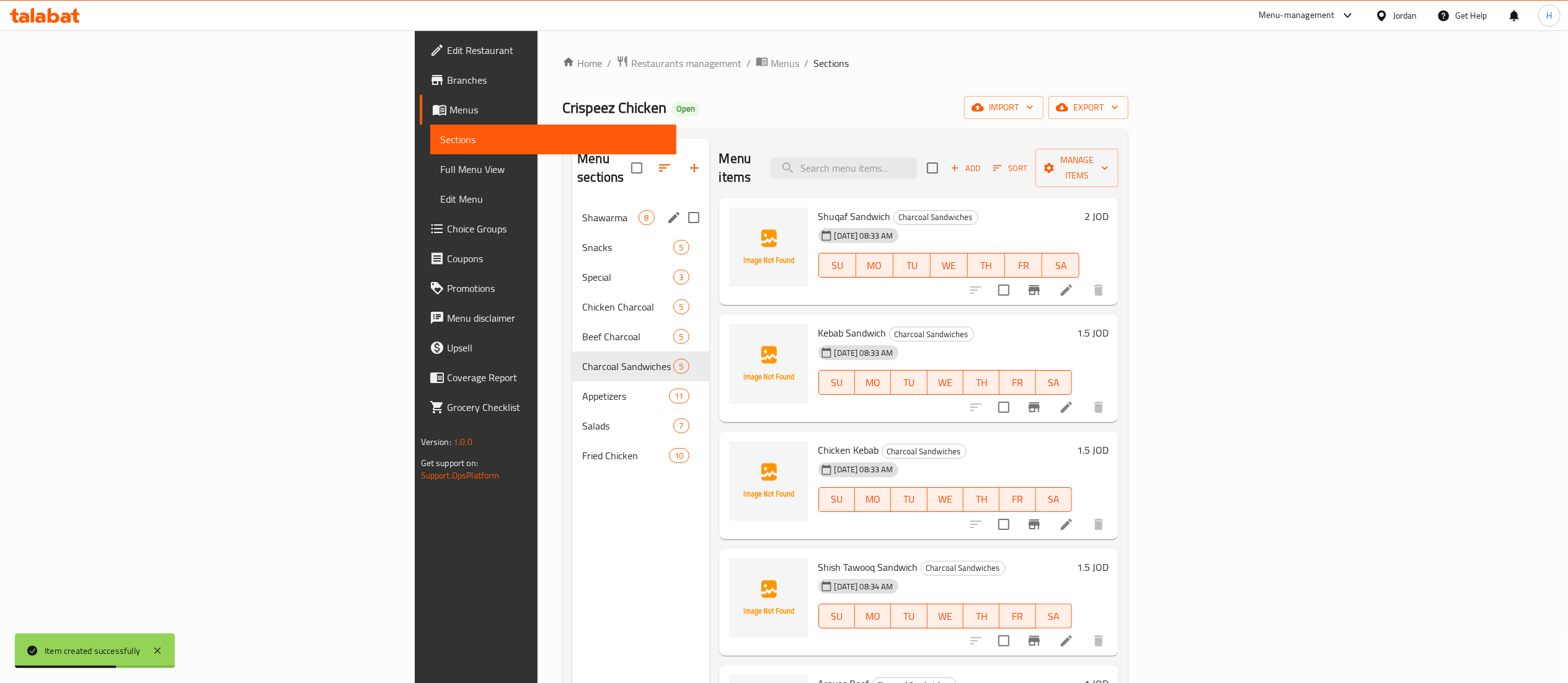
click at [572, 208] on div "Shawarma 8" at bounding box center [640, 218] width 136 height 30
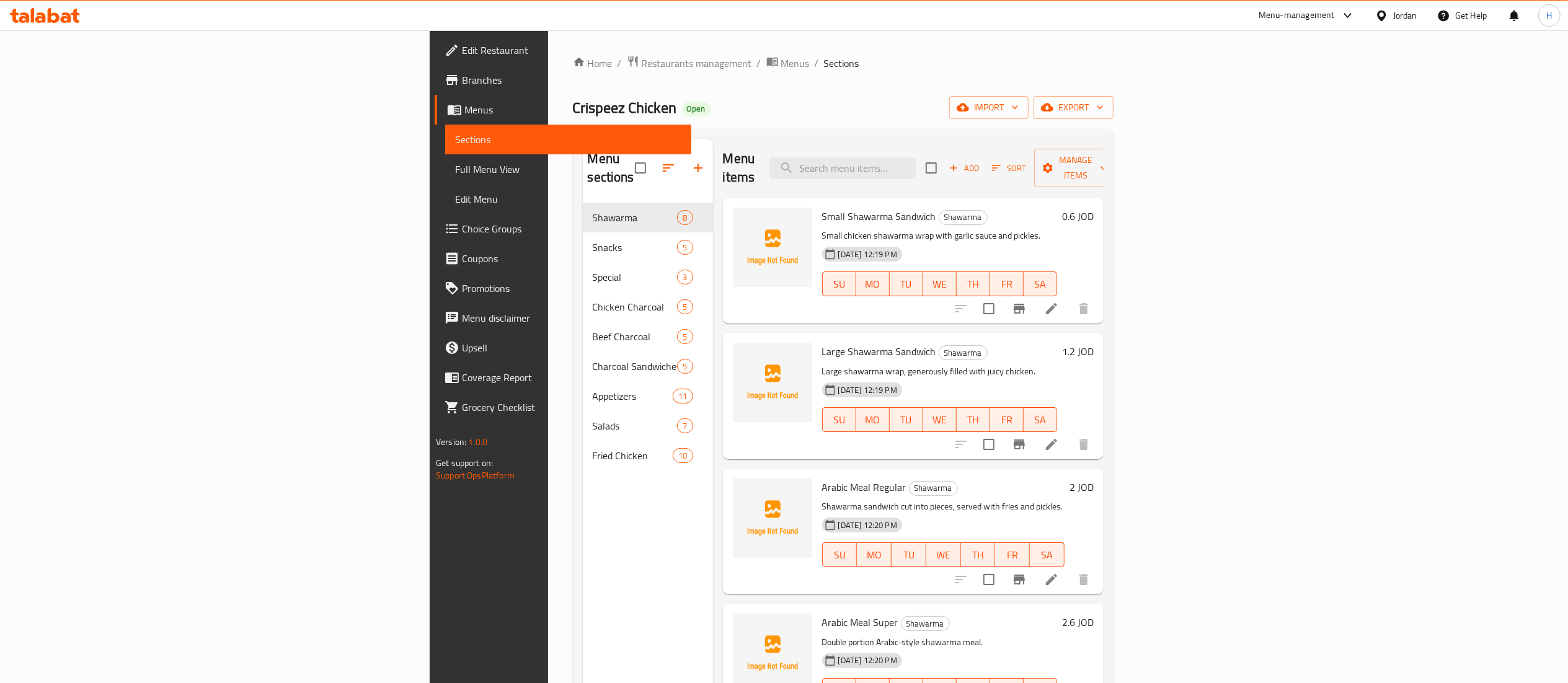
click at [663, 165] on icon "button" at bounding box center [668, 168] width 11 height 7
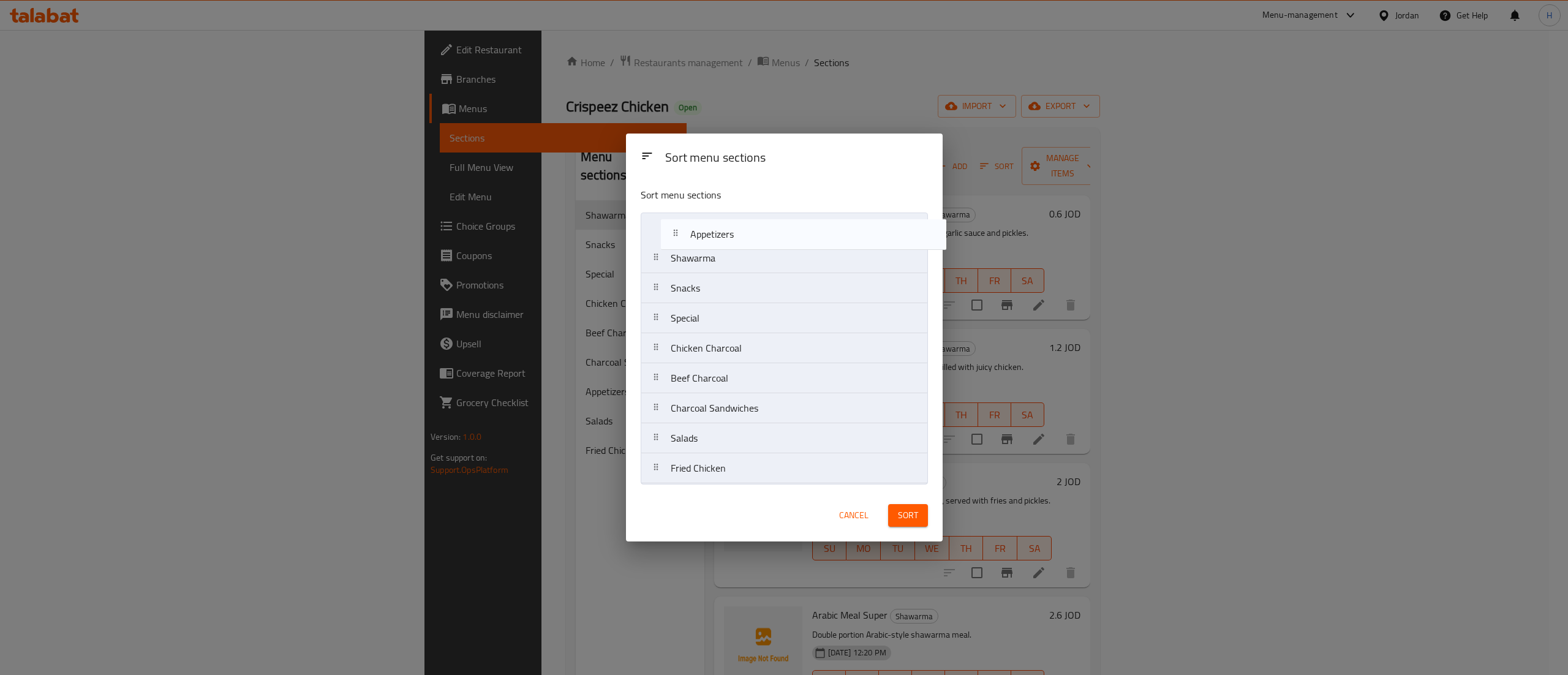
drag, startPoint x: 701, startPoint y: 421, endPoint x: 721, endPoint y: 237, distance: 185.1
click at [721, 237] on nav "Shawarma Snacks Special Chicken Charcoal Beef Charcoal Charcoal Sandwiches Appe…" at bounding box center [784, 348] width 287 height 271
click at [708, 260] on nav "Appetizers Shawarma Snacks Special Chicken Charcoal Beef Charcoal Charcoal Sand…" at bounding box center [784, 348] width 287 height 271
drag, startPoint x: 712, startPoint y: 328, endPoint x: 712, endPoint y: 294, distance: 34.0
click at [712, 294] on nav "Appetizers Snacks Shawarma Special Chicken Charcoal Beef Charcoal Charcoal Sand…" at bounding box center [784, 348] width 287 height 271
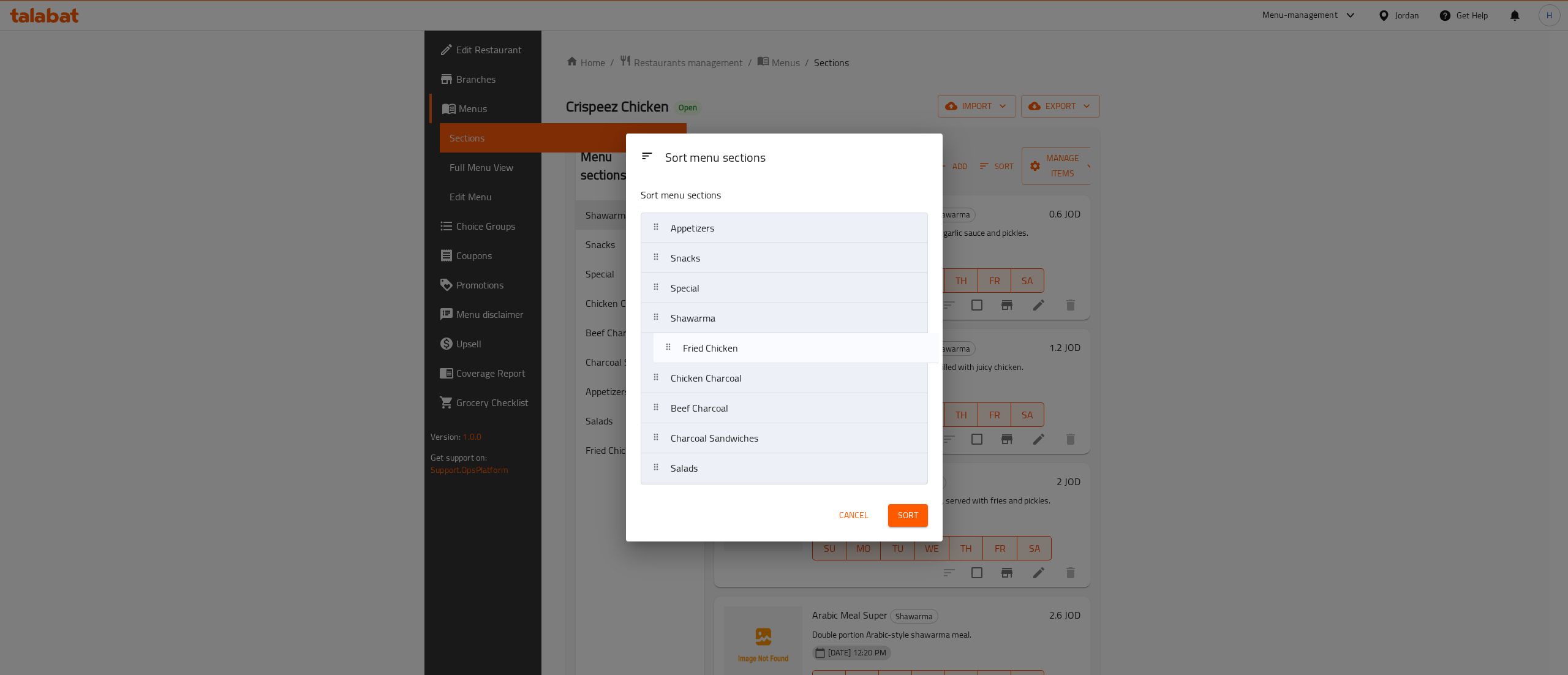
drag, startPoint x: 740, startPoint y: 478, endPoint x: 753, endPoint y: 348, distance: 130.6
click at [753, 348] on nav "Appetizers Snacks Special Shawarma Chicken Charcoal Beef Charcoal Charcoal Sand…" at bounding box center [784, 348] width 287 height 271
drag, startPoint x: 770, startPoint y: 475, endPoint x: 757, endPoint y: 267, distance: 208.4
click at [757, 267] on nav "Appetizers Snacks Special Shawarma Fried Chicken Chicken Charcoal Beef Charcoal…" at bounding box center [784, 348] width 287 height 271
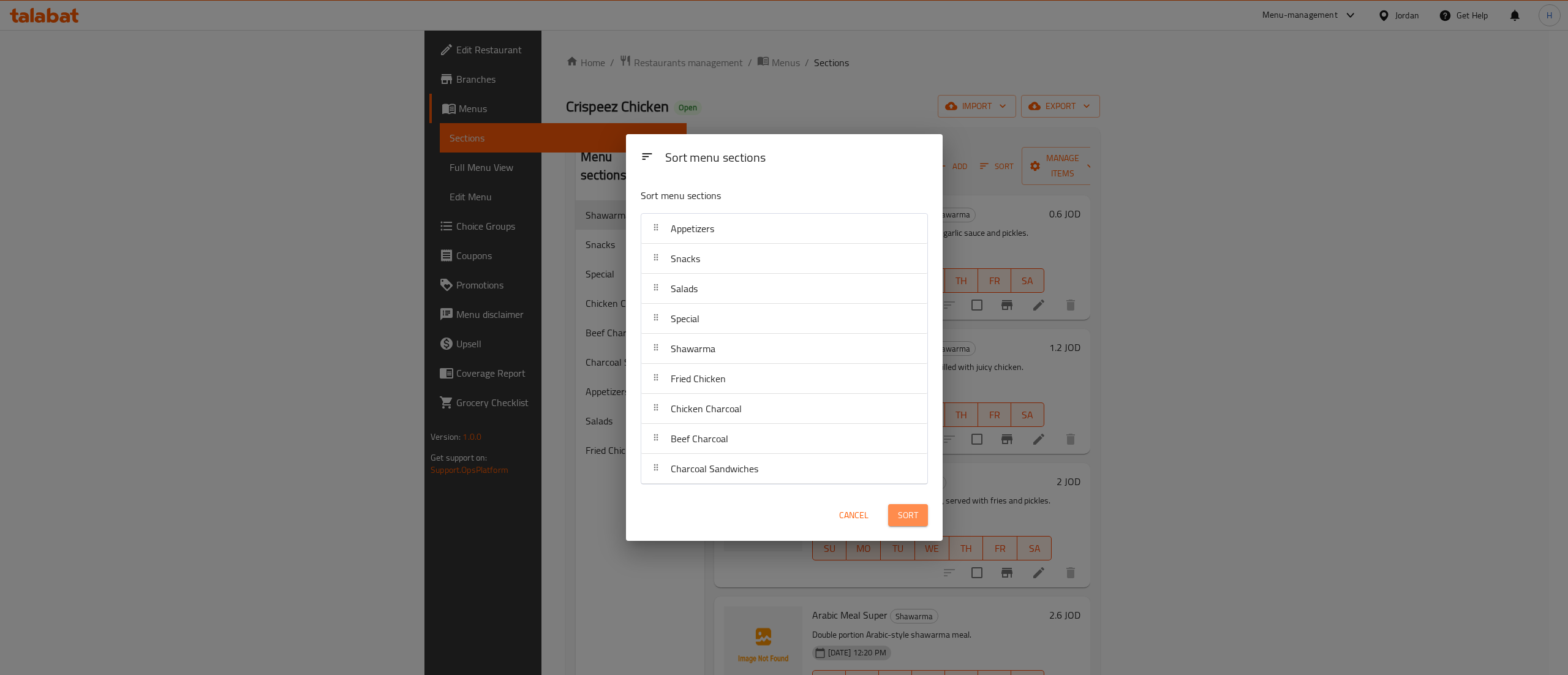
click at [893, 519] on button "Sort" at bounding box center [908, 515] width 40 height 23
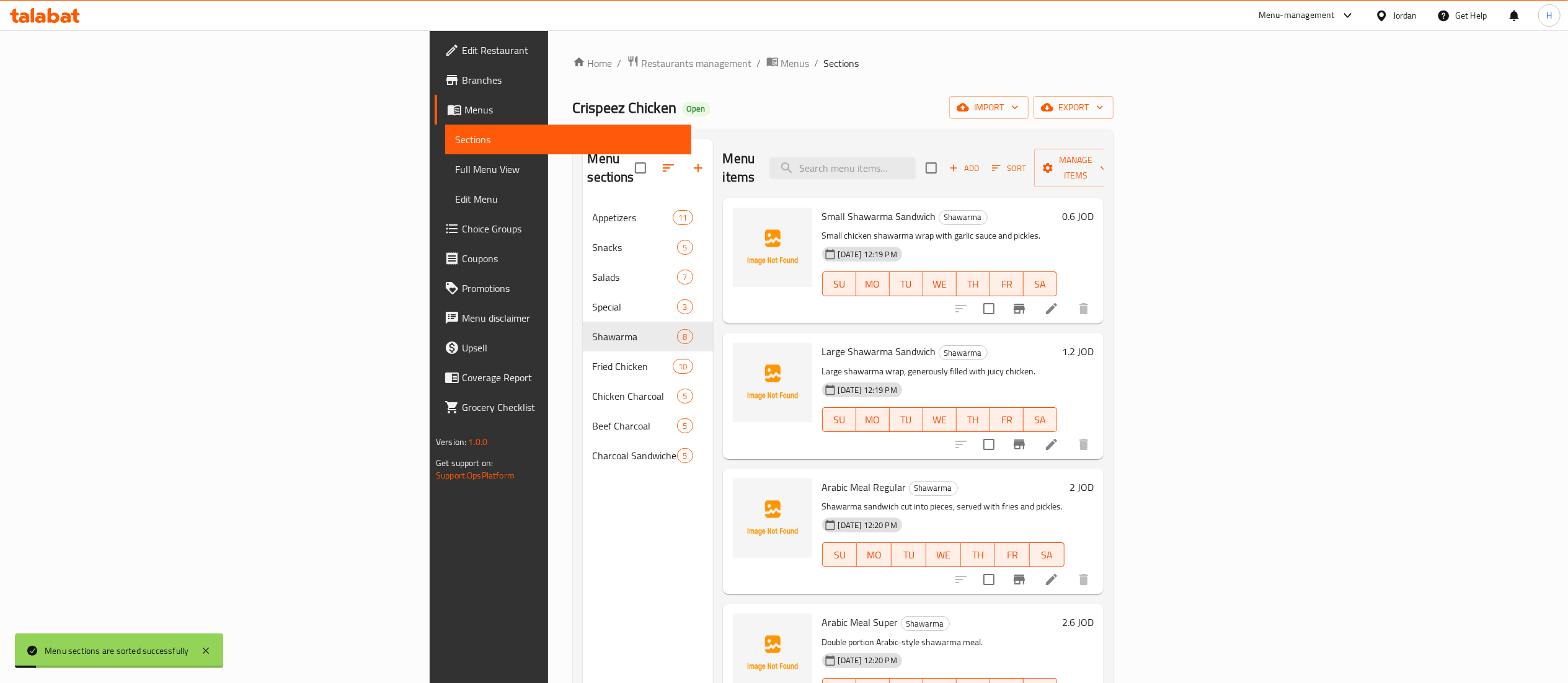
click at [583, 552] on div "Menu sections Appetizers 11 Snacks 5 Salads 7 Special 3 Shawarma 8 Fried Chicke…" at bounding box center [648, 480] width 130 height 683
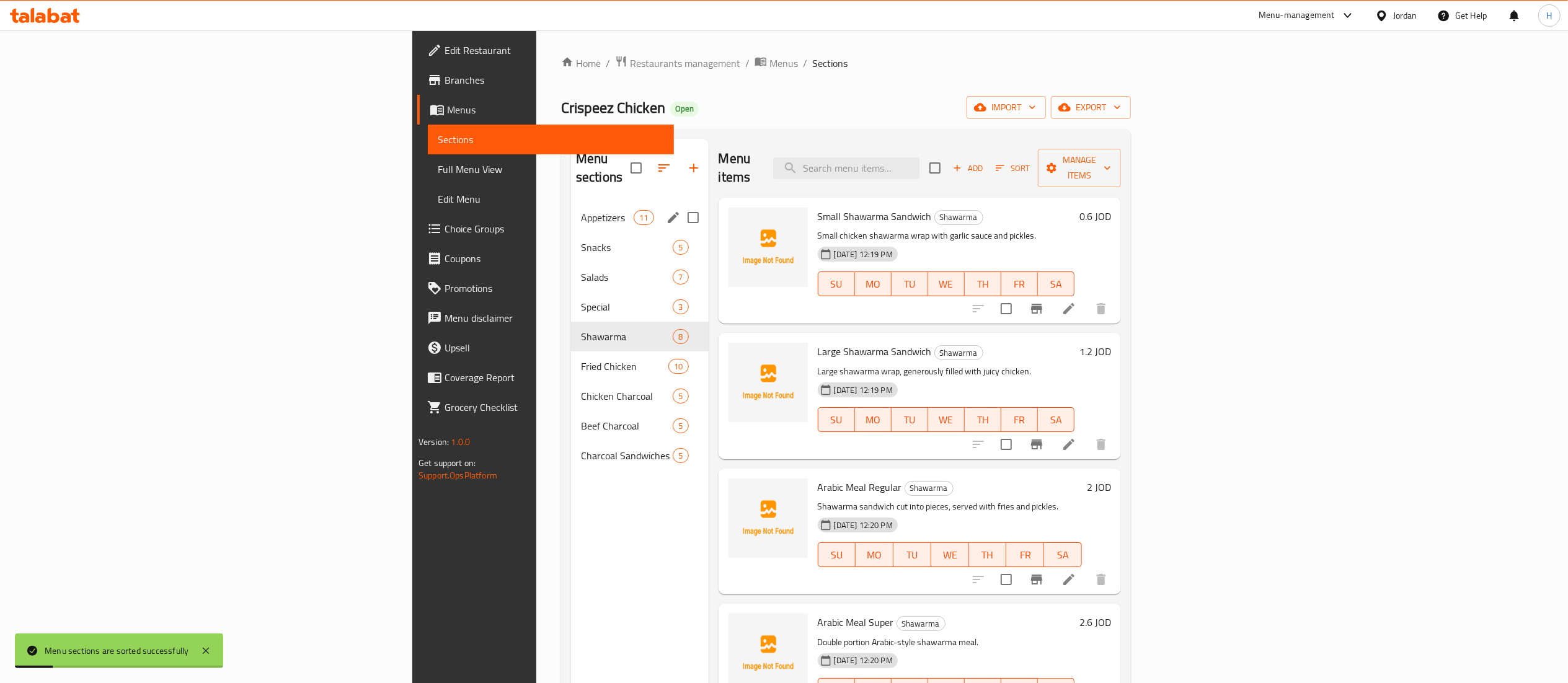
click at [581, 210] on span "Appetizers" at bounding box center [607, 218] width 52 height 15
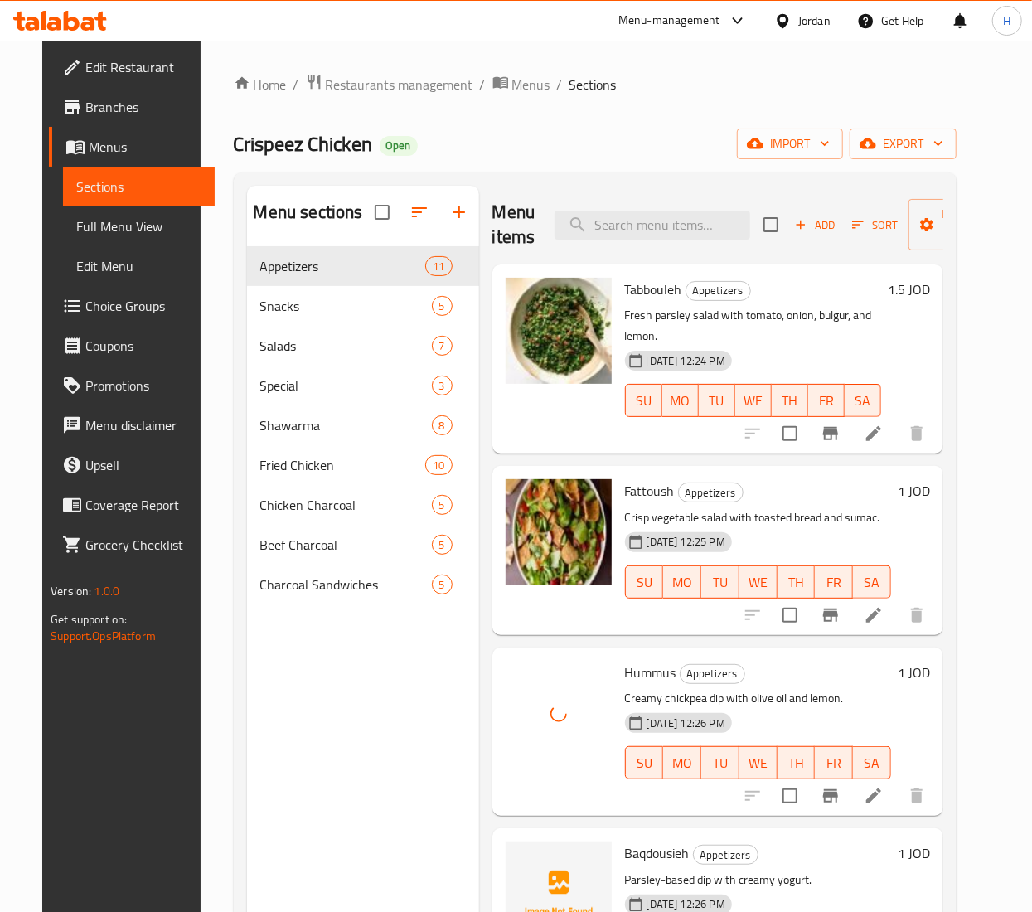
click at [657, 859] on span "Baqdousieh" at bounding box center [657, 852] width 65 height 25
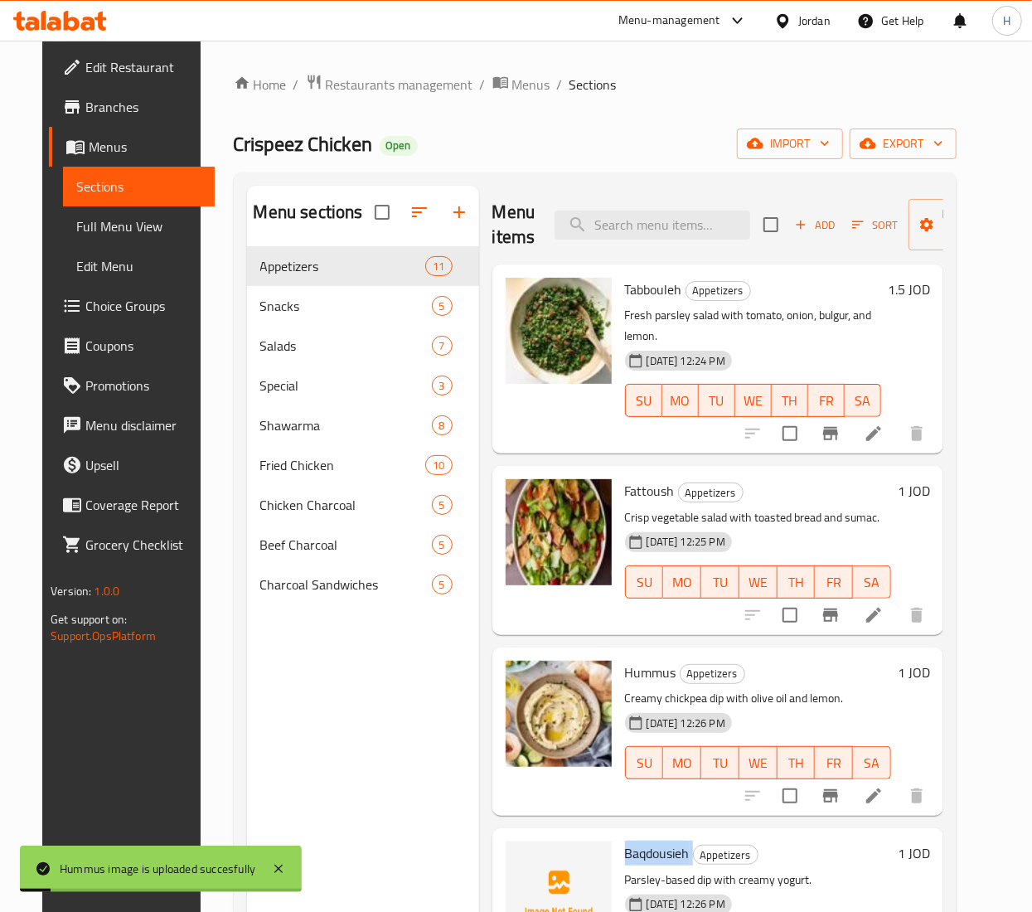
copy h6 "Baqdousieh"
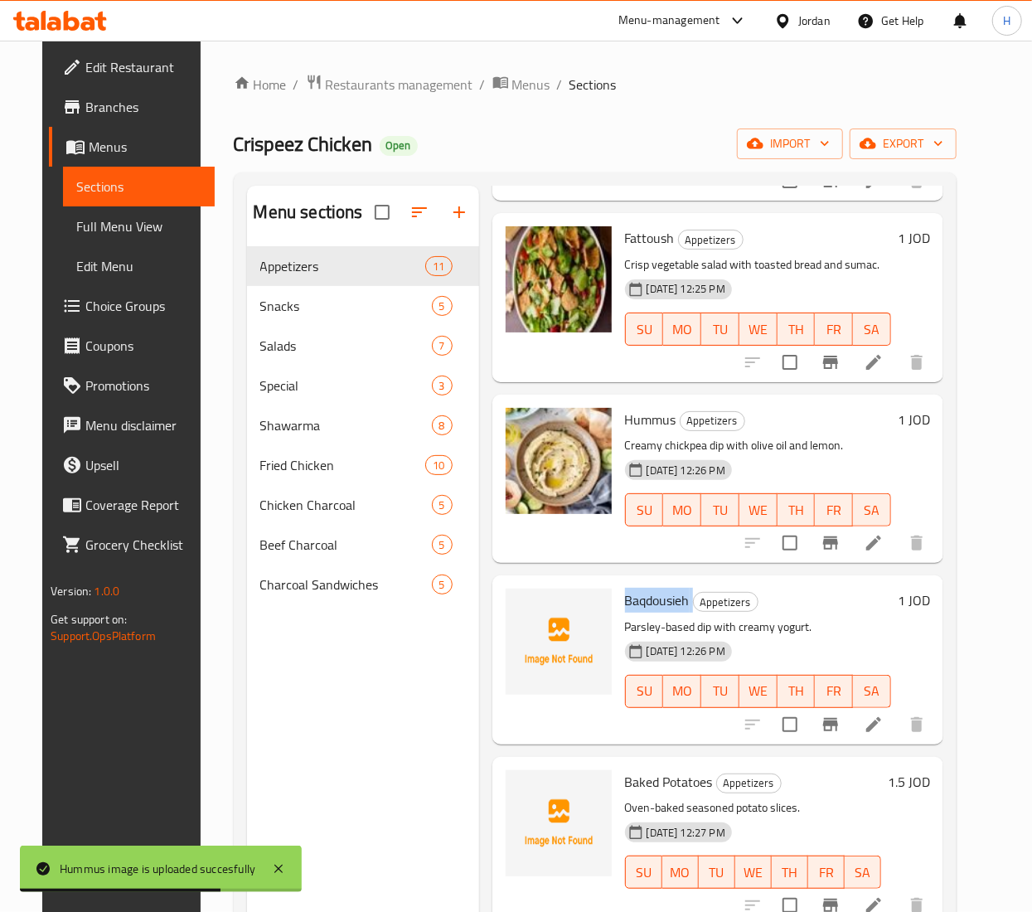
scroll to position [332, 0]
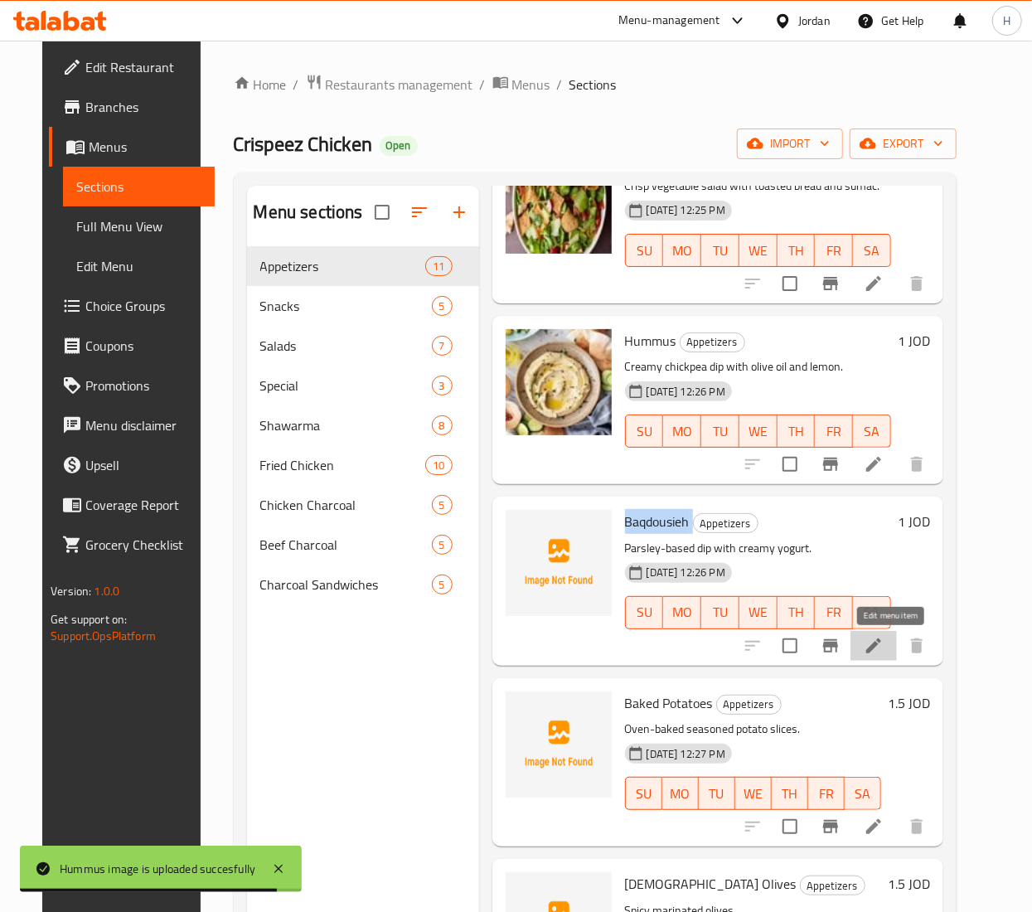
click at [881, 645] on icon at bounding box center [873, 645] width 15 height 15
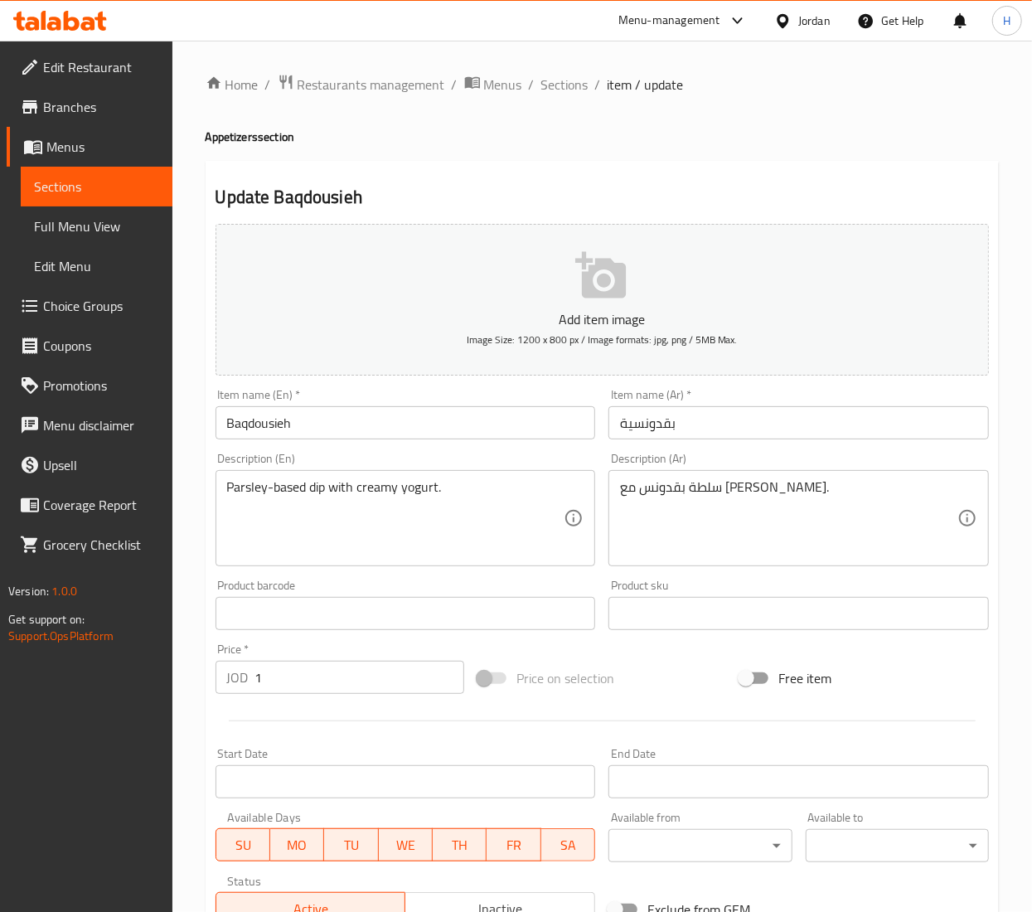
click at [267, 431] on input "Baqdousieh" at bounding box center [405, 422] width 380 height 33
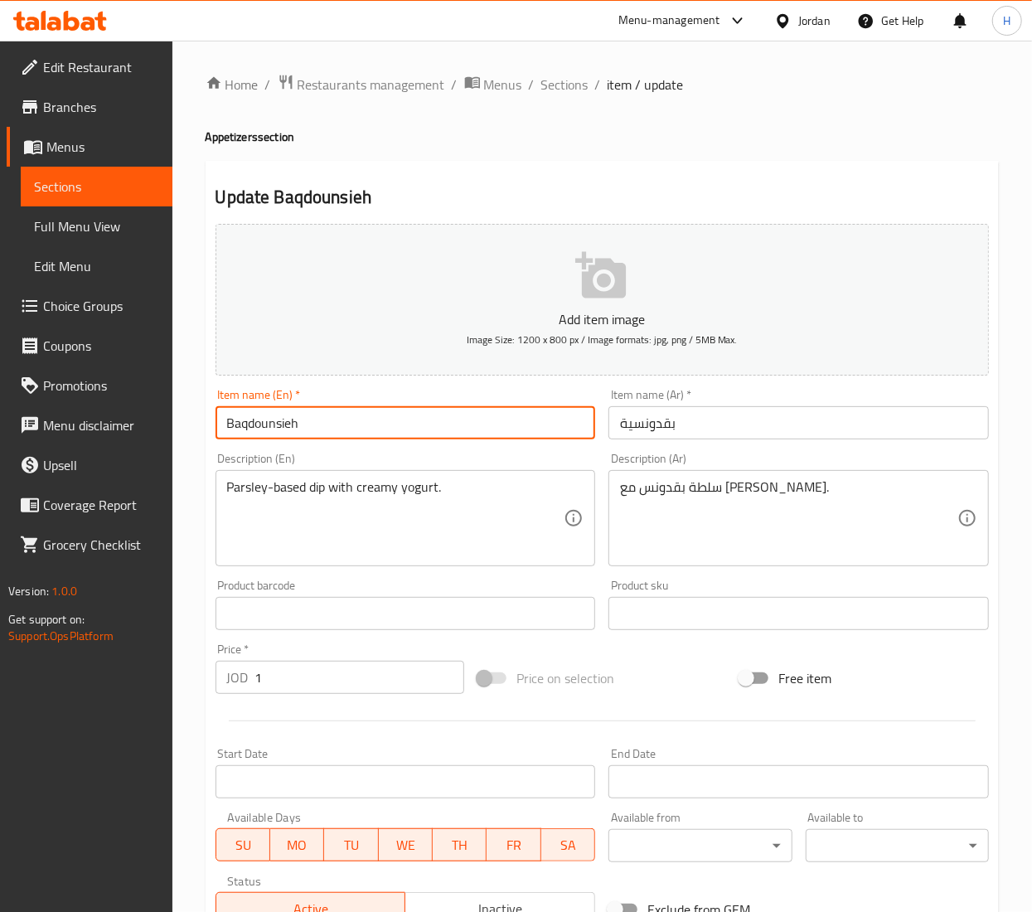
scroll to position [259, 0]
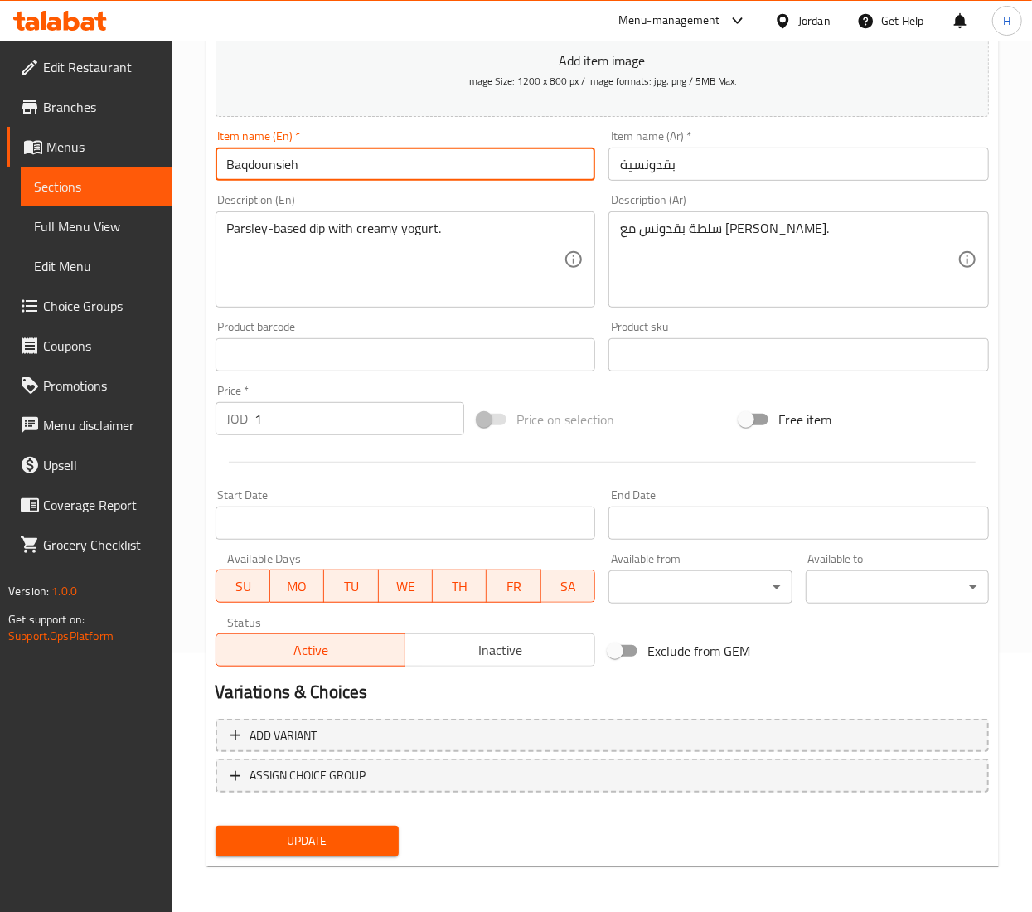
type input "Baqdounsieh"
click at [332, 854] on button "Update" at bounding box center [306, 840] width 183 height 31
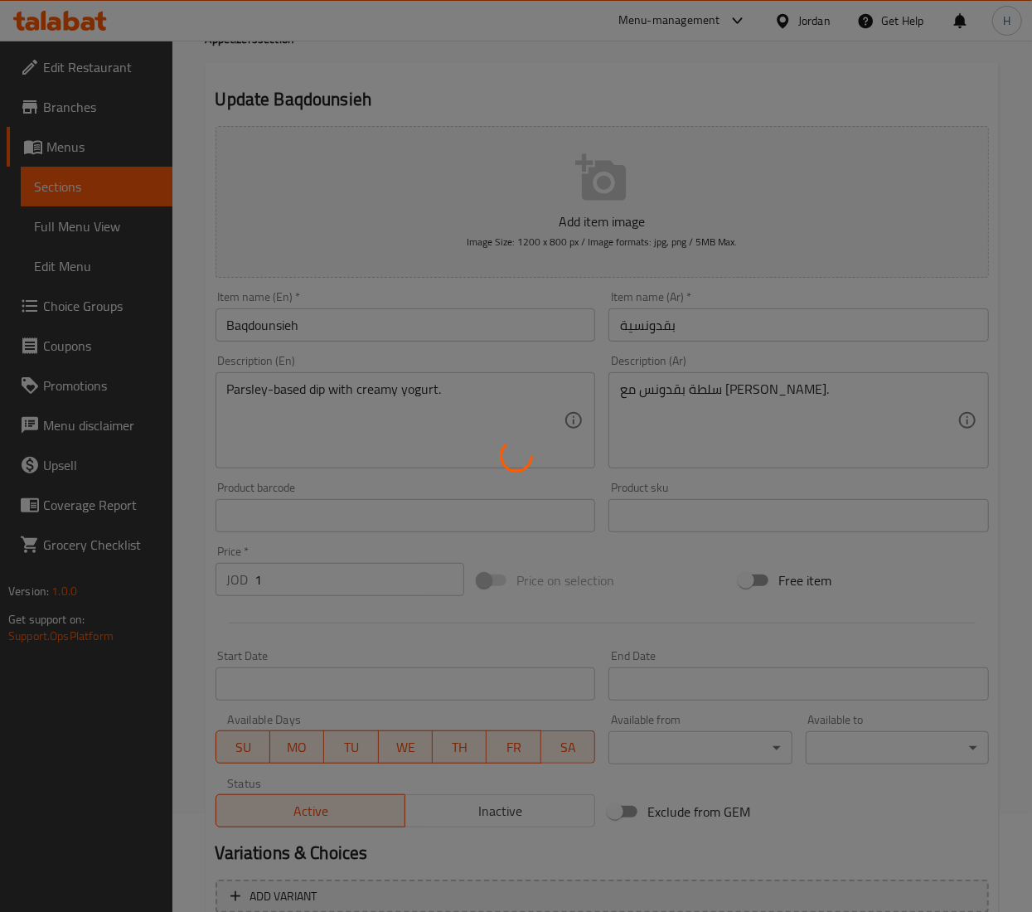
scroll to position [0, 0]
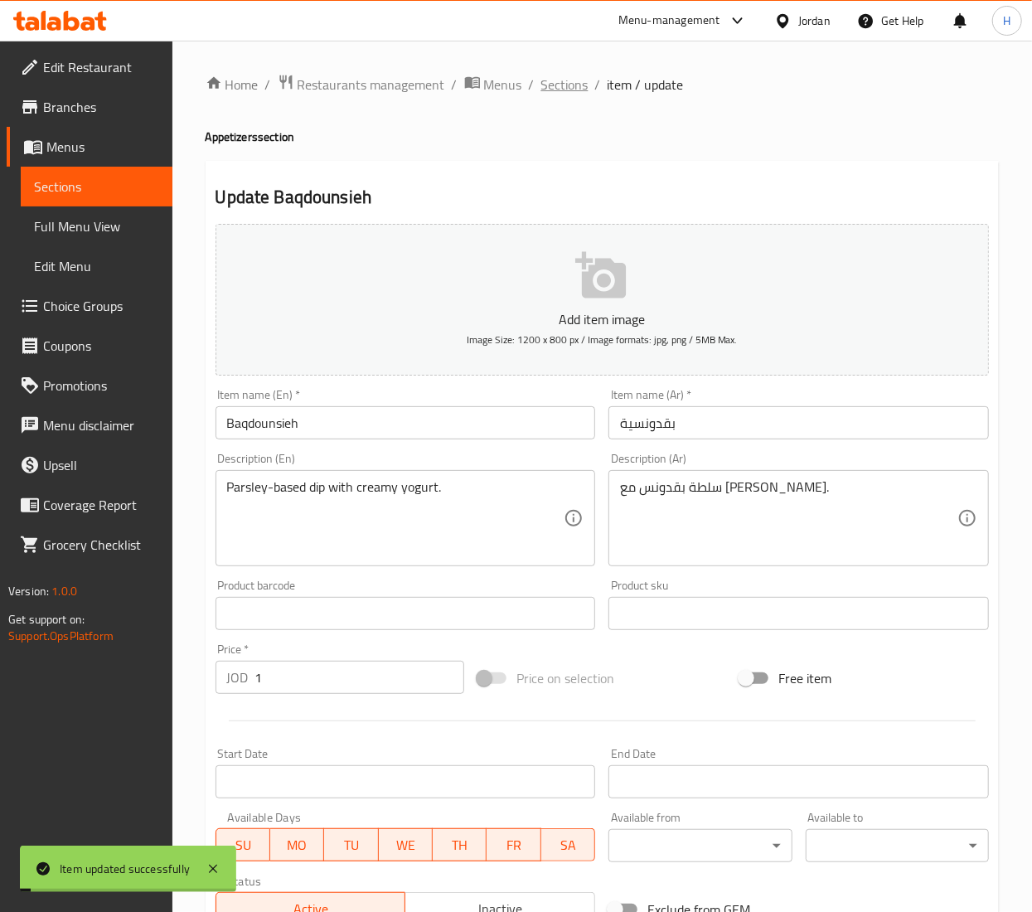
click at [565, 89] on span "Sections" at bounding box center [564, 85] width 47 height 20
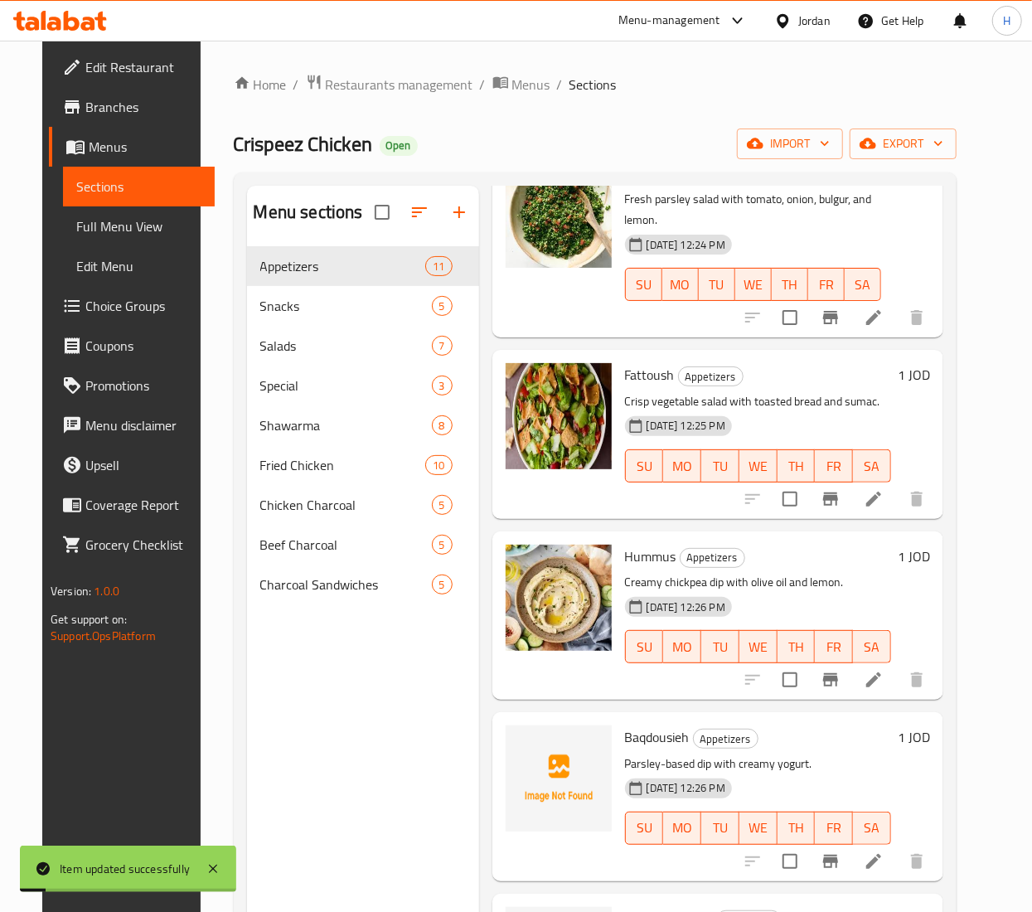
scroll to position [497, 0]
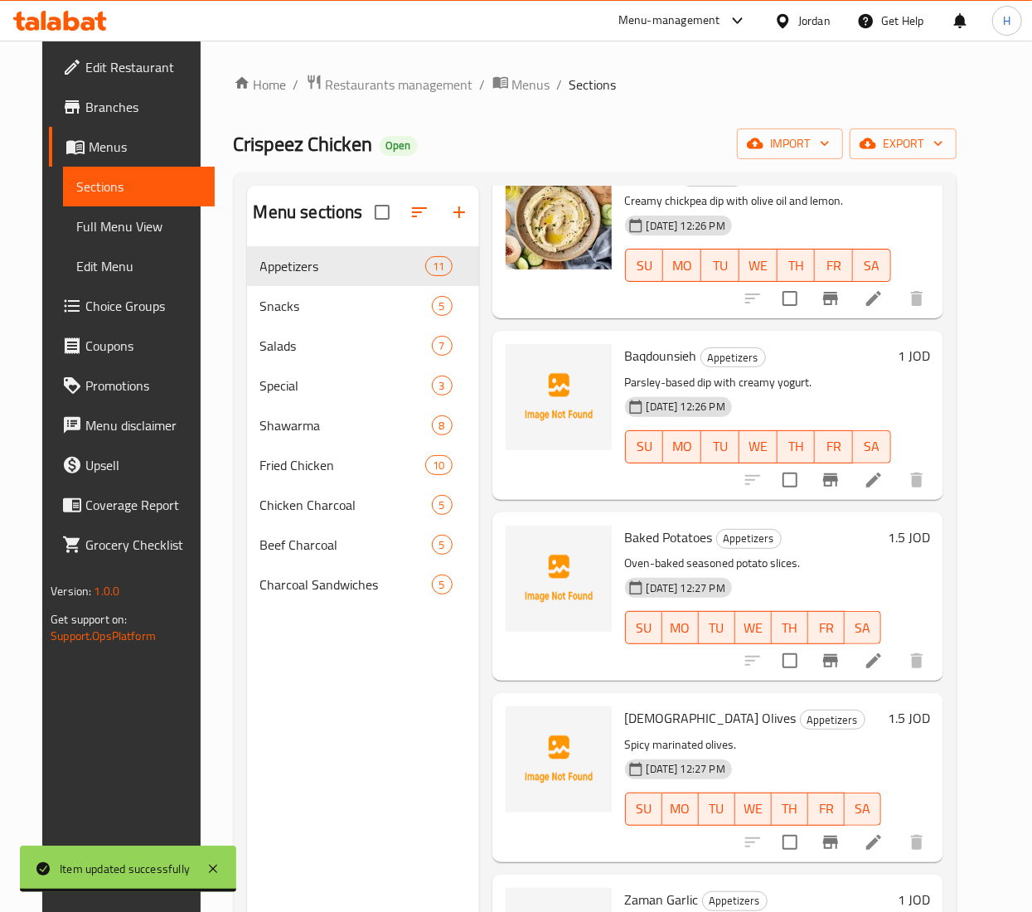
click at [680, 539] on span "Baked Potatoes" at bounding box center [669, 537] width 88 height 25
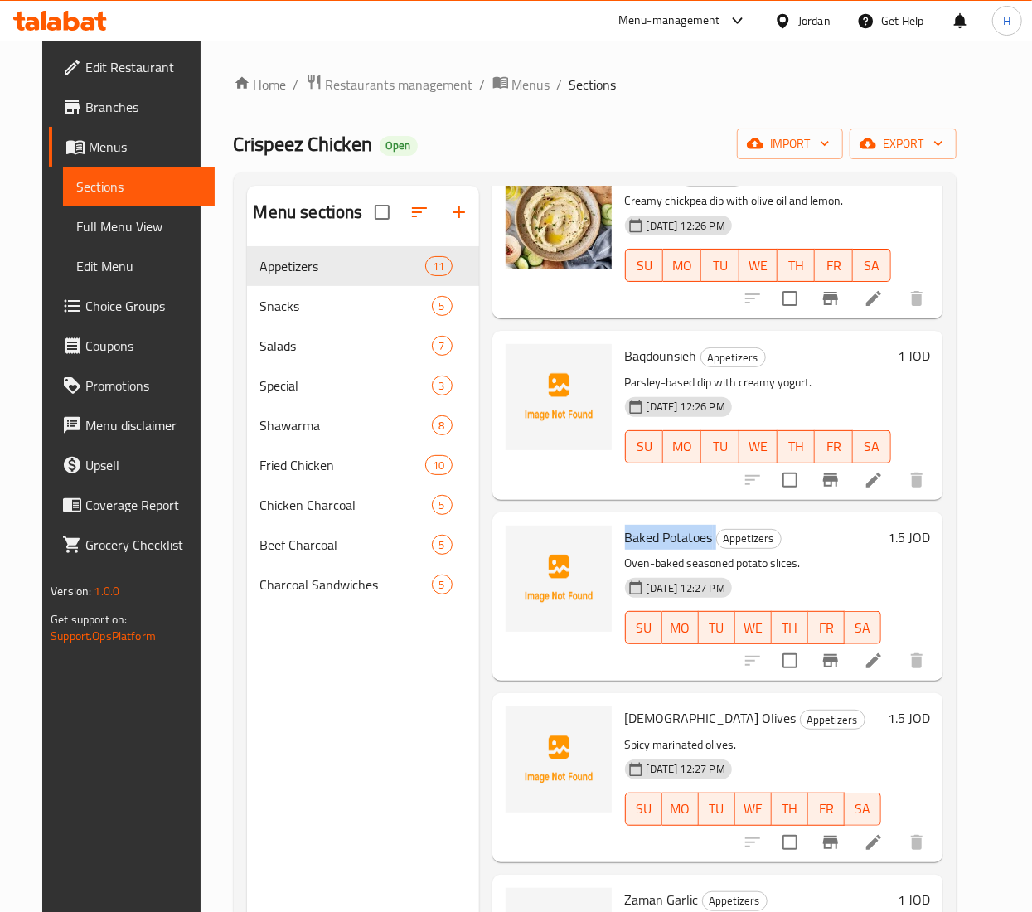
click at [680, 539] on span "Baked Potatoes" at bounding box center [669, 537] width 88 height 25
copy h6 "Baked Potatoes"
click at [634, 714] on span "Halabi Olives" at bounding box center [711, 717] width 172 height 25
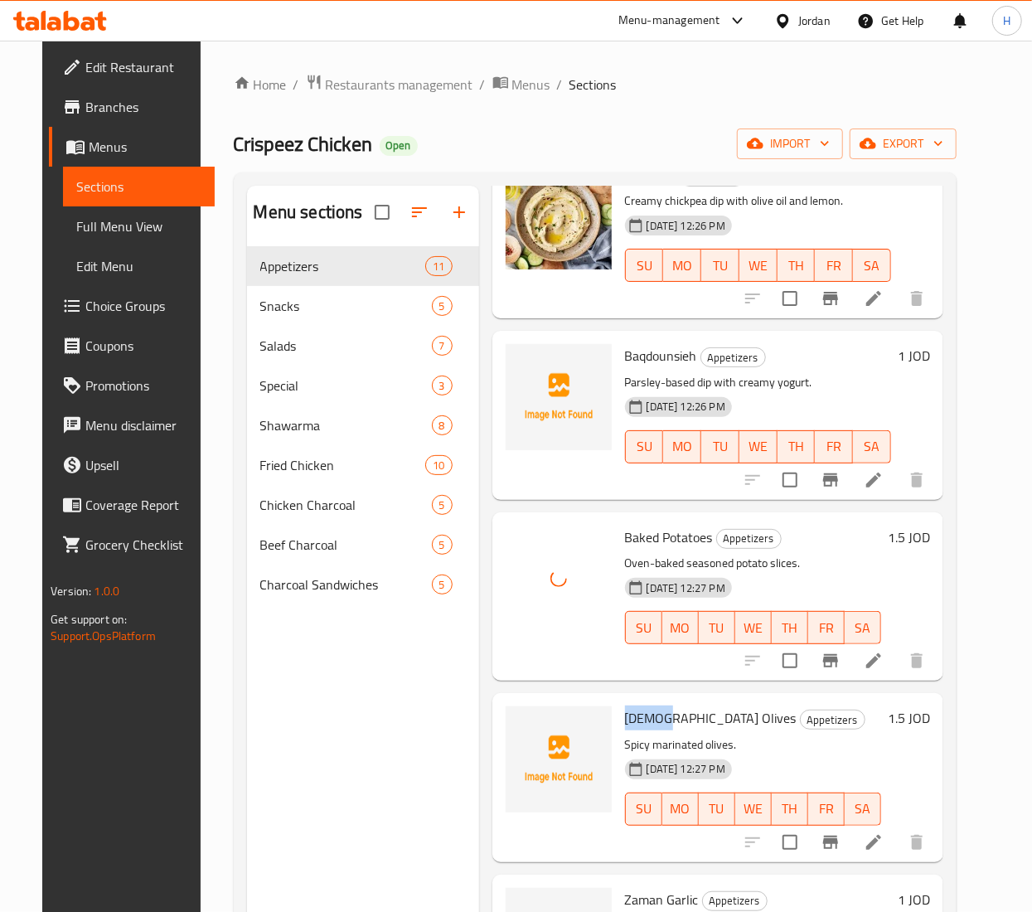
click at [634, 714] on span "Halabi Olives" at bounding box center [711, 717] width 172 height 25
copy h6 "Halabi Olives"
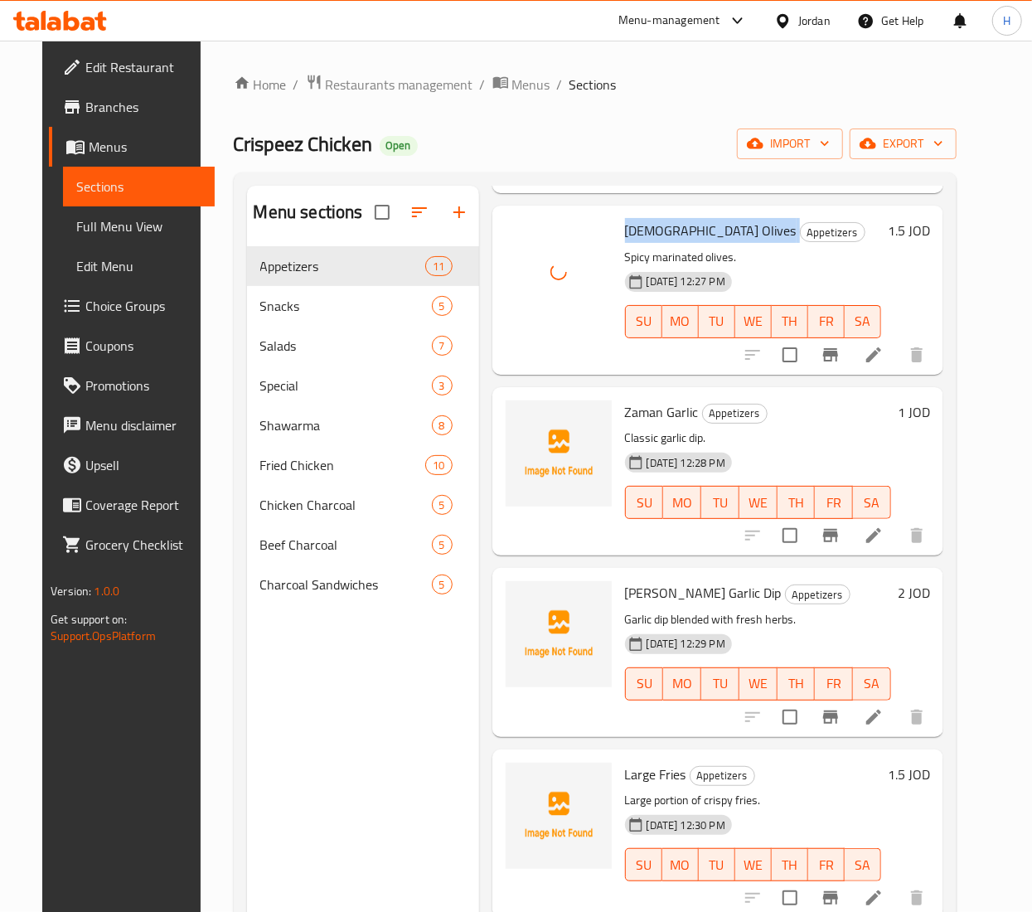
scroll to position [995, 0]
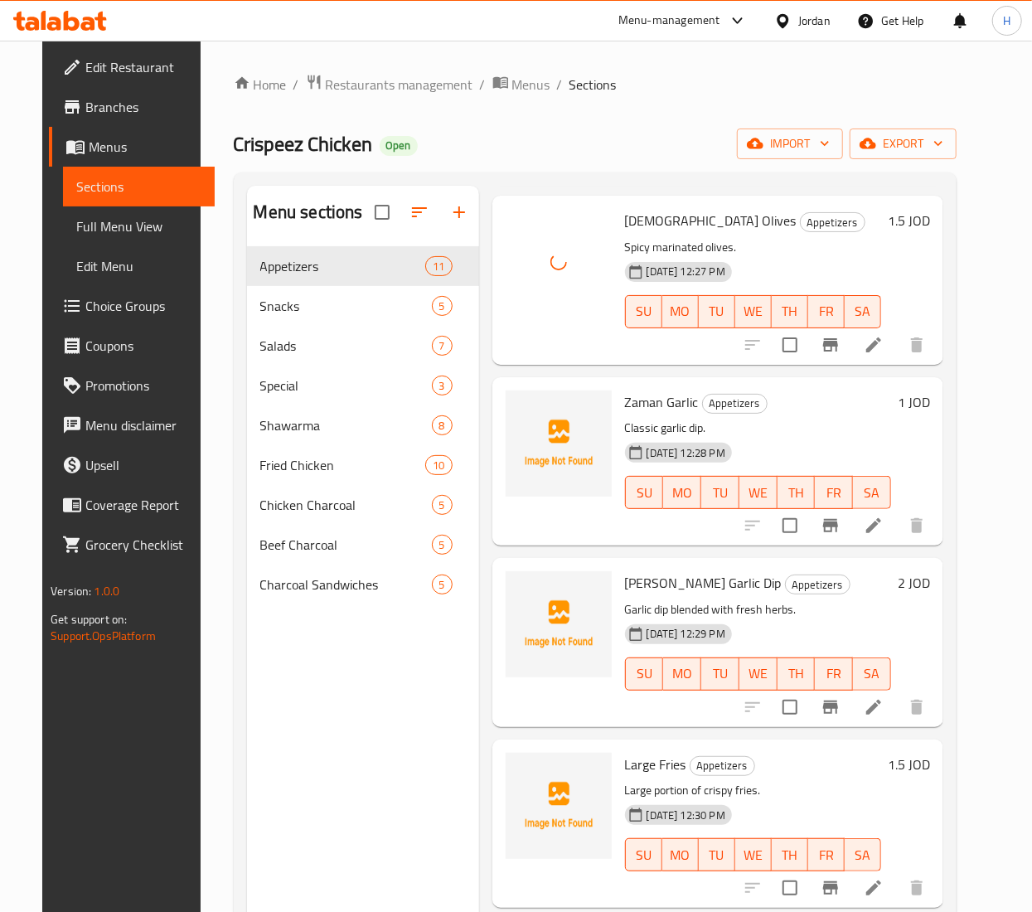
click at [633, 401] on span "Zaman Garlic" at bounding box center [662, 402] width 74 height 25
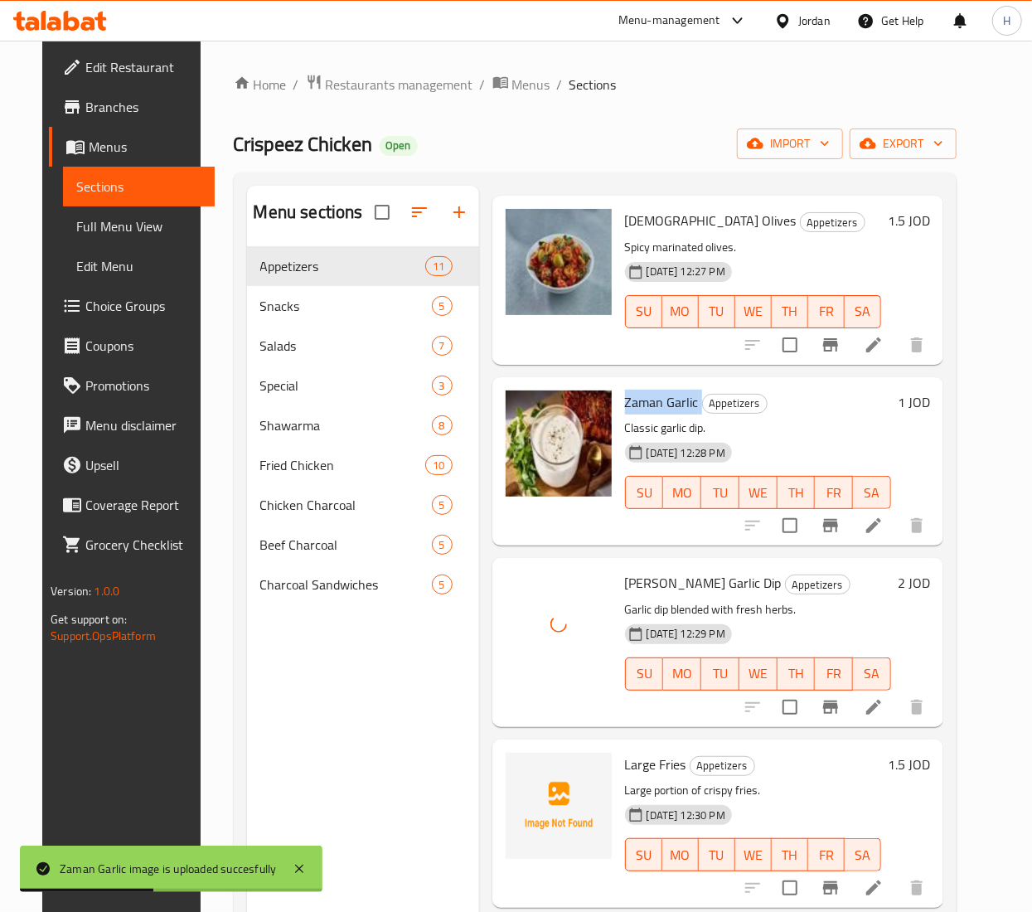
scroll to position [1168, 0]
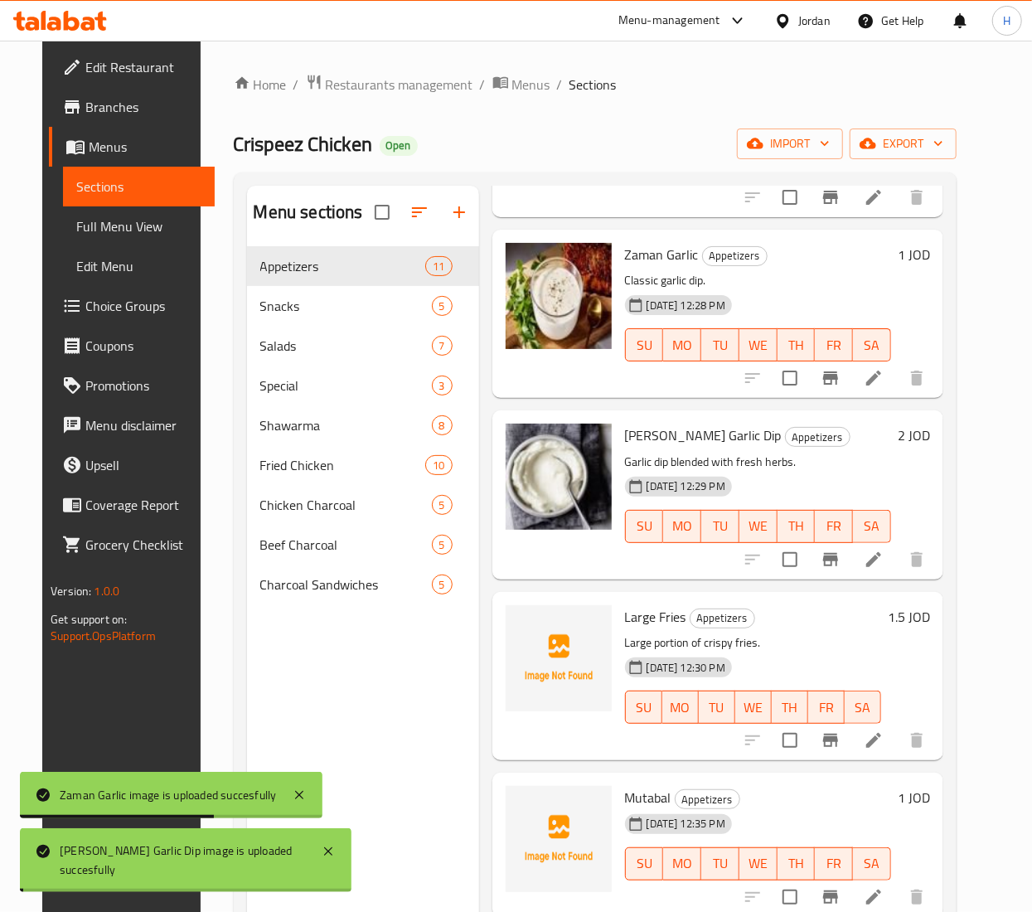
click at [654, 604] on span "Large Fries" at bounding box center [655, 616] width 61 height 25
click at [655, 604] on span "Large Fries" at bounding box center [655, 616] width 61 height 25
copy h6 "Large Fries"
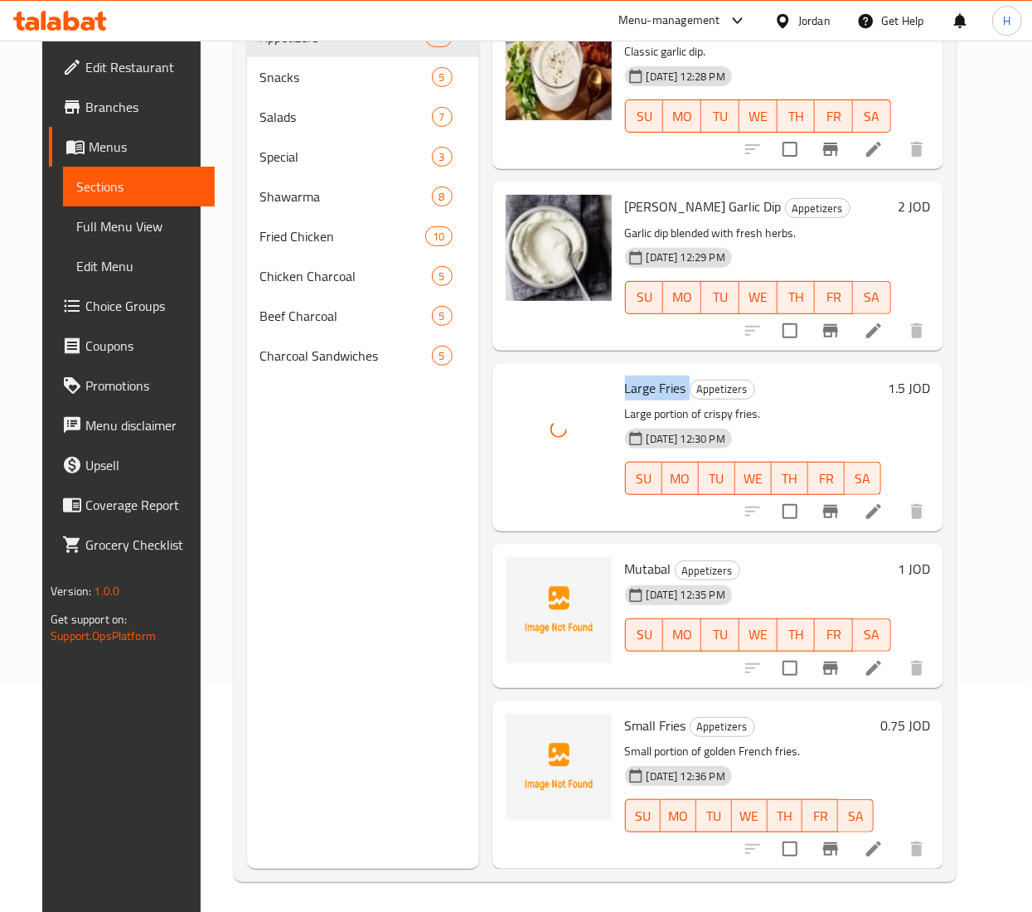
scroll to position [233, 0]
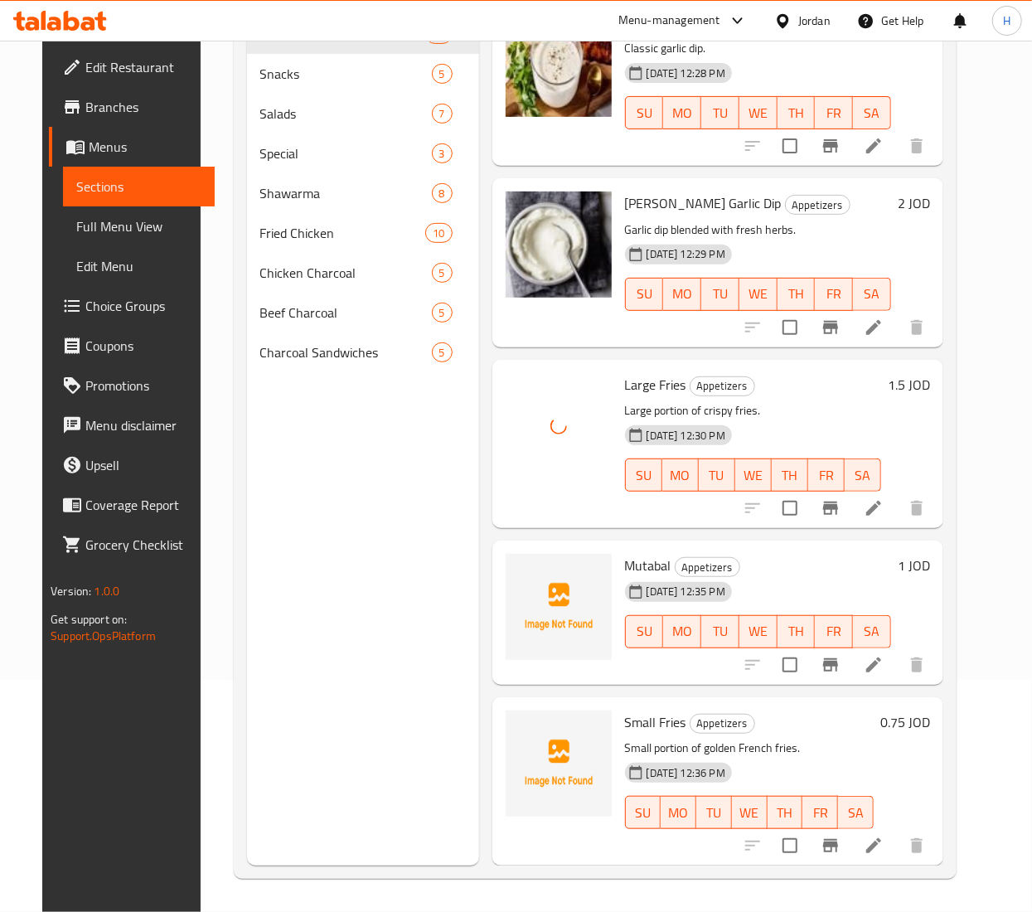
click at [641, 553] on span "Mutabal" at bounding box center [648, 565] width 46 height 25
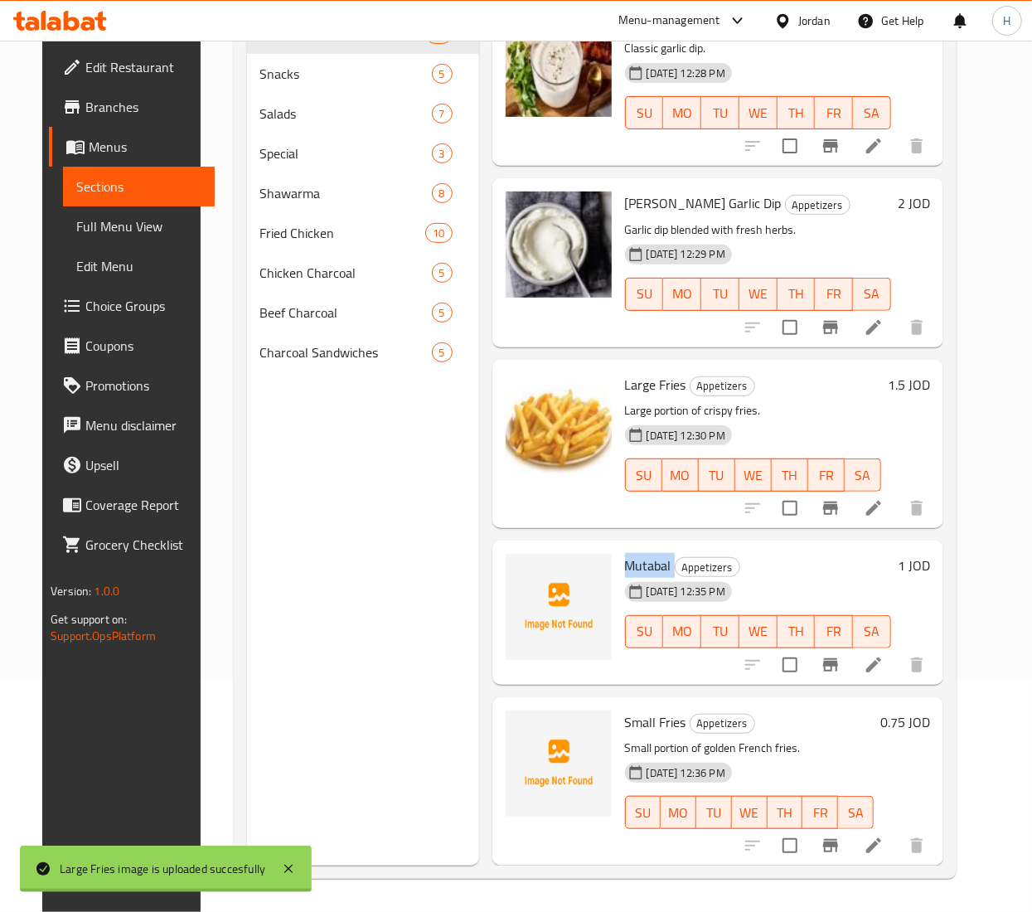
click at [641, 553] on span "Mutabal" at bounding box center [648, 565] width 46 height 25
copy h6 "Mutabal"
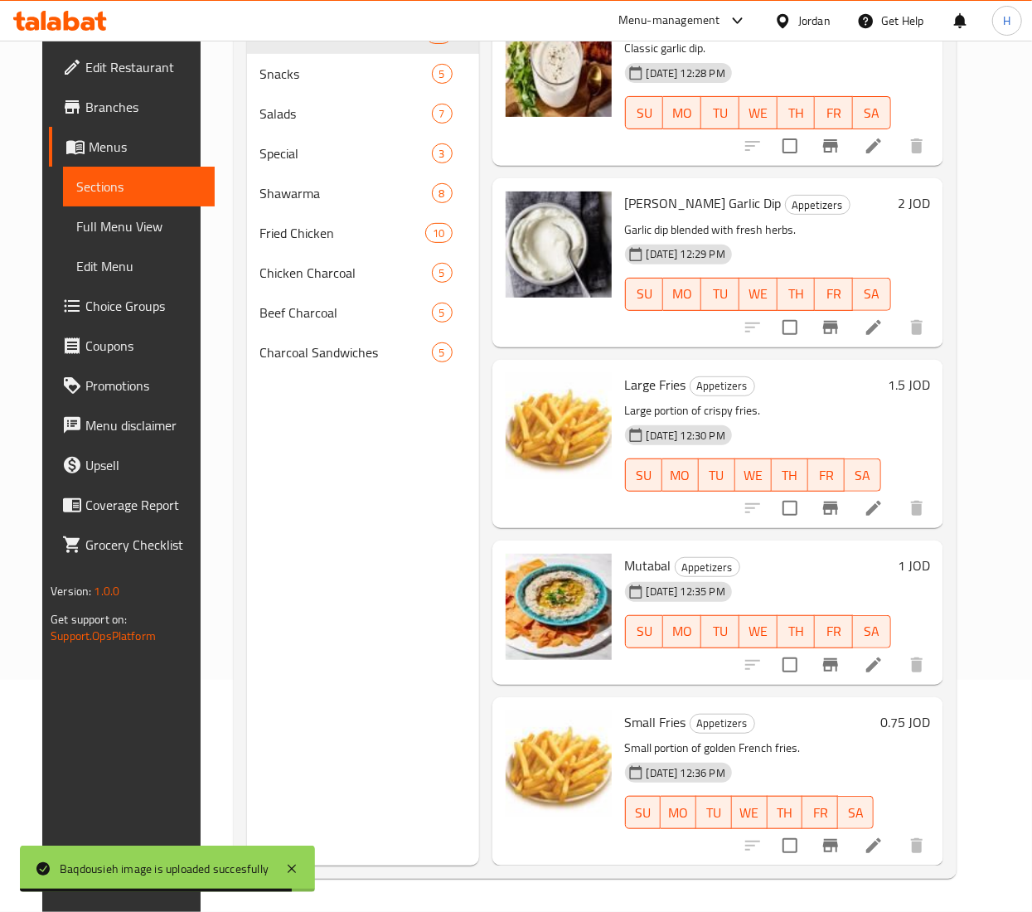
click at [446, 629] on div "Menu sections Appetizers 11 Snacks 5 Salads 7 Special 3 Shawarma 8 Fried Chicke…" at bounding box center [363, 410] width 232 height 912
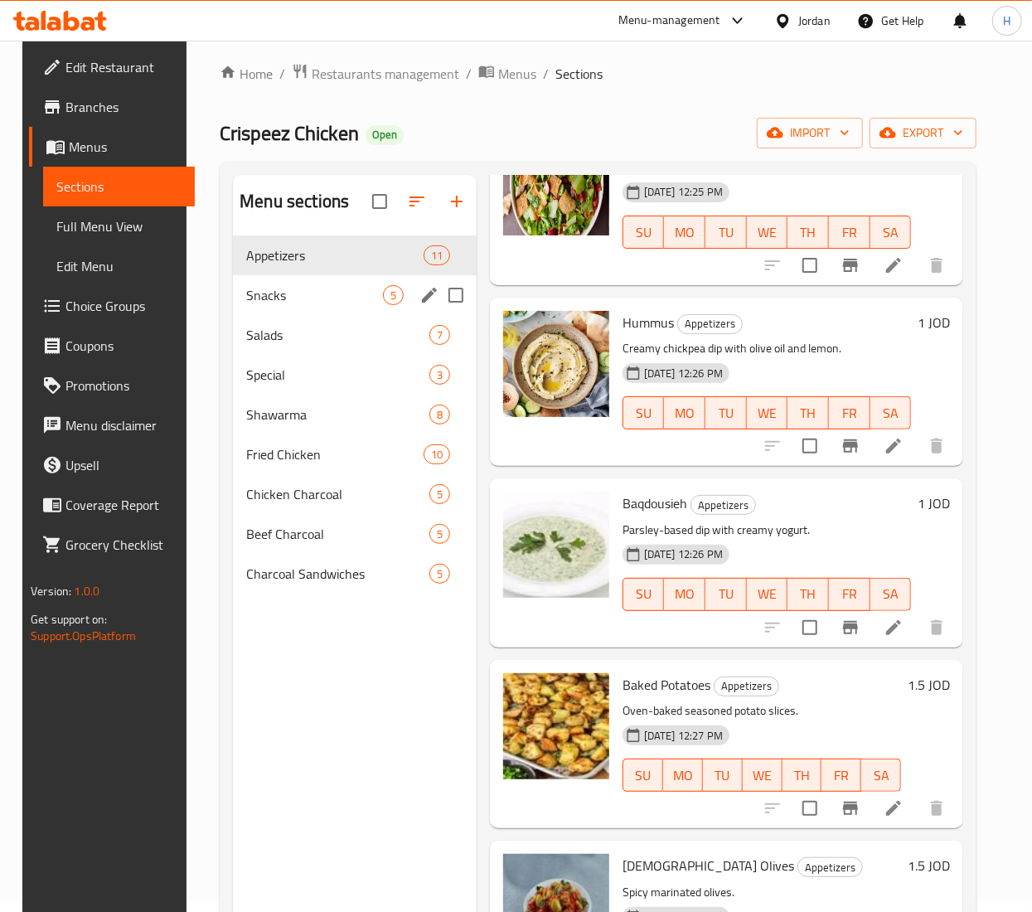
scroll to position [0, 0]
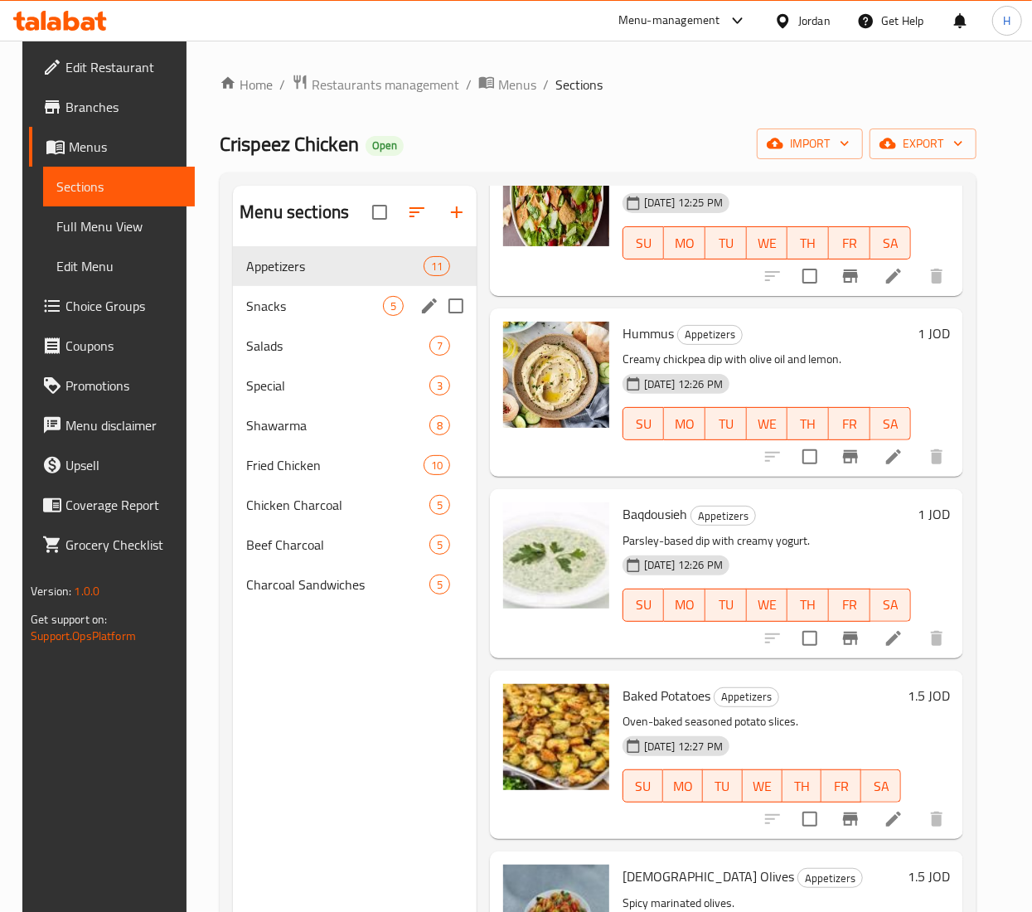
click at [278, 295] on div "Snacks 5" at bounding box center [355, 306] width 244 height 40
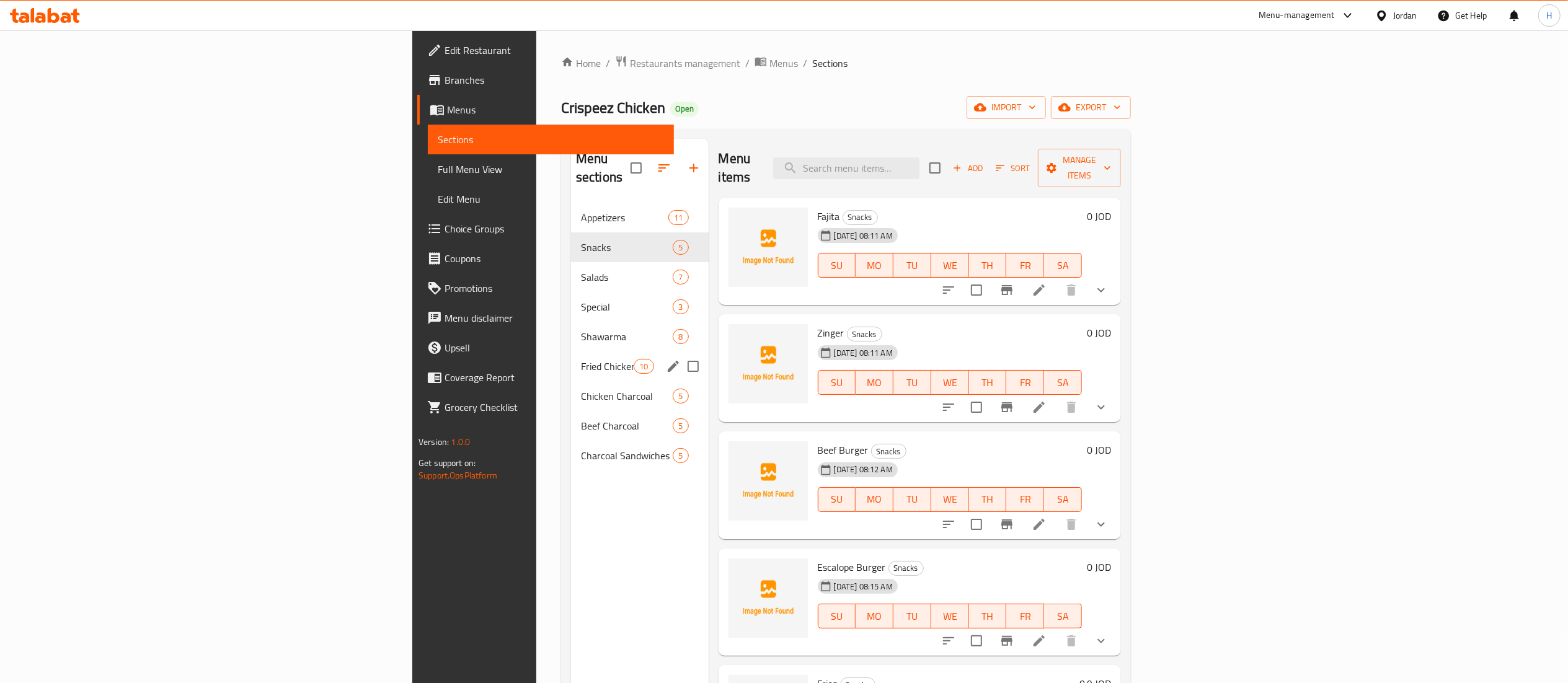
click at [571, 352] on div "Fried Chicken 10" at bounding box center [640, 367] width 138 height 30
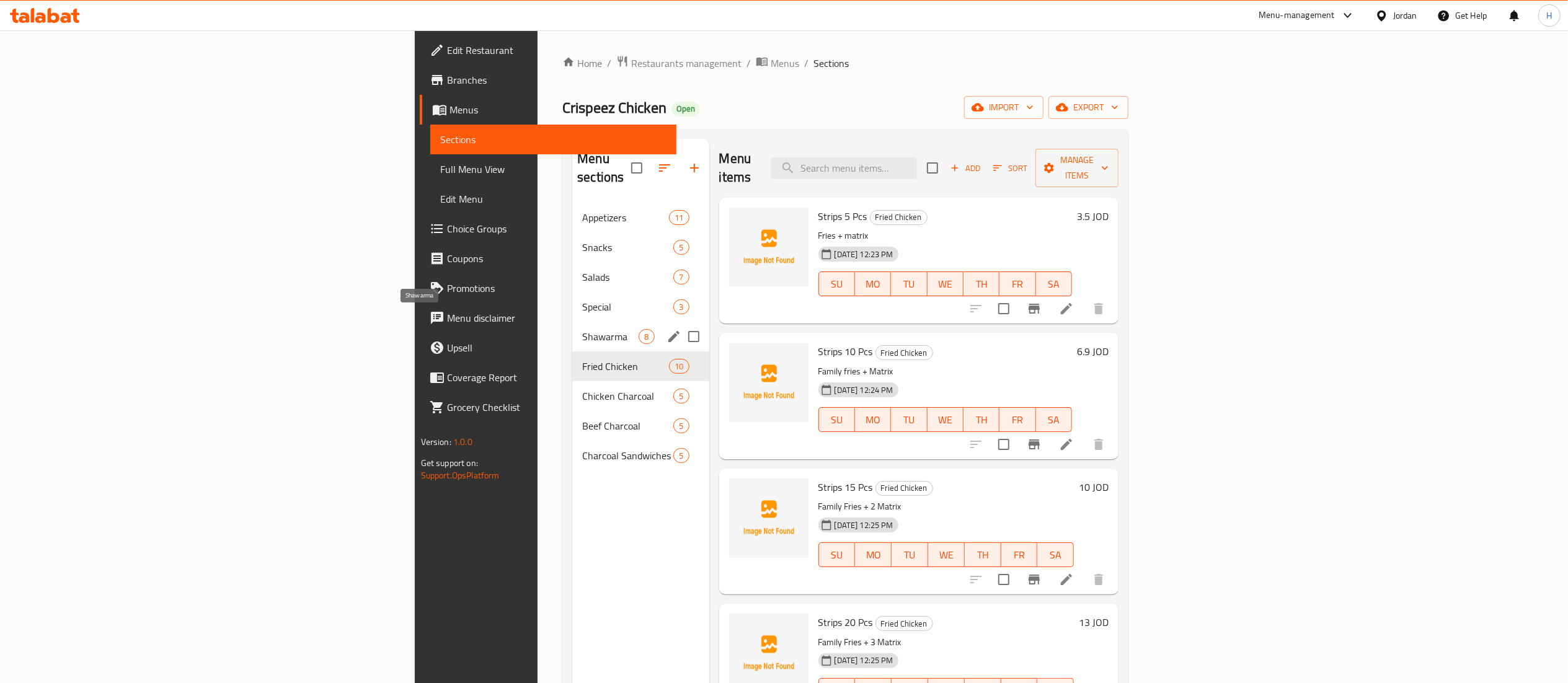
click at [582, 329] on span "Shawarma" at bounding box center [610, 337] width 56 height 15
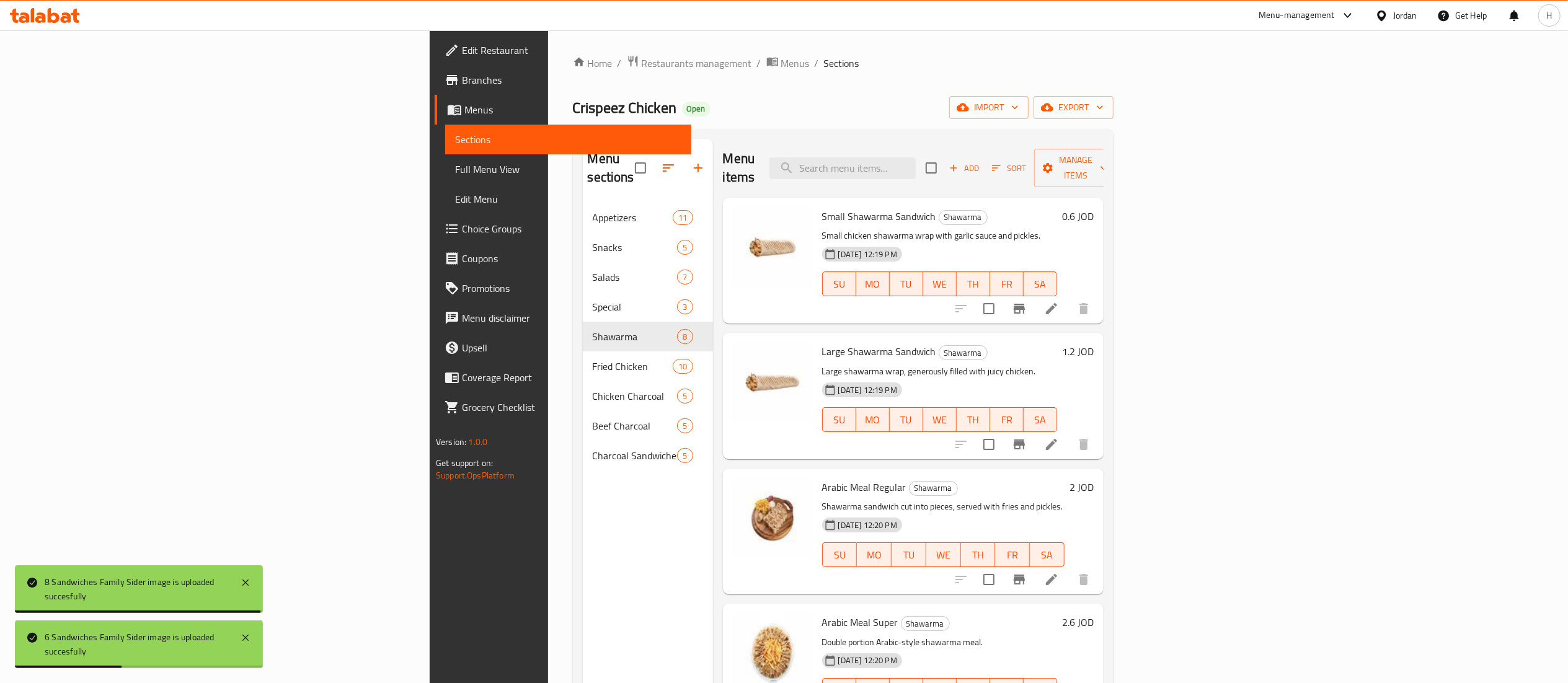
click at [583, 503] on div "Menu sections Appetizers 11 Snacks 5 Salads 7 Special 3 Shawarma 8 Fried Chicke…" at bounding box center [648, 480] width 130 height 683
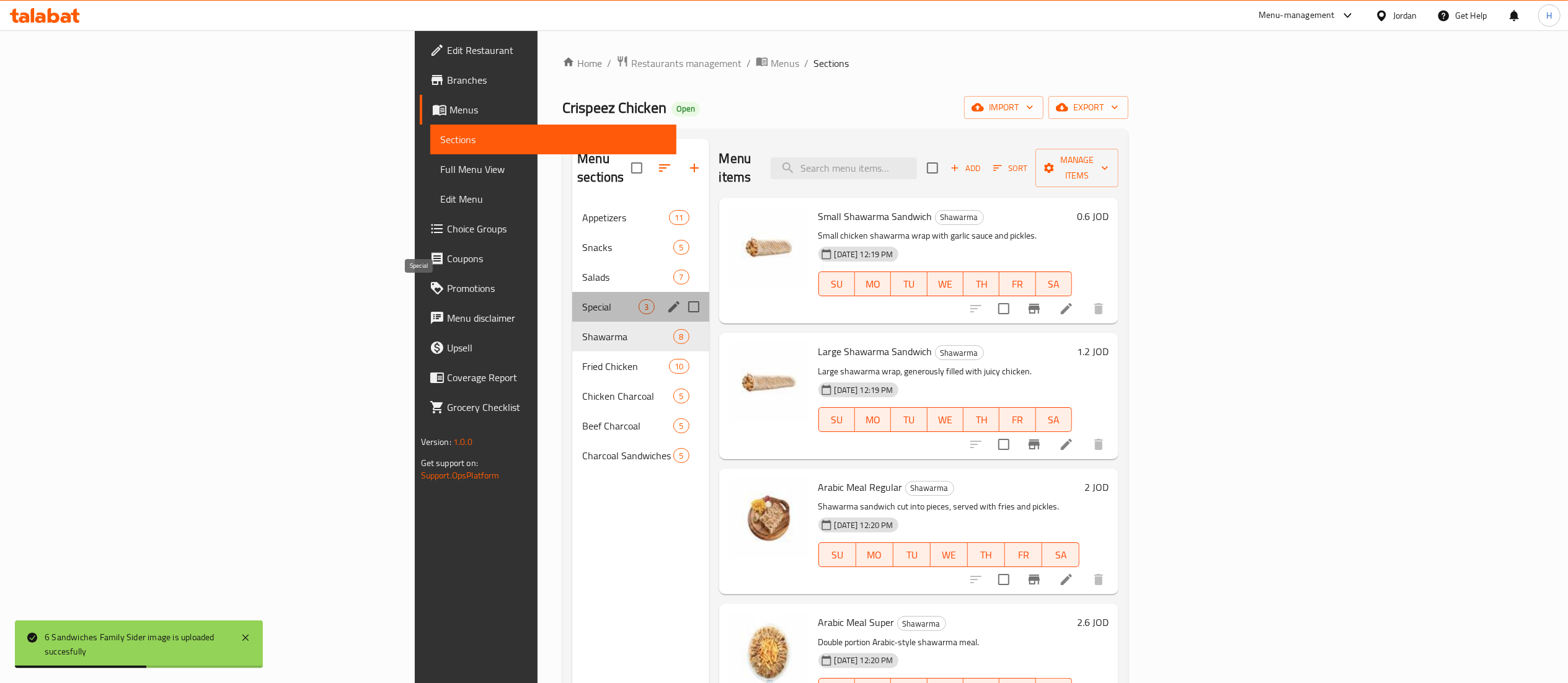
click at [582, 299] on span "Special" at bounding box center [610, 307] width 56 height 15
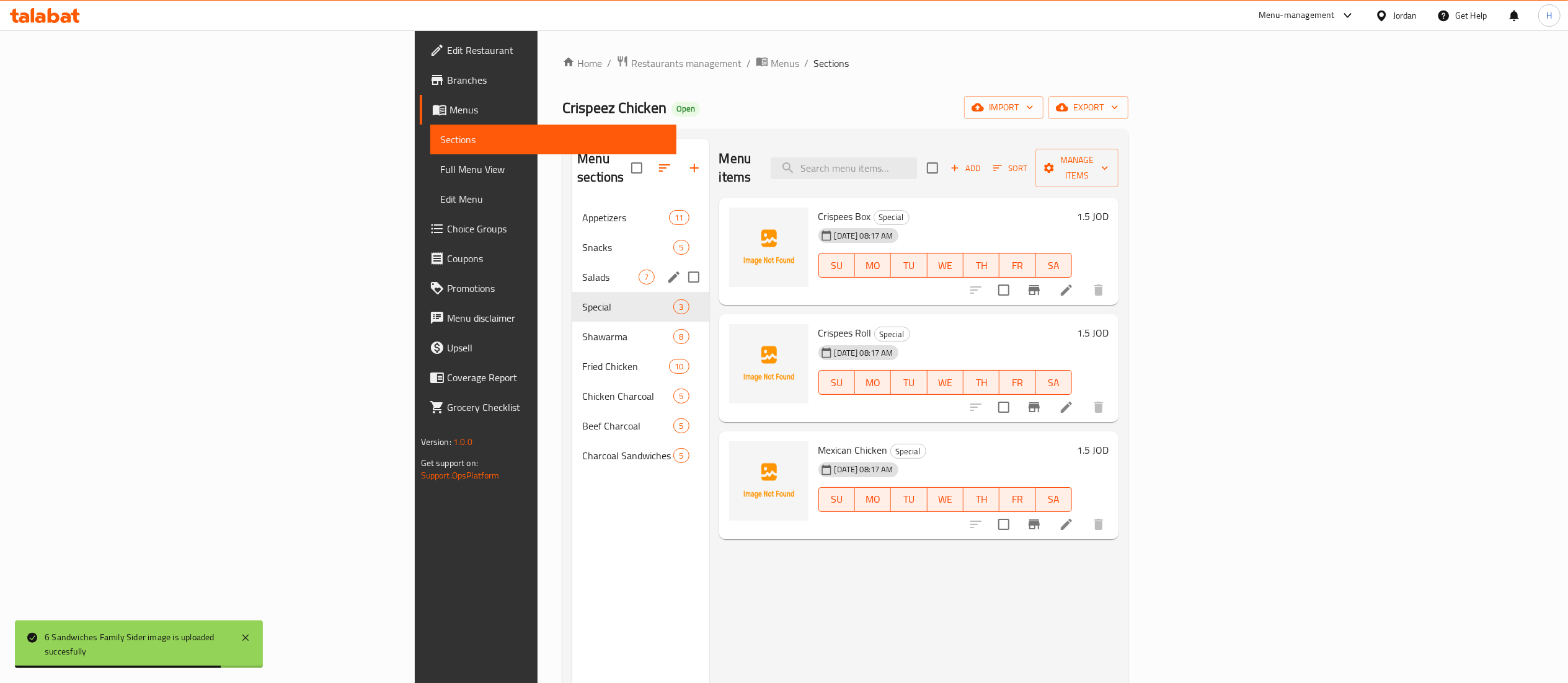
click at [582, 270] on span "Salads" at bounding box center [610, 278] width 56 height 15
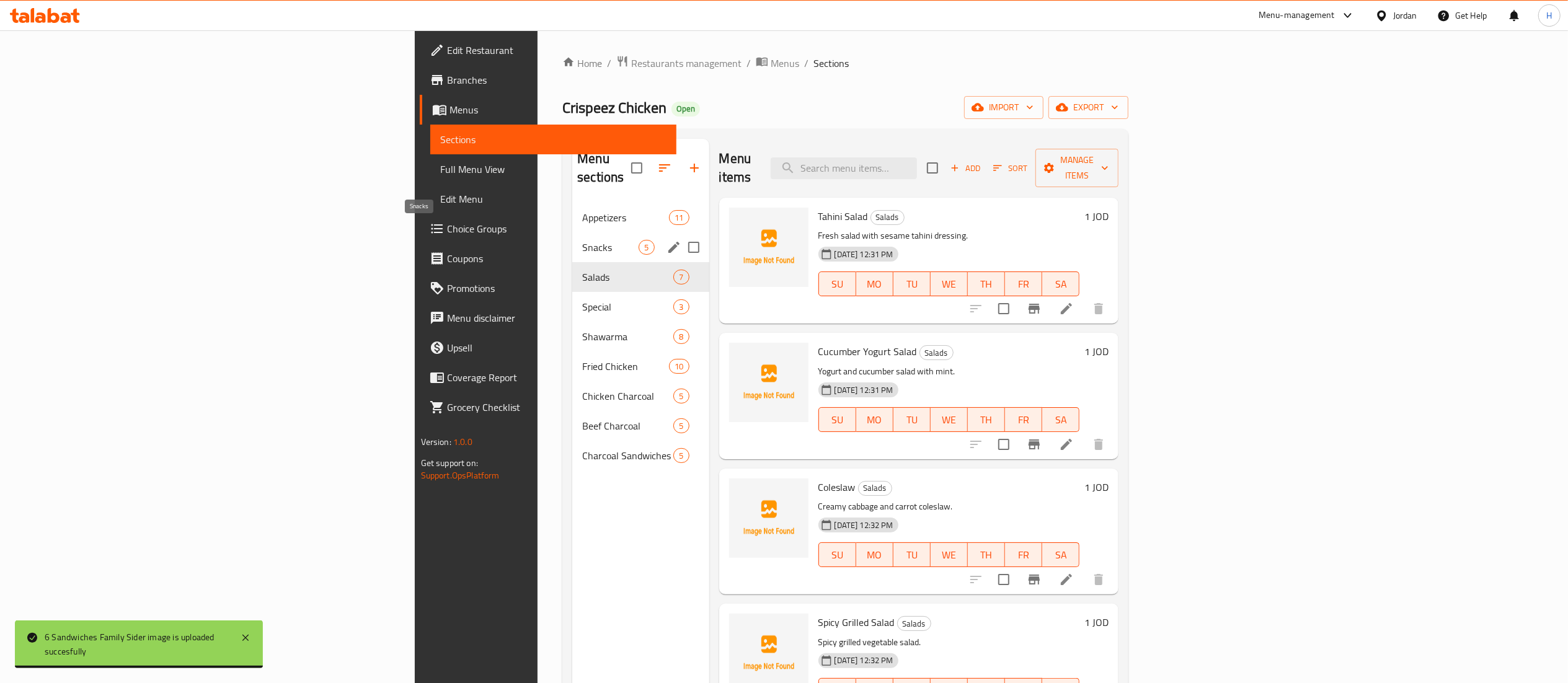
click at [582, 240] on span "Snacks" at bounding box center [610, 248] width 56 height 15
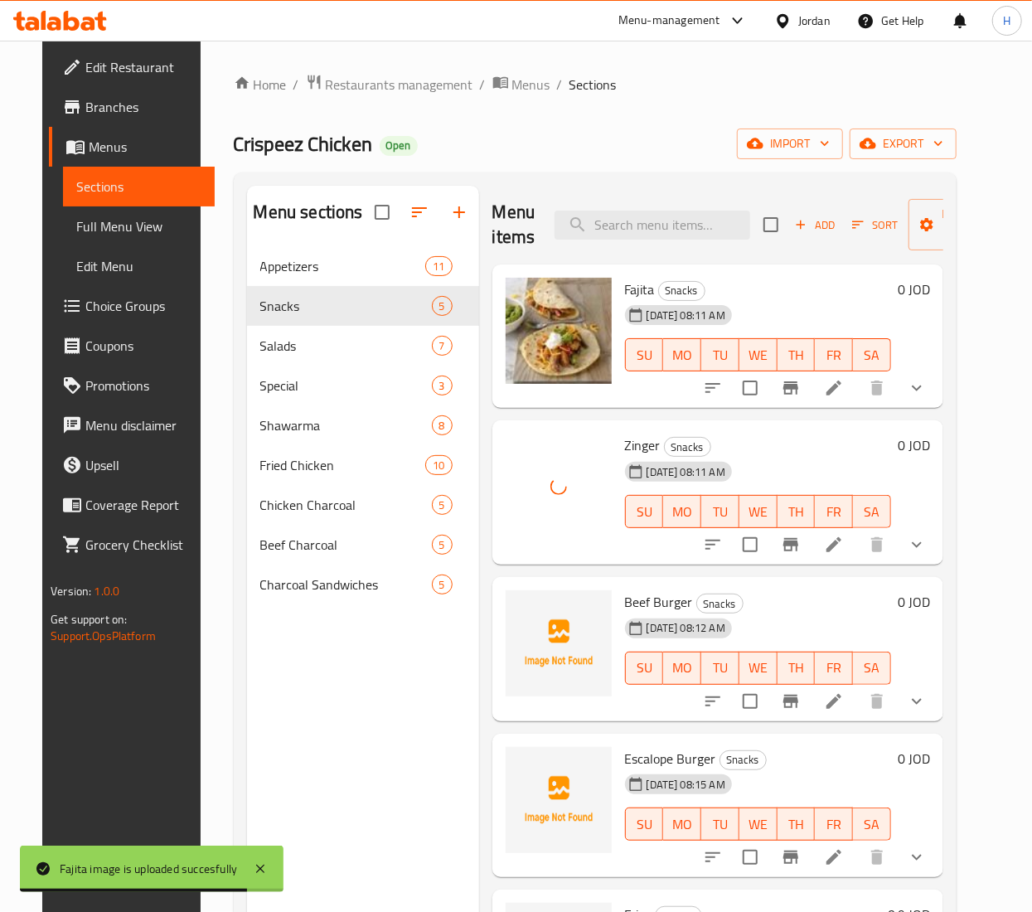
click at [673, 595] on span "Beef Burger" at bounding box center [659, 601] width 68 height 25
copy h6 "Burger"
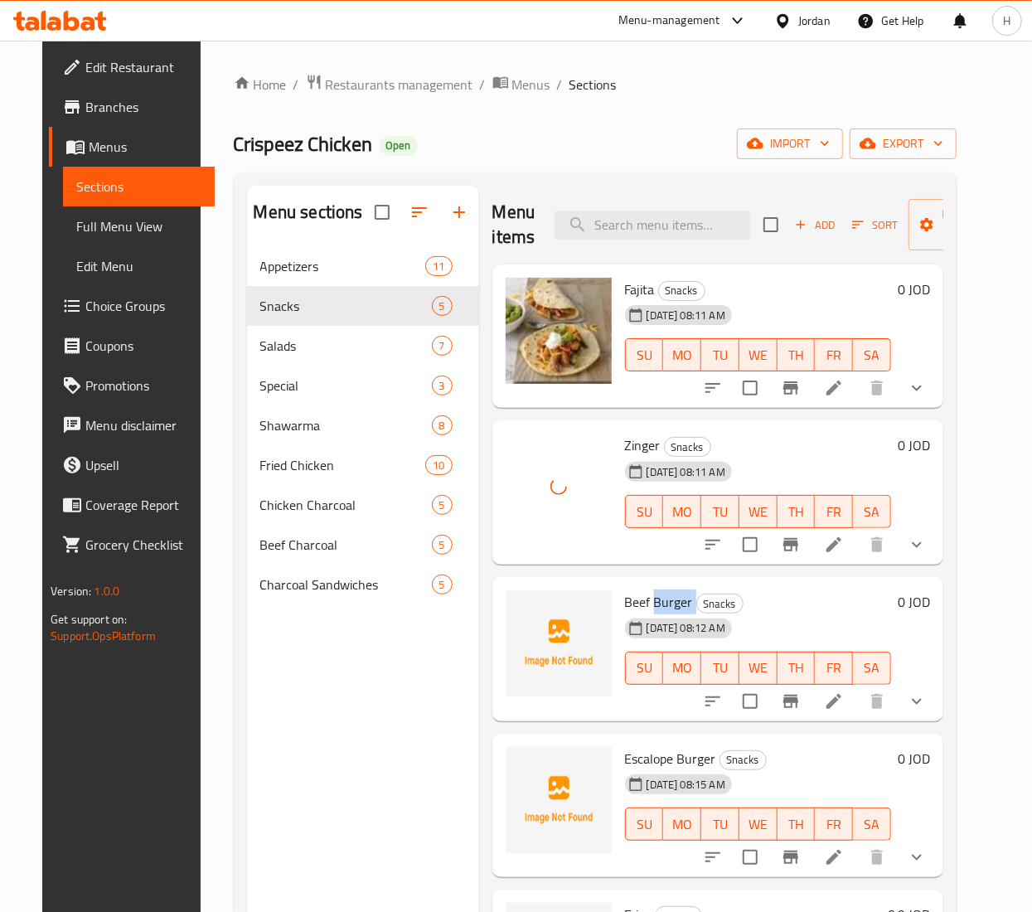
click at [674, 600] on span "Beef Burger" at bounding box center [659, 601] width 68 height 25
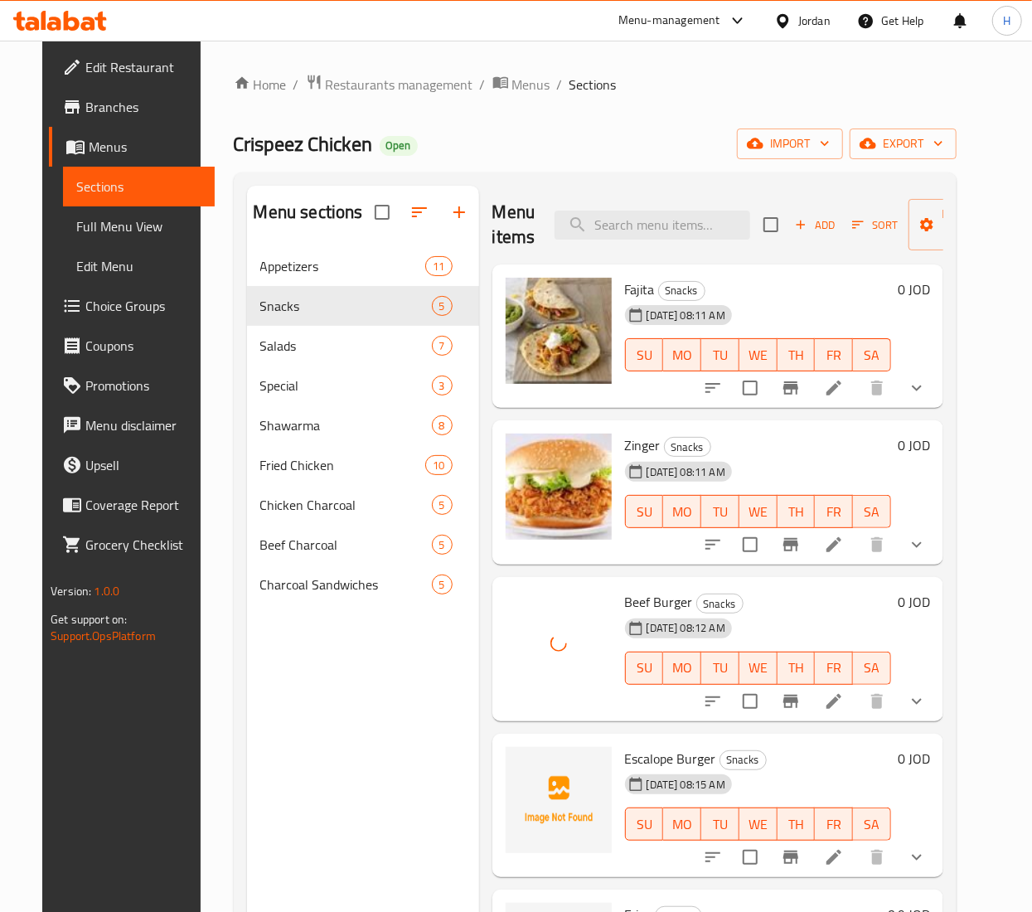
click at [635, 755] on span "Escalope Burger" at bounding box center [670, 758] width 91 height 25
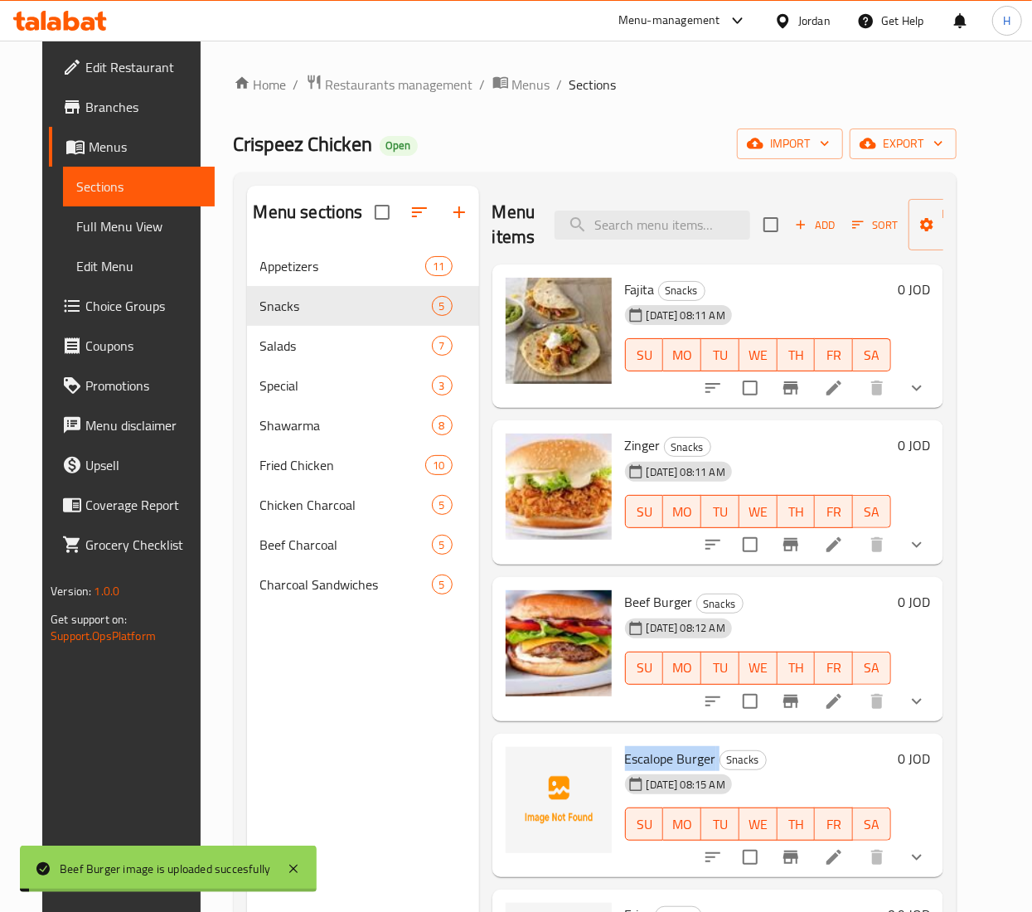
copy h6 "Escalope Burger"
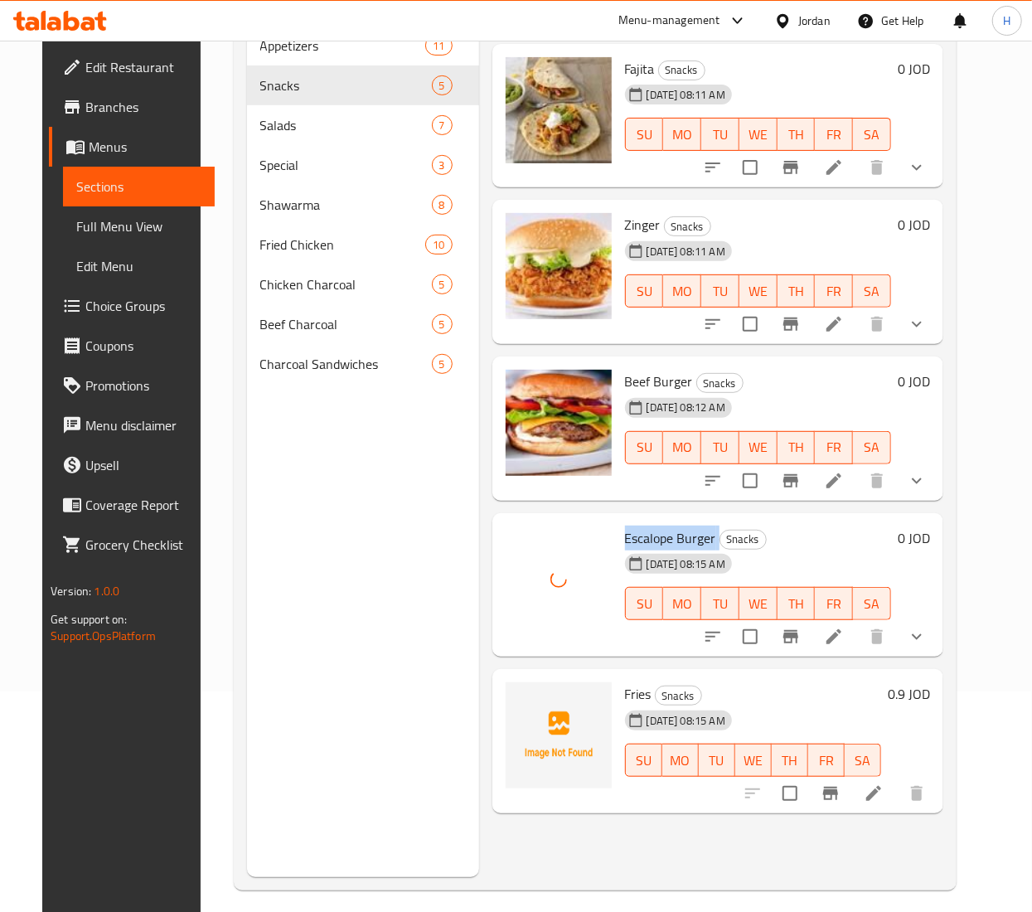
scroll to position [233, 0]
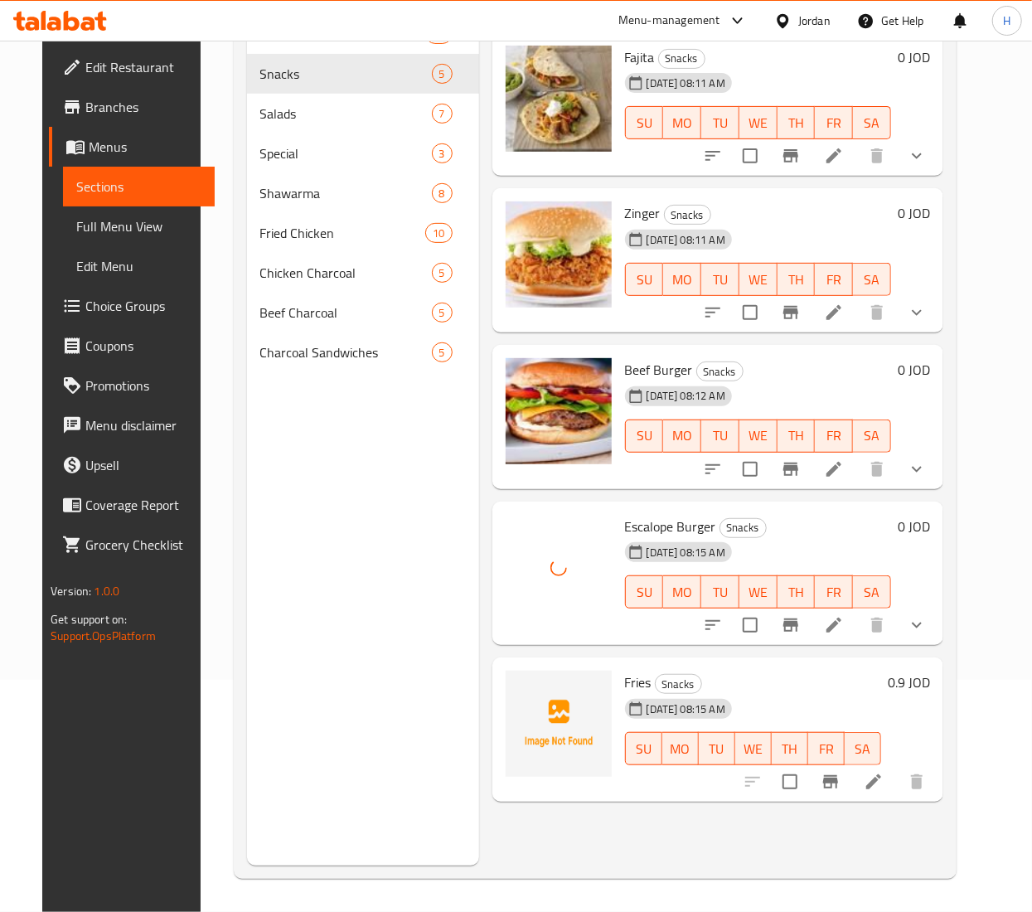
click at [625, 685] on span "Fries" at bounding box center [638, 682] width 27 height 25
copy h6 "Fries"
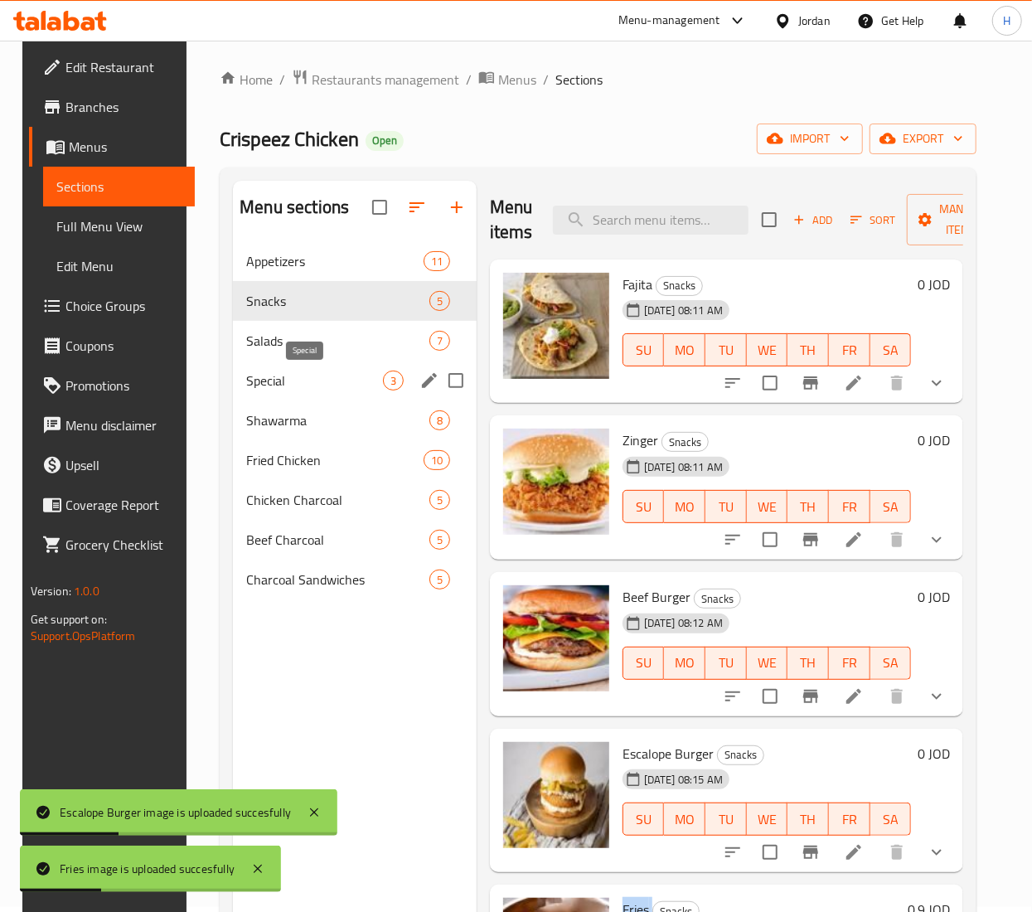
scroll to position [0, 0]
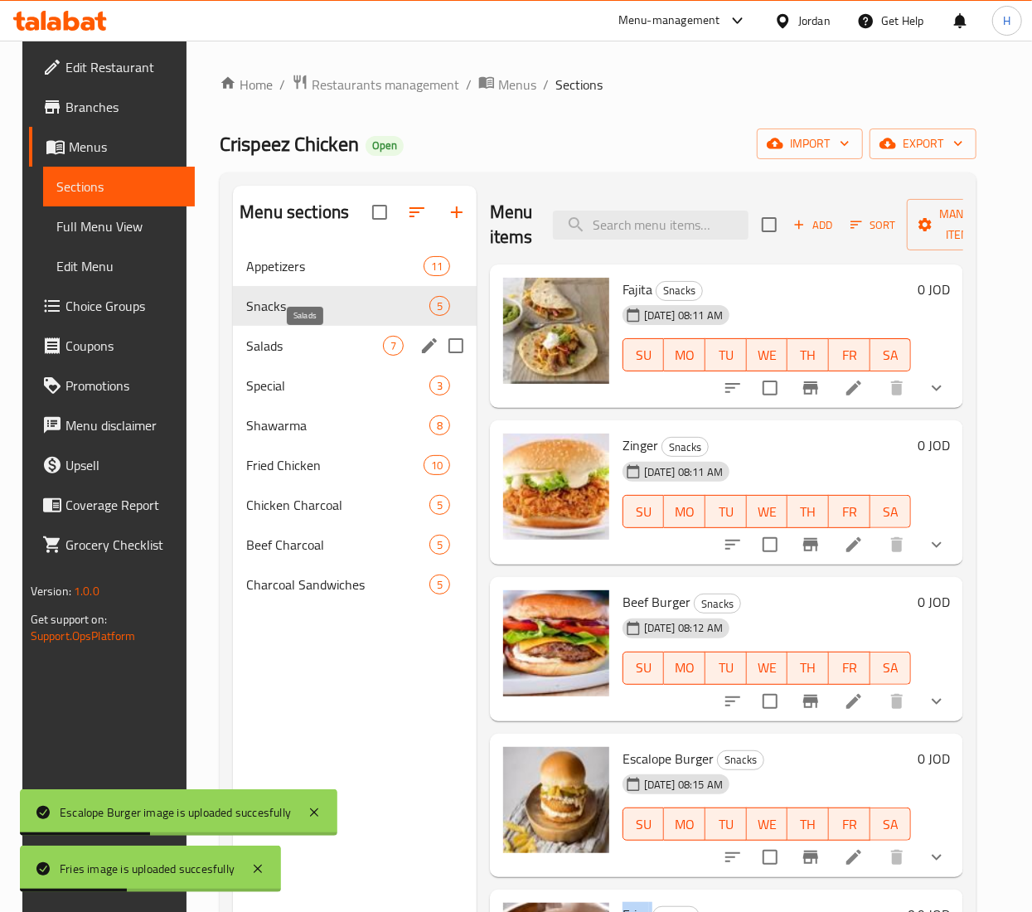
click at [264, 346] on span "Salads" at bounding box center [314, 346] width 137 height 20
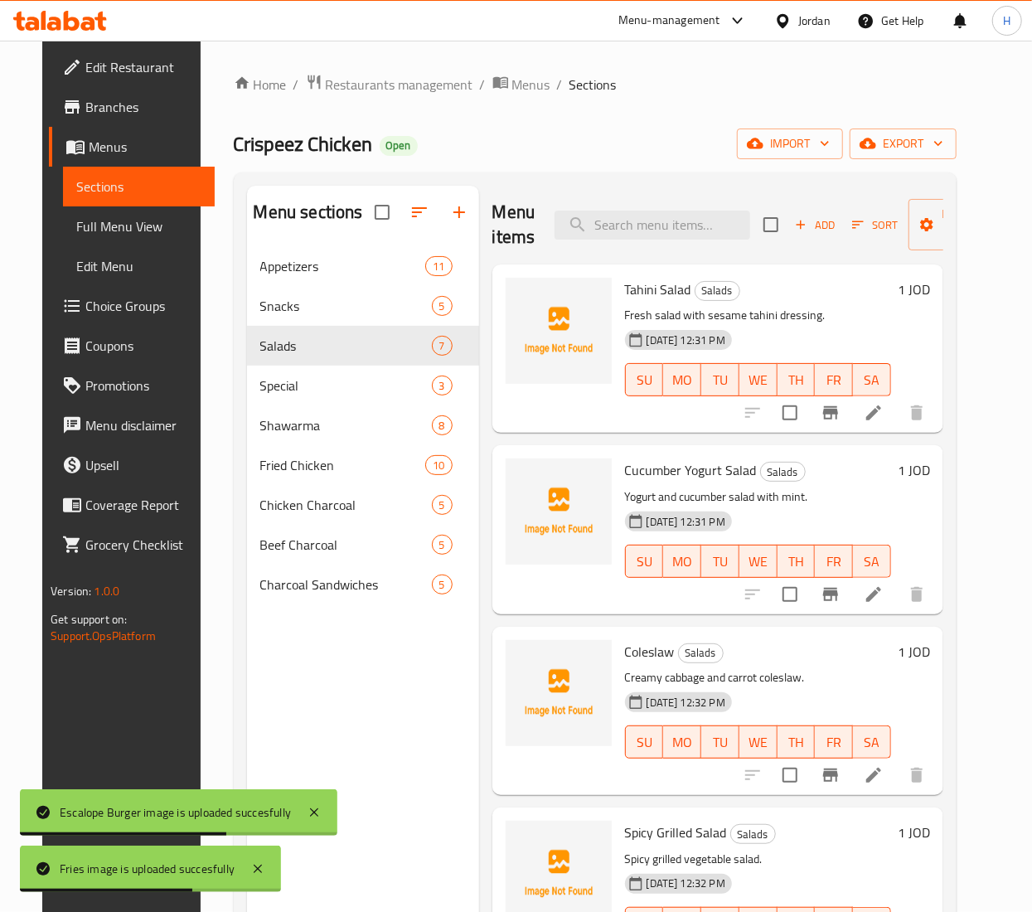
click at [638, 288] on span "Tahini Salad" at bounding box center [658, 289] width 66 height 25
copy h6 "Tahini Salad"
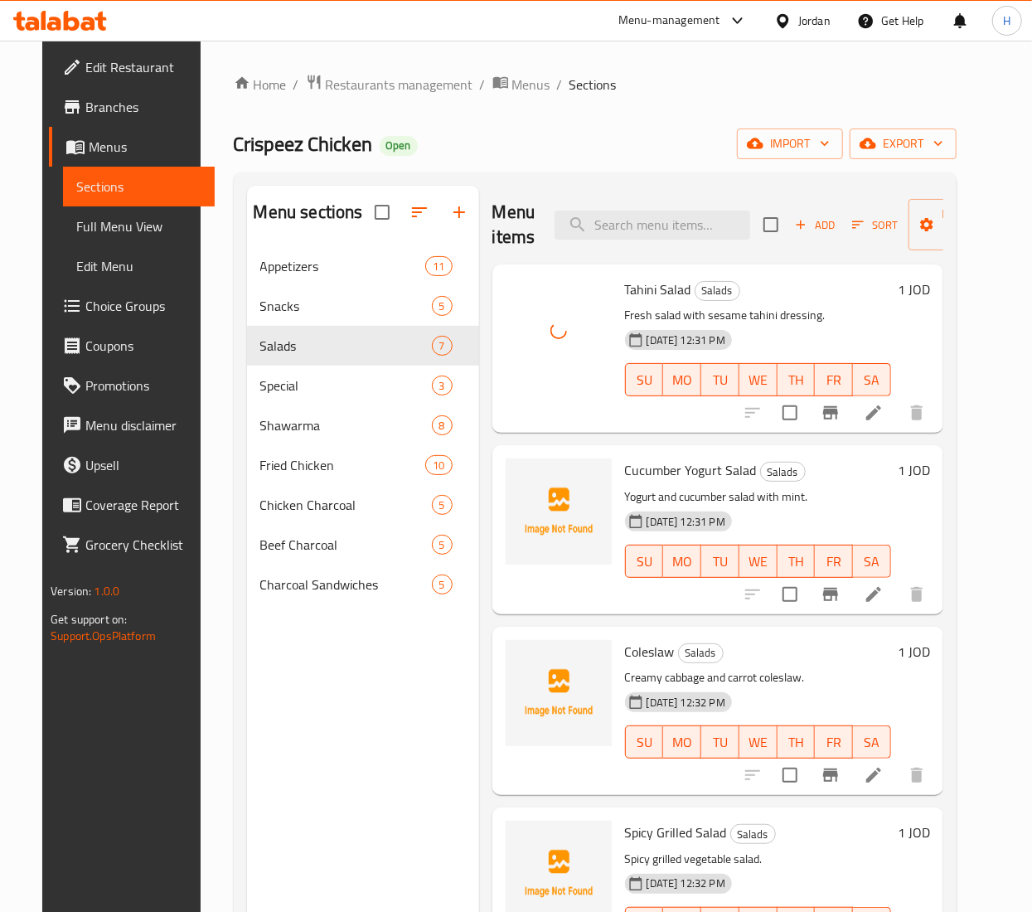
click at [637, 473] on span "Cucumber Yogurt Salad" at bounding box center [691, 469] width 132 height 25
copy h6 "Cucumber Yogurt Salad"
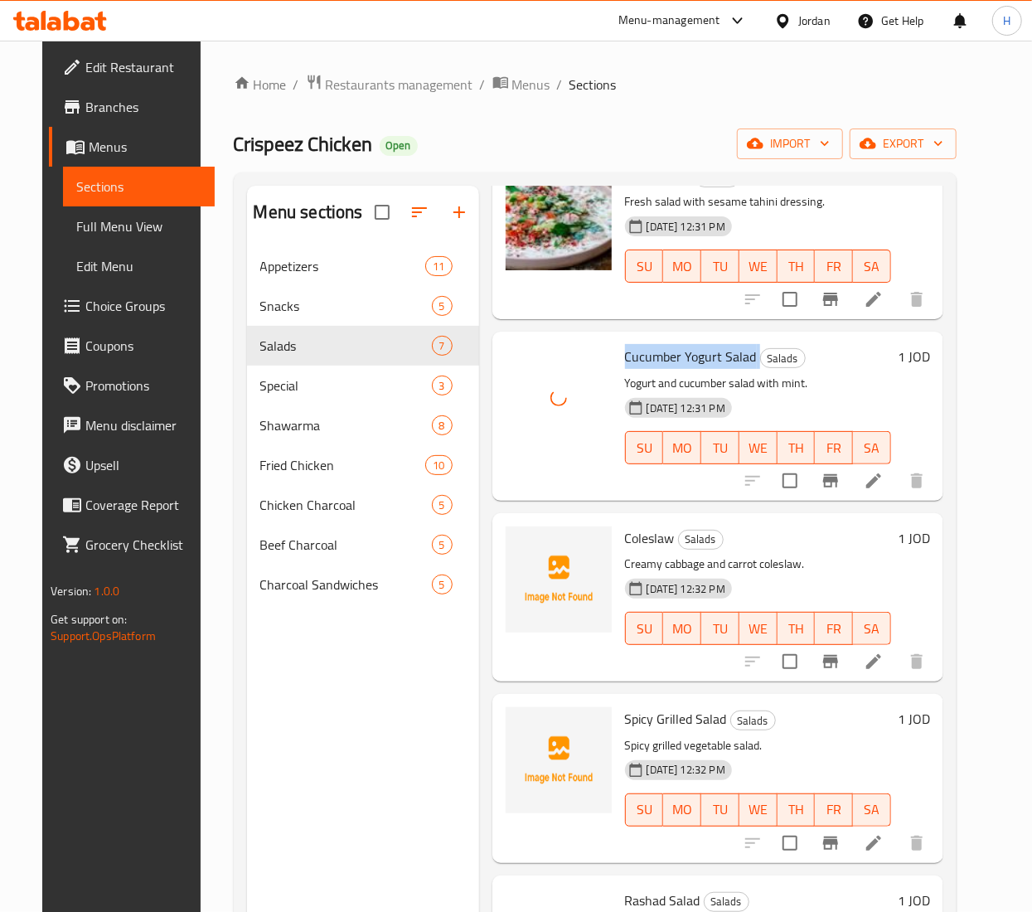
scroll to position [166, 0]
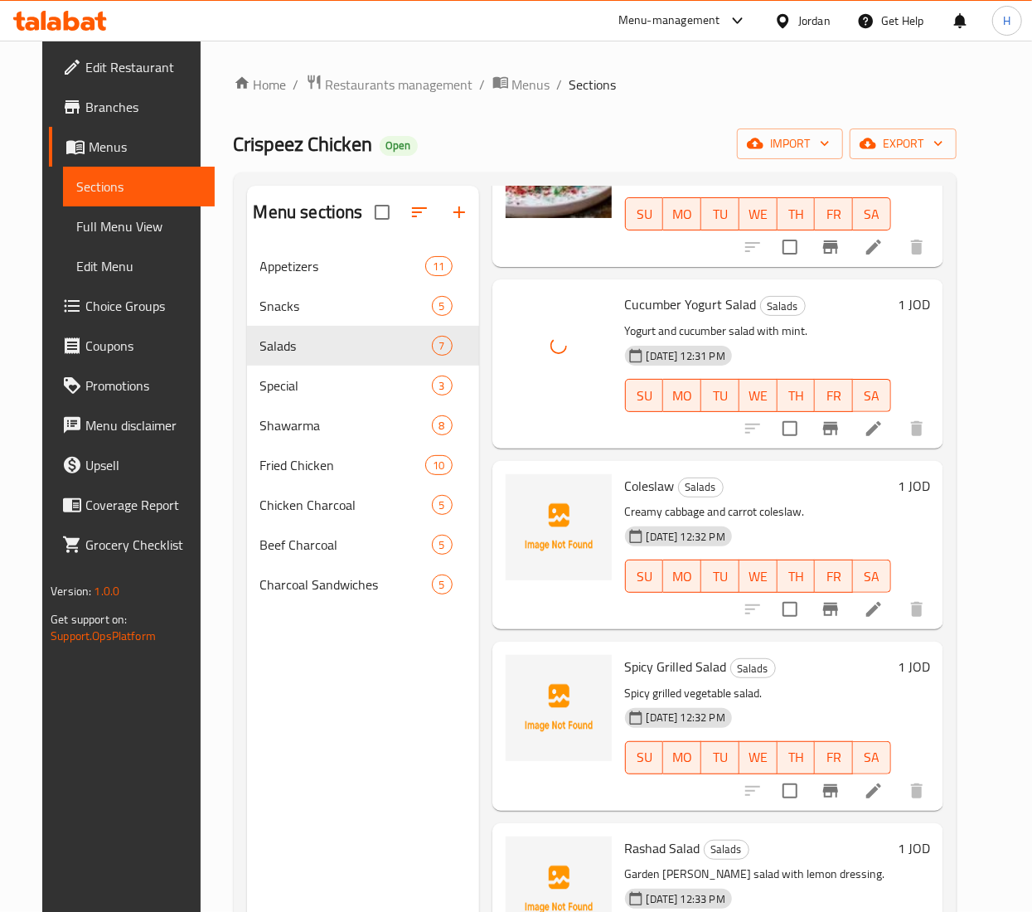
drag, startPoint x: 643, startPoint y: 467, endPoint x: 640, endPoint y: 476, distance: 8.9
click at [641, 471] on div "Coleslaw Salads Creamy cabbage and carrot coleslaw. 02-10-2025 12:32 PM SU MO T…" at bounding box center [757, 544] width 279 height 155
click at [640, 502] on p "Creamy cabbage and carrot coleslaw." at bounding box center [758, 511] width 266 height 21
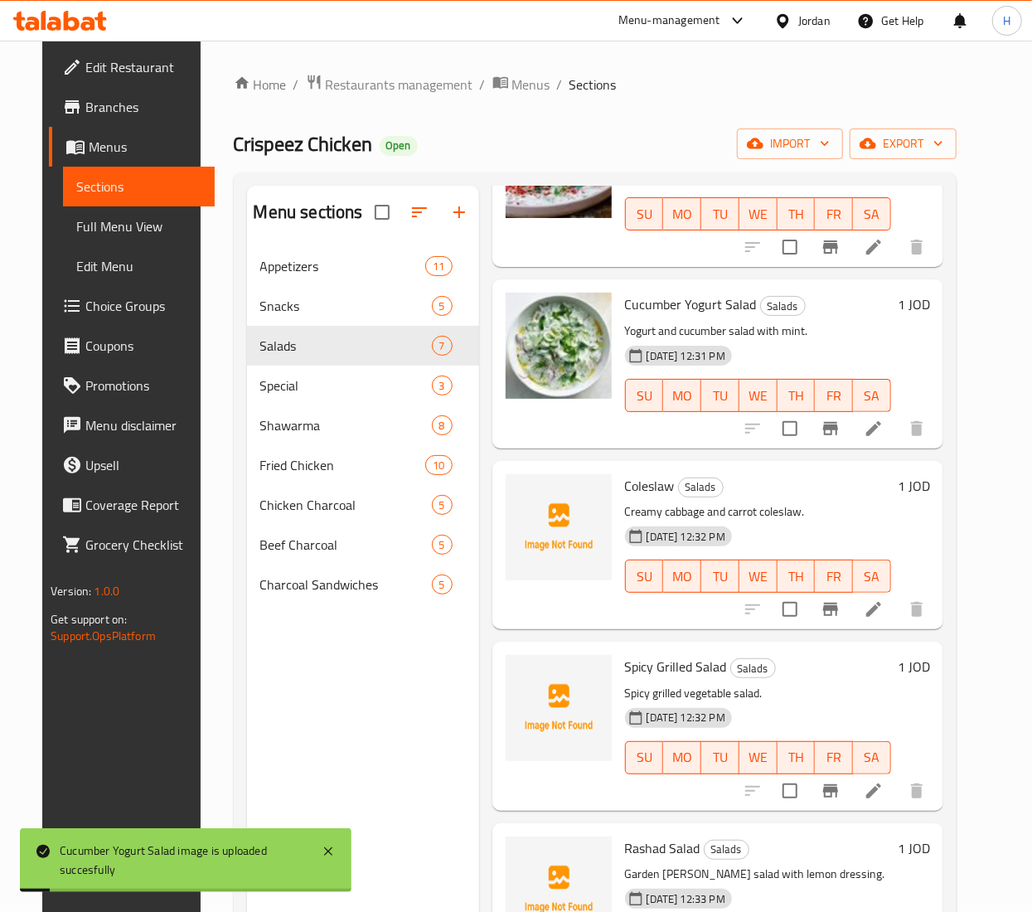
click at [640, 487] on span "Coleslaw" at bounding box center [650, 485] width 50 height 25
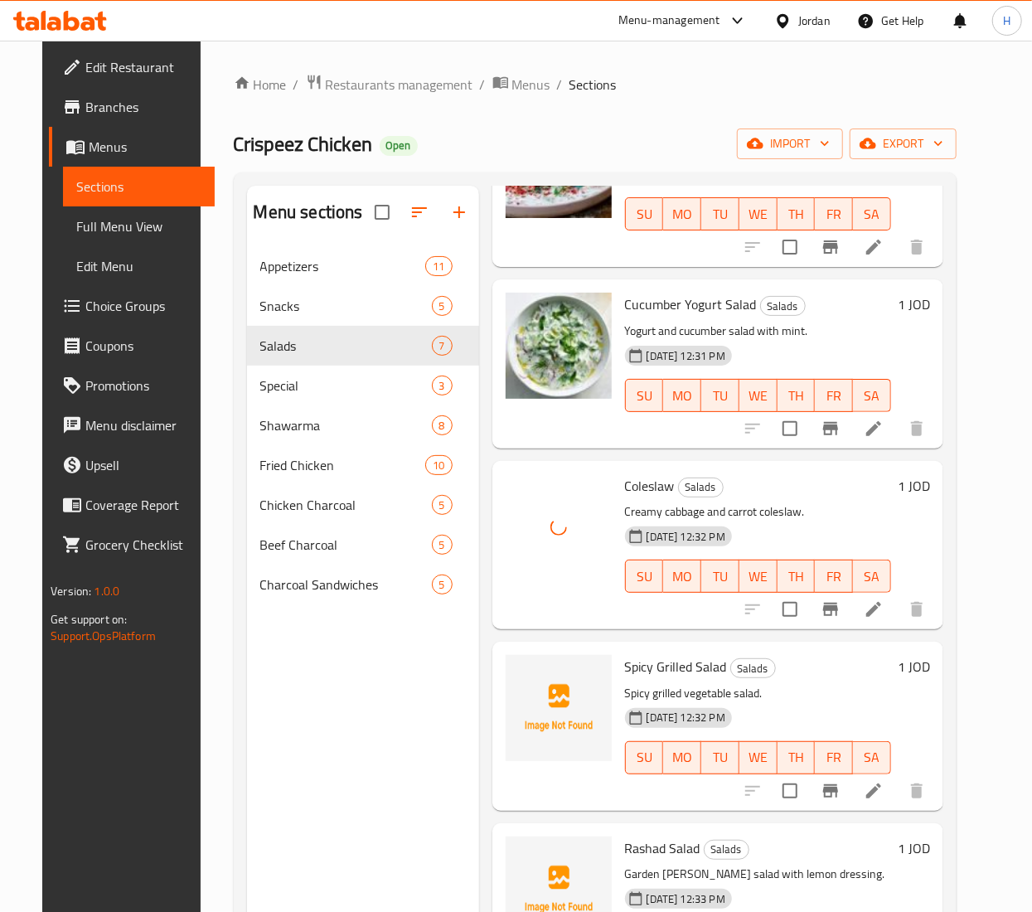
click at [673, 673] on span "Spicy Grilled Salad" at bounding box center [676, 666] width 102 height 25
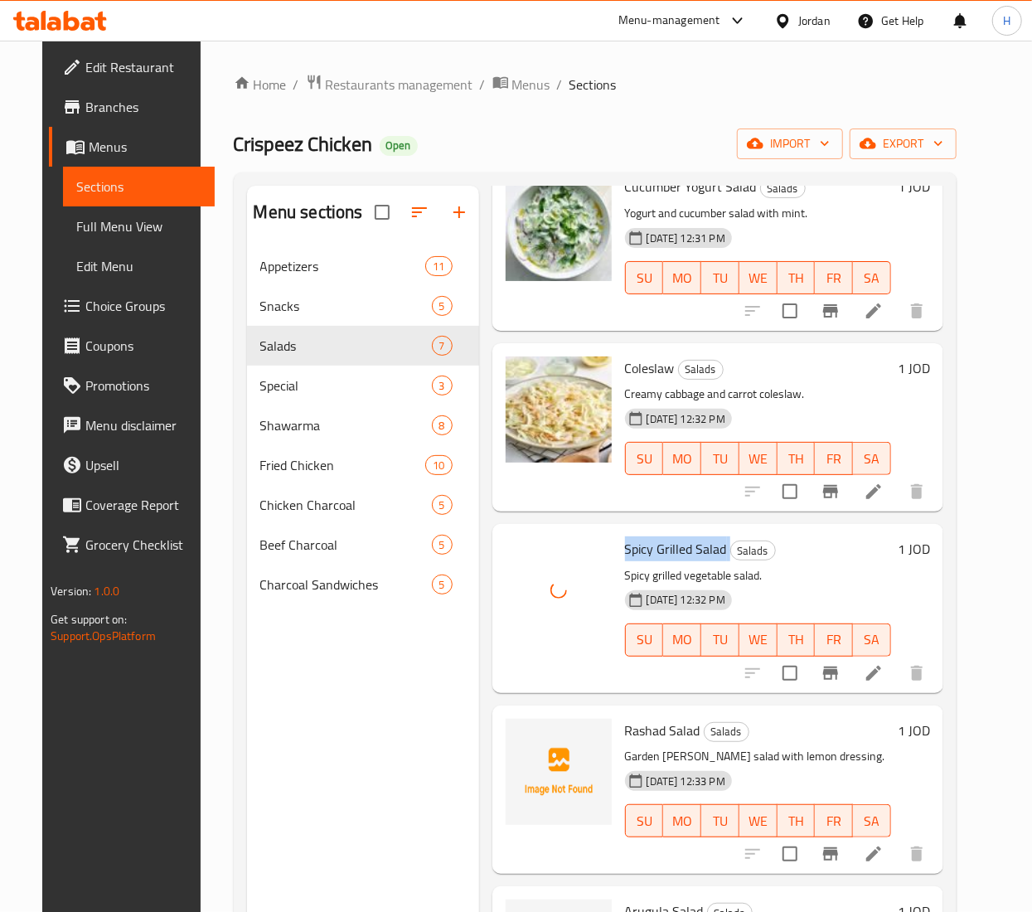
scroll to position [448, 0]
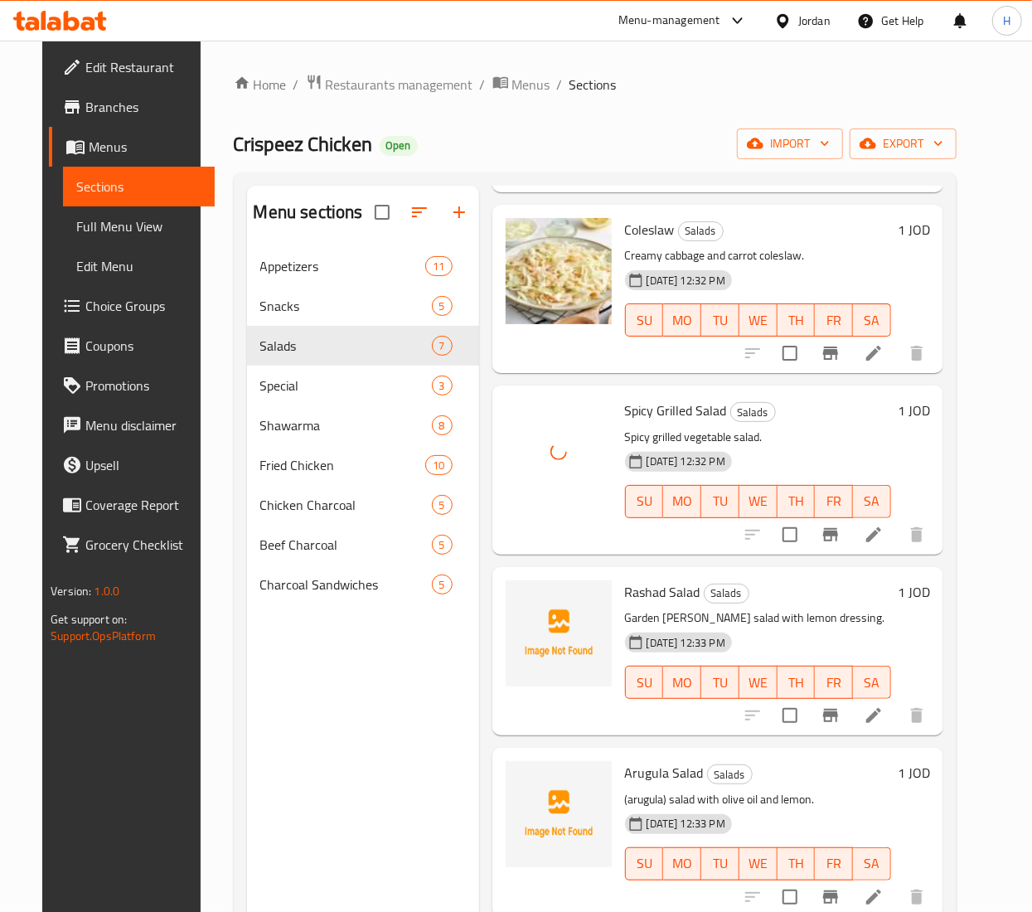
click at [627, 579] on span "Rashad Salad" at bounding box center [662, 591] width 75 height 25
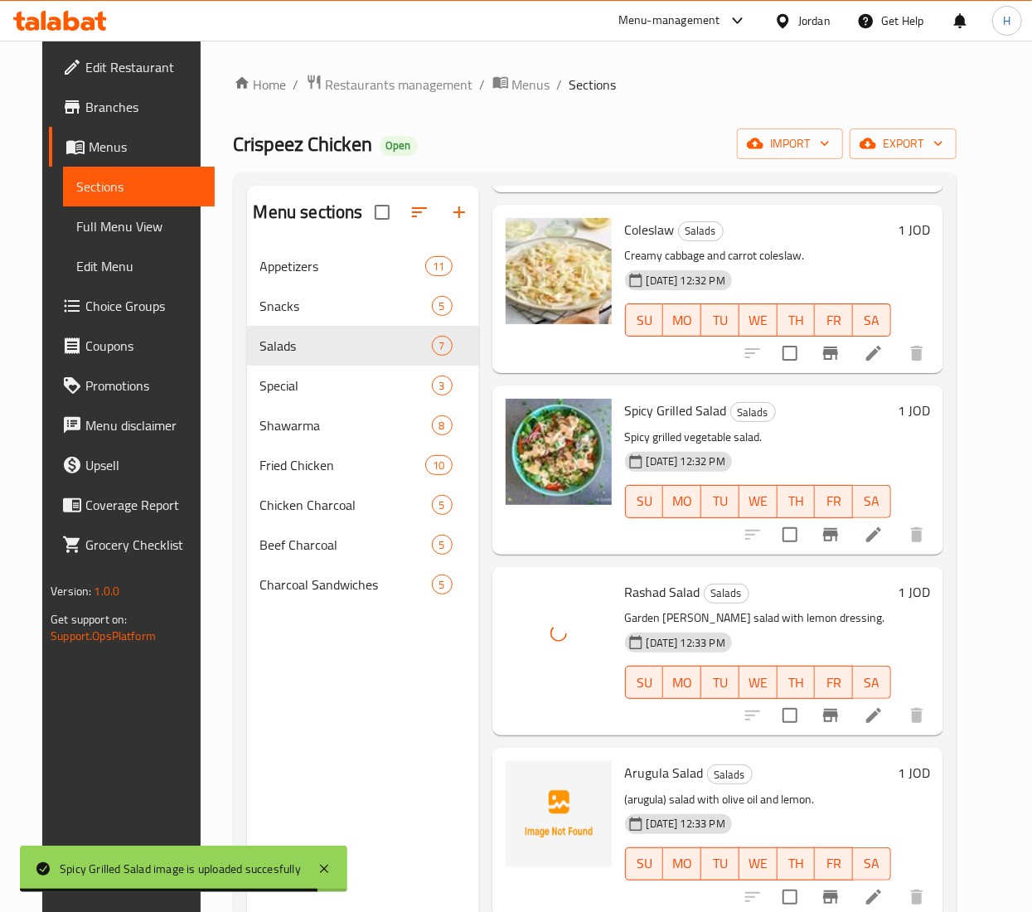
click at [634, 760] on span "Arugula Salad" at bounding box center [664, 772] width 79 height 25
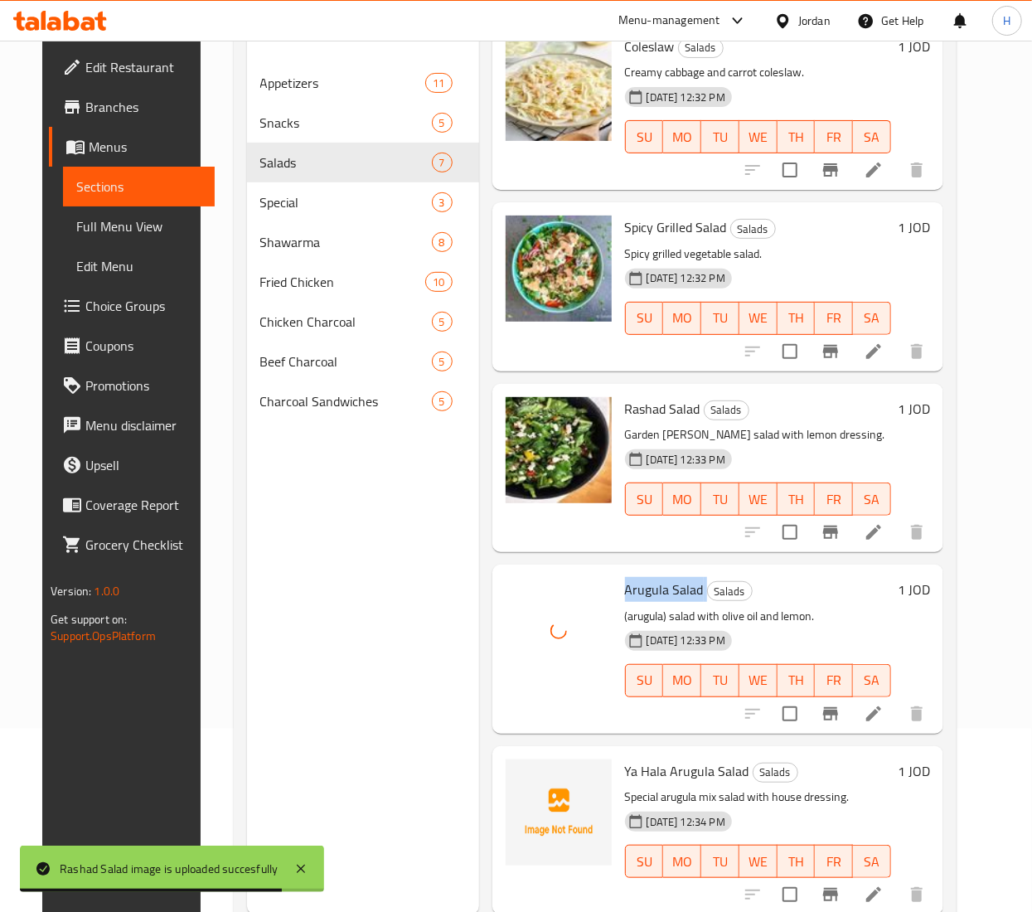
scroll to position [233, 0]
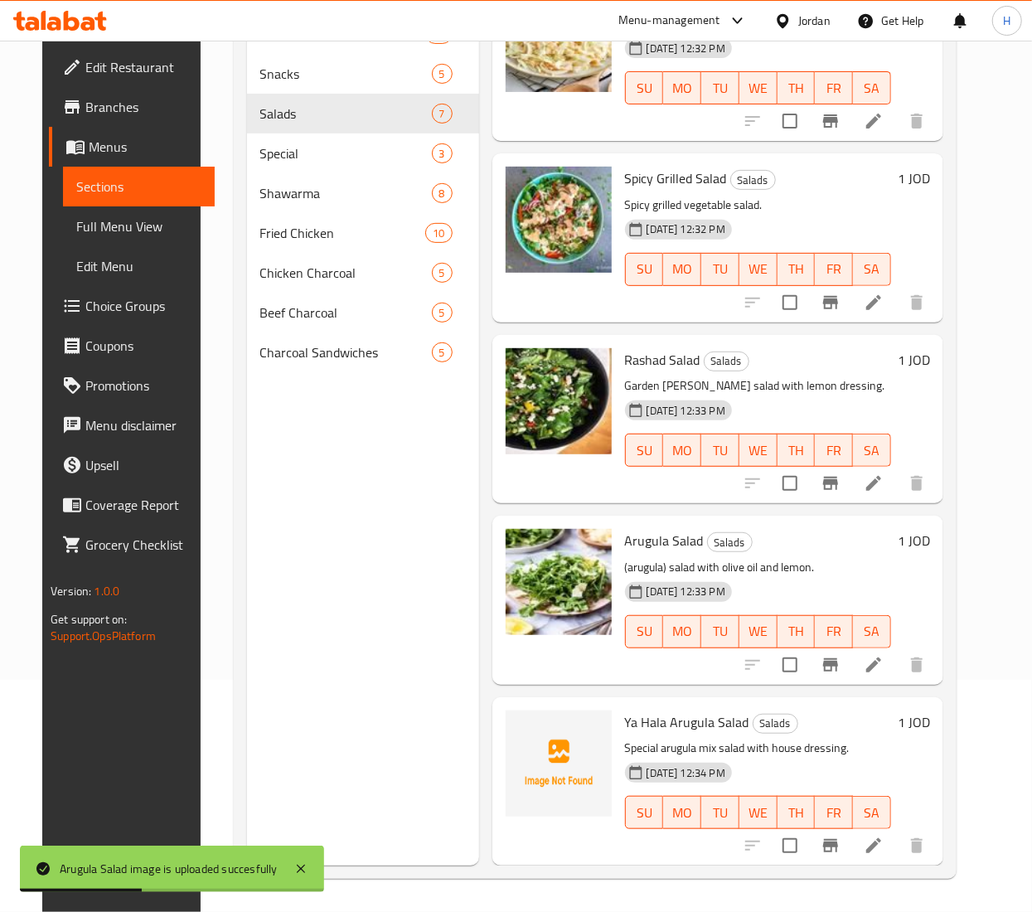
click at [637, 709] on span "Ya Hala Arugula Salad" at bounding box center [687, 721] width 124 height 25
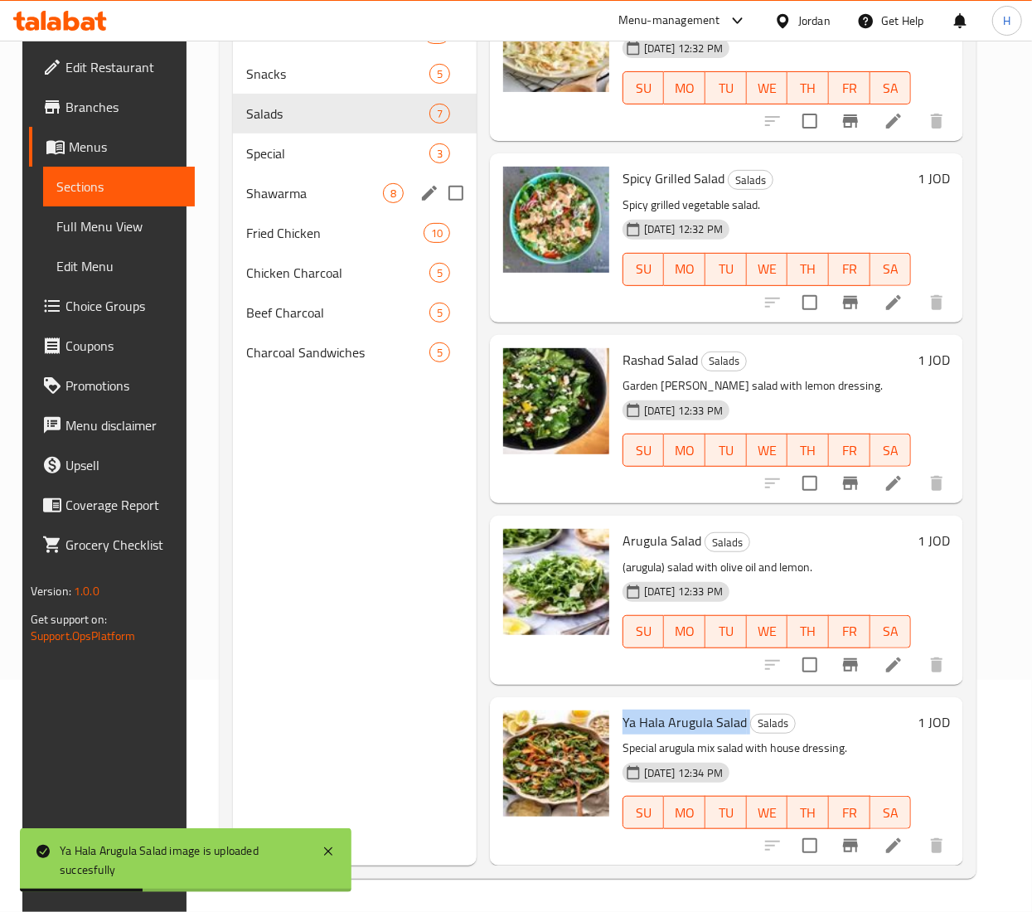
click at [259, 179] on div "Shawarma 8" at bounding box center [355, 193] width 244 height 40
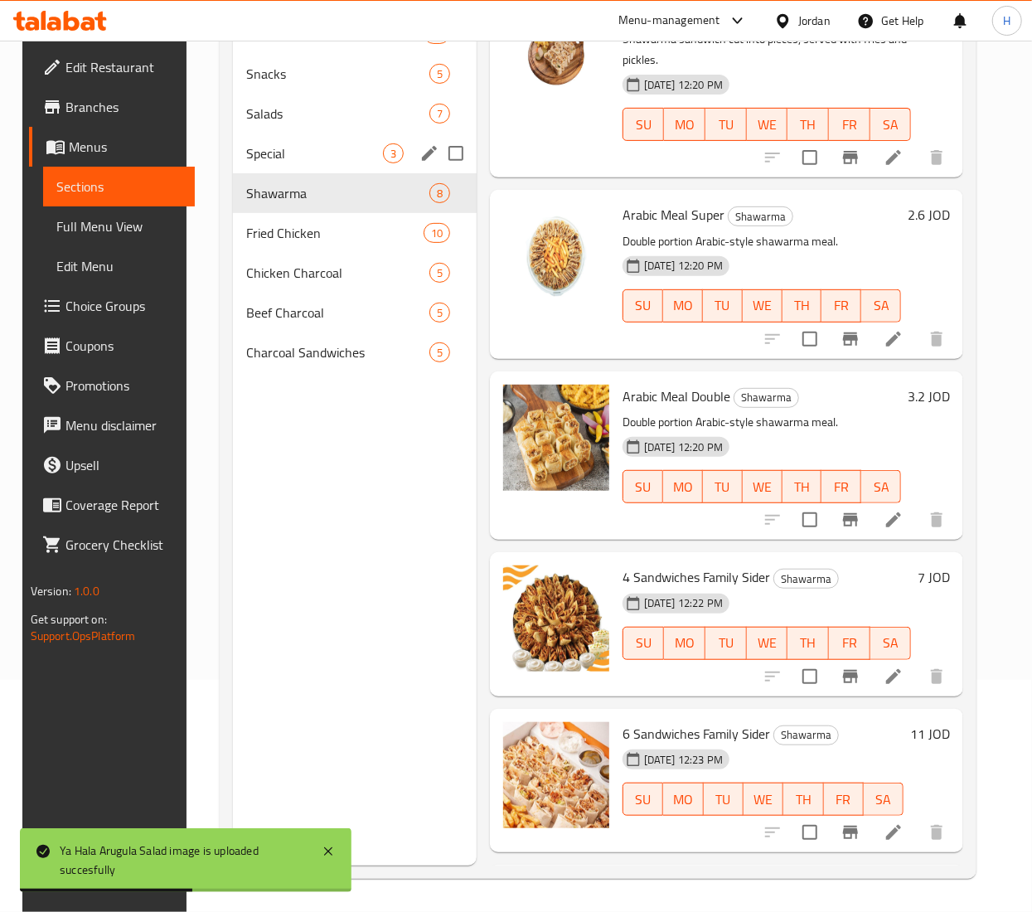
click at [302, 134] on div "Special 3" at bounding box center [355, 153] width 244 height 40
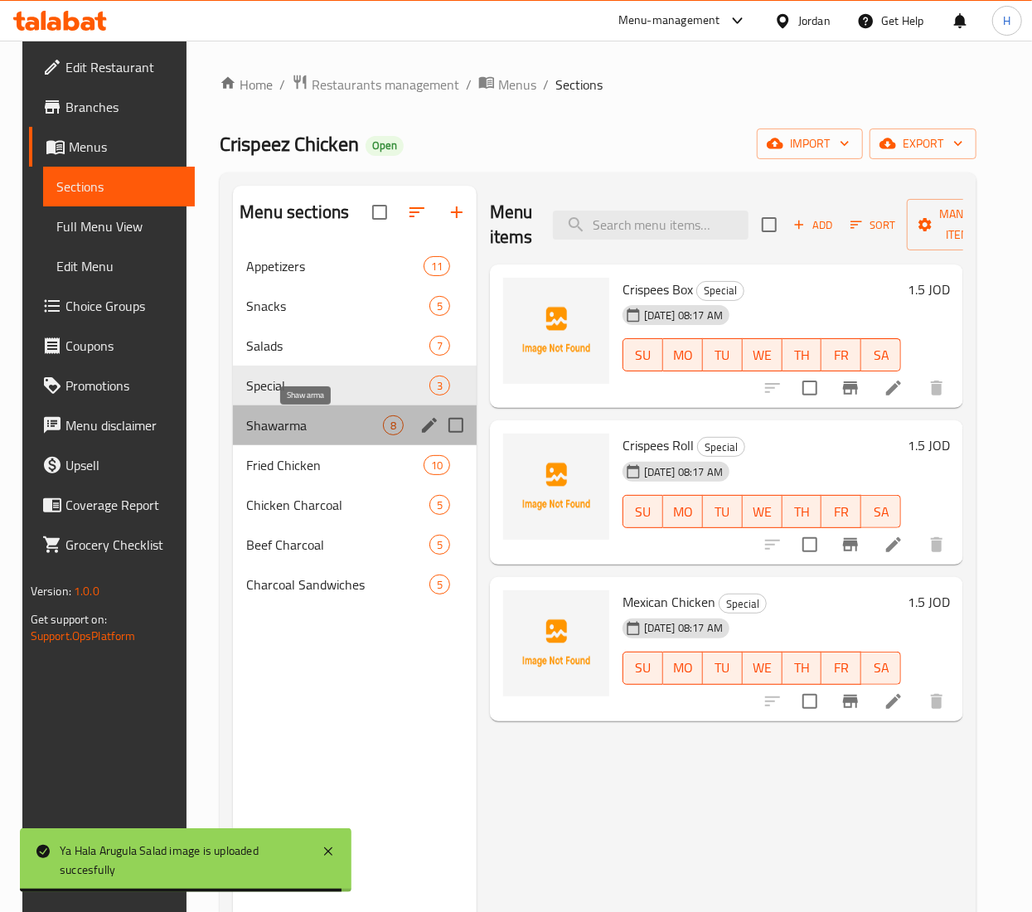
click at [265, 424] on span "Shawarma" at bounding box center [314, 425] width 137 height 20
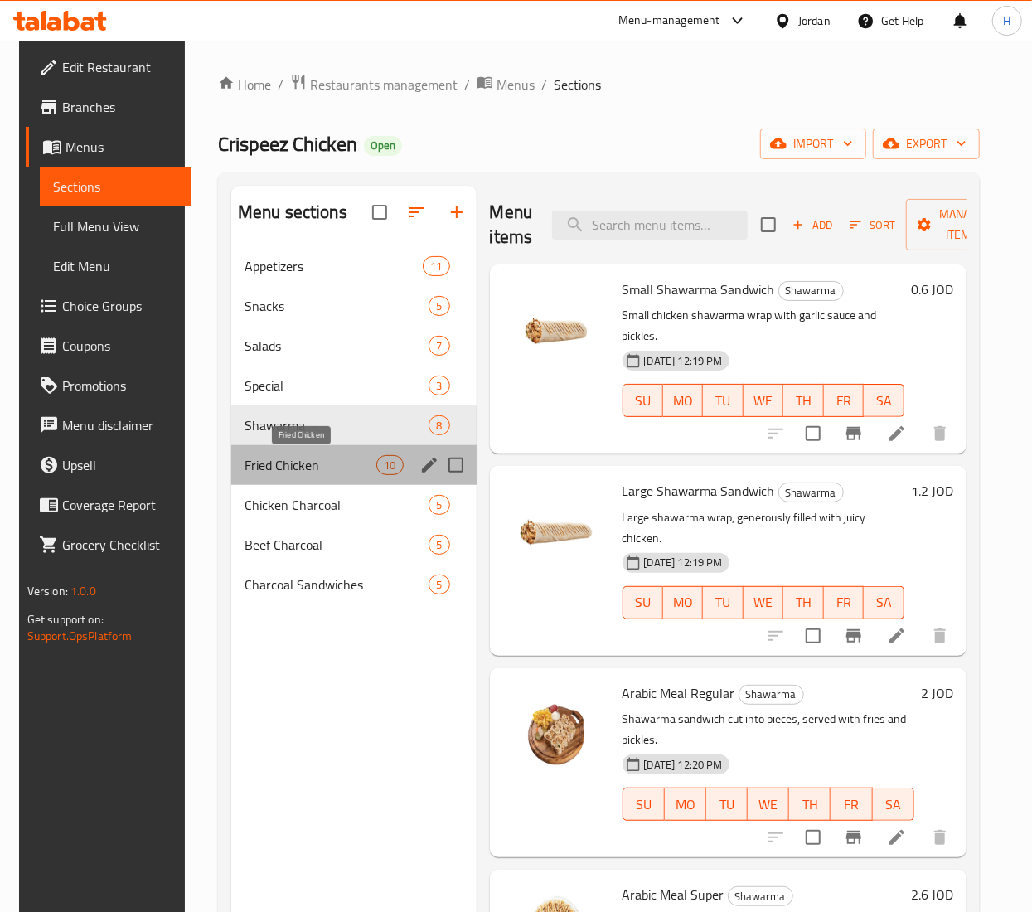
click at [260, 462] on span "Fried Chicken" at bounding box center [310, 465] width 132 height 20
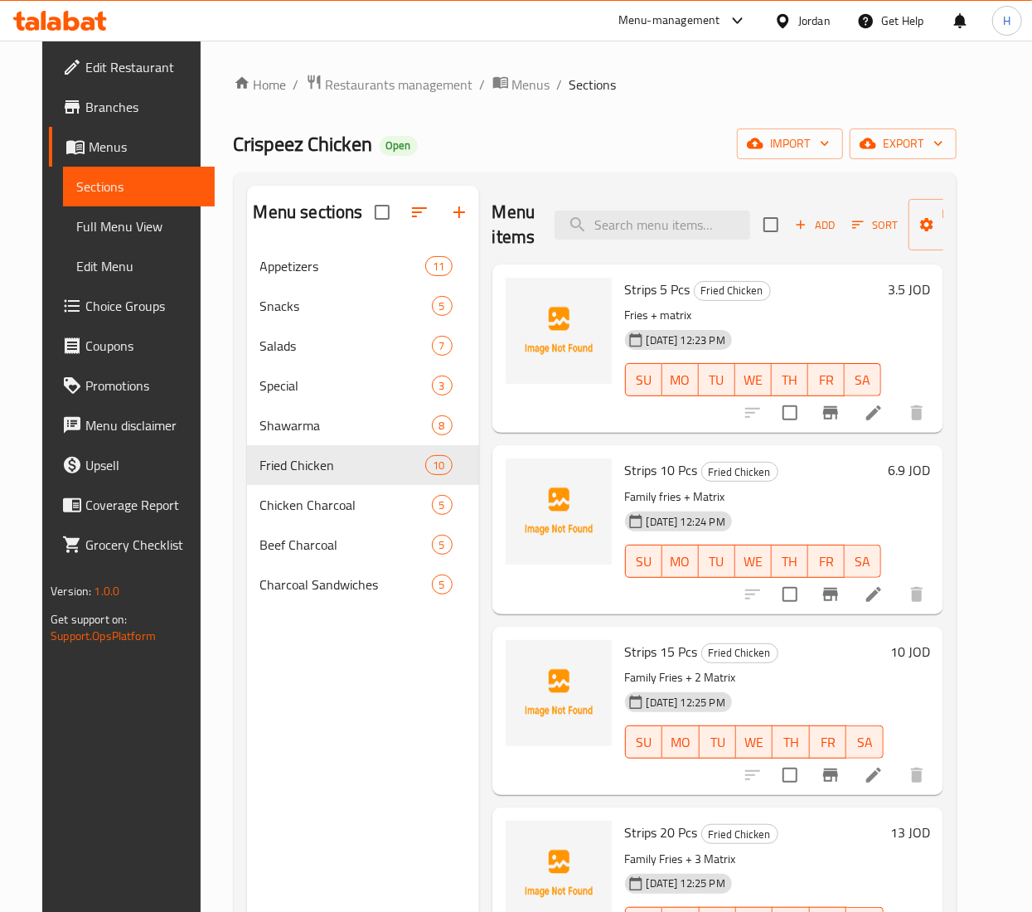
click at [641, 294] on span "Strips 5 Pcs" at bounding box center [657, 289] width 65 height 25
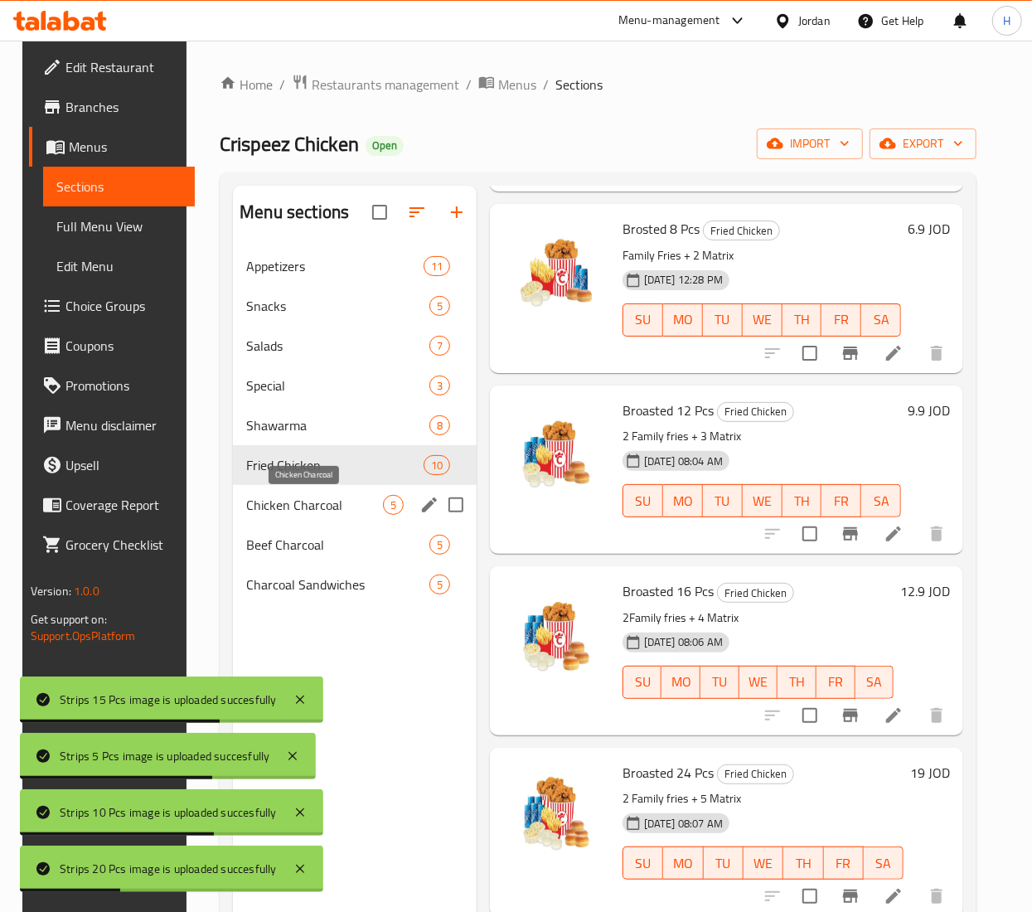
click at [298, 512] on span "Chicken Charcoal" at bounding box center [314, 505] width 137 height 20
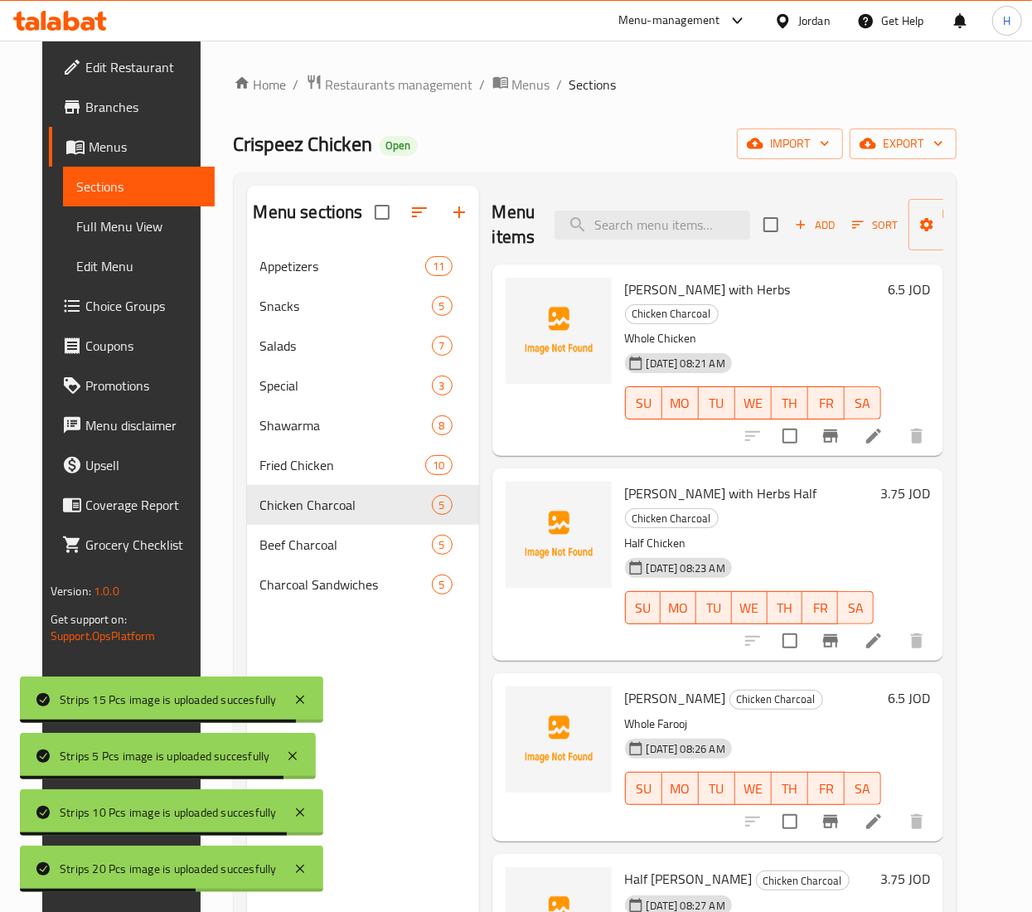
click at [640, 295] on span "Farooj Zaman with Herbs" at bounding box center [708, 289] width 166 height 25
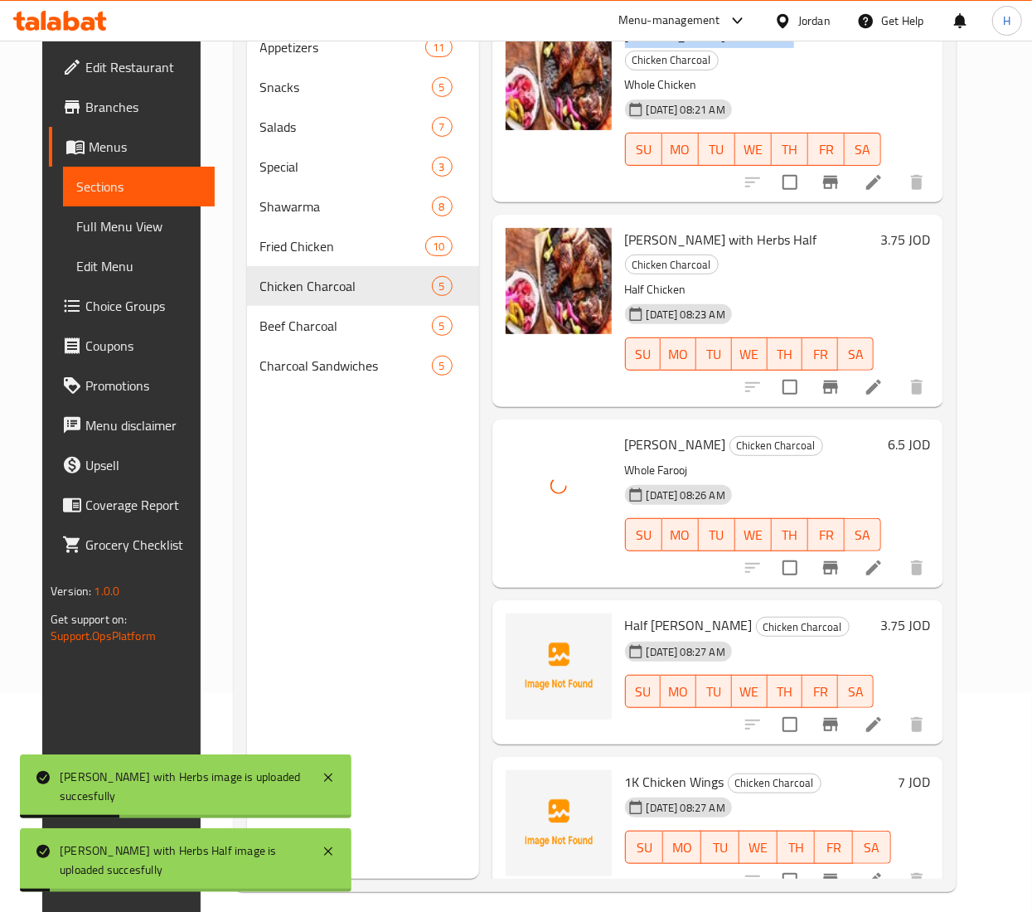
scroll to position [233, 0]
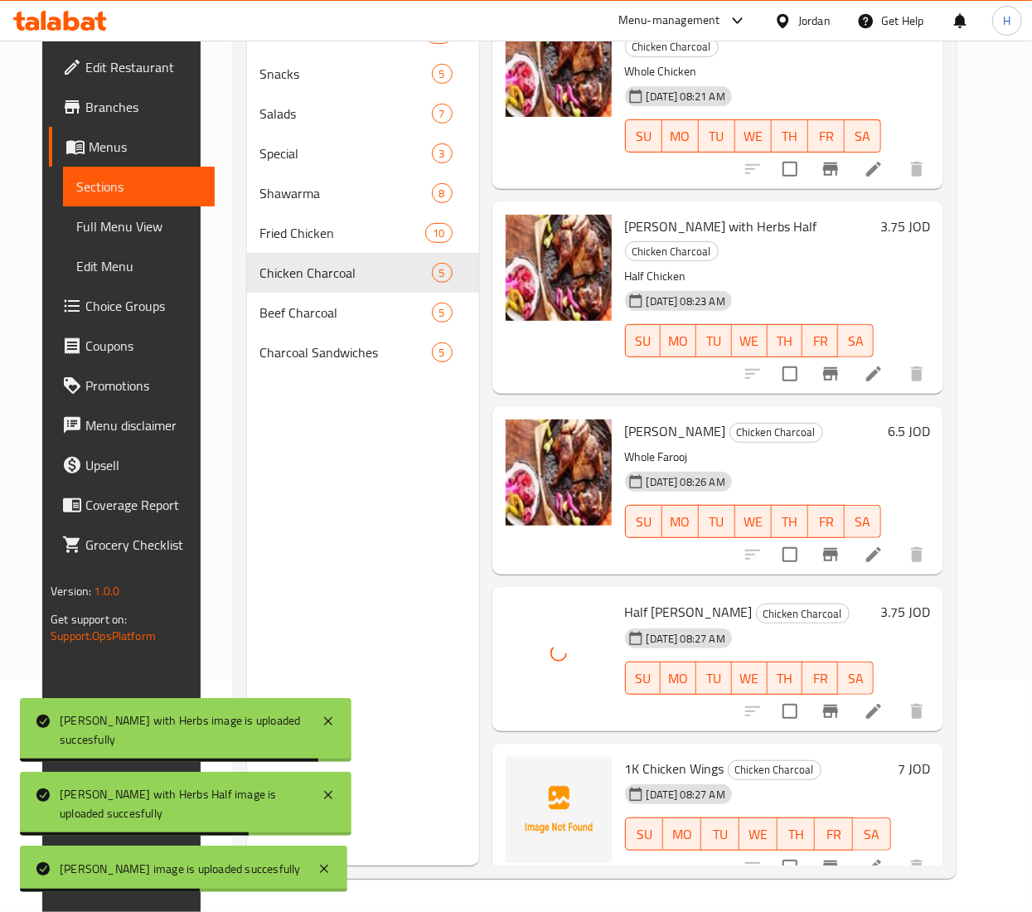
click at [657, 756] on span "1K Chicken Wings" at bounding box center [674, 768] width 99 height 25
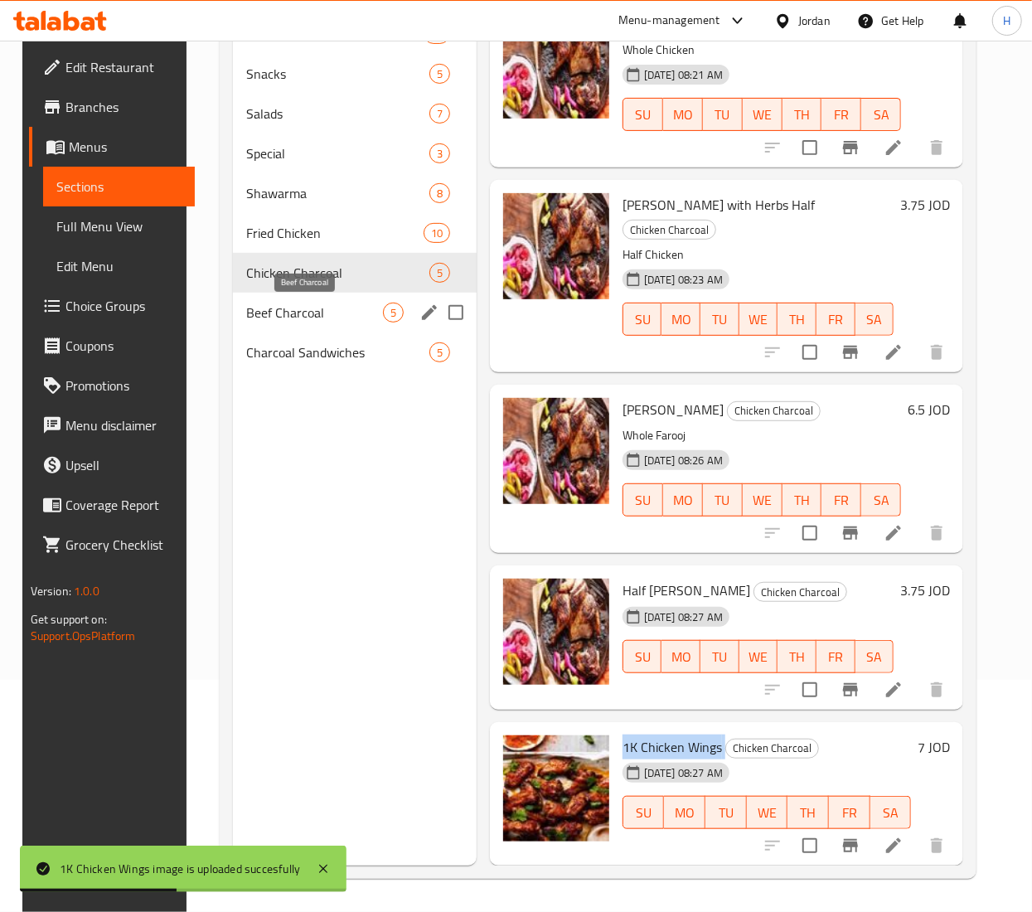
click at [282, 310] on span "Beef Charcoal" at bounding box center [314, 313] width 137 height 20
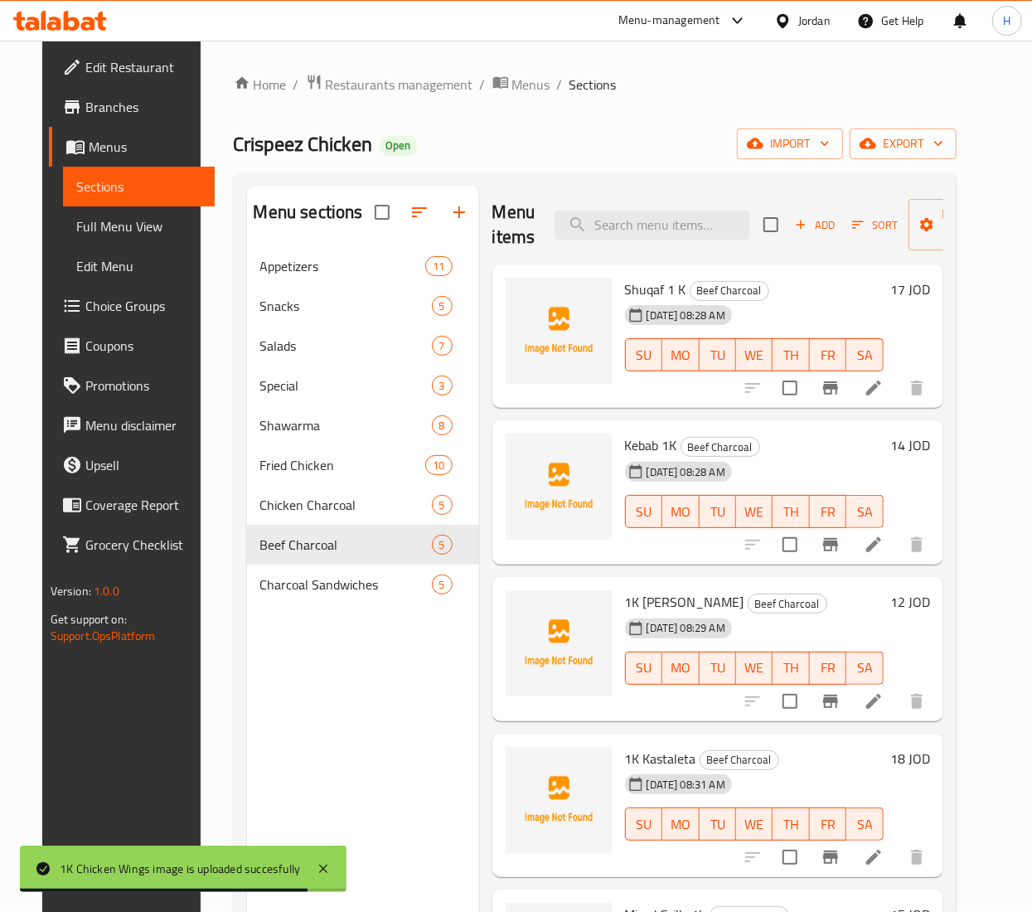
click at [637, 288] on span "Shuqaf 1 K" at bounding box center [655, 289] width 61 height 25
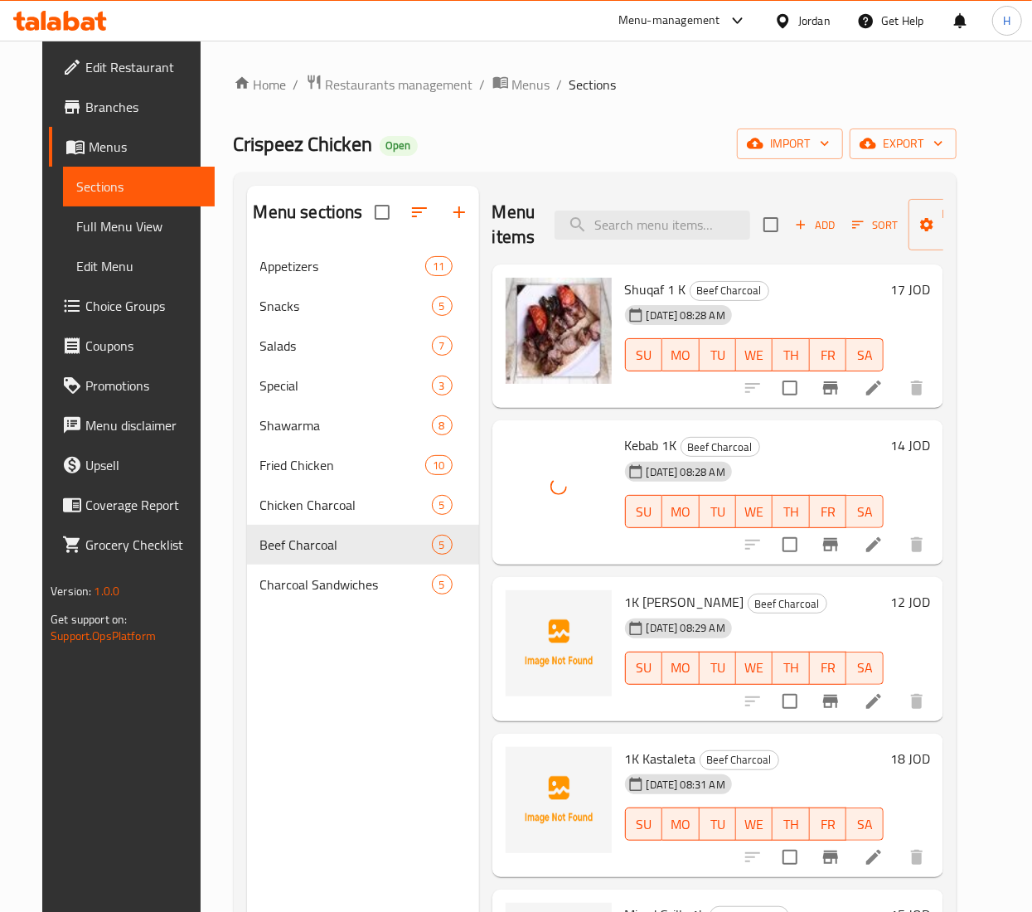
click at [690, 602] on span "1K Shish Tawooq" at bounding box center [684, 601] width 119 height 25
click at [686, 602] on span "1K Shish Tawooq" at bounding box center [684, 601] width 119 height 25
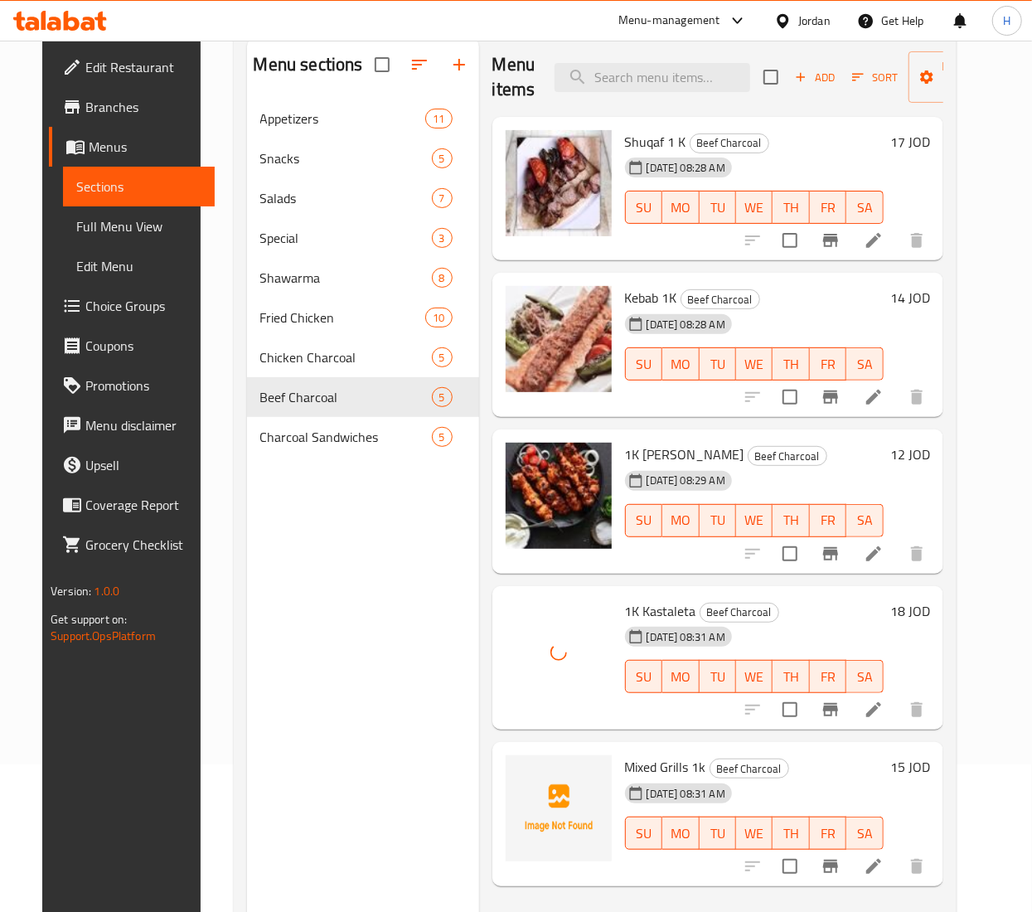
scroll to position [233, 0]
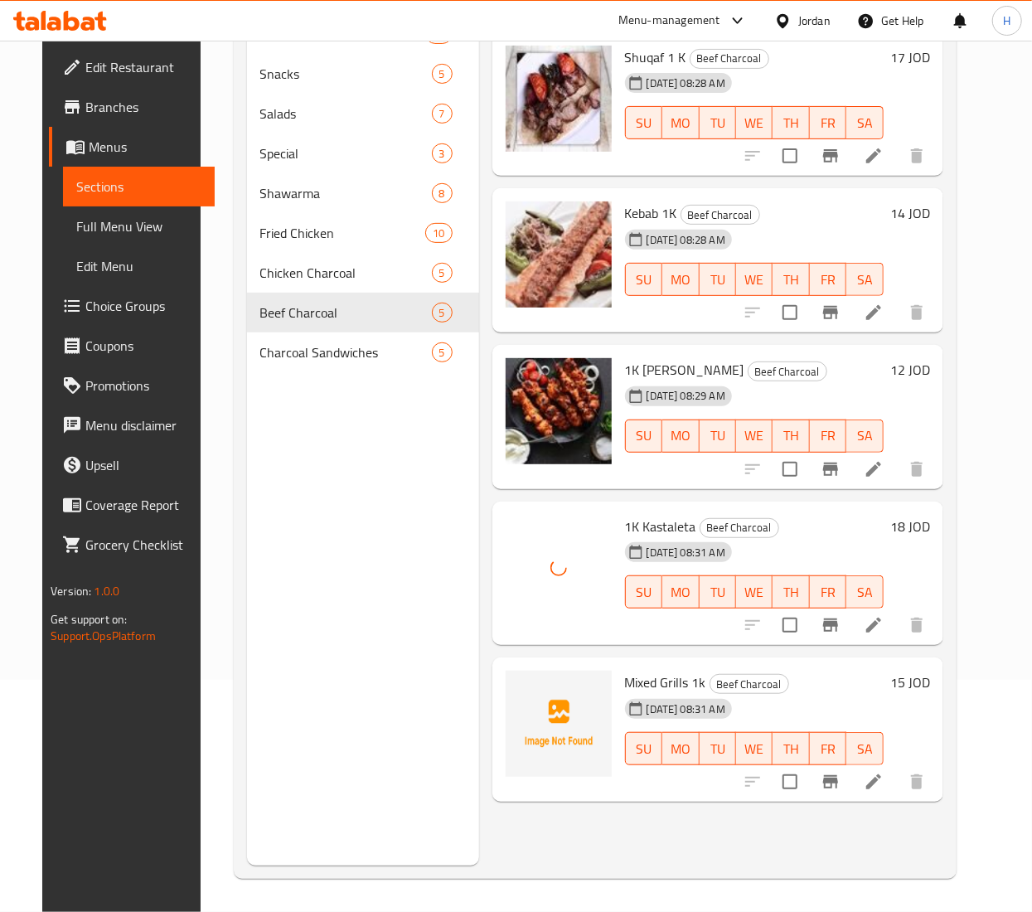
click at [668, 683] on span "Mixed Grills 1k" at bounding box center [665, 682] width 81 height 25
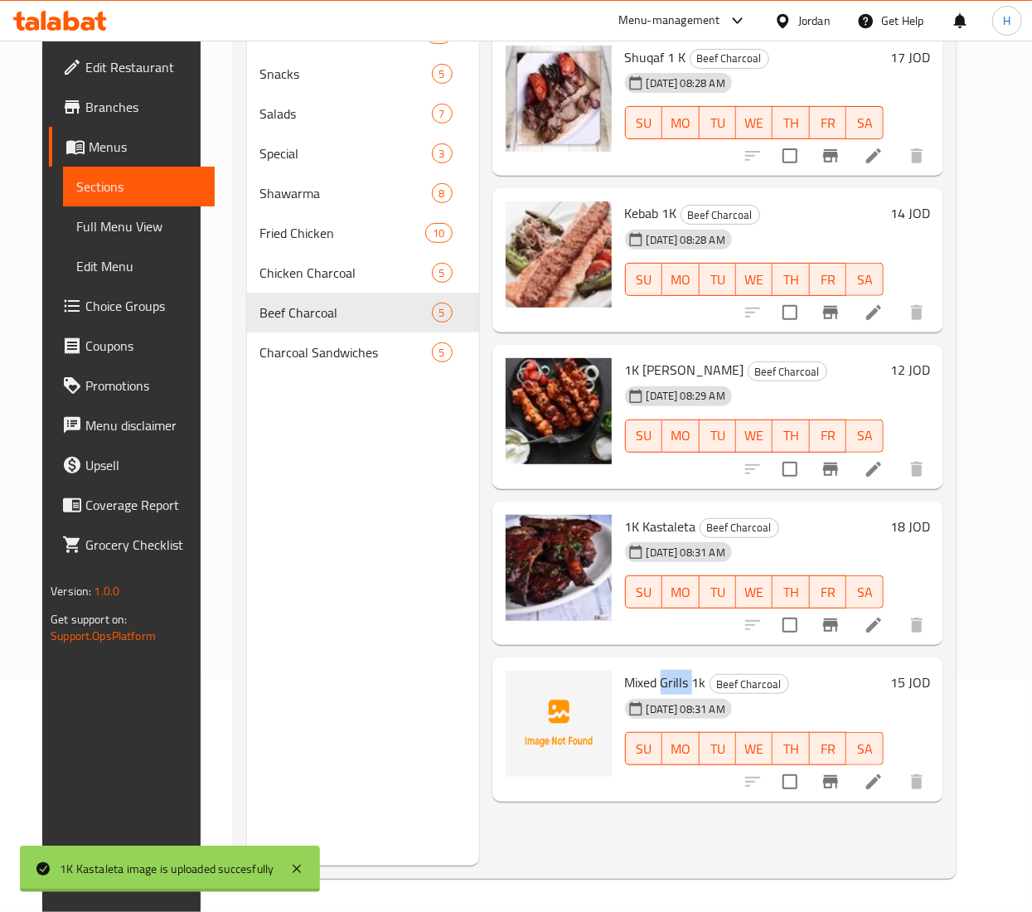
click at [668, 683] on span "Mixed Grills 1k" at bounding box center [665, 682] width 81 height 25
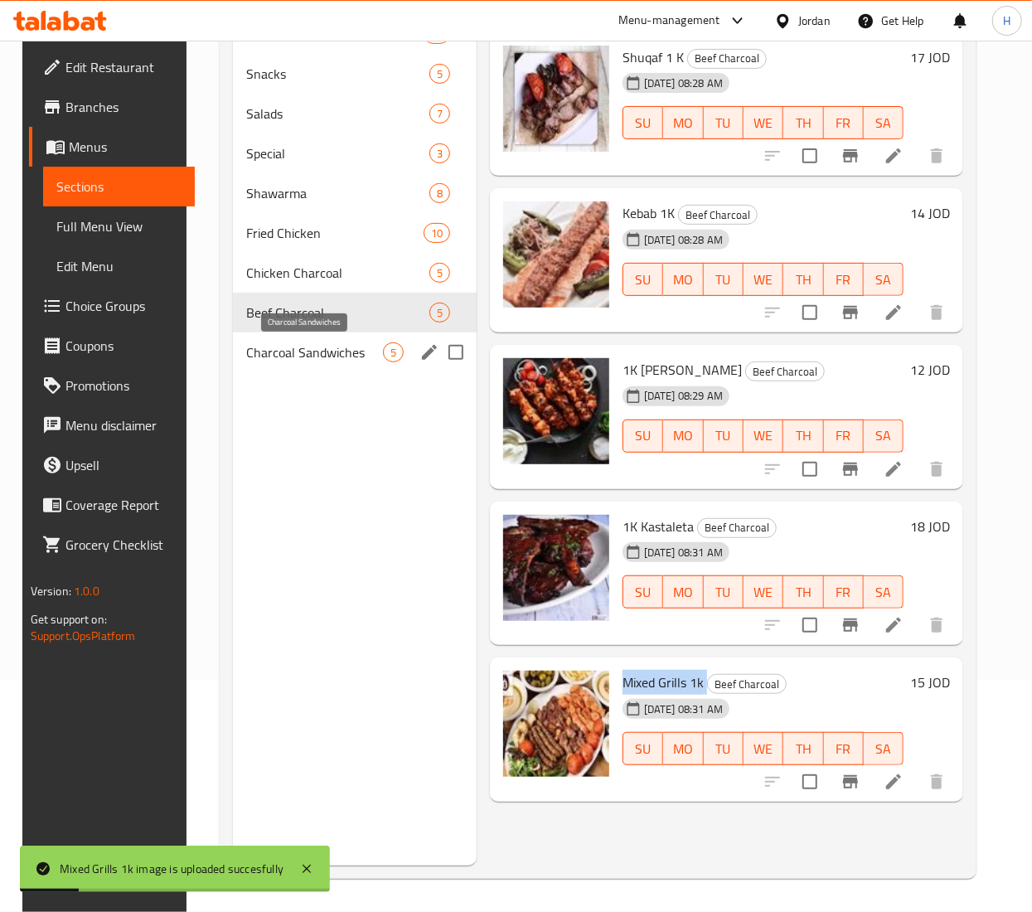
click at [290, 347] on span "Charcoal Sandwiches" at bounding box center [314, 352] width 137 height 20
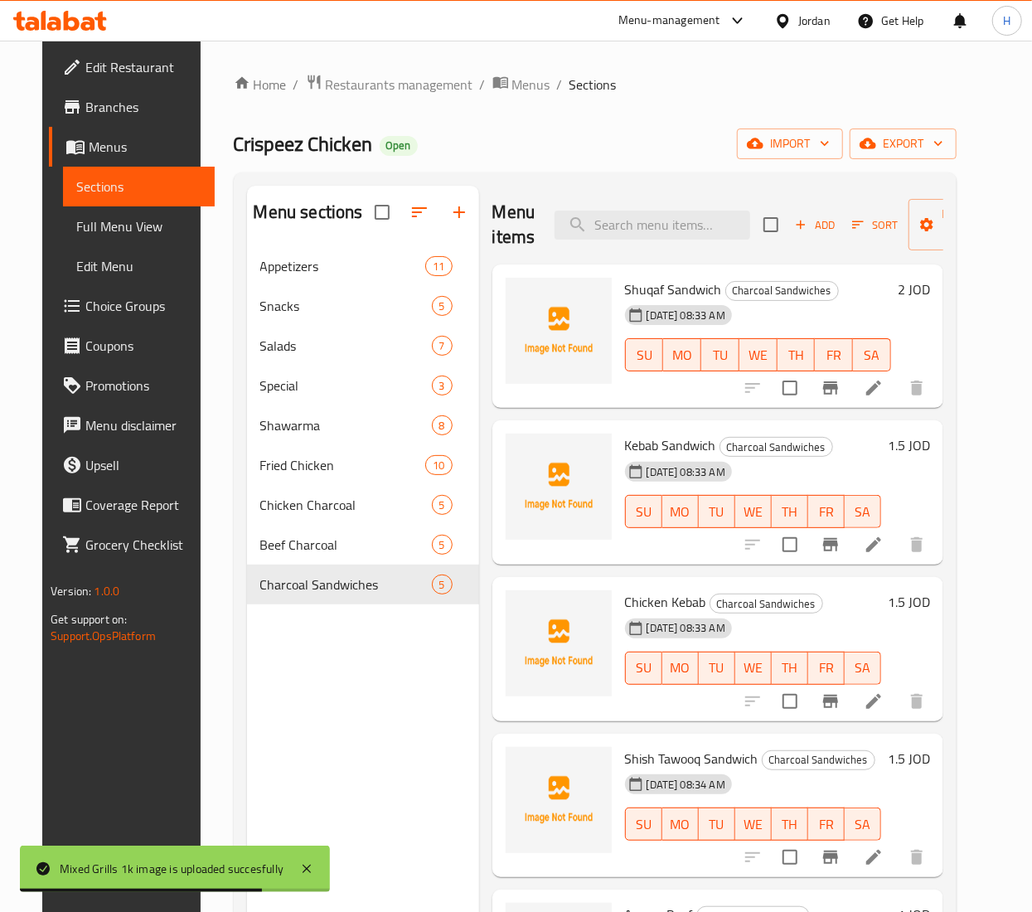
click at [704, 283] on span "Shuqaf Sandwich" at bounding box center [673, 289] width 97 height 25
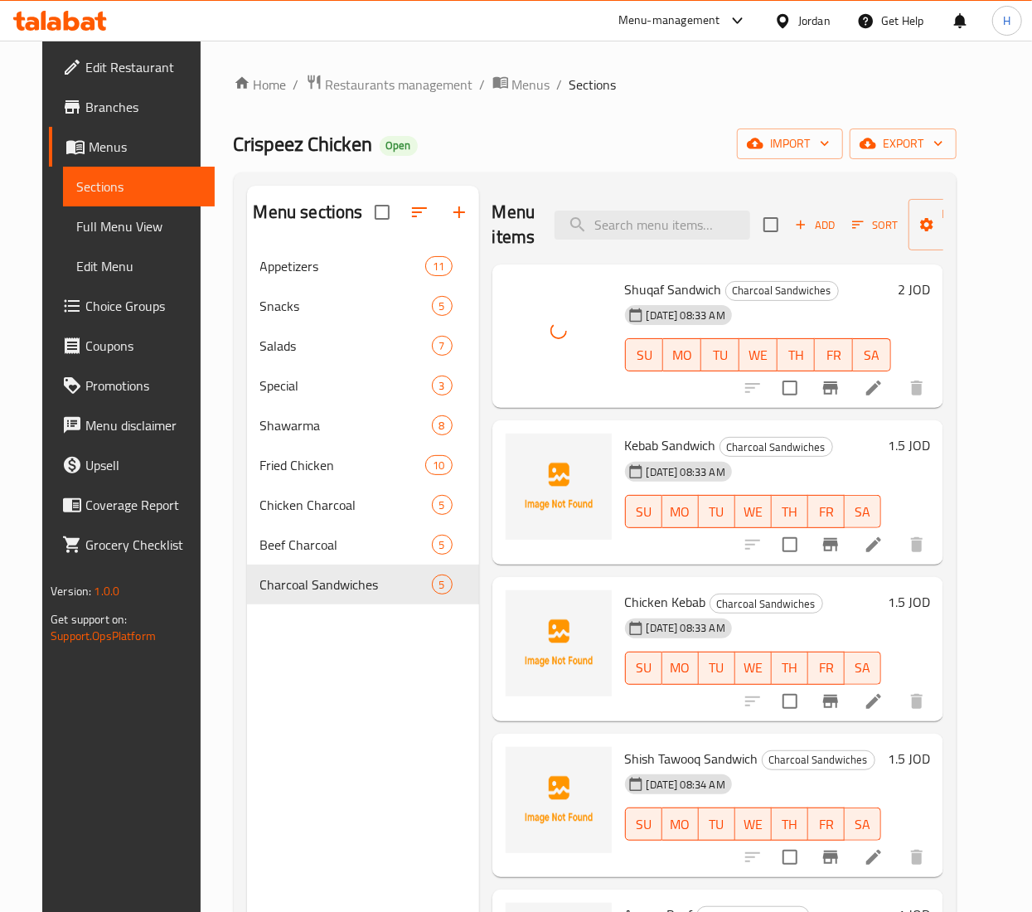
click at [664, 446] on span "Kebab Sandwich" at bounding box center [670, 445] width 91 height 25
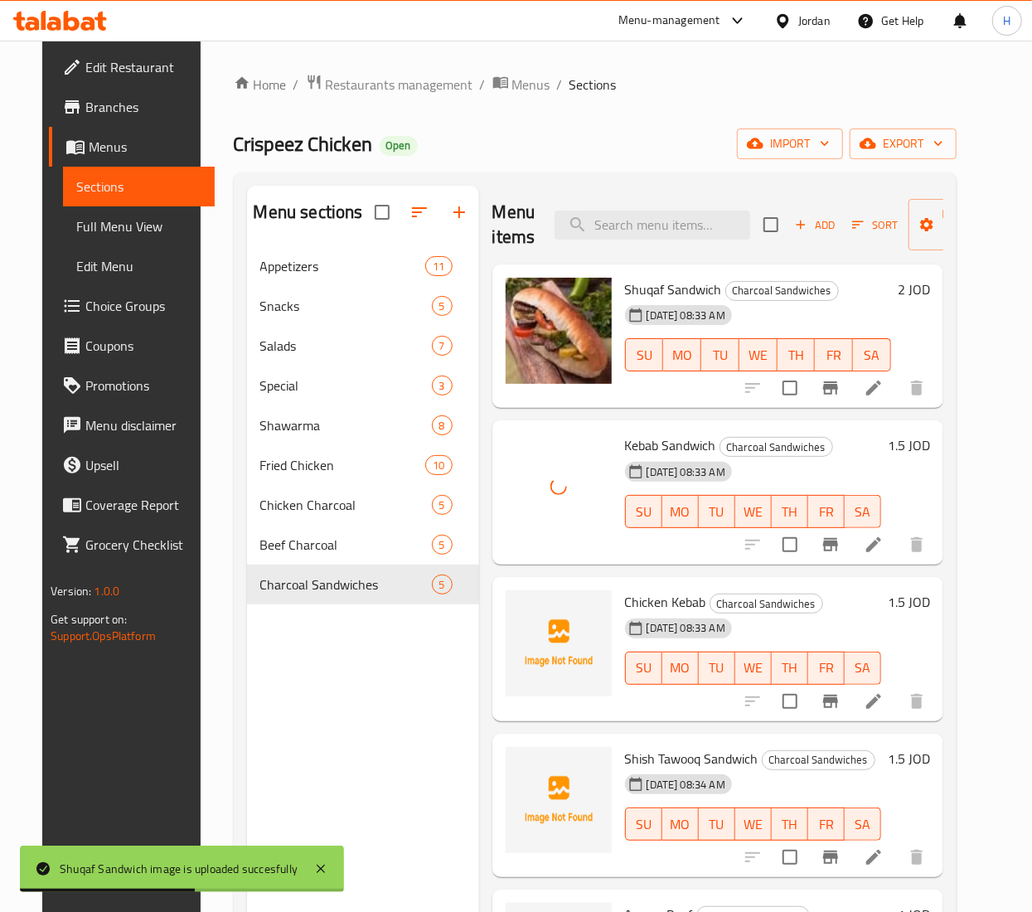
click at [653, 603] on span "Chicken Kebab" at bounding box center [665, 601] width 81 height 25
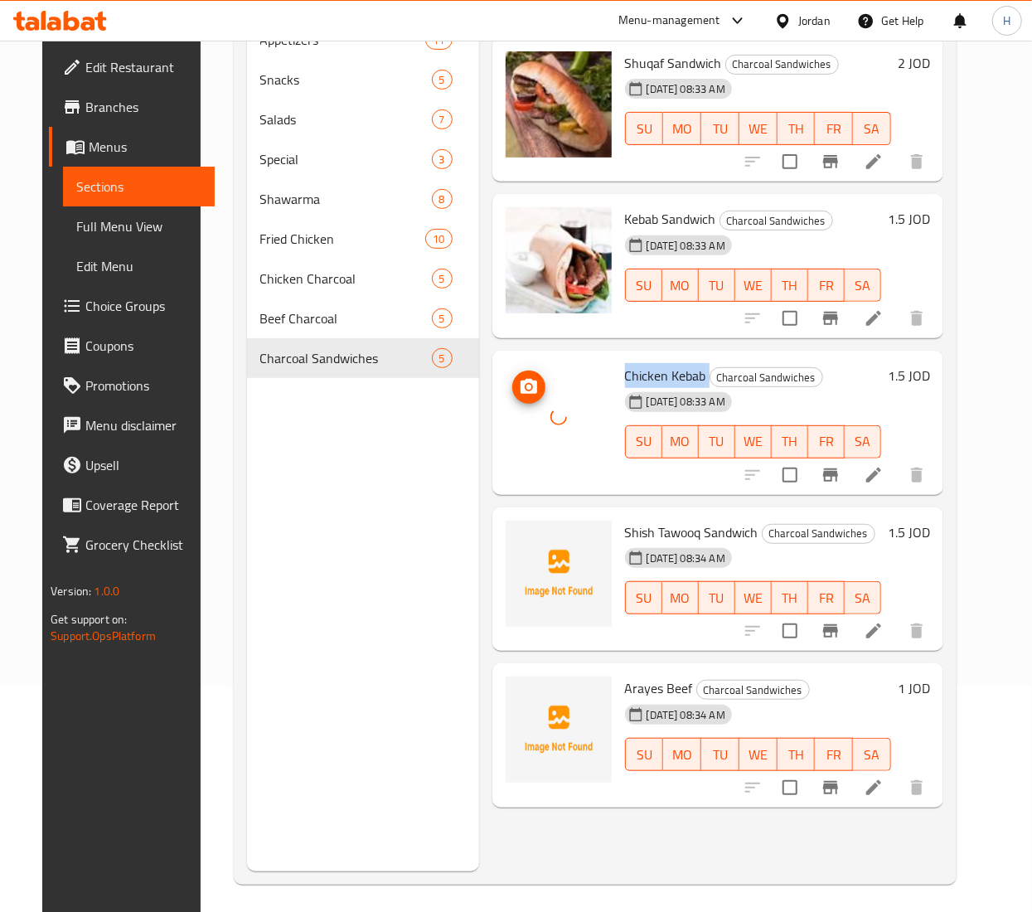
scroll to position [233, 0]
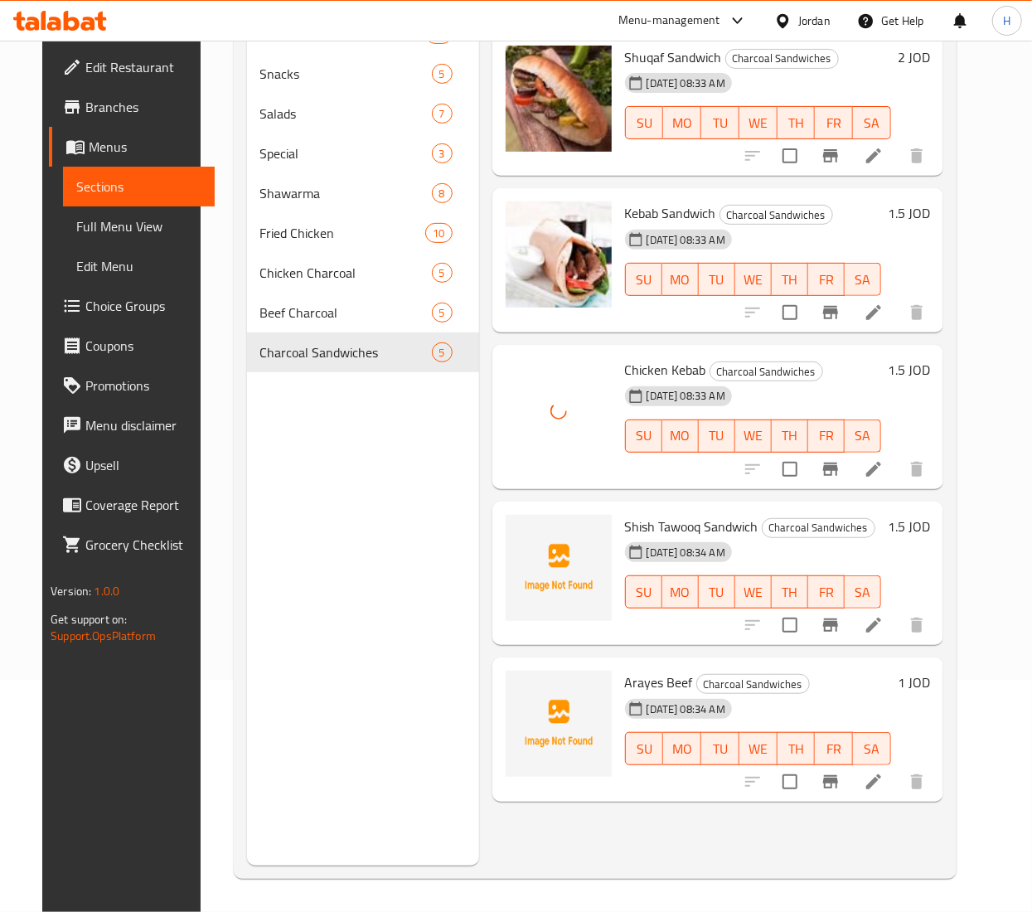
click at [677, 517] on span "Shish Tawooq Sandwich" at bounding box center [691, 526] width 133 height 25
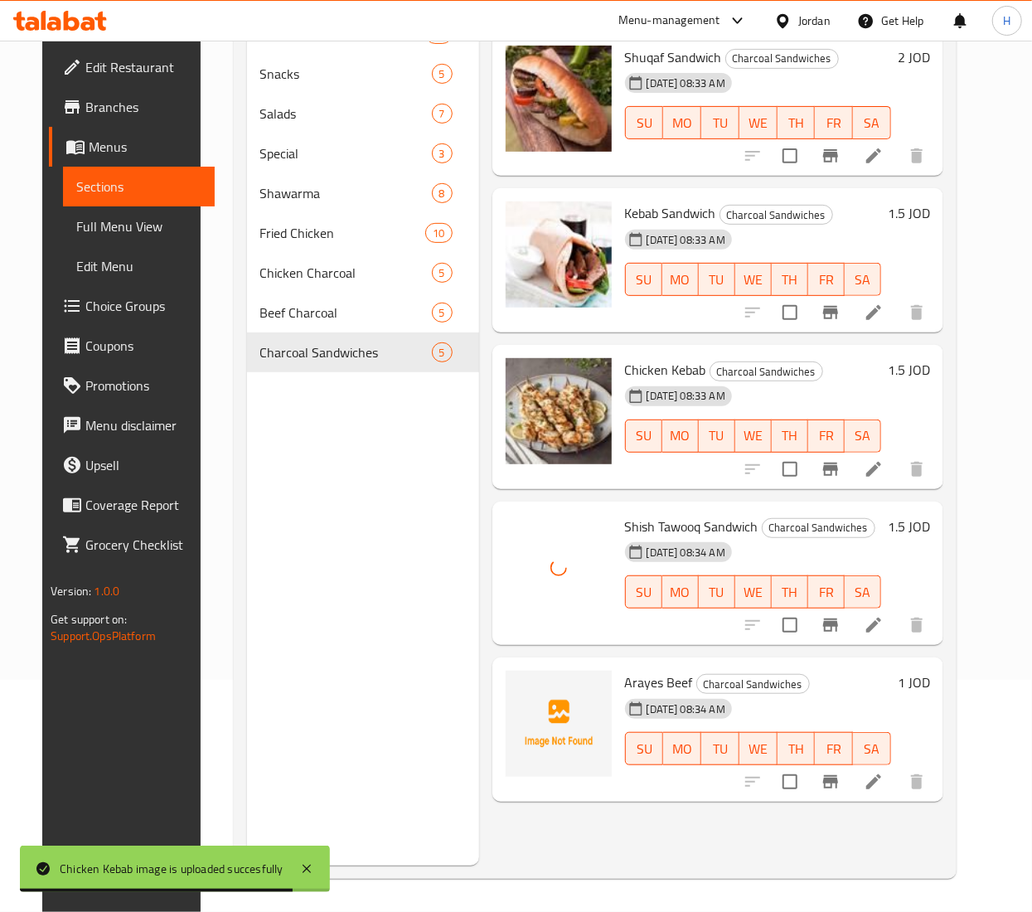
click at [637, 681] on span "Arayes Beef" at bounding box center [659, 682] width 68 height 25
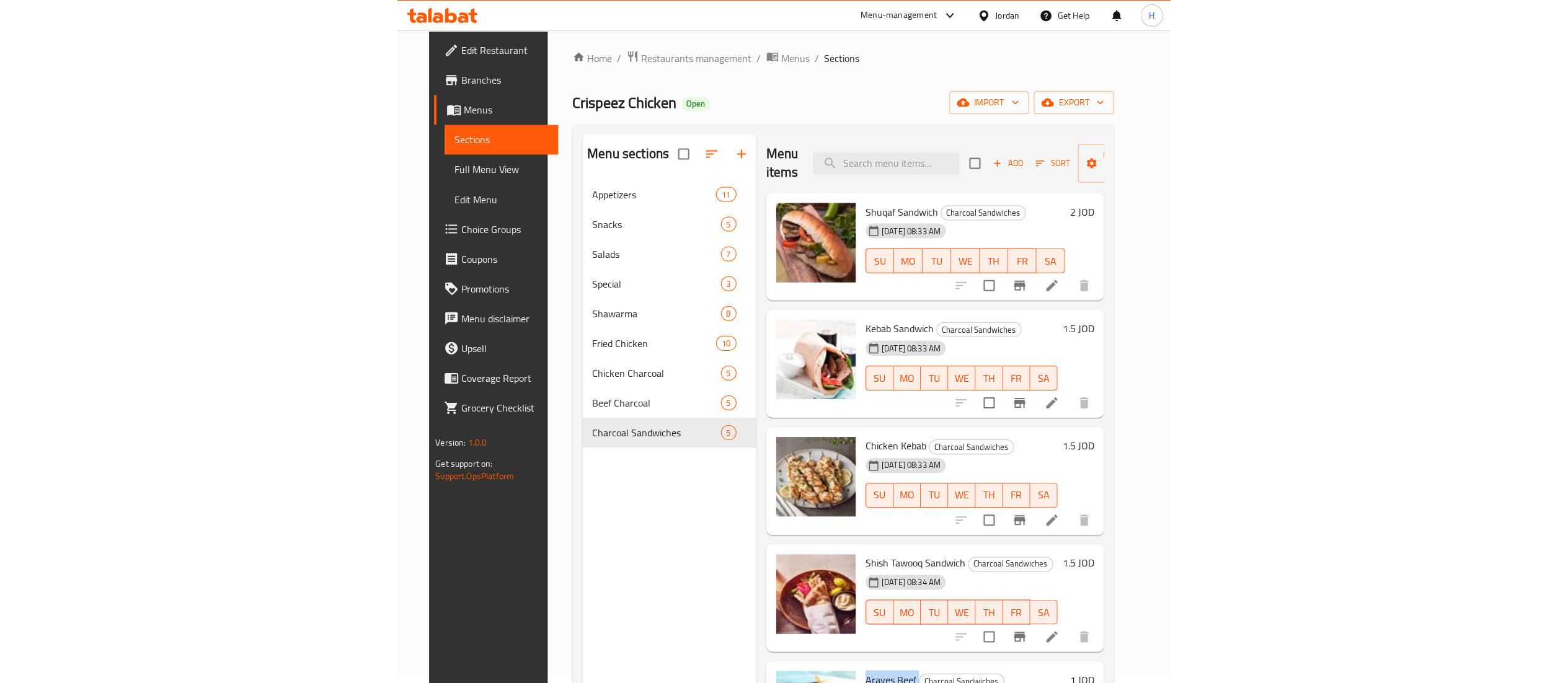
scroll to position [0, 0]
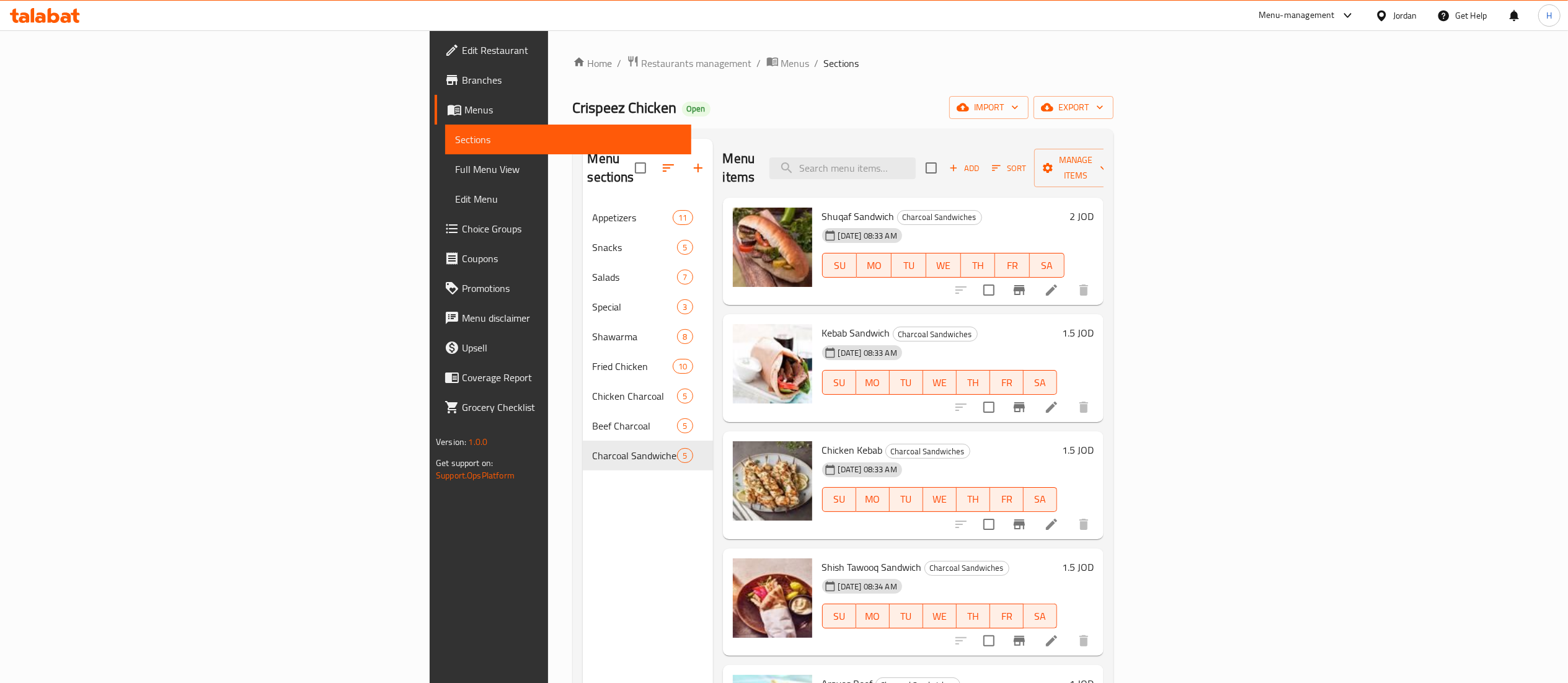
click at [49, 7] on div at bounding box center [45, 15] width 90 height 25
click at [58, 11] on icon at bounding box center [45, 16] width 70 height 15
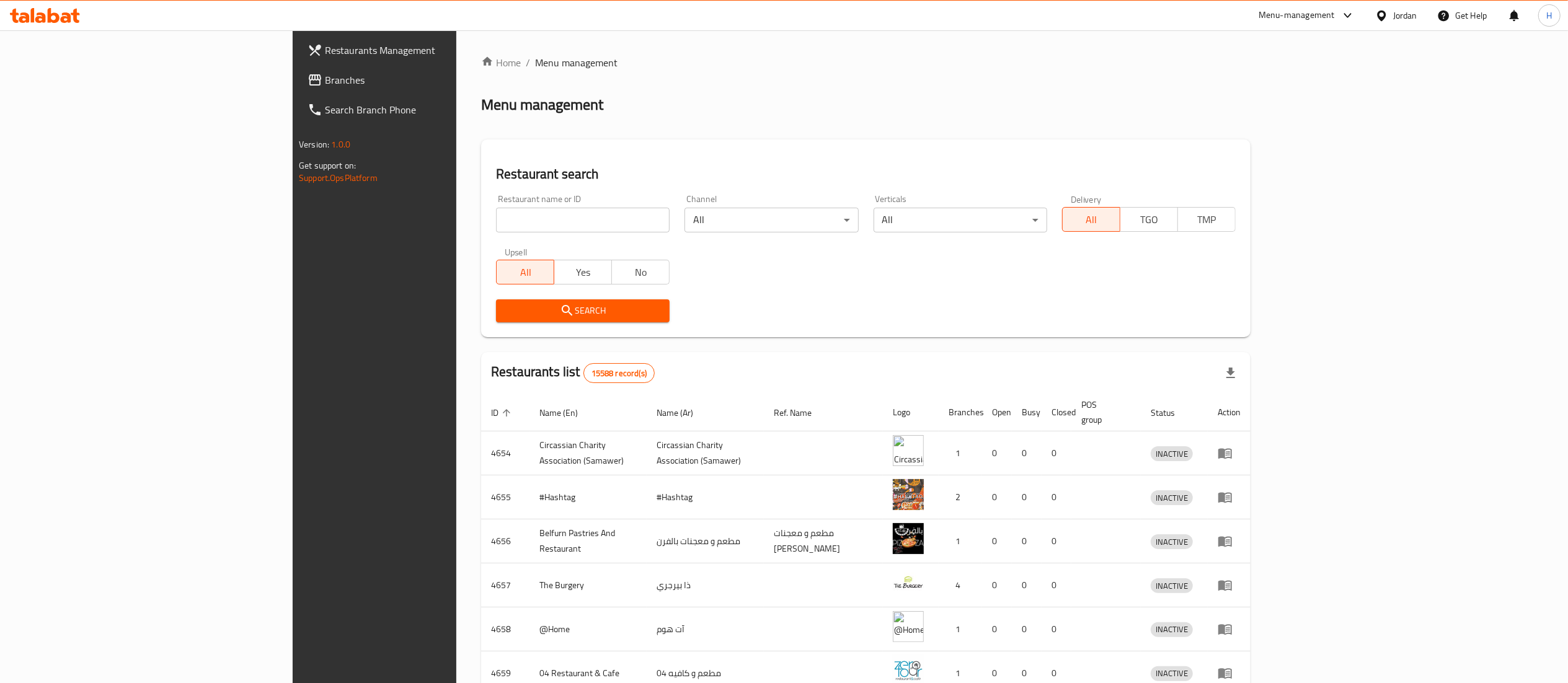
click at [496, 227] on input "search" at bounding box center [583, 220] width 174 height 25
click button "Search" at bounding box center [583, 310] width 174 height 23
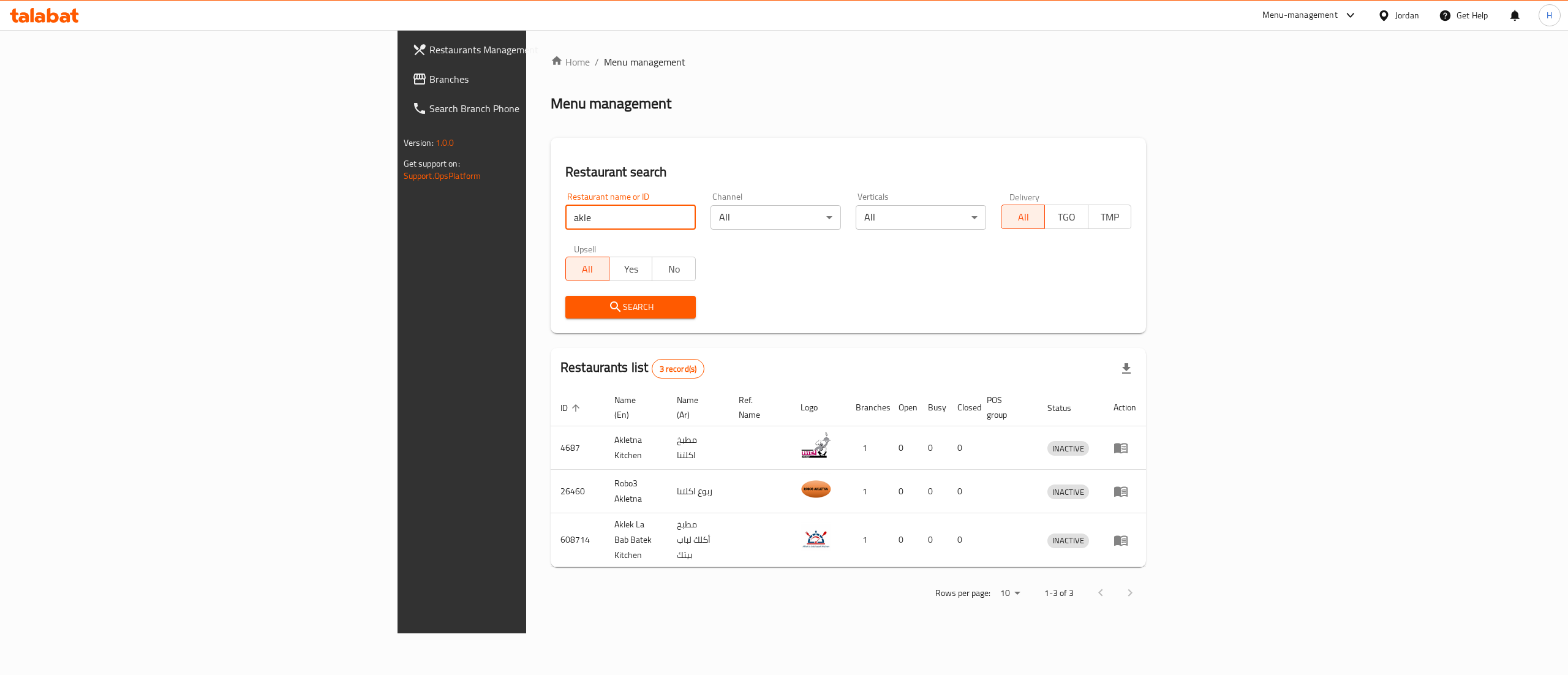
click at [565, 220] on input "akle" at bounding box center [630, 217] width 131 height 24
click button "Search" at bounding box center [630, 307] width 131 height 23
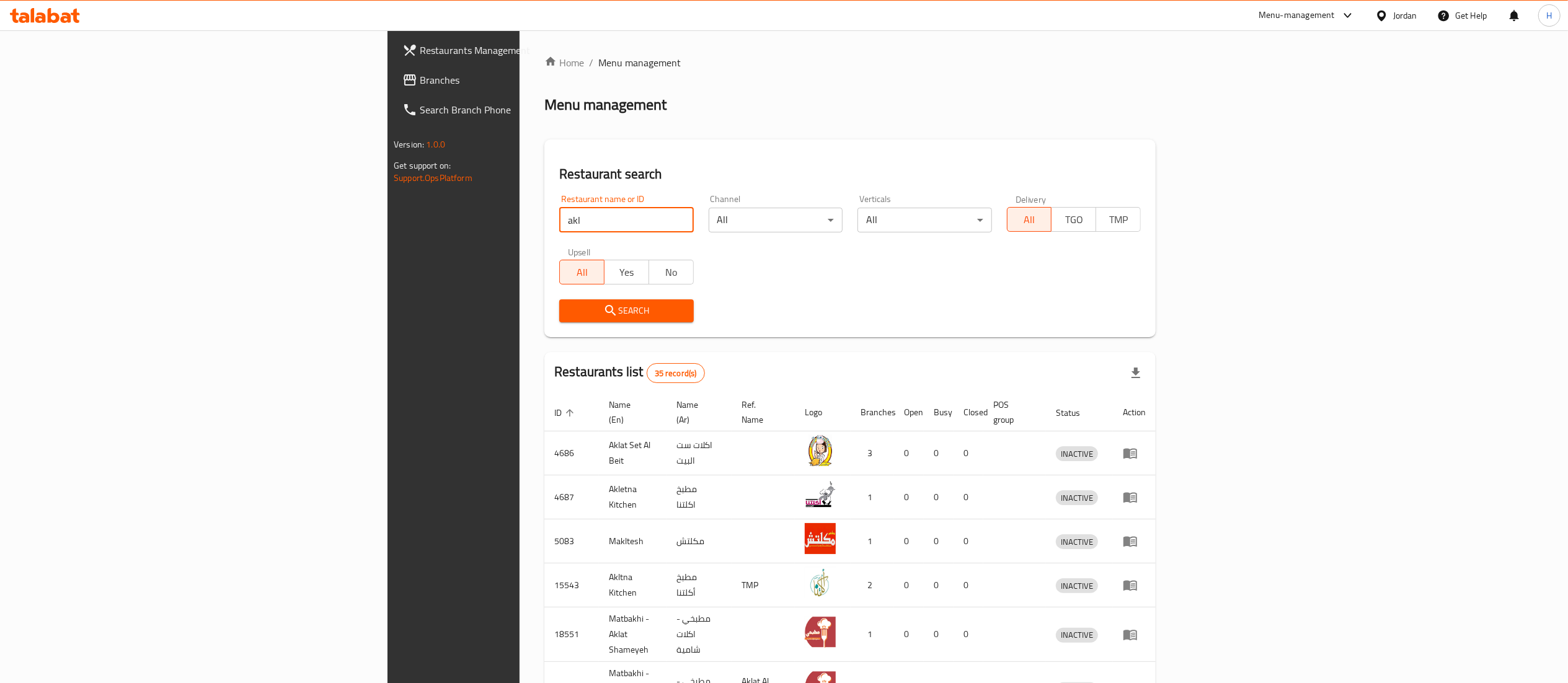
drag, startPoint x: 358, startPoint y: 225, endPoint x: 4, endPoint y: 132, distance: 366.0
click at [388, 132] on div "Restaurants Management Branches Search Branch Phone Version: 1.0.0 Get support …" at bounding box center [784, 495] width 793 height 929
type input "اكلة"
click button "Search" at bounding box center [626, 310] width 134 height 23
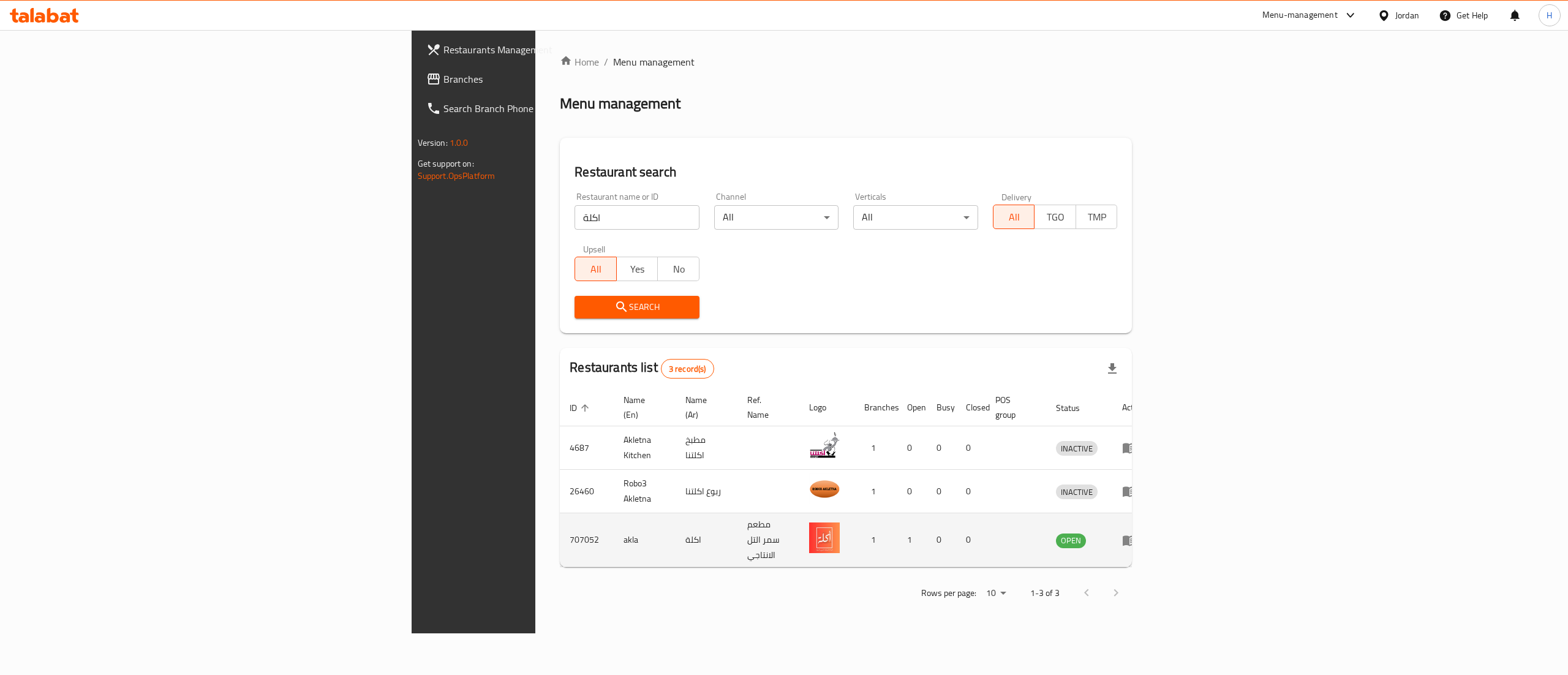
click at [613, 532] on td "akla" at bounding box center [644, 540] width 62 height 54
click at [1136, 535] on icon "enhanced table" at bounding box center [1129, 540] width 13 height 10
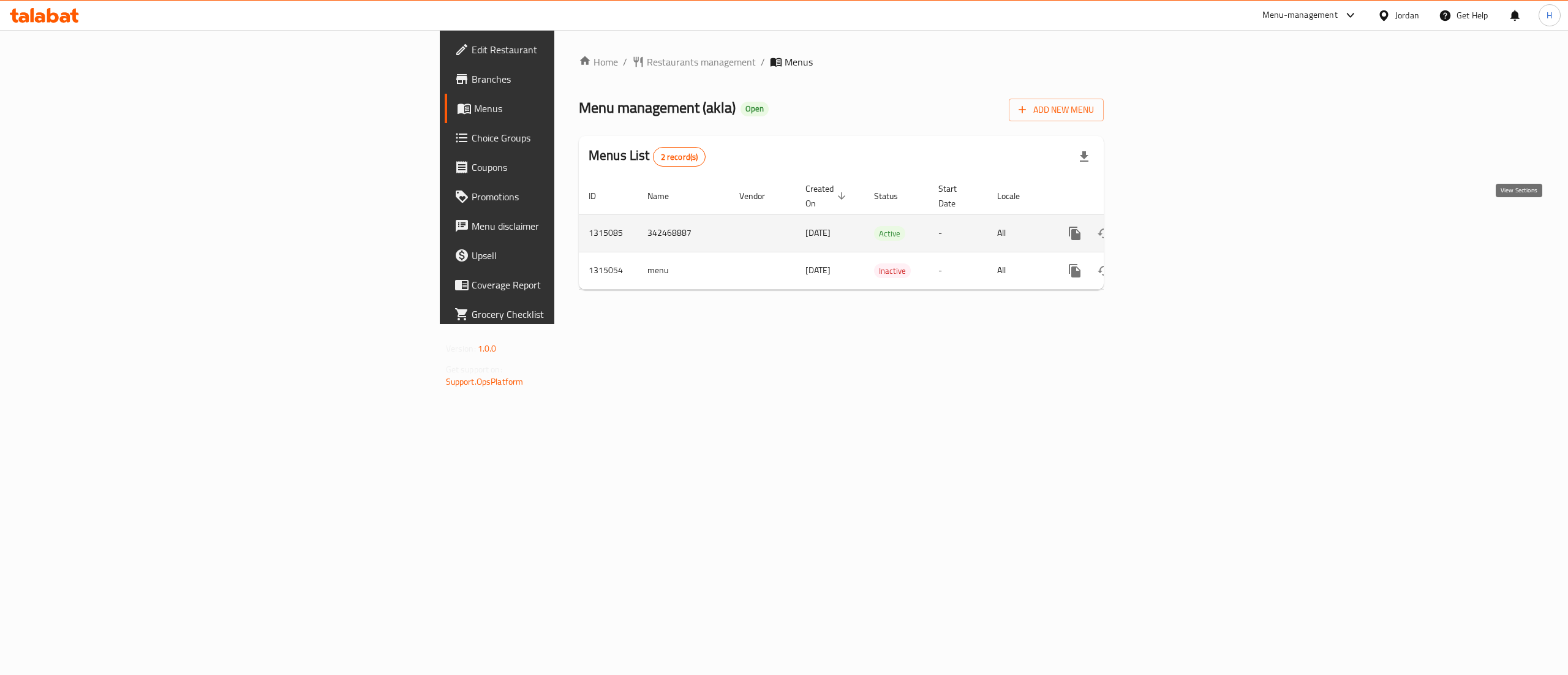
click at [1170, 226] on icon "enhanced table" at bounding box center [1163, 234] width 15 height 15
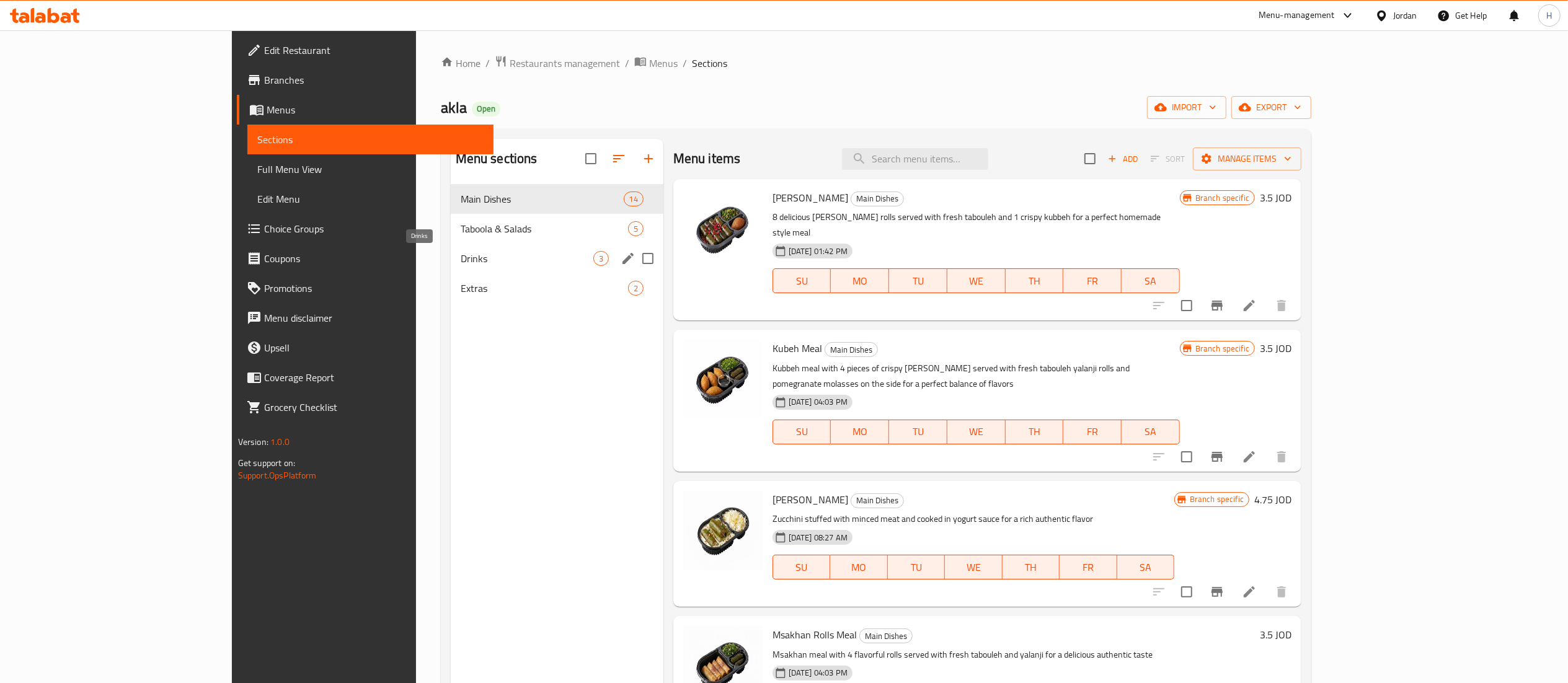
click at [461, 254] on span "Drinks" at bounding box center [527, 259] width 132 height 15
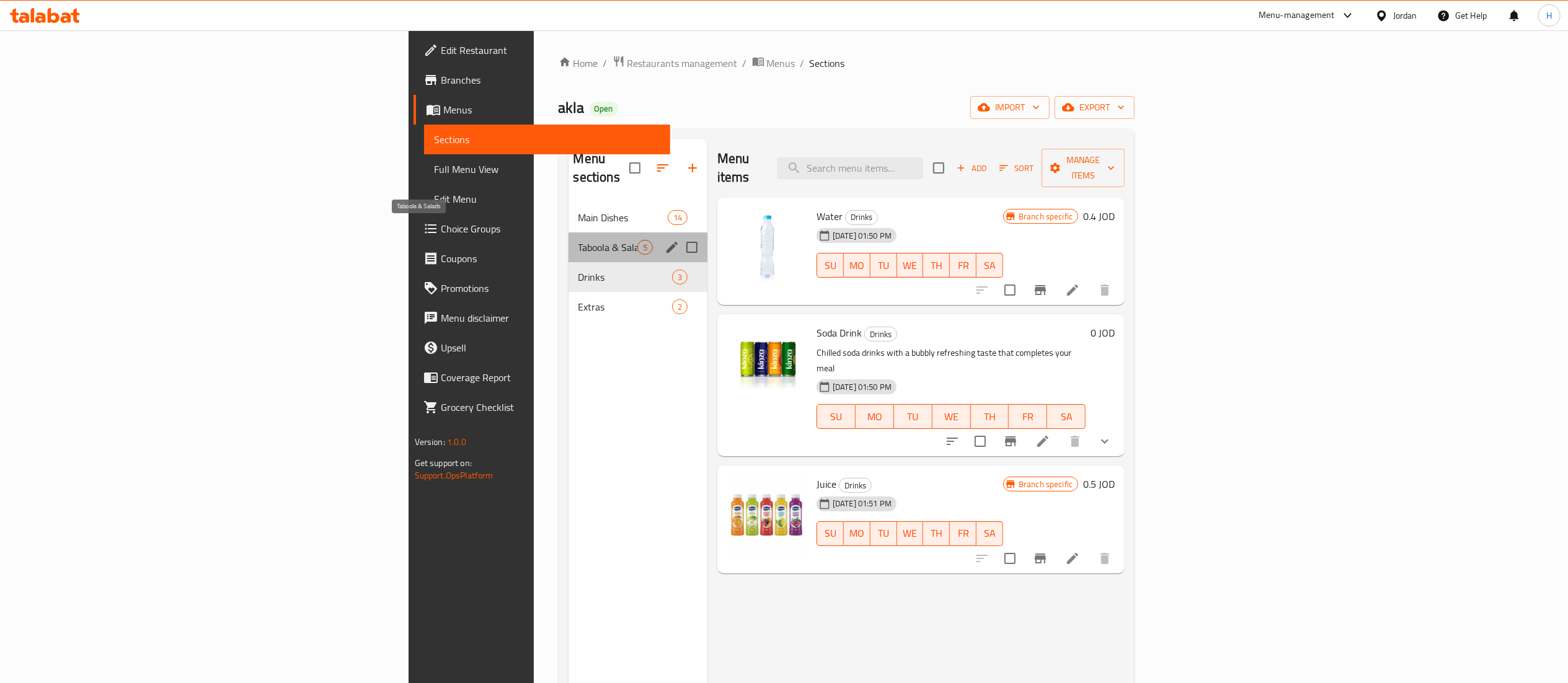
click at [578, 240] on span "Taboola & Salads" at bounding box center [607, 248] width 59 height 15
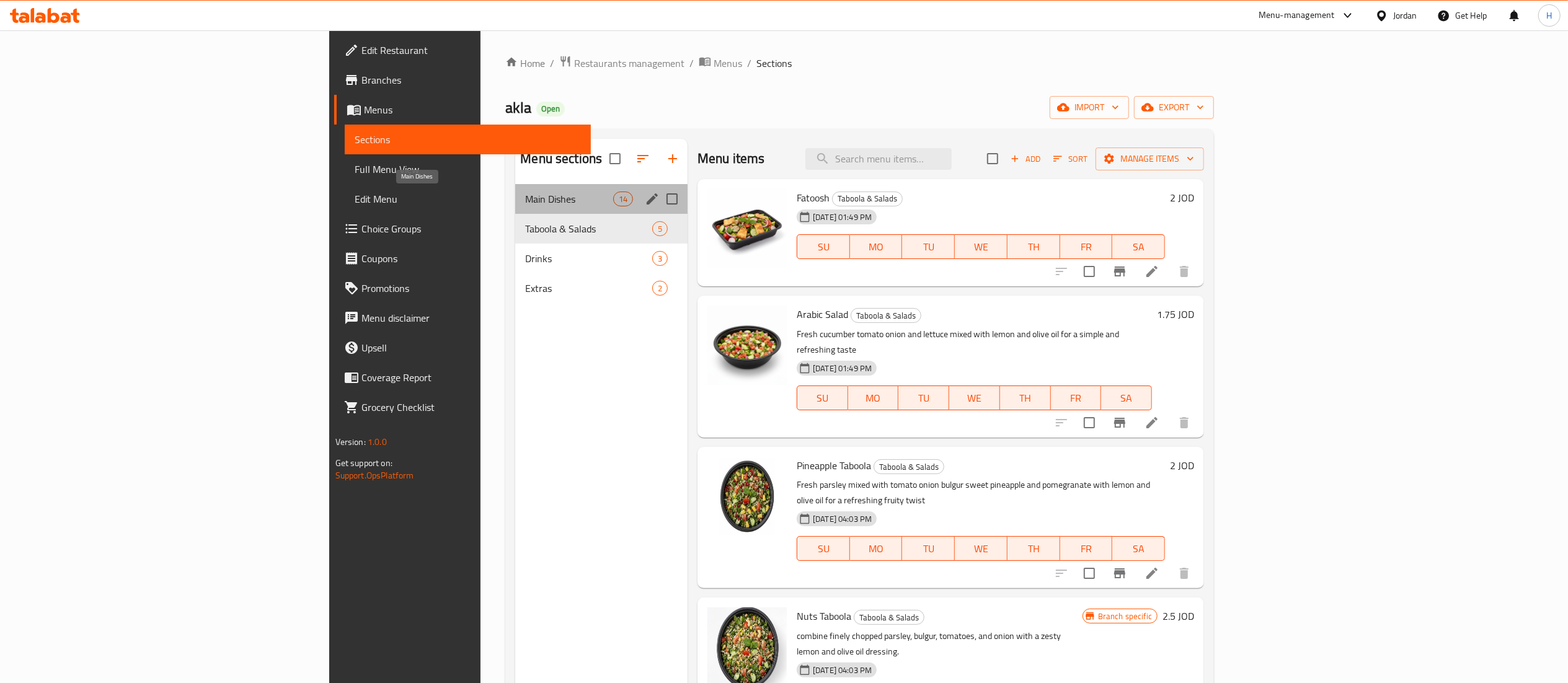
click at [525, 195] on span "Main Dishes" at bounding box center [569, 199] width 88 height 15
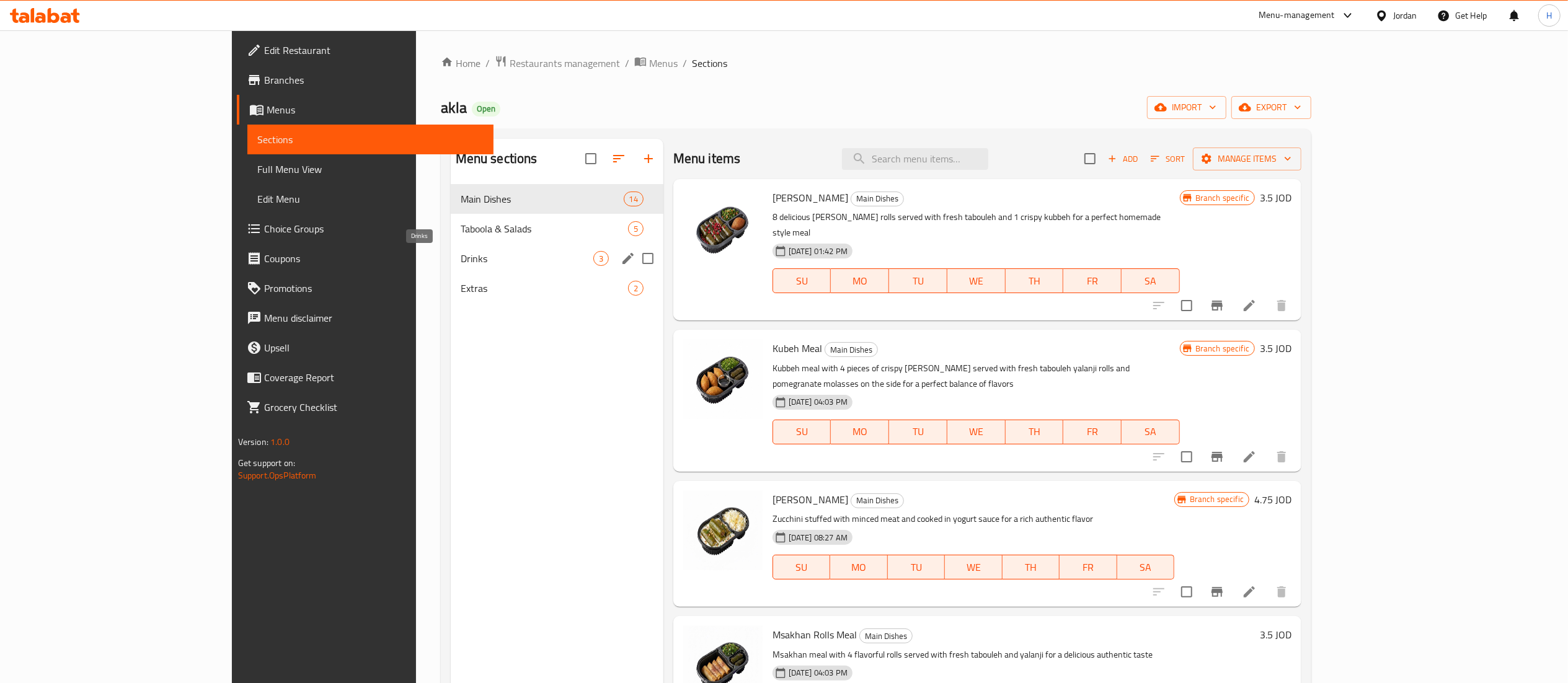
click at [461, 260] on span "Drinks" at bounding box center [527, 259] width 132 height 15
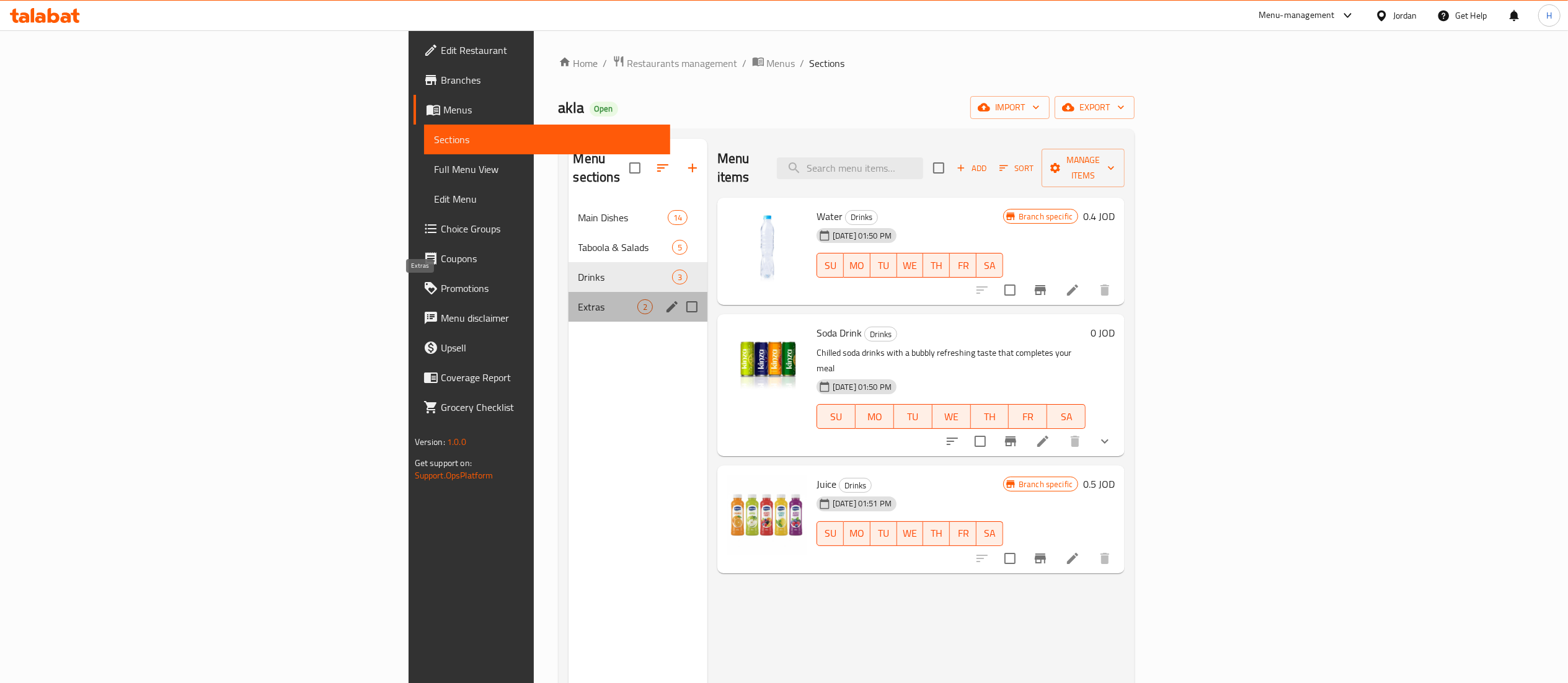
click at [578, 299] on span "Extras" at bounding box center [607, 307] width 59 height 15
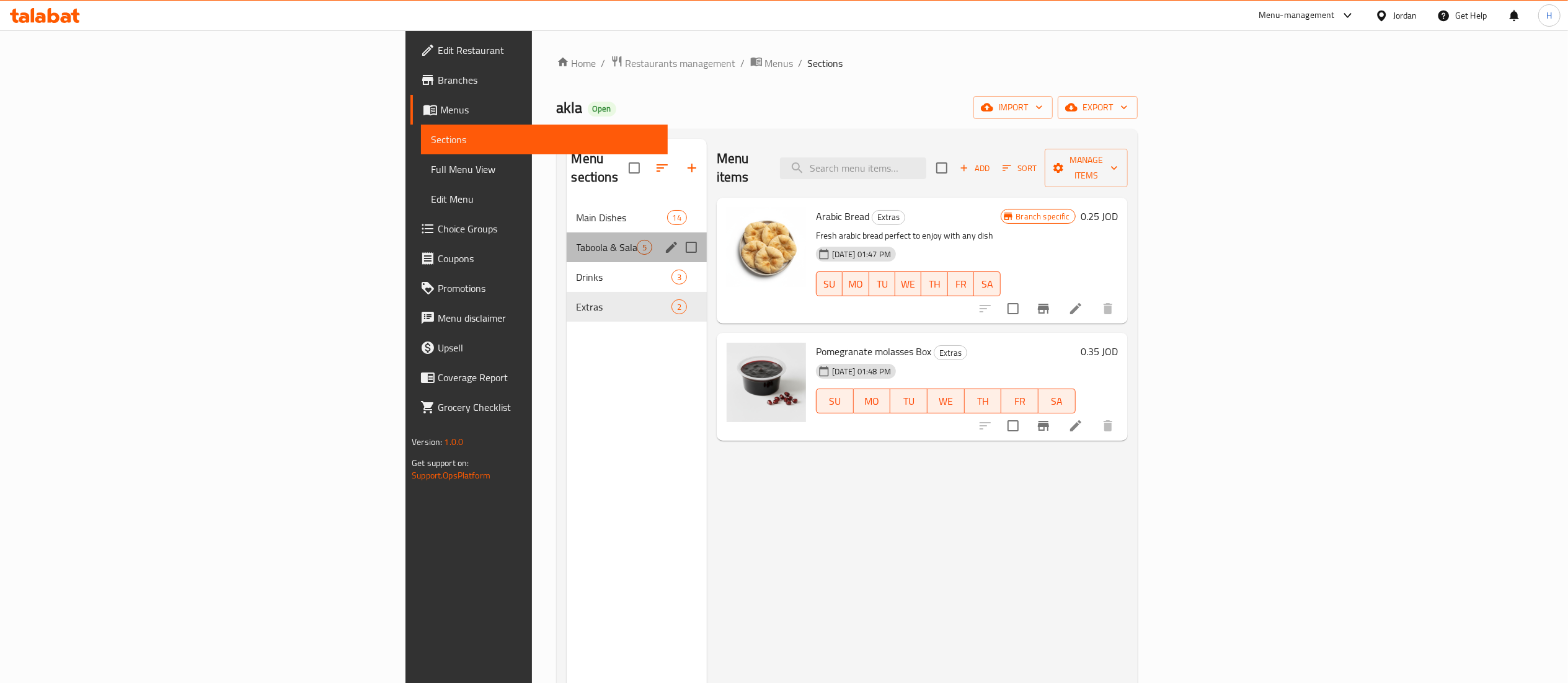
click at [567, 240] on div "Taboola & Salads 5" at bounding box center [637, 248] width 140 height 30
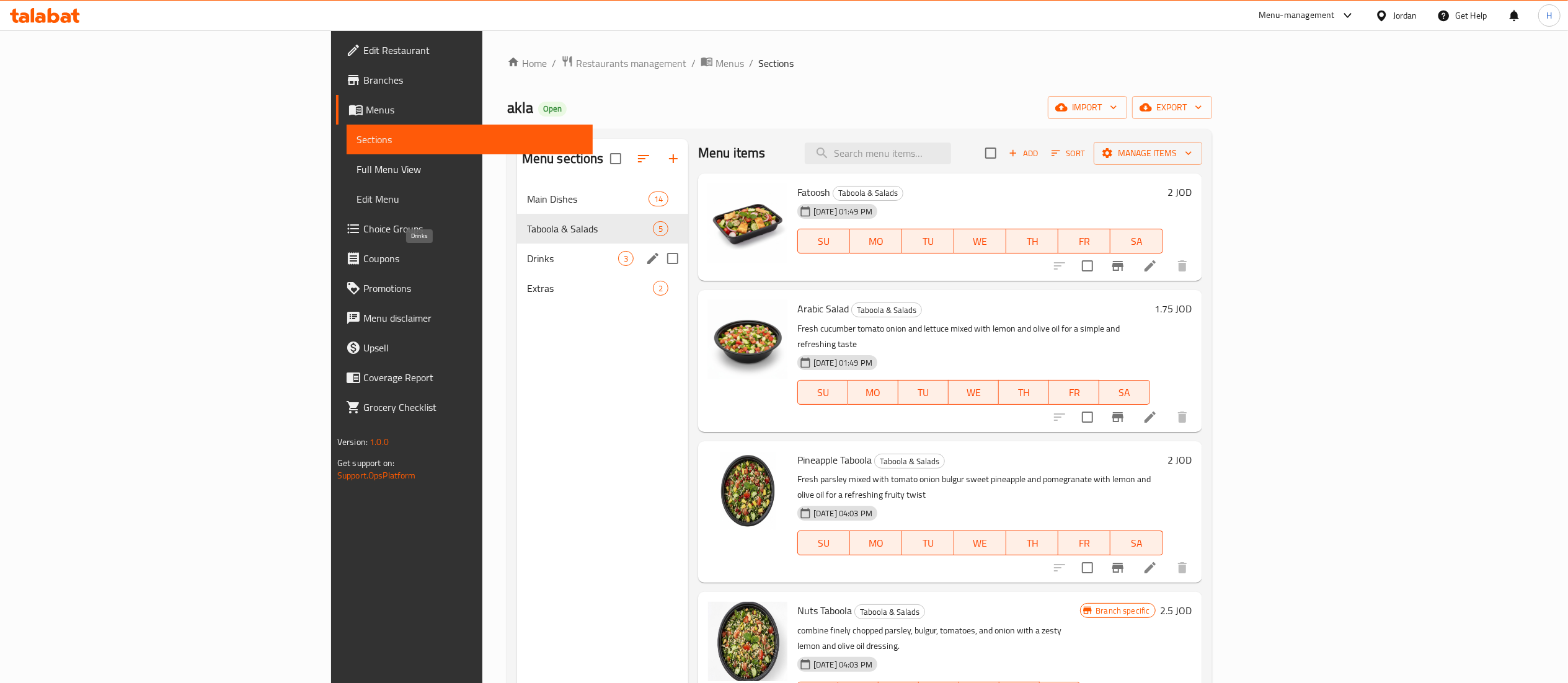
click at [527, 258] on span "Drinks" at bounding box center [572, 259] width 91 height 15
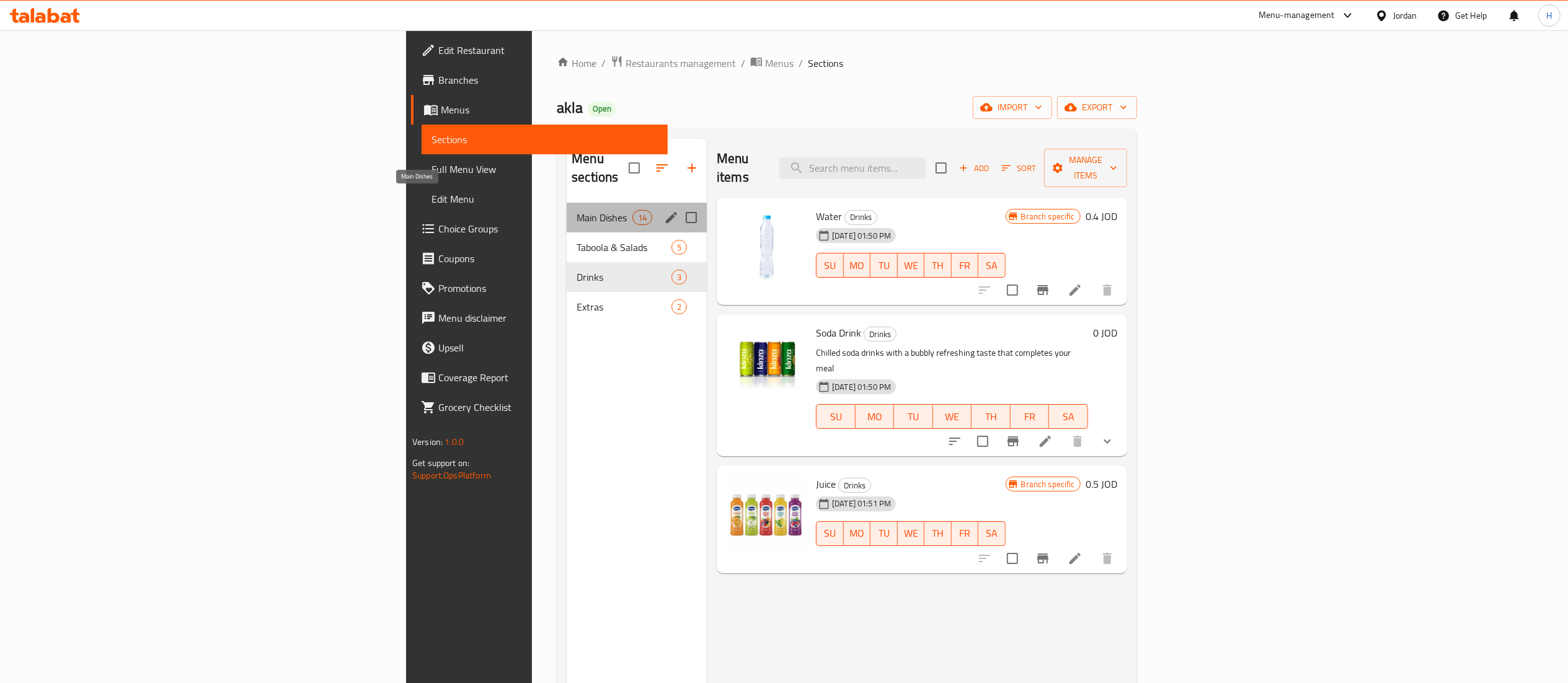
click at [577, 210] on span "Main Dishes" at bounding box center [604, 218] width 56 height 15
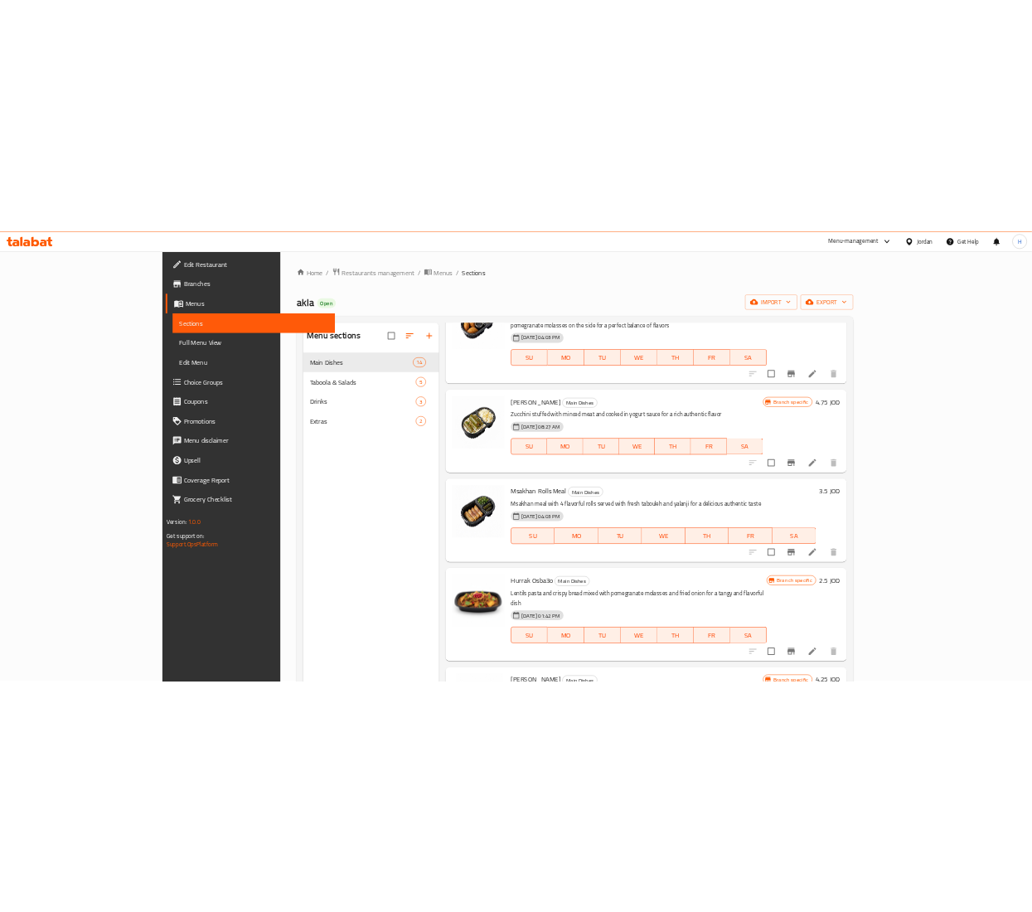
scroll to position [497, 0]
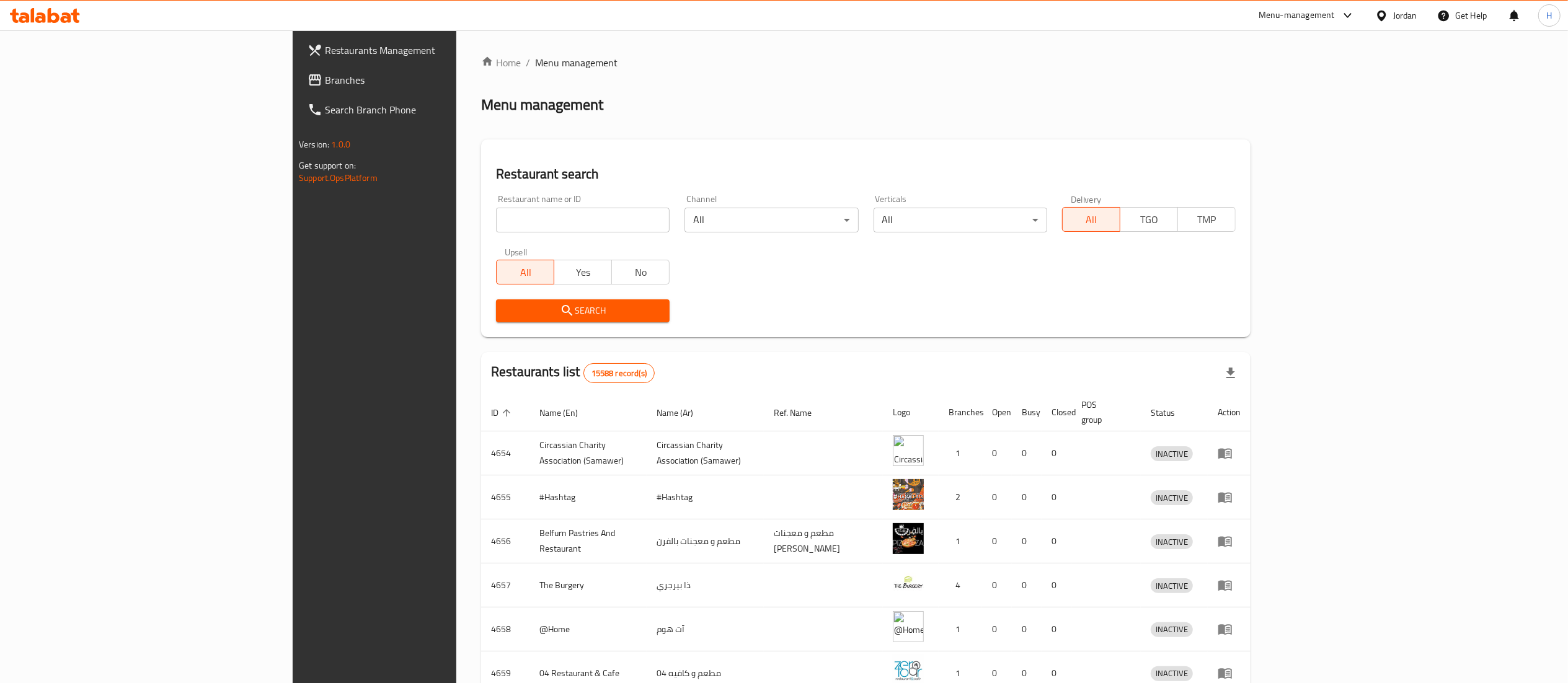
click at [496, 215] on input "search" at bounding box center [583, 220] width 174 height 25
paste input "753108"
type input "753108"
click button "Search" at bounding box center [583, 310] width 174 height 23
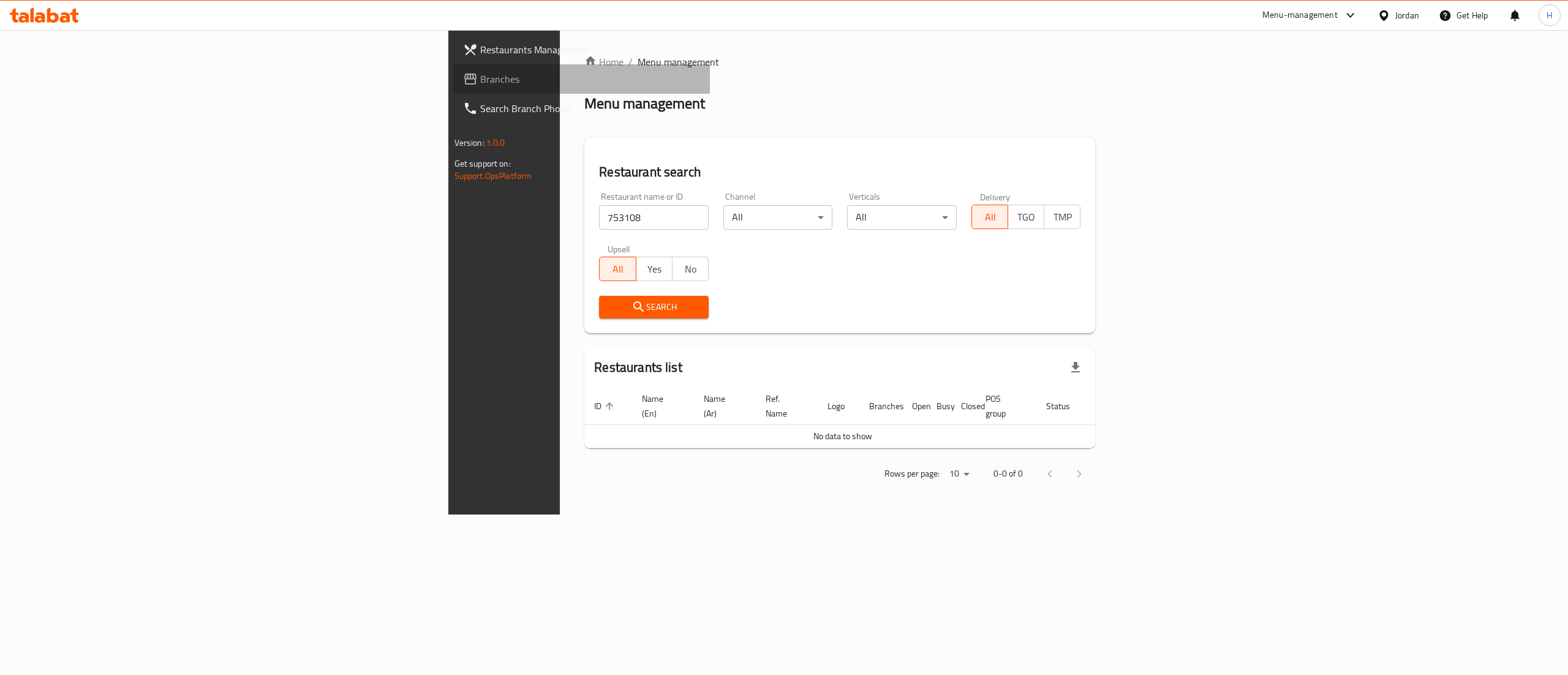
click at [480, 81] on span "Branches" at bounding box center [590, 79] width 220 height 15
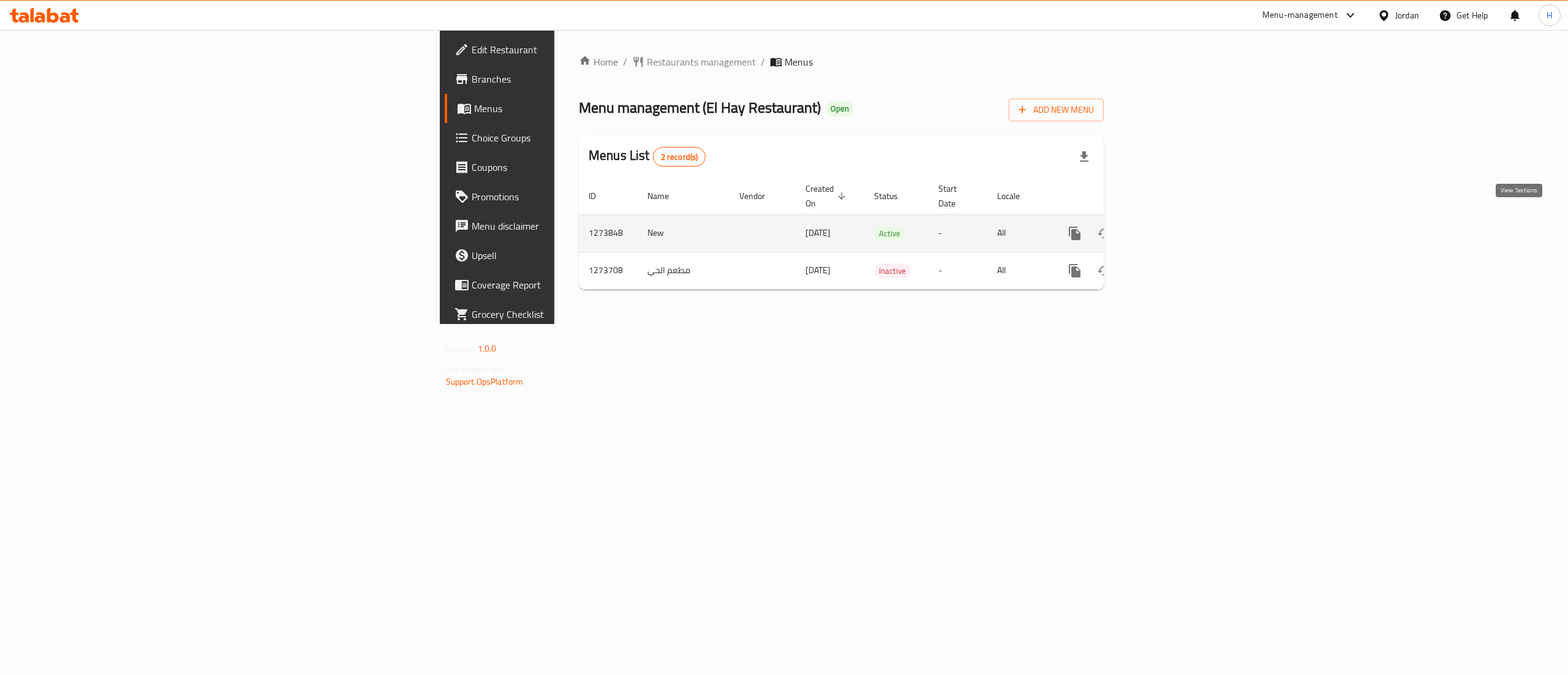
click at [1170, 226] on icon "enhanced table" at bounding box center [1163, 234] width 15 height 15
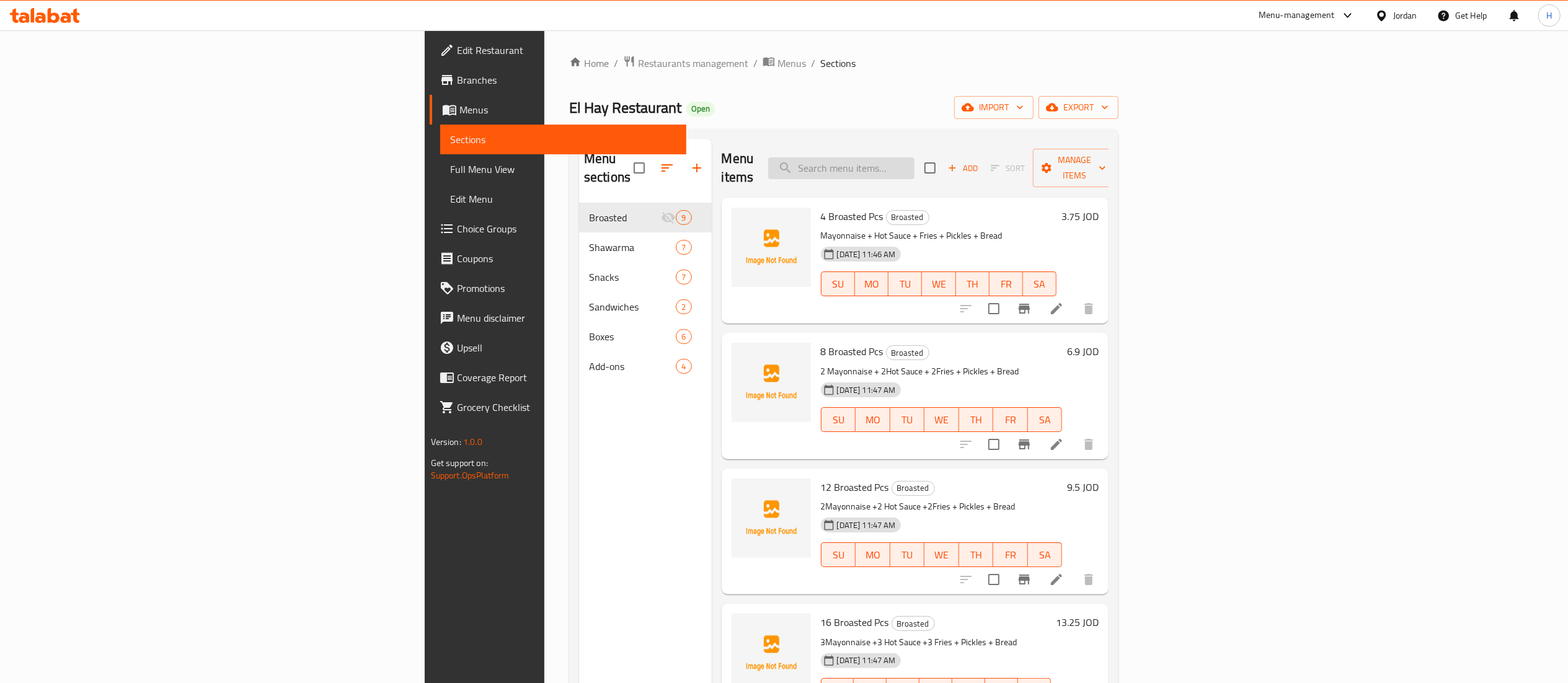
click at [914, 159] on input "search" at bounding box center [842, 168] width 147 height 22
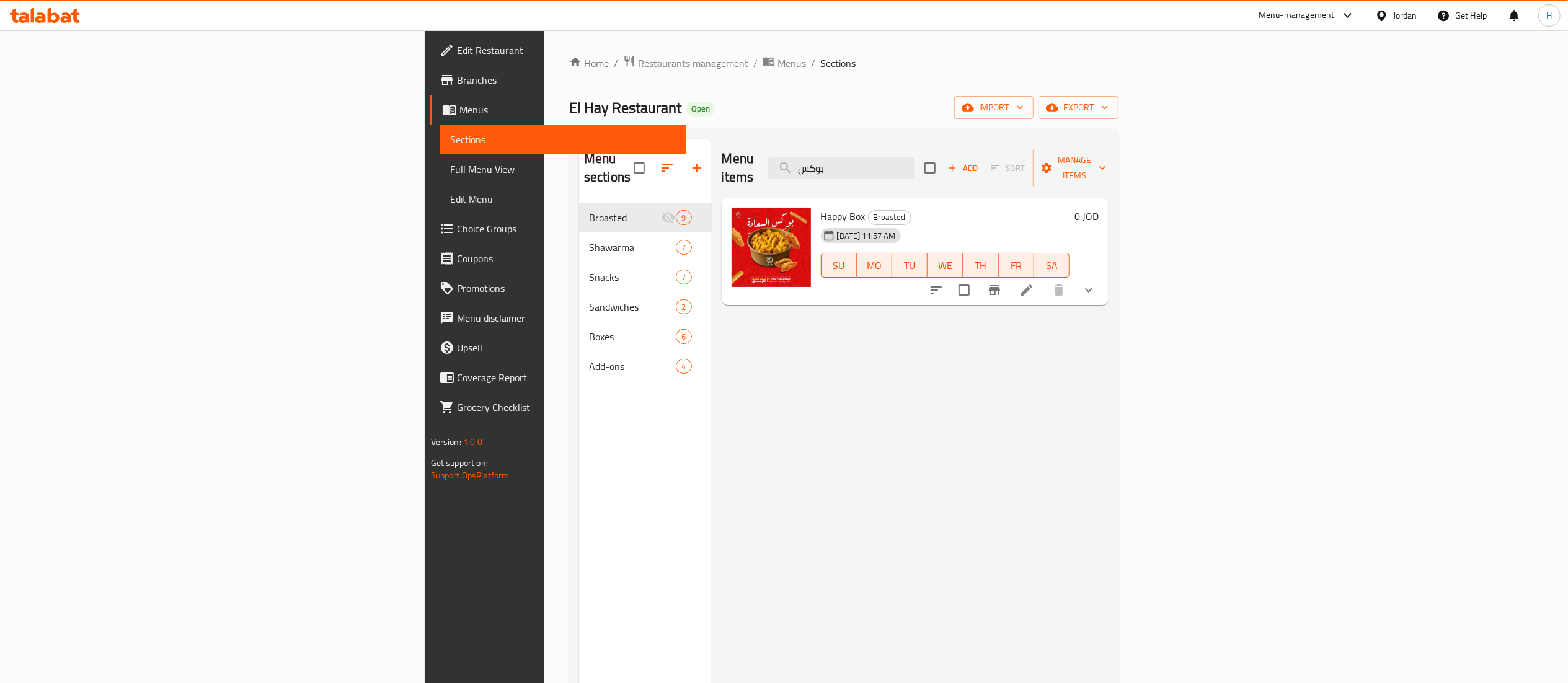
type input "بوكس"
click at [1103, 285] on div at bounding box center [1013, 290] width 183 height 30
click at [1032, 284] on icon at bounding box center [1026, 290] width 11 height 11
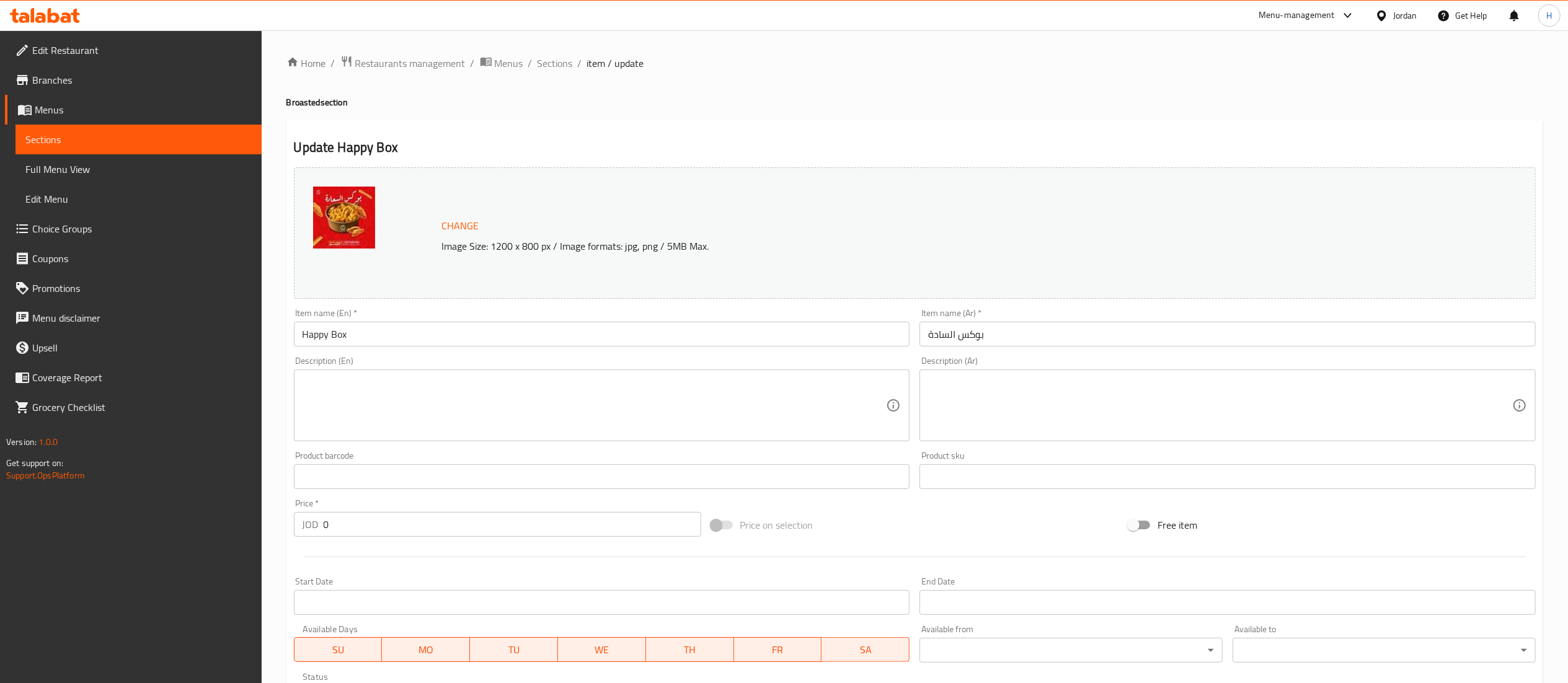
click at [941, 337] on input "بوكس السادة" at bounding box center [1228, 334] width 616 height 25
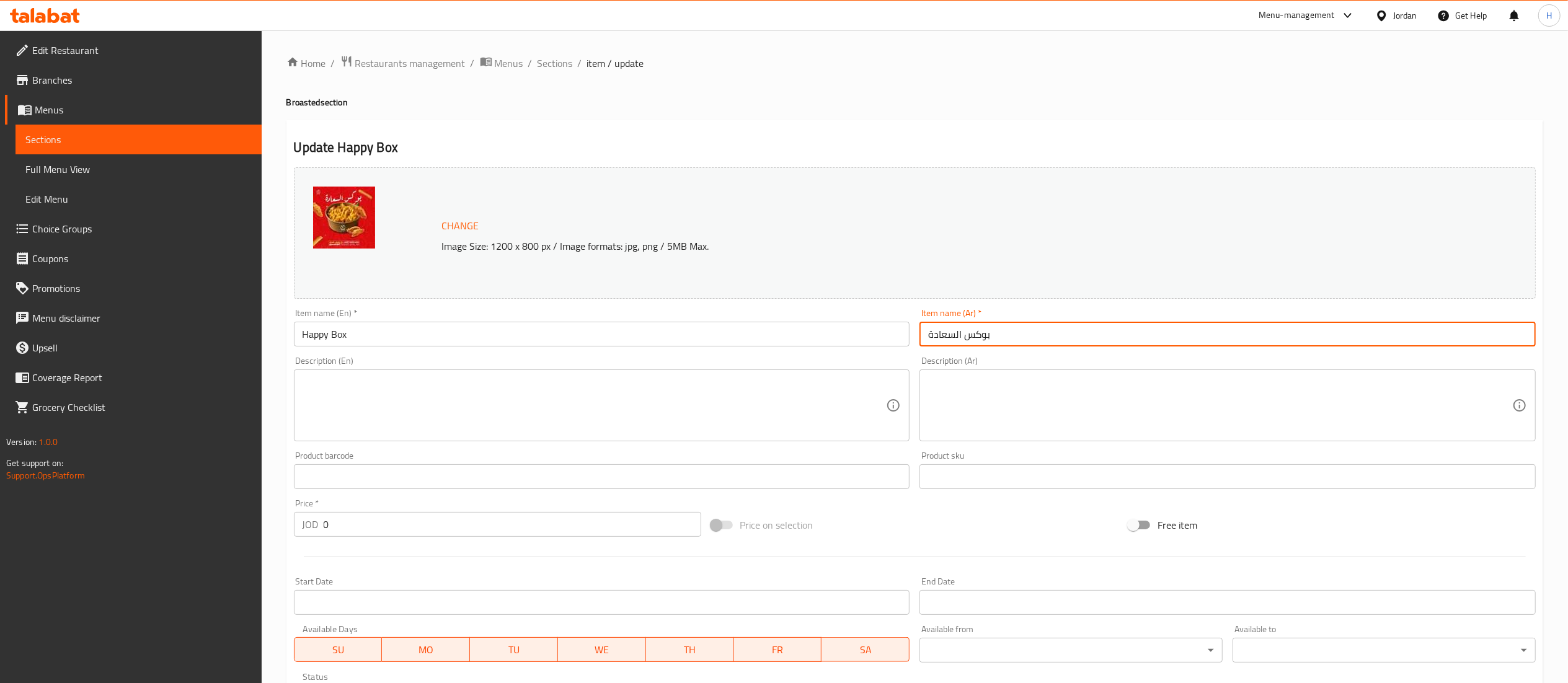
drag, startPoint x: 931, startPoint y: 332, endPoint x: 924, endPoint y: 337, distance: 8.6
click at [924, 337] on input "بوكس السعادة" at bounding box center [1228, 334] width 616 height 25
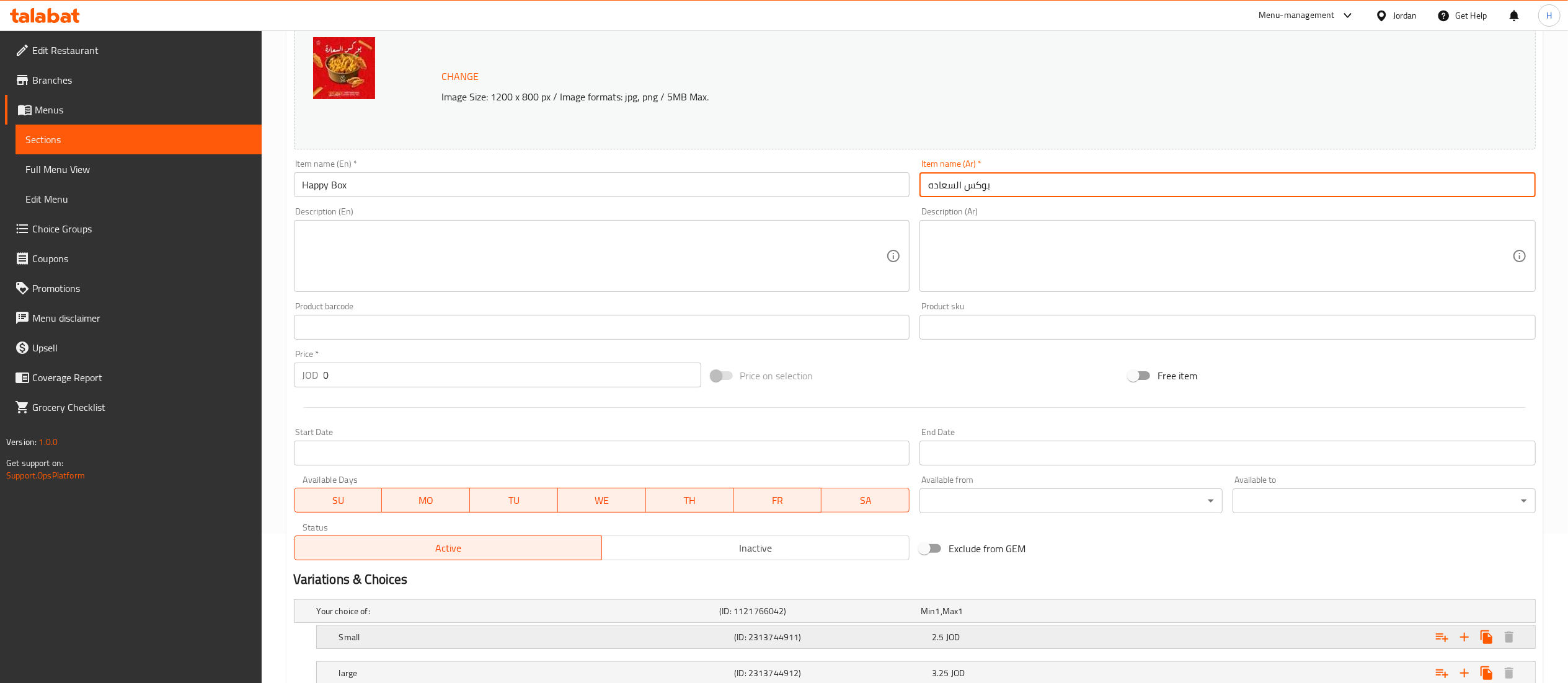
scroll to position [239, 0]
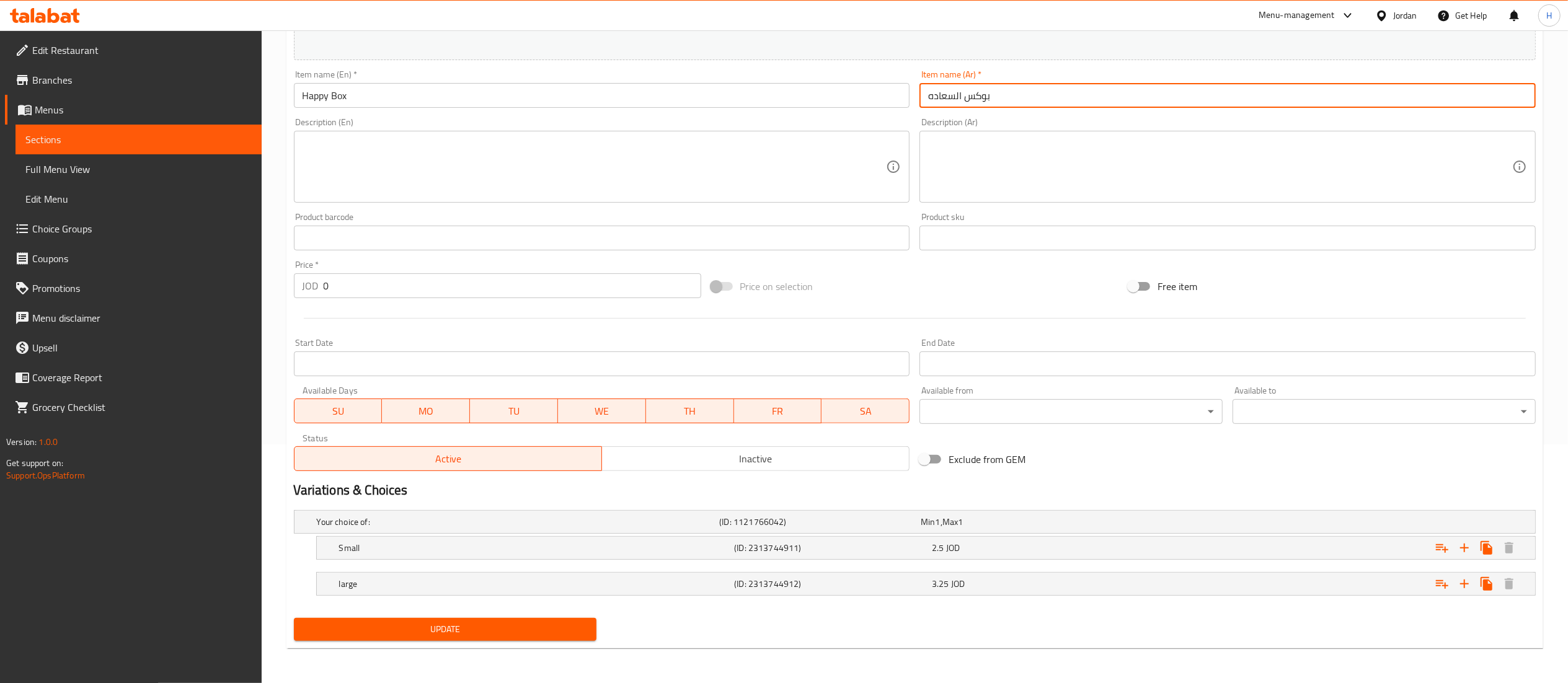
type input "بوكس السعاده"
click at [364, 626] on span "Update" at bounding box center [445, 629] width 284 height 16
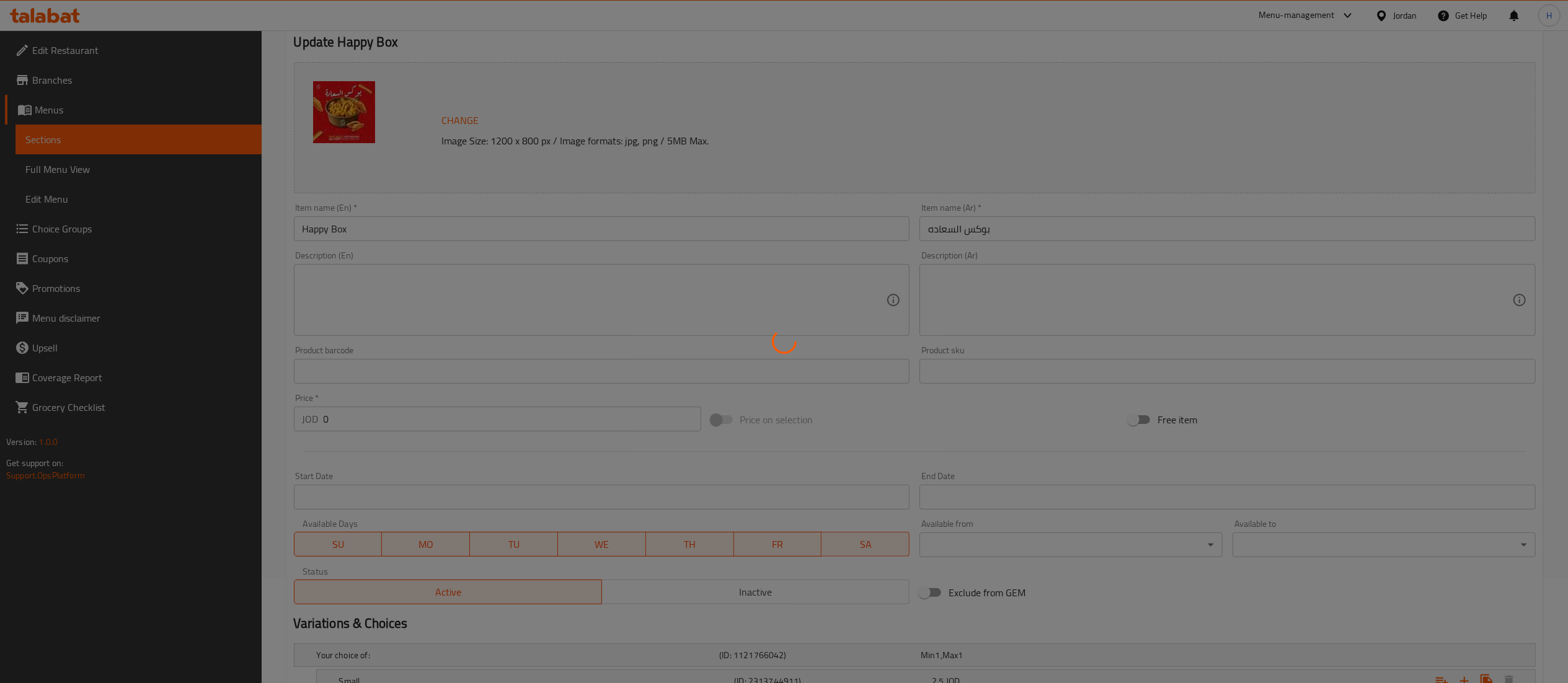
scroll to position [0, 0]
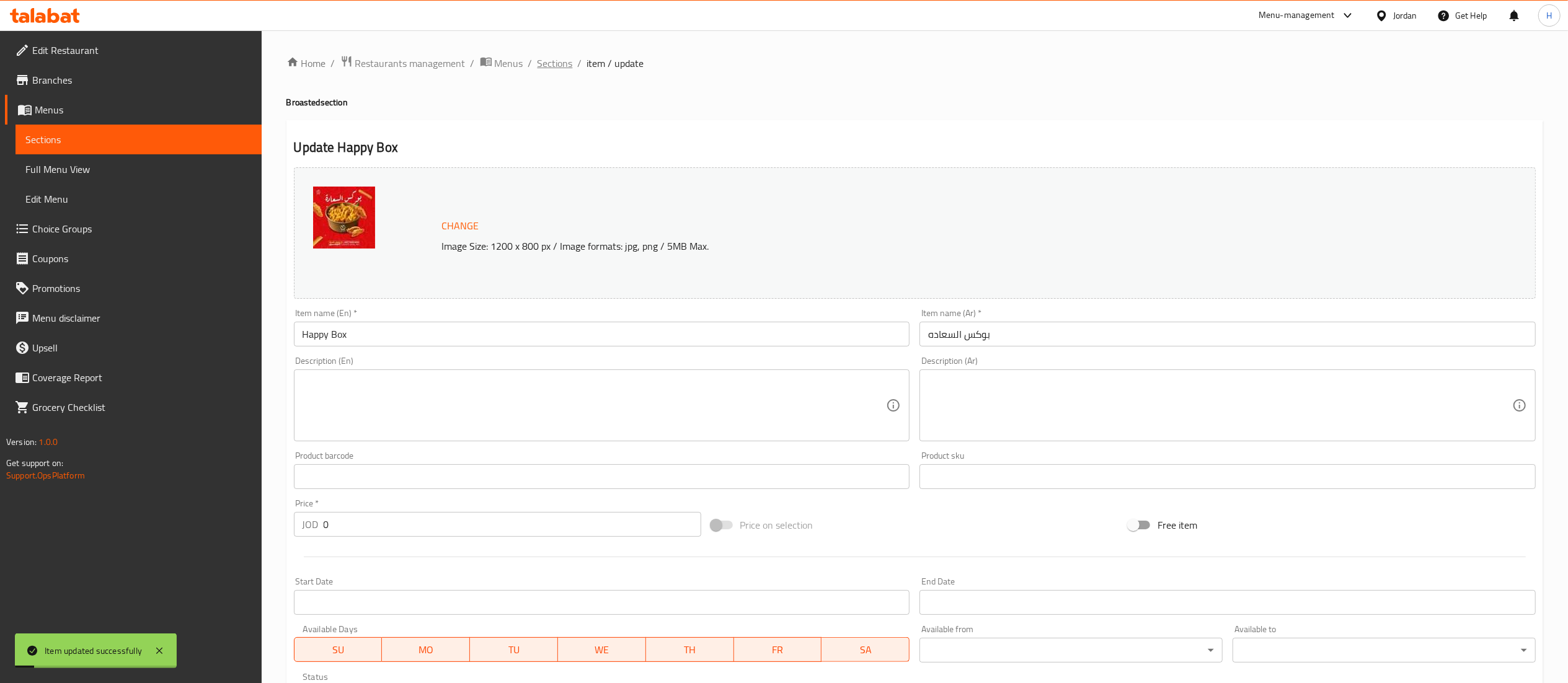
click at [557, 66] on span "Sections" at bounding box center [555, 64] width 35 height 15
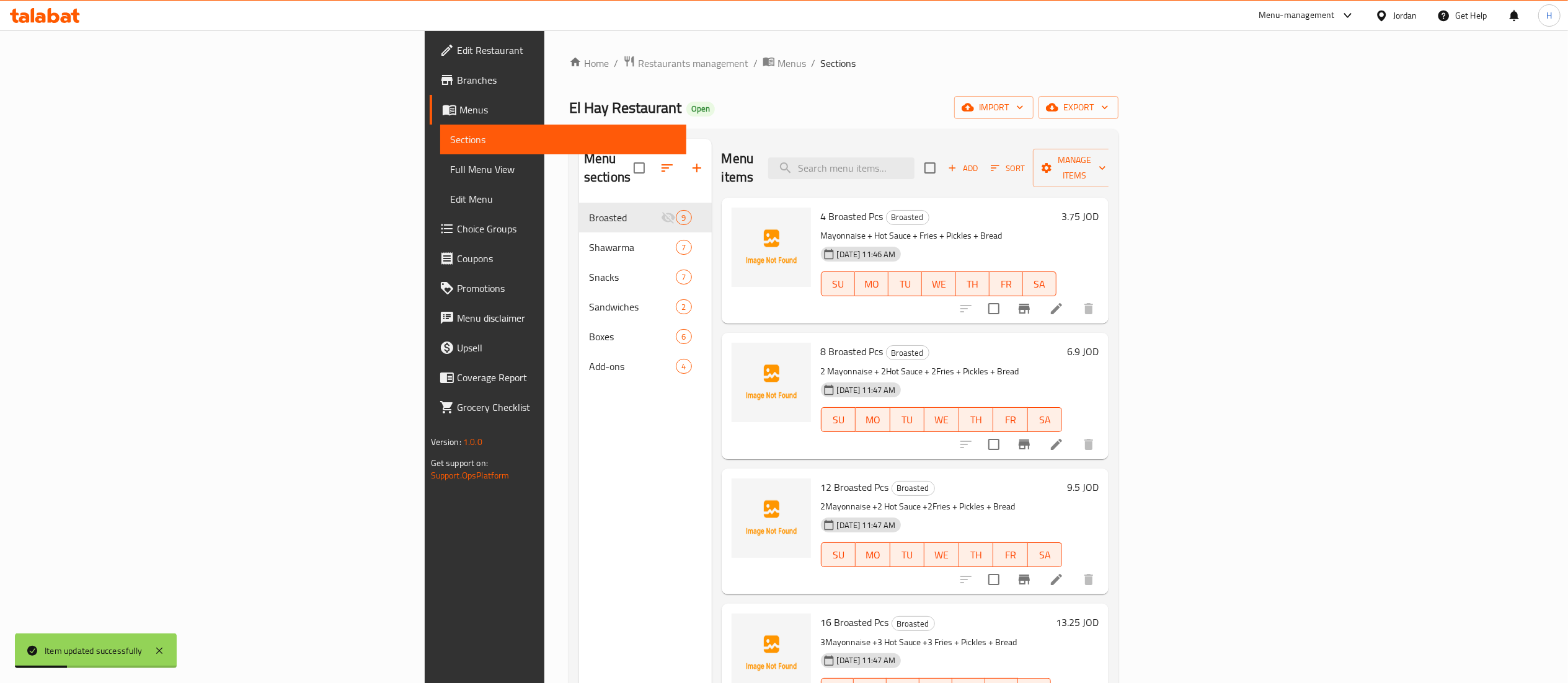
click at [584, 168] on h2 "Menu sections" at bounding box center [609, 168] width 49 height 37
click at [579, 183] on div "Menu sections Broasted 9 Shawarma 7 Snacks 7 Sandwiches 2 Boxes 6 Add-ons 4" at bounding box center [645, 263] width 132 height 248
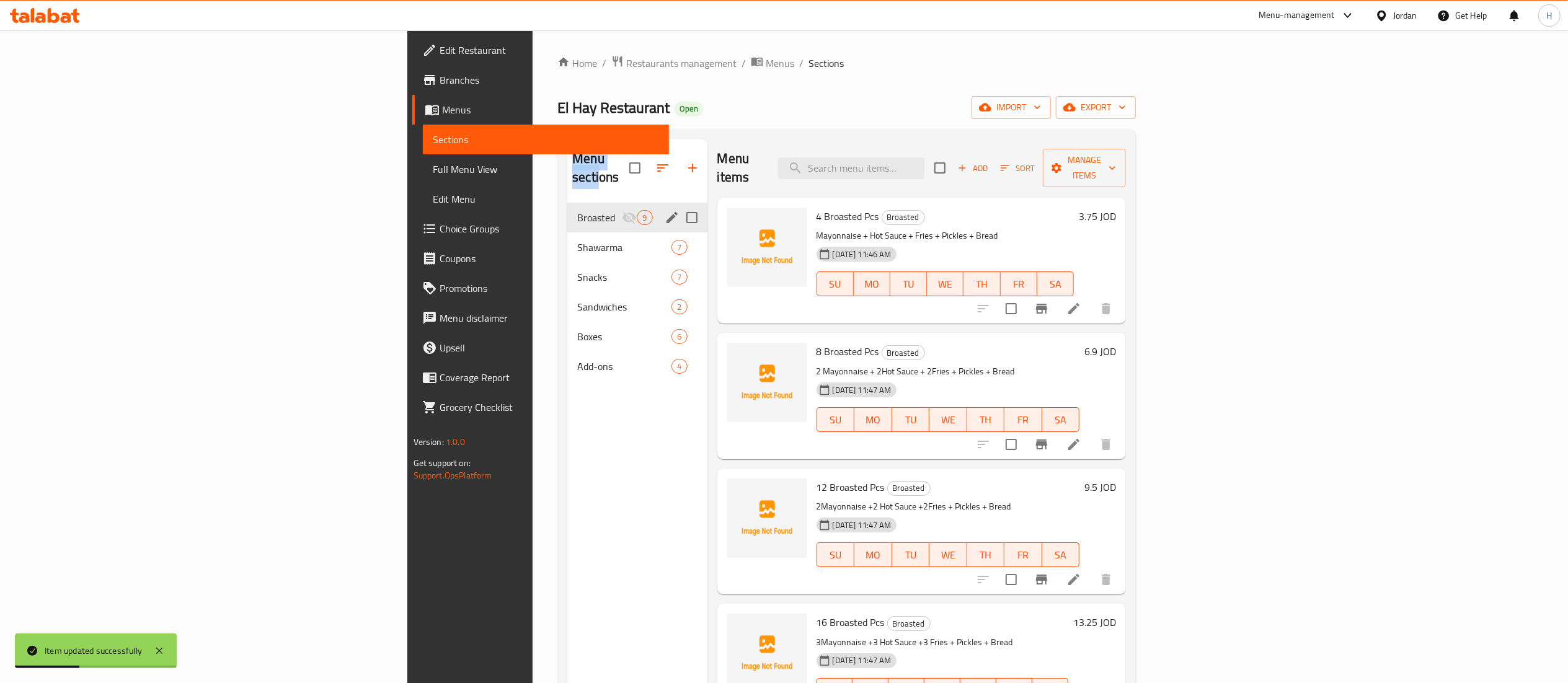
click at [578, 210] on span "Broasted" at bounding box center [600, 218] width 45 height 15
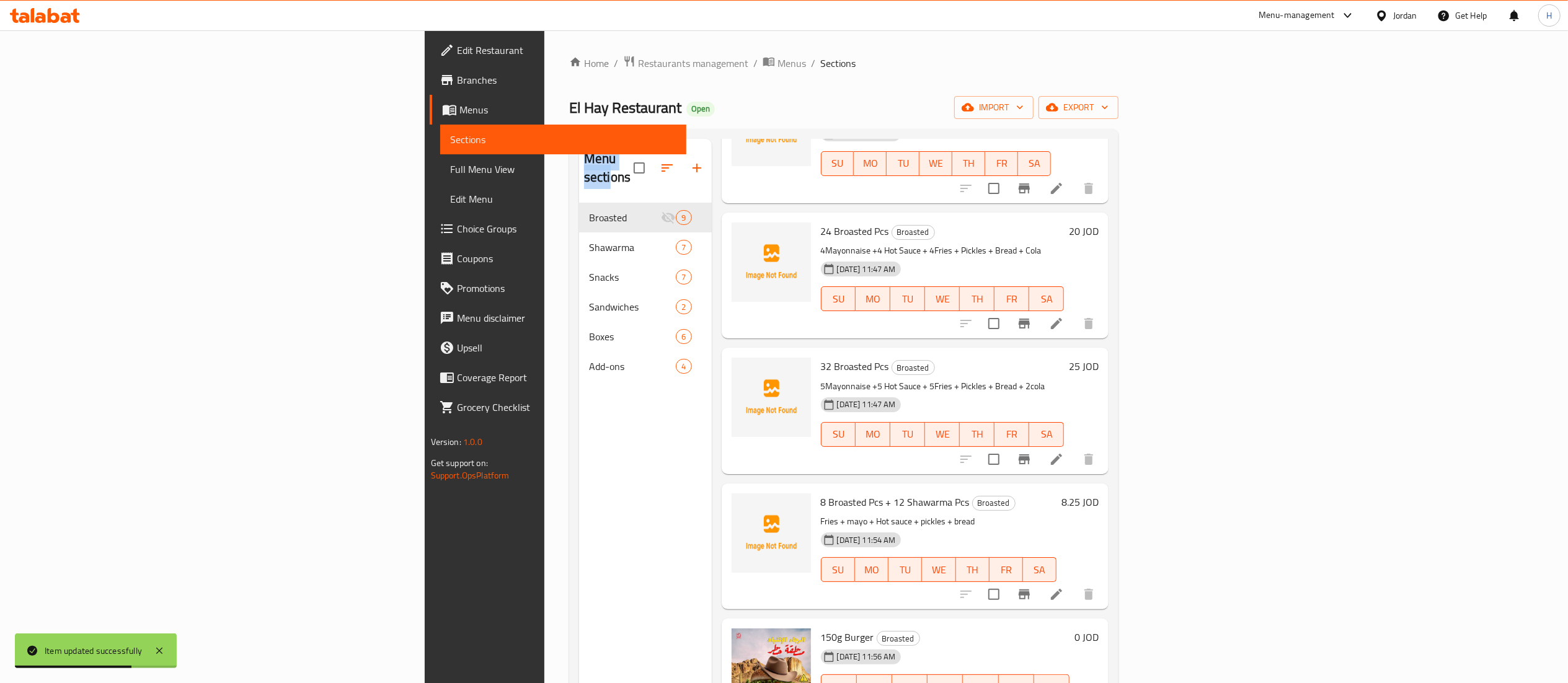
scroll to position [529, 0]
click at [579, 470] on div "Menu sections Broasted 9 Shawarma 7 Snacks 7 Sandwiches 2 Boxes 6 Add-ons 4" at bounding box center [645, 480] width 132 height 683
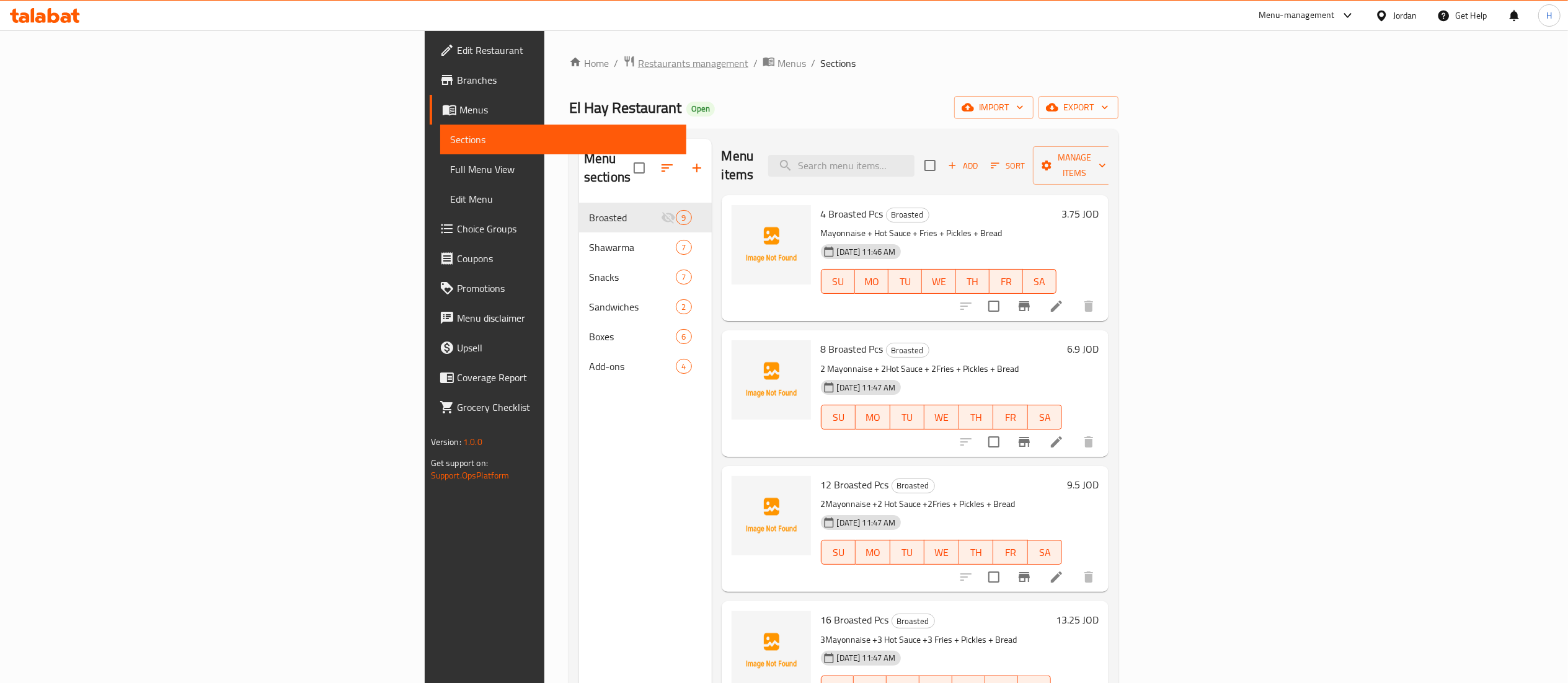
scroll to position [0, 0]
click at [68, 13] on icon at bounding box center [45, 16] width 70 height 15
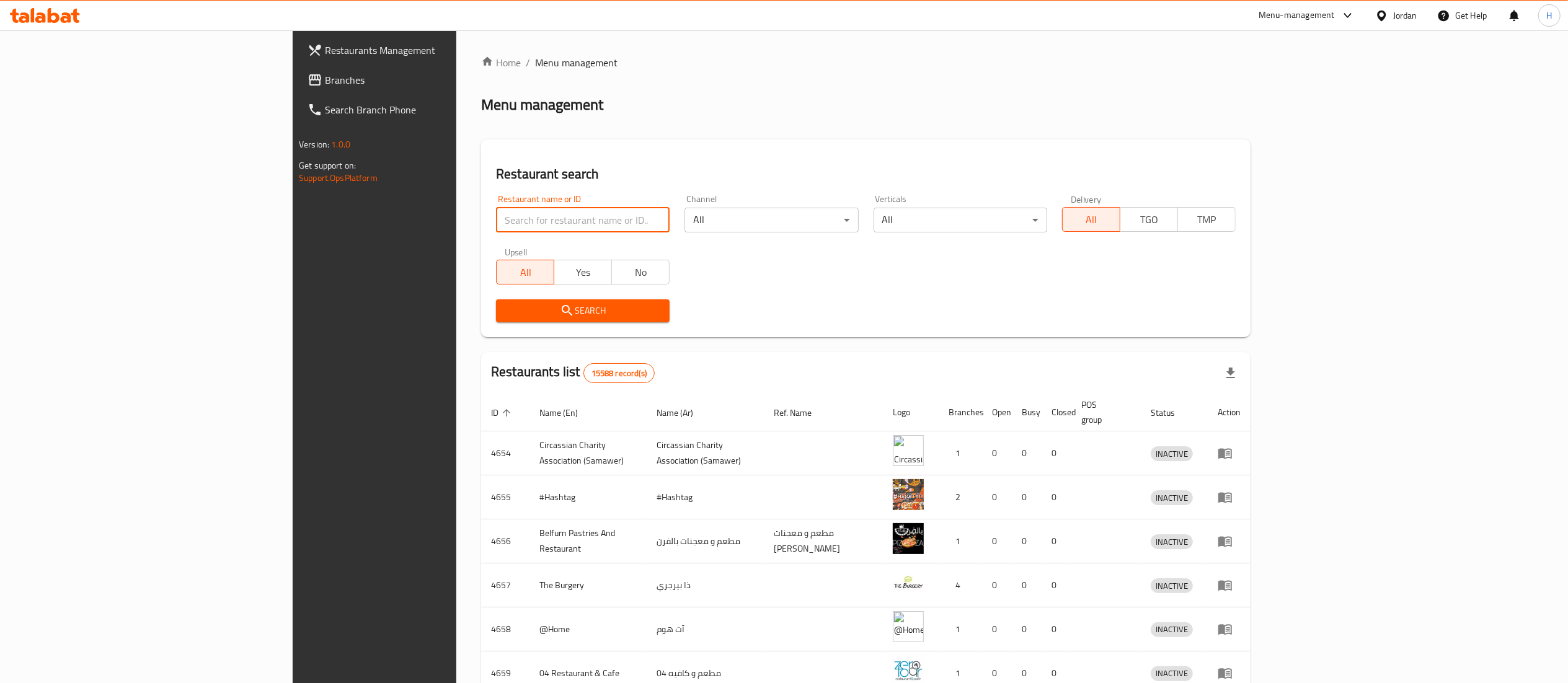
click at [496, 223] on input "search" at bounding box center [583, 220] width 174 height 25
type input "parolina"
click button "Search" at bounding box center [583, 310] width 174 height 23
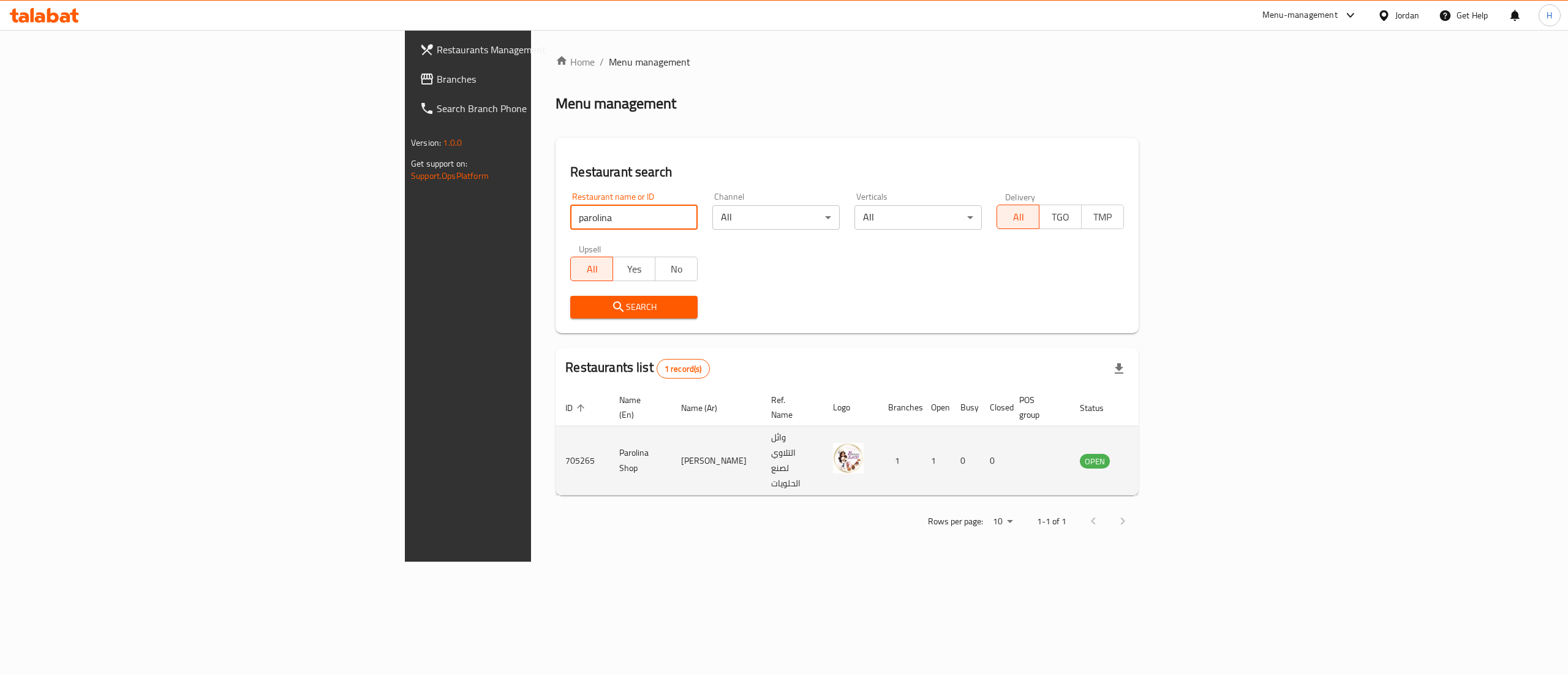
click at [1158, 456] on icon "enhanced table" at bounding box center [1151, 461] width 13 height 10
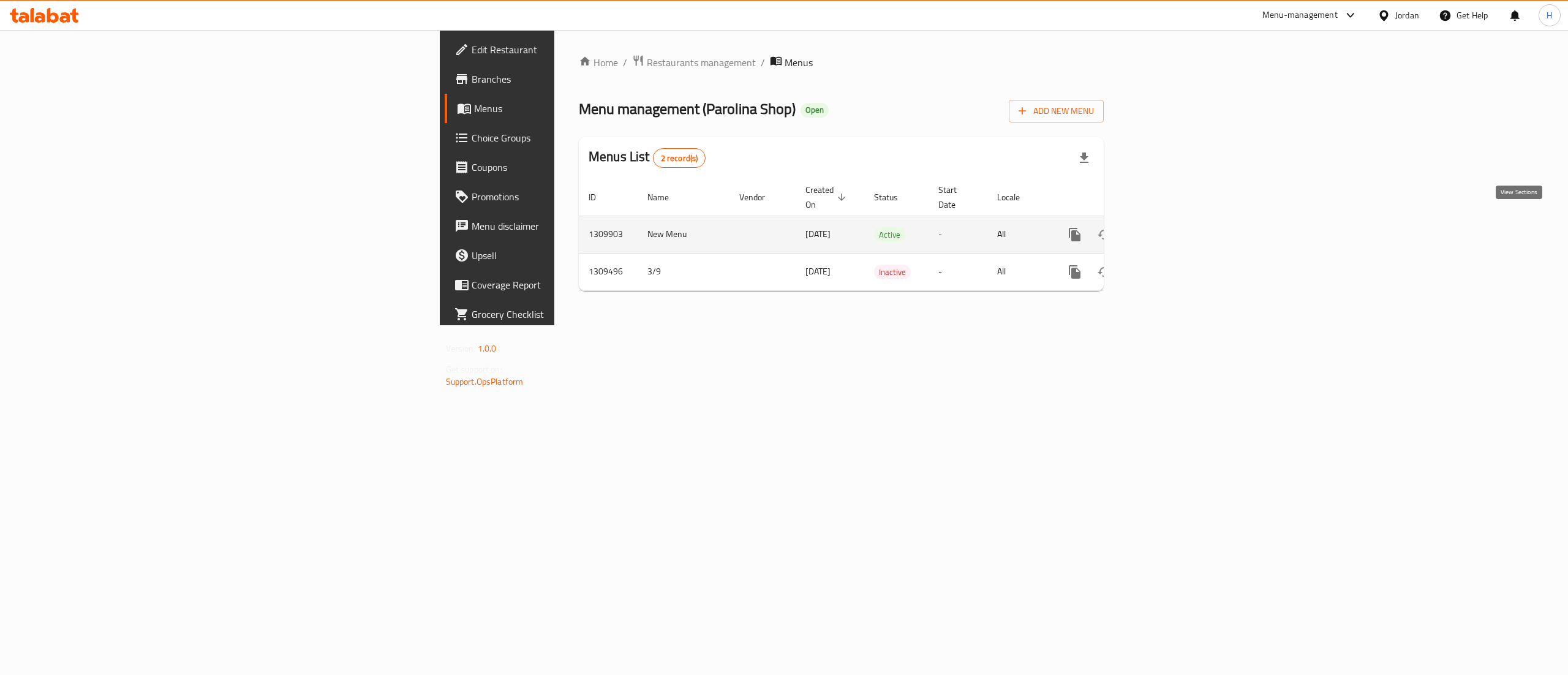
click at [1168, 229] on icon "enhanced table" at bounding box center [1162, 234] width 11 height 11
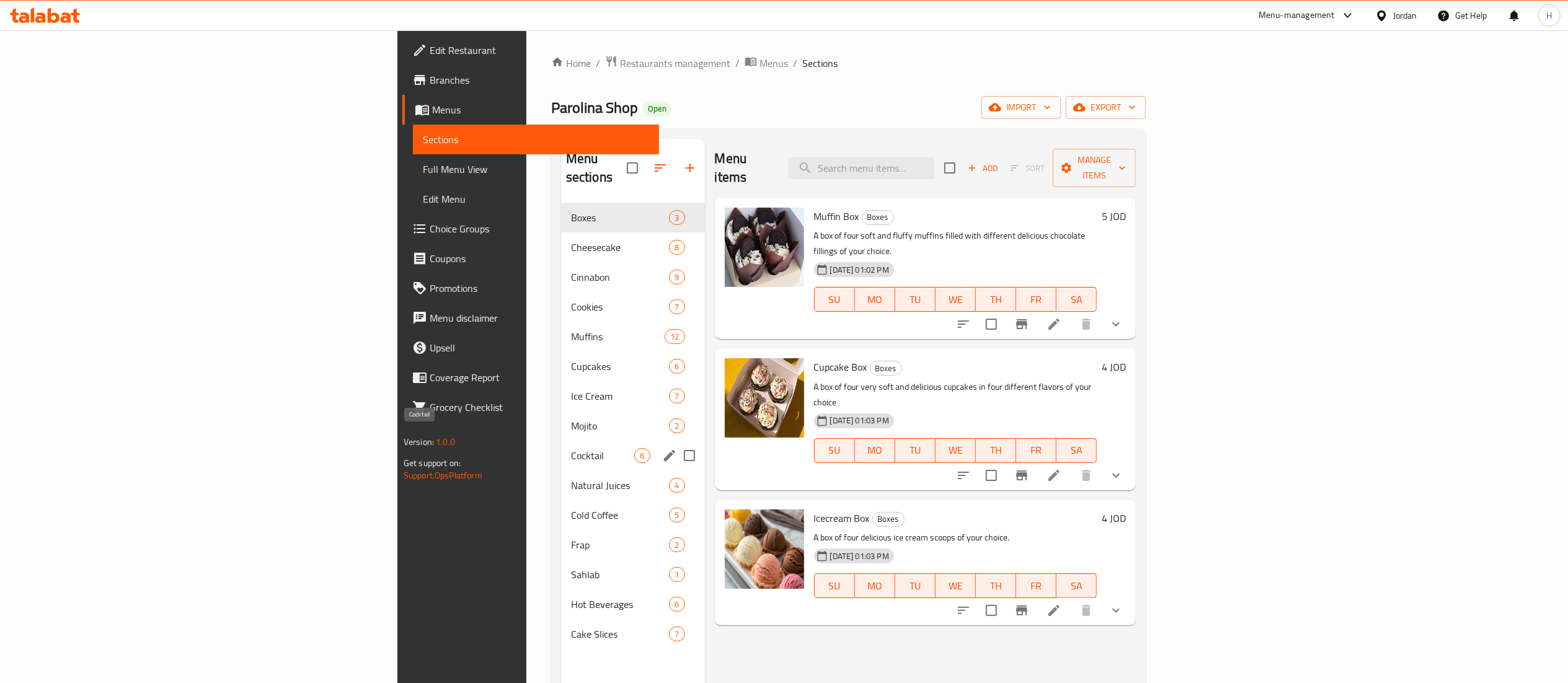
click at [571, 448] on span "Cocktail" at bounding box center [602, 456] width 64 height 15
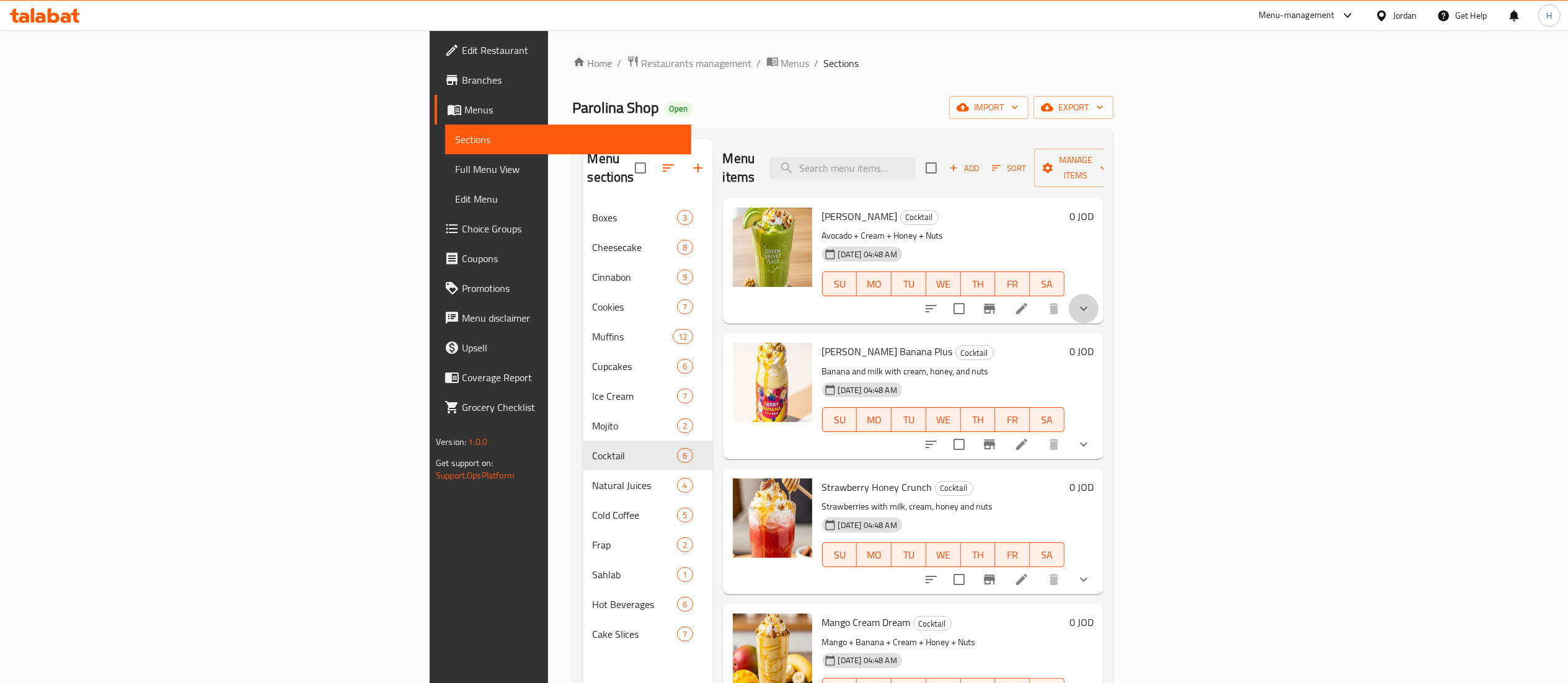
click at [1099, 298] on button "show more" at bounding box center [1084, 309] width 30 height 30
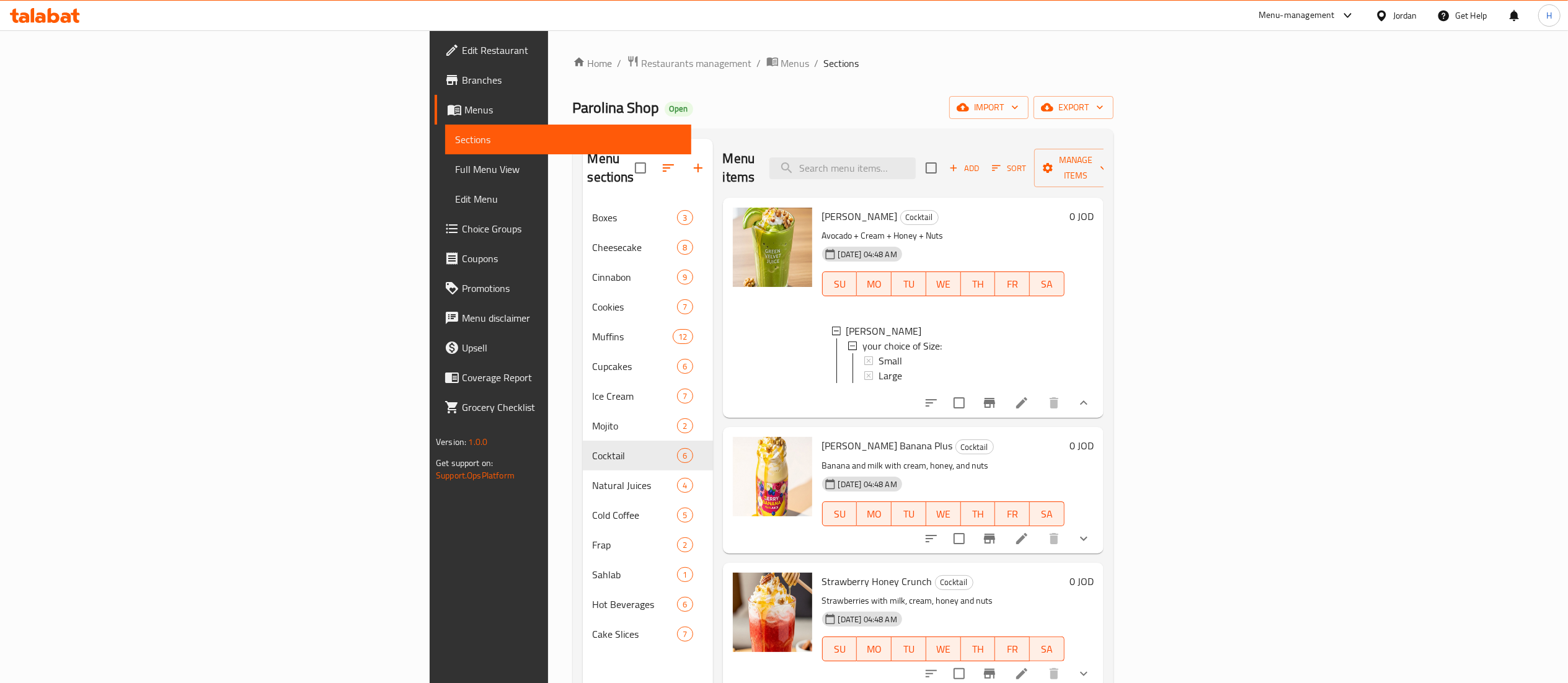
click at [462, 230] on span "Choice Groups" at bounding box center [571, 229] width 219 height 15
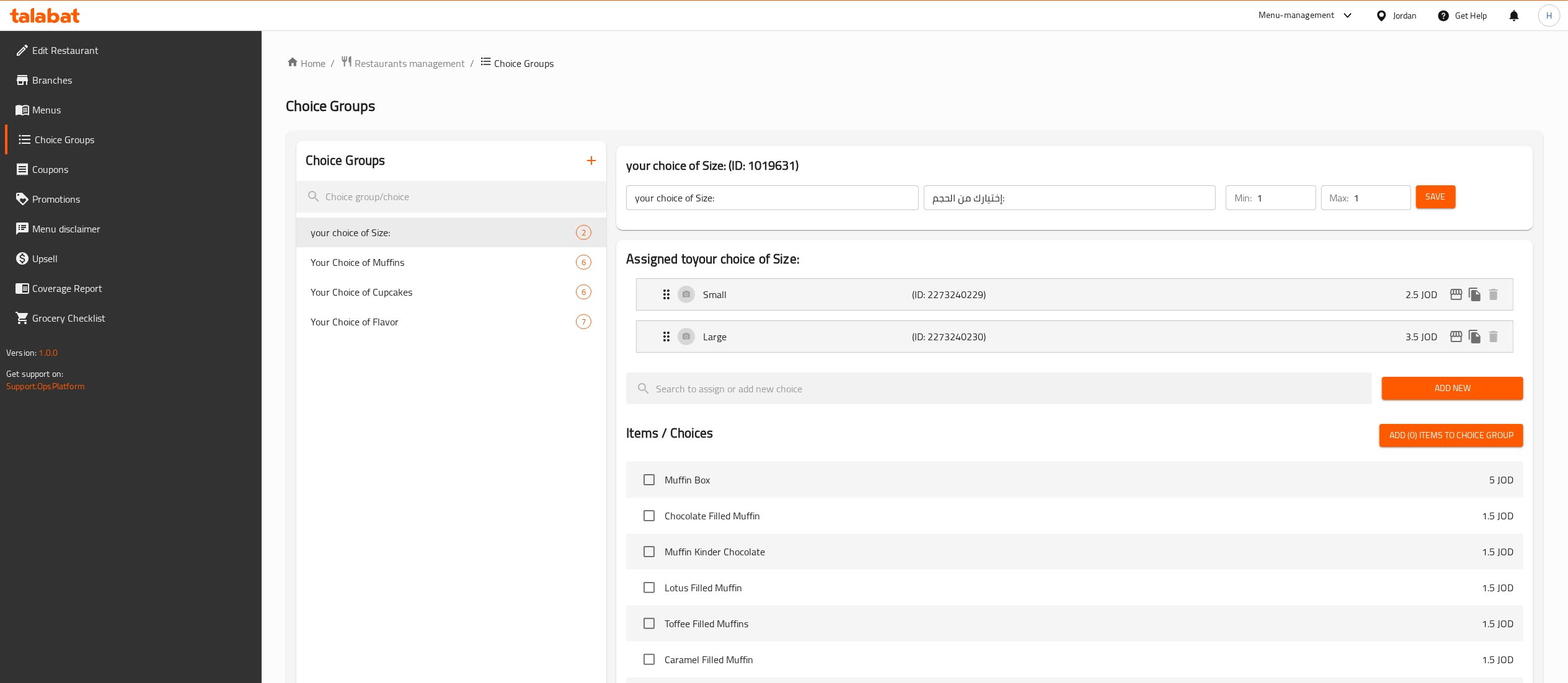
click at [409, 419] on div "Choice Groups your choice of Size: 2 Your Choice of Muffins 6 Your Choice of Cu…" at bounding box center [451, 554] width 310 height 827
click at [589, 153] on icon "button" at bounding box center [592, 161] width 15 height 15
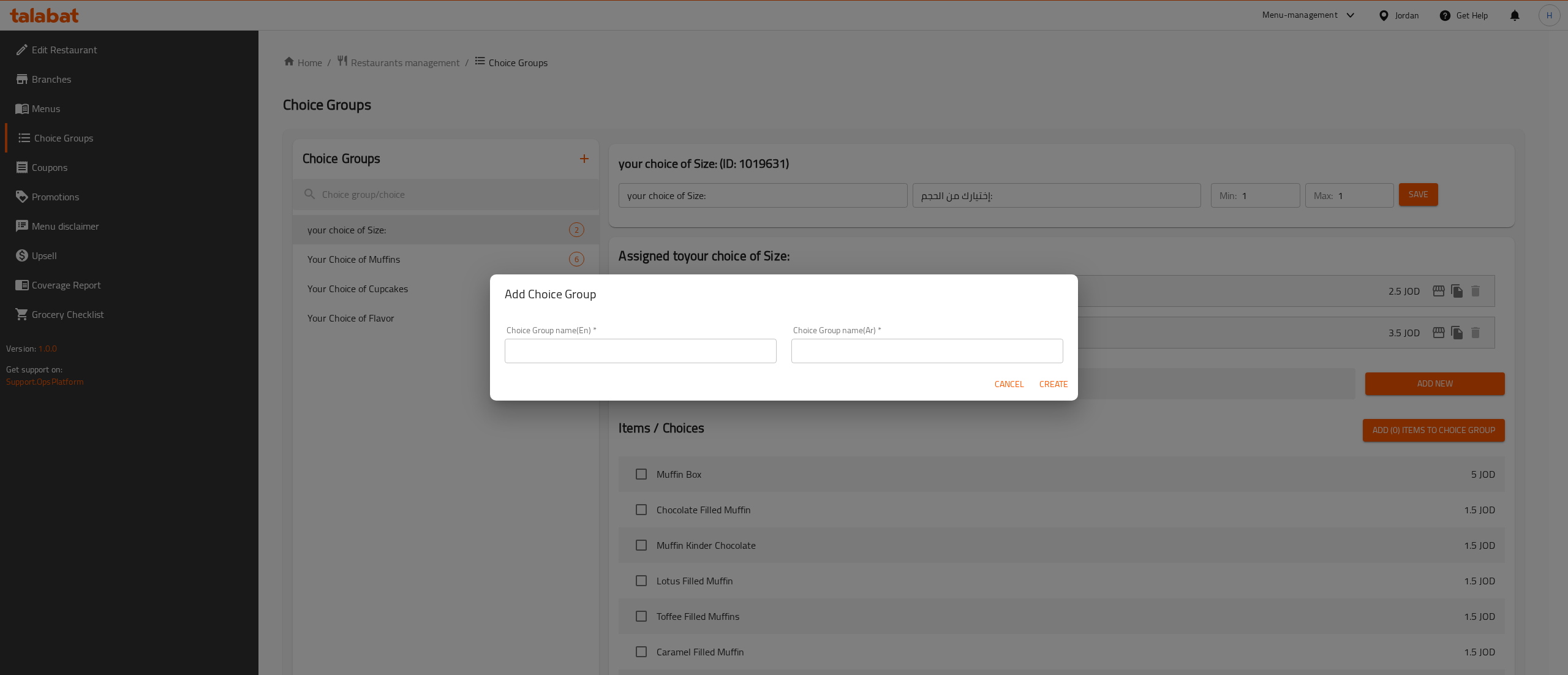
click at [633, 352] on input "text" at bounding box center [641, 350] width 272 height 24
type input "Add On"
type input "اضافات"
click at [1034, 373] on button "Create" at bounding box center [1053, 384] width 39 height 23
type input "Add On"
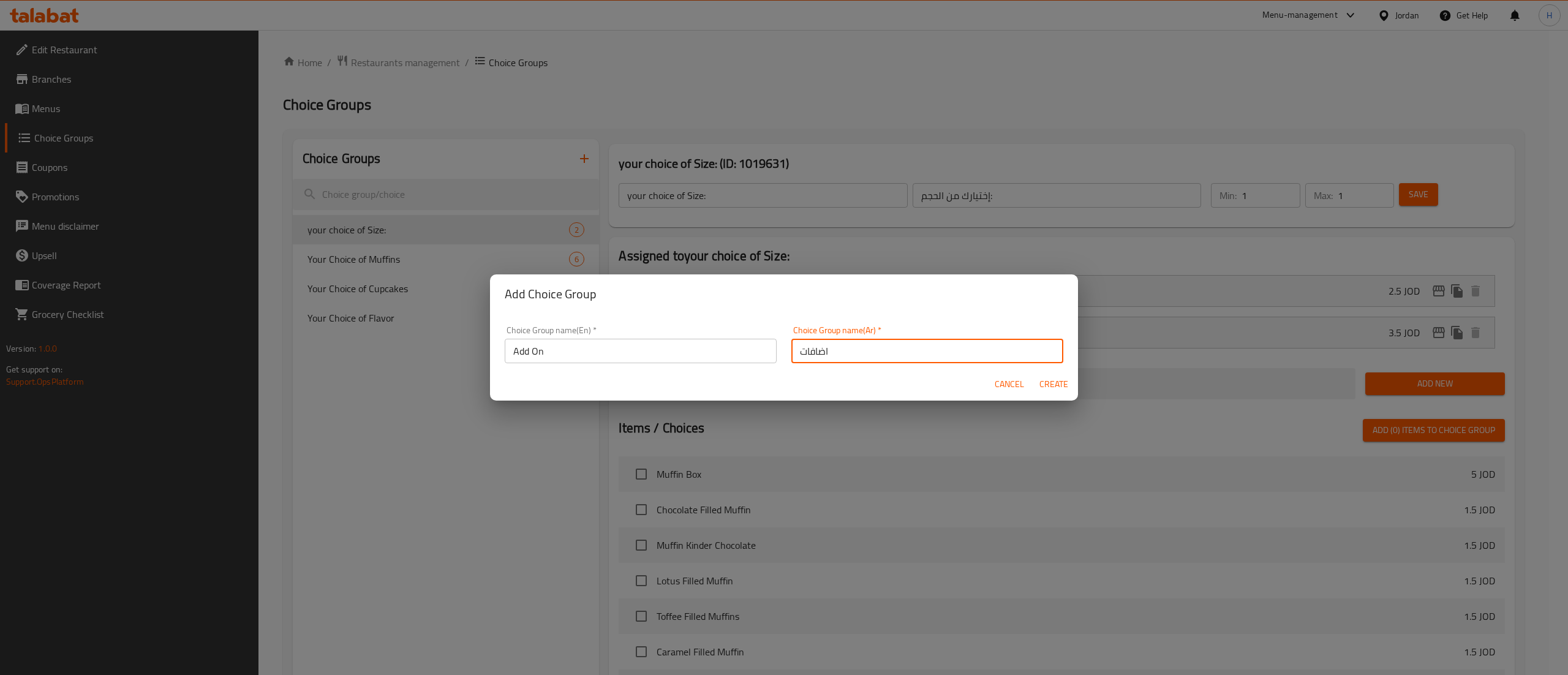
type input "اضافات"
type input "0"
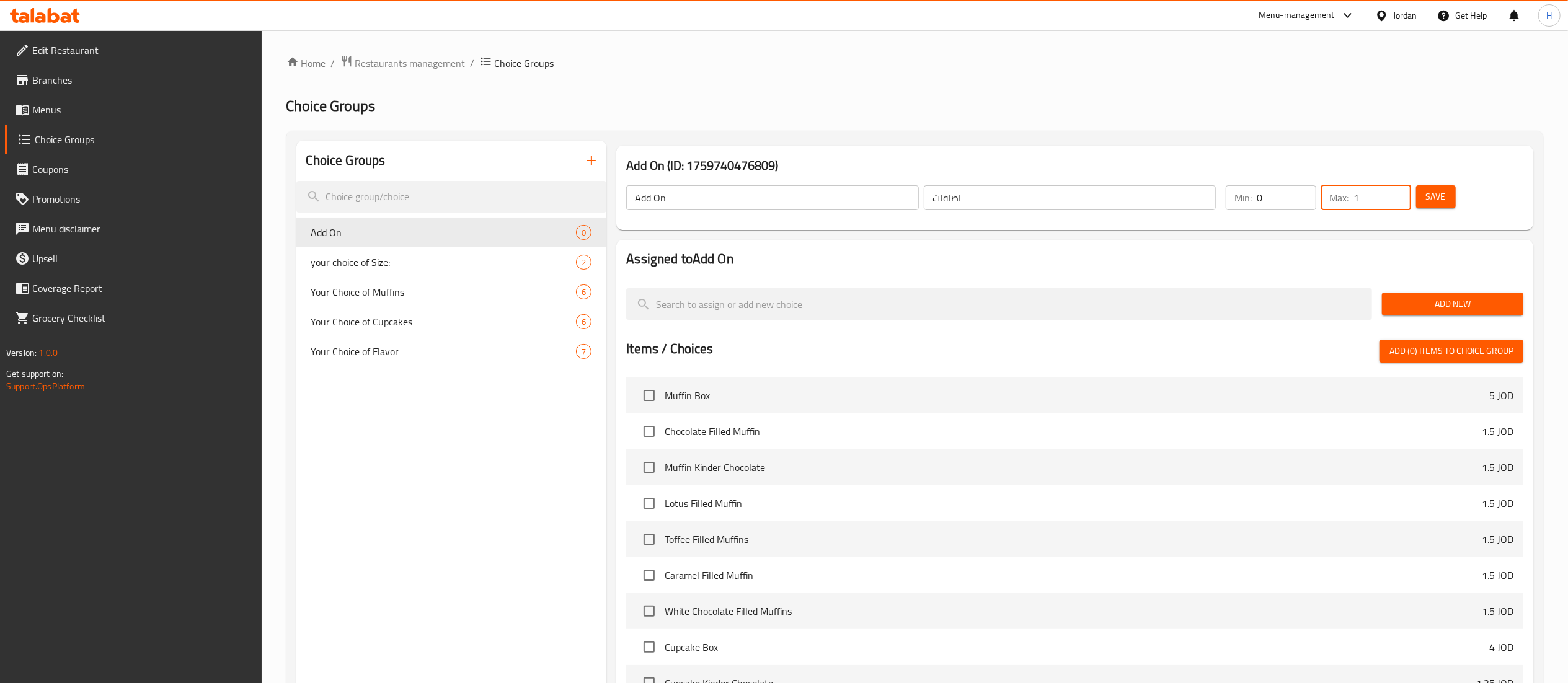
click at [1401, 189] on input "1" at bounding box center [1382, 197] width 57 height 25
type input "2"
click at [1401, 189] on input "2" at bounding box center [1382, 197] width 57 height 25
drag, startPoint x: 1371, startPoint y: 238, endPoint x: 1400, endPoint y: 281, distance: 51.9
click at [1371, 239] on div "Assigned to Add On Add New Items / Choices Add (0) items to choice group Muffin…" at bounding box center [1074, 516] width 927 height 563
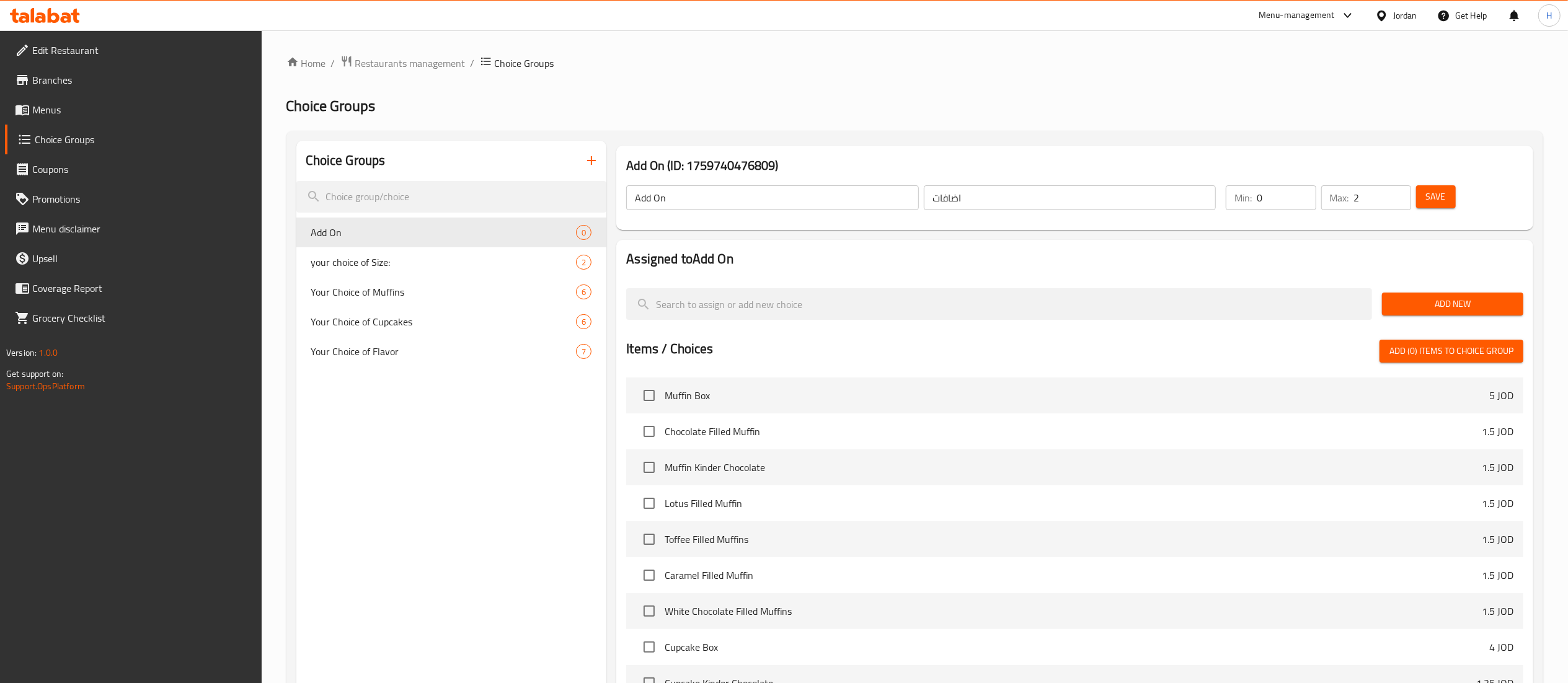
click at [1433, 307] on span "Add New" at bounding box center [1453, 304] width 121 height 16
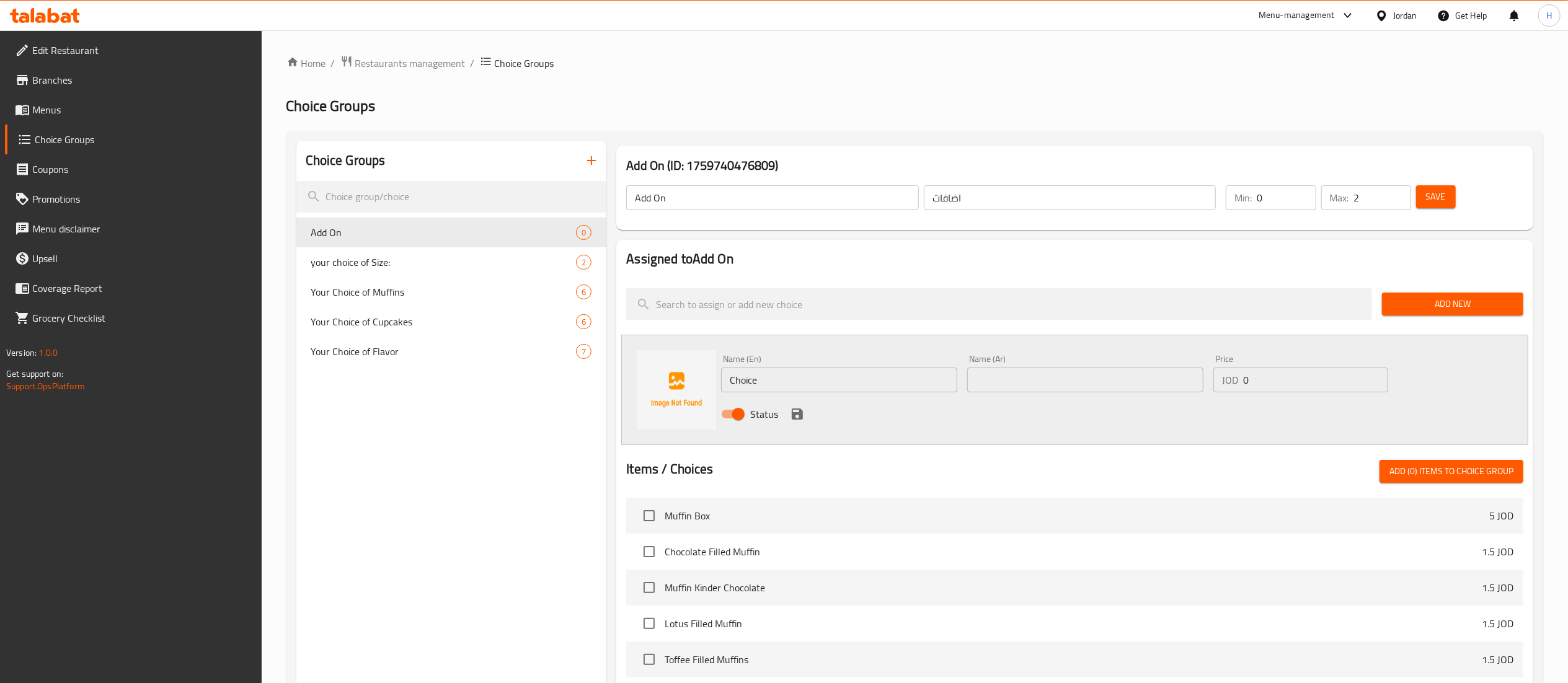
click at [1049, 379] on input "text" at bounding box center [1085, 379] width 236 height 25
paste input "اضافة قشطة زيادة"
type input "اضافة قشطة زيادة"
click at [1331, 391] on input "0" at bounding box center [1316, 379] width 145 height 25
type input "0.5"
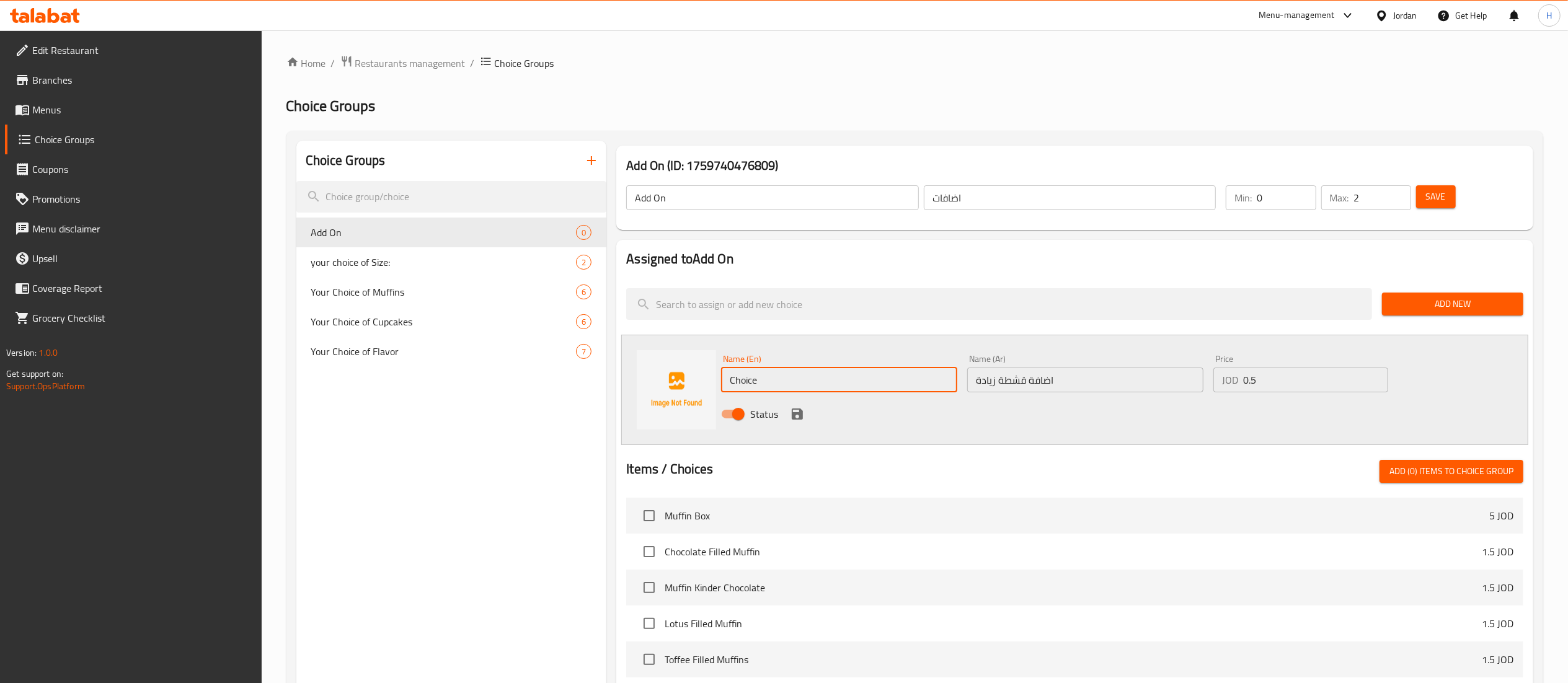
drag, startPoint x: 878, startPoint y: 379, endPoint x: 505, endPoint y: 379, distance: 373.0
click at [505, 379] on div "Choice Groups Add On 0 your choice of Size: 2 Your Choice of Muffins 6 Your Cho…" at bounding box center [917, 572] width 1242 height 864
type input "Add Extra Cream"
drag, startPoint x: 804, startPoint y: 411, endPoint x: 824, endPoint y: 408, distance: 20.2
click at [802, 411] on icon "save" at bounding box center [797, 414] width 15 height 15
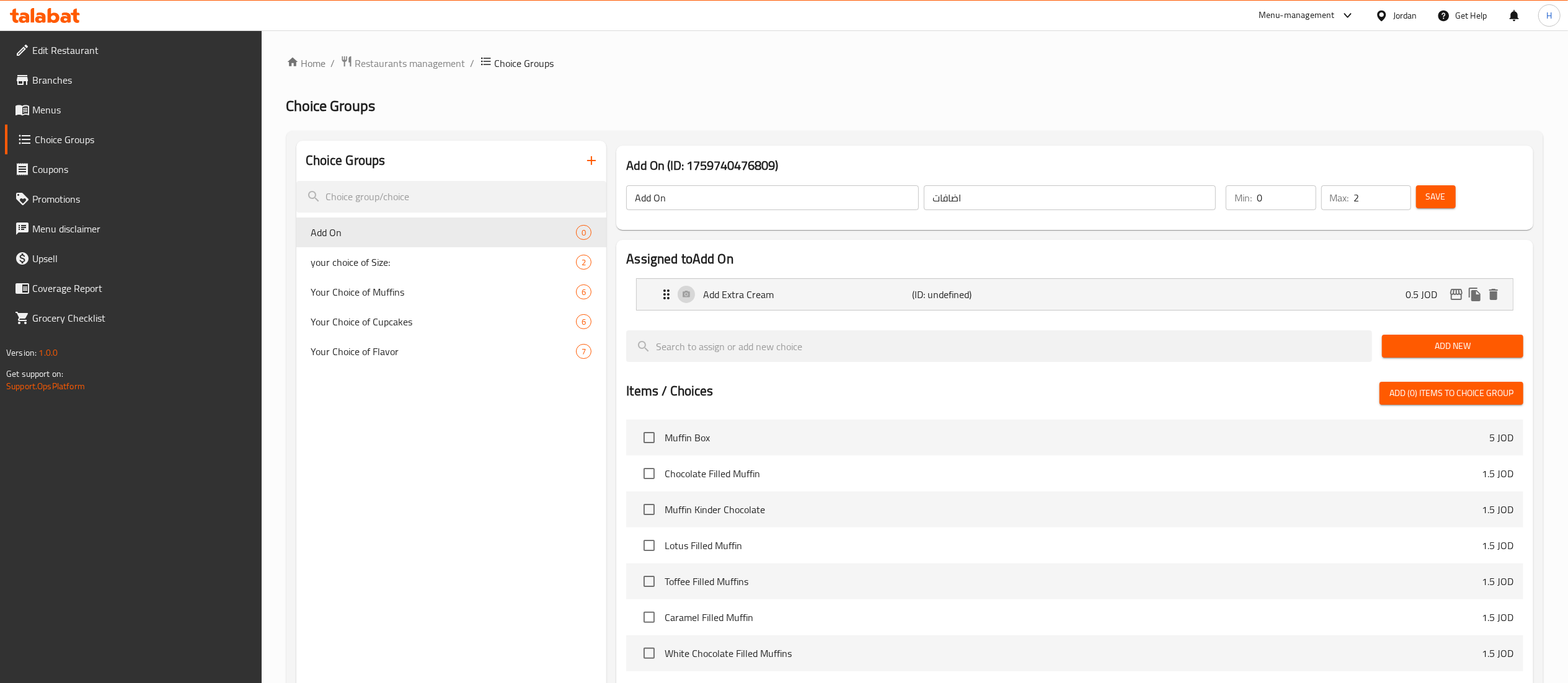
click at [1399, 343] on span "Add New" at bounding box center [1453, 346] width 121 height 16
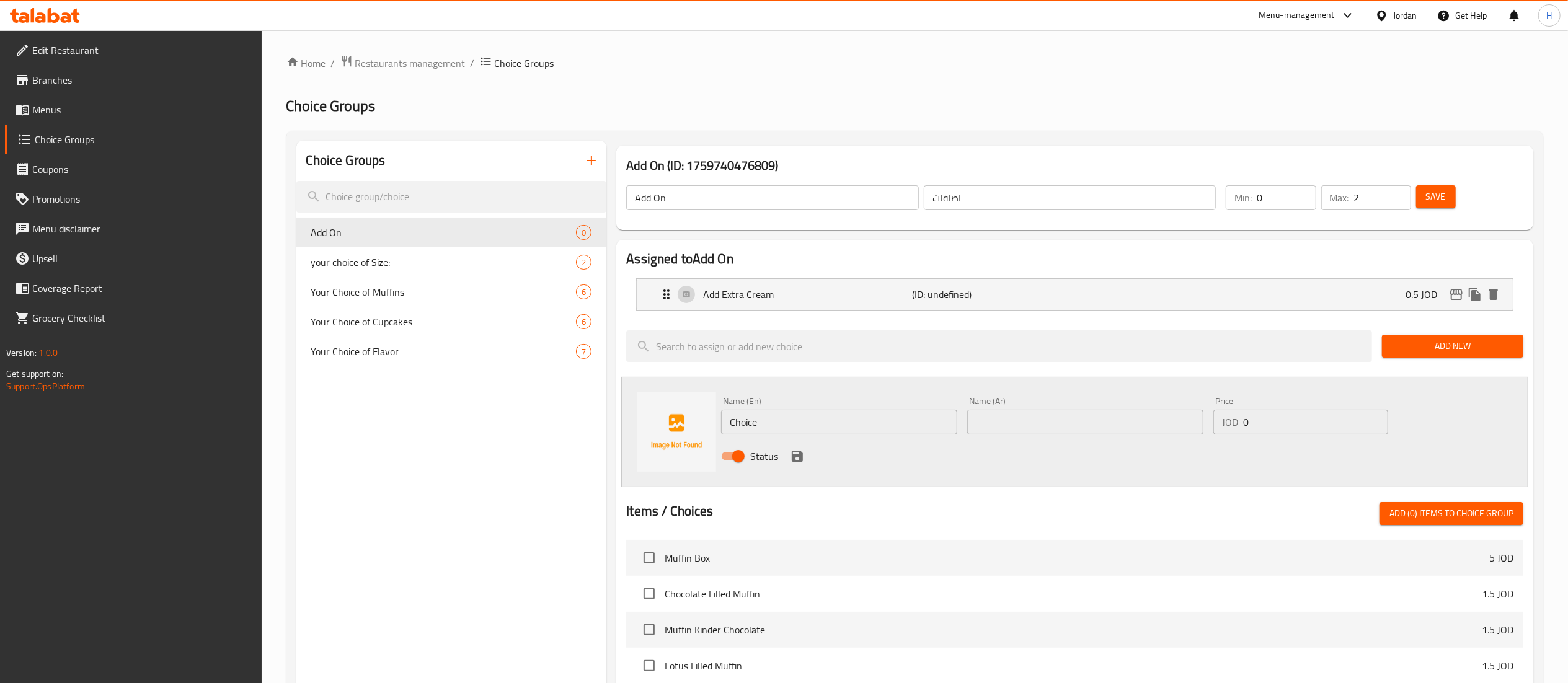
drag, startPoint x: 1025, startPoint y: 423, endPoint x: 1001, endPoint y: 426, distance: 24.2
click at [1025, 423] on input "text" at bounding box center [1085, 422] width 236 height 25
paste input "اضافة مكسرات زيادة"
type input "اضافة مكسرات زيادة"
drag, startPoint x: 849, startPoint y: 418, endPoint x: 581, endPoint y: 426, distance: 268.1
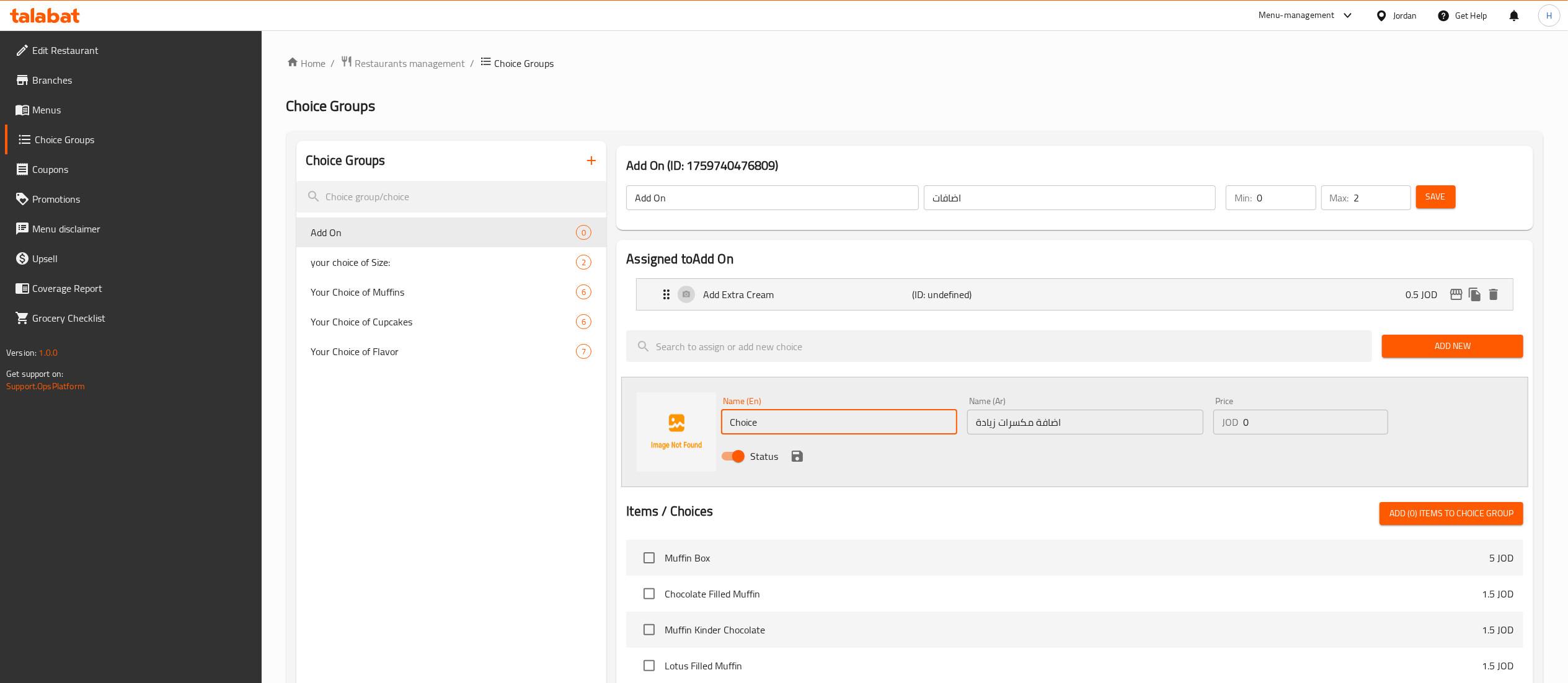
click at [581, 426] on div "Choice Groups Add On 0 your choice of Size: 2 Your Choice of Muffins 6 Your Cho…" at bounding box center [917, 593] width 1242 height 906
type input "Add Extra Nuts"
click at [1284, 429] on input "0" at bounding box center [1316, 422] width 145 height 25
type input "0.5"
click at [790, 454] on icon "save" at bounding box center [797, 456] width 15 height 15
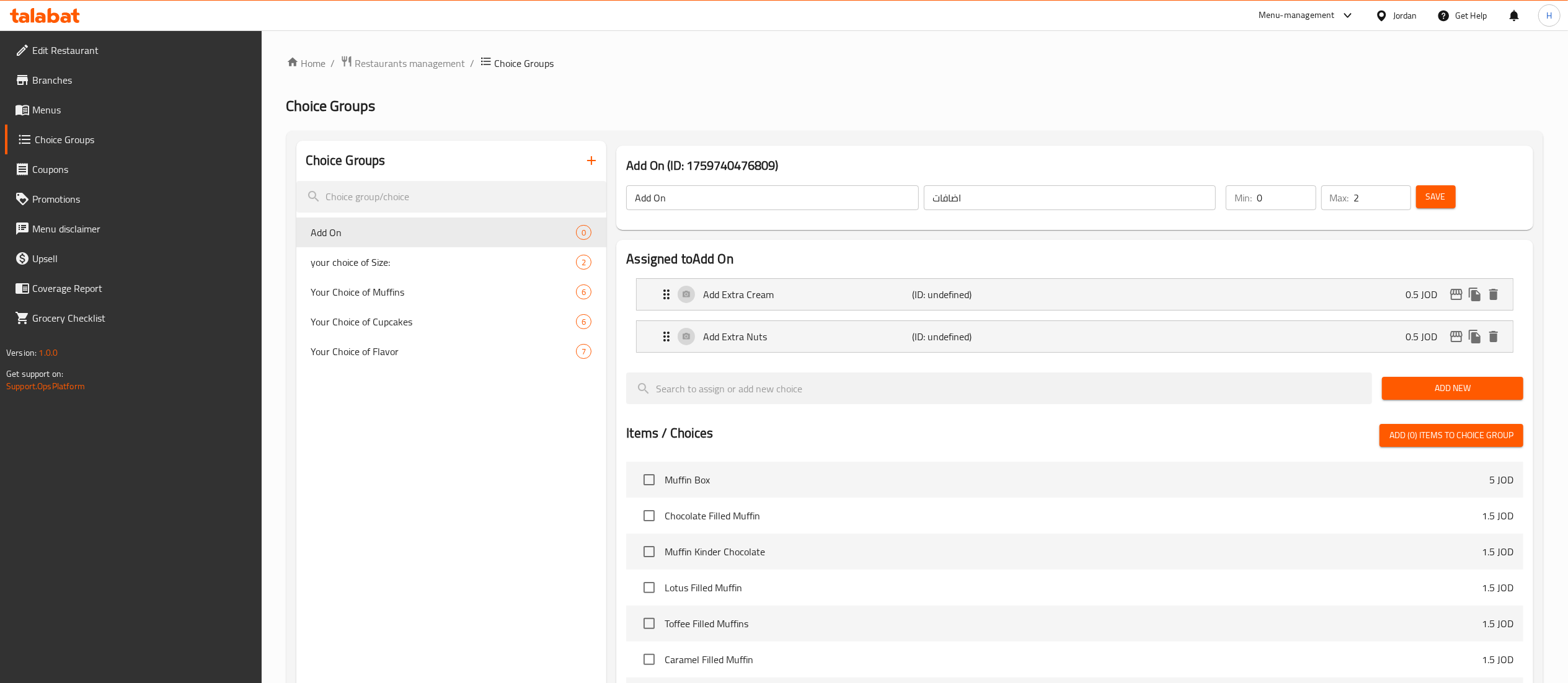
click at [1451, 193] on button "Save" at bounding box center [1436, 197] width 40 height 23
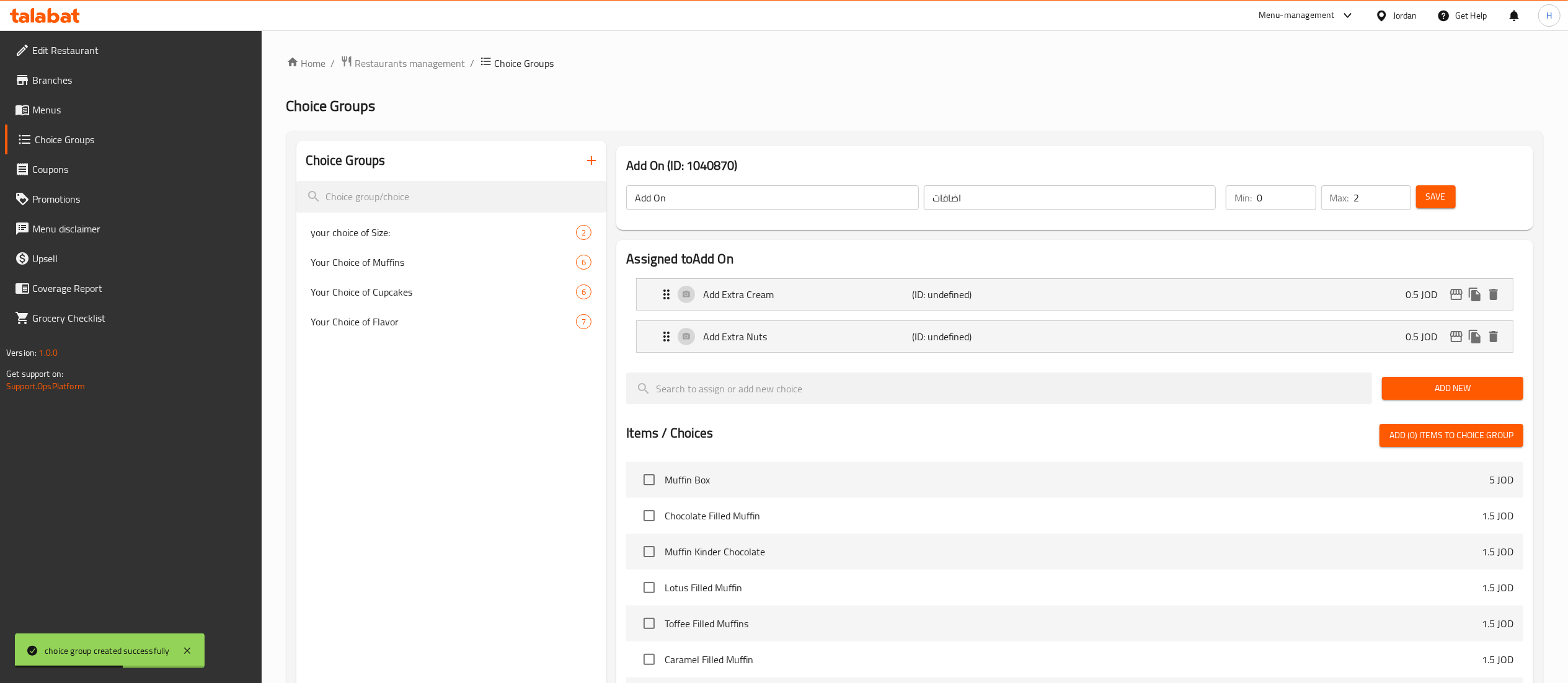
click at [408, 367] on div "Choice Groups your choice of Size: 2 Your Choice of Muffins 6 Your Choice of Cu…" at bounding box center [451, 554] width 310 height 827
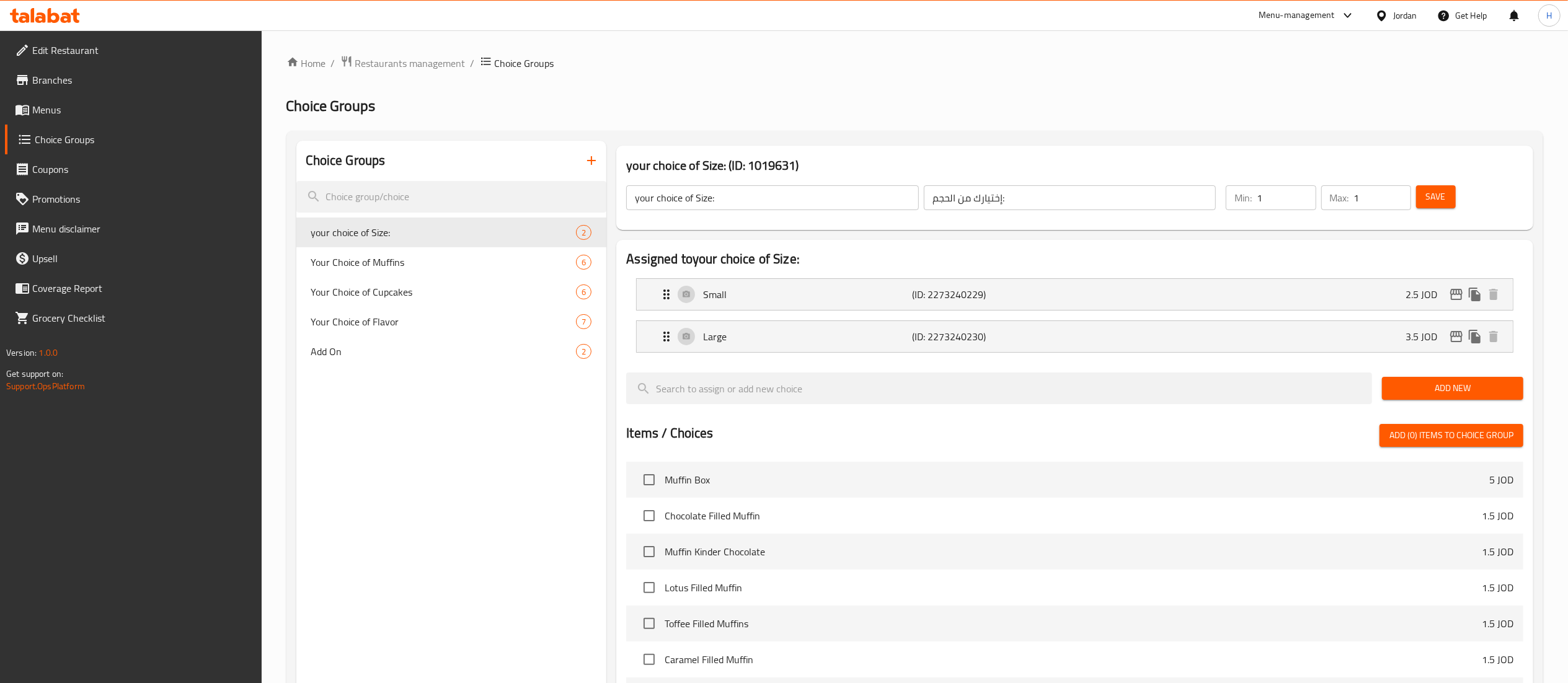
click at [67, 109] on span "Menus" at bounding box center [141, 110] width 219 height 15
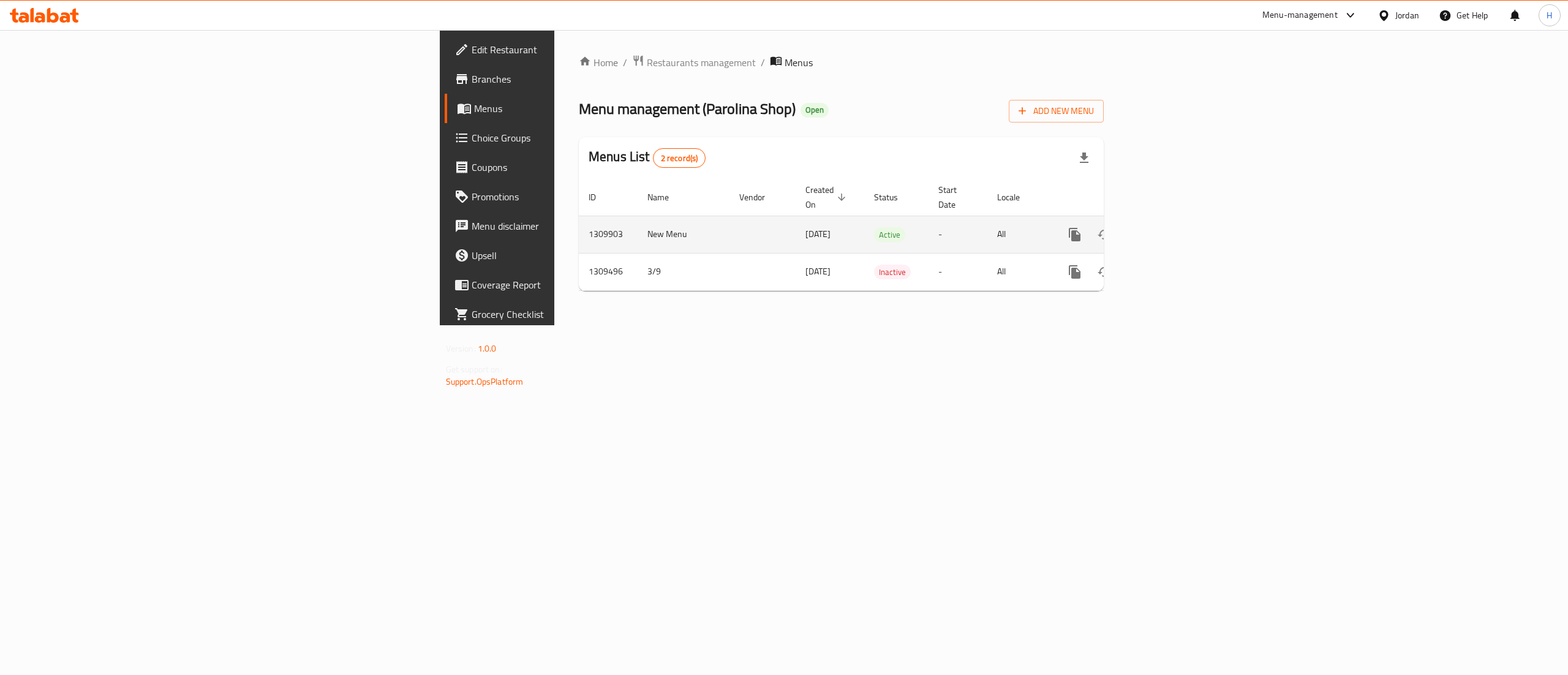
click at [1178, 223] on link "enhanced table" at bounding box center [1163, 235] width 30 height 30
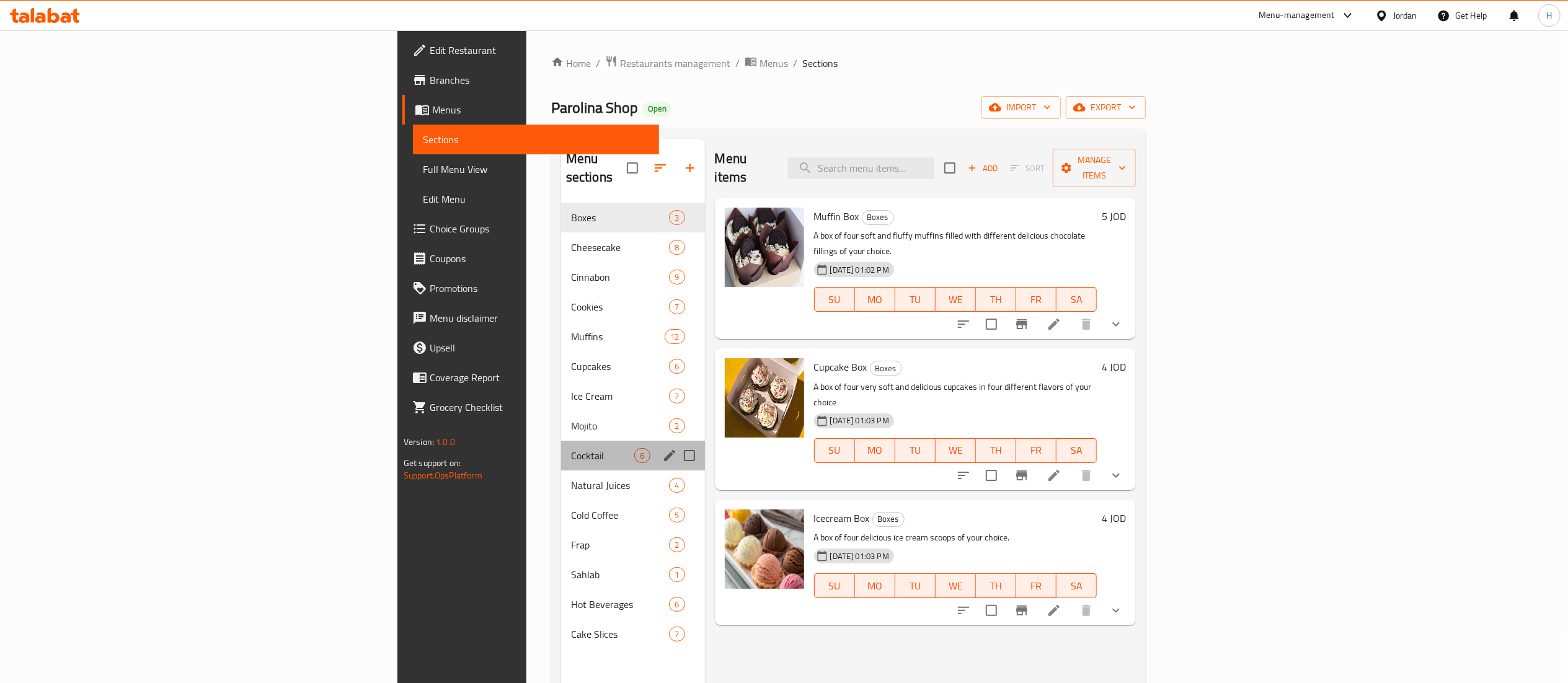
click at [561, 450] on div "Cocktail 6" at bounding box center [633, 456] width 144 height 30
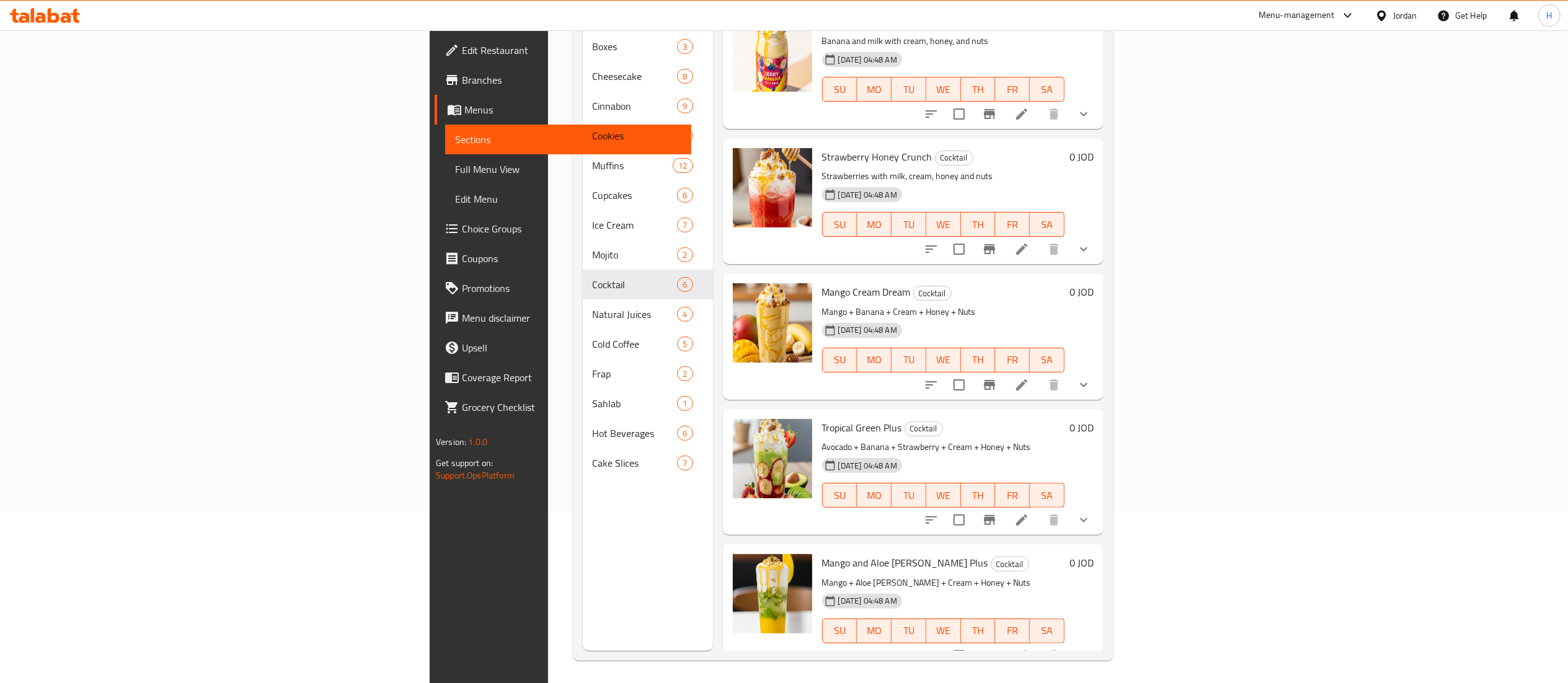
scroll to position [174, 0]
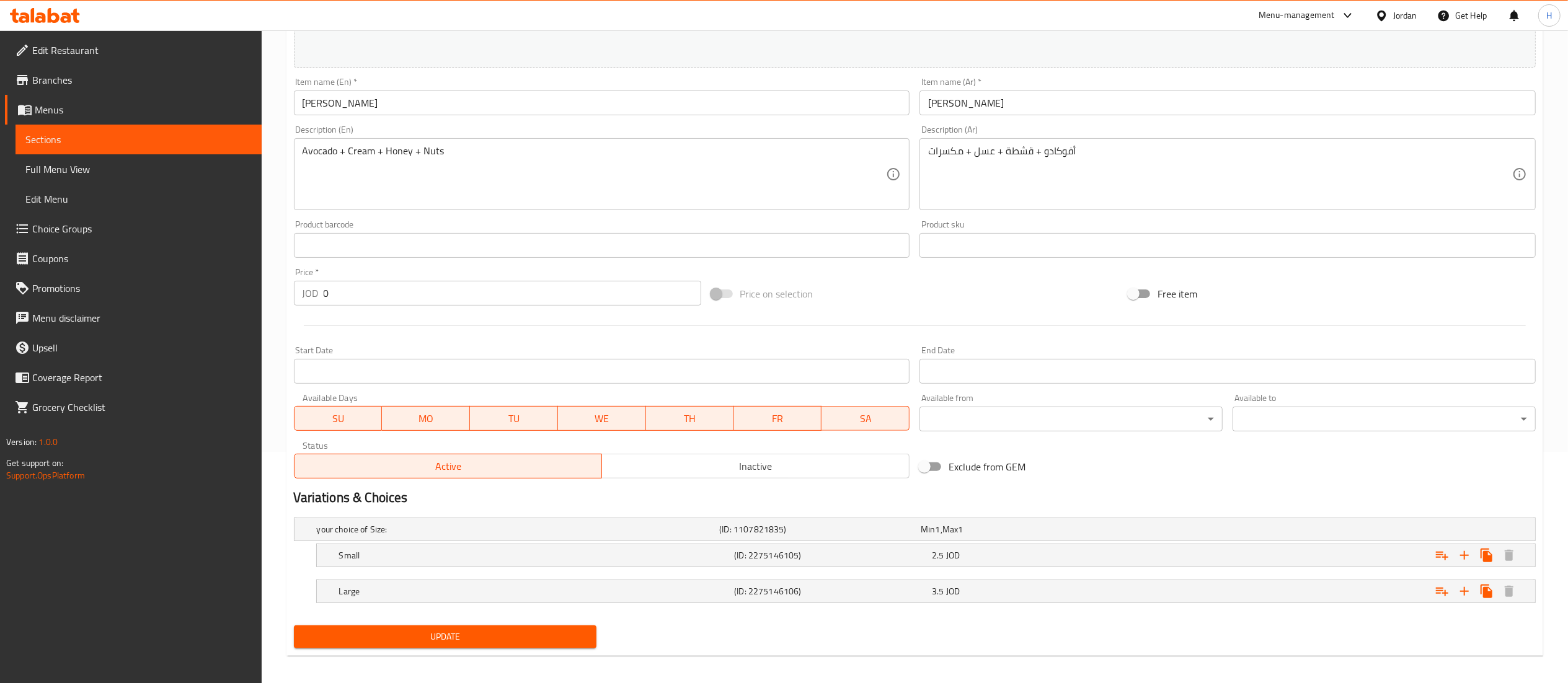
scroll to position [239, 0]
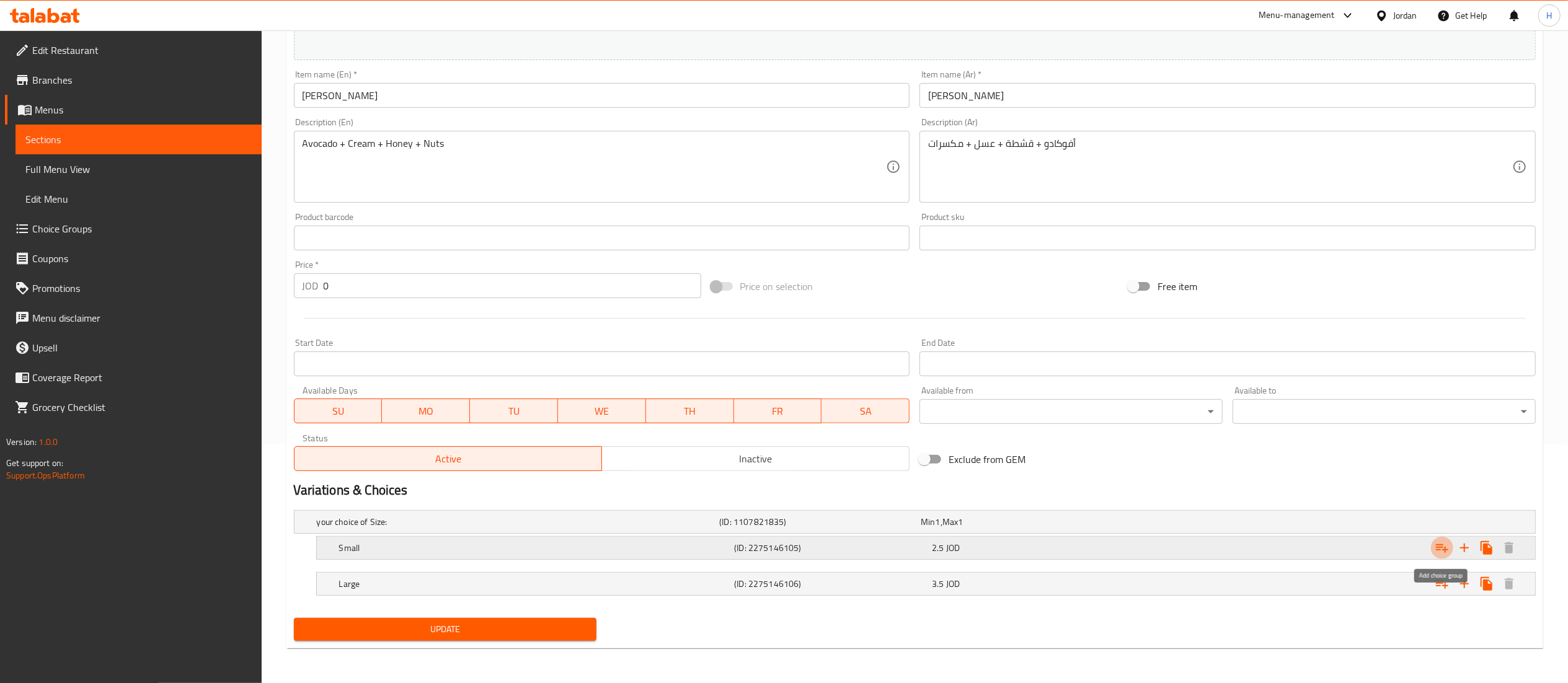
click at [1443, 549] on icon "Expand" at bounding box center [1442, 548] width 15 height 15
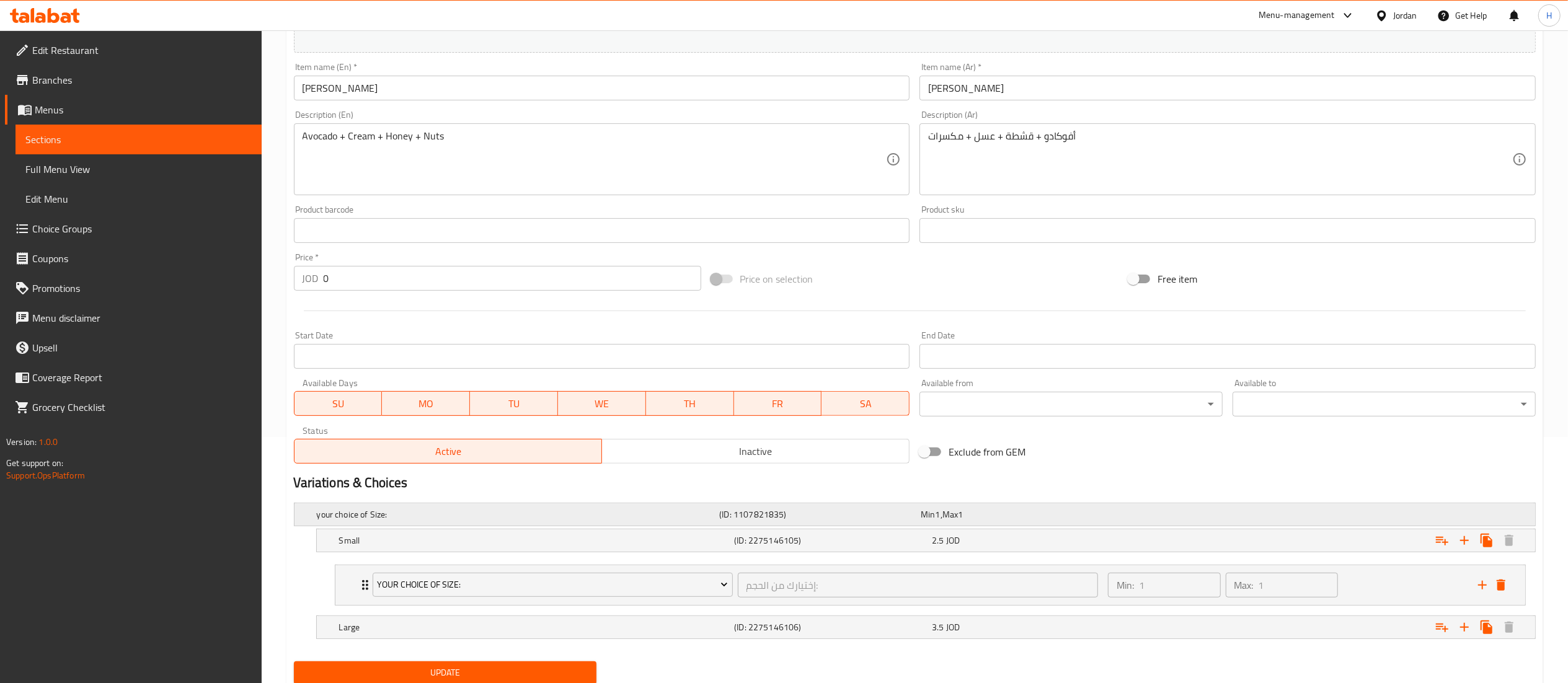
scroll to position [292, 0]
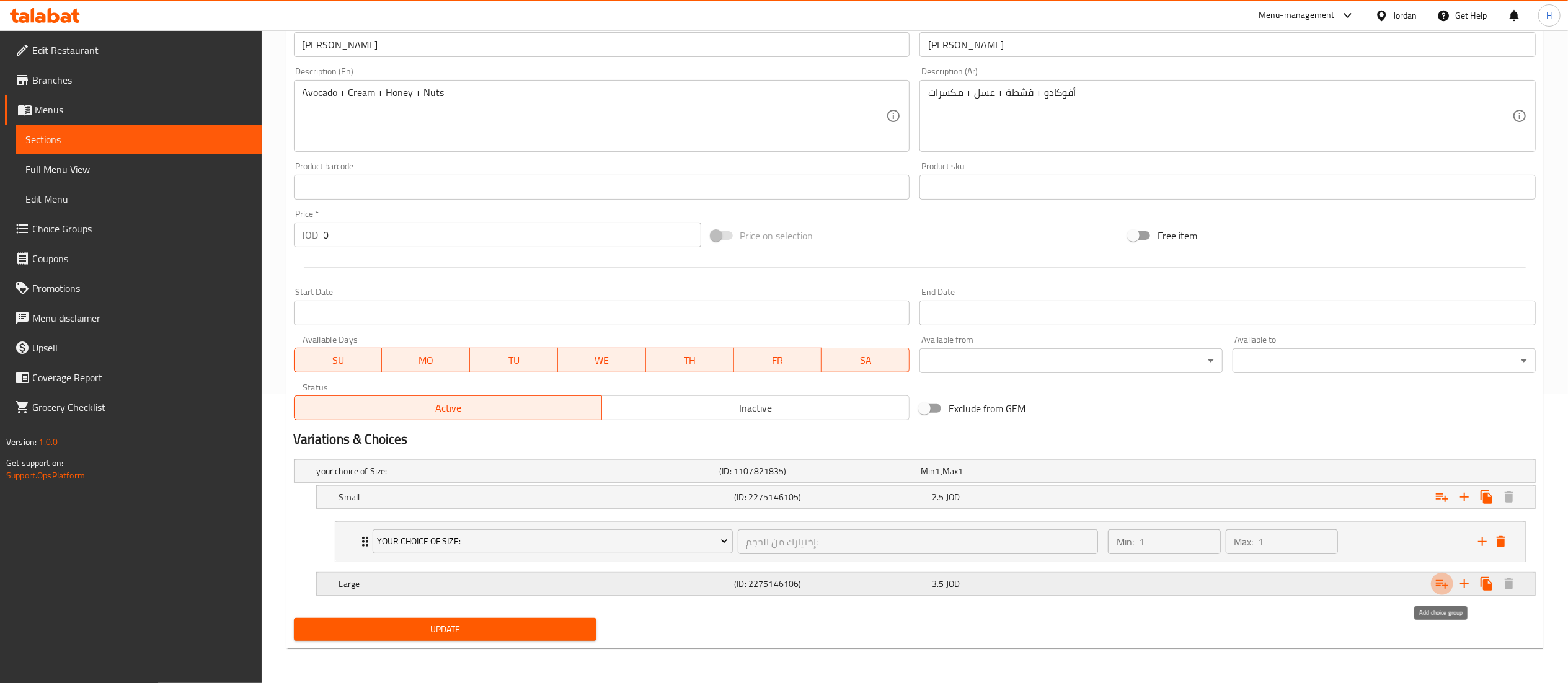
drag, startPoint x: 1442, startPoint y: 581, endPoint x: 1183, endPoint y: 577, distance: 259.0
click at [1442, 582] on icon "Expand" at bounding box center [1442, 584] width 15 height 15
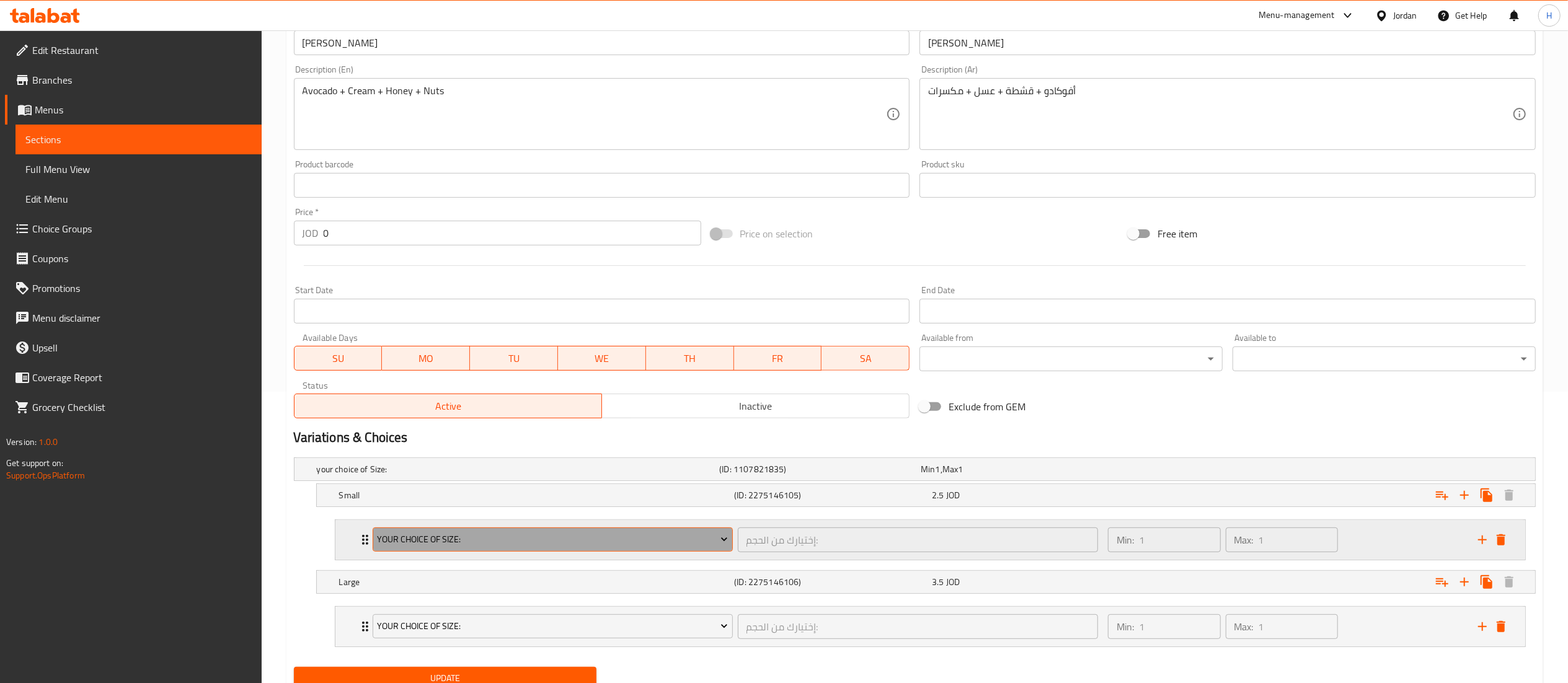
click at [640, 547] on span "your choice of Size:" at bounding box center [552, 539] width 351 height 16
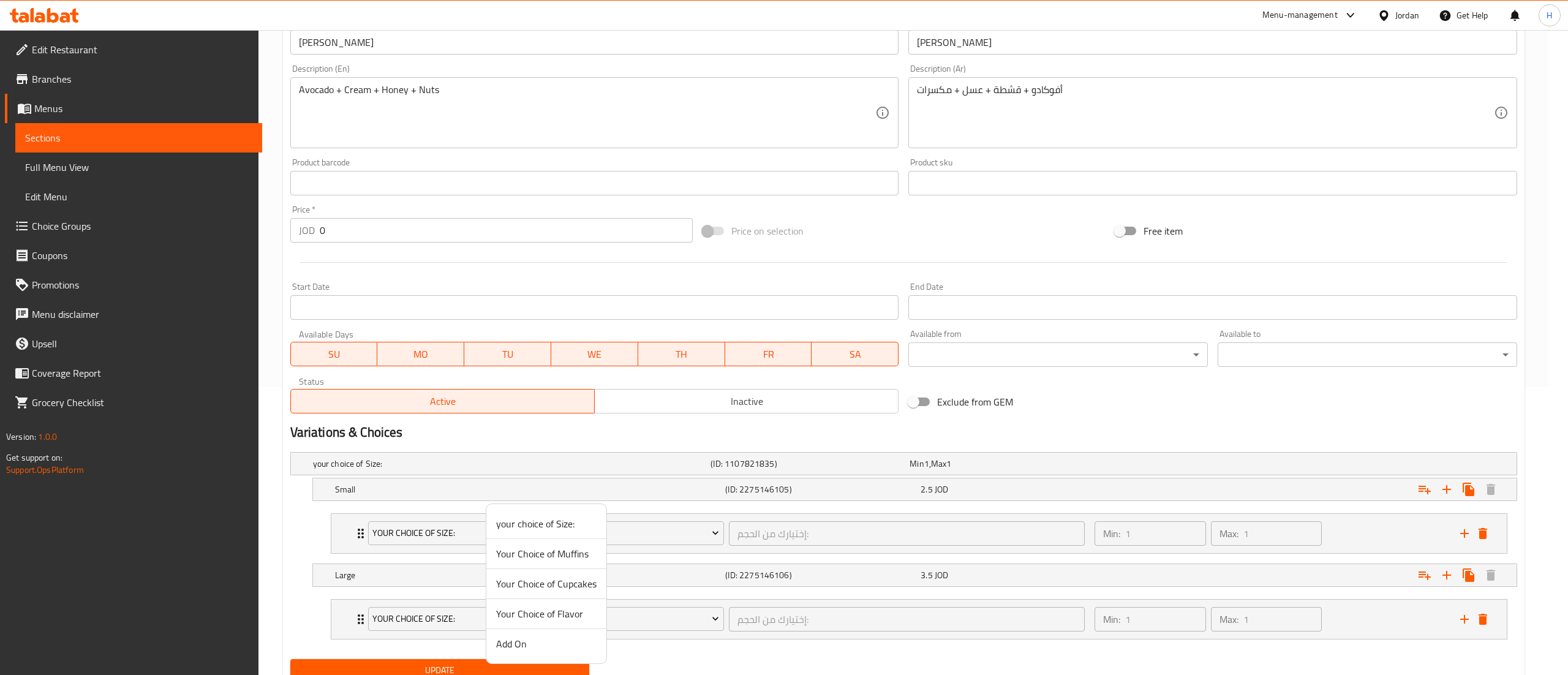
click at [546, 647] on span "Add On" at bounding box center [546, 644] width 100 height 15
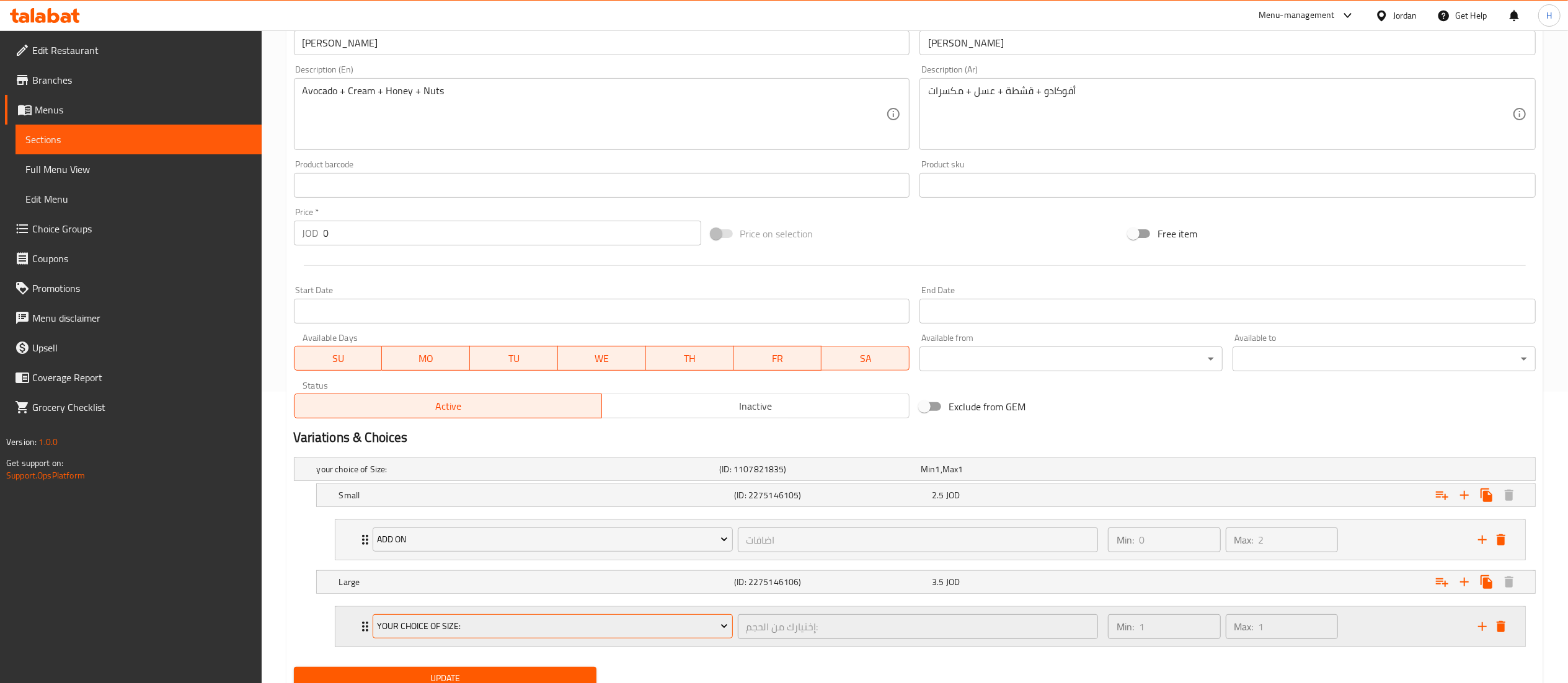
click at [539, 637] on button "your choice of Size:" at bounding box center [553, 626] width 361 height 25
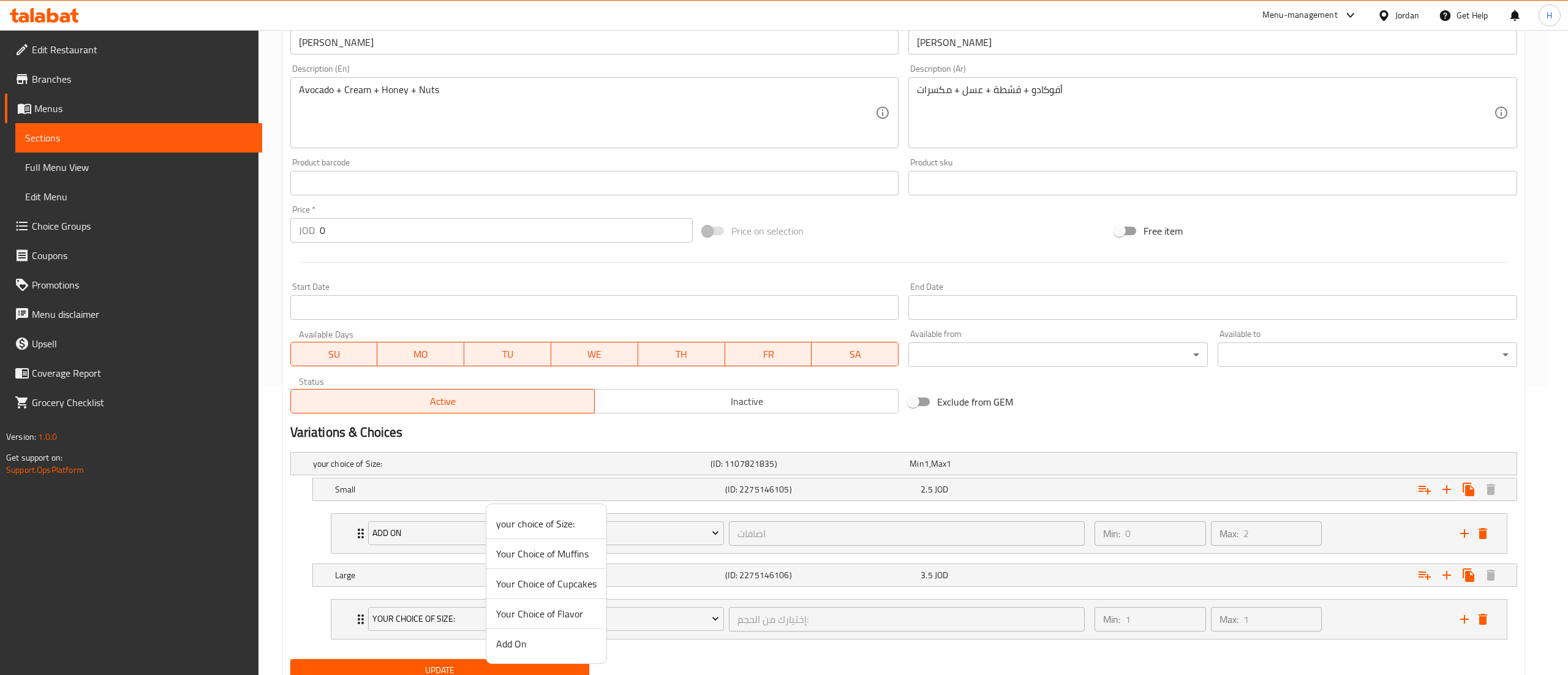
click at [539, 650] on span "Add On" at bounding box center [546, 644] width 100 height 15
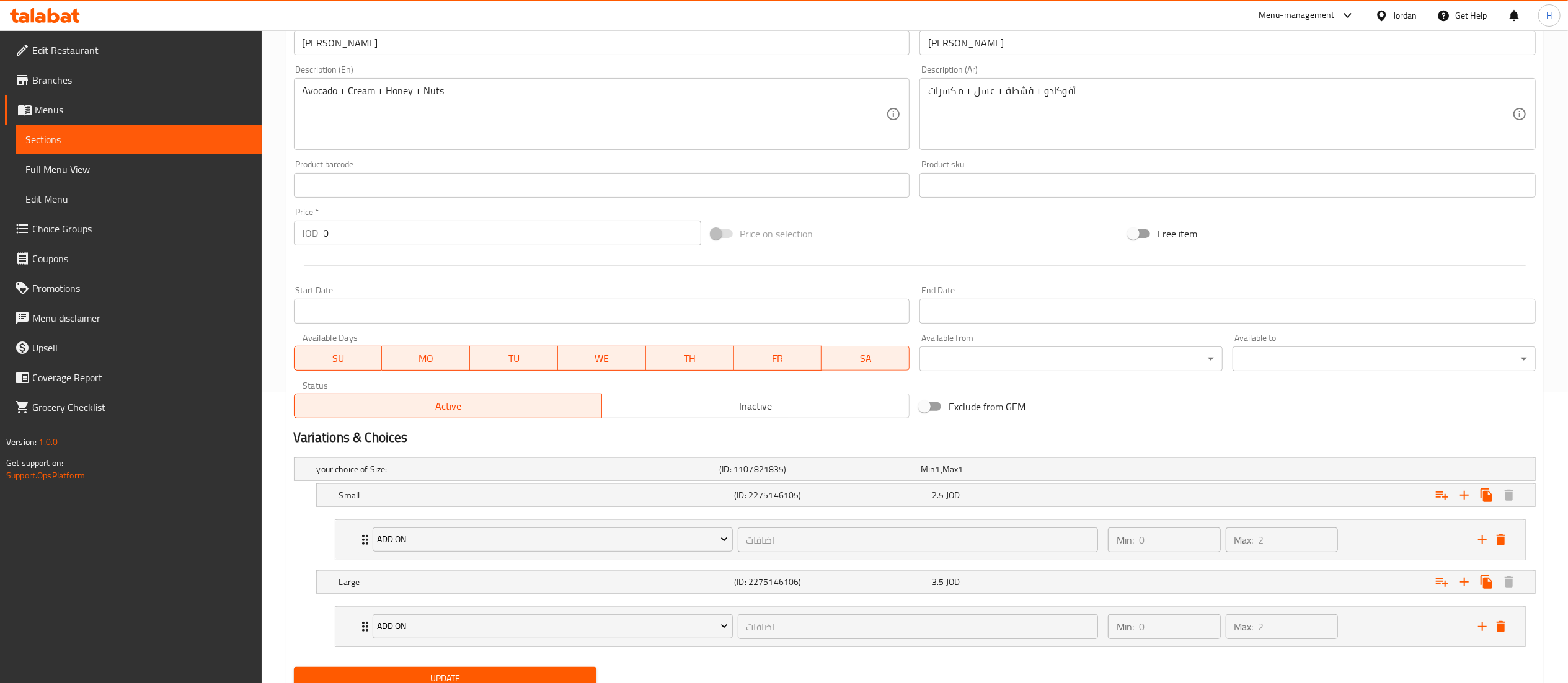
click at [531, 676] on span "Update" at bounding box center [445, 679] width 284 height 16
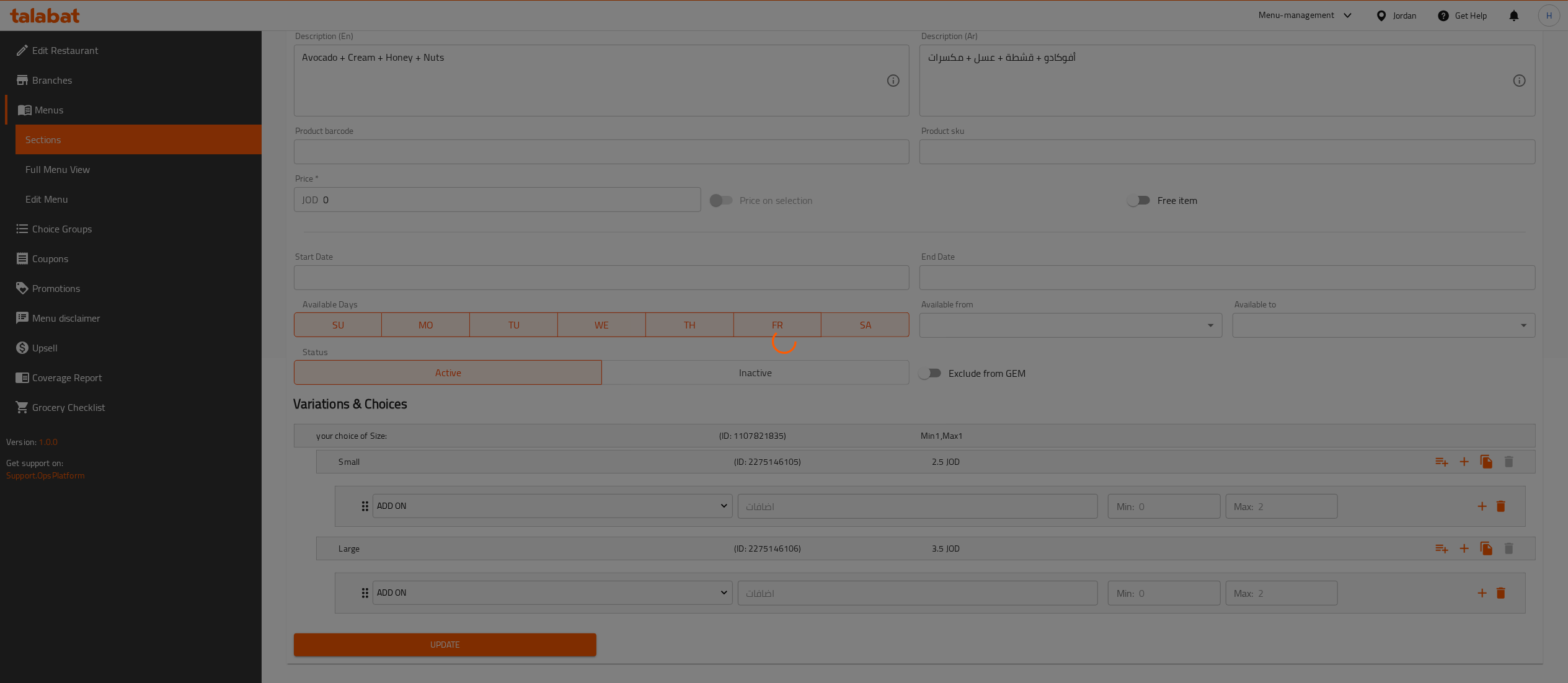
scroll to position [343, 0]
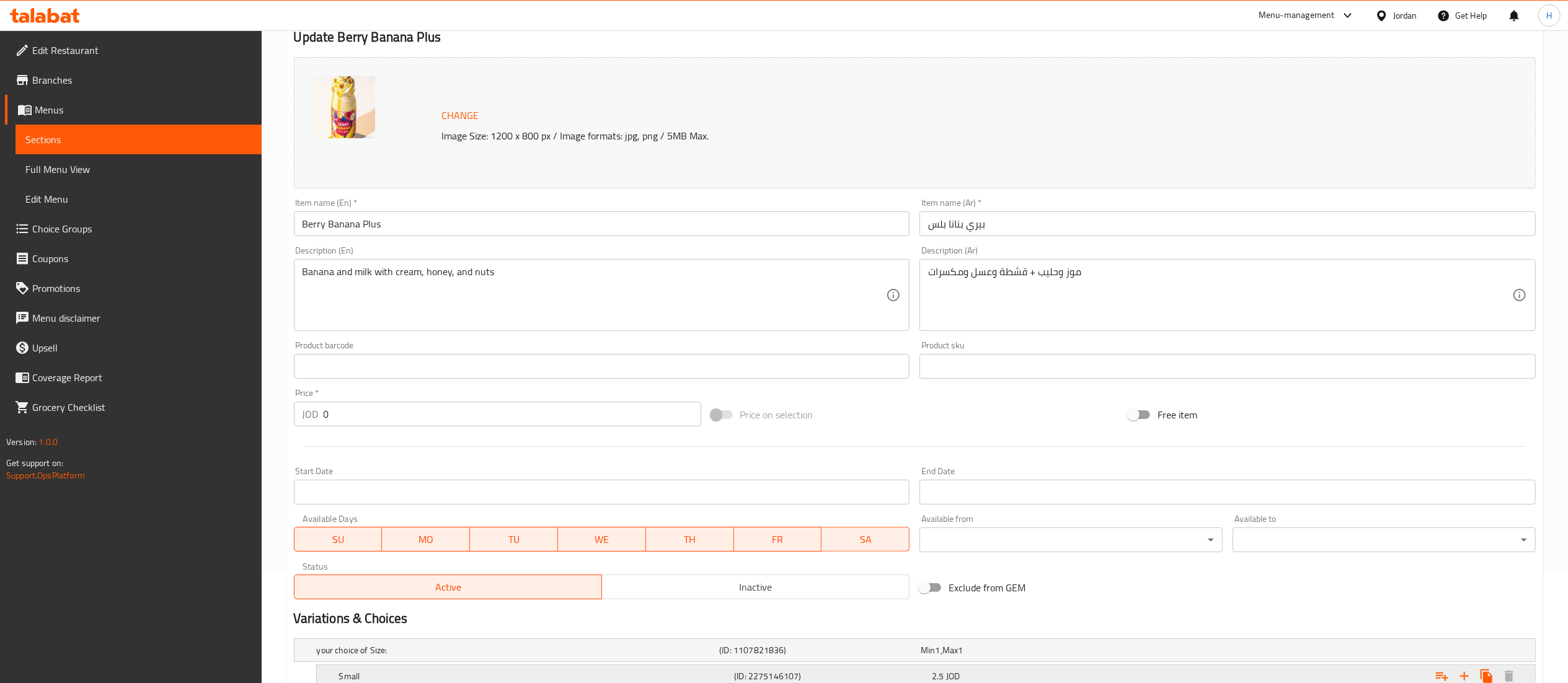
scroll to position [239, 0]
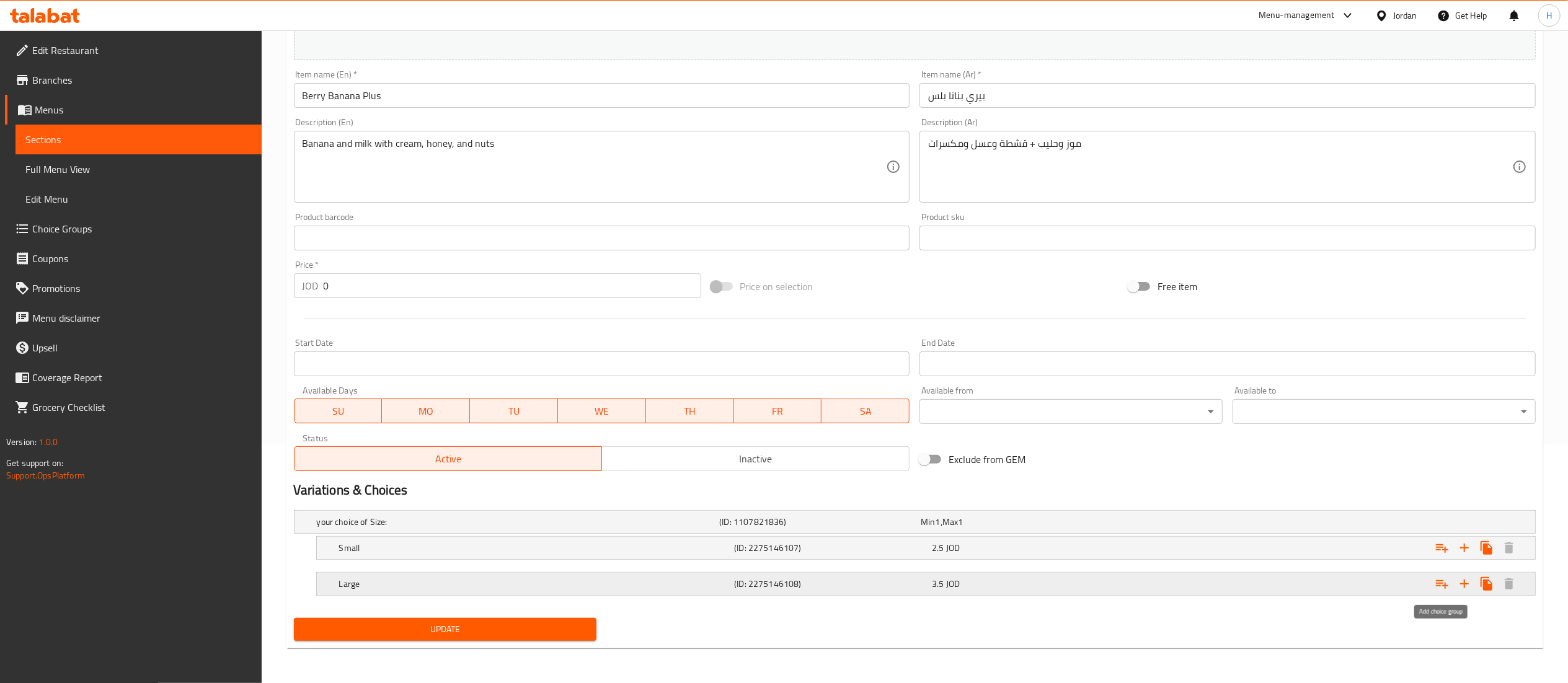
click at [1442, 587] on icon "Expand" at bounding box center [1442, 584] width 15 height 15
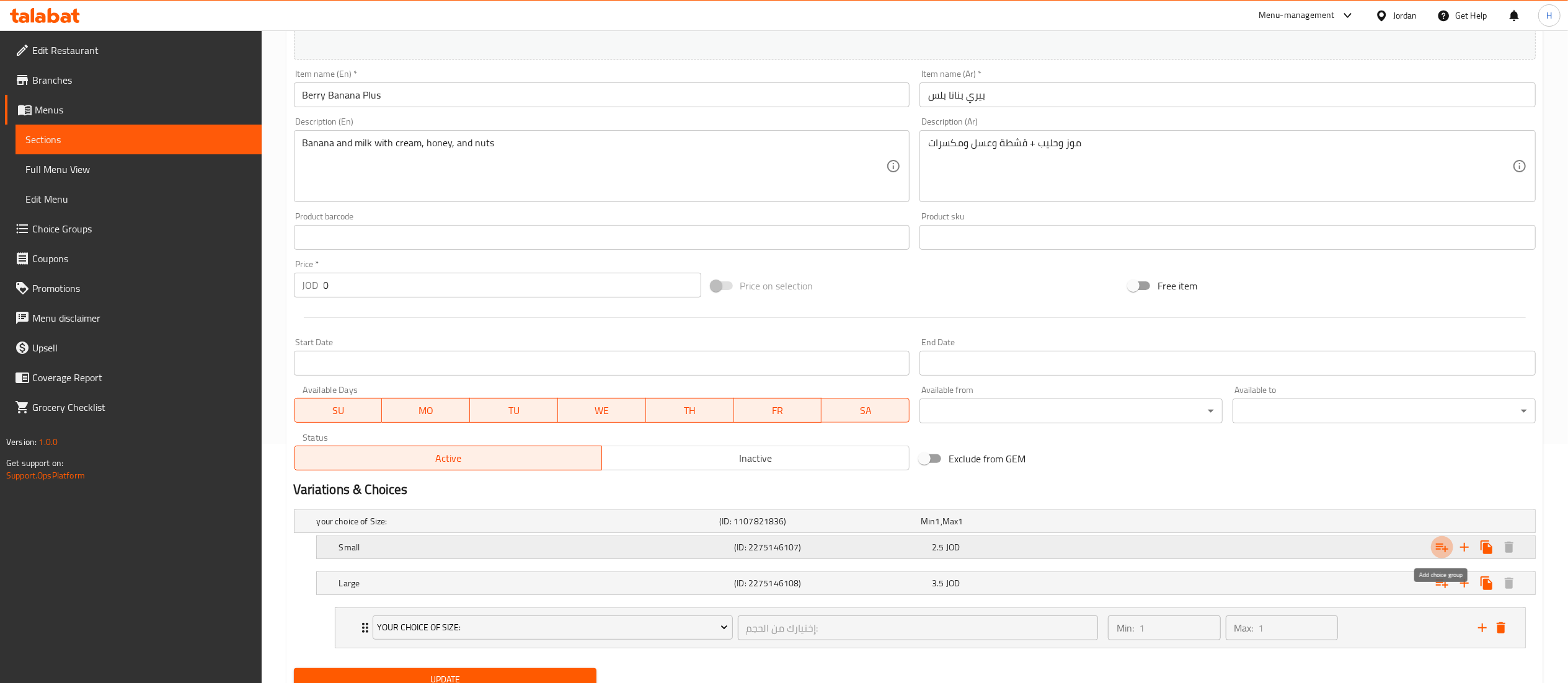
click at [1443, 542] on icon "Expand" at bounding box center [1442, 548] width 15 height 15
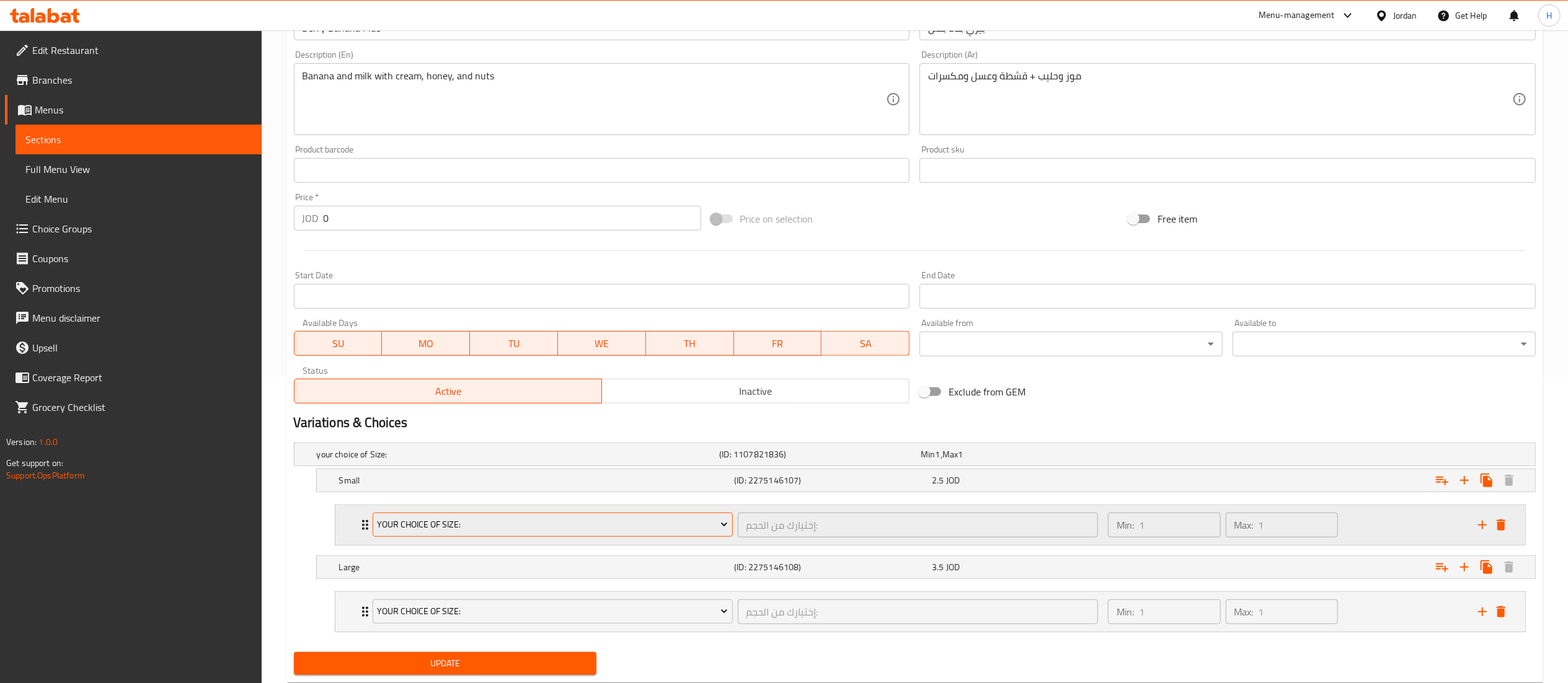
scroll to position [343, 0]
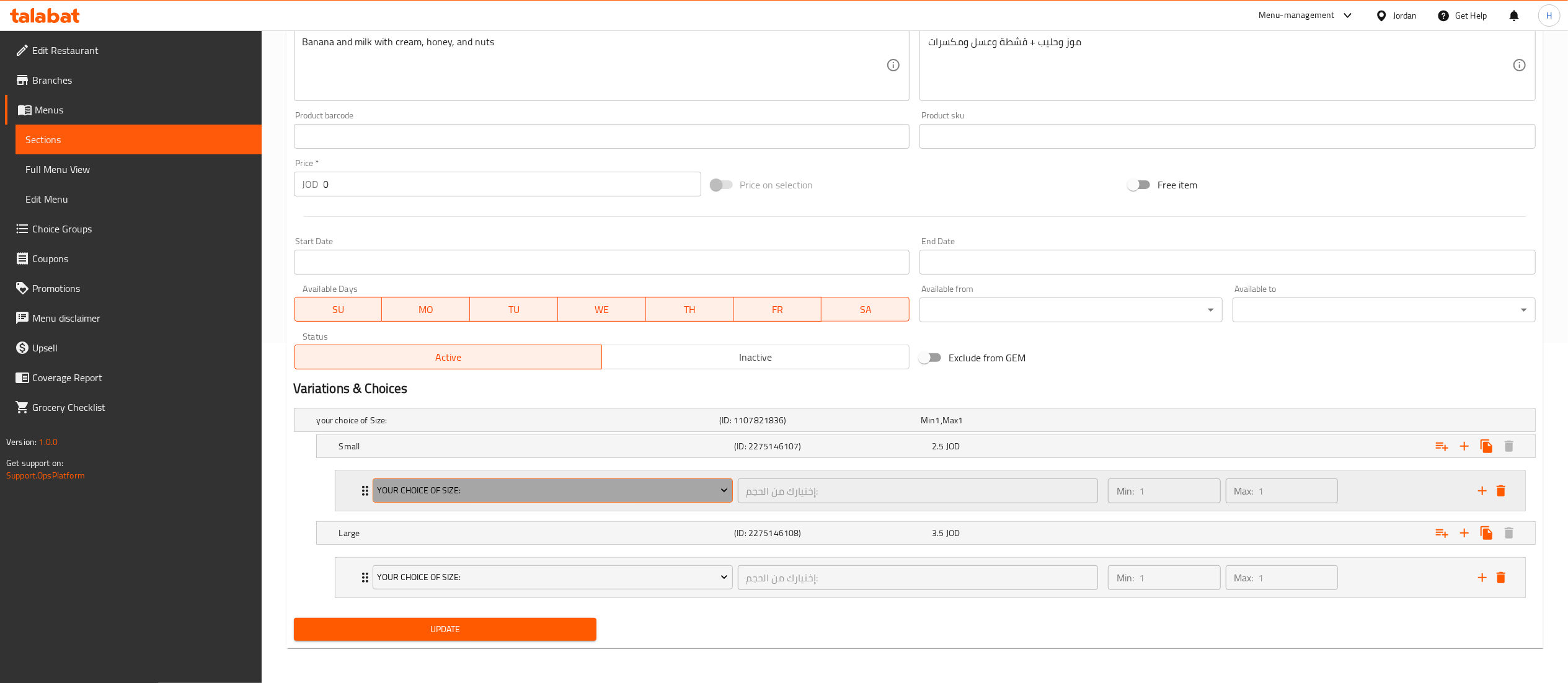
click at [549, 494] on span "your choice of Size:" at bounding box center [552, 491] width 351 height 16
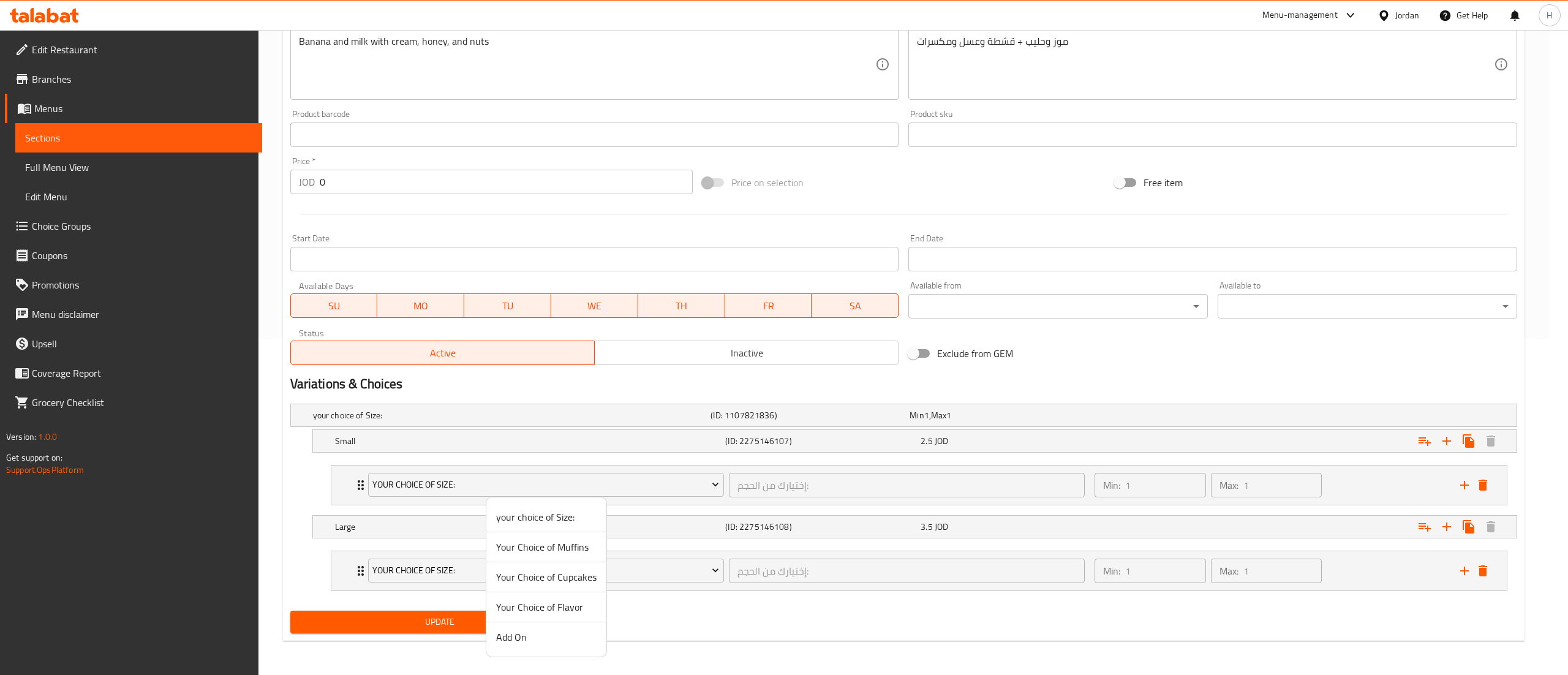
click at [529, 645] on span "Add On" at bounding box center [546, 637] width 100 height 15
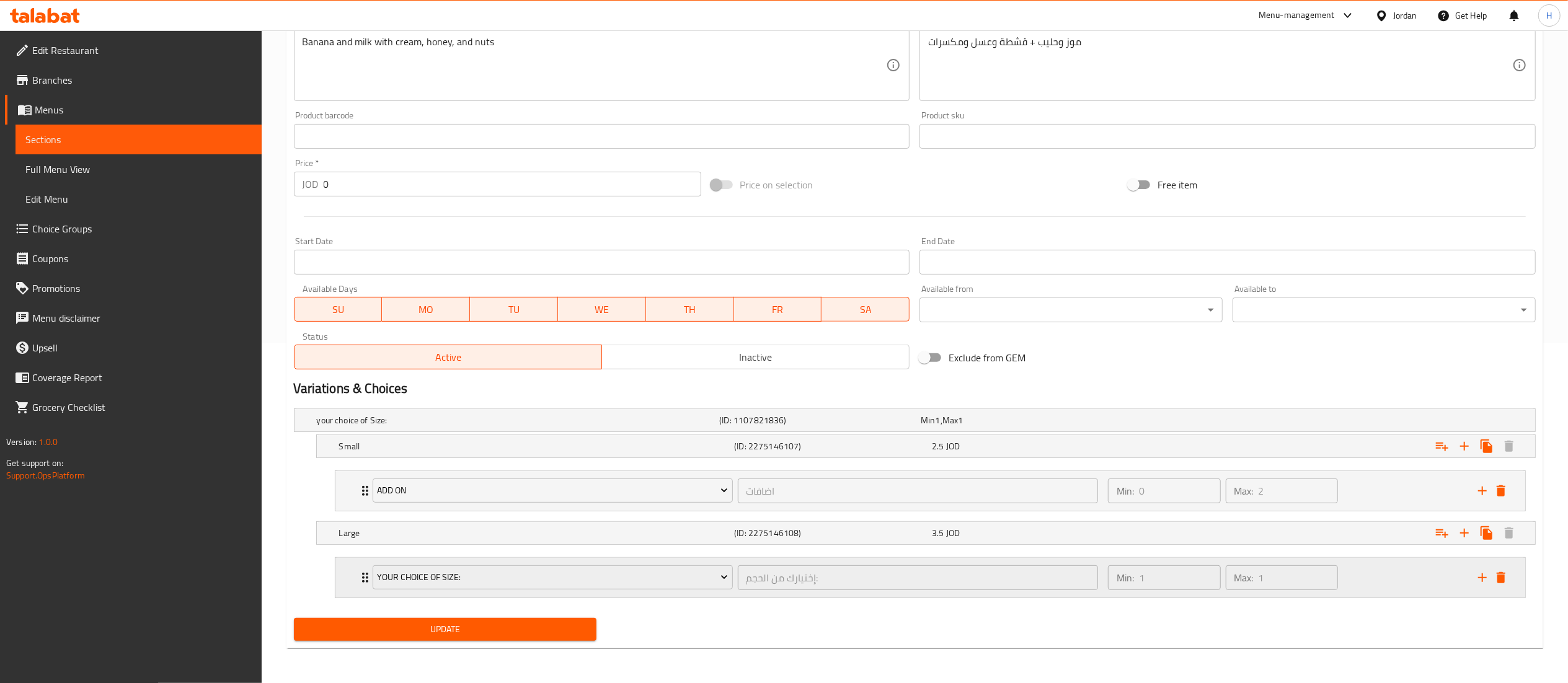
click at [480, 590] on div "your choice of Size:" at bounding box center [553, 578] width 365 height 30
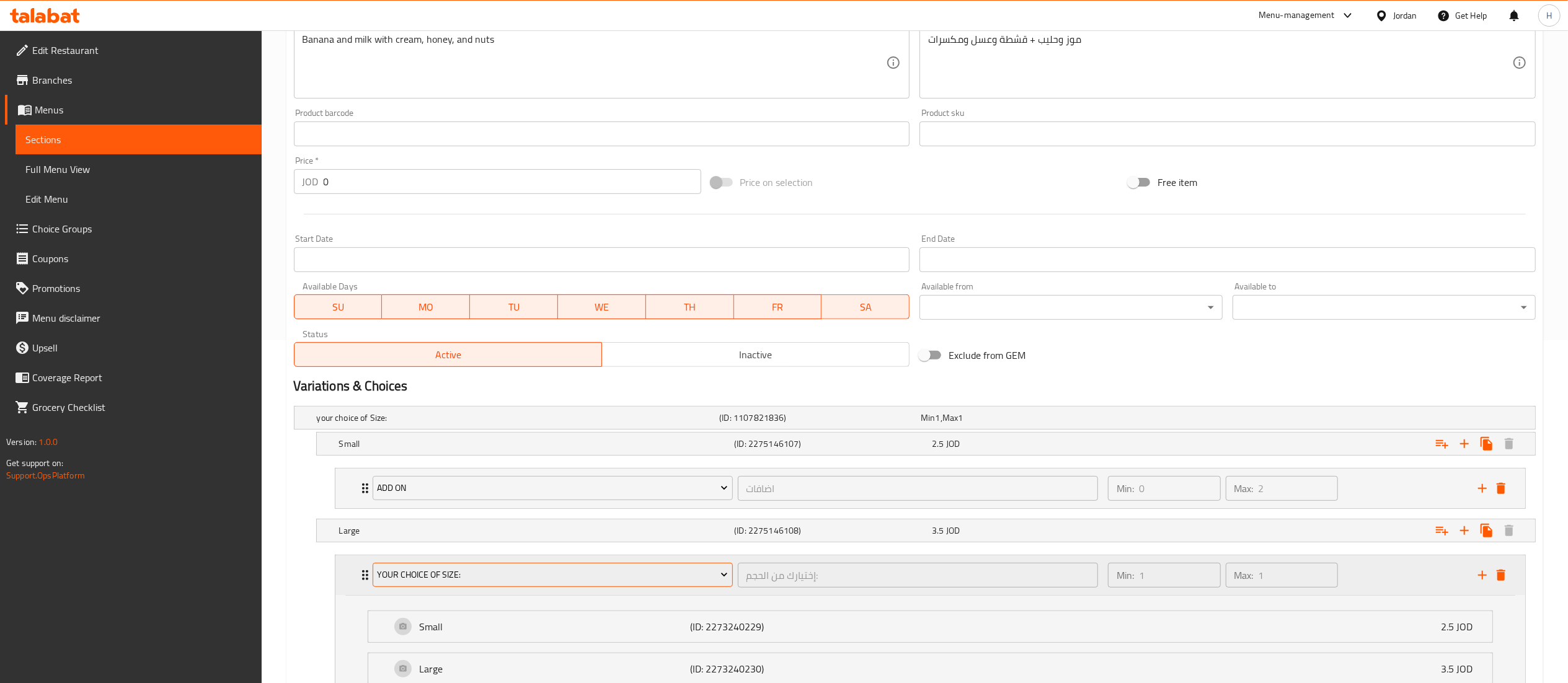
click at [480, 566] on div "your choice of Size:" at bounding box center [553, 575] width 365 height 30
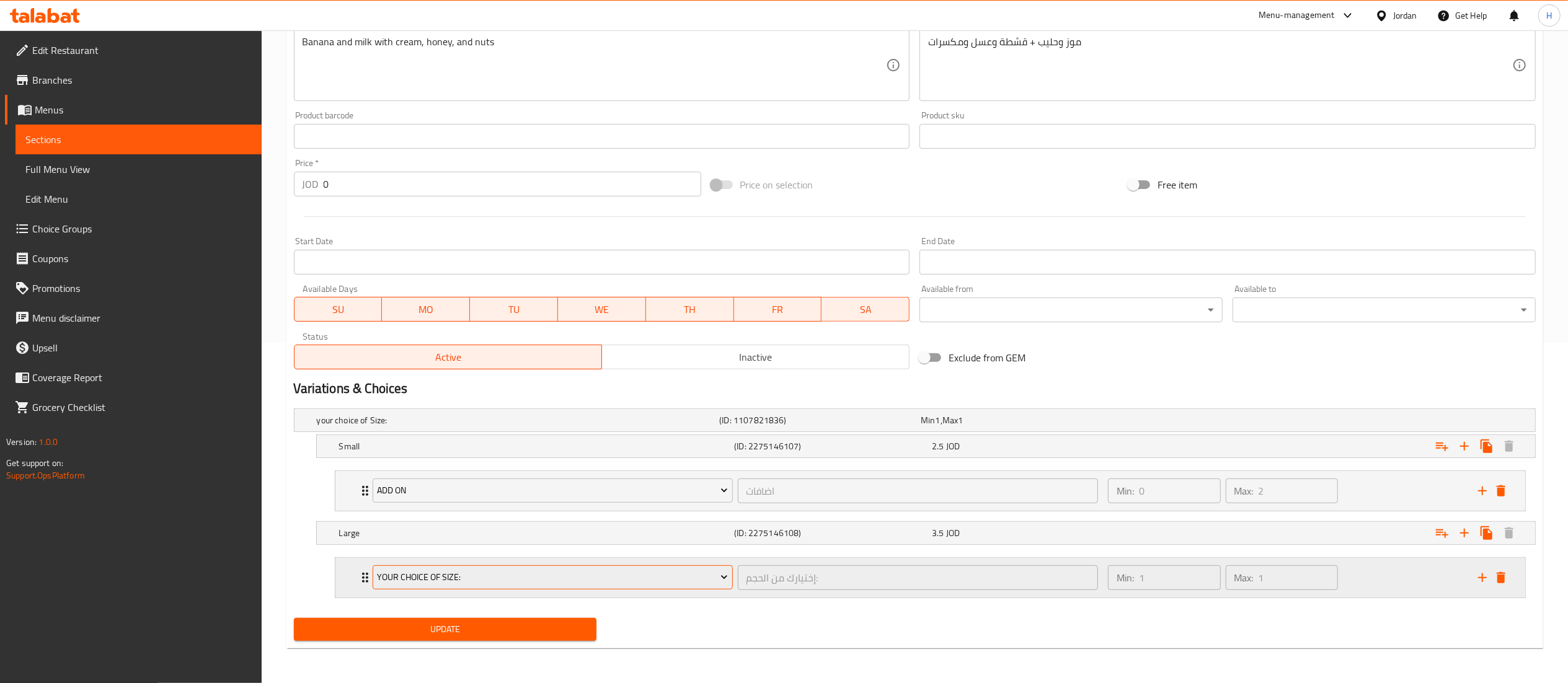
click at [519, 581] on span "your choice of Size:" at bounding box center [552, 578] width 351 height 16
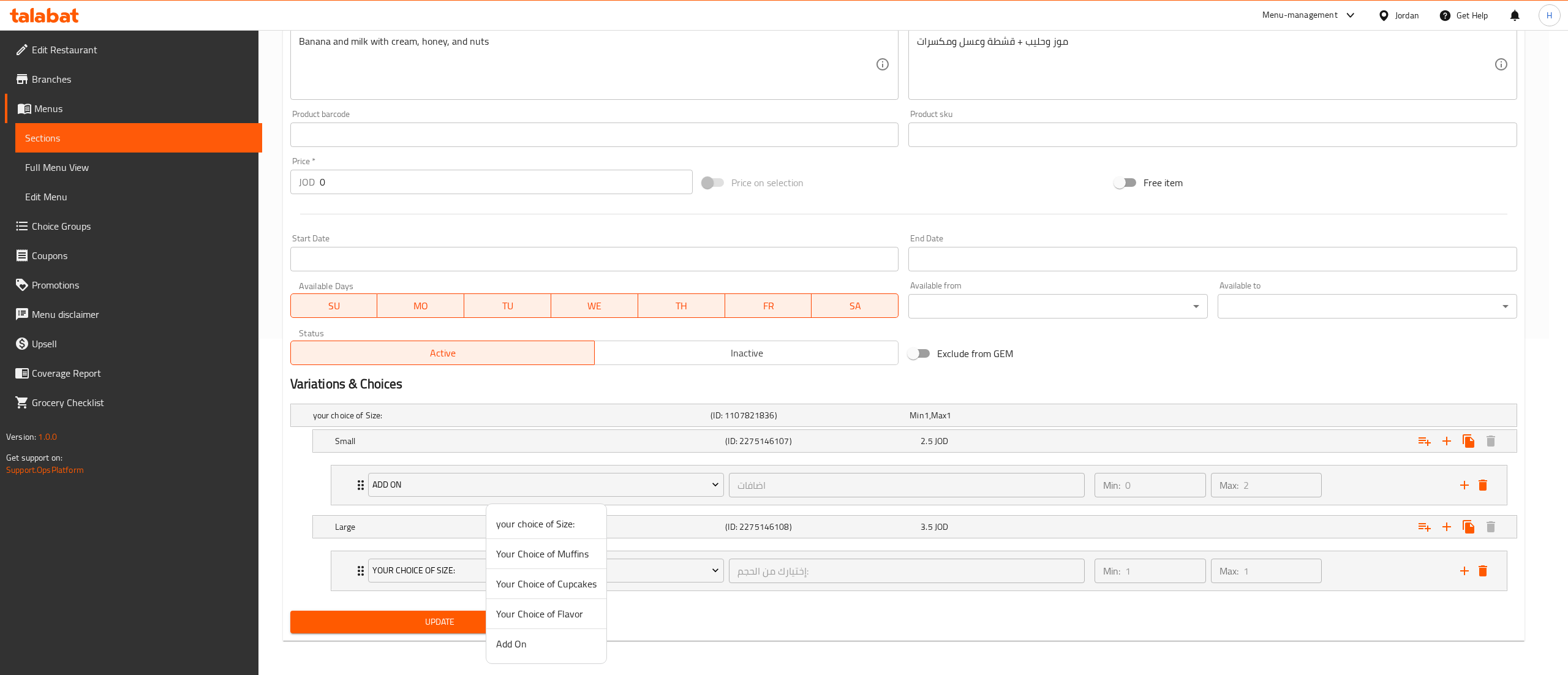
drag, startPoint x: 535, startPoint y: 646, endPoint x: 474, endPoint y: 632, distance: 62.6
click at [535, 646] on span "Add On" at bounding box center [546, 644] width 100 height 15
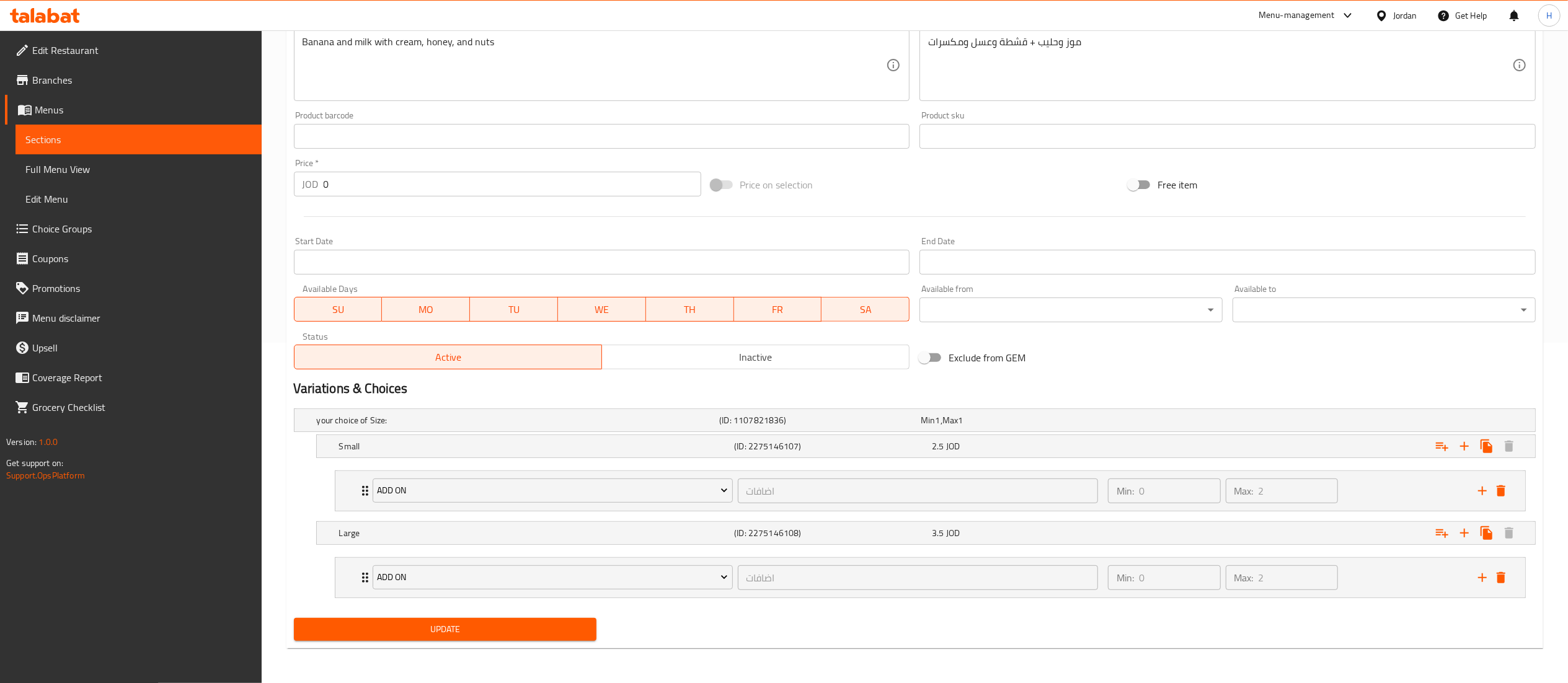
click at [465, 628] on span "Update" at bounding box center [445, 629] width 284 height 16
click at [447, 637] on span "Update" at bounding box center [445, 629] width 284 height 16
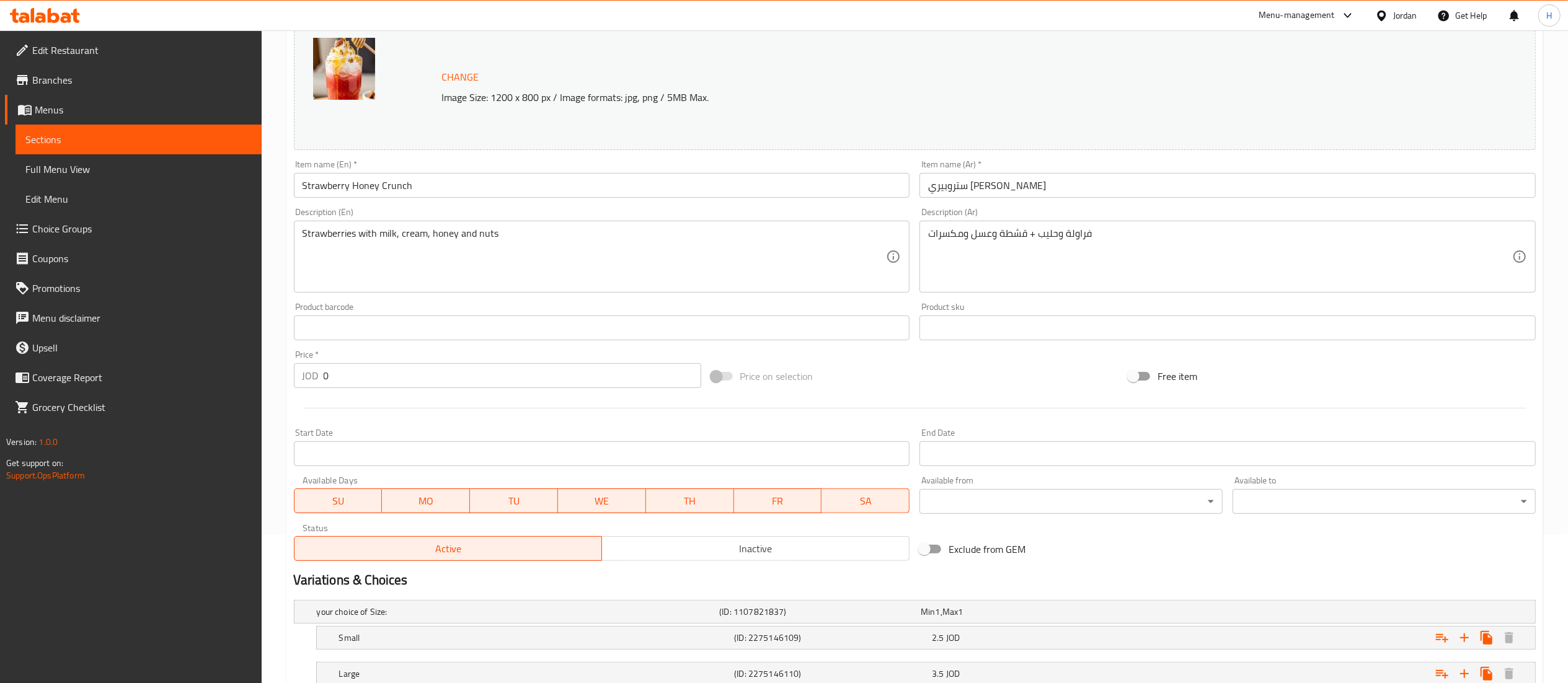
scroll to position [239, 0]
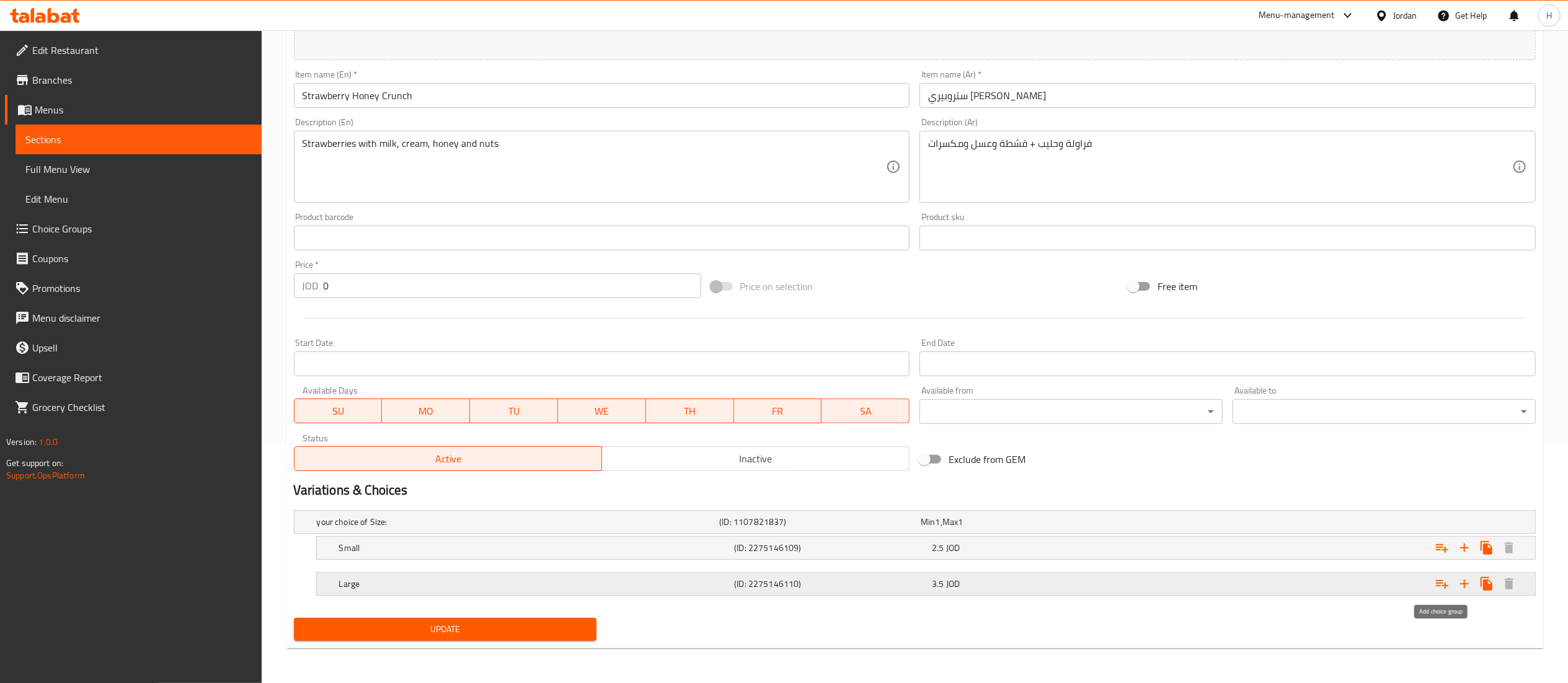
click at [1435, 581] on icon "Expand" at bounding box center [1442, 584] width 15 height 15
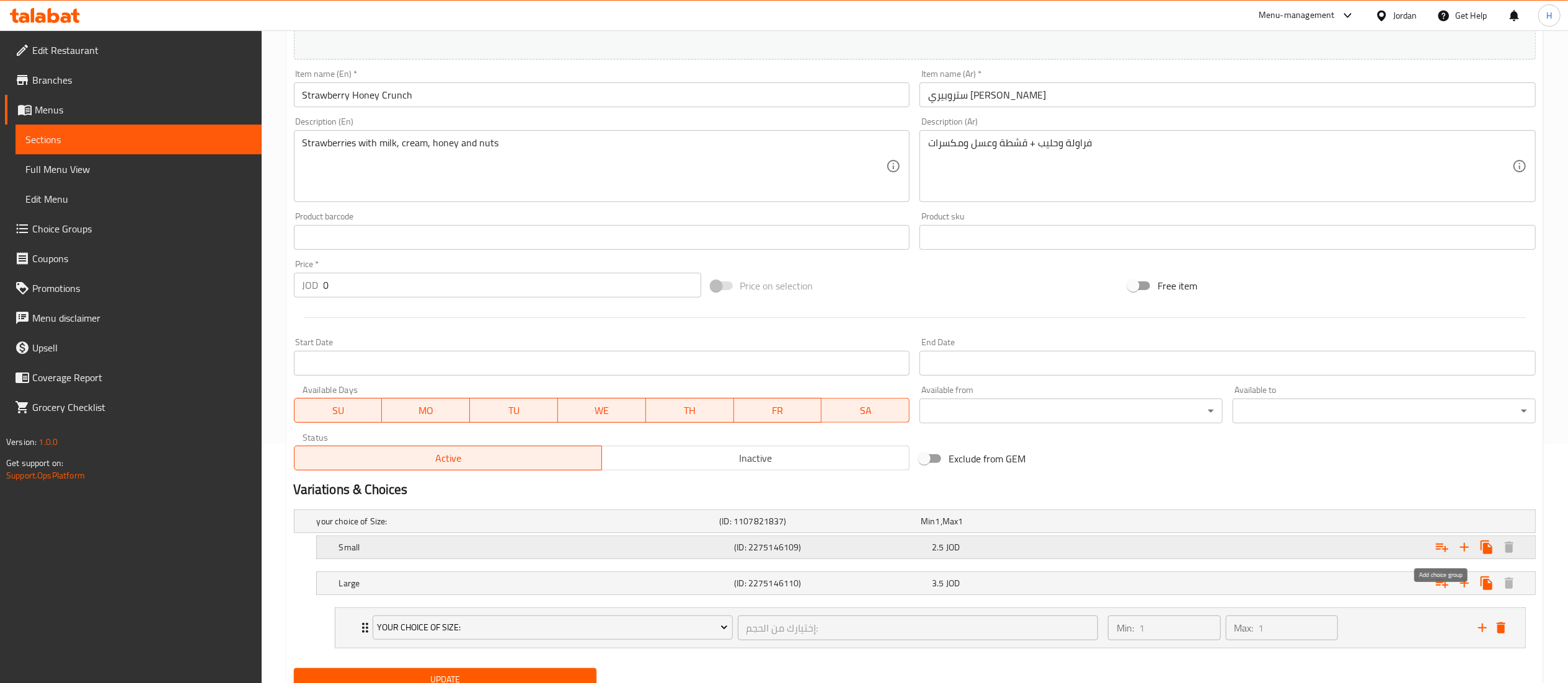
click at [1439, 553] on icon "Expand" at bounding box center [1442, 548] width 15 height 15
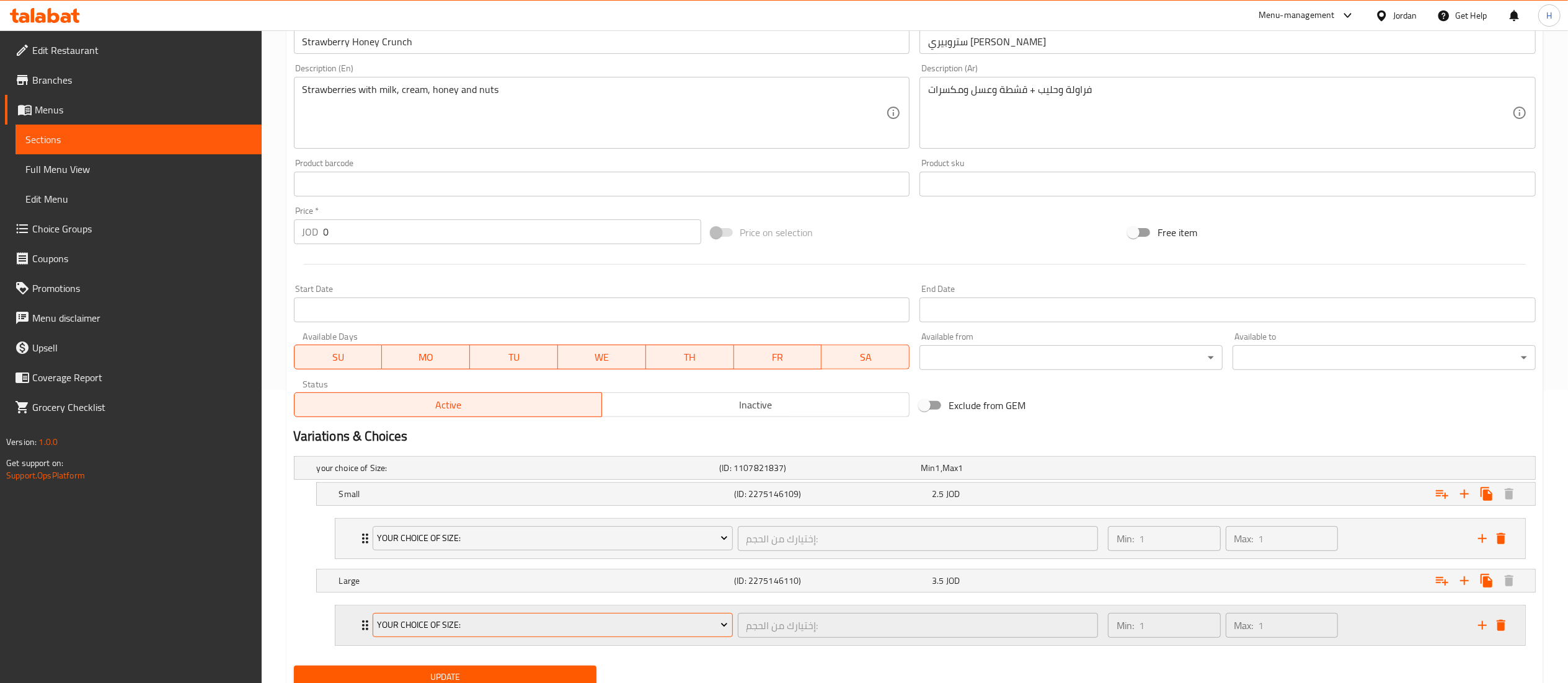
scroll to position [343, 0]
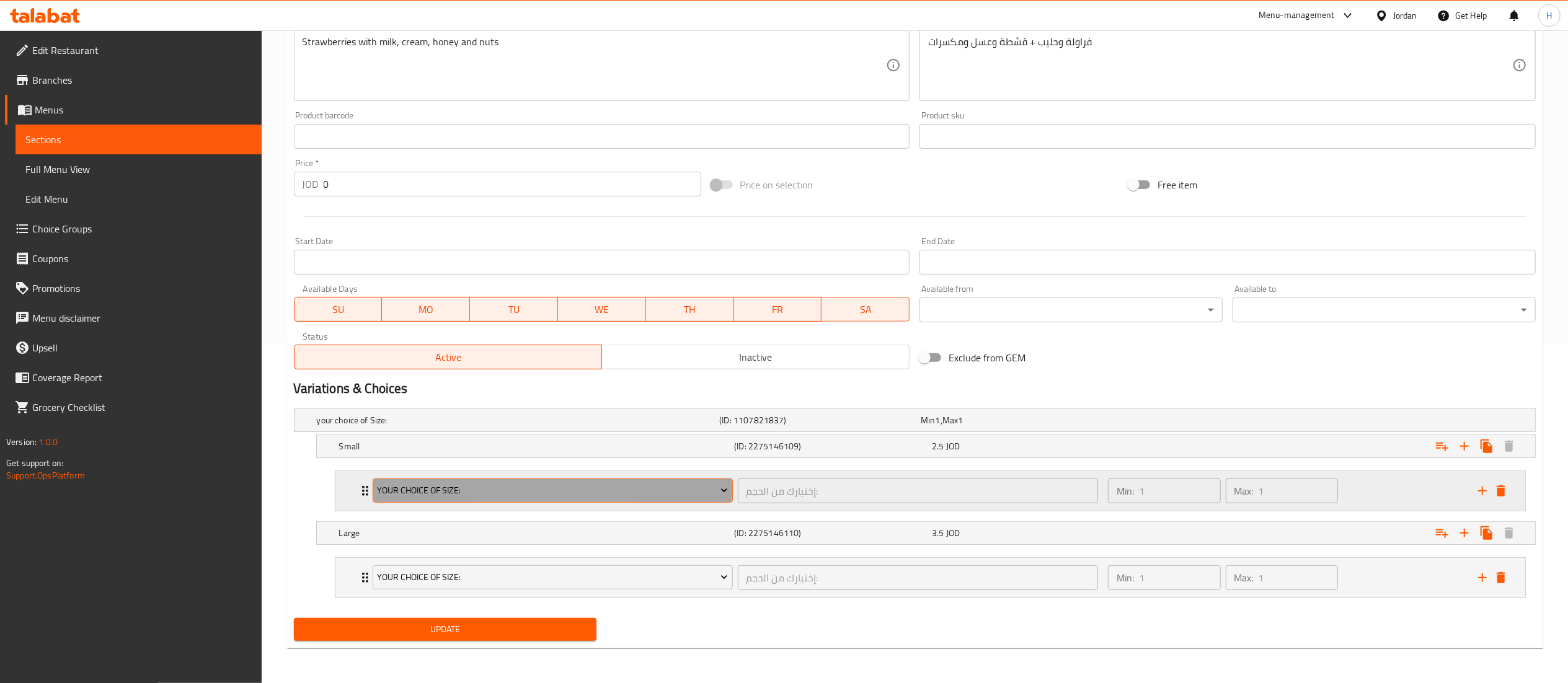
click at [441, 490] on span "your choice of Size:" at bounding box center [552, 491] width 351 height 16
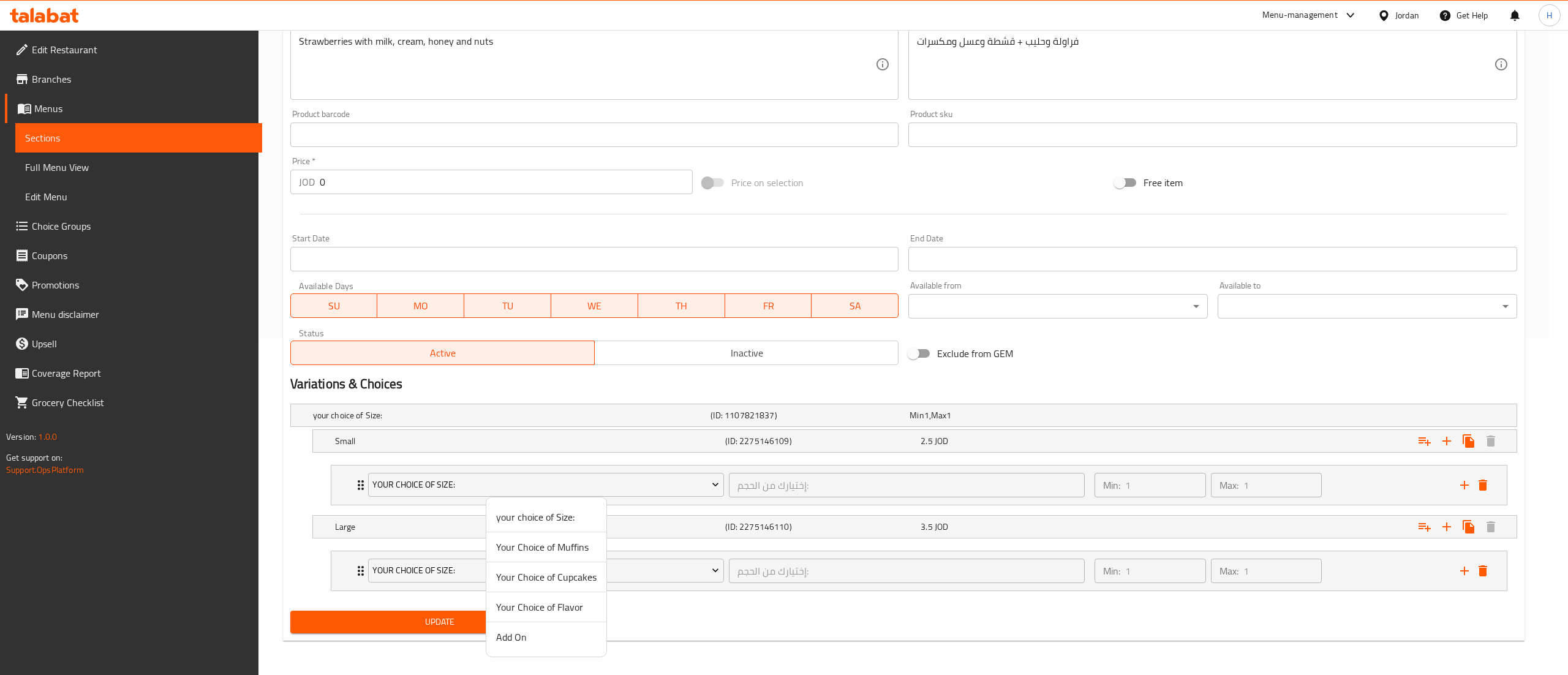
click at [528, 635] on span "Add On" at bounding box center [546, 637] width 100 height 15
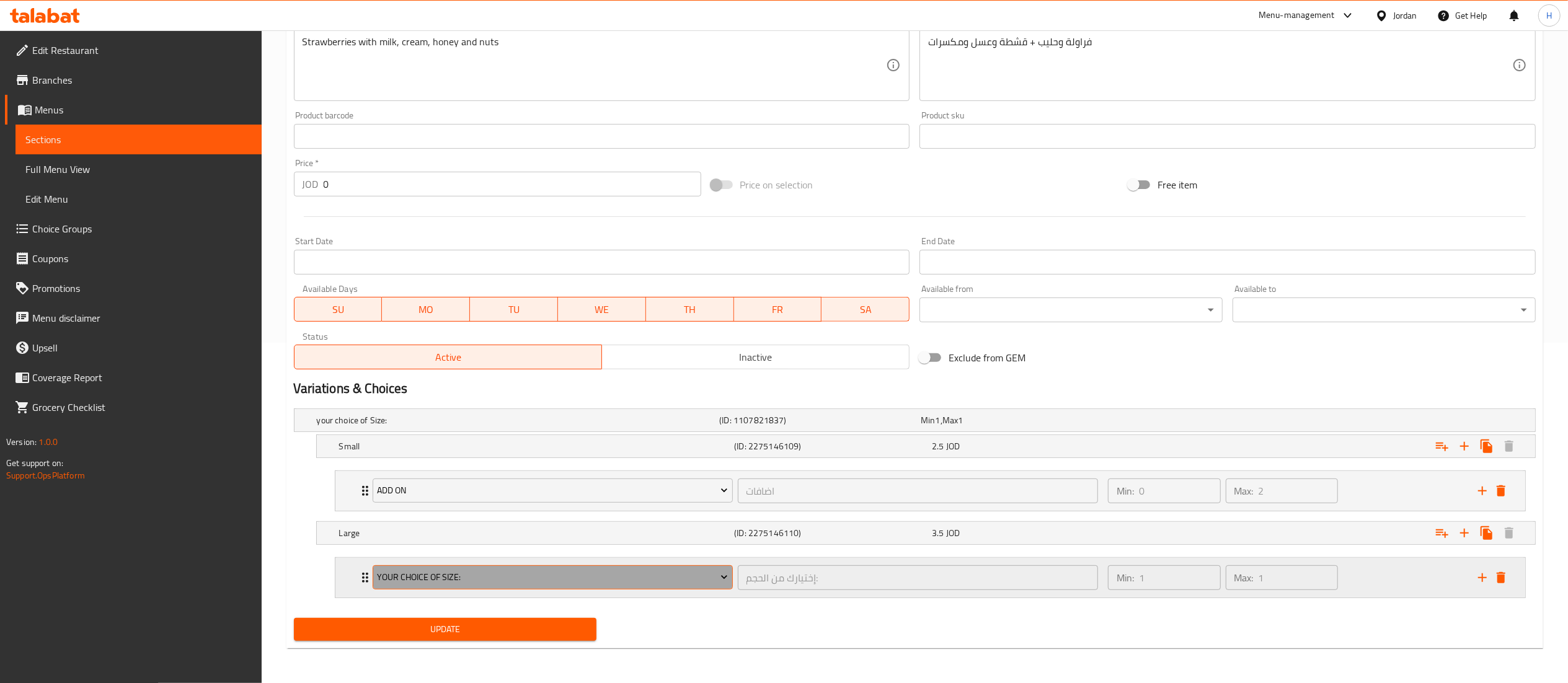
click at [477, 585] on span "your choice of Size:" at bounding box center [552, 578] width 351 height 16
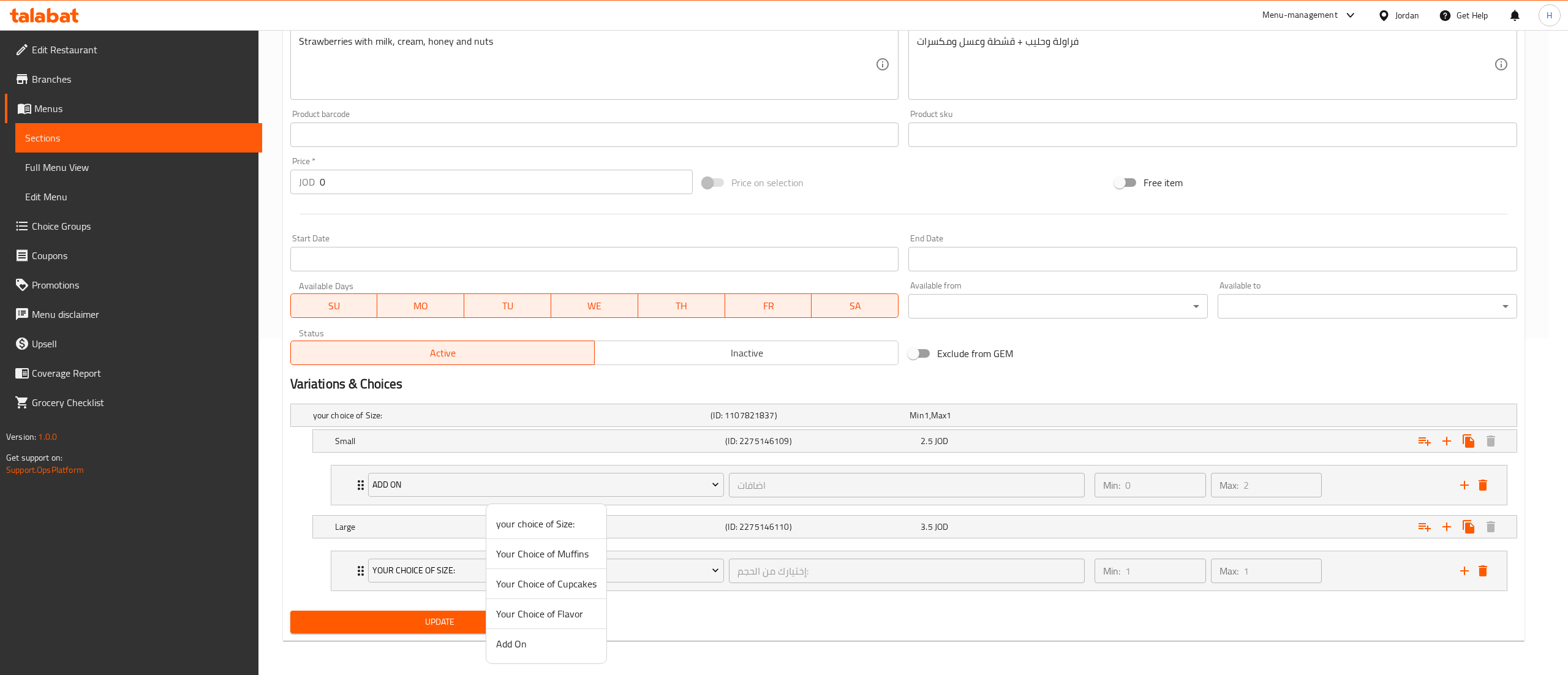
click at [516, 646] on span "Add On" at bounding box center [546, 644] width 100 height 15
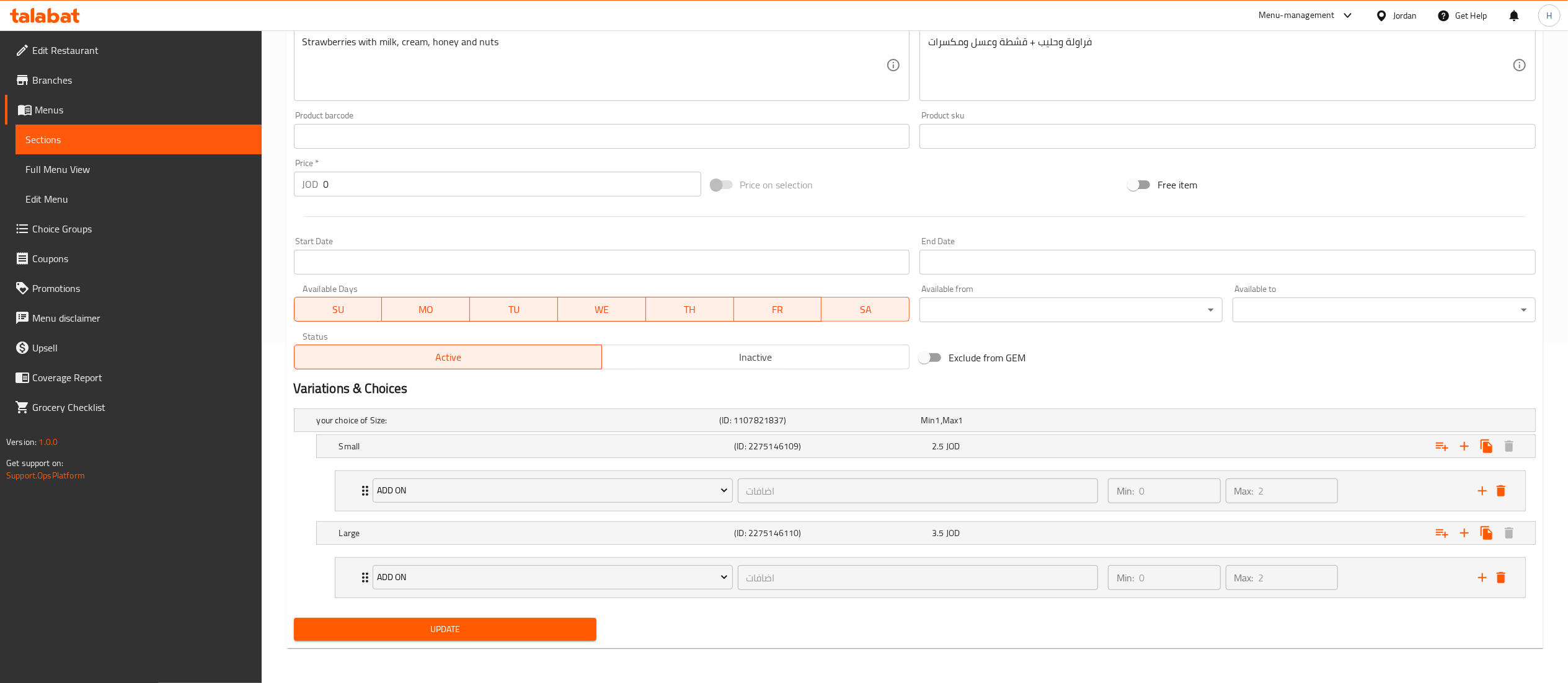
click at [455, 637] on span "Update" at bounding box center [445, 629] width 284 height 16
click at [487, 632] on span "Update" at bounding box center [445, 629] width 284 height 16
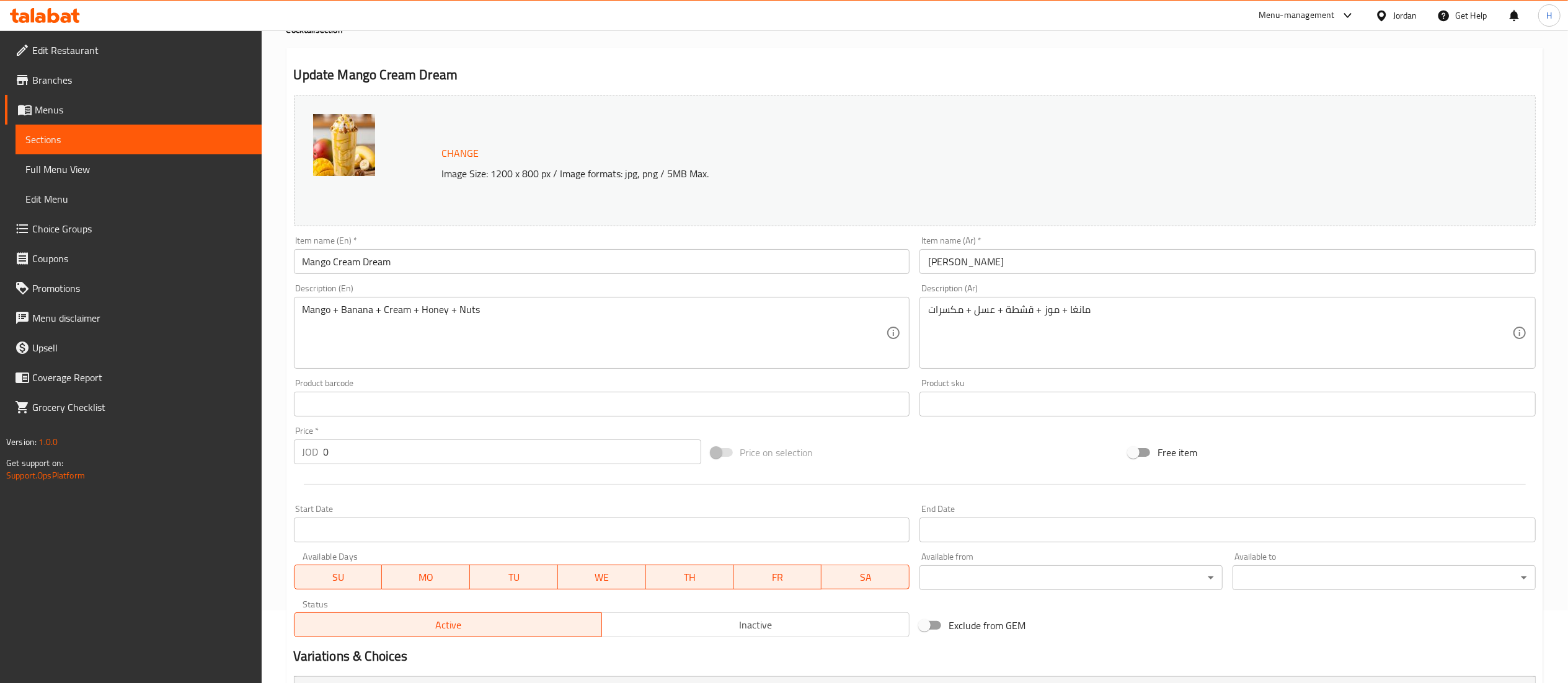
scroll to position [239, 0]
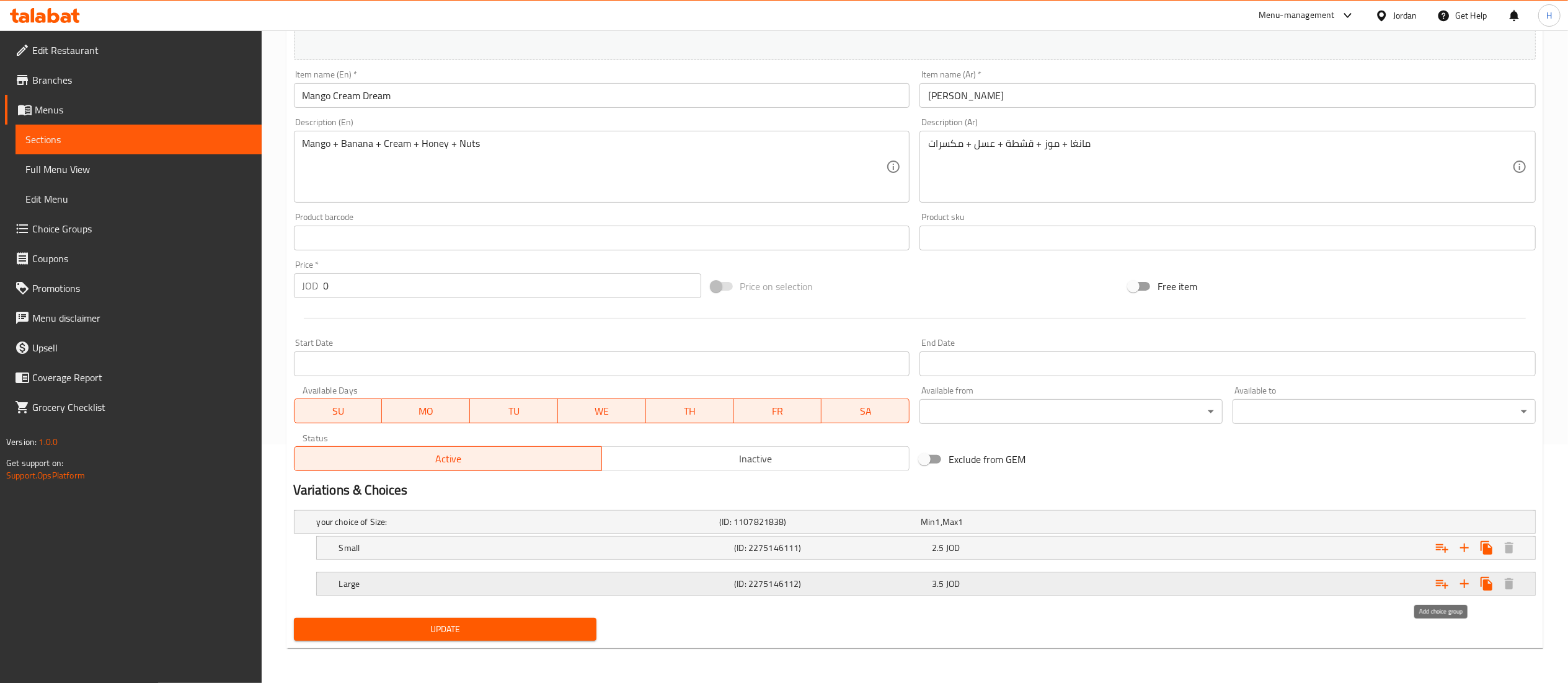
click at [1442, 583] on icon "Expand" at bounding box center [1442, 584] width 15 height 15
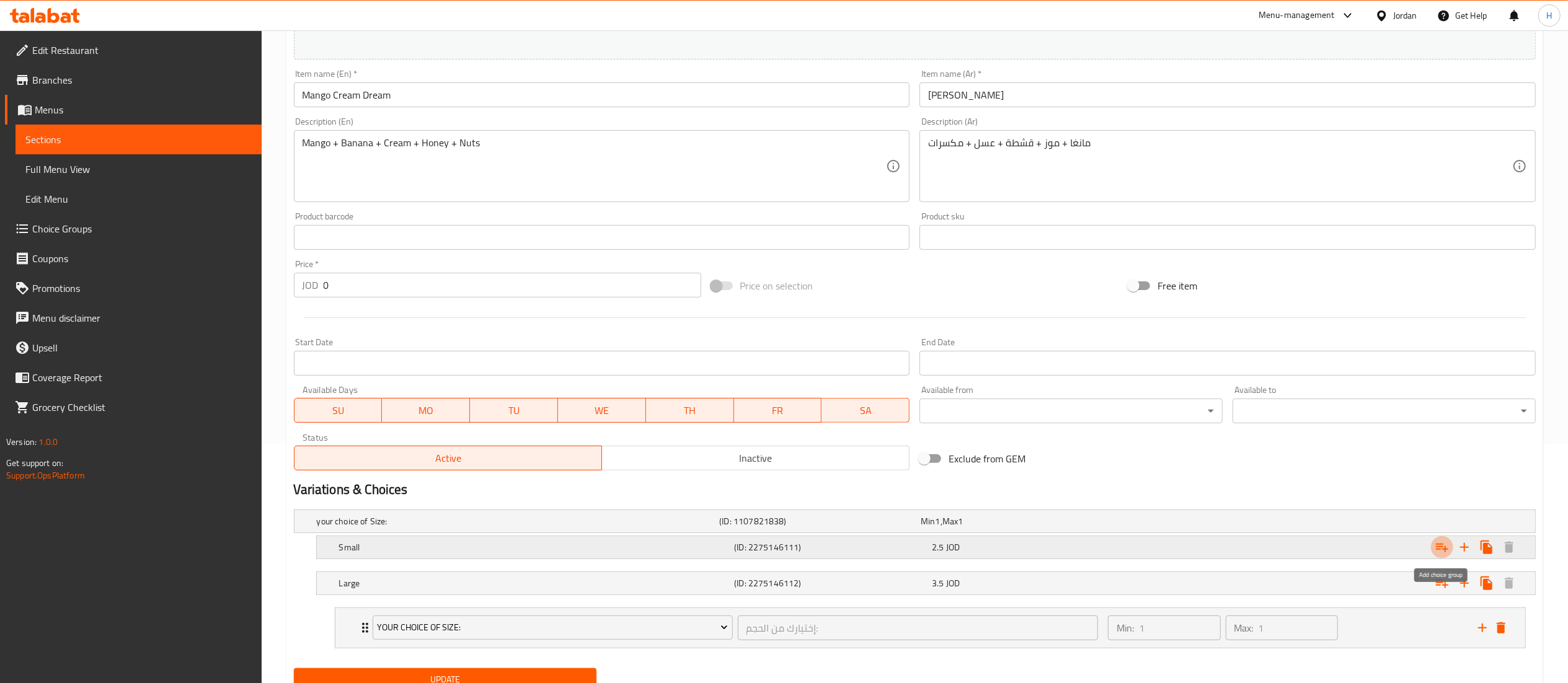
click at [1439, 553] on icon "Expand" at bounding box center [1442, 548] width 15 height 15
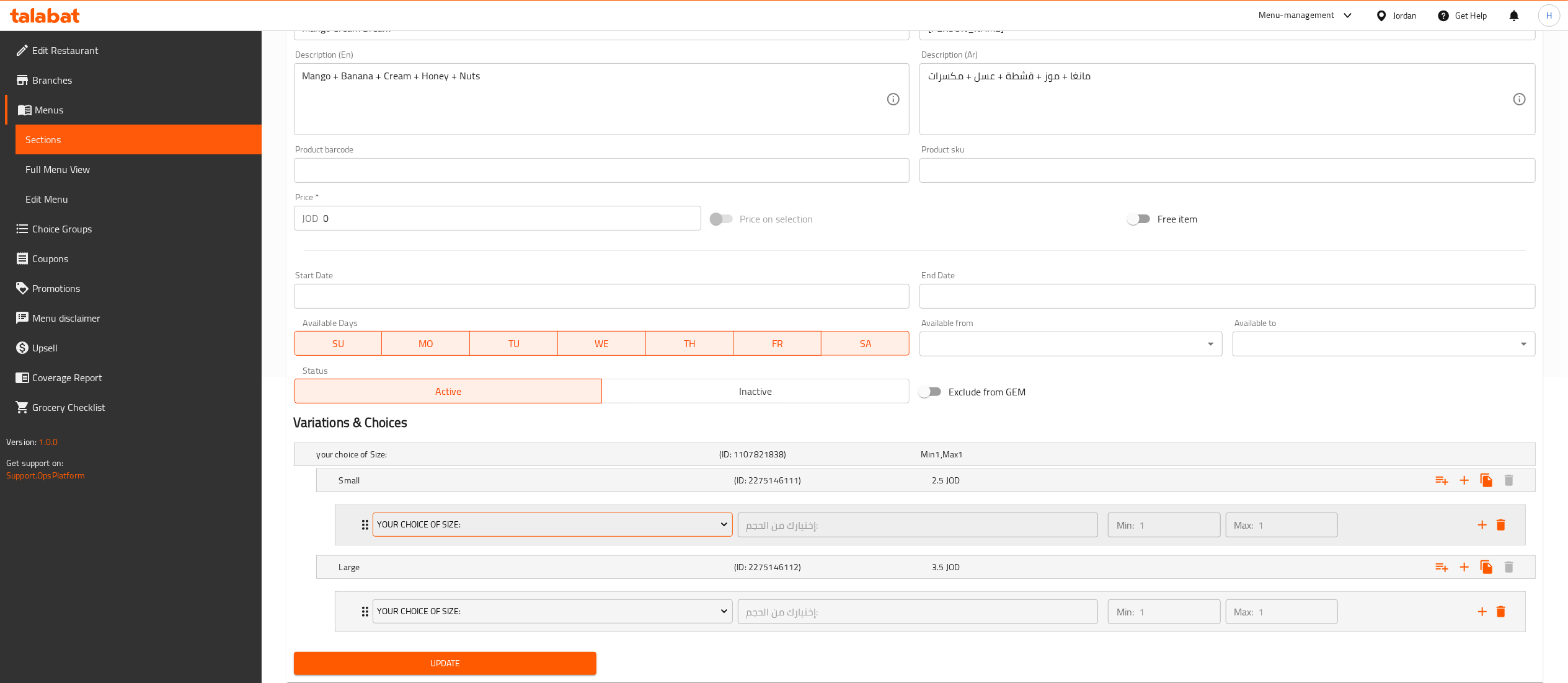
scroll to position [343, 0]
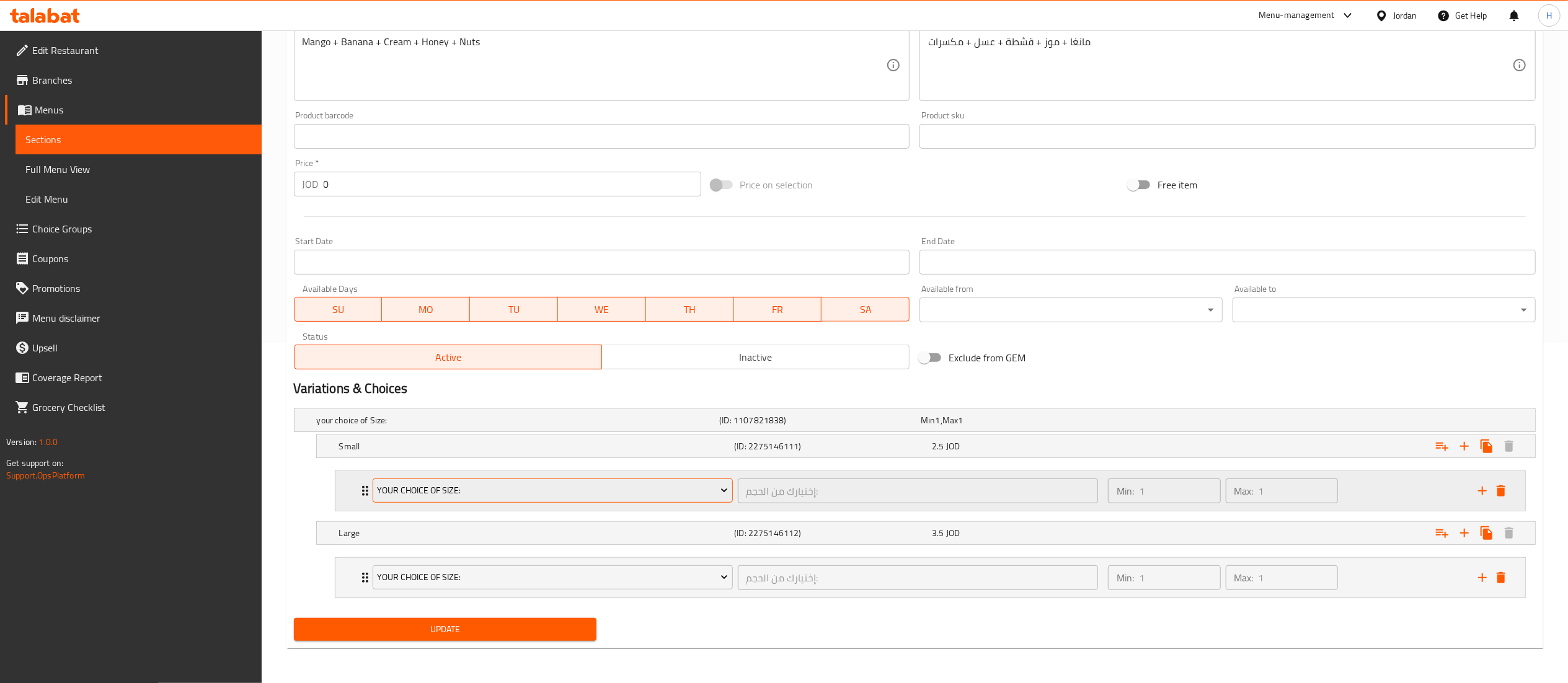
click at [521, 486] on span "your choice of Size:" at bounding box center [552, 491] width 351 height 16
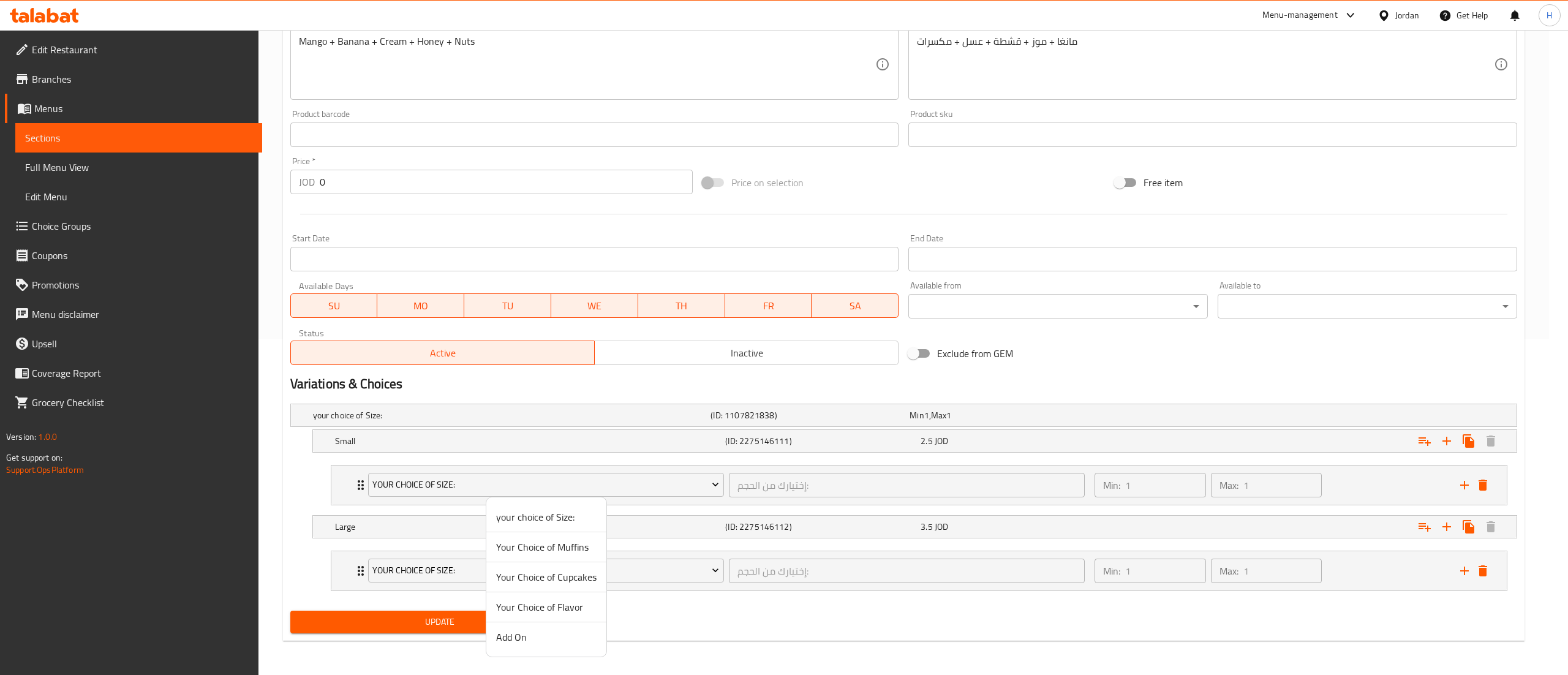
click at [535, 637] on span "Add On" at bounding box center [546, 637] width 100 height 15
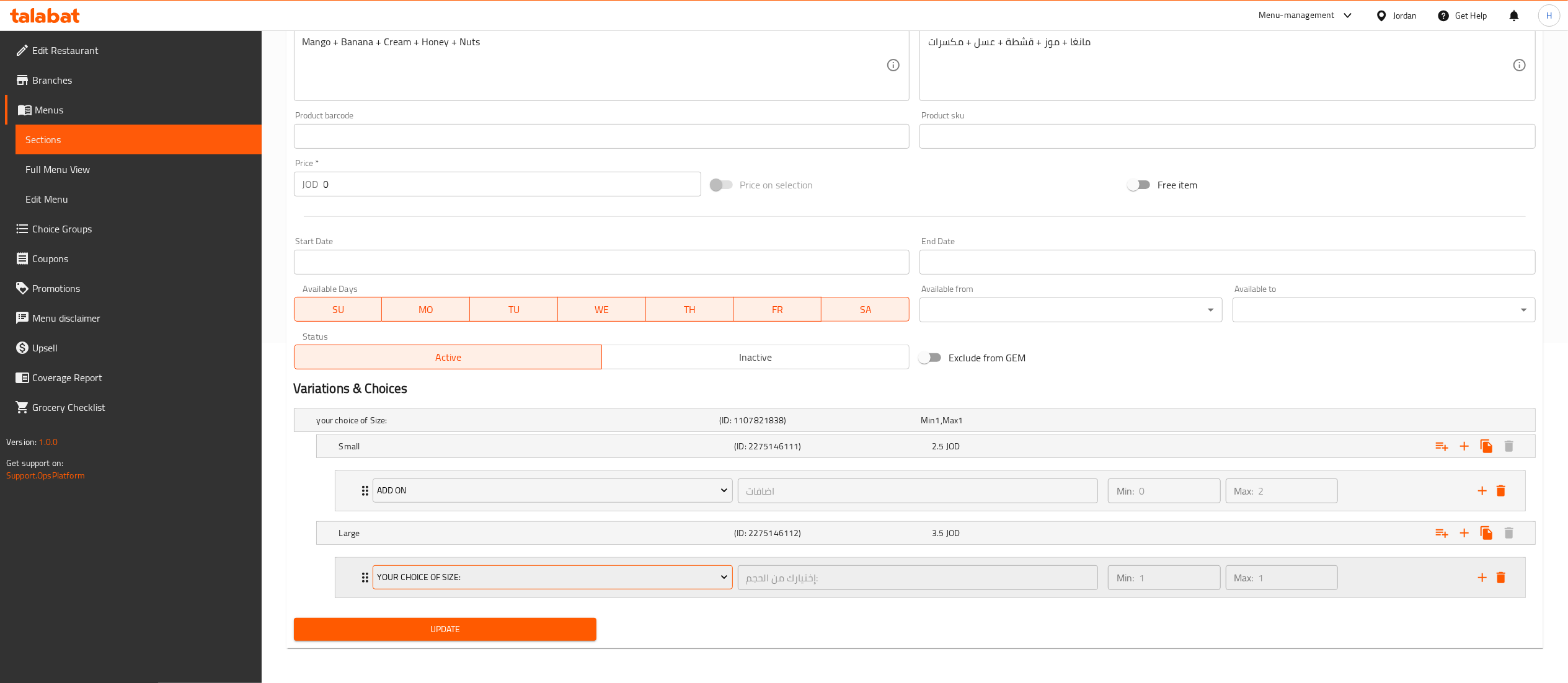
click at [506, 581] on span "your choice of Size:" at bounding box center [552, 578] width 351 height 16
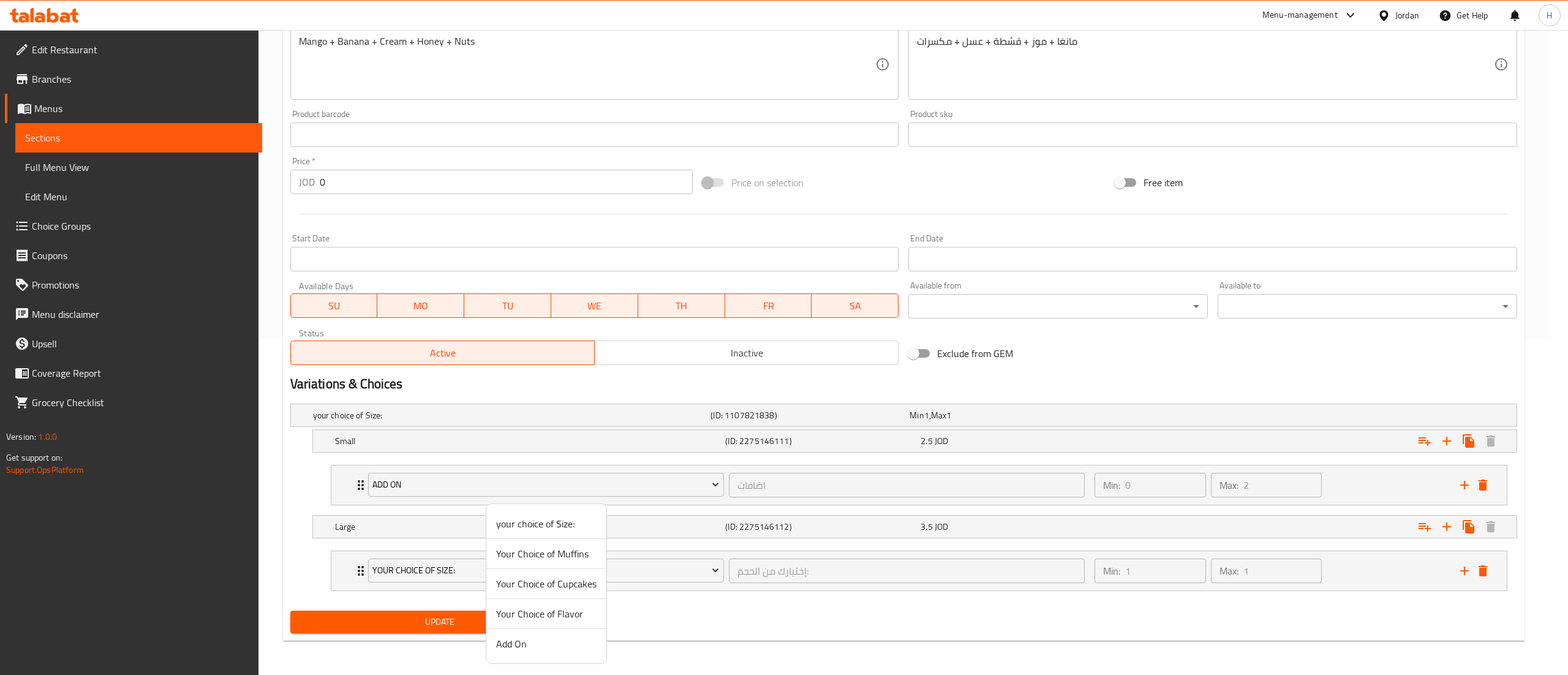
click at [528, 648] on span "Add On" at bounding box center [546, 644] width 100 height 15
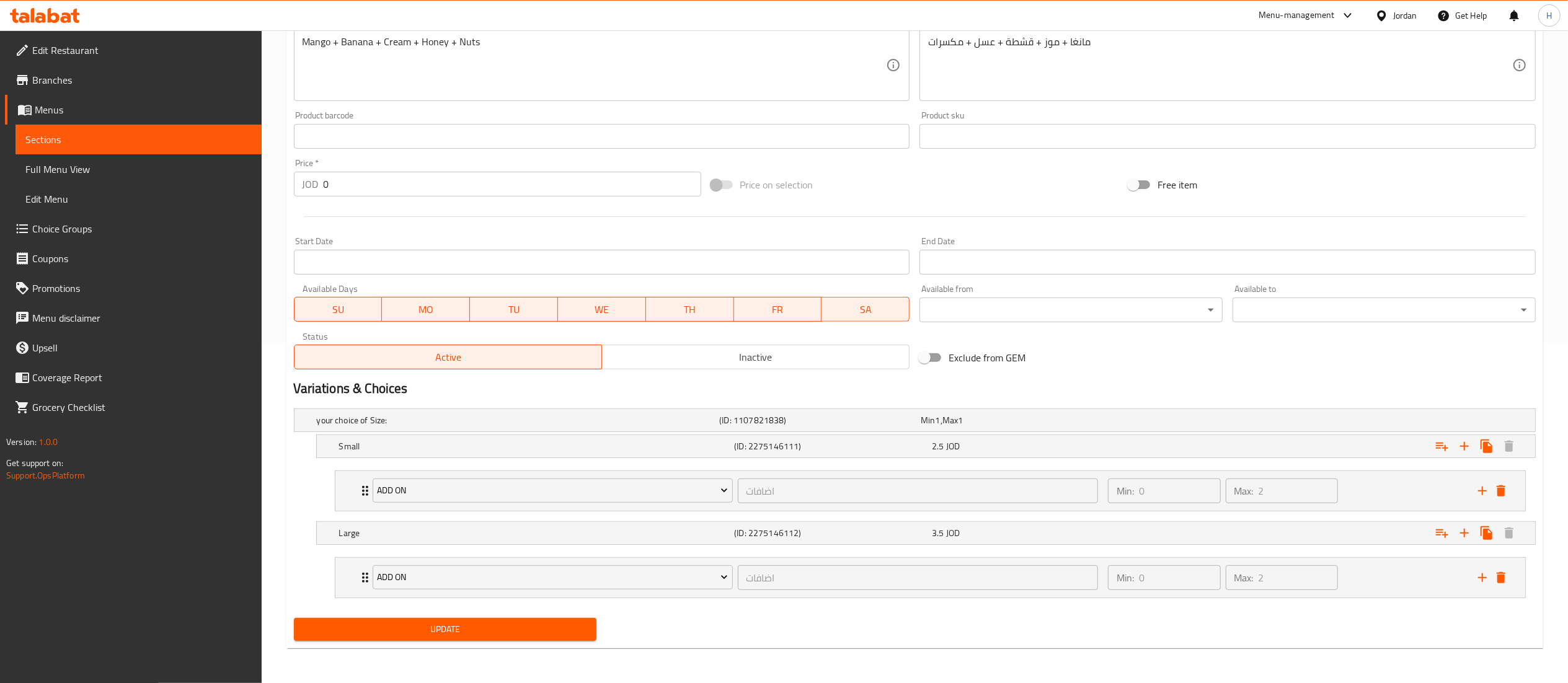
drag, startPoint x: 459, startPoint y: 645, endPoint x: 445, endPoint y: 639, distance: 15.2
click at [459, 645] on div "Update" at bounding box center [445, 630] width 313 height 33
click at [444, 637] on span "Update" at bounding box center [445, 629] width 284 height 16
click at [447, 628] on span "Update" at bounding box center [445, 629] width 284 height 16
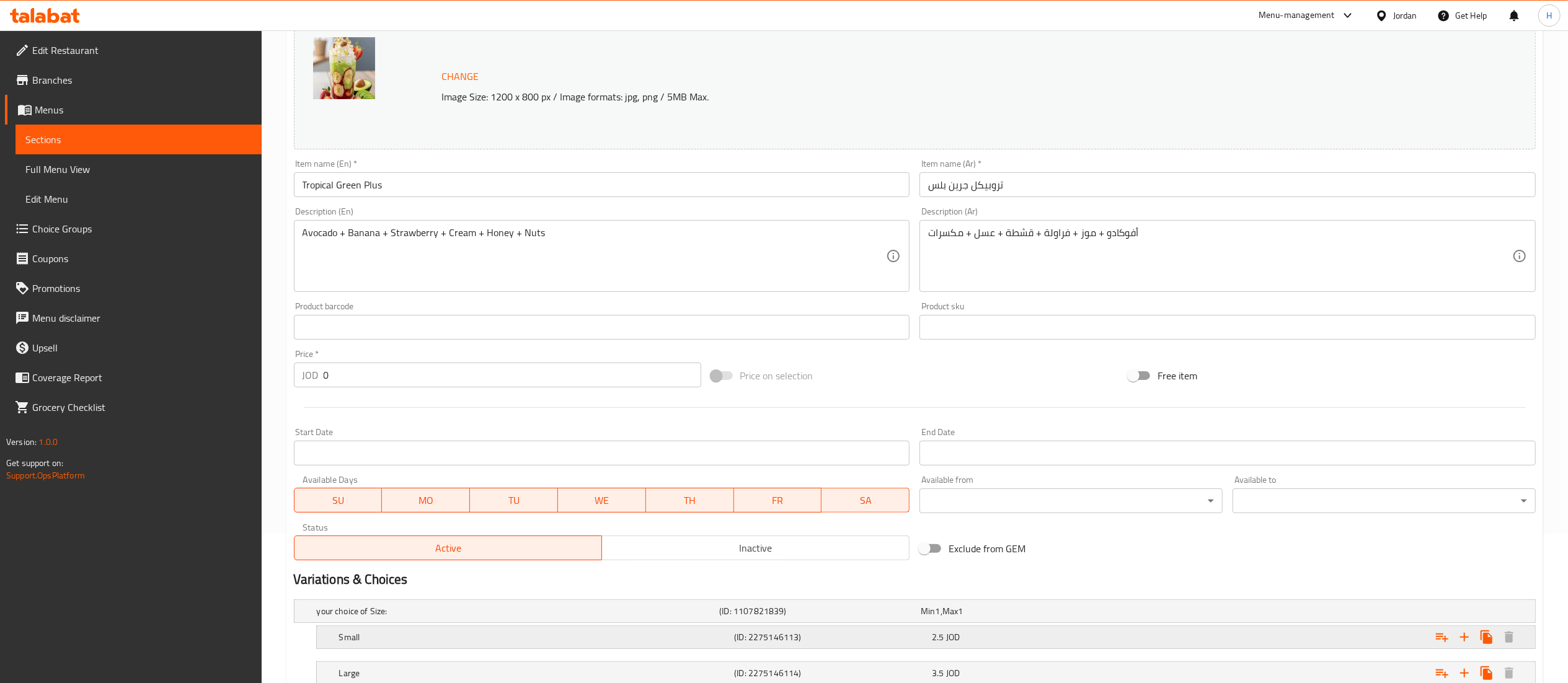
scroll to position [239, 0]
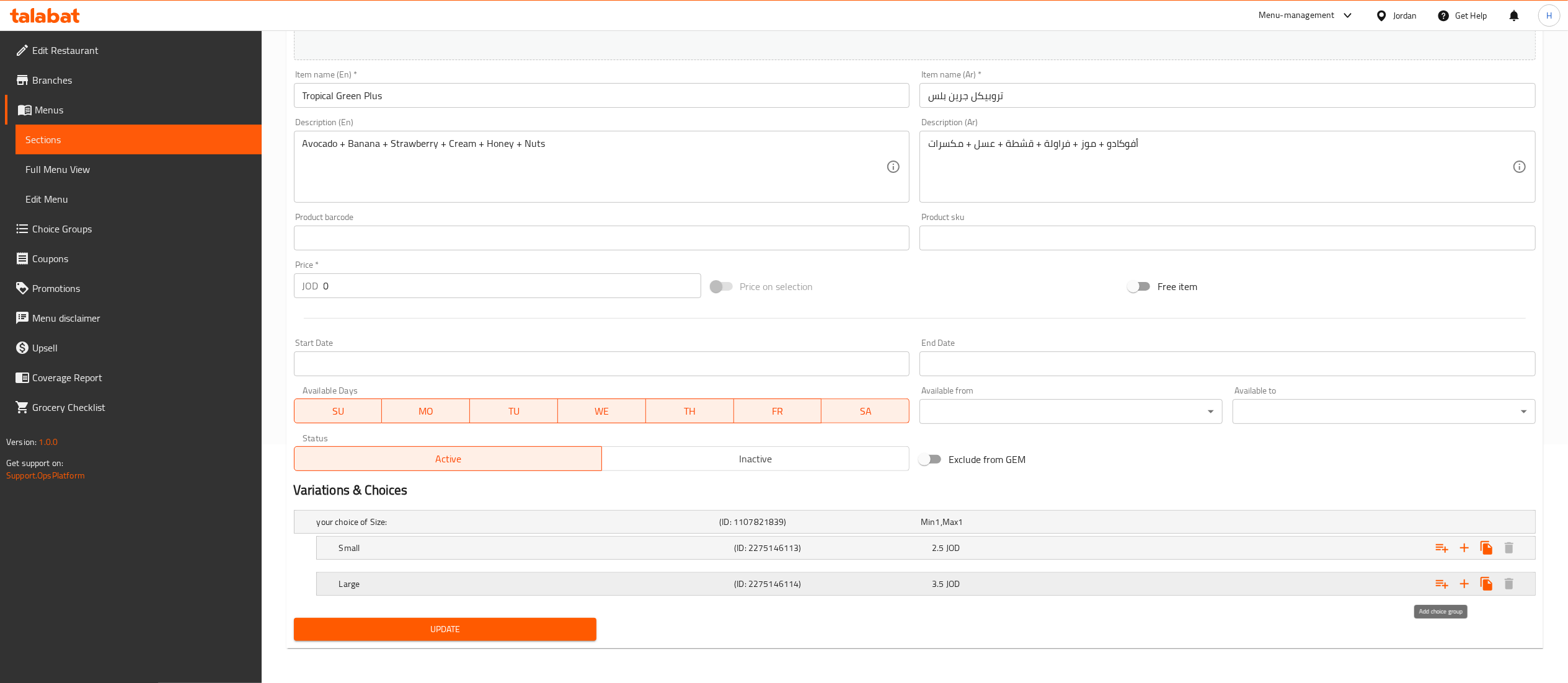
click at [1439, 585] on icon "Expand" at bounding box center [1442, 584] width 15 height 15
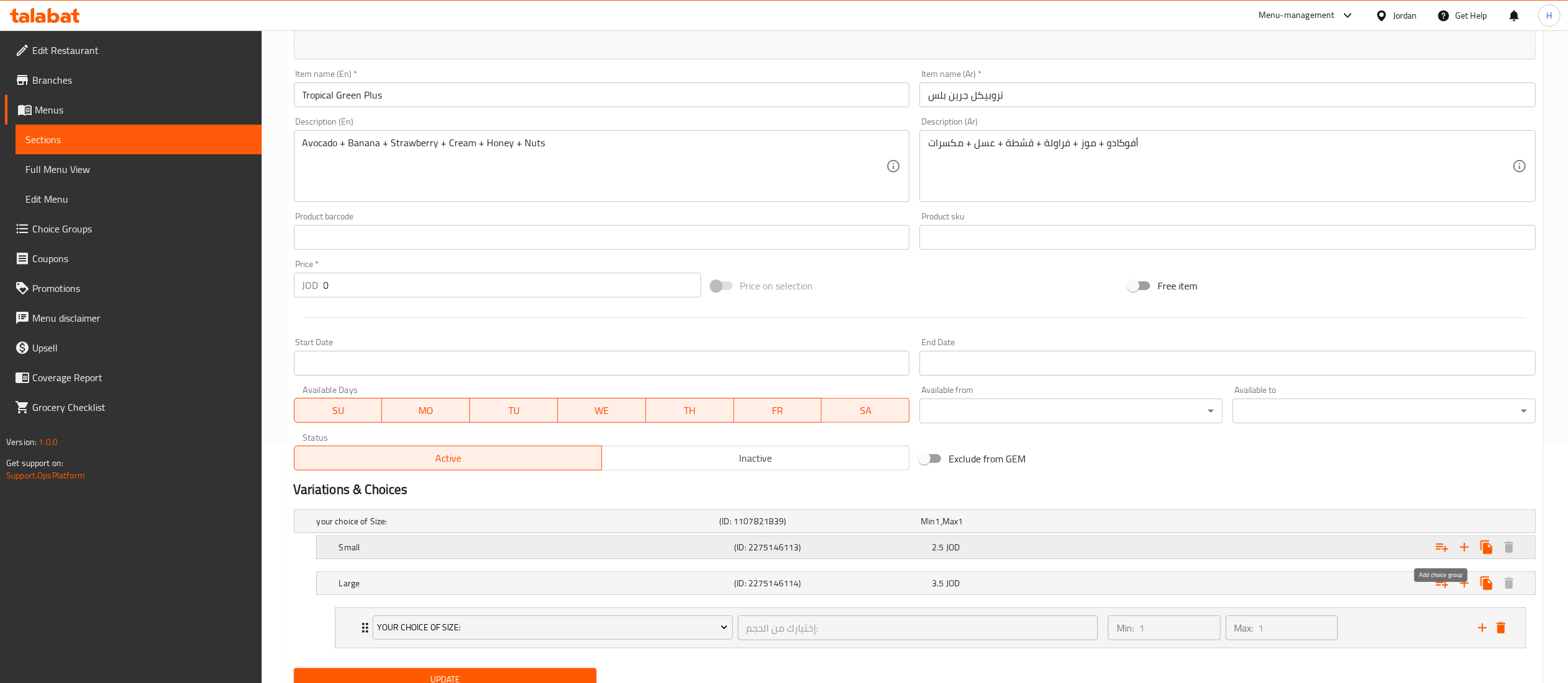
click at [1442, 549] on icon "Expand" at bounding box center [1442, 548] width 15 height 15
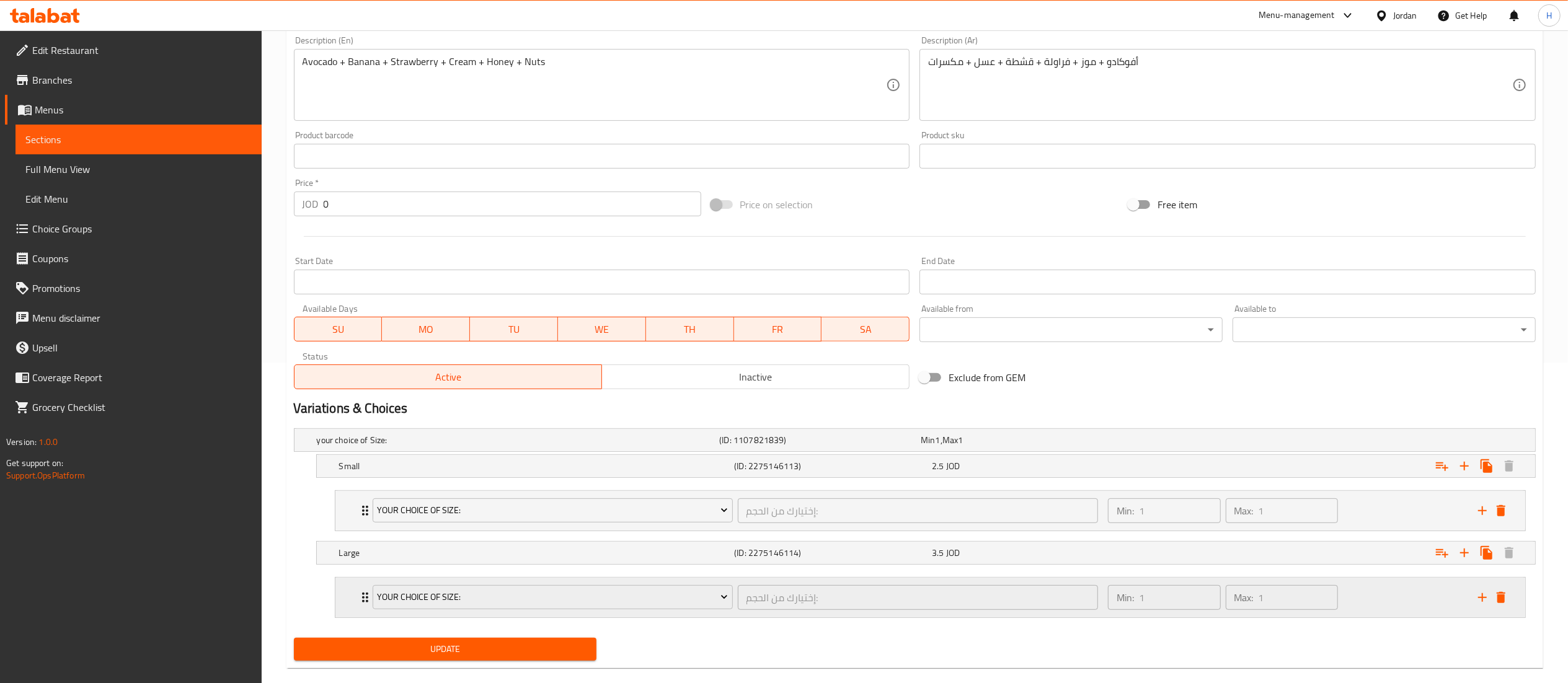
scroll to position [343, 0]
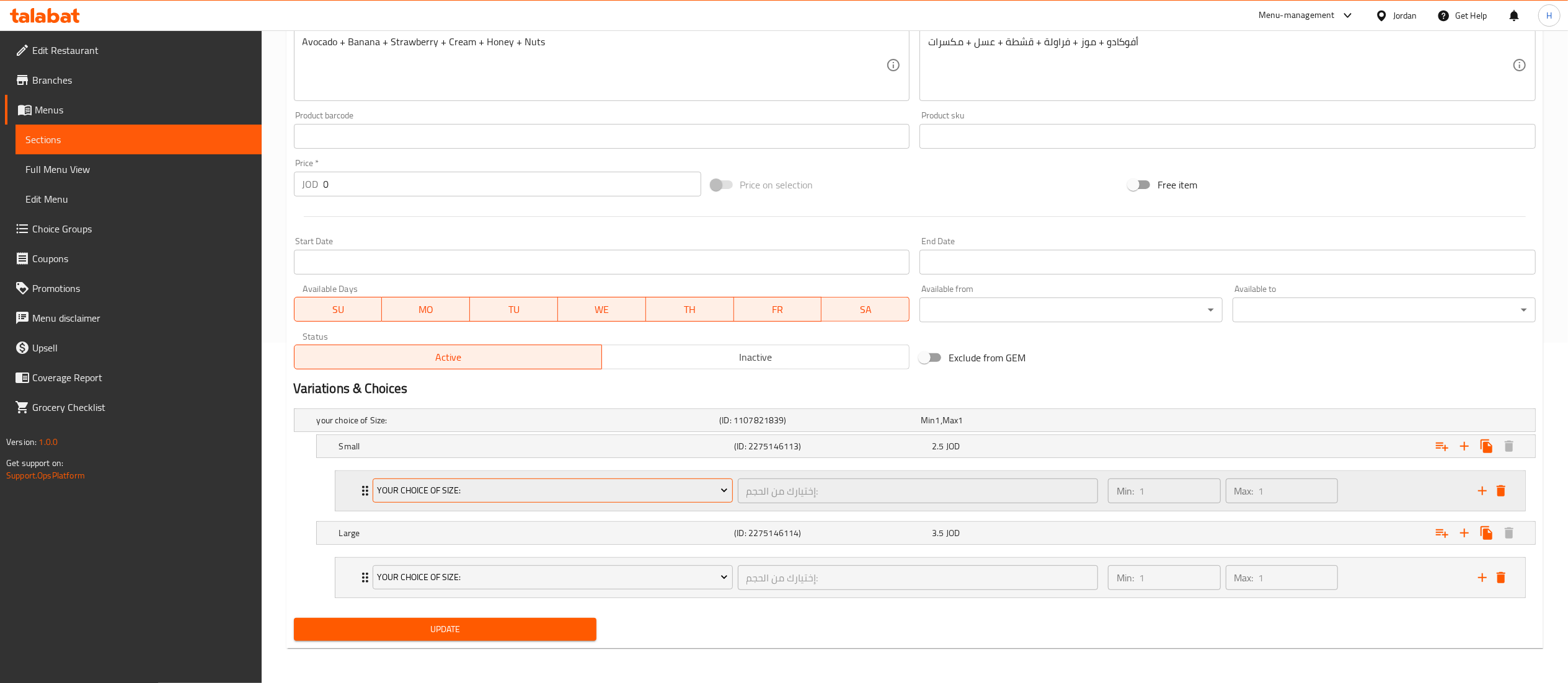
click at [527, 490] on span "your choice of Size:" at bounding box center [552, 491] width 351 height 16
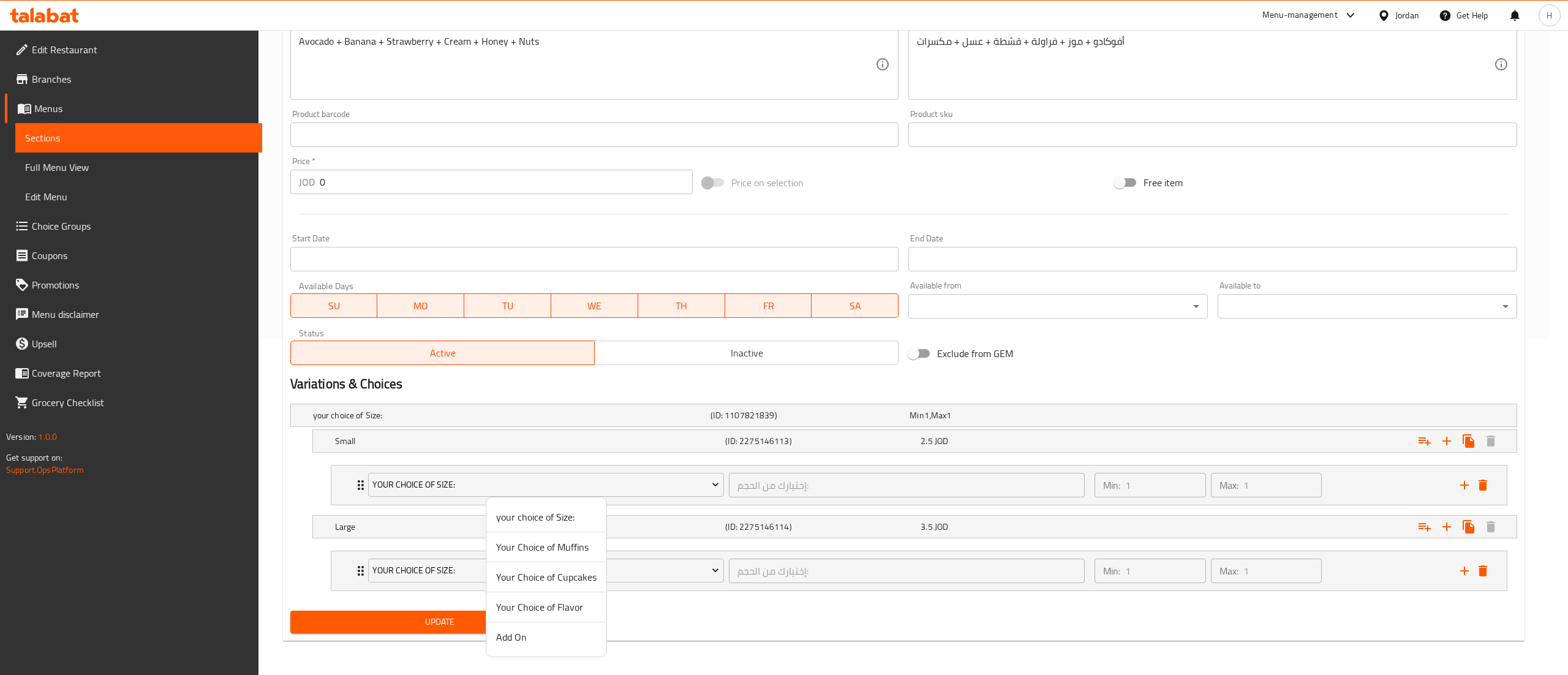
drag, startPoint x: 525, startPoint y: 634, endPoint x: 483, endPoint y: 600, distance: 54.0
click at [524, 634] on span "Add On" at bounding box center [546, 637] width 100 height 15
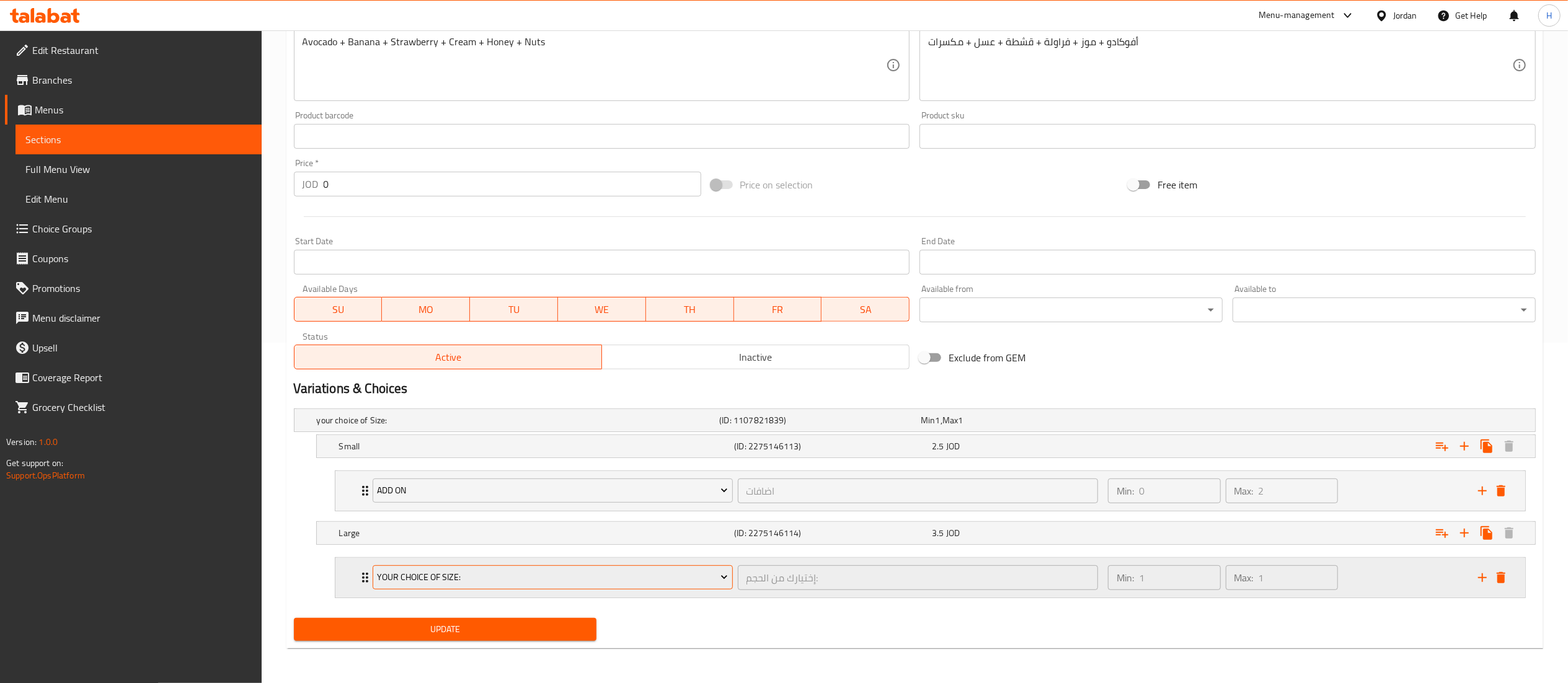
click at [459, 578] on span "your choice of Size:" at bounding box center [552, 578] width 351 height 16
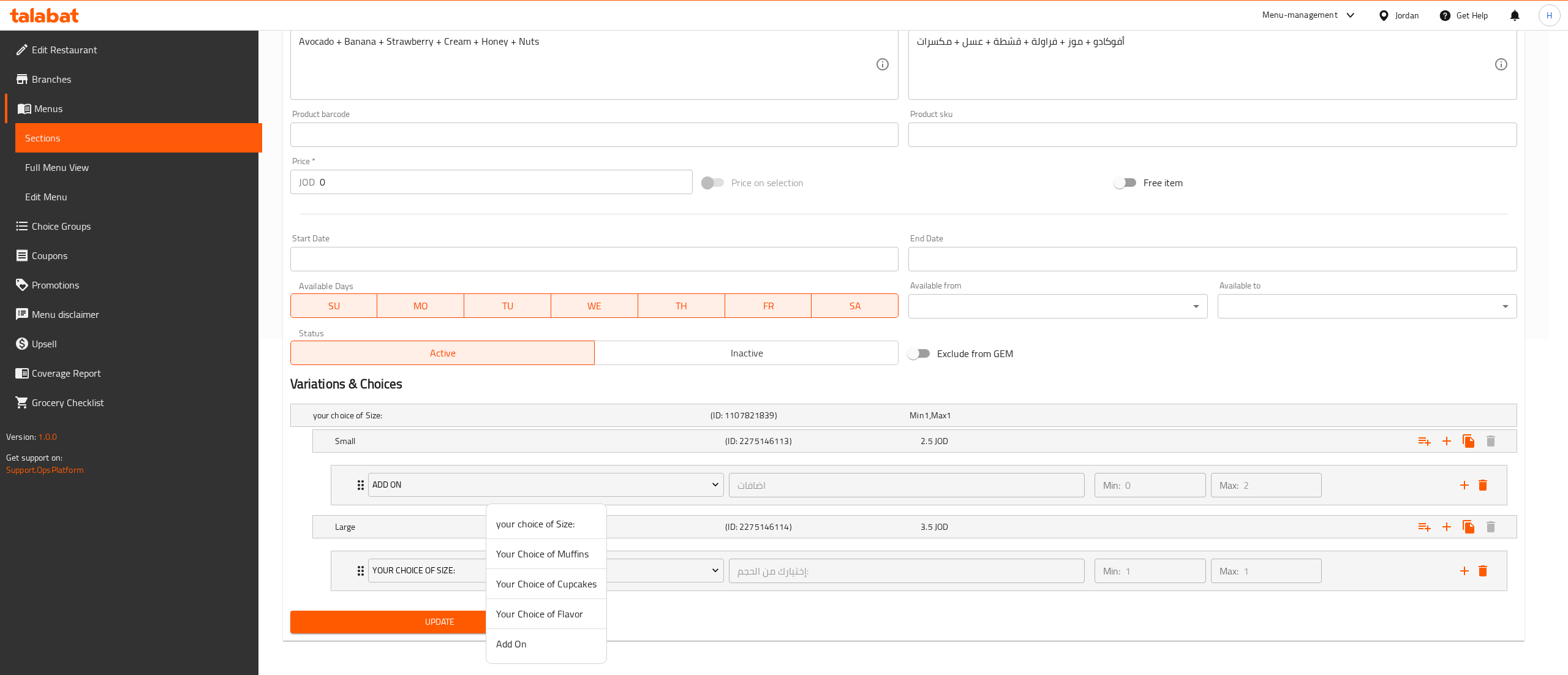
click at [508, 648] on span "Add On" at bounding box center [546, 644] width 100 height 15
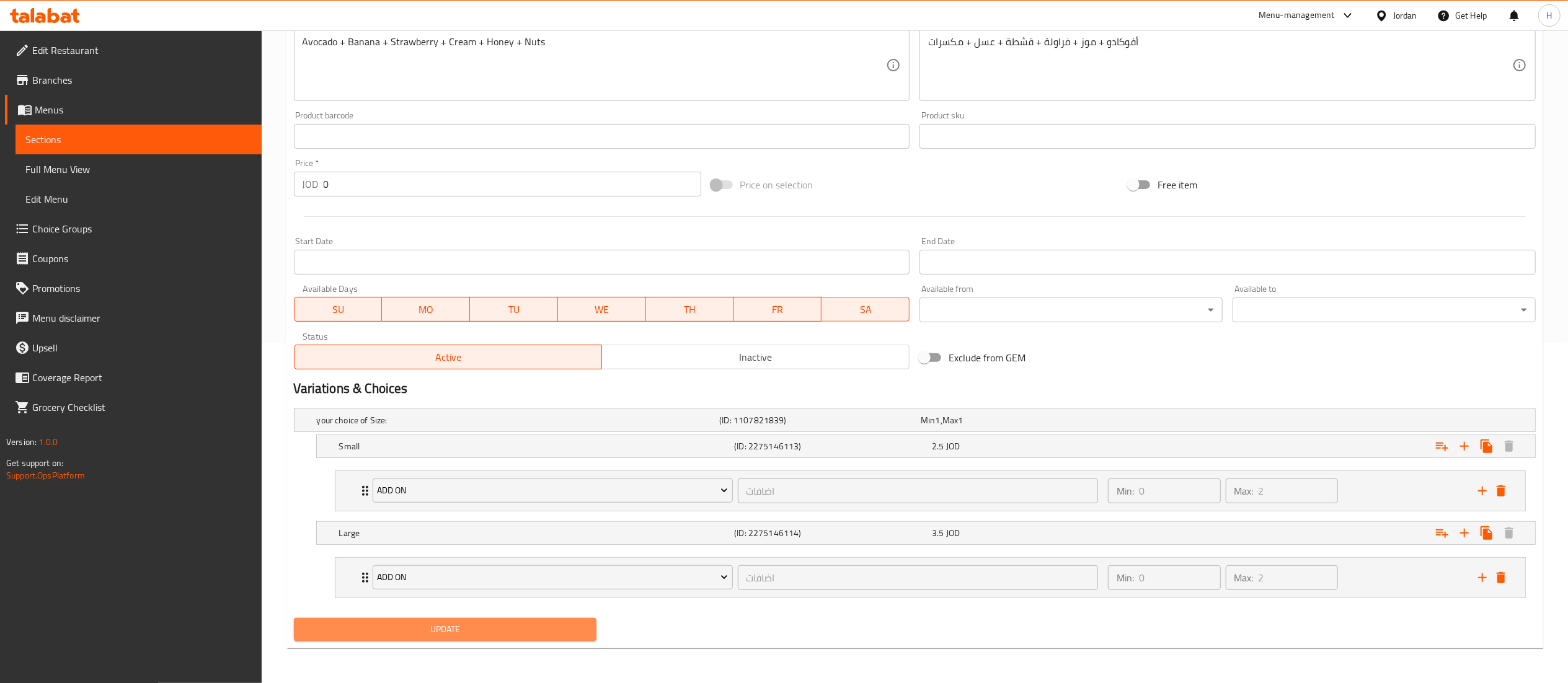
click at [474, 628] on span "Update" at bounding box center [445, 629] width 284 height 16
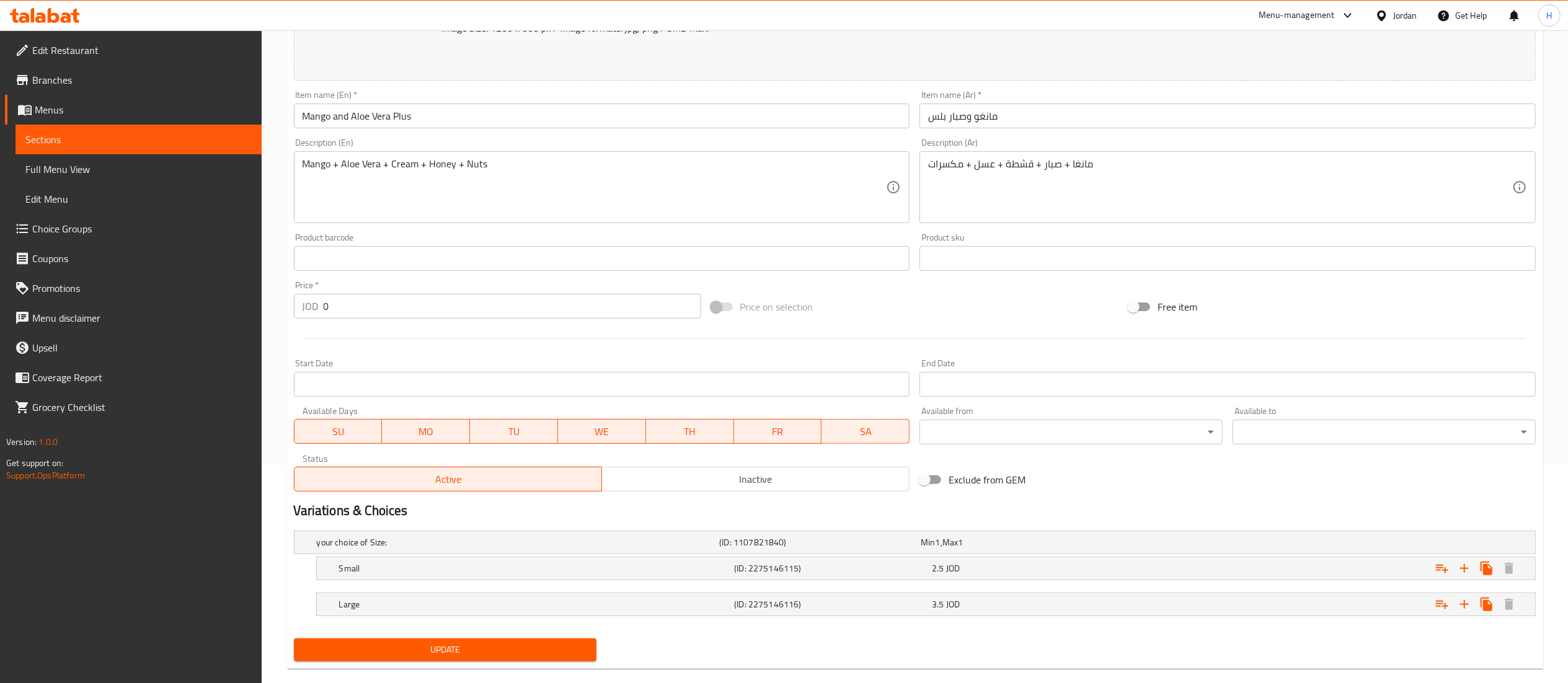
scroll to position [239, 0]
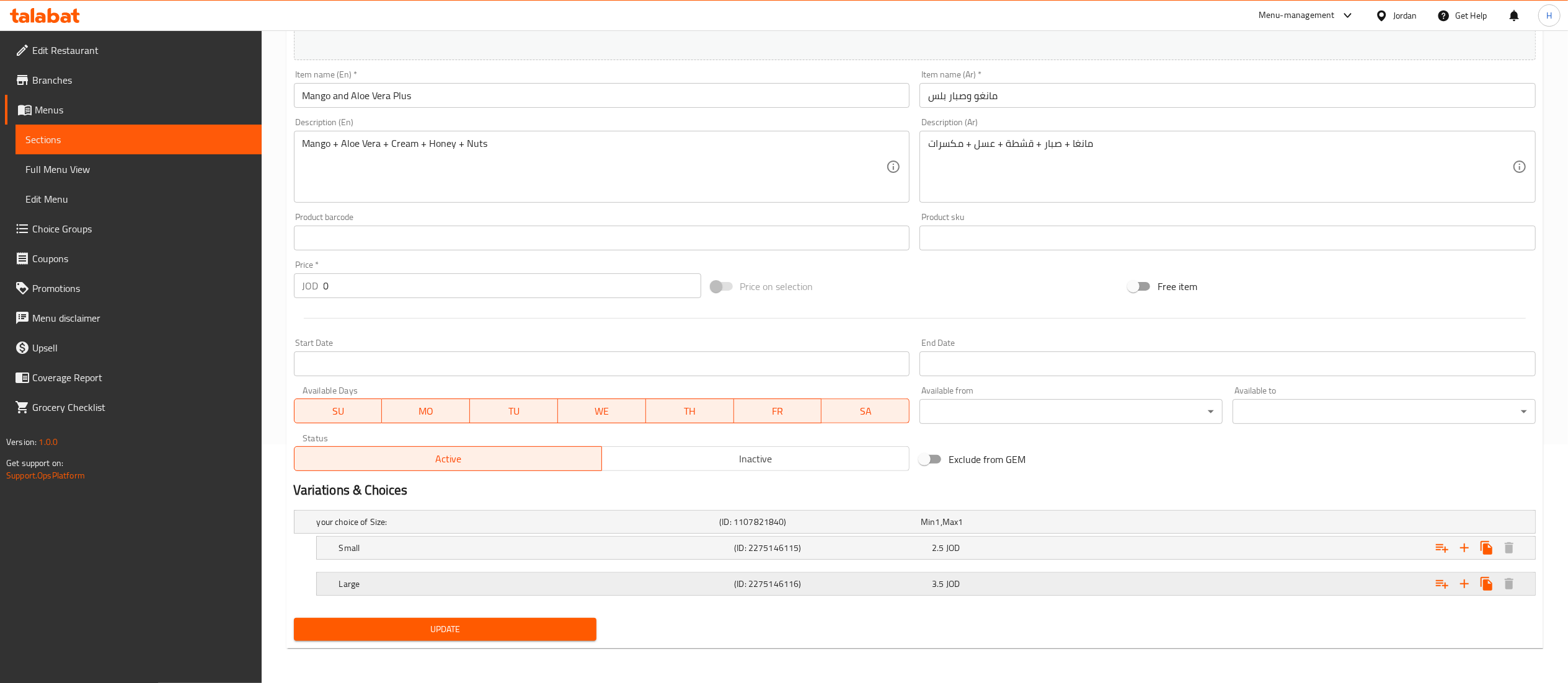
click at [1436, 585] on icon "Expand" at bounding box center [1442, 584] width 15 height 15
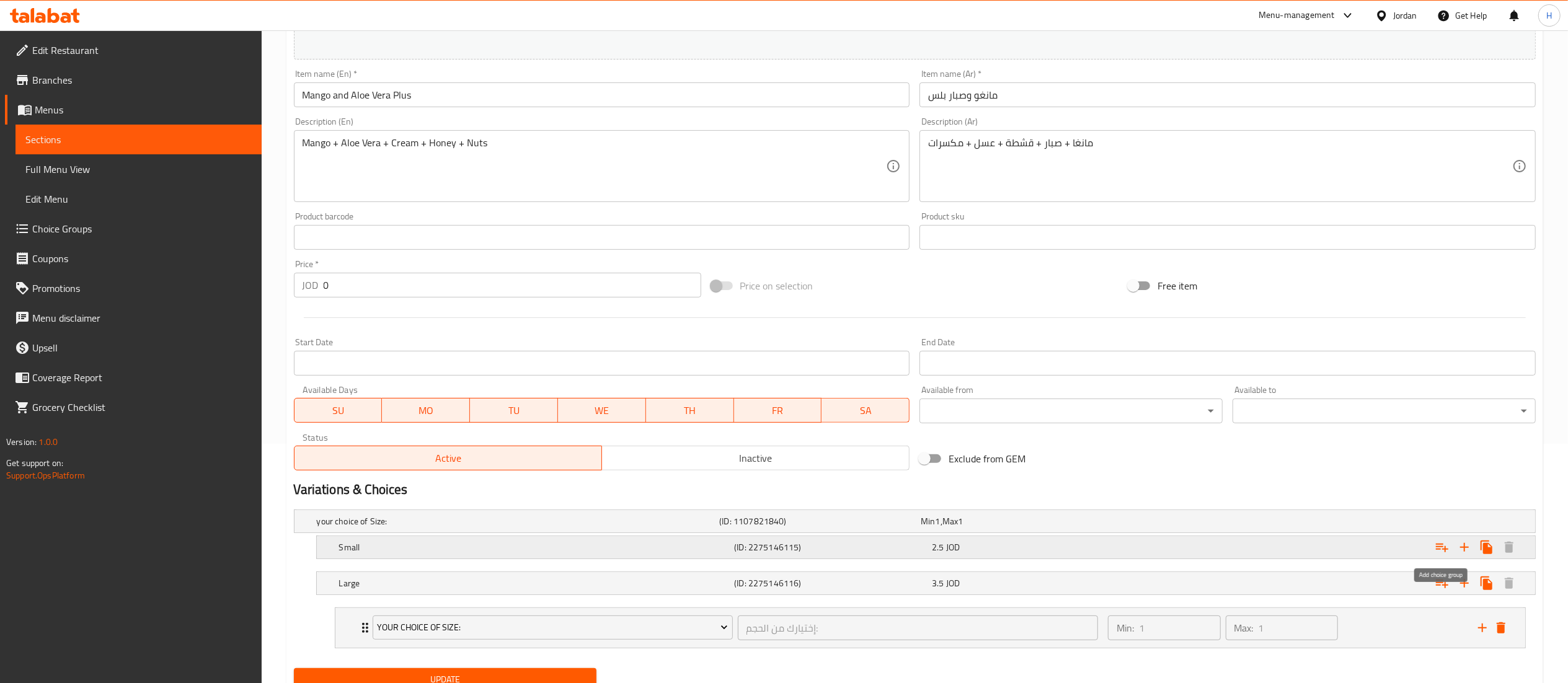
click at [1443, 551] on icon "Expand" at bounding box center [1442, 548] width 15 height 15
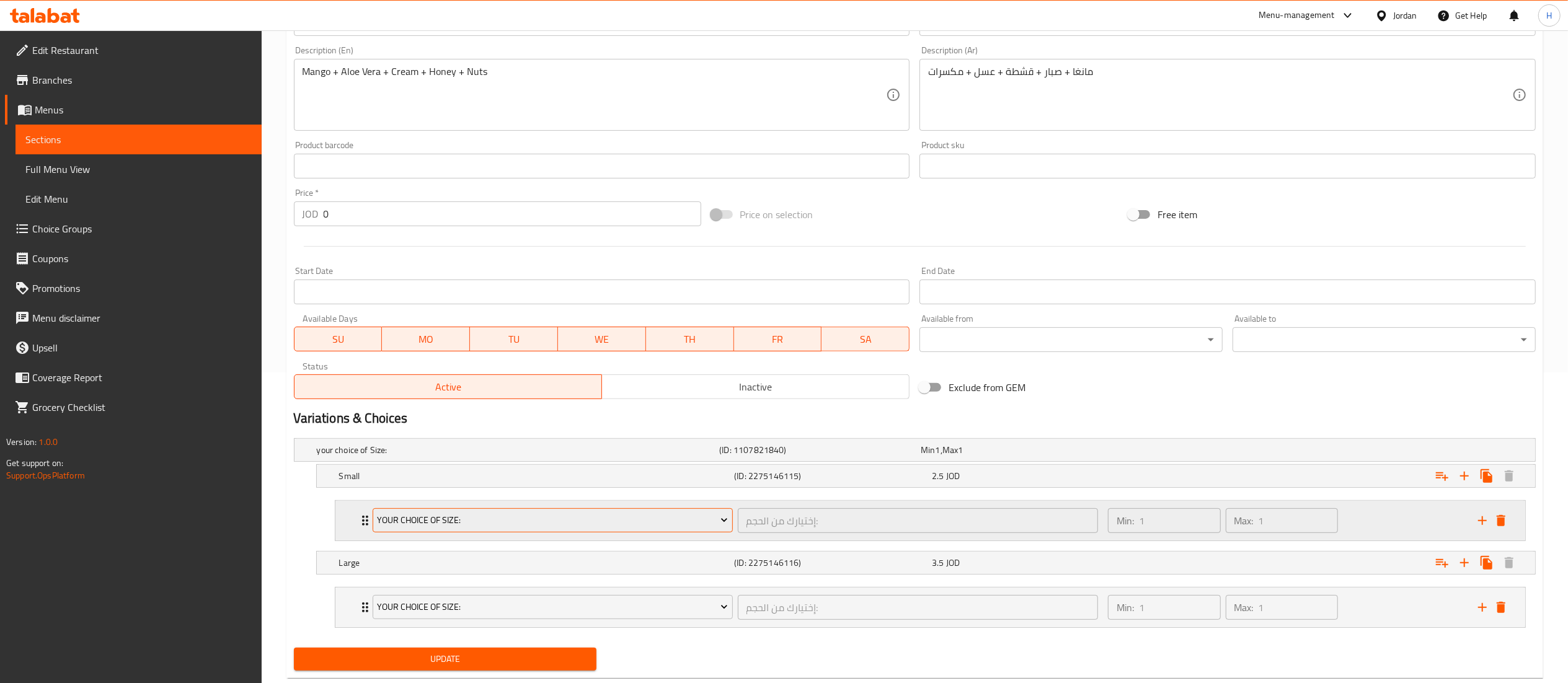
scroll to position [343, 0]
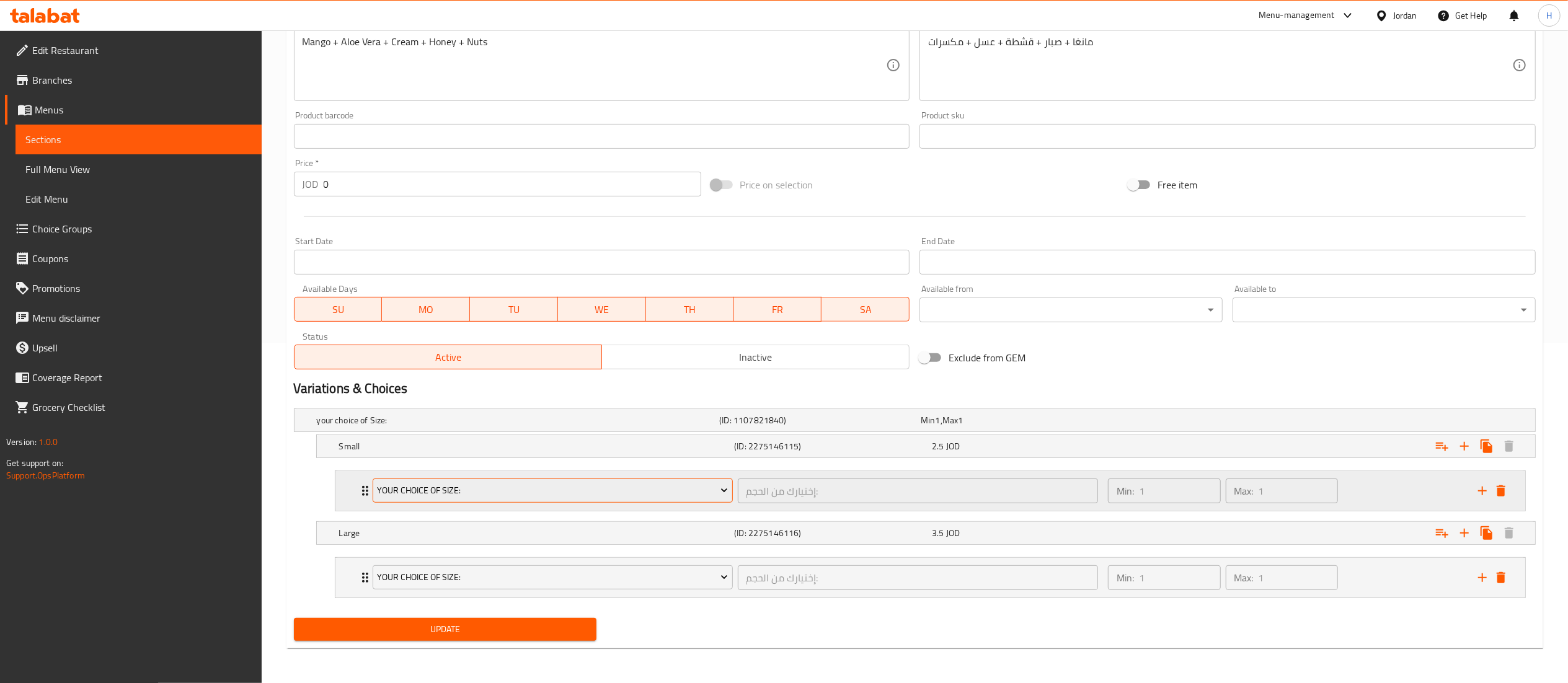
click at [585, 498] on button "your choice of Size:" at bounding box center [553, 491] width 361 height 25
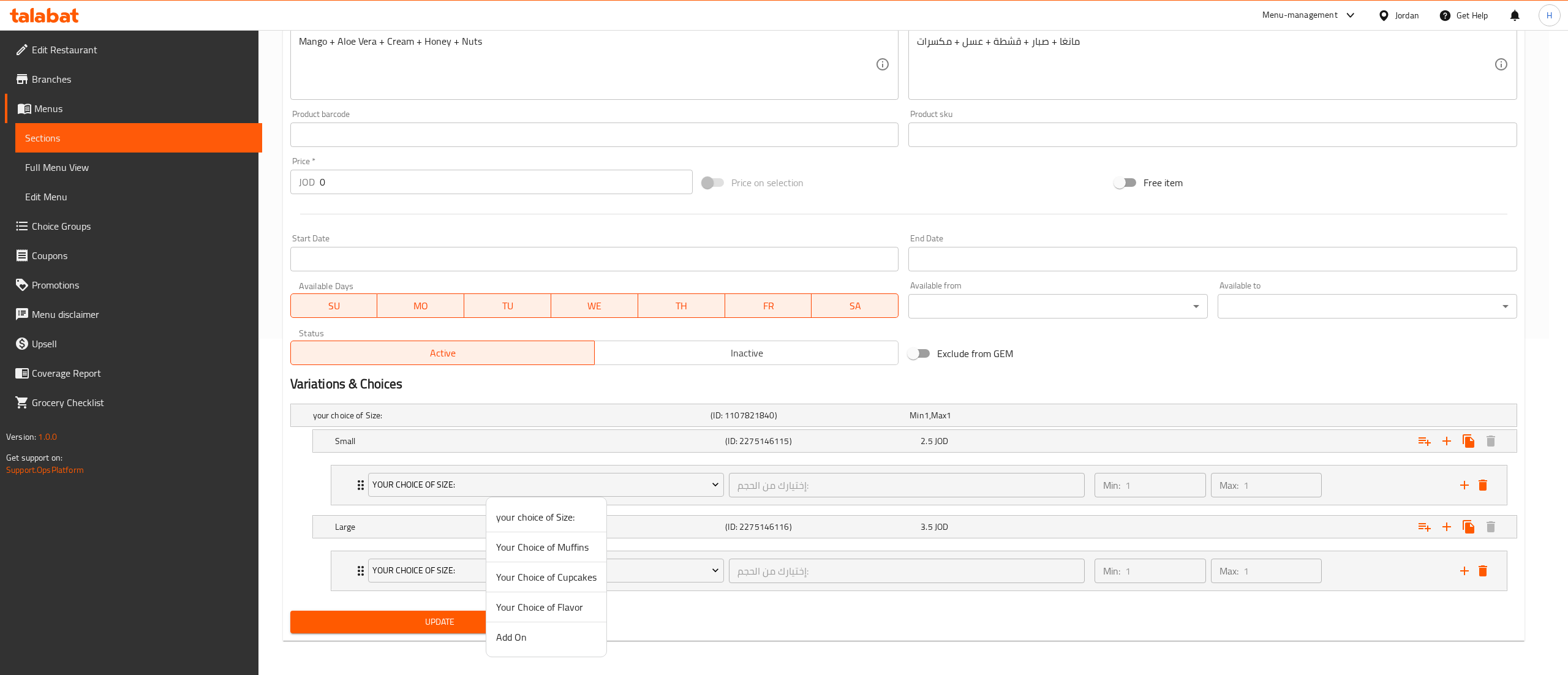
click at [553, 637] on span "Add On" at bounding box center [546, 637] width 100 height 15
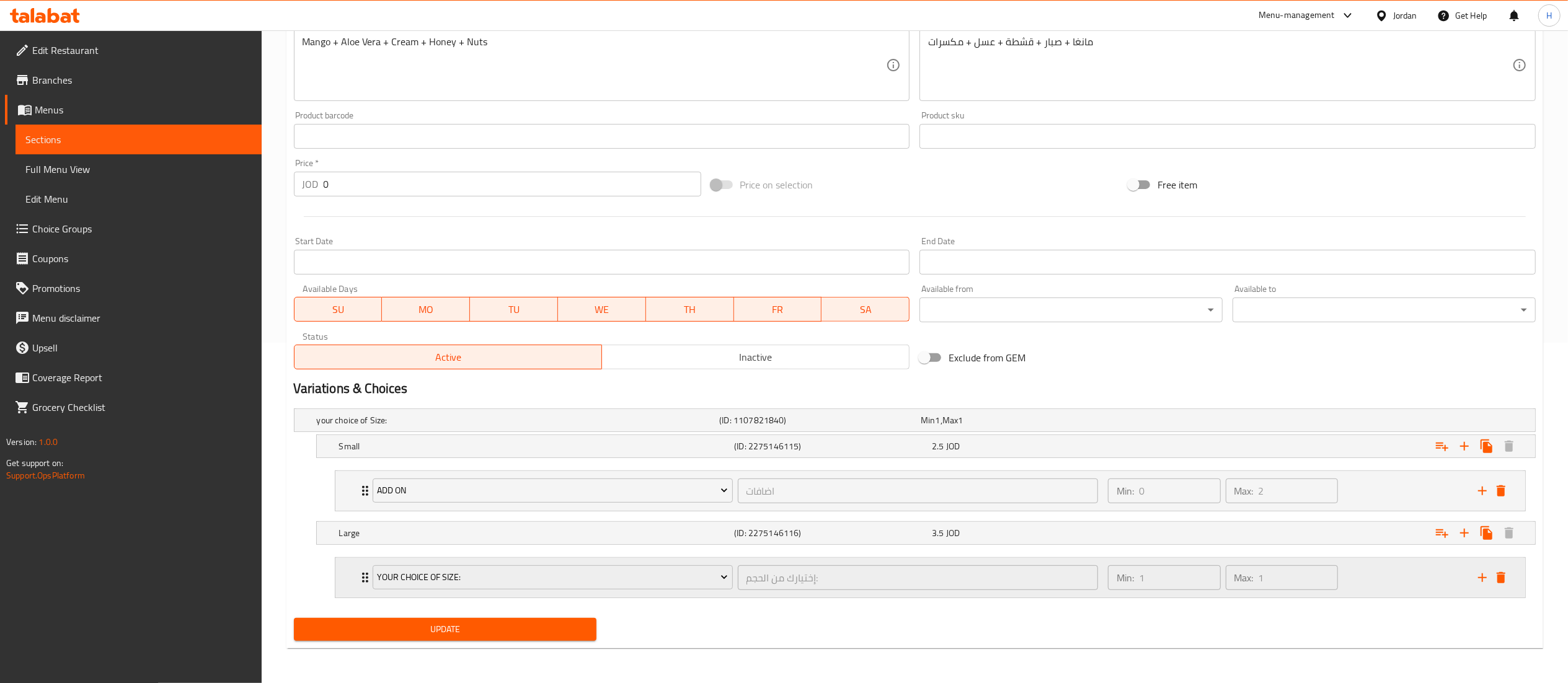
click at [524, 558] on div "your choice of Size: إختيارك من الحجم: ​" at bounding box center [735, 578] width 741 height 40
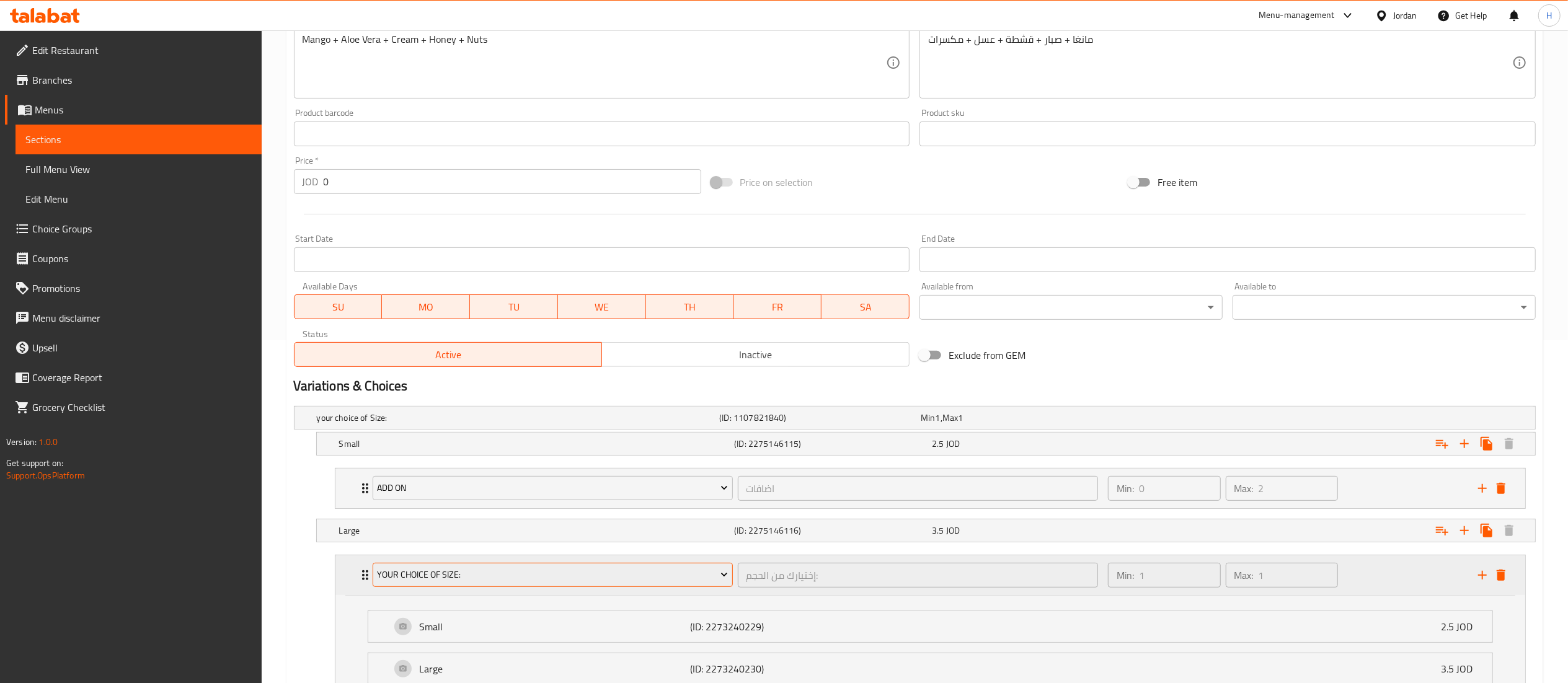
click at [527, 581] on span "your choice of Size:" at bounding box center [552, 575] width 351 height 16
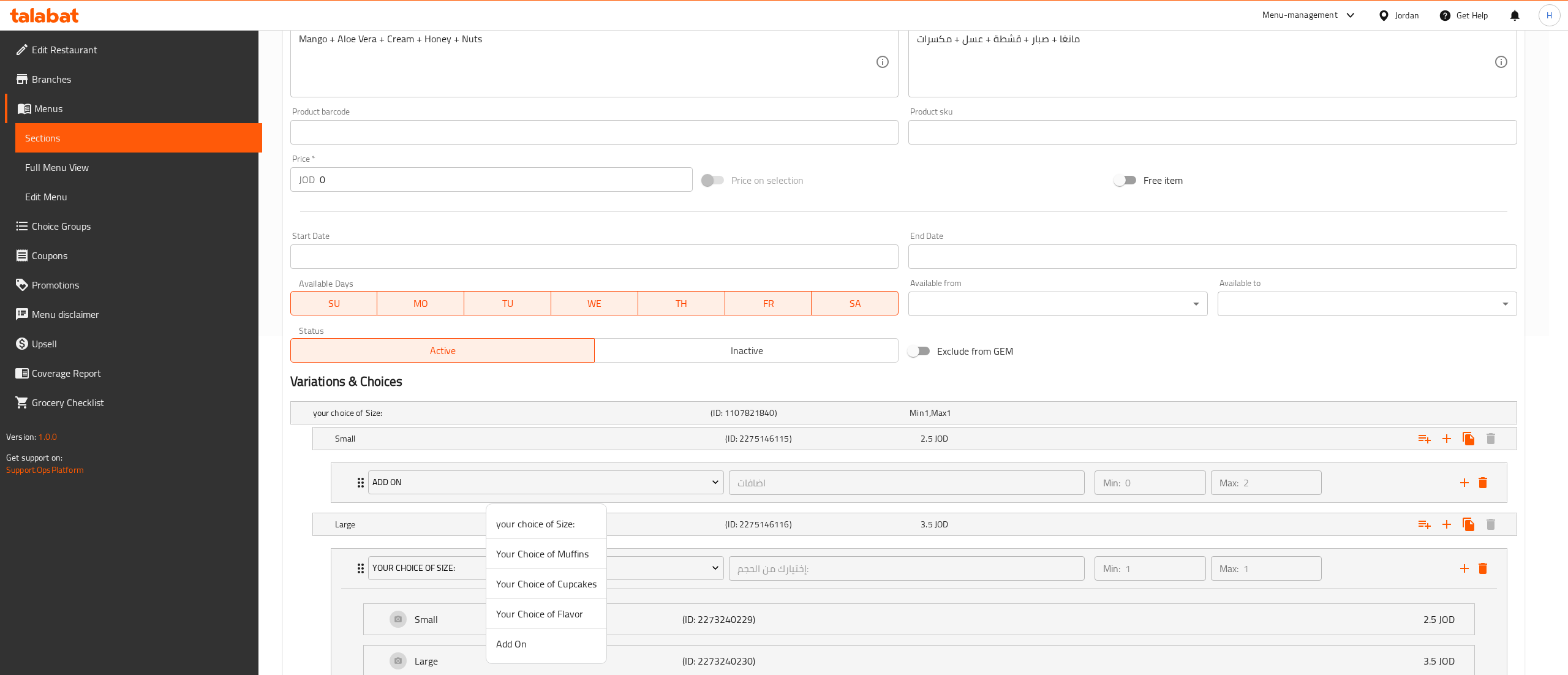
click at [510, 642] on span "Add On" at bounding box center [546, 644] width 100 height 15
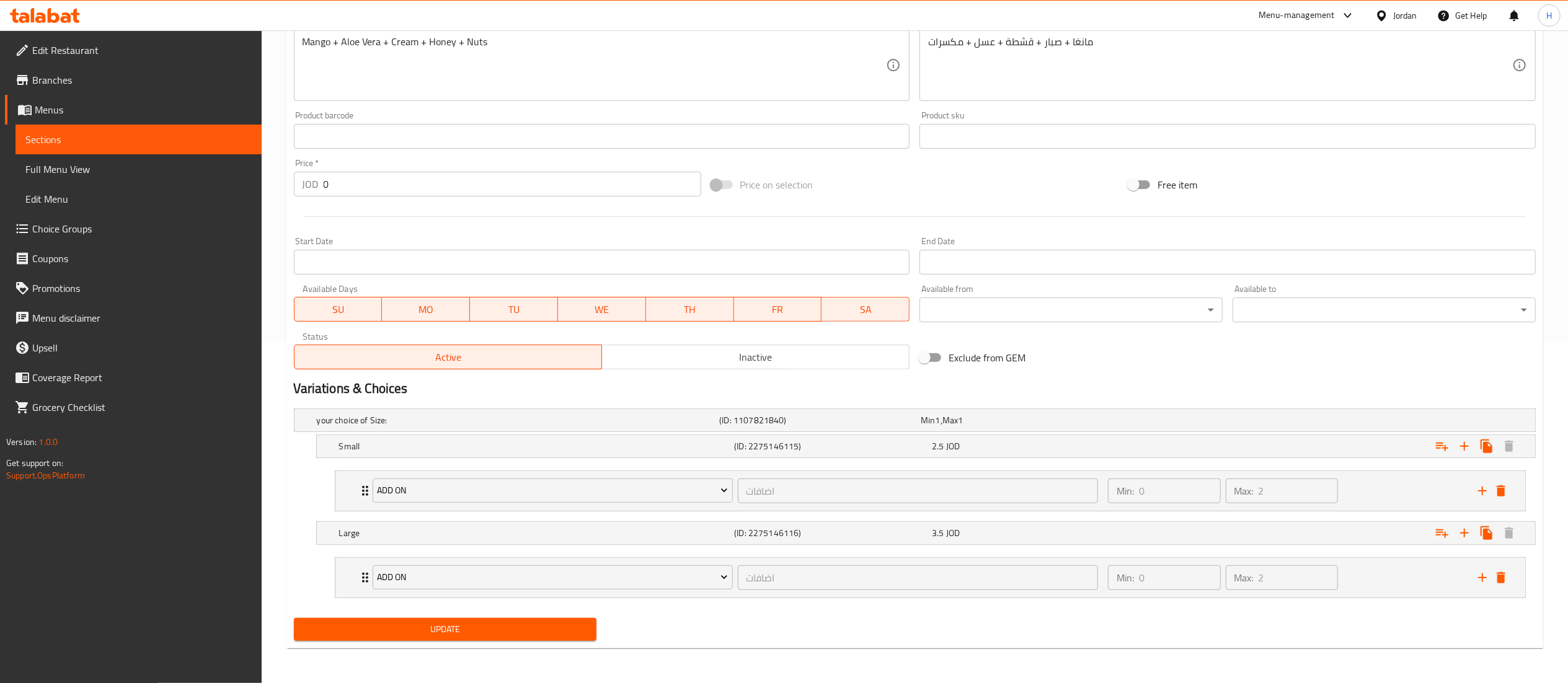
click at [494, 626] on span "Update" at bounding box center [445, 629] width 284 height 16
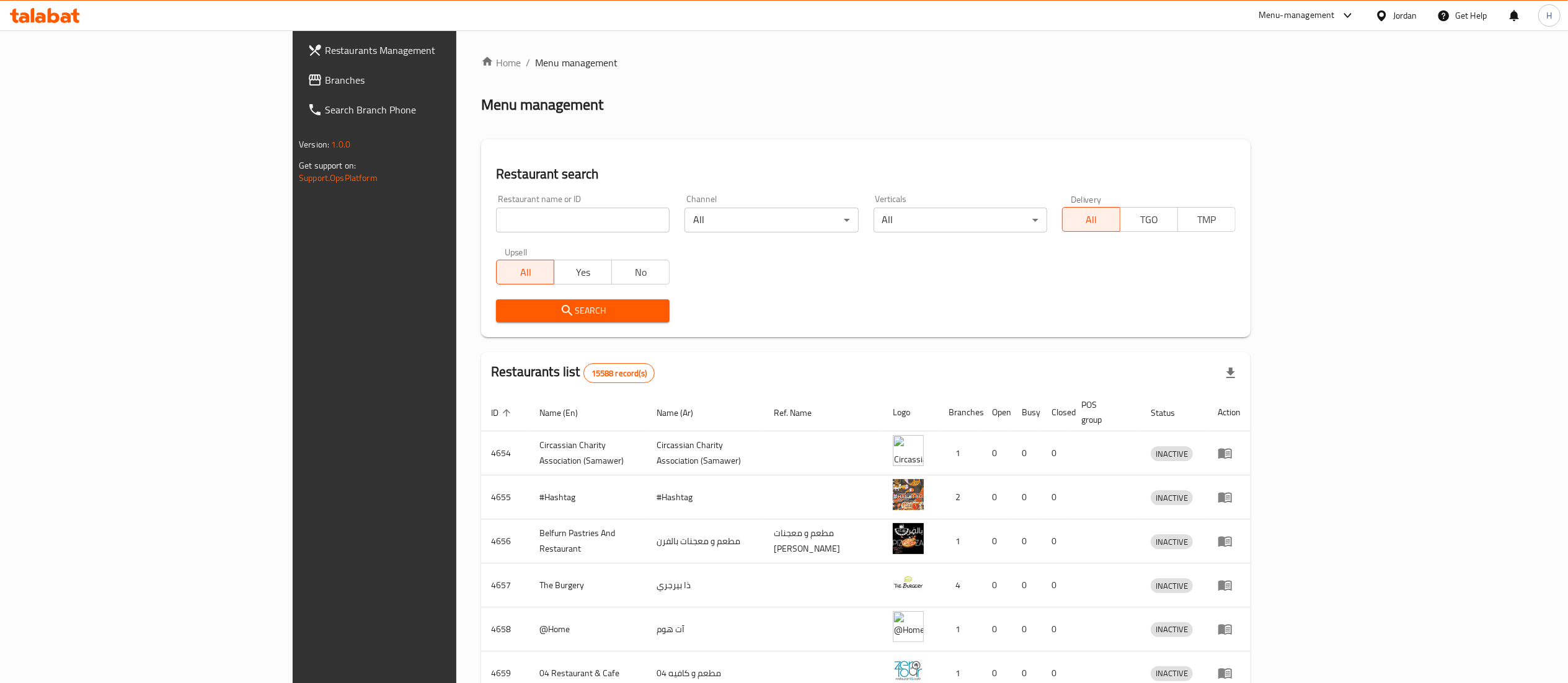
drag, startPoint x: 363, startPoint y: 225, endPoint x: 70, endPoint y: 62, distance: 335.3
click at [496, 225] on input "search" at bounding box center [583, 220] width 174 height 25
click at [325, 82] on span "Branches" at bounding box center [434, 80] width 219 height 15
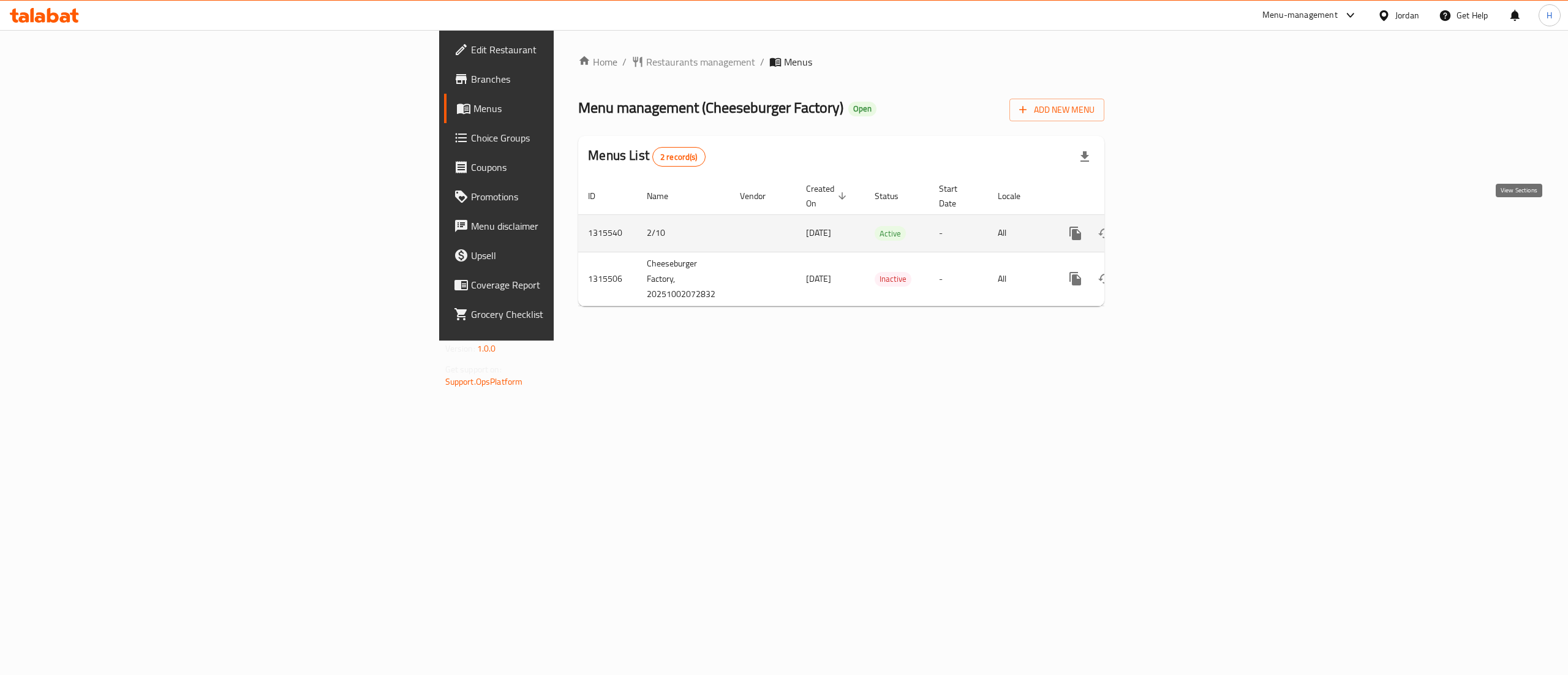
click at [1179, 227] on link "enhanced table" at bounding box center [1164, 234] width 30 height 30
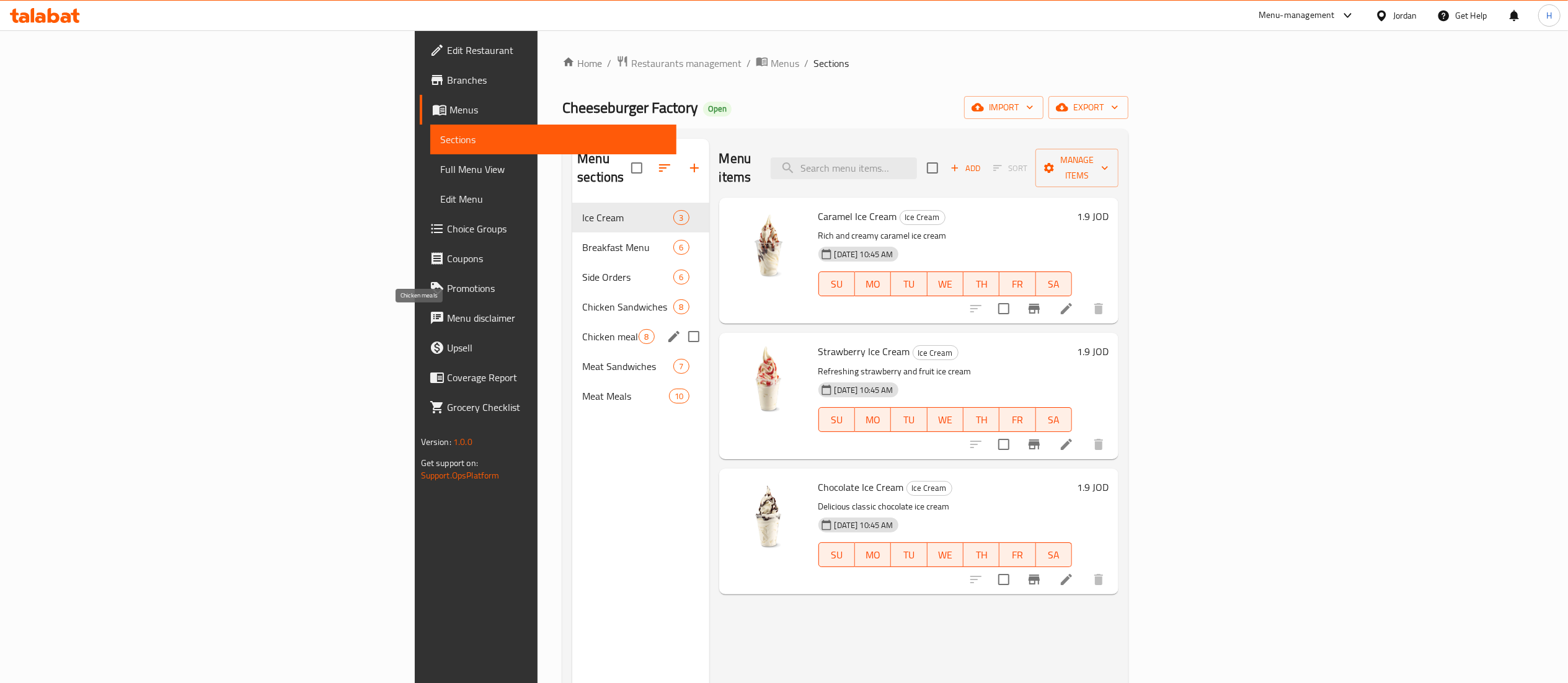
click at [582, 329] on span "Chicken meals" at bounding box center [610, 337] width 56 height 15
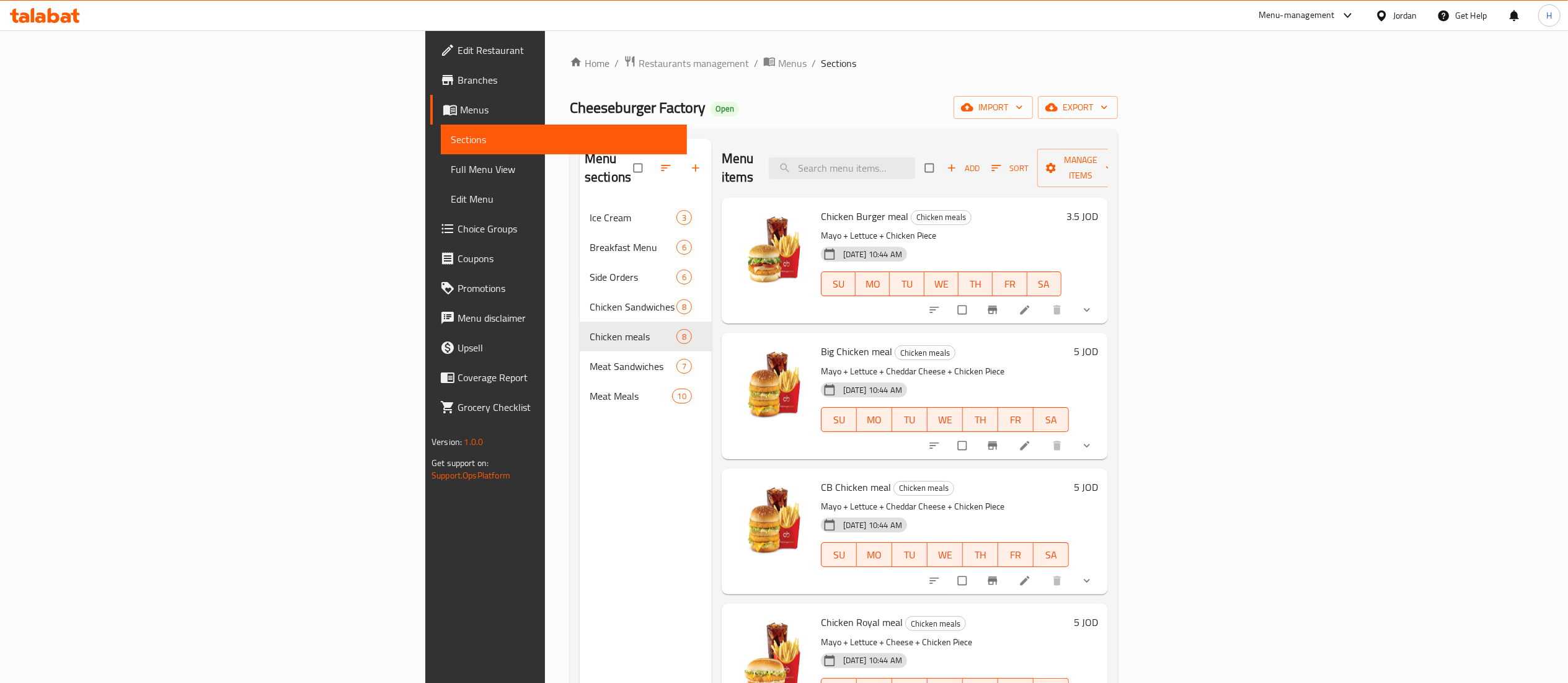
click at [46, 17] on icon at bounding box center [40, 18] width 10 height 10
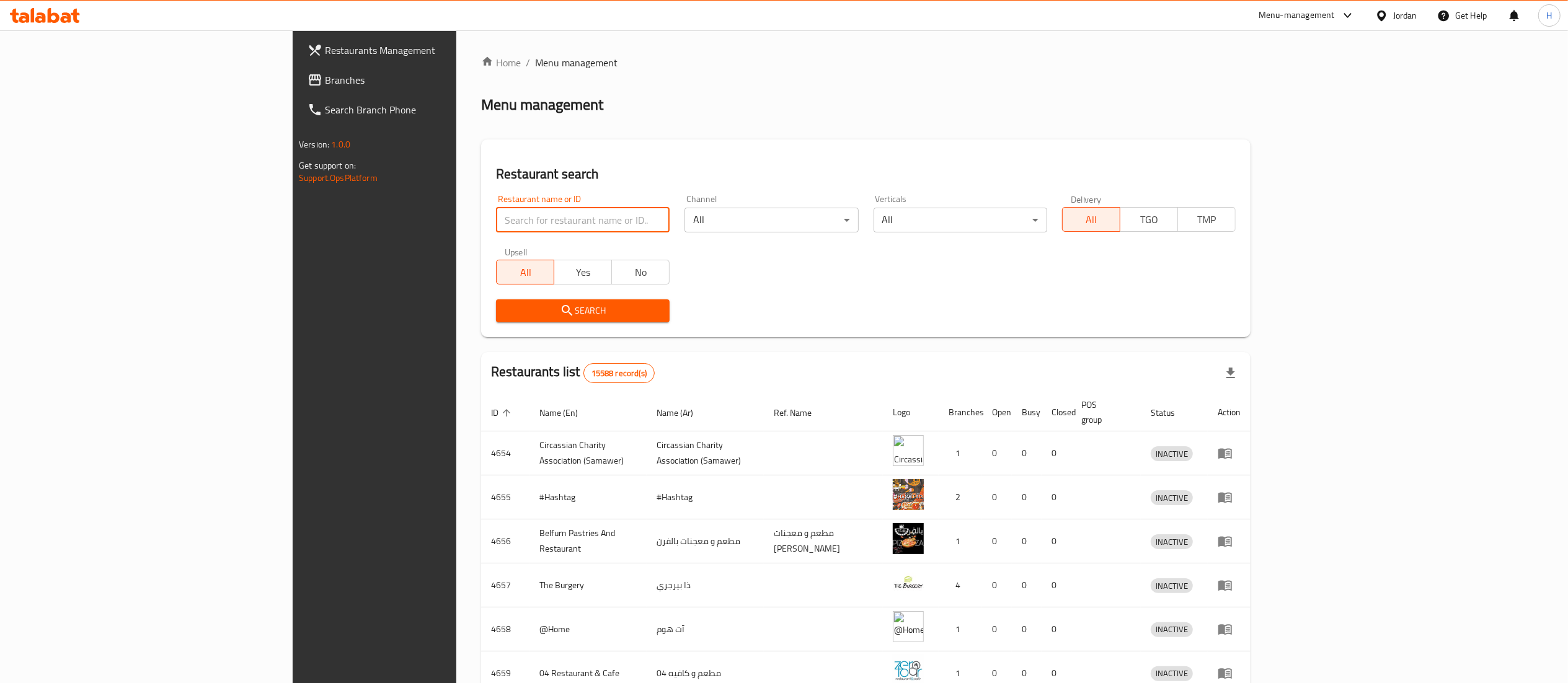
click at [496, 228] on input "search" at bounding box center [583, 220] width 174 height 25
paste input "740116"
type input "740116"
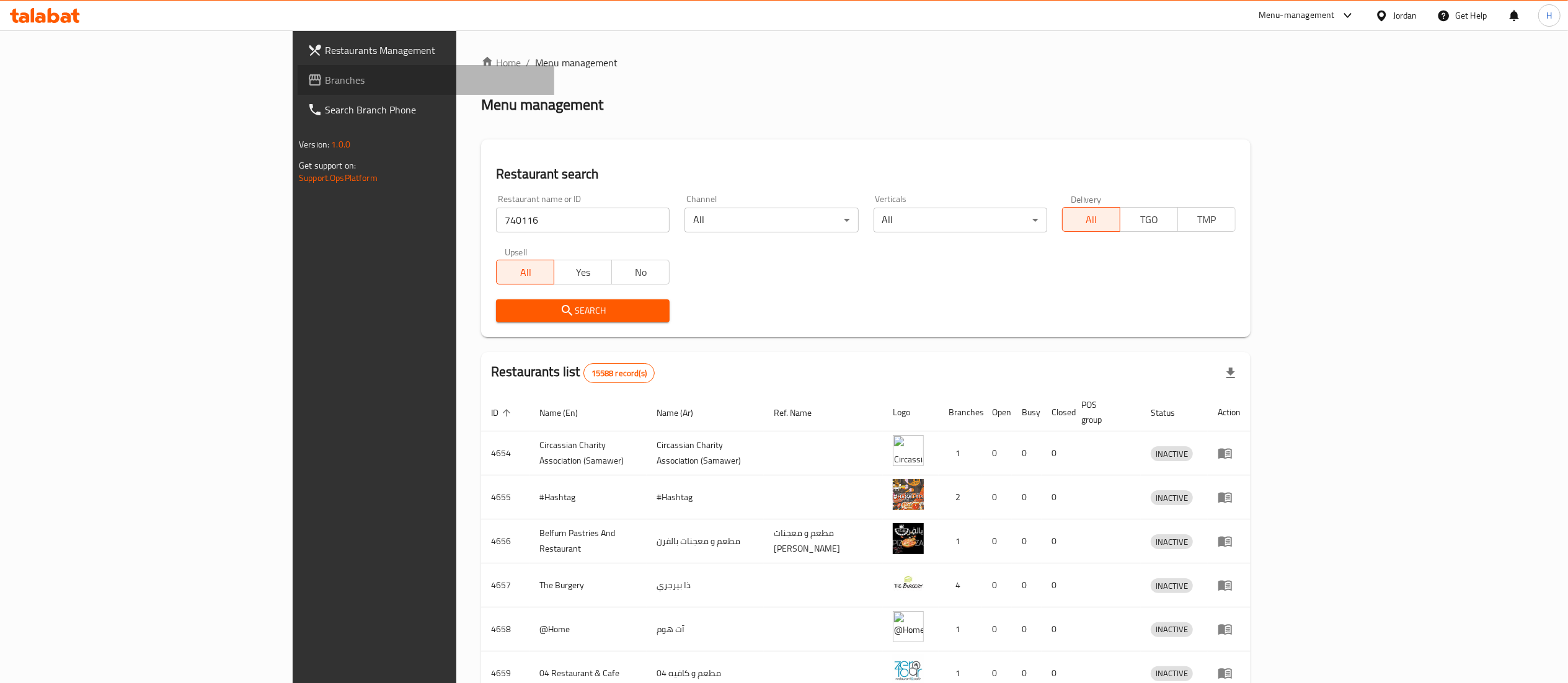
click at [325, 86] on span "Branches" at bounding box center [434, 80] width 219 height 15
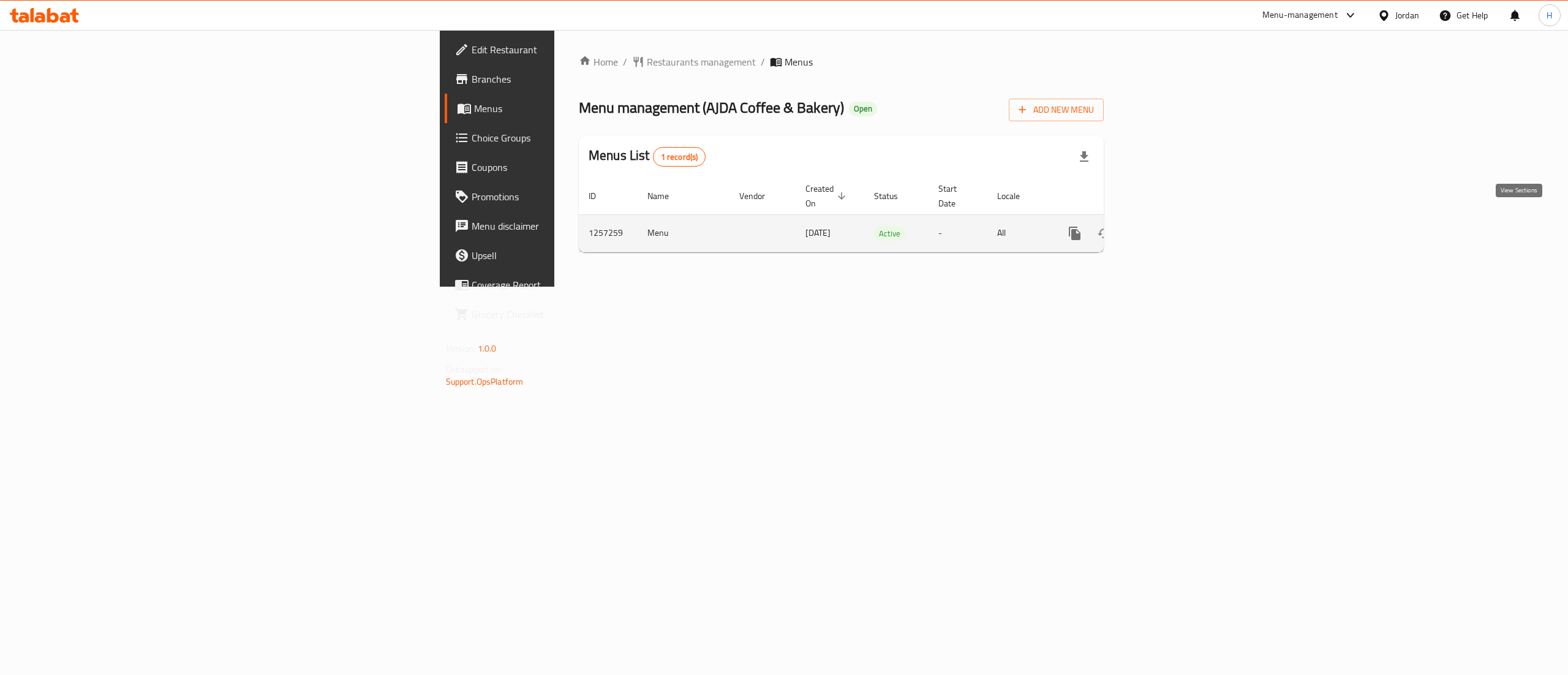
click at [1168, 228] on icon "enhanced table" at bounding box center [1162, 233] width 11 height 11
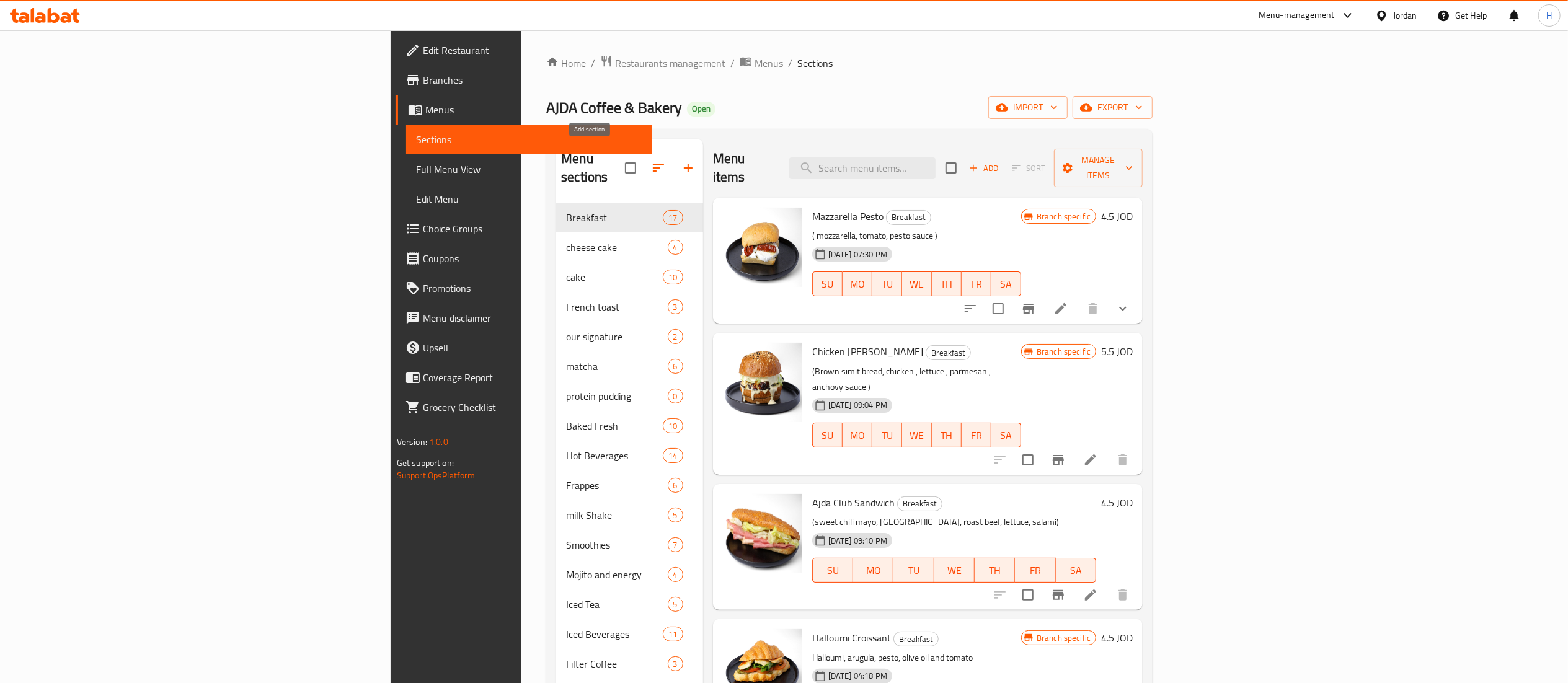
click at [673, 168] on button "button" at bounding box center [688, 168] width 30 height 30
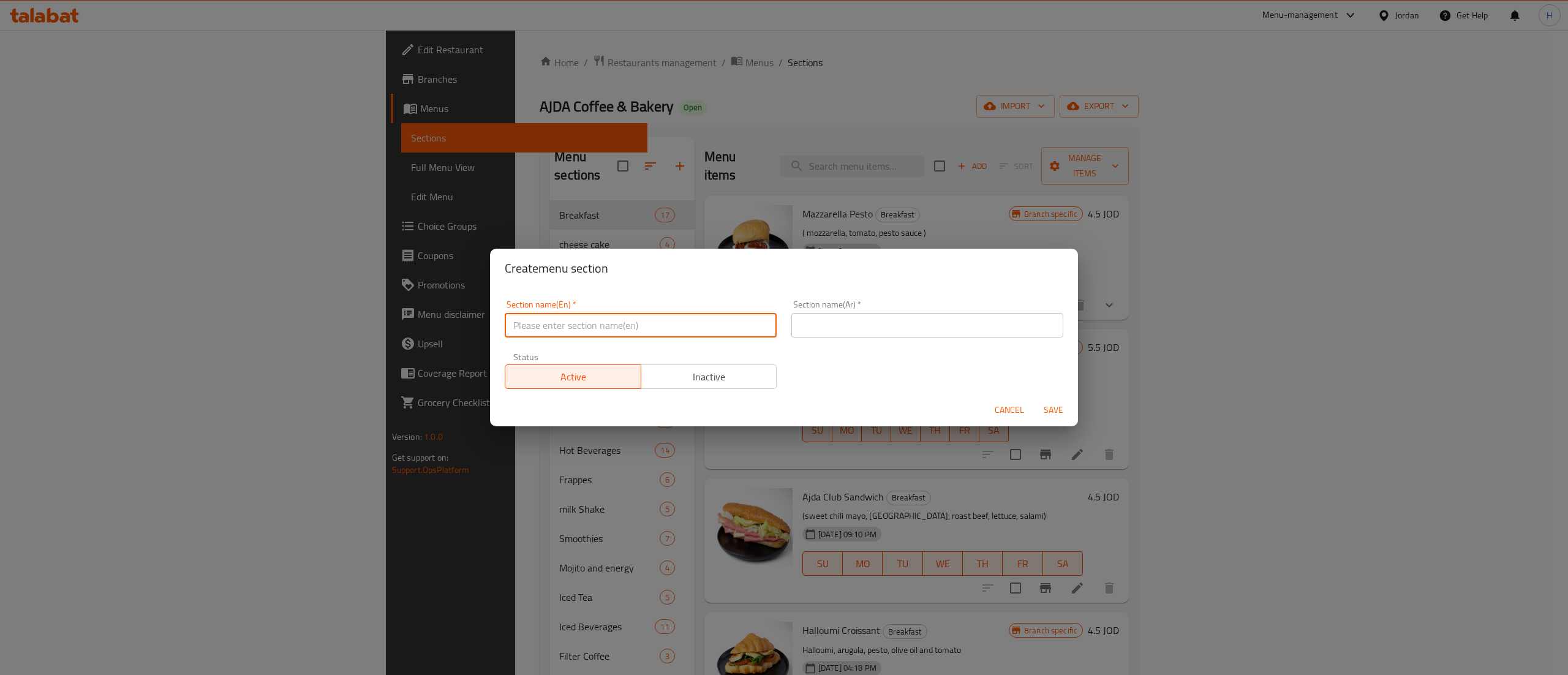
click at [656, 328] on input "text" at bounding box center [641, 325] width 272 height 24
type input "Pancake"
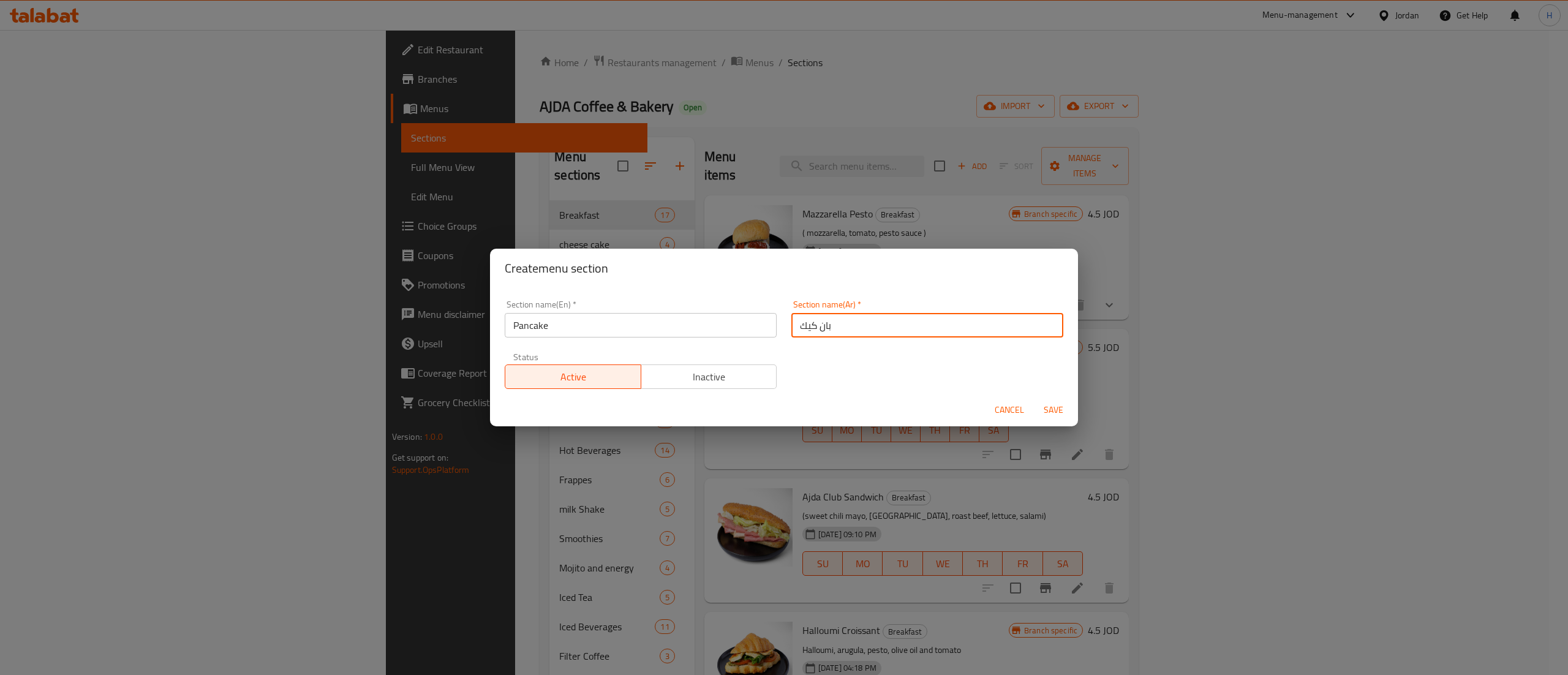
type input "بان كيك"
click at [692, 379] on span "Inactive" at bounding box center [709, 377] width 126 height 18
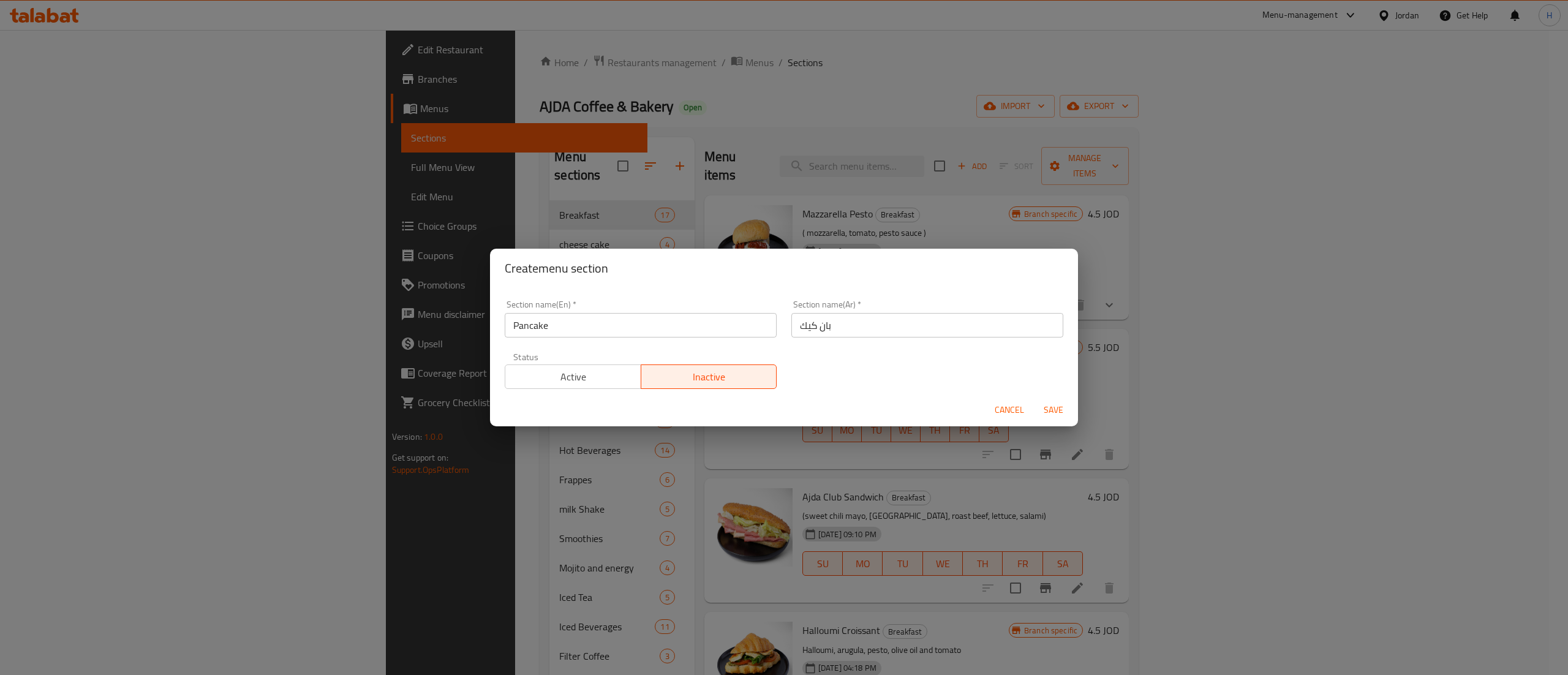
click at [1054, 413] on span "Save" at bounding box center [1054, 410] width 30 height 16
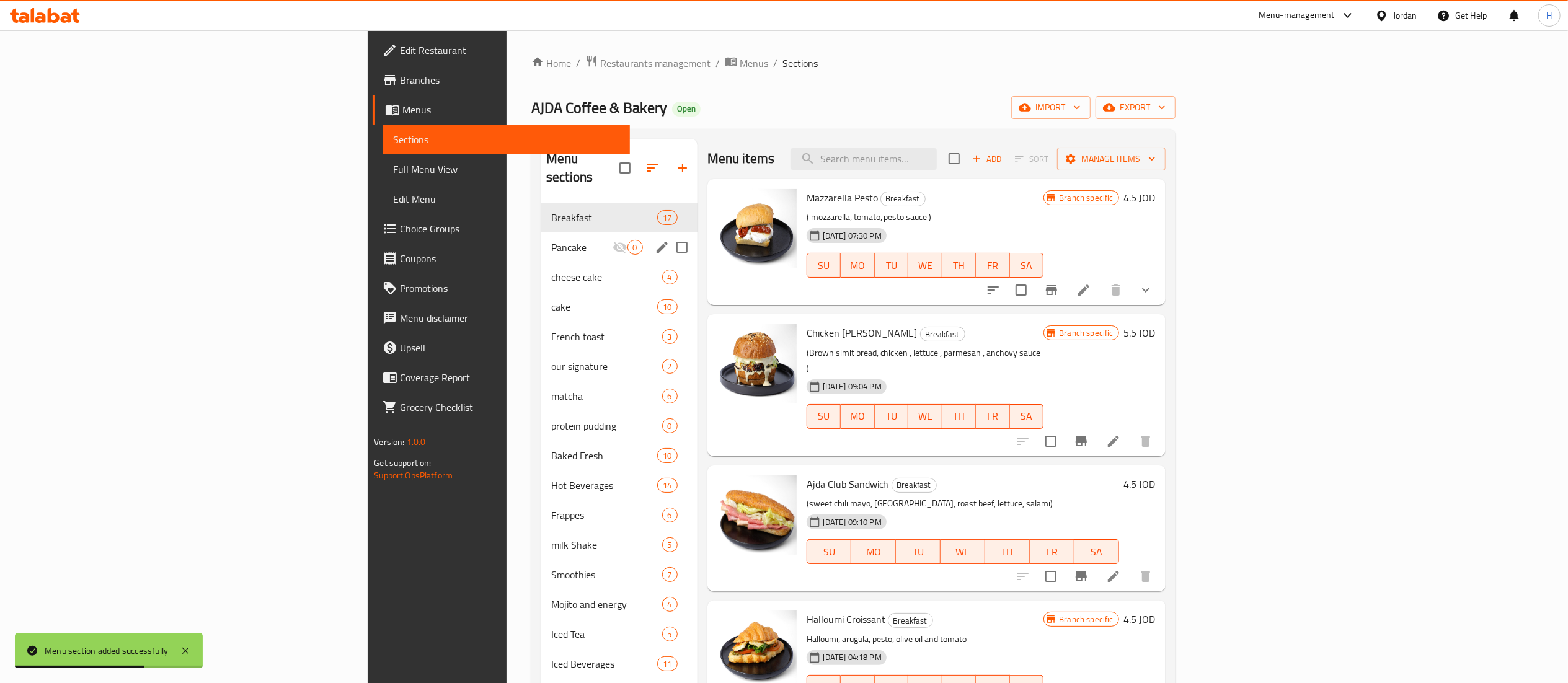
click at [551, 240] on span "Pancake" at bounding box center [582, 248] width 61 height 15
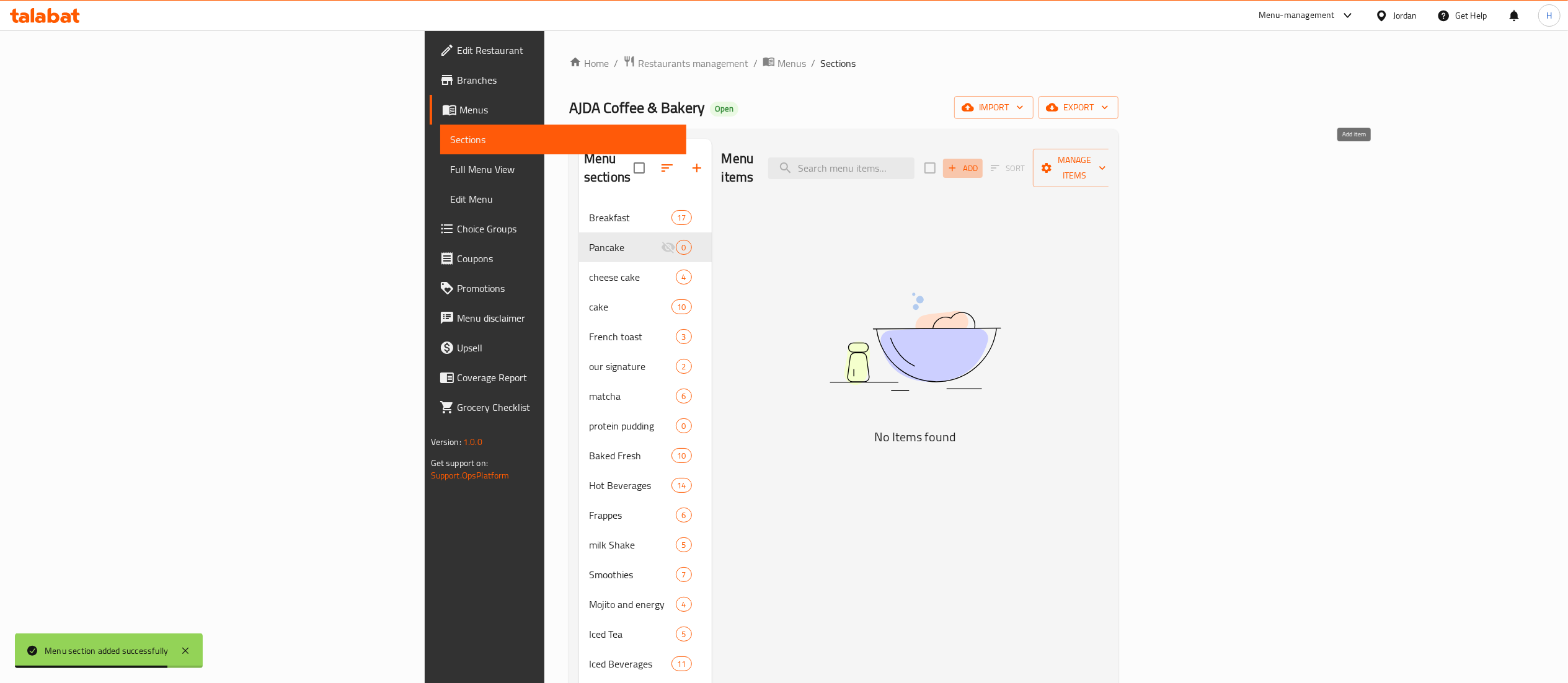
click at [980, 161] on span "Add" at bounding box center [963, 168] width 34 height 14
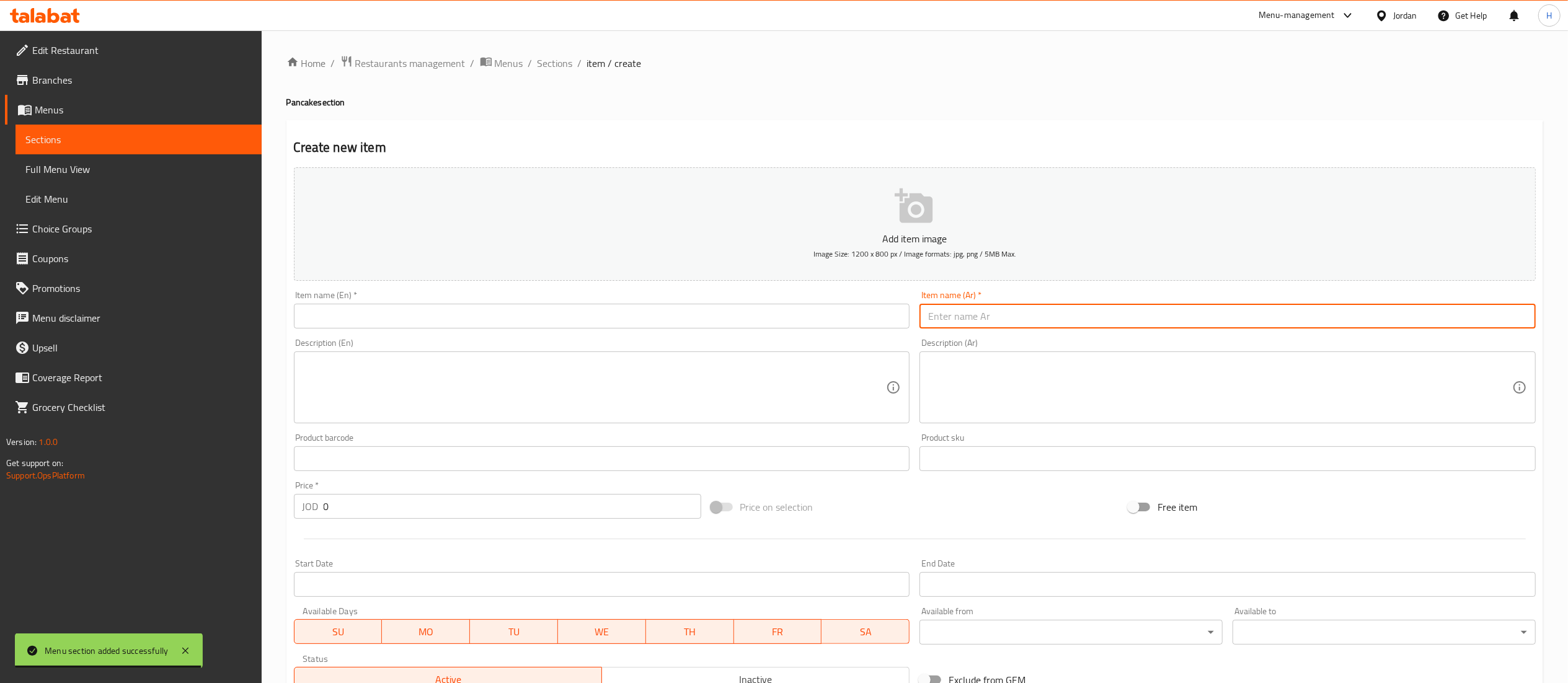
click at [970, 324] on input "text" at bounding box center [1228, 316] width 616 height 25
type input "بلوبيري بان كيك"
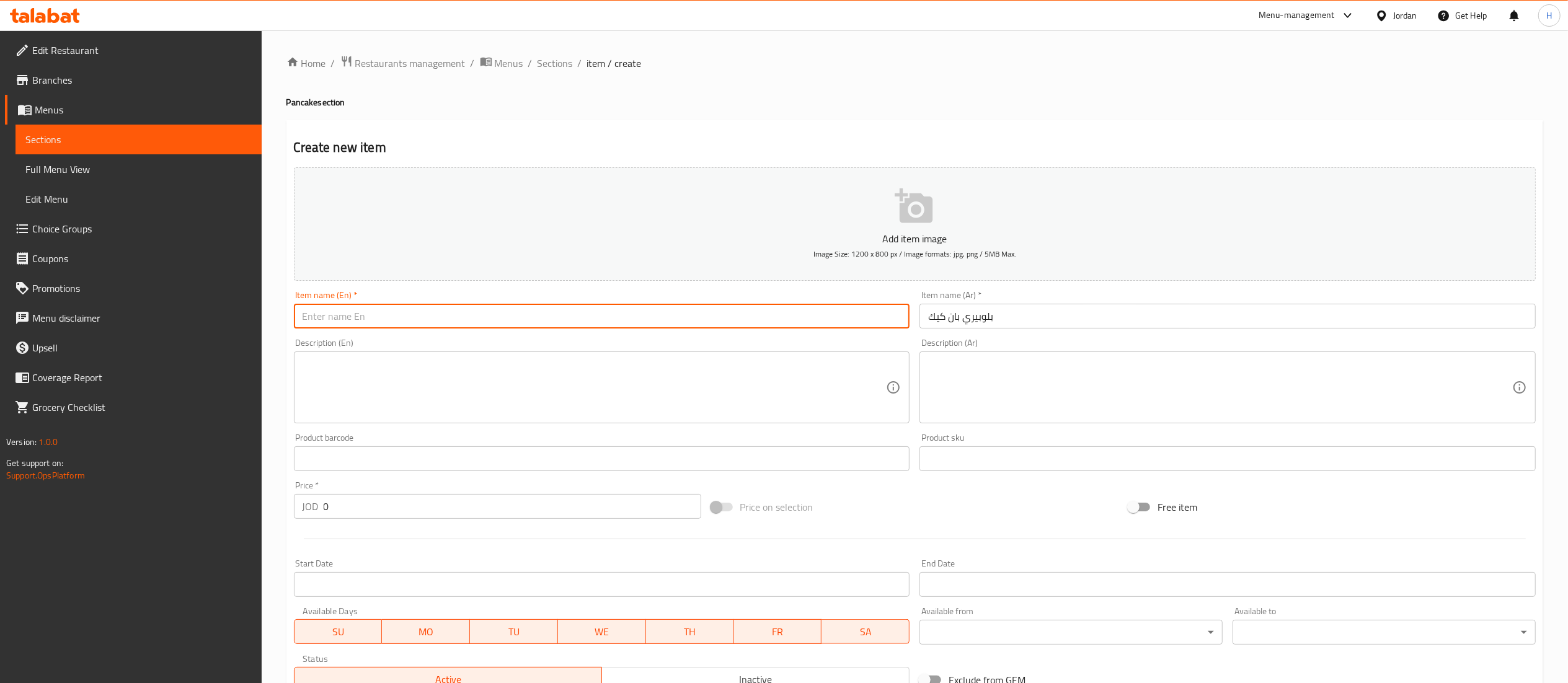
drag, startPoint x: 830, startPoint y: 311, endPoint x: 824, endPoint y: 313, distance: 6.3
click at [830, 311] on input "text" at bounding box center [602, 316] width 616 height 25
type input "Blueberry Pancake"
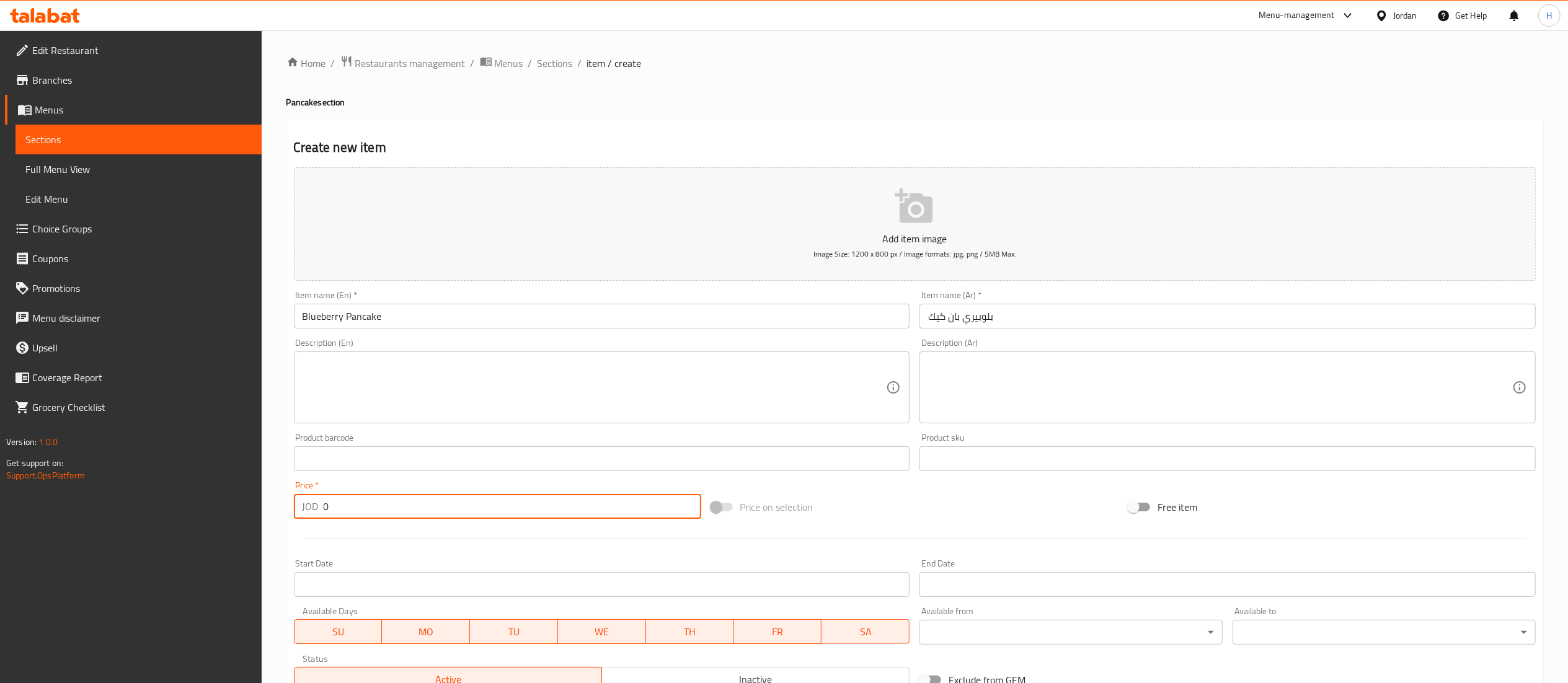
drag, startPoint x: 358, startPoint y: 498, endPoint x: 281, endPoint y: 495, distance: 77.1
click at [281, 495] on div "Home / Restaurants management / Menus / Sections / item / create Pancake sectio…" at bounding box center [915, 453] width 1306 height 845
type input "5.5"
click at [1077, 372] on textarea at bounding box center [1220, 388] width 584 height 59
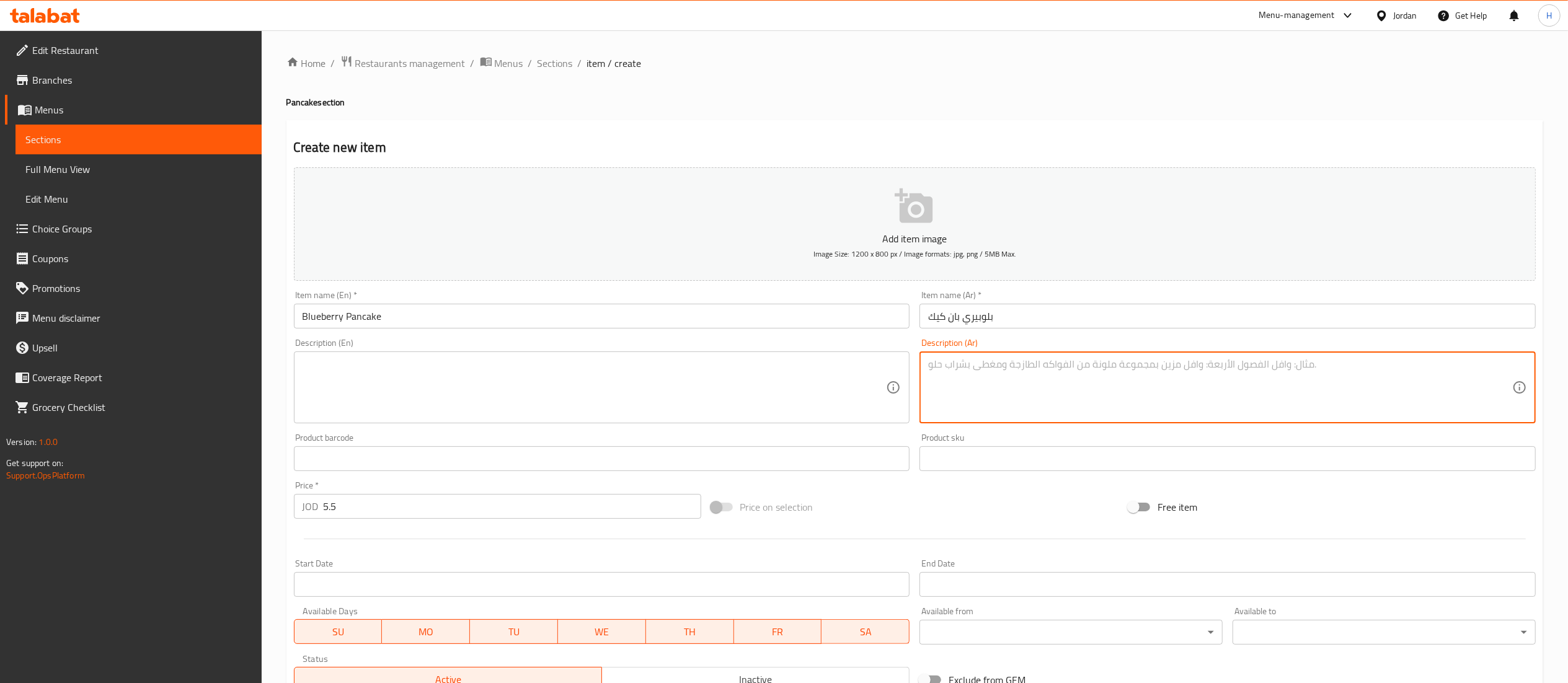
paste textarea "بان كيك هشّ ومخملي"
paste textarea "بصلصة بلوبيري غنية وسيروب القيقب وسكر بودرة — مزيج حلو ومنعش"
click at [1345, 368] on textarea "بان كيك هشّ ومخملي بصلصة بلوبيري غنية وسيروب القيقب وسكر بودرة — مزيج حلو ومنعش" at bounding box center [1220, 388] width 584 height 59
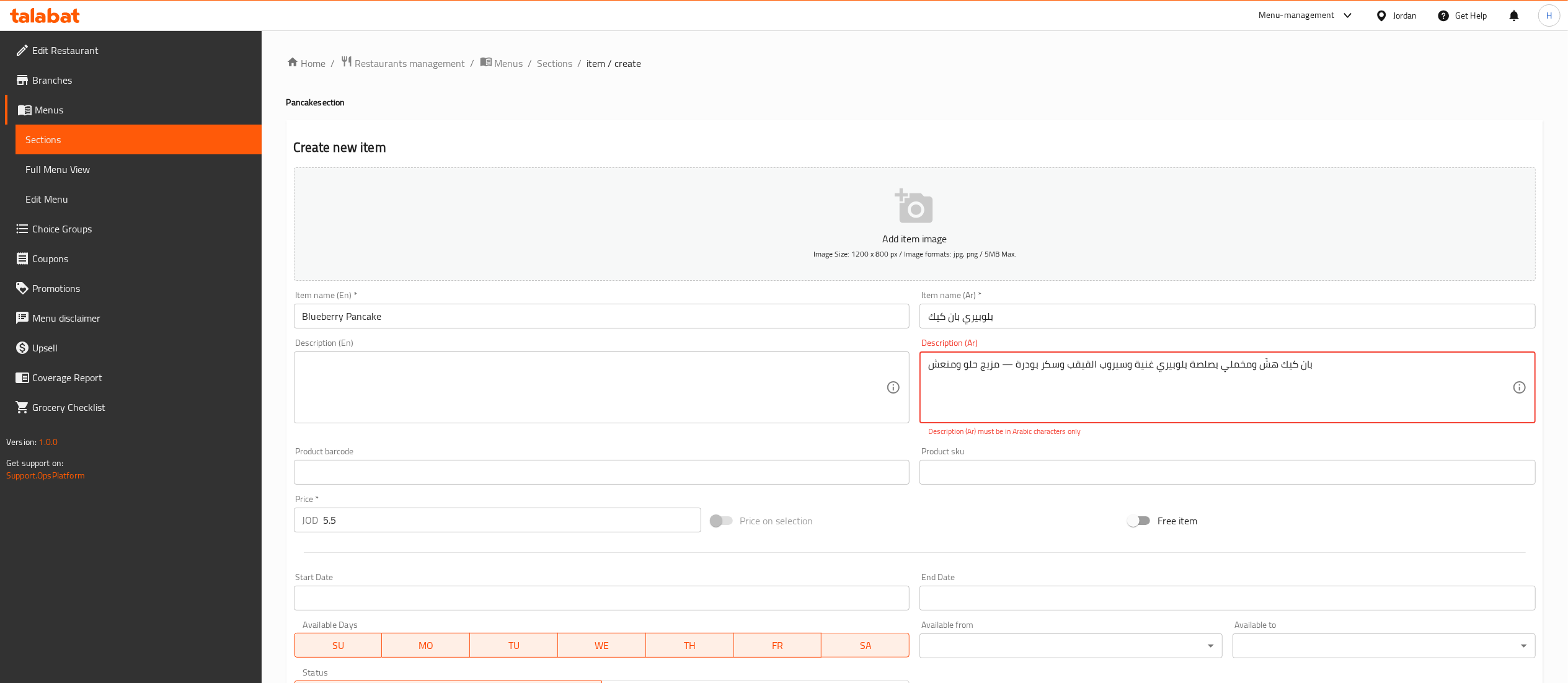
paste textarea "يعطيك طاقة ونكهة ما تتفوّت بكل لقمة!"
click at [1175, 366] on textarea "بان كيك هشّ ومخملي بصلصة بلوبيري غنية وسيروب القيقب وسكر بودرة — مزيج حلو ومنعش…" at bounding box center [1220, 388] width 584 height 59
click at [1174, 367] on textarea "بان كيك هشّ ومخملي بصلصة بلوبيري غنية وسيروب القيقب وسكر بودرة — مزيج حلو ومنعش…" at bounding box center [1220, 388] width 584 height 59
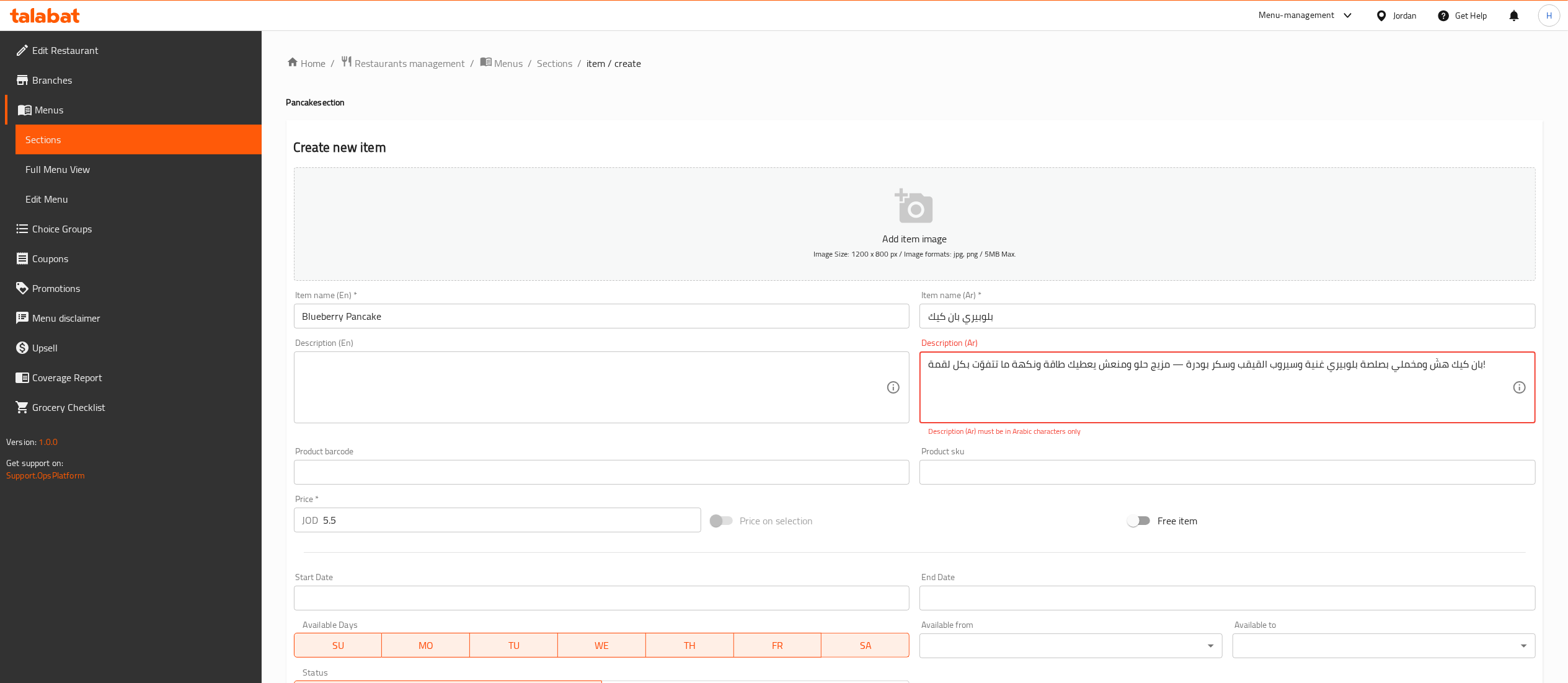
drag, startPoint x: 1180, startPoint y: 364, endPoint x: 1172, endPoint y: 366, distance: 8.2
click at [1172, 366] on textarea "بان كيك هشّ ومخملي بصلصة بلوبيري غنية وسيروب القيقب وسكر بودرة — مزيج حلو ومنعش…" at bounding box center [1220, 388] width 584 height 59
click at [1029, 386] on textarea "بان كيك هشّ ومخملي بصلصة بلوبيري غنية وسيروب القيقب وسكر بودرة مزيج حلو ومنعش ي…" at bounding box center [1220, 388] width 584 height 59
type textarea "بان كيك هشّ ومخملي بصلصة بلوبيري غنية وسيروب القيقب وسكر بودرة مزيج حلو ومنعش ي…"
click at [794, 376] on textarea at bounding box center [594, 388] width 584 height 59
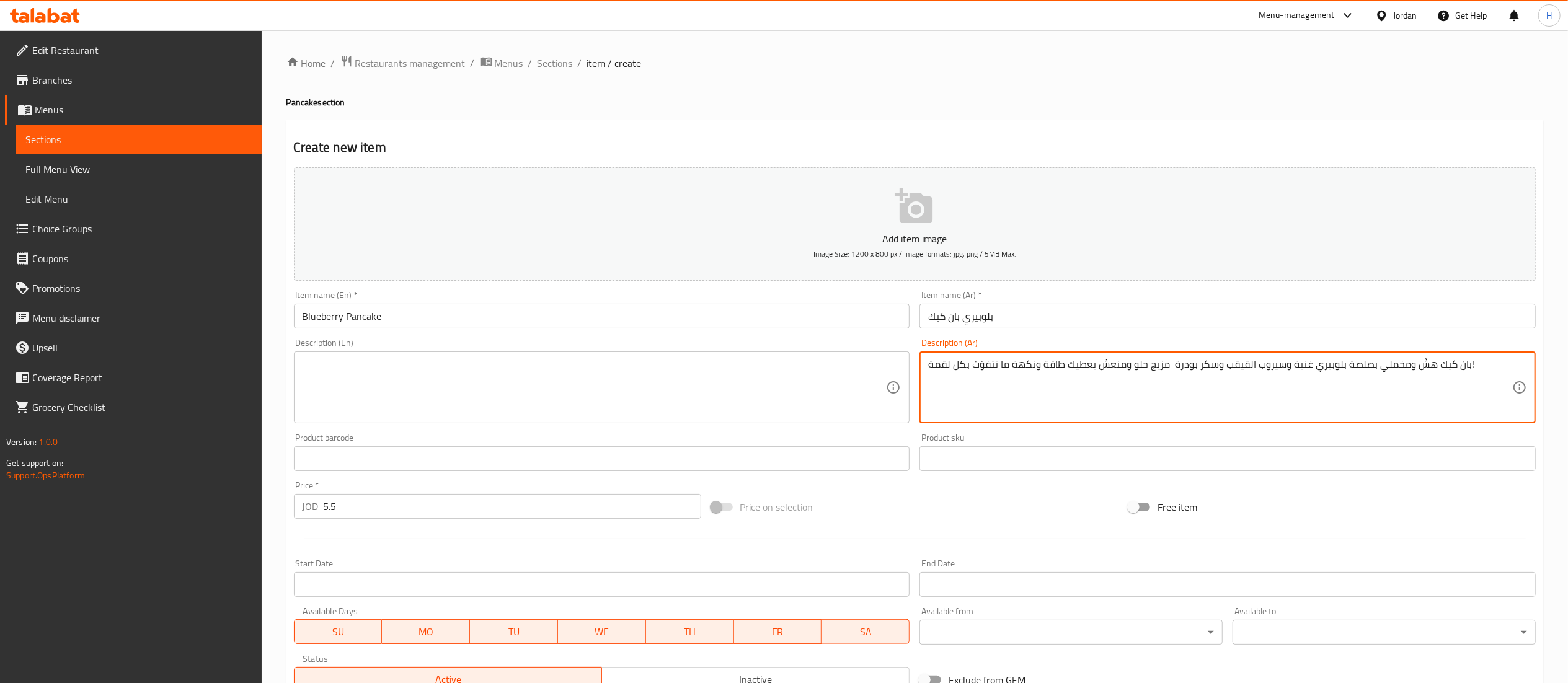
click at [1414, 364] on textarea "بان كيك هشّ ومخملي بصلصة بلوبيري غنية وسيروب القيقب وسكر بودرة مزيج حلو ومنعش ي…" at bounding box center [1220, 388] width 584 height 59
click at [397, 408] on textarea at bounding box center [594, 388] width 584 height 59
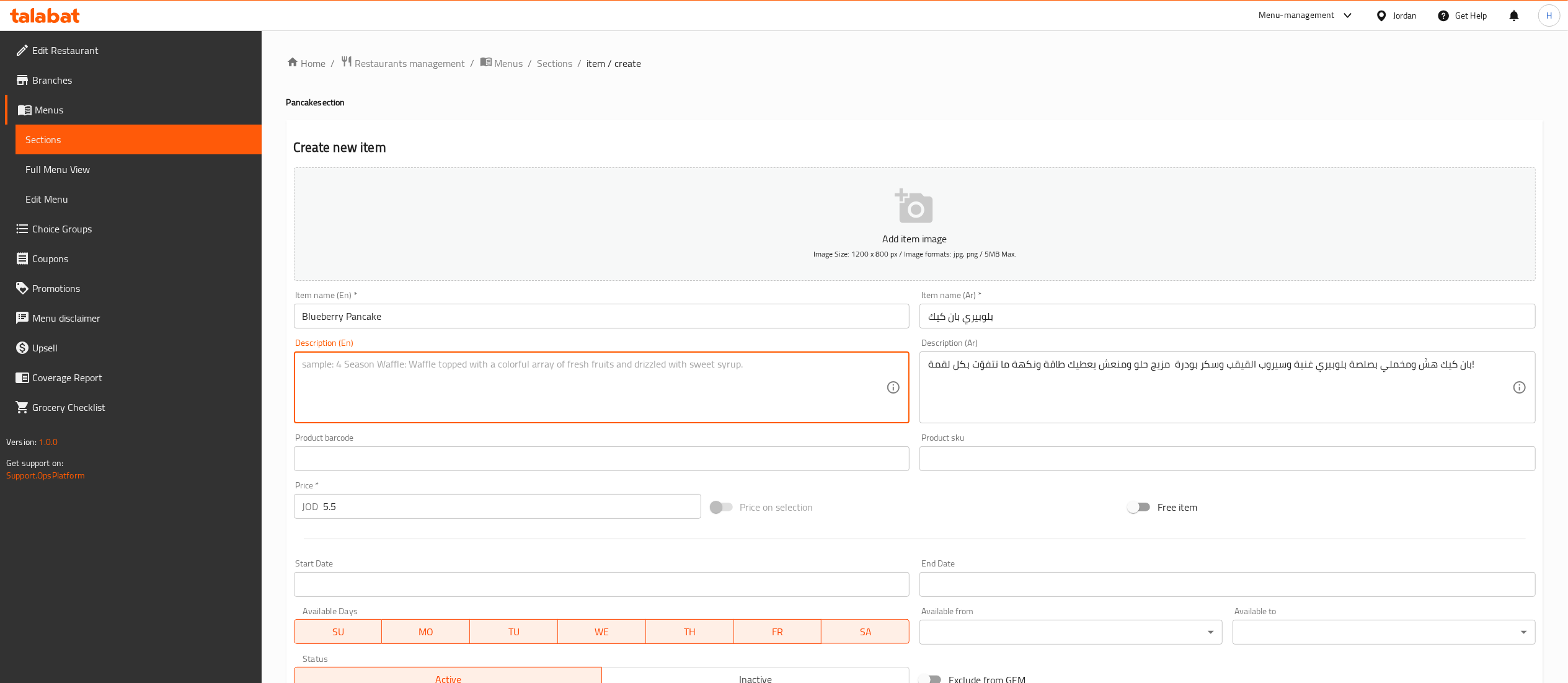
paste textarea "Fluffy and velvety pancakes with our signature blueberry sauce, maple syrup, an…"
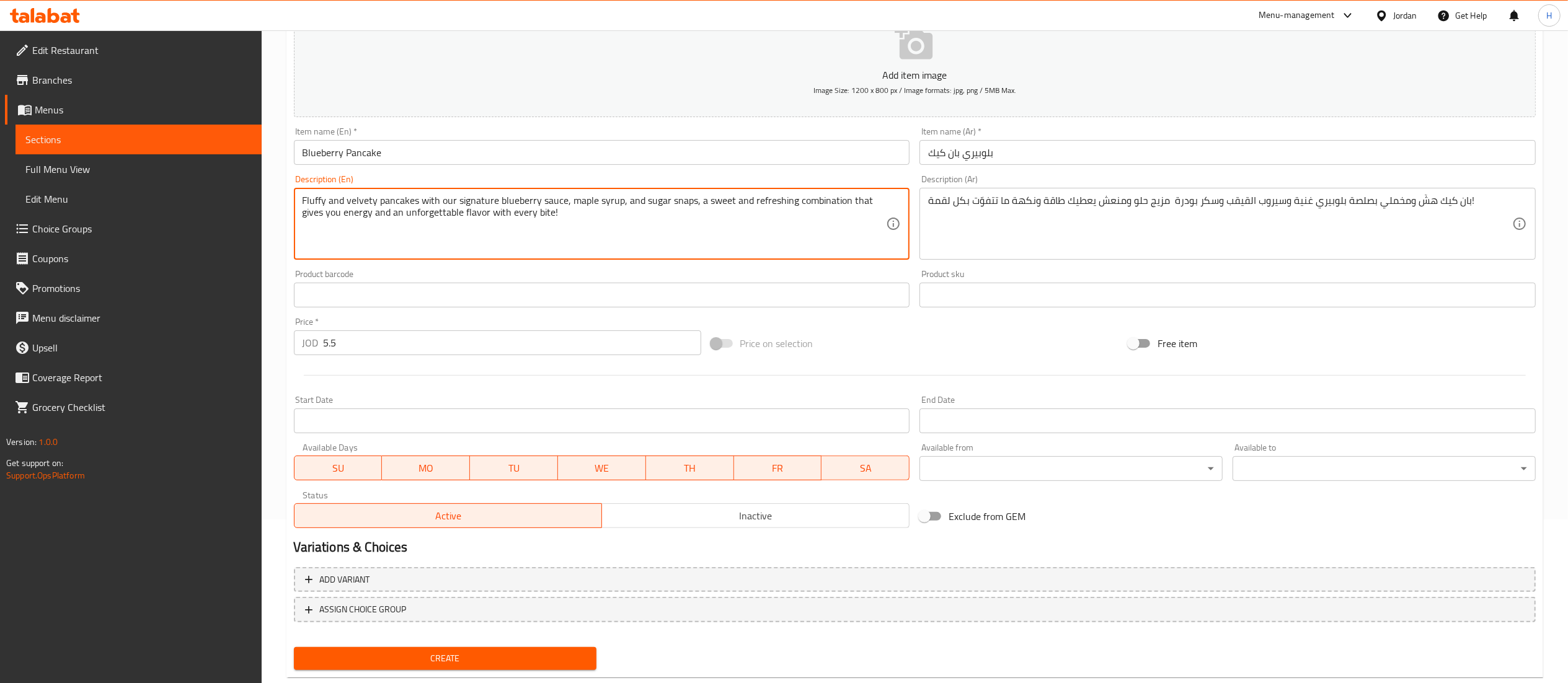
scroll to position [192, 0]
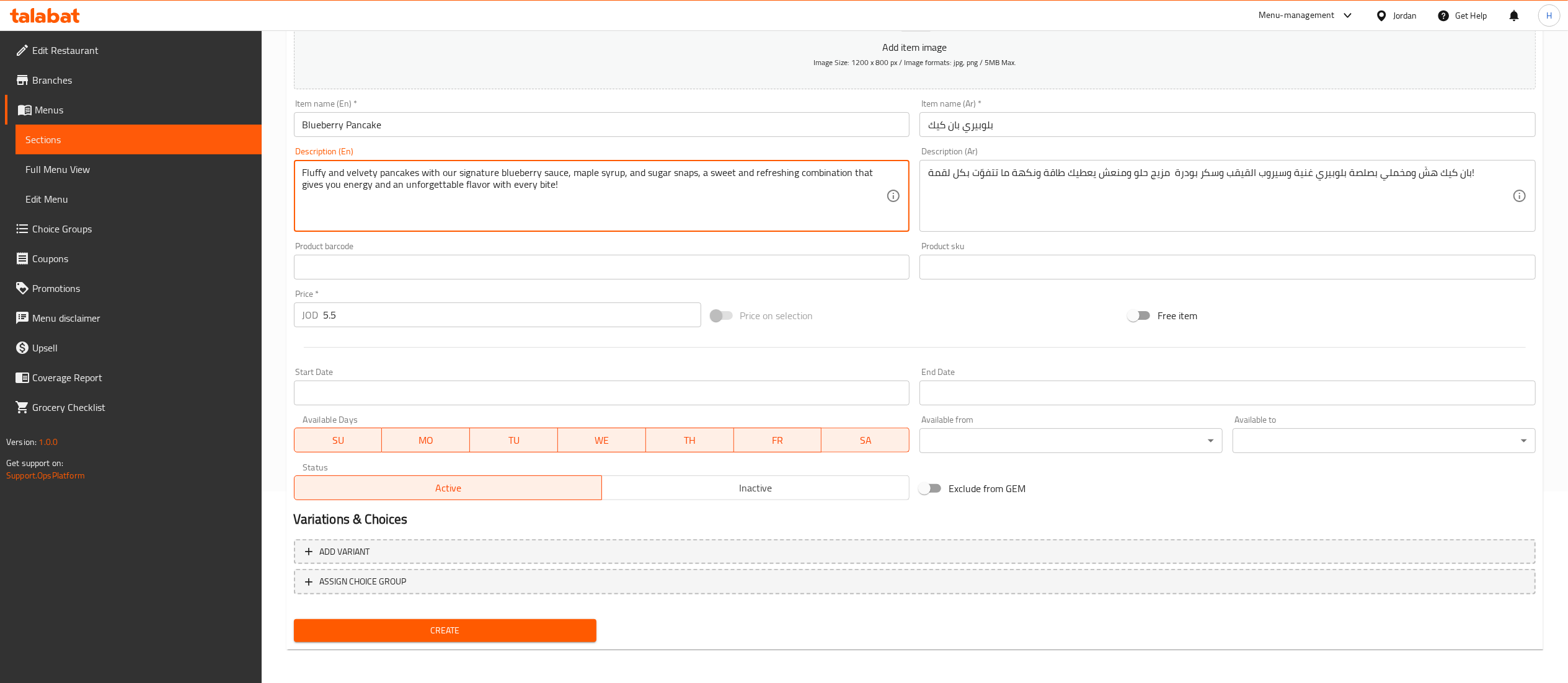
type textarea "Fluffy and velvety pancakes with our signature blueberry sauce, maple syrup, an…"
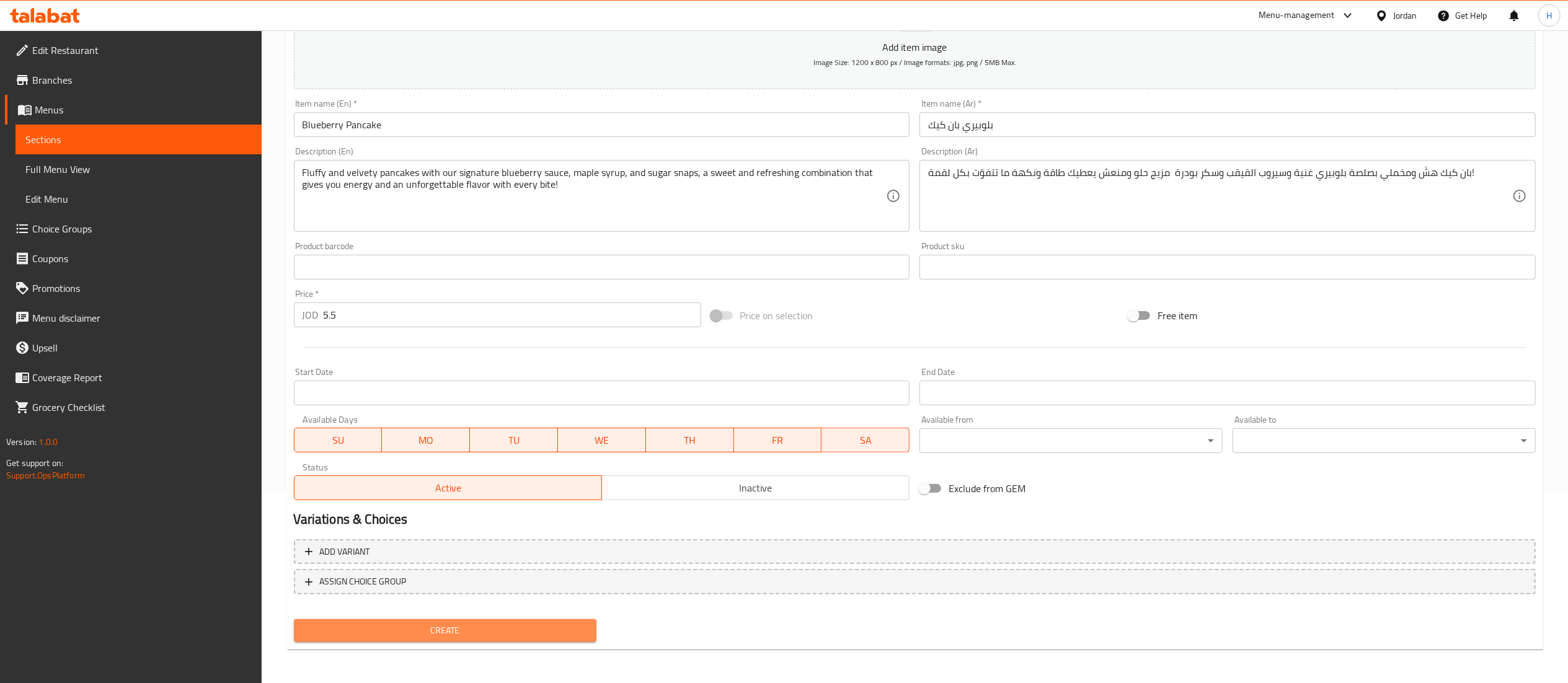
click at [411, 628] on span "Create" at bounding box center [445, 631] width 284 height 16
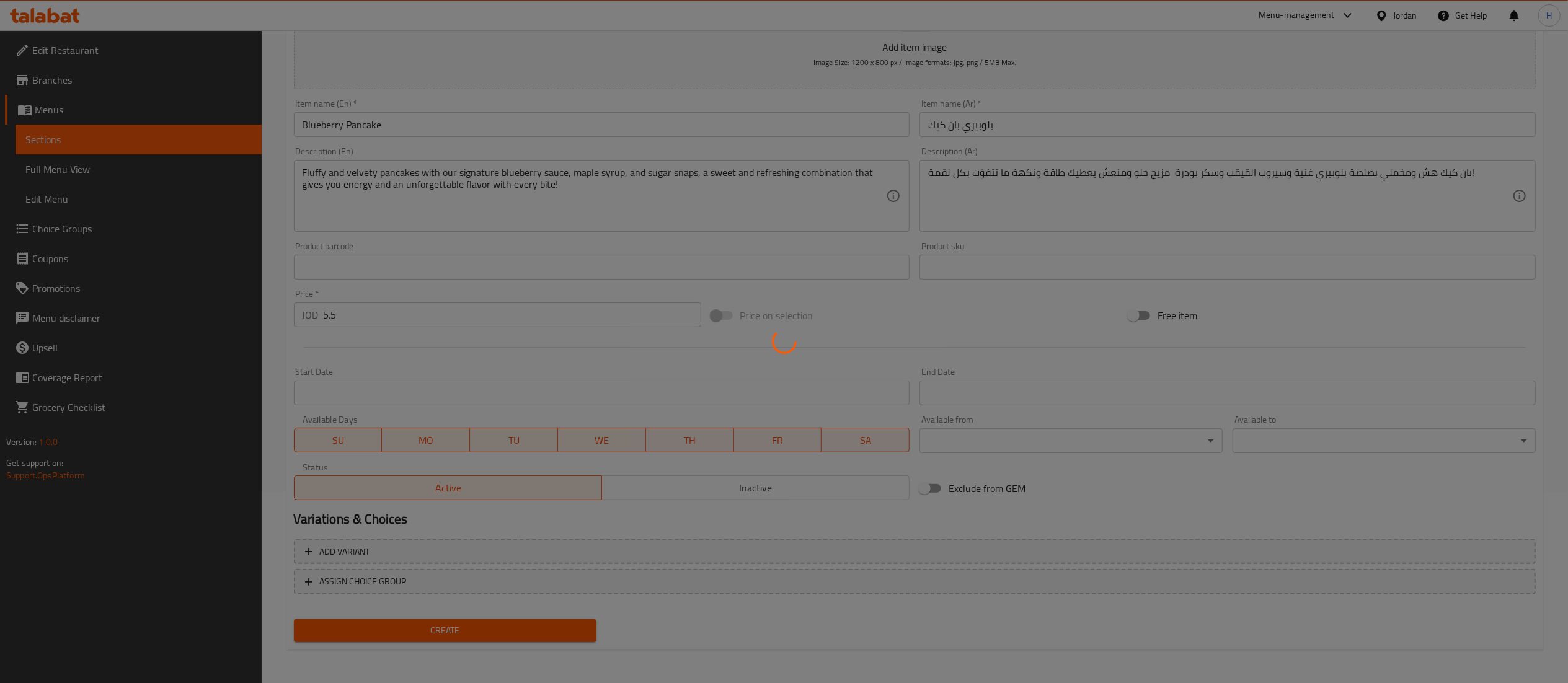
type input "0"
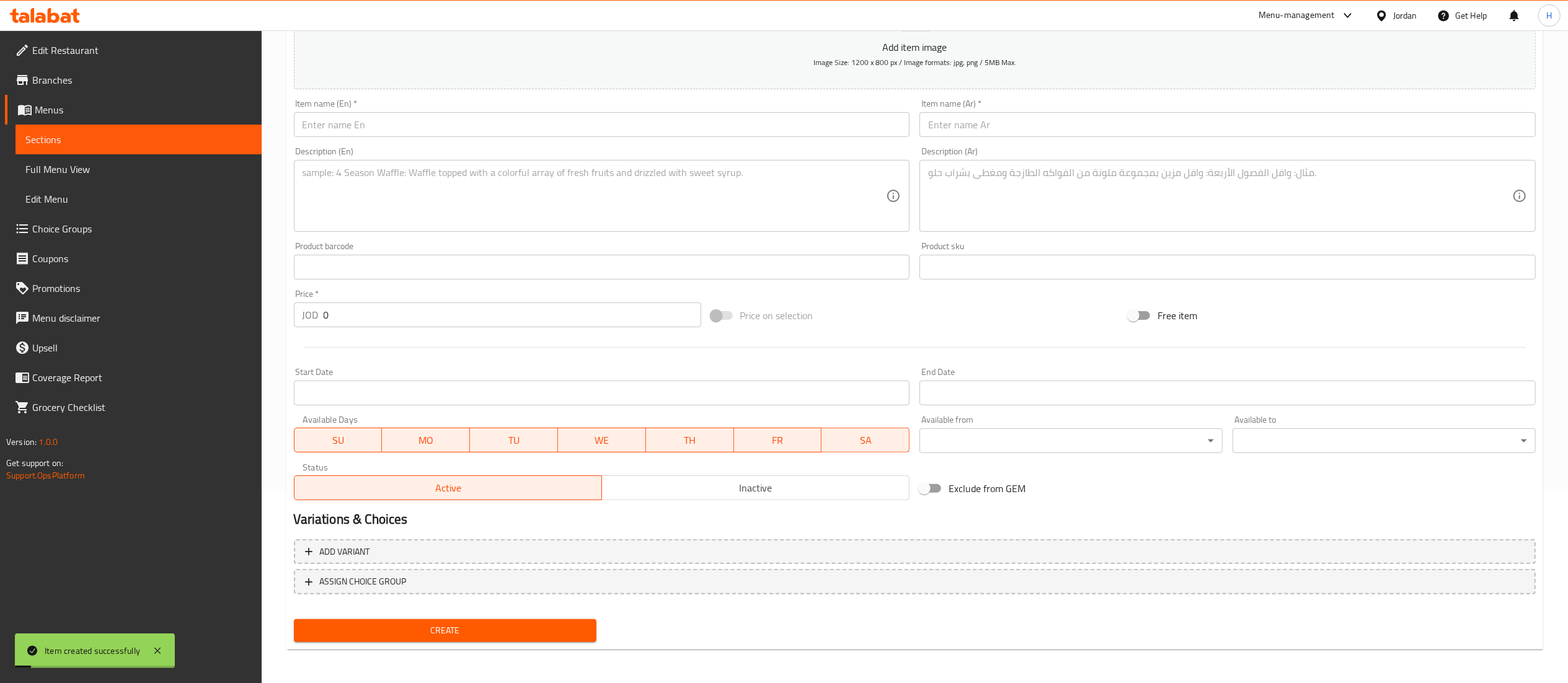
click at [998, 117] on input "text" at bounding box center [1228, 124] width 616 height 25
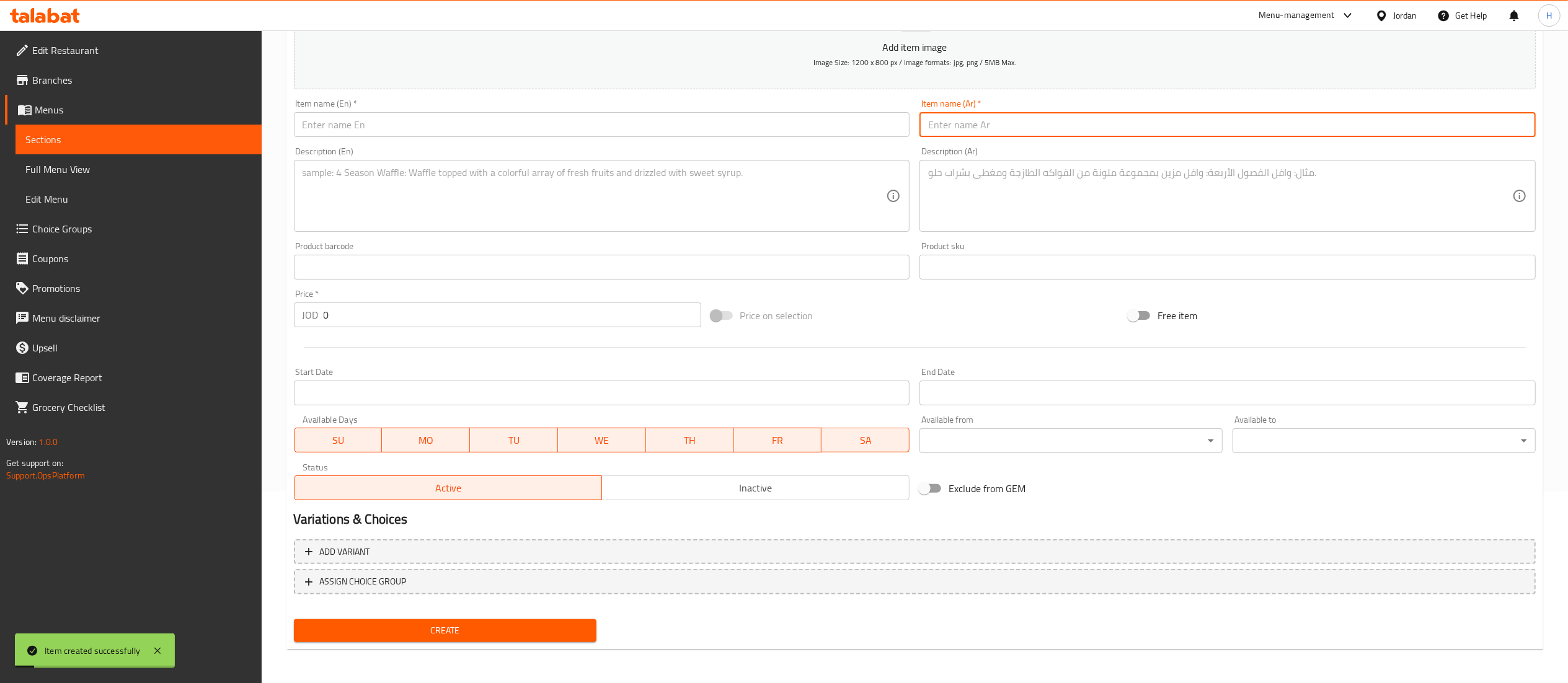
paste input "بان كيك كلاسيك"
type input "بان كيك كلاسيك"
click at [818, 147] on div "Description (En) Description (En)" at bounding box center [602, 189] width 616 height 85
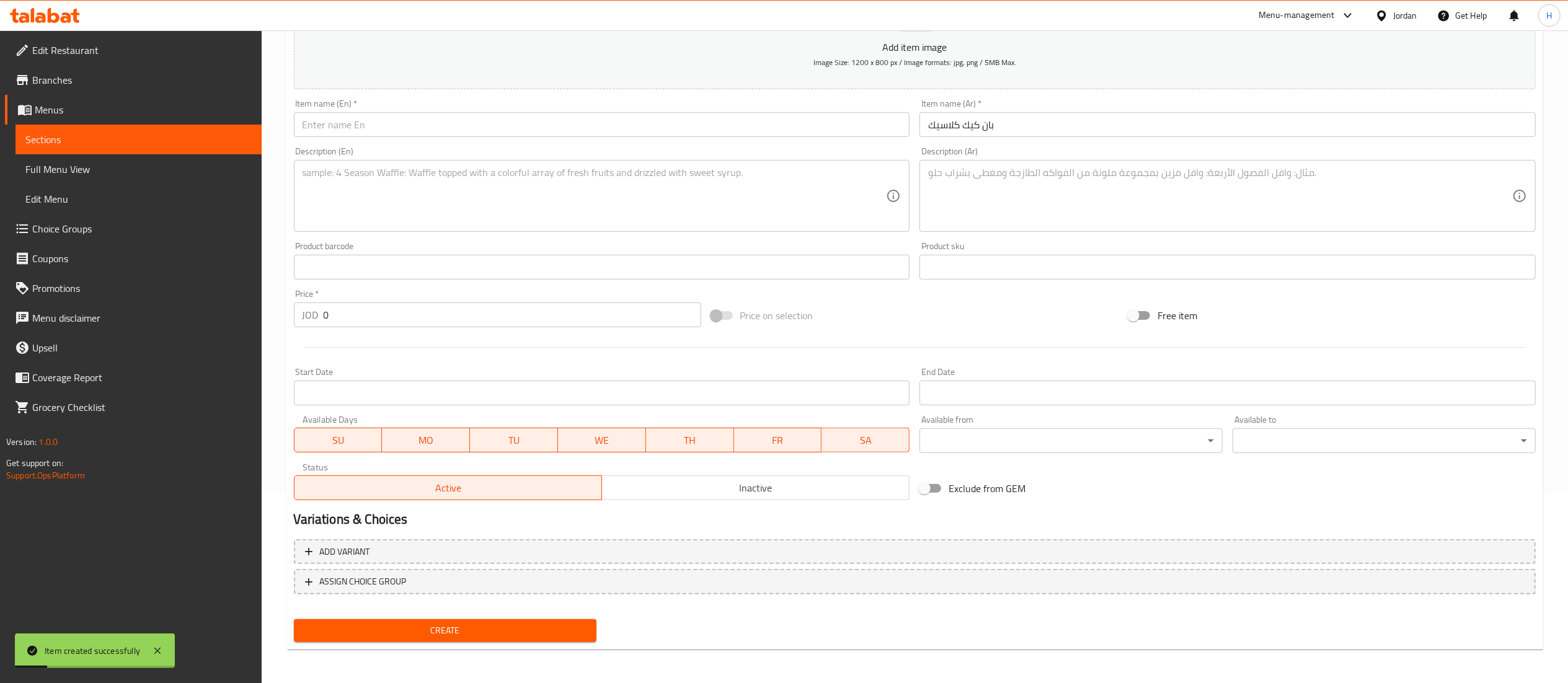
click at [790, 130] on input "text" at bounding box center [602, 124] width 616 height 25
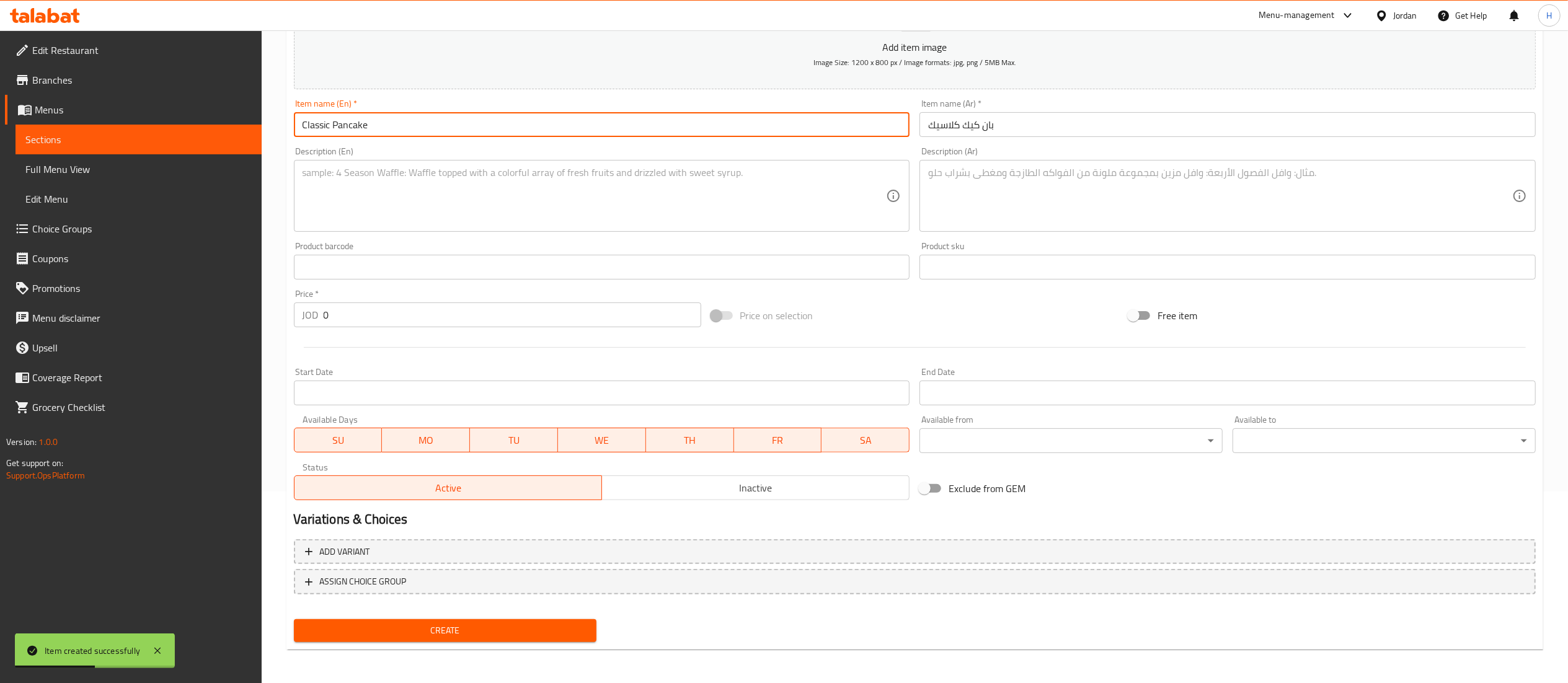
type input "Classic Pancake"
click at [1056, 191] on textarea at bounding box center [1220, 196] width 584 height 59
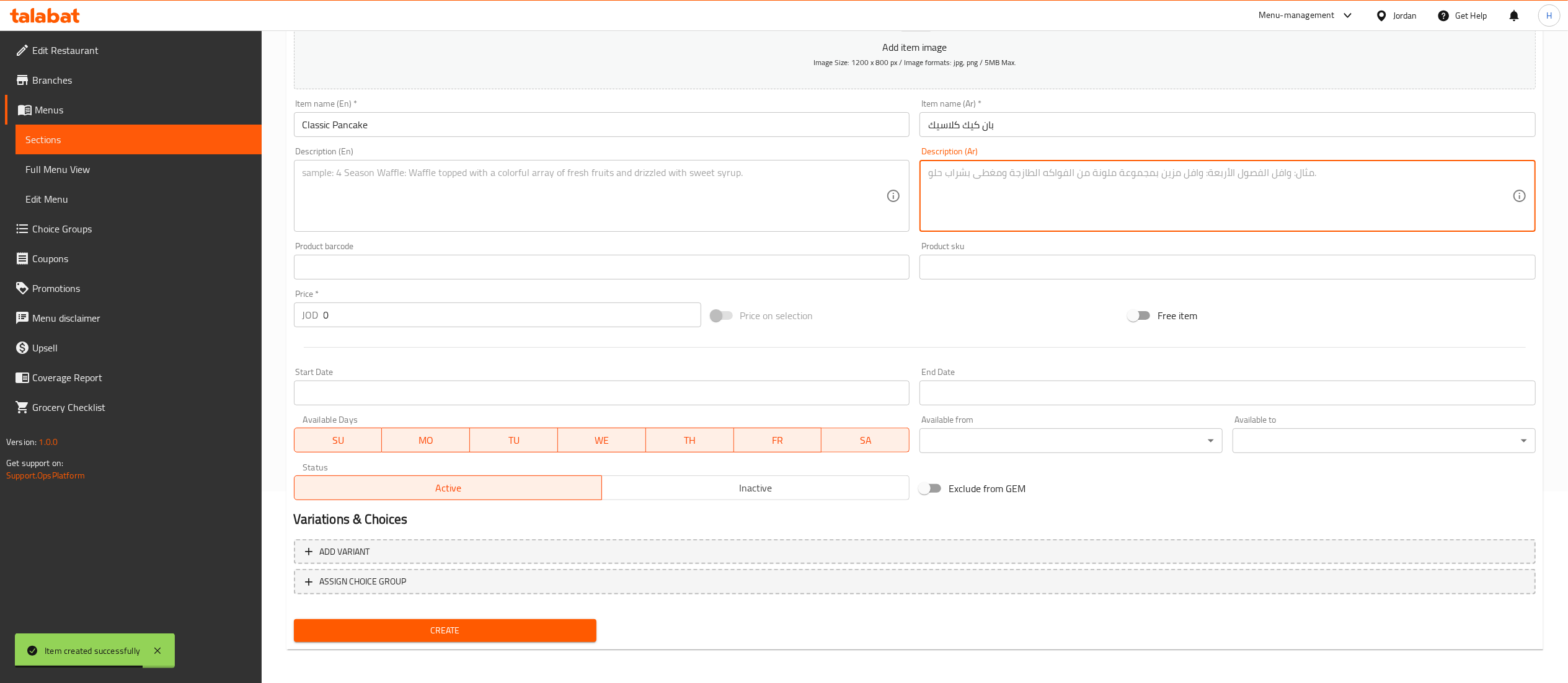
paste textarea "طبقات بان كيك ذهبية وخفيفة، تُقدَّم مع لمسة زبدة وسيروب القيقب وسكر بودرة، بطعم…"
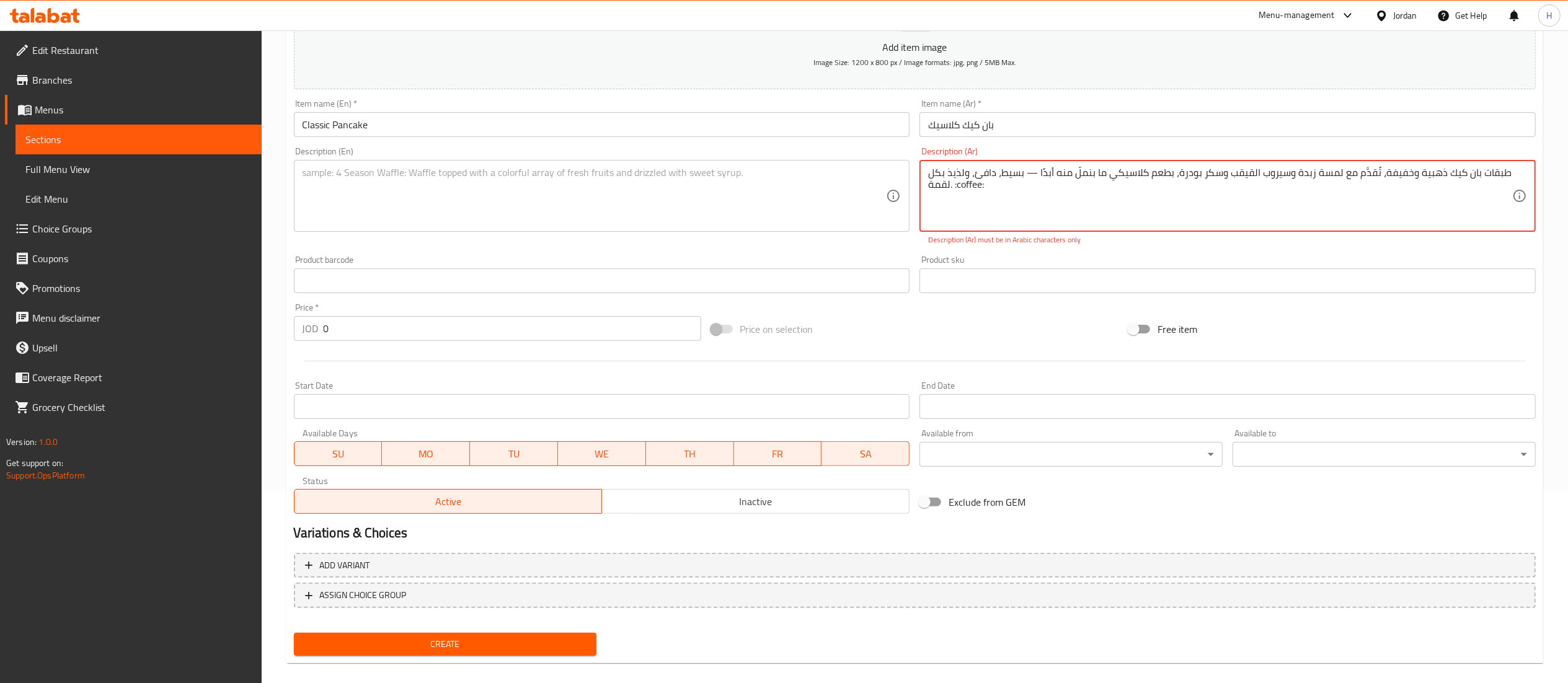
drag, startPoint x: 1005, startPoint y: 196, endPoint x: 958, endPoint y: 198, distance: 47.0
click at [958, 198] on textarea "طبقات بان كيك ذهبية وخفيفة، تُقدَّم مع لمسة زبدة وسيروب القيقب وسكر بودرة، بطعم…" at bounding box center [1220, 196] width 584 height 59
click at [1026, 174] on textarea "طبقات بان كيك ذهبية وخفيفة، تُقدَّم مع لمسة زبدة وسيروب القيقب وسكر بودرة، بطعم…" at bounding box center [1220, 196] width 584 height 59
click at [1027, 174] on textarea "طبقات بان كيك ذهبية وخفيفة، تُقدَّم مع لمسة زبدة وسيروب القيقب وسكر بودرة، بطعم…" at bounding box center [1220, 196] width 584 height 59
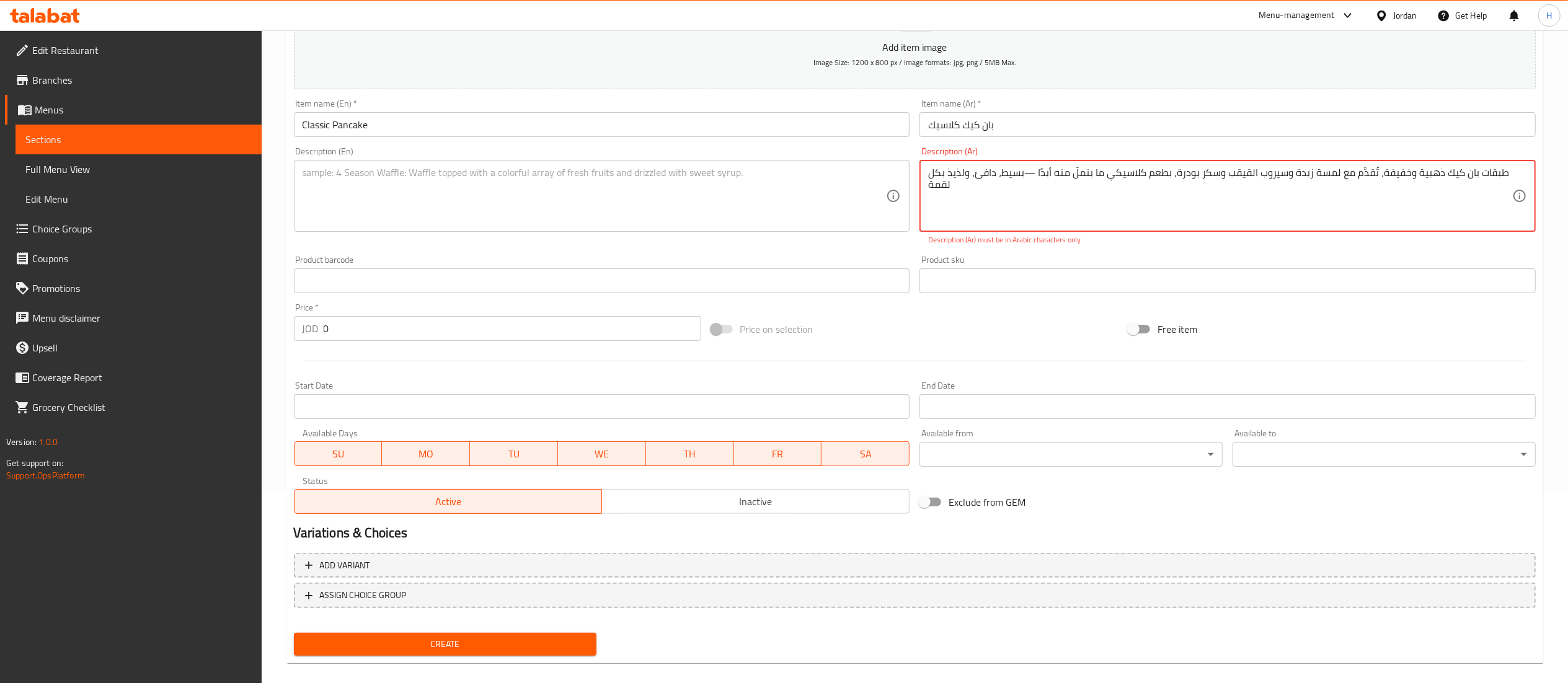
click at [1027, 174] on textarea "طبقات بان كيك ذهبية وخفيفة، تُقدَّم مع لمسة زبدة وسيروب القيقب وسكر بودرة، بطعم…" at bounding box center [1220, 196] width 584 height 59
click at [1028, 175] on textarea "طبقات بان كيك ذهبية وخفيفة، تُقدَّم مع لمسة زبدة وسيروب القيقب وسكر بودرة، بطعم…" at bounding box center [1220, 196] width 584 height 59
click at [1030, 178] on textarea "طبقات بان كيك ذهبية وخفيفة، تُقدَّم مع لمسة زبدة وسيروب القيقب وسكر بودرة، بطعم…" at bounding box center [1220, 196] width 584 height 59
click at [1026, 176] on textarea "طبقات بان كيك ذهبية وخفيفة، تُقدَّم مع لمسة زبدة وسيروب القيقب وسكر بودرة، بطعم…" at bounding box center [1220, 196] width 584 height 59
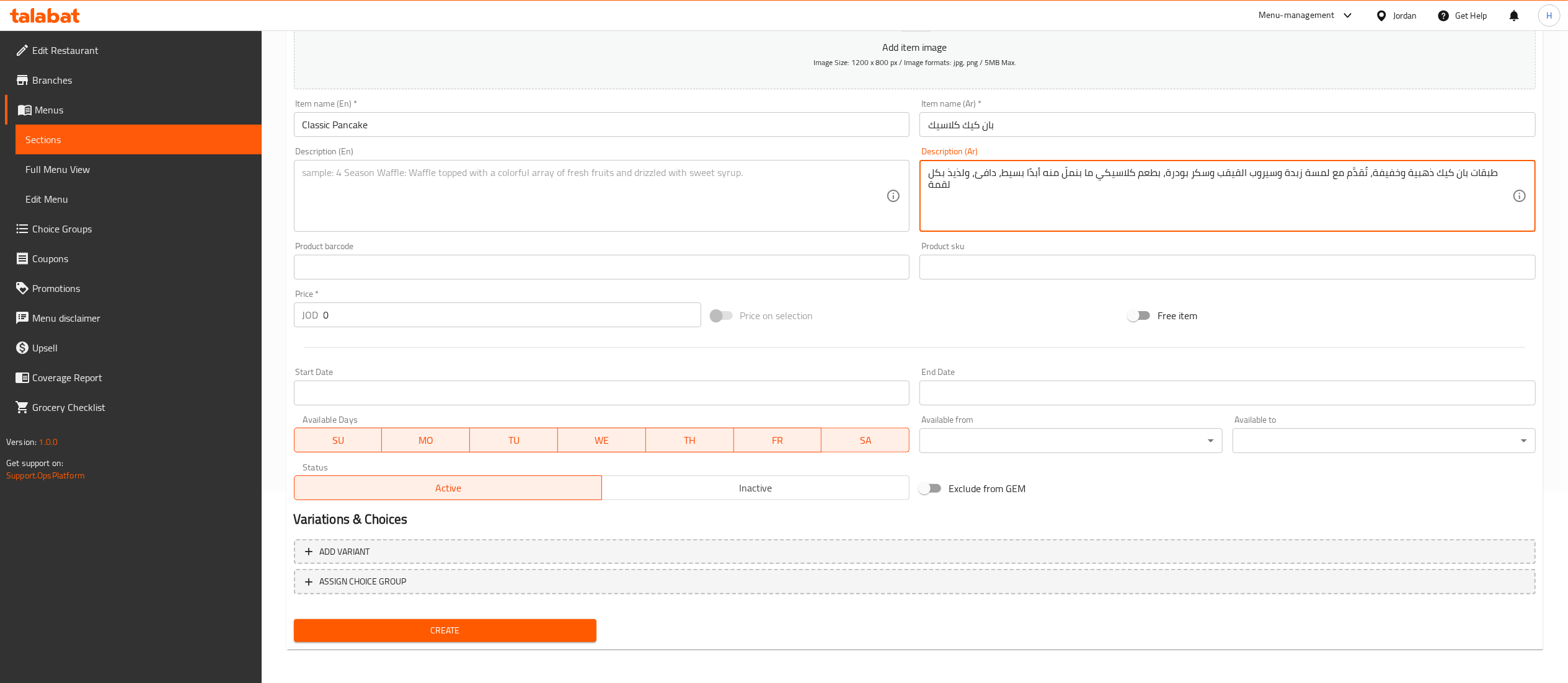
type textarea "طبقات بان كيك ذهبية وخفيفة، تُقدَّم مع لمسة زبدة وسيروب القيقب وسكر بودرة، بطعم…"
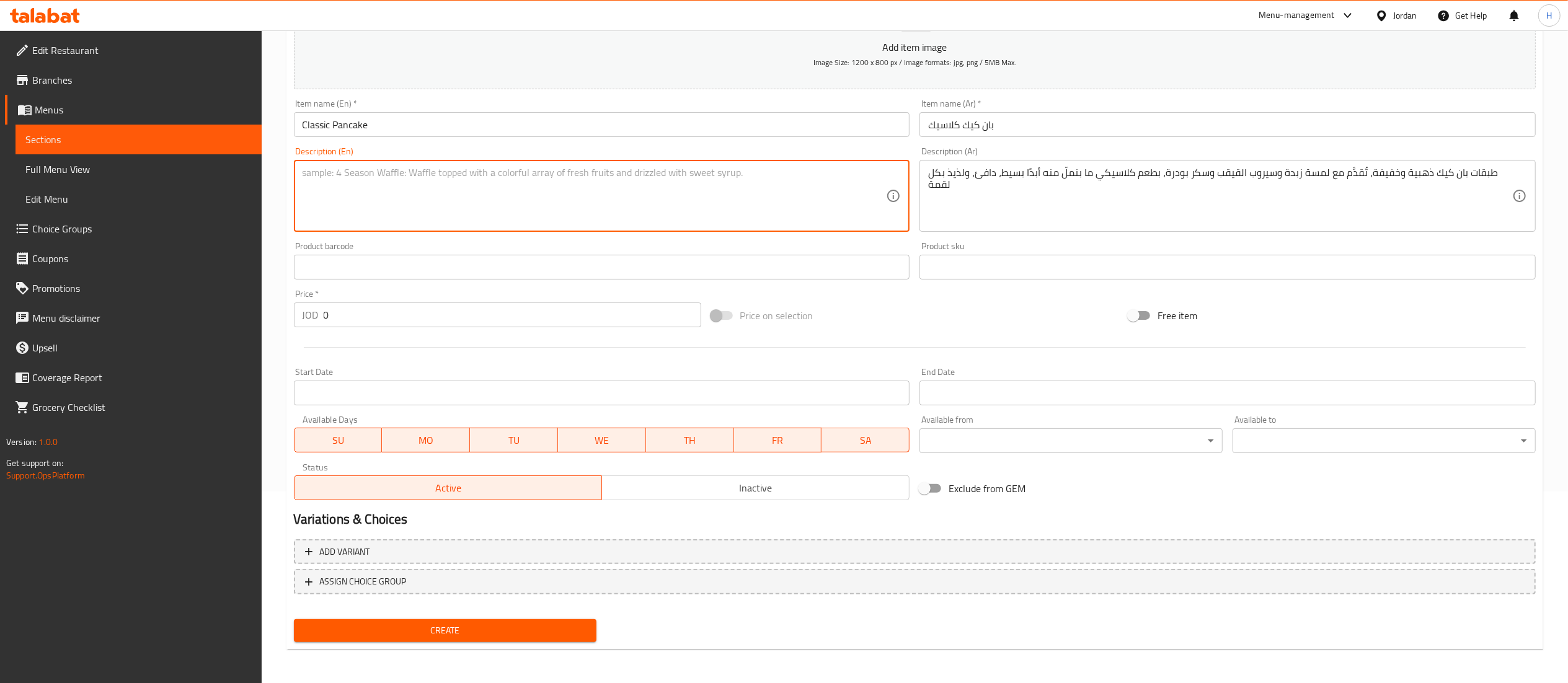
drag, startPoint x: 500, startPoint y: 203, endPoint x: 511, endPoint y: 212, distance: 14.2
click at [502, 205] on textarea at bounding box center [594, 196] width 584 height 59
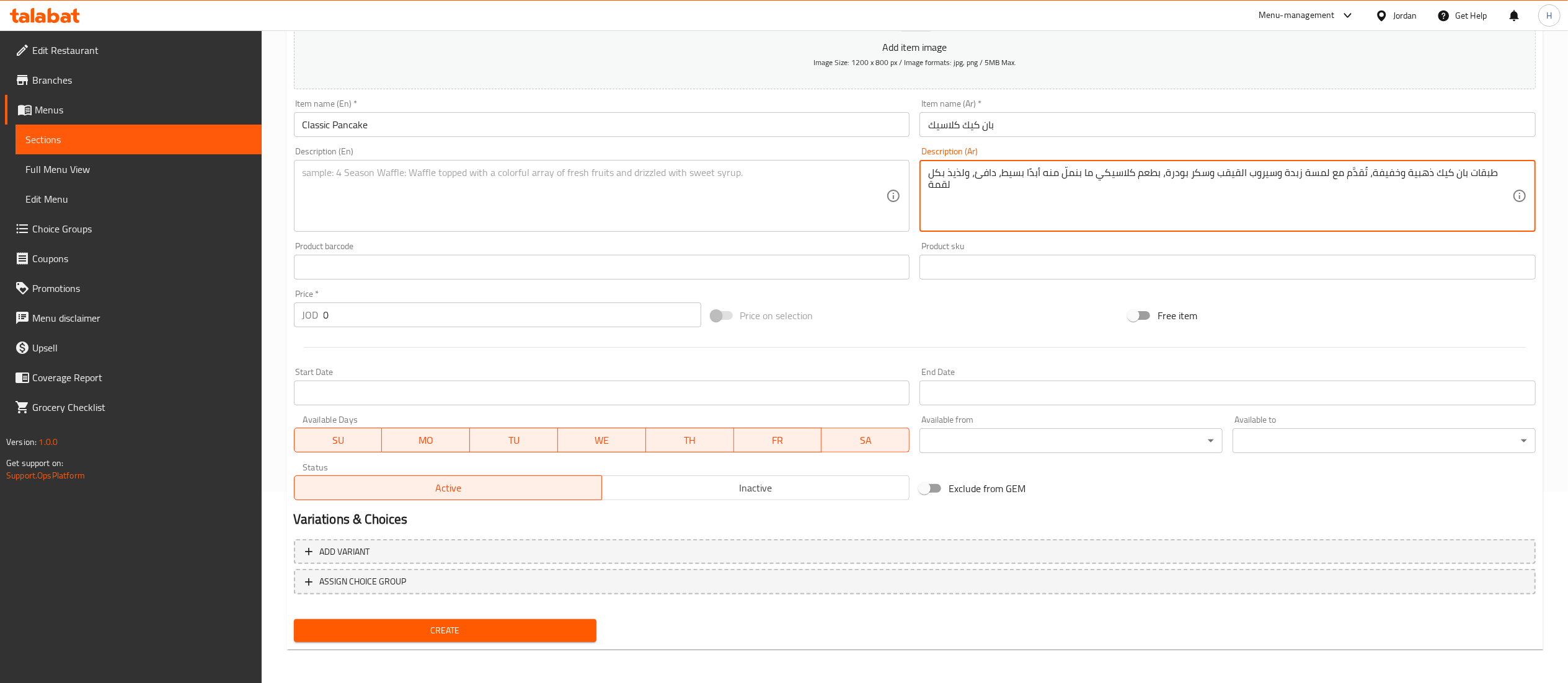
click at [1020, 179] on textarea "طبقات بان كيك ذهبية وخفيفة، تُقدَّم مع لمسة زبدة وسيروب القيقب وسكر بودرة، بطعم…" at bounding box center [1220, 196] width 584 height 59
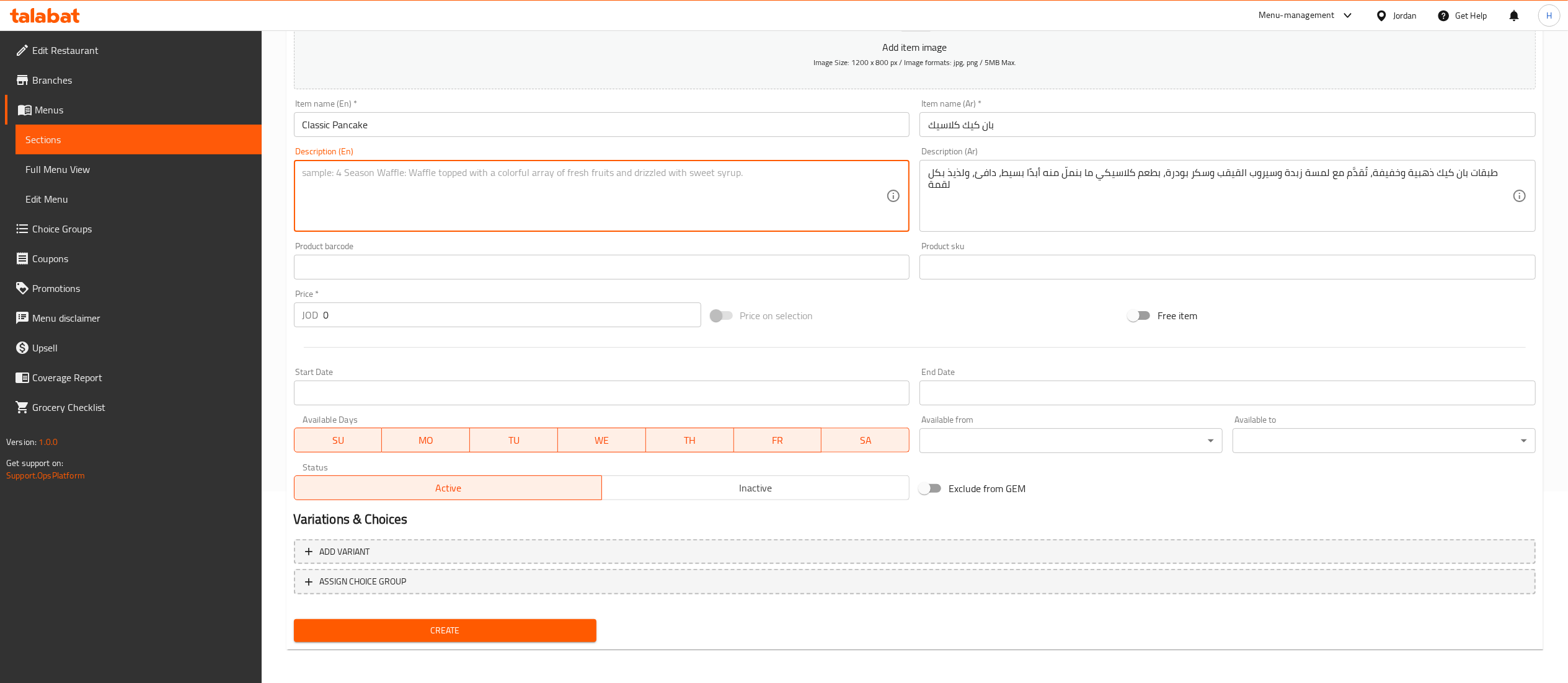
click at [454, 183] on textarea at bounding box center [594, 196] width 584 height 59
paste textarea "Light and golden pancake layers, served with a touch of butter, maple syrup, an…"
type textarea "Light and golden pancake layers, served with a touch of butter, maple syrup, an…"
drag, startPoint x: 358, startPoint y: 313, endPoint x: 213, endPoint y: 315, distance: 145.0
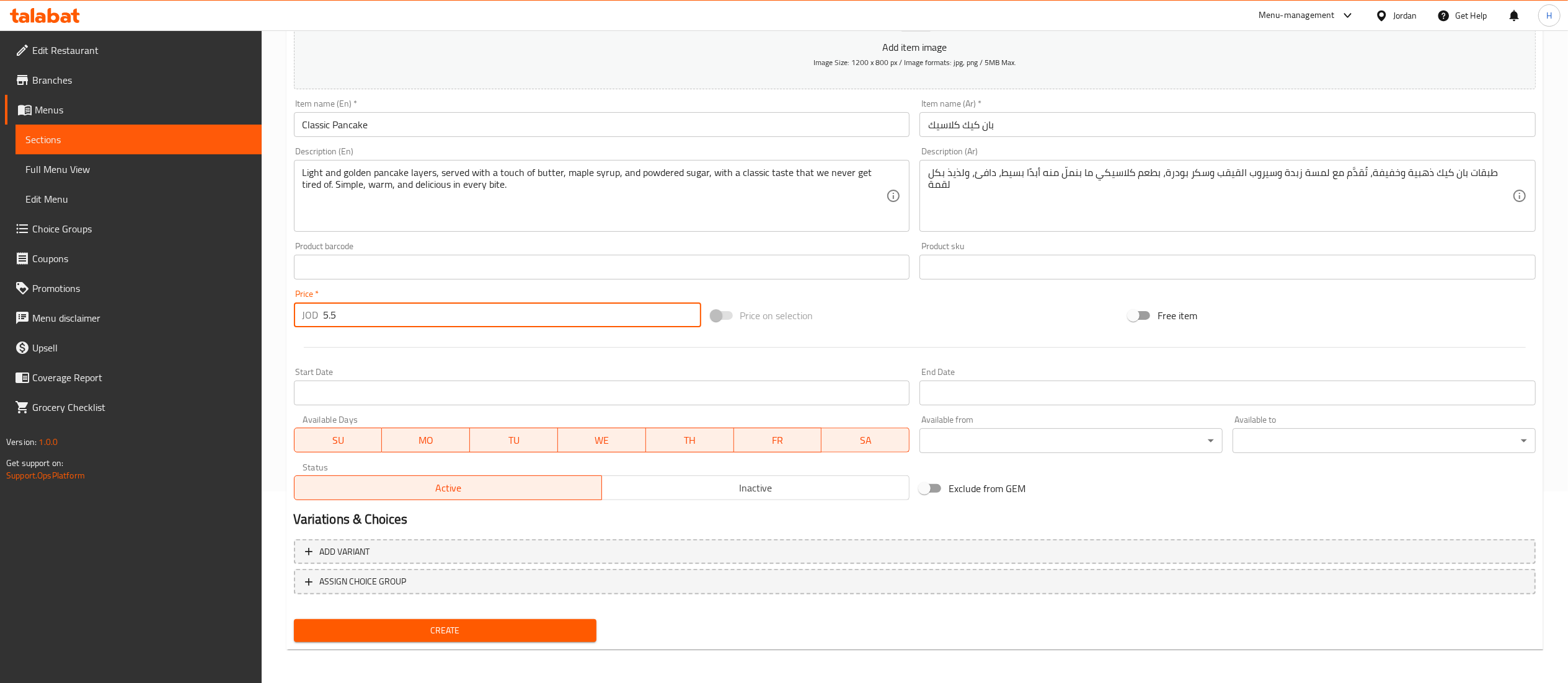
type input "5.5"
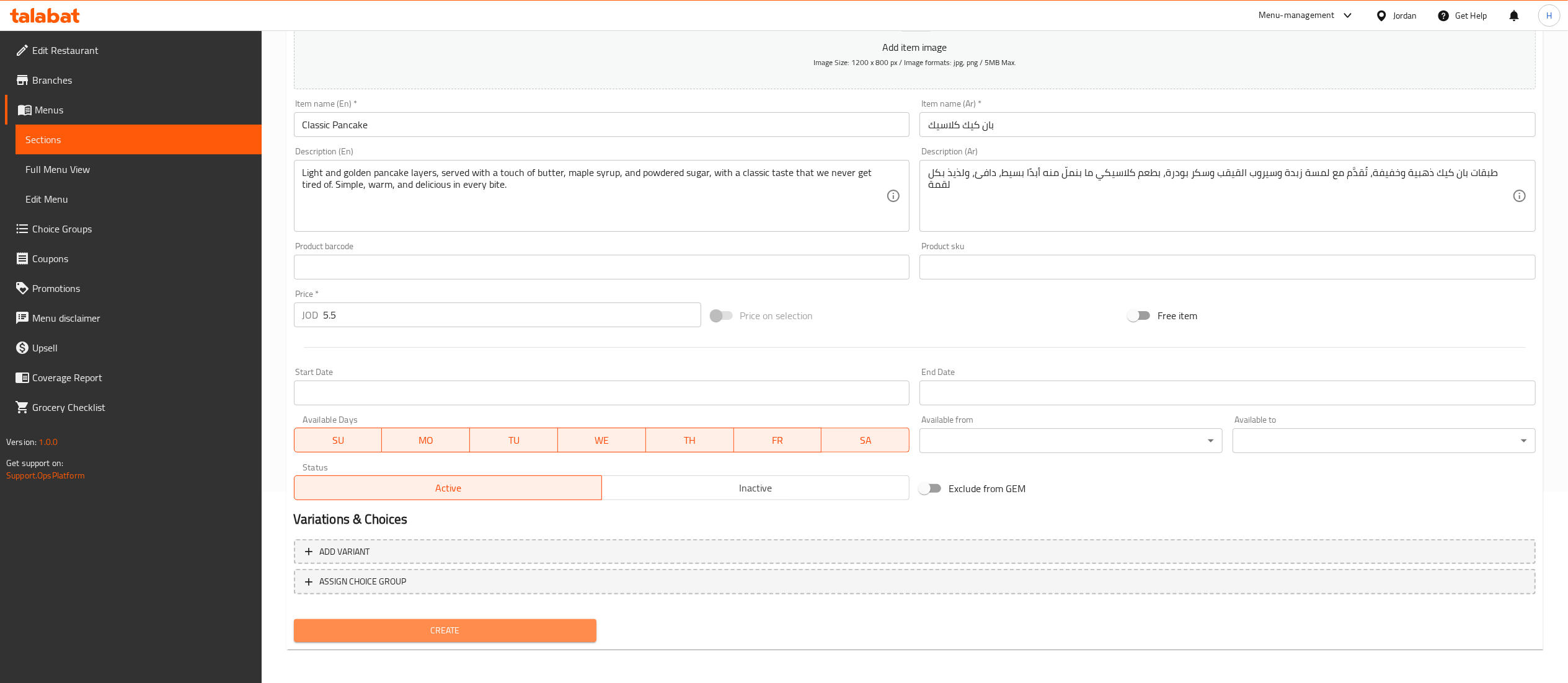
click at [477, 632] on span "Create" at bounding box center [445, 631] width 284 height 16
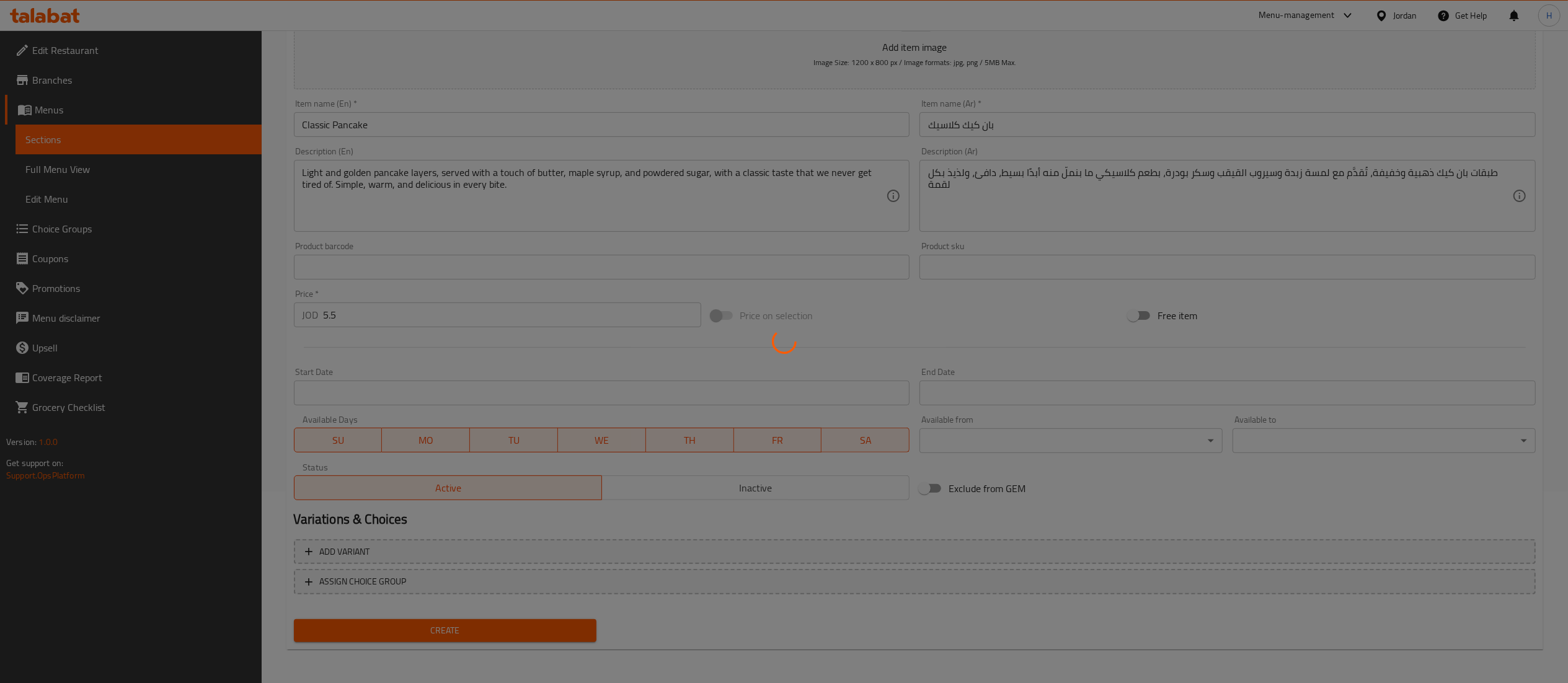
type input "0"
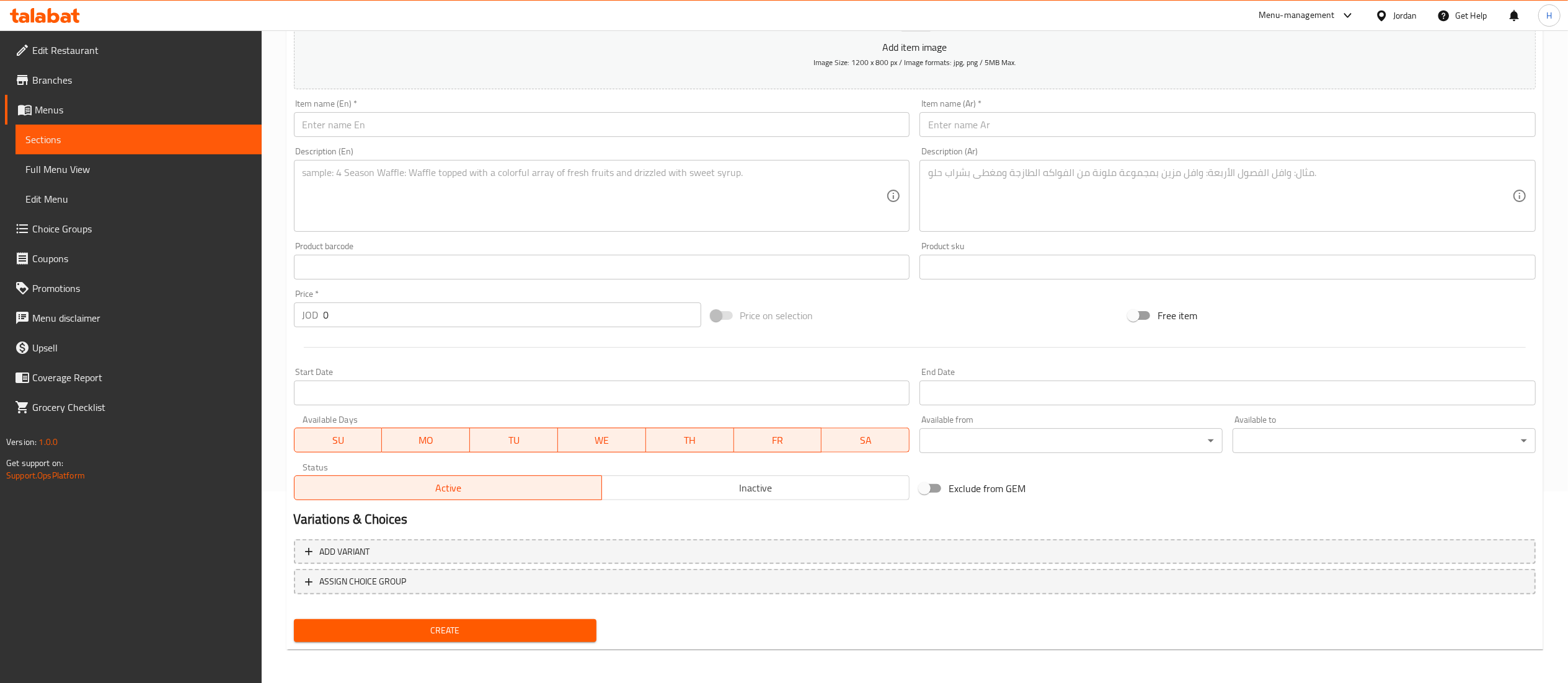
click at [1053, 121] on input "text" at bounding box center [1228, 124] width 616 height 25
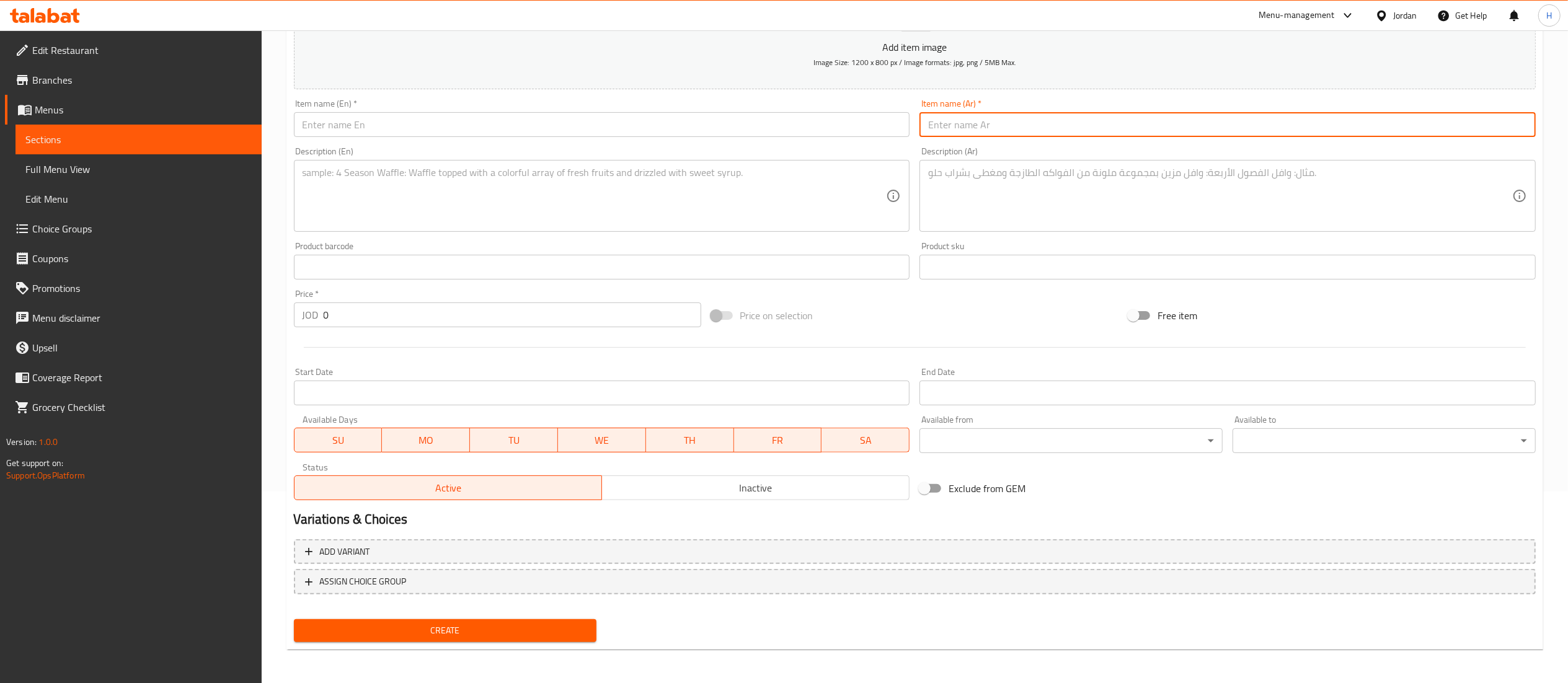
paste input "بان كيك موز"
type input "بان كيك موز"
click at [708, 134] on input "text" at bounding box center [602, 124] width 616 height 25
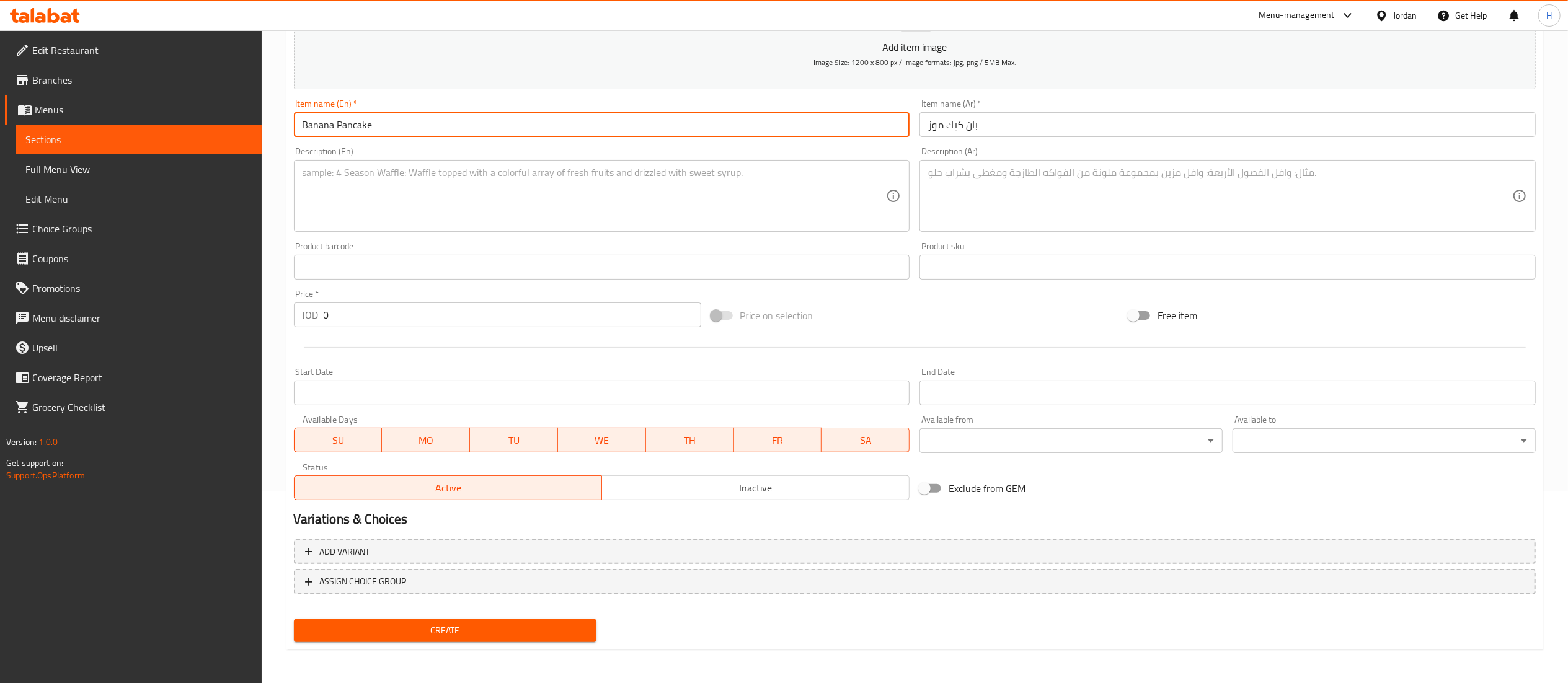
type input "Banana Pancake"
click at [965, 177] on textarea at bounding box center [1220, 196] width 584 height 59
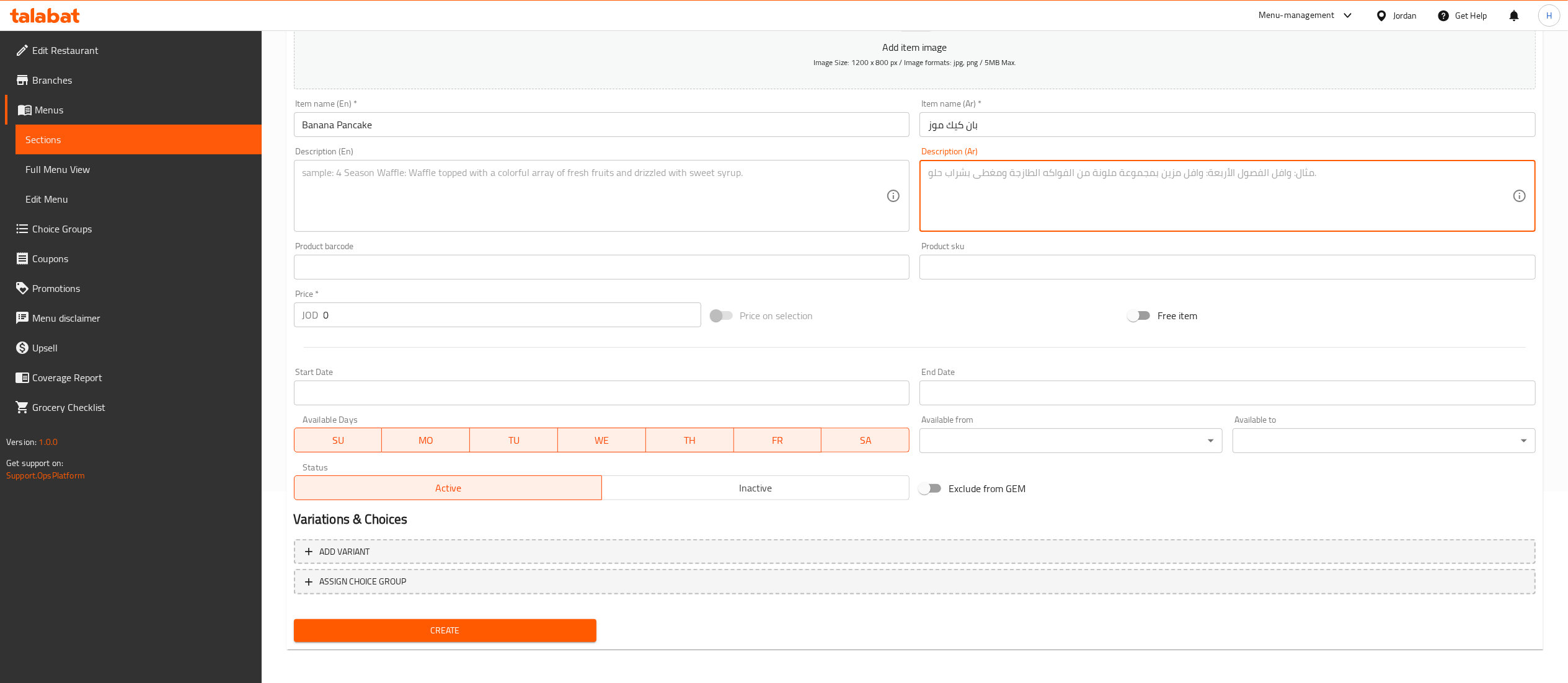
click at [1008, 183] on textarea at bounding box center [1220, 196] width 584 height 59
paste textarea "بان كيك طري يتغمّس بنكهة الموز الكريمية، مزين بشرائح موز كارميلية ولمسة سيروب غ…"
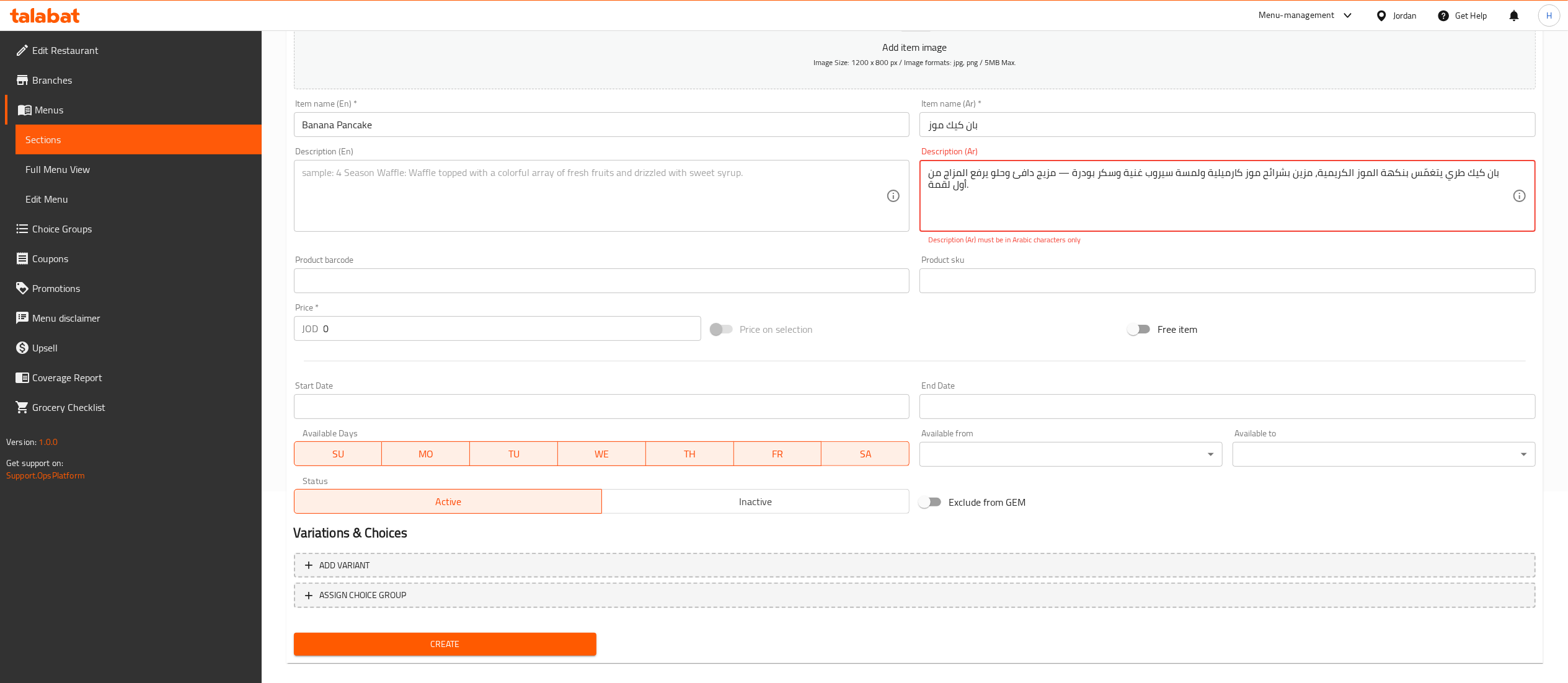
click at [1077, 176] on textarea "بان كيك طري يتغمّس بنكهة الموز الكريمية، مزين بشرائح موز كارميلية ولمسة سيروب غ…" at bounding box center [1220, 196] width 584 height 59
drag, startPoint x: 1086, startPoint y: 173, endPoint x: 1079, endPoint y: 181, distance: 10.6
click at [1079, 181] on textarea "بان كيك طري يتغمّس بنكهة الموز الكريمية، مزين بشرائح موز كارميلية ولمسة سيروب غ…" at bounding box center [1220, 196] width 584 height 59
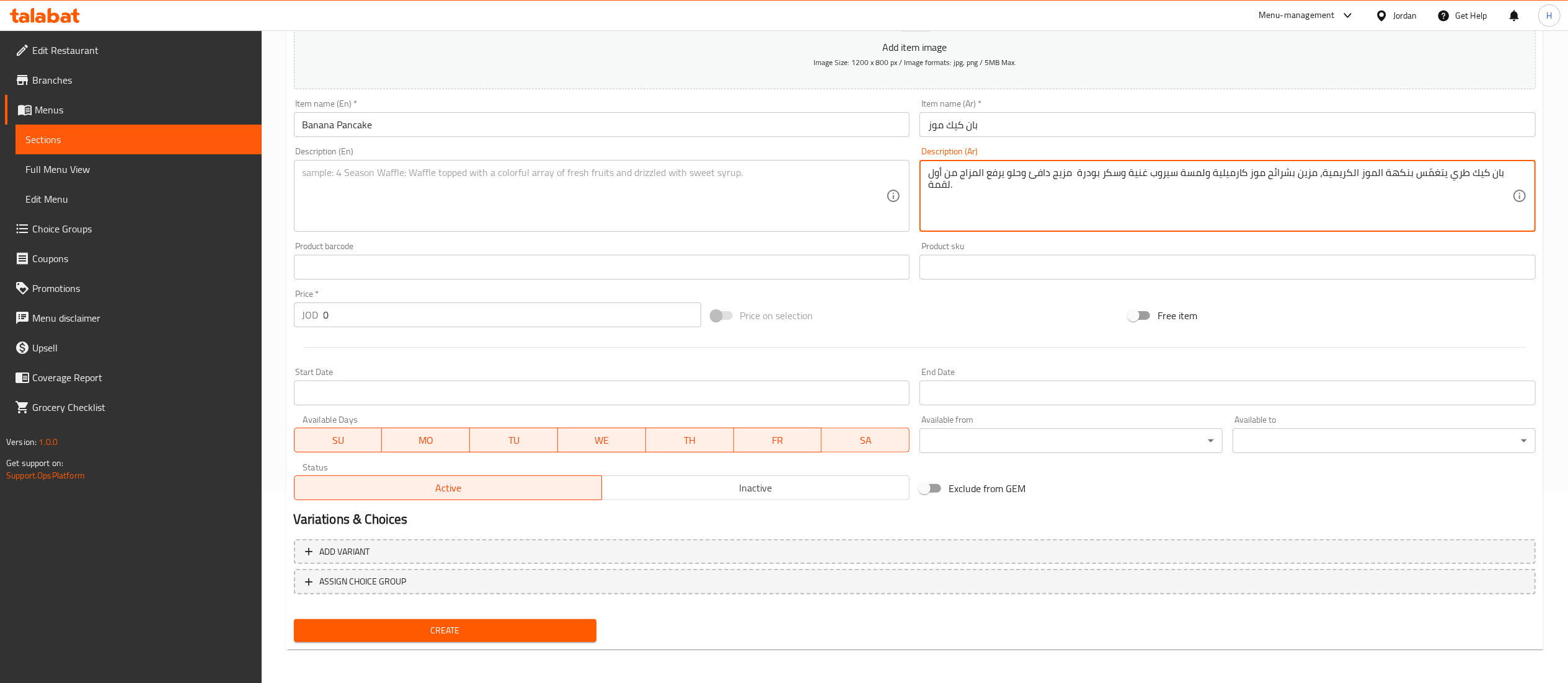
type textarea "بان كيك طري يتغمّس بنكهة الموز الكريمية، مزين بشرائح موز كارميلية ولمسة سيروب غ…"
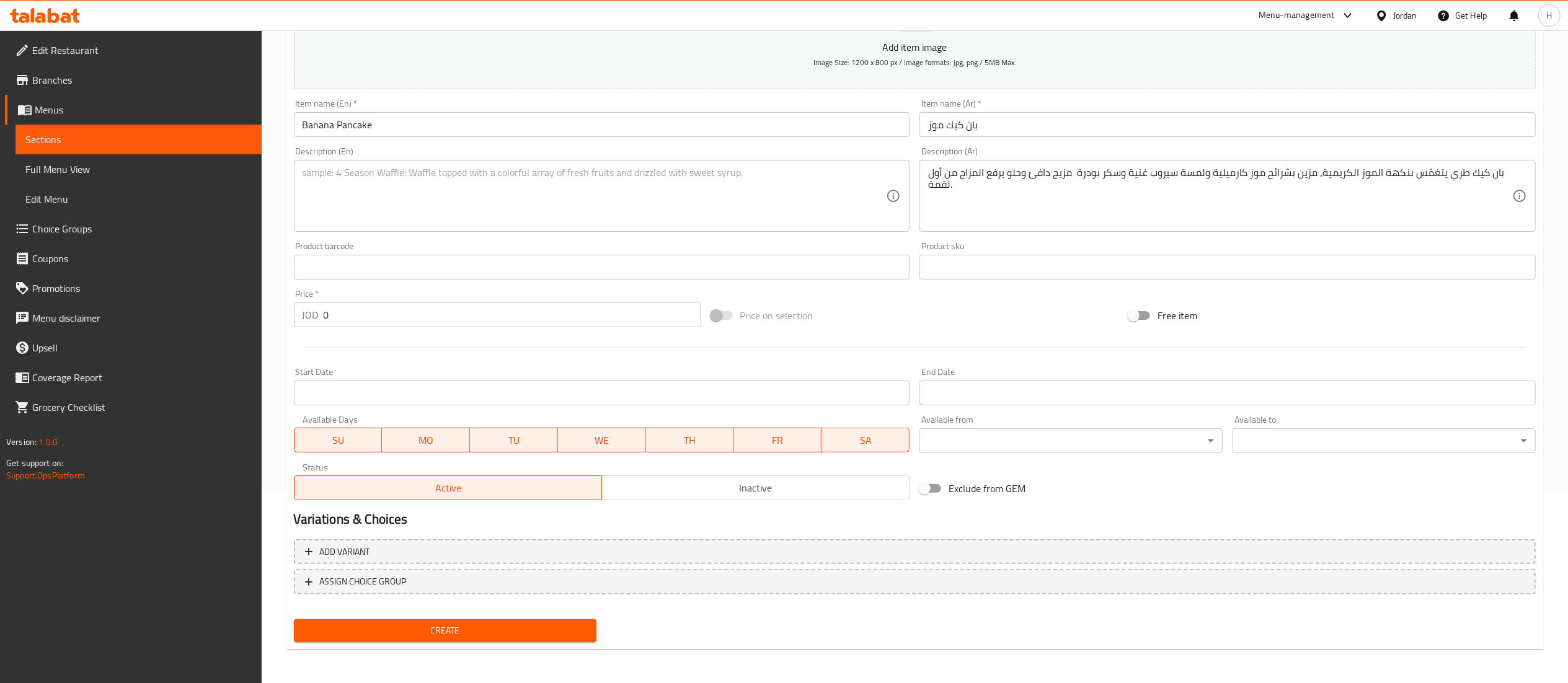
click at [1042, 164] on div "بان كيك طري يتغمّس بنكهة الموز الكريمية، مزين بشرائح موز كارميلية ولمسة سيروب غ…" at bounding box center [1228, 196] width 616 height 72
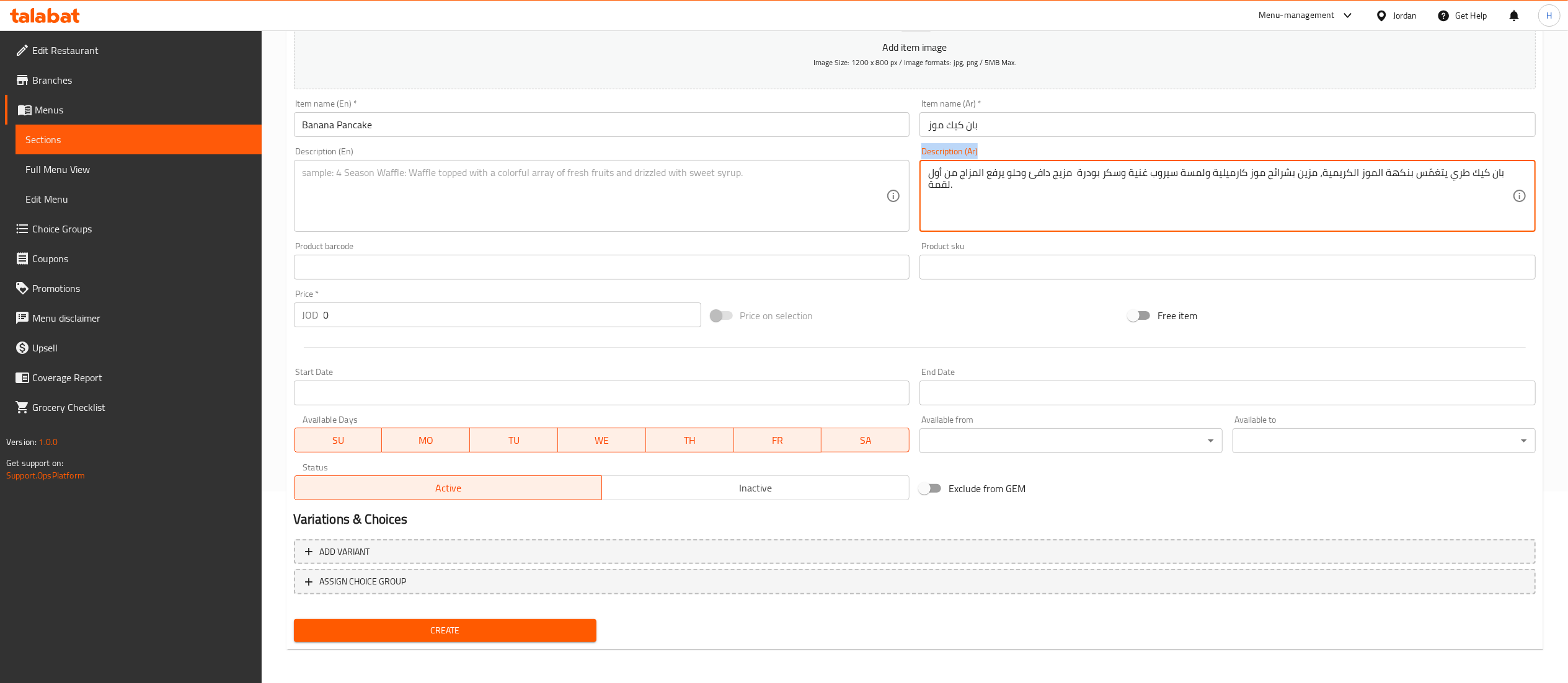
click at [1042, 164] on div "بان كيك طري يتغمّس بنكهة الموز الكريمية، مزين بشرائح موز كارميلية ولمسة سيروب غ…" at bounding box center [1228, 196] width 616 height 72
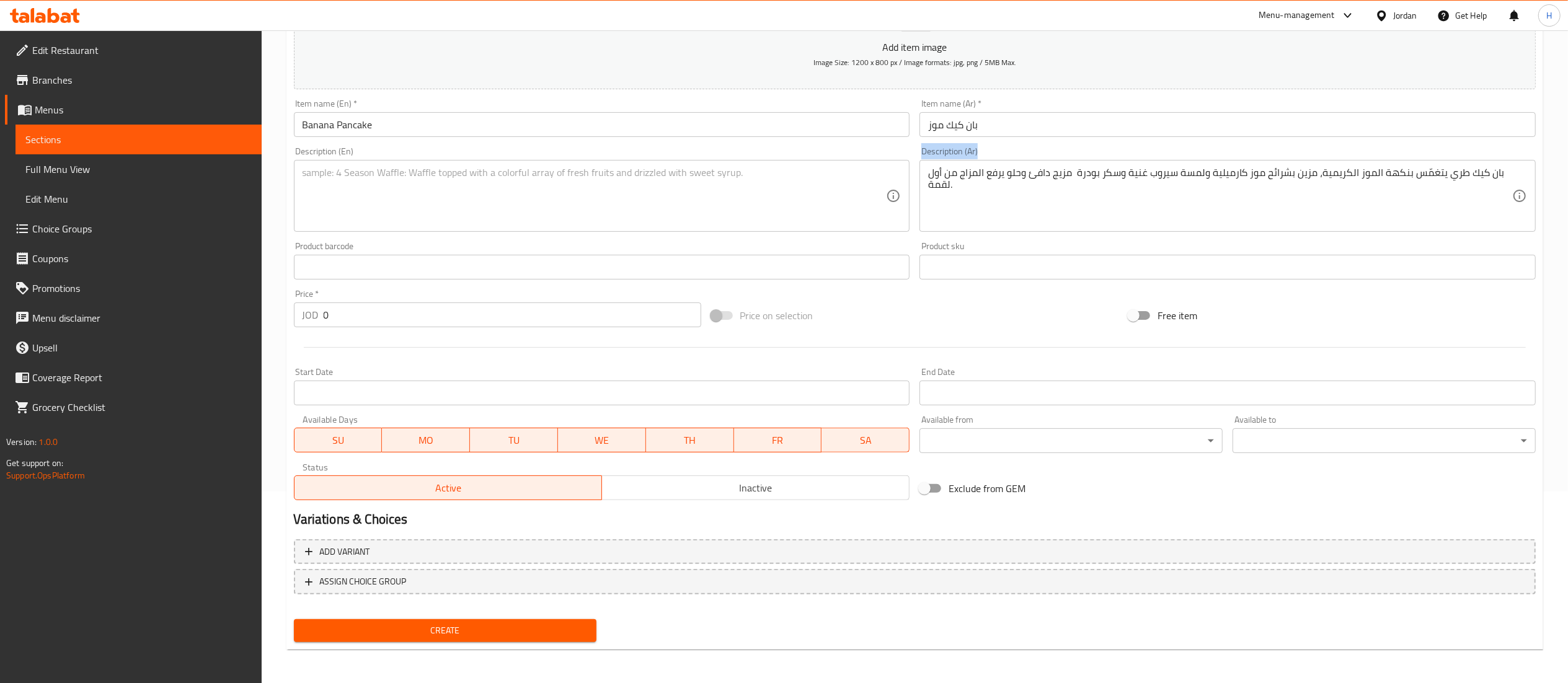
click at [1042, 164] on div "بان كيك طري يتغمّس بنكهة الموز الكريمية، مزين بشرائح موز كارميلية ولمسة سيروب غ…" at bounding box center [1228, 196] width 616 height 72
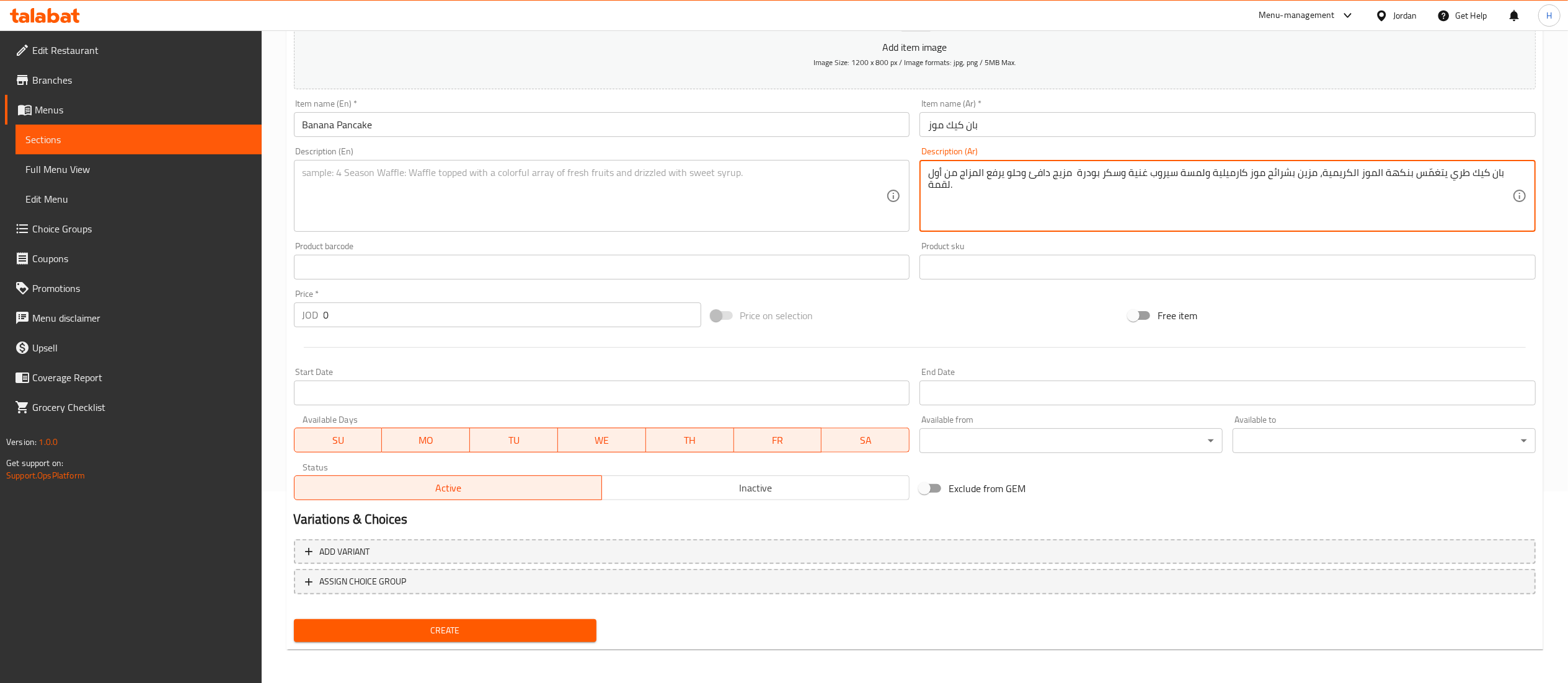
drag, startPoint x: 963, startPoint y: 207, endPoint x: 1120, endPoint y: 188, distance: 158.1
click at [1136, 215] on textarea "بان كيك طري يتغمّس بنكهة الموز الكريمية، مزين بشرائح موز كارميلية ولمسة سيروب غ…" at bounding box center [1220, 196] width 584 height 59
click at [1110, 170] on textarea "بان كيك طري يتغمّس بنكهة الموز الكريمية، مزين بشرائح موز كارميلية ولمسة سيروب غ…" at bounding box center [1220, 196] width 584 height 59
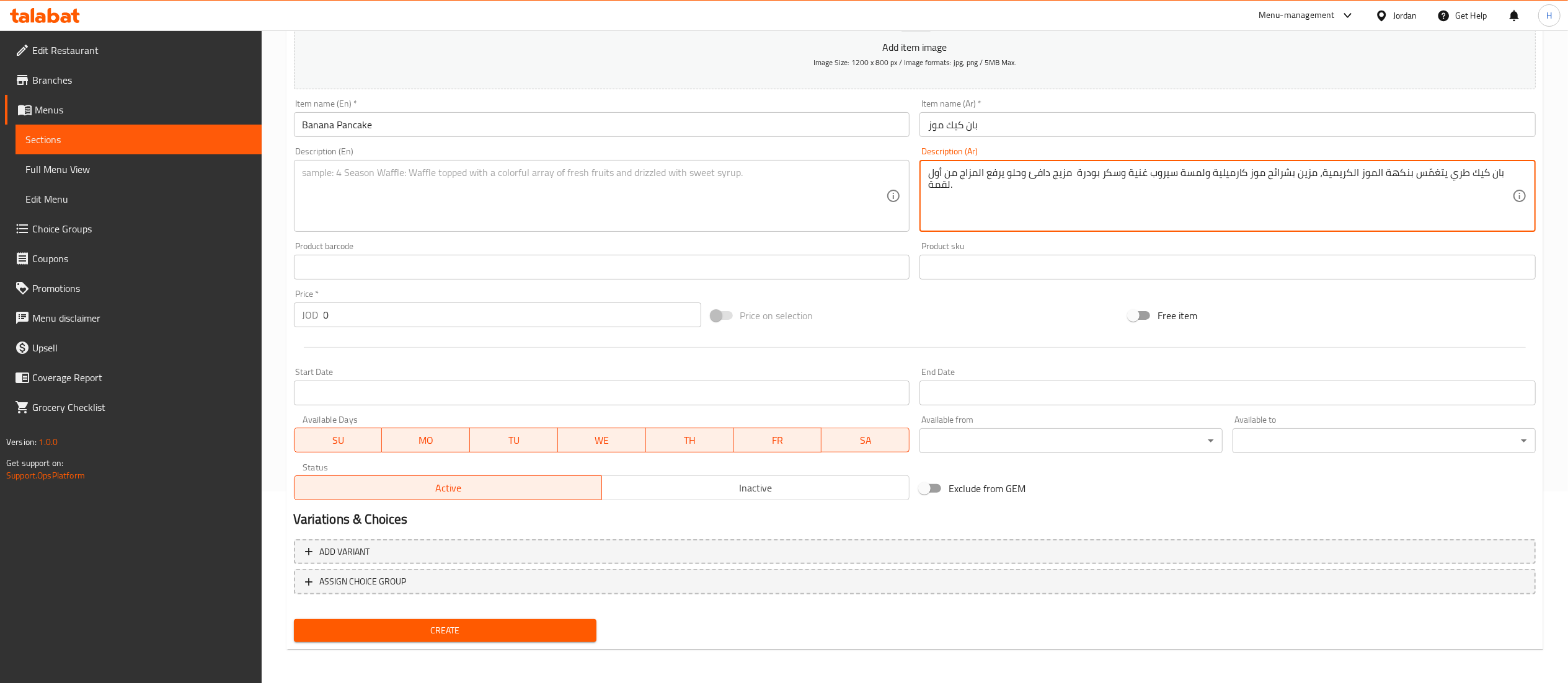
click at [1110, 170] on textarea "بان كيك طري يتغمّس بنكهة الموز الكريمية، مزين بشرائح موز كارميلية ولمسة سيروب غ…" at bounding box center [1220, 196] width 584 height 59
click at [481, 203] on textarea at bounding box center [594, 196] width 584 height 59
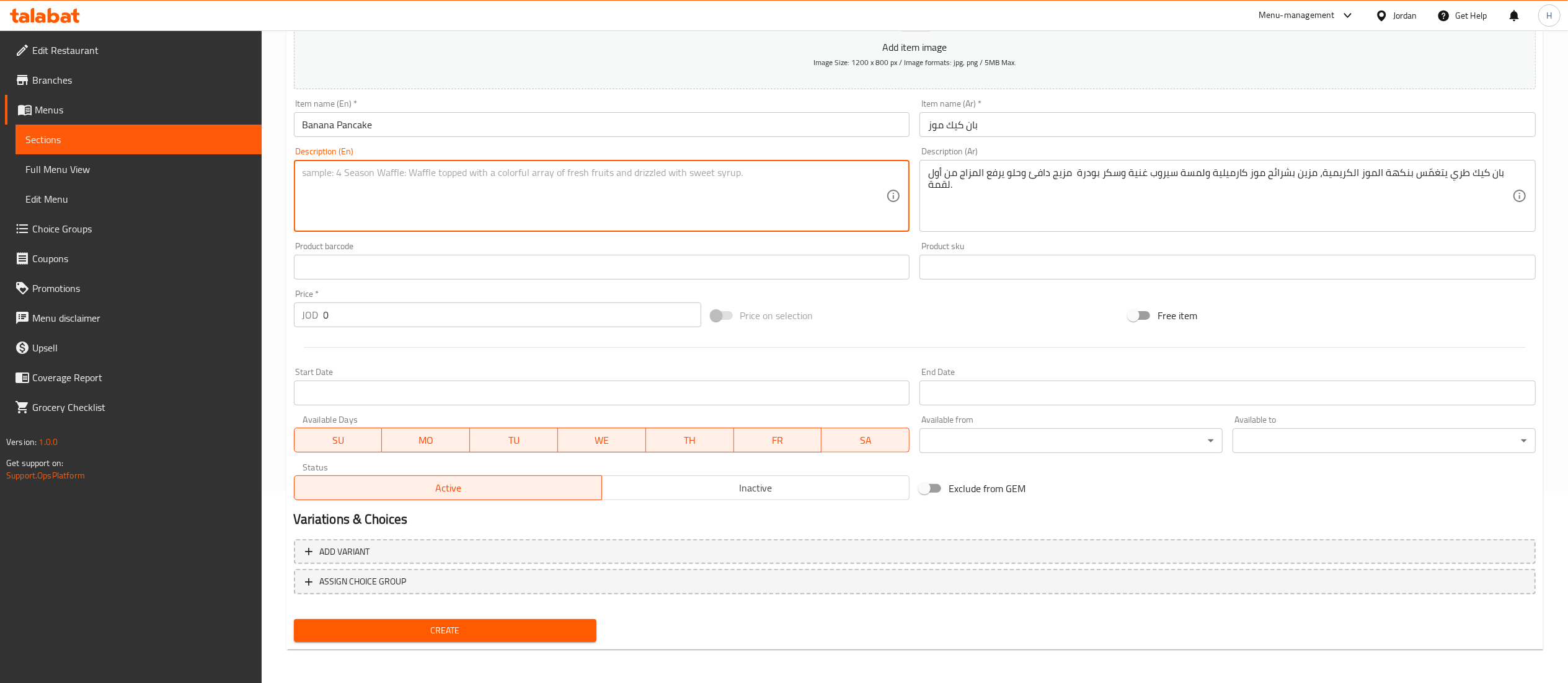
paste textarea "Soft pancakes drenched in creamy banana flavor, topped with caramelized banana …"
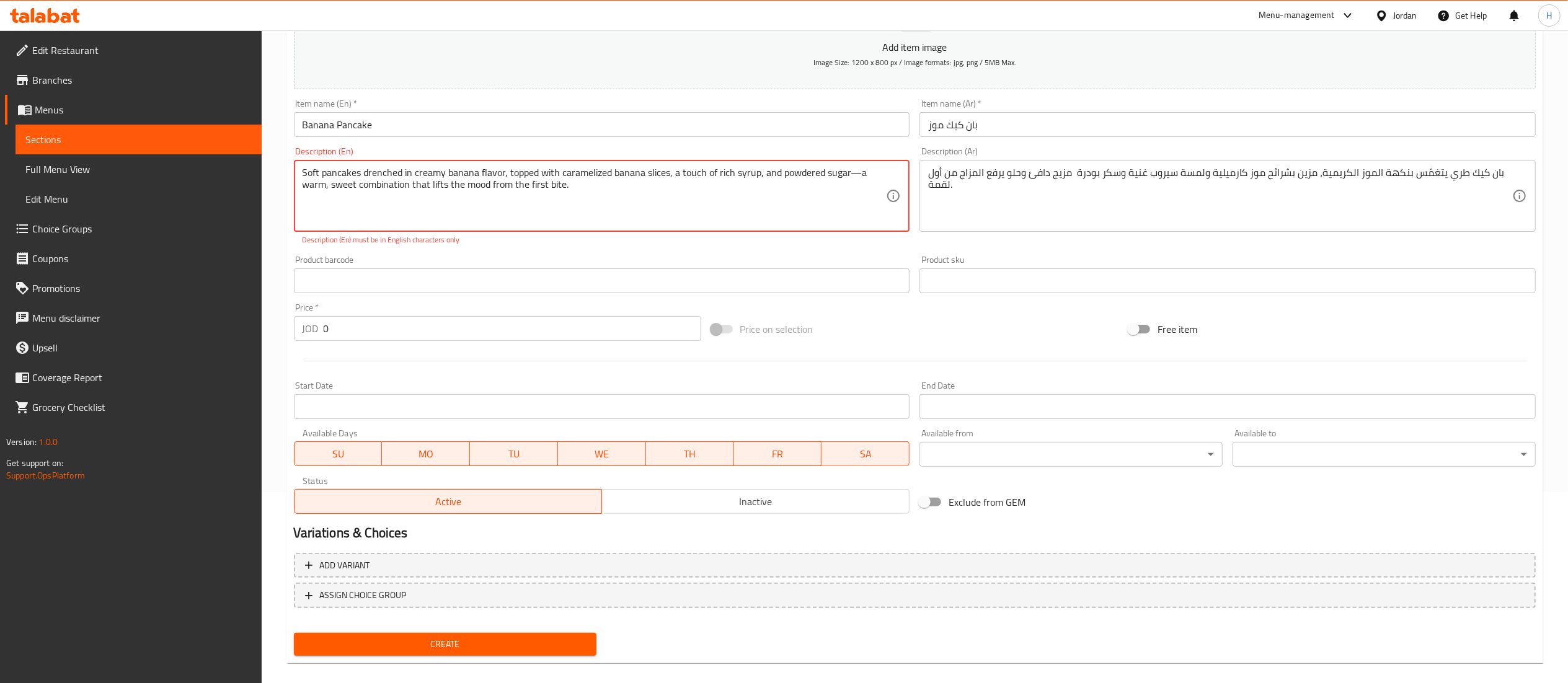
drag, startPoint x: 854, startPoint y: 180, endPoint x: 946, endPoint y: 176, distance: 92.1
click at [854, 180] on textarea "Soft pancakes drenched in creamy banana flavor, topped with caramelized banana …" at bounding box center [594, 196] width 584 height 59
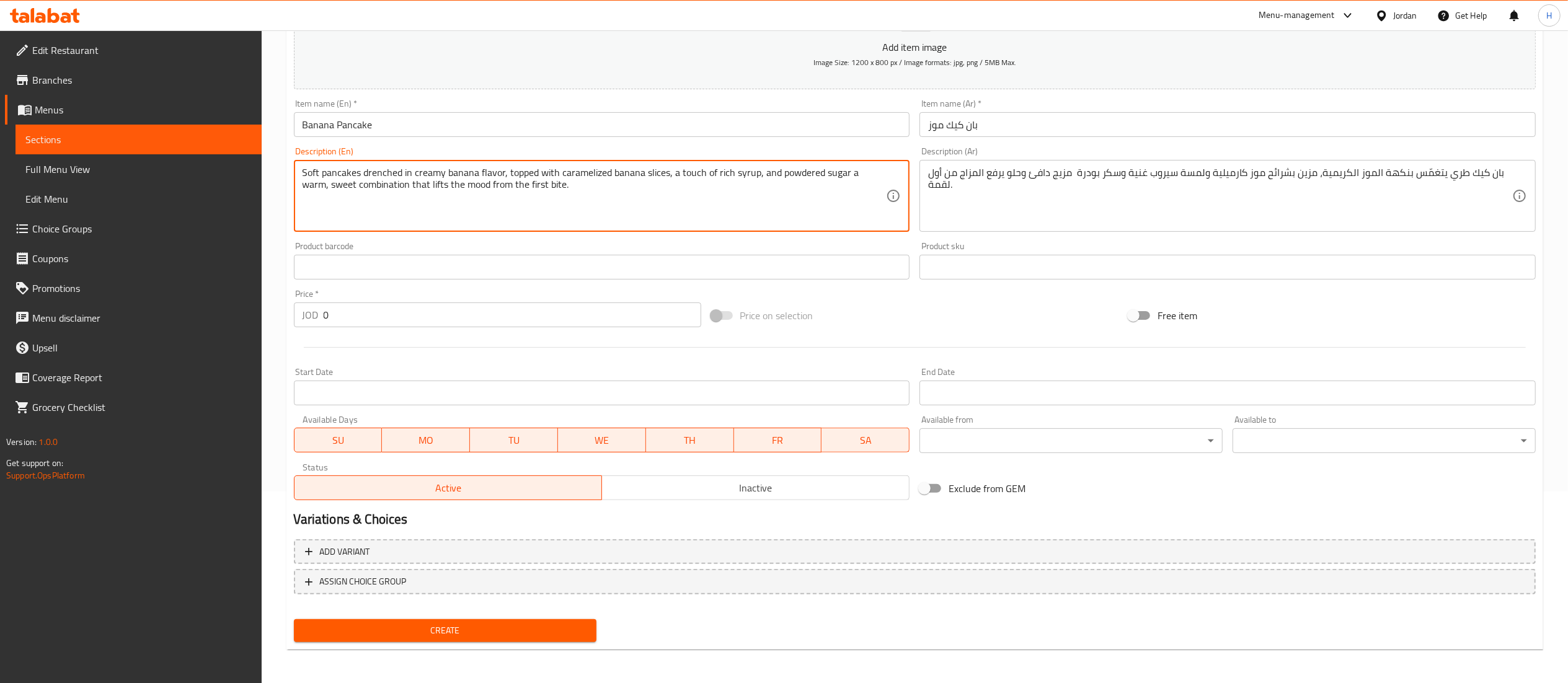
type textarea "Soft pancakes drenched in creamy banana flavor, topped with caramelized banana …"
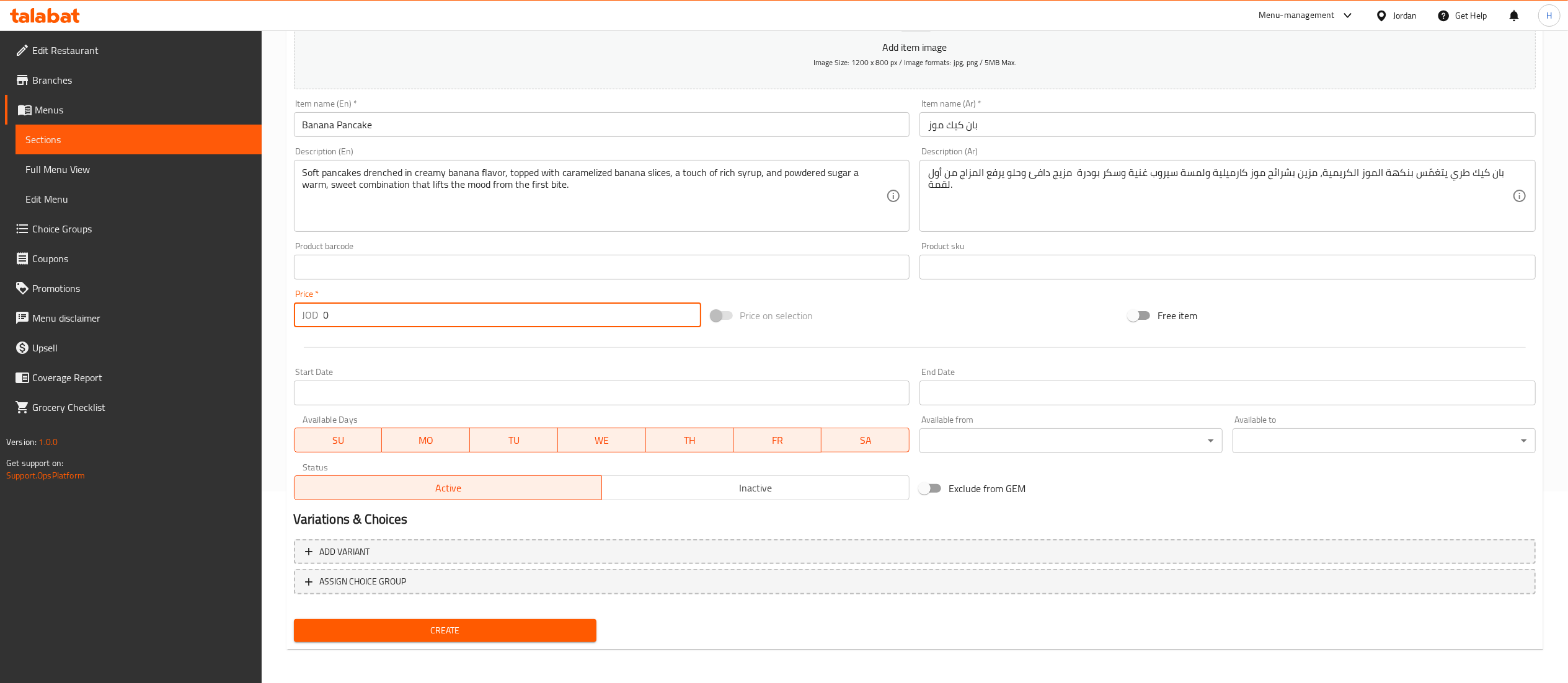
drag, startPoint x: 346, startPoint y: 319, endPoint x: 227, endPoint y: 310, distance: 119.3
click at [227, 310] on div "Edit Restaurant Branches Menus Sections Full Menu View Edit Menu Choice Groups …" at bounding box center [784, 262] width 1568 height 845
type input "5.5"
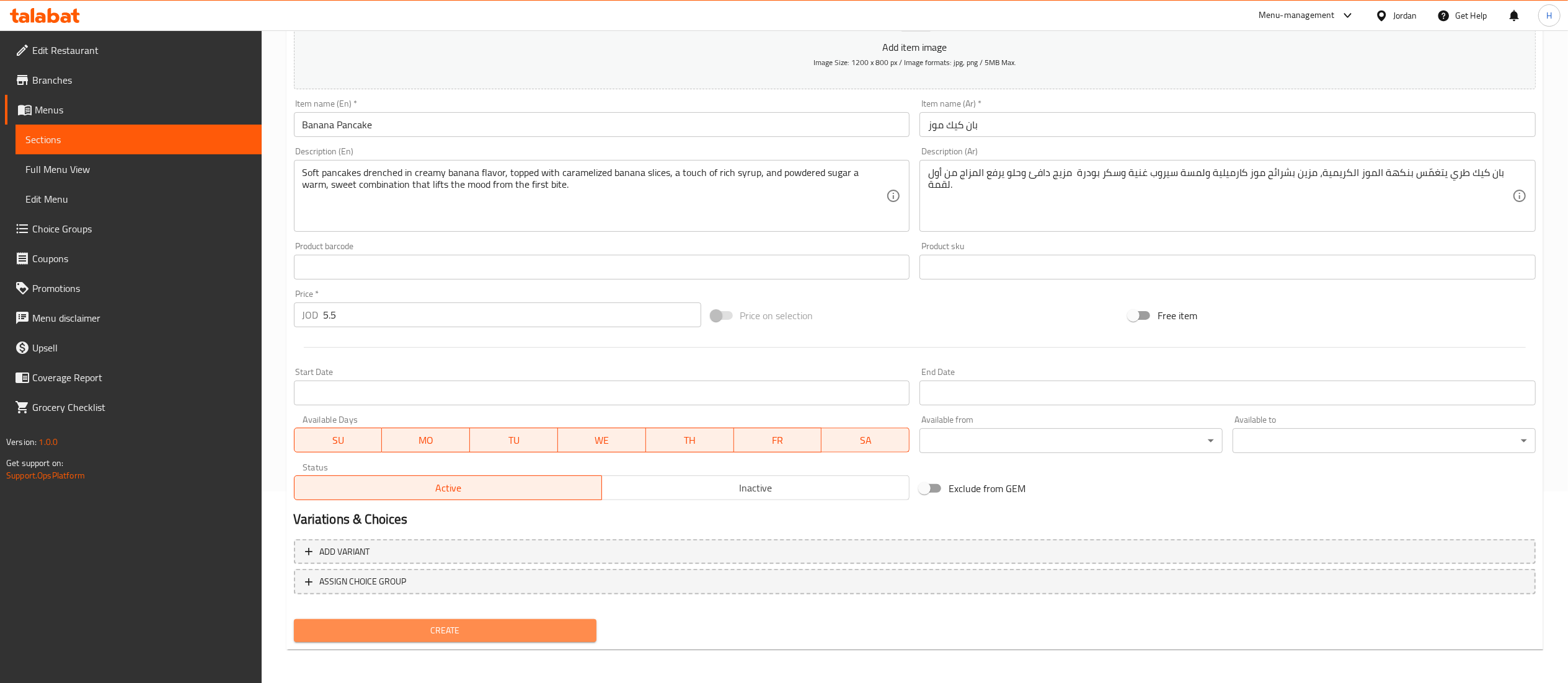
click at [480, 629] on span "Create" at bounding box center [445, 631] width 284 height 16
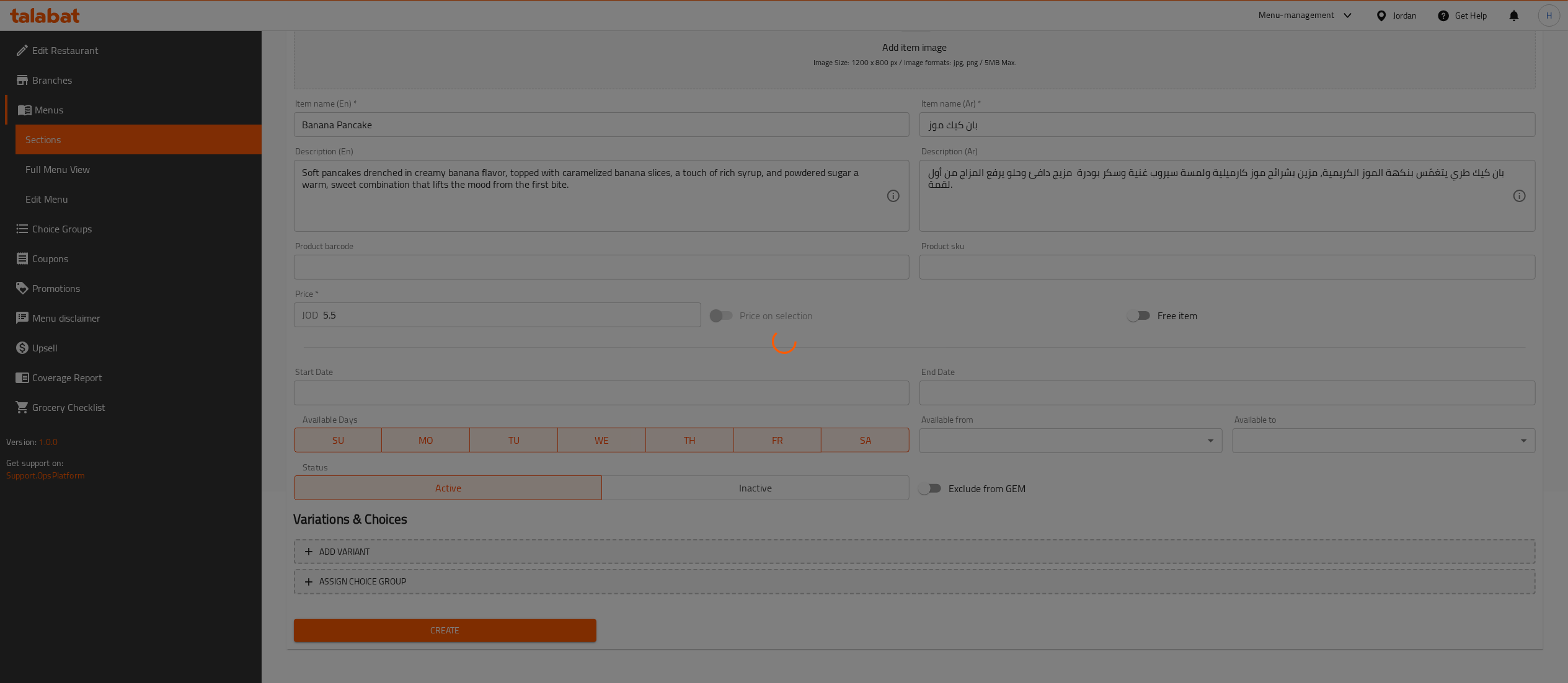
type input "0"
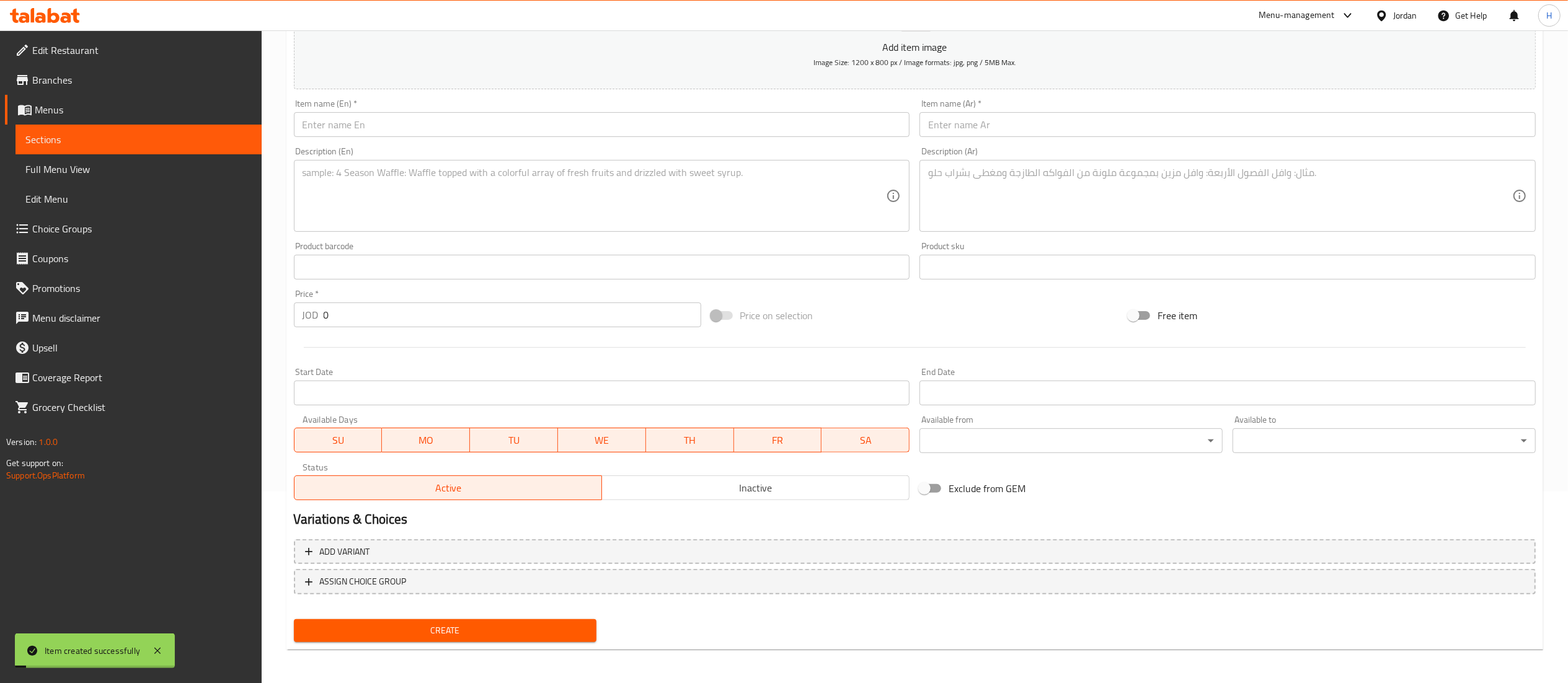
click at [1026, 120] on input "text" at bounding box center [1228, 124] width 616 height 25
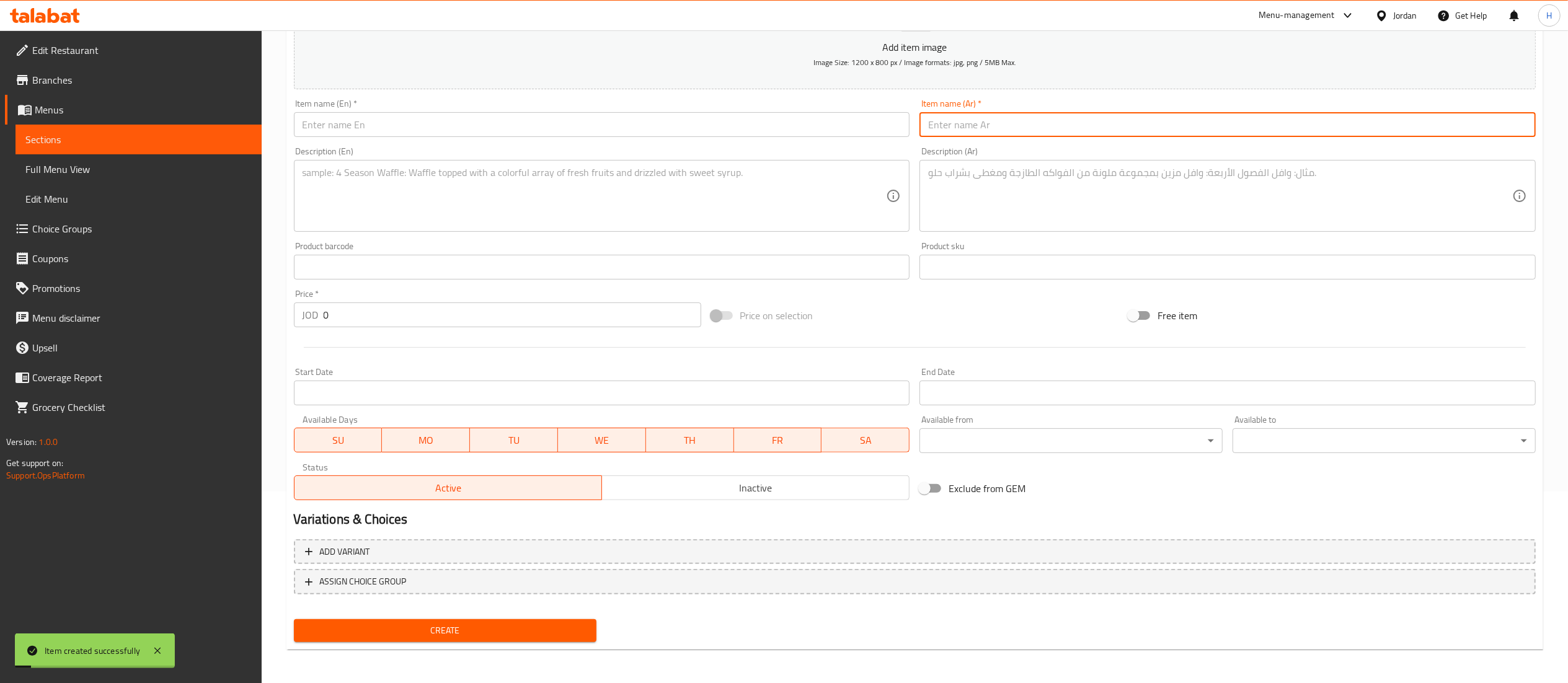
paste input "سولتد كاراميل"
type input "سولتد كاراميل"
click at [775, 121] on input "text" at bounding box center [602, 124] width 616 height 25
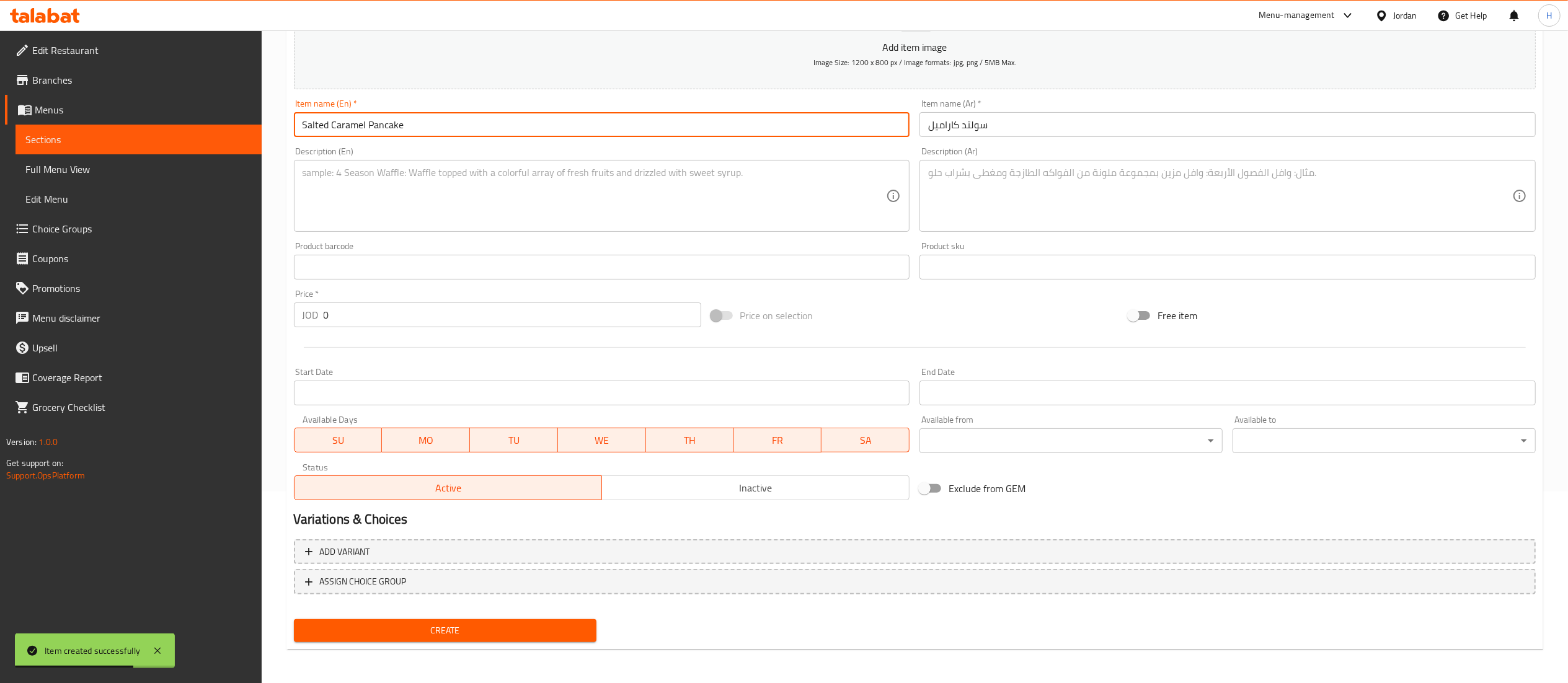
type input "Salted Caramel Pancake"
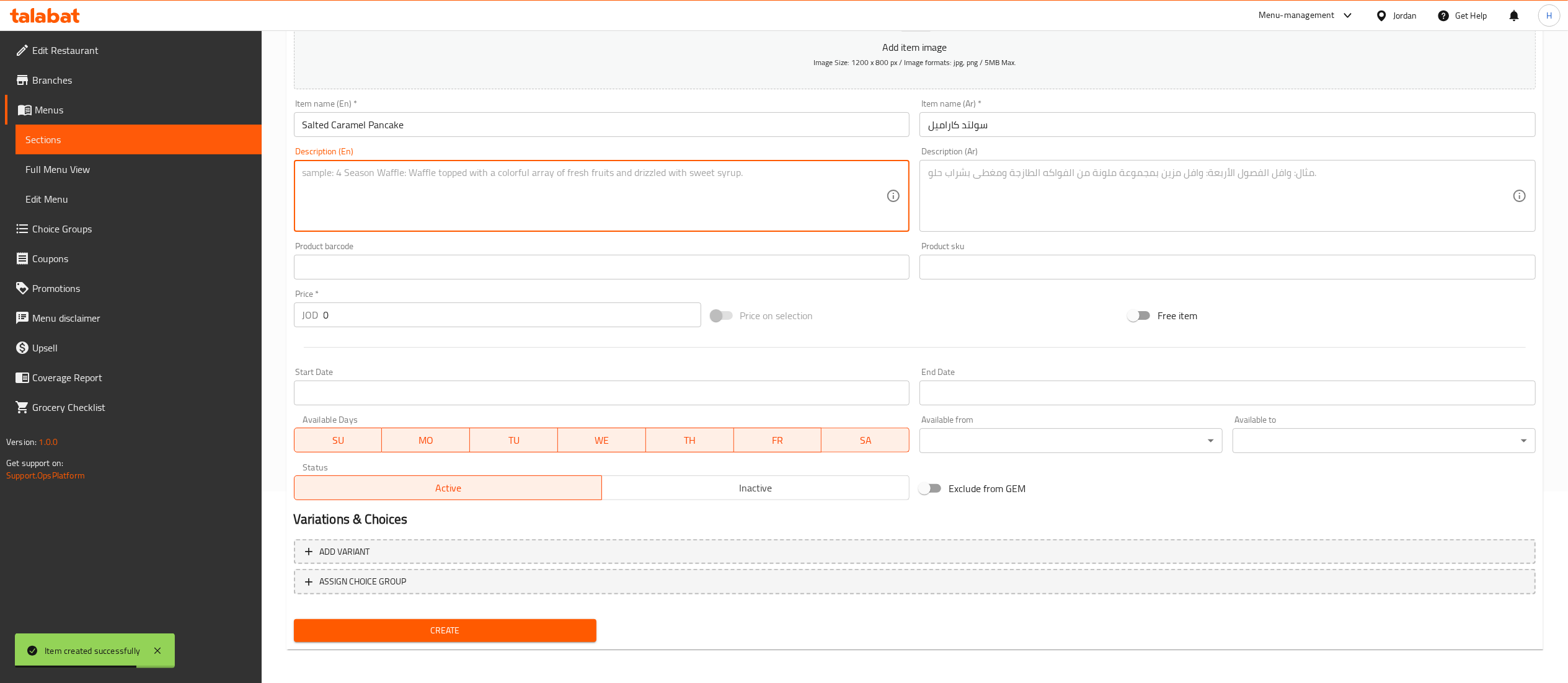
click at [709, 183] on textarea at bounding box center [594, 196] width 584 height 59
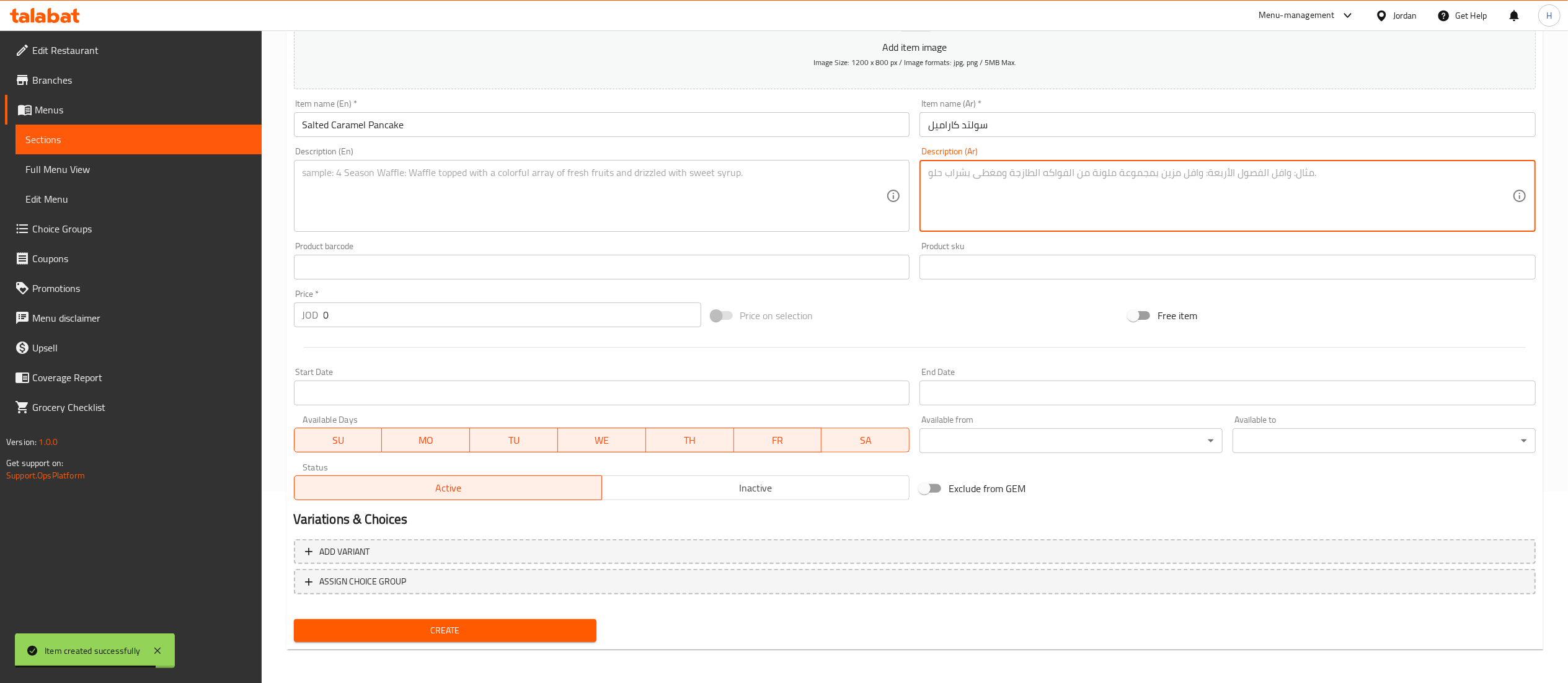
click at [1060, 203] on textarea at bounding box center [1220, 196] width 584 height 59
paste textarea "بان كيك دافئ ومخملي، مغطّى بصلصة كراميل مالحة غنية وقطع بيكان محمّصة تعطيه قرمش…"
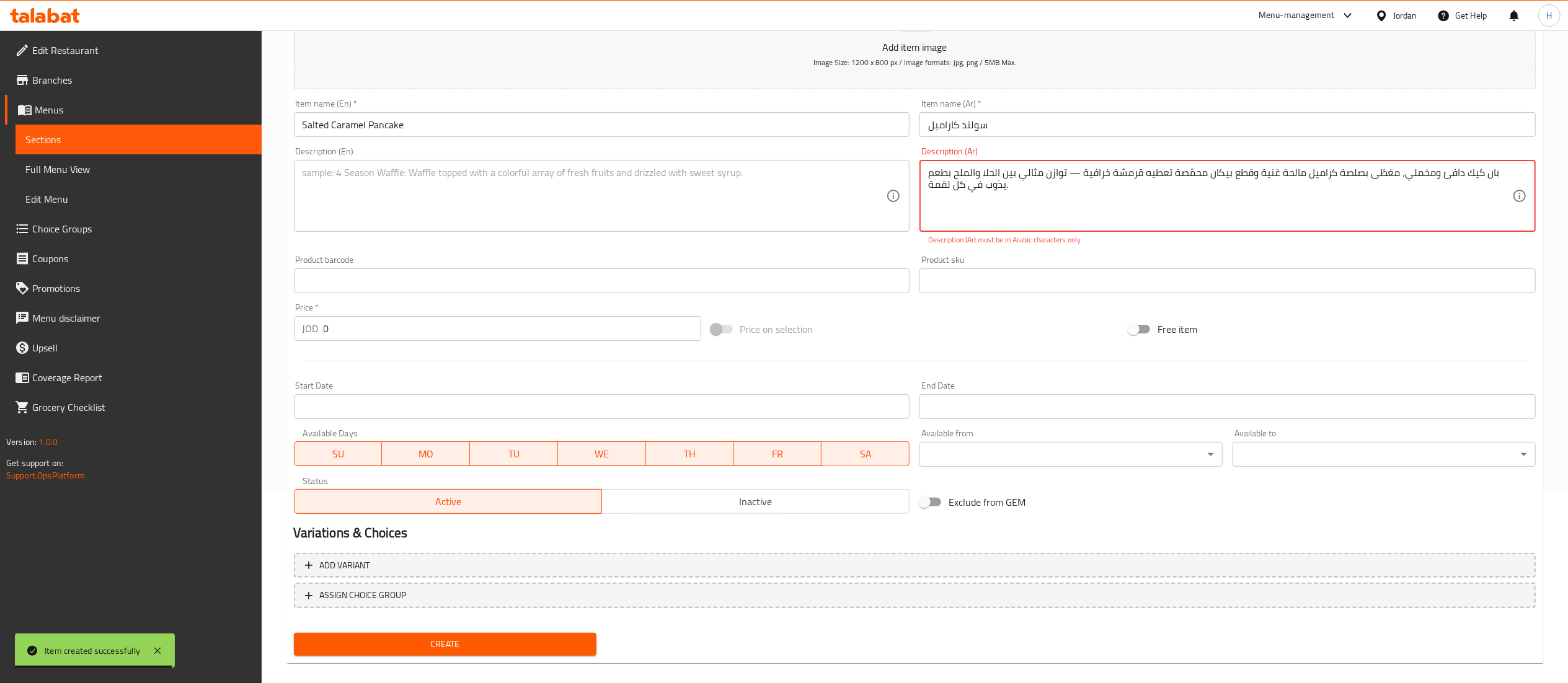
type textarea "بان كيك دافئ ومخملي، مغطّى بصلصة كراميل مالحة غنية وقطع بيكان محمّصة تعطيه قرمش…"
click at [456, 203] on textarea at bounding box center [594, 196] width 584 height 59
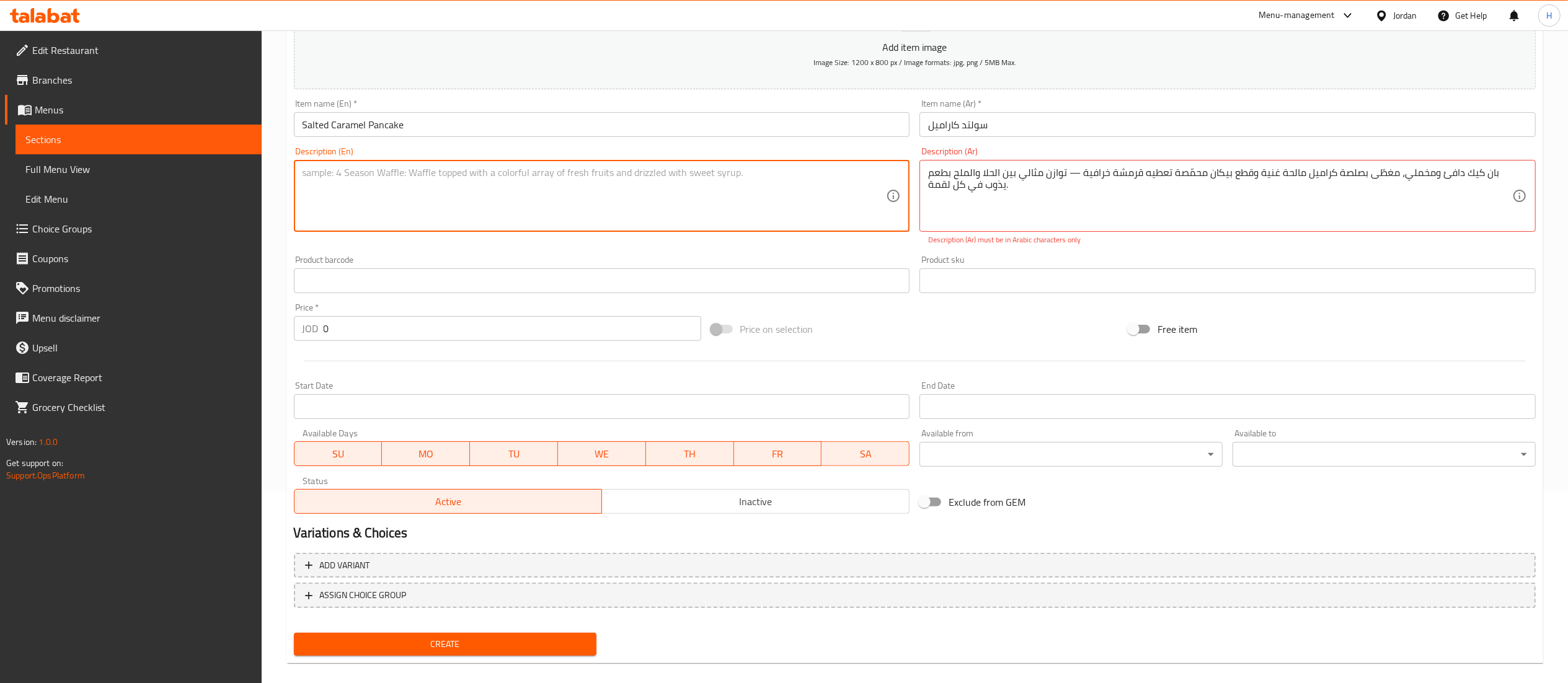
paste textarea "Warm, velvety pancakes, topped with a rich salted caramel sauce and toasted pec…"
type textarea "Warm, velvety pancakes, topped with a rich salted caramel sauce and toasted pec…"
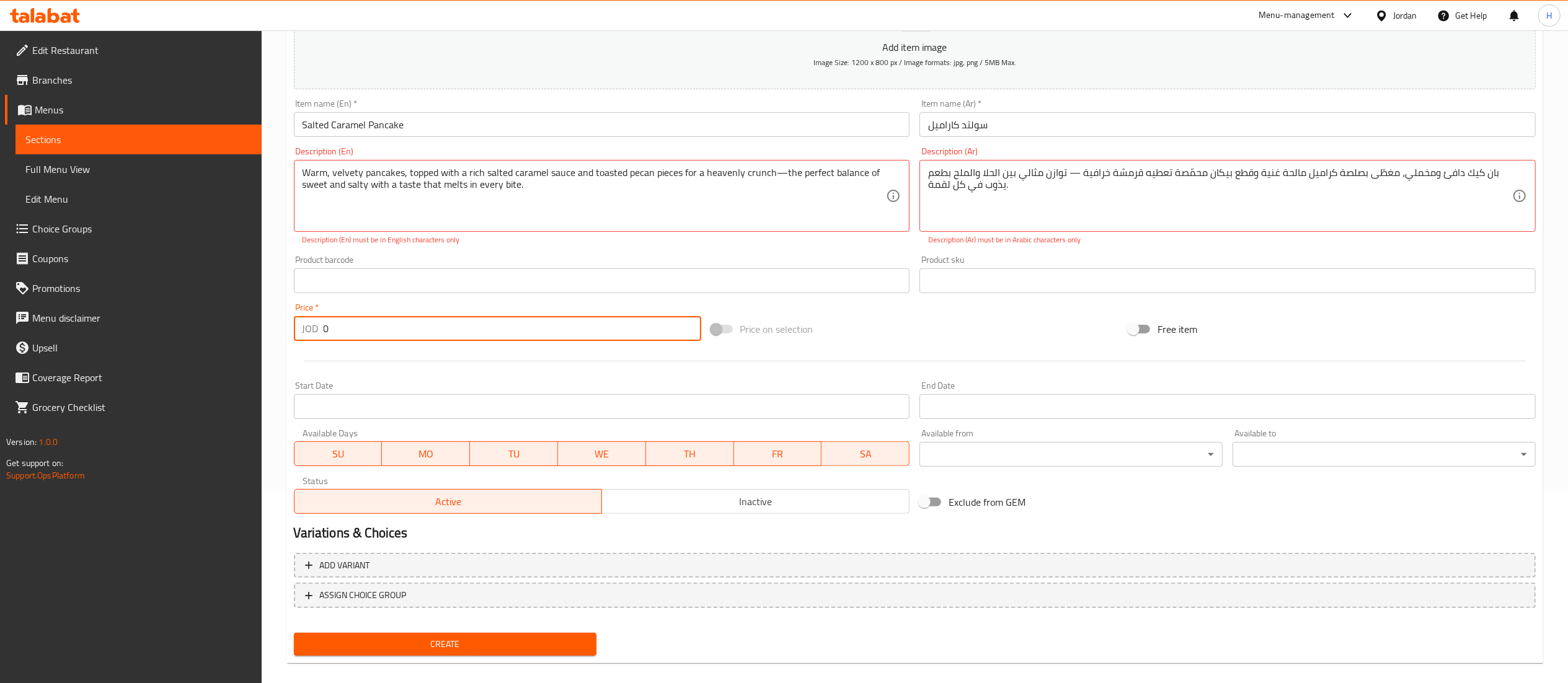
drag, startPoint x: 343, startPoint y: 329, endPoint x: 196, endPoint y: 330, distance: 147.0
click at [197, 330] on div "Edit Restaurant Branches Menus Sections Full Menu View Edit Menu Choice Groups …" at bounding box center [784, 269] width 1568 height 860
type input "5.5"
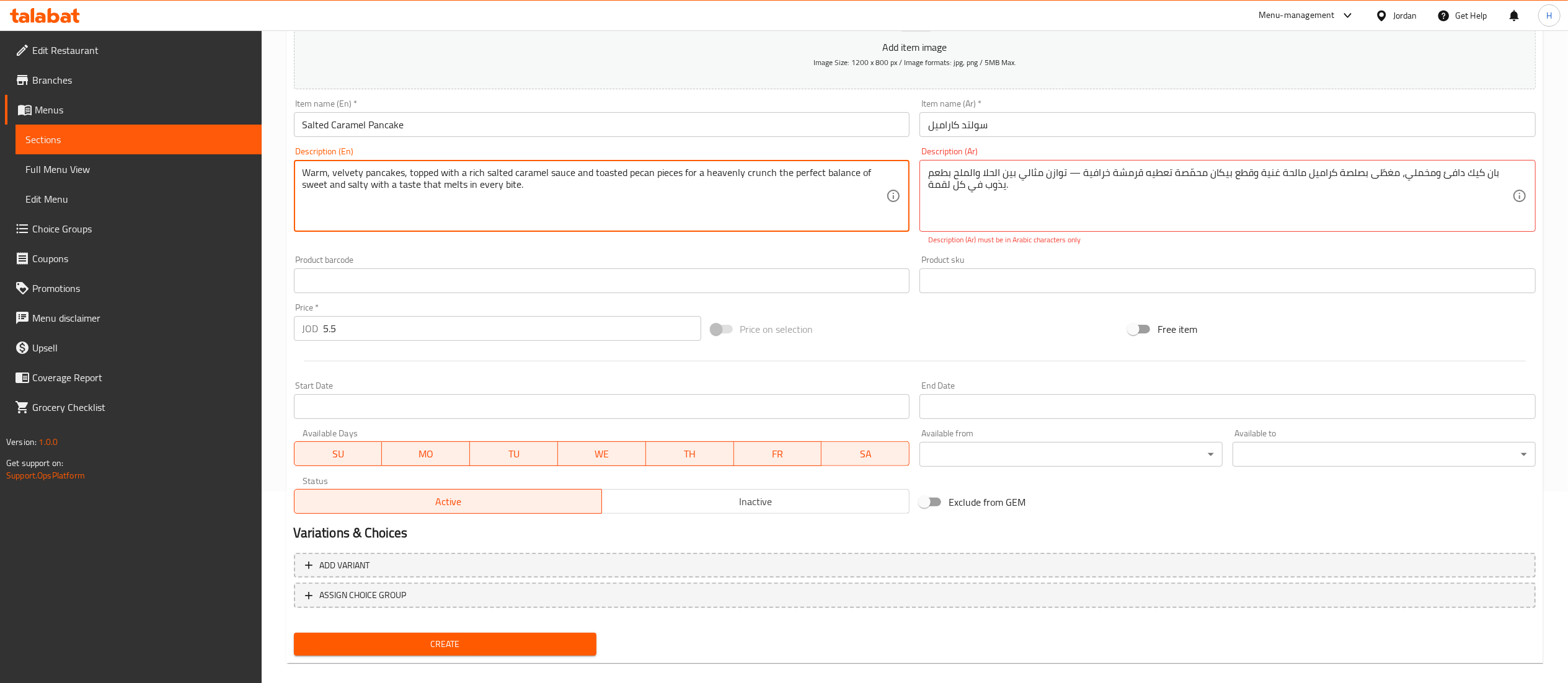
type textarea "Warm, velvety pancakes, topped with a rich salted caramel sauce and toasted pec…"
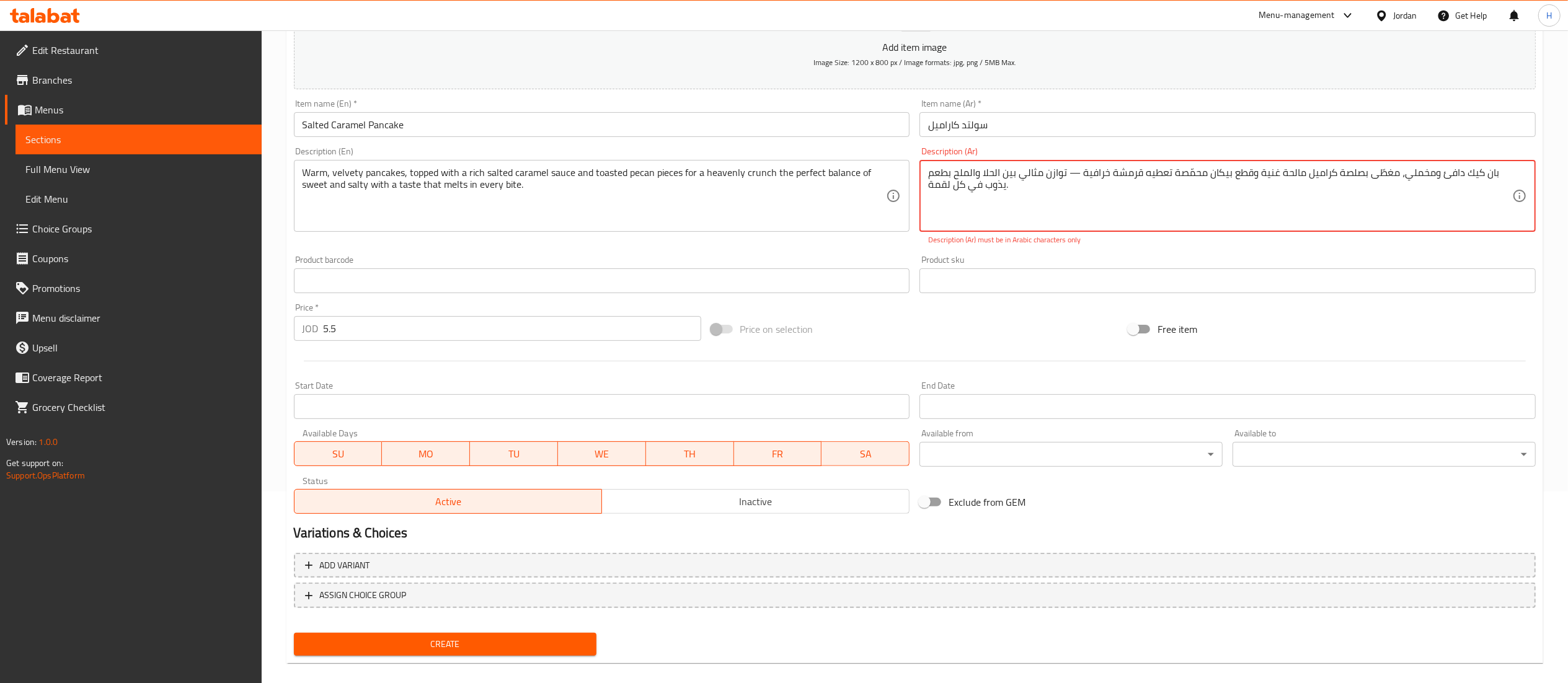
drag, startPoint x: 1077, startPoint y: 171, endPoint x: 1070, endPoint y: 176, distance: 8.6
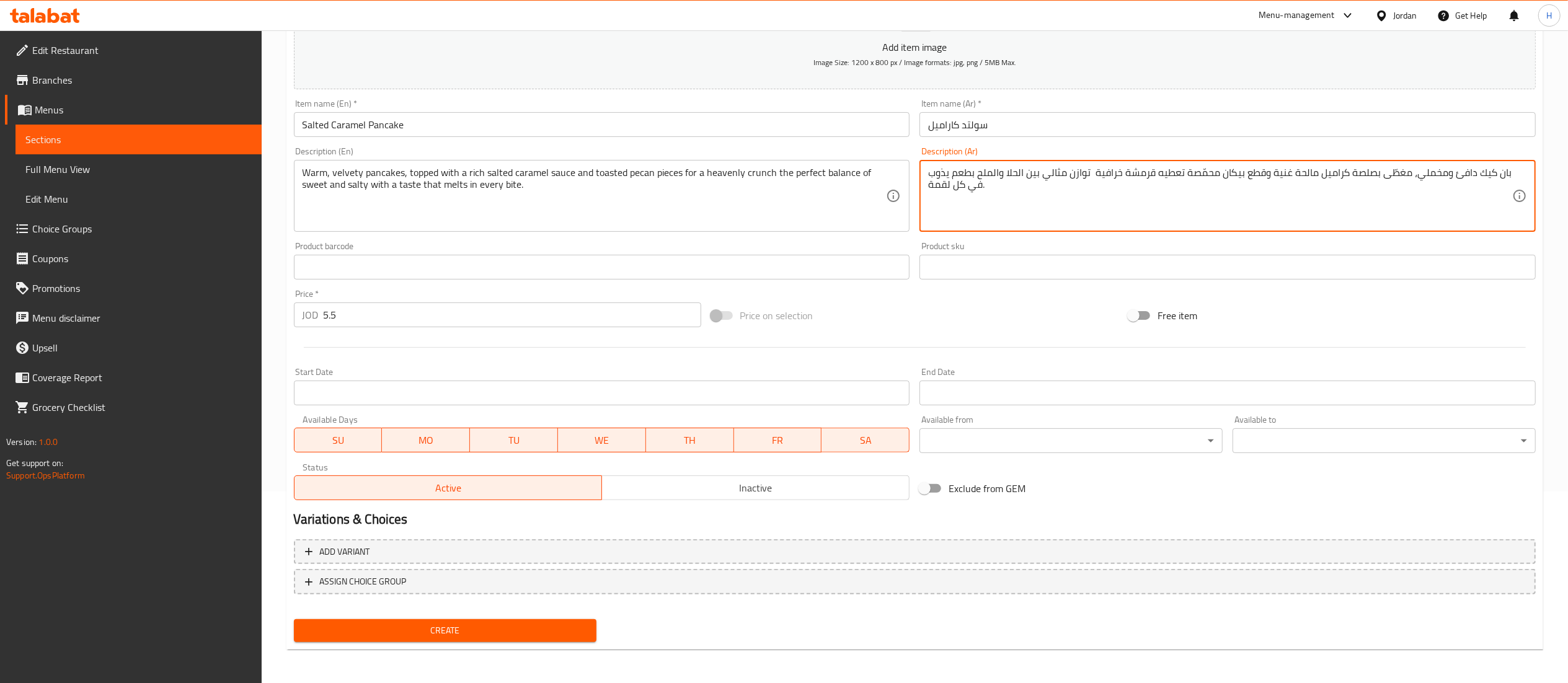
type textarea "بان كيك دافئ ومخملي، مغطّى بصلصة كراميل مالحة غنية وقطع بيكان محمّصة تعطيه قرمش…"
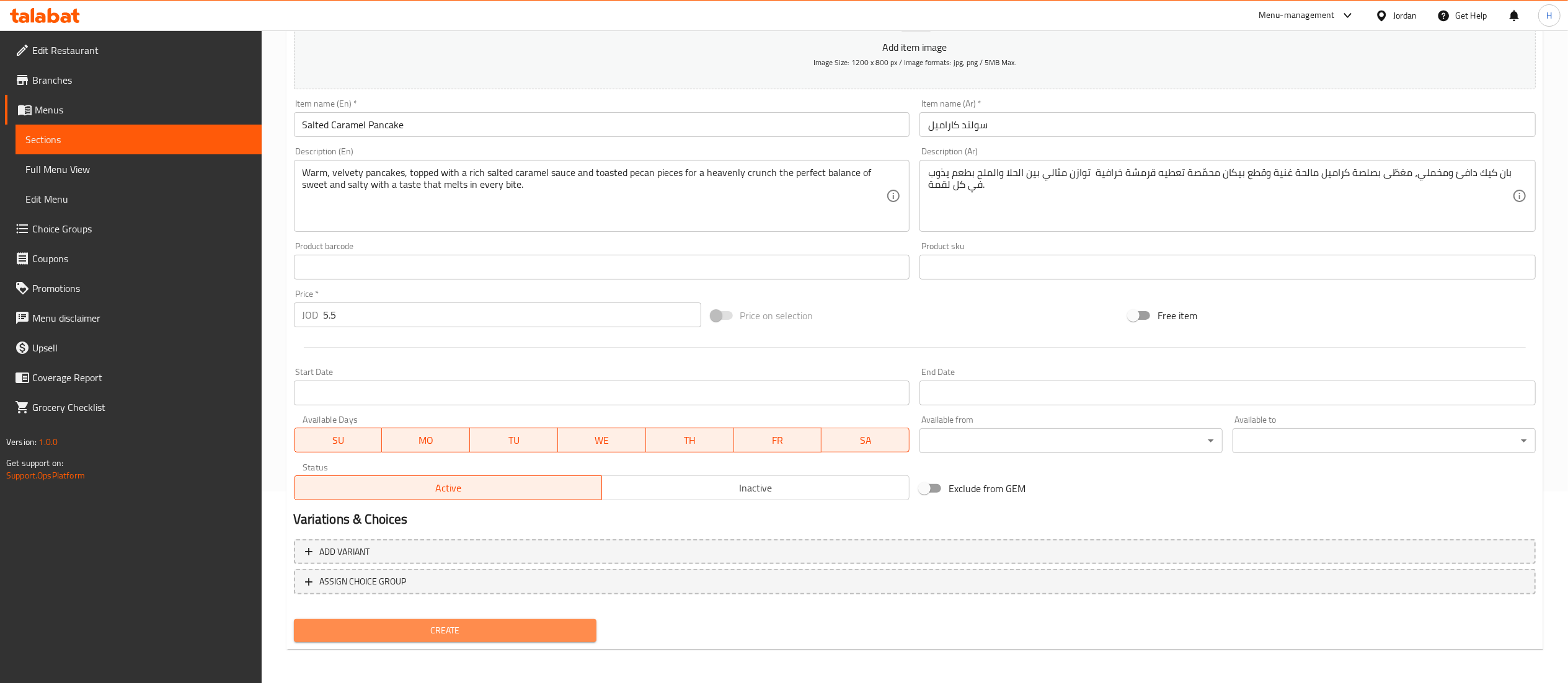
drag, startPoint x: 428, startPoint y: 634, endPoint x: 429, endPoint y: 496, distance: 138.0
click at [430, 628] on span "Create" at bounding box center [445, 631] width 284 height 16
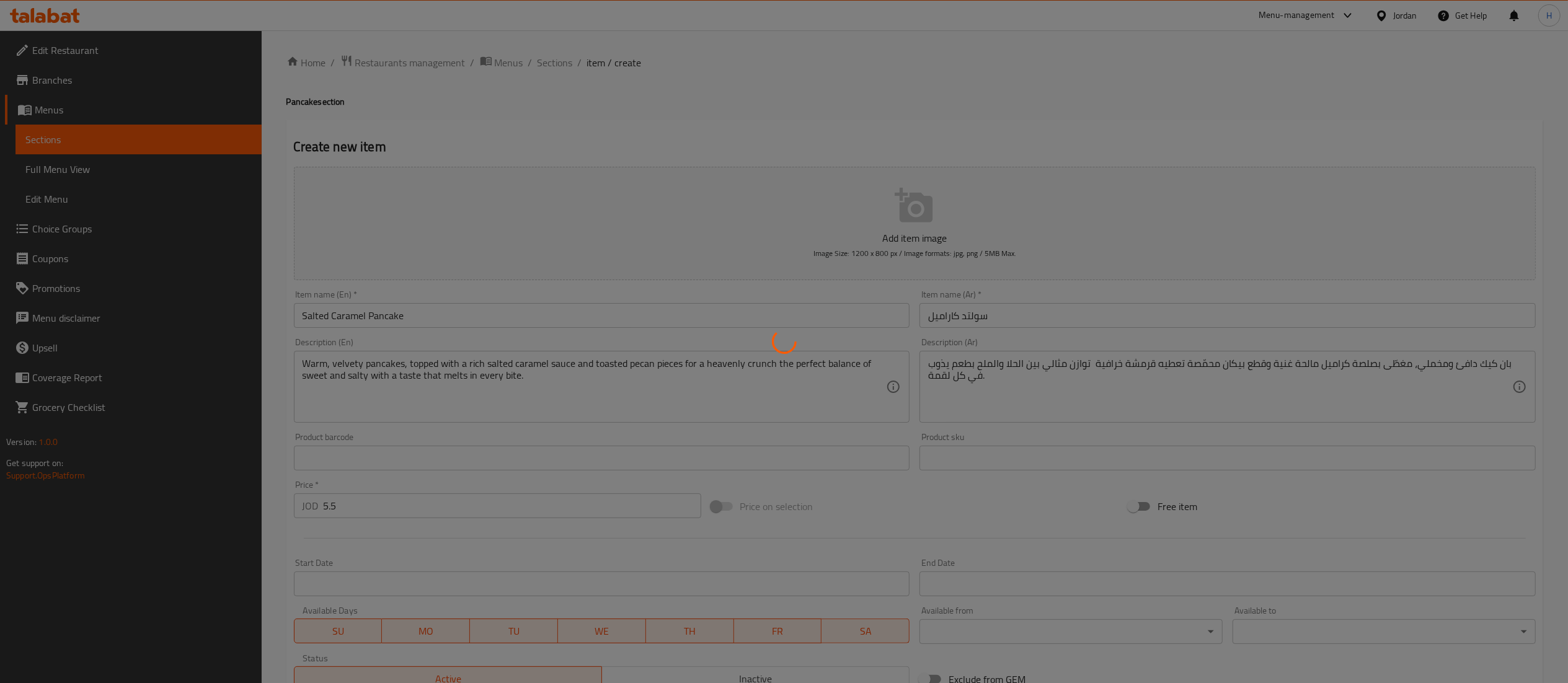
scroll to position [0, 0]
type input "0"
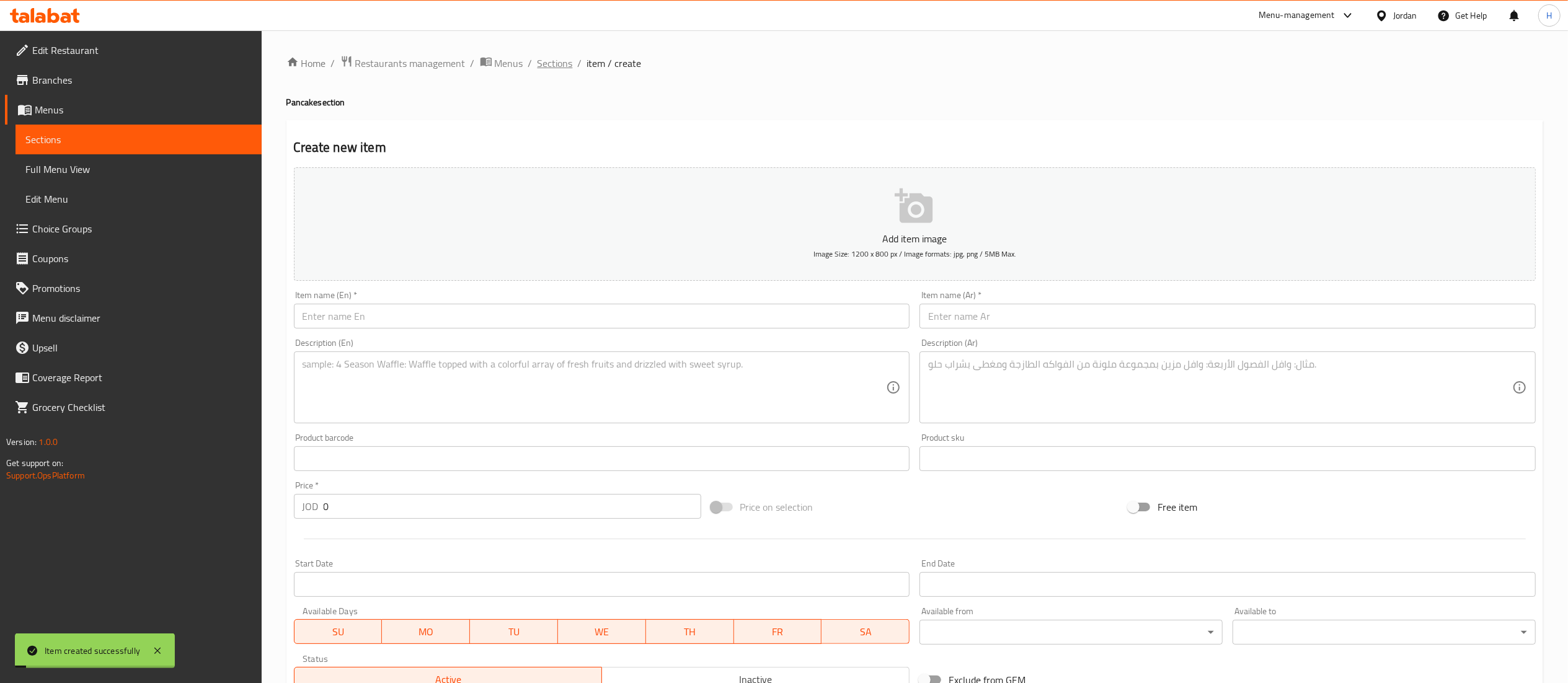
click at [541, 61] on span "Sections" at bounding box center [555, 64] width 35 height 15
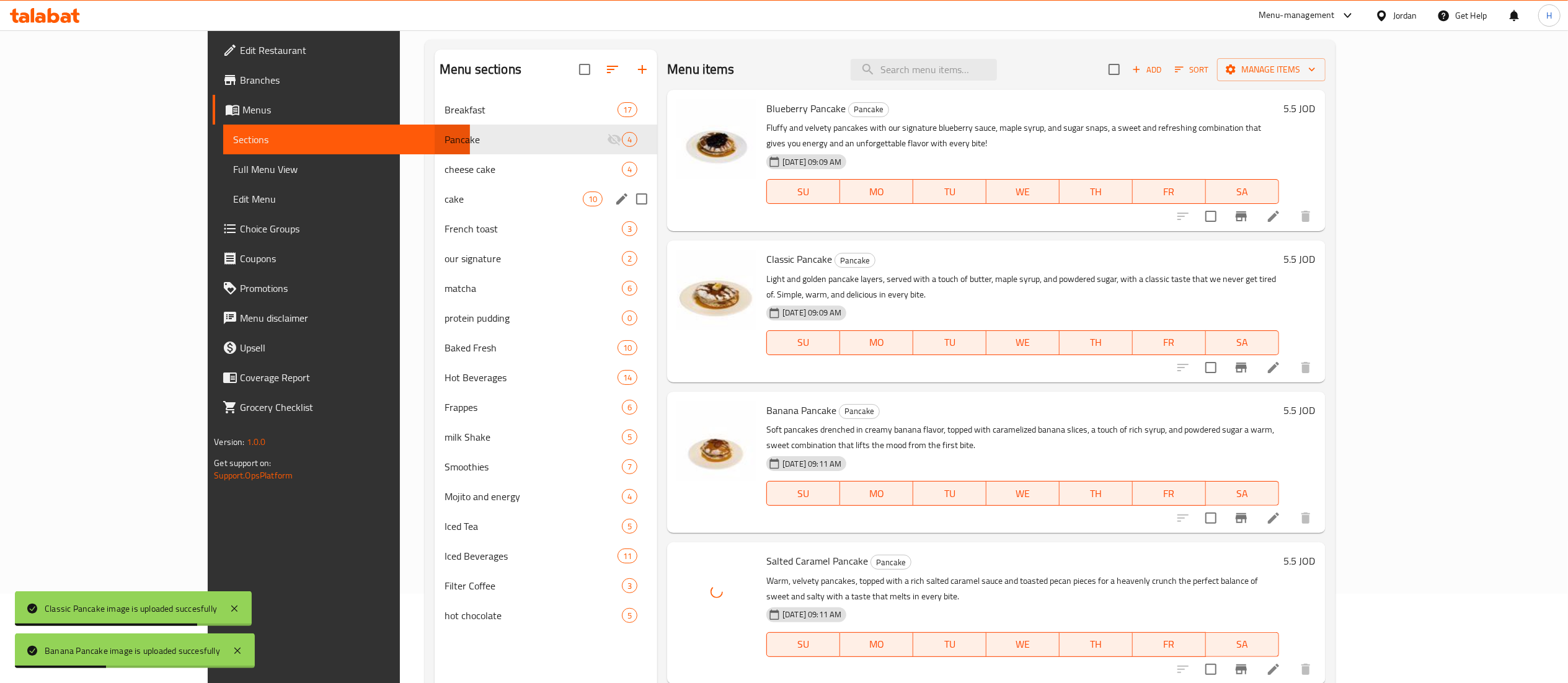
scroll to position [50, 0]
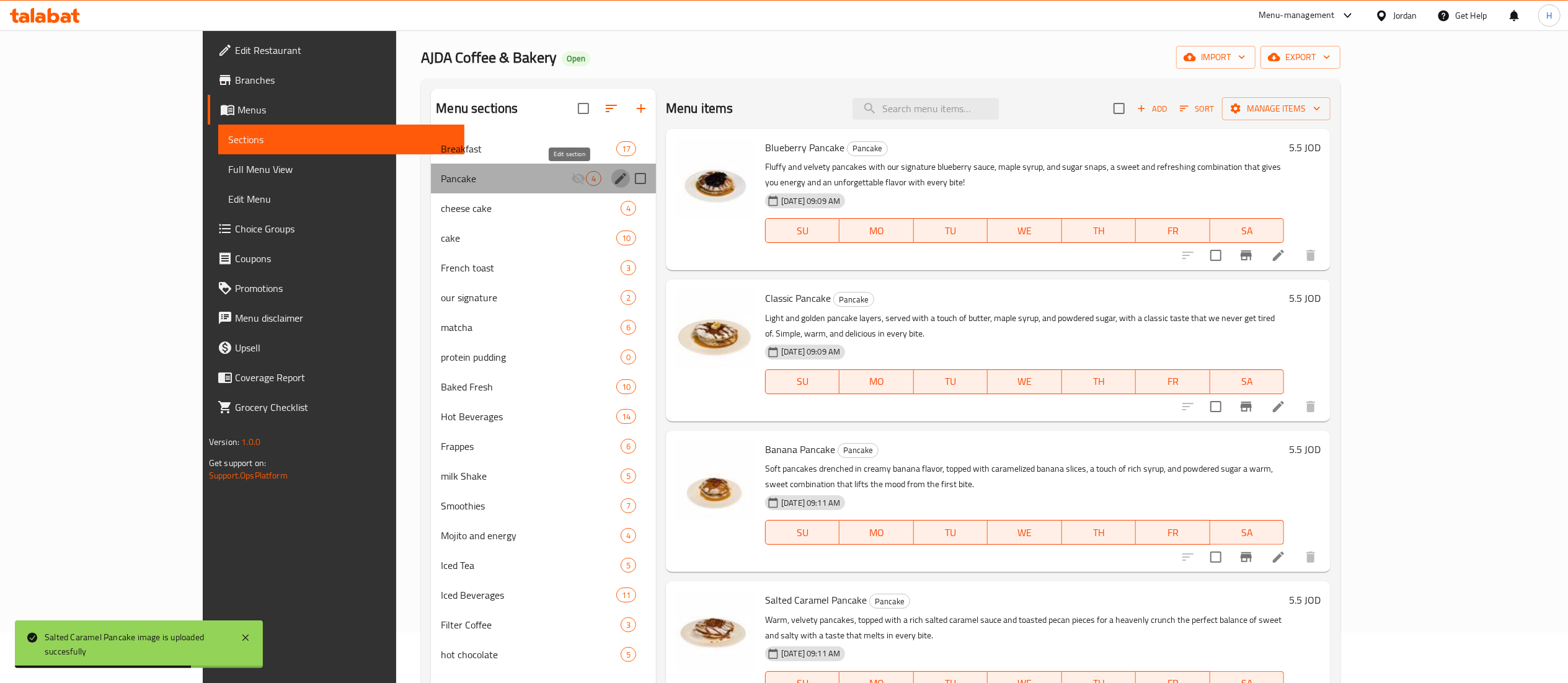
click at [613, 179] on icon "edit" at bounding box center [621, 179] width 15 height 15
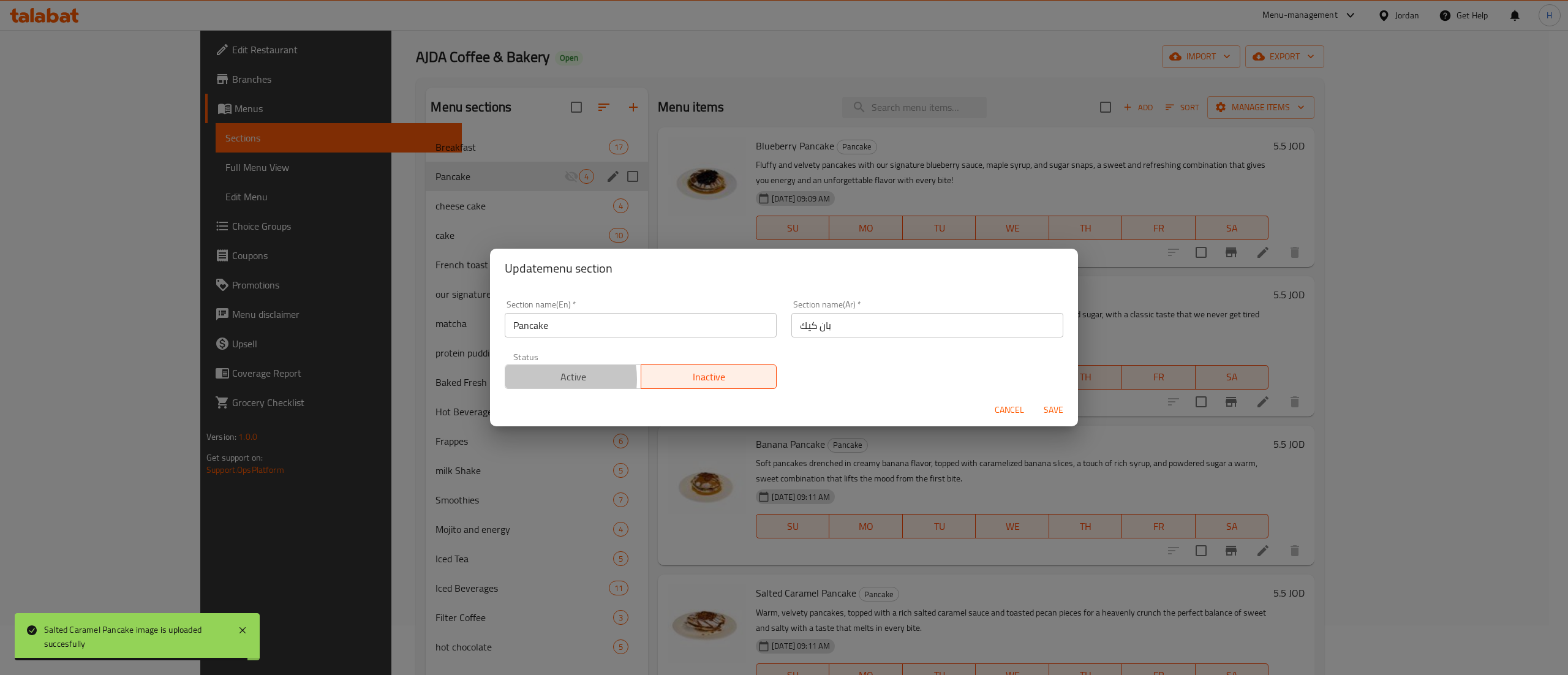
click at [546, 380] on span "Active" at bounding box center [573, 377] width 126 height 18
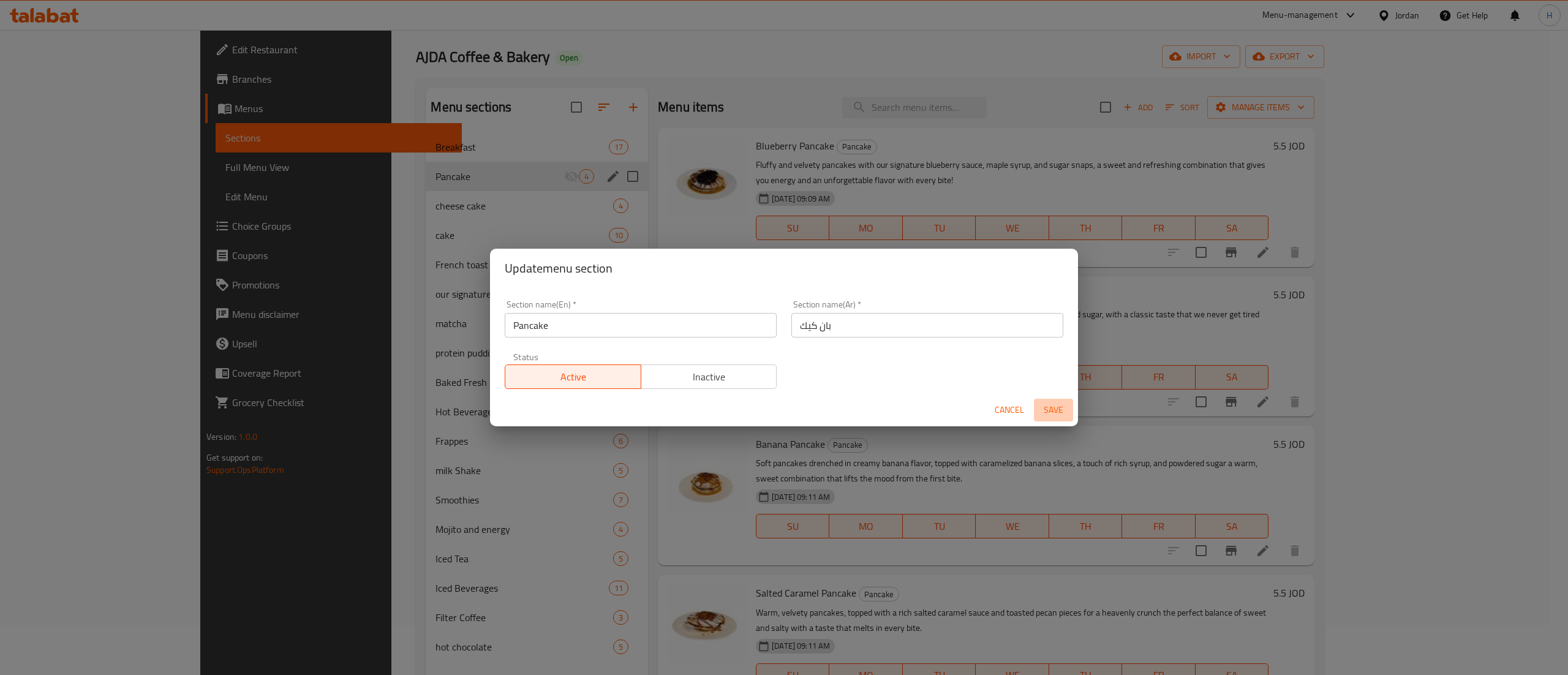
click at [1046, 410] on span "Save" at bounding box center [1054, 410] width 30 height 16
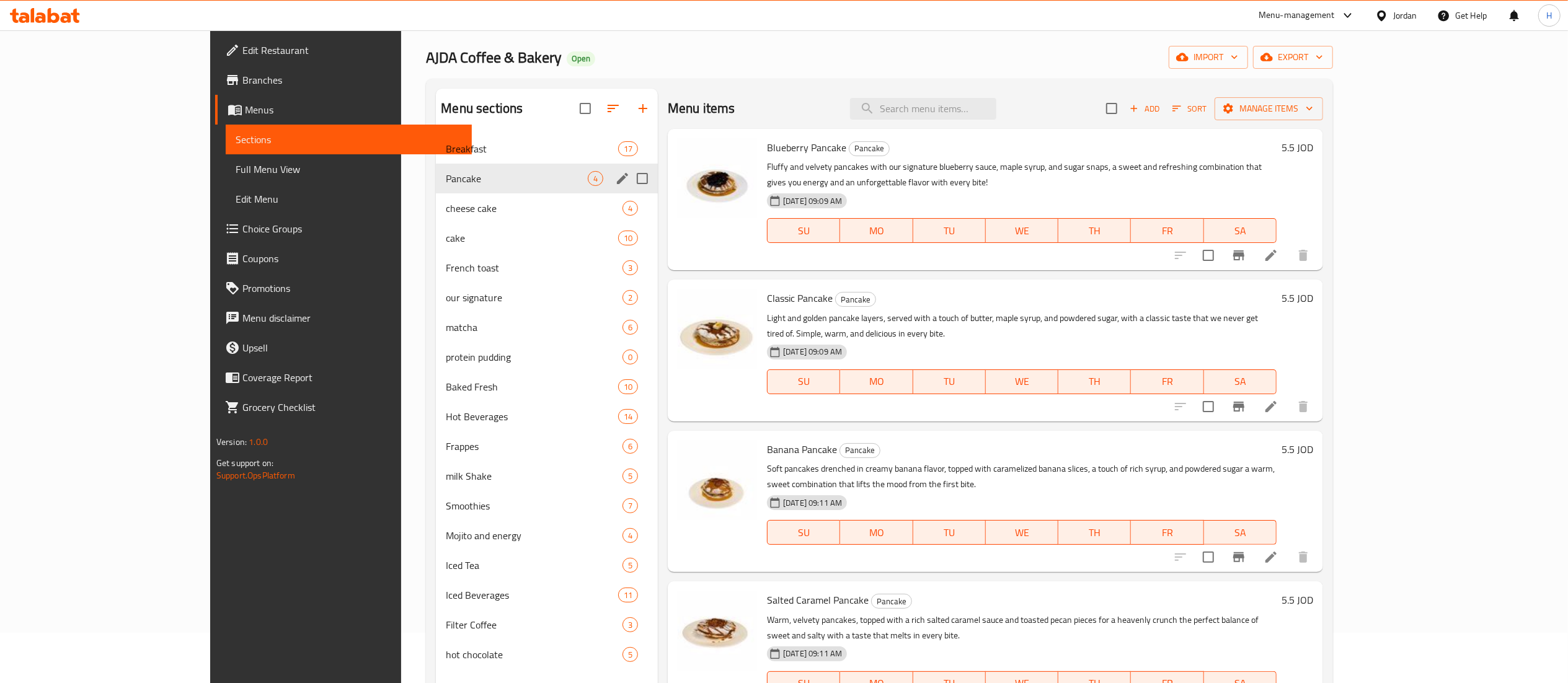
click at [27, 12] on icon at bounding box center [45, 16] width 70 height 15
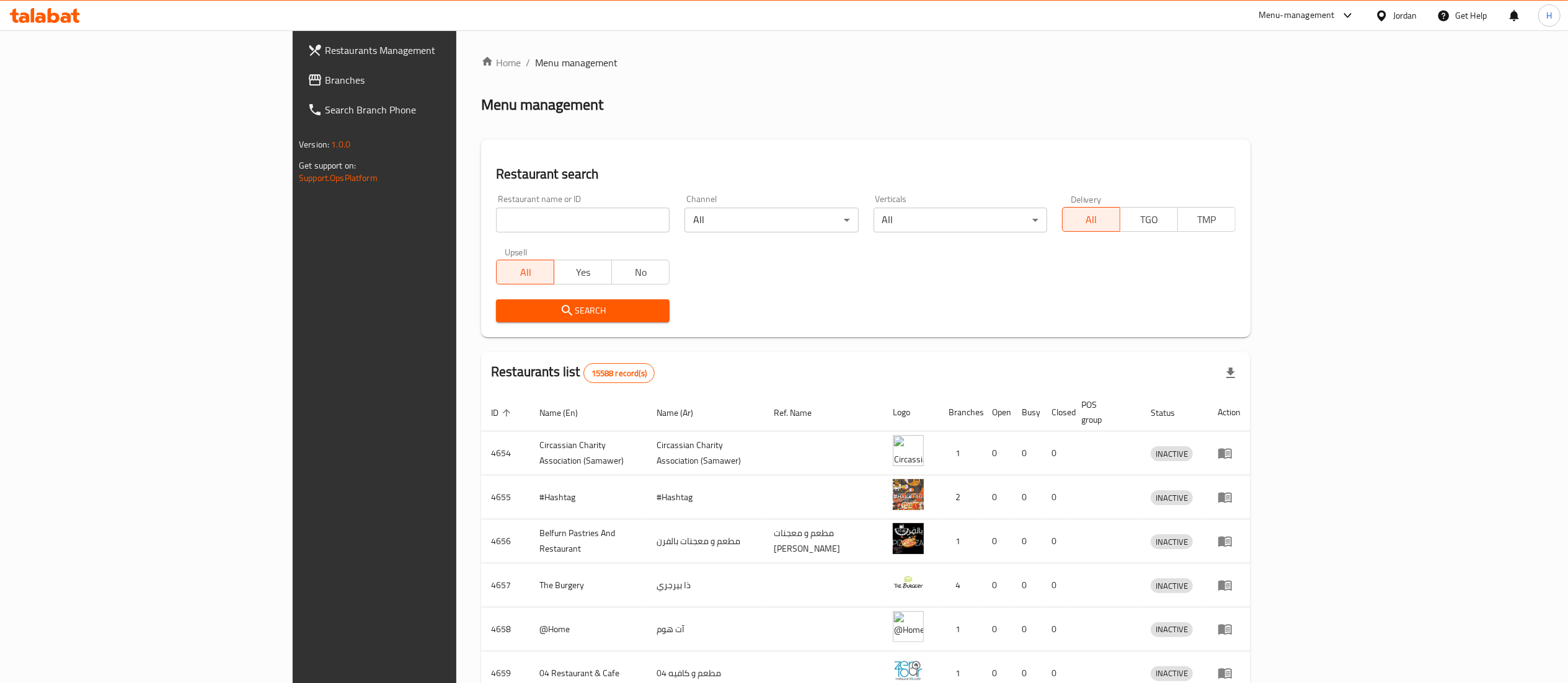
click at [496, 226] on input "search" at bounding box center [583, 220] width 174 height 25
paste input "778506"
type input "778506"
click button "Search" at bounding box center [583, 310] width 174 height 23
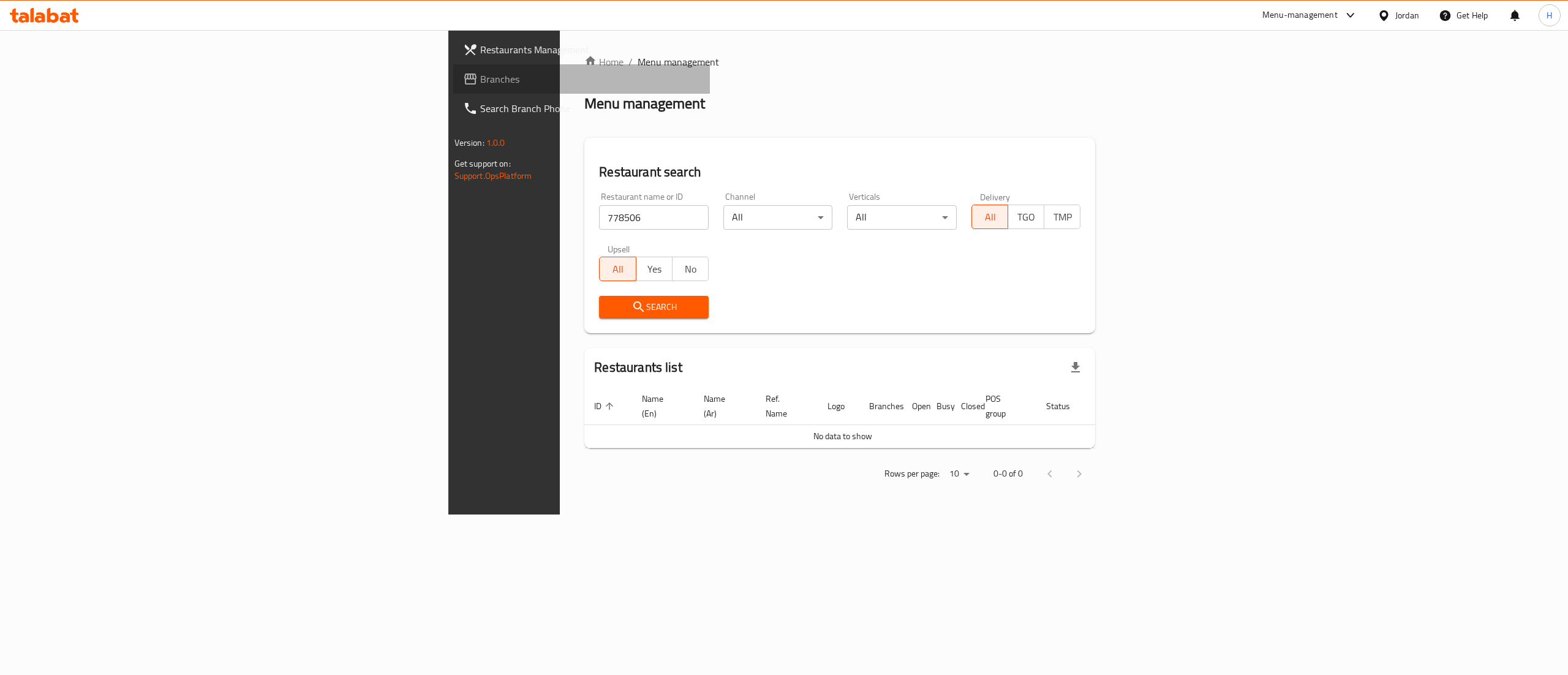
click at [480, 73] on span "Branches" at bounding box center [590, 79] width 220 height 15
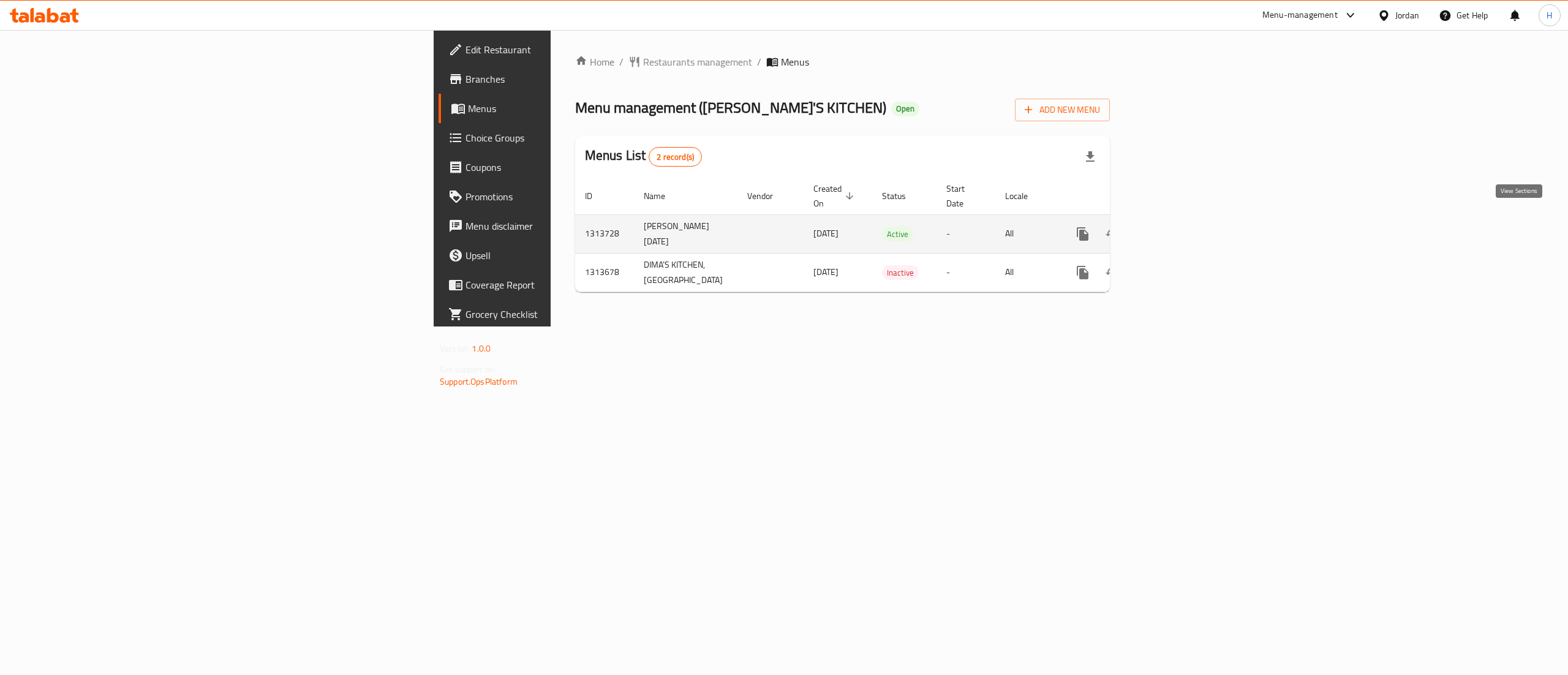
click at [1179, 227] on icon "enhanced table" at bounding box center [1171, 234] width 15 height 15
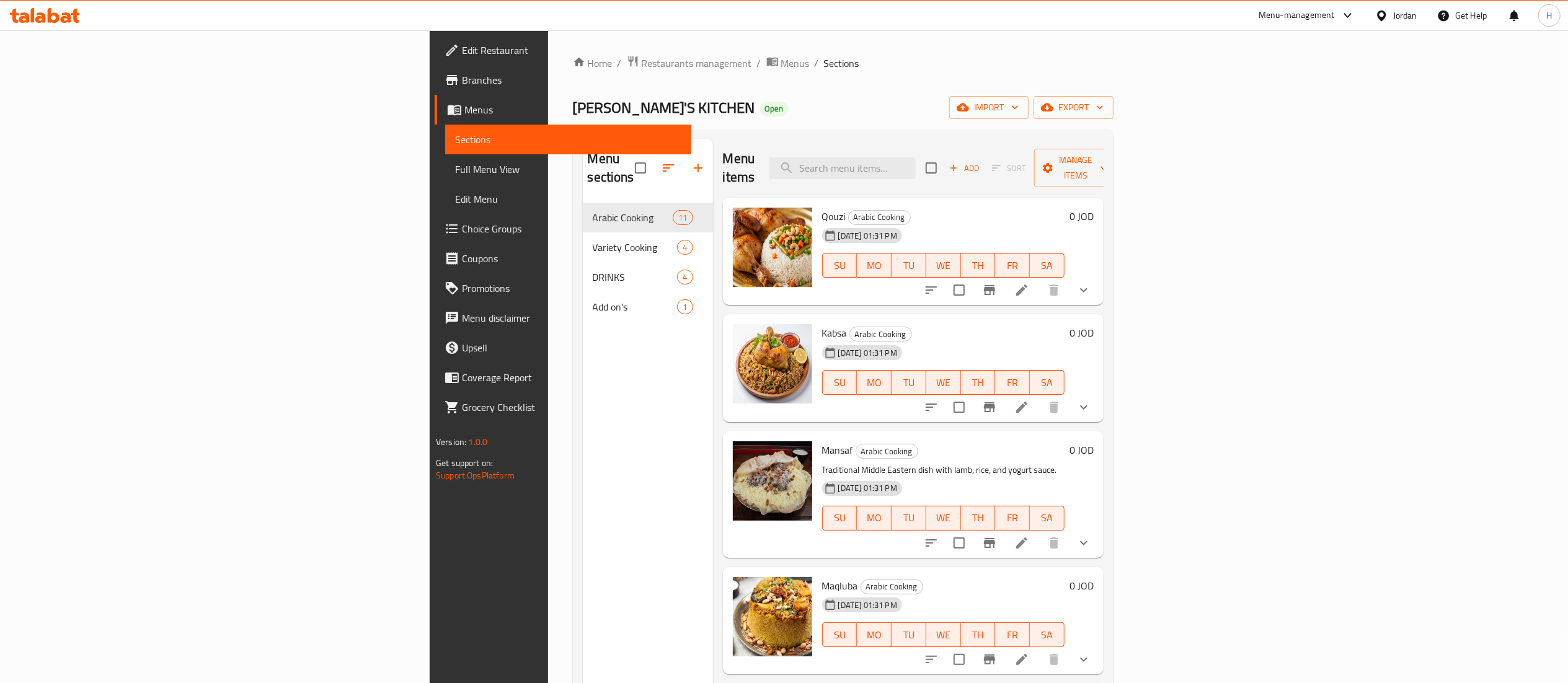
click at [1099, 282] on button "show more" at bounding box center [1084, 290] width 30 height 30
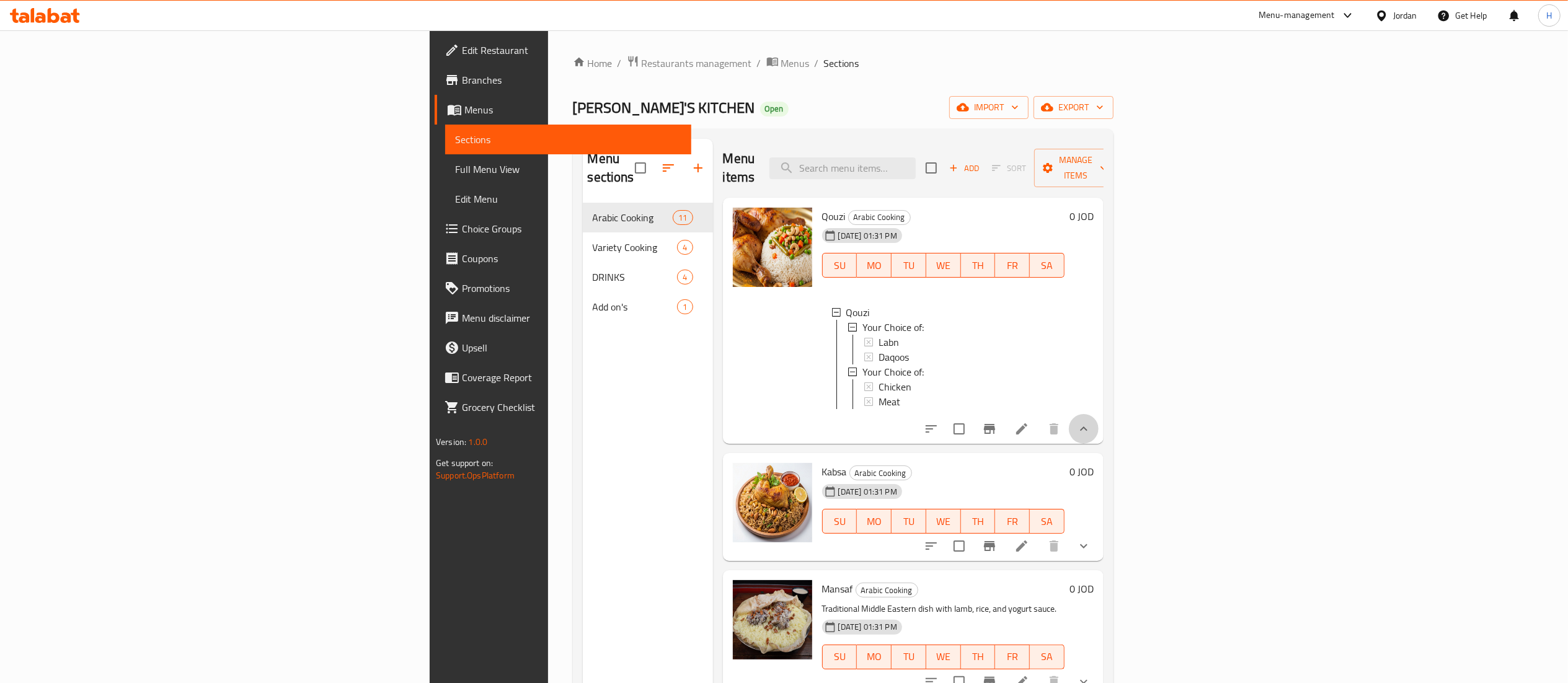
click at [1099, 443] on button "show more" at bounding box center [1084, 429] width 30 height 30
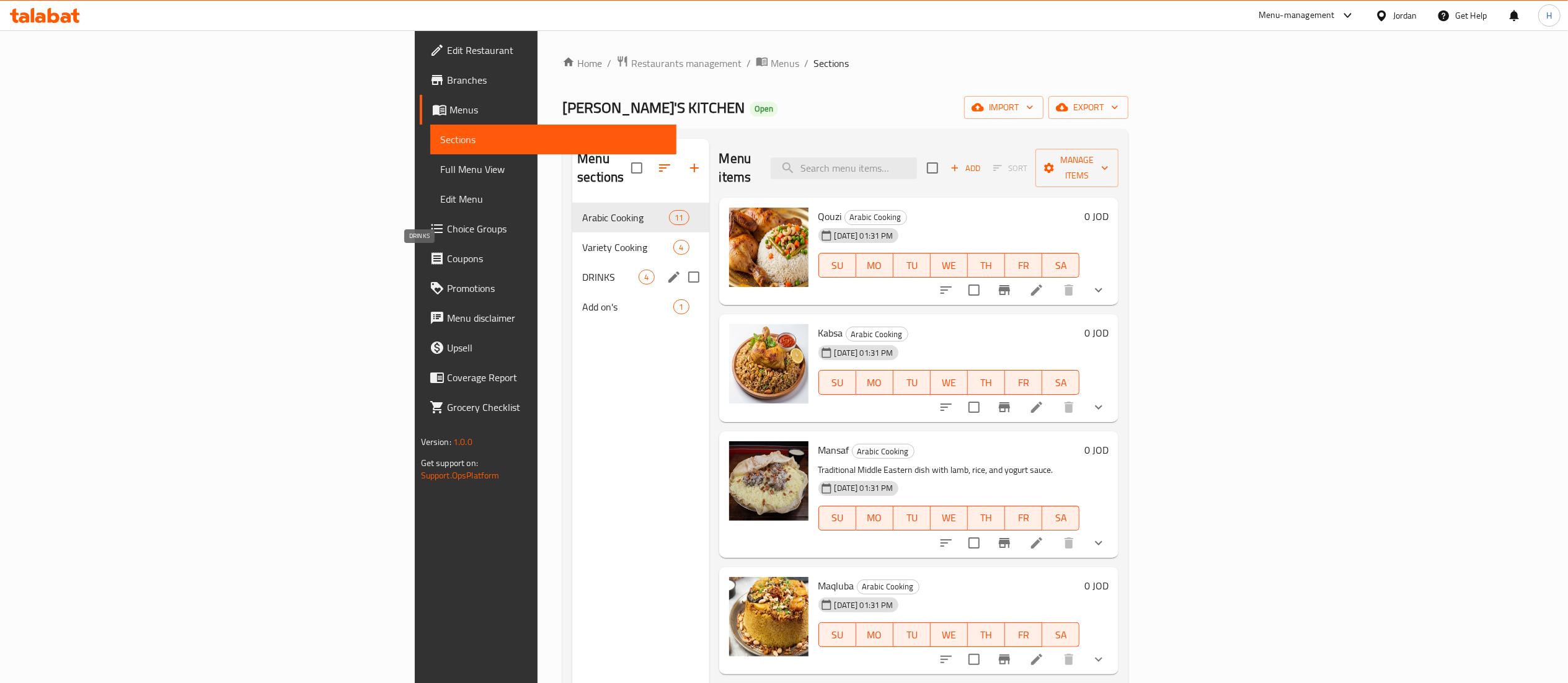
click at [582, 270] on span "DRINKS" at bounding box center [610, 278] width 56 height 15
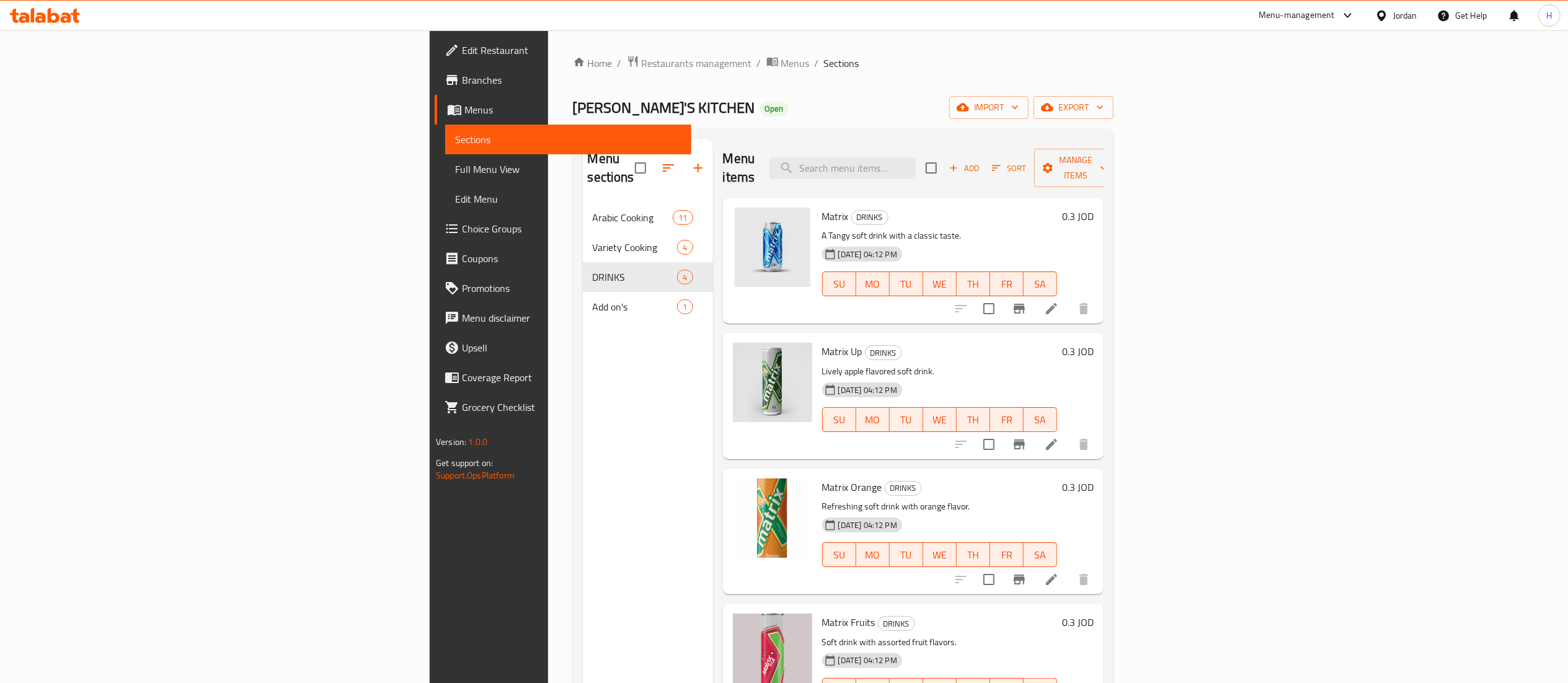
click at [1094, 208] on h6 "0.3 JOD" at bounding box center [1078, 216] width 31 height 17
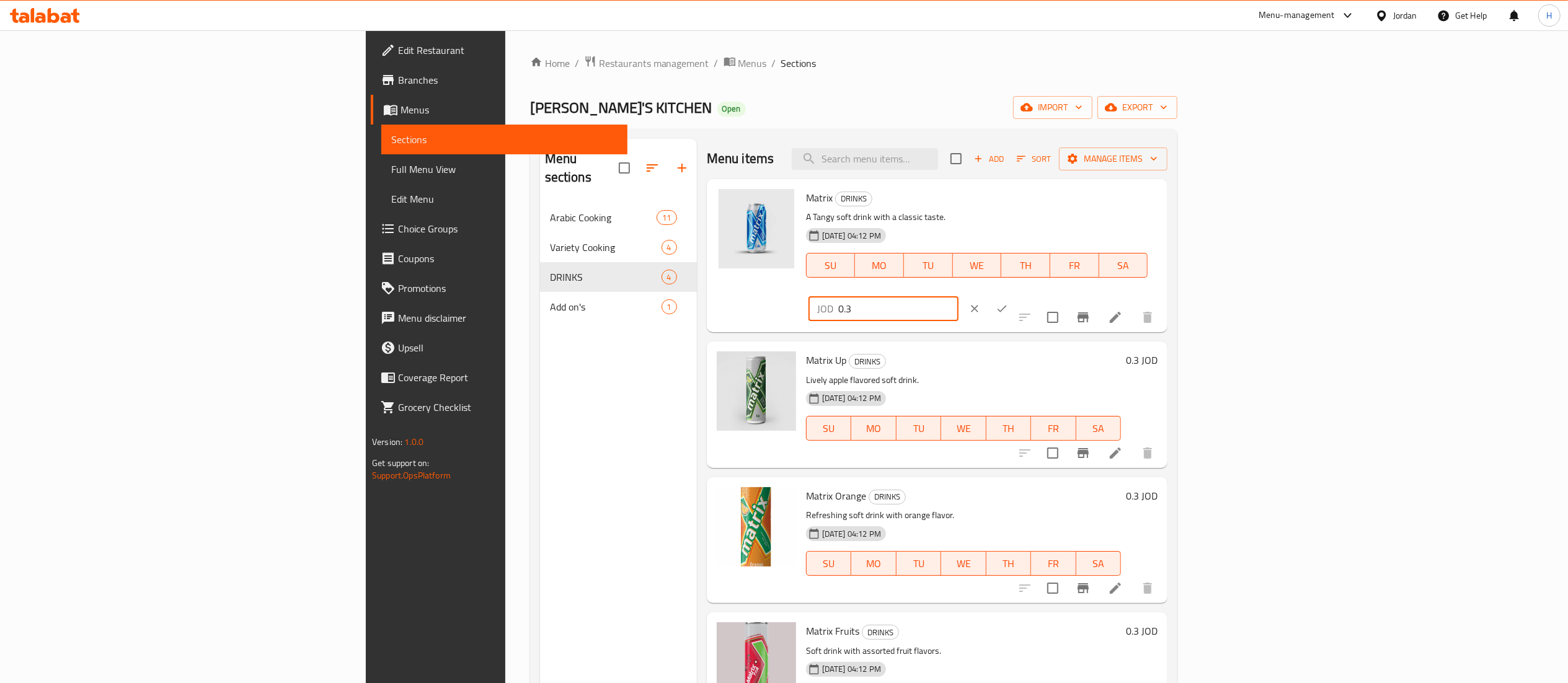
click at [958, 296] on input "0.3" at bounding box center [898, 308] width 120 height 25
type input "0.4"
click at [1008, 302] on icon "ok" at bounding box center [1002, 308] width 13 height 13
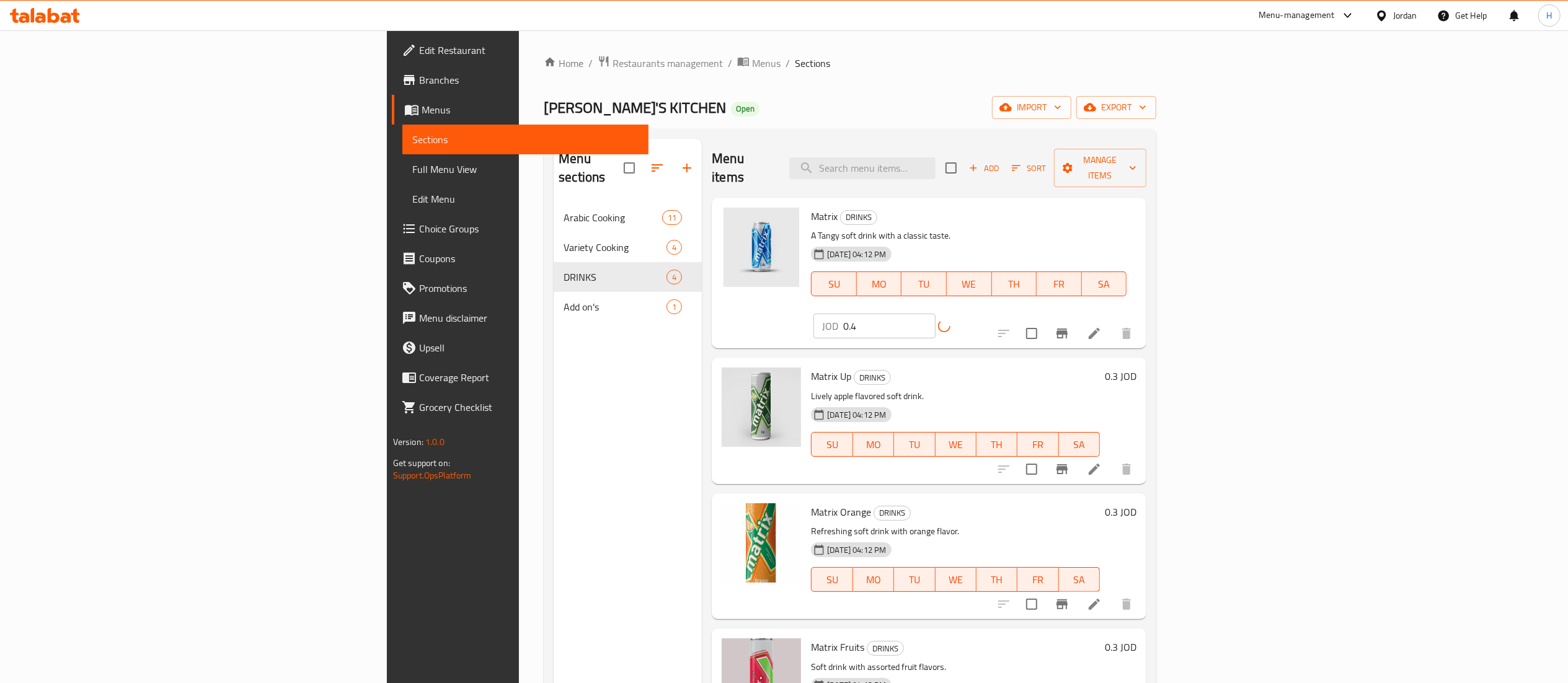
click at [1136, 367] on h6 "0.3 JOD" at bounding box center [1121, 376] width 31 height 17
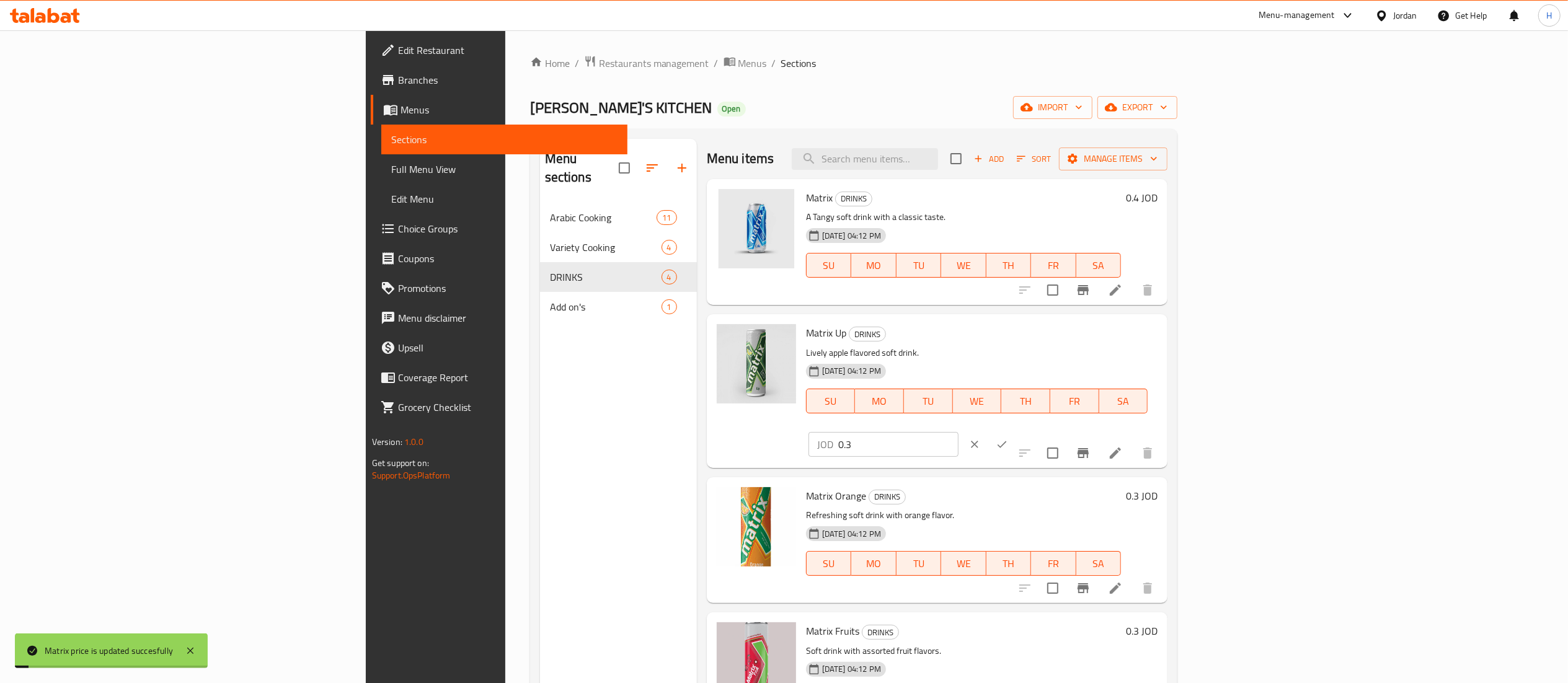
click at [958, 432] on input "0.3" at bounding box center [898, 444] width 120 height 25
type input "0.4"
drag, startPoint x: 1494, startPoint y: 334, endPoint x: 1499, endPoint y: 368, distance: 34.4
click at [1008, 438] on icon "ok" at bounding box center [1002, 444] width 13 height 13
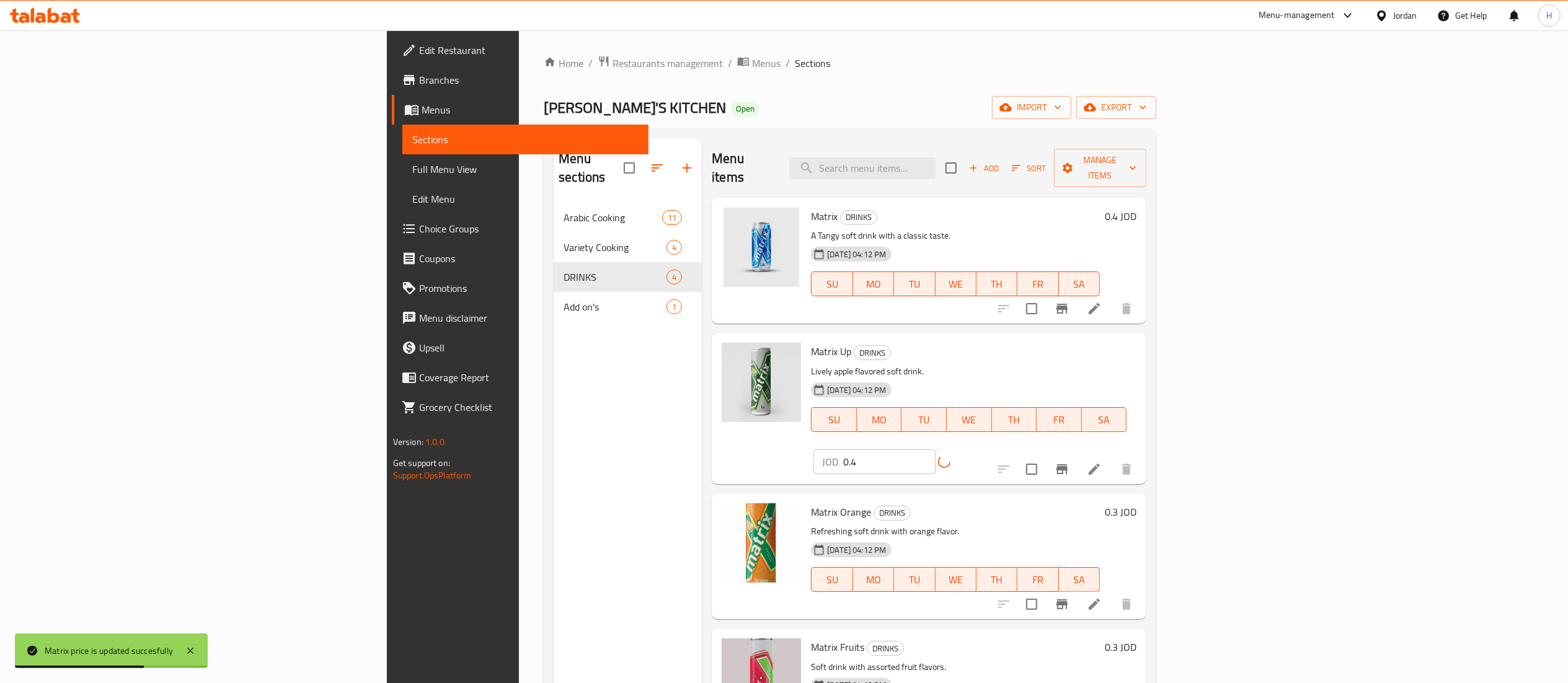
click at [1136, 503] on div "0.3 JOD" at bounding box center [1118, 557] width 37 height 106
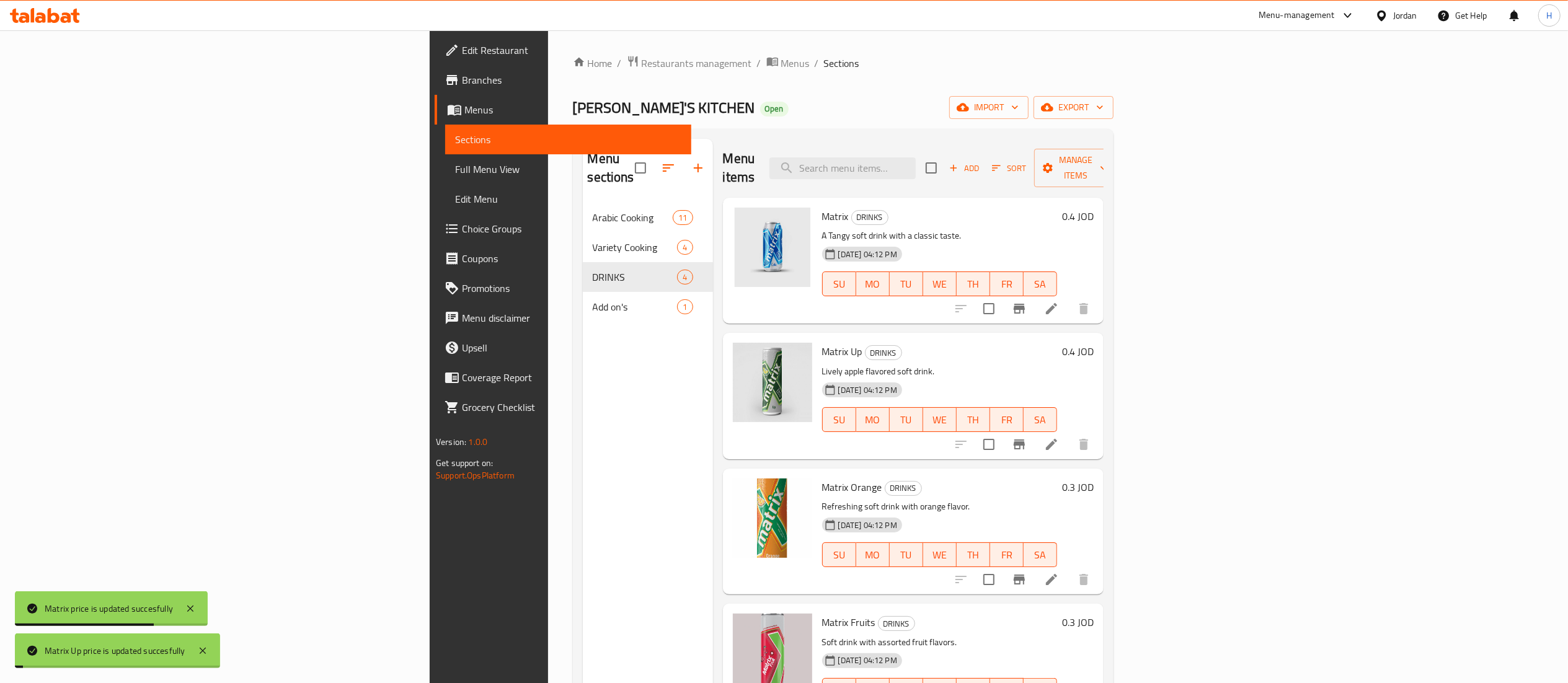
click at [1094, 479] on div "0.3 JOD" at bounding box center [1075, 487] width 37 height 17
click at [1094, 479] on h6 "0.3 JOD" at bounding box center [1078, 487] width 31 height 17
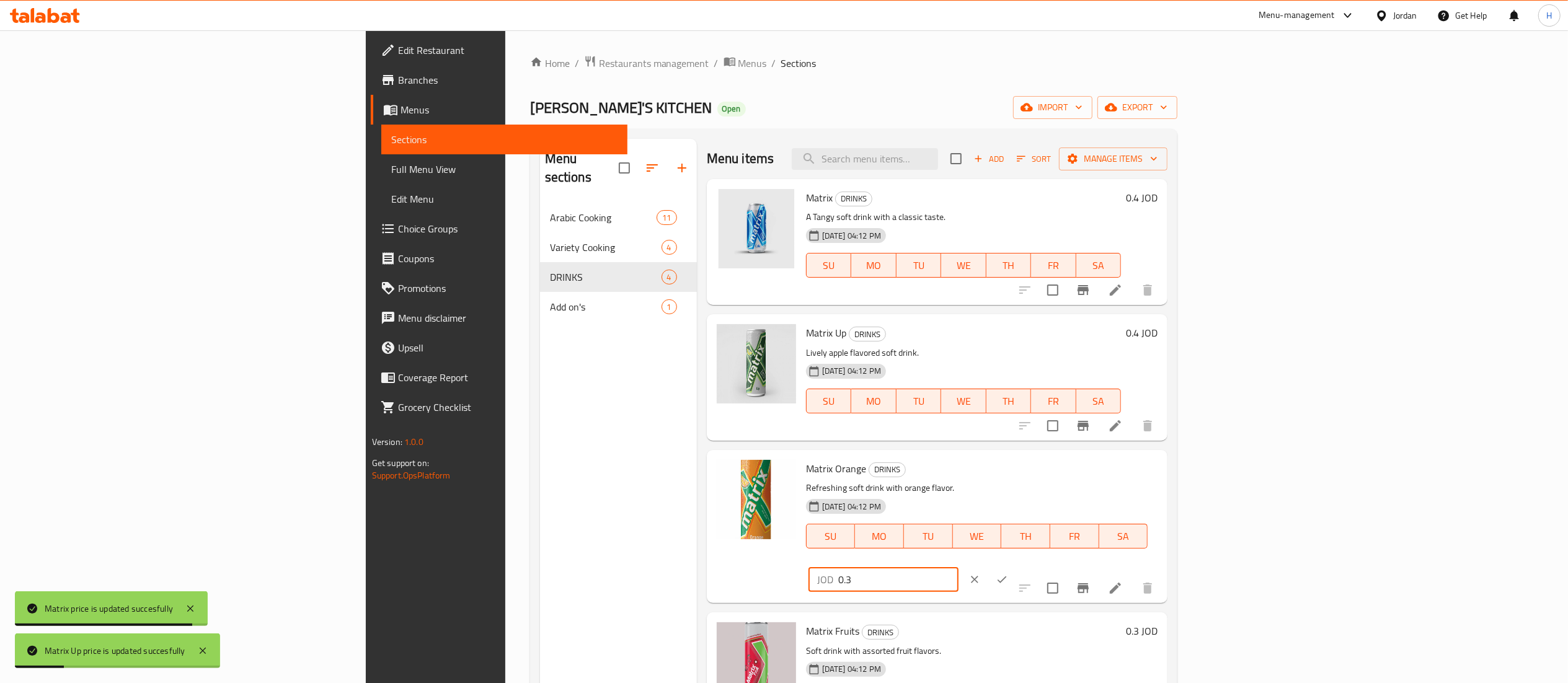
click at [958, 567] on input "0.3" at bounding box center [898, 579] width 120 height 25
type input "0.4"
drag, startPoint x: 1503, startPoint y: 479, endPoint x: 1528, endPoint y: 646, distance: 168.9
click at [1008, 574] on icon "ok" at bounding box center [1002, 580] width 13 height 13
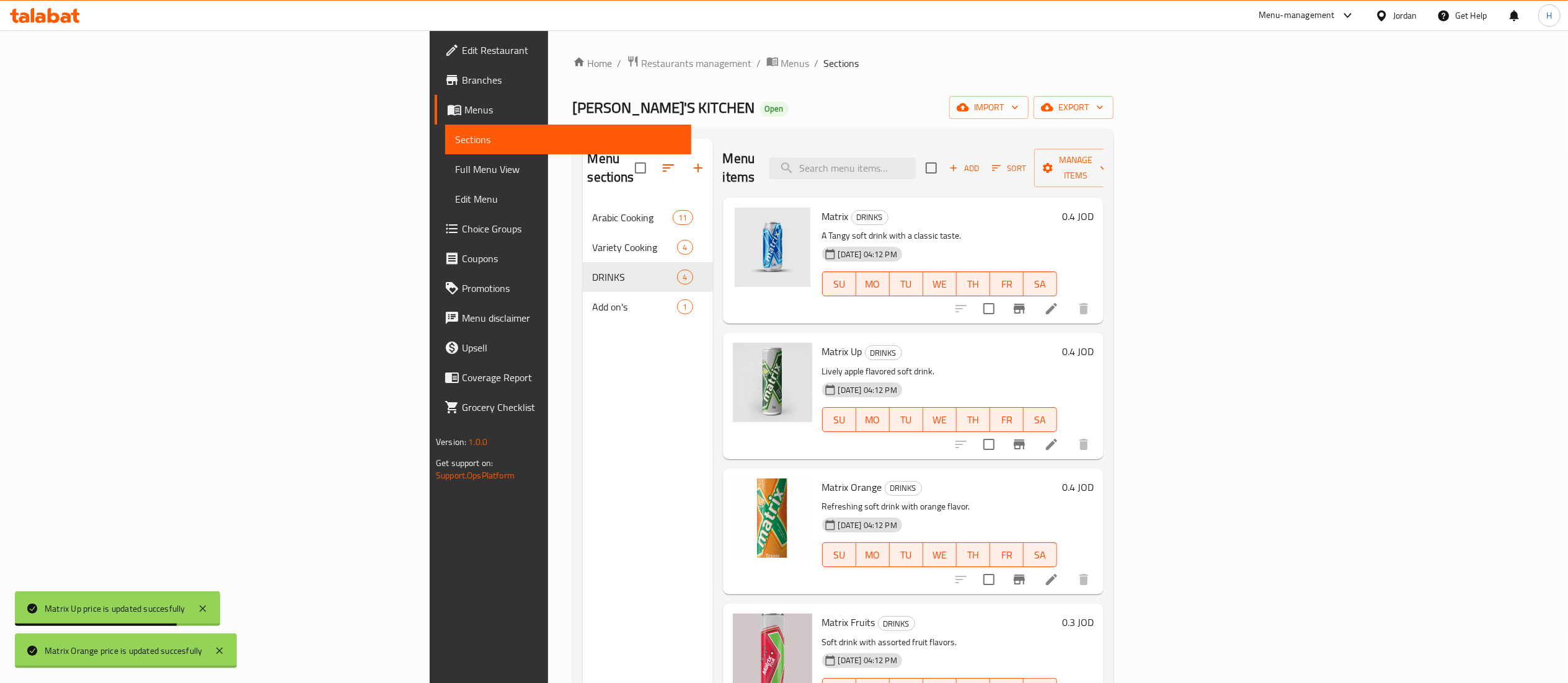
scroll to position [174, 0]
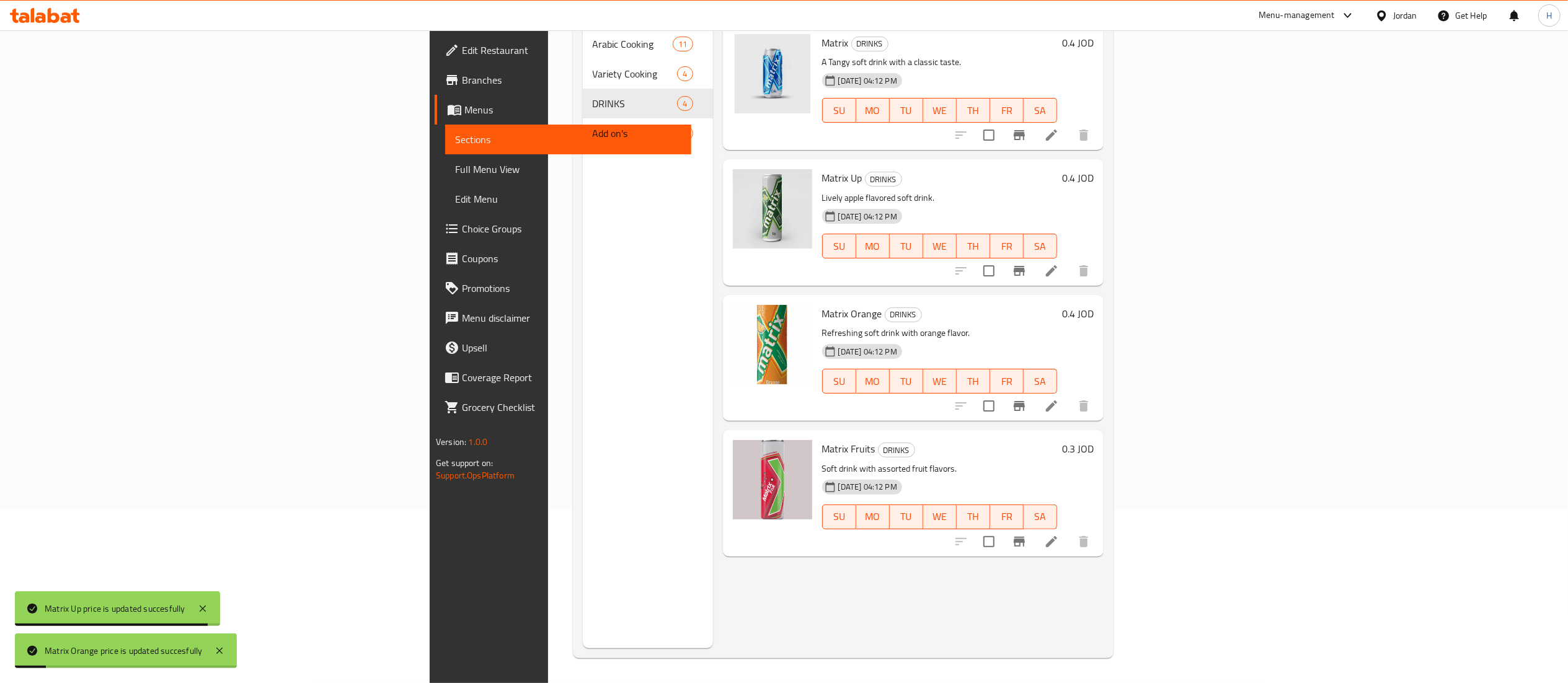
click at [1094, 440] on h6 "0.3 JOD" at bounding box center [1078, 448] width 31 height 17
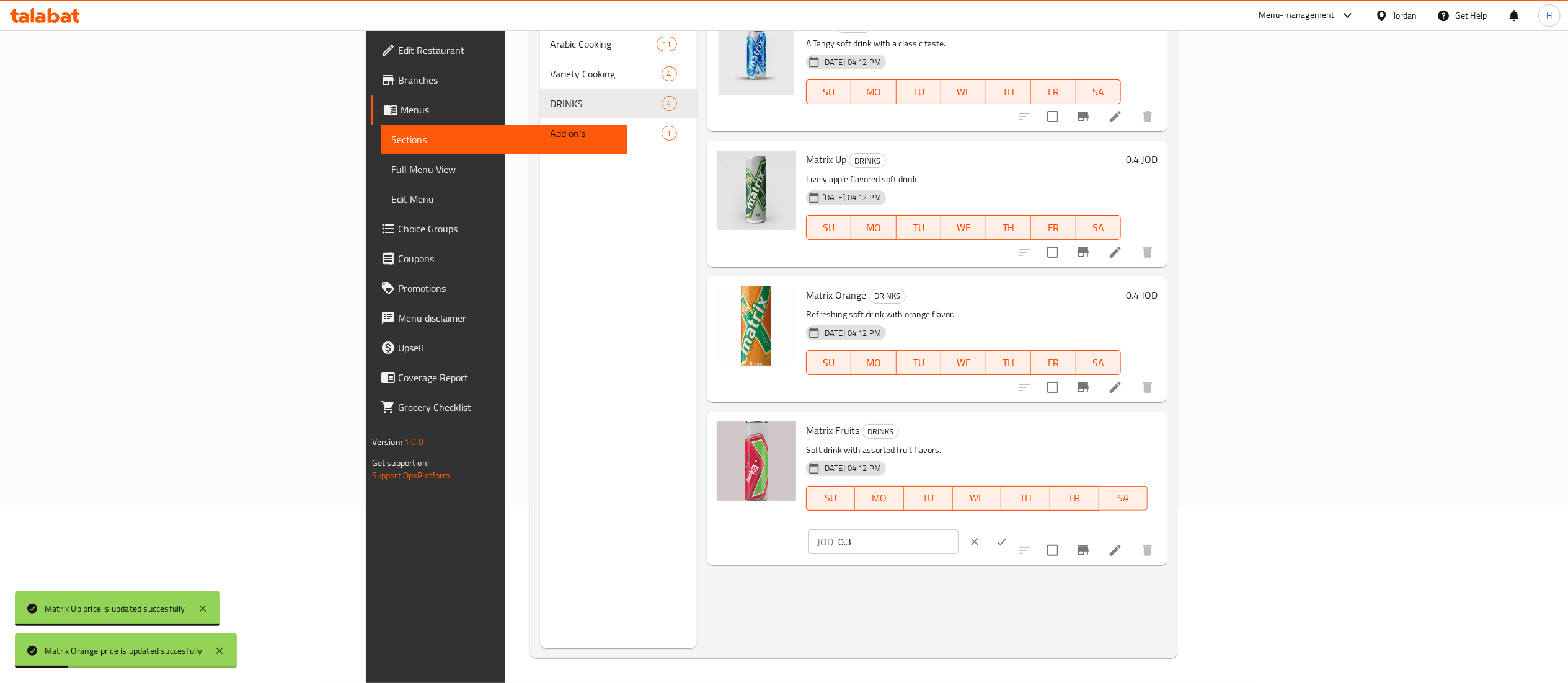
click at [958, 530] on input "0.3" at bounding box center [898, 542] width 120 height 25
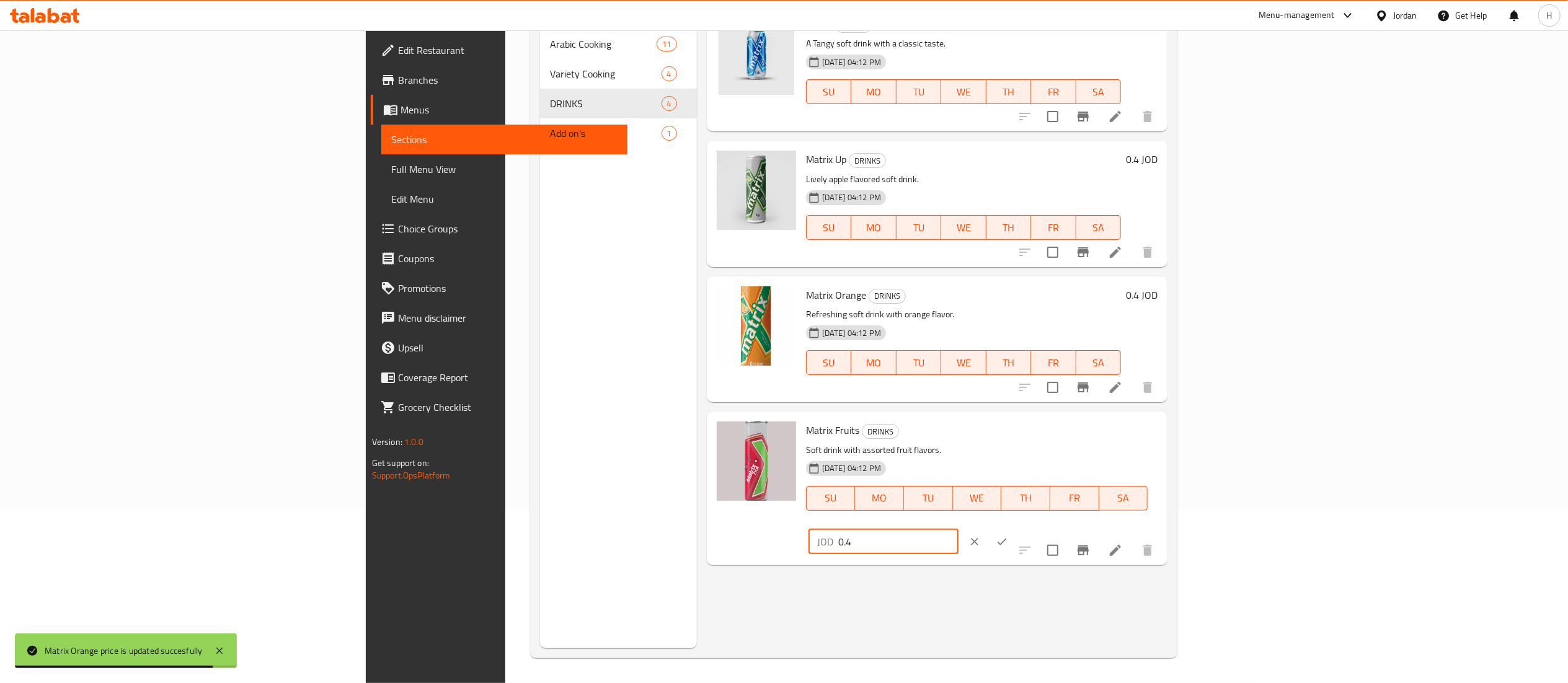
type input "0.4"
click at [1008, 536] on icon "ok" at bounding box center [1002, 542] width 13 height 13
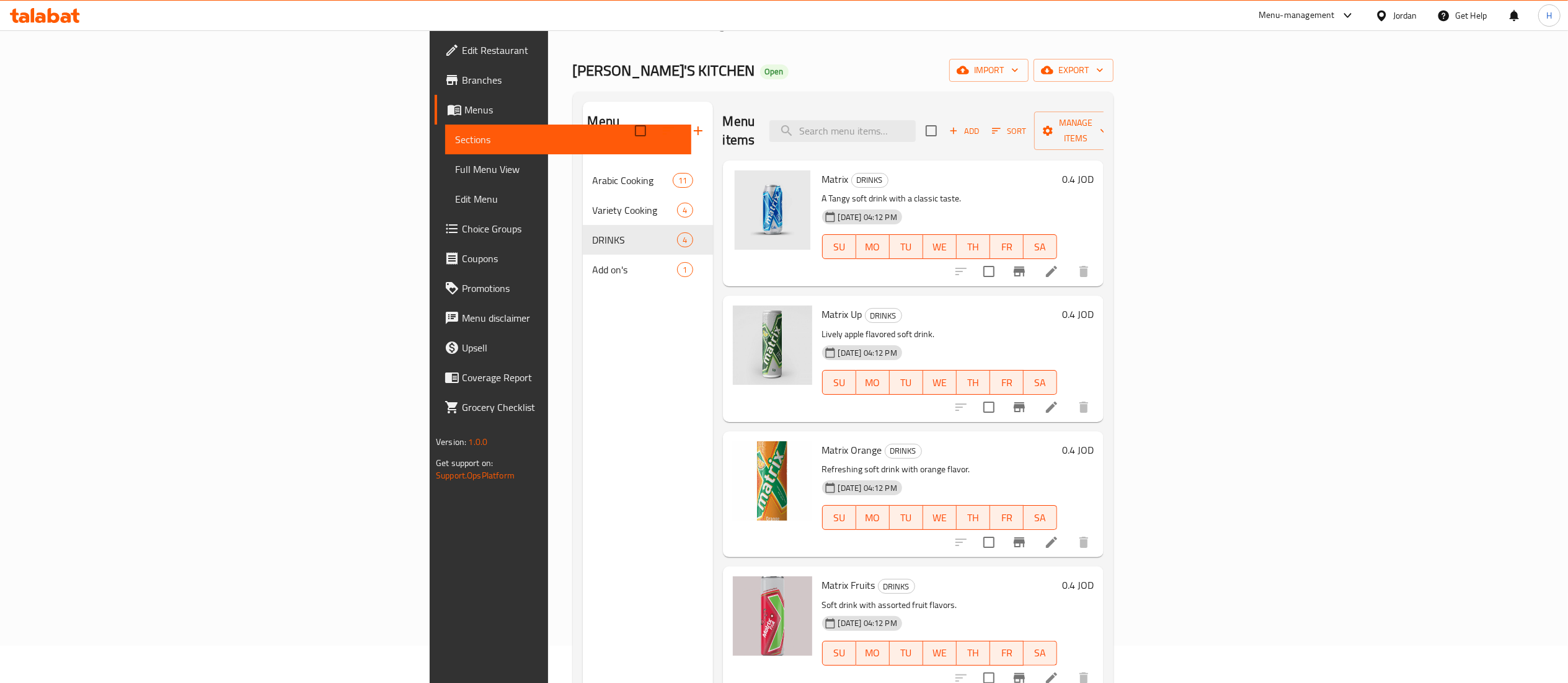
scroll to position [0, 0]
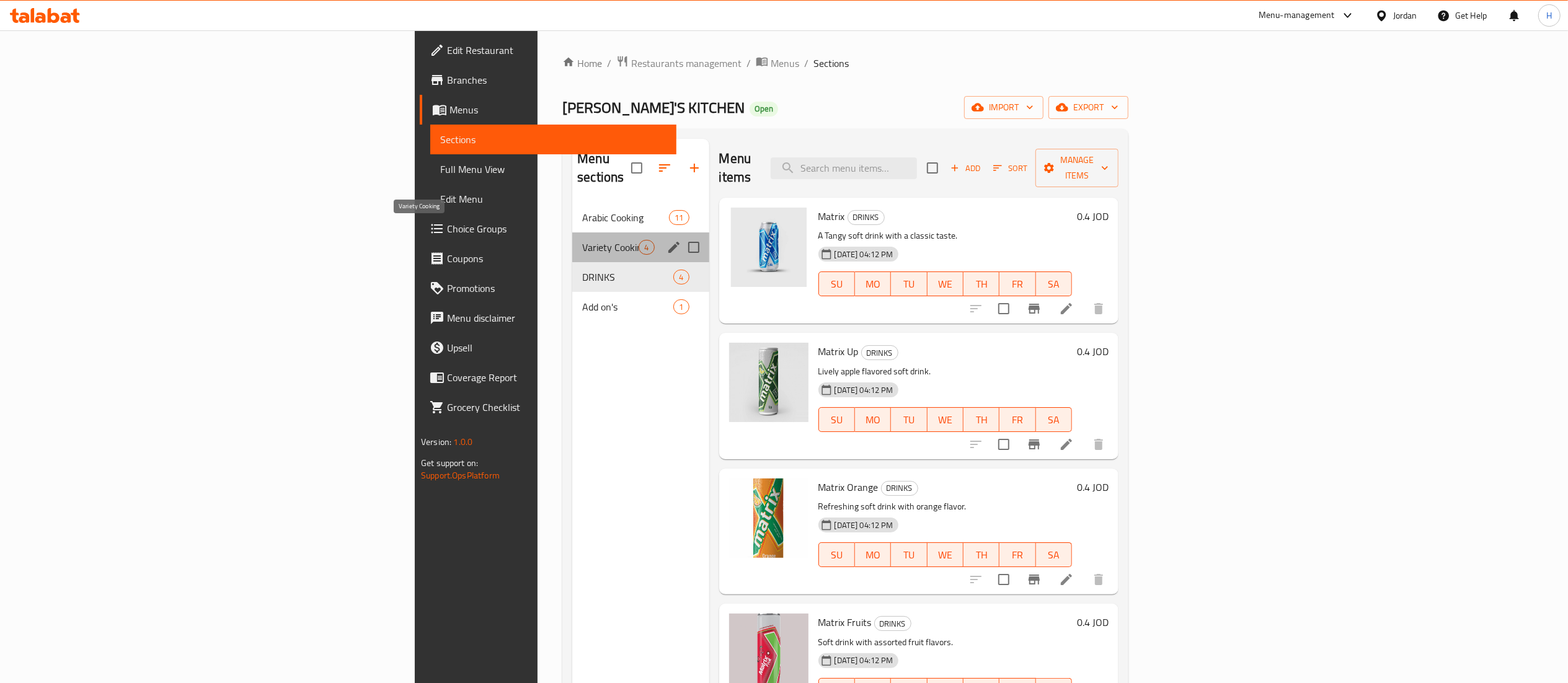
click at [582, 240] on span "Variety Cooking" at bounding box center [610, 248] width 56 height 15
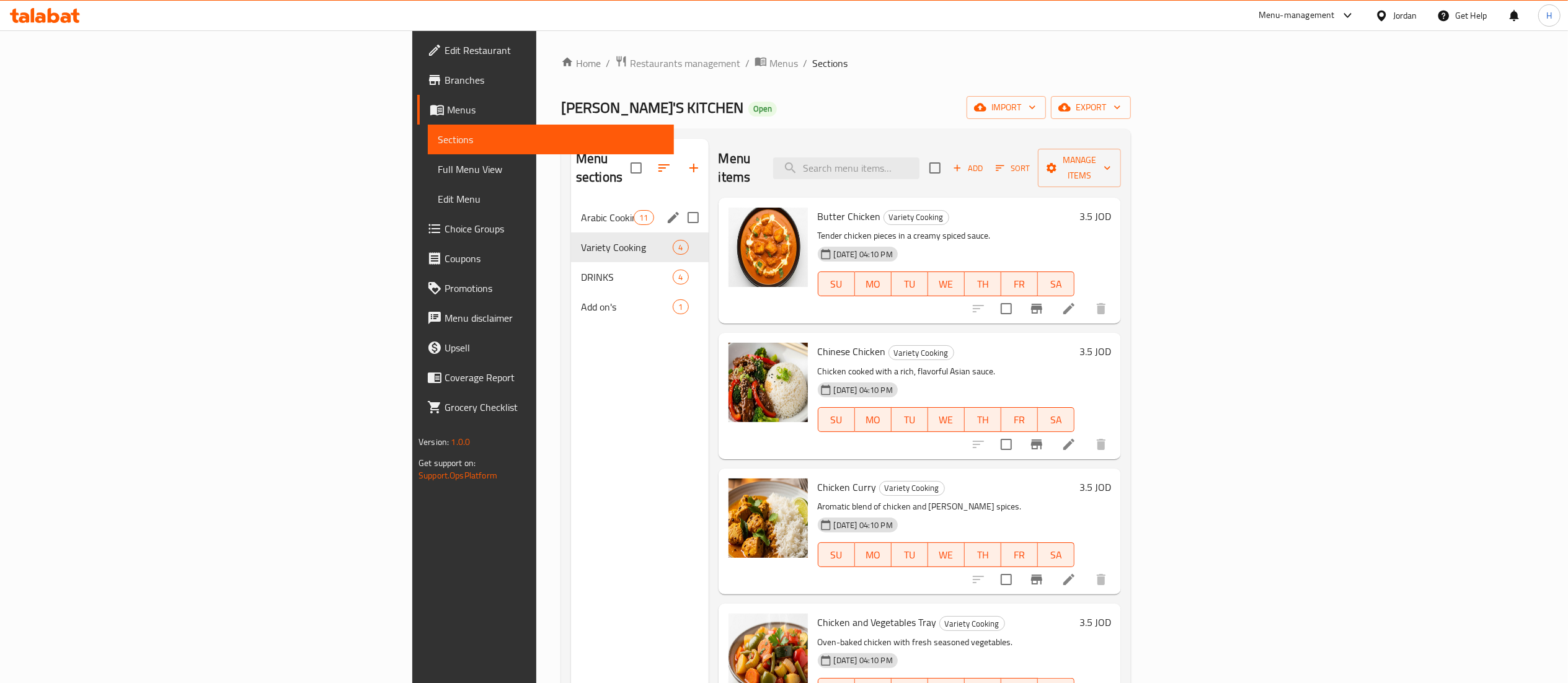
click at [581, 210] on span "Arabic Cooking" at bounding box center [607, 218] width 52 height 15
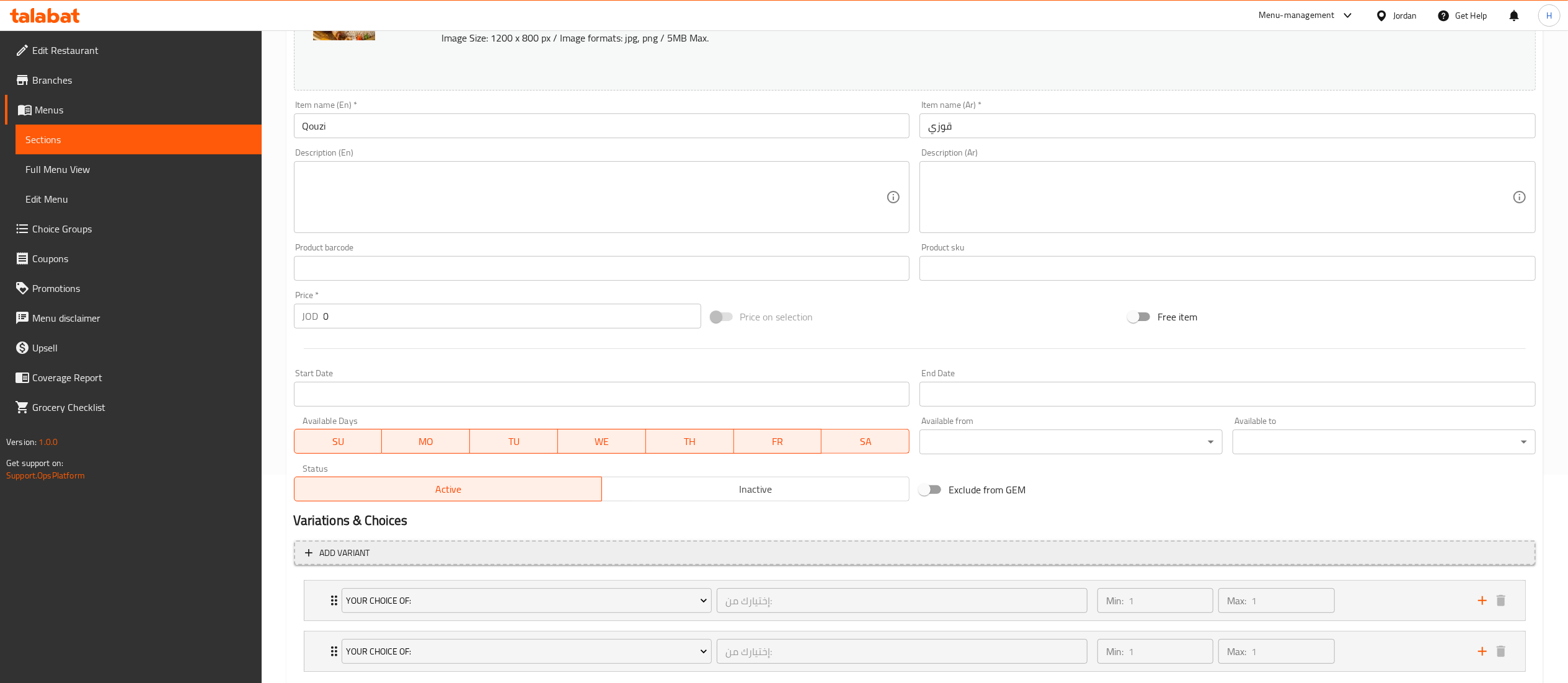
scroll to position [284, 0]
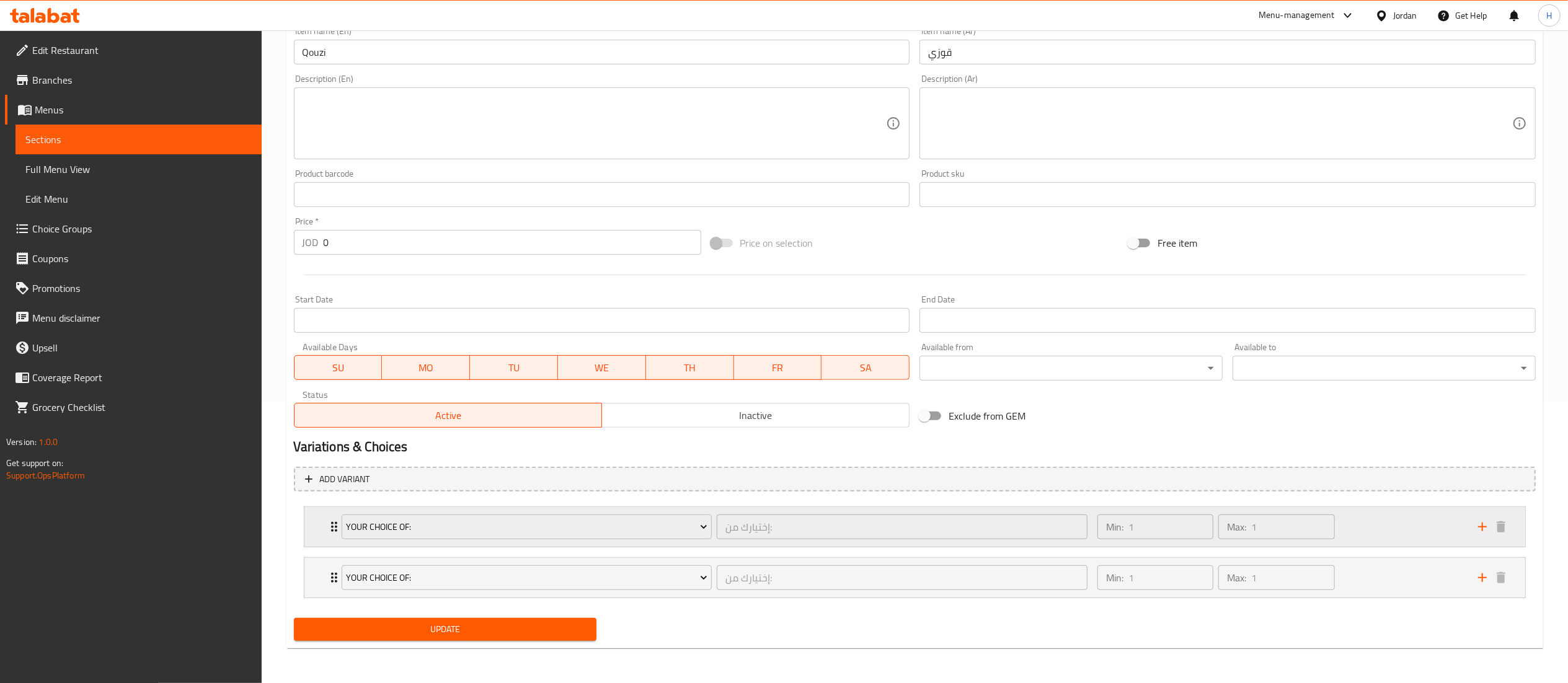
click at [1401, 518] on div "Min: 1 ​ Max: 1 ​" at bounding box center [1280, 527] width 381 height 40
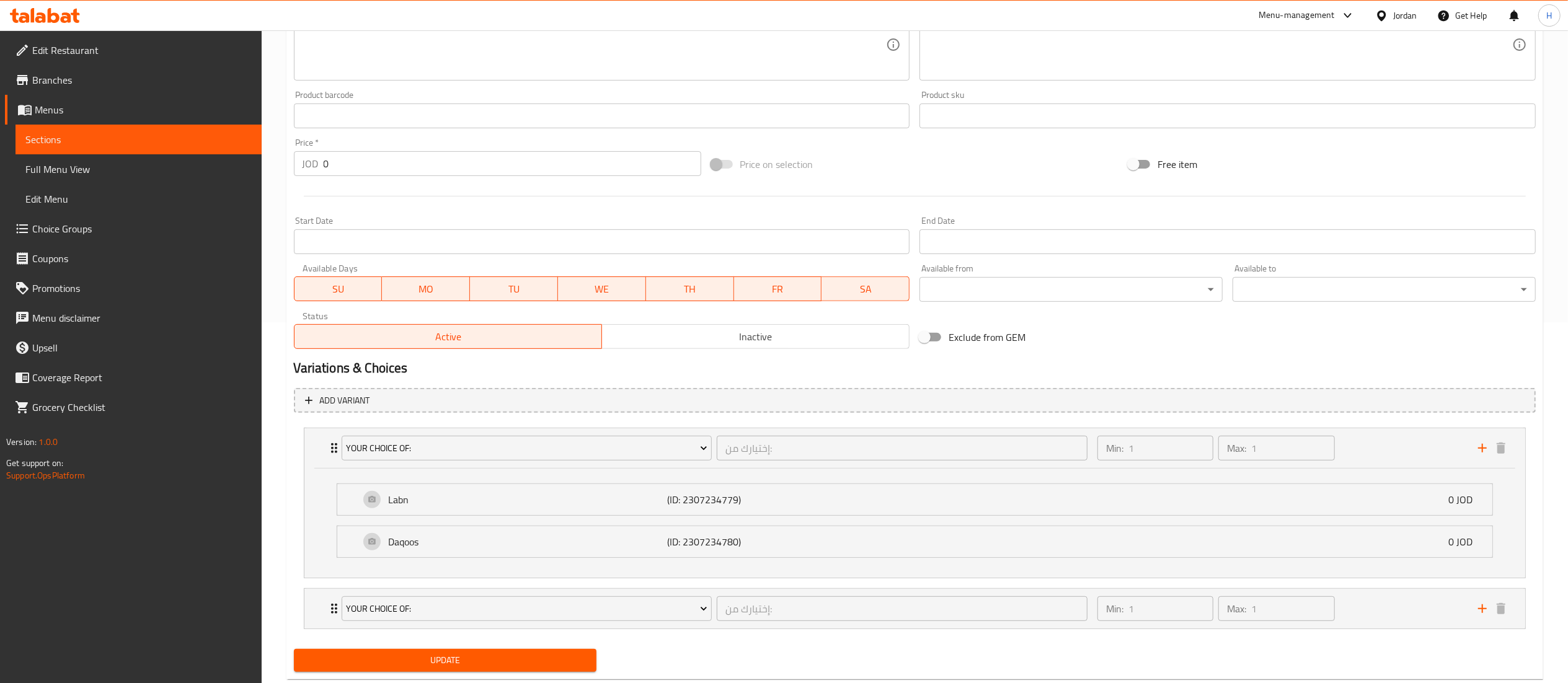
scroll to position [393, 0]
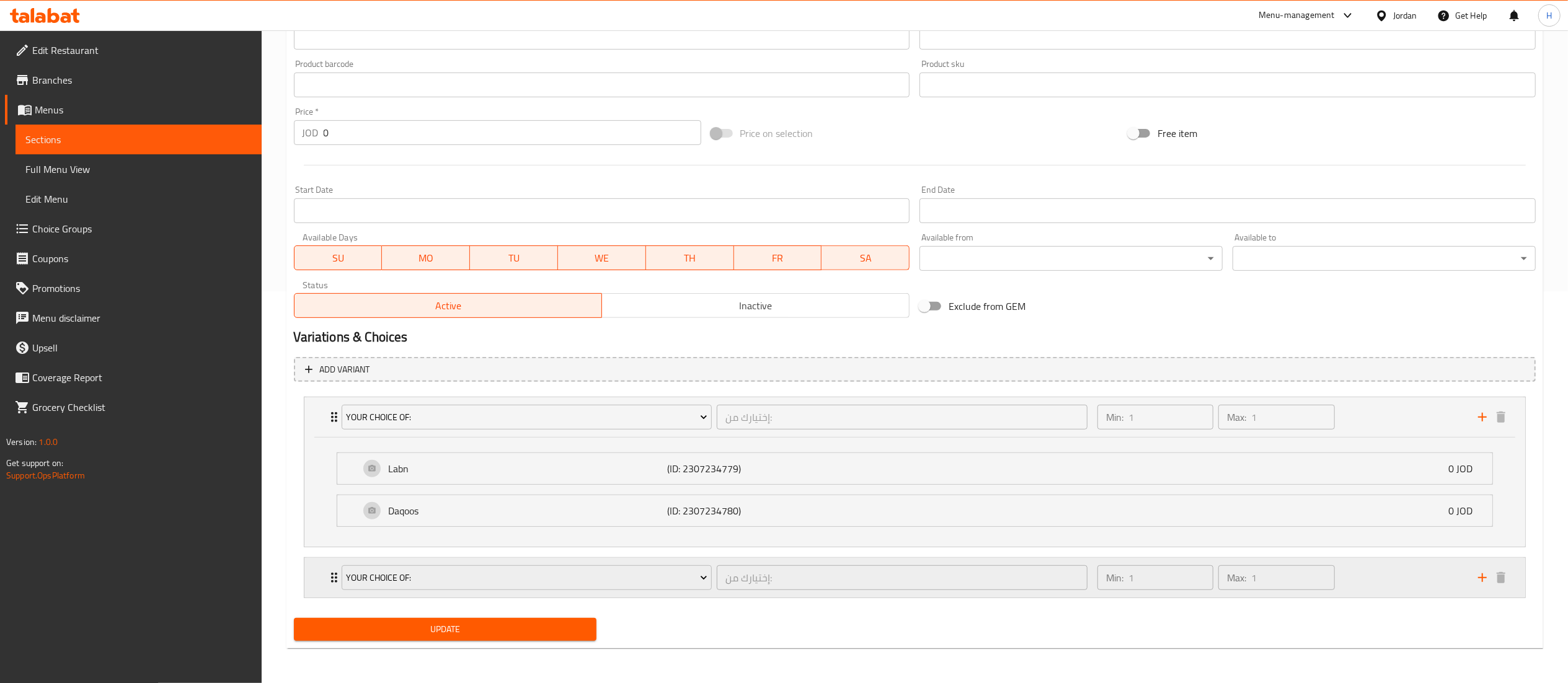
click at [1395, 570] on div "Min: 1 ​ Max: 1 ​" at bounding box center [1280, 578] width 381 height 40
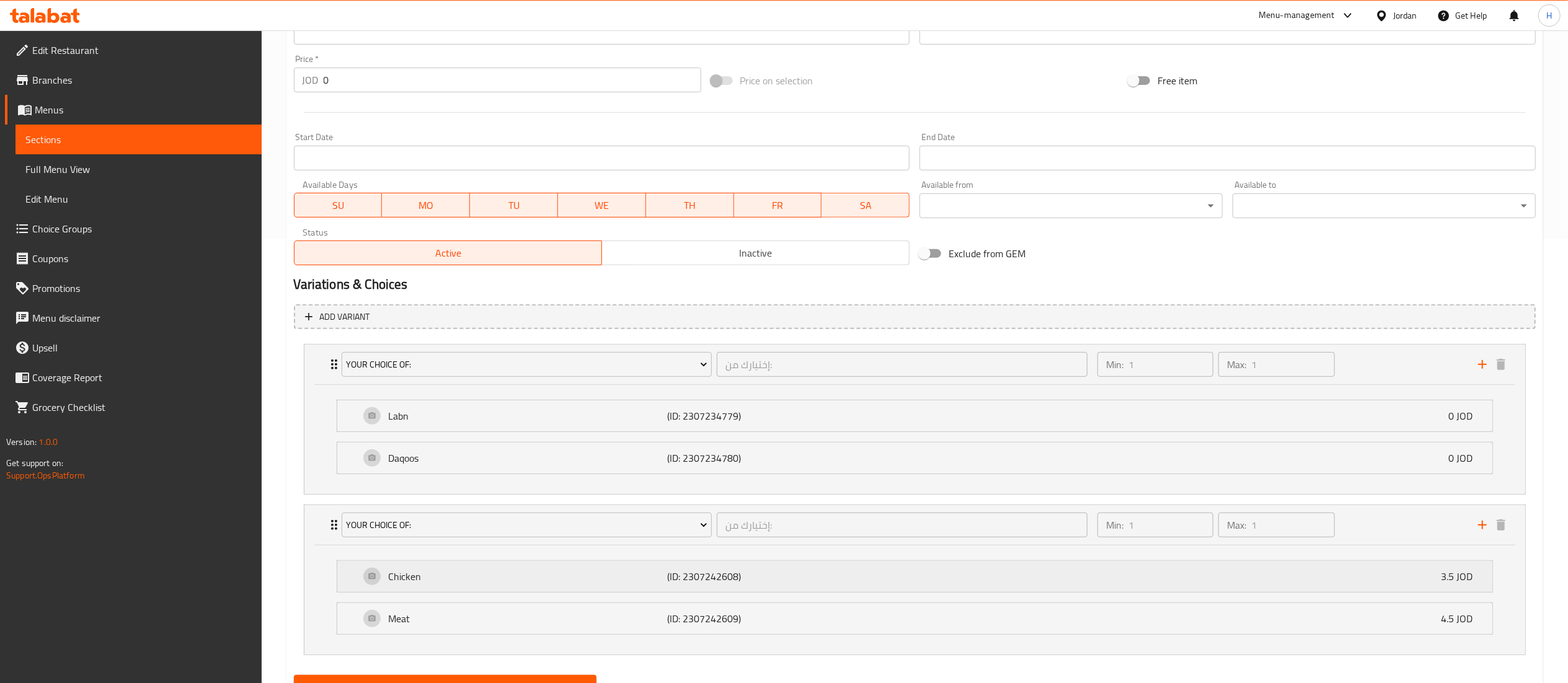
scroll to position [504, 0]
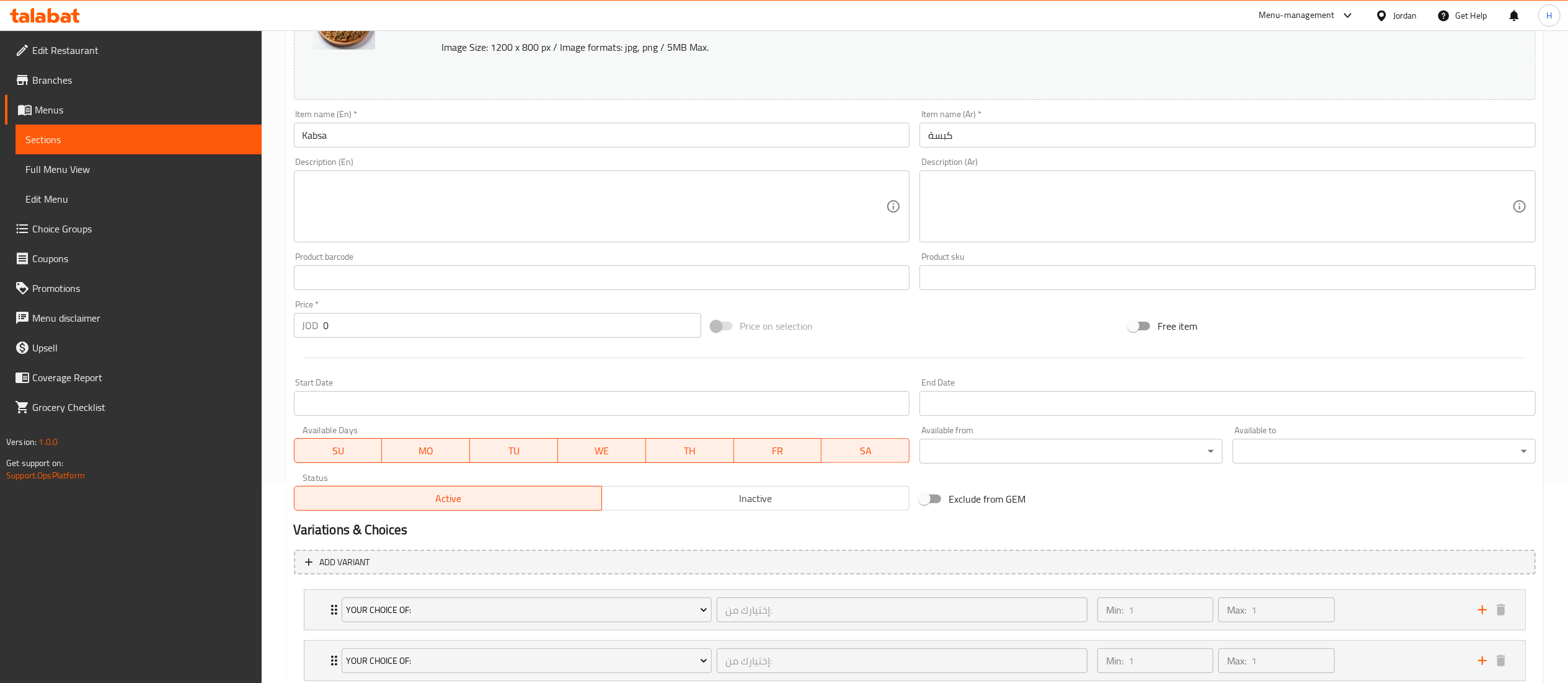
scroll to position [284, 0]
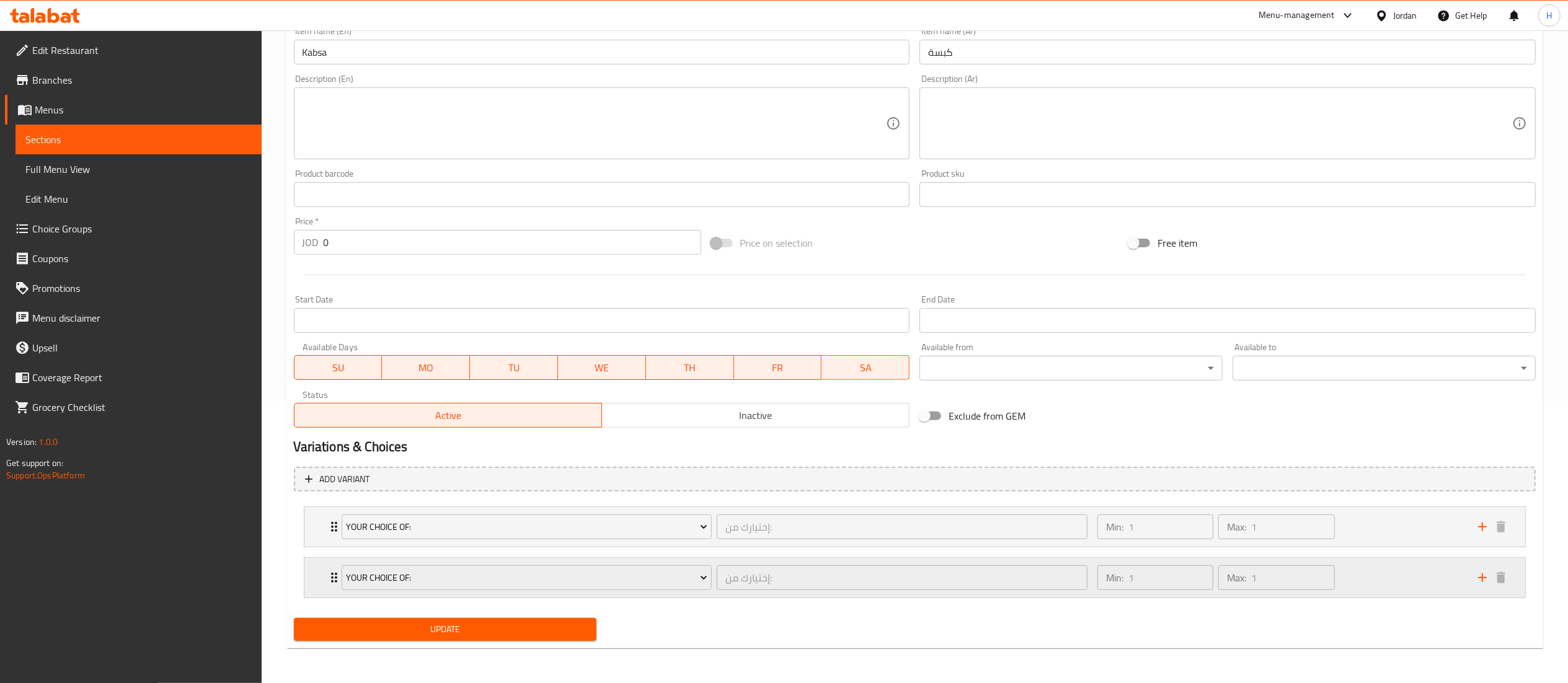
click at [1367, 565] on div "Min: 1 ​ Max: 1 ​" at bounding box center [1280, 578] width 381 height 40
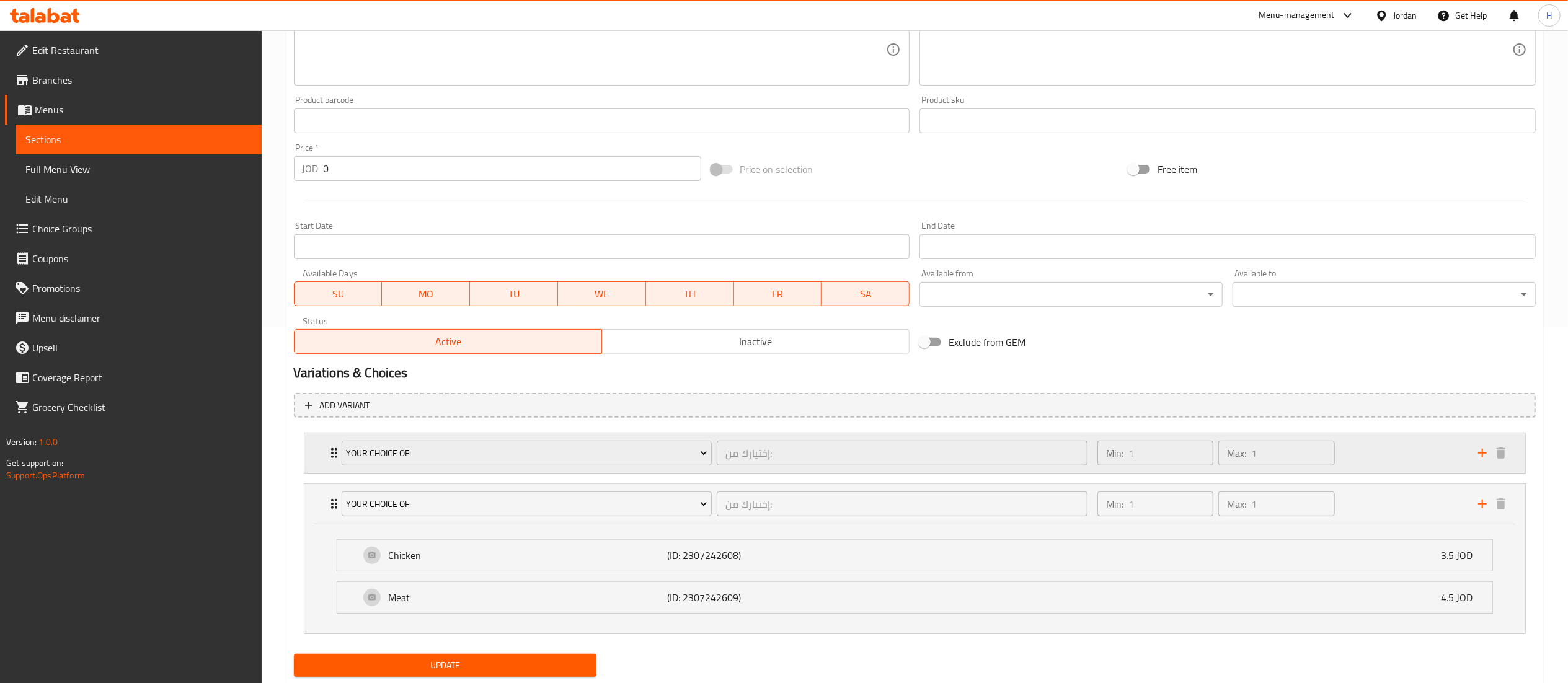
scroll to position [393, 0]
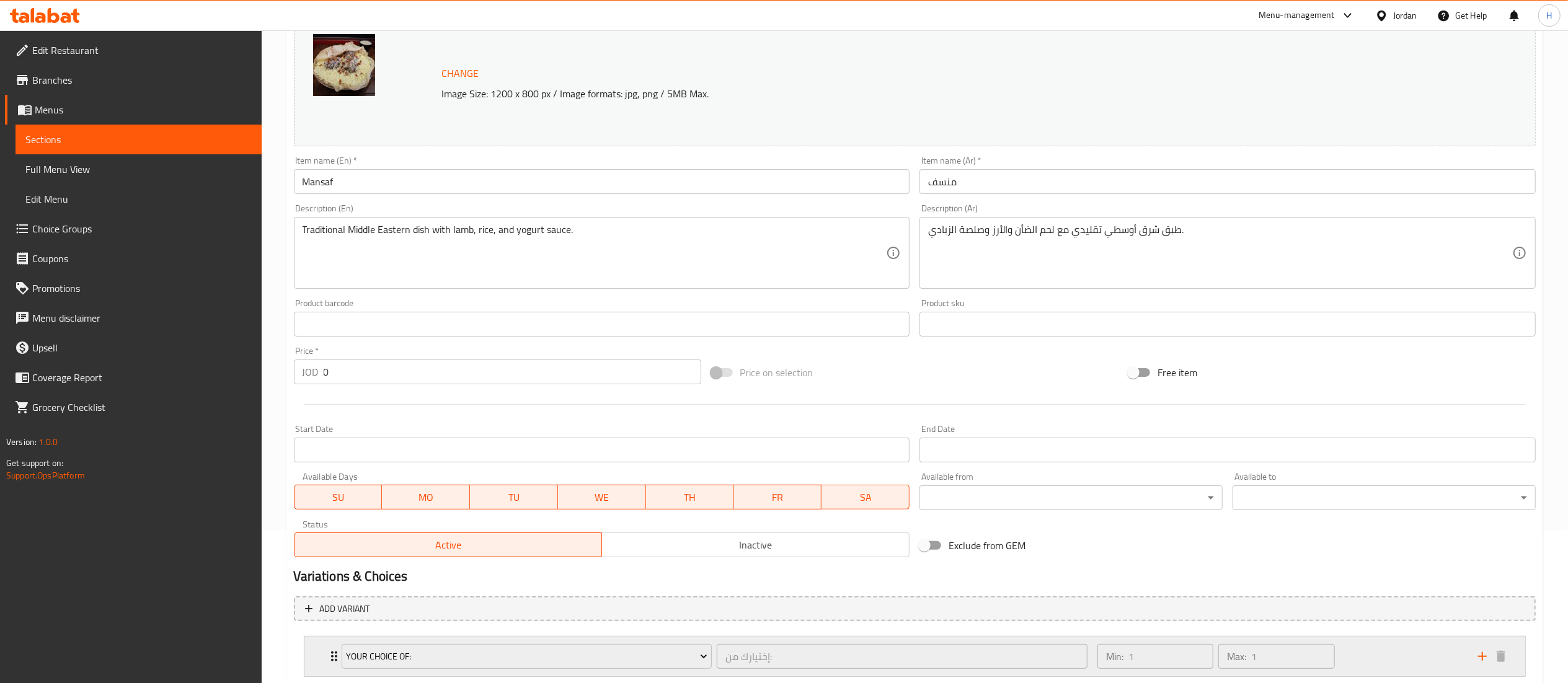
scroll to position [231, 0]
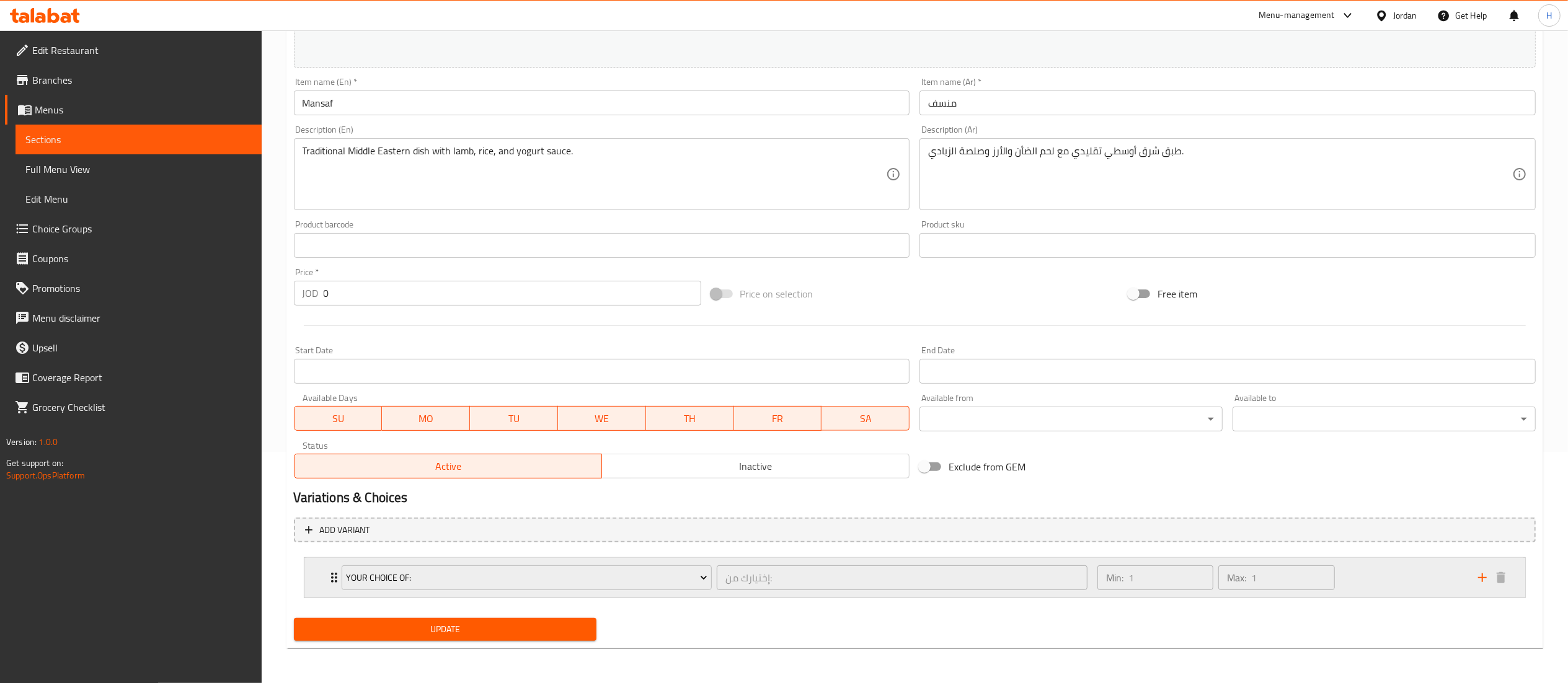
click at [1406, 578] on div "Min: 1 ​ Max: 1 ​" at bounding box center [1280, 578] width 381 height 40
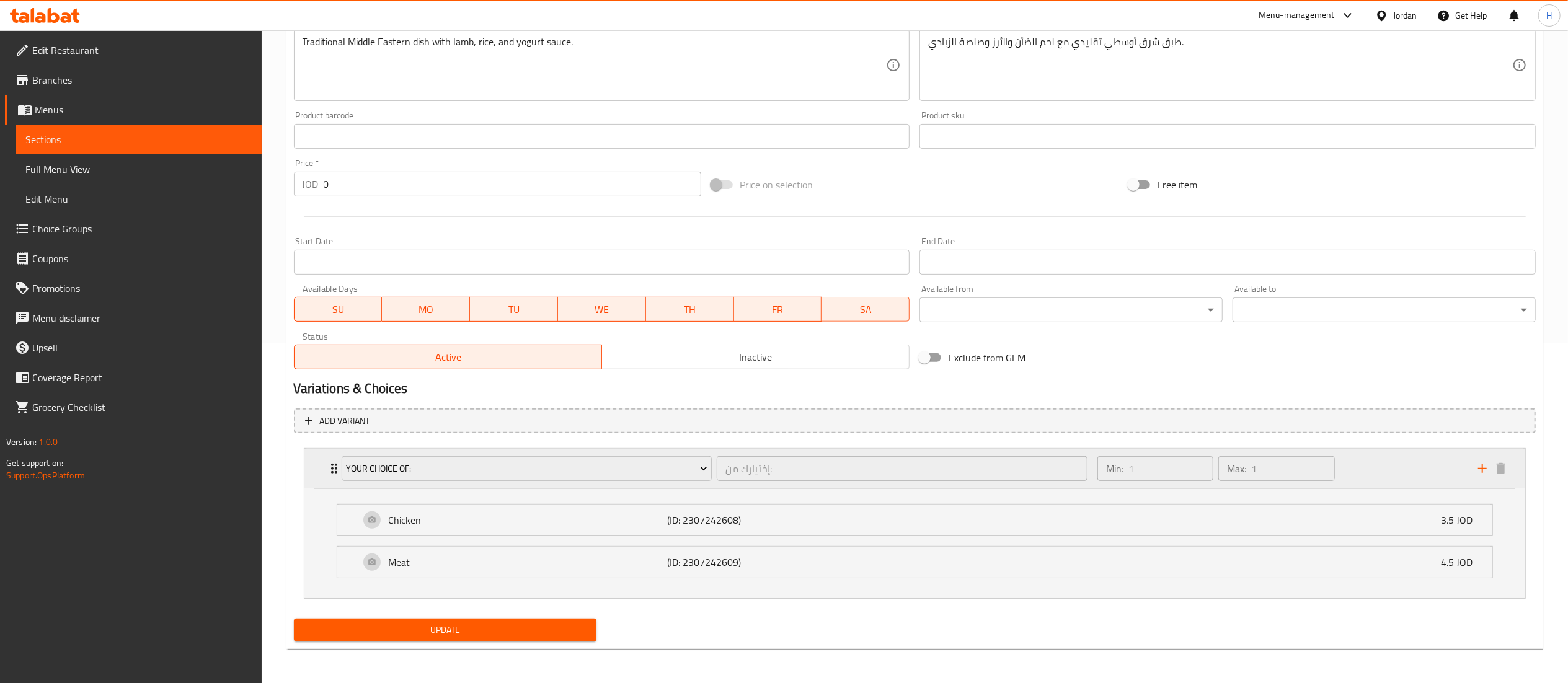
scroll to position [342, 0]
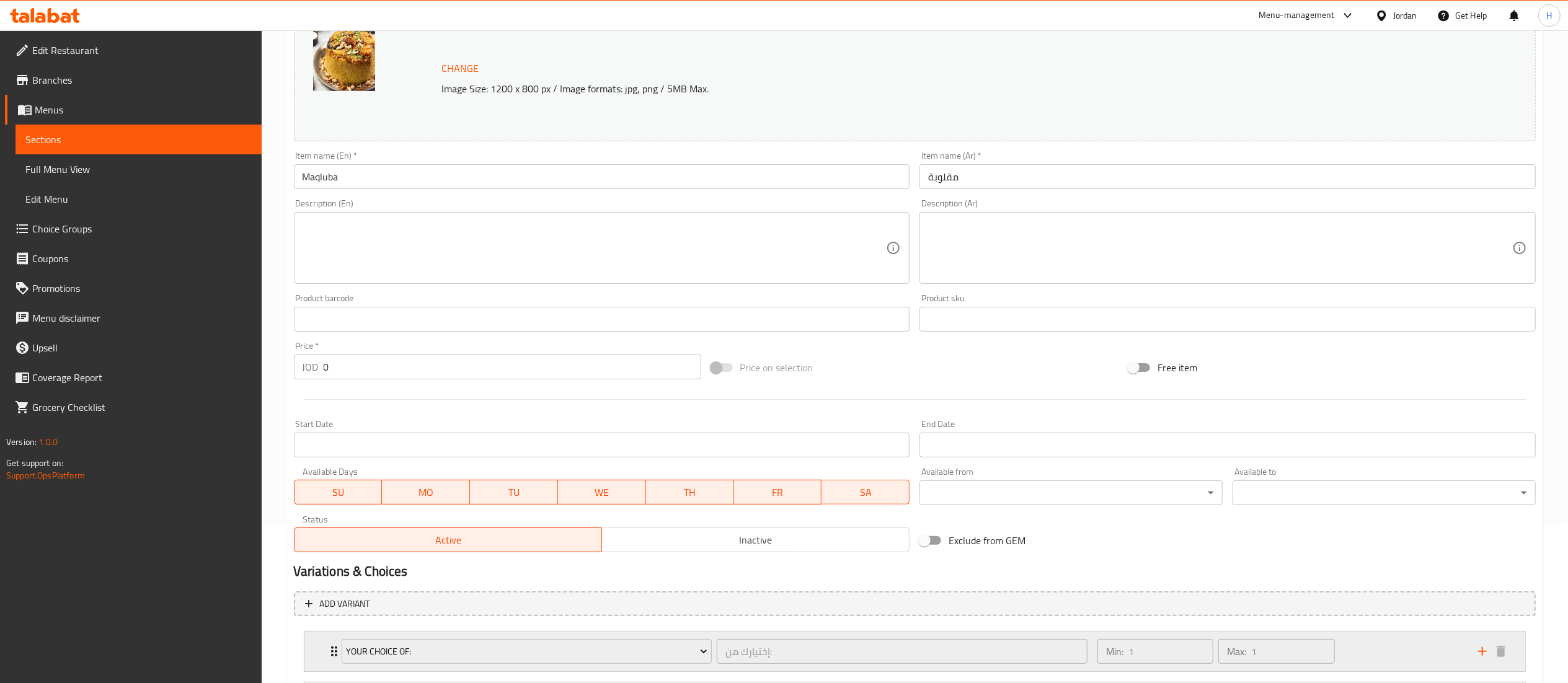
scroll to position [284, 0]
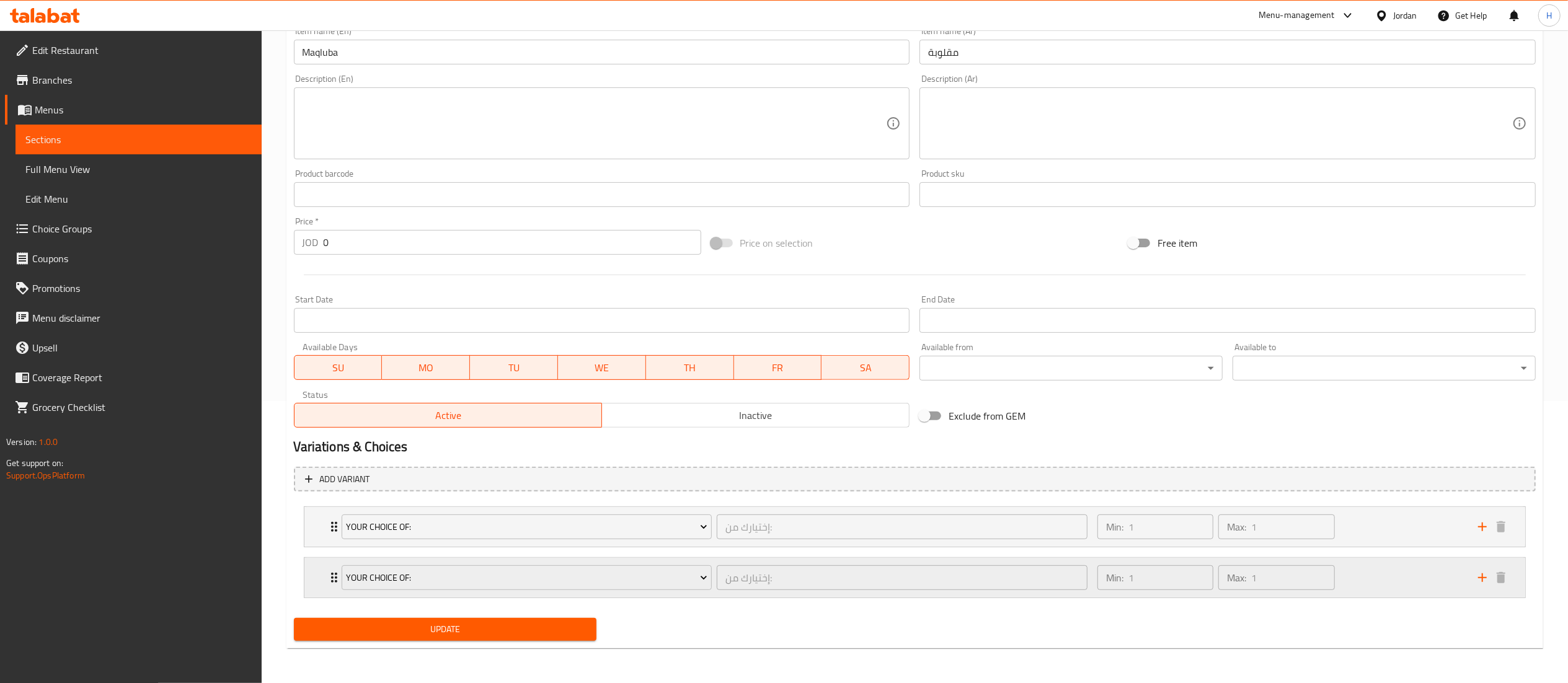
click at [1376, 578] on div "Min: 1 ​ Max: 1 ​" at bounding box center [1280, 578] width 381 height 40
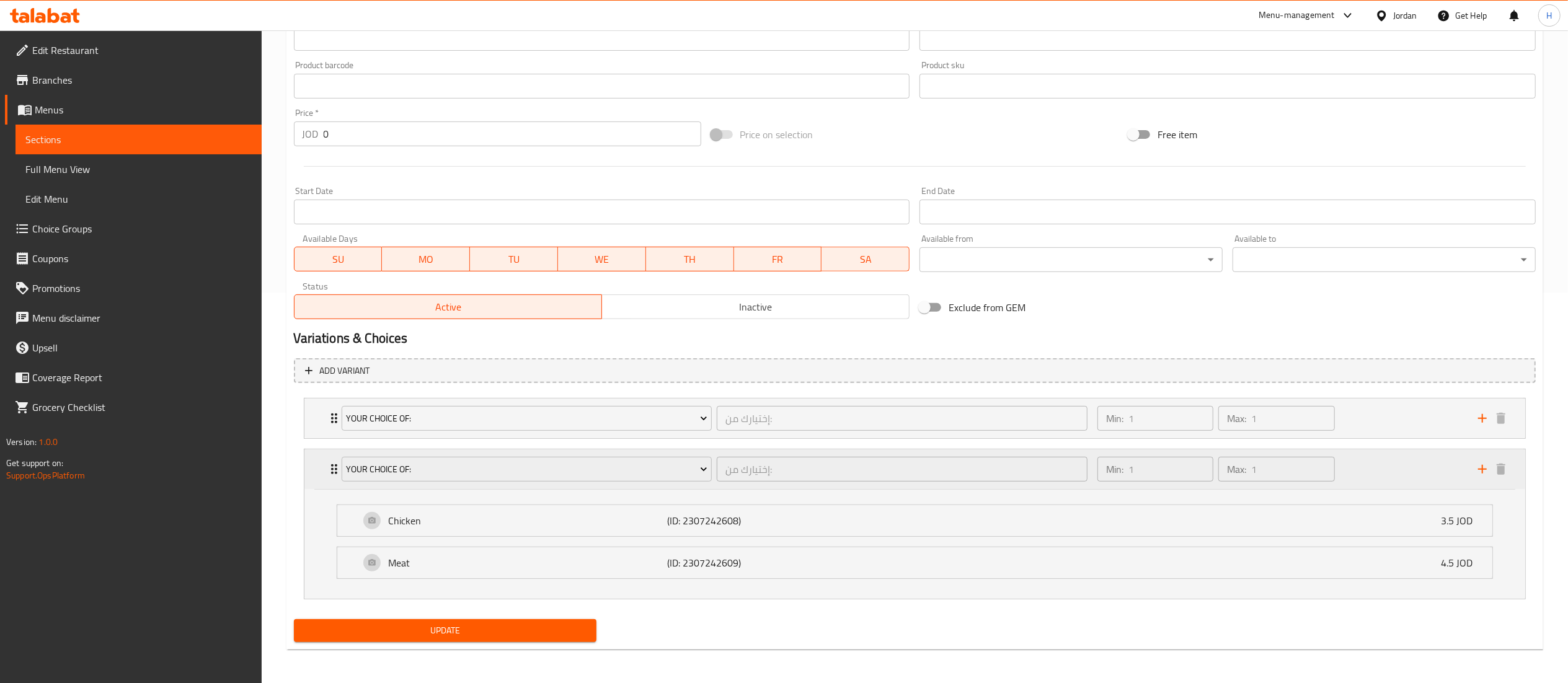
scroll to position [393, 0]
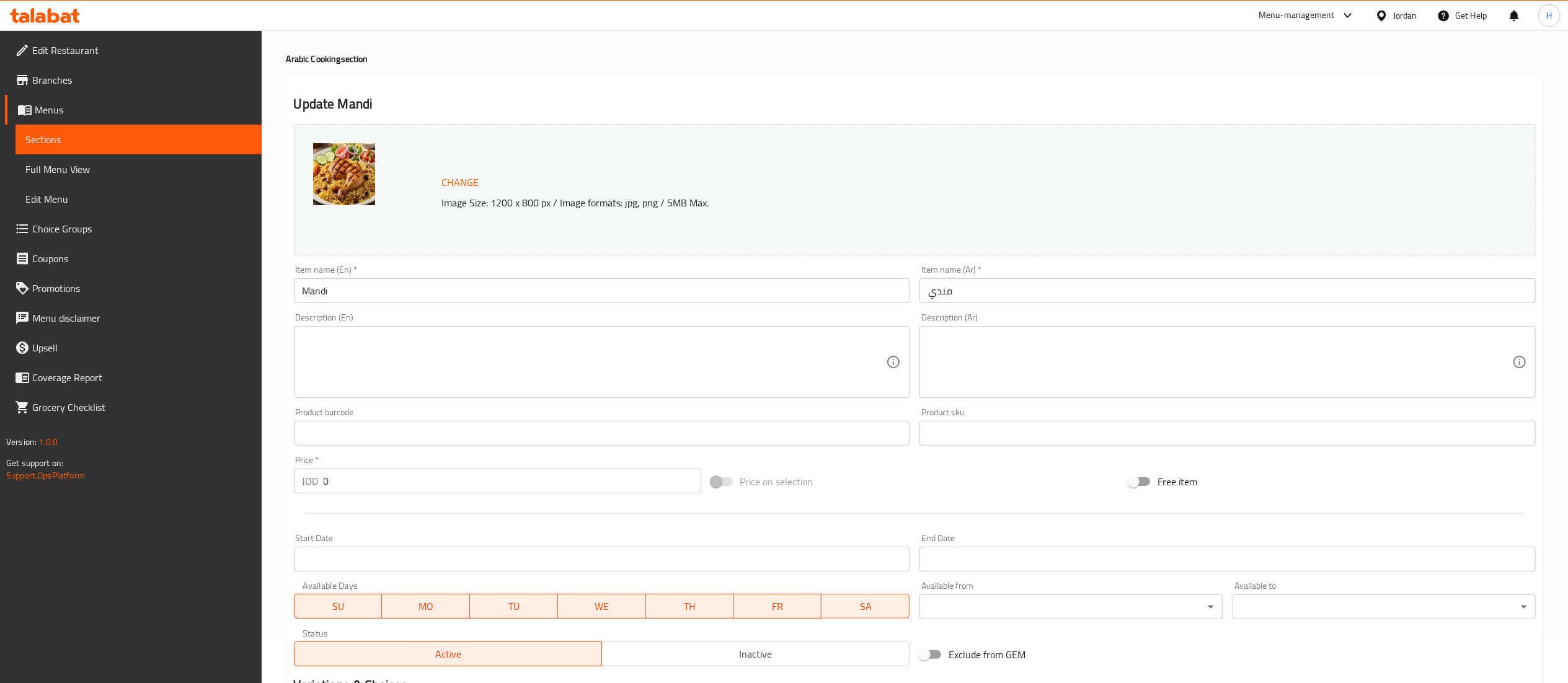
scroll to position [284, 0]
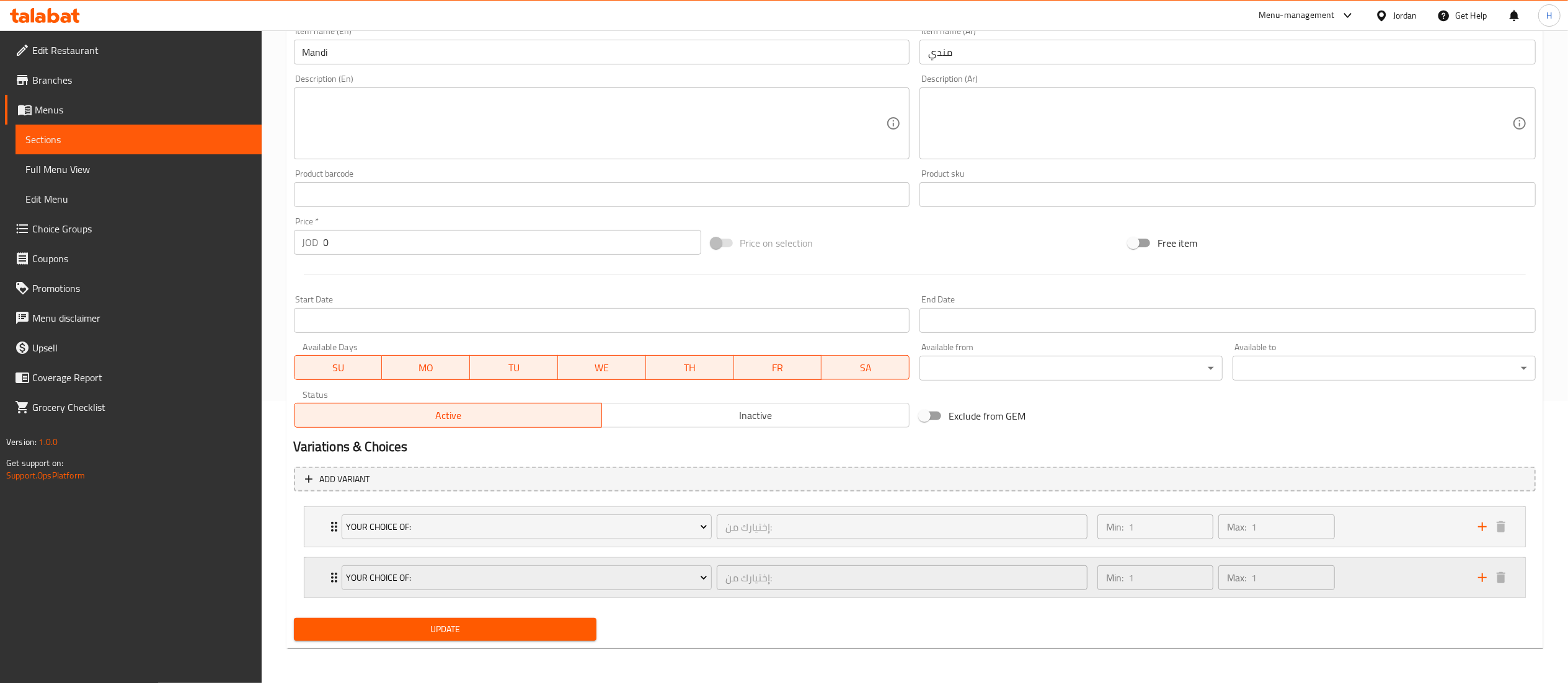
click at [1371, 568] on div "Min: 1 ​ Max: 1 ​" at bounding box center [1280, 578] width 381 height 40
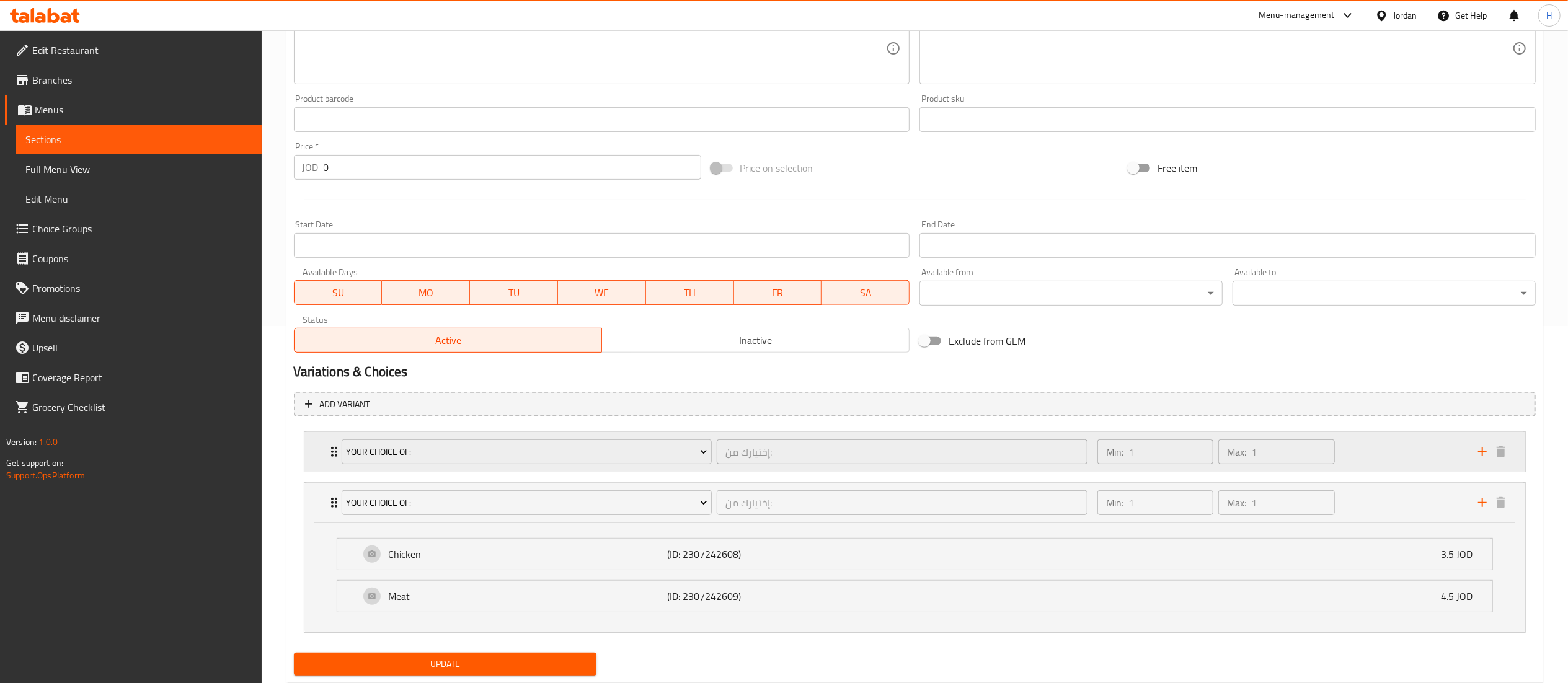
scroll to position [393, 0]
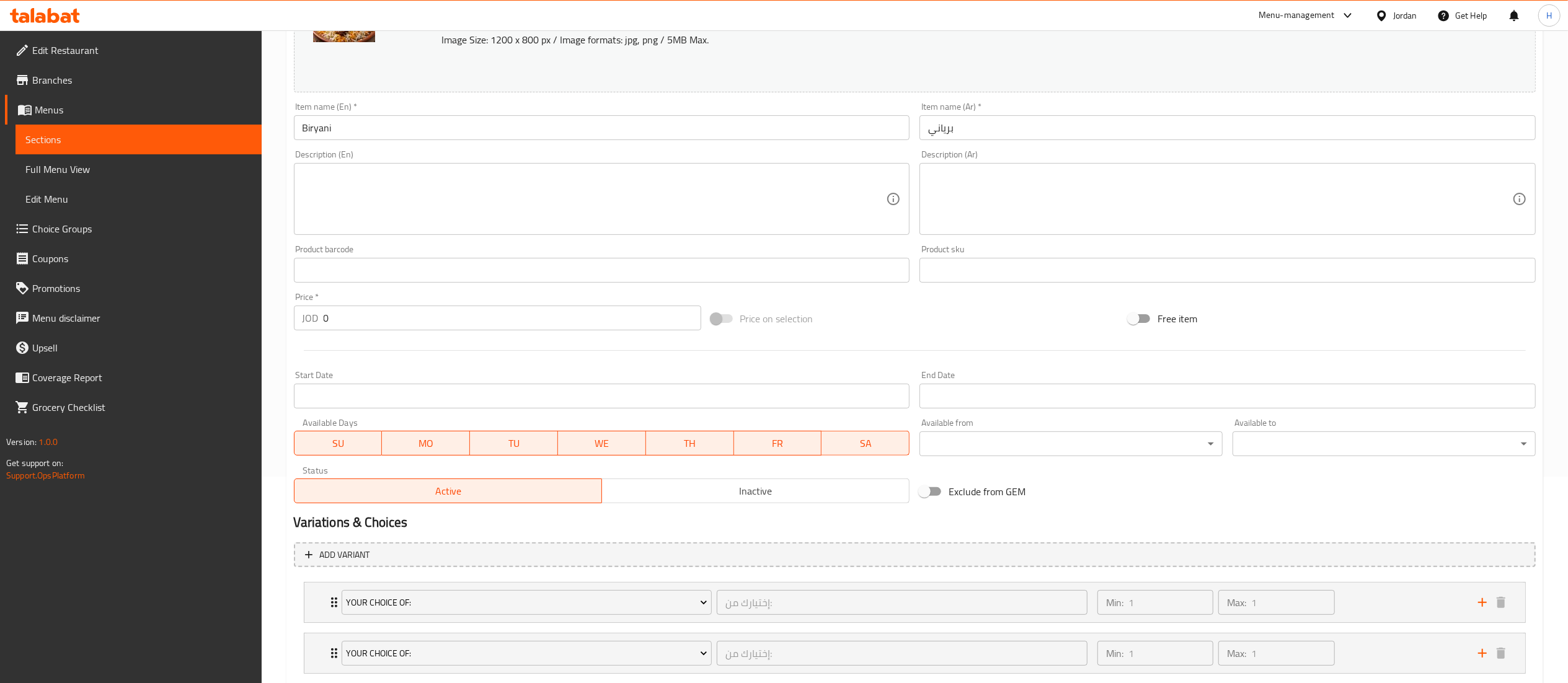
scroll to position [284, 0]
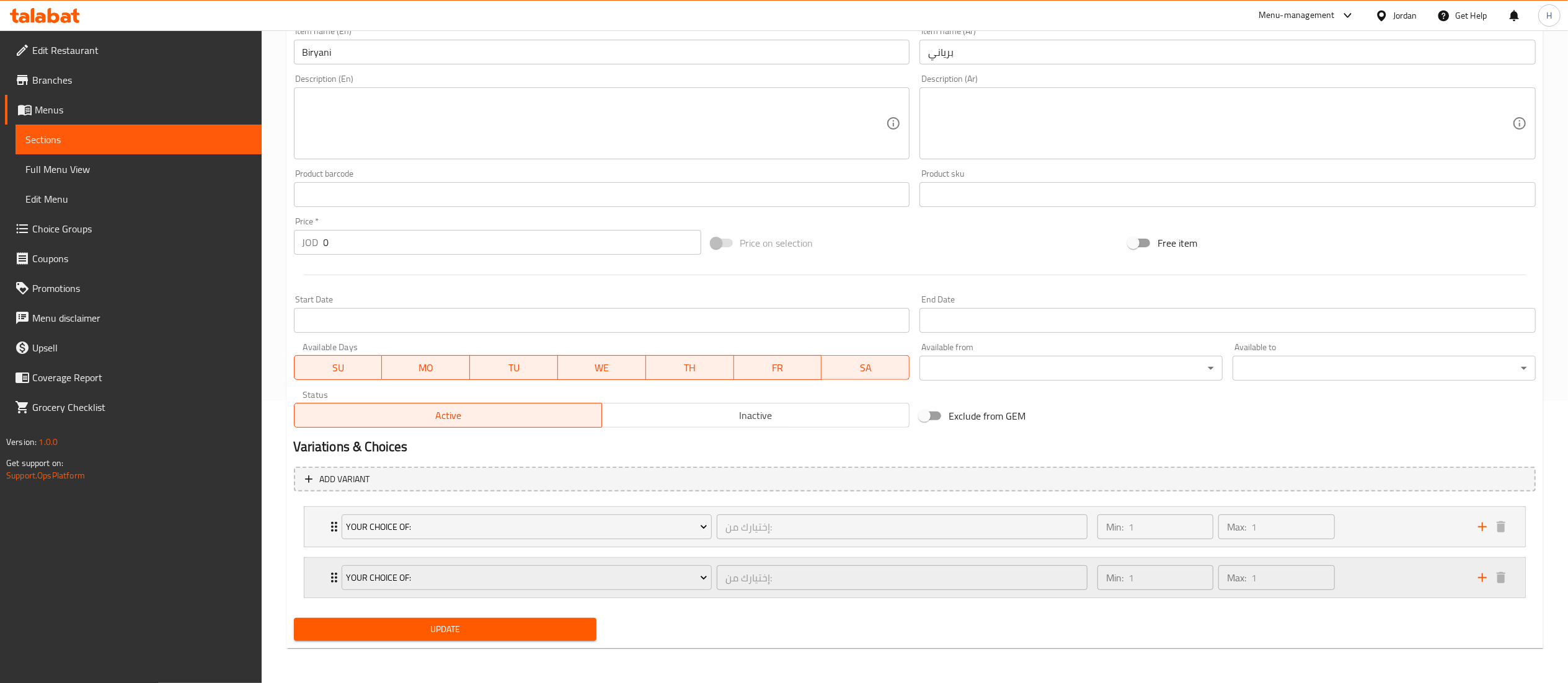
click at [1388, 574] on div "Min: 1 ​ Max: 1 ​" at bounding box center [1280, 578] width 381 height 40
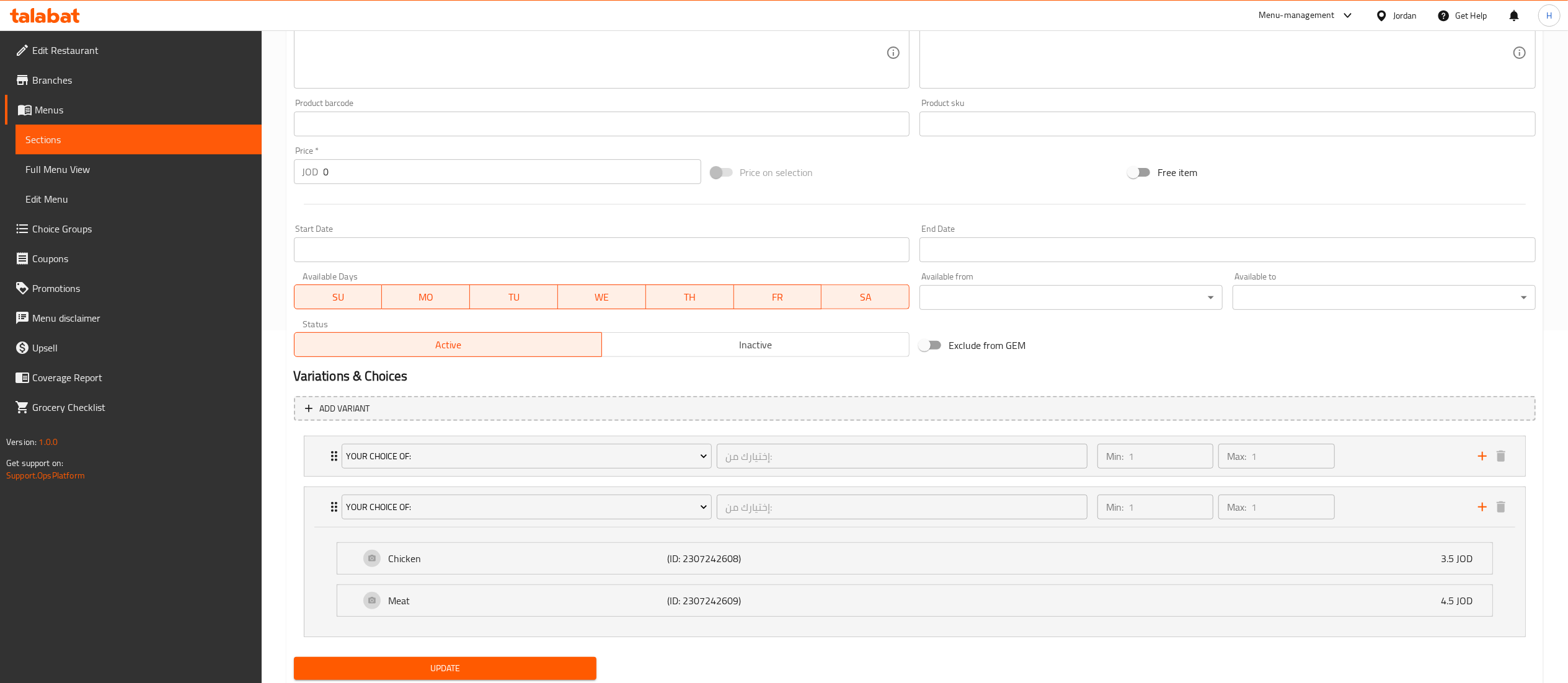
scroll to position [393, 0]
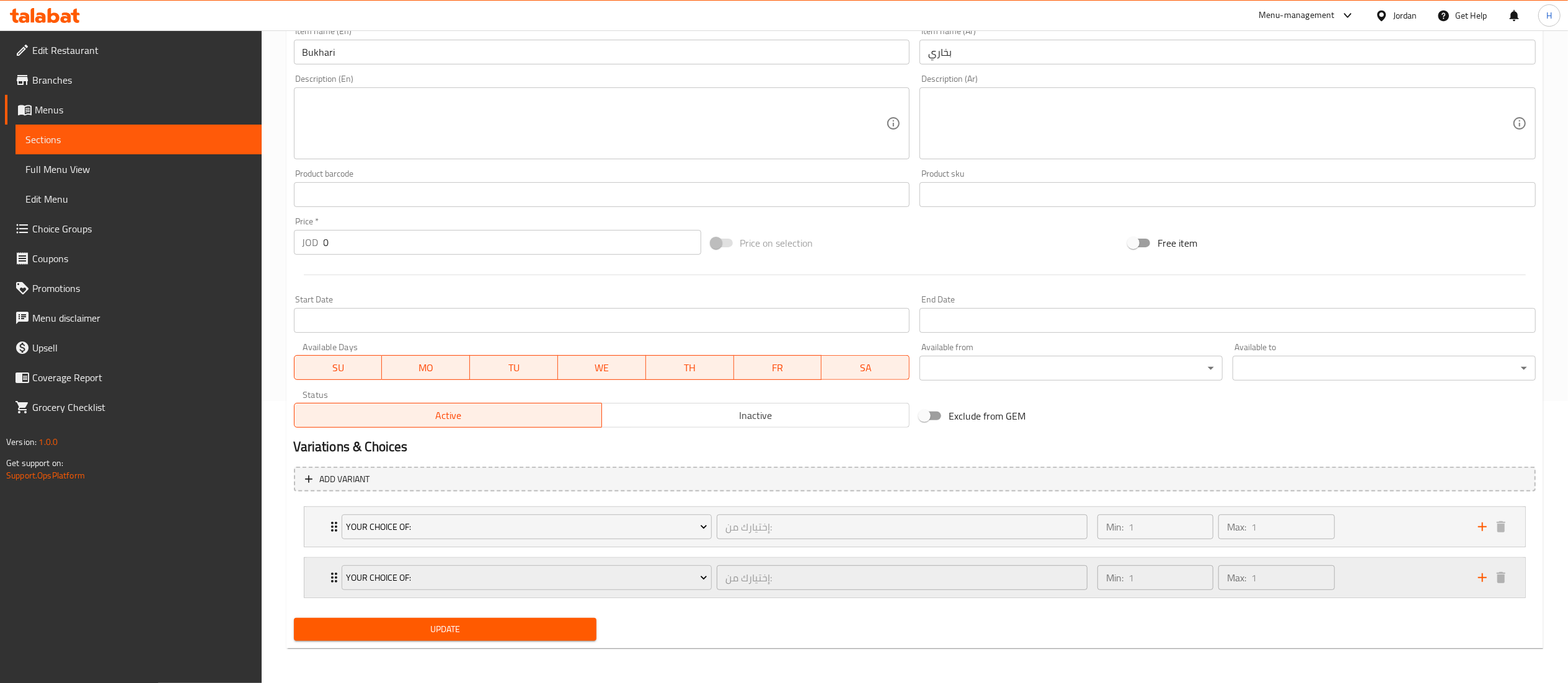
drag, startPoint x: 1389, startPoint y: 577, endPoint x: 1379, endPoint y: 578, distance: 10.0
click at [1389, 578] on div "Min: 1 ​ Max: 1 ​" at bounding box center [1280, 578] width 381 height 40
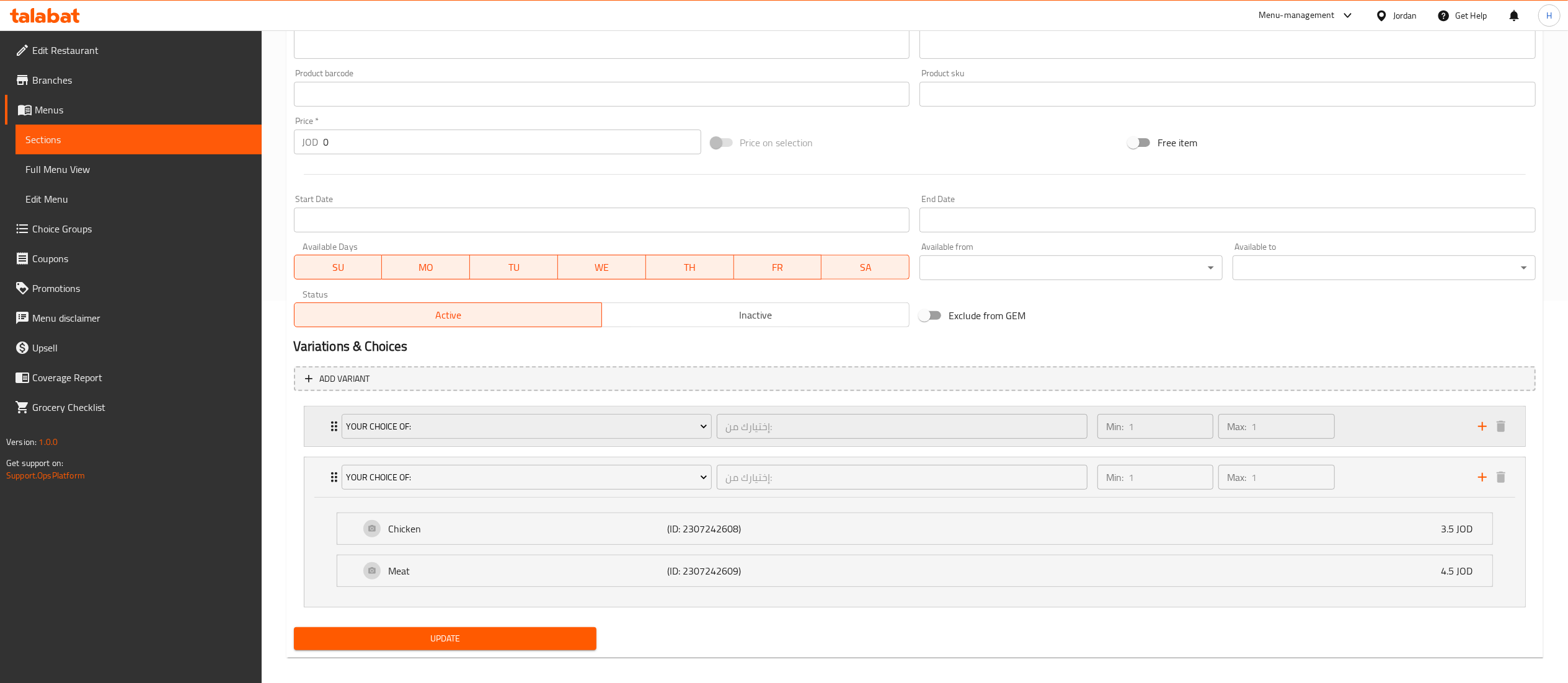
scroll to position [393, 0]
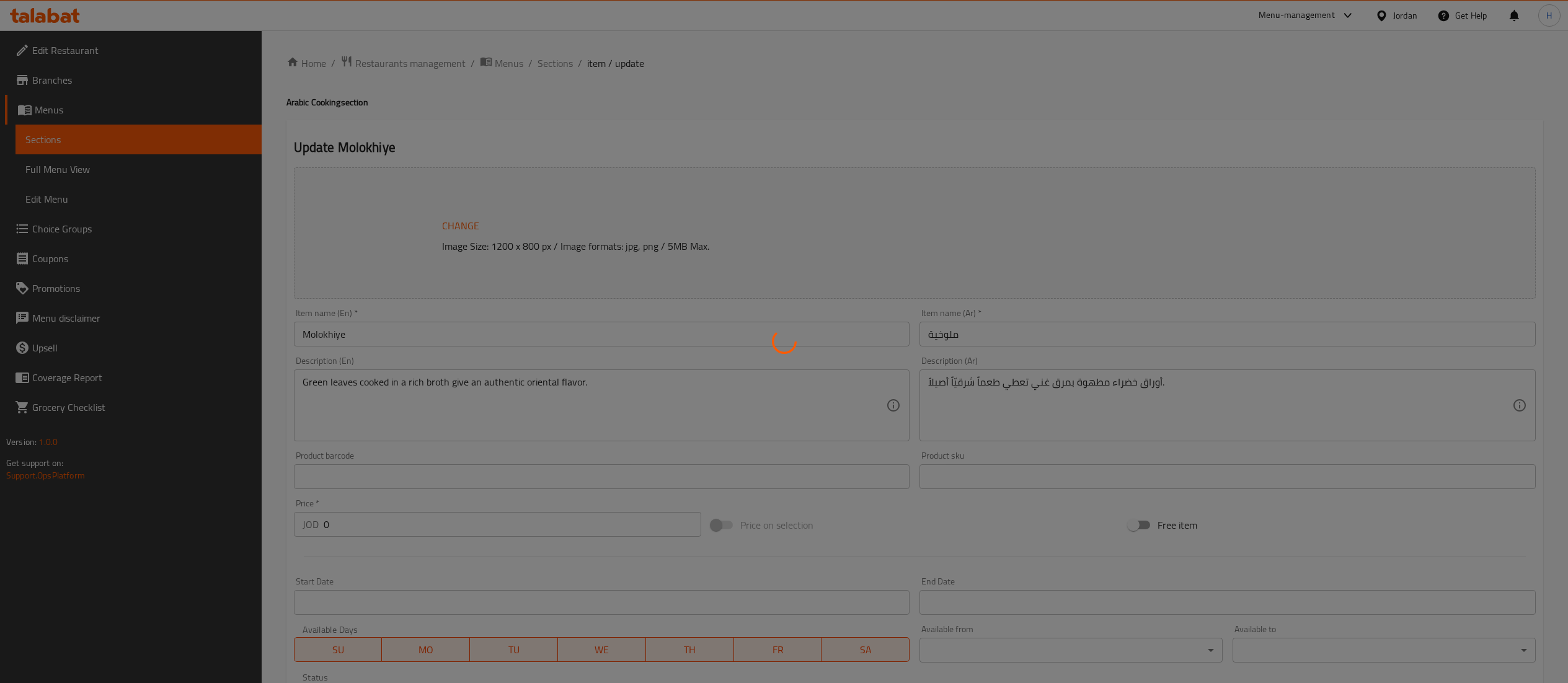
type input "إختيارك من:"
type input "1"
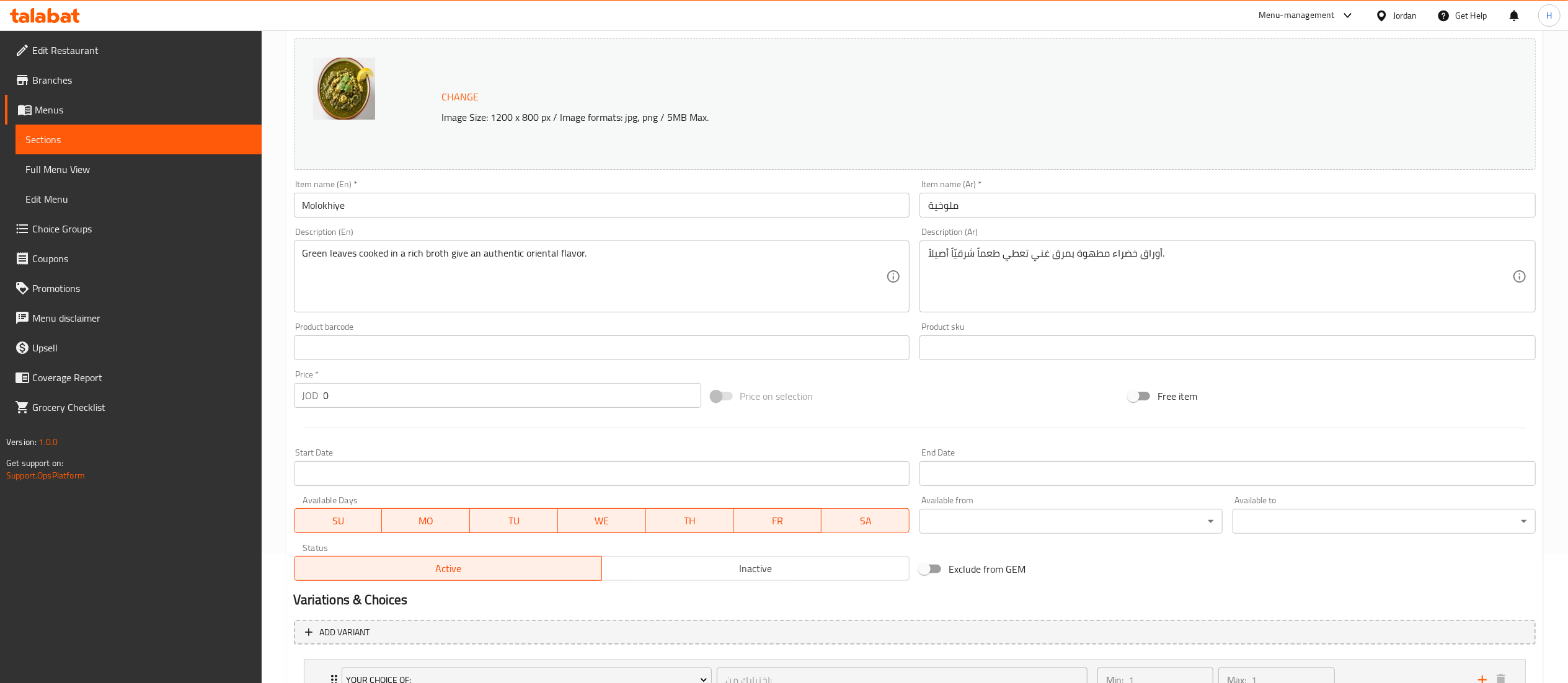
scroll to position [231, 0]
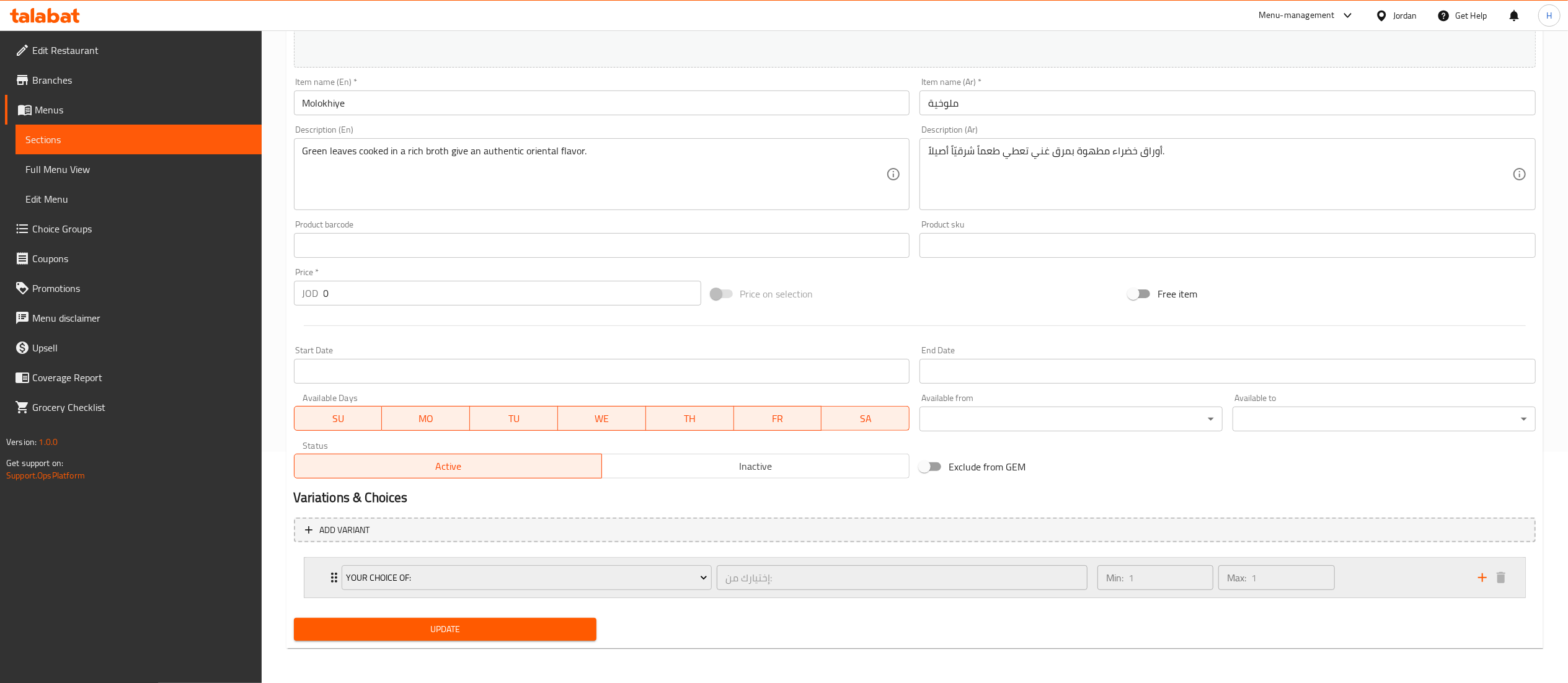
click at [1338, 577] on div "Min: 1 ​ Max: 1 ​" at bounding box center [1216, 578] width 248 height 34
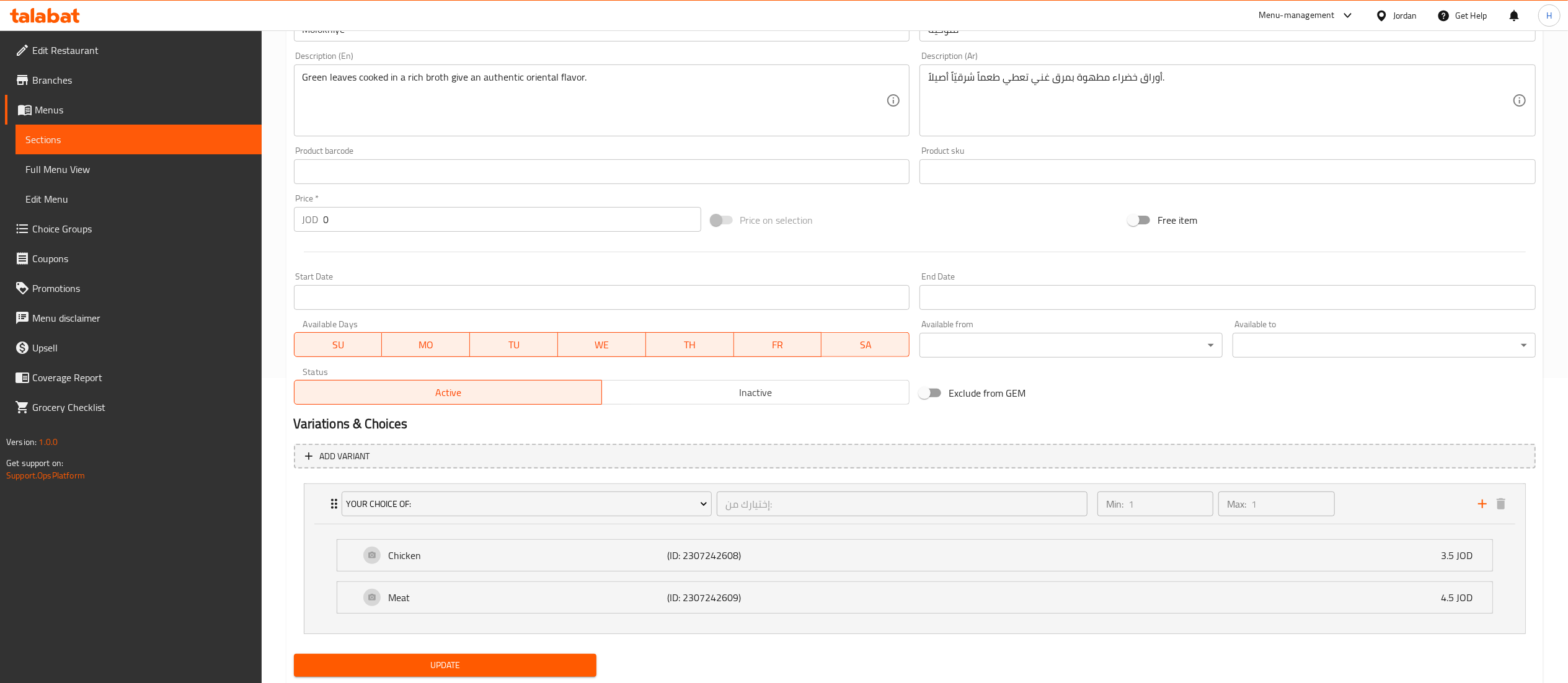
scroll to position [342, 0]
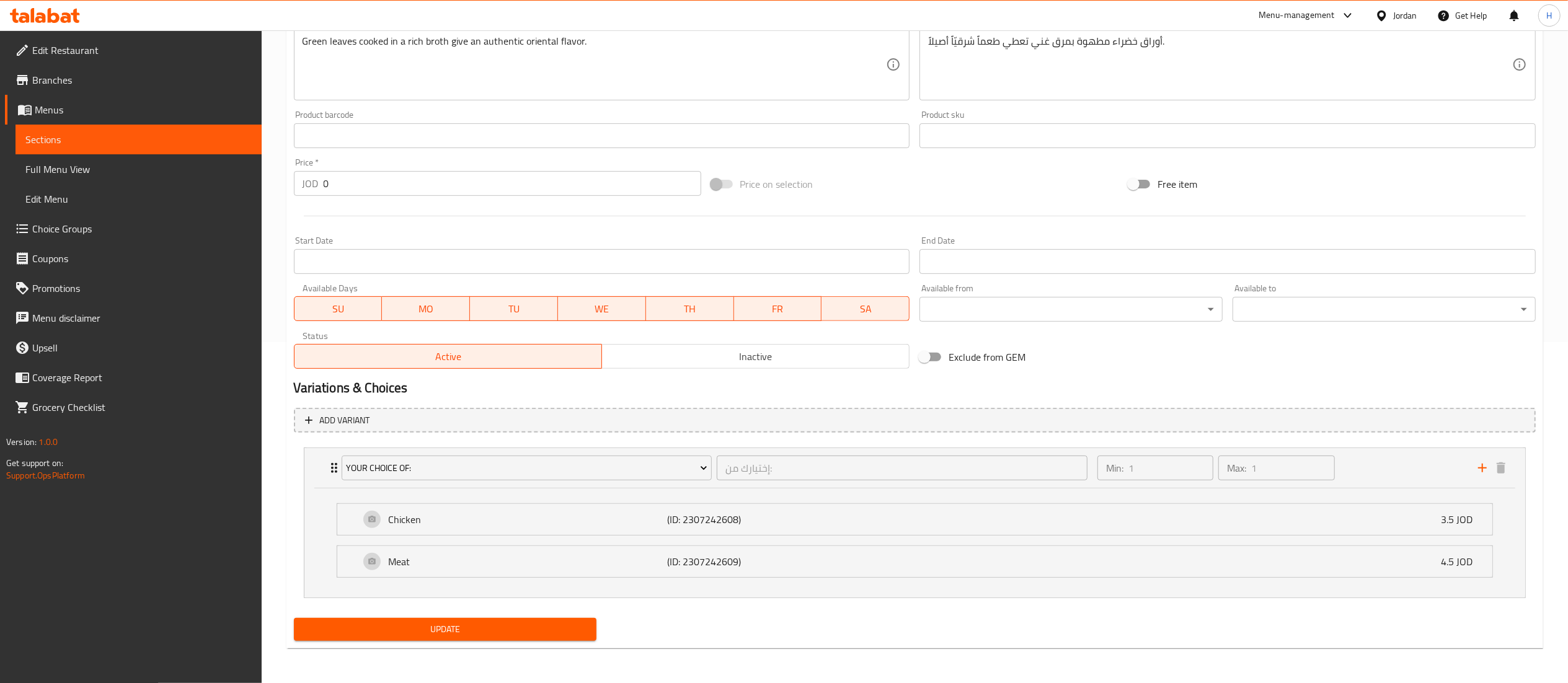
click at [109, 227] on span "Choice Groups" at bounding box center [141, 229] width 219 height 15
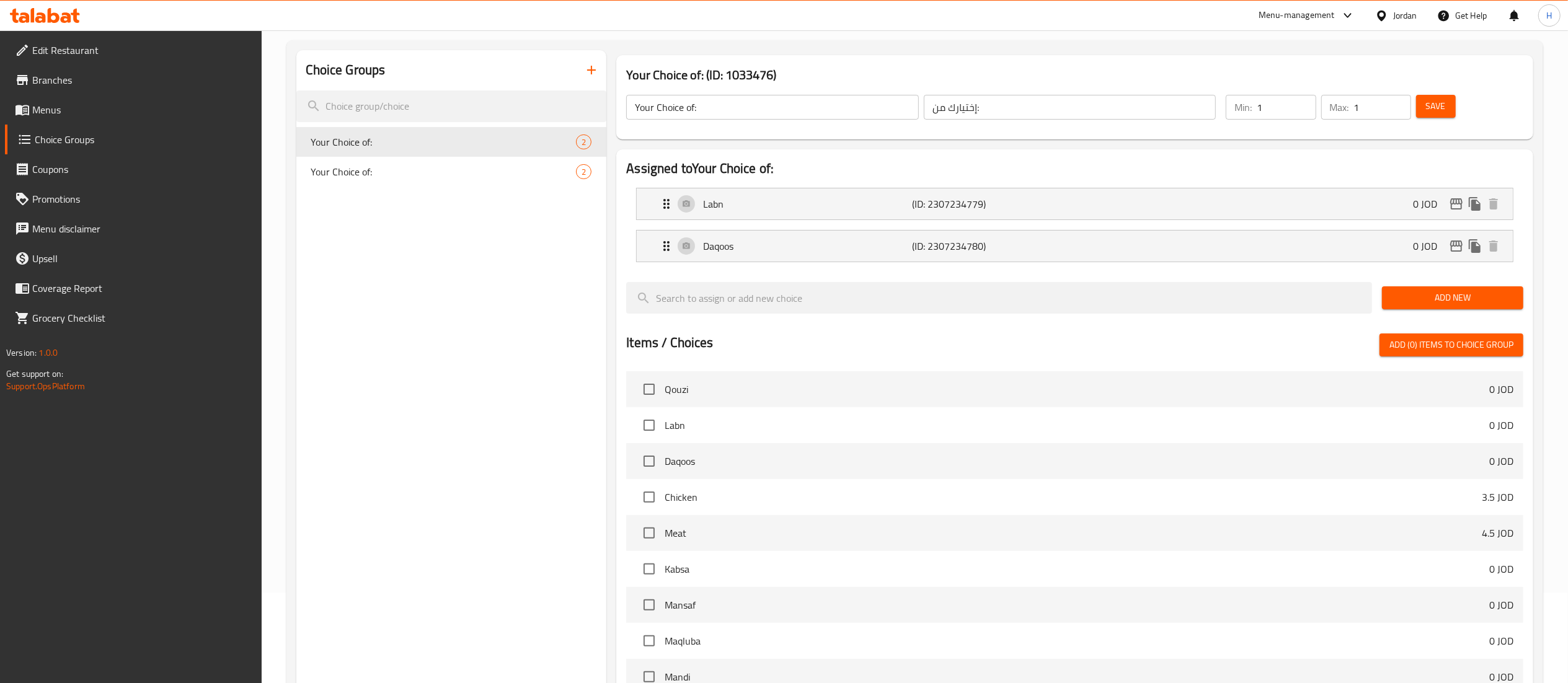
scroll to position [52, 0]
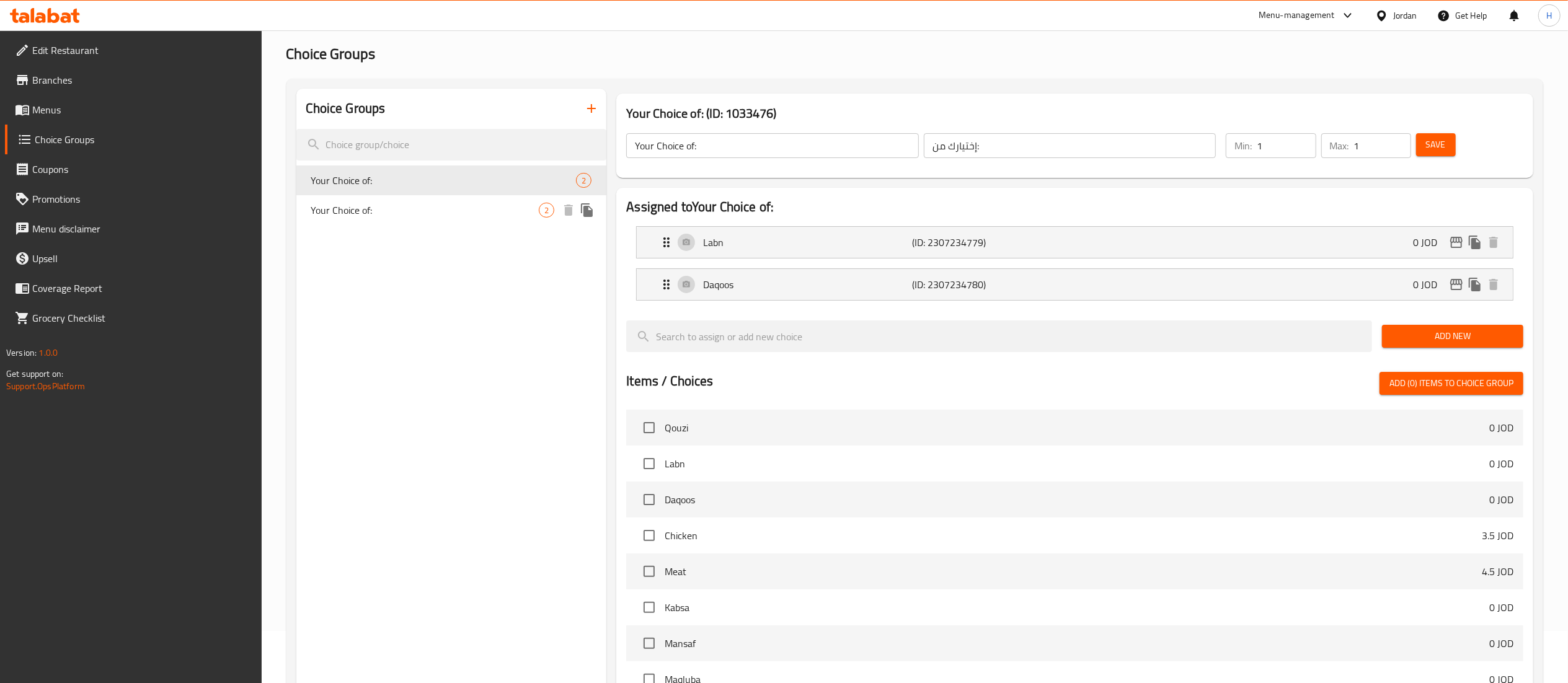
click at [364, 211] on span "Your Choice of:" at bounding box center [425, 210] width 228 height 15
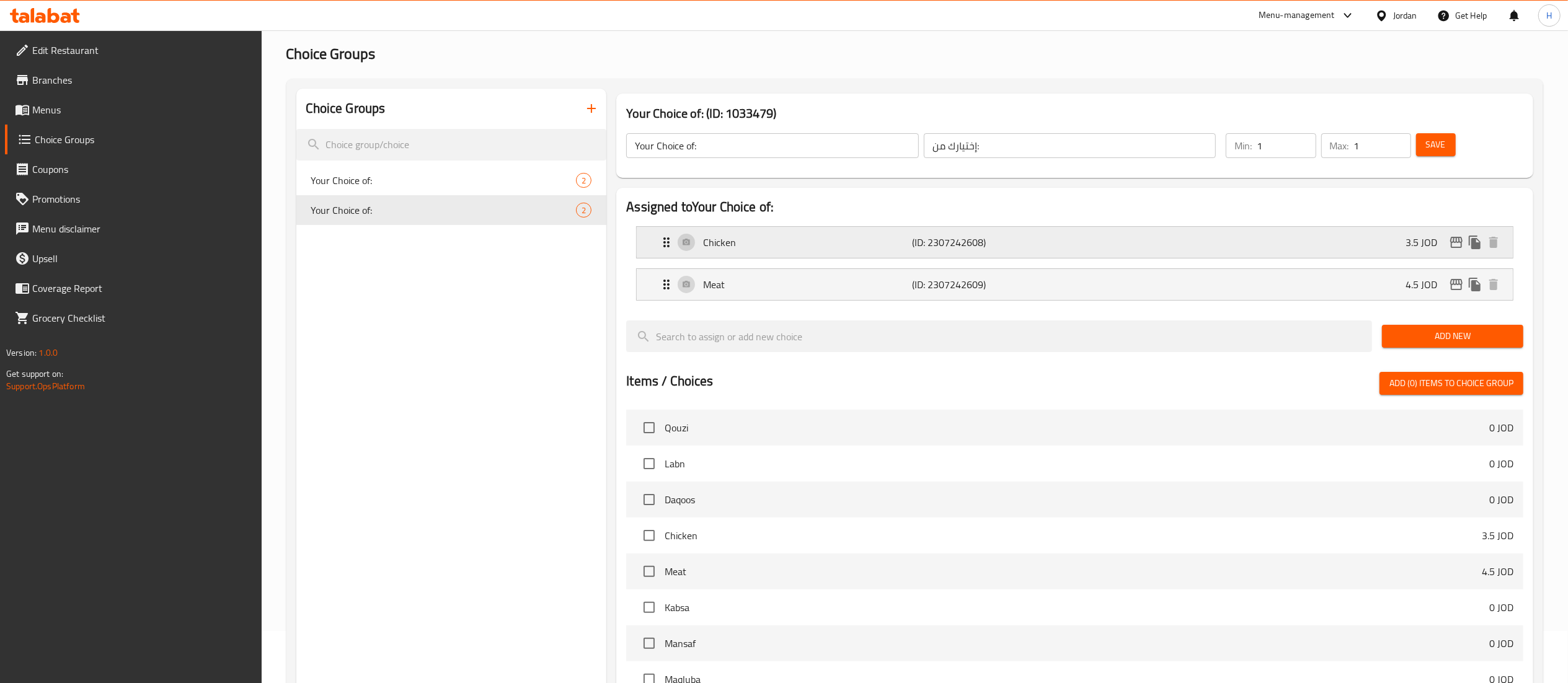
click at [1360, 243] on div "Chicken (ID: 2307242608) 3.5 JOD" at bounding box center [1078, 242] width 839 height 31
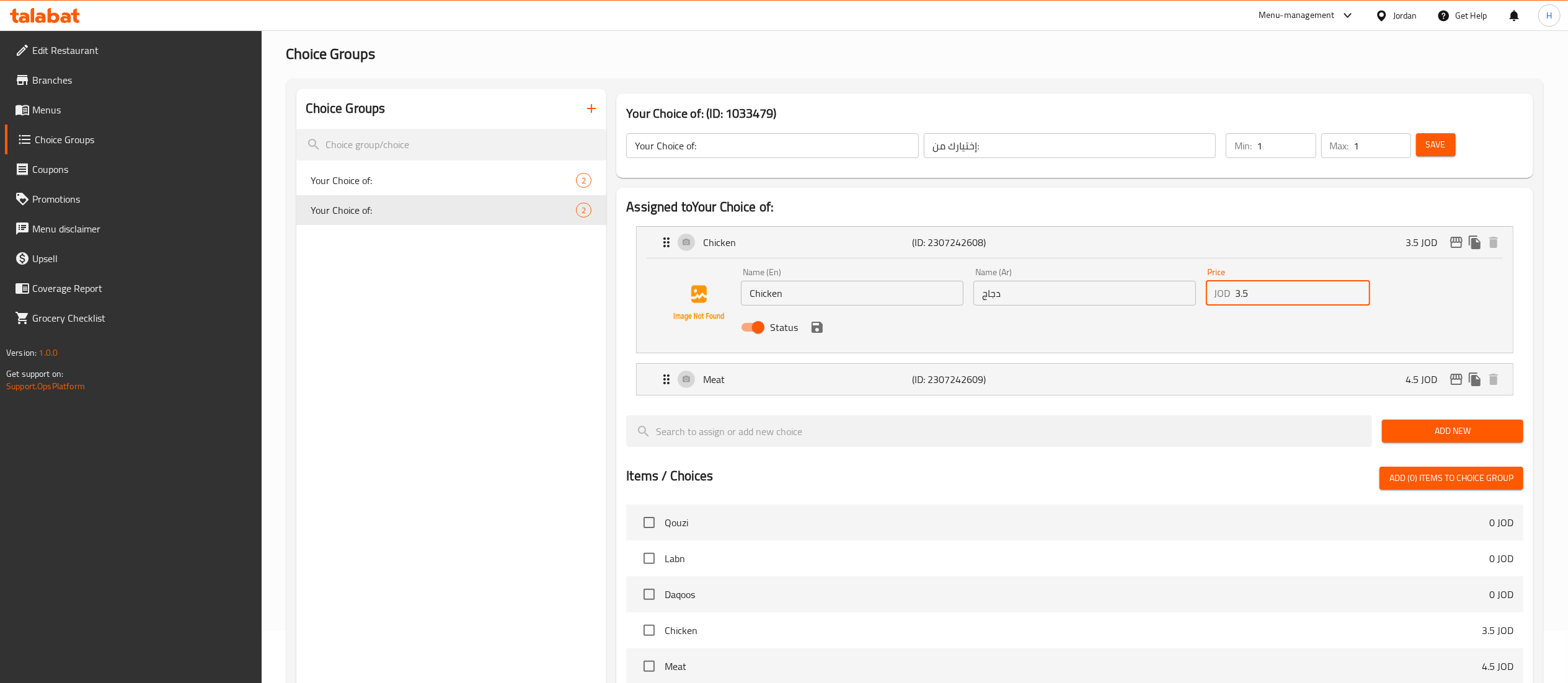
drag, startPoint x: 1298, startPoint y: 298, endPoint x: 931, endPoint y: 281, distance: 367.4
click at [931, 281] on div "Name (En) Chicken Name (En) Name (Ar) دجاج Name (Ar) Price JOD 3.5 Price Status" at bounding box center [1085, 303] width 697 height 82
click at [1127, 393] on div "Meat (ID: 2307242609) 4.5 JOD" at bounding box center [1078, 379] width 839 height 31
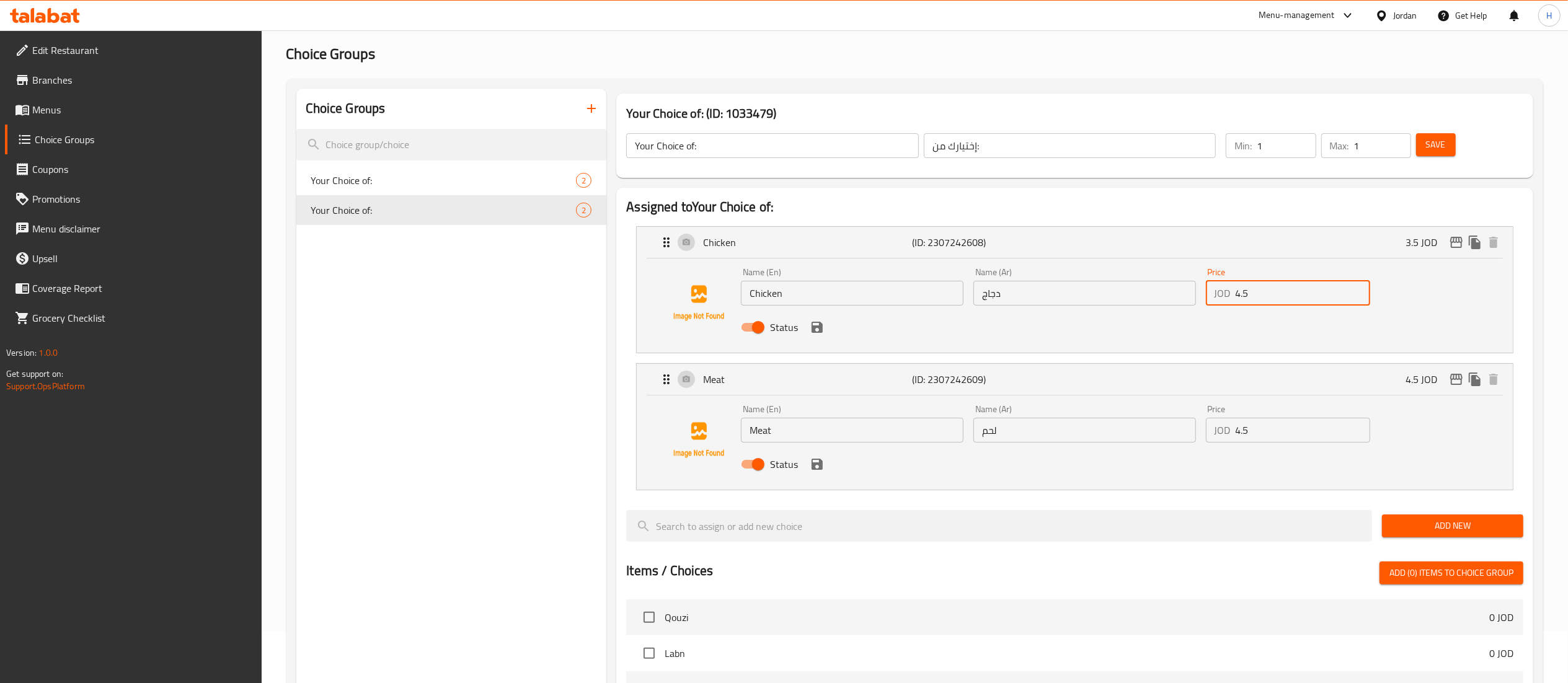
type input "4.5"
drag, startPoint x: 1243, startPoint y: 439, endPoint x: 900, endPoint y: 429, distance: 343.1
click at [900, 429] on div "Name (En) Meat Name (En) Name (Ar) لحم Name (Ar) Price JOD 4.5 Price Status" at bounding box center [1085, 441] width 697 height 82
click at [821, 464] on icon "save" at bounding box center [817, 464] width 11 height 11
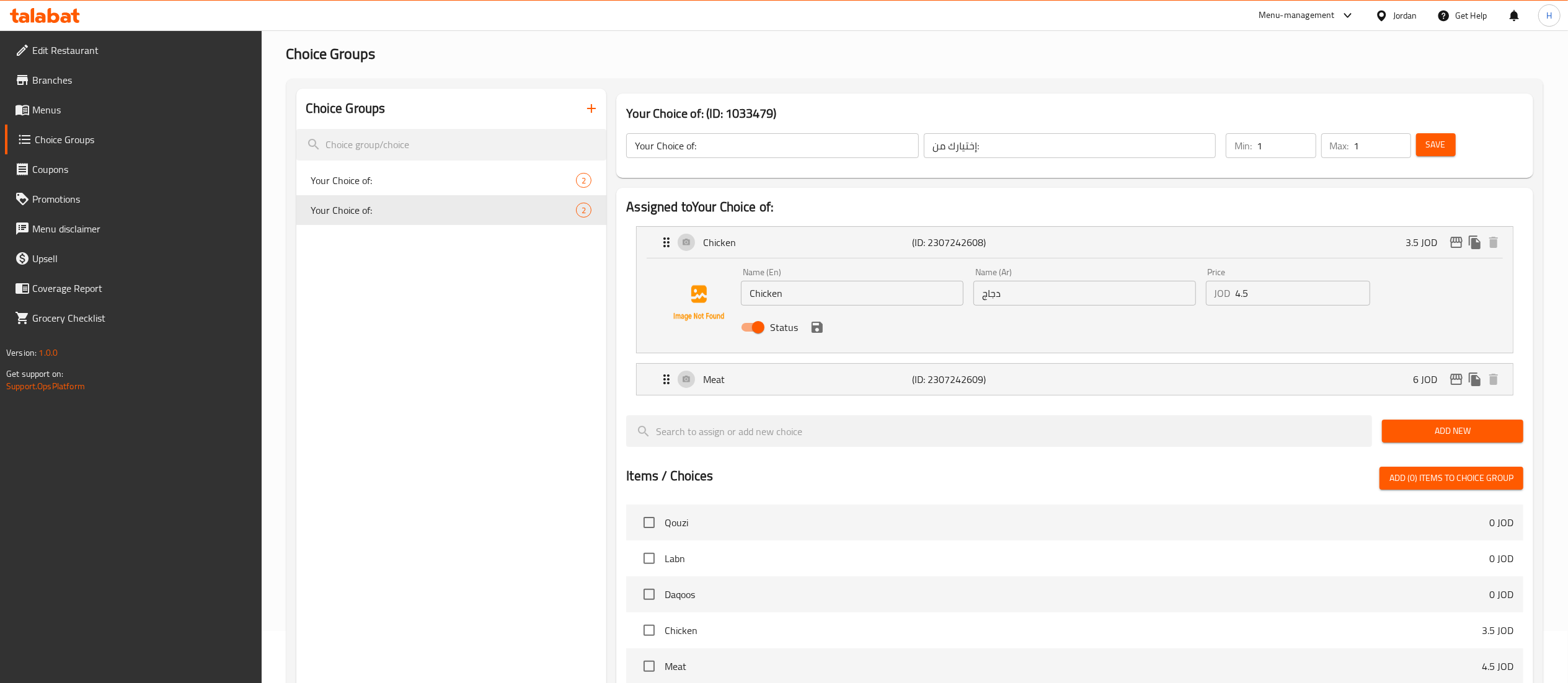
type input "6"
click at [821, 328] on icon "save" at bounding box center [817, 327] width 11 height 11
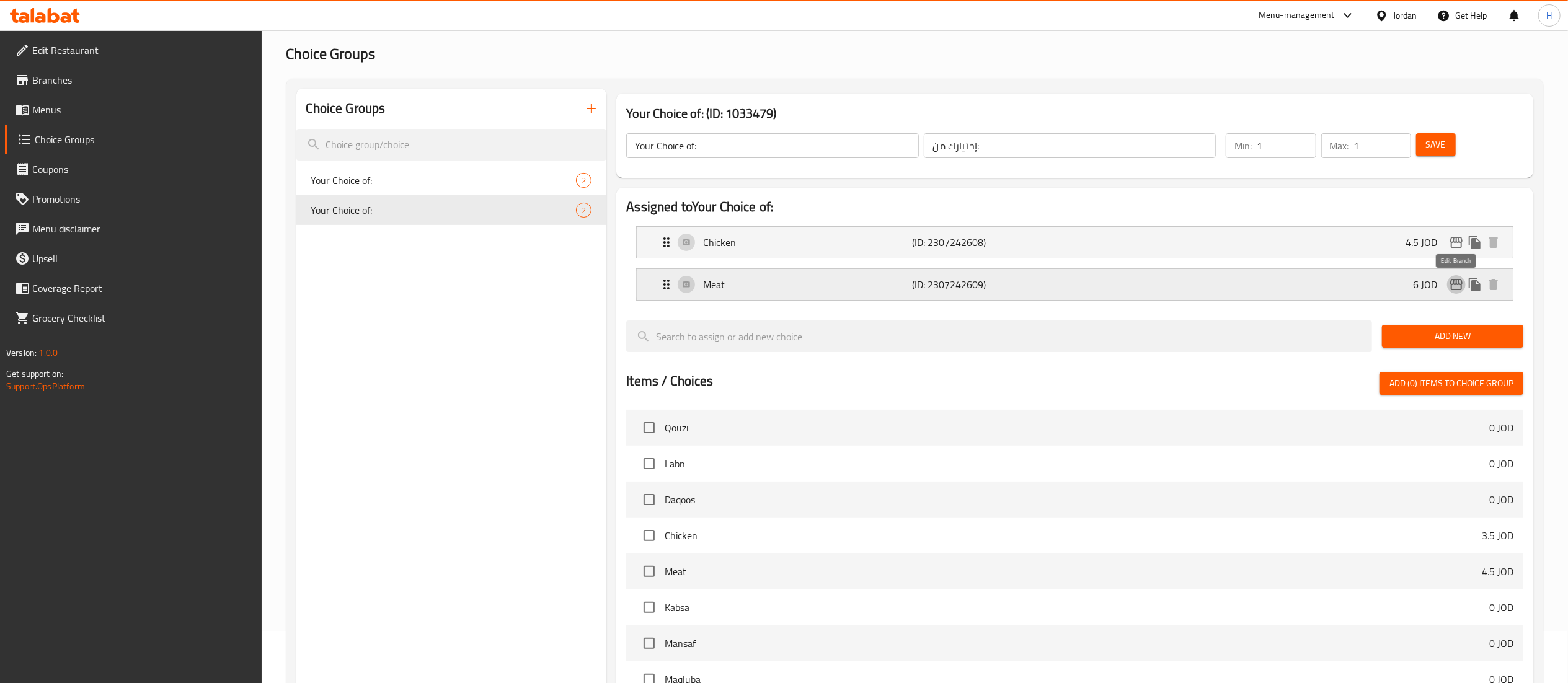
click at [1451, 284] on icon "edit" at bounding box center [1457, 284] width 13 height 11
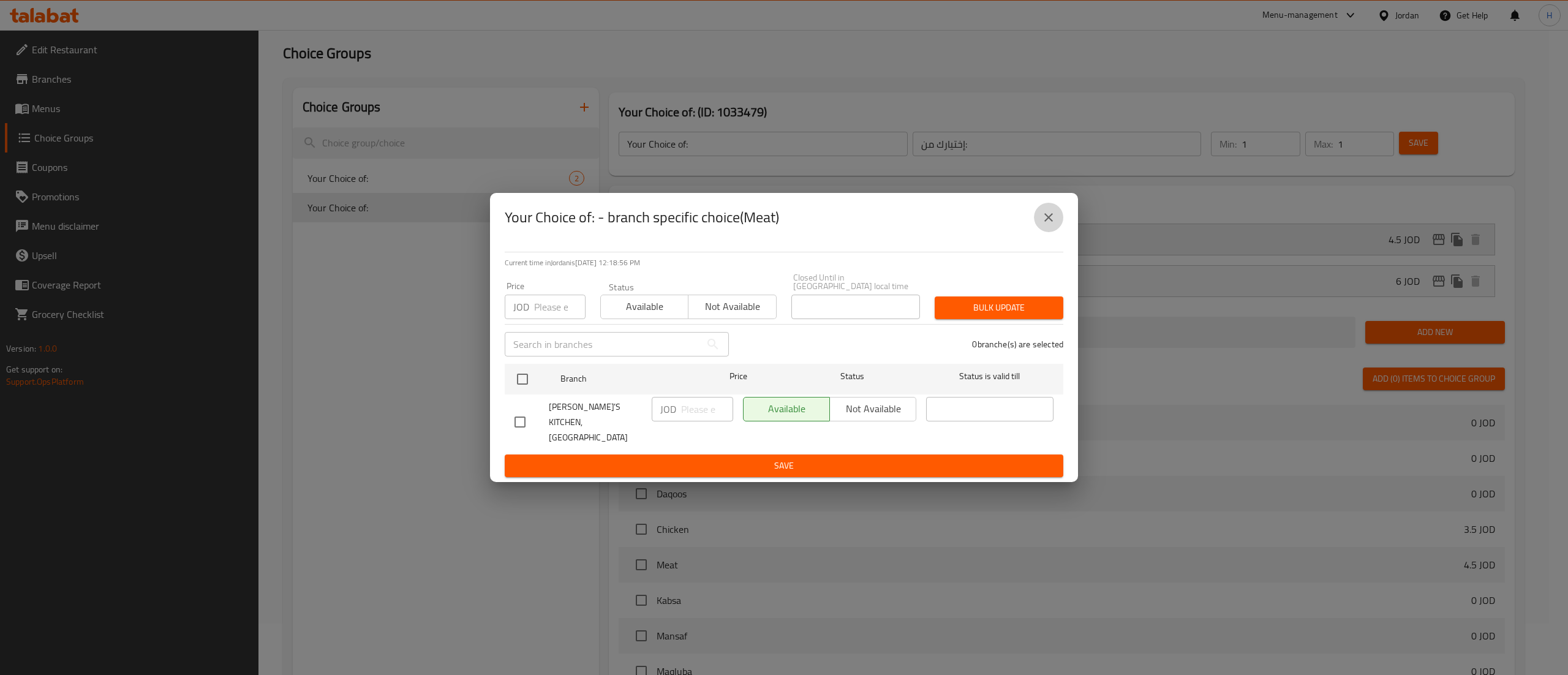
drag, startPoint x: 1044, startPoint y: 225, endPoint x: 1246, endPoint y: 237, distance: 202.4
click at [1046, 225] on icon "close" at bounding box center [1049, 217] width 15 height 15
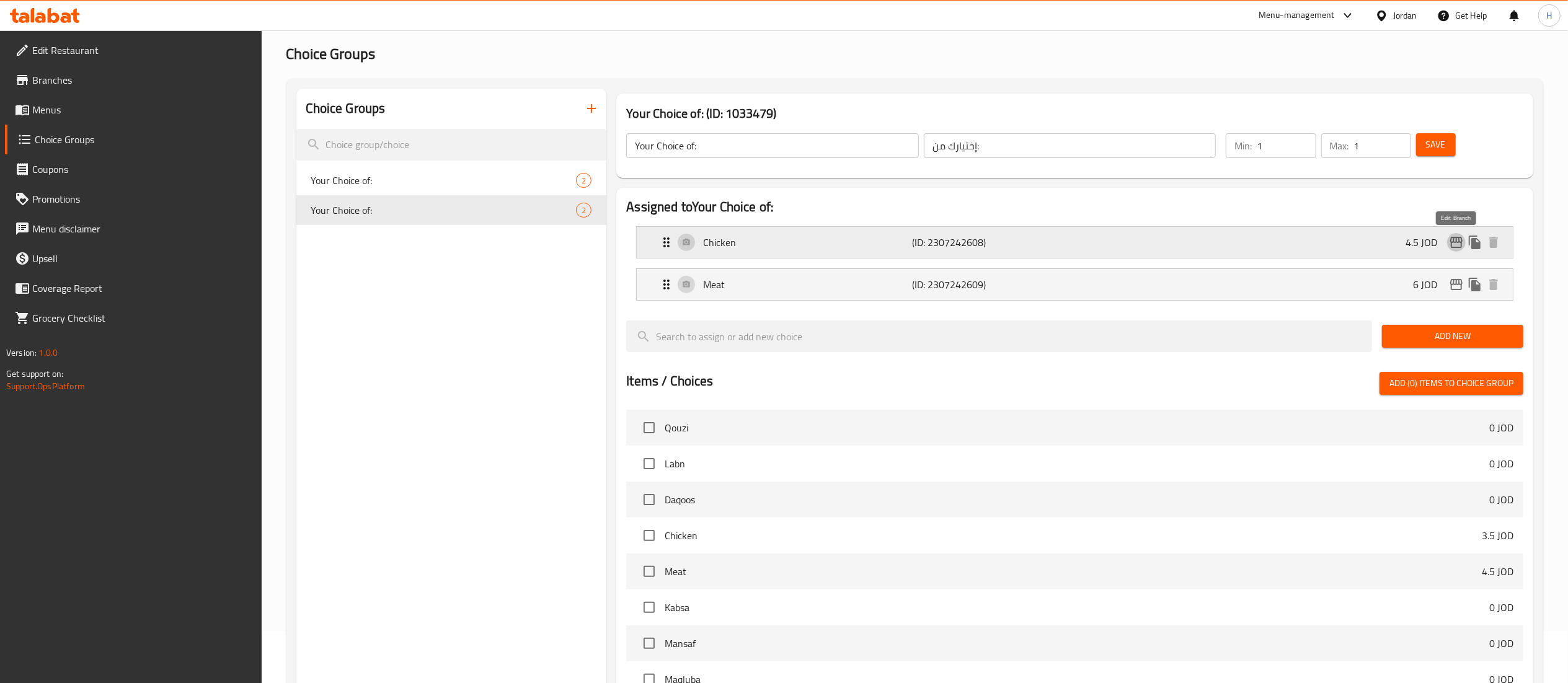
click at [1456, 242] on icon "edit" at bounding box center [1457, 242] width 13 height 11
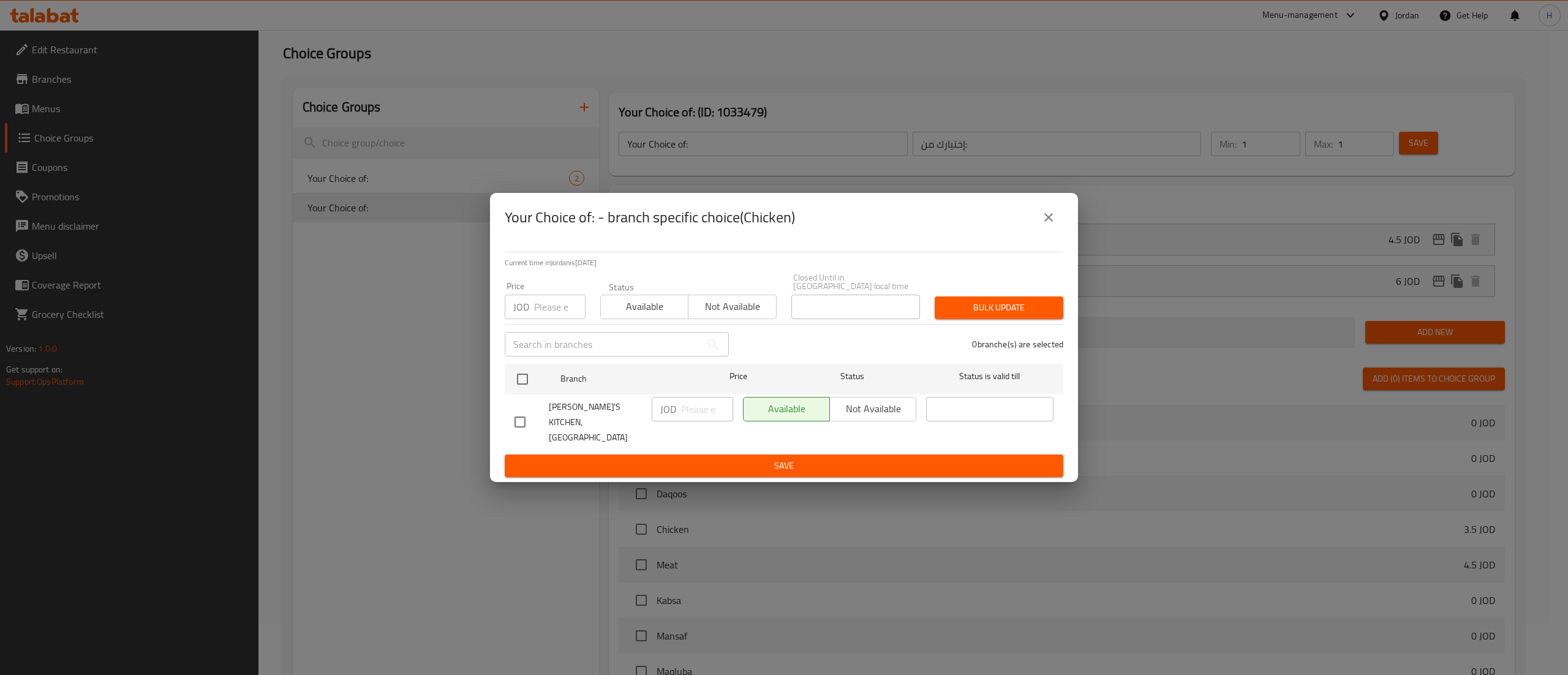
click at [1046, 225] on icon "close" at bounding box center [1049, 217] width 15 height 15
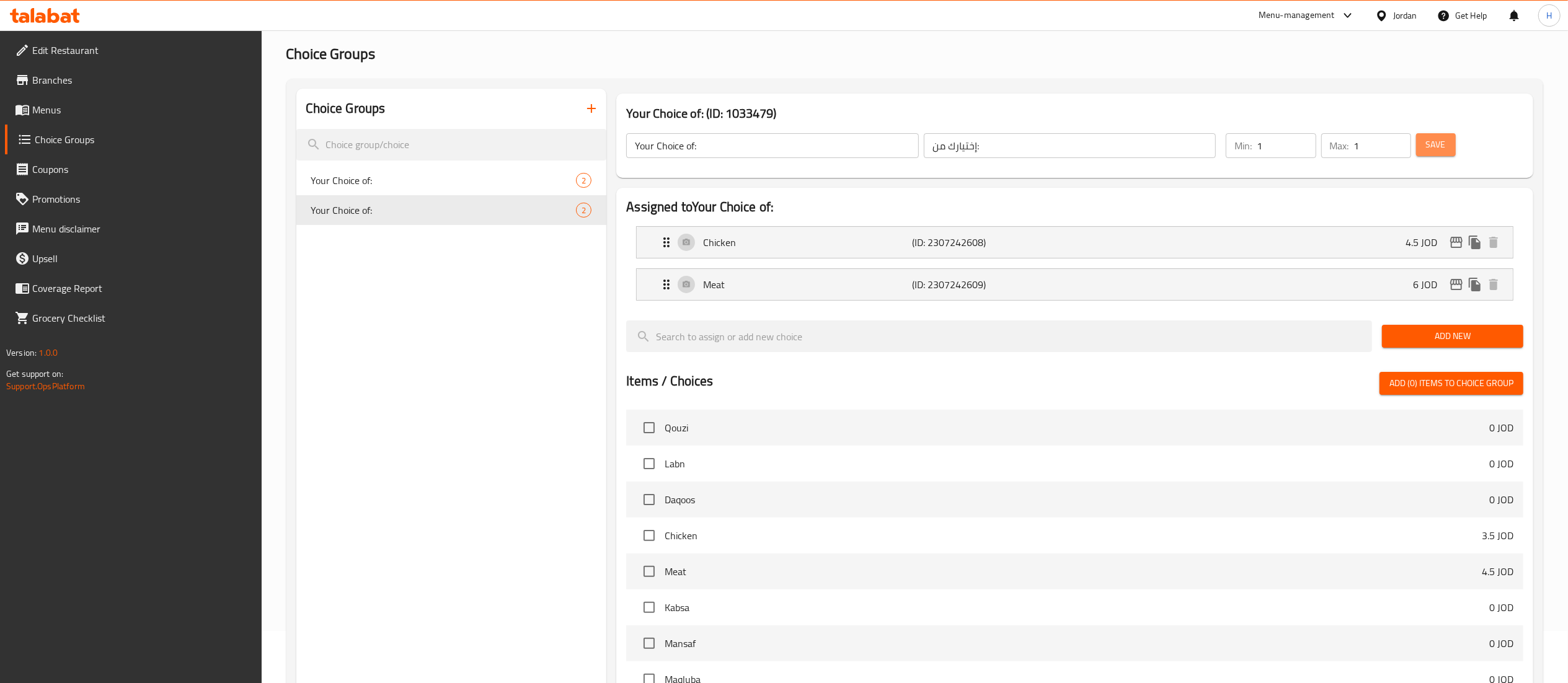
click at [1436, 140] on span "Save" at bounding box center [1436, 144] width 20 height 16
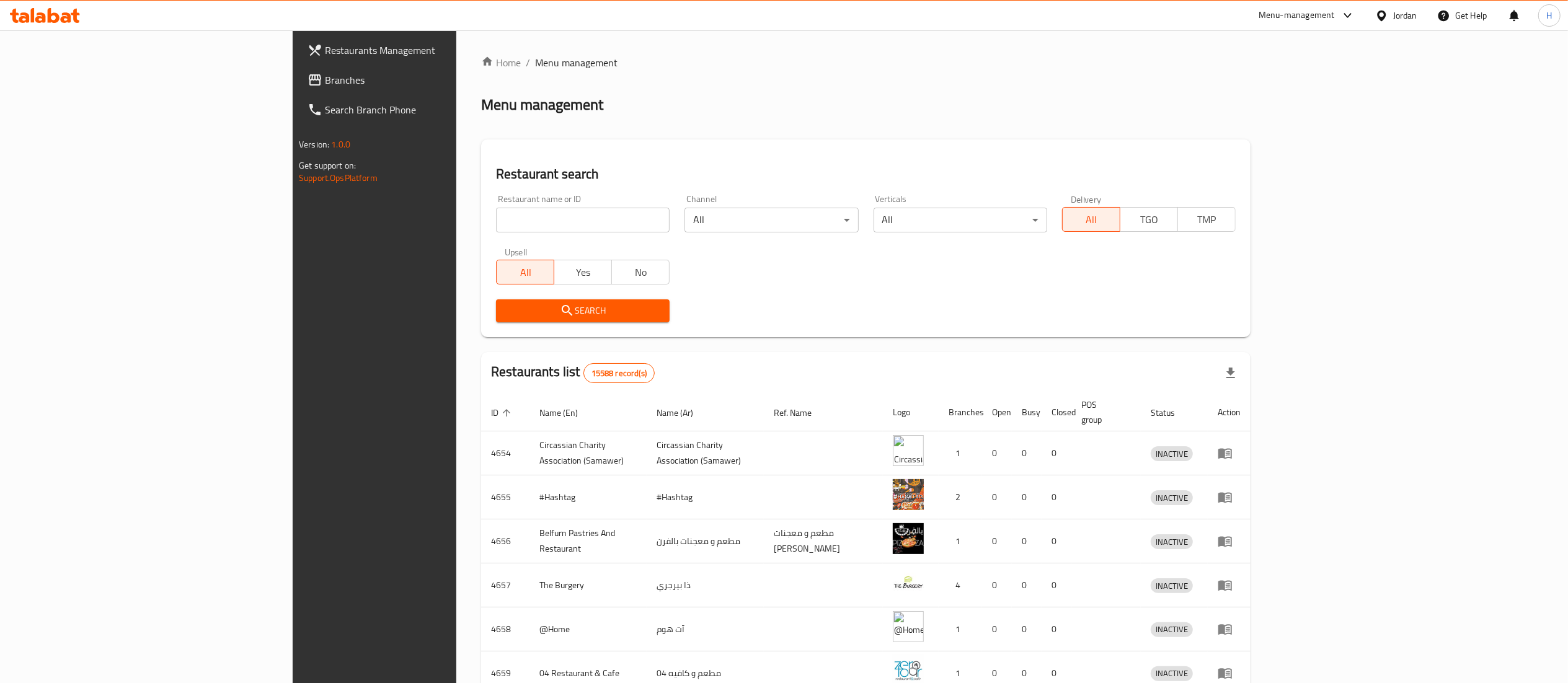
click at [325, 77] on span "Branches" at bounding box center [434, 80] width 219 height 15
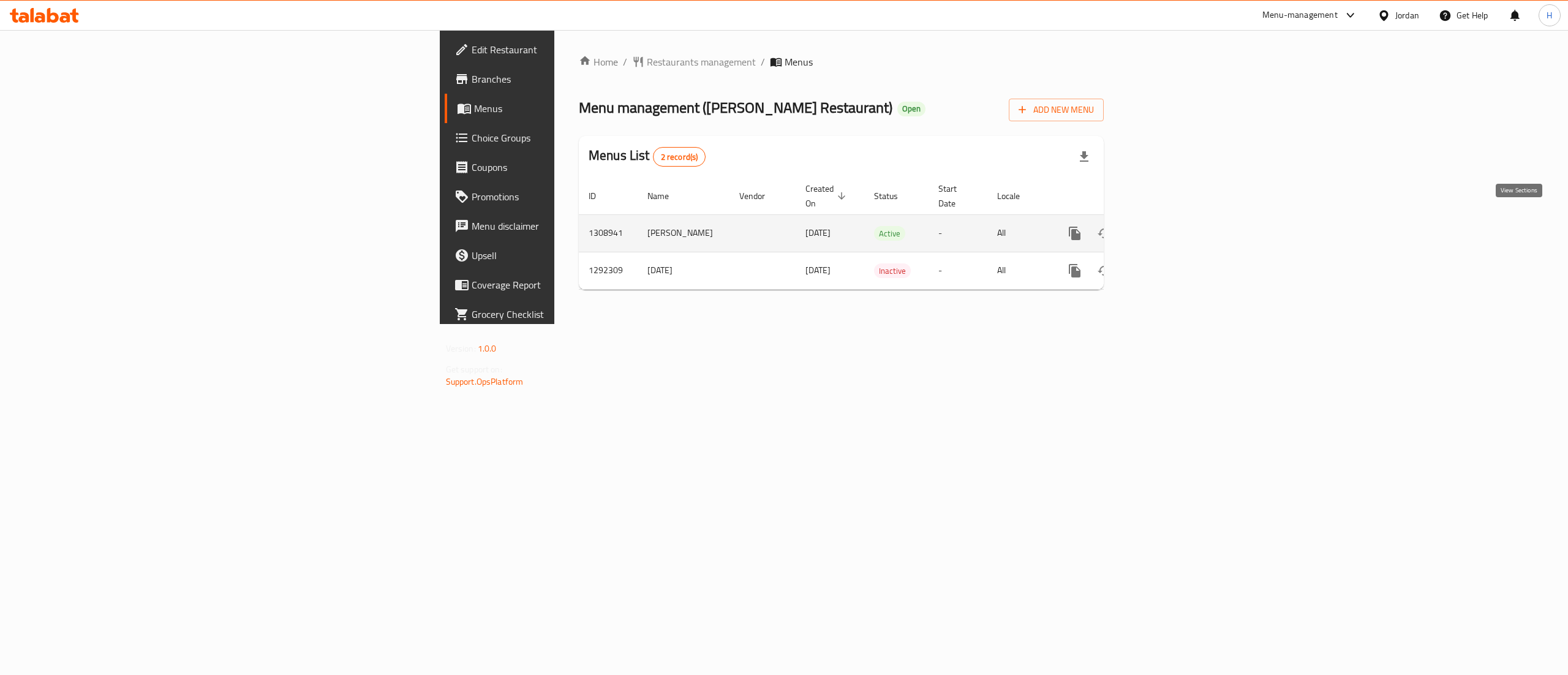
click at [1170, 226] on icon "enhanced table" at bounding box center [1163, 234] width 15 height 15
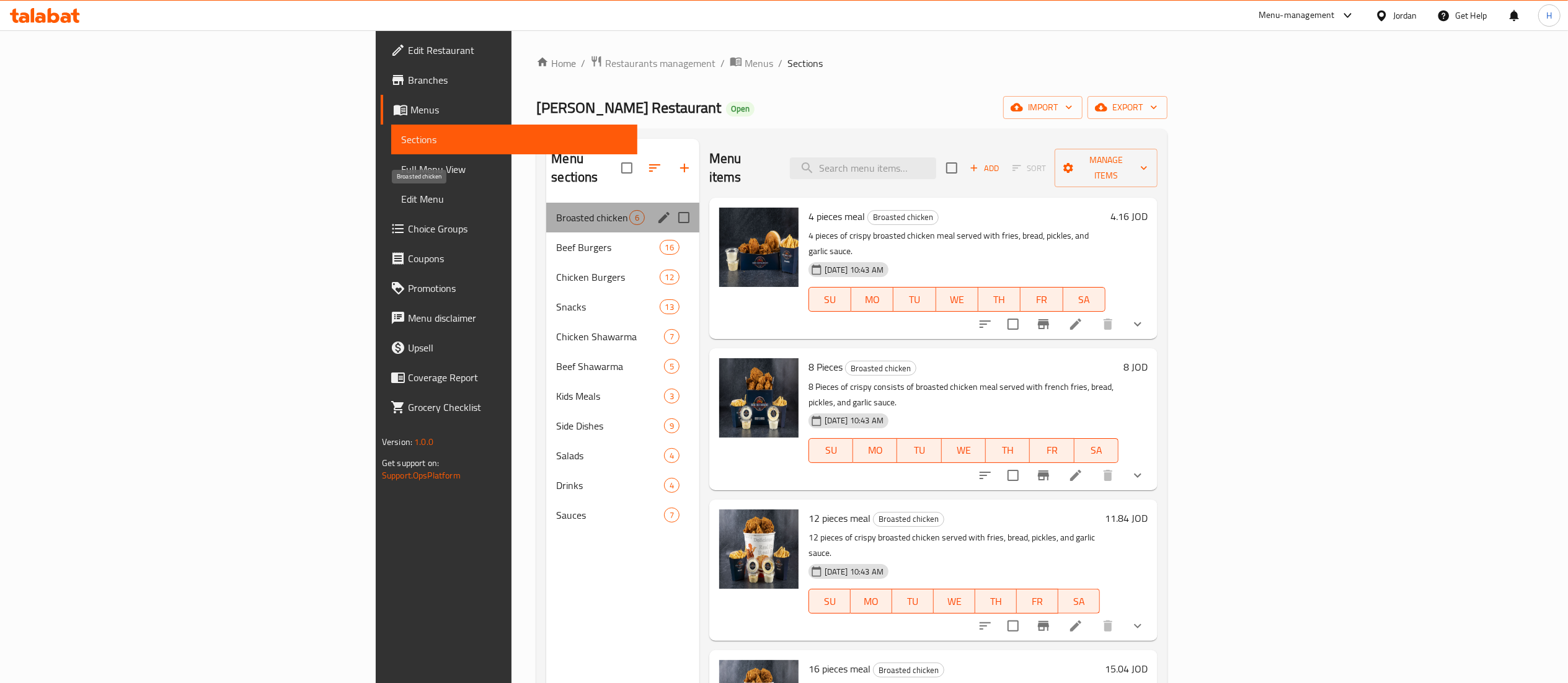
click at [556, 210] on span "Broasted chicken" at bounding box center [592, 218] width 73 height 15
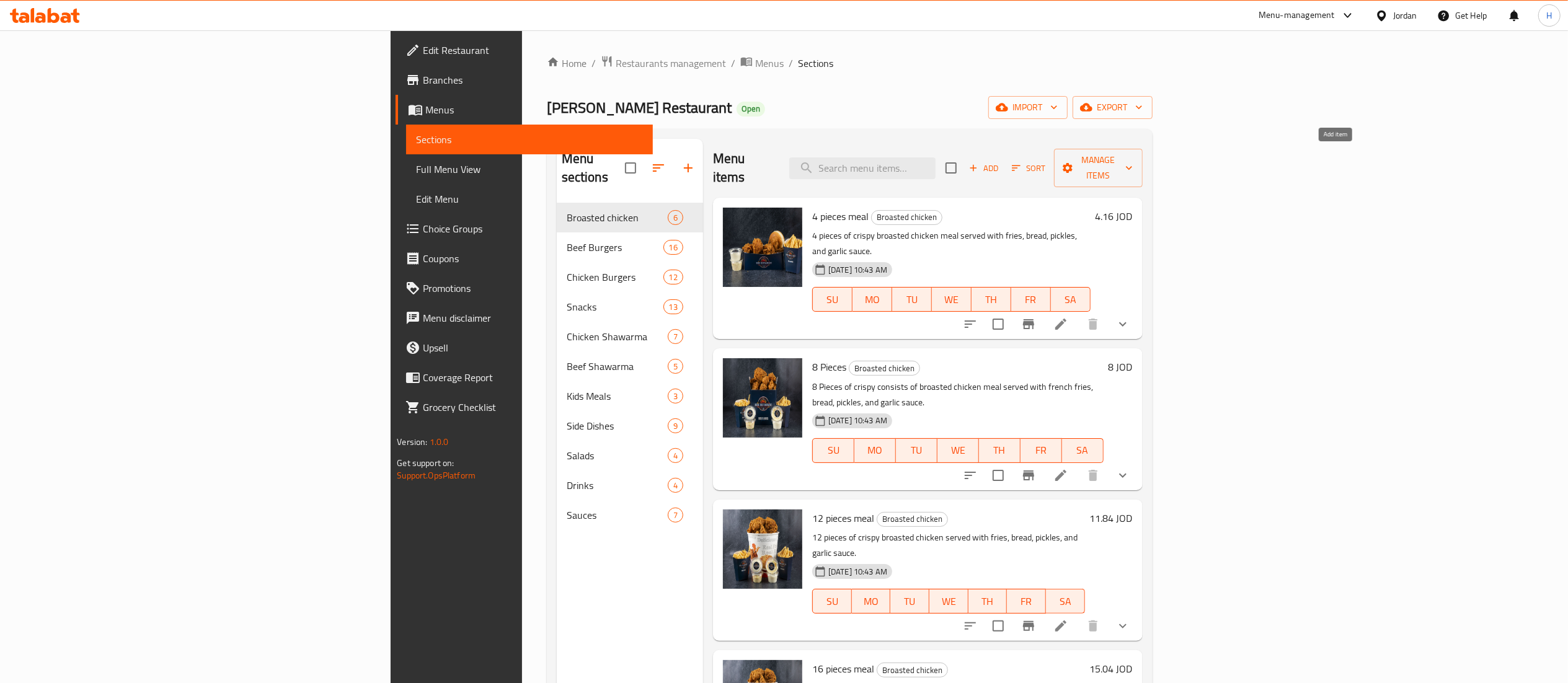
click at [1001, 165] on span "Add" at bounding box center [984, 168] width 34 height 14
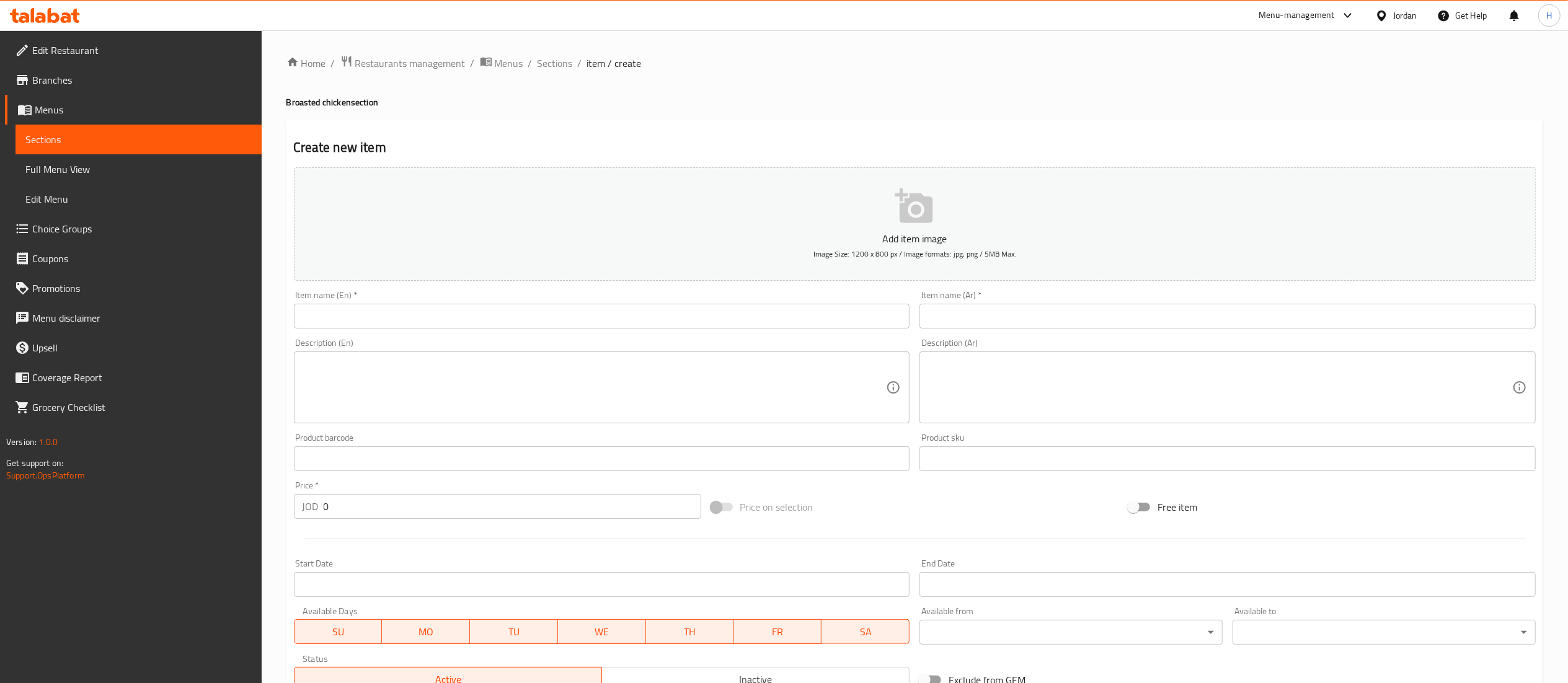
click at [1041, 322] on input "text" at bounding box center [1228, 316] width 616 height 25
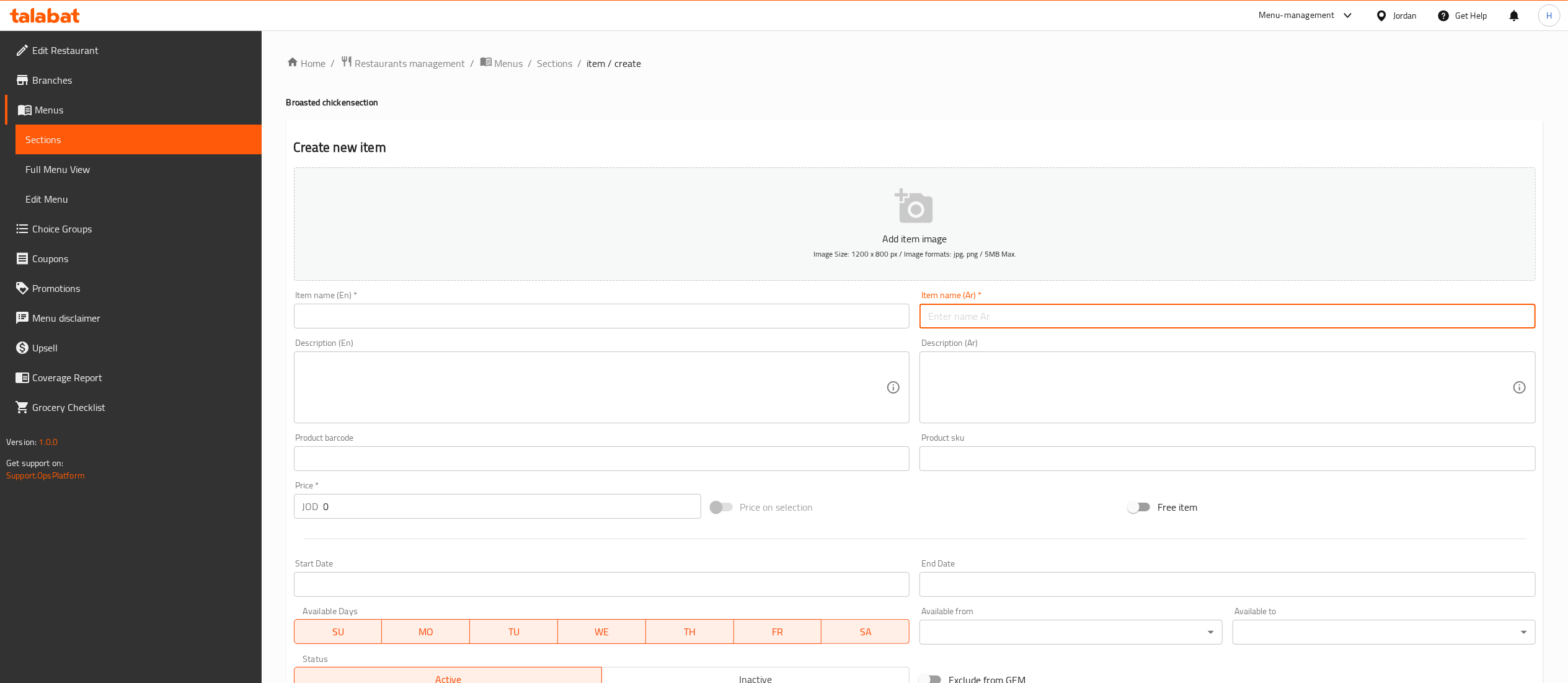
paste input "٨ قطع دجاج بروستد"
paste input "احصل علي مجانا ٤ قطع مجانا"
type input "٨ قطع دجاج بروستد احصل علي مجانا ٤ قطع مجانا"
click at [1077, 376] on textarea at bounding box center [1220, 388] width 584 height 59
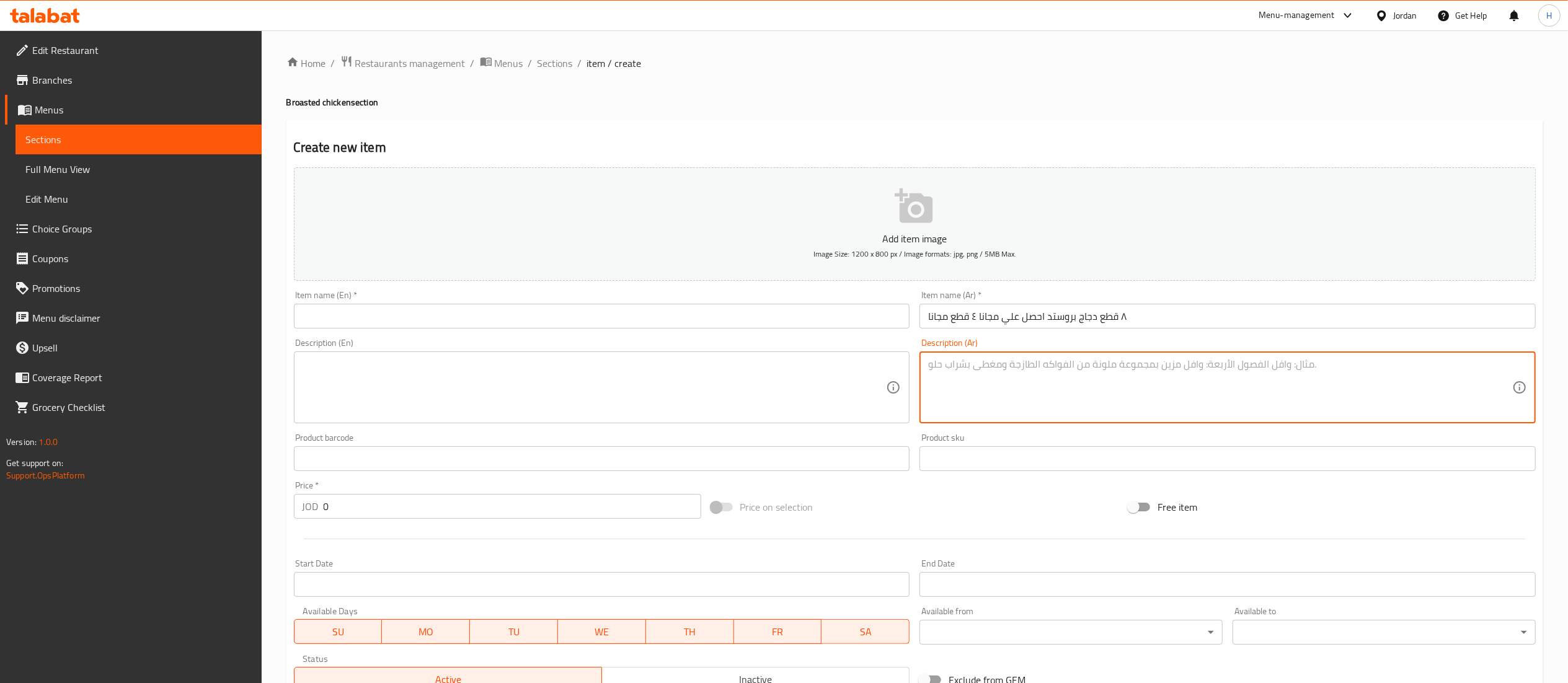
click at [990, 389] on textarea at bounding box center [1220, 388] width 584 height 59
paste textarea "٢ بطاط سلطه ملفوف ٢ مثومه ٢ خبز السعر ٩"
click at [947, 414] on textarea "٢ بطاط سلطه ملفوف ٢ مثومه ٢ خبز السعر ٩" at bounding box center [1220, 388] width 584 height 59
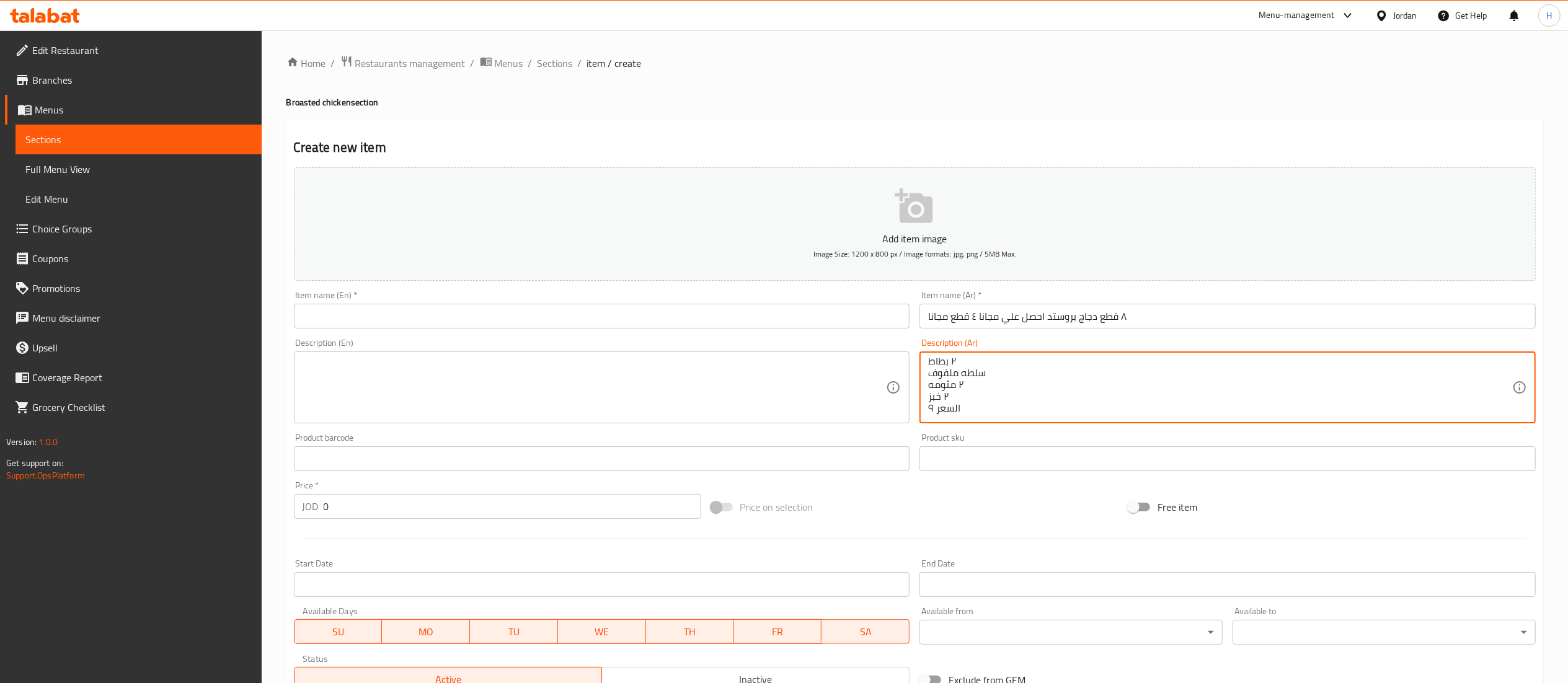
click at [947, 414] on textarea "٢ بطاط سلطه ملفوف ٢ مثومه ٢ خبز السعر ٩" at bounding box center [1220, 388] width 584 height 59
type textarea "٢ بطاط سلطه ملفوف ٢ مثومه ٢ خبز"
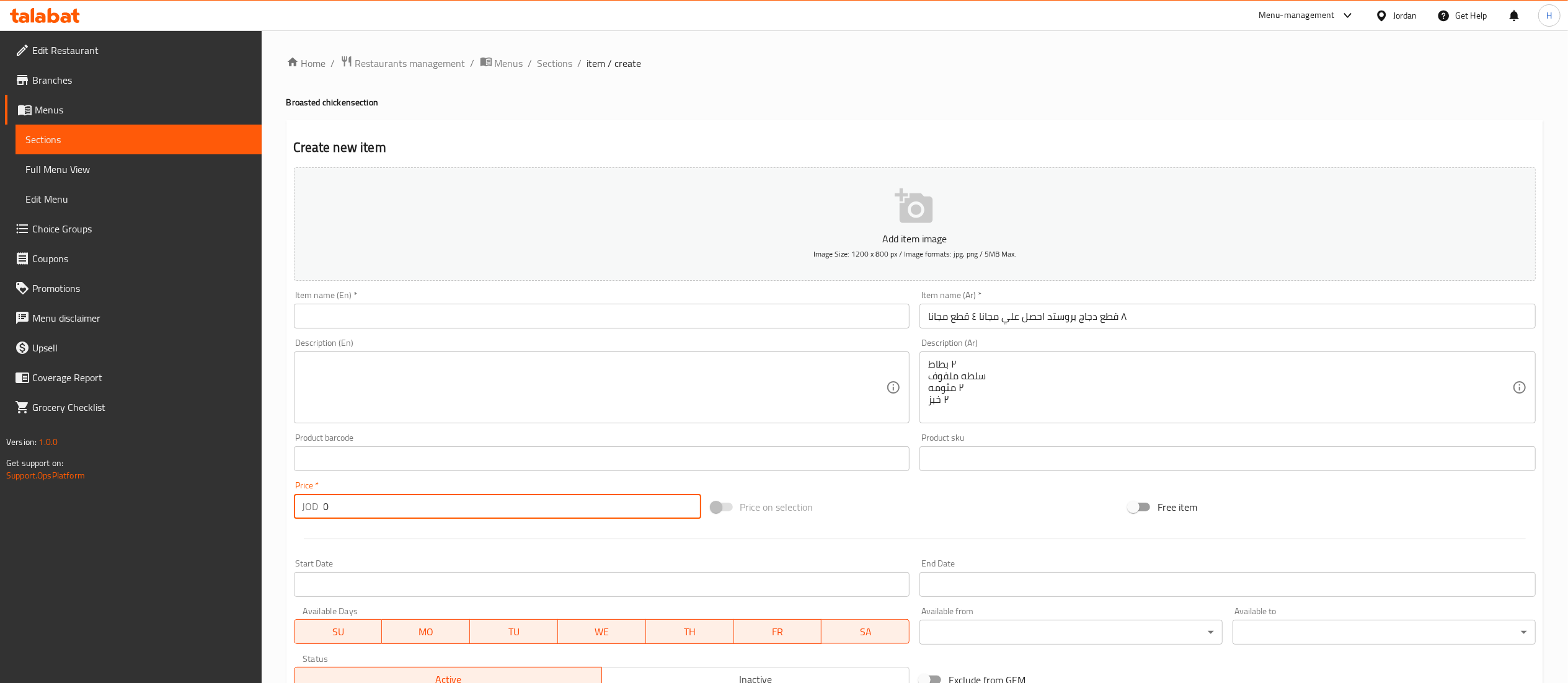
drag, startPoint x: 348, startPoint y: 503, endPoint x: 209, endPoint y: 488, distance: 139.8
click at [209, 488] on div "Edit Restaurant Branches Menus Sections Full Menu View Edit Menu Choice Groups …" at bounding box center [784, 453] width 1568 height 845
type input "9"
click at [556, 385] on textarea at bounding box center [594, 388] width 584 height 59
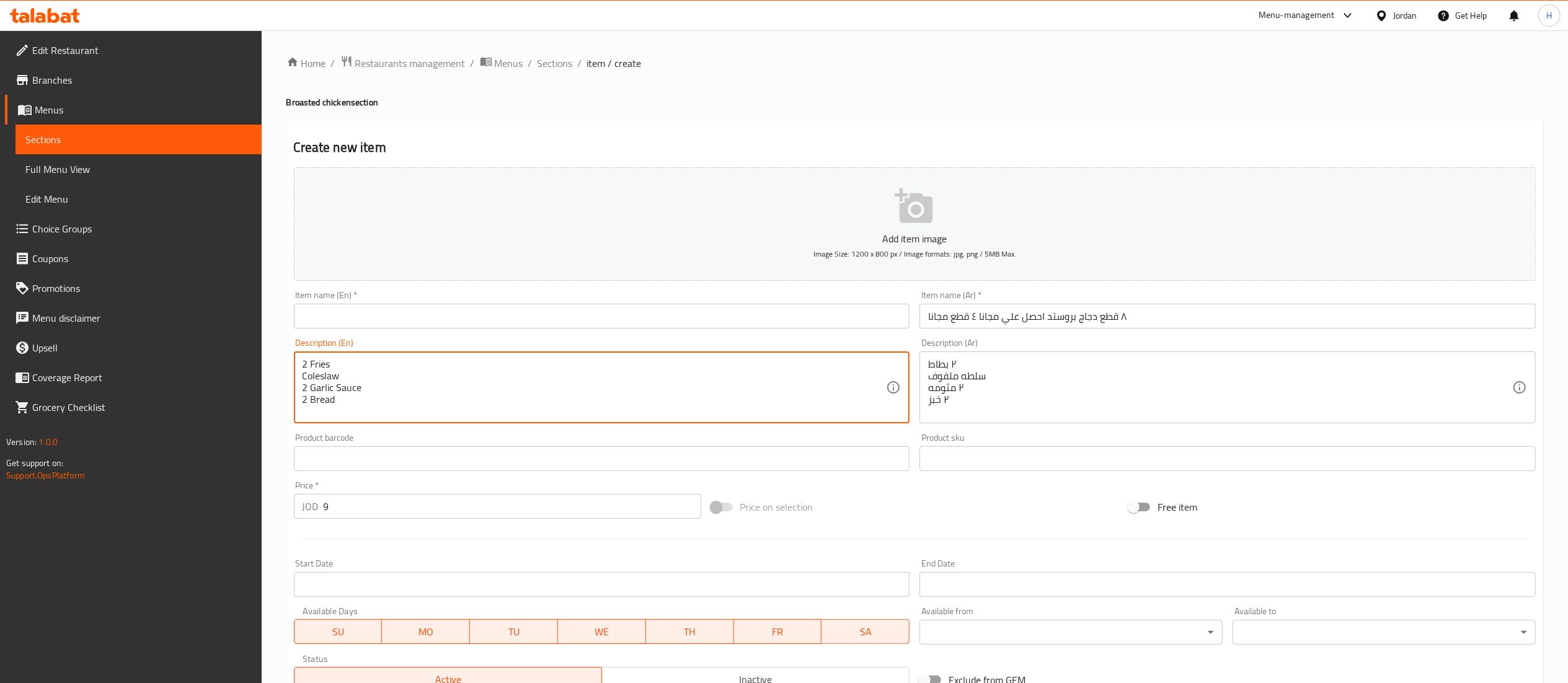
type textarea "2 Fries Coleslaw 2 Garlic Sauce 2 Bread"
click at [1042, 321] on input "٨ قطع دجاج بروستد احصل علي مجانا ٤ قطع مجانا" at bounding box center [1228, 316] width 616 height 25
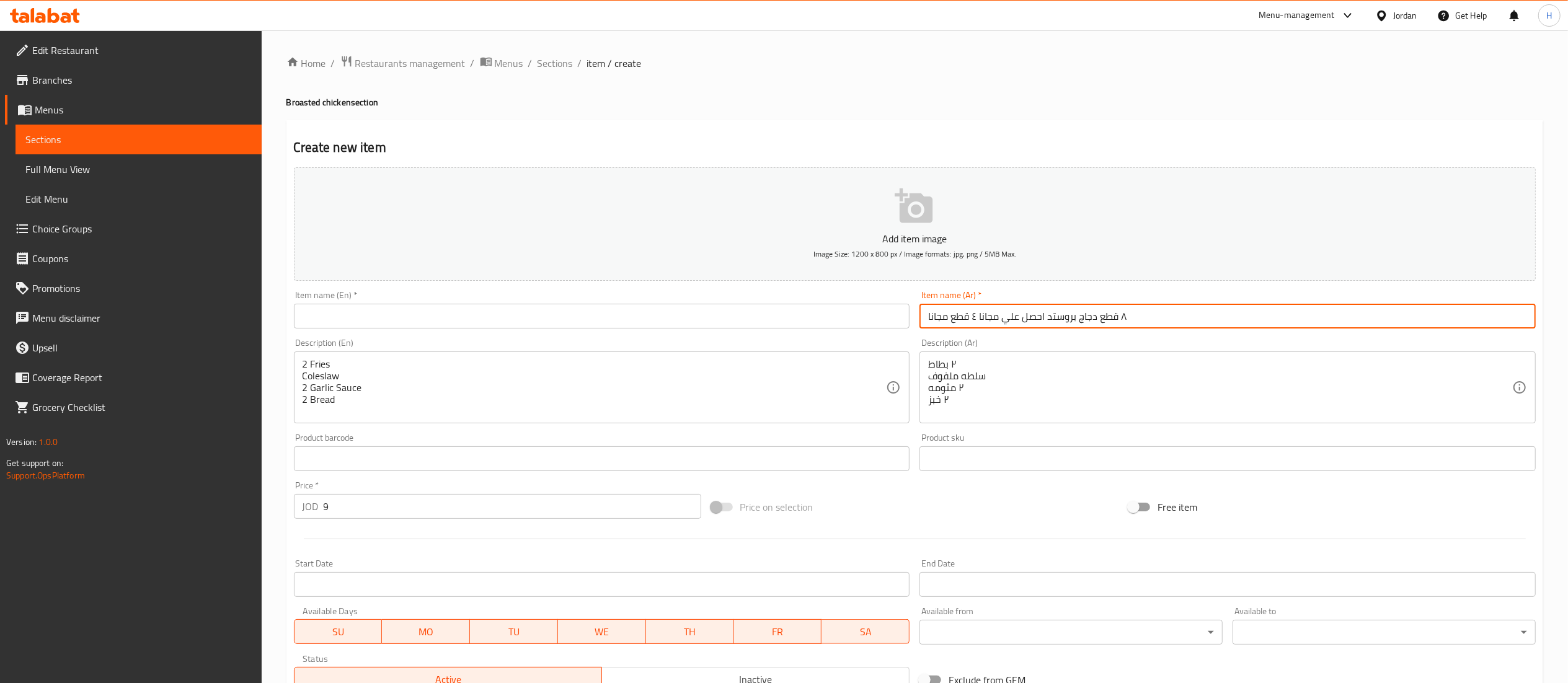
click at [1042, 321] on input "٨ قطع دجاج بروستد احصل علي مجانا ٤ قطع مجانا" at bounding box center [1228, 316] width 616 height 25
click at [1042, 324] on input "٨ قطع دجاج بروستد احصل علي مجانا ٤ قطع مجانا" at bounding box center [1228, 316] width 616 height 25
click at [1042, 325] on input "٨ قطع دجاج بروستد احصل علي مجانا ٤ قطع مجانا" at bounding box center [1228, 316] width 616 height 25
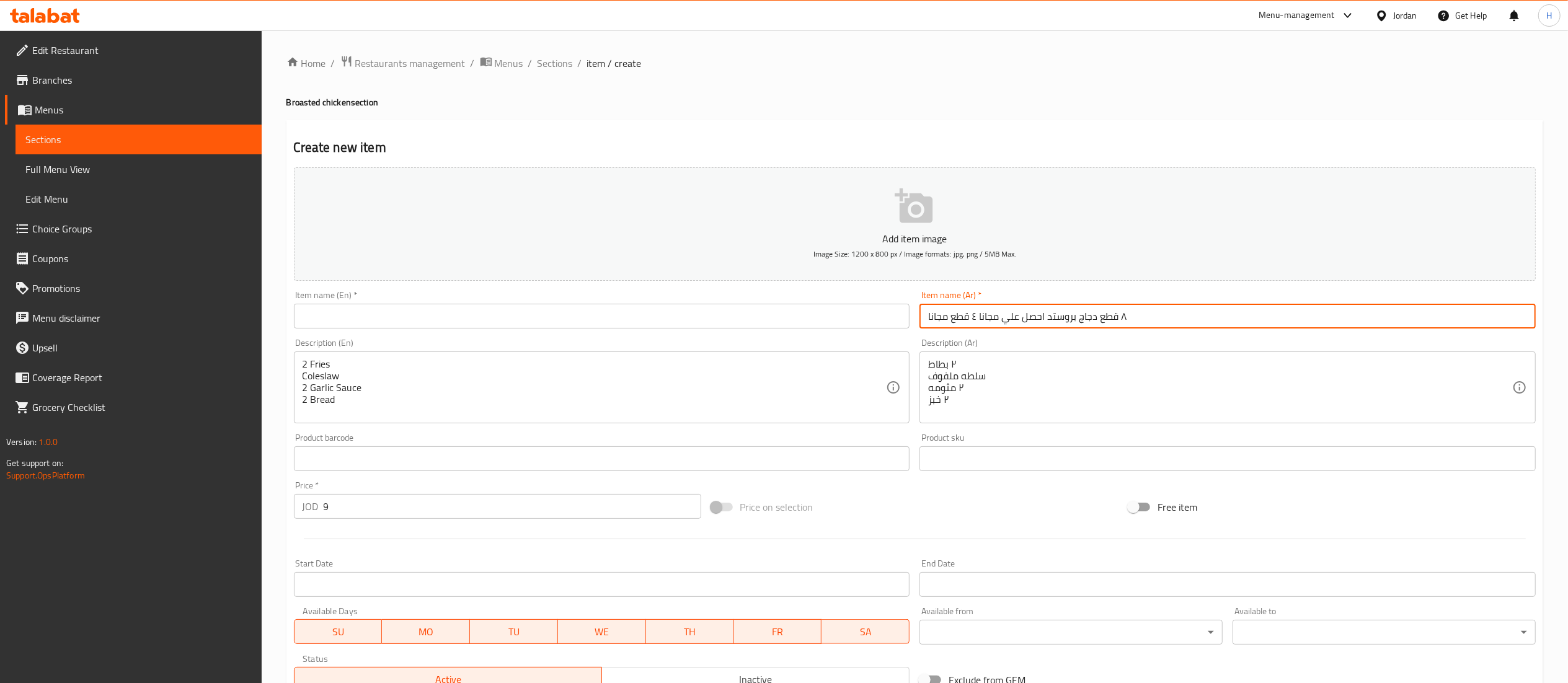
click at [1042, 325] on input "٨ قطع دجاج بروستد احصل علي مجانا ٤ قطع مجانا" at bounding box center [1228, 316] width 616 height 25
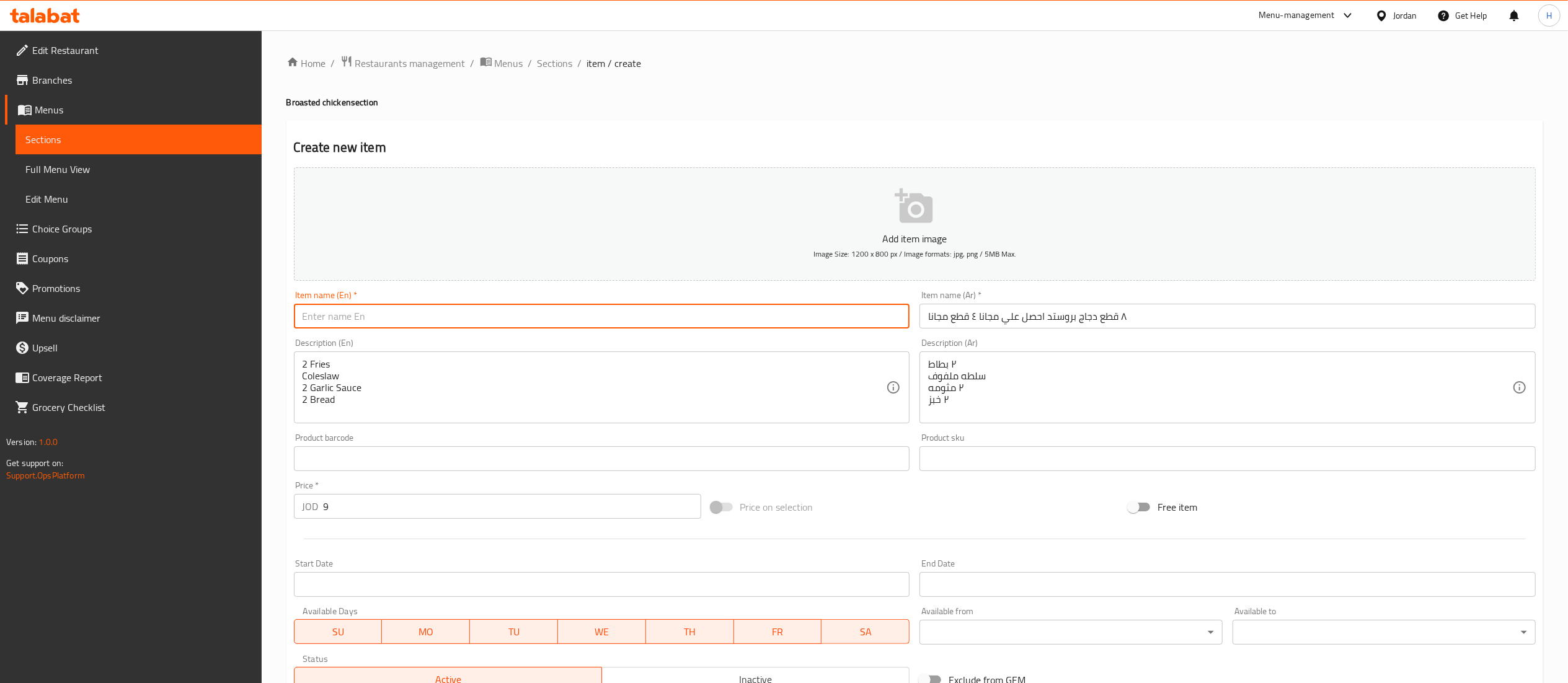
click at [347, 322] on input "text" at bounding box center [602, 316] width 616 height 25
paste input "8 pieces of broasted chicken, get 4 pieces for free"
click at [353, 319] on input "8 pieces of broasted chicken, get 4 pieces for free" at bounding box center [602, 316] width 616 height 25
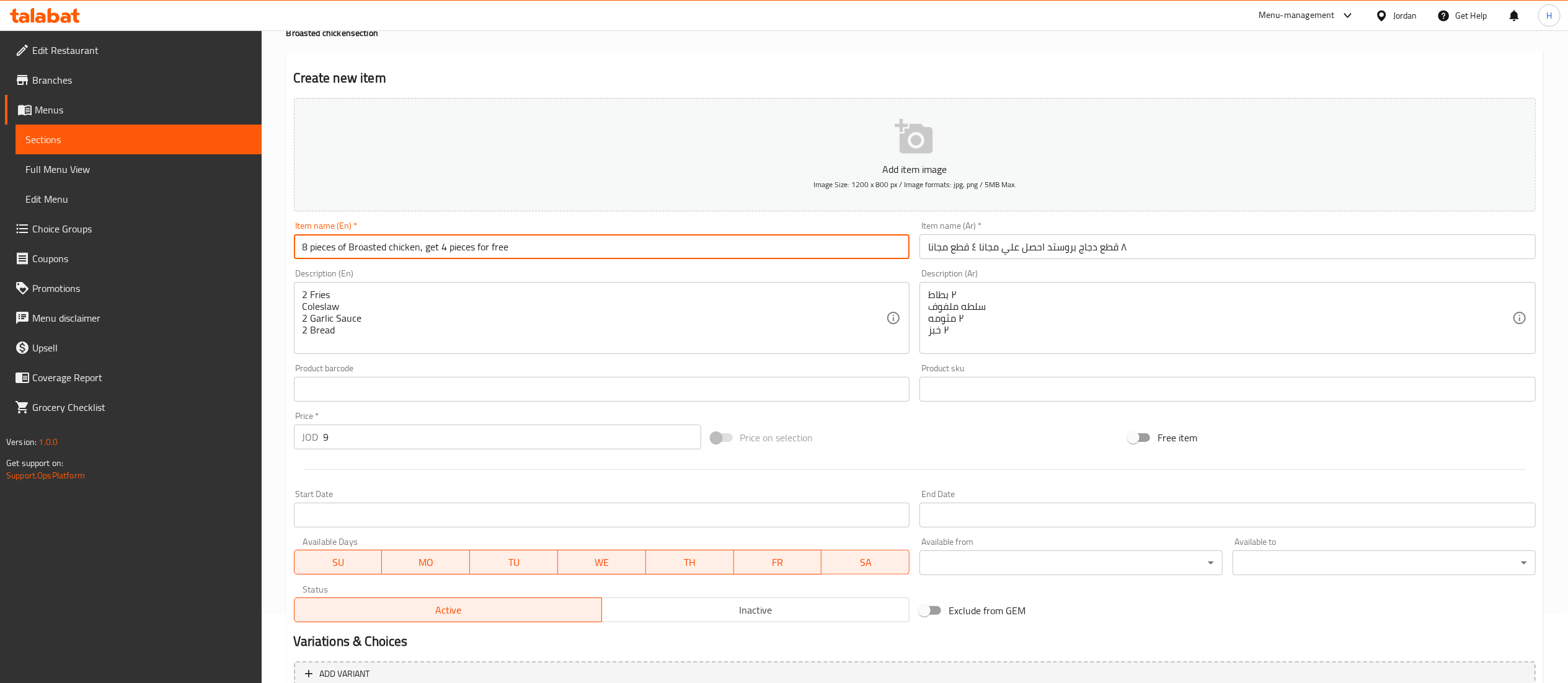
scroll to position [192, 0]
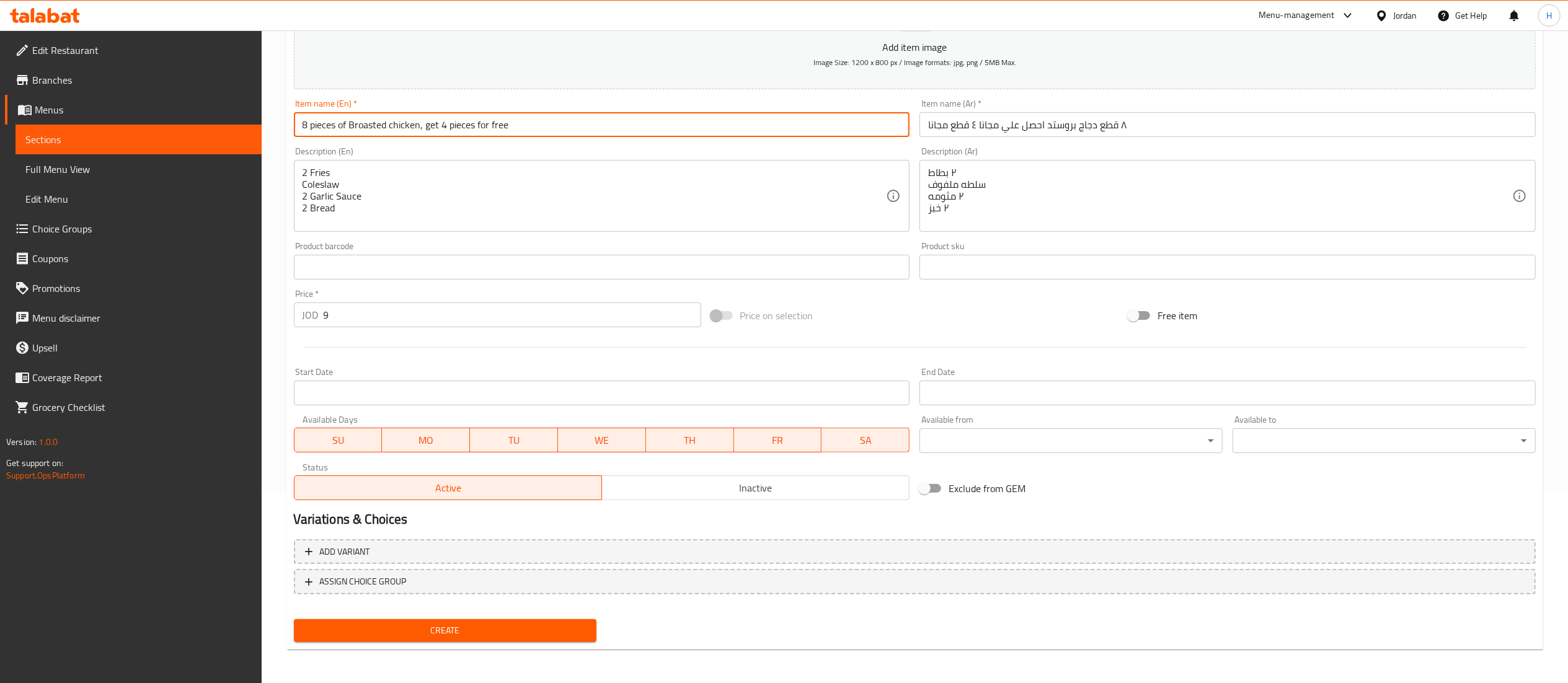
type input "8 pieces of Broasted chicken, get 4 pieces for free"
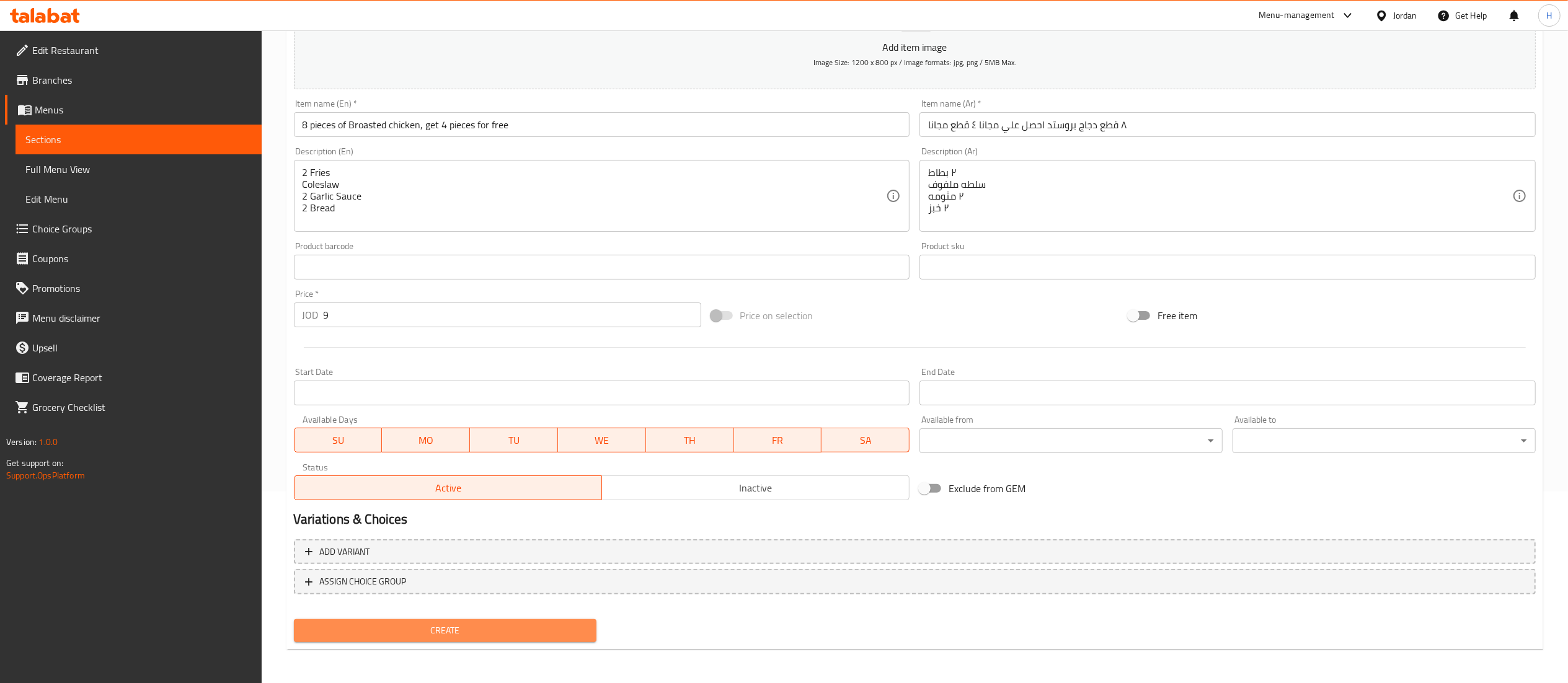
click at [412, 637] on span "Create" at bounding box center [445, 631] width 284 height 16
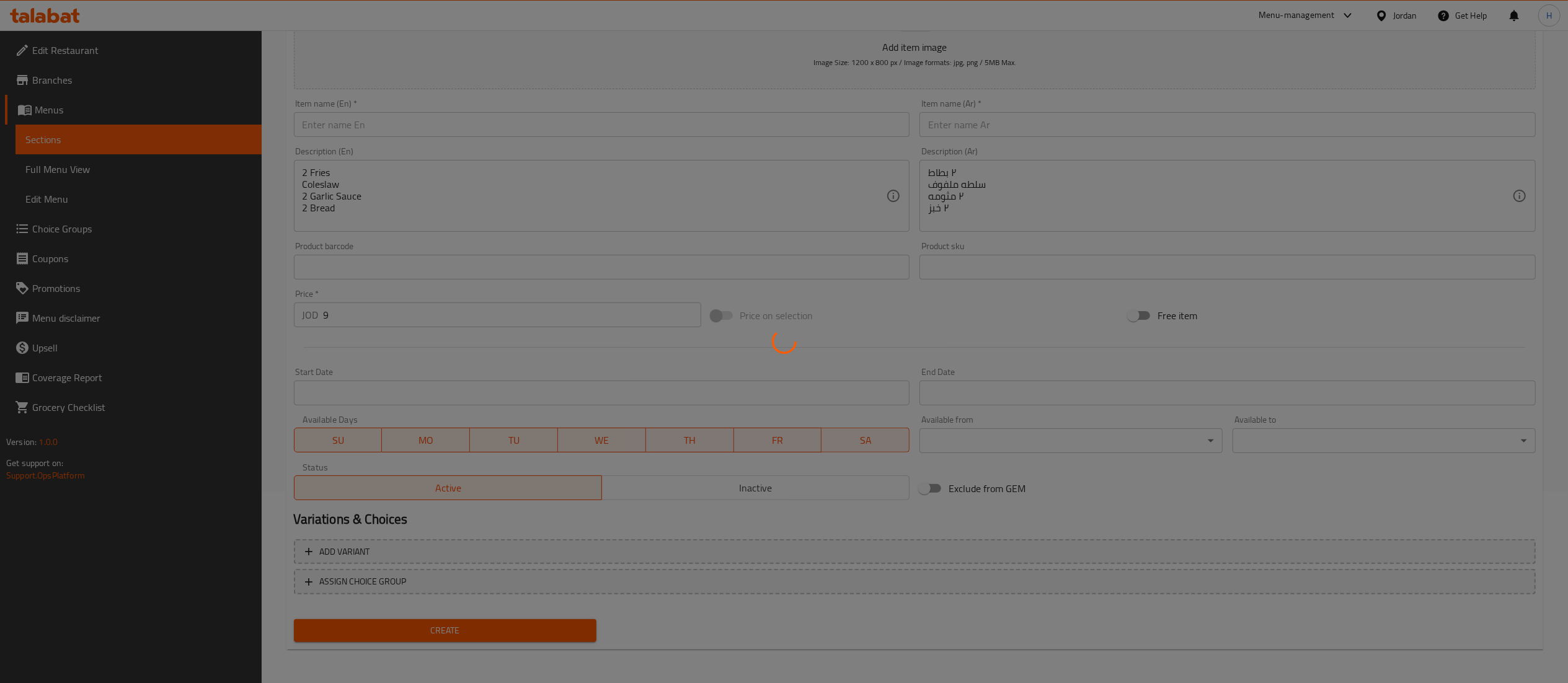
type input "0"
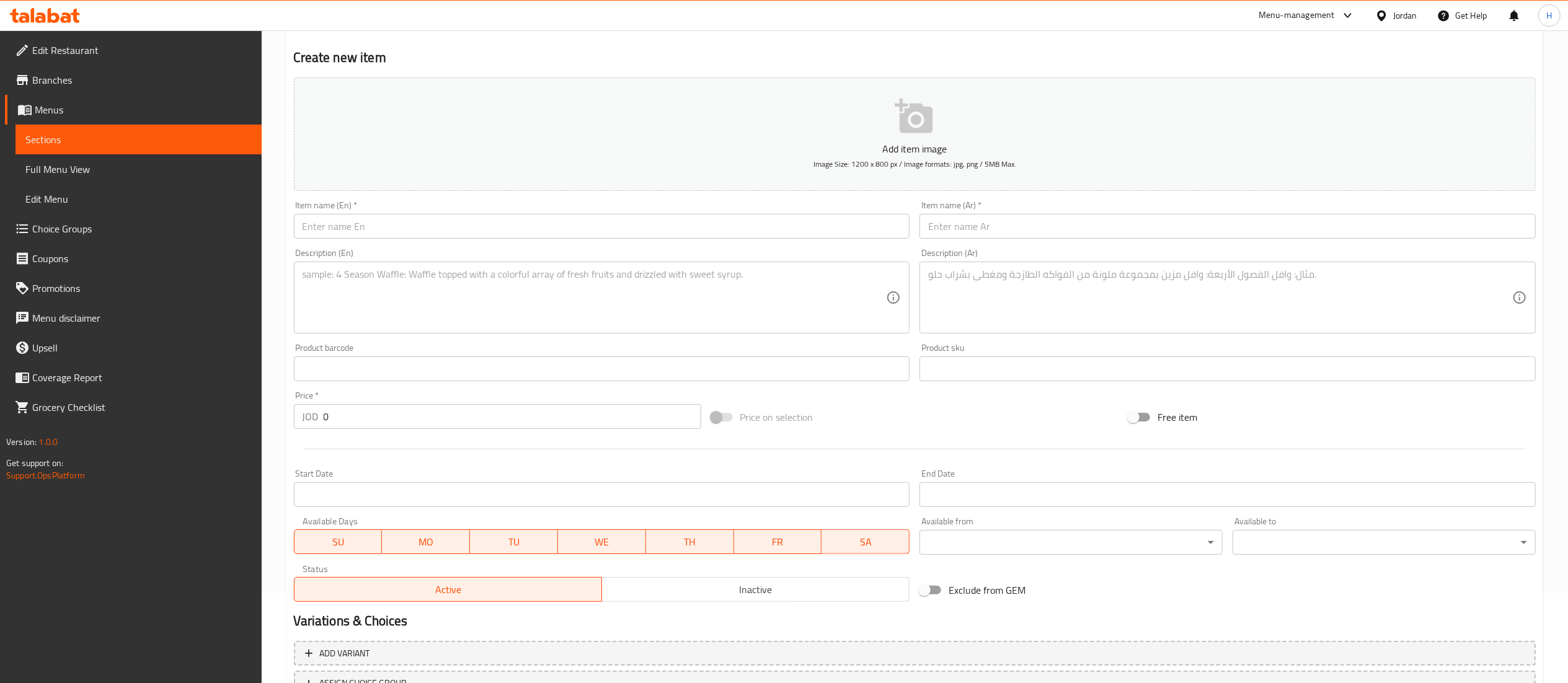
scroll to position [0, 0]
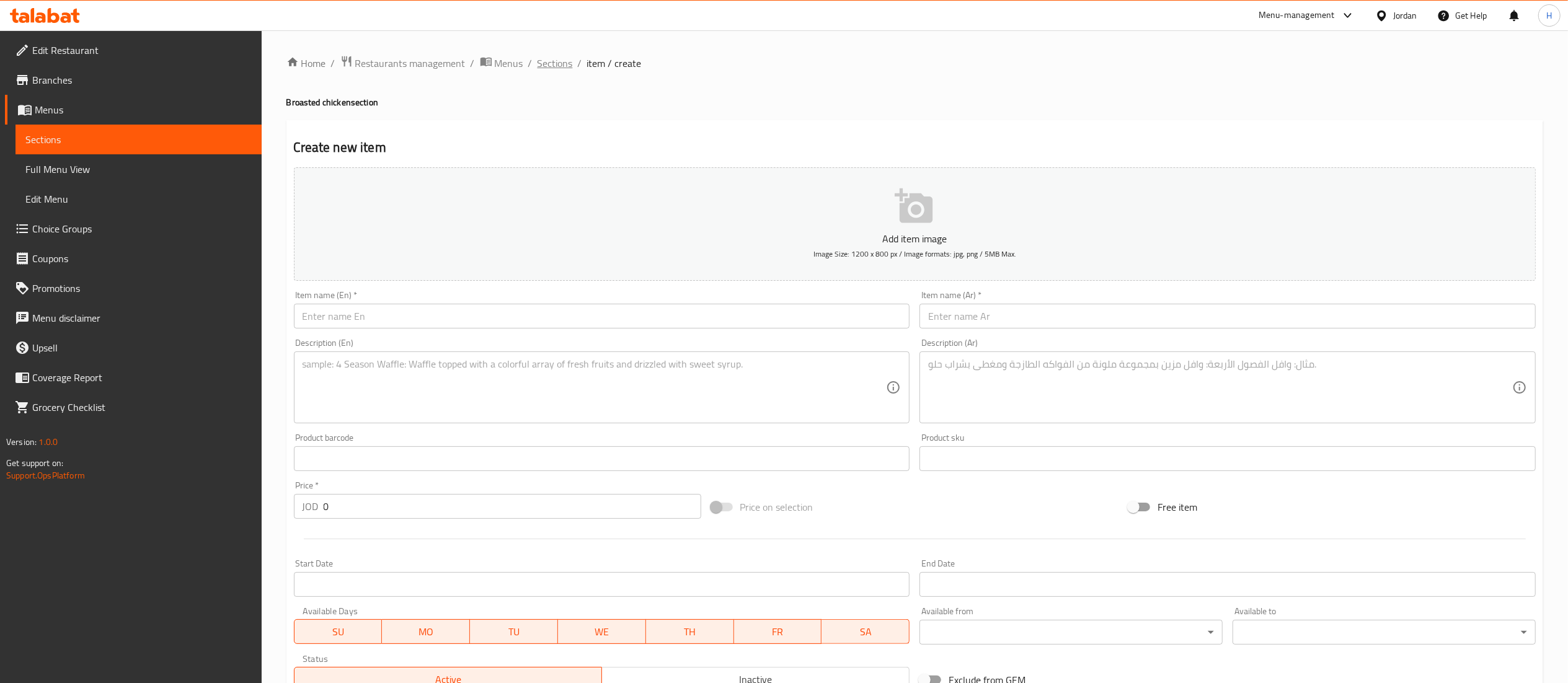
click at [564, 59] on span "Sections" at bounding box center [555, 64] width 35 height 15
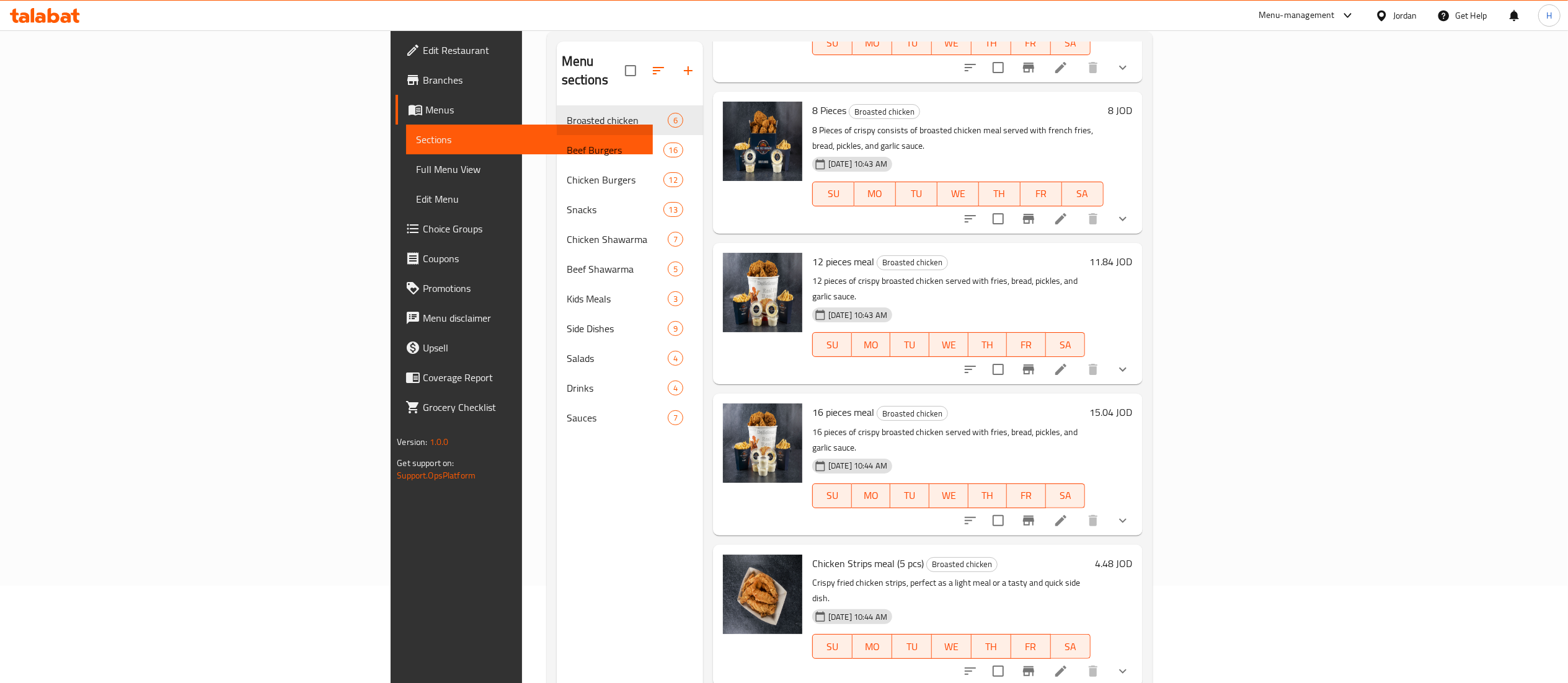
scroll to position [174, 0]
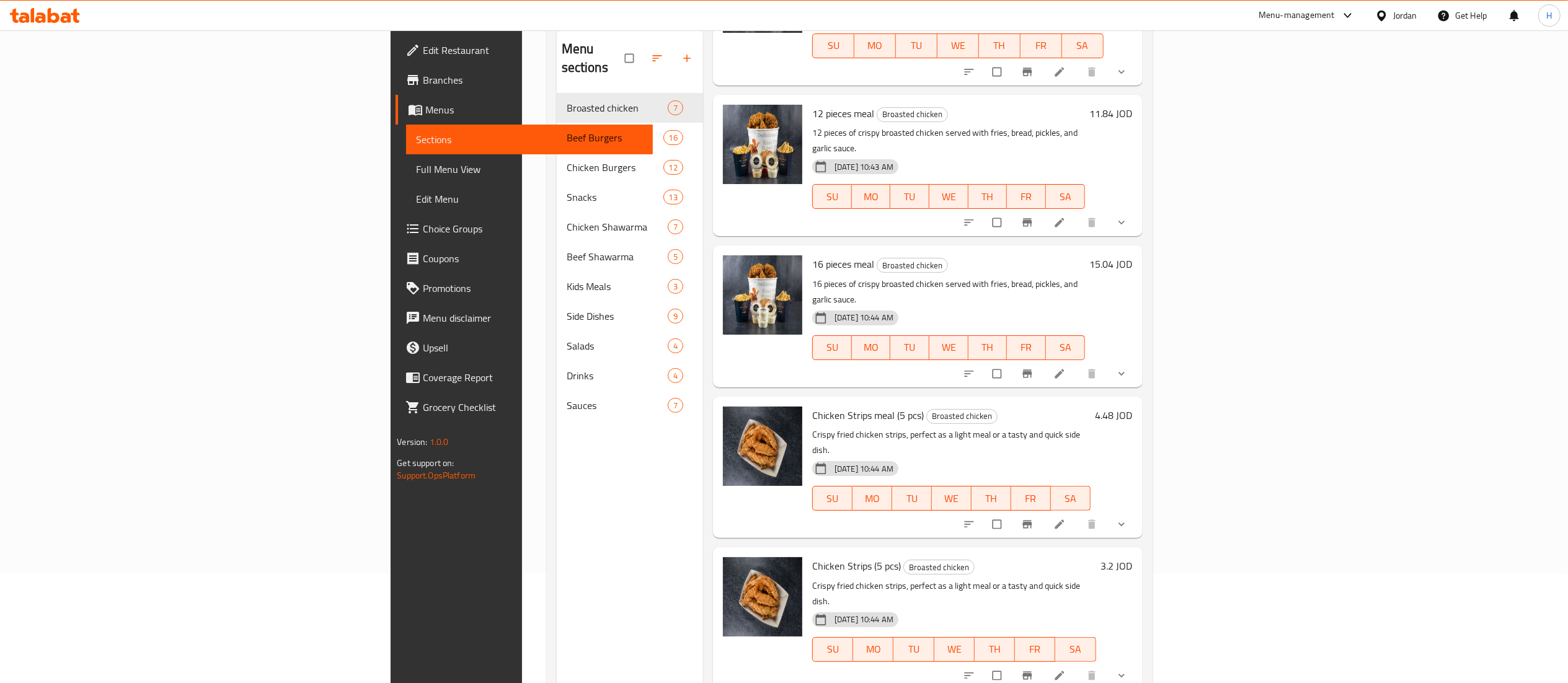
scroll to position [174, 0]
